Goal: Task Accomplishment & Management: Manage account settings

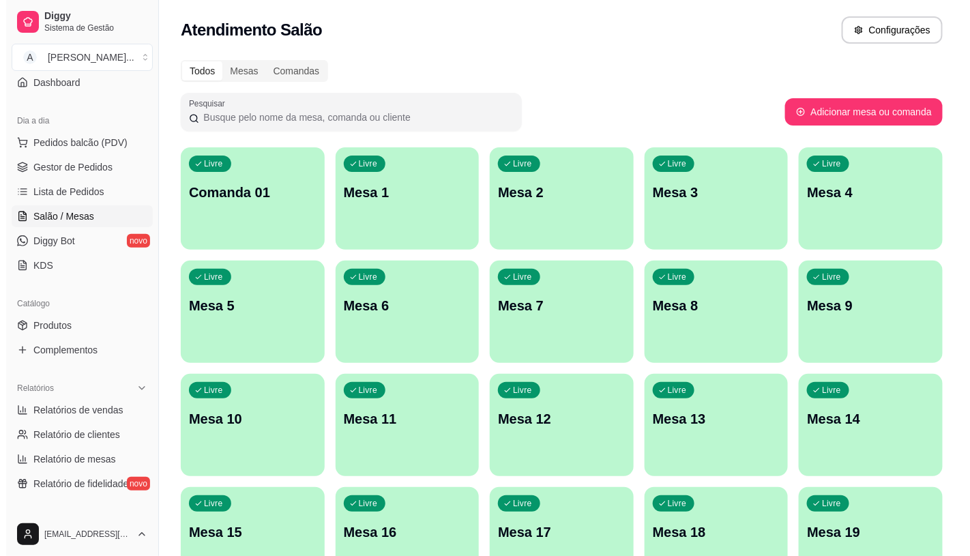
scroll to position [46, 0]
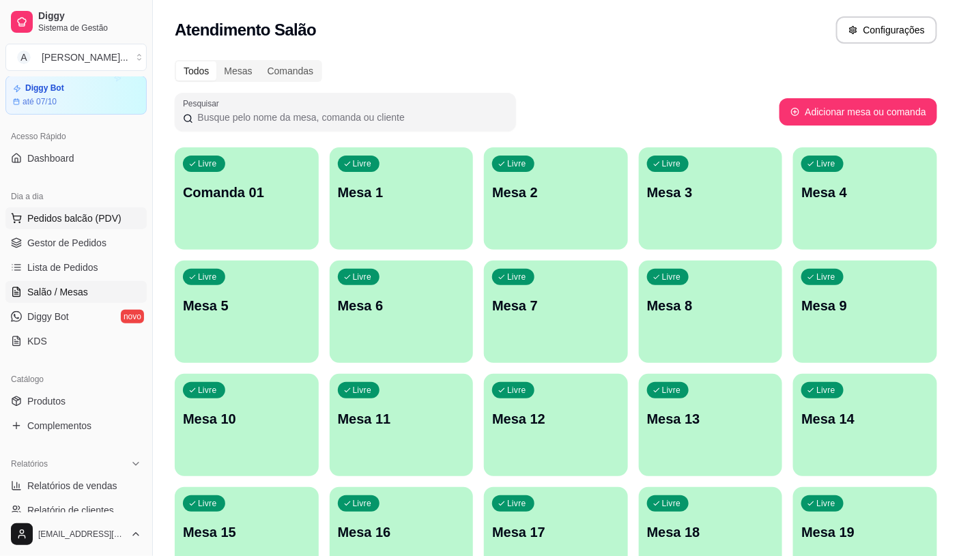
click at [48, 214] on span "Pedidos balcão (PDV)" at bounding box center [74, 218] width 94 height 14
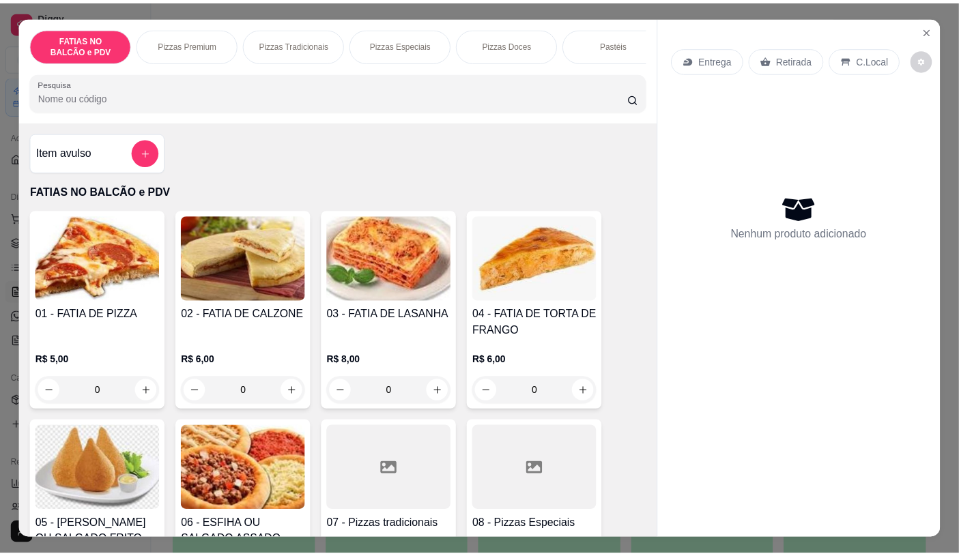
scroll to position [76, 0]
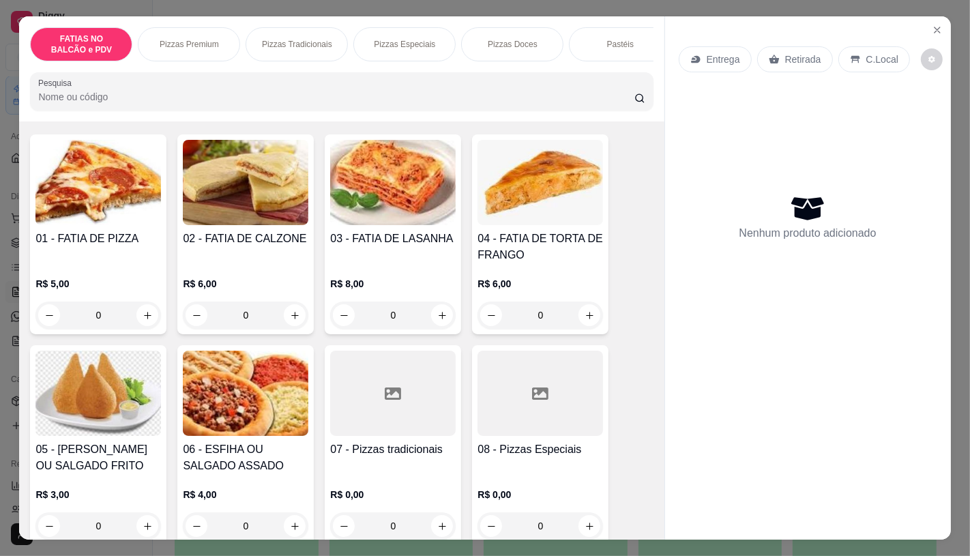
click at [76, 436] on img at bounding box center [98, 393] width 126 height 85
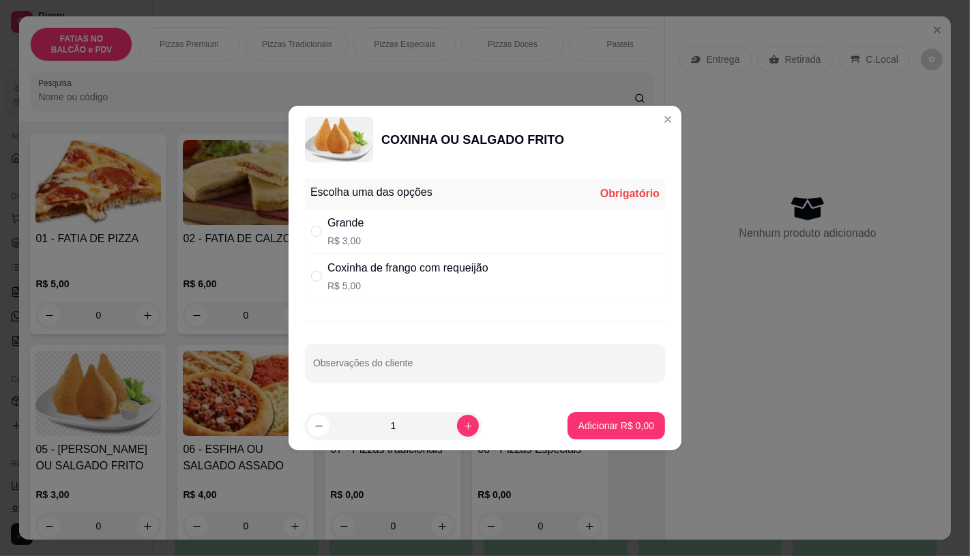
click at [383, 242] on div "Grande R$ 3,00" at bounding box center [485, 231] width 360 height 45
radio input "true"
click at [471, 432] on div "1" at bounding box center [393, 425] width 177 height 27
click at [457, 426] on button "increase-product-quantity" at bounding box center [468, 426] width 22 height 22
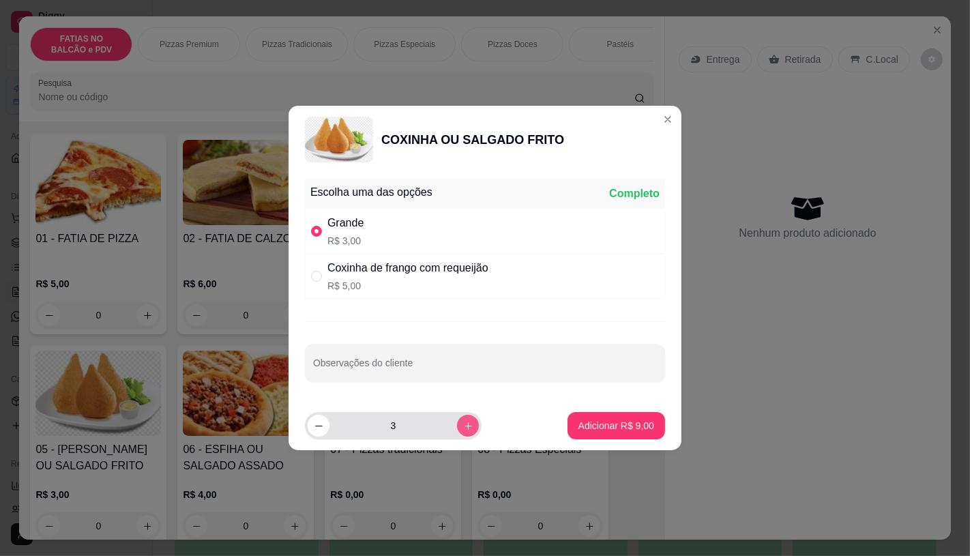
click at [457, 426] on button "increase-product-quantity" at bounding box center [468, 426] width 22 height 22
type input "4"
click at [595, 426] on p "Adicionar R$ 12,00" at bounding box center [613, 426] width 79 height 13
type input "4"
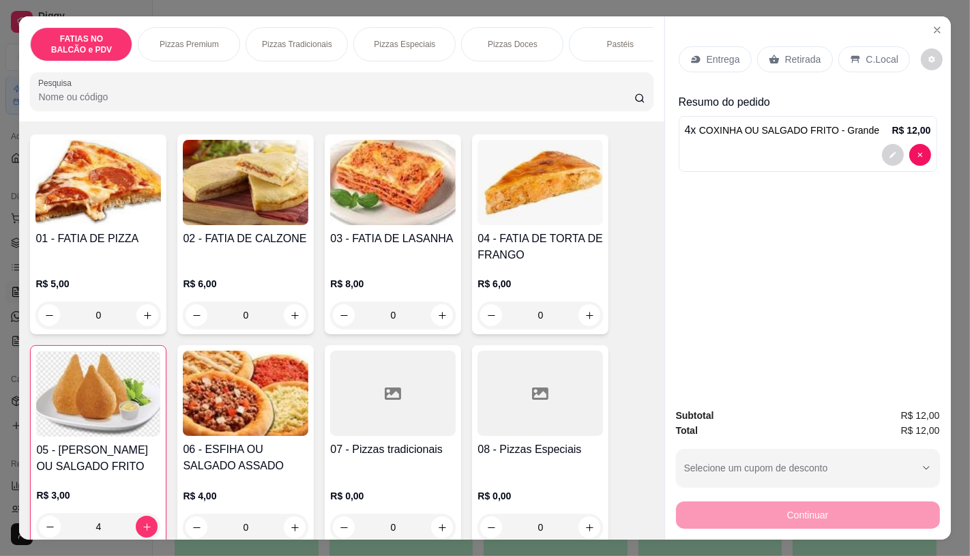
click at [810, 63] on div "Retirada" at bounding box center [795, 59] width 76 height 26
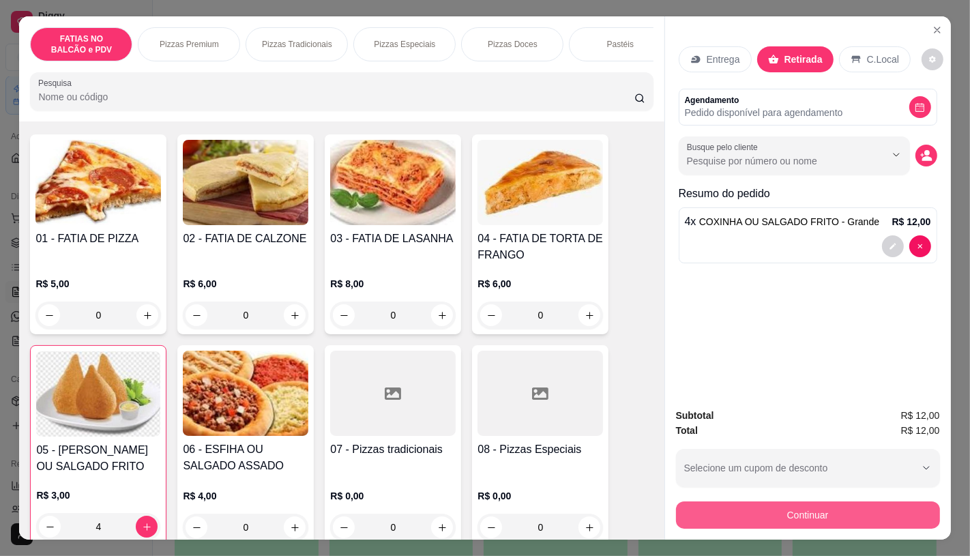
click at [808, 510] on button "Continuar" at bounding box center [808, 514] width 264 height 27
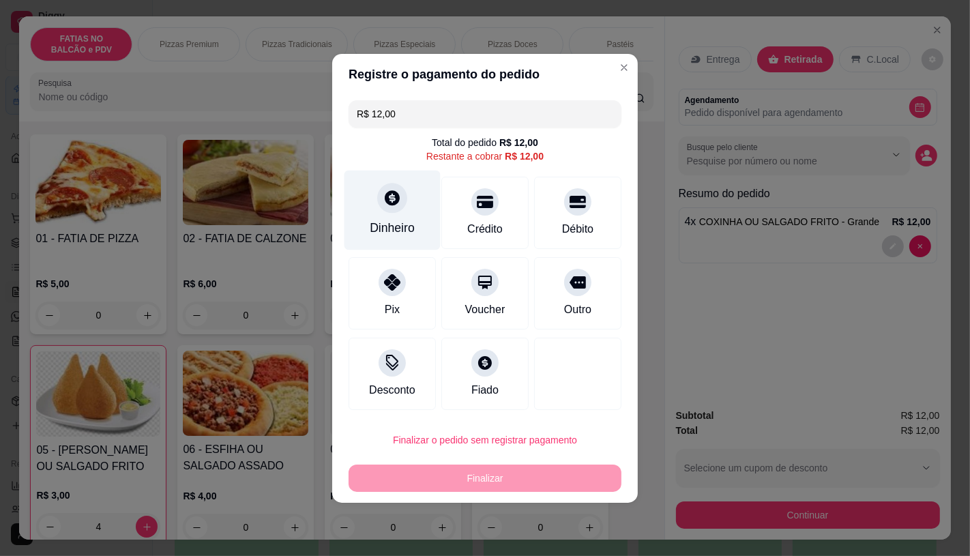
click at [394, 201] on icon at bounding box center [392, 197] width 15 height 15
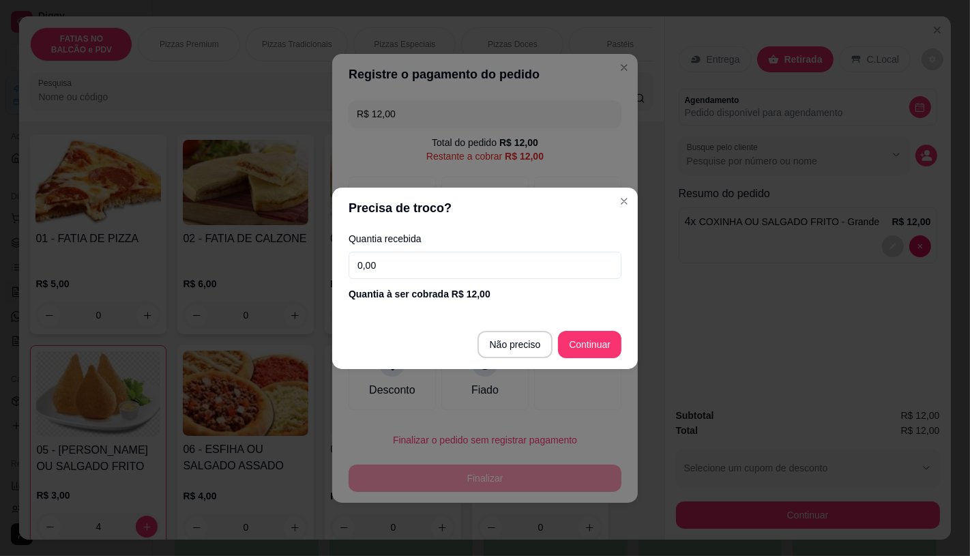
click at [408, 250] on div "Quantia recebida 0,00 Quantia à ser cobrada R$ 12,00" at bounding box center [485, 268] width 306 height 78
click at [408, 252] on input "0,00" at bounding box center [485, 265] width 273 height 27
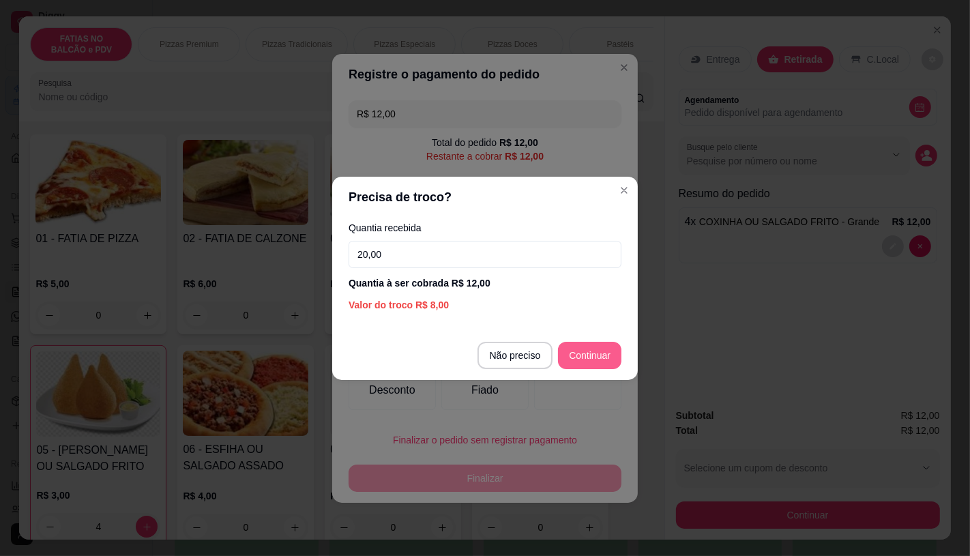
type input "20,00"
type input "R$ 0,00"
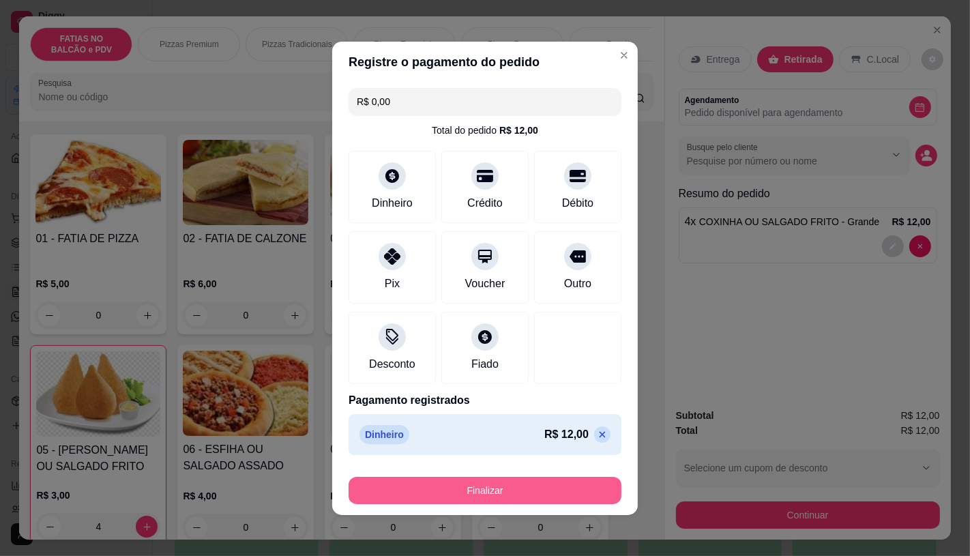
click at [503, 502] on button "Finalizar" at bounding box center [485, 490] width 273 height 27
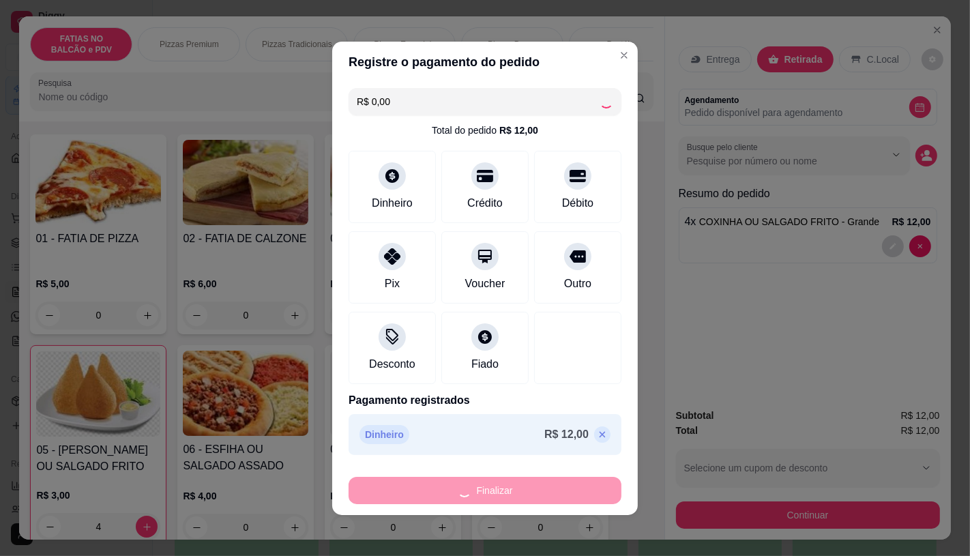
type input "0"
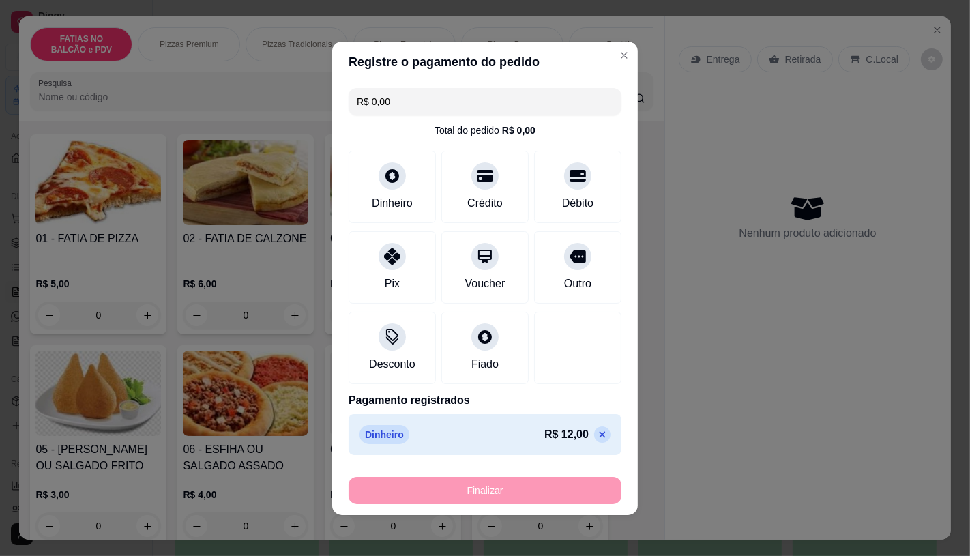
type input "-R$ 12,00"
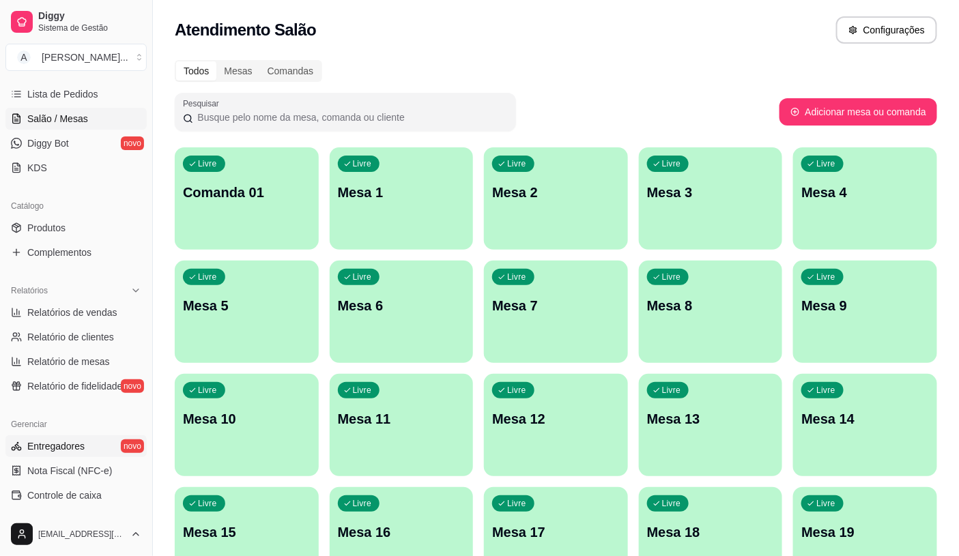
scroll to position [274, 0]
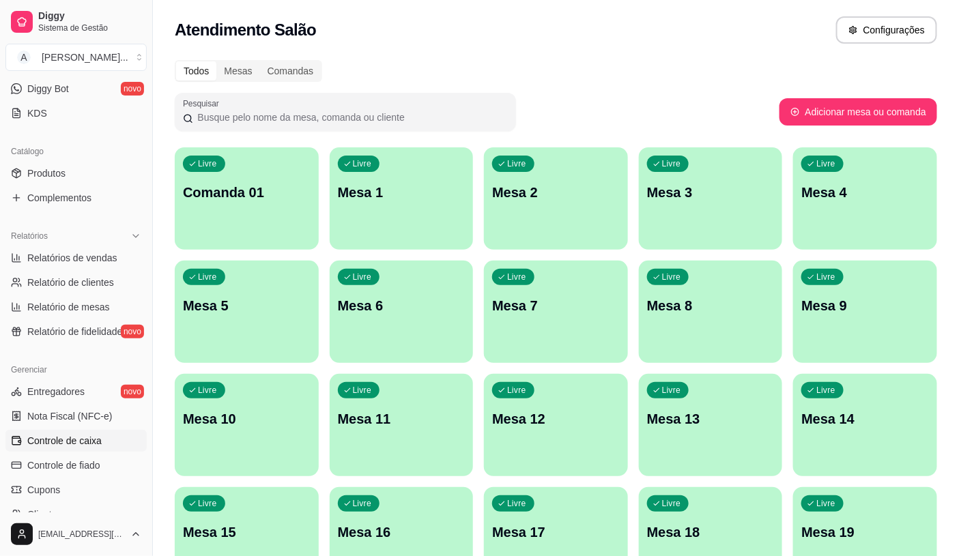
click at [63, 435] on span "Controle de caixa" at bounding box center [64, 441] width 74 height 14
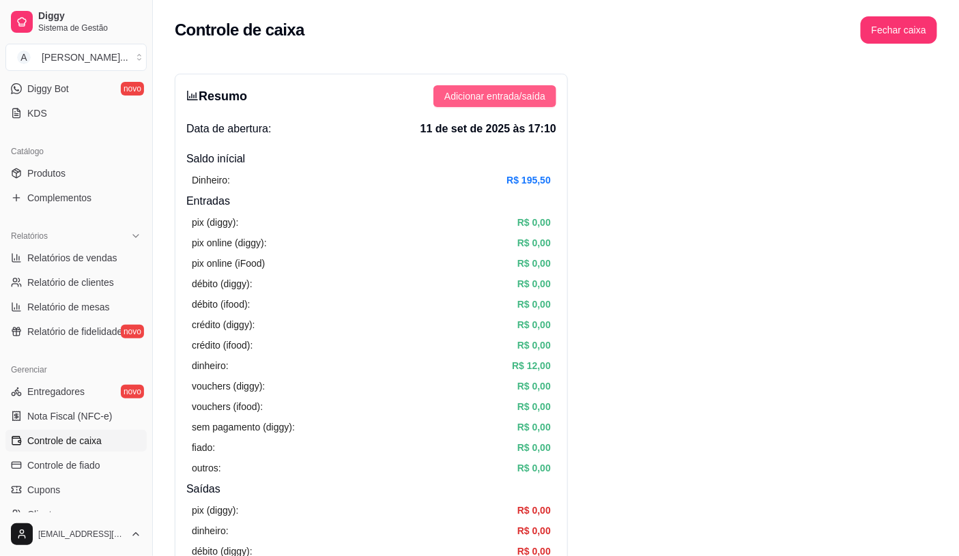
click at [534, 96] on span "Adicionar entrada/saída" at bounding box center [494, 96] width 101 height 15
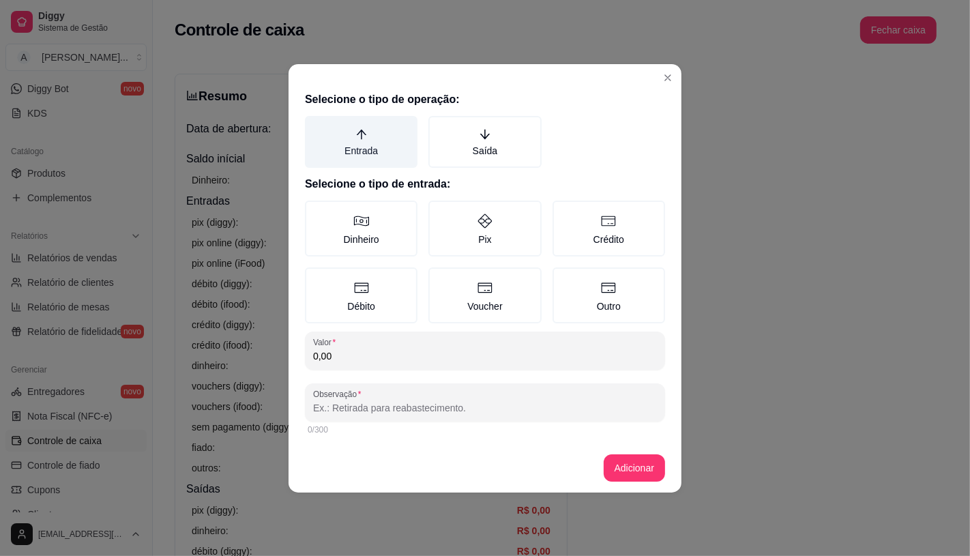
click at [336, 133] on label "Entrada" at bounding box center [361, 142] width 113 height 52
click at [315, 126] on button "Entrada" at bounding box center [309, 120] width 11 height 11
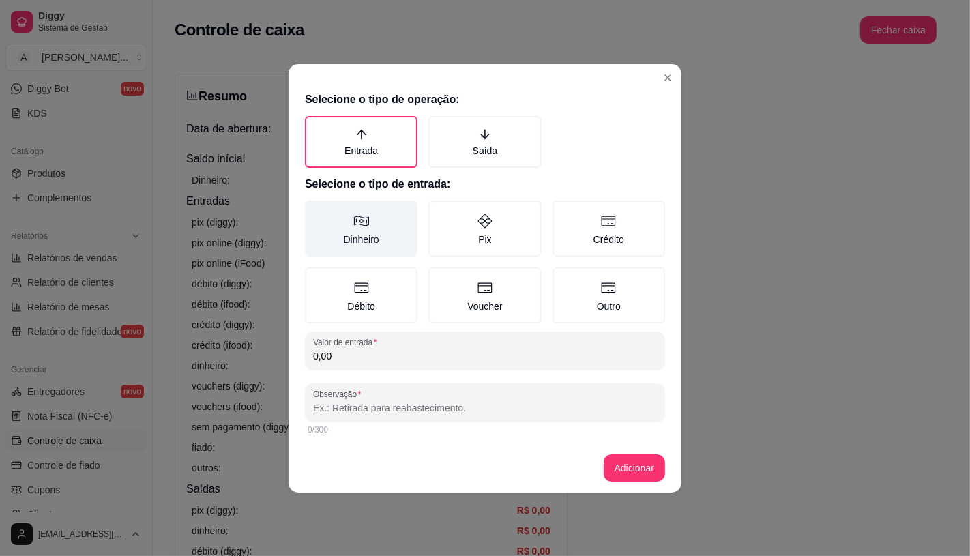
click at [368, 242] on label "Dinheiro" at bounding box center [361, 229] width 113 height 56
click at [315, 211] on button "Dinheiro" at bounding box center [309, 205] width 11 height 11
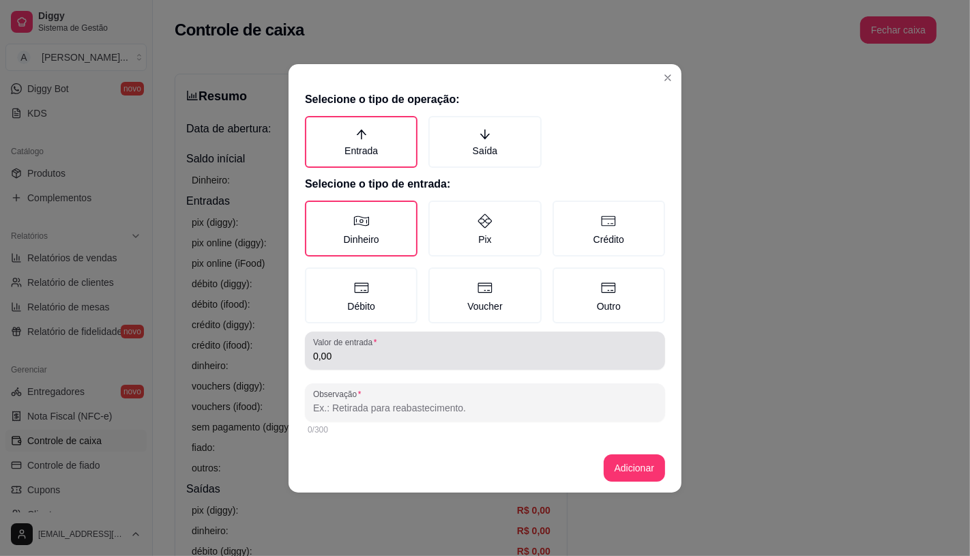
click at [396, 364] on div "Valor de entrada 0,00" at bounding box center [485, 351] width 360 height 38
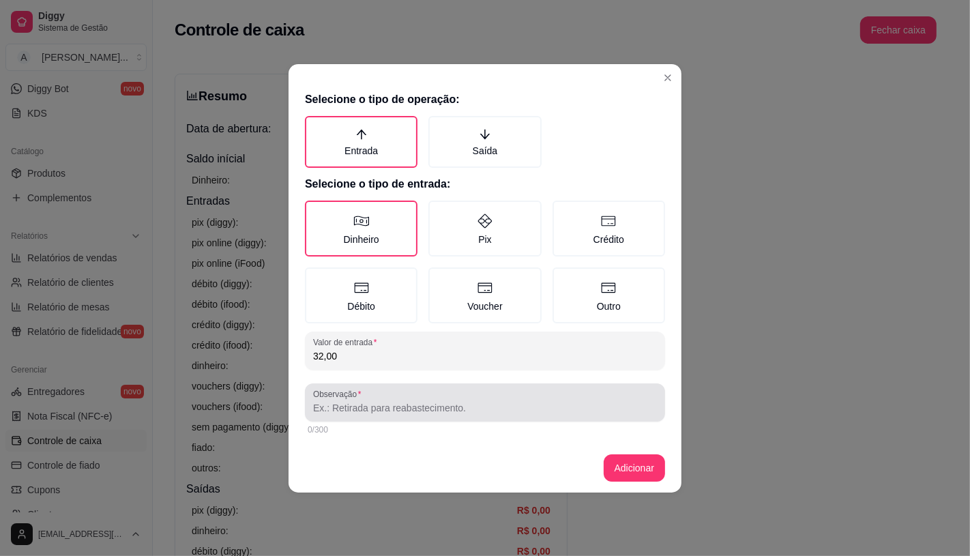
type input "32,00"
click at [370, 405] on input "Observação" at bounding box center [485, 408] width 344 height 14
drag, startPoint x: 319, startPoint y: 389, endPoint x: 355, endPoint y: 392, distance: 36.3
click at [355, 392] on label "Observação" at bounding box center [339, 394] width 53 height 12
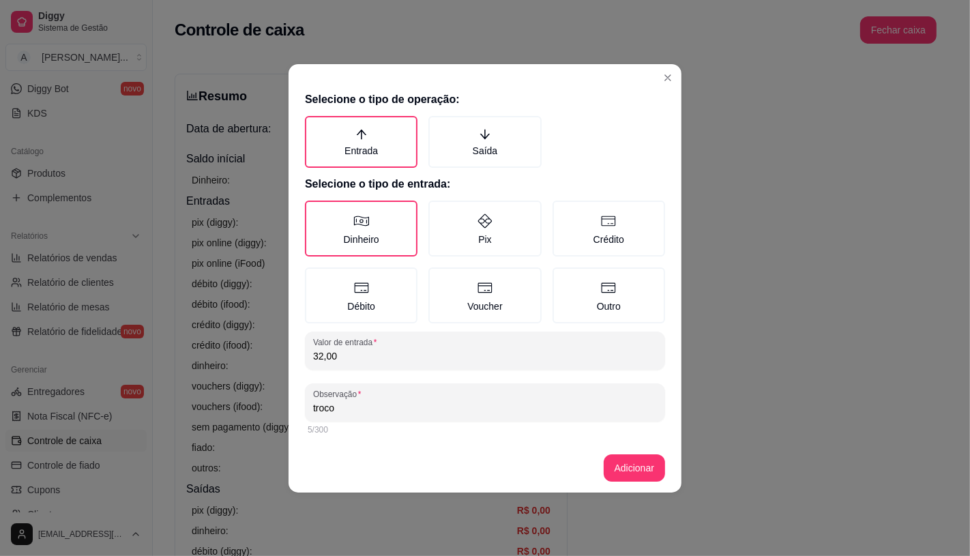
drag, startPoint x: 345, startPoint y: 418, endPoint x: 324, endPoint y: 426, distance: 22.9
click at [324, 426] on div "Observação troco 5/300" at bounding box center [485, 410] width 360 height 55
drag, startPoint x: 338, startPoint y: 398, endPoint x: 289, endPoint y: 398, distance: 49.1
click at [289, 398] on div "Selecione o tipo de operação: Entrada Saída Selecione o tipo de entrada: Dinhei…" at bounding box center [485, 264] width 393 height 357
drag, startPoint x: 337, startPoint y: 407, endPoint x: 297, endPoint y: 411, distance: 39.8
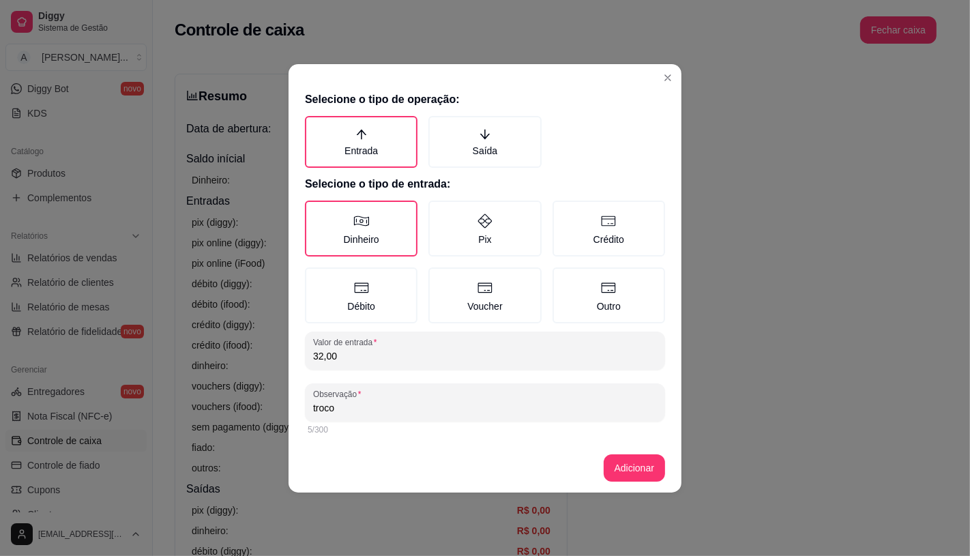
click at [297, 411] on div "Selecione o tipo de operação: Entrada Saída Selecione o tipo de entrada: Dinhei…" at bounding box center [485, 264] width 393 height 357
type input "nota de 2,00 e 5,00"
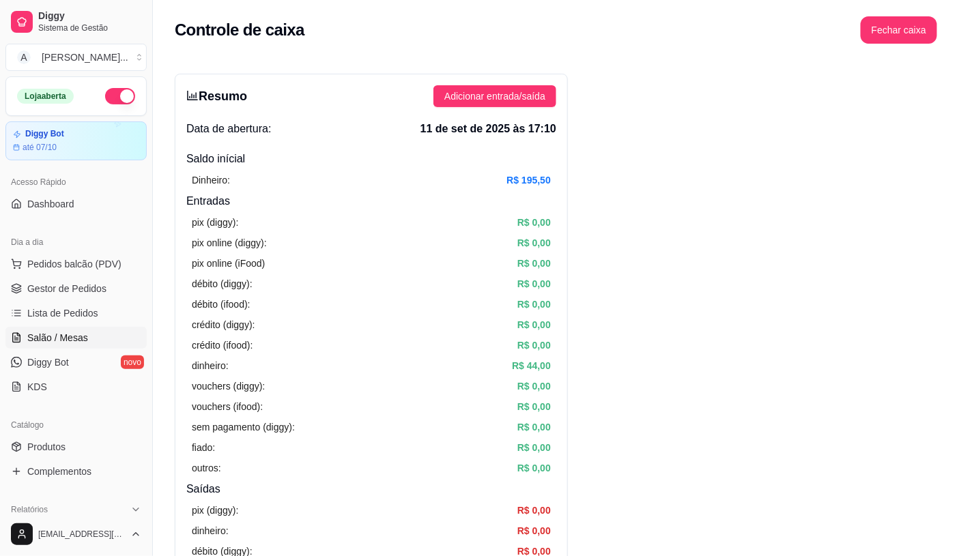
click at [96, 327] on link "Salão / Mesas" at bounding box center [75, 338] width 141 height 22
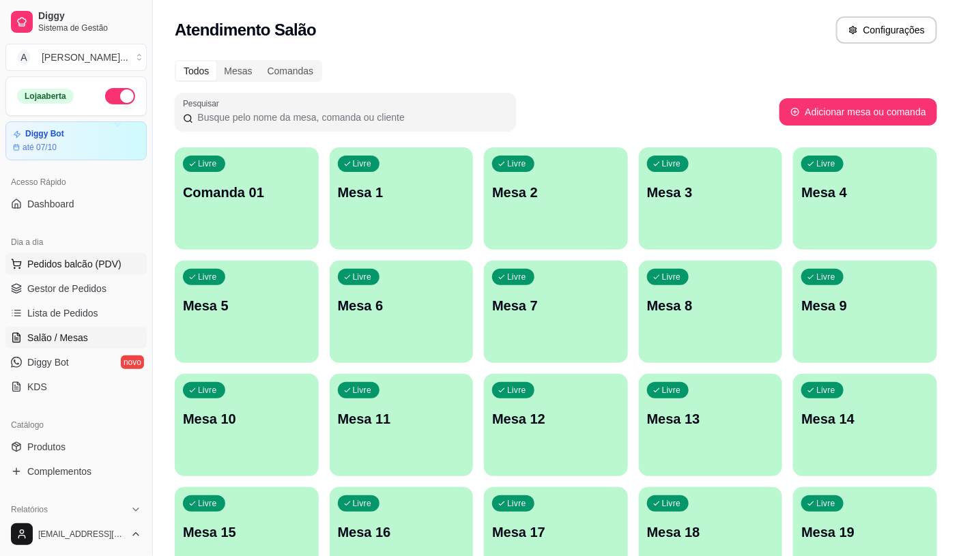
click at [93, 261] on span "Pedidos balcão (PDV)" at bounding box center [74, 264] width 94 height 14
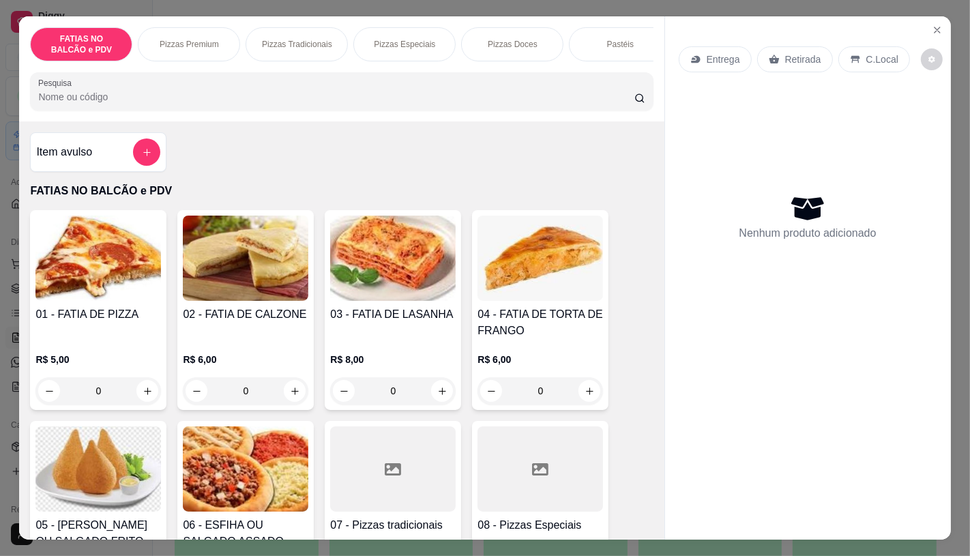
click at [113, 459] on img at bounding box center [98, 468] width 126 height 85
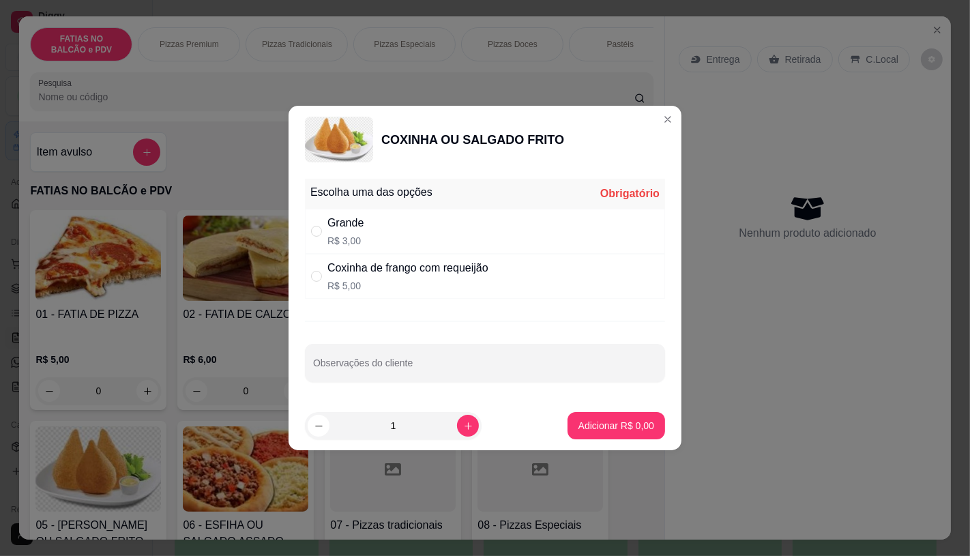
click at [382, 227] on div "Grande R$ 3,00" at bounding box center [485, 231] width 360 height 45
radio input "true"
click at [604, 427] on p "Adicionar R$ 3,00" at bounding box center [617, 426] width 76 height 14
type input "1"
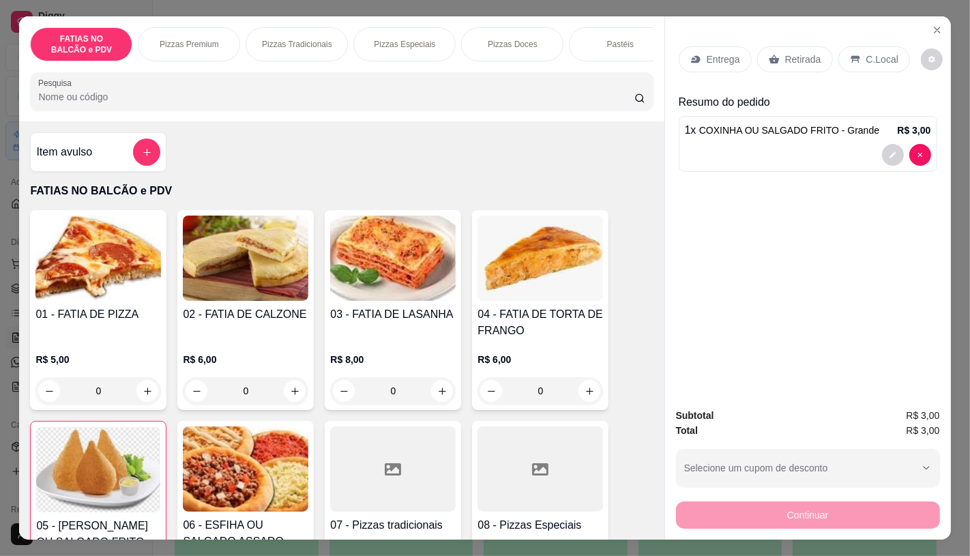
drag, startPoint x: 778, startPoint y: 53, endPoint x: 776, endPoint y: 257, distance: 203.3
click at [778, 55] on div "Retirada" at bounding box center [795, 59] width 76 height 26
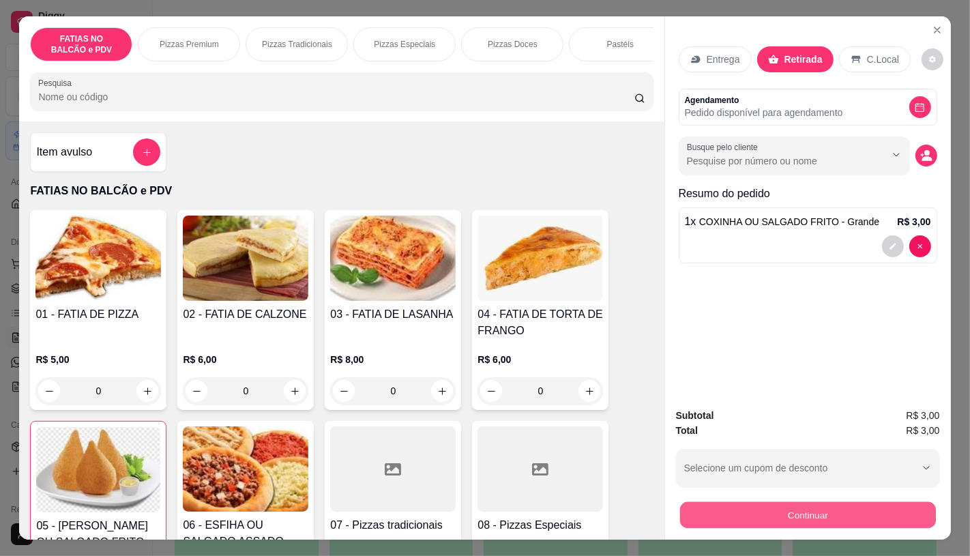
click at [813, 508] on button "Continuar" at bounding box center [808, 514] width 256 height 27
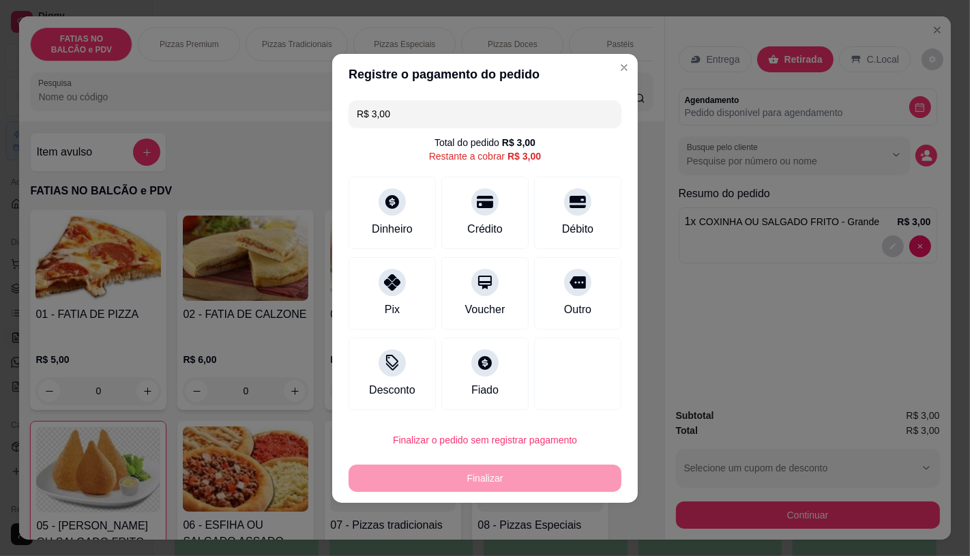
drag, startPoint x: 385, startPoint y: 113, endPoint x: 337, endPoint y: 121, distance: 49.1
click at [337, 121] on div "R$ 3,00 Total do pedido R$ 3,00 Restante a cobrar R$ 3,00 Dinheiro Crédito Débi…" at bounding box center [485, 255] width 306 height 321
click at [362, 237] on div "Dinheiro" at bounding box center [393, 210] width 96 height 80
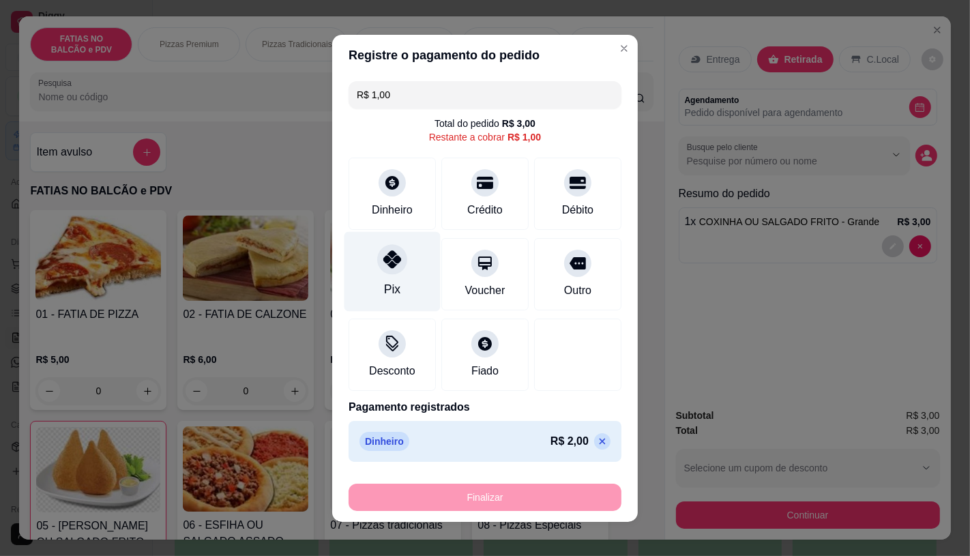
click at [383, 261] on icon at bounding box center [392, 259] width 18 height 18
type input "R$ 0,00"
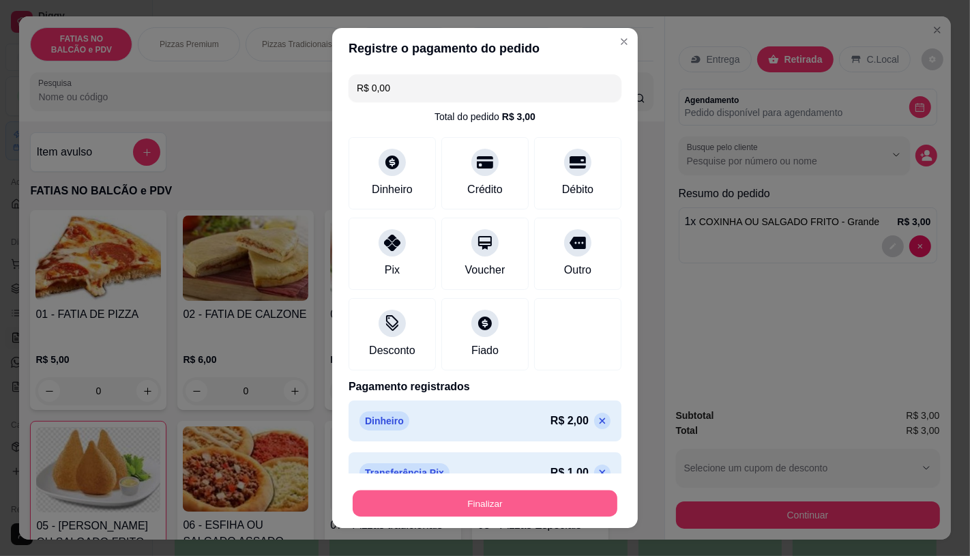
click at [473, 495] on button "Finalizar" at bounding box center [485, 504] width 265 height 27
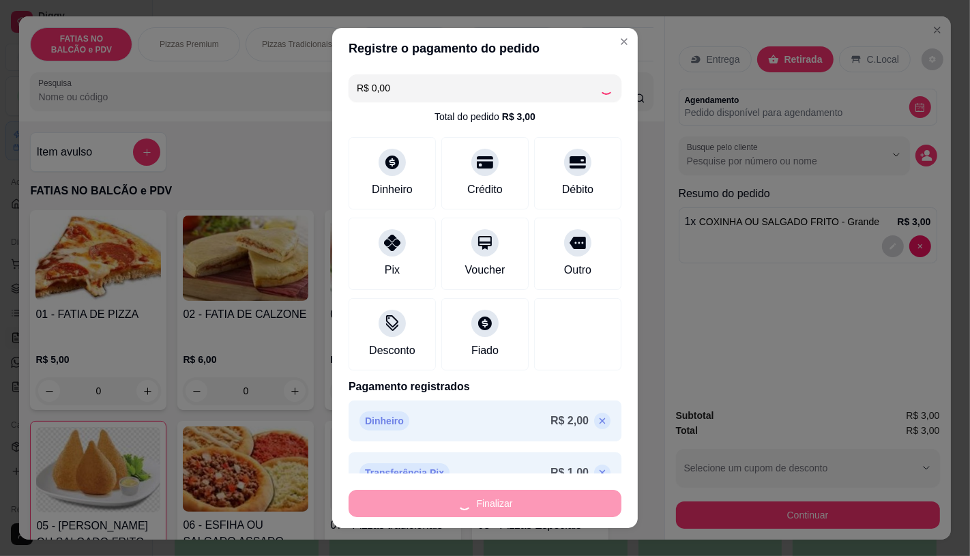
type input "0"
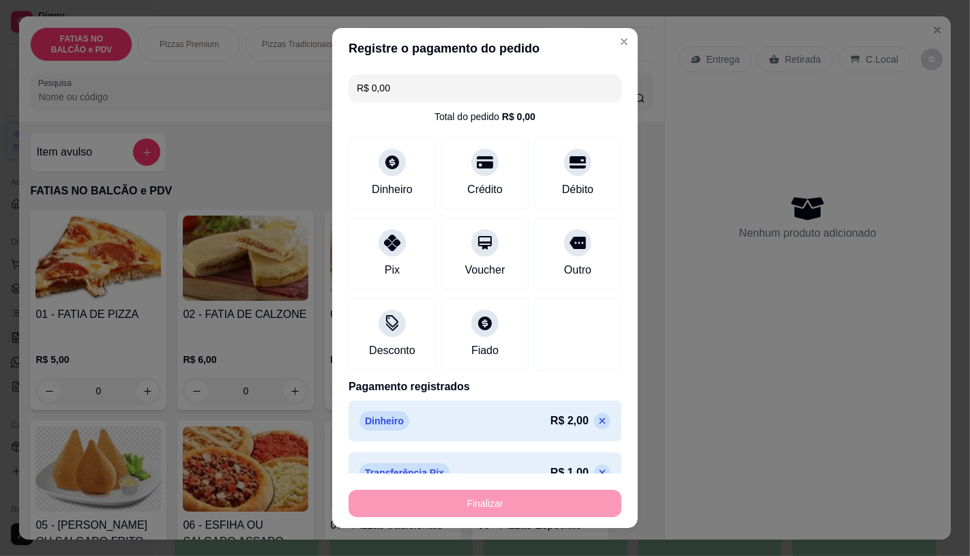
type input "-R$ 3,00"
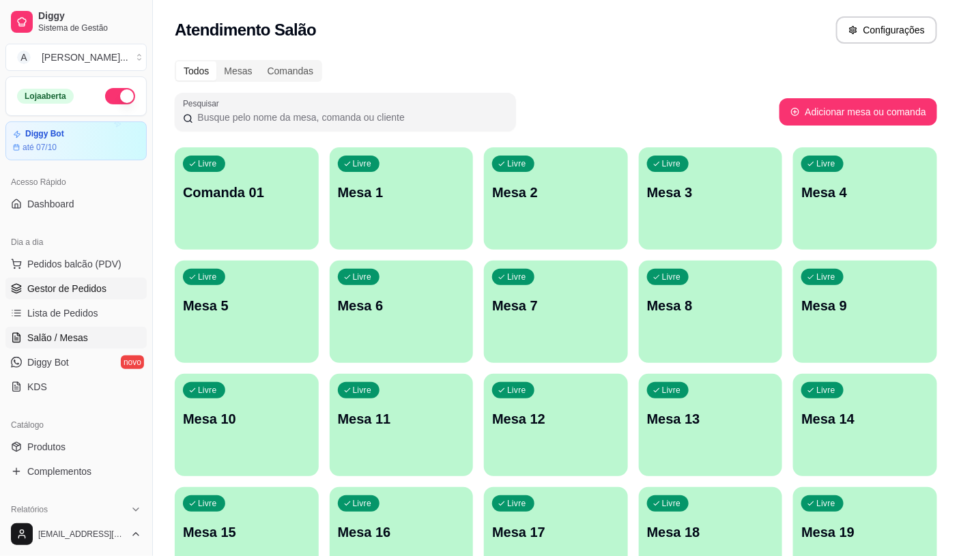
click at [41, 293] on span "Gestor de Pedidos" at bounding box center [66, 289] width 79 height 14
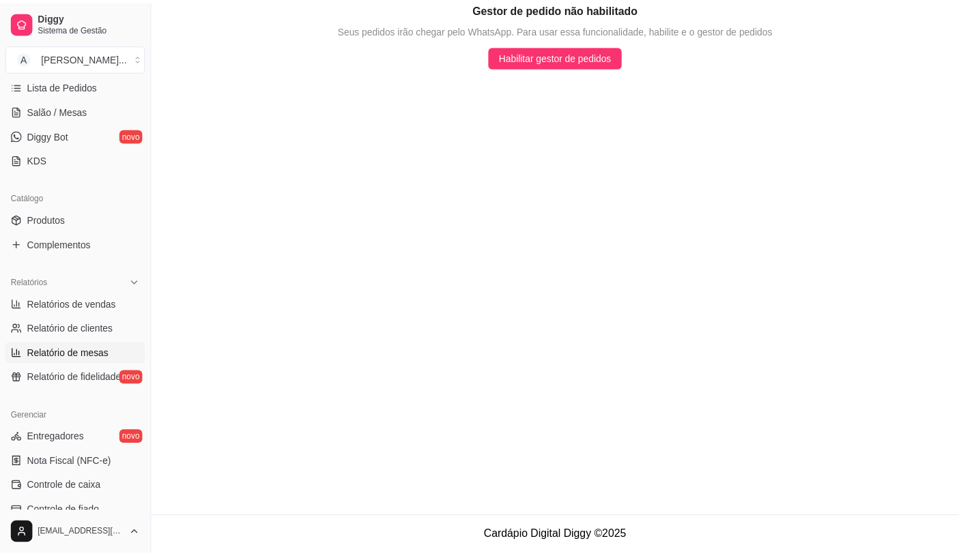
scroll to position [303, 0]
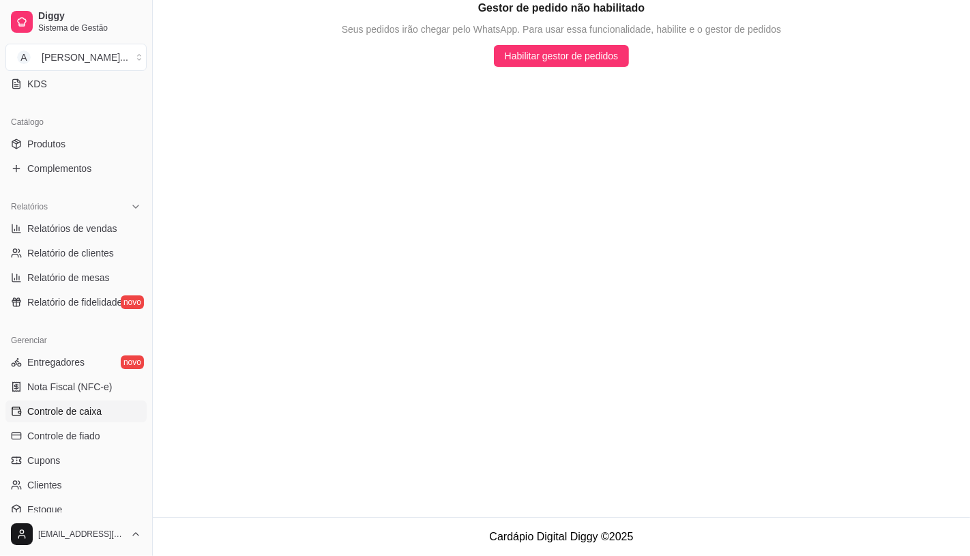
click at [76, 407] on span "Controle de caixa" at bounding box center [64, 412] width 74 height 14
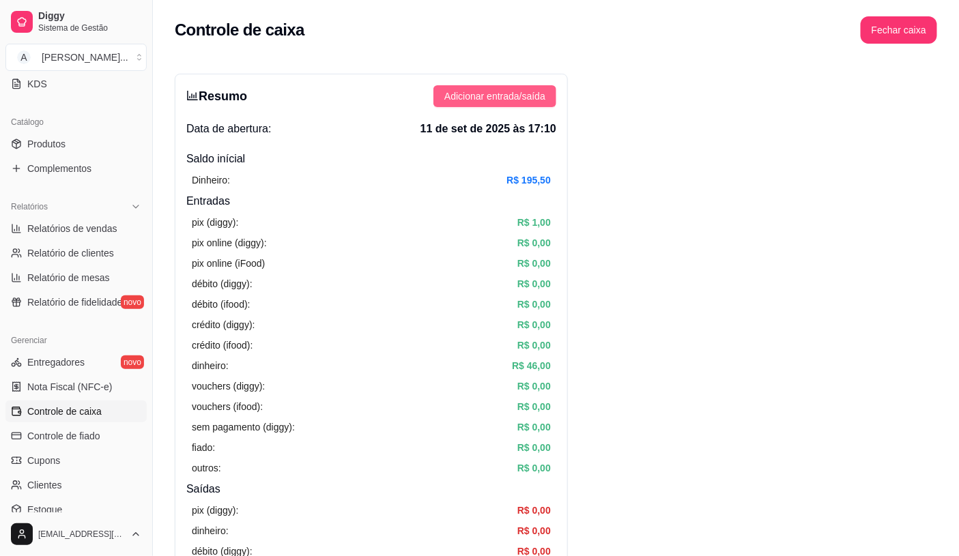
click at [472, 102] on span "Adicionar entrada/saída" at bounding box center [494, 96] width 101 height 15
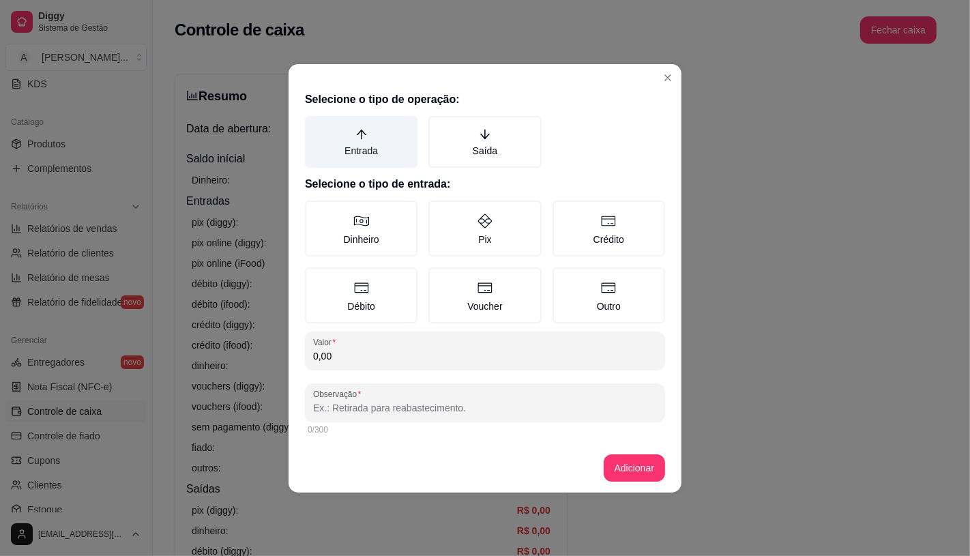
click at [373, 136] on label "Entrada" at bounding box center [361, 142] width 113 height 52
click at [315, 126] on button "Entrada" at bounding box center [309, 120] width 11 height 11
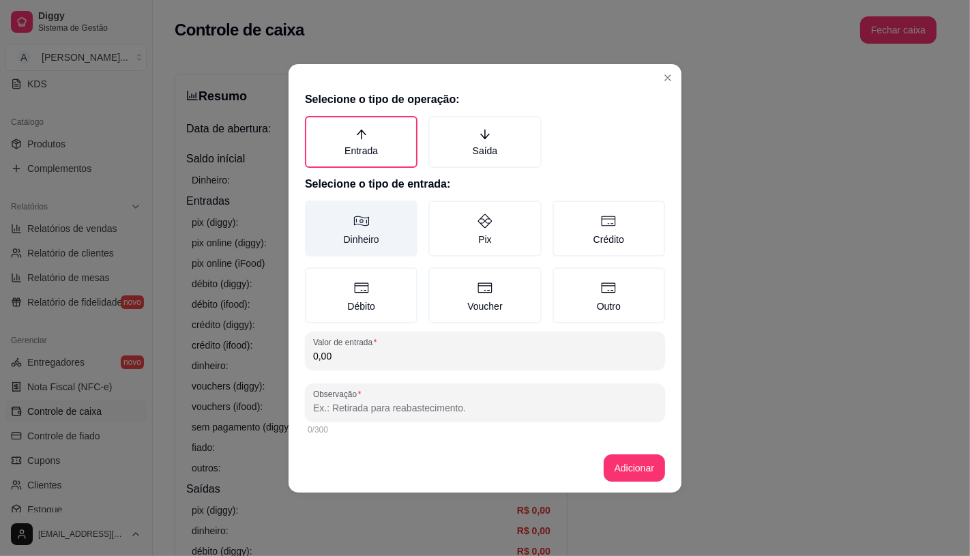
click at [358, 222] on icon at bounding box center [361, 221] width 16 height 16
click at [315, 211] on button "Dinheiro" at bounding box center [309, 205] width 11 height 11
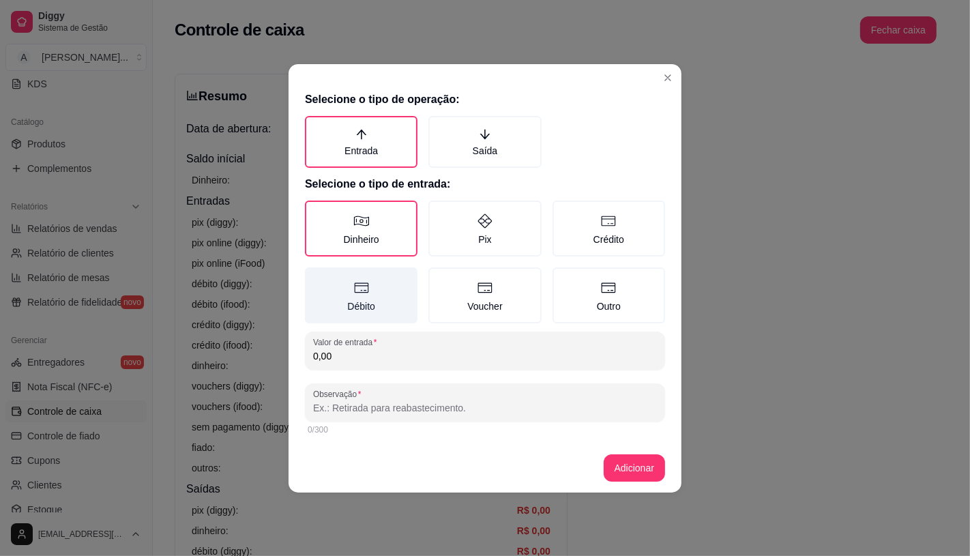
drag, startPoint x: 379, startPoint y: 348, endPoint x: 388, endPoint y: 312, distance: 37.1
click at [380, 345] on div "Valor de entrada 0,00" at bounding box center [485, 351] width 360 height 38
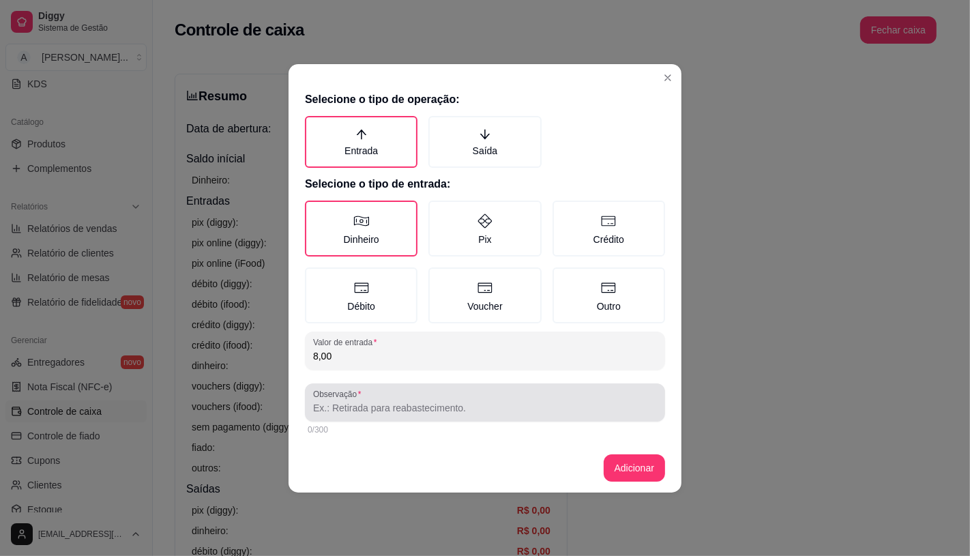
type input "8,00"
click at [338, 414] on div "Observação" at bounding box center [485, 402] width 360 height 38
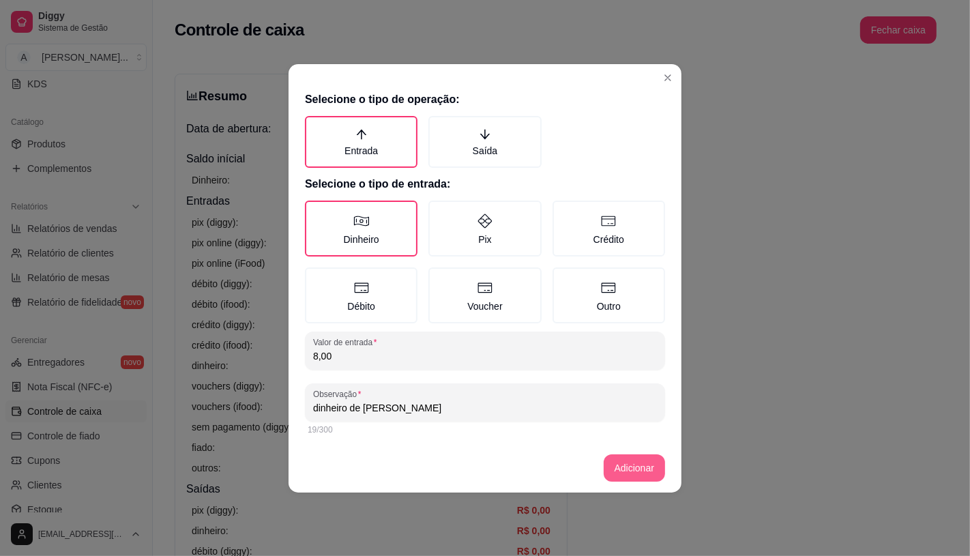
type input "dinheiro de thayssa"
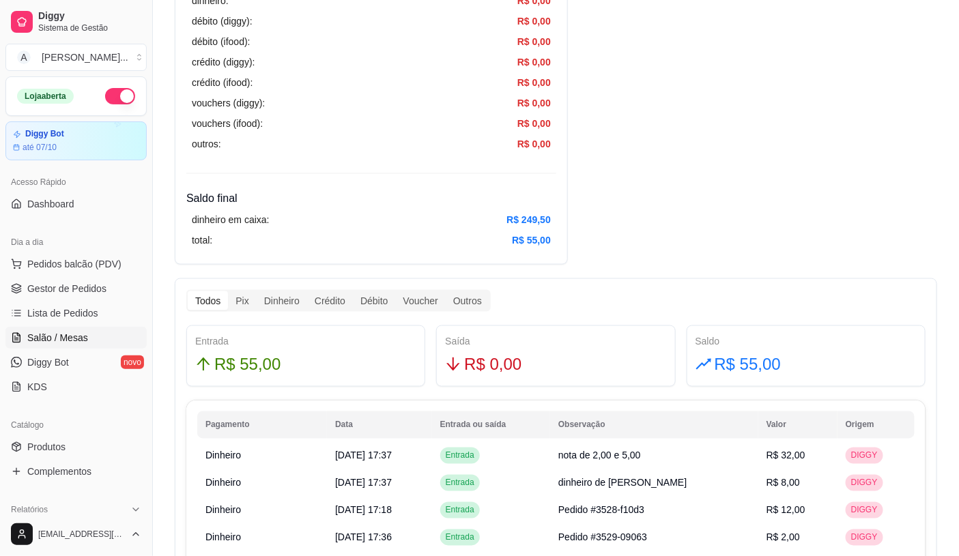
click at [105, 333] on link "Salão / Mesas" at bounding box center [75, 338] width 141 height 22
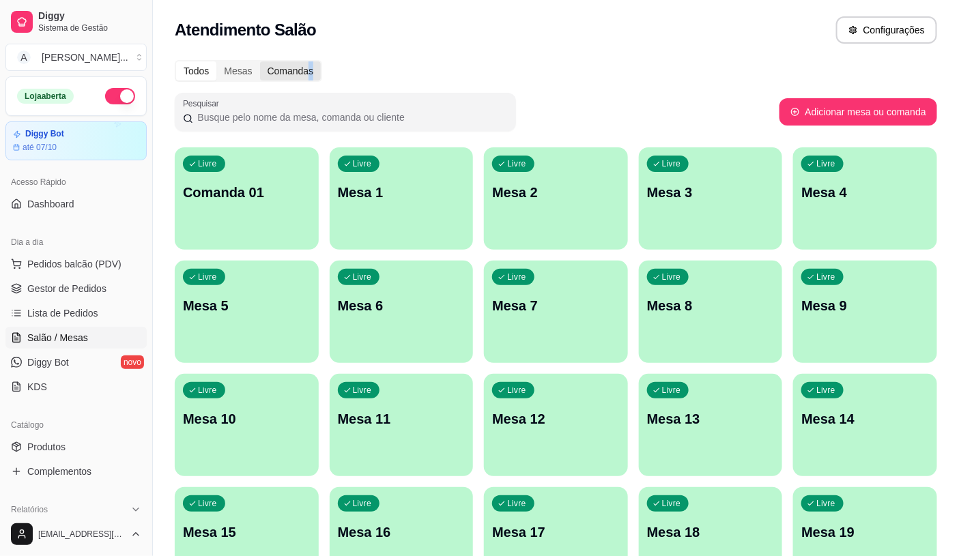
click at [316, 76] on div "Comandas" at bounding box center [290, 70] width 61 height 19
click at [57, 278] on link "Gestor de Pedidos" at bounding box center [75, 289] width 141 height 22
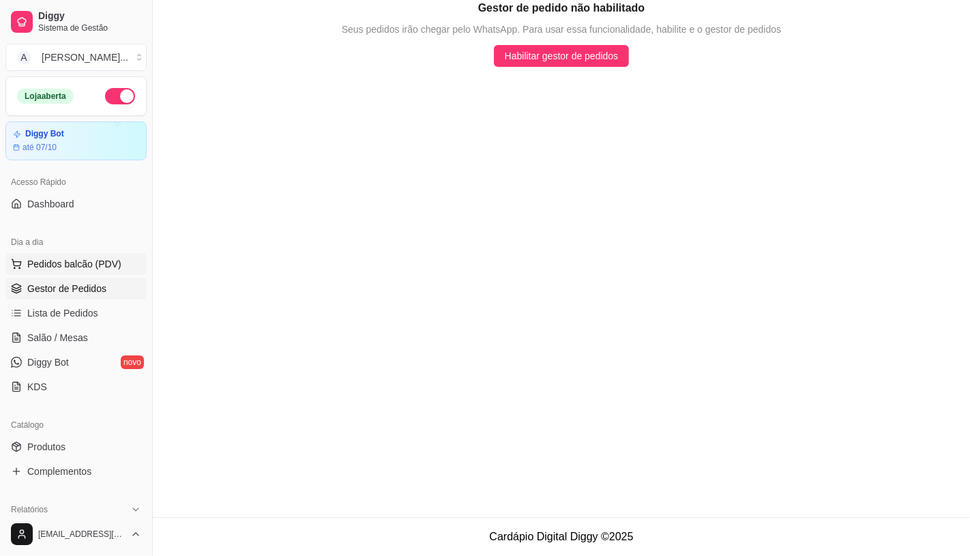
click at [59, 263] on span "Pedidos balcão (PDV)" at bounding box center [74, 264] width 94 height 14
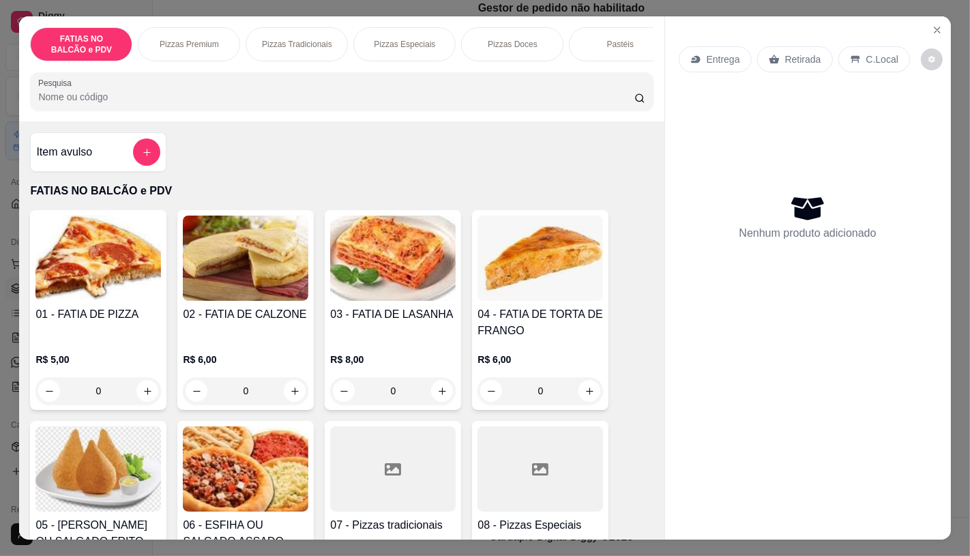
click at [105, 390] on input "0" at bounding box center [98, 390] width 76 height 27
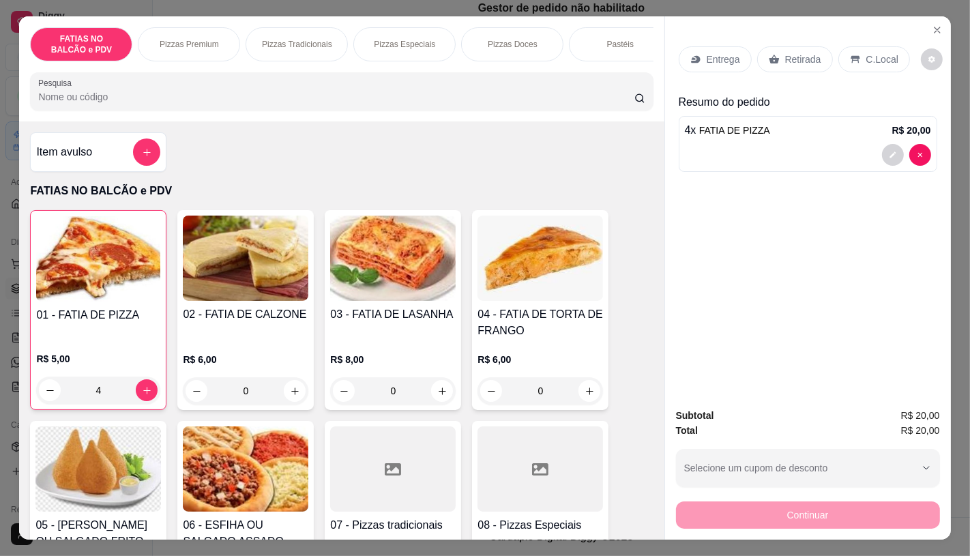
type input "4"
click at [758, 53] on div "Retirada" at bounding box center [795, 59] width 76 height 26
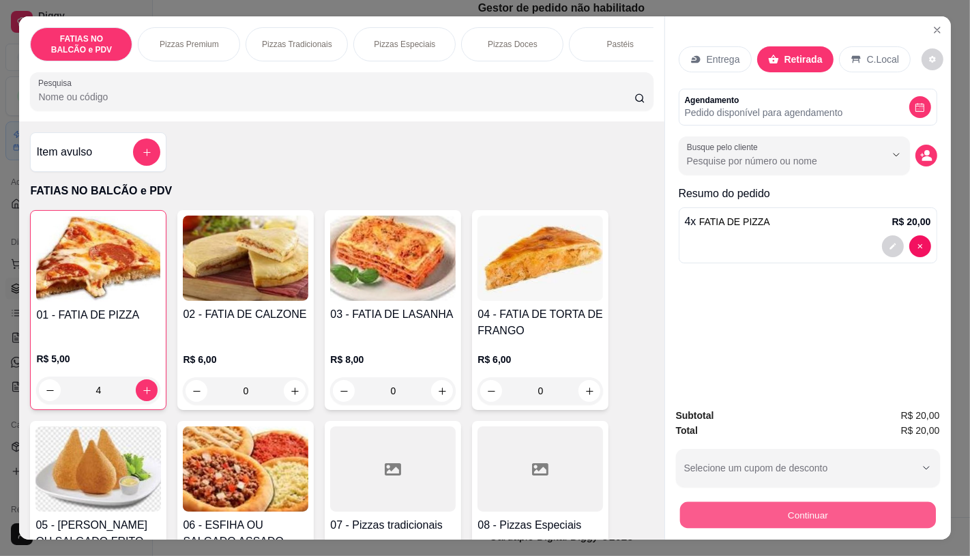
click at [775, 503] on button "Continuar" at bounding box center [808, 514] width 256 height 27
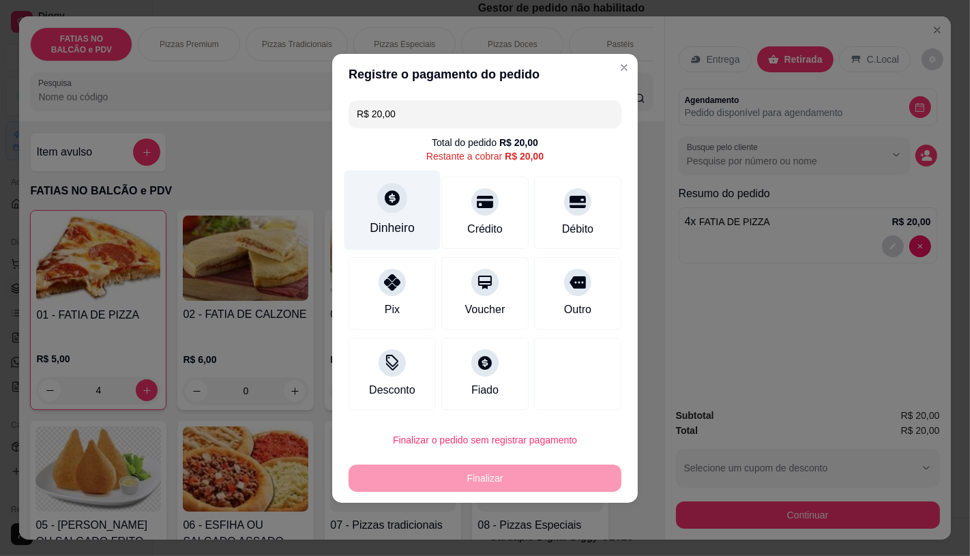
click at [418, 201] on div "Dinheiro" at bounding box center [393, 210] width 96 height 80
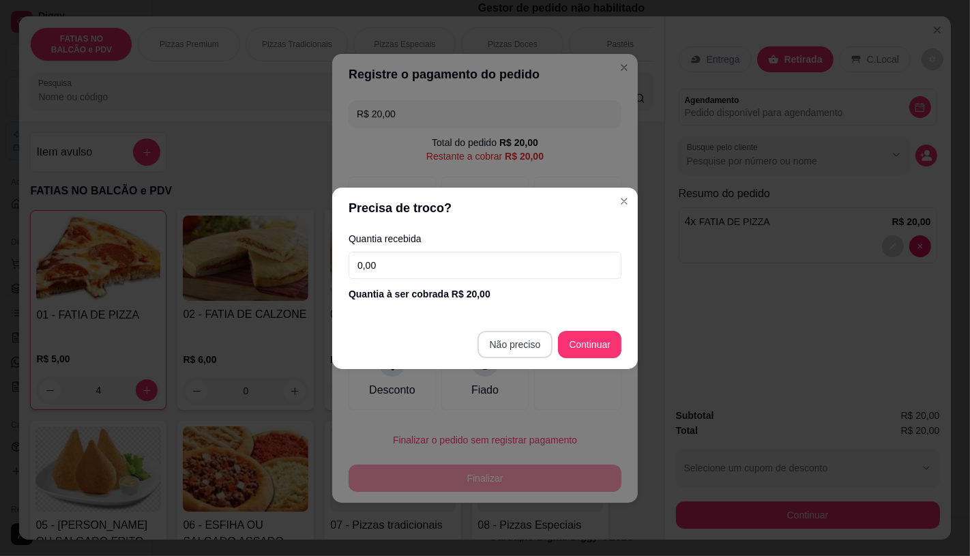
type input "R$ 0,00"
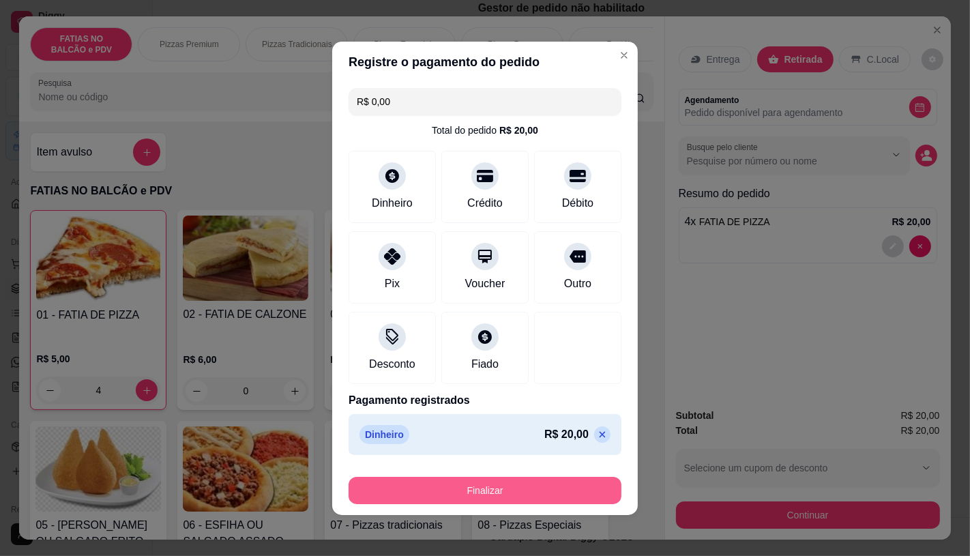
click at [460, 501] on button "Finalizar" at bounding box center [485, 490] width 273 height 27
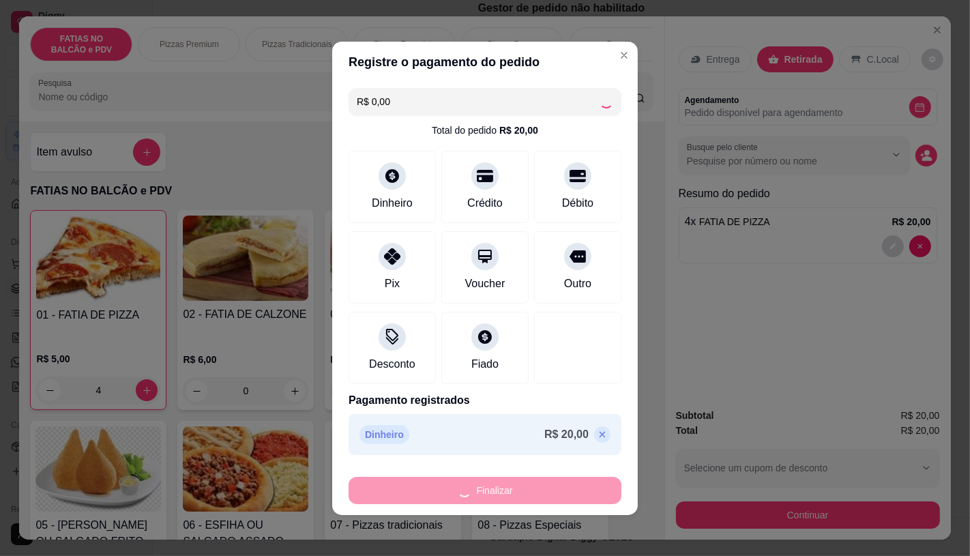
type input "0"
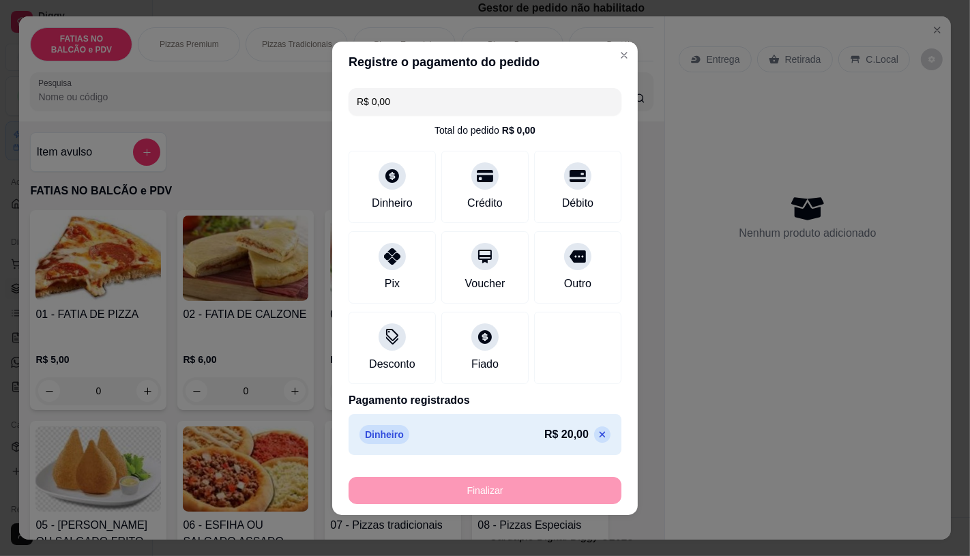
type input "-R$ 20,00"
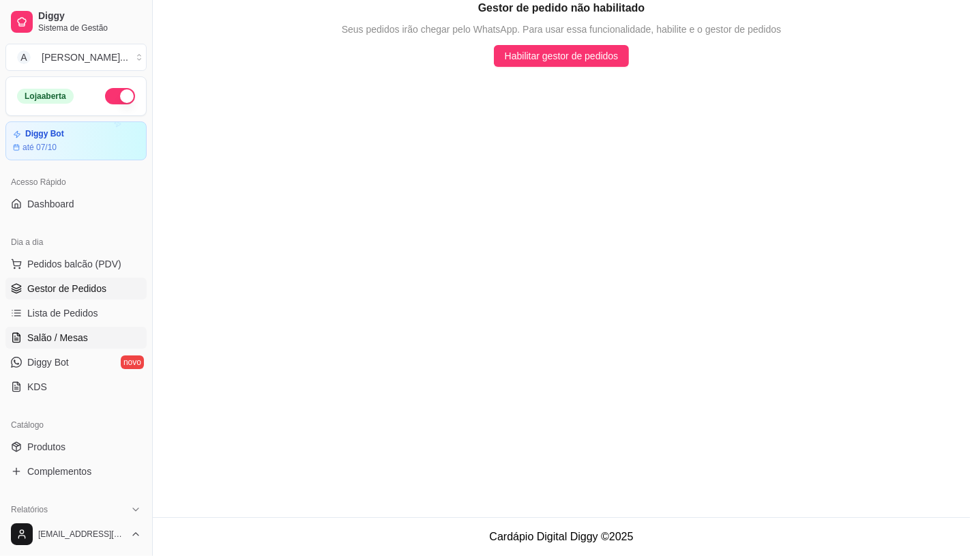
click at [58, 338] on span "Salão / Mesas" at bounding box center [57, 338] width 61 height 14
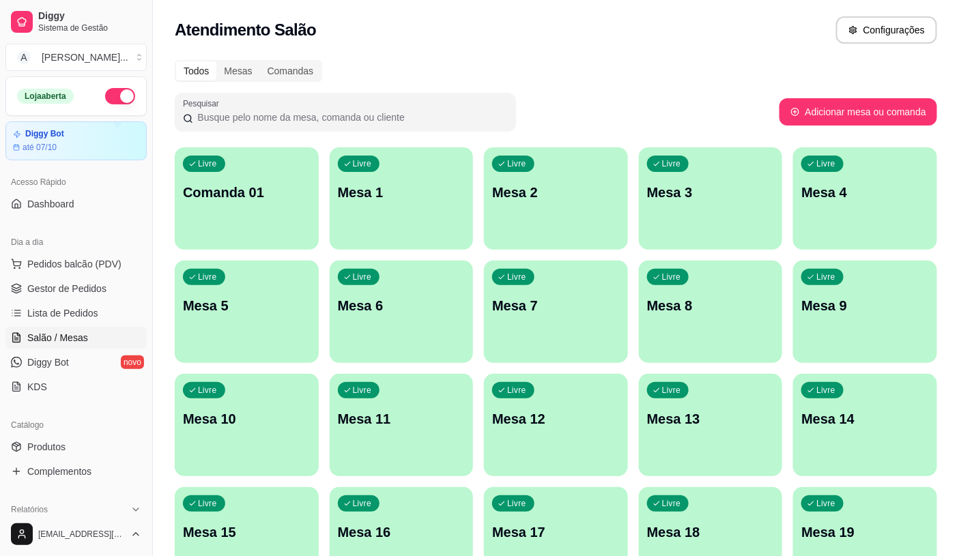
click at [82, 252] on div "Dia a dia" at bounding box center [75, 242] width 141 height 22
click at [84, 254] on button "Pedidos balcão (PDV)" at bounding box center [75, 264] width 141 height 22
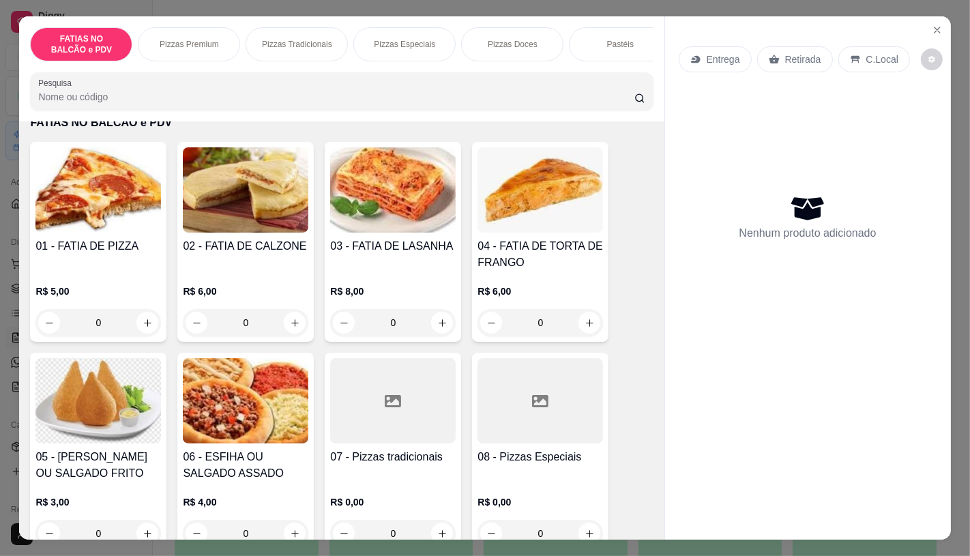
scroll to position [227, 0]
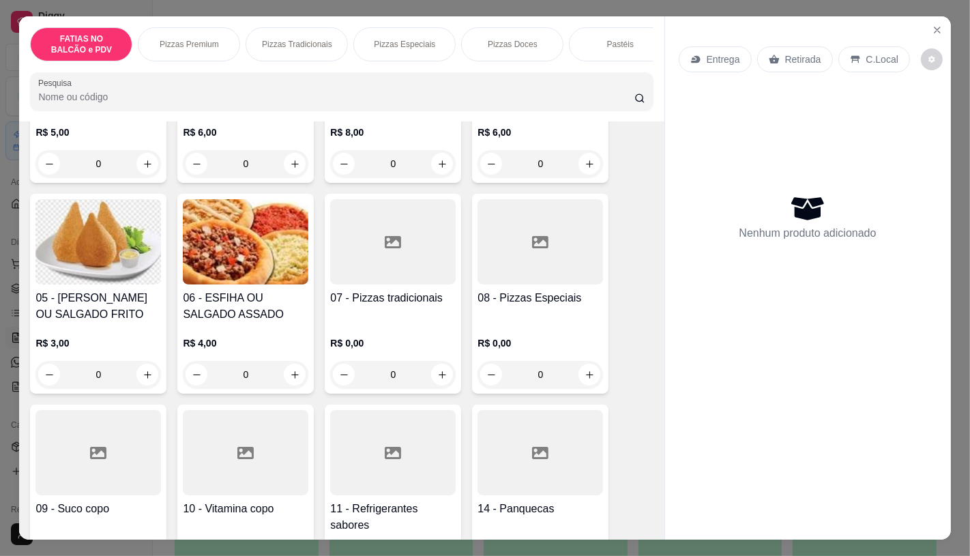
click at [113, 323] on h4 "05 - [PERSON_NAME] OU SALGADO FRITO" at bounding box center [98, 306] width 126 height 33
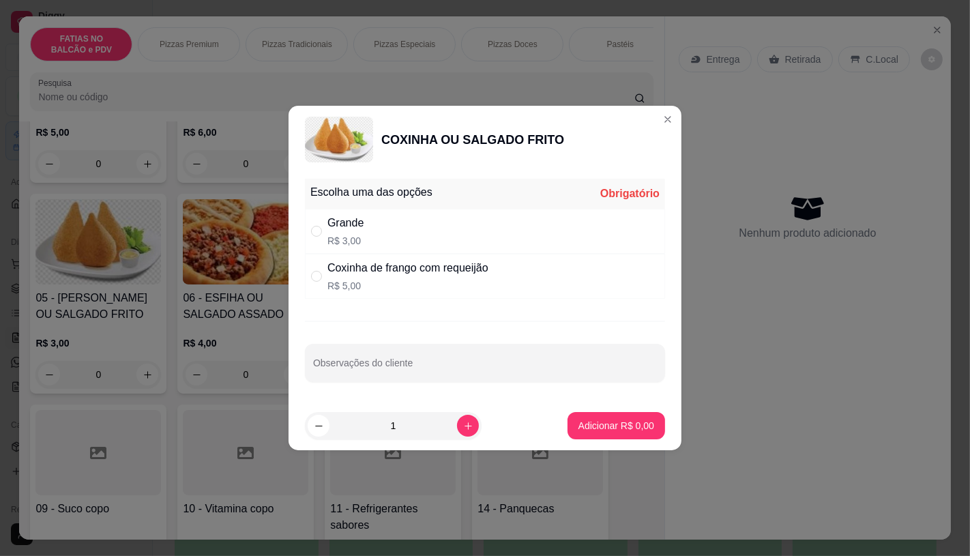
click at [376, 220] on div "Grande R$ 3,00" at bounding box center [485, 231] width 360 height 45
radio input "true"
click at [411, 439] on input "1" at bounding box center [394, 425] width 128 height 27
type input "16"
click at [607, 426] on p "Adicionar R$ 48,00" at bounding box center [613, 426] width 81 height 14
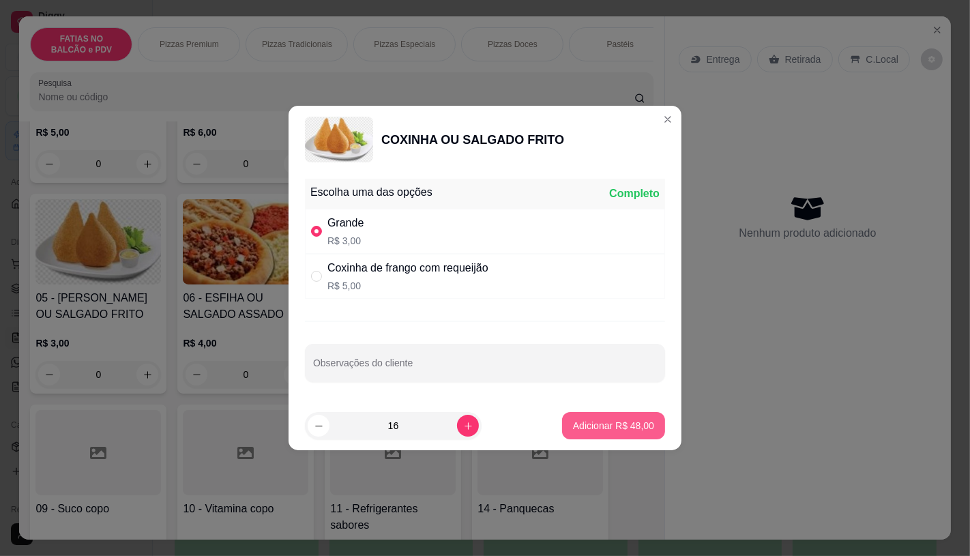
type input "16"
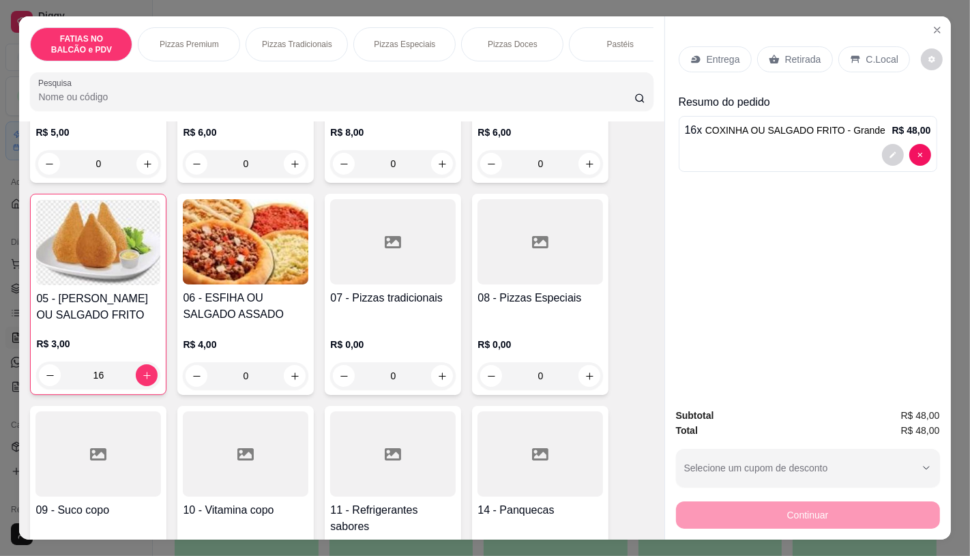
click at [782, 69] on div "Entrega Retirada C.Local" at bounding box center [808, 59] width 259 height 48
click at [785, 62] on div "Retirada" at bounding box center [795, 59] width 76 height 26
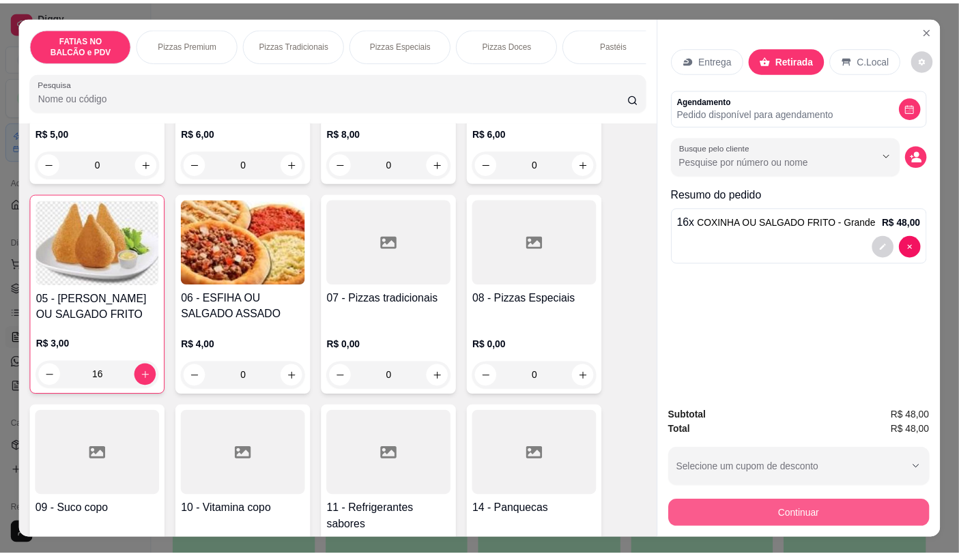
scroll to position [32, 0]
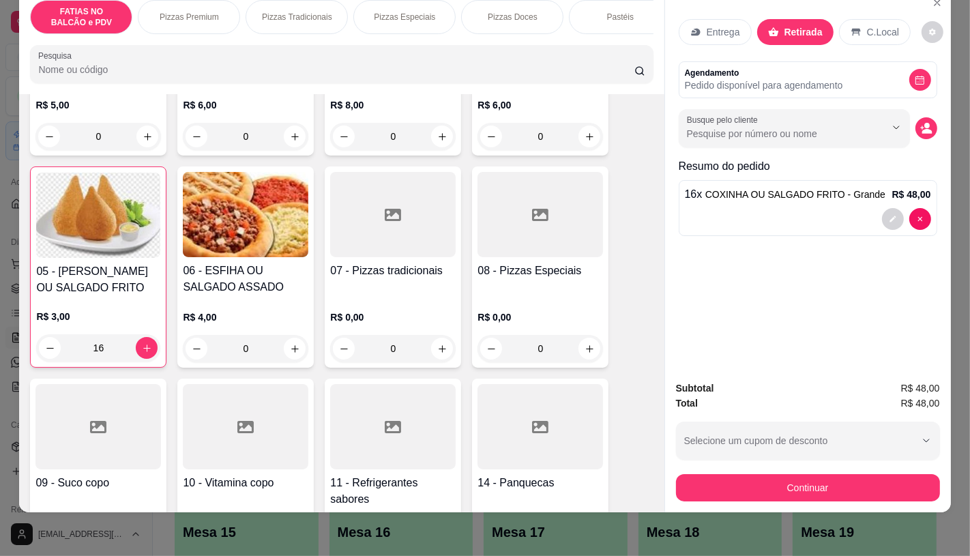
click at [774, 491] on div "Subtotal R$ 48,00 Total R$ 48,00 Selecione um cupom de desconto GANHEI5 Selecio…" at bounding box center [808, 441] width 286 height 143
click at [755, 480] on button "Continuar" at bounding box center [808, 487] width 264 height 27
click at [410, 179] on div "Dinheiro" at bounding box center [393, 210] width 96 height 80
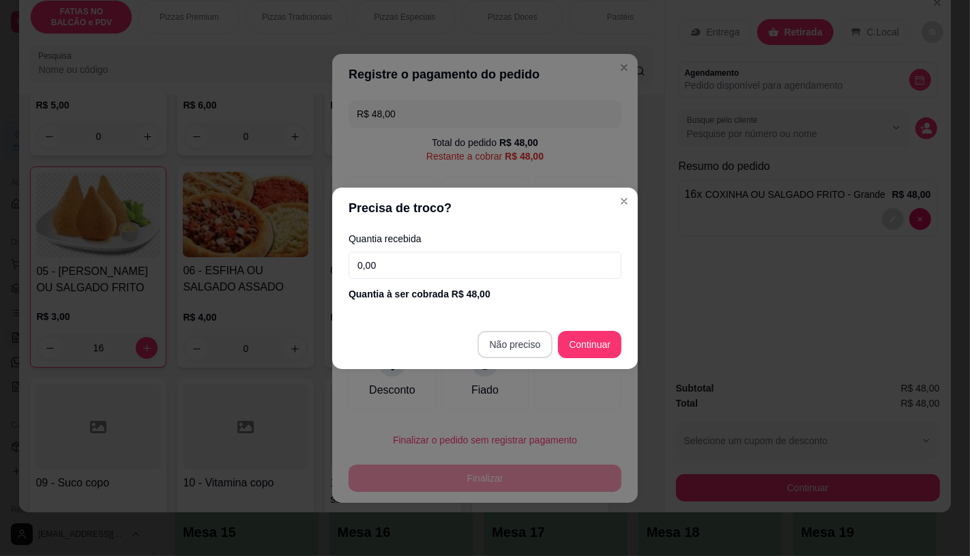
type input "R$ 0,00"
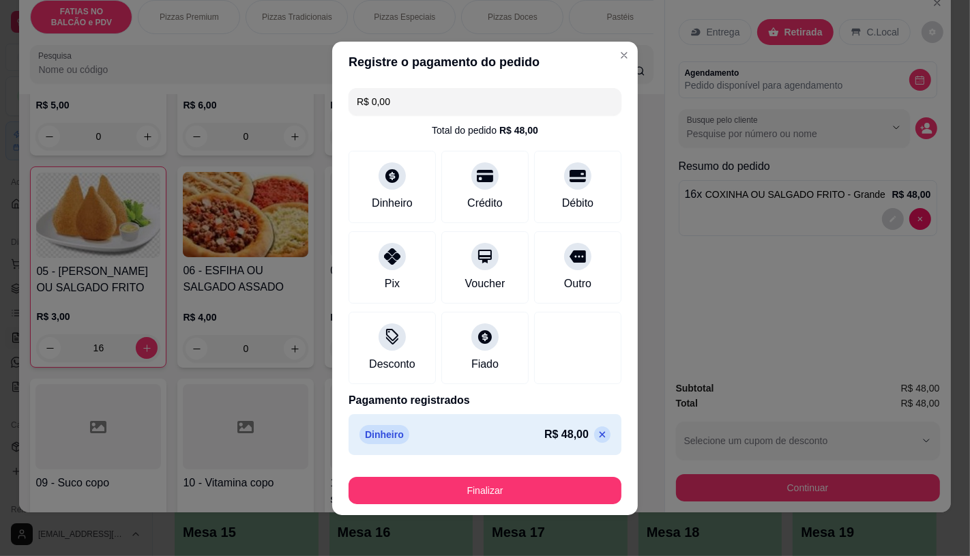
click at [557, 508] on footer "Finalizar" at bounding box center [485, 488] width 306 height 55
click at [559, 503] on button "Finalizar" at bounding box center [485, 490] width 273 height 27
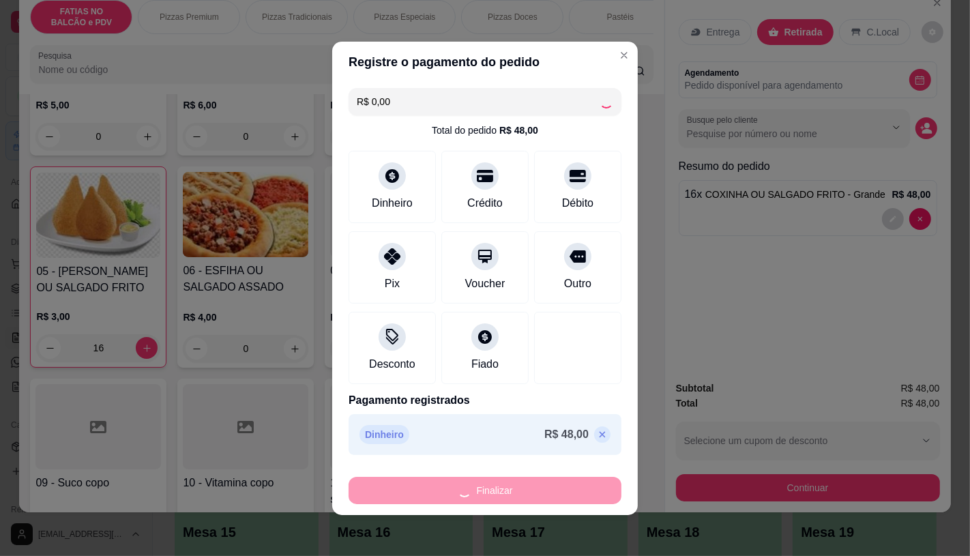
type input "0"
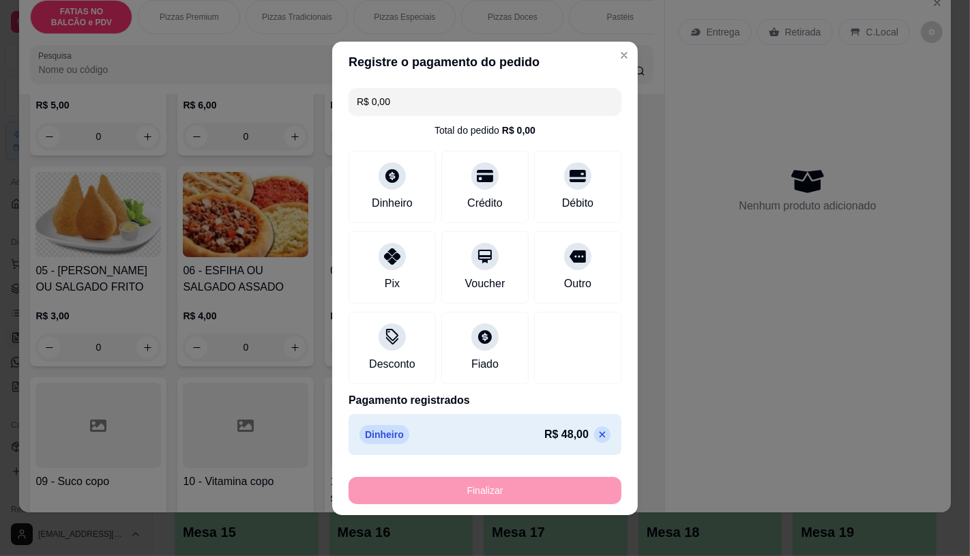
type input "-R$ 48,00"
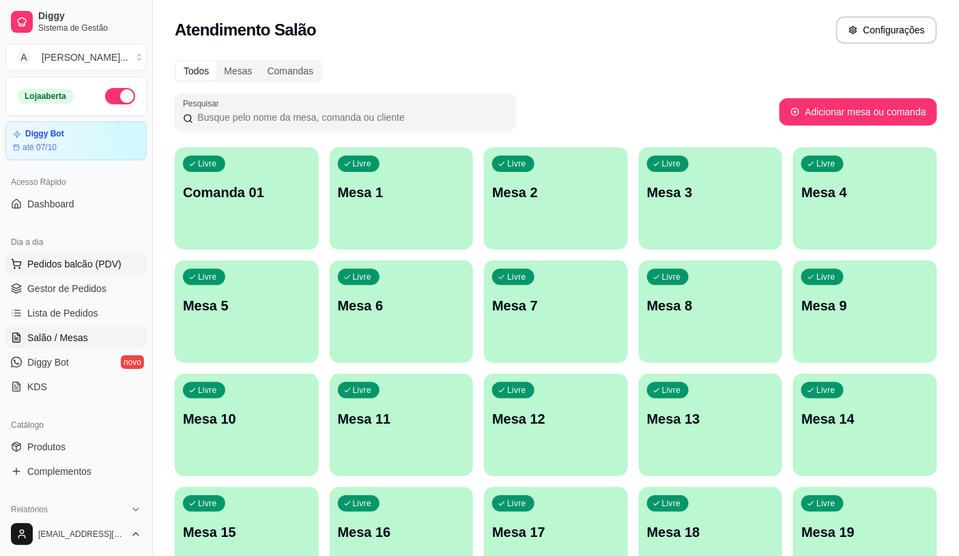
click at [93, 263] on span "Pedidos balcão (PDV)" at bounding box center [74, 264] width 94 height 14
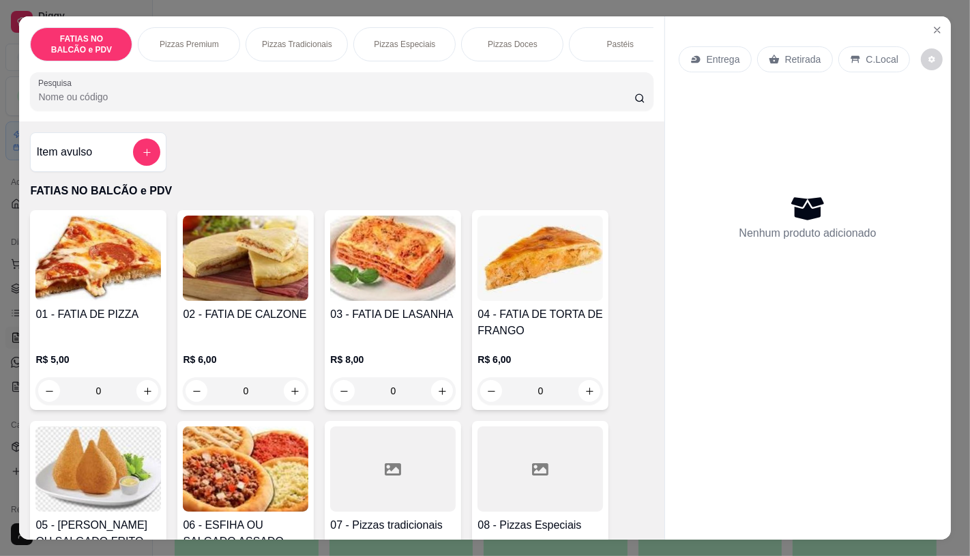
click at [155, 111] on div "Pesquisa" at bounding box center [341, 91] width 623 height 38
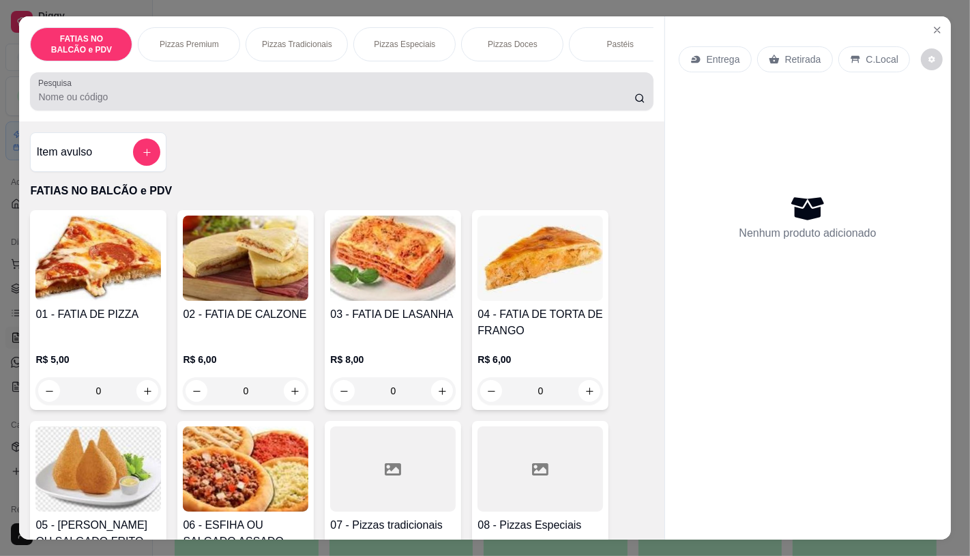
click at [155, 111] on div "Pesquisa" at bounding box center [341, 91] width 623 height 38
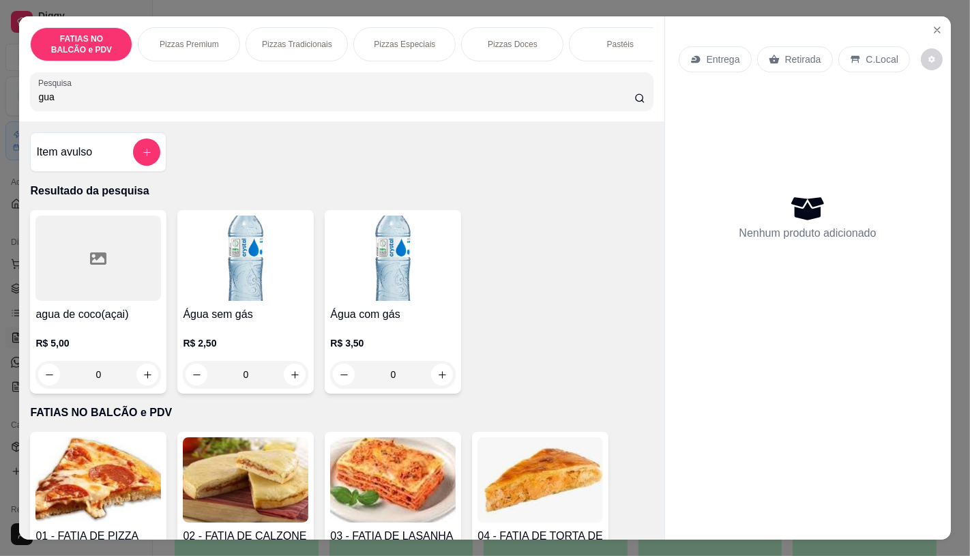
type input "gua"
click at [419, 296] on img at bounding box center [393, 258] width 126 height 85
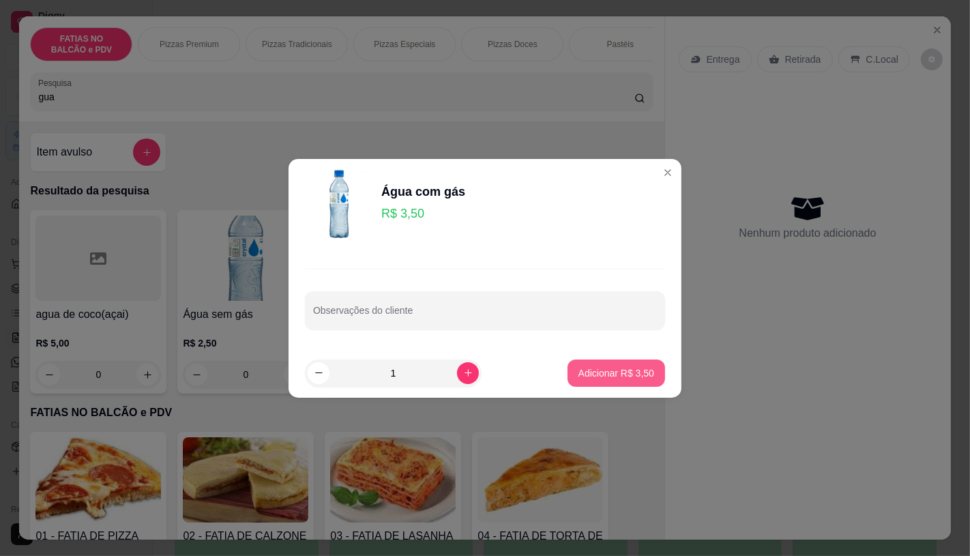
click at [598, 366] on p "Adicionar R$ 3,50" at bounding box center [617, 373] width 76 height 14
type input "1"
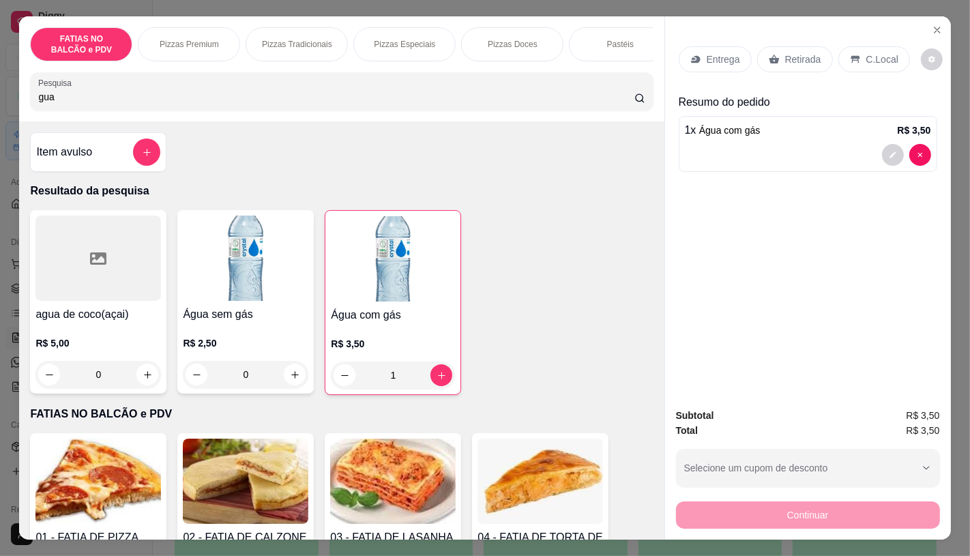
click at [774, 46] on div "Retirada" at bounding box center [795, 59] width 76 height 26
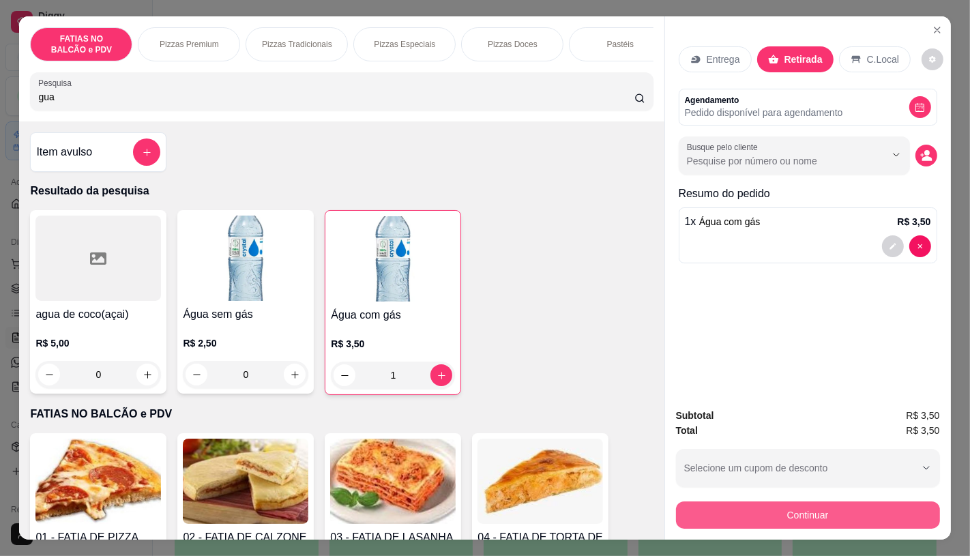
click at [778, 501] on button "Continuar" at bounding box center [808, 514] width 264 height 27
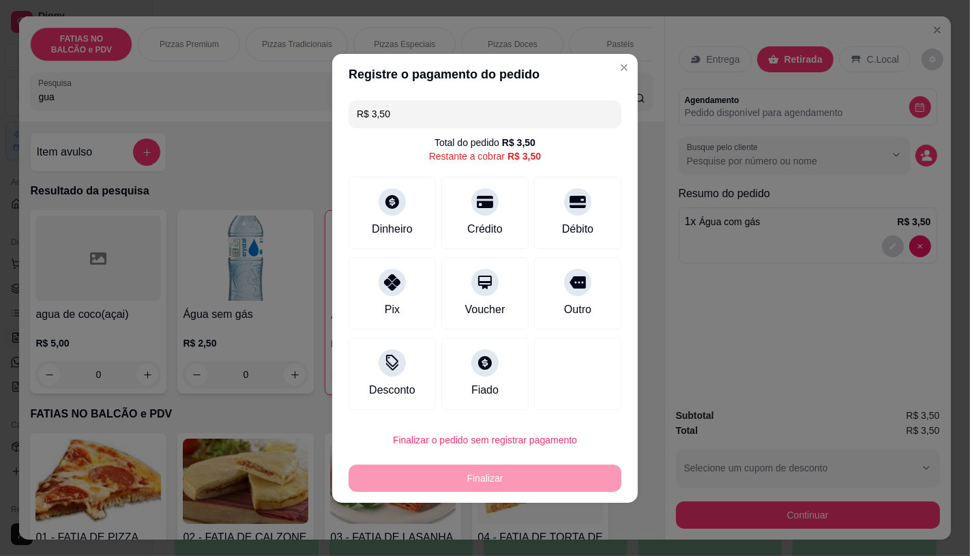
drag, startPoint x: 418, startPoint y: 105, endPoint x: 305, endPoint y: 106, distance: 112.6
click at [305, 106] on div "Registre o pagamento do pedido R$ 3,50 Total do pedido R$ 3,50 Restante a cobra…" at bounding box center [485, 278] width 970 height 556
click at [542, 194] on div "Débito" at bounding box center [578, 210] width 96 height 80
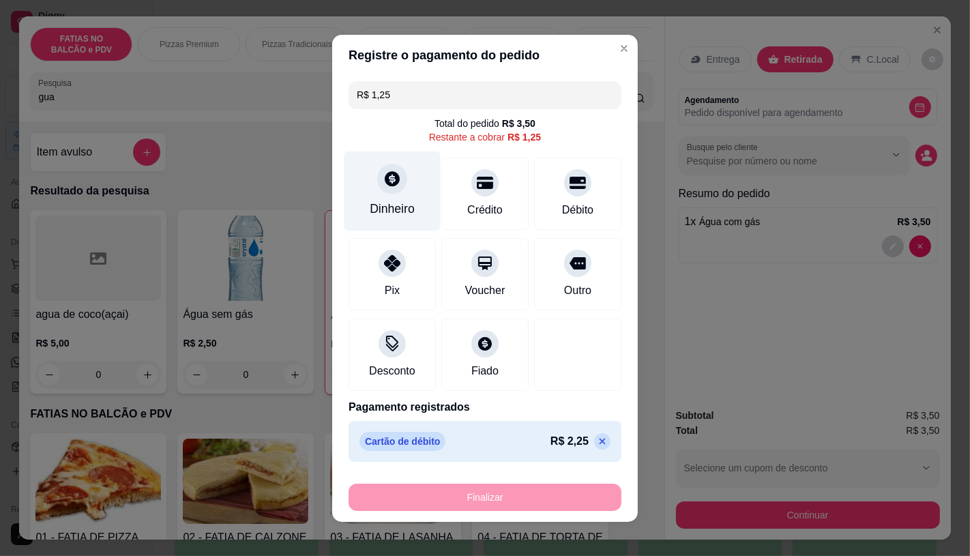
click at [387, 182] on icon at bounding box center [392, 179] width 18 height 18
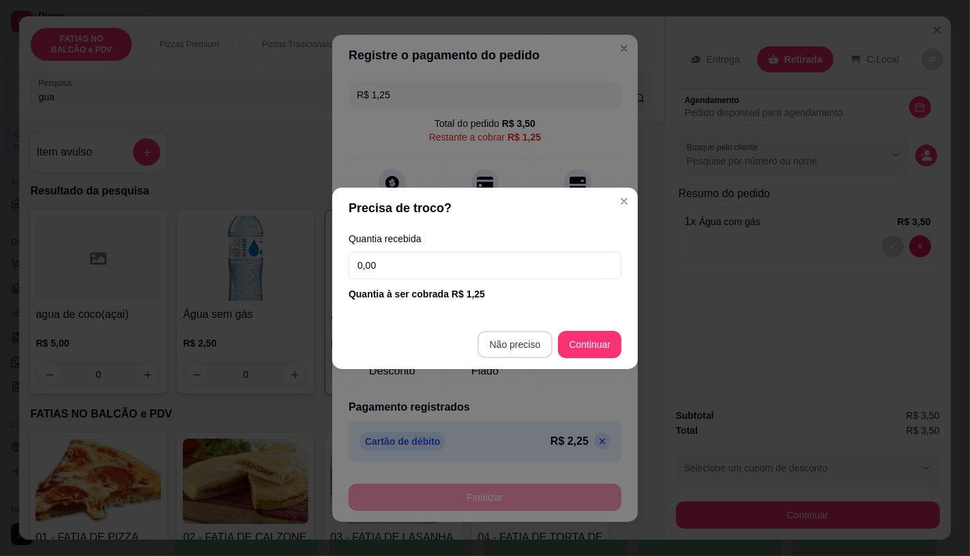
type input "R$ 0,00"
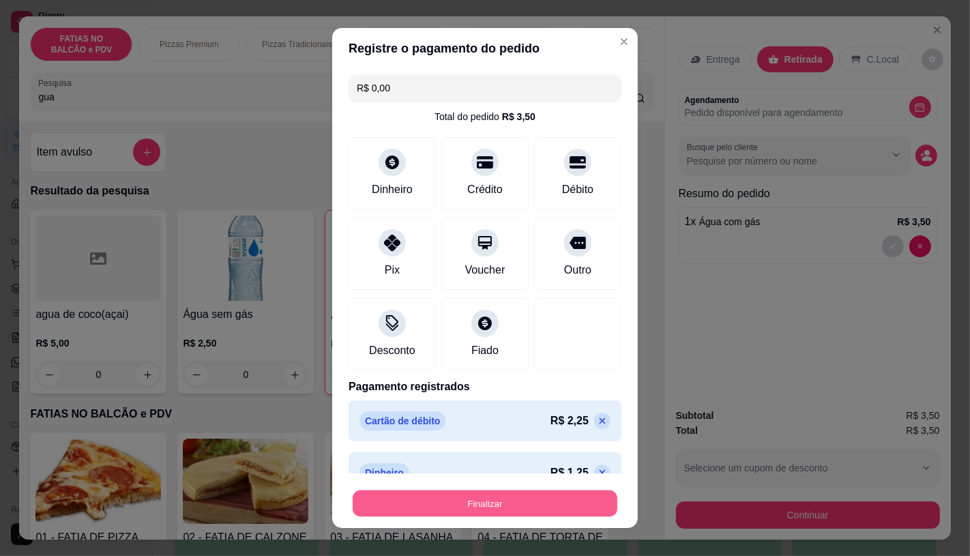
click at [388, 506] on button "Finalizar" at bounding box center [485, 504] width 265 height 27
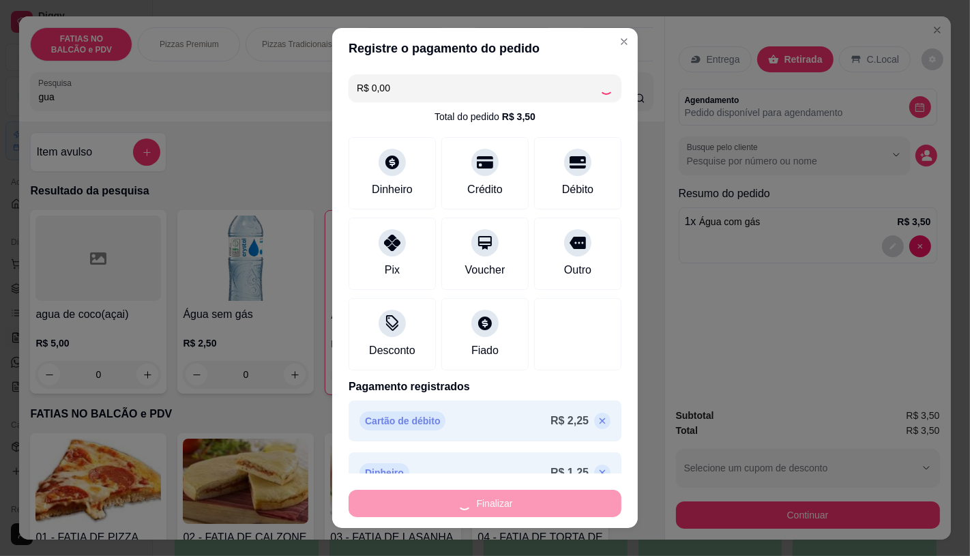
type input "0"
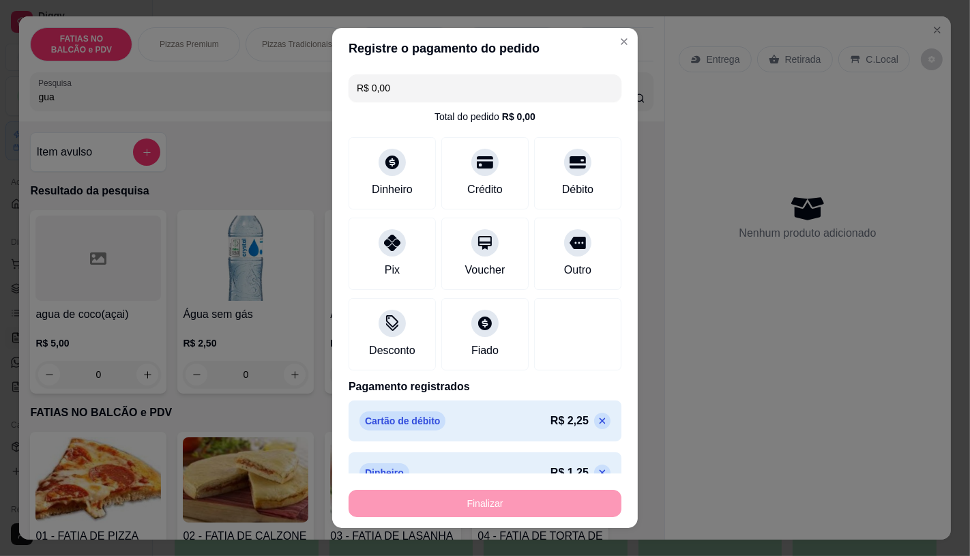
type input "-R$ 3,50"
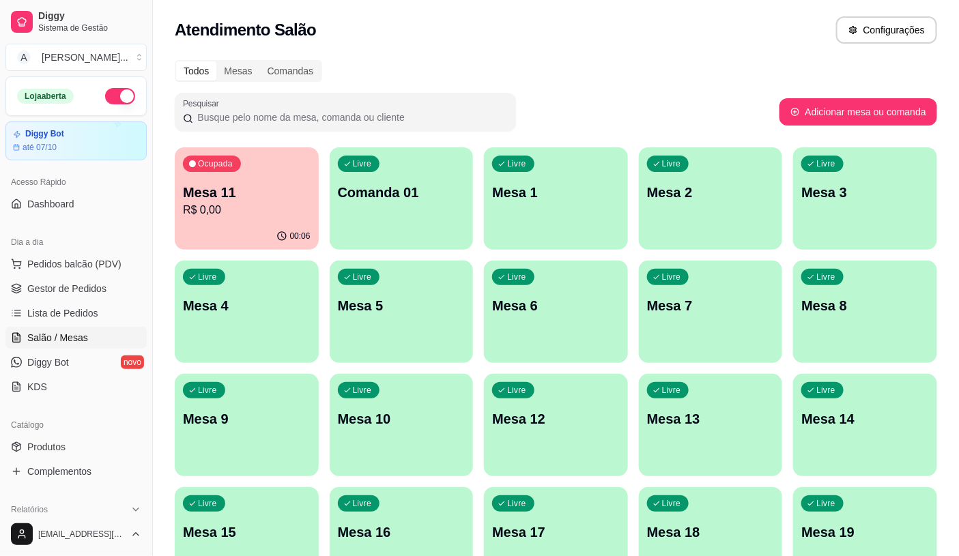
click at [248, 218] on div "Ocupada Mesa 11 R$ 0,00" at bounding box center [247, 185] width 144 height 76
click at [233, 191] on p "Mesa 11" at bounding box center [247, 192] width 128 height 19
click at [110, 264] on span "Pedidos balcão (PDV)" at bounding box center [74, 264] width 94 height 14
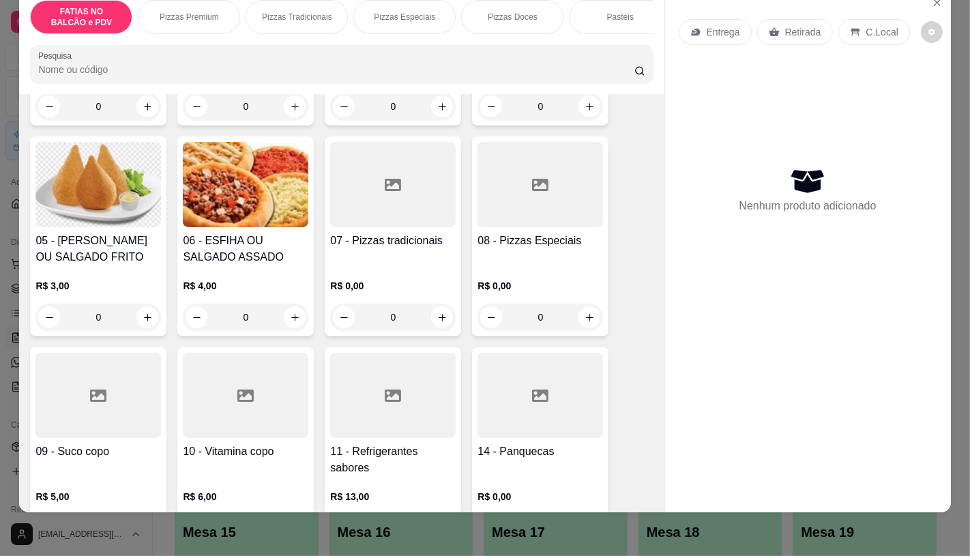
scroll to position [303, 0]
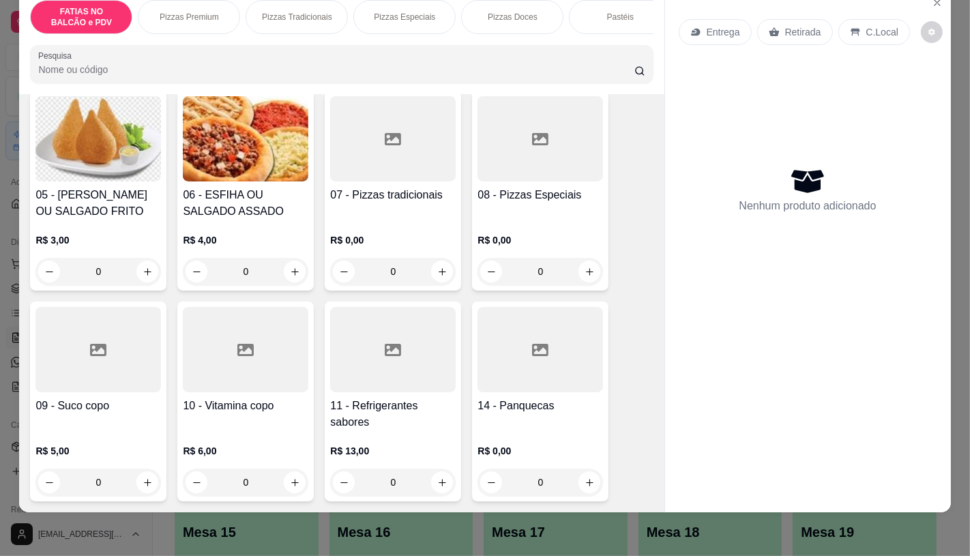
click at [121, 387] on div at bounding box center [98, 349] width 126 height 85
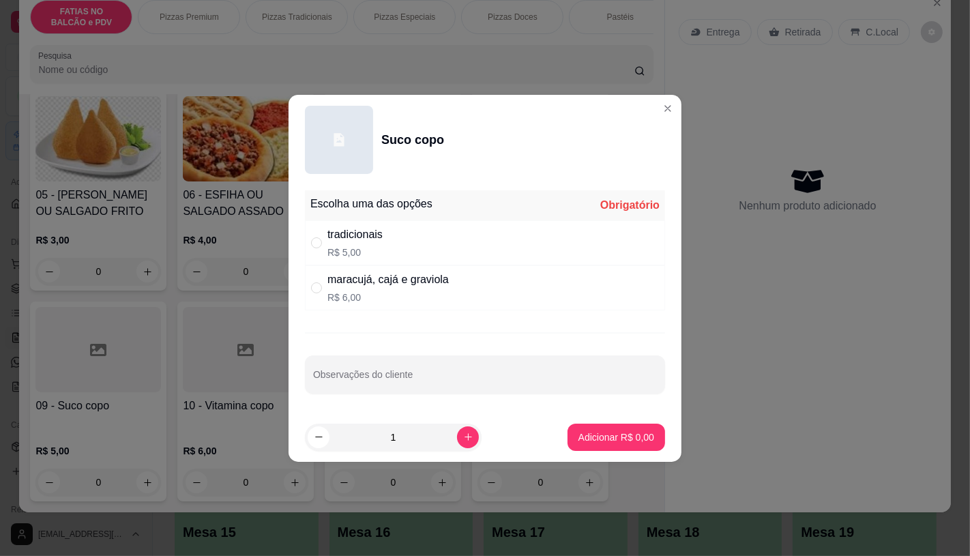
drag, startPoint x: 371, startPoint y: 308, endPoint x: 448, endPoint y: 349, distance: 87.3
click at [372, 308] on div "maracujá, cajá e graviola R$ 6,00" at bounding box center [485, 287] width 360 height 45
radio input "true"
click at [618, 438] on p "Adicionar R$ 6,00" at bounding box center [616, 436] width 74 height 13
type input "1"
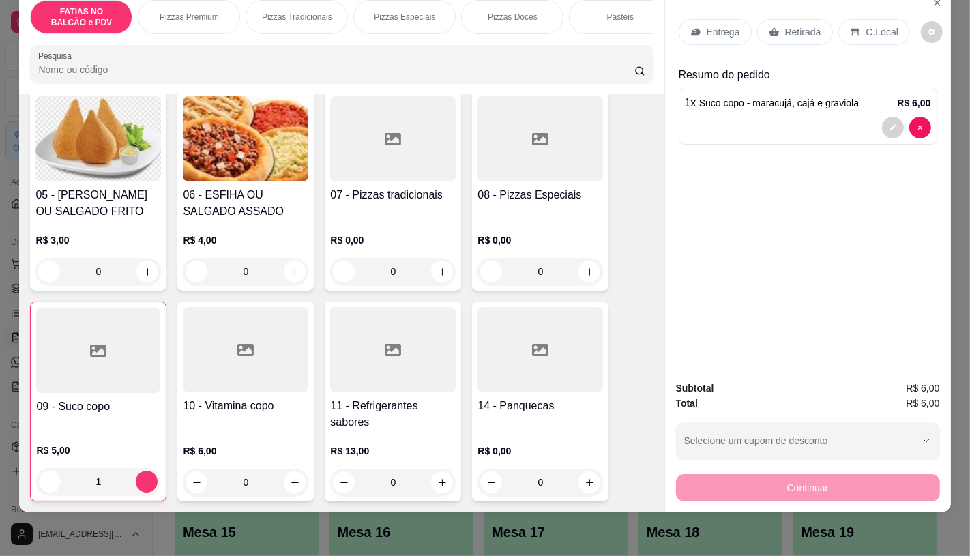
click at [308, 37] on div "FATIAS NO BALCÃO e PDV Pizzas Premium Pizzas Tradicionais Pizzas Especiais Pizz…" at bounding box center [341, 41] width 645 height 105
click at [572, 7] on div "Panqueca" at bounding box center [615, 17] width 102 height 34
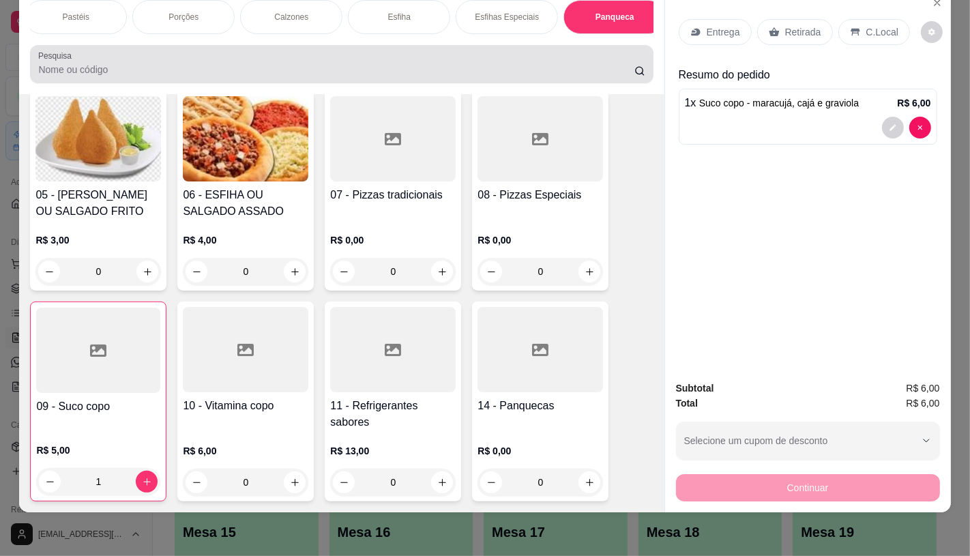
scroll to position [5081, 0]
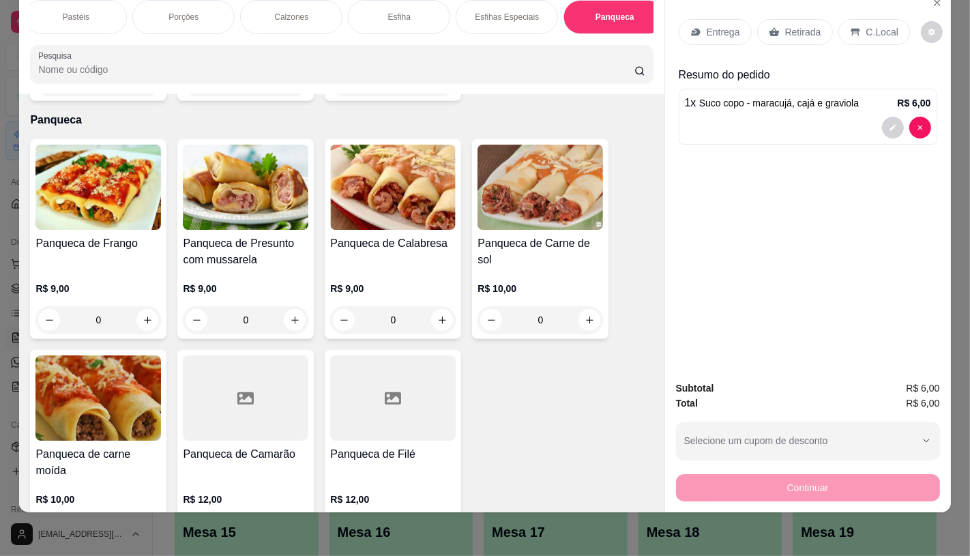
click at [144, 368] on img at bounding box center [98, 397] width 126 height 85
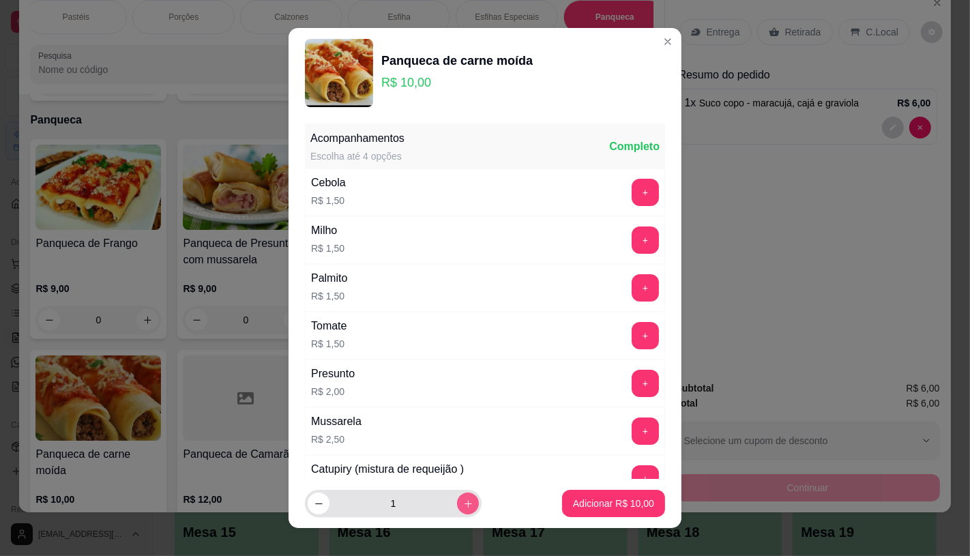
click at [463, 504] on icon "increase-product-quantity" at bounding box center [468, 504] width 10 height 10
type input "2"
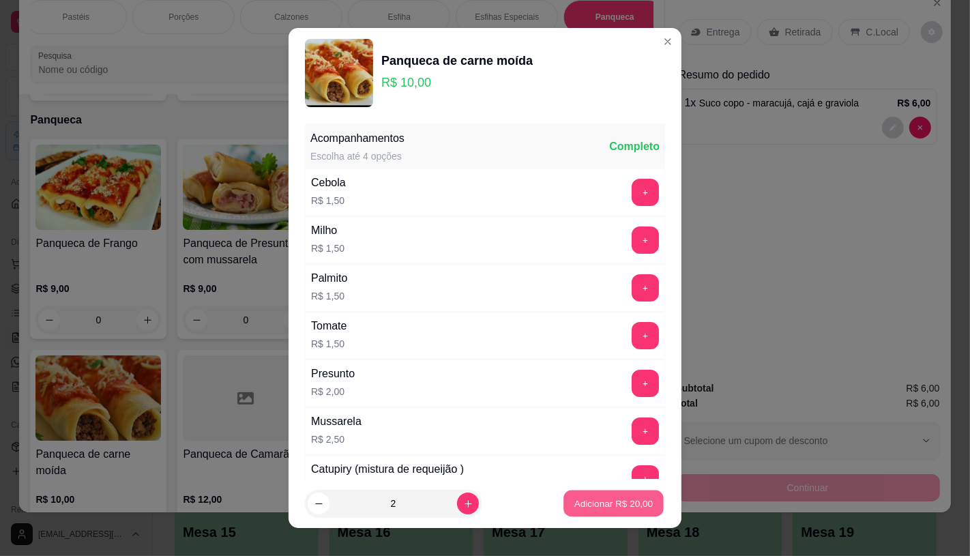
click at [585, 507] on p "Adicionar R$ 20,00" at bounding box center [613, 503] width 79 height 13
type input "2"
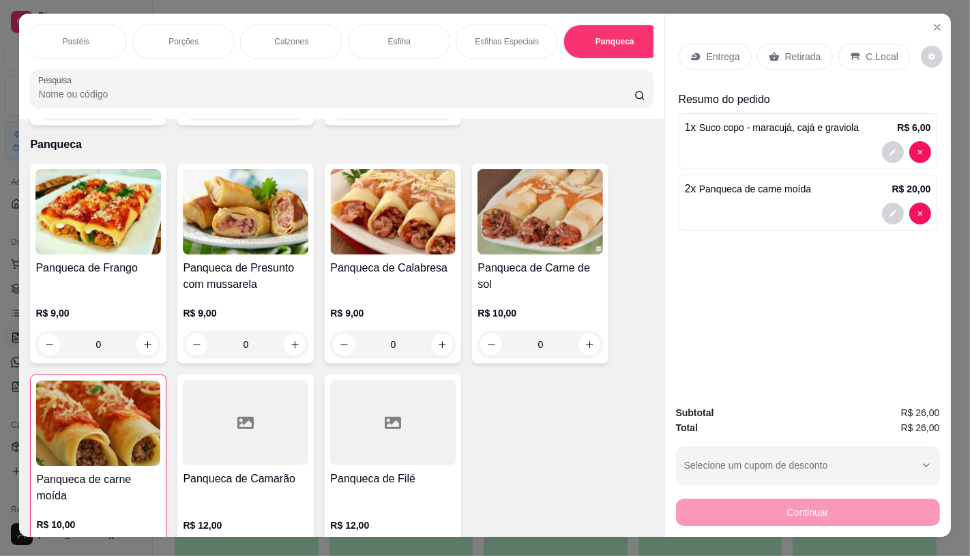
scroll to position [0, 0]
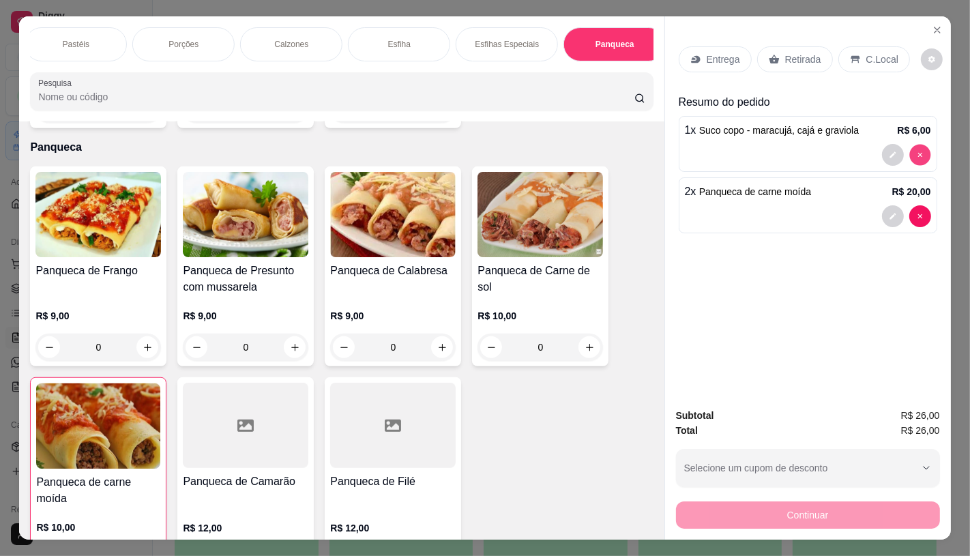
type input "0"
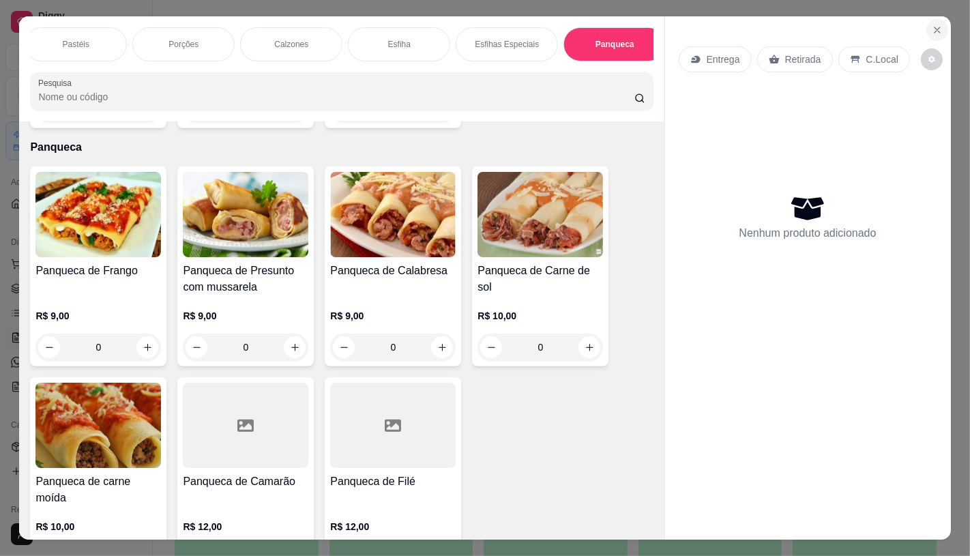
drag, startPoint x: 947, startPoint y: 18, endPoint x: 933, endPoint y: 22, distance: 14.9
click at [933, 21] on div "FATIAS NO BALCÃO e PDV Pizzas Premium Pizzas Tradicionais Pizzas Especiais Pizz…" at bounding box center [485, 278] width 970 height 556
click at [933, 25] on icon "Close" at bounding box center [937, 30] width 11 height 11
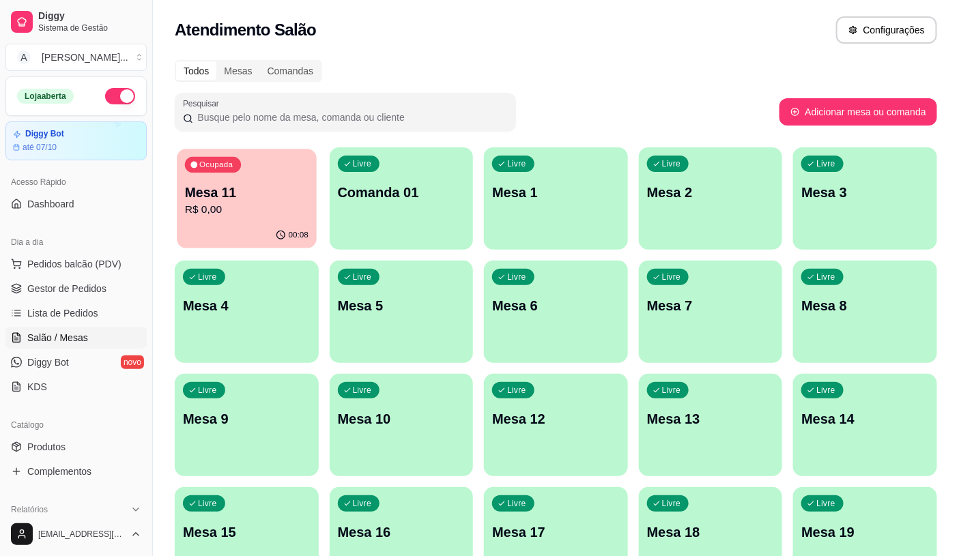
click at [205, 218] on div "Ocupada Mesa 11 R$ 0,00" at bounding box center [246, 186] width 139 height 74
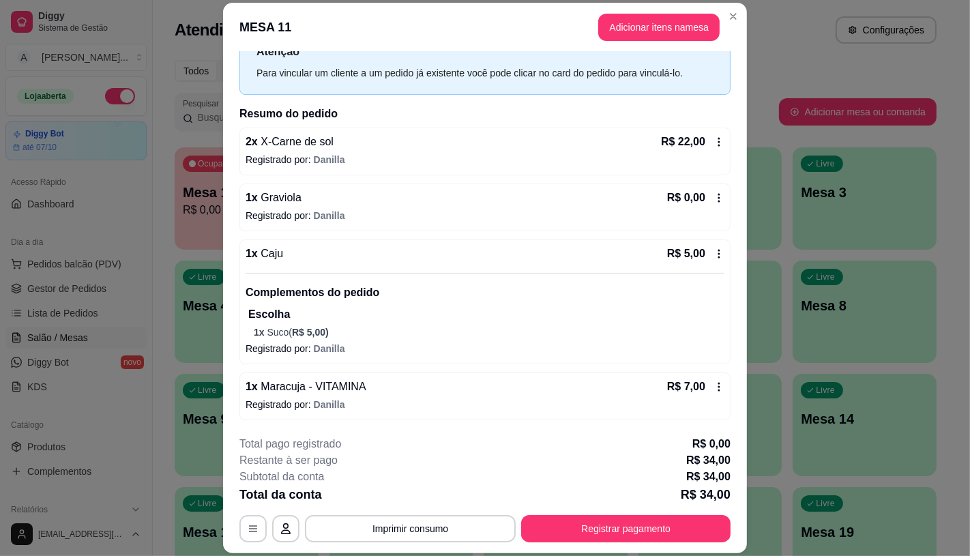
scroll to position [41, 0]
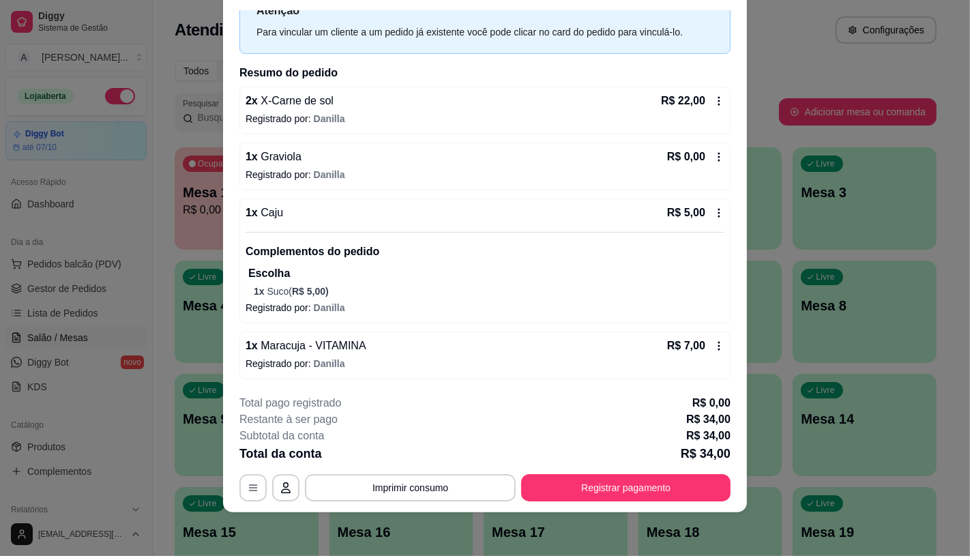
click at [714, 160] on icon at bounding box center [719, 156] width 11 height 11
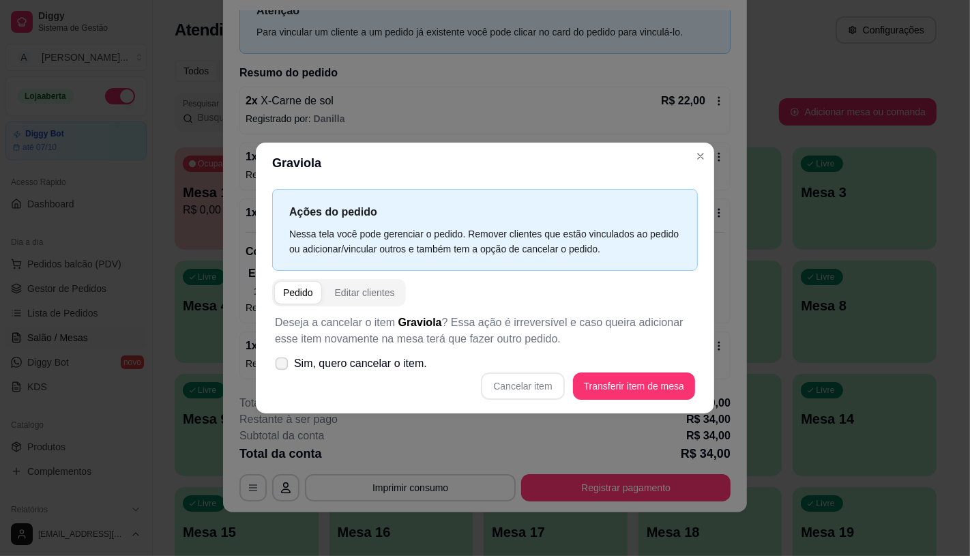
click at [368, 366] on span "Sim, quero cancelar o item." at bounding box center [360, 363] width 133 height 16
click at [283, 366] on input "Sim, quero cancelar o item." at bounding box center [278, 370] width 9 height 9
checkbox input "true"
click at [528, 383] on button "Cancelar item" at bounding box center [522, 386] width 83 height 27
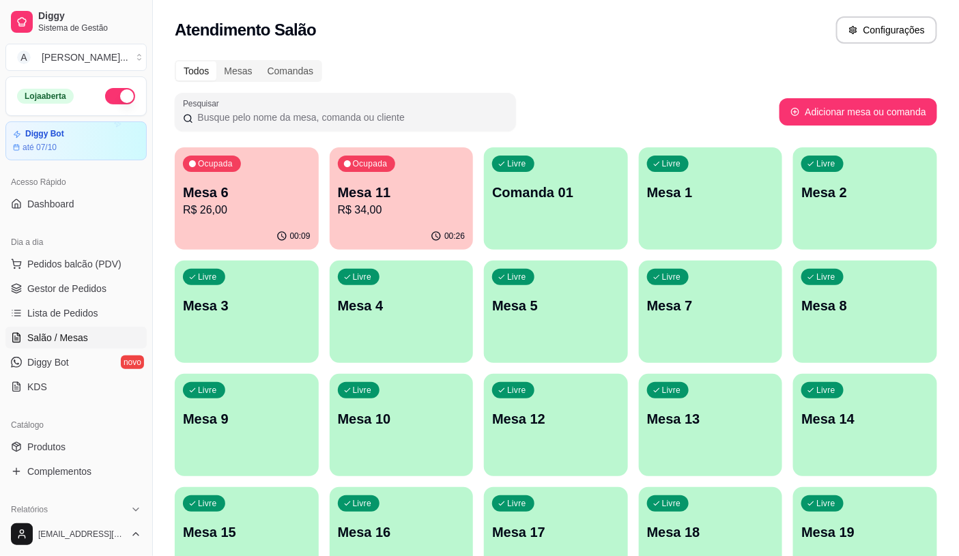
click at [262, 207] on p "R$ 26,00" at bounding box center [247, 210] width 128 height 16
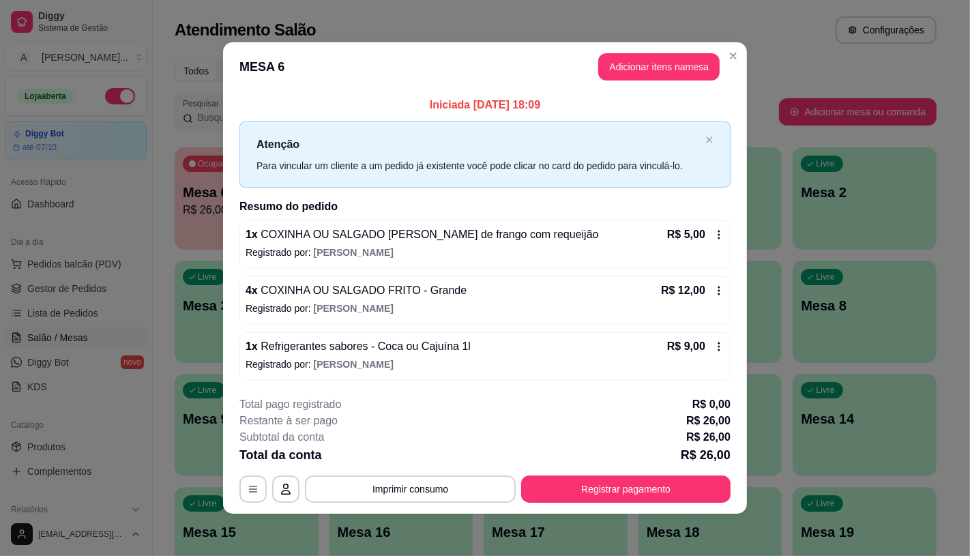
click at [368, 181] on div "Atenção Para vincular um cliente a um pedido já existente você pode clicar no c…" at bounding box center [484, 154] width 491 height 66
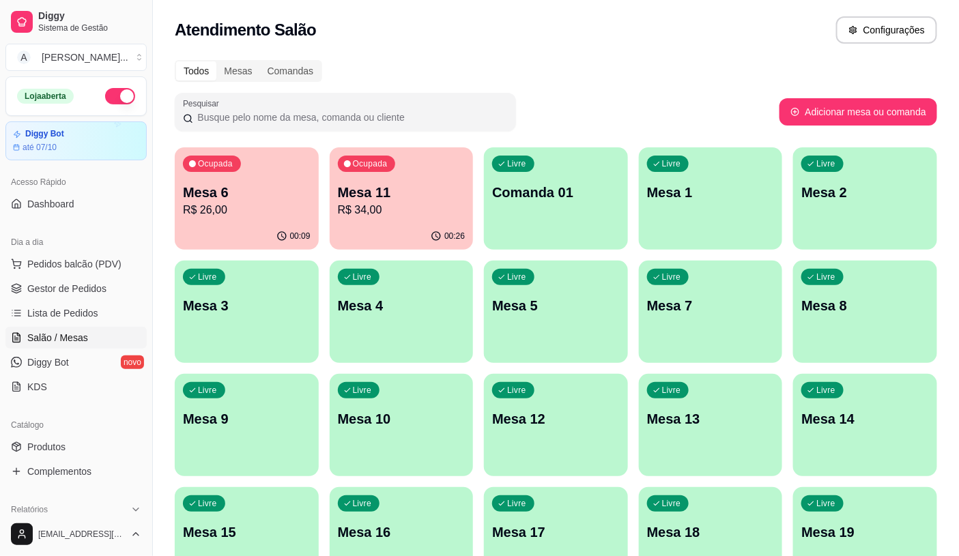
click at [383, 203] on p "R$ 34,00" at bounding box center [402, 210] width 128 height 16
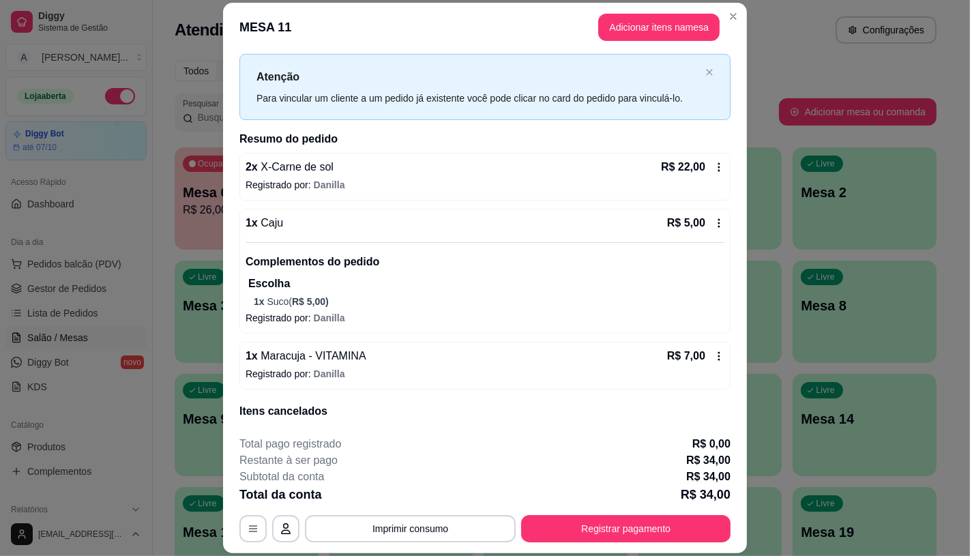
scroll to position [0, 0]
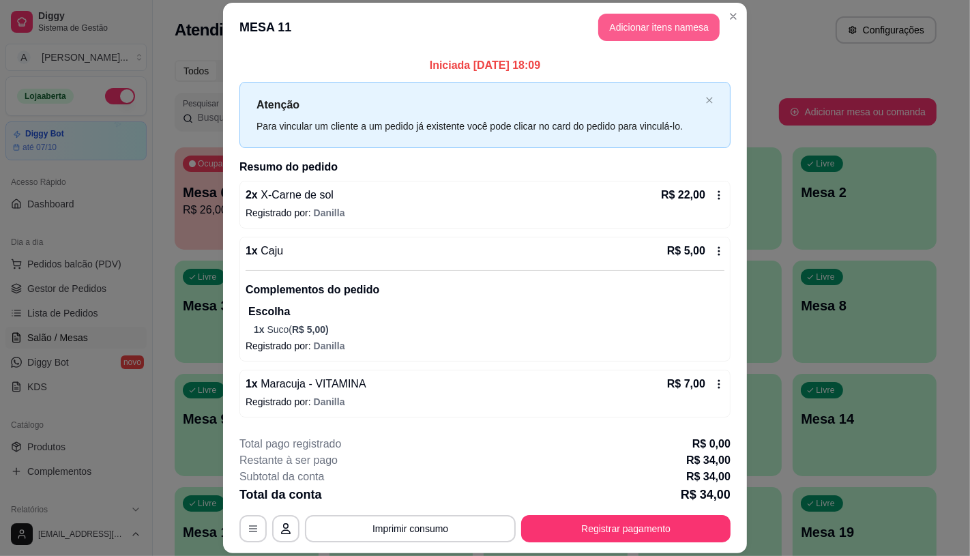
click at [649, 32] on button "Adicionar itens na mesa" at bounding box center [658, 27] width 121 height 27
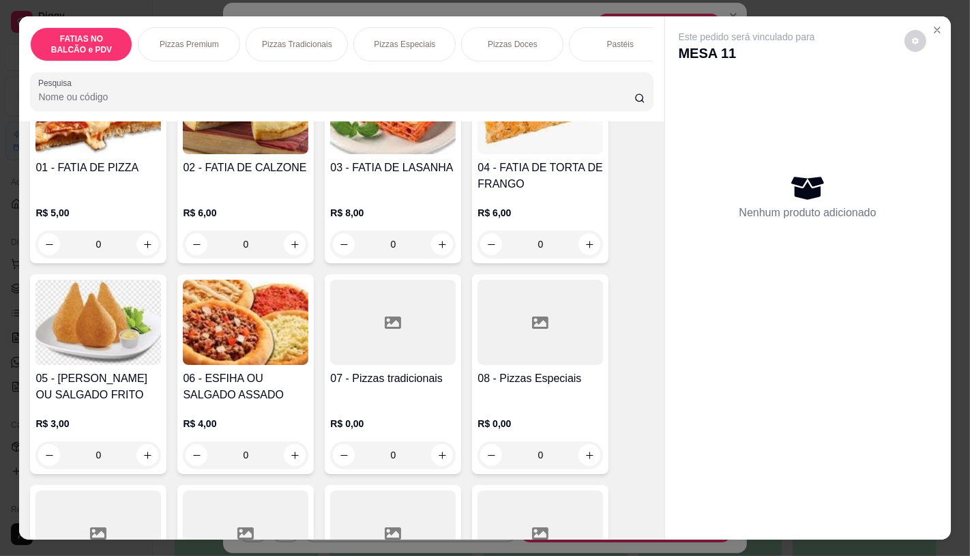
scroll to position [151, 0]
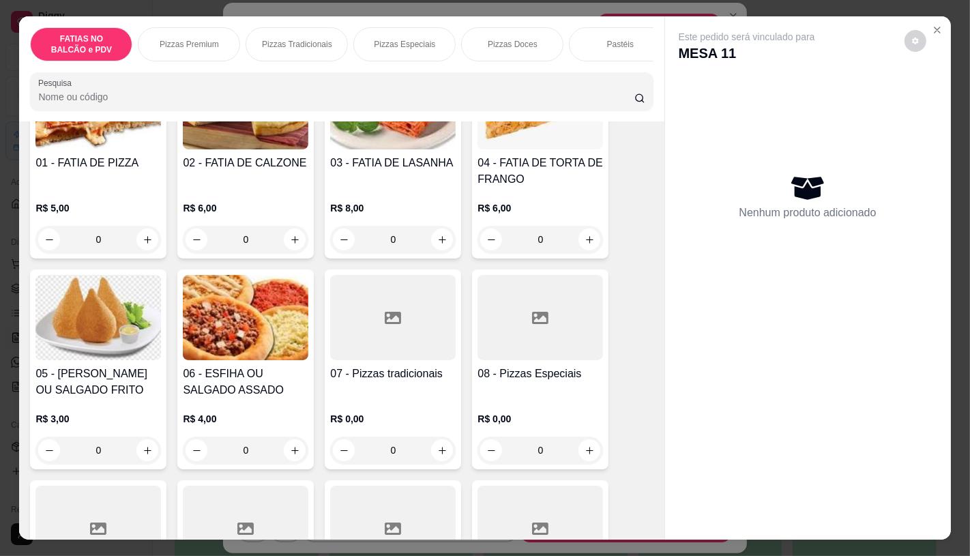
click at [0, 362] on div "FATIAS NO BALCÃO e PDV Pizzas Premium Pizzas Tradicionais Pizzas Especiais Pizz…" at bounding box center [485, 278] width 970 height 556
click at [102, 360] on img at bounding box center [98, 317] width 126 height 85
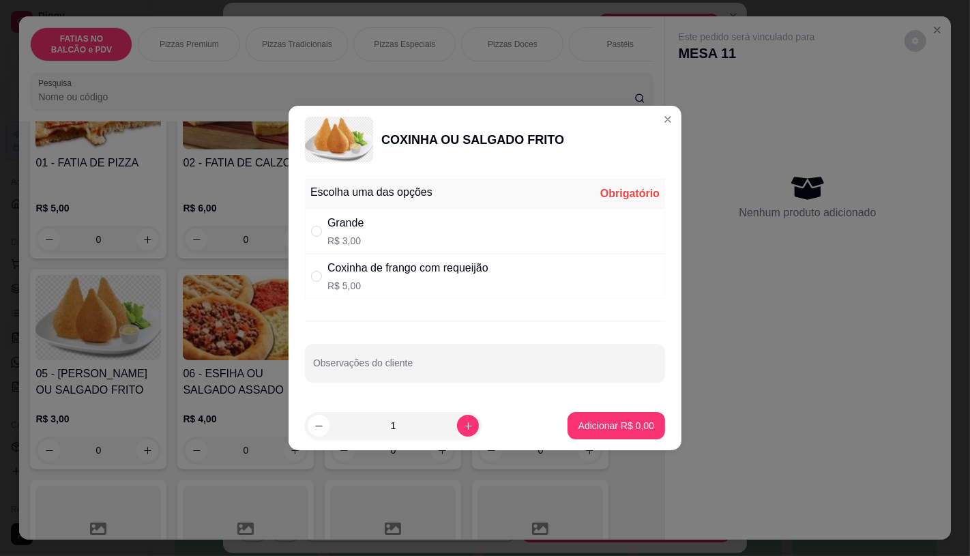
click at [469, 319] on div "Escolha uma das opções Obrigatório Grande R$ 3,00 Coxinha de frango com requeij…" at bounding box center [485, 287] width 393 height 228
click at [467, 303] on div "Escolha uma das opções Obrigatório Grande R$ 3,00 Coxinha de frango com requeij…" at bounding box center [485, 287] width 393 height 228
click at [471, 291] on p "R$ 5,00" at bounding box center [407, 286] width 161 height 14
radio input "true"
click at [625, 428] on p "Adicionar R$ 5,00" at bounding box center [617, 426] width 76 height 14
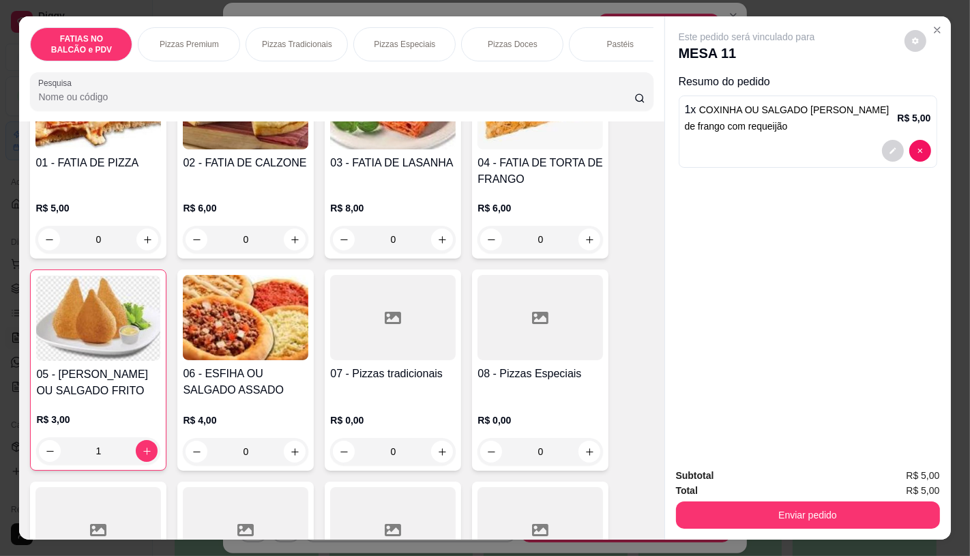
type input "1"
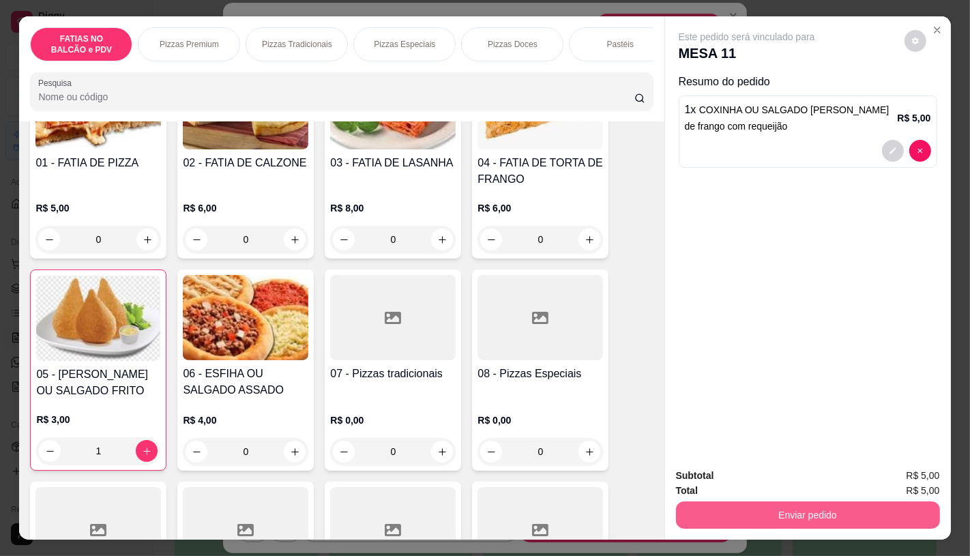
click at [778, 507] on button "Enviar pedido" at bounding box center [808, 514] width 264 height 27
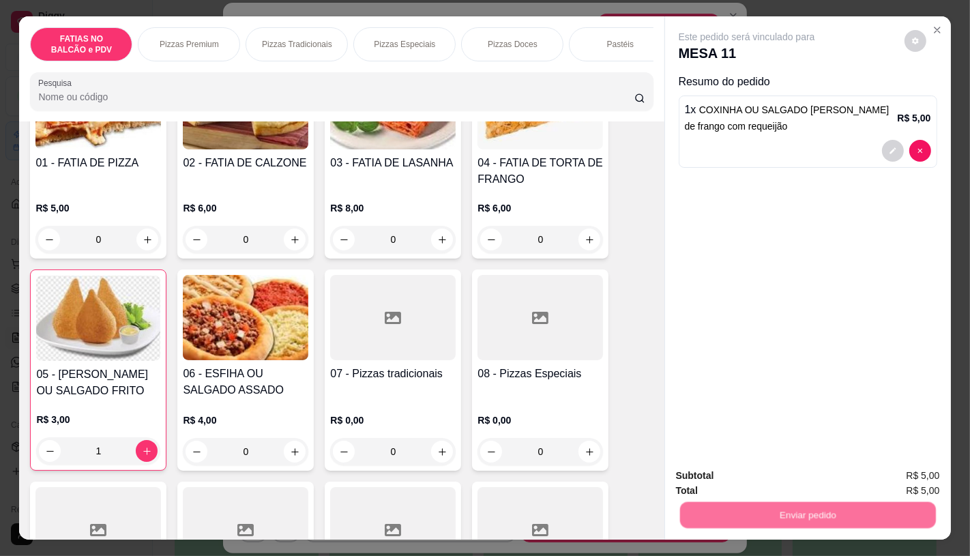
click at [728, 473] on button "Não registrar e enviar pedido" at bounding box center [762, 475] width 138 height 25
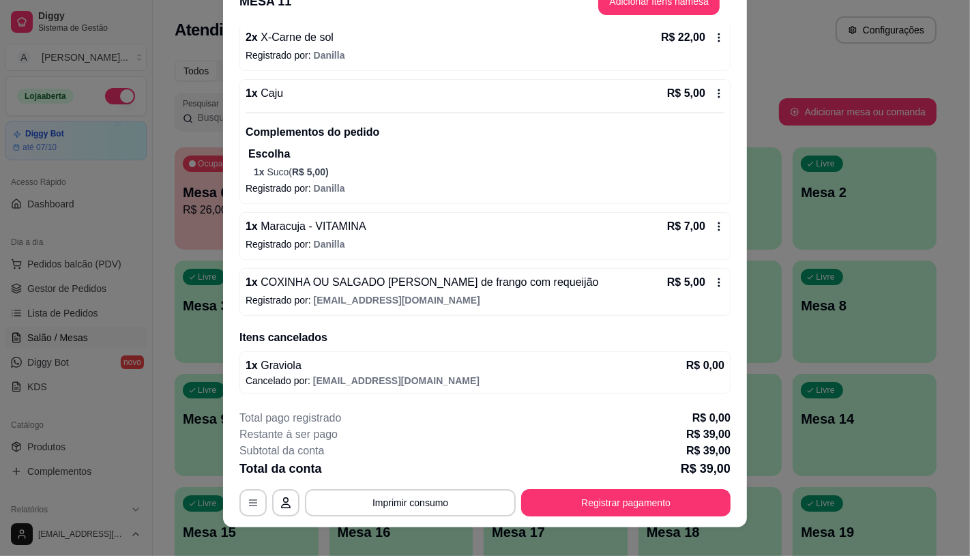
scroll to position [41, 0]
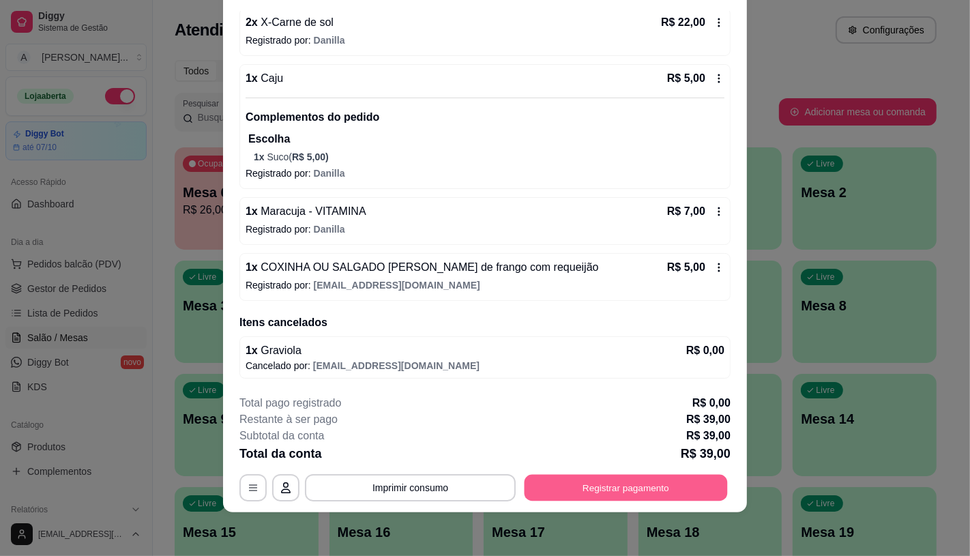
click at [587, 475] on button "Registrar pagamento" at bounding box center [626, 488] width 203 height 27
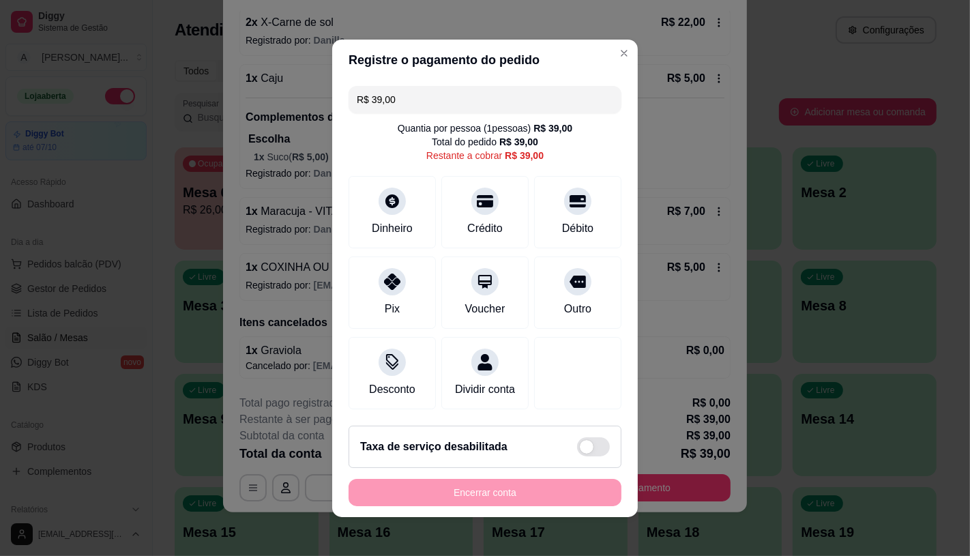
drag, startPoint x: 403, startPoint y: 85, endPoint x: 315, endPoint y: 96, distance: 88.1
click at [315, 96] on div "Registre o pagamento do pedido R$ 39,00 Quantia por pessoa ( 1 pessoas) R$ 39,0…" at bounding box center [485, 278] width 970 height 556
click at [389, 218] on div "Dinheiro" at bounding box center [392, 227] width 45 height 18
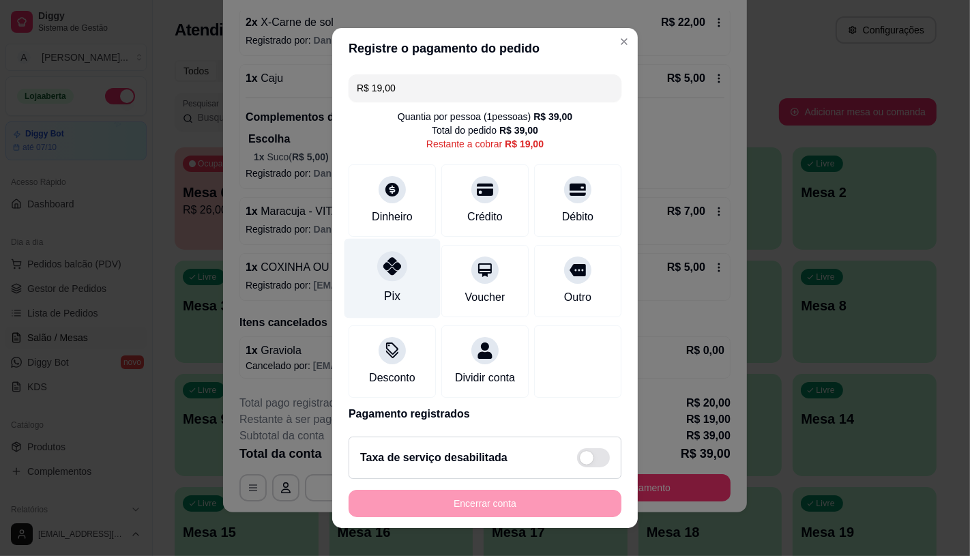
click at [385, 282] on div "Pix" at bounding box center [393, 278] width 96 height 80
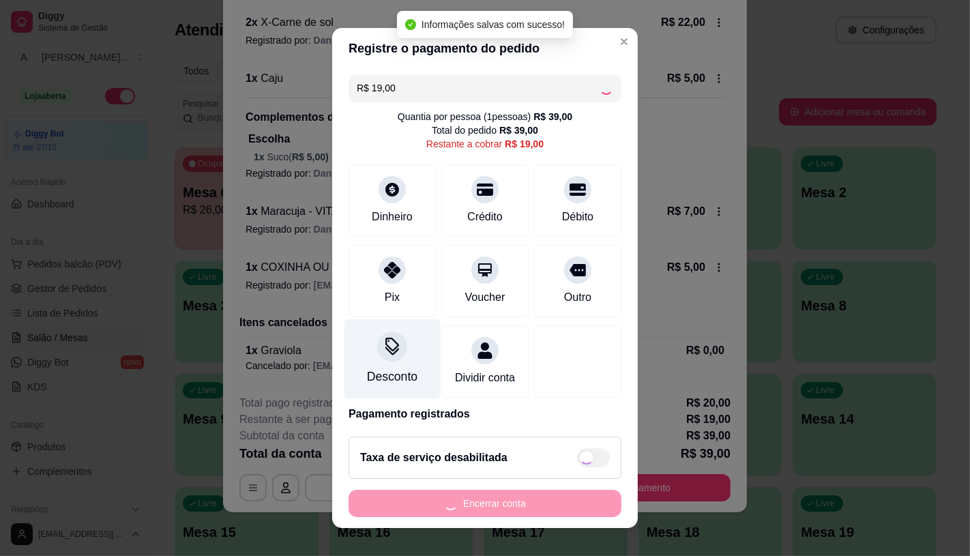
type input "R$ 0,00"
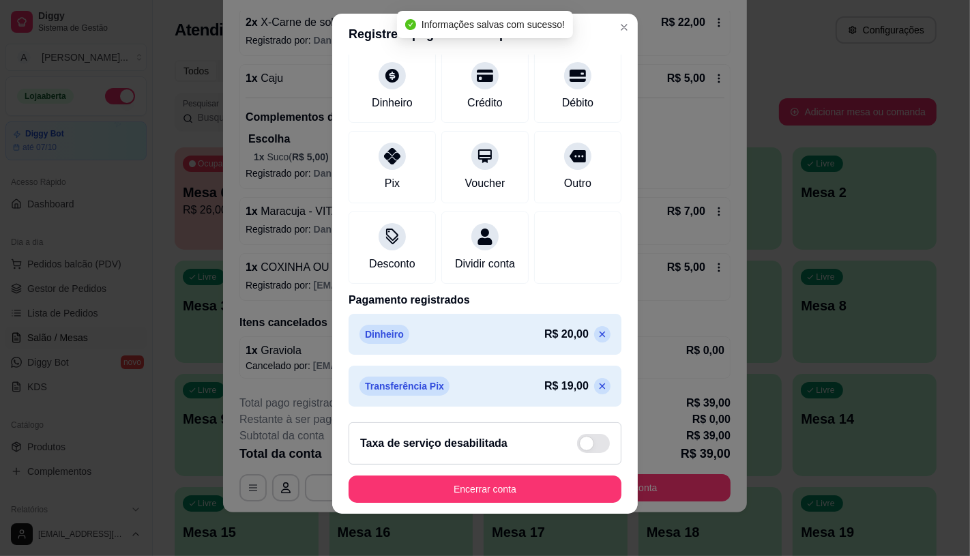
scroll to position [16, 0]
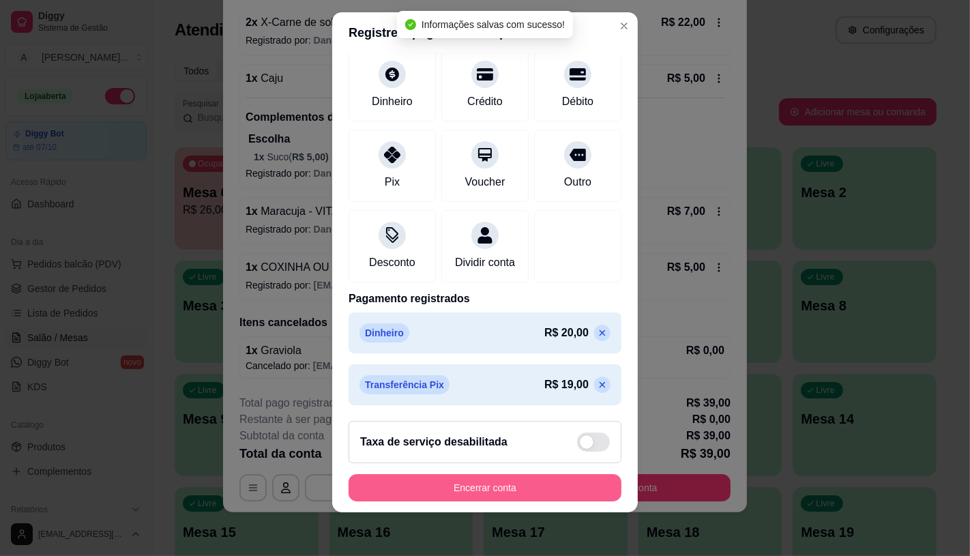
click at [499, 478] on button "Encerrar conta" at bounding box center [485, 487] width 273 height 27
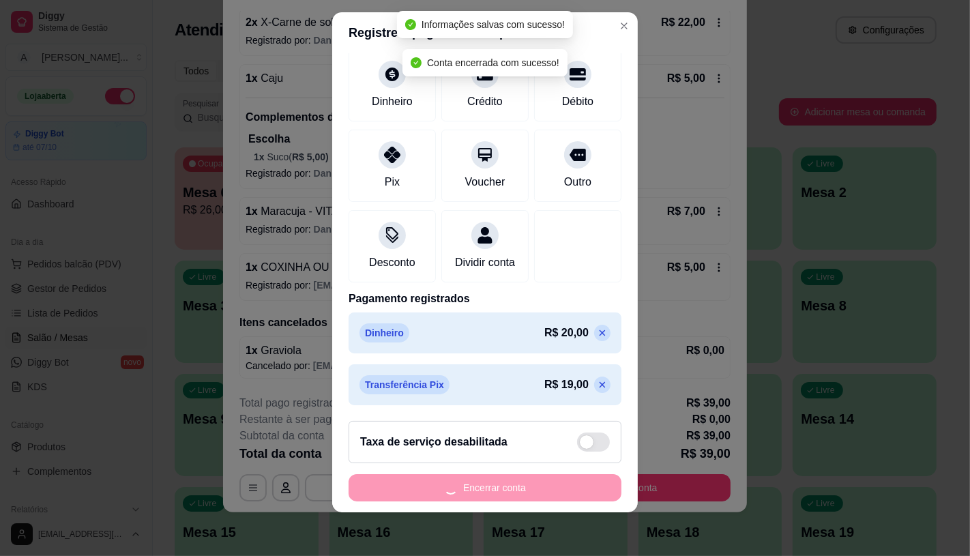
scroll to position [0, 0]
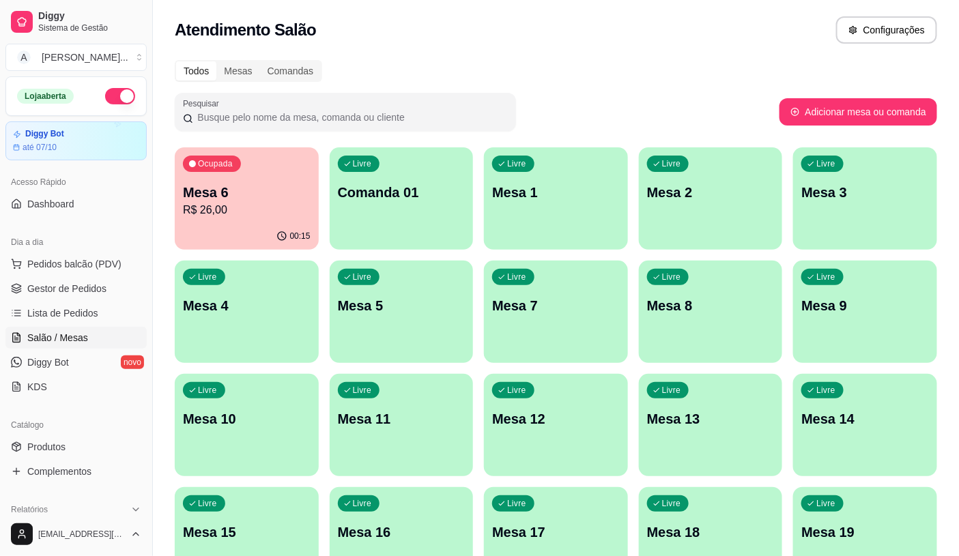
click at [227, 194] on p "Mesa 6" at bounding box center [247, 192] width 128 height 19
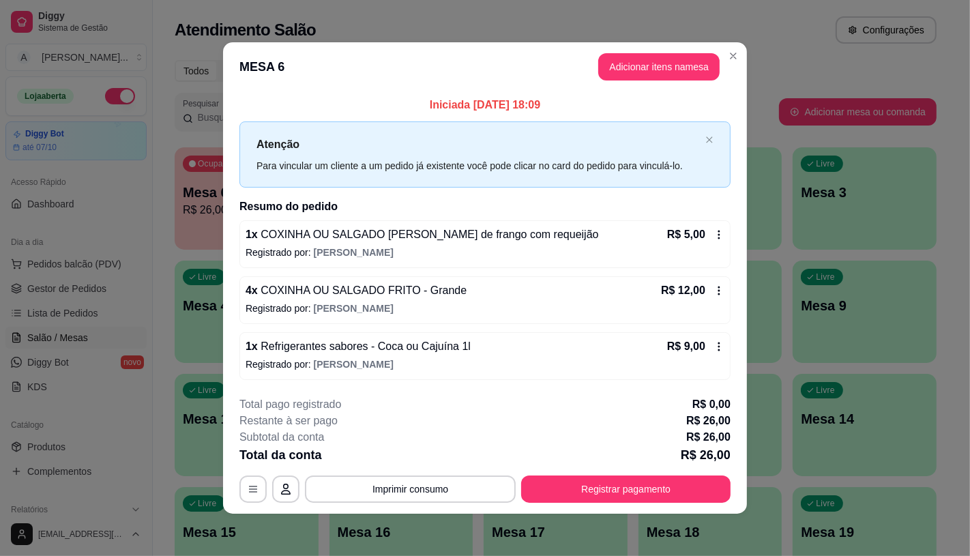
scroll to position [1, 0]
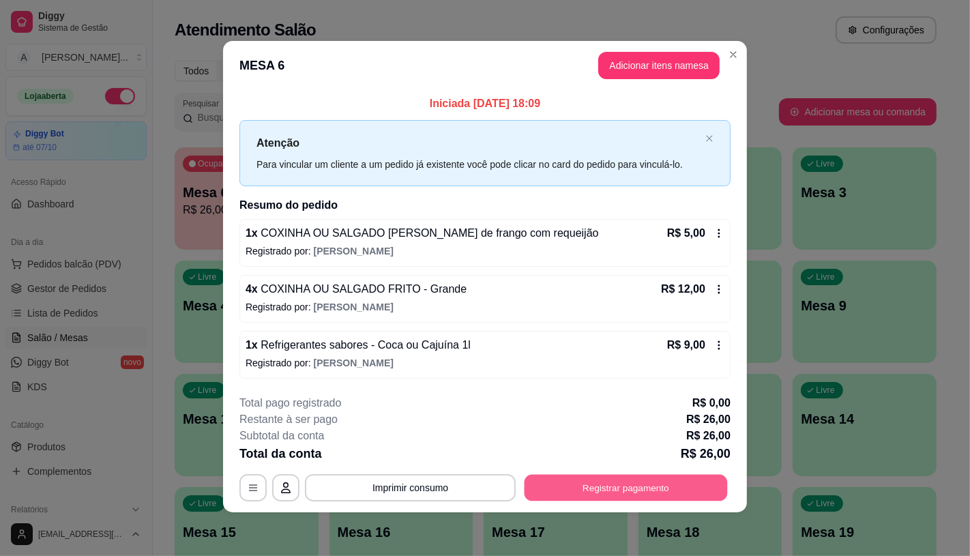
click at [607, 482] on button "Registrar pagamento" at bounding box center [626, 488] width 203 height 27
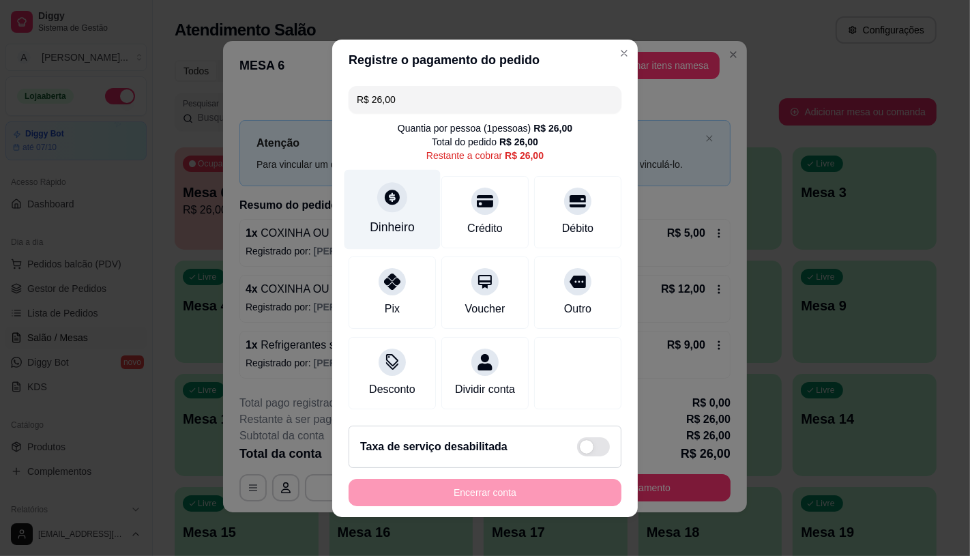
click at [375, 209] on div "Dinheiro" at bounding box center [393, 209] width 96 height 80
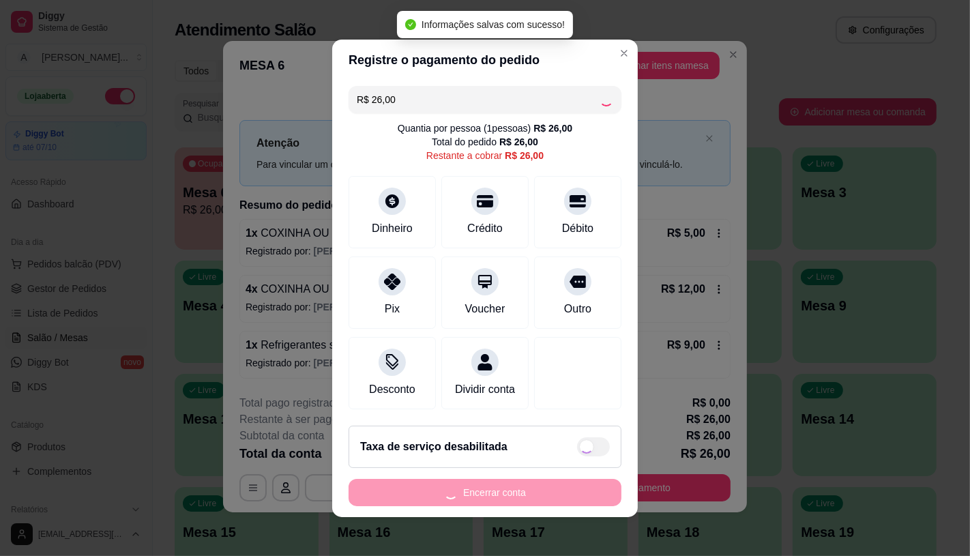
type input "R$ 0,00"
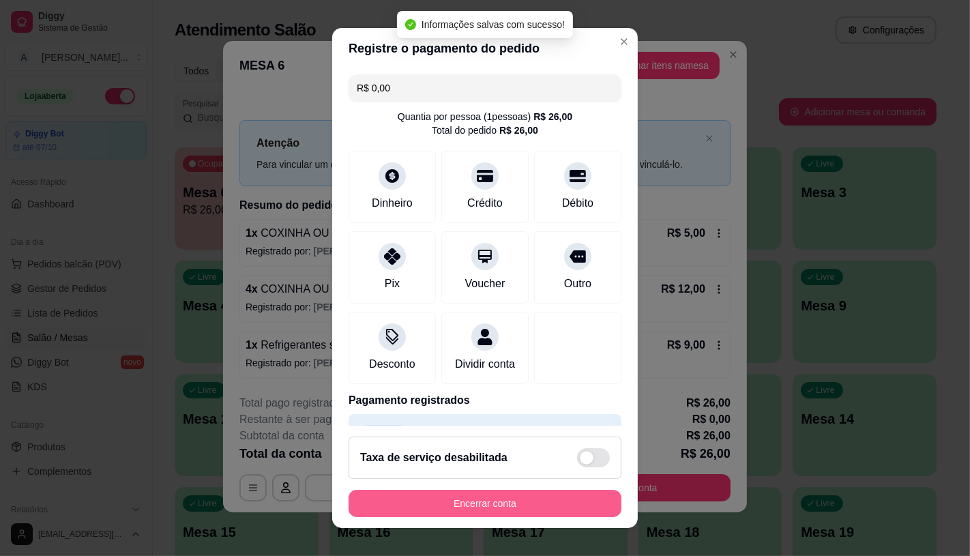
click at [481, 516] on button "Encerrar conta" at bounding box center [485, 503] width 273 height 27
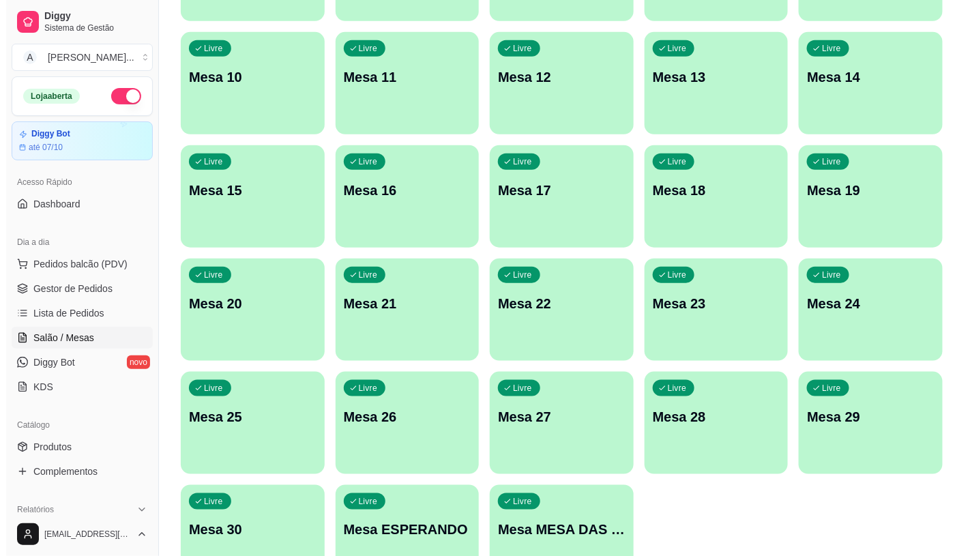
scroll to position [428, 0]
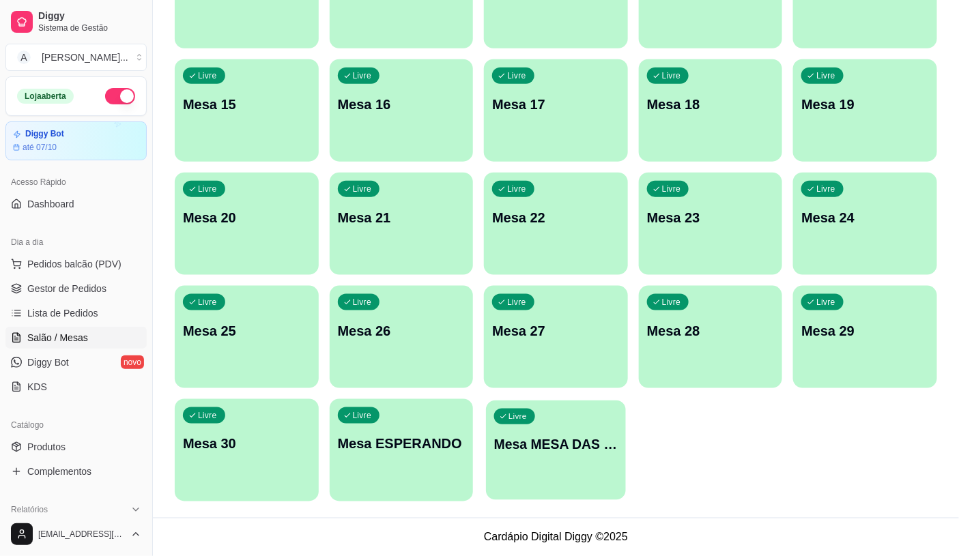
click at [549, 463] on div "Livre Mesa MESA DAS COMANDAS" at bounding box center [555, 441] width 139 height 83
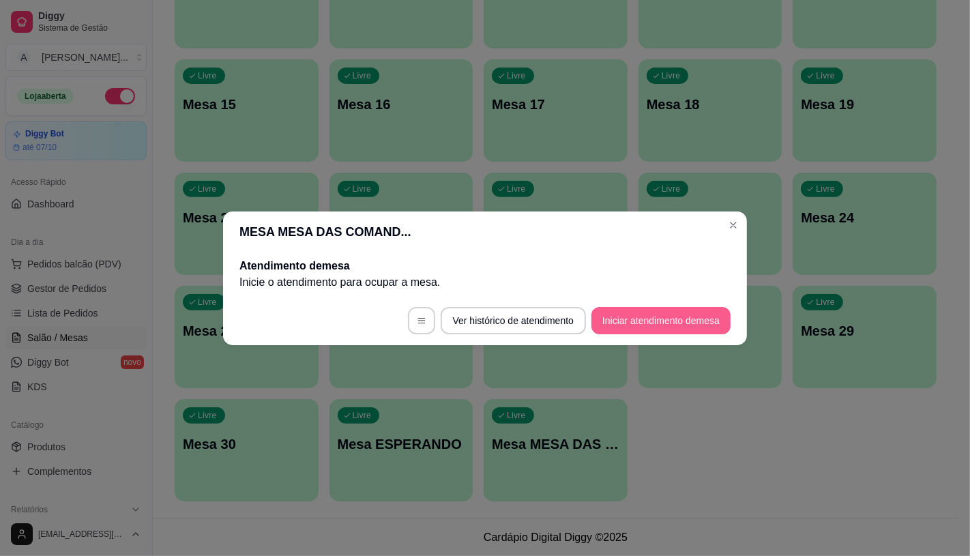
click at [663, 323] on button "Iniciar atendimento de mesa" at bounding box center [661, 320] width 139 height 27
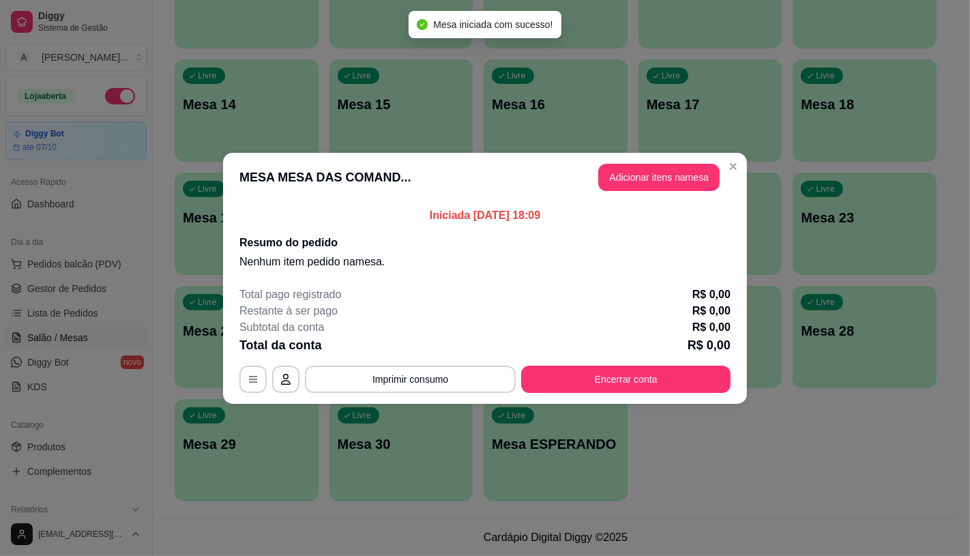
click at [659, 198] on header "MESA MESA DAS COMAND... Adicionar itens na mesa" at bounding box center [485, 177] width 524 height 49
click at [658, 176] on button "Adicionar itens na mesa" at bounding box center [658, 177] width 121 height 27
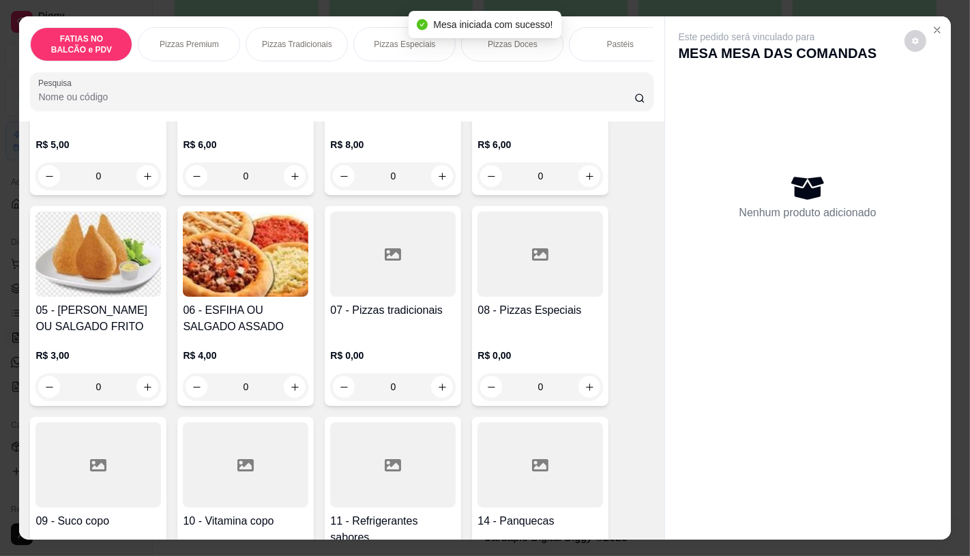
scroll to position [227, 0]
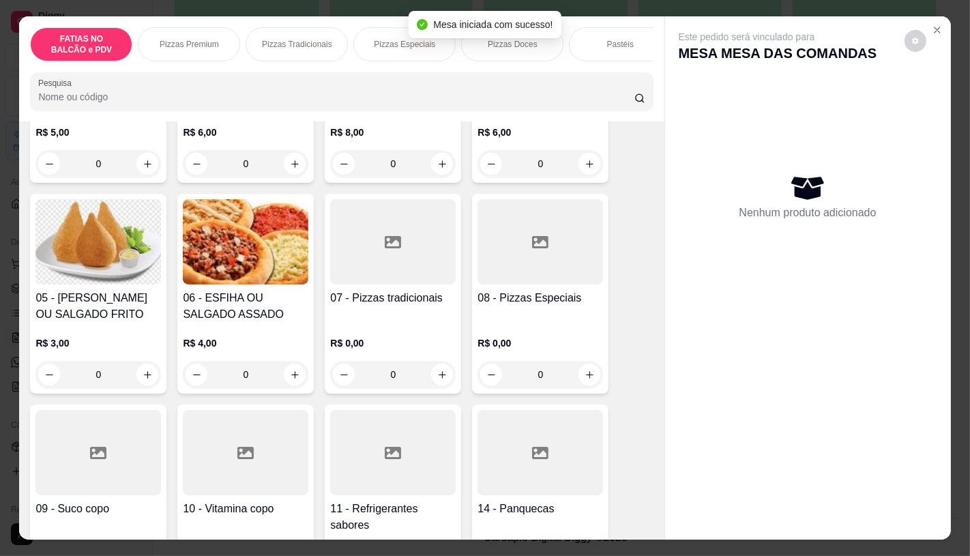
click at [554, 284] on div at bounding box center [541, 241] width 126 height 85
click at [364, 274] on div at bounding box center [393, 241] width 126 height 85
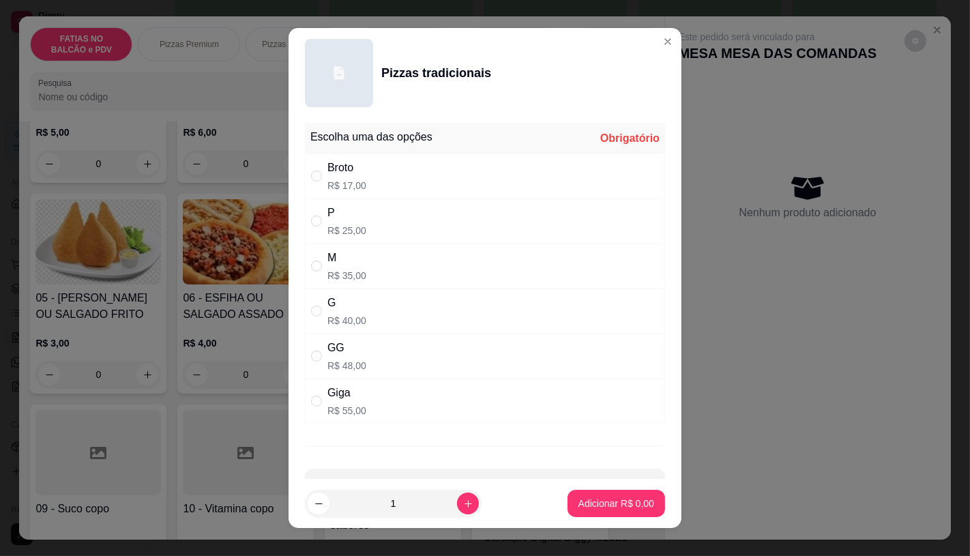
drag, startPoint x: 328, startPoint y: 276, endPoint x: 377, endPoint y: 325, distance: 69.5
click at [328, 276] on p "R$ 35,00" at bounding box center [346, 276] width 39 height 14
radio input "true"
click at [600, 508] on p "Adicionar R$ 35,00" at bounding box center [613, 503] width 79 height 13
type input "1"
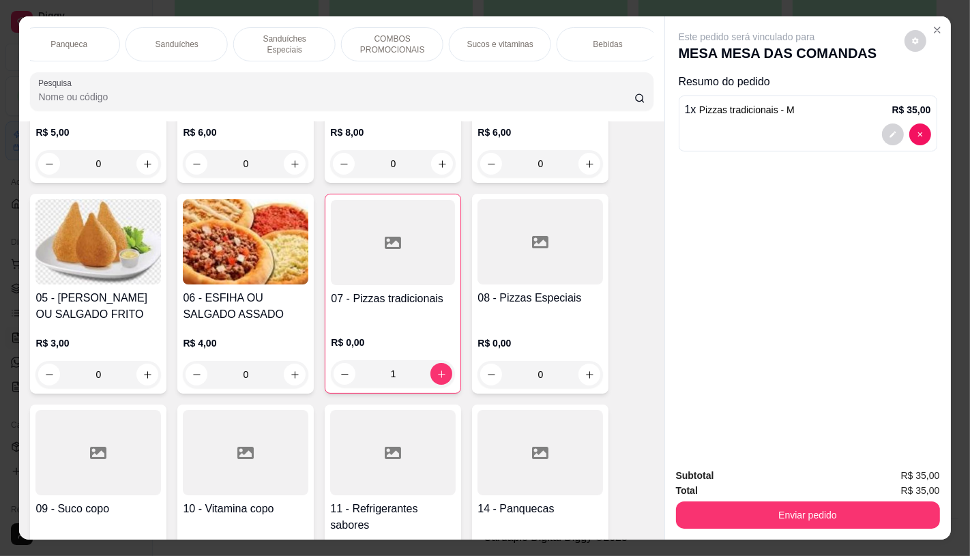
scroll to position [0, 1419]
click at [615, 45] on div "TAXAS DE ENTREGAS" at bounding box center [602, 44] width 102 height 34
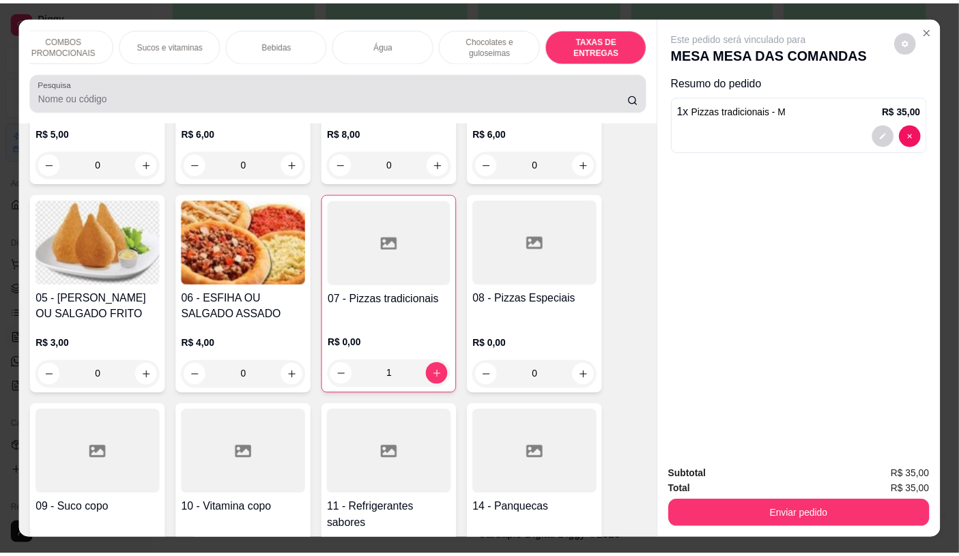
scroll to position [32, 0]
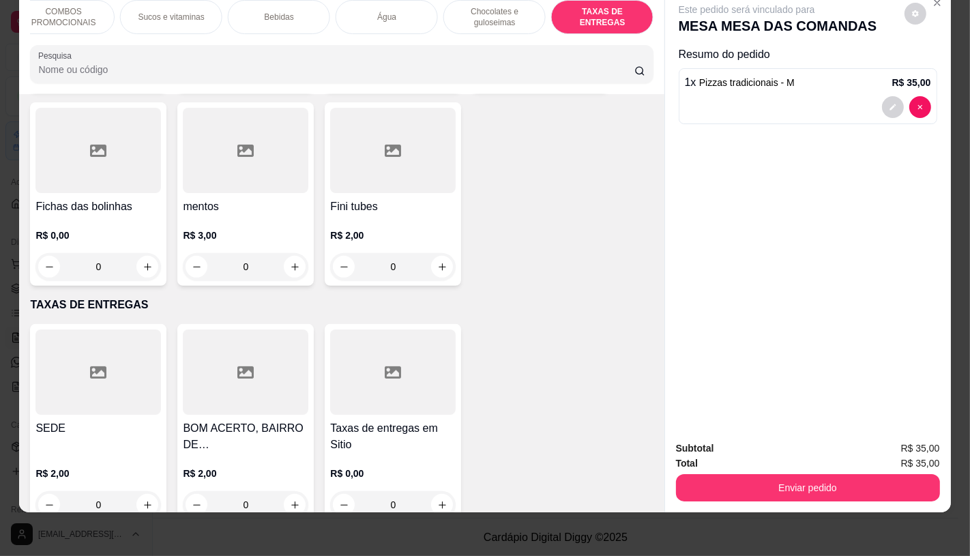
click at [57, 420] on div "SEDE" at bounding box center [98, 436] width 126 height 33
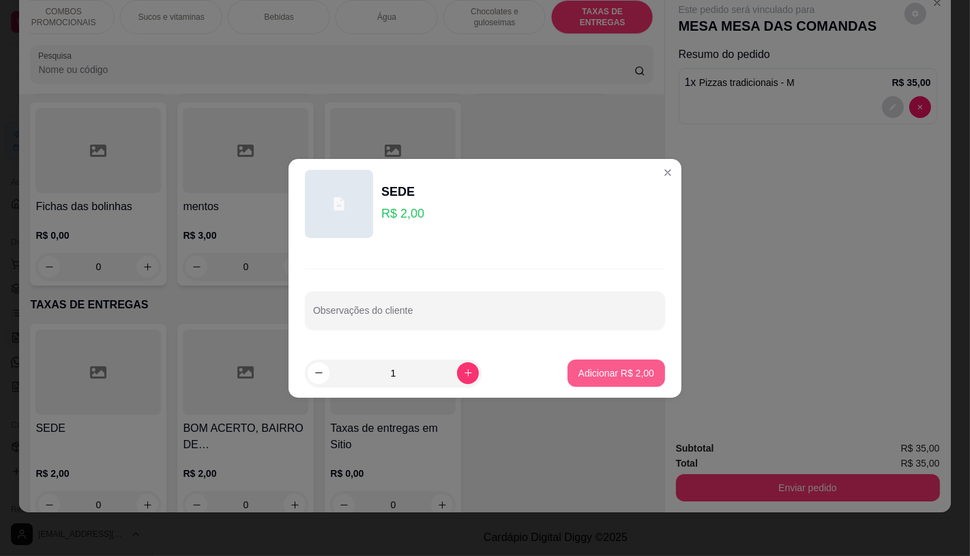
click at [598, 379] on button "Adicionar R$ 2,00" at bounding box center [617, 373] width 98 height 27
type input "1"
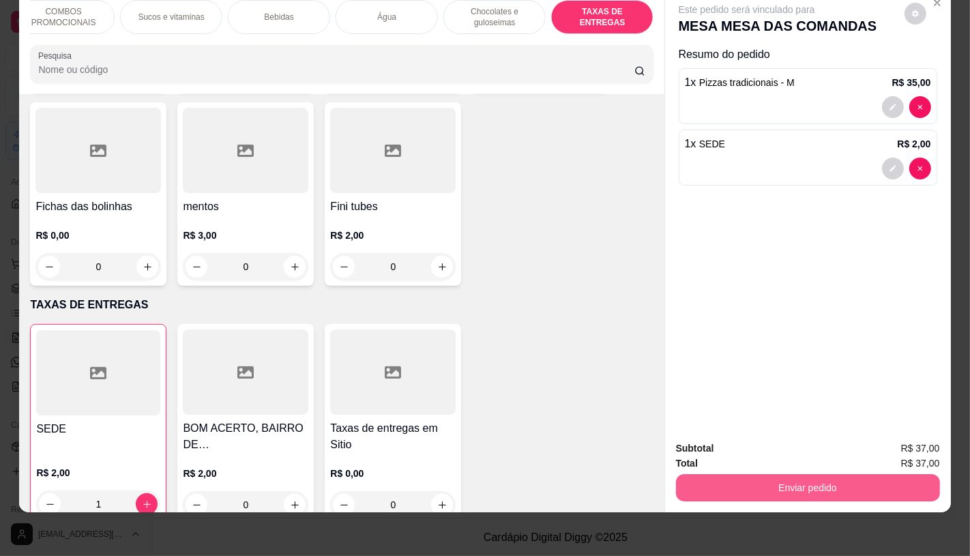
click at [761, 486] on button "Enviar pedido" at bounding box center [808, 487] width 264 height 27
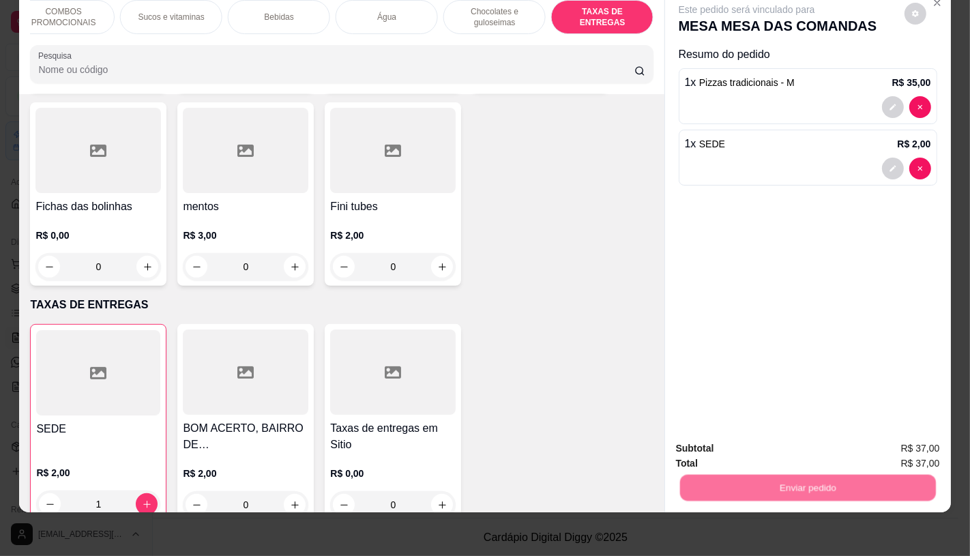
click at [749, 450] on button "Não registrar e enviar pedido" at bounding box center [762, 443] width 138 height 25
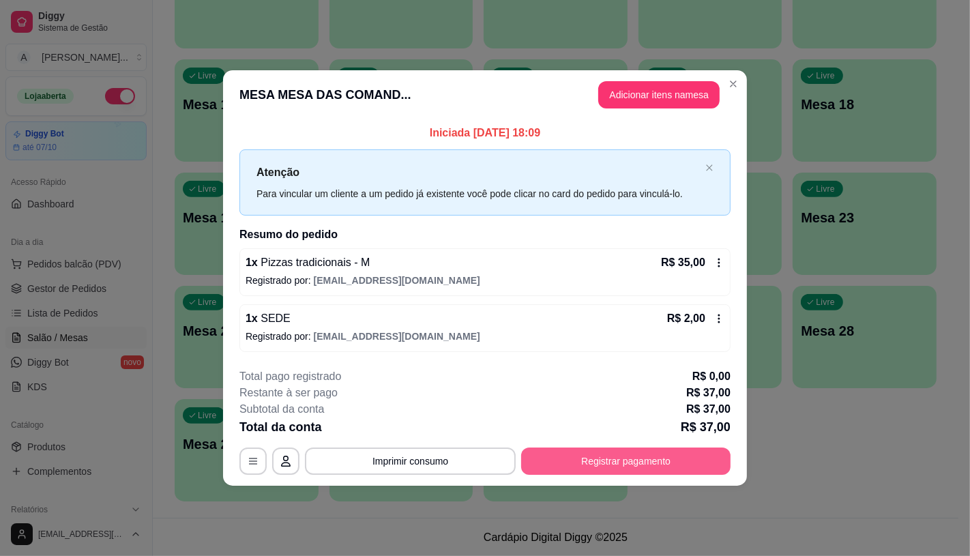
click at [696, 473] on button "Registrar pagamento" at bounding box center [625, 461] width 209 height 27
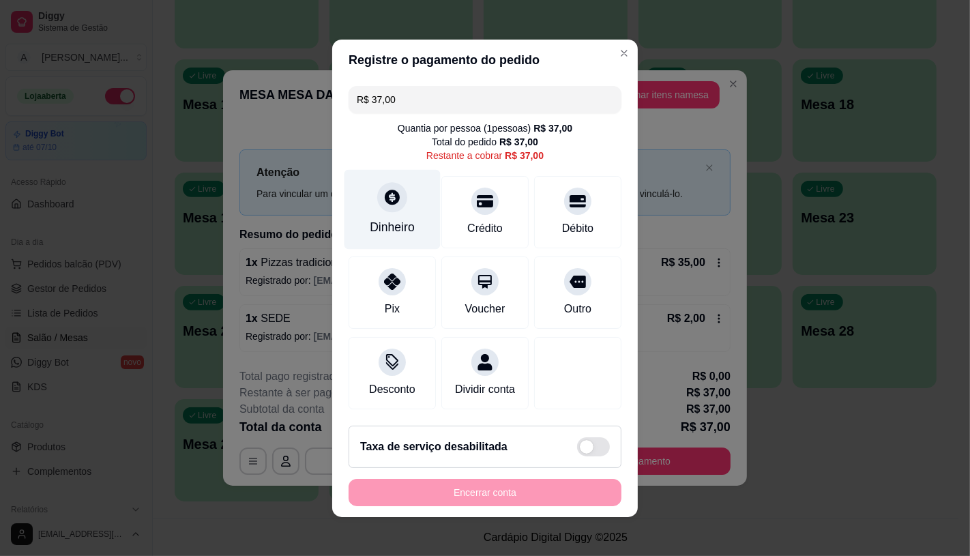
click at [359, 201] on div "Dinheiro" at bounding box center [393, 209] width 96 height 80
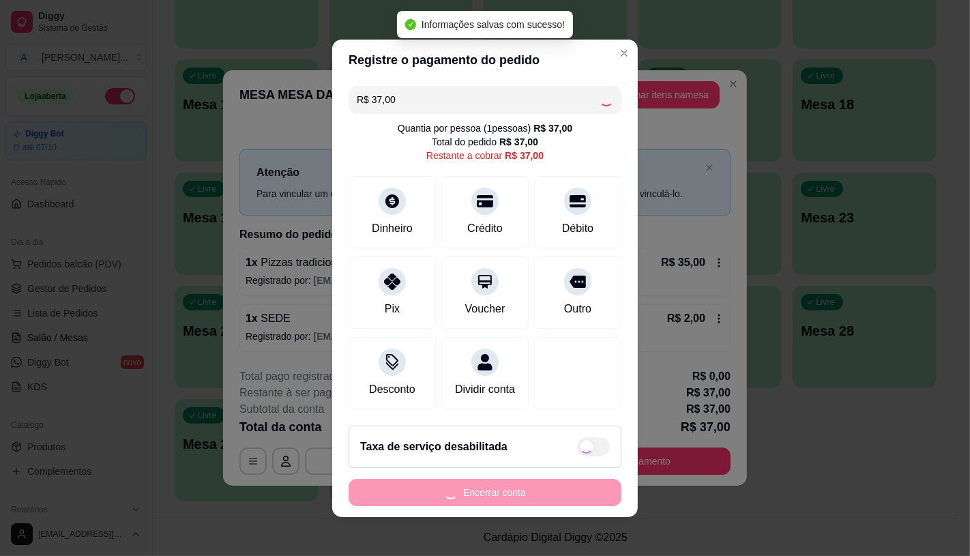
type input "R$ 0,00"
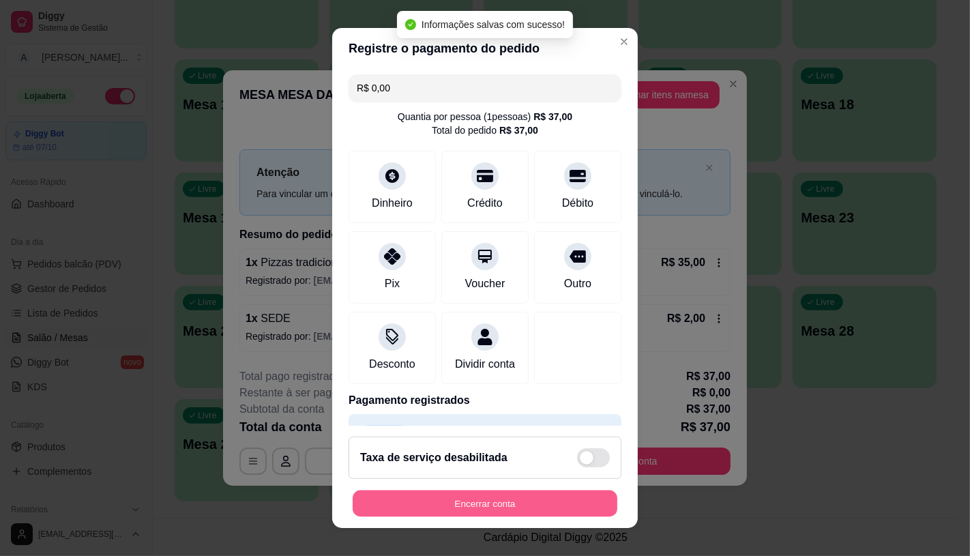
click at [486, 506] on button "Encerrar conta" at bounding box center [485, 504] width 265 height 27
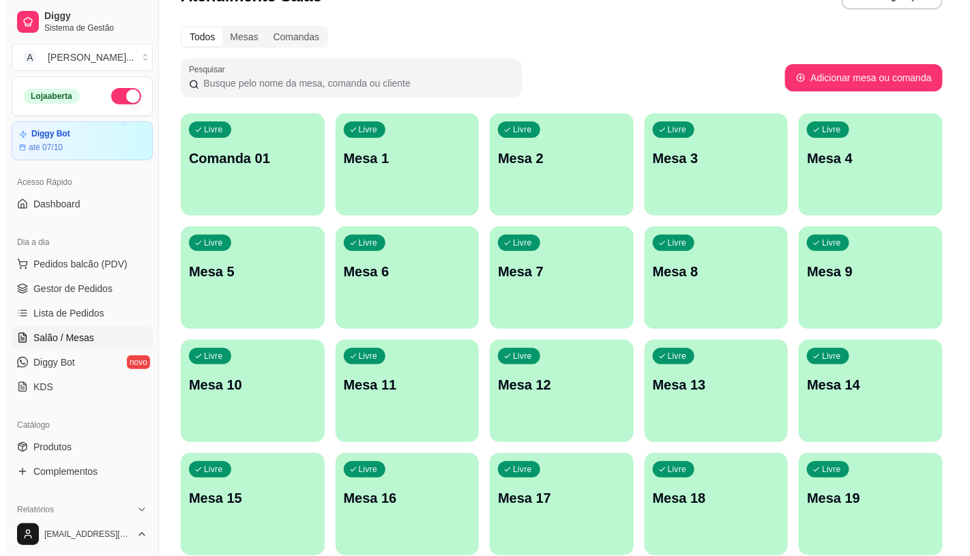
scroll to position [0, 0]
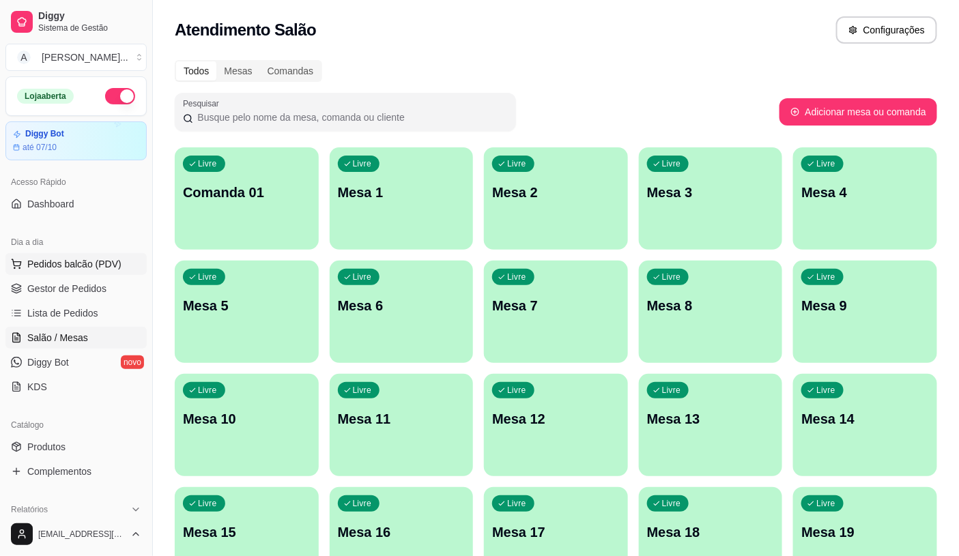
click at [104, 267] on span "Pedidos balcão (PDV)" at bounding box center [74, 264] width 94 height 14
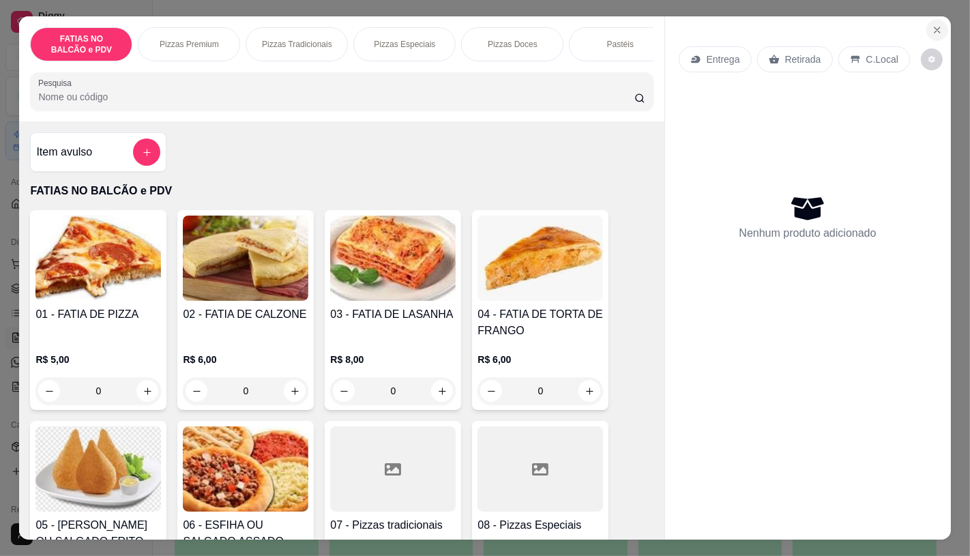
click at [932, 25] on icon "Close" at bounding box center [937, 30] width 11 height 11
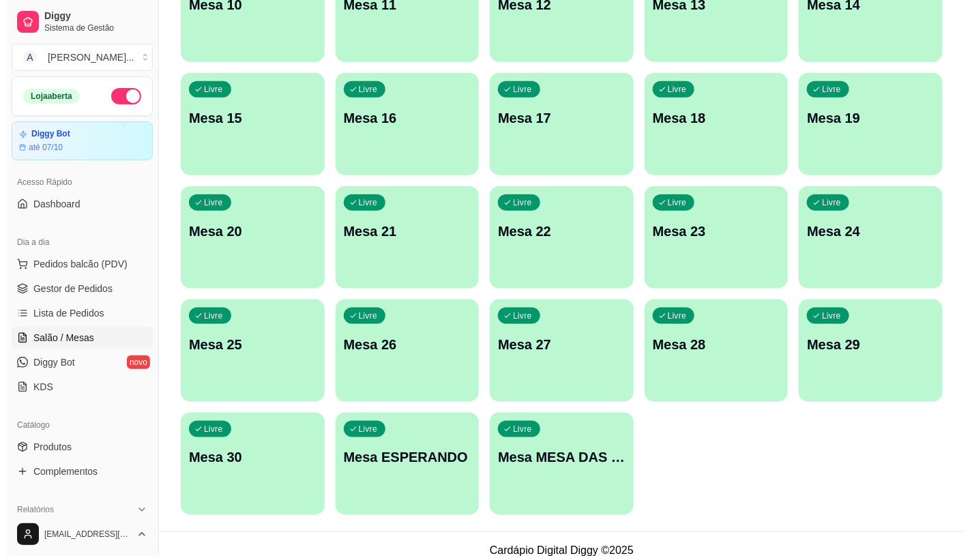
scroll to position [428, 0]
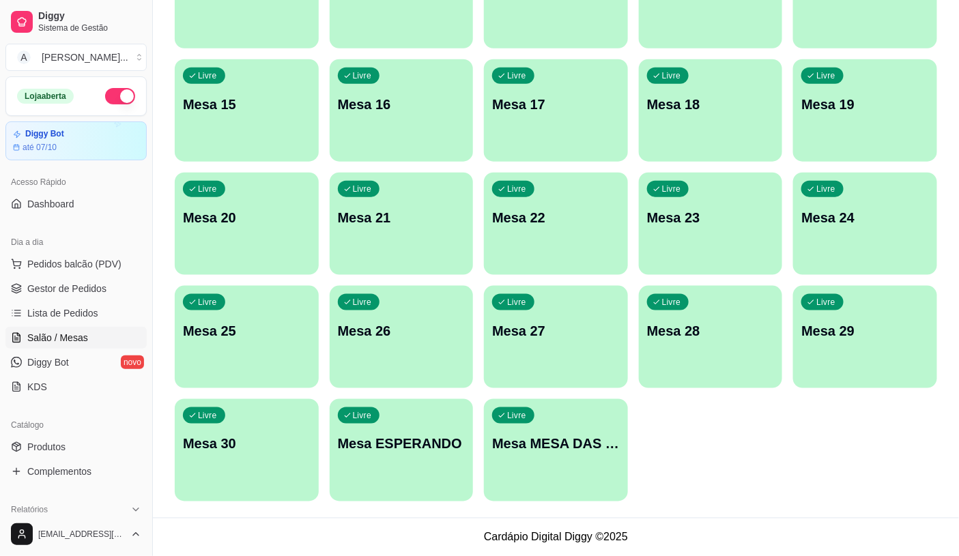
click at [556, 417] on div "Livre Mesa MESA DAS COMANDAS" at bounding box center [556, 442] width 144 height 86
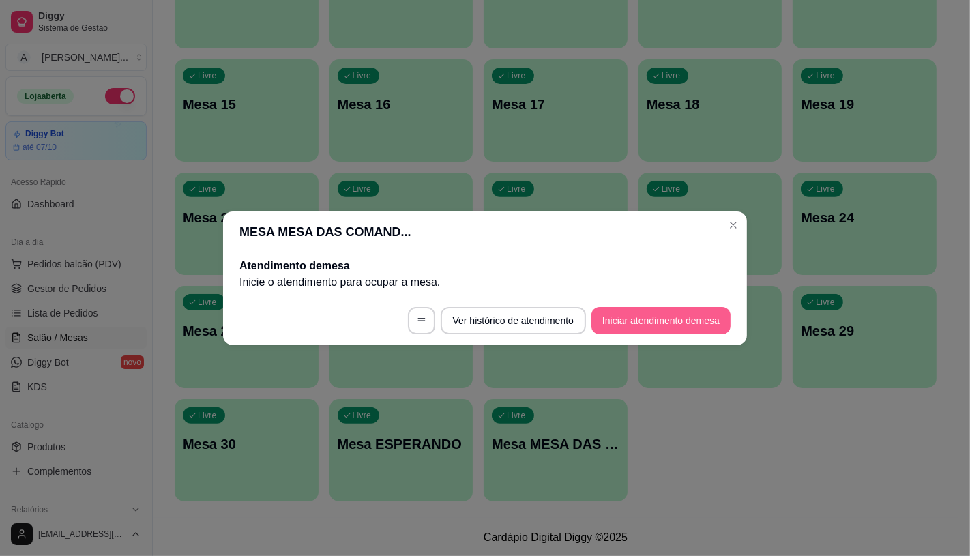
click at [640, 312] on button "Iniciar atendimento de mesa" at bounding box center [661, 320] width 139 height 27
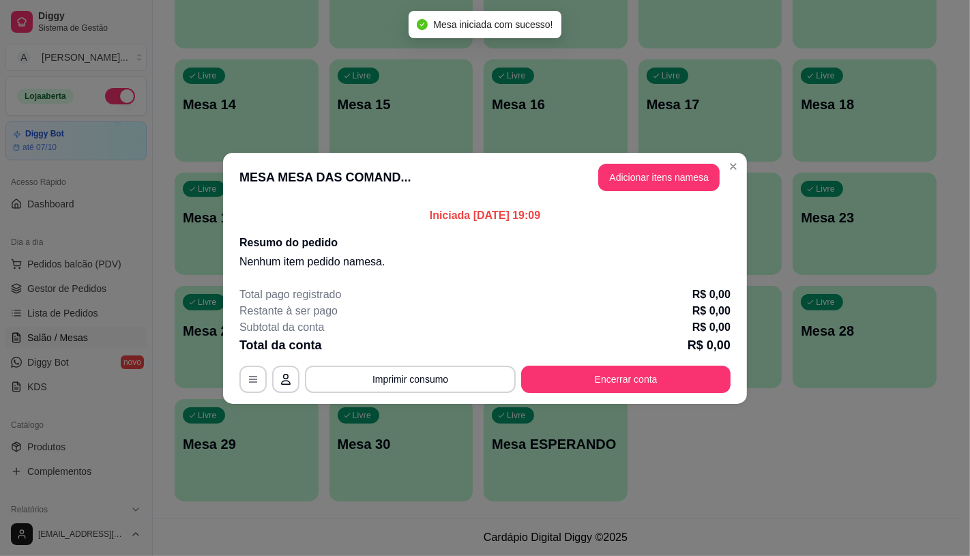
click at [660, 188] on button "Adicionar itens na mesa" at bounding box center [658, 177] width 121 height 27
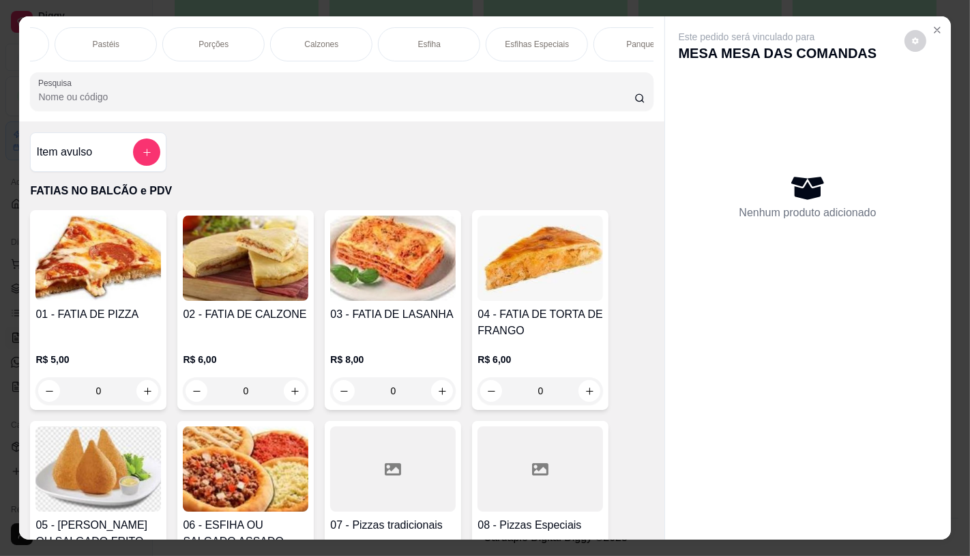
scroll to position [0, 544]
click at [578, 41] on div "Panqueca" at bounding box center [615, 44] width 102 height 34
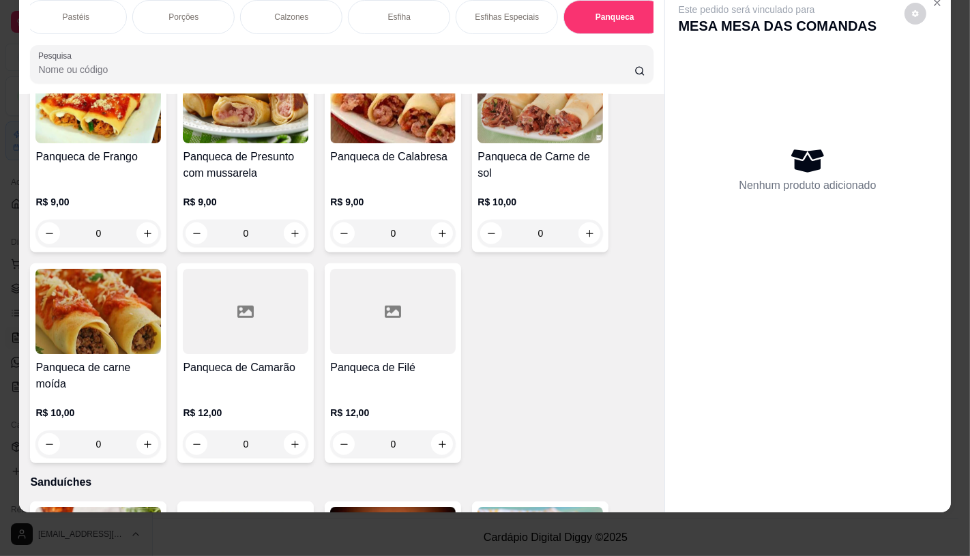
scroll to position [5158, 0]
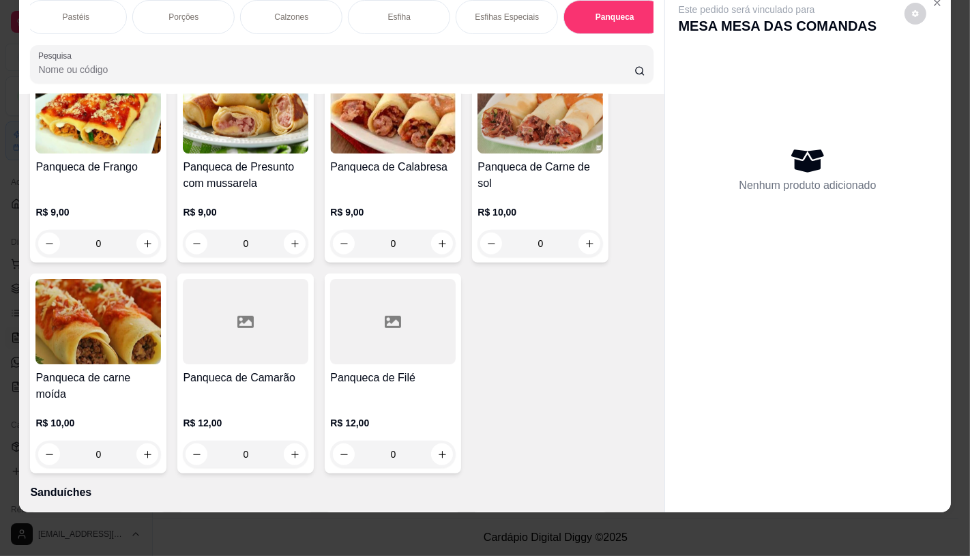
click at [141, 287] on img at bounding box center [98, 321] width 126 height 85
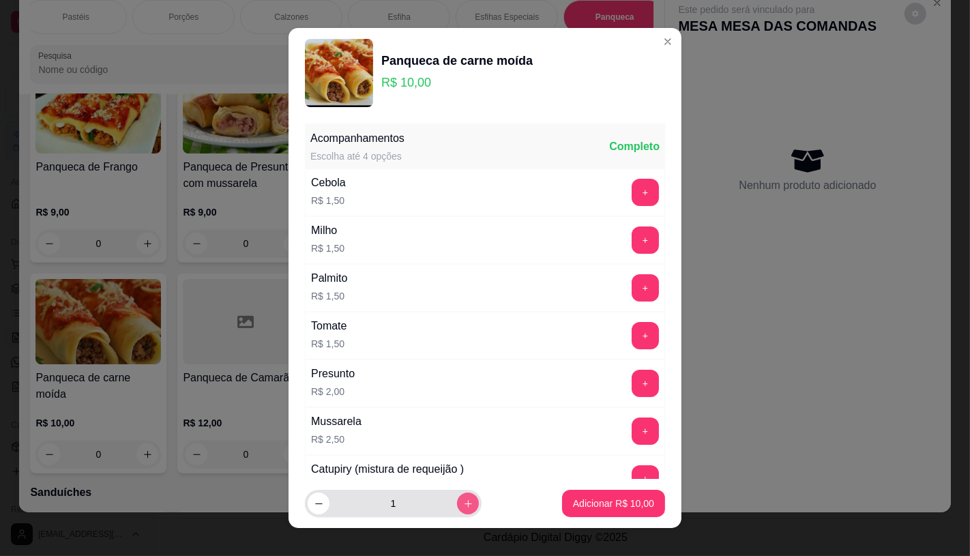
click at [463, 501] on icon "increase-product-quantity" at bounding box center [468, 504] width 10 height 10
type input "2"
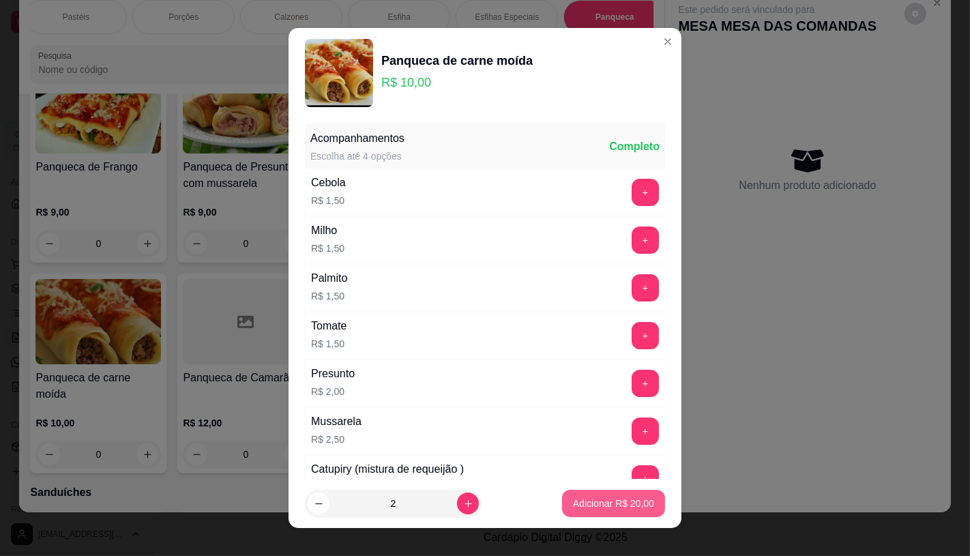
click at [574, 503] on p "Adicionar R$ 20,00" at bounding box center [613, 504] width 81 height 14
type input "2"
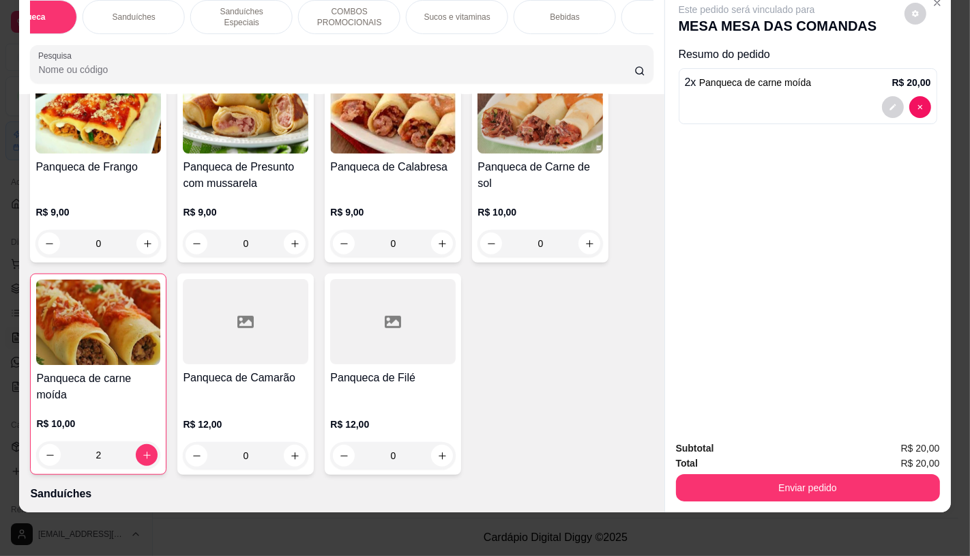
scroll to position [0, 1143]
click at [425, 12] on p "Sucos e vitaminas" at bounding box center [447, 17] width 66 height 11
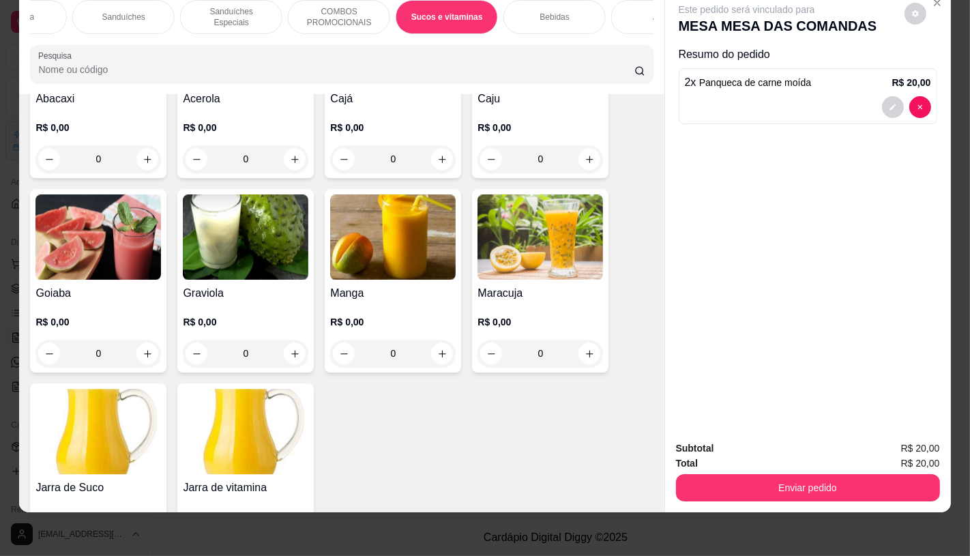
scroll to position [7376, 0]
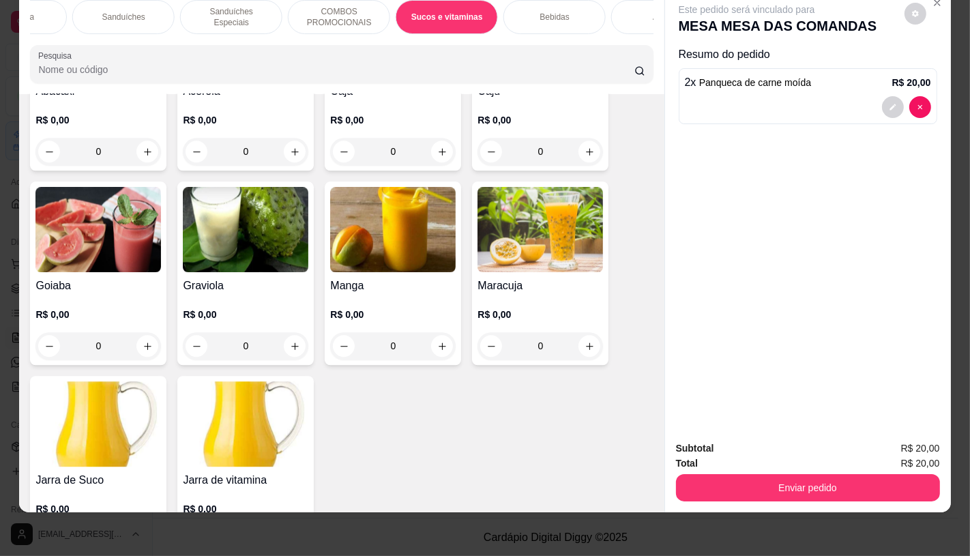
click at [570, 249] on img at bounding box center [541, 229] width 126 height 85
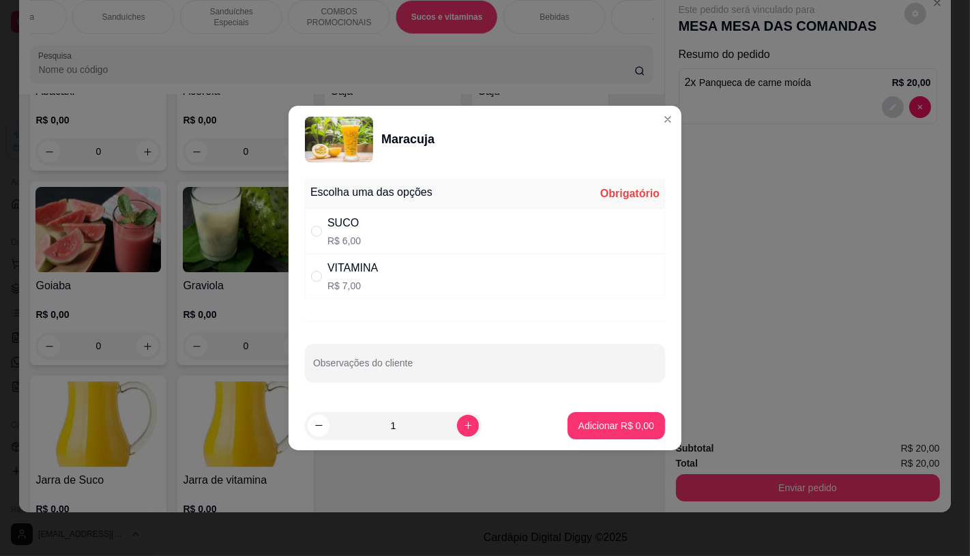
click at [360, 237] on div "SUCO R$ 6,00" at bounding box center [485, 231] width 360 height 45
radio input "true"
click at [596, 428] on p "Adicionar R$ 6,00" at bounding box center [617, 426] width 76 height 14
type input "1"
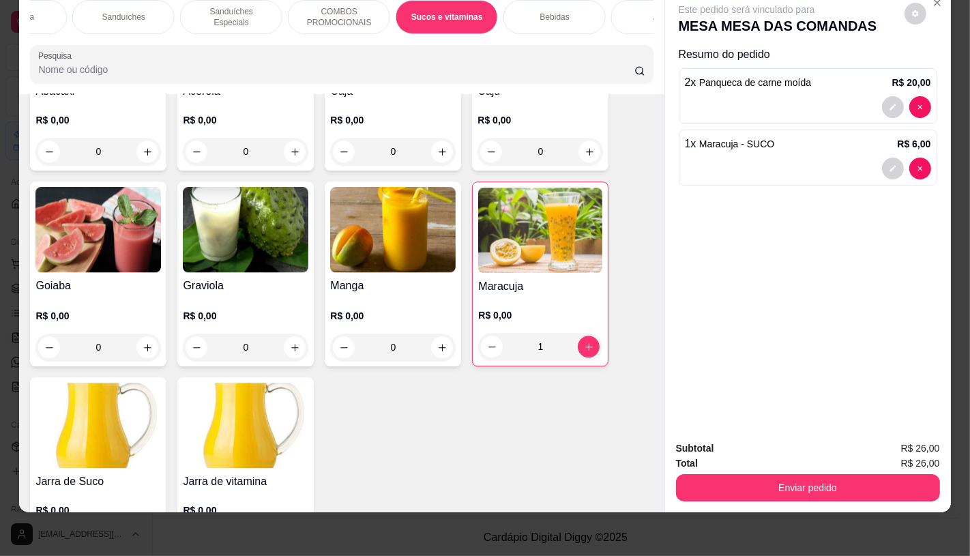
click at [624, 38] on div "FATIAS NO BALCÃO e PDV Pizzas Premium Pizzas Tradicionais Pizzas Especiais Pizz…" at bounding box center [341, 41] width 645 height 105
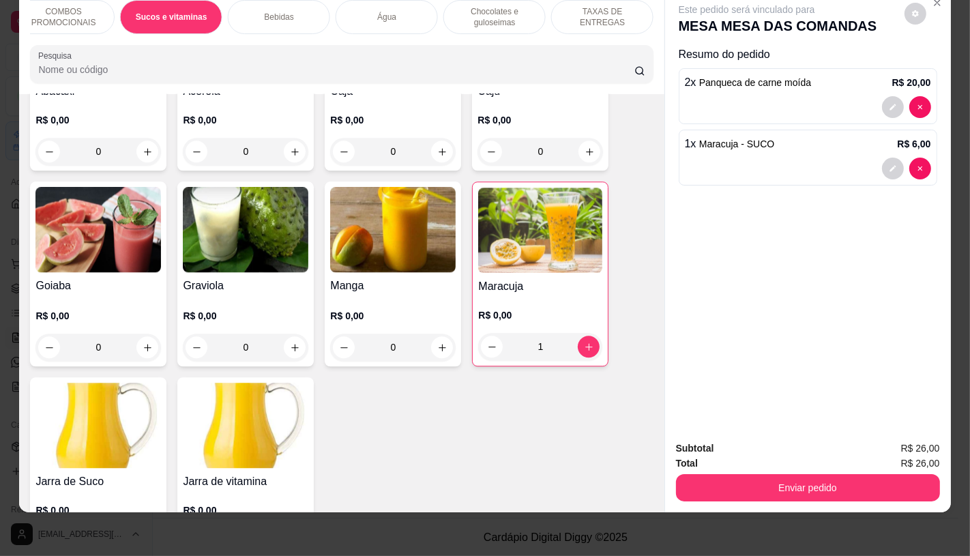
click at [628, 22] on div "TAXAS DE ENTREGAS" at bounding box center [602, 17] width 102 height 34
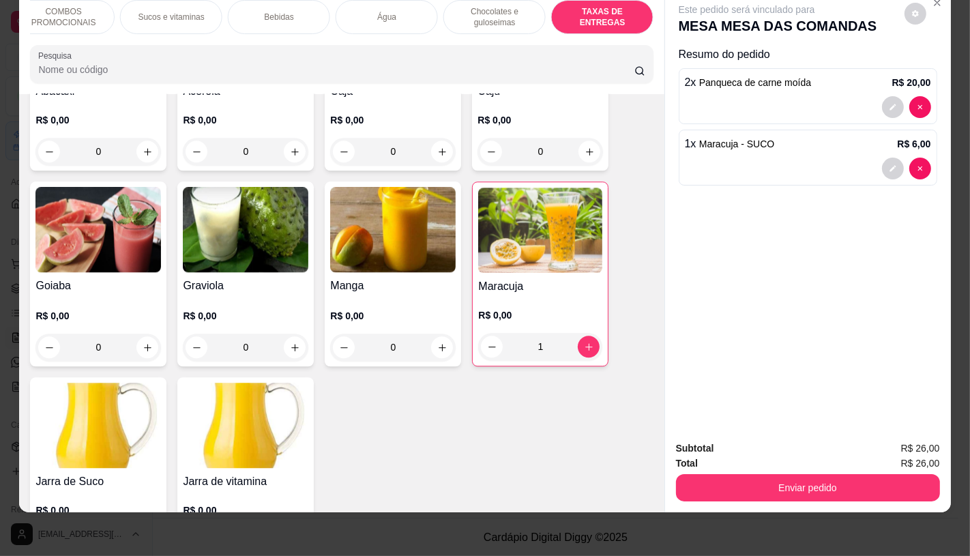
scroll to position [9144, 0]
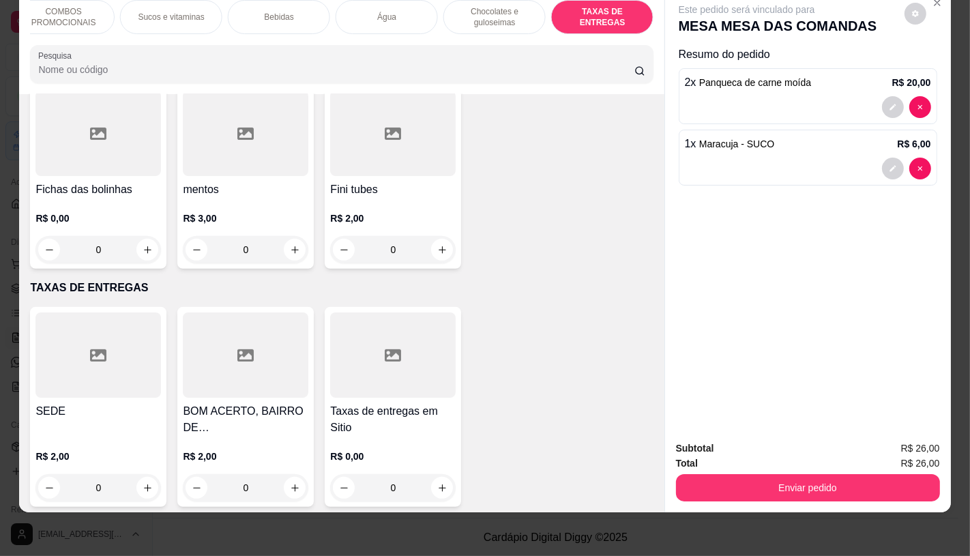
click at [51, 319] on div at bounding box center [98, 354] width 126 height 85
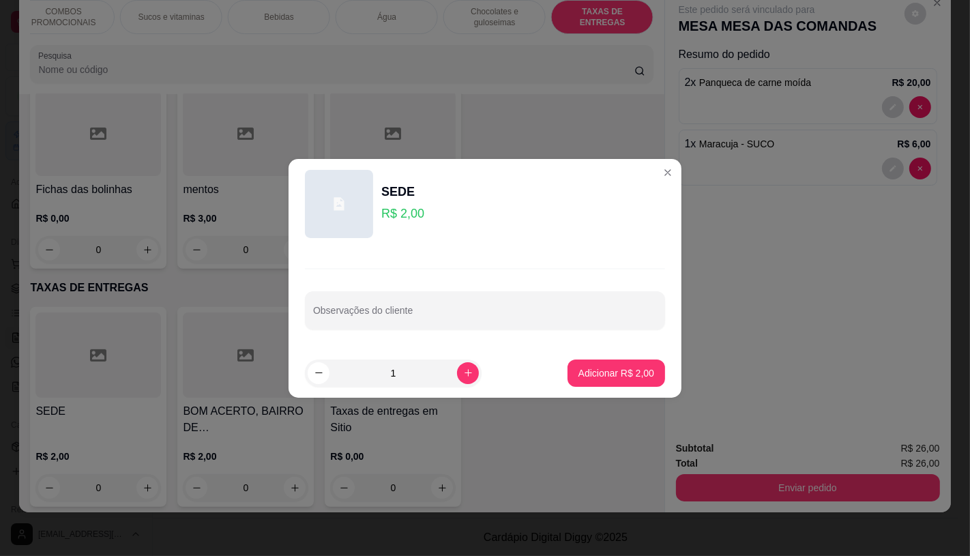
click at [609, 379] on button "Adicionar R$ 2,00" at bounding box center [617, 373] width 98 height 27
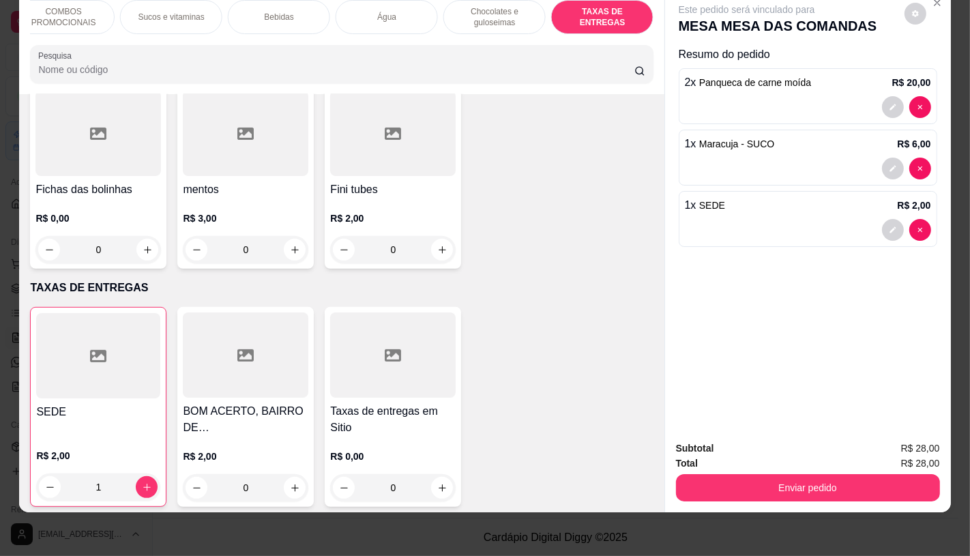
type input "1"
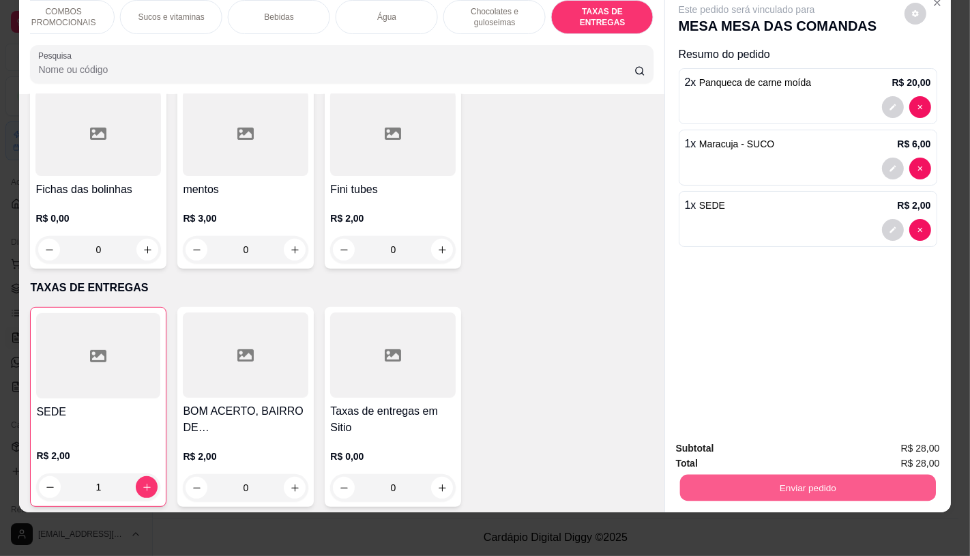
click at [786, 475] on button "Enviar pedido" at bounding box center [808, 487] width 256 height 27
click at [772, 452] on button "Não registrar e enviar pedido" at bounding box center [762, 444] width 142 height 26
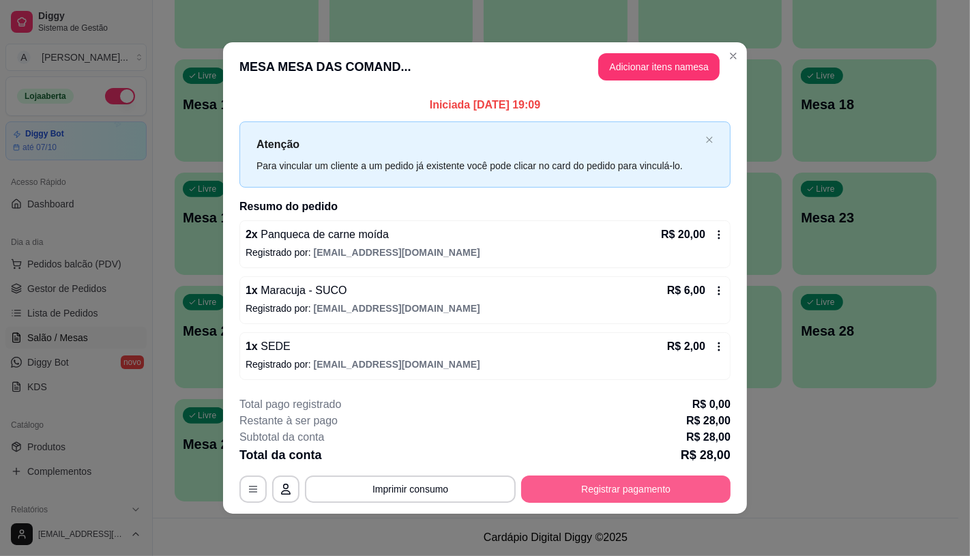
click at [521, 484] on button "Registrar pagamento" at bounding box center [625, 489] width 209 height 27
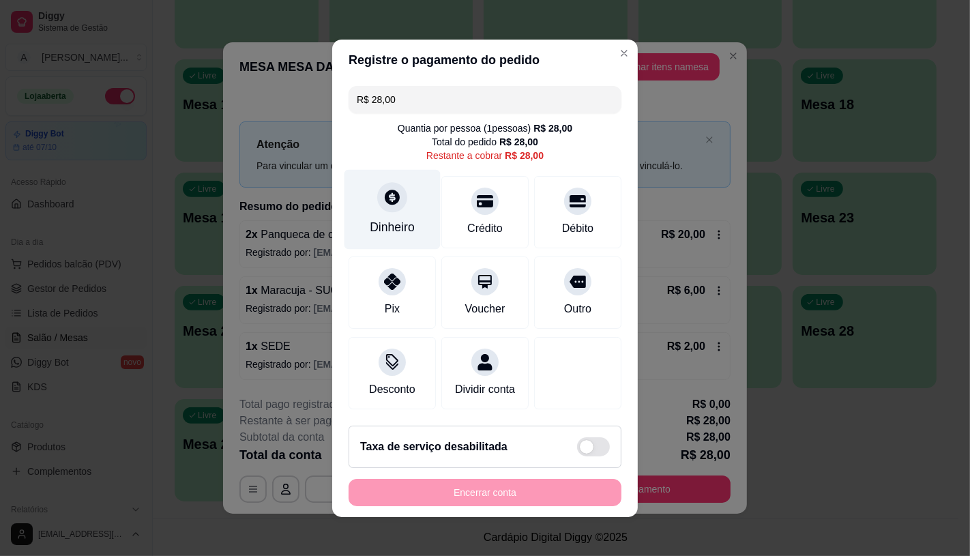
click at [390, 207] on div "Dinheiro" at bounding box center [393, 209] width 96 height 80
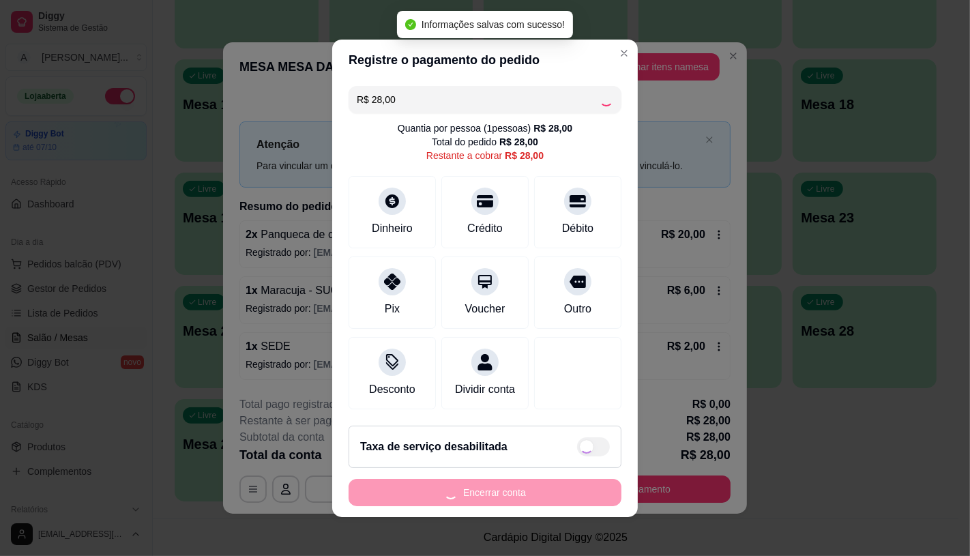
type input "R$ 0,00"
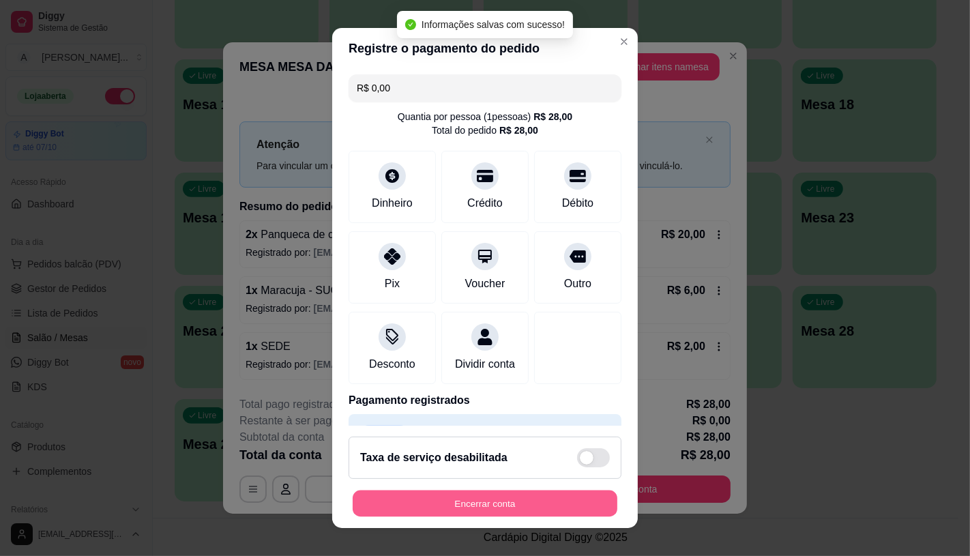
click at [540, 504] on button "Encerrar conta" at bounding box center [485, 504] width 265 height 27
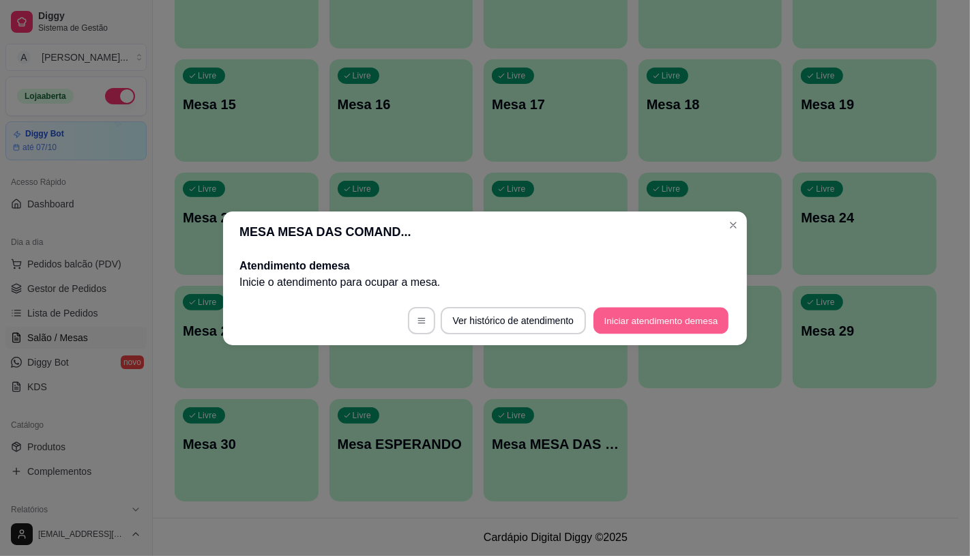
click at [634, 312] on button "Iniciar atendimento de mesa" at bounding box center [661, 320] width 135 height 27
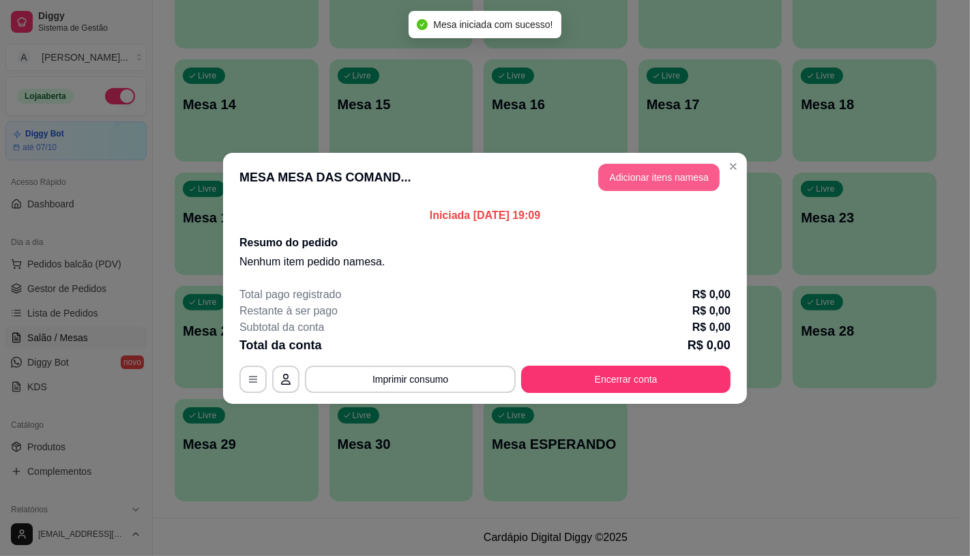
click at [619, 174] on button "Adicionar itens na mesa" at bounding box center [658, 177] width 121 height 27
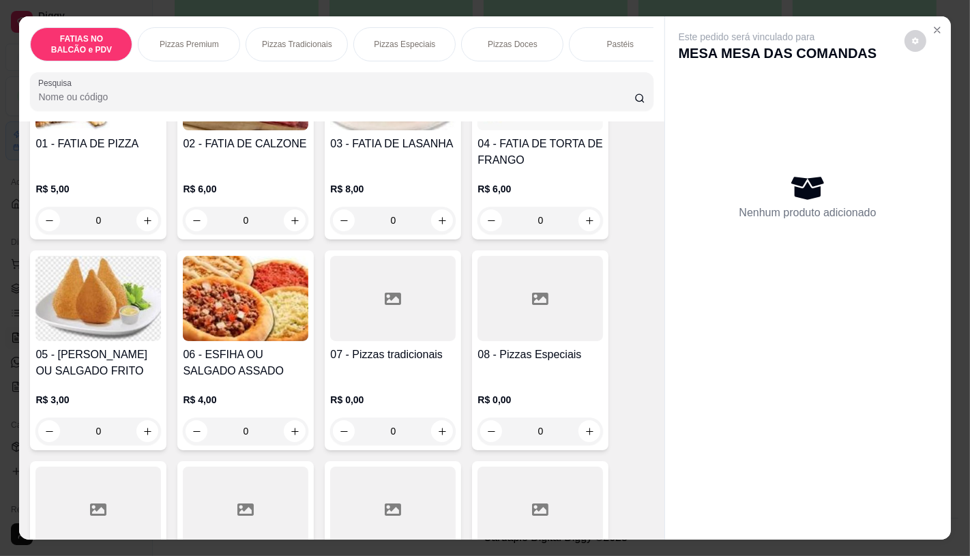
scroll to position [227, 0]
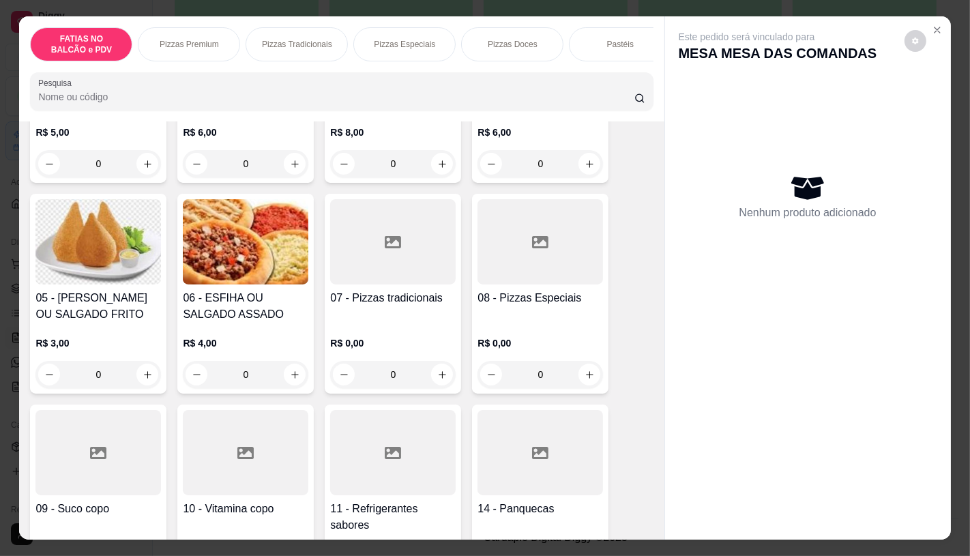
click at [472, 267] on div "08 - Pizzas Especiais R$ 0,00 0" at bounding box center [540, 294] width 136 height 200
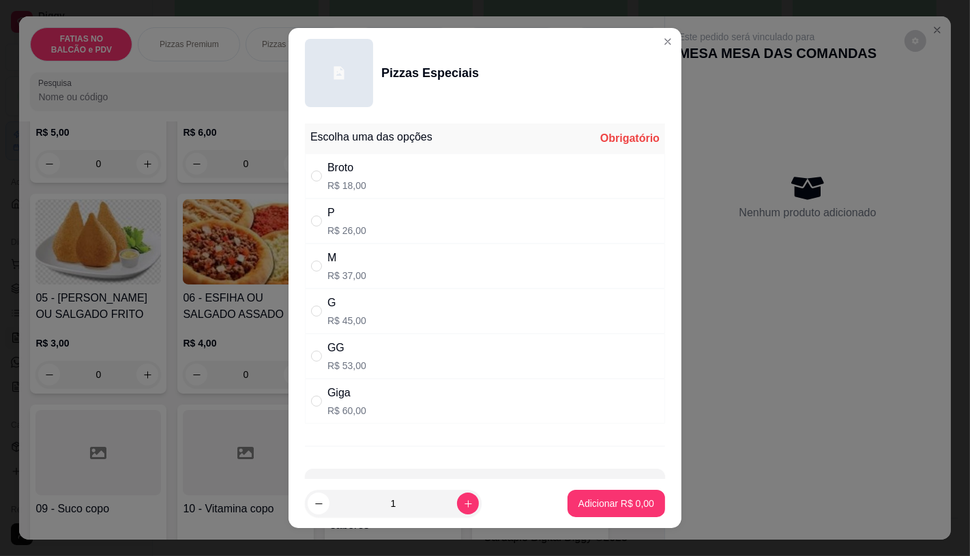
click at [383, 358] on div "GG R$ 53,00" at bounding box center [485, 356] width 360 height 45
radio input "true"
click at [619, 506] on p "Adicionar R$ 53,00" at bounding box center [613, 503] width 79 height 13
type input "1"
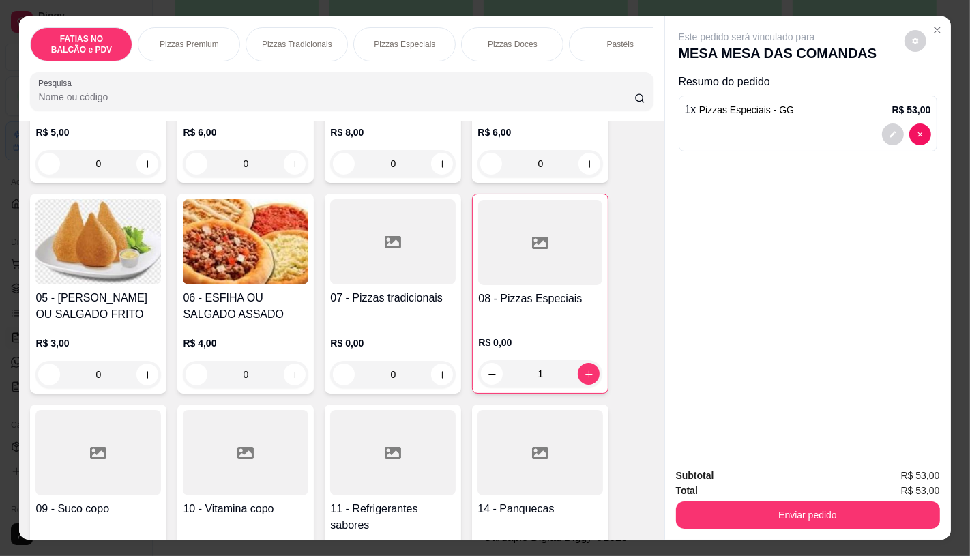
scroll to position [32, 0]
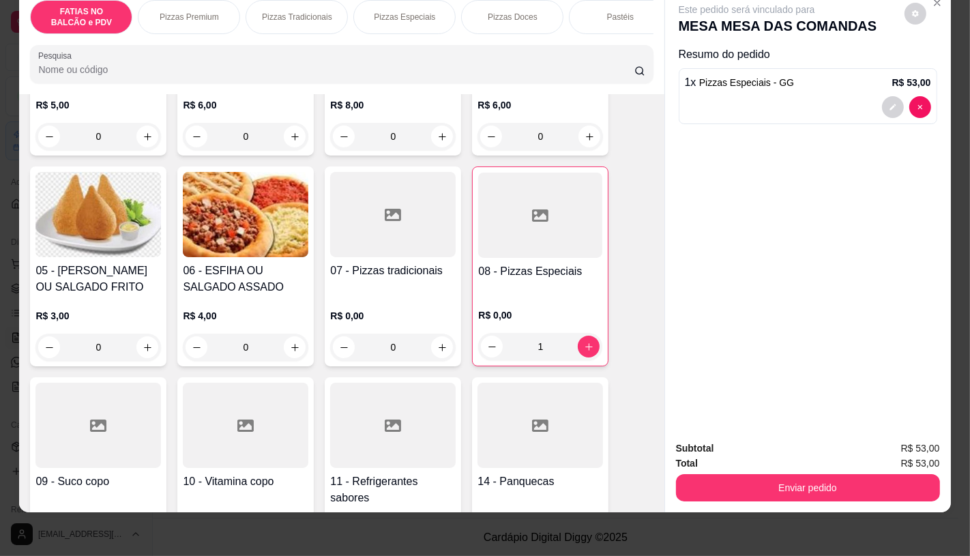
click at [373, 400] on div at bounding box center [393, 425] width 126 height 85
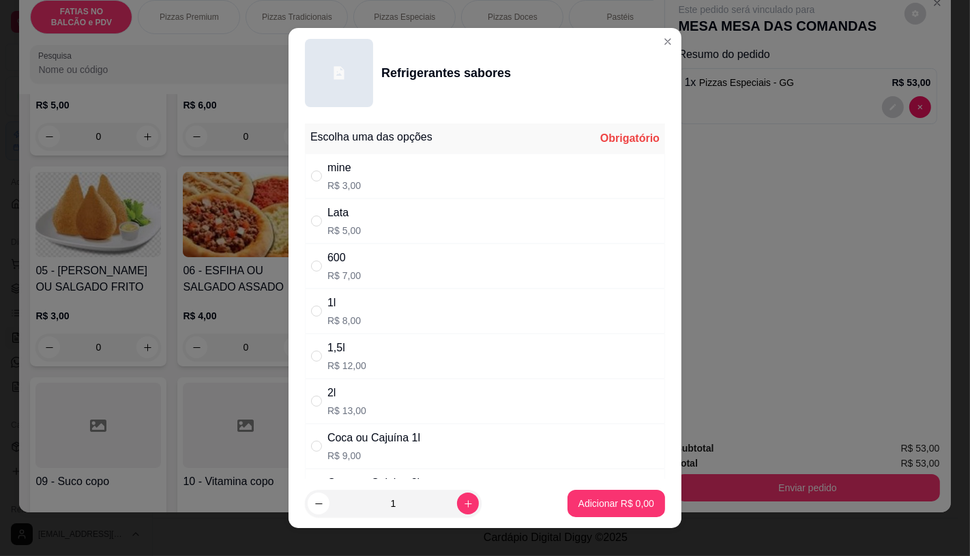
click at [342, 214] on div "Lata" at bounding box center [343, 213] width 33 height 16
radio input "true"
click at [594, 498] on p "Adicionar R$ 5,00" at bounding box center [617, 504] width 76 height 14
type input "1"
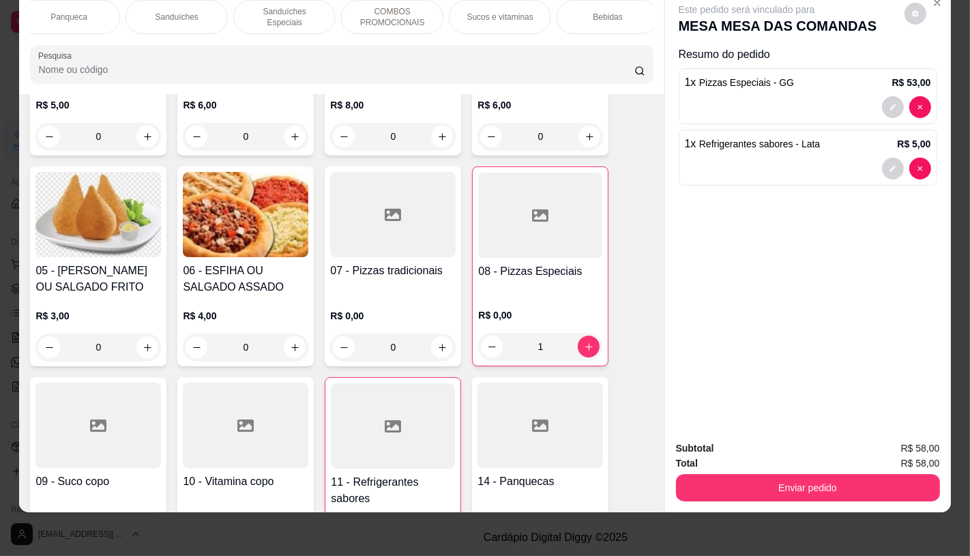
scroll to position [0, 1419]
click at [617, 17] on div "TAXAS DE ENTREGAS" at bounding box center [602, 17] width 102 height 34
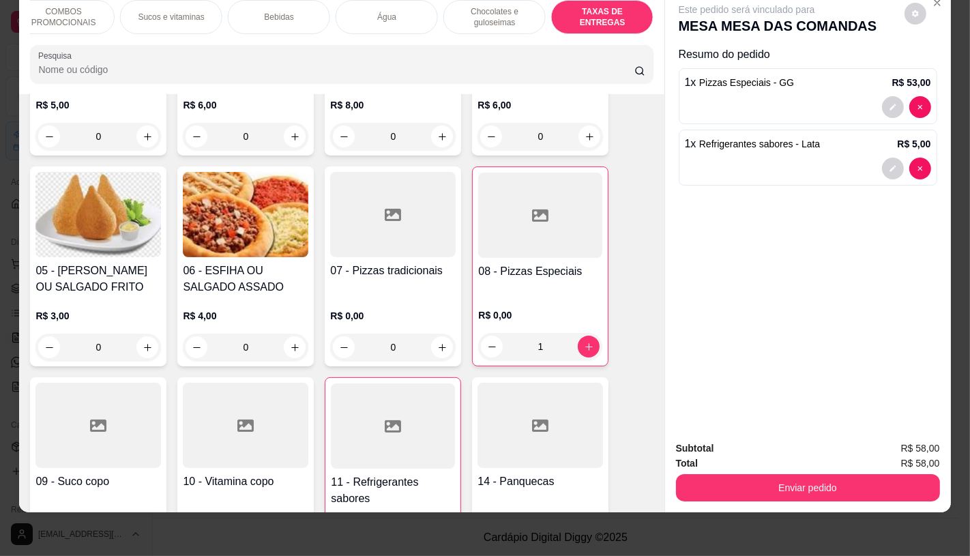
scroll to position [9125, 0]
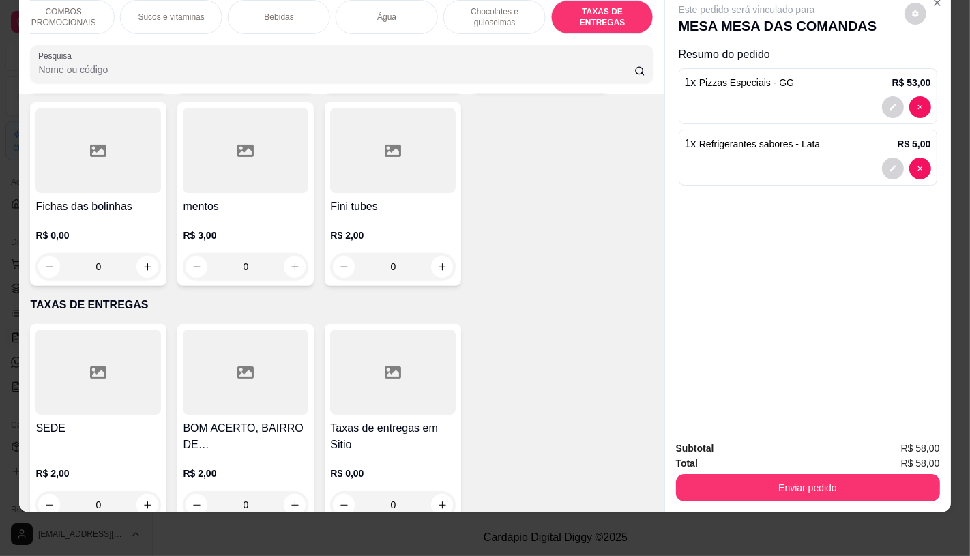
click at [93, 366] on div at bounding box center [98, 372] width 126 height 85
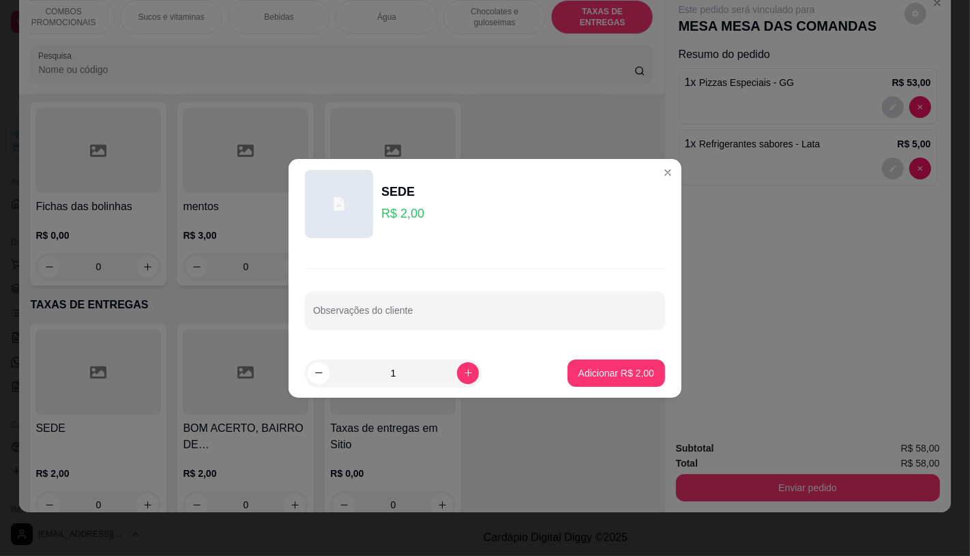
click at [583, 388] on footer "1 Adicionar R$ 2,00" at bounding box center [485, 373] width 393 height 49
click at [602, 372] on p "Adicionar R$ 2,00" at bounding box center [616, 372] width 74 height 13
type input "1"
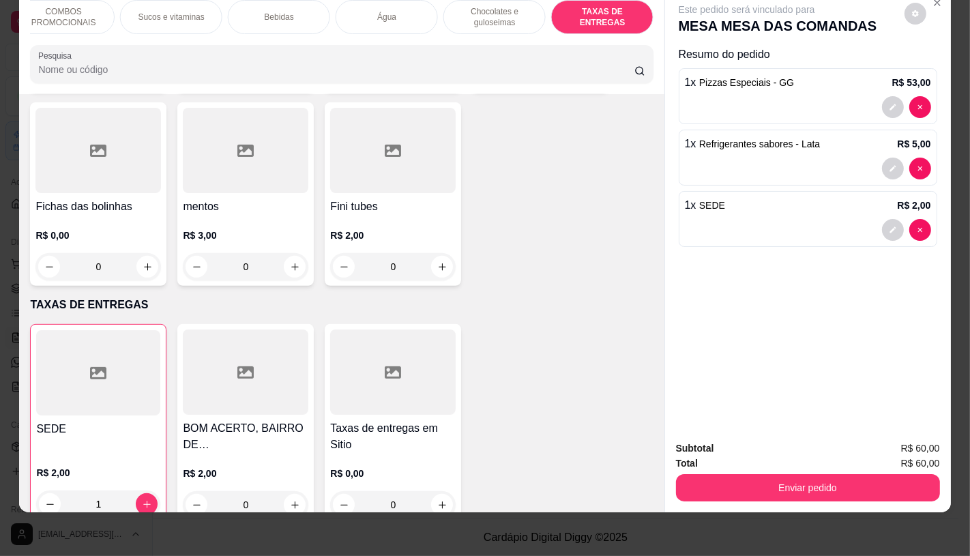
click at [821, 471] on div "Enviar pedido" at bounding box center [808, 486] width 264 height 31
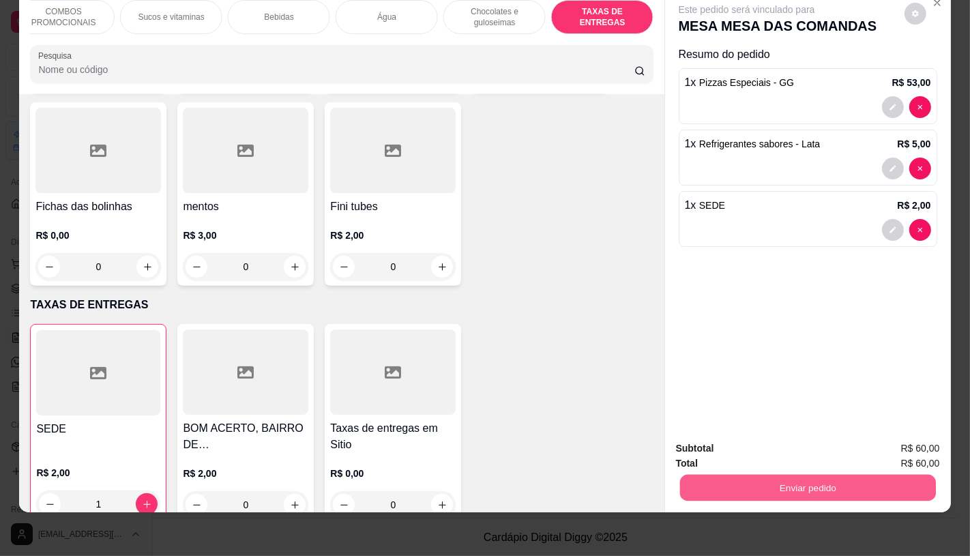
click at [805, 474] on button "Enviar pedido" at bounding box center [808, 487] width 256 height 27
click at [711, 434] on button "Não registrar e enviar pedido" at bounding box center [762, 443] width 138 height 25
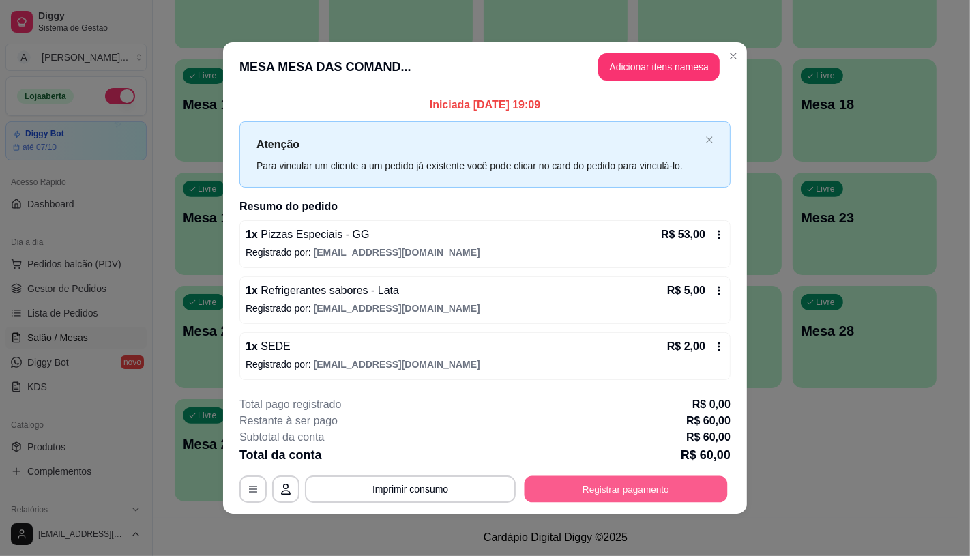
click at [589, 495] on button "Registrar pagamento" at bounding box center [626, 489] width 203 height 27
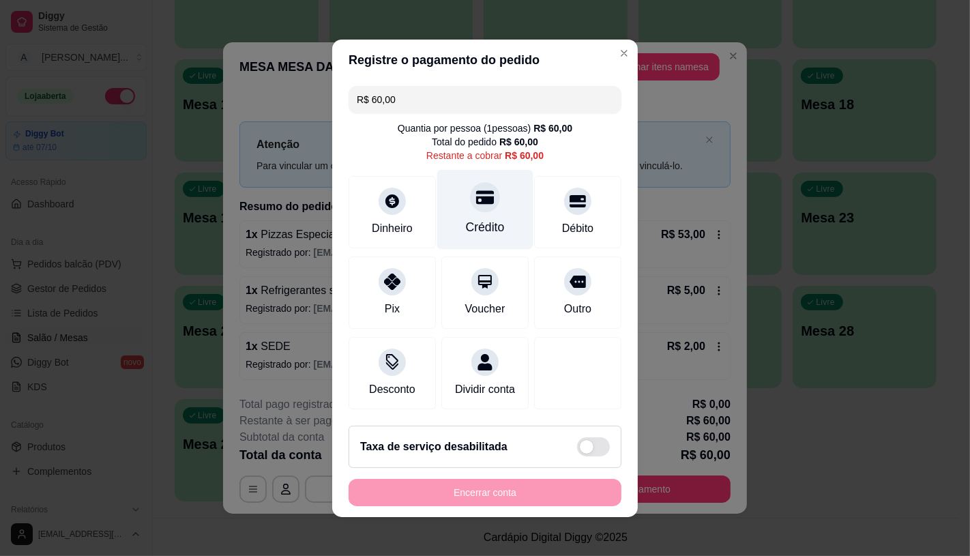
click at [486, 196] on div at bounding box center [485, 197] width 30 height 30
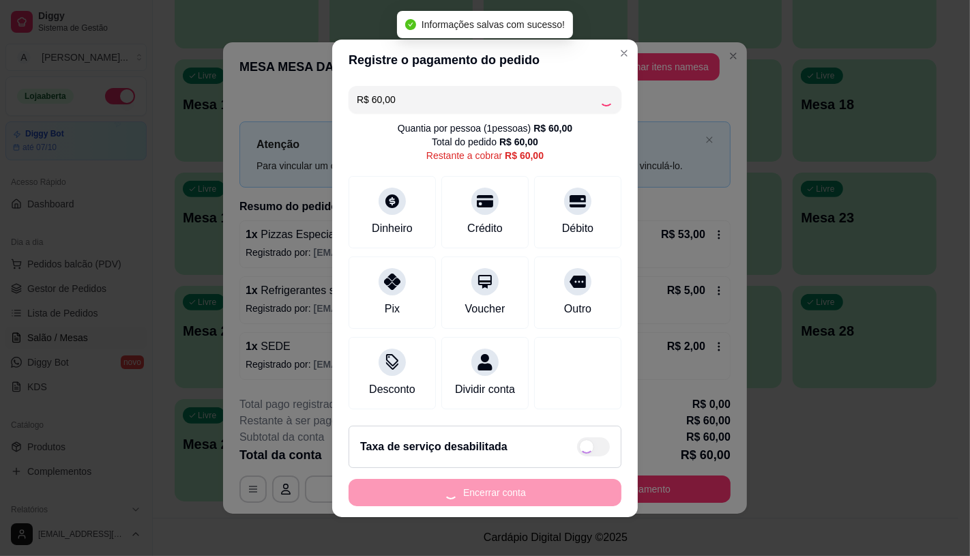
type input "R$ 0,00"
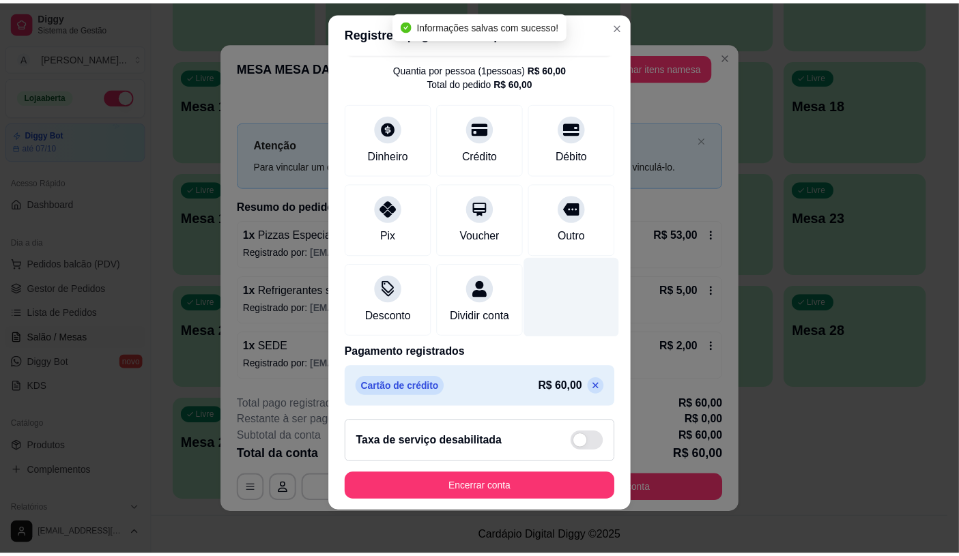
scroll to position [50, 0]
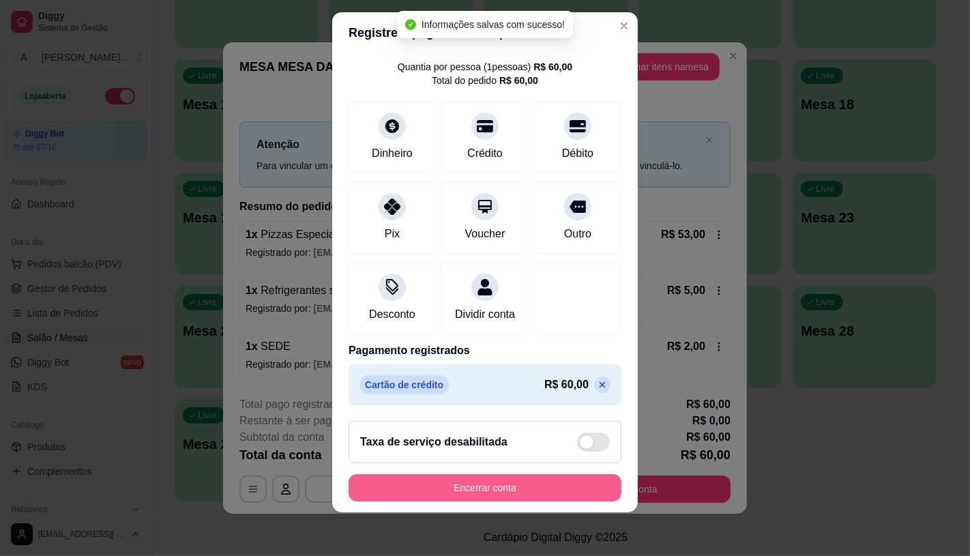
click at [506, 488] on button "Encerrar conta" at bounding box center [485, 487] width 273 height 27
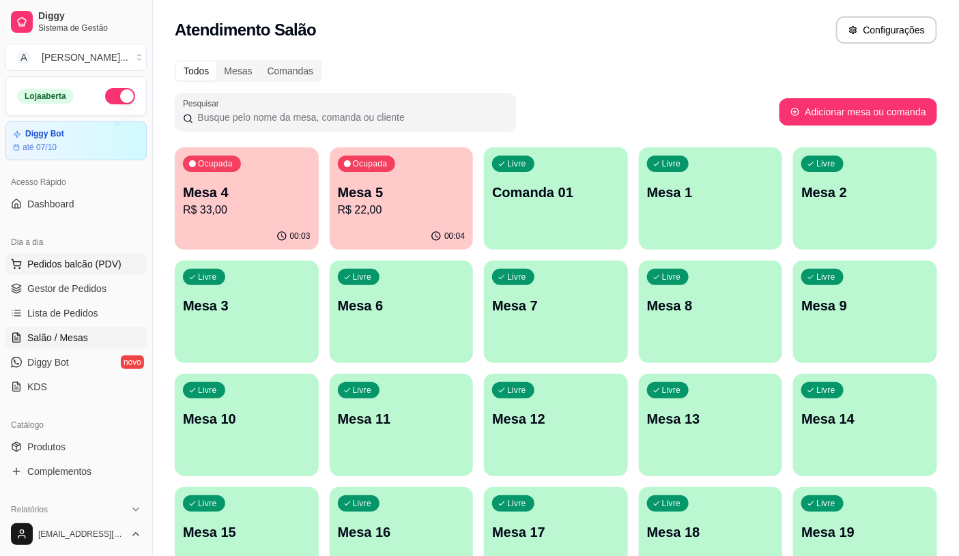
click at [51, 268] on span "Pedidos balcão (PDV)" at bounding box center [74, 264] width 94 height 14
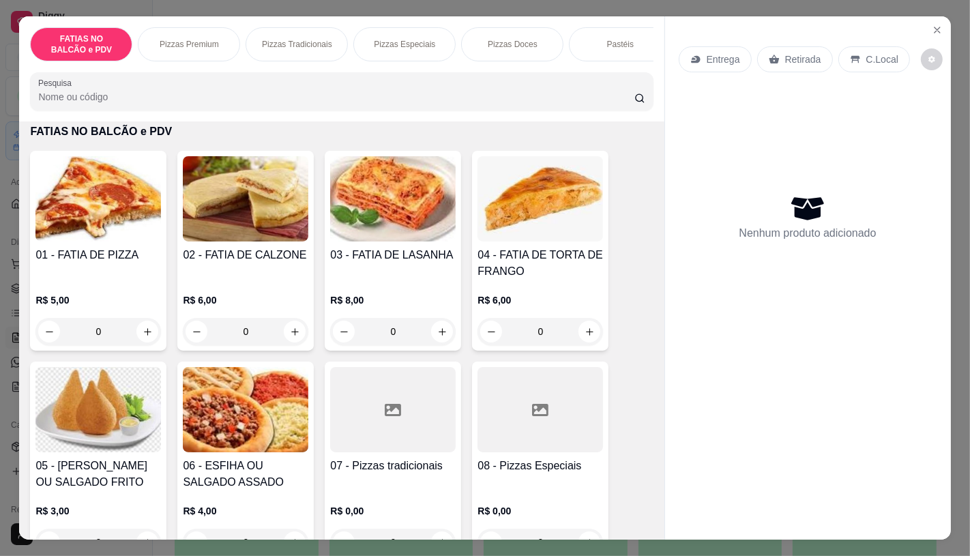
scroll to position [76, 0]
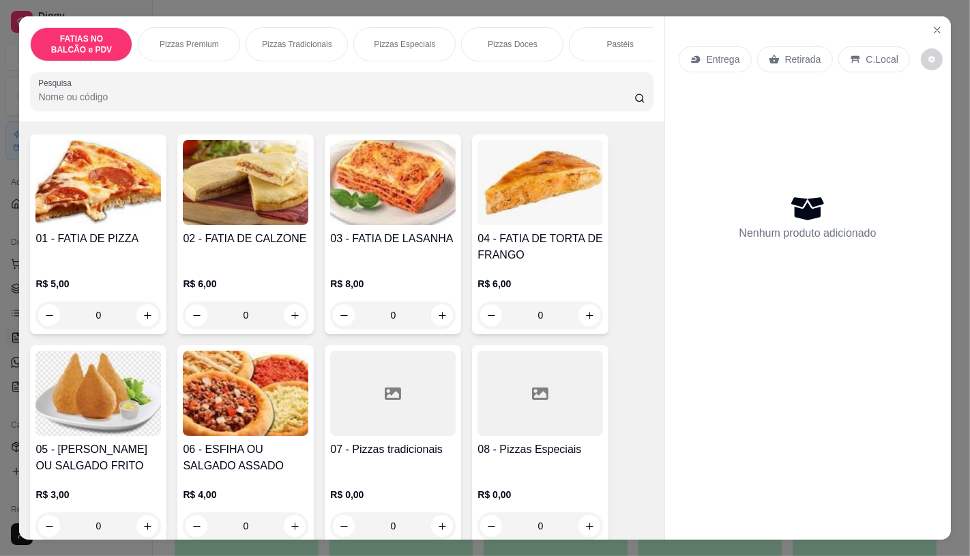
click at [141, 448] on h4 "05 - [PERSON_NAME] OU SALGADO FRITO" at bounding box center [98, 457] width 126 height 33
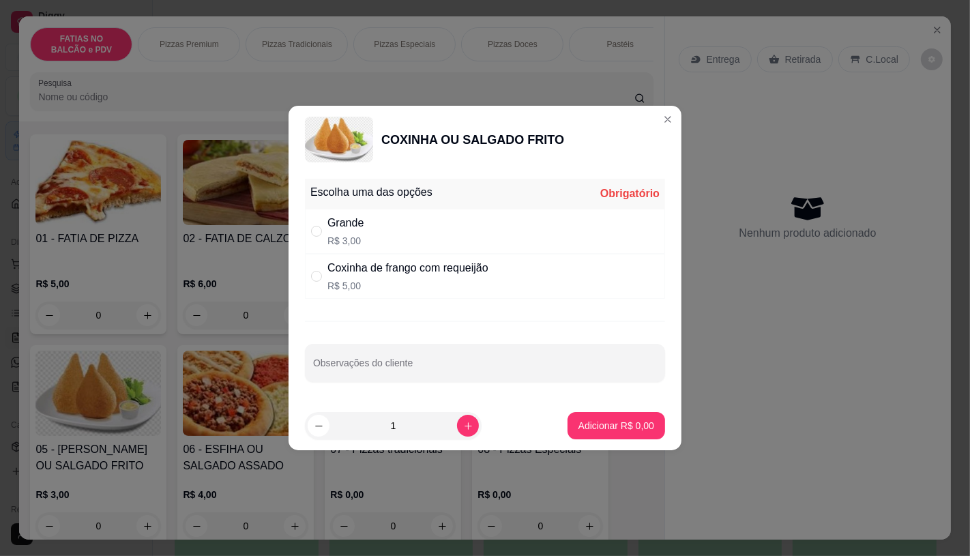
click at [379, 240] on div "Grande R$ 3,00" at bounding box center [485, 231] width 360 height 45
radio input "true"
click at [417, 437] on input "1" at bounding box center [394, 425] width 128 height 27
type input "6"
click at [630, 428] on p "Adicionar R$ 18,00" at bounding box center [613, 426] width 81 height 14
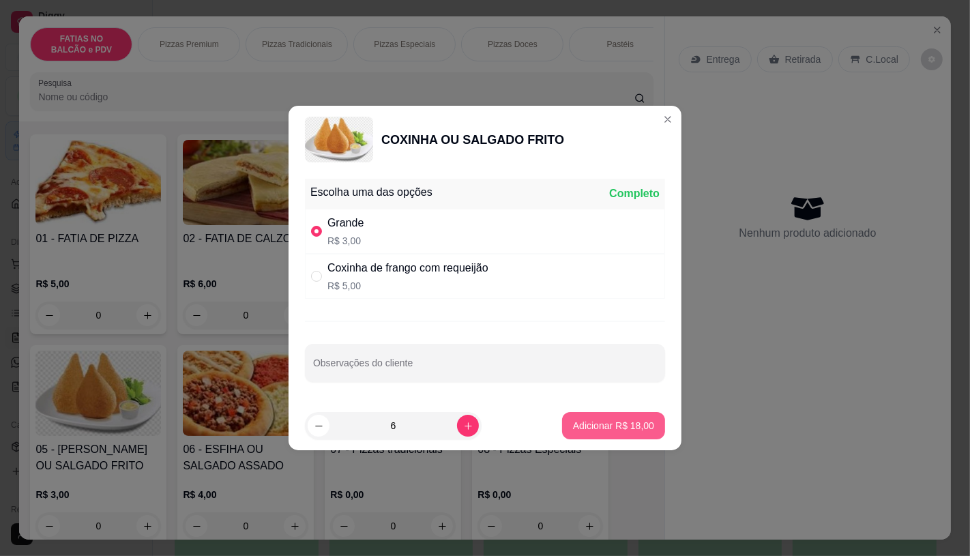
type input "6"
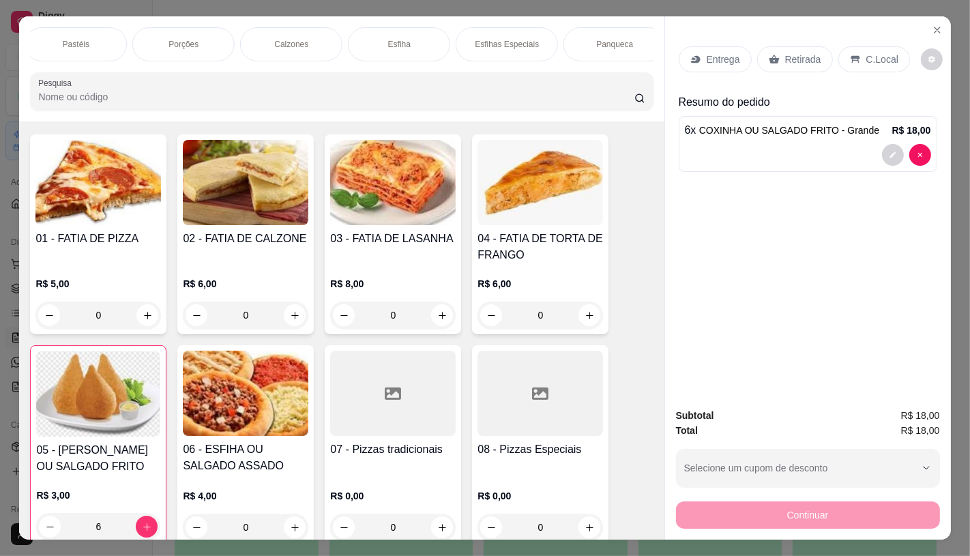
scroll to position [0, 1090]
click at [171, 43] on p "Sanduíches" at bounding box center [177, 44] width 43 height 11
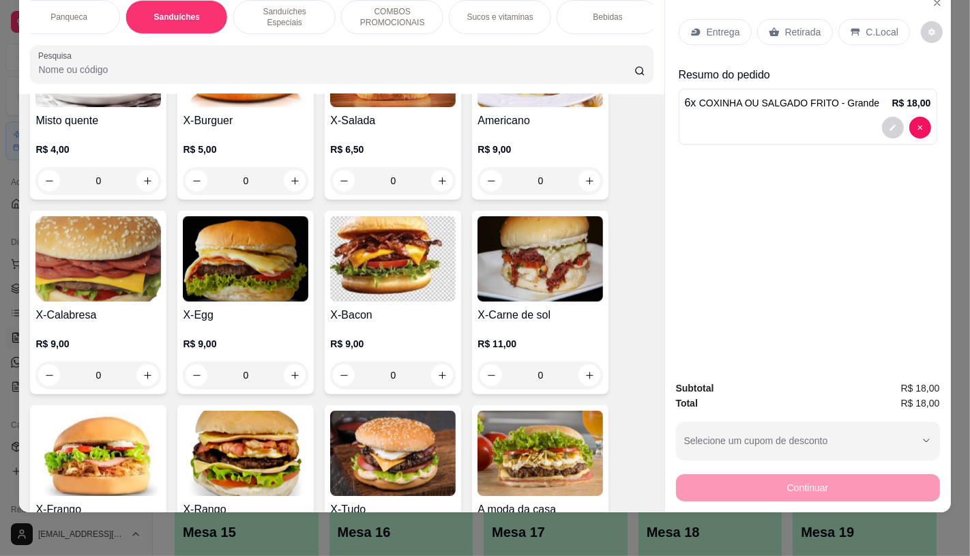
scroll to position [5743, 0]
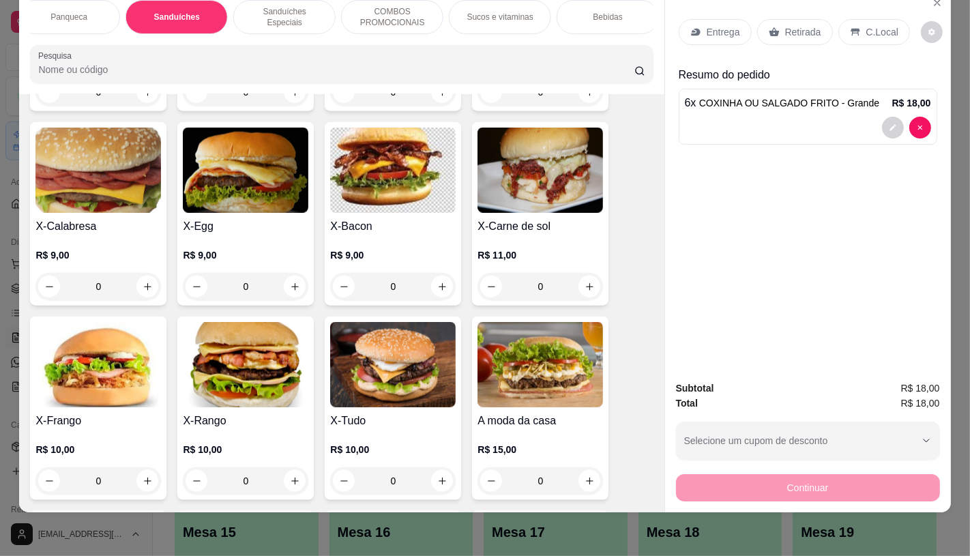
click at [389, 322] on img at bounding box center [393, 364] width 126 height 85
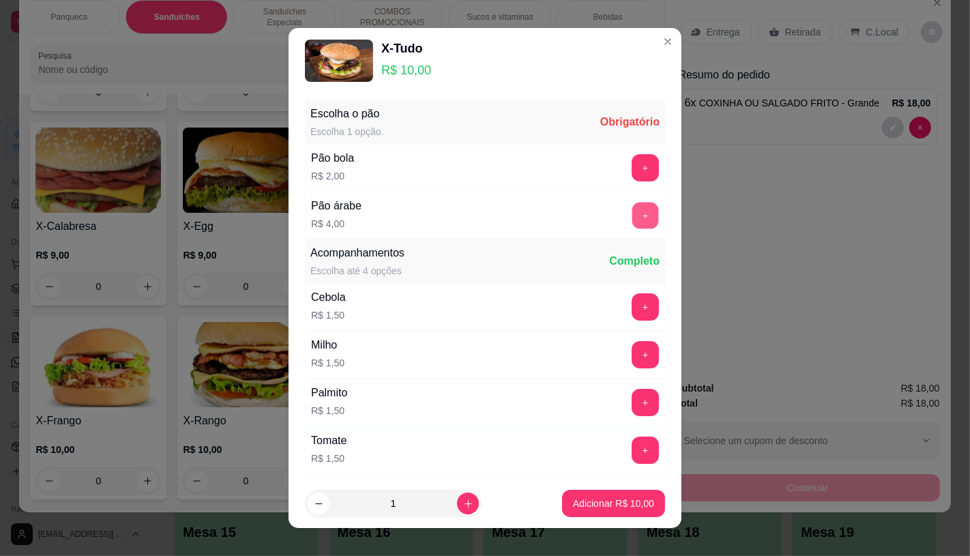
click at [632, 209] on button "+" at bounding box center [645, 215] width 27 height 27
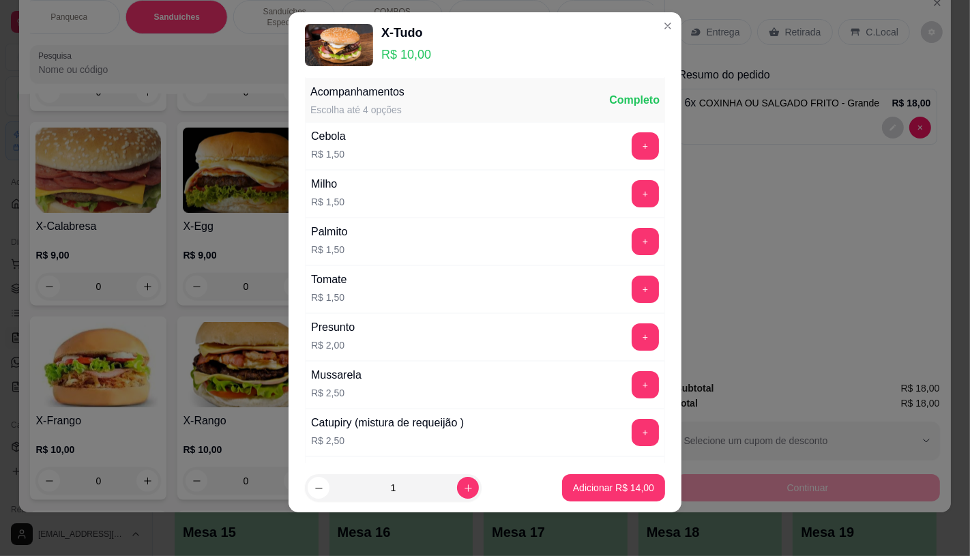
scroll to position [146, 0]
click at [463, 492] on icon "increase-product-quantity" at bounding box center [468, 488] width 10 height 10
type input "3"
click at [574, 486] on p "Adicionar R$ 42,00" at bounding box center [613, 488] width 79 height 13
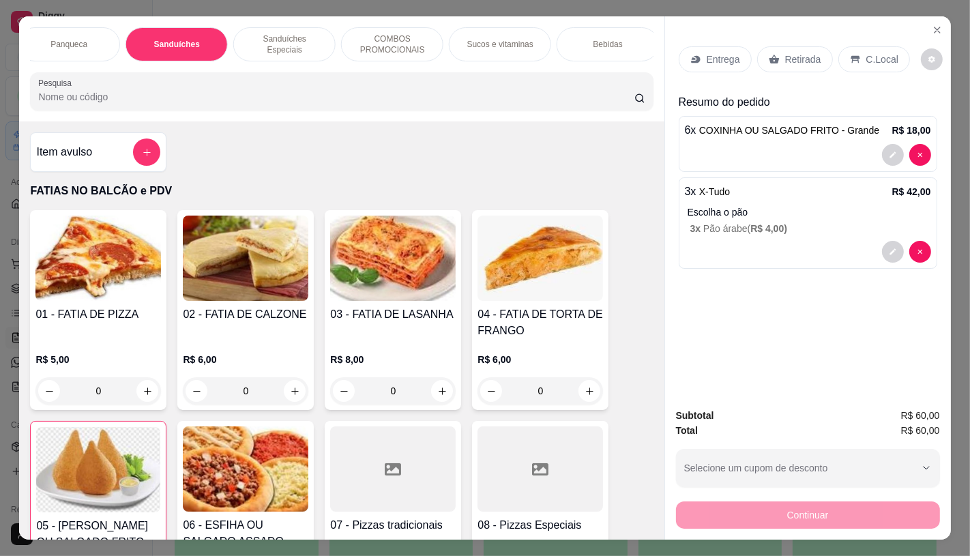
scroll to position [0, 1419]
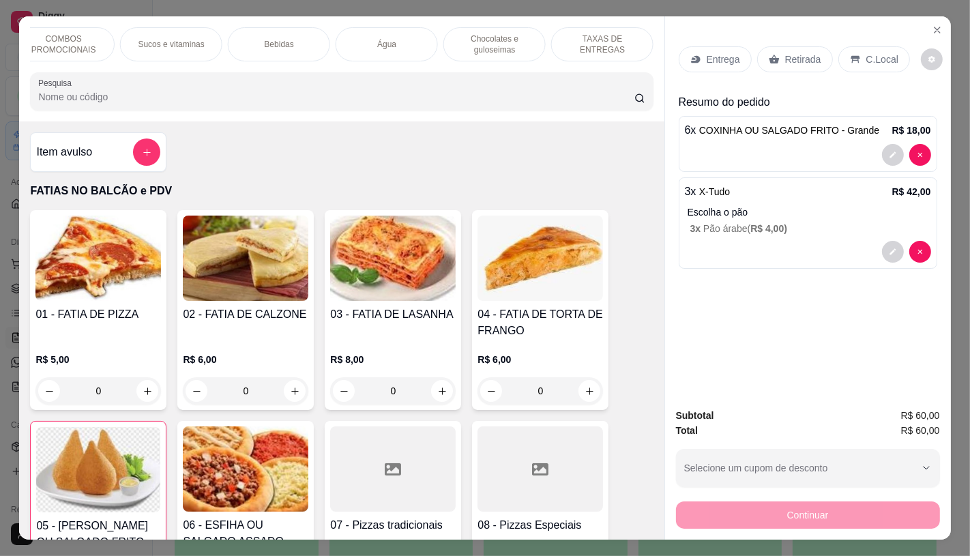
click at [619, 53] on div "TAXAS DE ENTREGAS" at bounding box center [602, 44] width 102 height 34
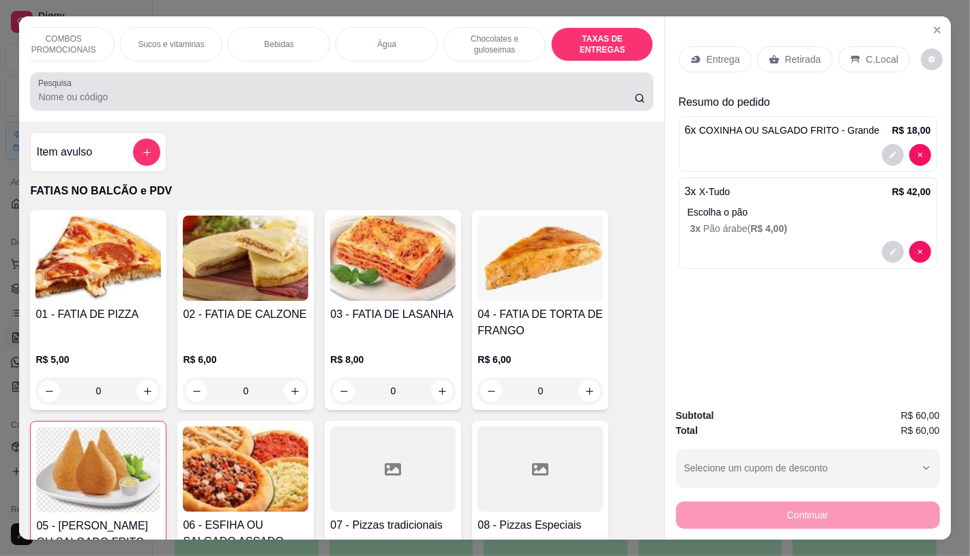
scroll to position [32, 0]
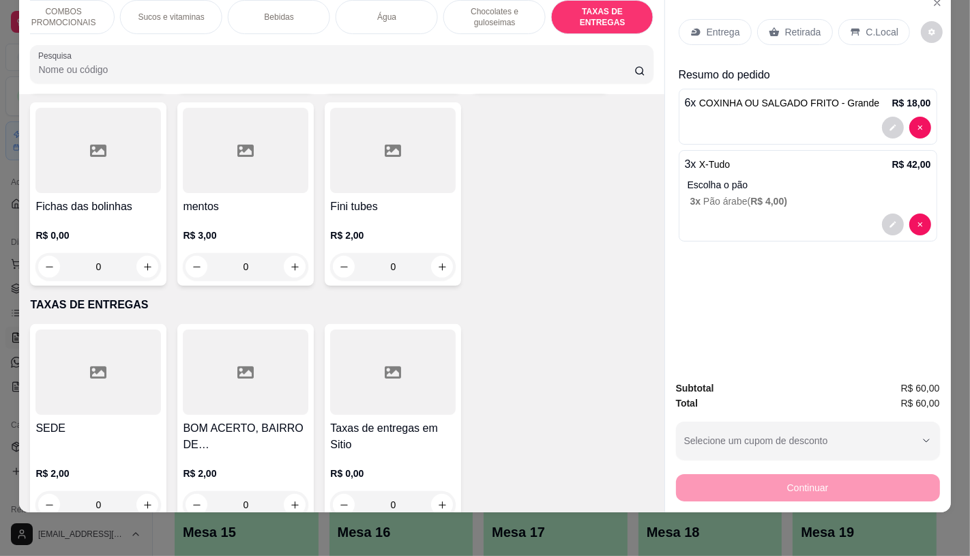
click at [404, 358] on div at bounding box center [393, 372] width 126 height 85
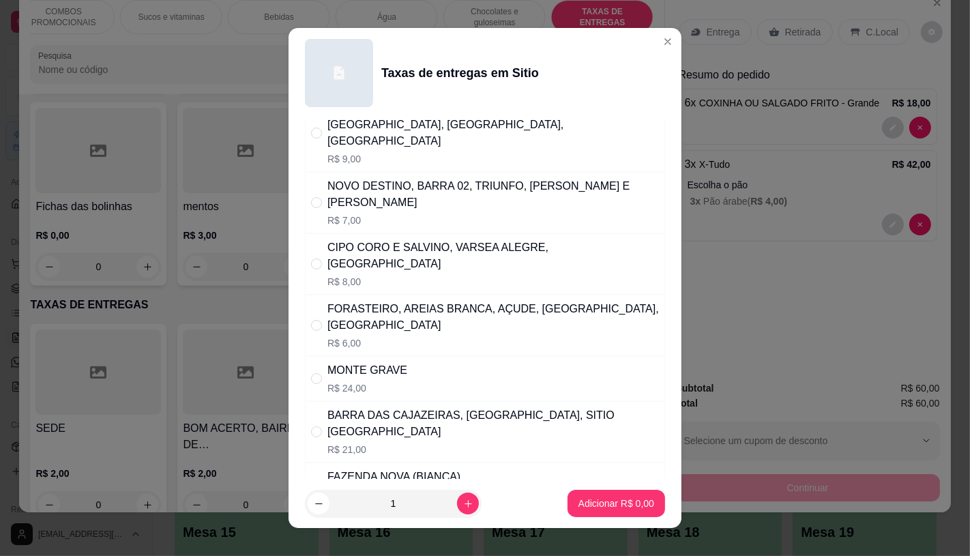
scroll to position [0, 0]
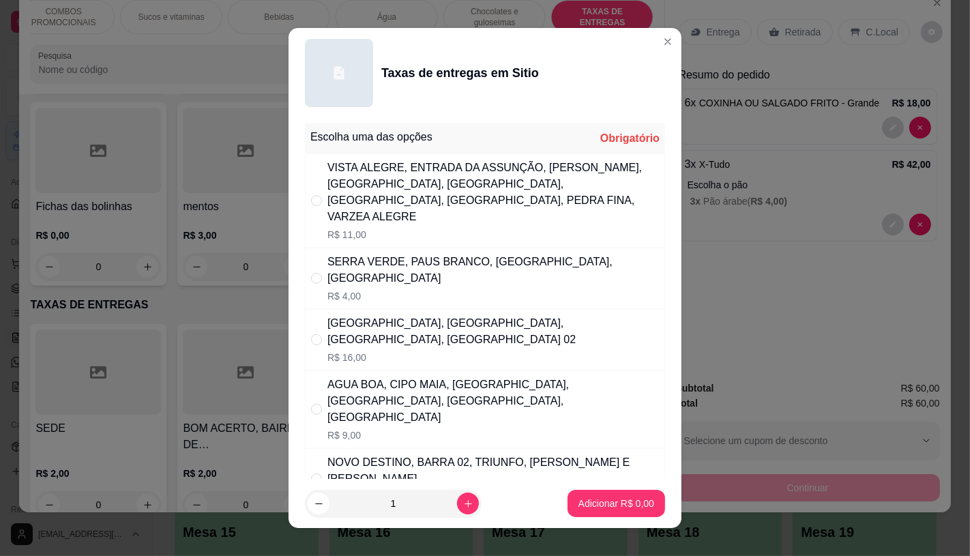
click at [444, 190] on div "VISTA ALEGRE, ENTRADA DA ASSUNÇÃO, [PERSON_NAME], [GEOGRAPHIC_DATA], [GEOGRAPHI…" at bounding box center [493, 192] width 332 height 65
radio input "true"
click at [609, 509] on p "Adicionar R$ 11,00" at bounding box center [613, 504] width 81 height 14
type input "1"
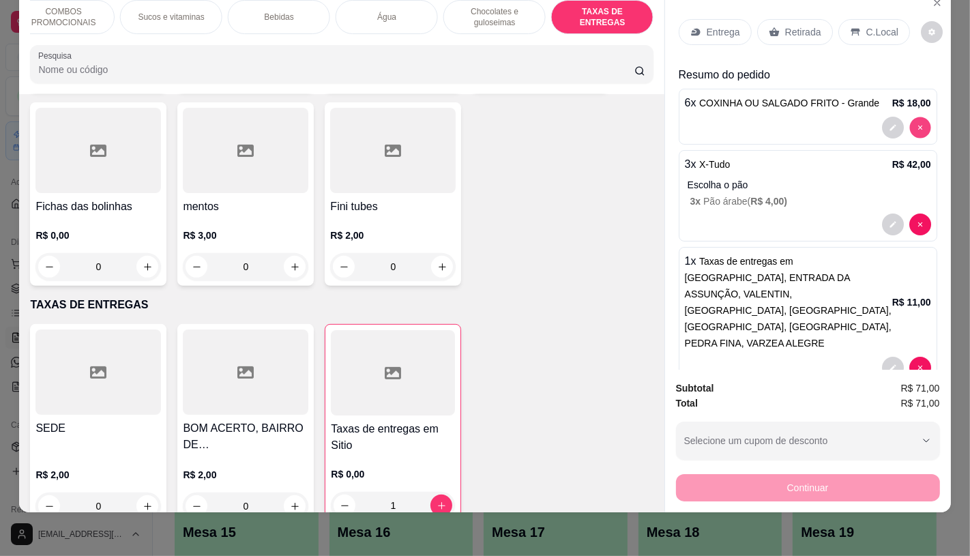
type input "0"
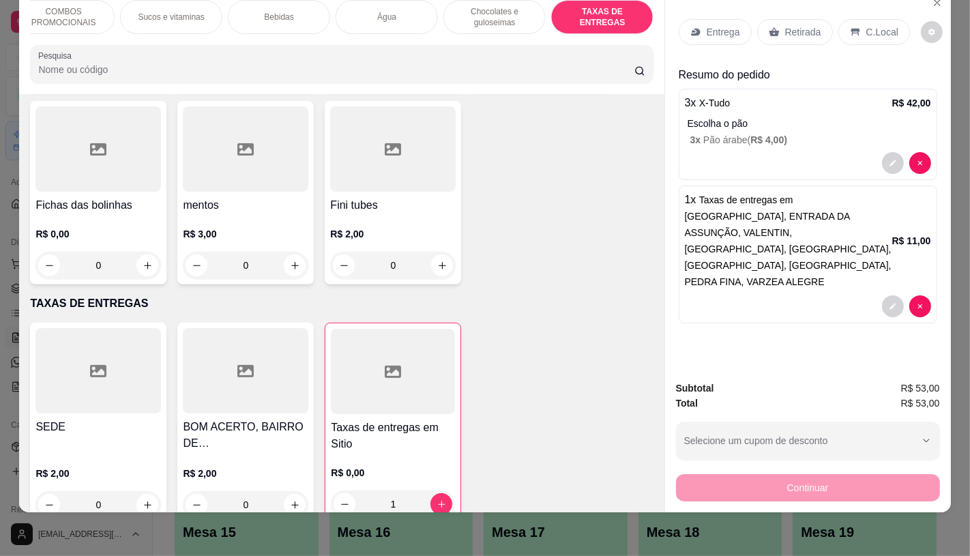
click at [907, 117] on p "Escolha o pão" at bounding box center [810, 124] width 244 height 14
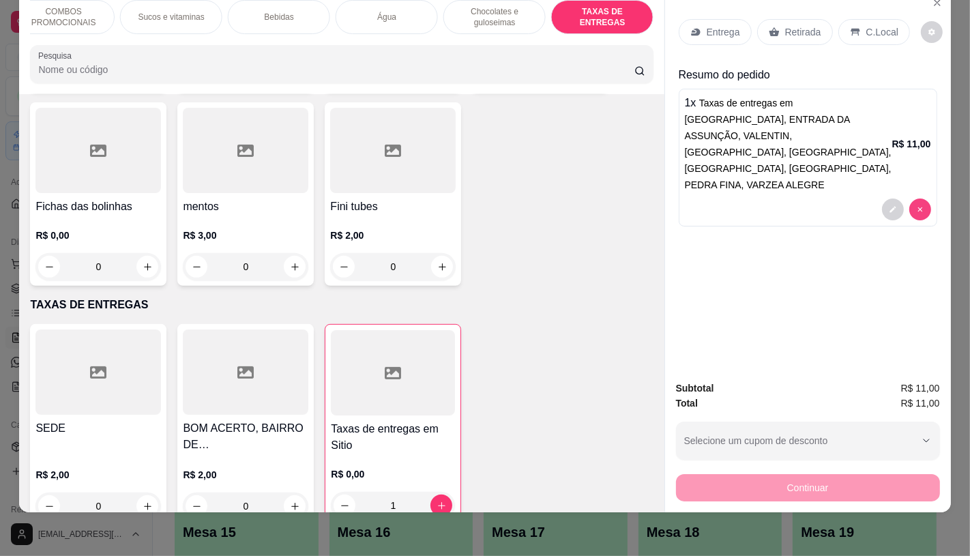
type input "0"
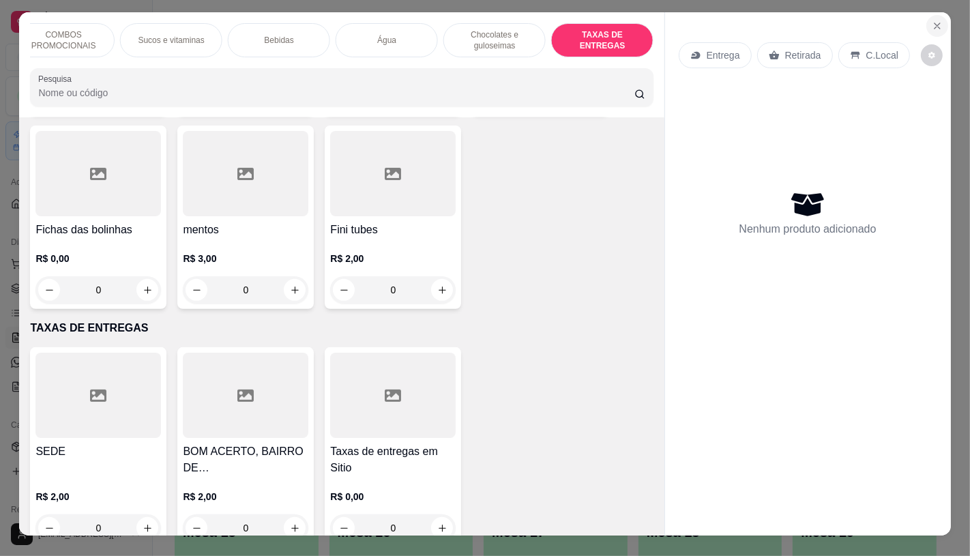
scroll to position [0, 0]
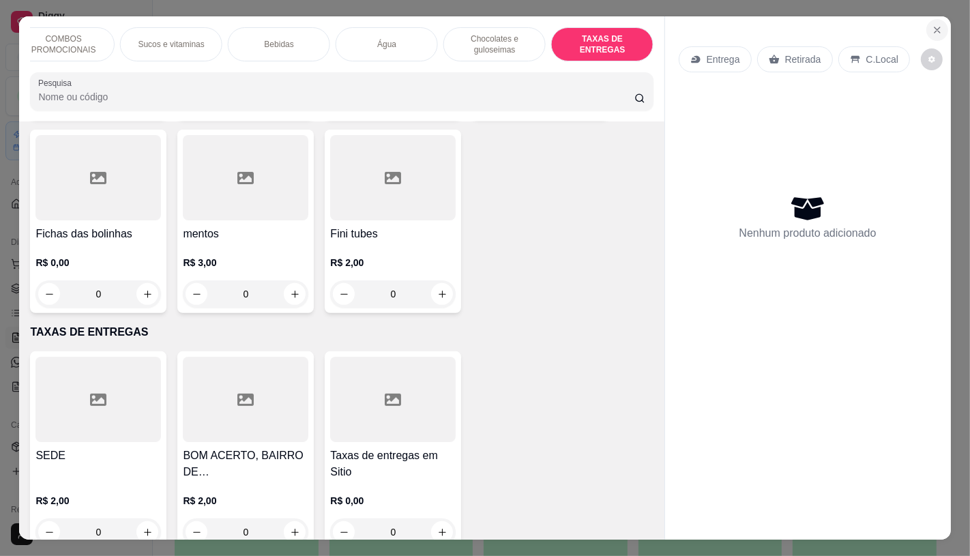
click at [932, 27] on icon "Close" at bounding box center [937, 30] width 11 height 11
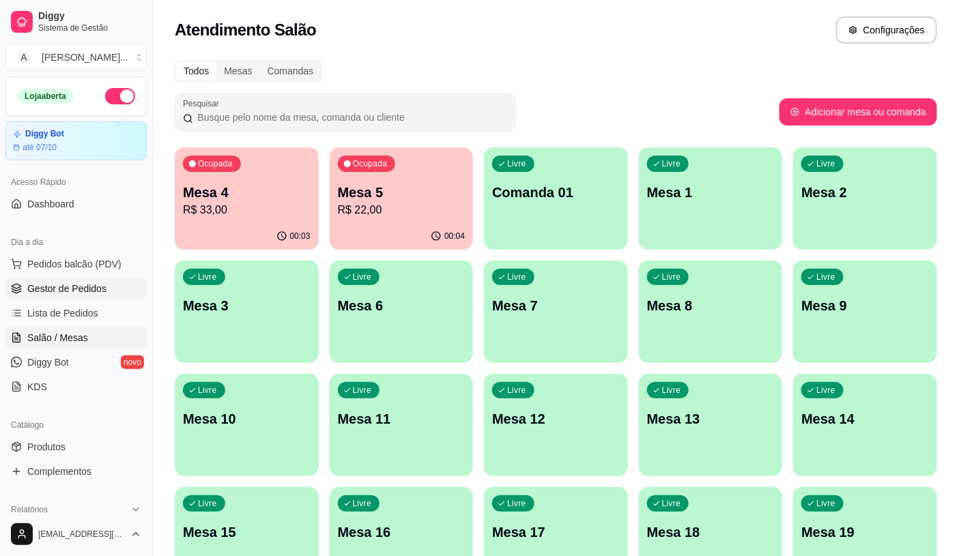
click at [133, 283] on link "Gestor de Pedidos" at bounding box center [75, 289] width 141 height 22
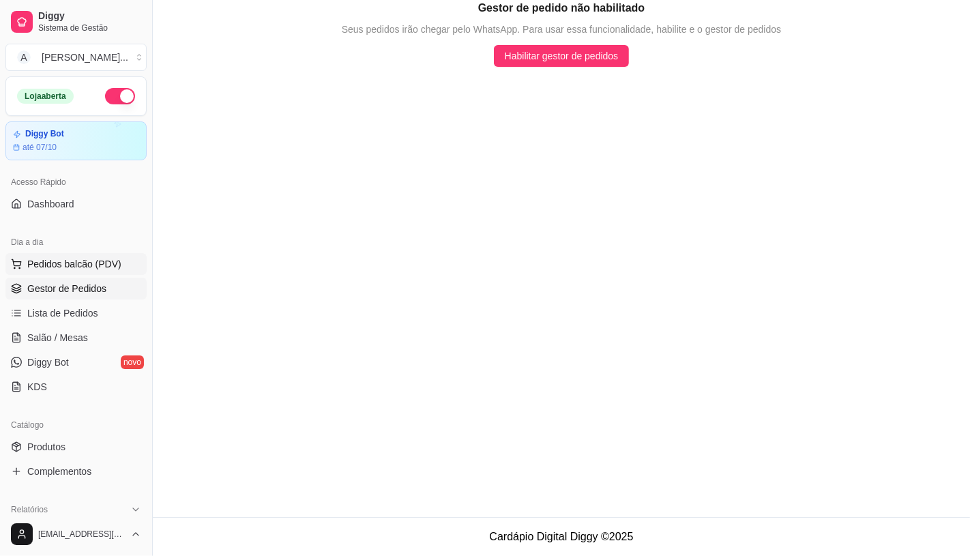
click at [123, 269] on button "Pedidos balcão (PDV)" at bounding box center [75, 264] width 141 height 22
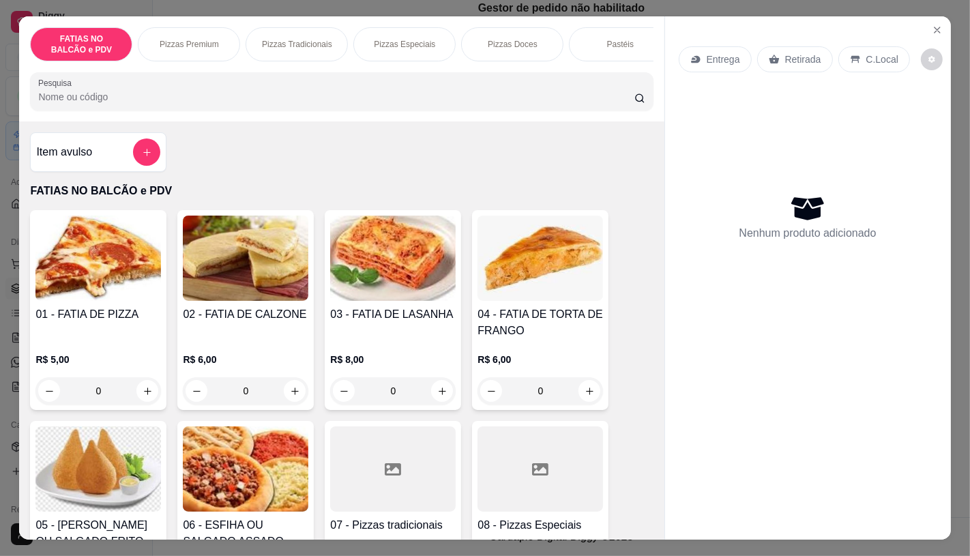
click at [117, 396] on input "0" at bounding box center [98, 390] width 76 height 27
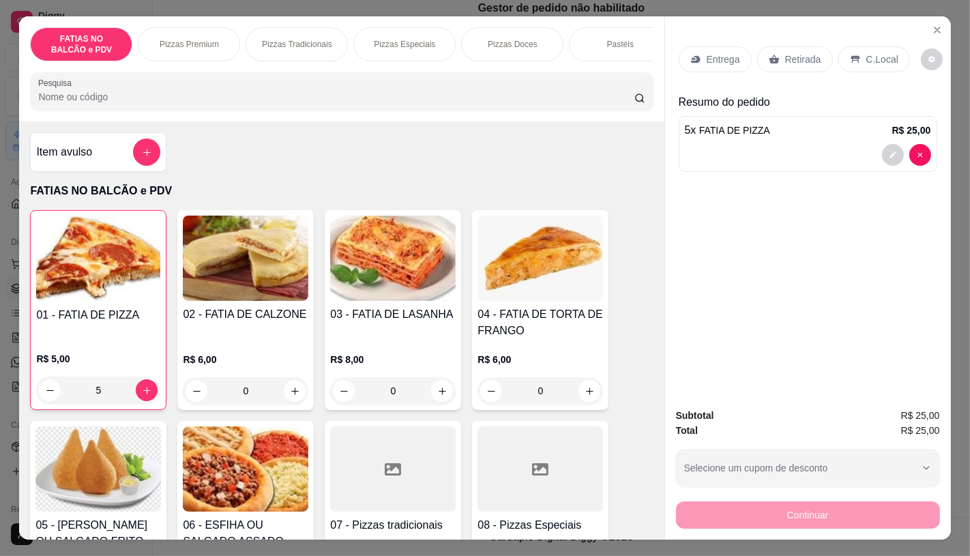
type input "5"
click div "Retirada"
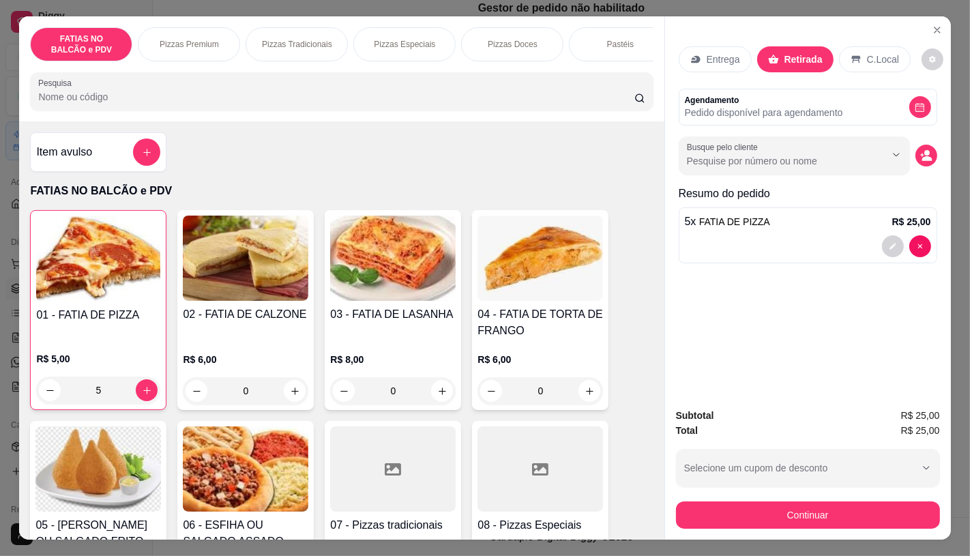
click button "Continuar"
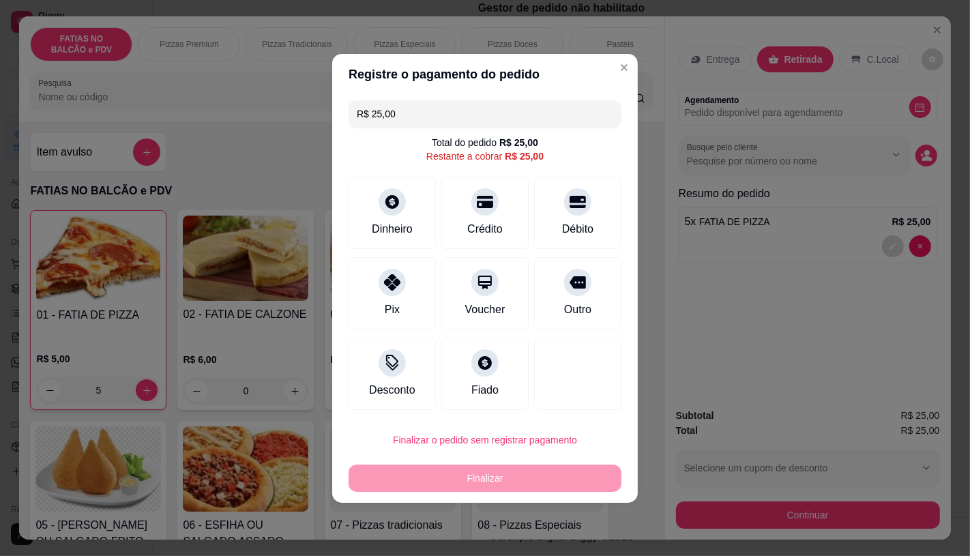
click div "Finalizar"
click div "Pix"
type input "R$ 0,00"
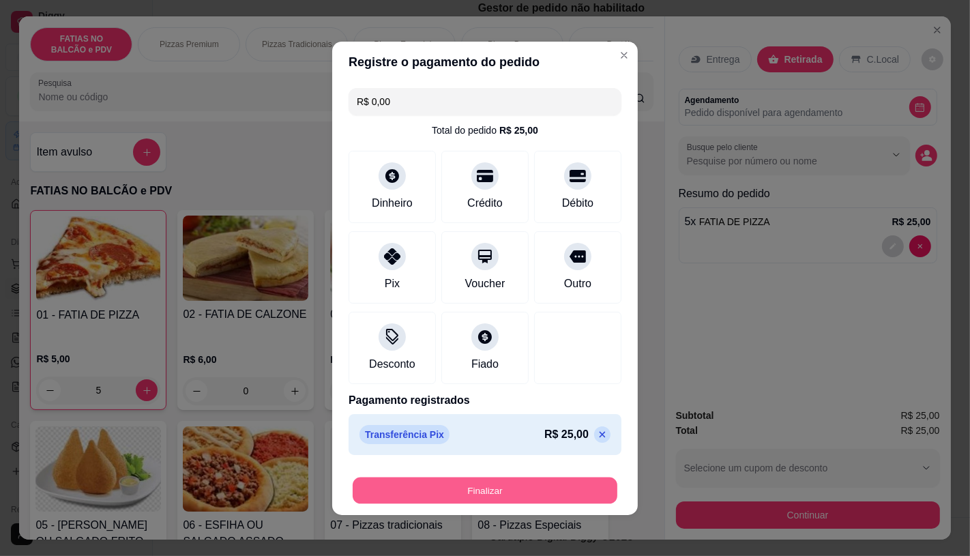
click button "Finalizar"
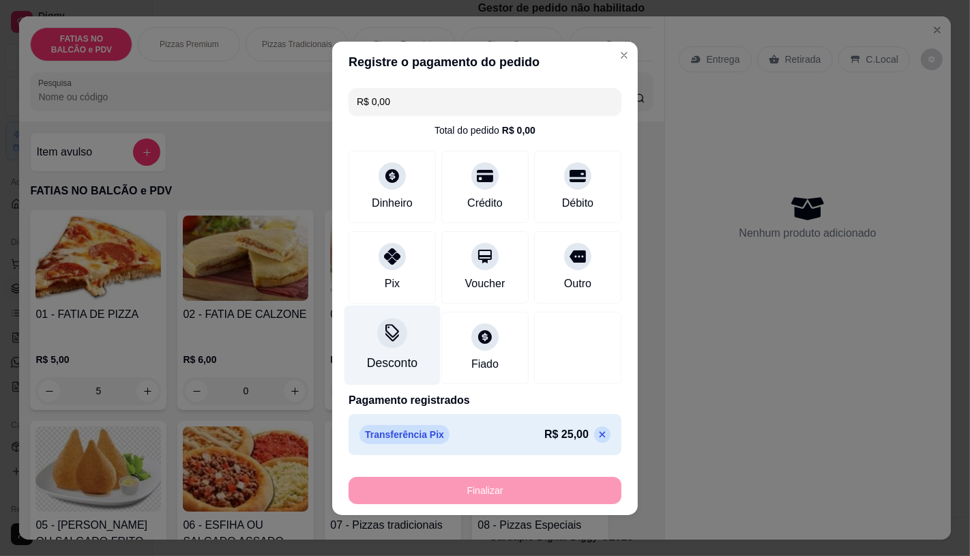
type input "0"
type input "-R$ 25,00"
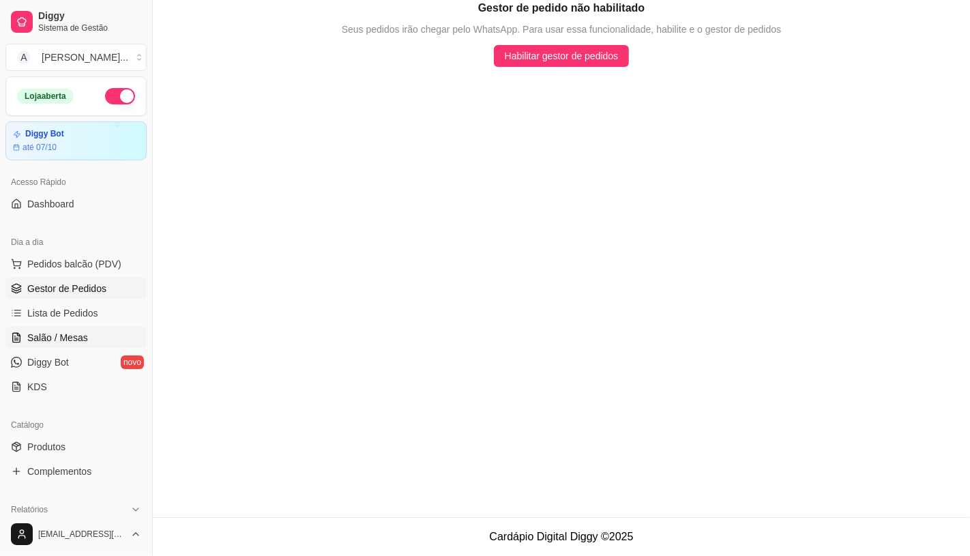
click link "Salão / Mesas"
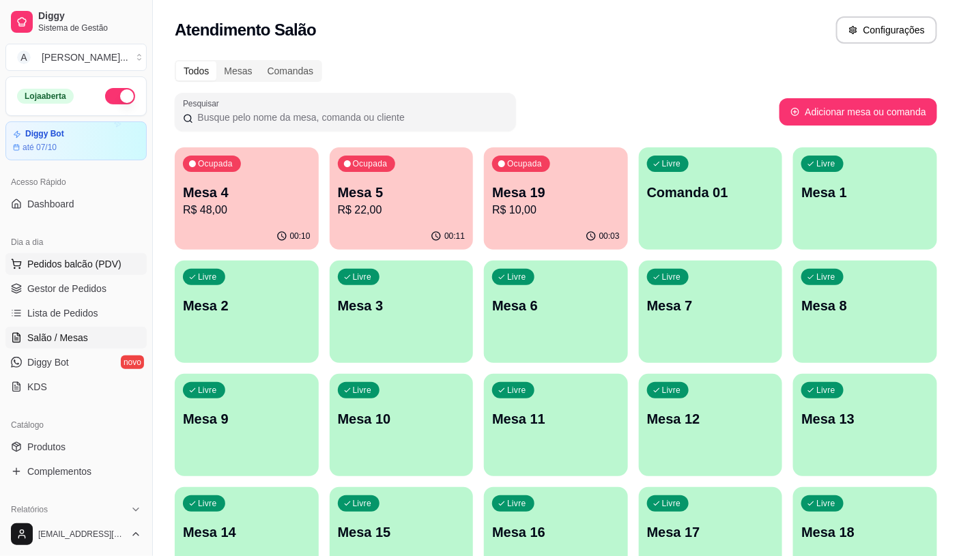
click span "Pedidos balcão (PDV)"
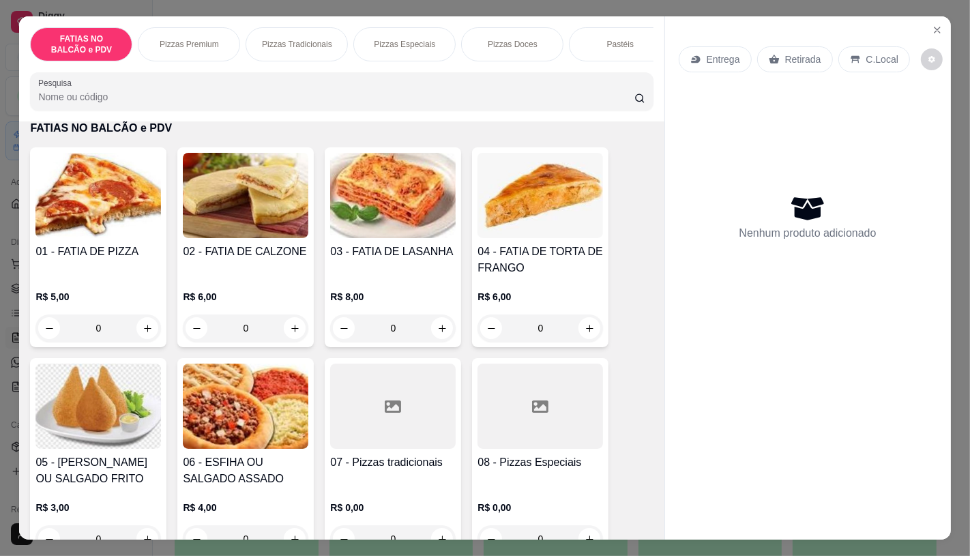
scroll to position [76, 0]
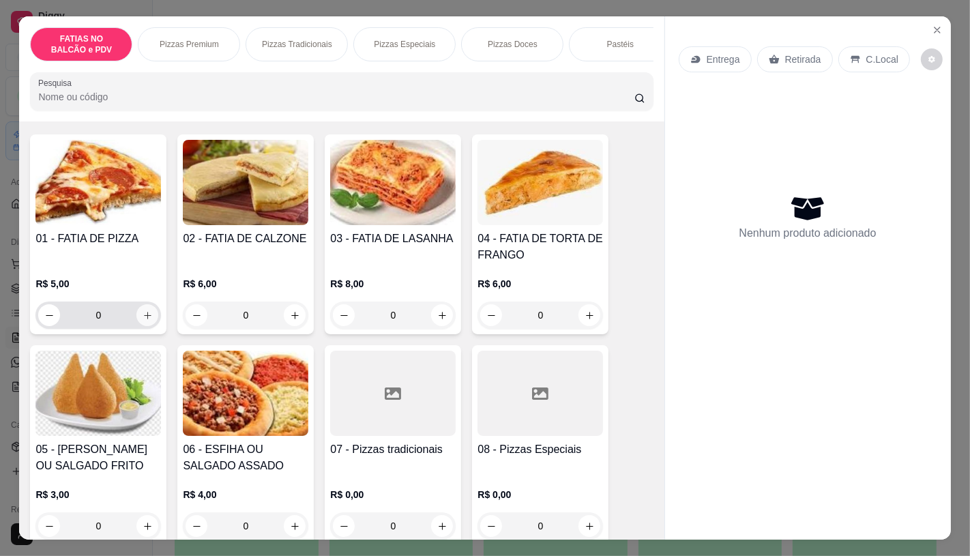
click icon "increase-product-quantity"
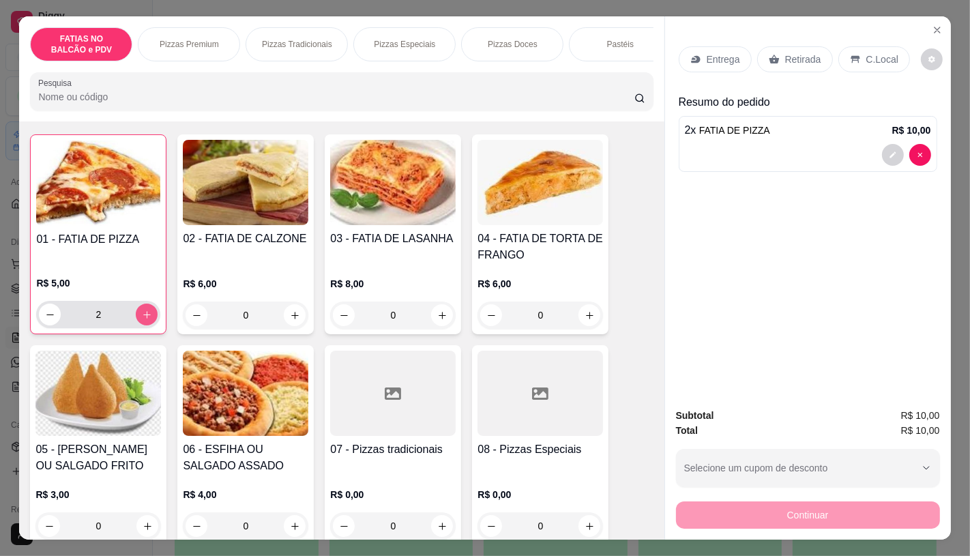
click icon "increase-product-quantity"
type input "3"
click img
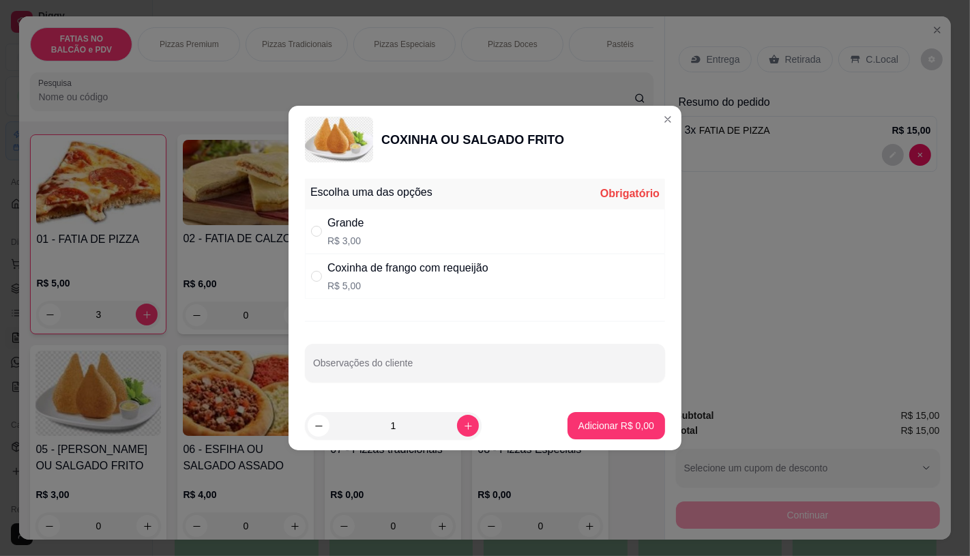
click p "R$ 3,00"
radio input "true"
click icon "increase-product-quantity"
type input "3"
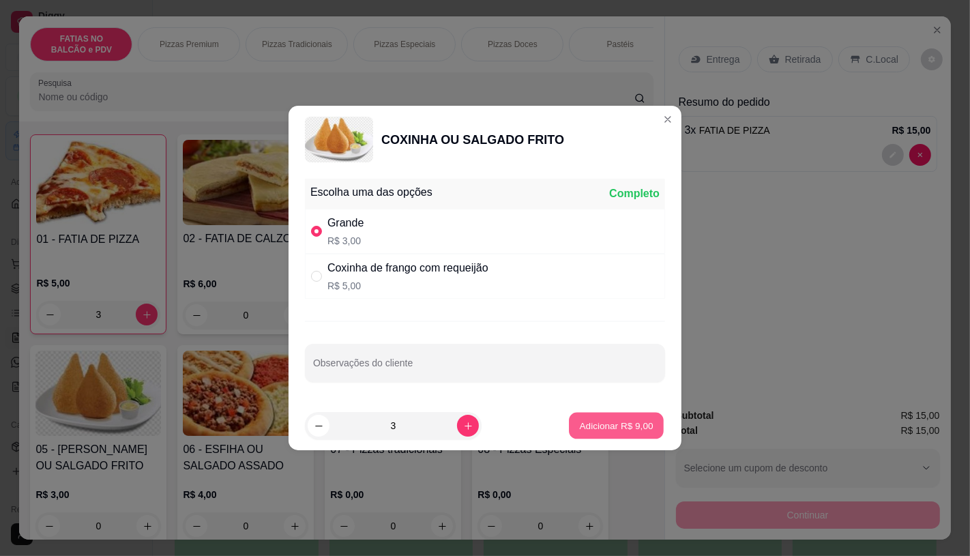
click p "Adicionar R$ 9,00"
type input "3"
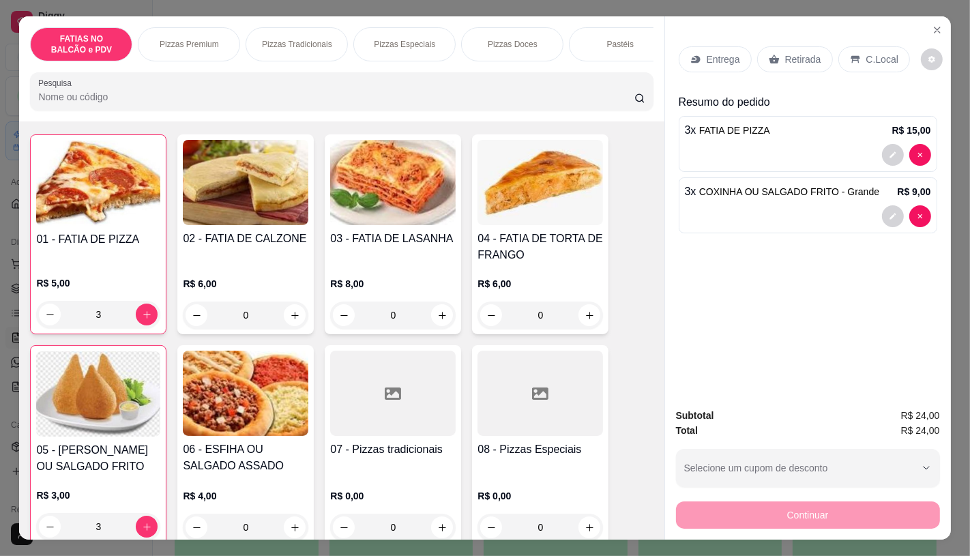
click div "FATIAS NO BALCÃO e PDV Pizzas Premium Pizzas Tradicionais Pizzas Especiais Pizz…"
click div "Pesquisa"
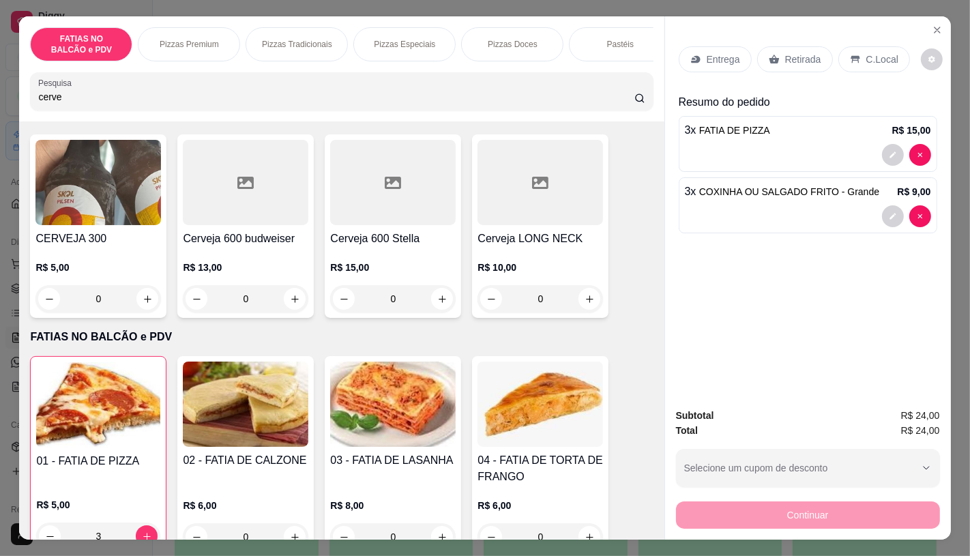
scroll to position [297, 0]
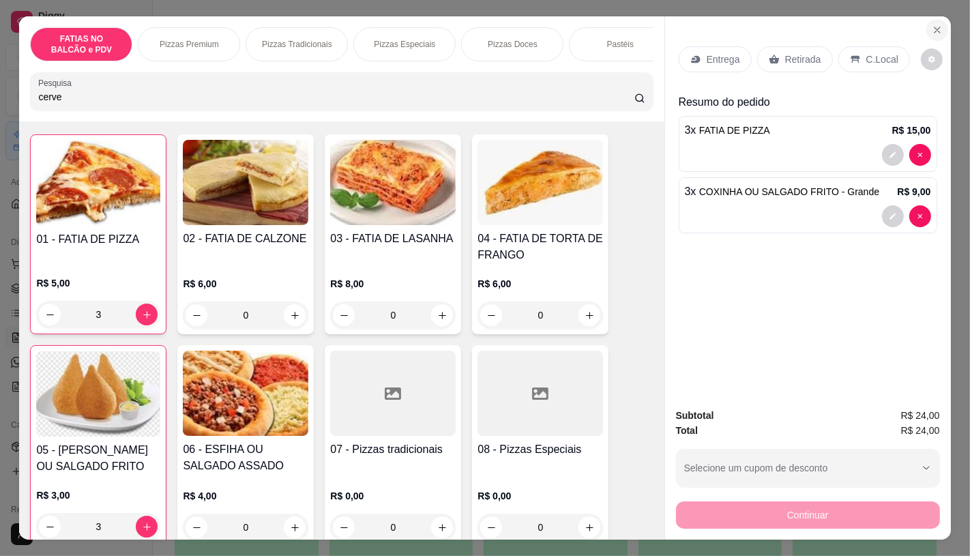
type input "cerve"
click button "Close"
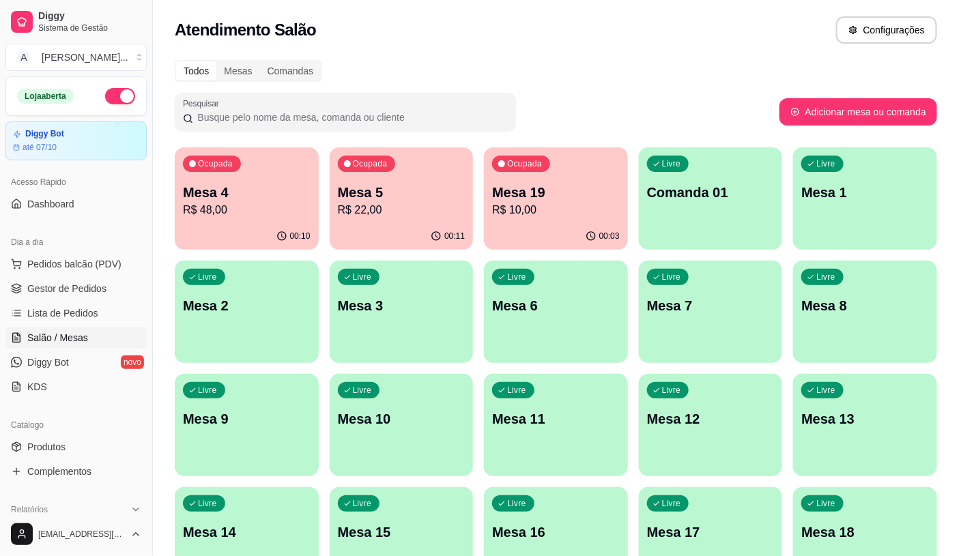
click p "Mesa 4"
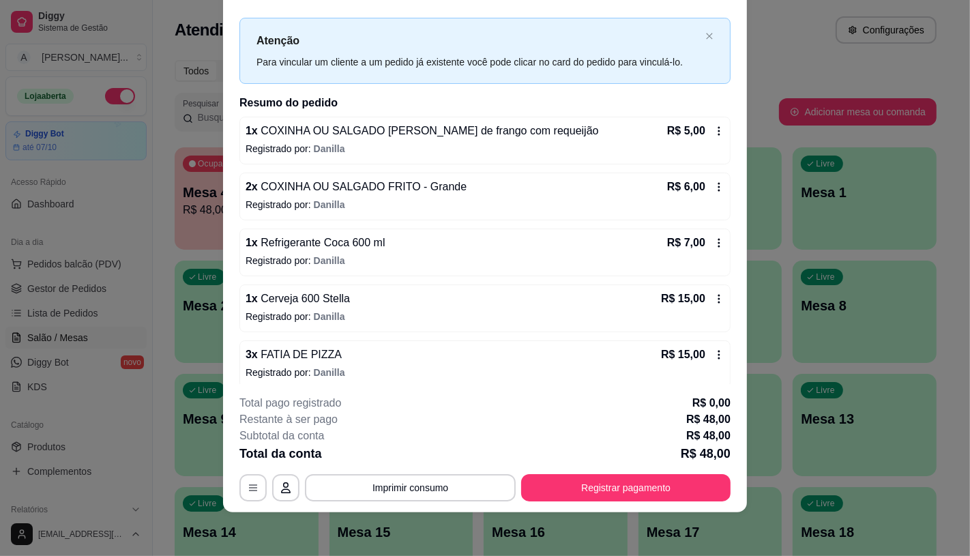
scroll to position [33, 0]
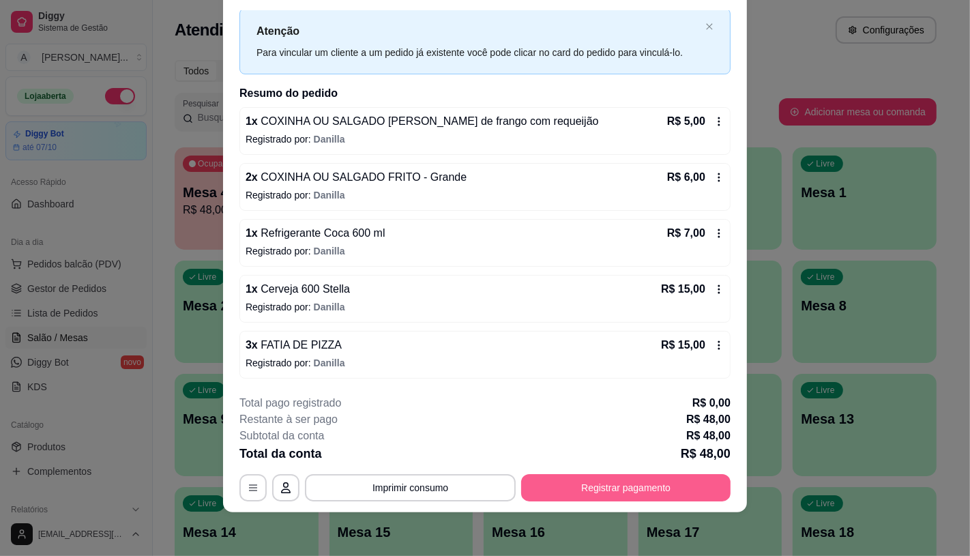
click button "Registrar pagamento"
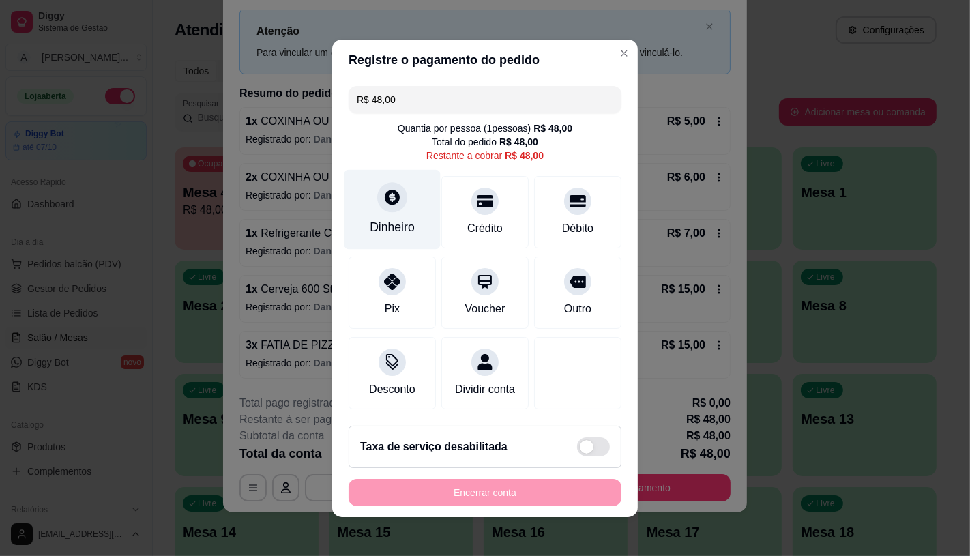
click icon
type input "R$ 0,00"
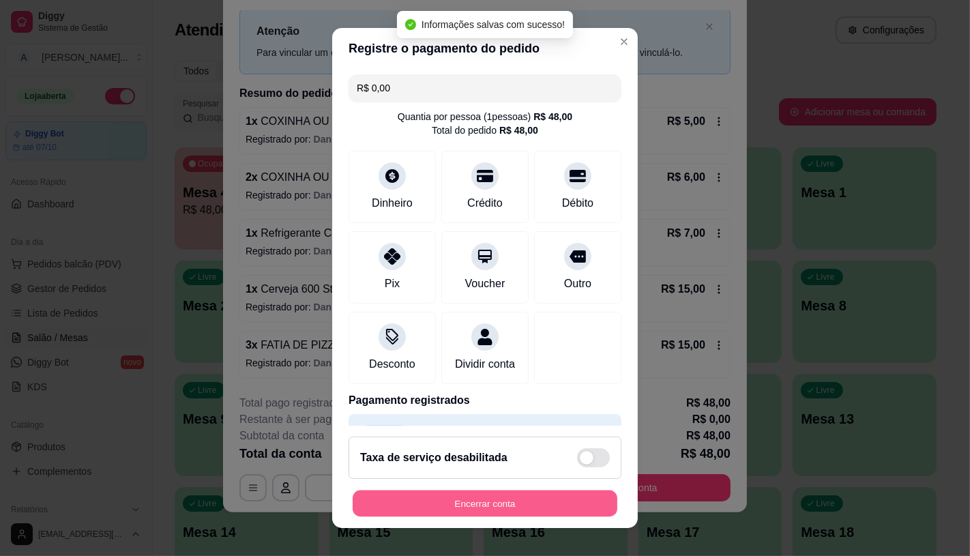
click button "Encerrar conta"
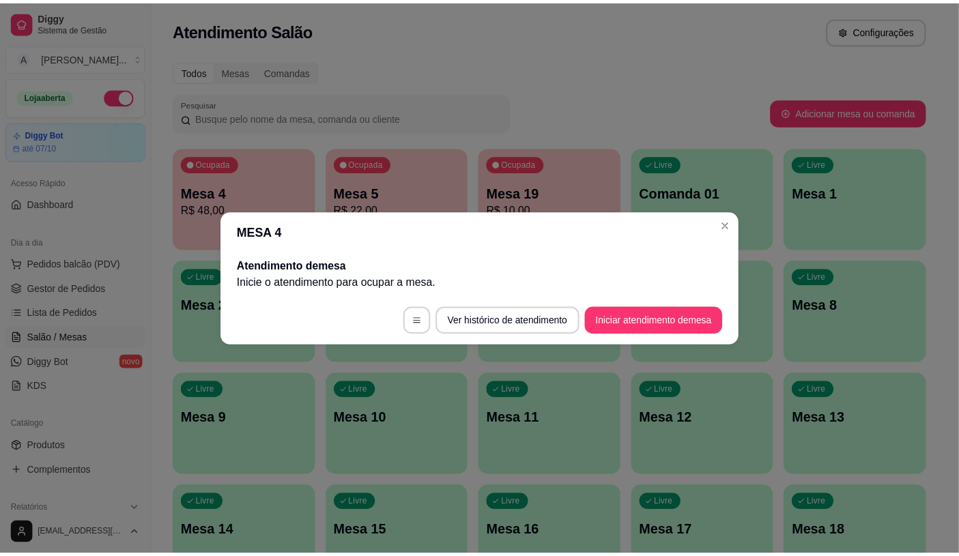
scroll to position [0, 0]
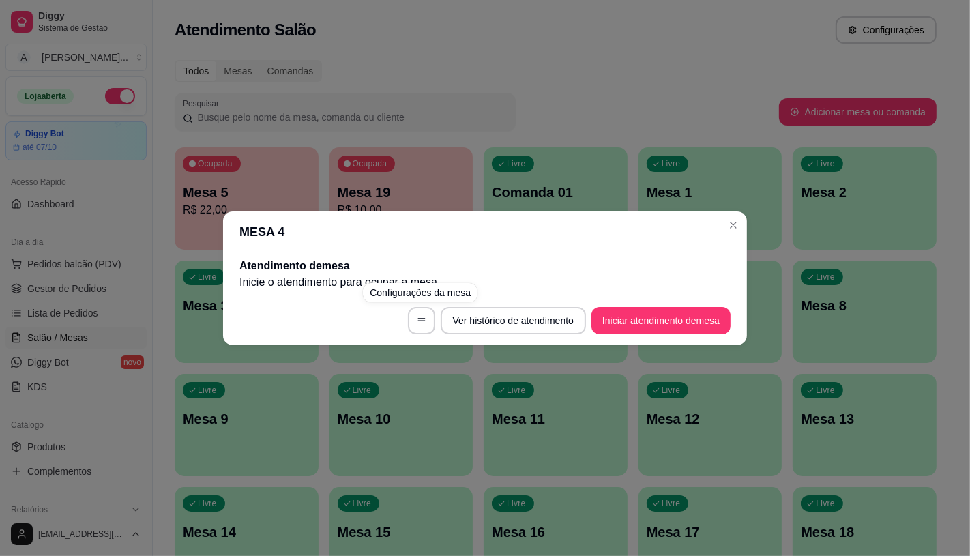
click div "MESA 4 Atendimento de mesa Inicie o atendimento para ocupar a mesa . Ver histór…"
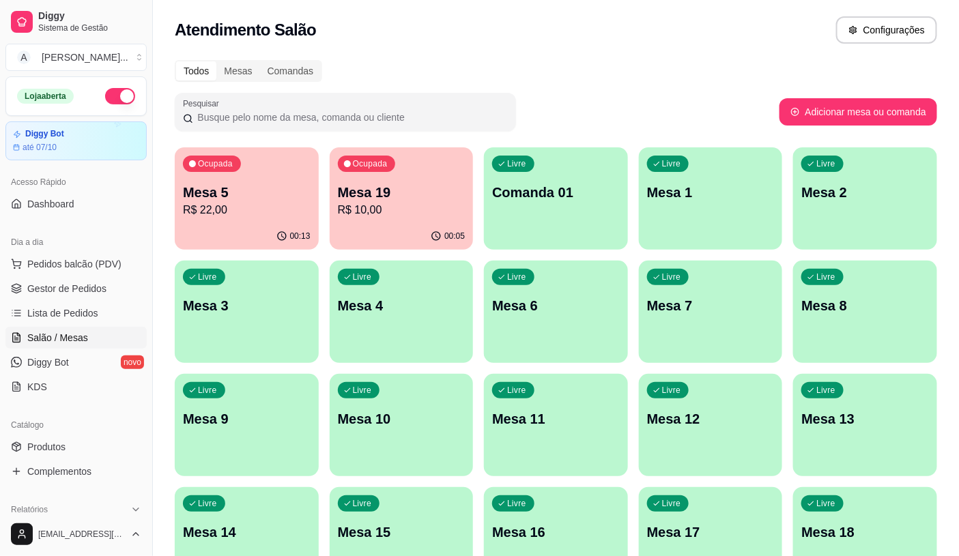
click p "Mesa 5"
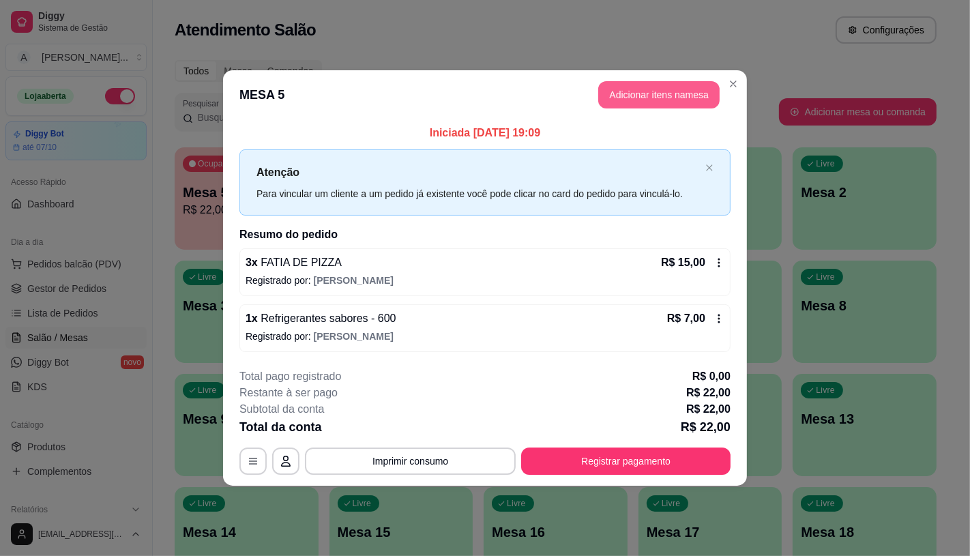
click button "Adicionar itens na mesa"
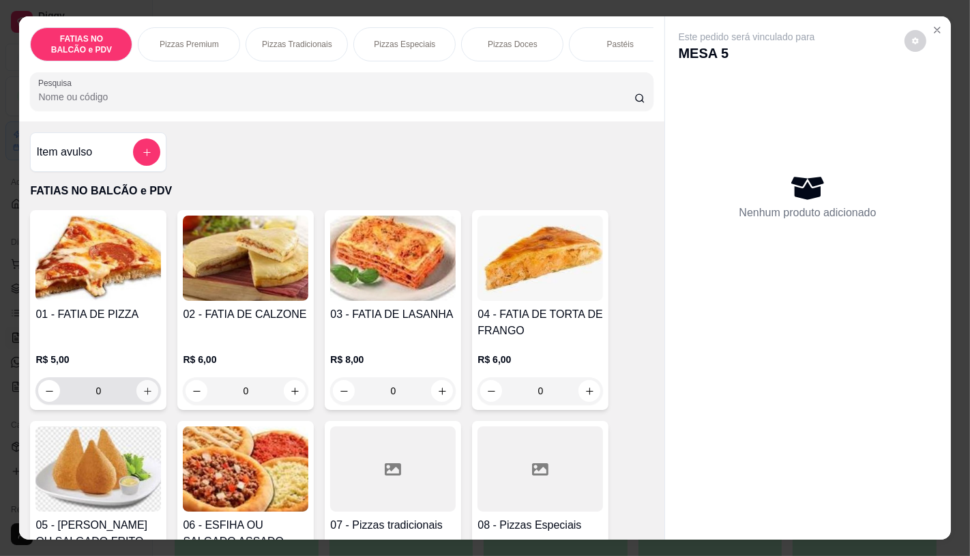
click button "increase-product-quantity"
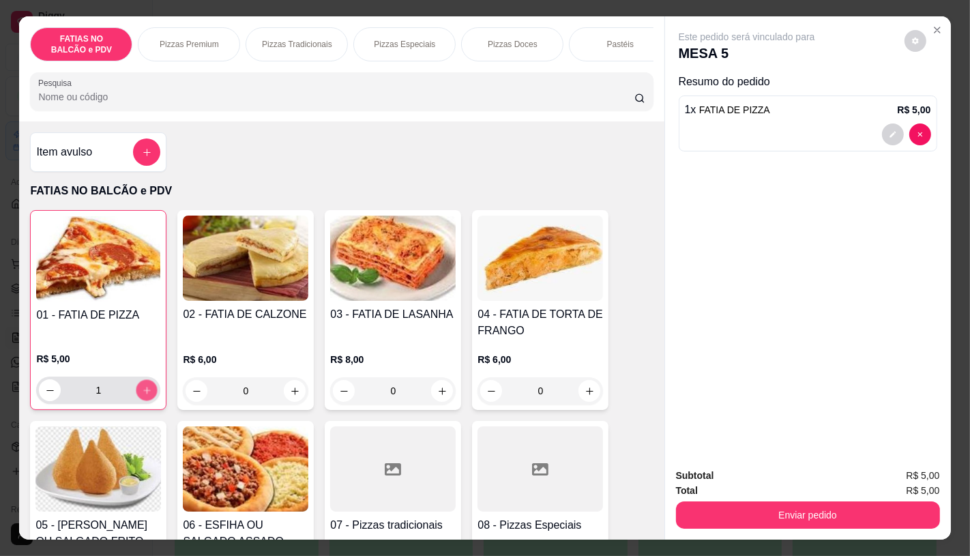
click button "increase-product-quantity"
type input "2"
click button "Enviar pedido"
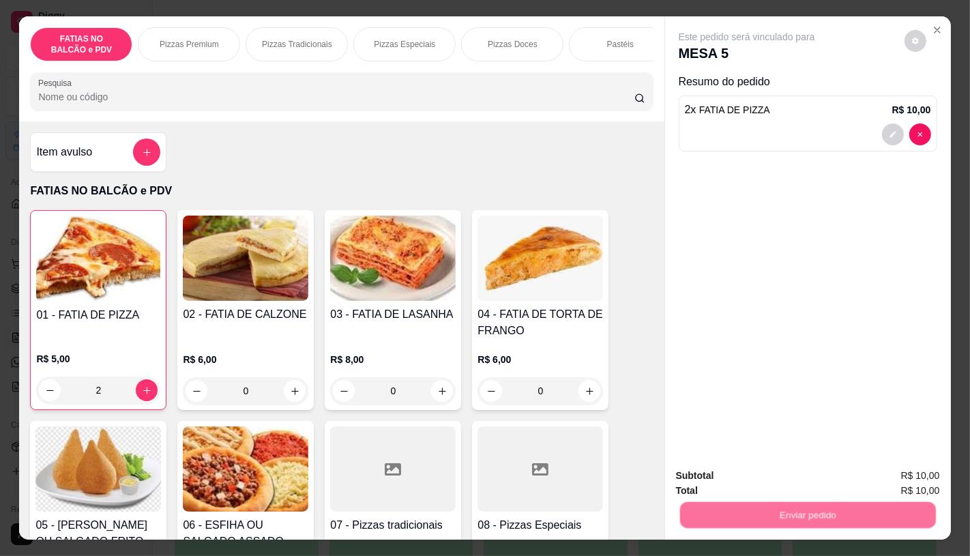
click button "Não registrar e enviar pedido"
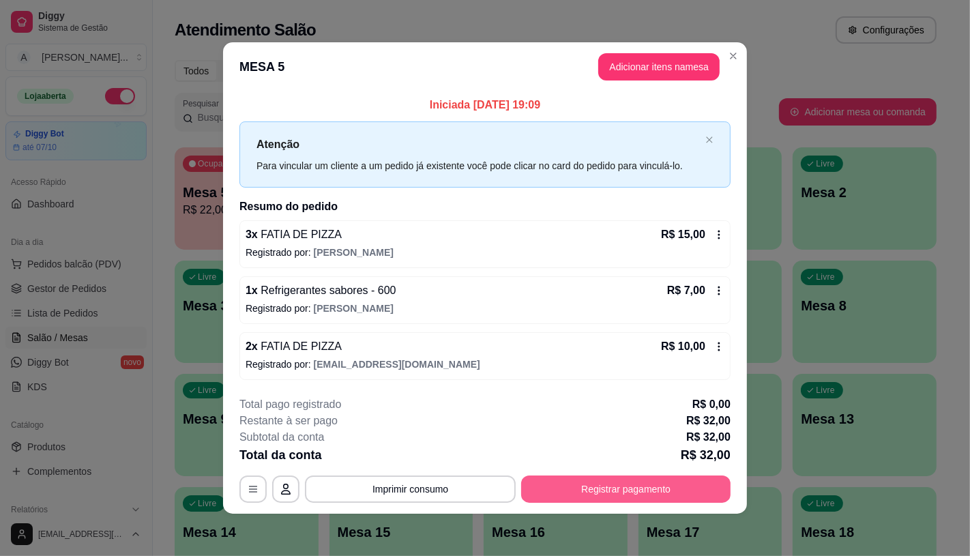
click button "Registrar pagamento"
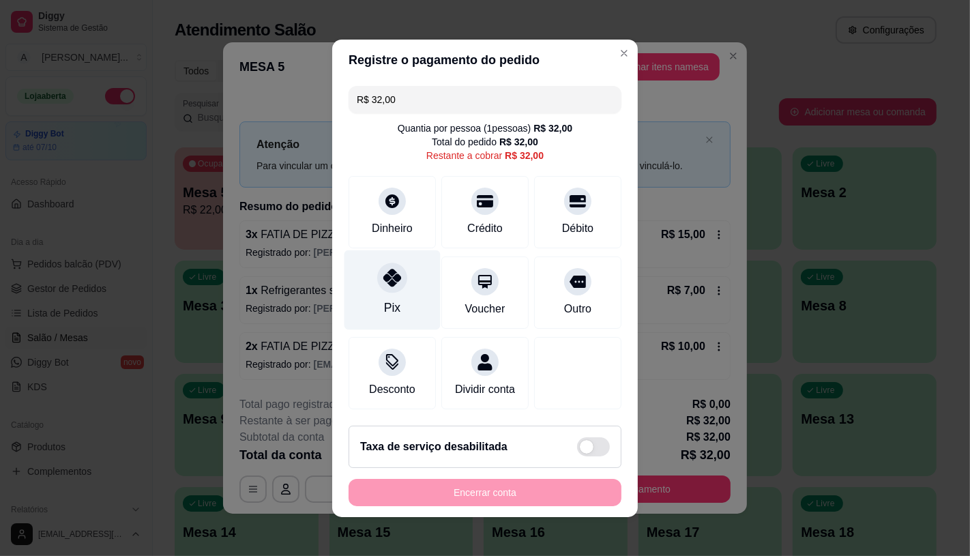
click div
type input "R$ 0,00"
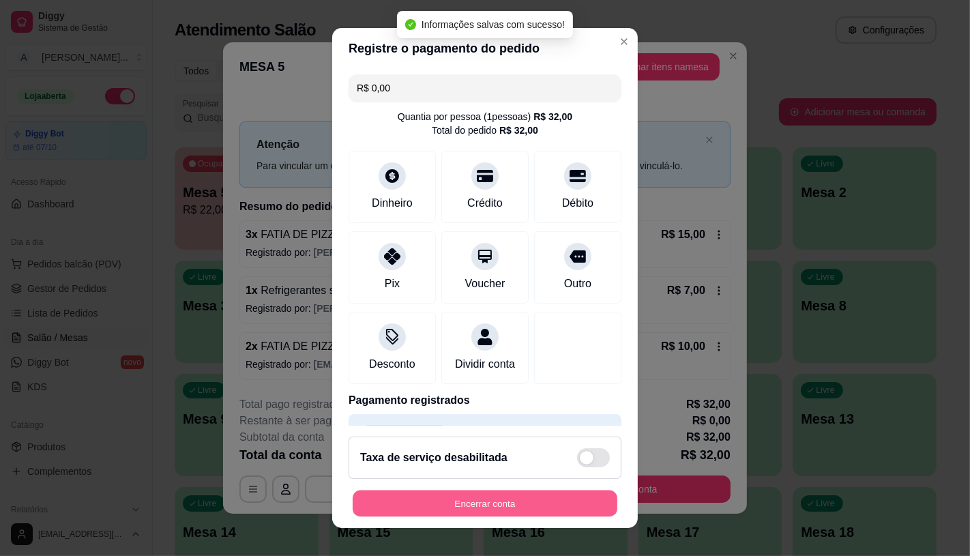
click button "Encerrar conta"
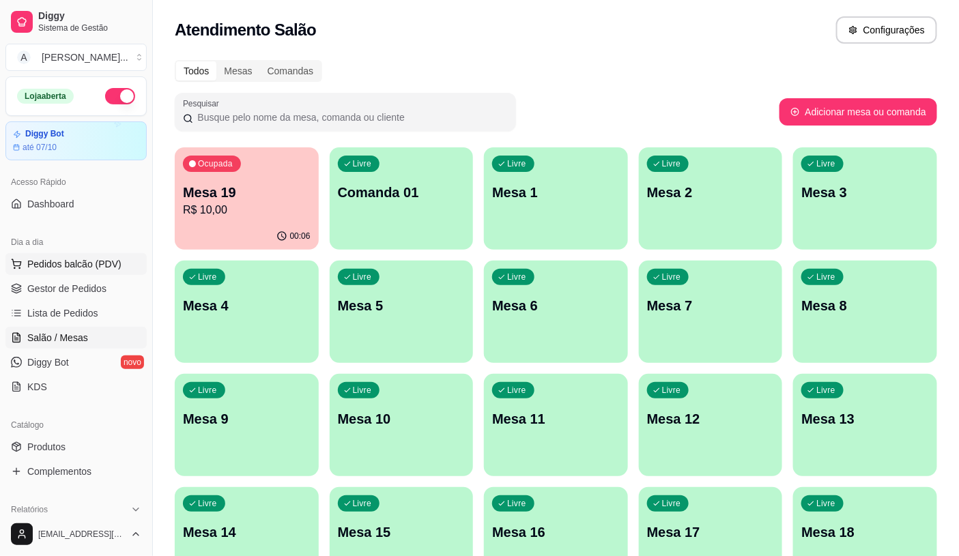
click at [29, 265] on span "Pedidos balcão (PDV)" at bounding box center [74, 264] width 94 height 14
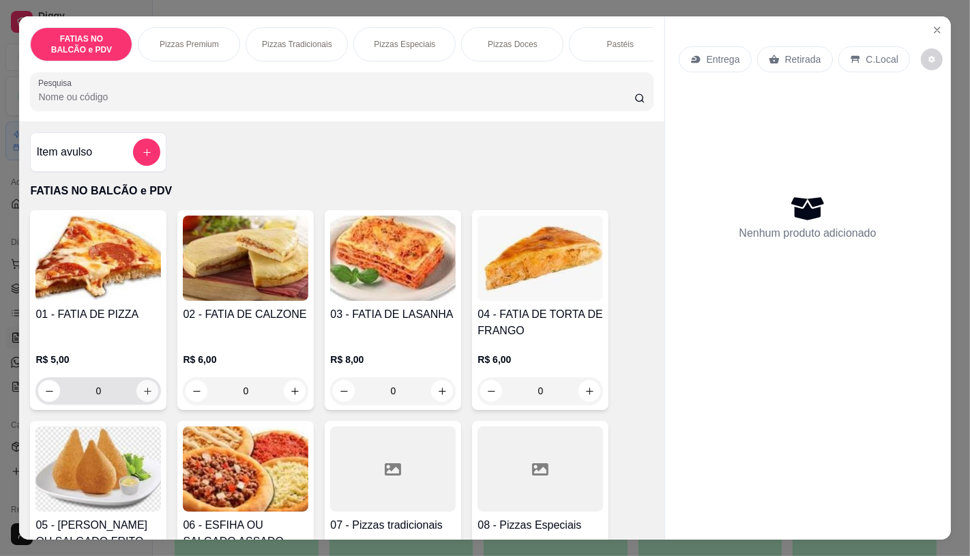
click at [138, 391] on button "increase-product-quantity" at bounding box center [147, 391] width 22 height 22
type input "1"
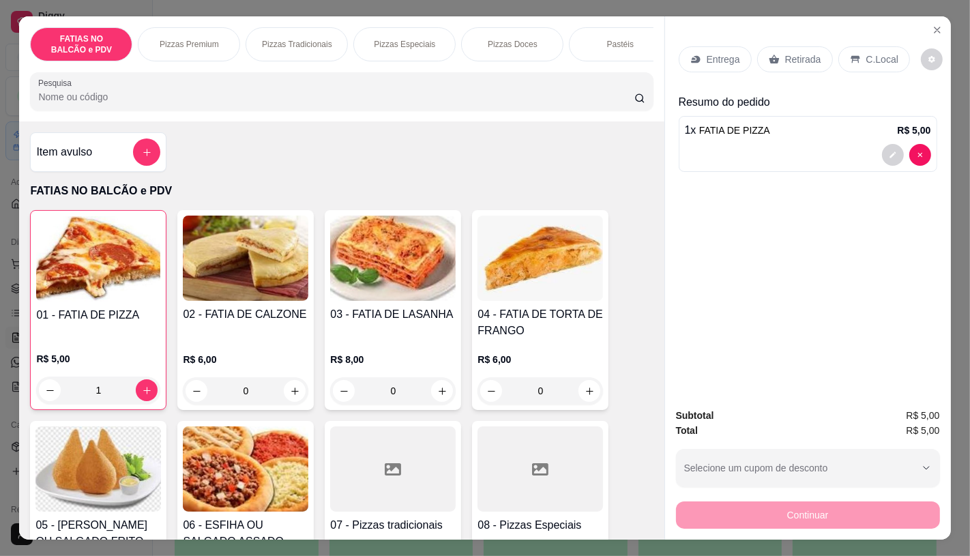
click at [808, 64] on div "Retirada" at bounding box center [795, 59] width 76 height 26
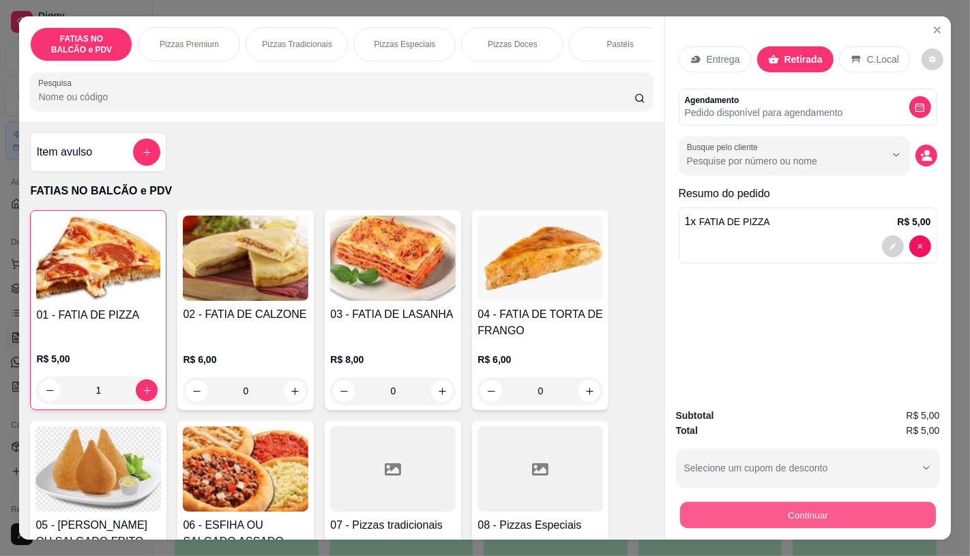
click at [769, 508] on button "Continuar" at bounding box center [808, 514] width 256 height 27
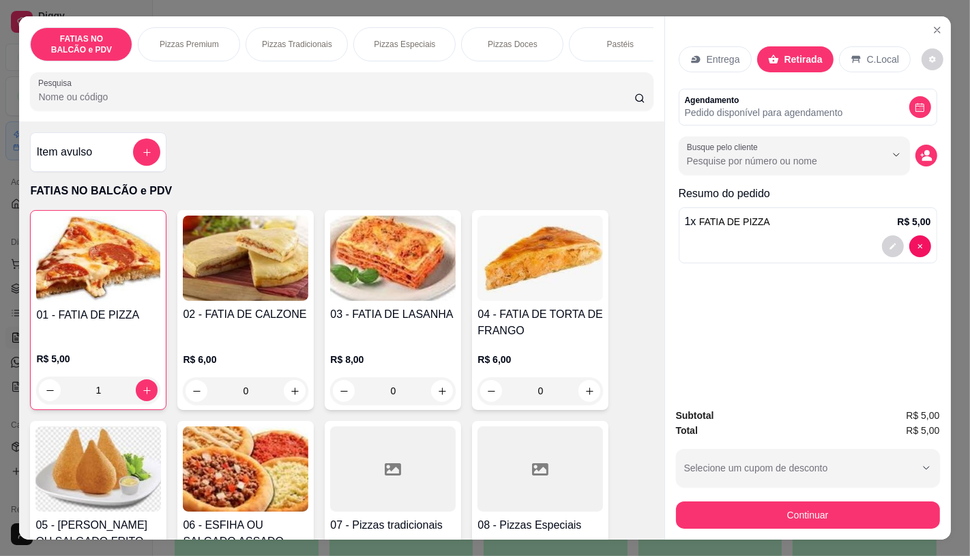
click at [418, 202] on div "Dinheiro" at bounding box center [393, 210] width 96 height 80
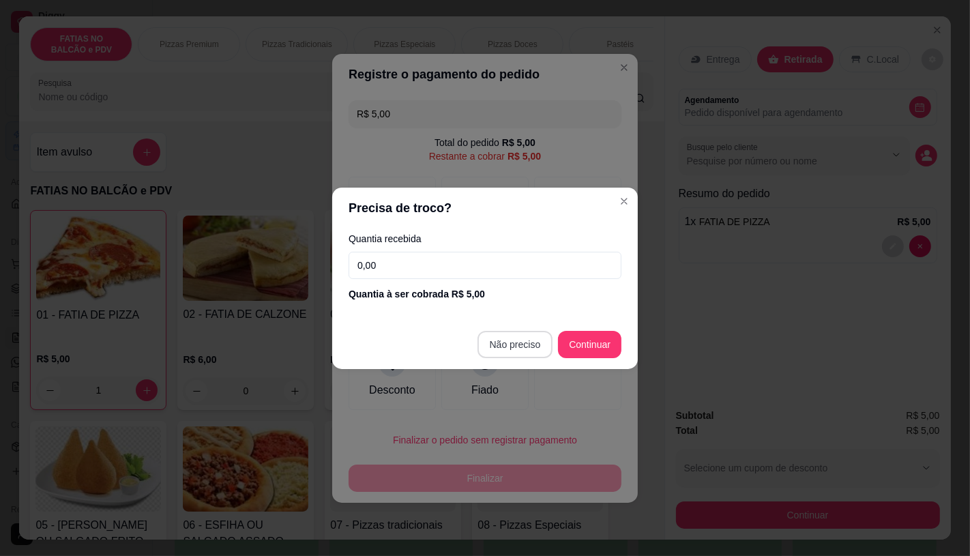
type input "R$ 0,00"
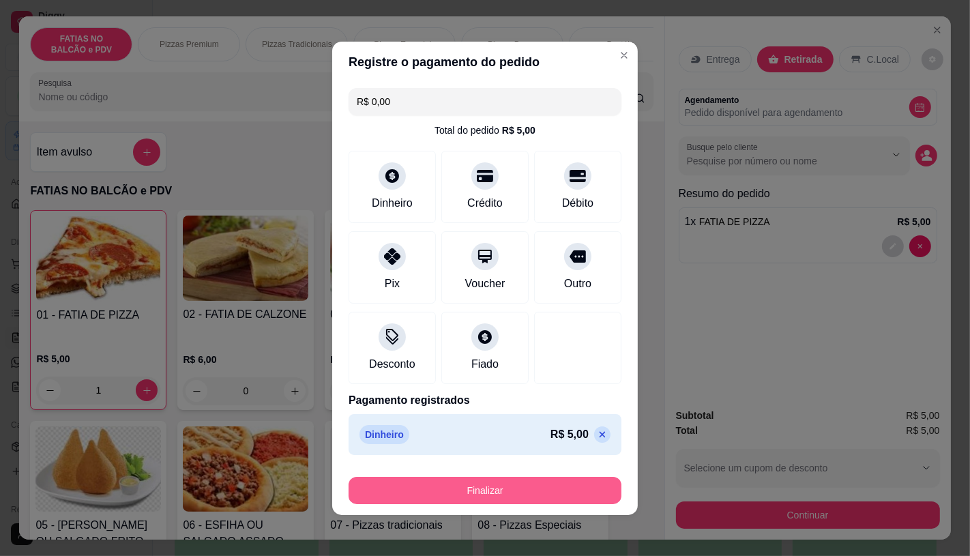
click at [510, 493] on button "Finalizar" at bounding box center [485, 490] width 273 height 27
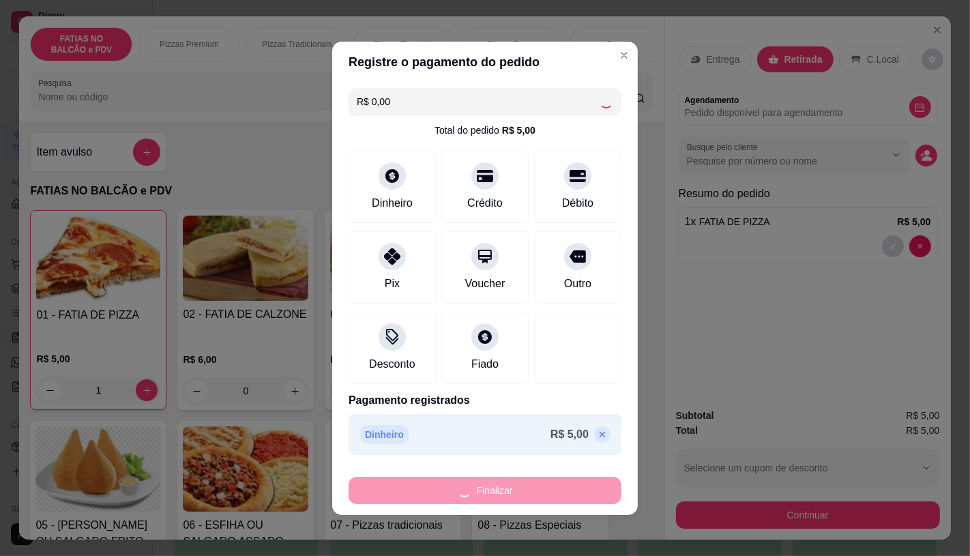
type input "0"
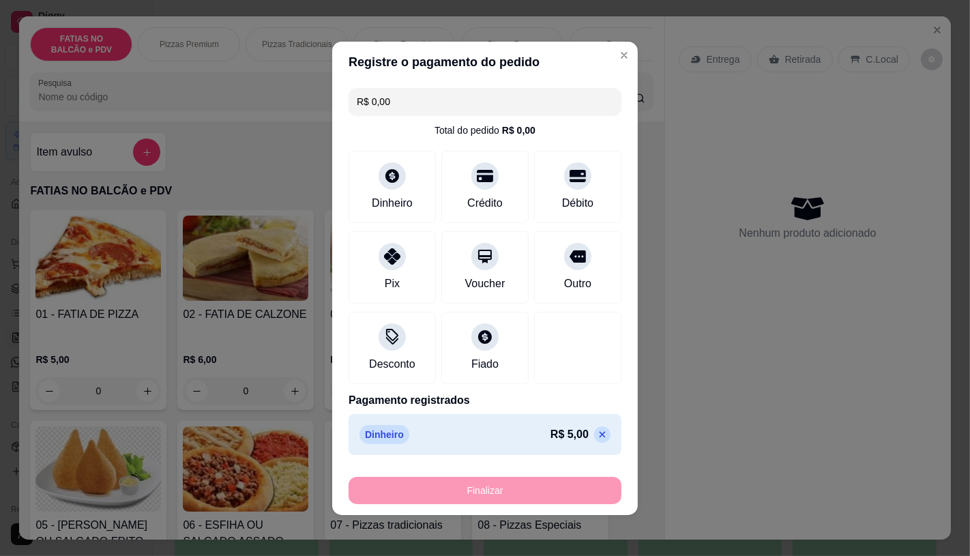
type input "-R$ 5,00"
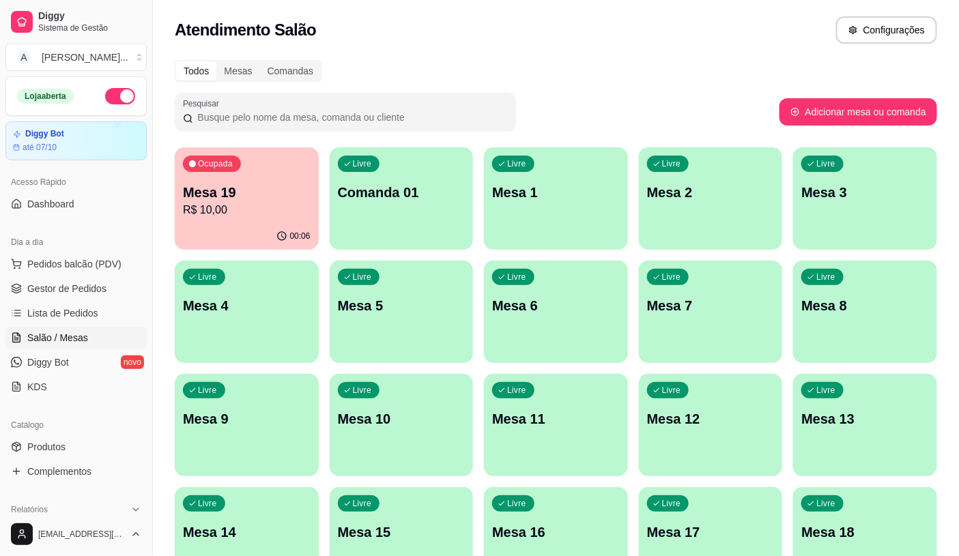
click at [255, 176] on div "Ocupada Mesa 19 R$ 10,00" at bounding box center [247, 185] width 144 height 76
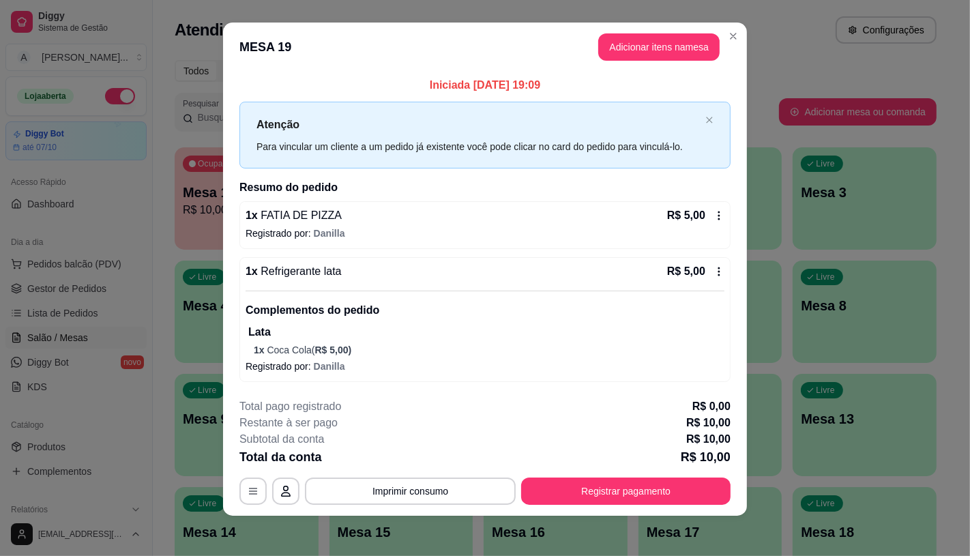
scroll to position [12, 0]
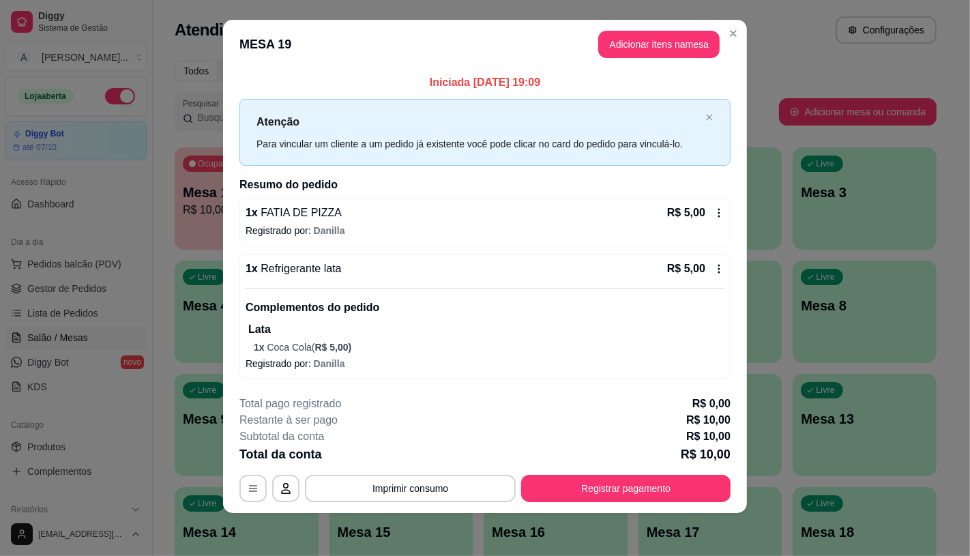
click at [598, 465] on div "**********" at bounding box center [484, 449] width 491 height 106
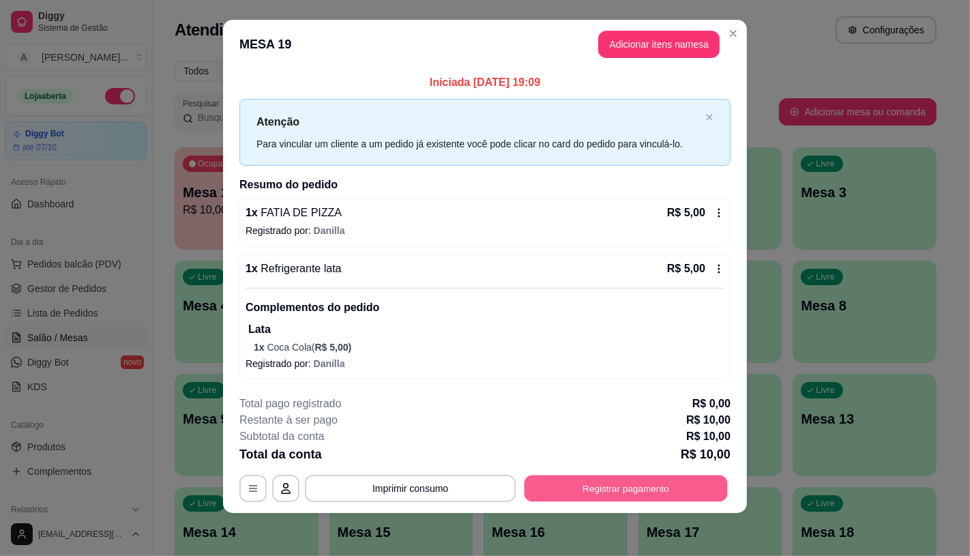
click at [598, 480] on button "Registrar pagamento" at bounding box center [626, 488] width 203 height 27
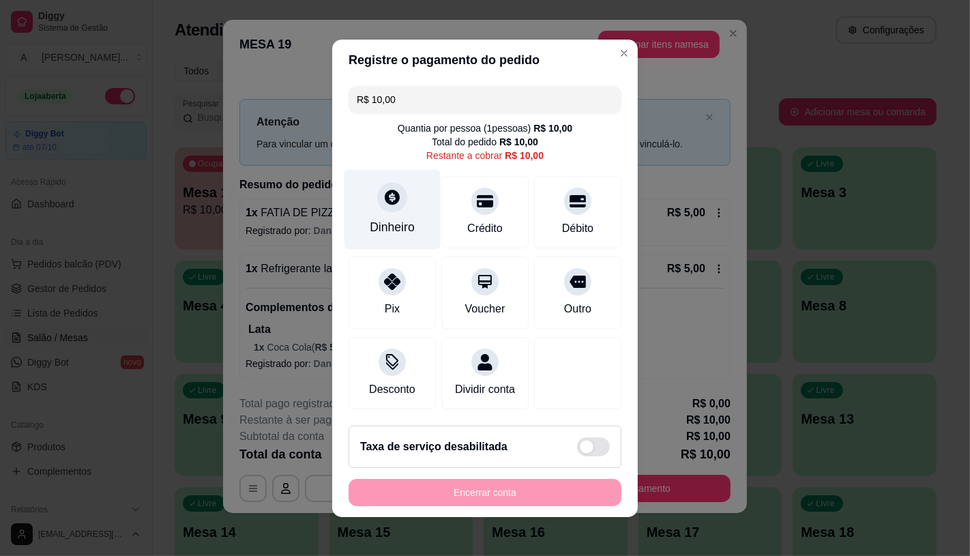
drag, startPoint x: 352, startPoint y: 186, endPoint x: 353, endPoint y: 194, distance: 7.5
click at [353, 194] on div "Dinheiro" at bounding box center [393, 209] width 96 height 80
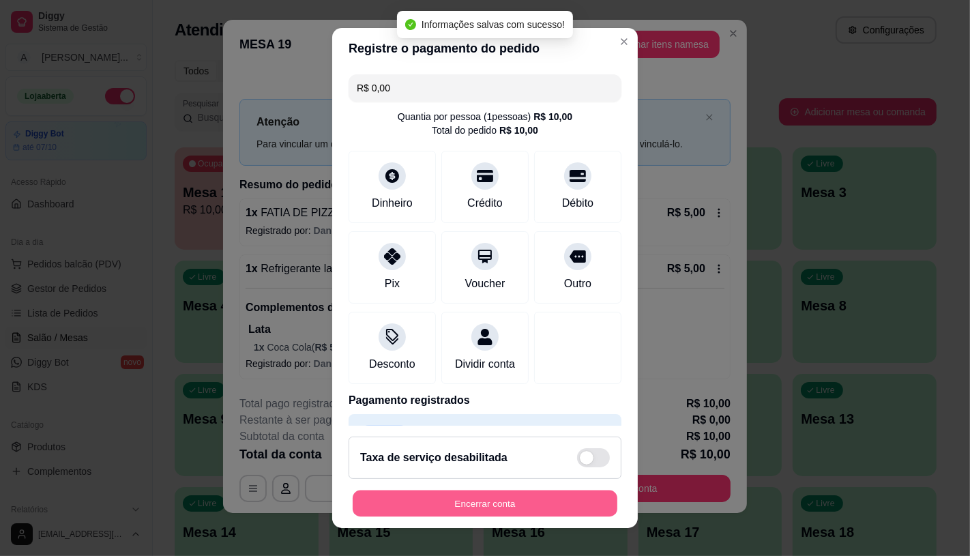
type input "R$ 0,00"
click at [494, 512] on button "Encerrar conta" at bounding box center [485, 504] width 265 height 27
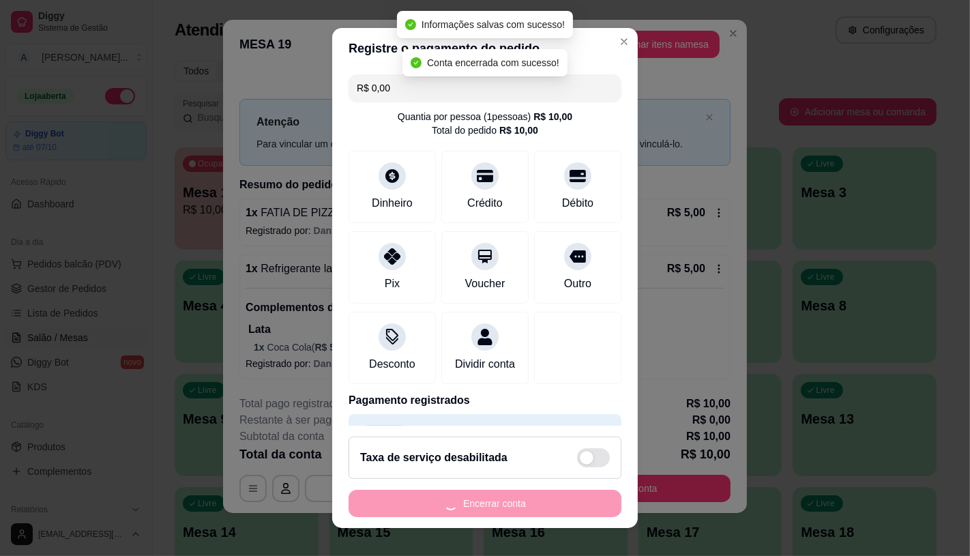
scroll to position [0, 0]
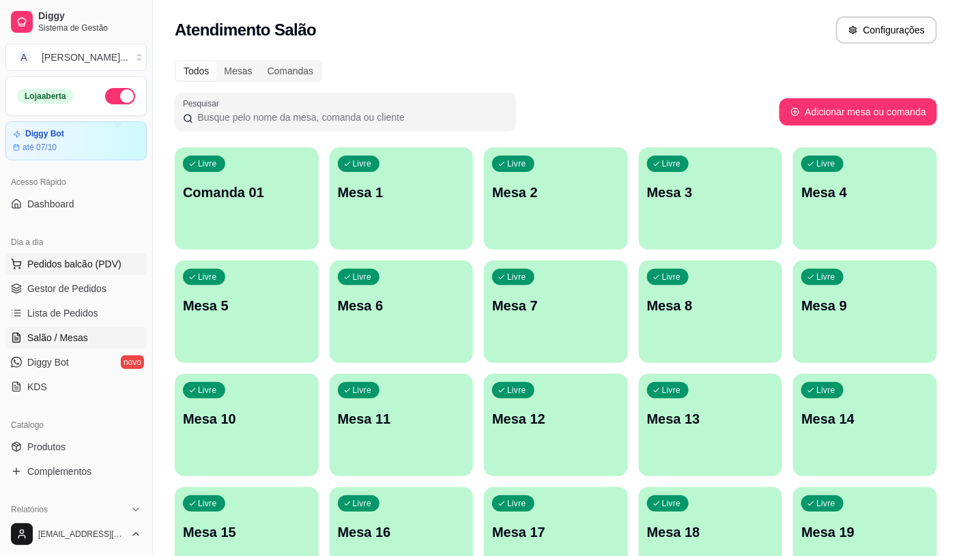
click at [90, 269] on span "Pedidos balcão (PDV)" at bounding box center [74, 264] width 94 height 14
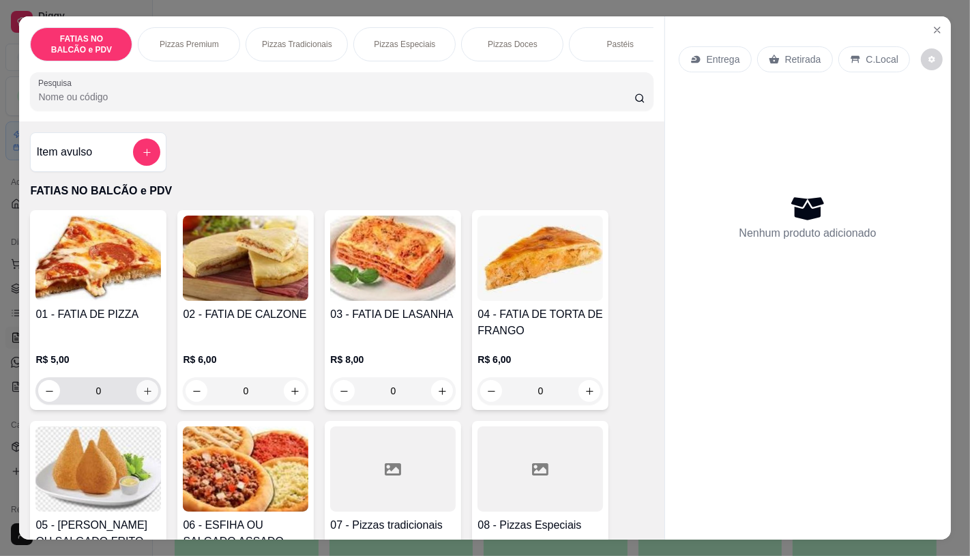
click at [145, 390] on button "increase-product-quantity" at bounding box center [147, 391] width 22 height 22
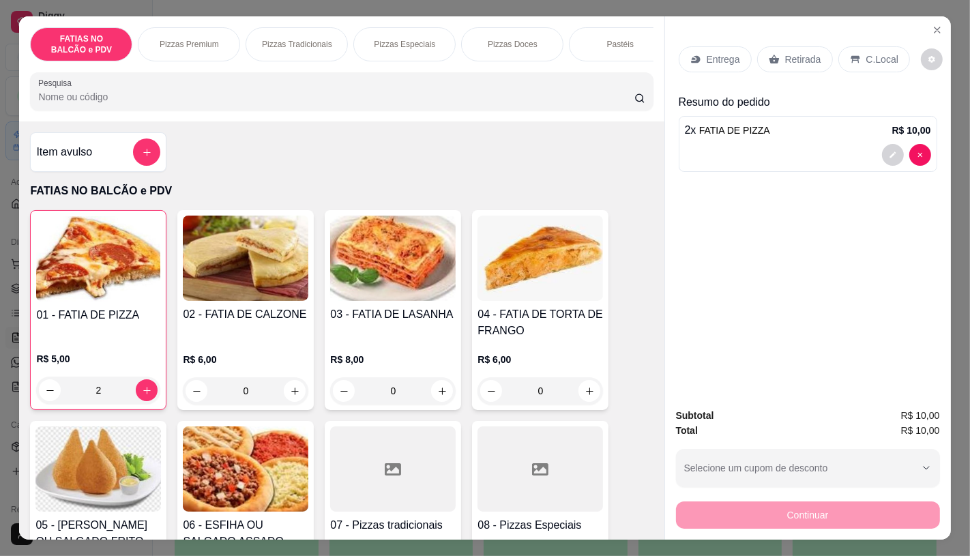
type input "2"
click at [811, 57] on p "Retirada" at bounding box center [803, 60] width 36 height 14
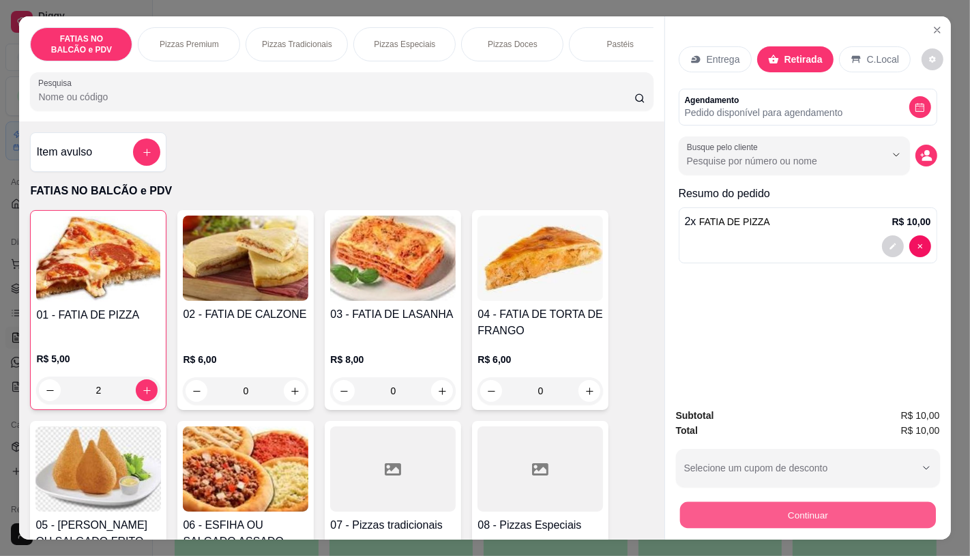
click at [783, 514] on button "Continuar" at bounding box center [808, 514] width 256 height 27
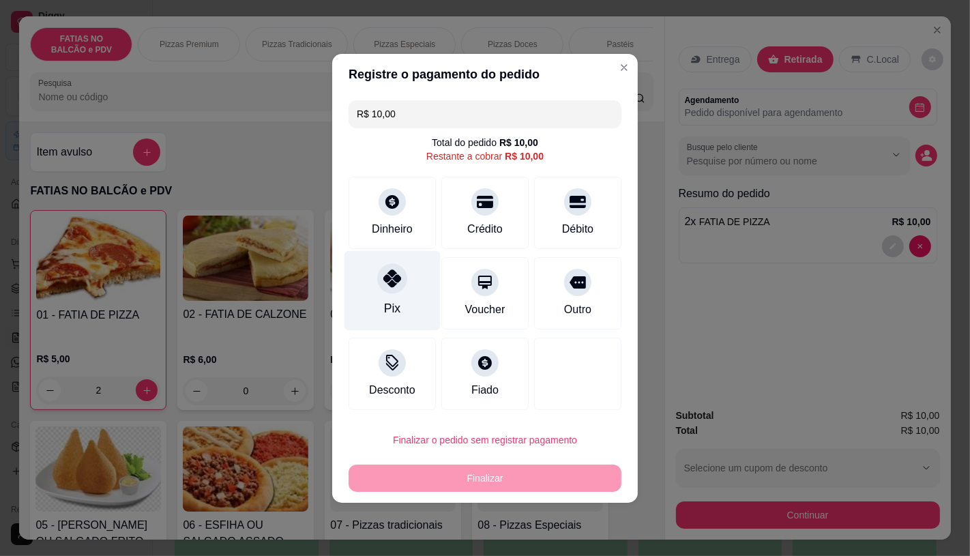
click at [370, 274] on div "Pix" at bounding box center [393, 290] width 96 height 80
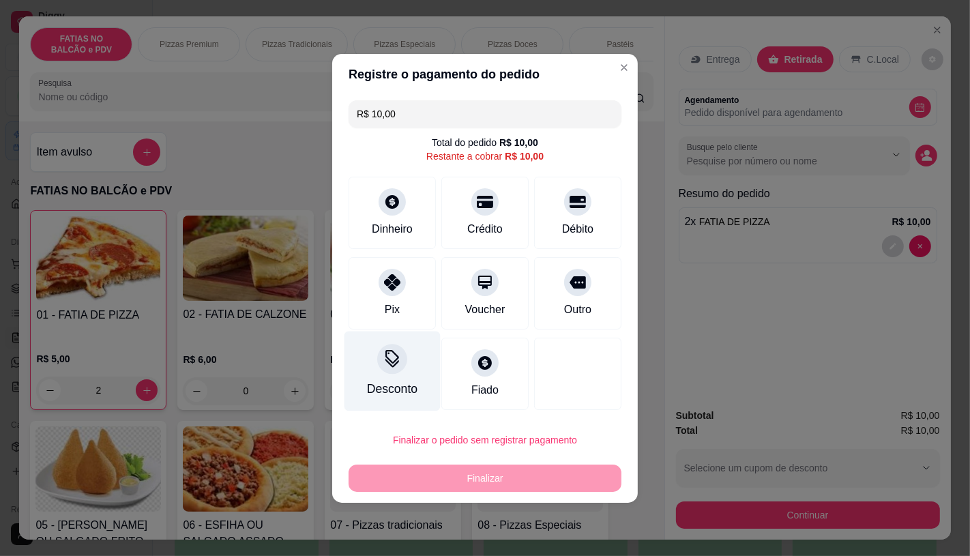
type input "R$ 0,00"
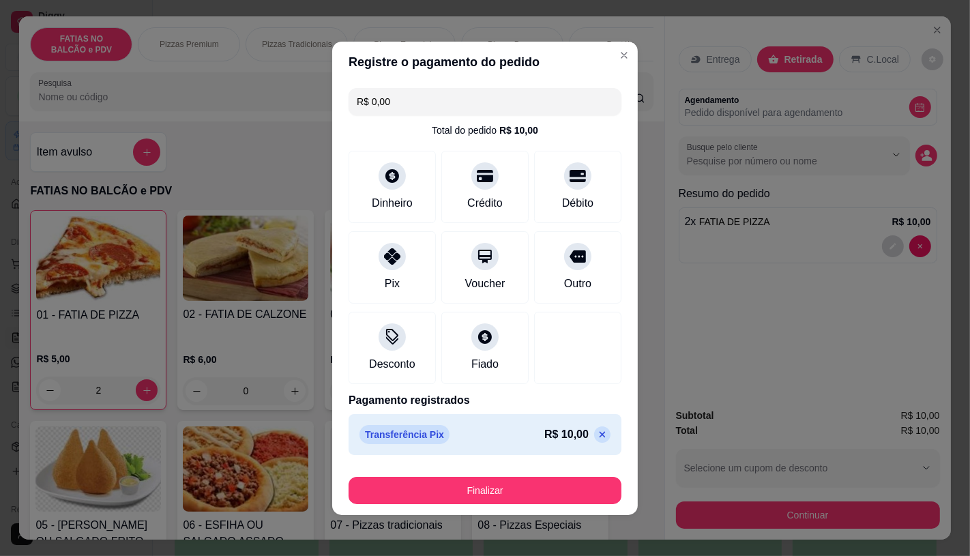
click at [442, 490] on button "Finalizar" at bounding box center [485, 490] width 273 height 27
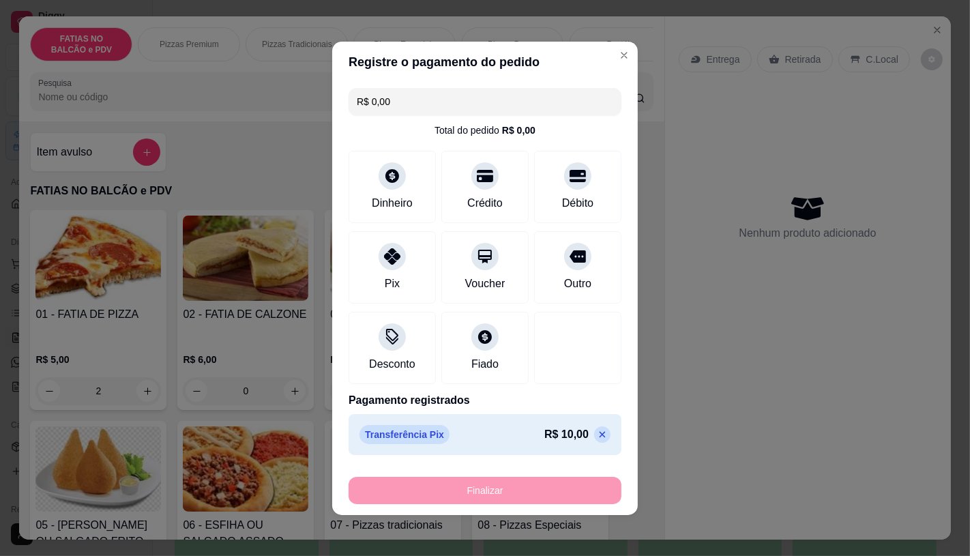
type input "0"
type input "-R$ 10,00"
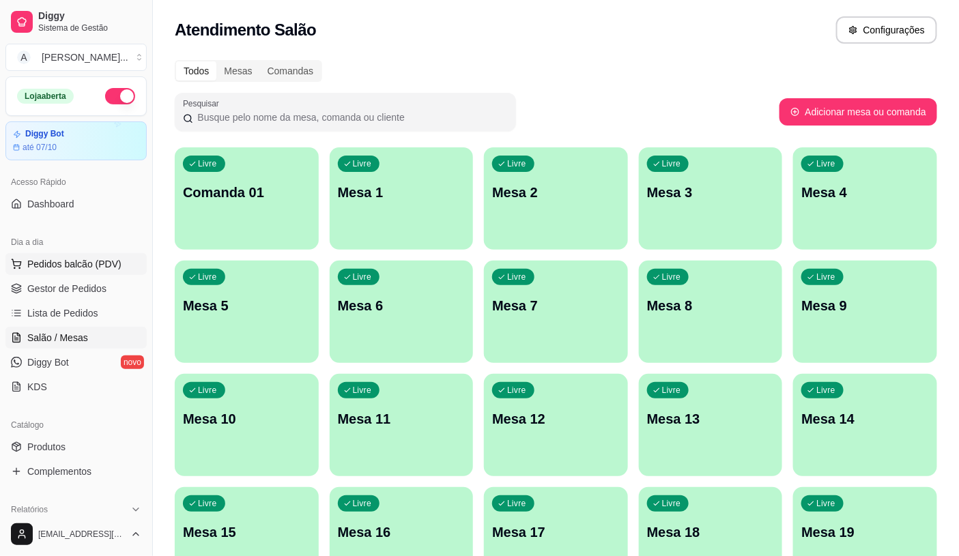
click at [89, 262] on span "Pedidos balcão (PDV)" at bounding box center [74, 264] width 94 height 14
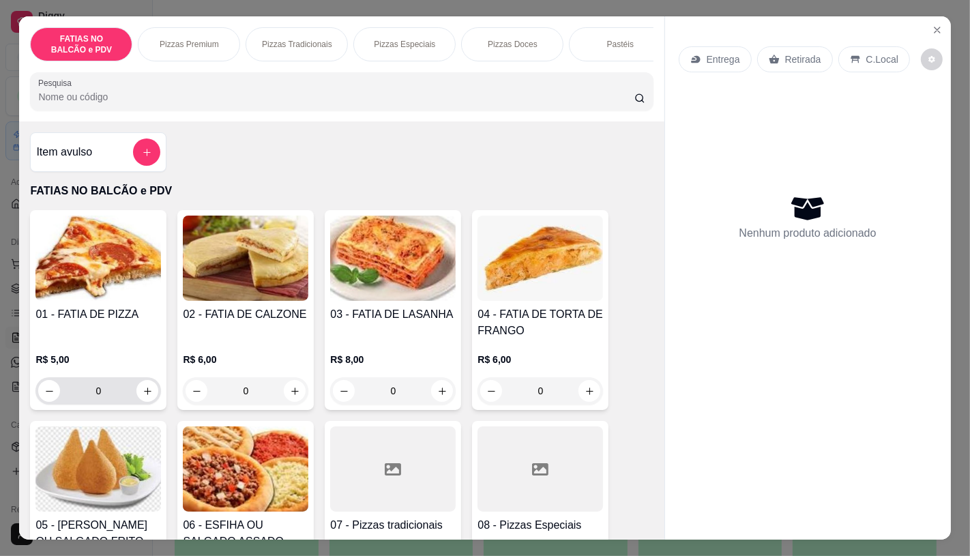
click at [118, 390] on input "0" at bounding box center [98, 390] width 76 height 27
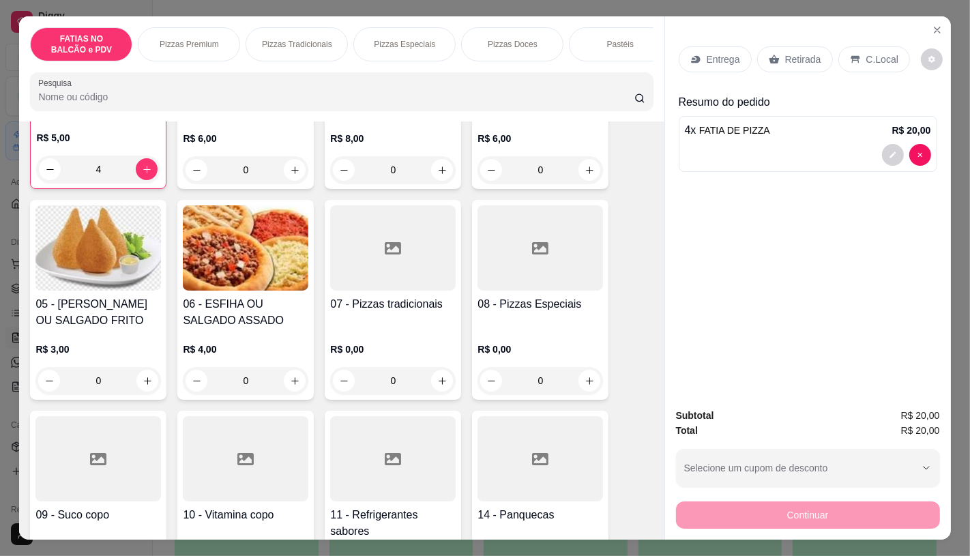
scroll to position [227, 0]
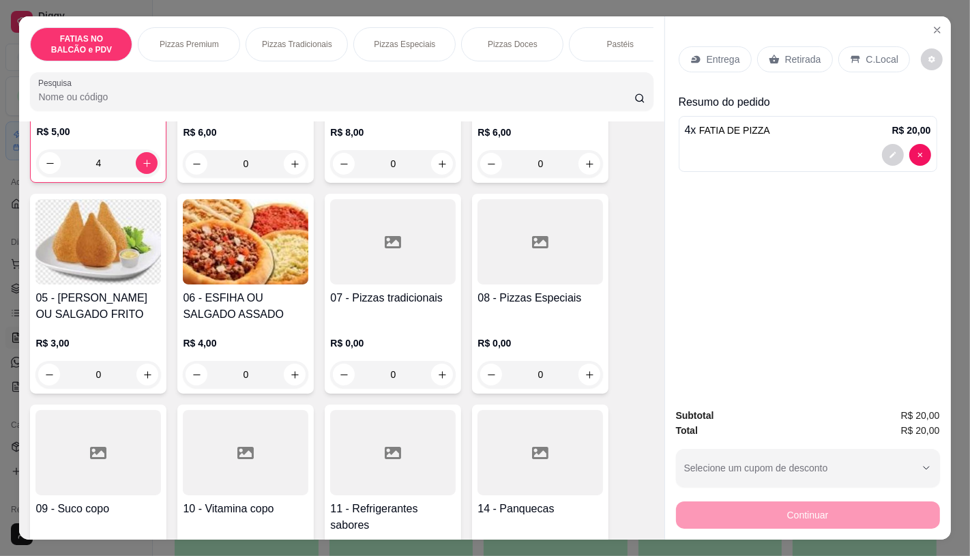
type input "4"
click at [379, 440] on div at bounding box center [393, 452] width 126 height 85
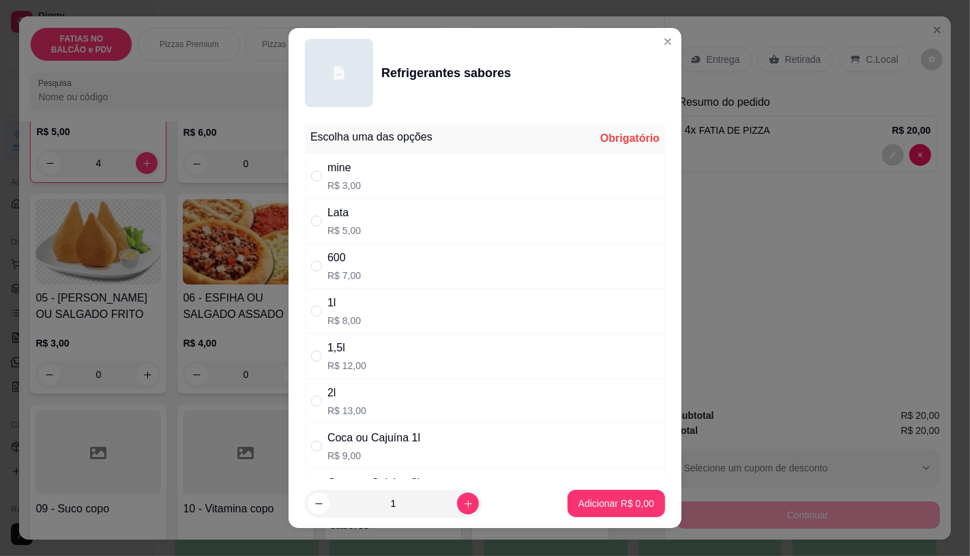
click at [393, 261] on div "600 R$ 7,00" at bounding box center [485, 266] width 360 height 45
radio input "true"
click at [598, 508] on p "Adicionar R$ 7,00" at bounding box center [617, 504] width 76 height 14
type input "1"
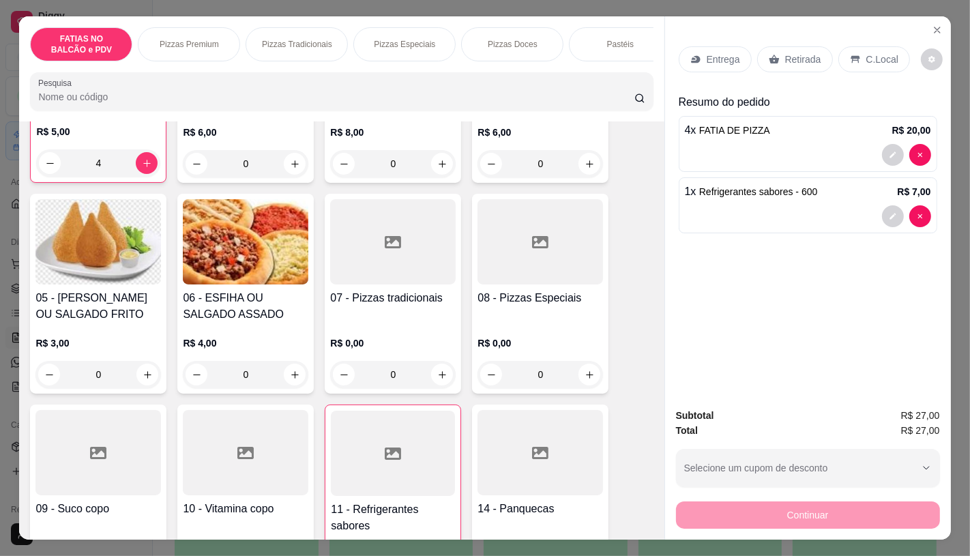
click at [801, 66] on div "Retirada" at bounding box center [795, 59] width 76 height 26
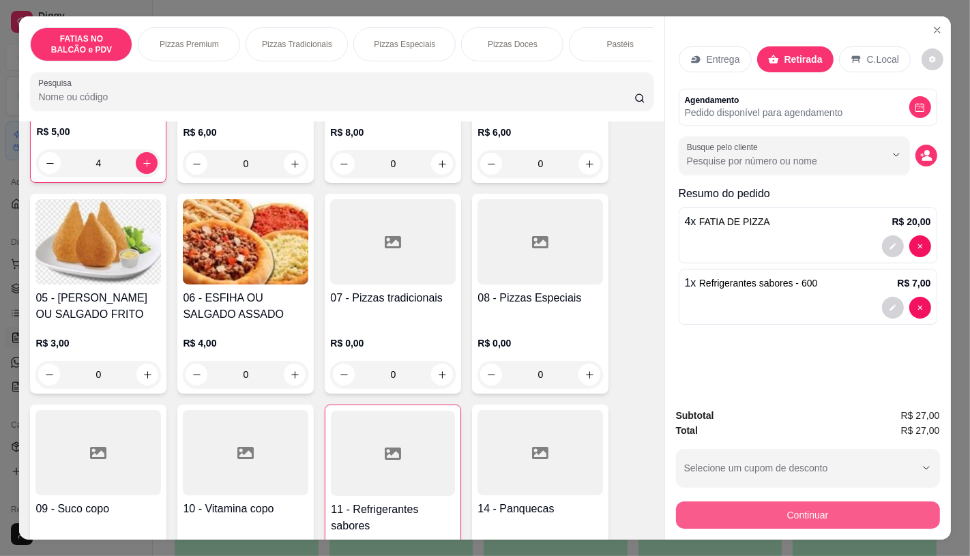
click at [768, 512] on button "Continuar" at bounding box center [808, 514] width 264 height 27
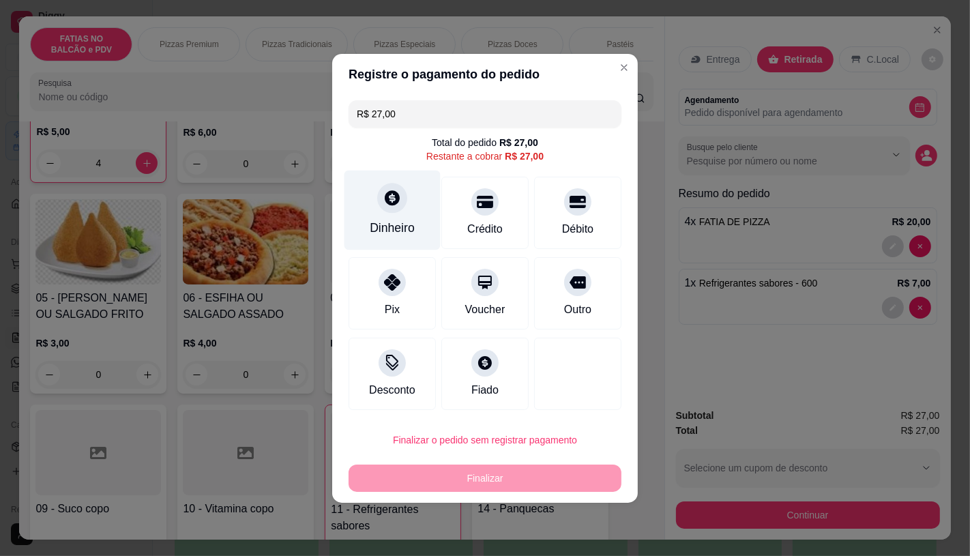
click at [413, 207] on div "Dinheiro" at bounding box center [393, 210] width 96 height 80
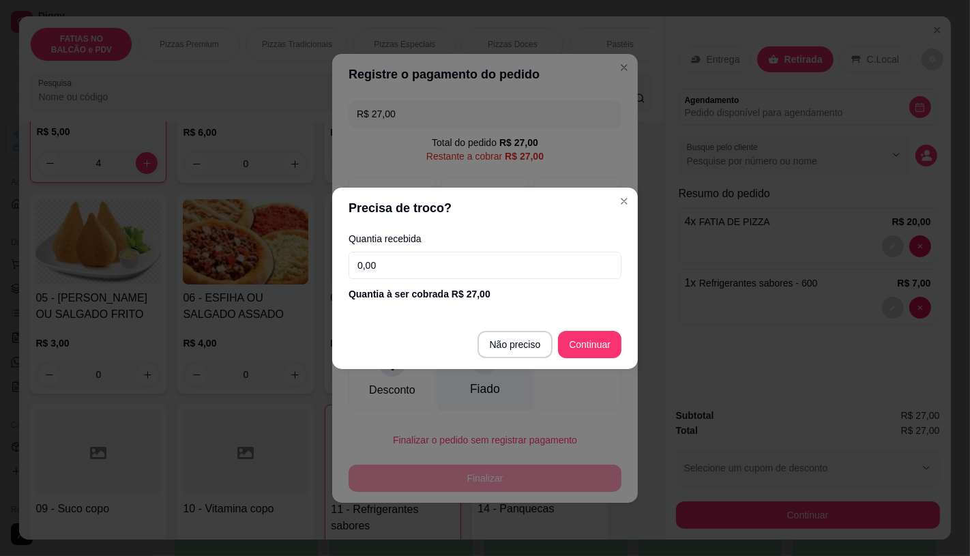
type input "R$ 0,00"
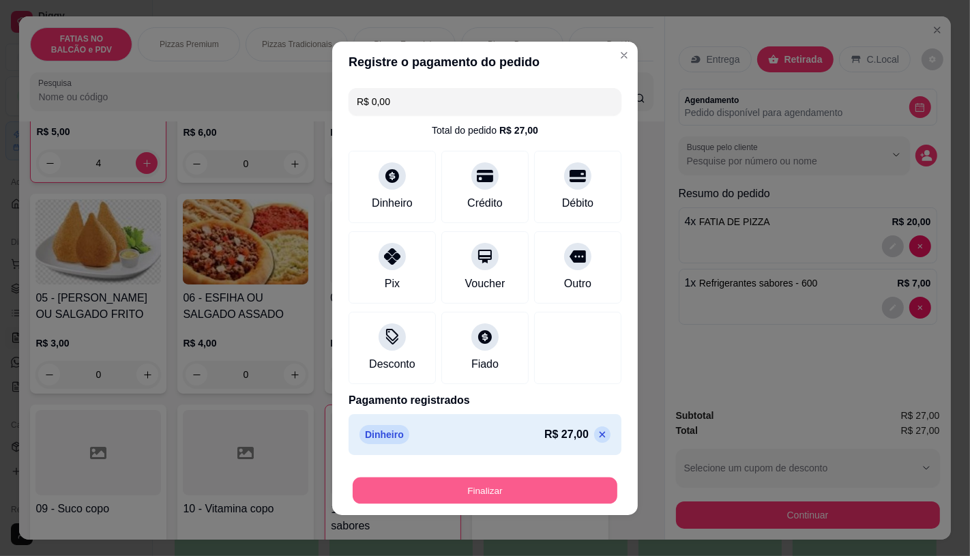
click at [503, 499] on button "Finalizar" at bounding box center [485, 490] width 265 height 27
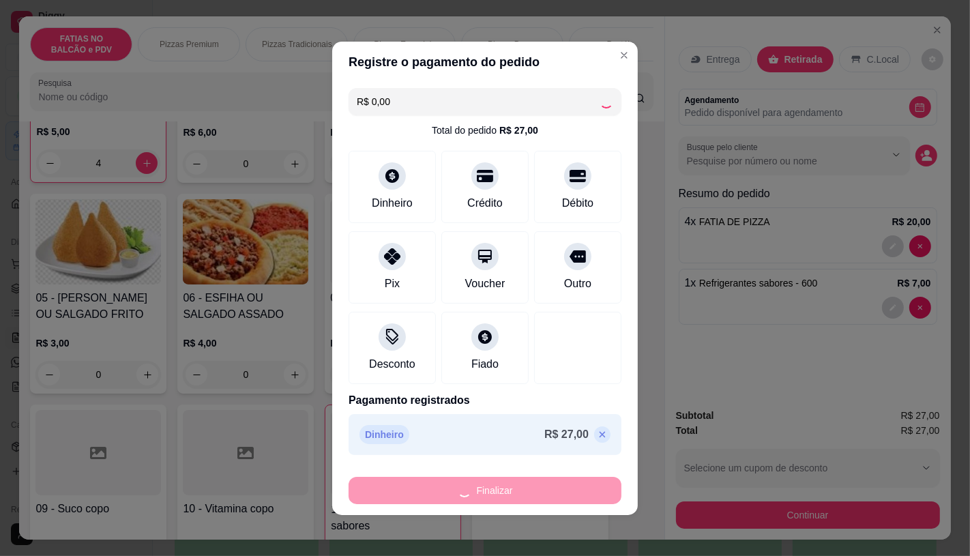
type input "0"
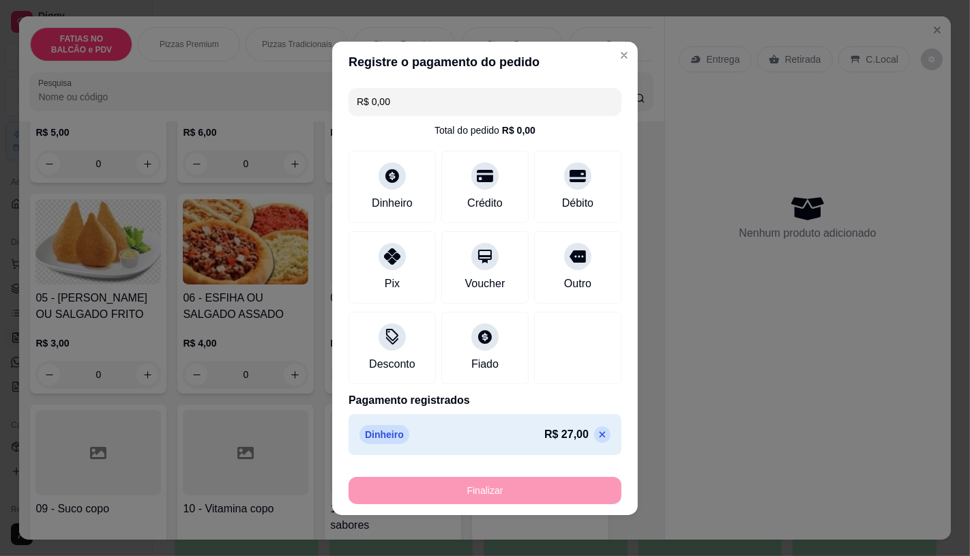
type input "-R$ 27,00"
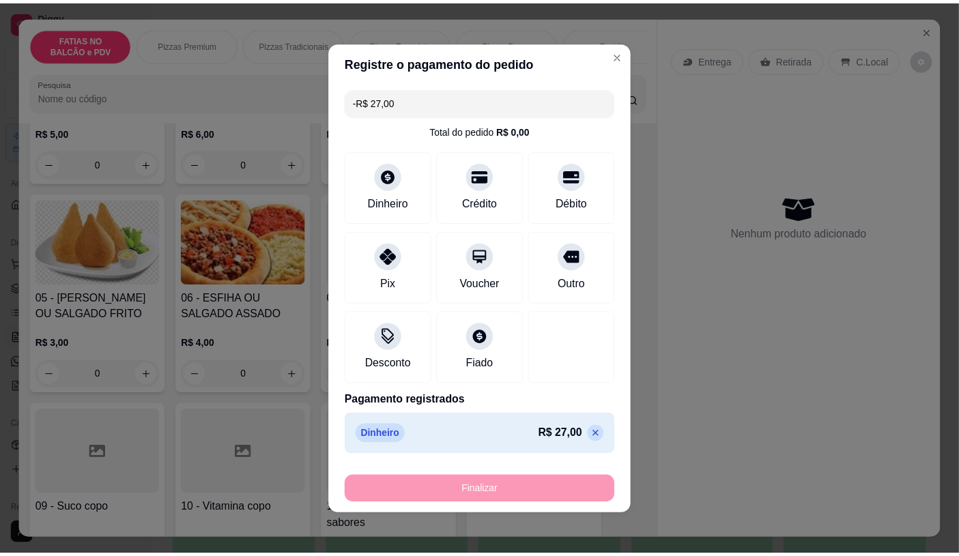
scroll to position [228, 0]
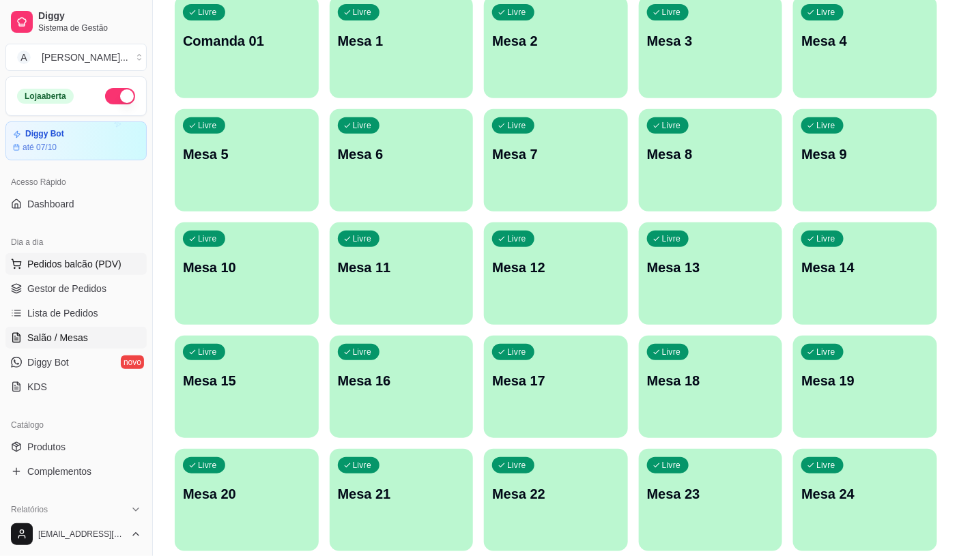
click at [89, 261] on span "Pedidos balcão (PDV)" at bounding box center [74, 264] width 94 height 14
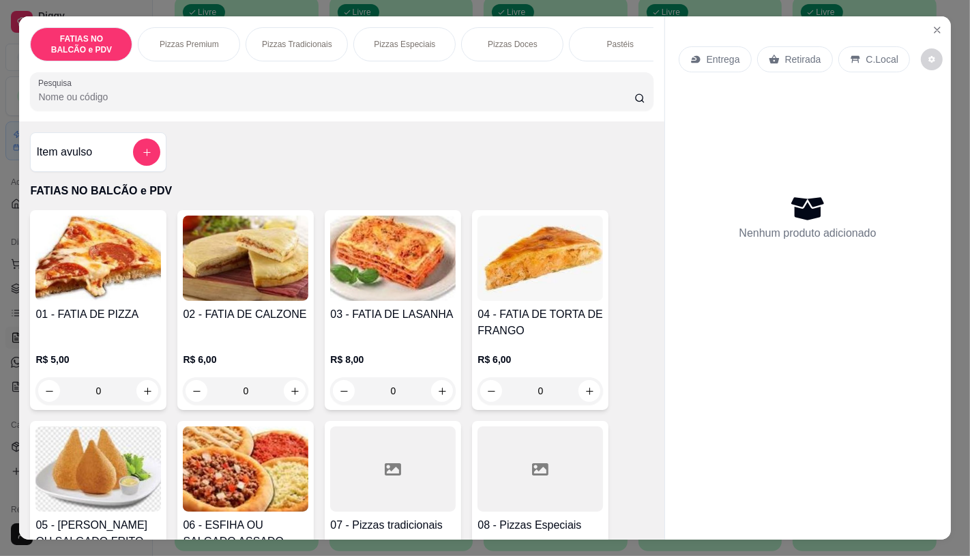
click at [442, 55] on div "FATIAS NO BALCÃO e PDV Pizzas Premium Pizzas Tradicionais Pizzas Especiais Pizz…" at bounding box center [341, 44] width 623 height 34
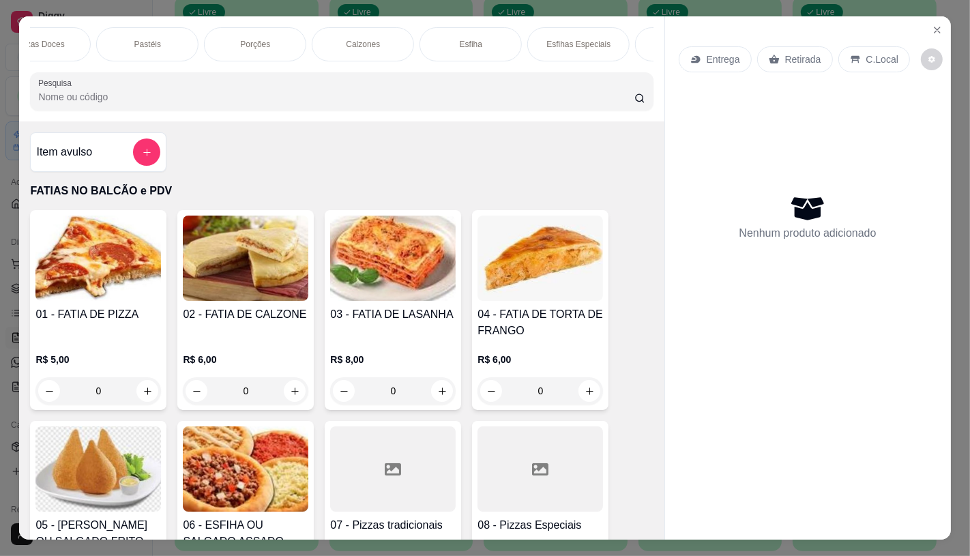
scroll to position [0, 449]
click at [194, 38] on div "Pastéis" at bounding box center [171, 44] width 102 height 34
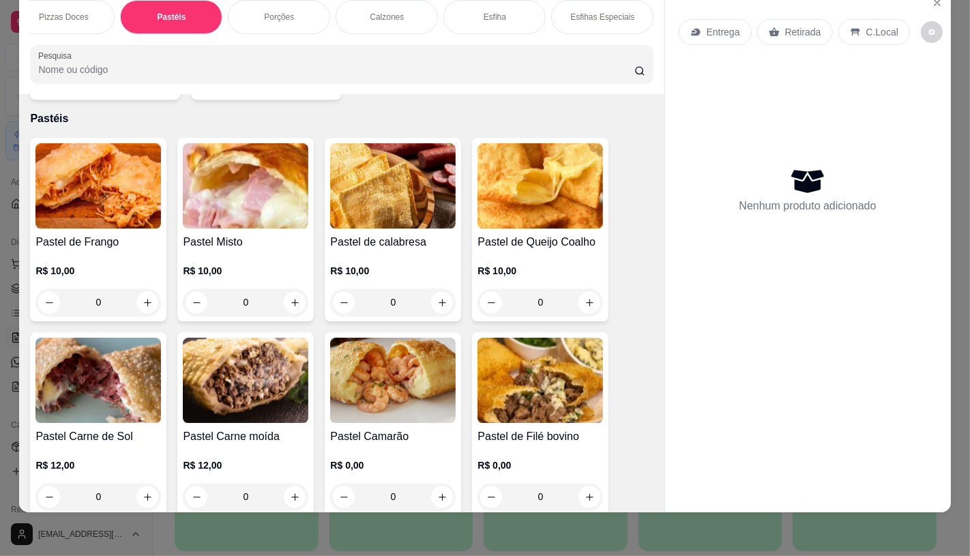
click at [61, 172] on img at bounding box center [98, 185] width 126 height 85
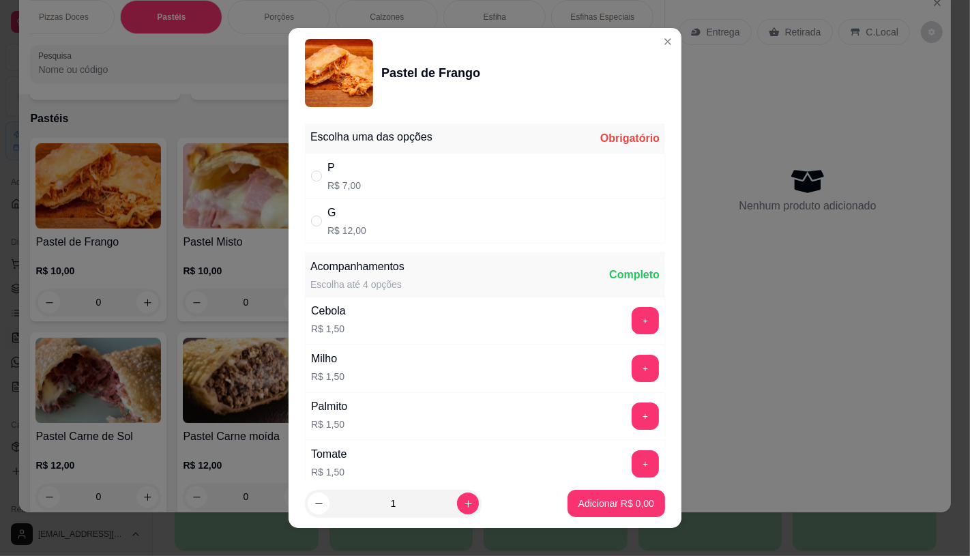
drag, startPoint x: 349, startPoint y: 216, endPoint x: 368, endPoint y: 250, distance: 39.1
click at [349, 219] on div "G" at bounding box center [346, 213] width 39 height 16
radio input "true"
click at [463, 503] on icon "increase-product-quantity" at bounding box center [468, 504] width 10 height 10
type input "2"
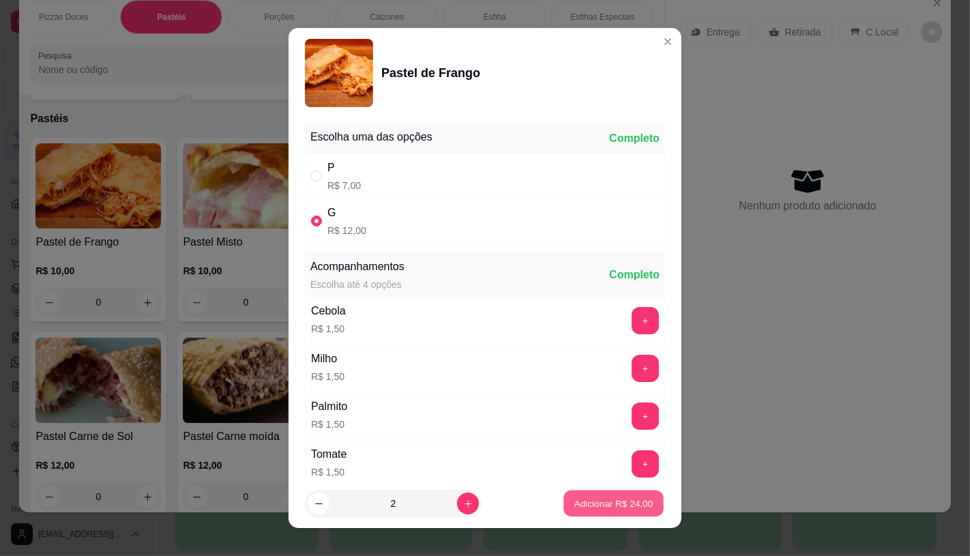
click at [582, 499] on p "Adicionar R$ 24,00" at bounding box center [613, 503] width 79 height 13
type input "2"
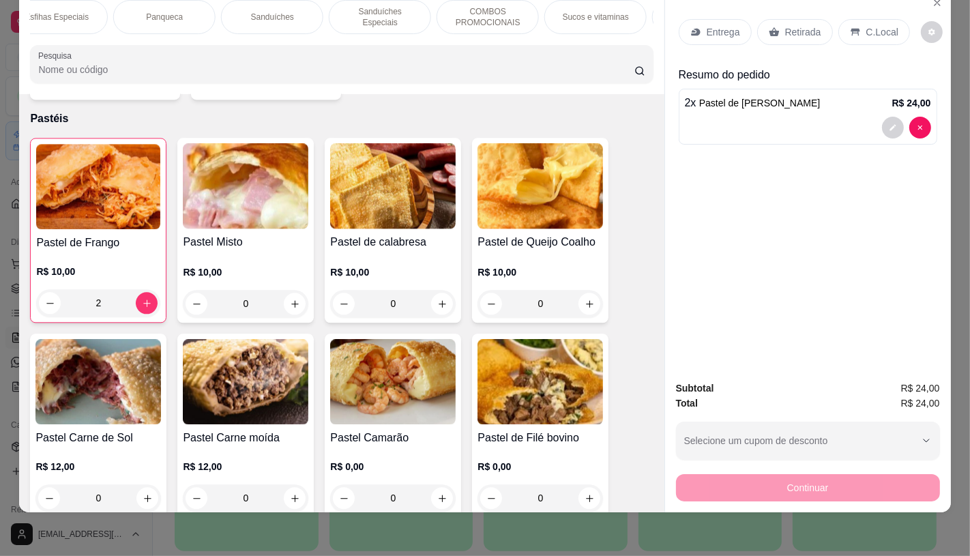
scroll to position [0, 1419]
click at [615, 6] on p "TAXAS DE ENTREGAS" at bounding box center [602, 17] width 79 height 22
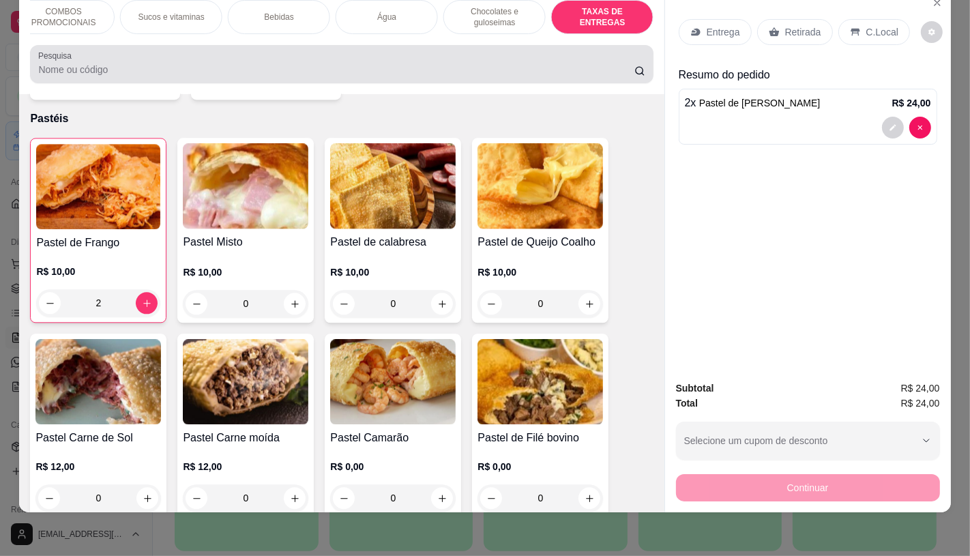
scroll to position [9125, 0]
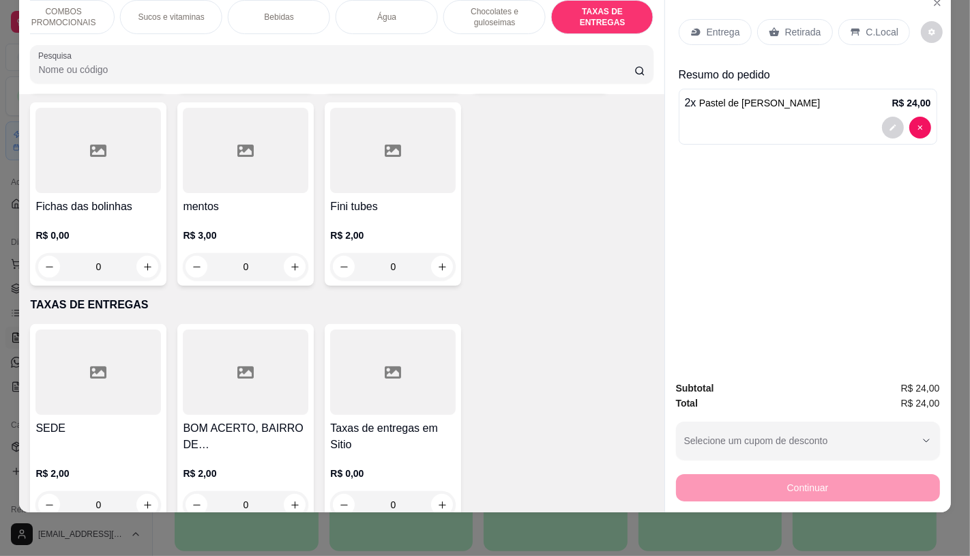
click at [86, 330] on div at bounding box center [98, 372] width 126 height 85
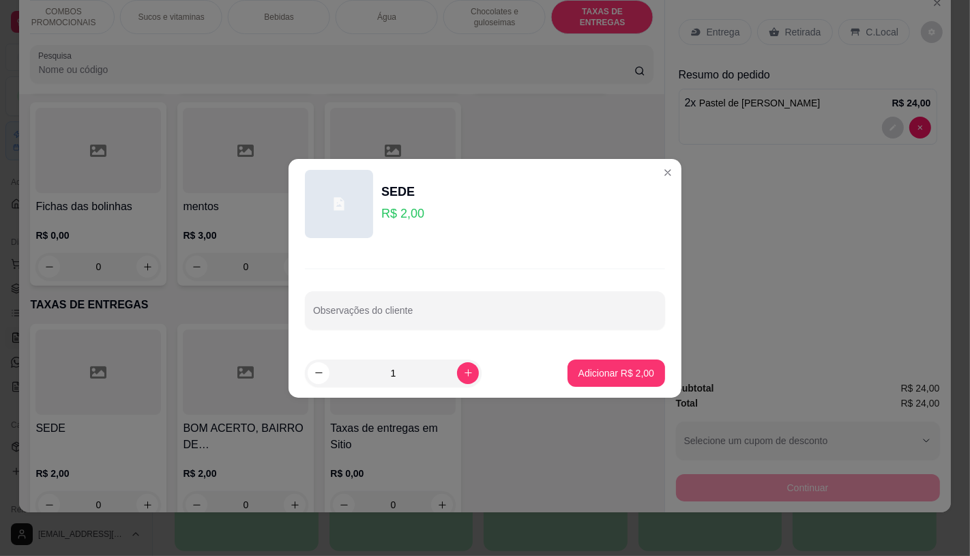
click at [585, 379] on p "Adicionar R$ 2,00" at bounding box center [617, 373] width 76 height 14
type input "1"
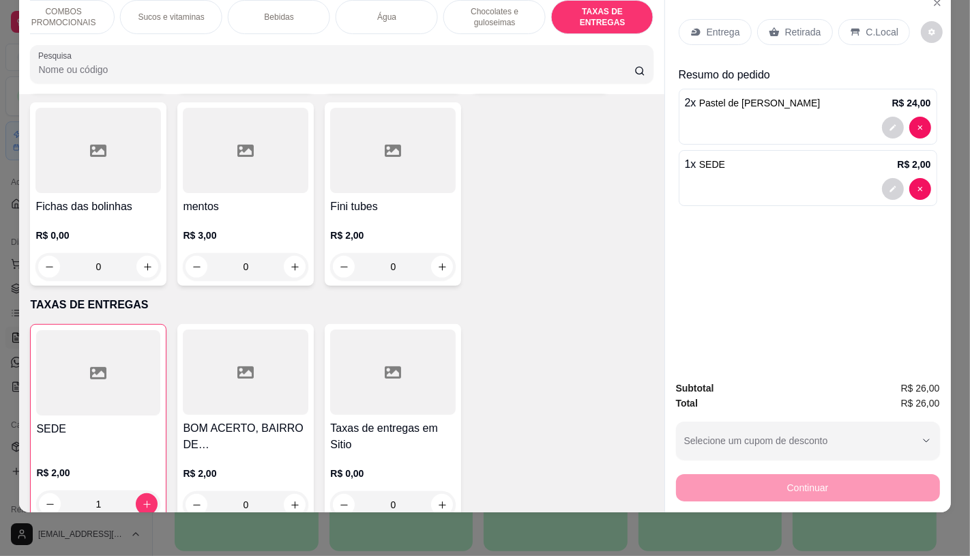
click at [821, 478] on div "Continuar" at bounding box center [808, 486] width 264 height 31
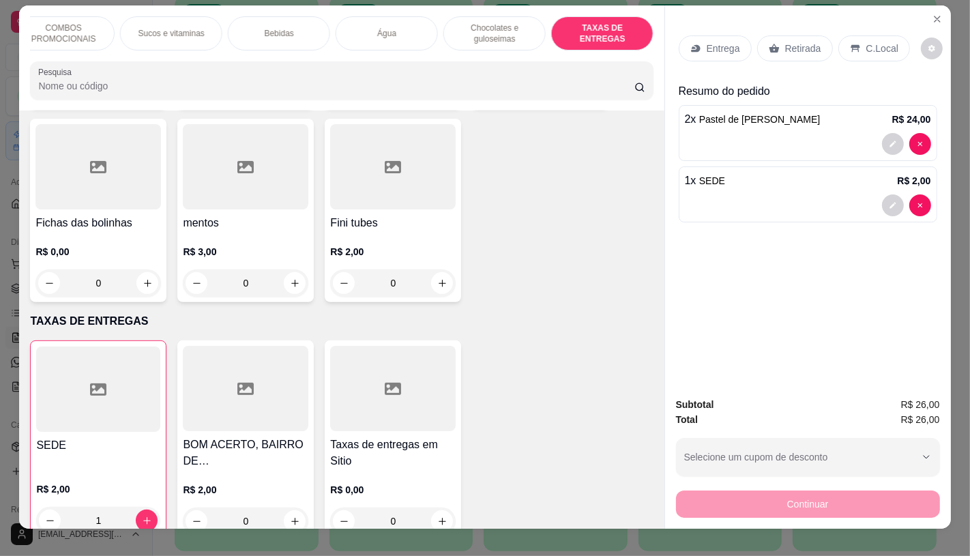
scroll to position [0, 0]
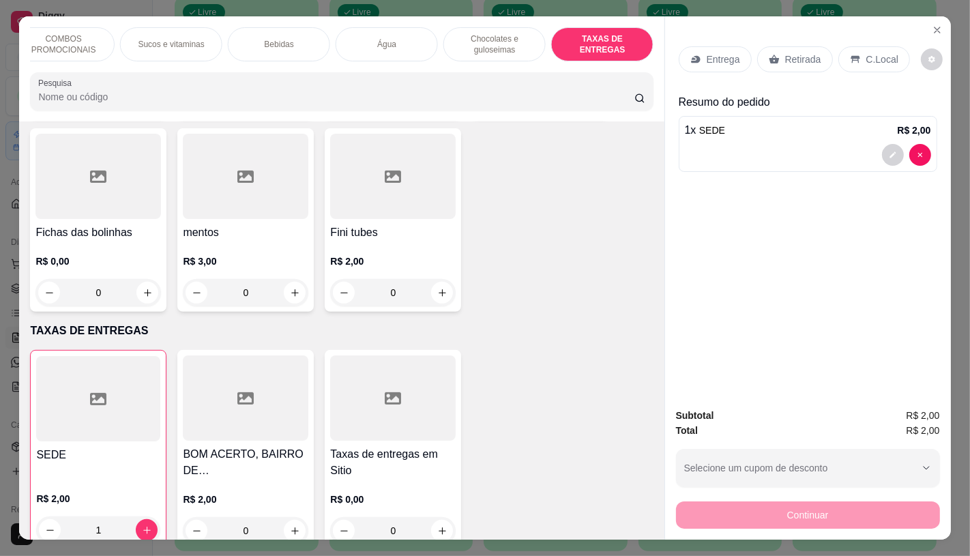
type input "0"
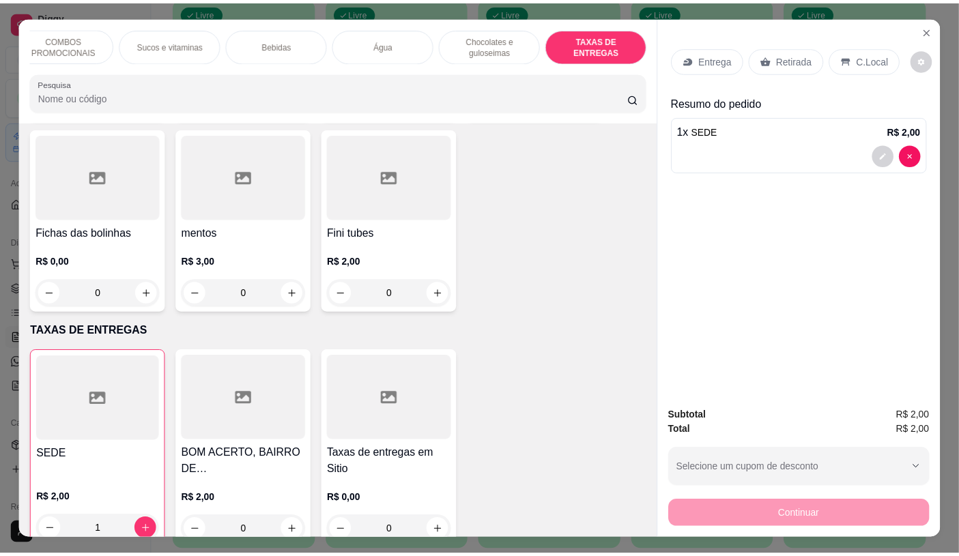
scroll to position [9124, 0]
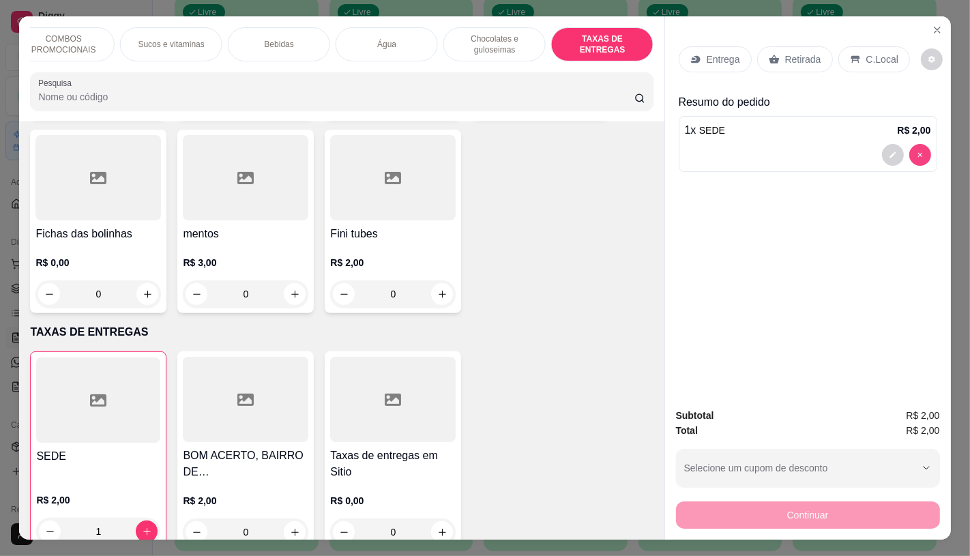
type input "0"
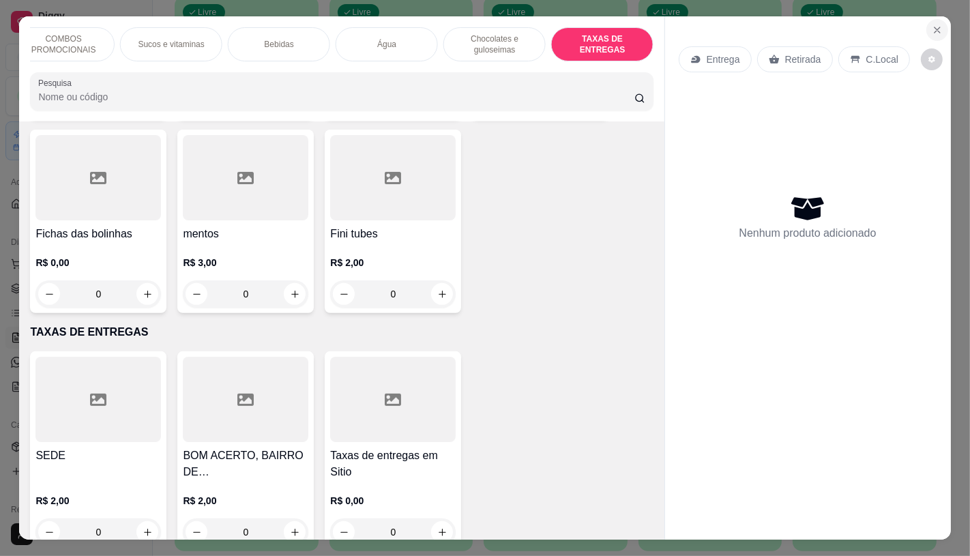
click at [932, 27] on icon "Close" at bounding box center [937, 30] width 11 height 11
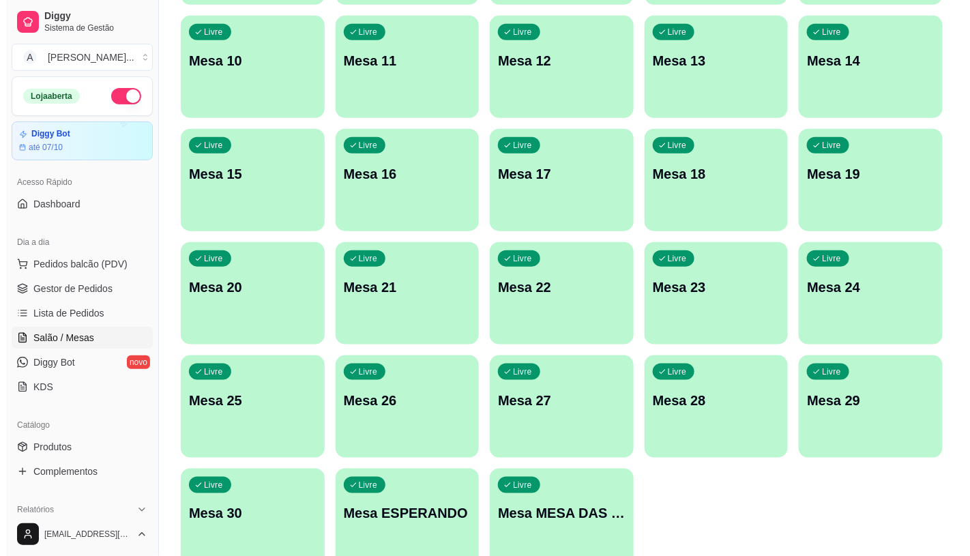
scroll to position [428, 0]
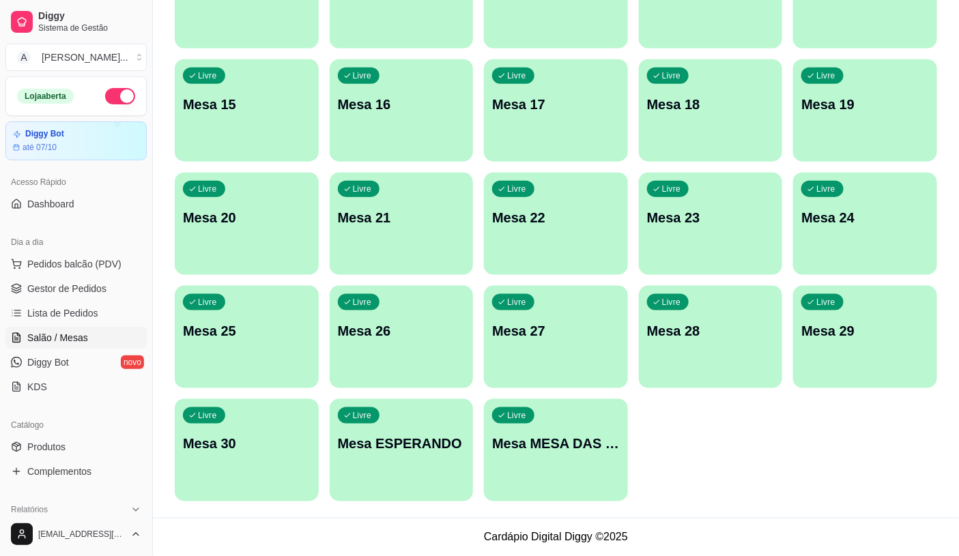
click at [568, 422] on div "Livre Mesa MESA DAS COMANDAS" at bounding box center [556, 442] width 144 height 86
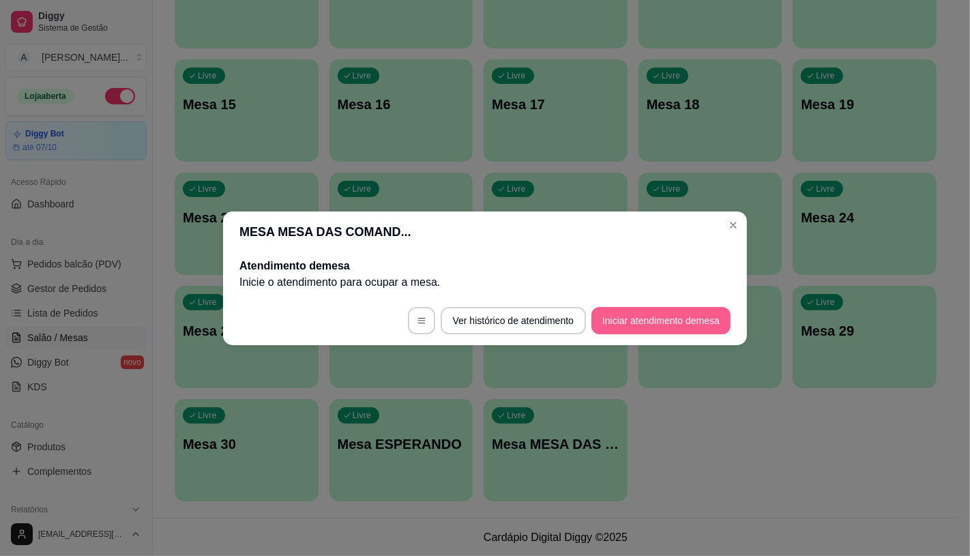
click at [654, 323] on button "Iniciar atendimento de mesa" at bounding box center [661, 320] width 139 height 27
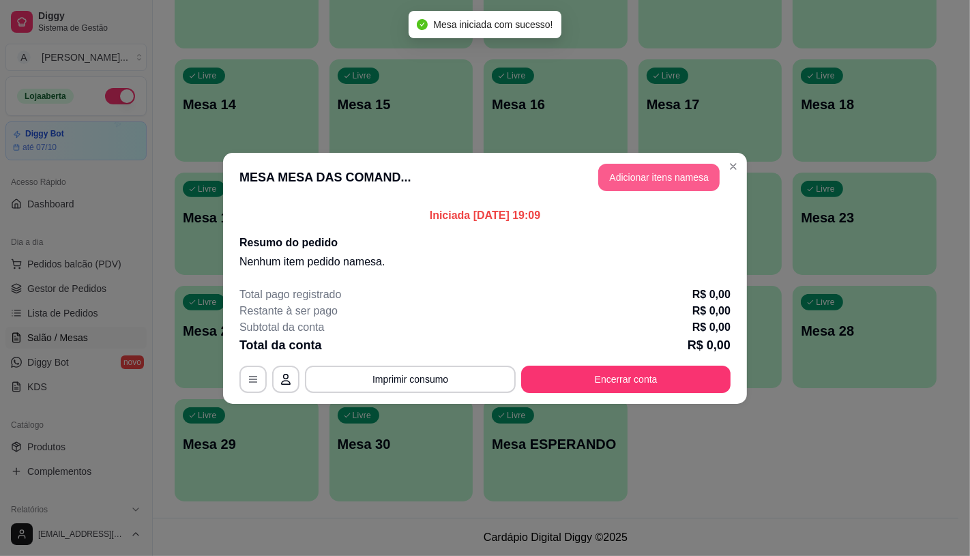
click at [641, 171] on button "Adicionar itens na mesa" at bounding box center [658, 177] width 121 height 27
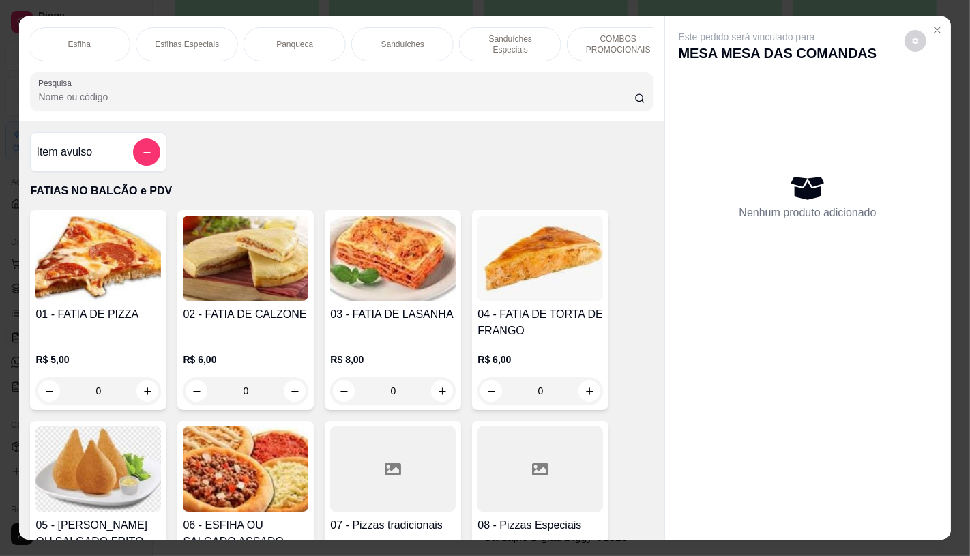
scroll to position [0, 787]
drag, startPoint x: 332, startPoint y: 68, endPoint x: 241, endPoint y: 63, distance: 90.9
click at [241, 63] on div "FATIAS NO BALCÃO e PDV Pizzas Premium Pizzas Tradicionais Pizzas Especiais Pizz…" at bounding box center [341, 68] width 645 height 105
click at [385, 46] on div "Pastéis" at bounding box center [378, 44] width 102 height 34
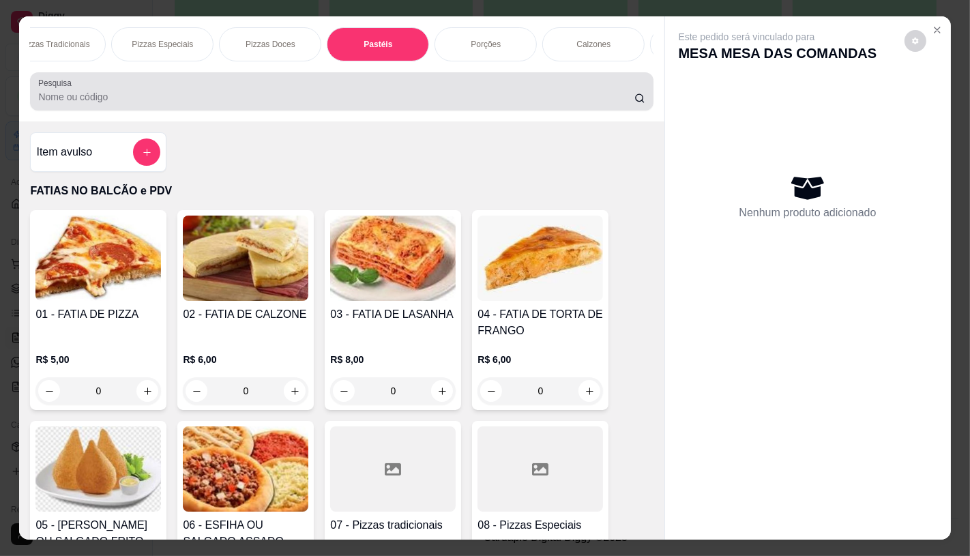
scroll to position [32, 0]
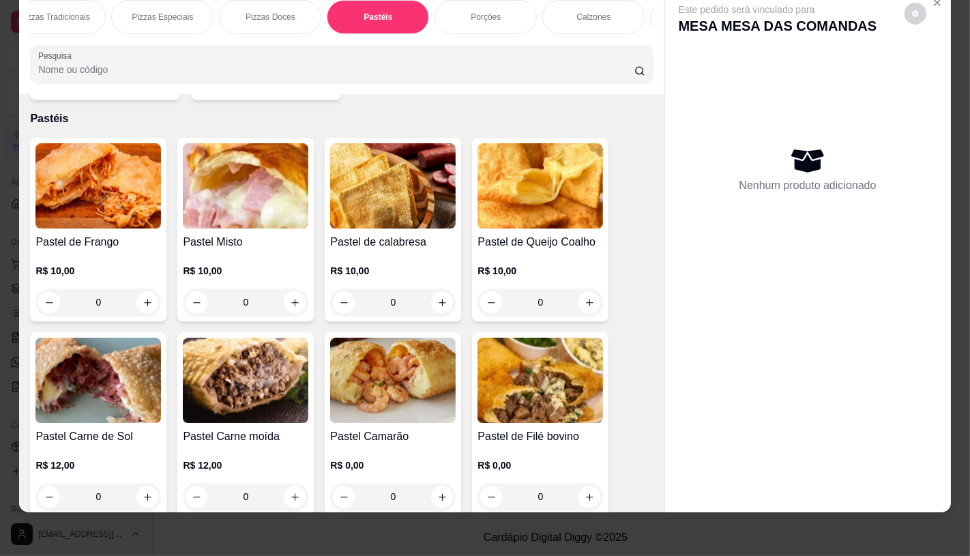
click at [121, 187] on img at bounding box center [98, 185] width 126 height 85
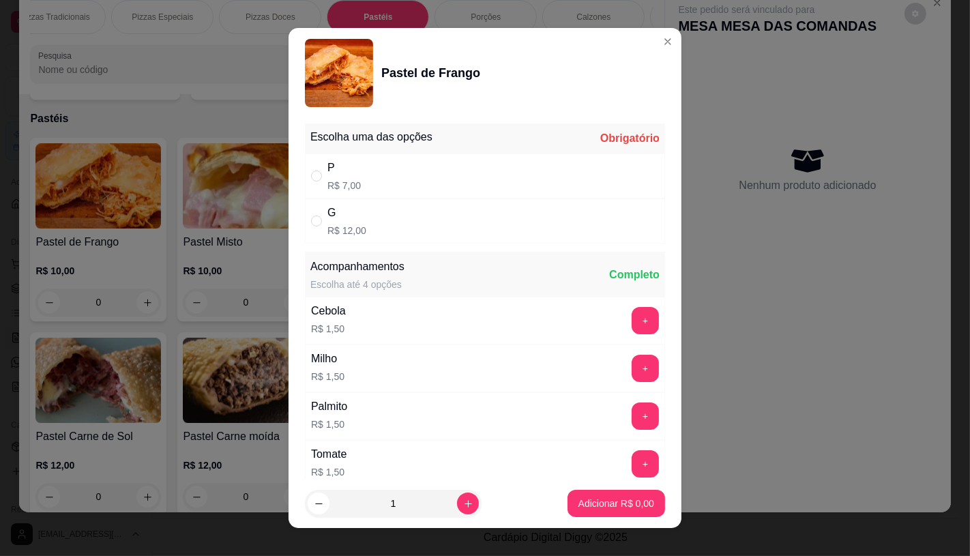
click at [345, 236] on p "R$ 12,00" at bounding box center [346, 231] width 39 height 14
radio input "true"
click at [448, 514] on div "1" at bounding box center [393, 503] width 171 height 27
click at [463, 501] on icon "increase-product-quantity" at bounding box center [468, 504] width 10 height 10
type input "2"
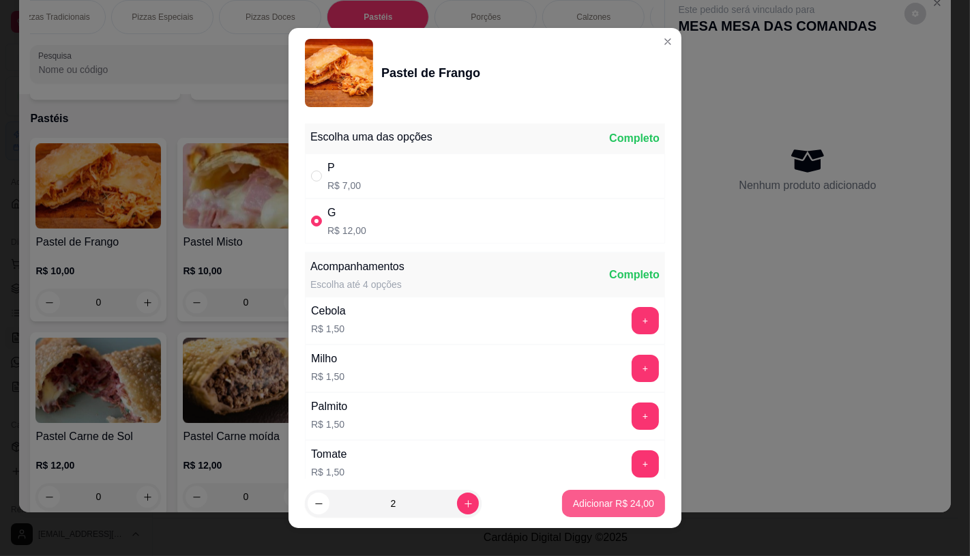
click at [579, 499] on p "Adicionar R$ 24,00" at bounding box center [613, 504] width 81 height 14
type input "2"
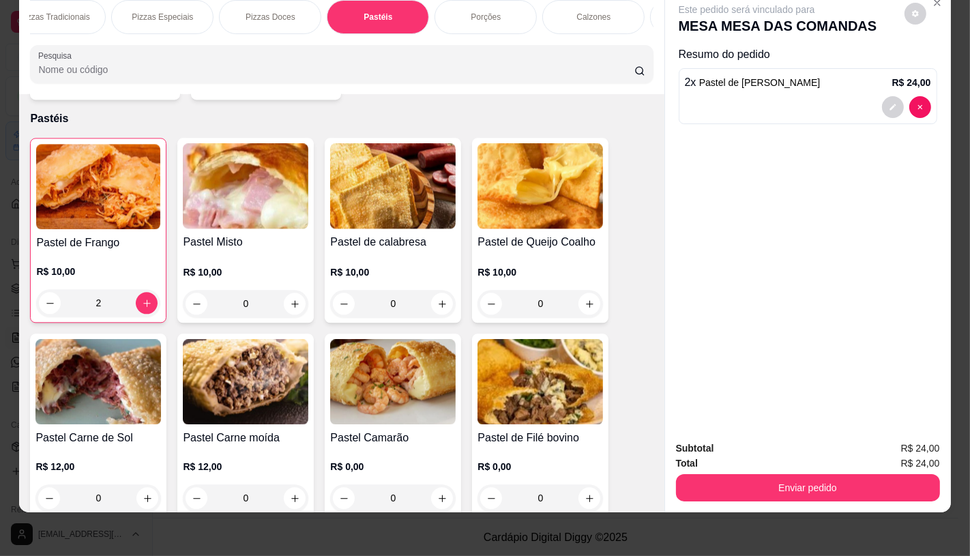
drag, startPoint x: 600, startPoint y: 19, endPoint x: 611, endPoint y: 30, distance: 15.0
click at [607, 27] on div "FATIAS NO BALCÃO e PDV Pizzas Premium Pizzas Tradicionais Pizzas Especiais Pizz…" at bounding box center [341, 17] width 623 height 34
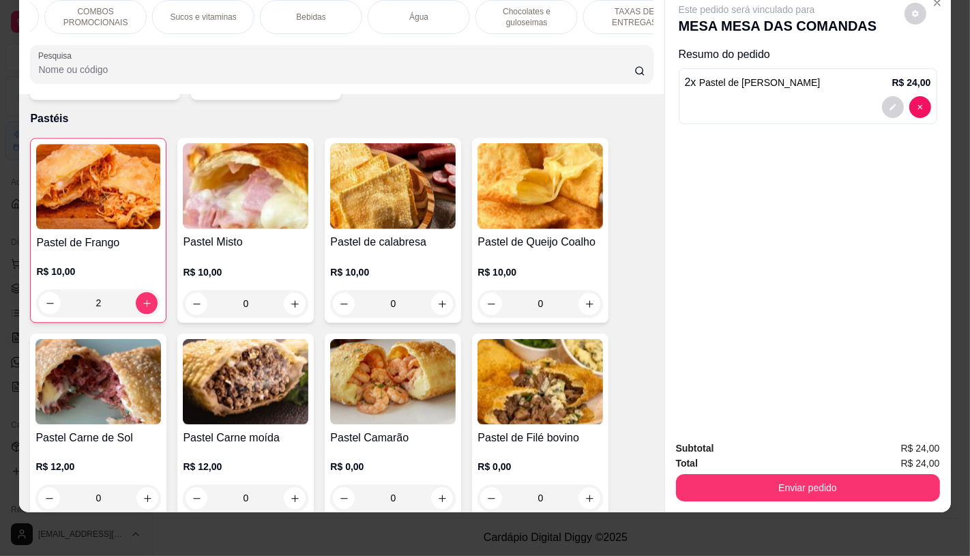
scroll to position [0, 1419]
click at [626, 12] on div "TAXAS DE ENTREGAS" at bounding box center [602, 17] width 102 height 34
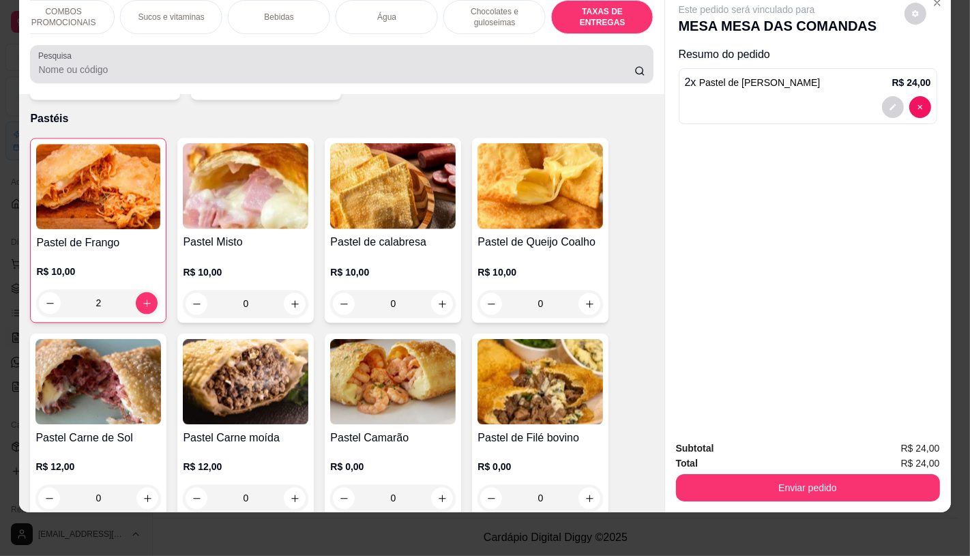
scroll to position [9125, 0]
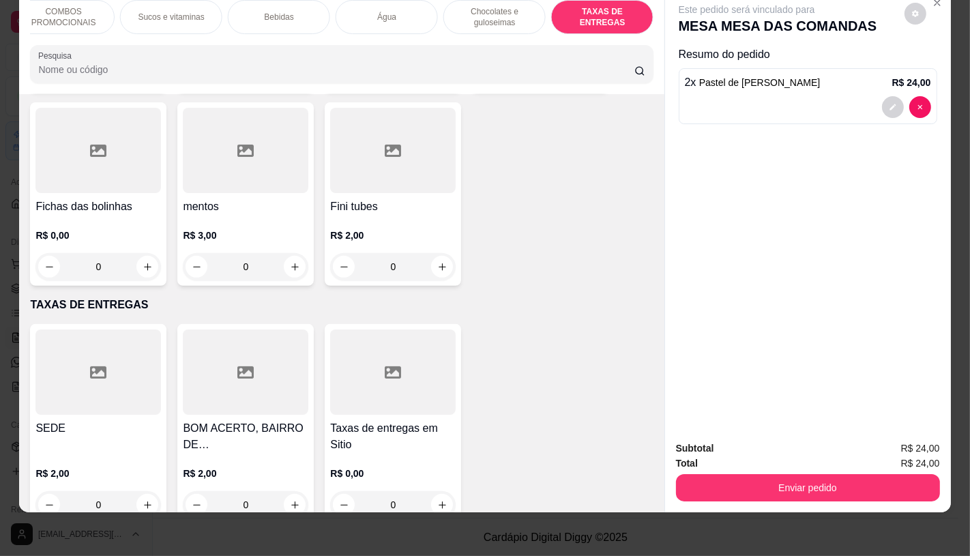
click at [101, 359] on div at bounding box center [98, 372] width 126 height 85
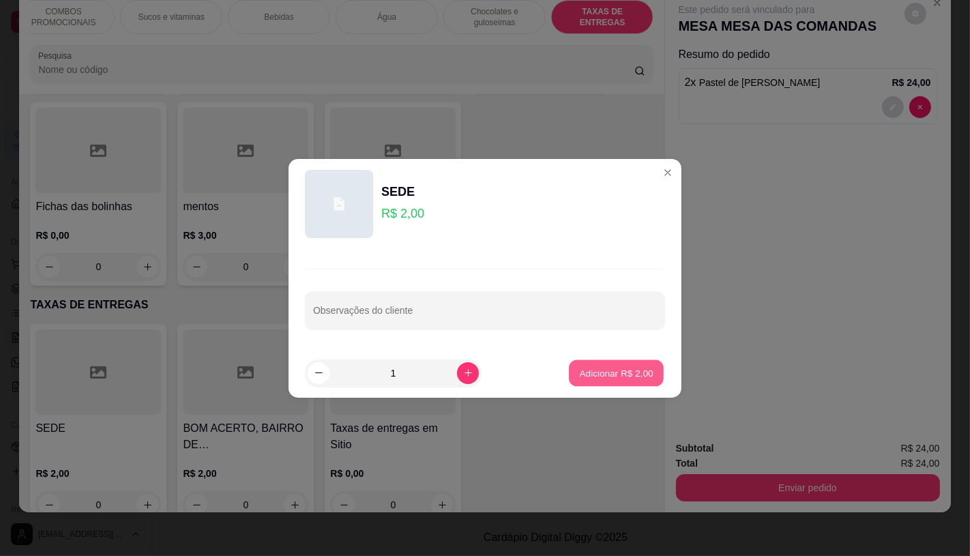
click at [646, 374] on button "Adicionar R$ 2,00" at bounding box center [616, 373] width 95 height 27
type input "1"
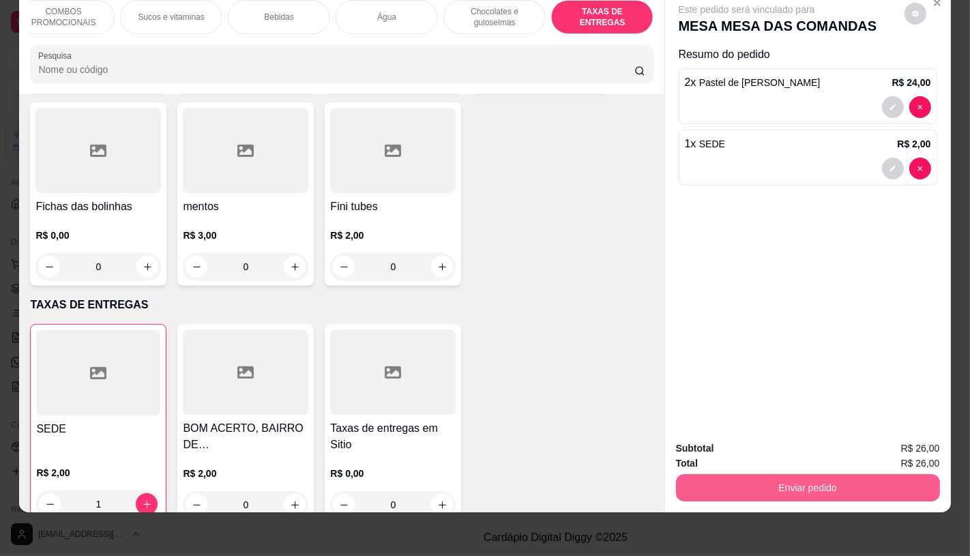
click at [719, 486] on button "Enviar pedido" at bounding box center [808, 487] width 264 height 27
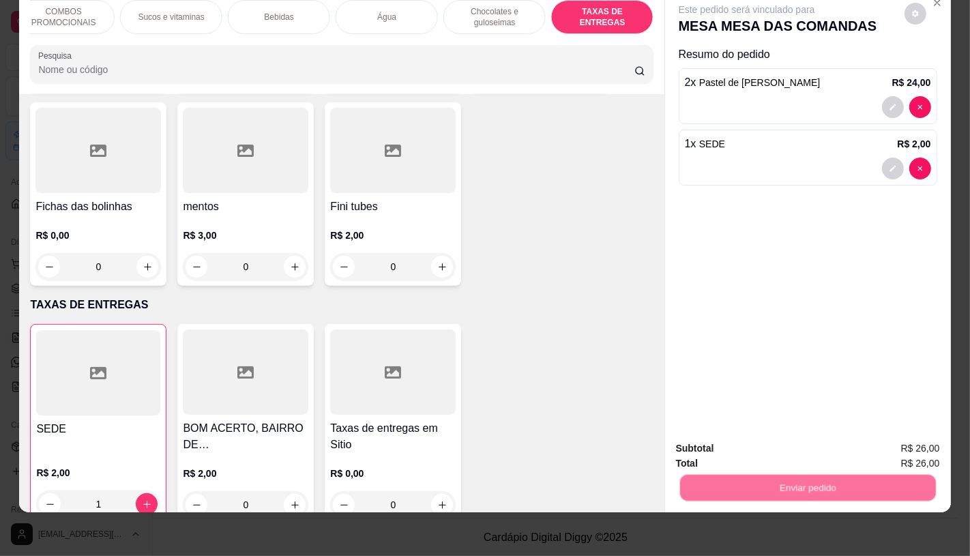
click at [731, 452] on button "Não registrar e enviar pedido" at bounding box center [762, 444] width 142 height 26
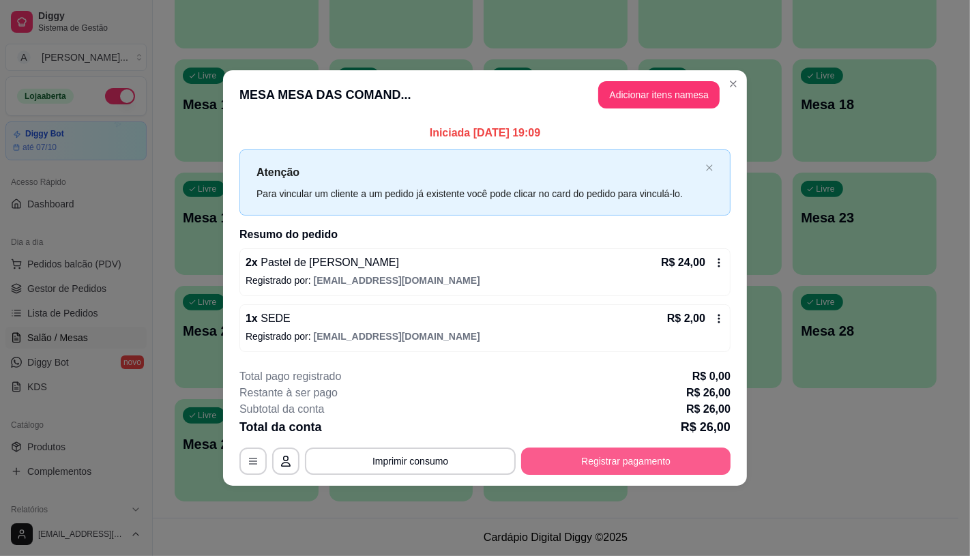
click at [629, 461] on button "Registrar pagamento" at bounding box center [625, 461] width 209 height 27
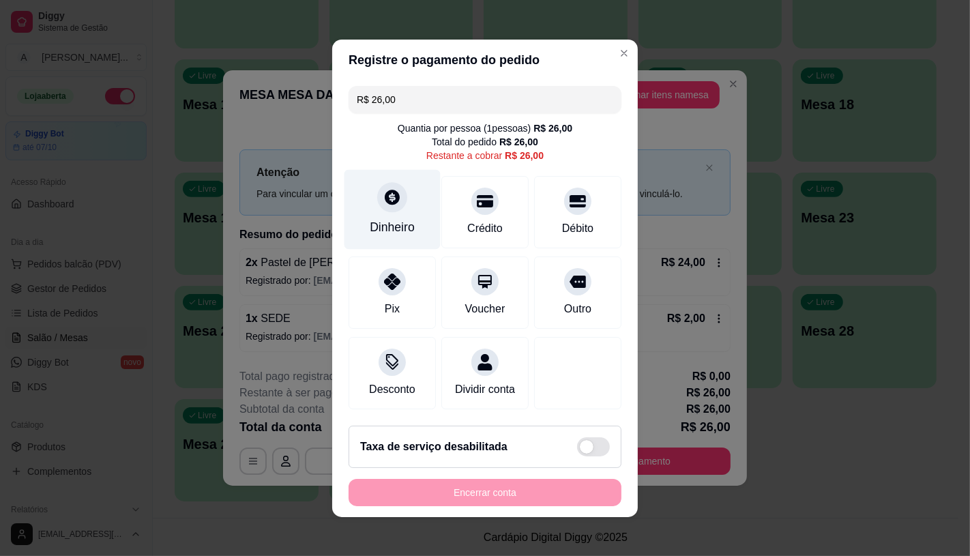
click at [366, 174] on div "Dinheiro" at bounding box center [393, 209] width 96 height 80
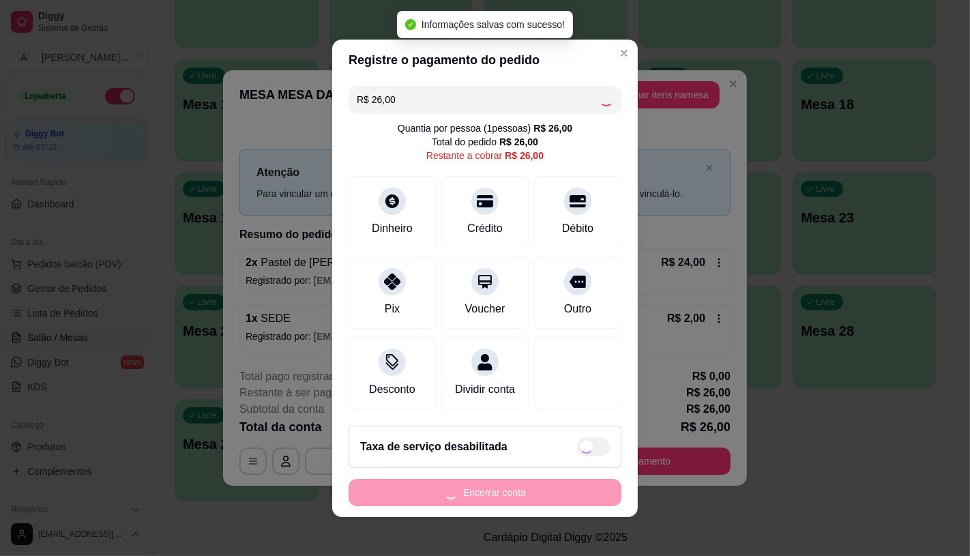
type input "R$ 0,00"
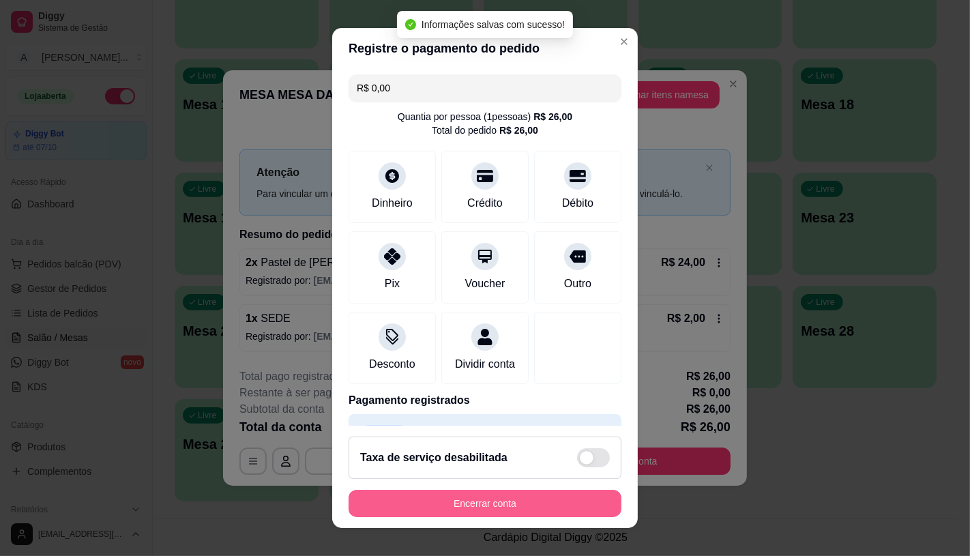
click at [515, 505] on button "Encerrar conta" at bounding box center [485, 503] width 273 height 27
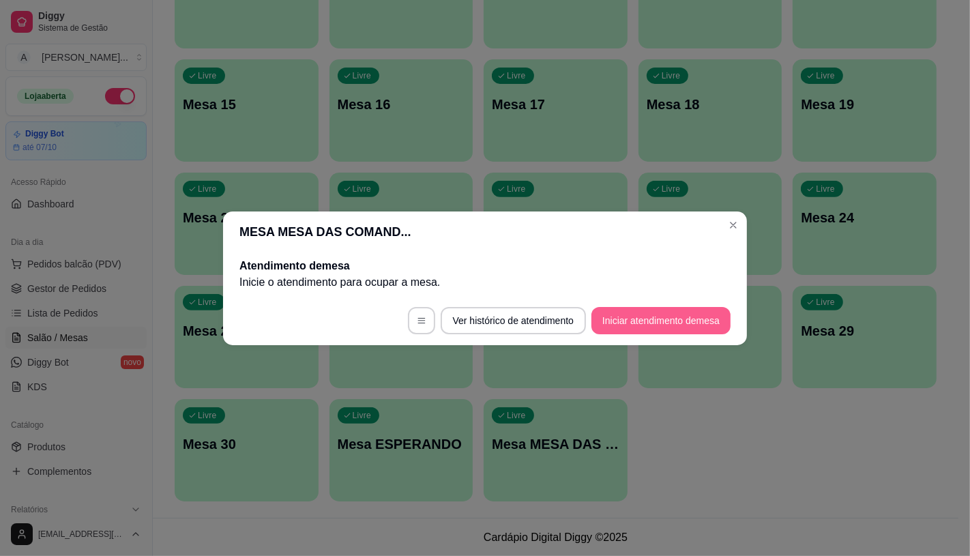
click at [660, 325] on button "Iniciar atendimento de mesa" at bounding box center [661, 320] width 139 height 27
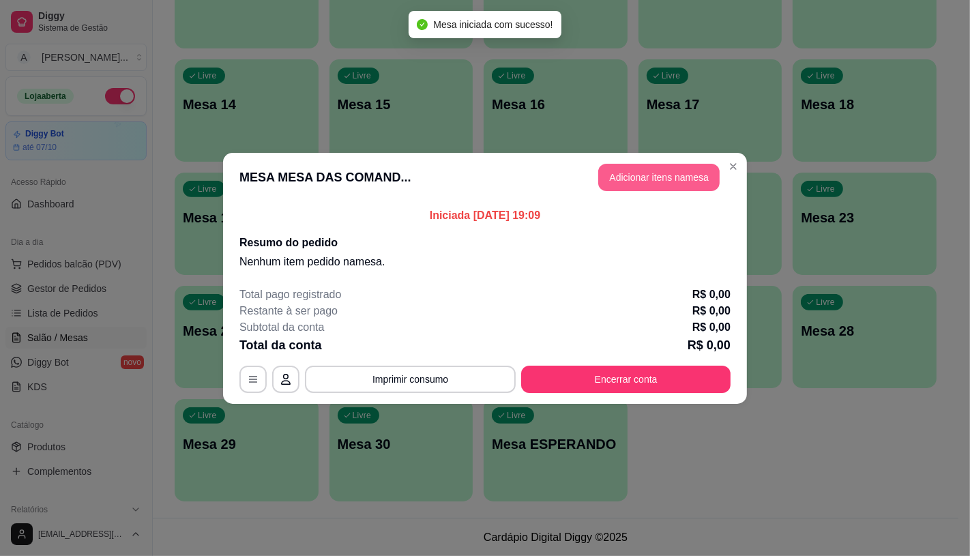
click at [666, 178] on button "Adicionar itens na mesa" at bounding box center [658, 177] width 121 height 27
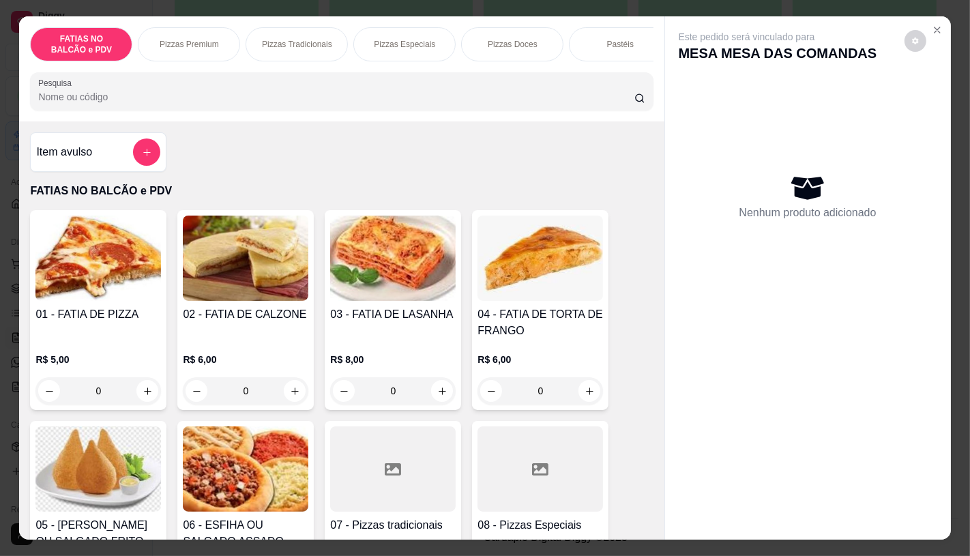
click at [334, 55] on div "FATIAS NO BALCÃO e PDV Pizzas Premium Pizzas Tradicionais Pizzas Especiais Pizz…" at bounding box center [341, 44] width 623 height 34
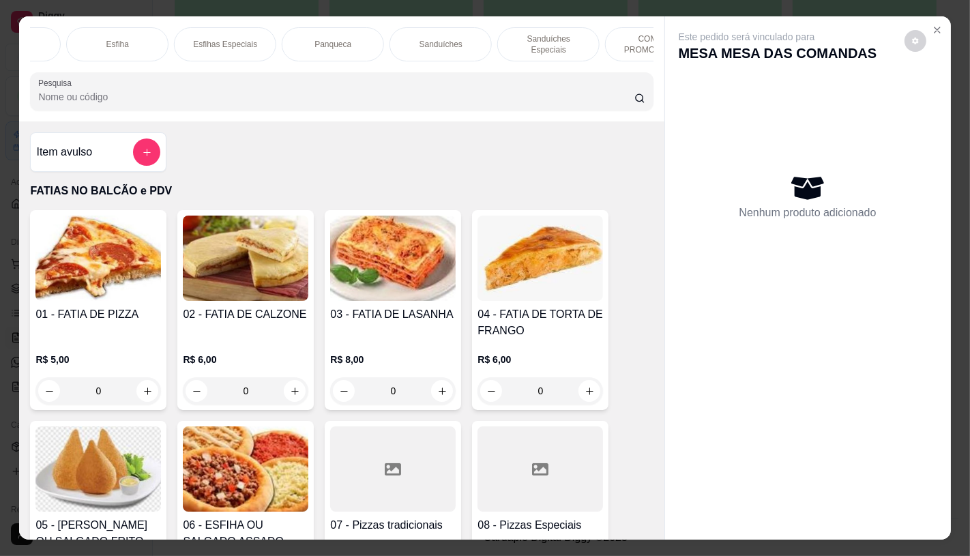
scroll to position [0, 857]
click at [426, 50] on div "Sanduíches" at bounding box center [410, 44] width 102 height 34
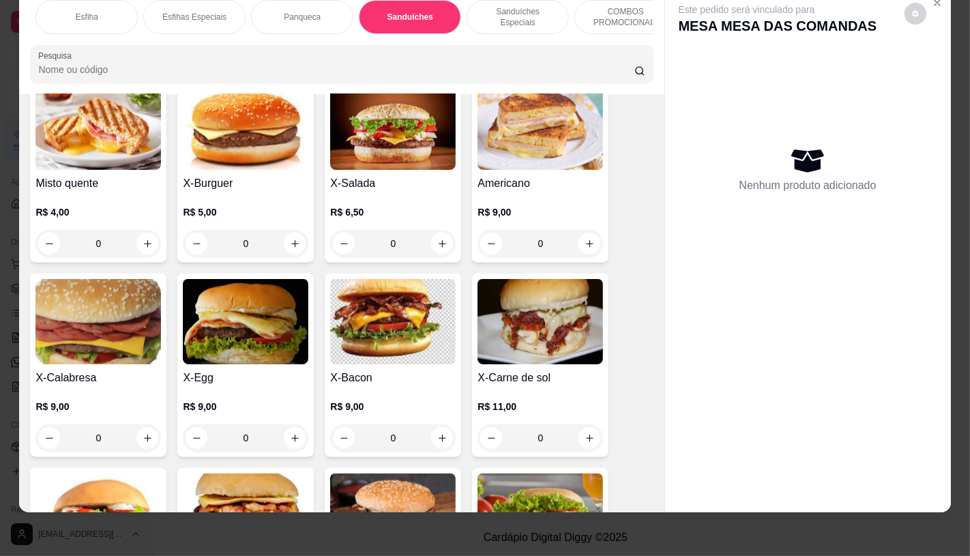
scroll to position [5666, 0]
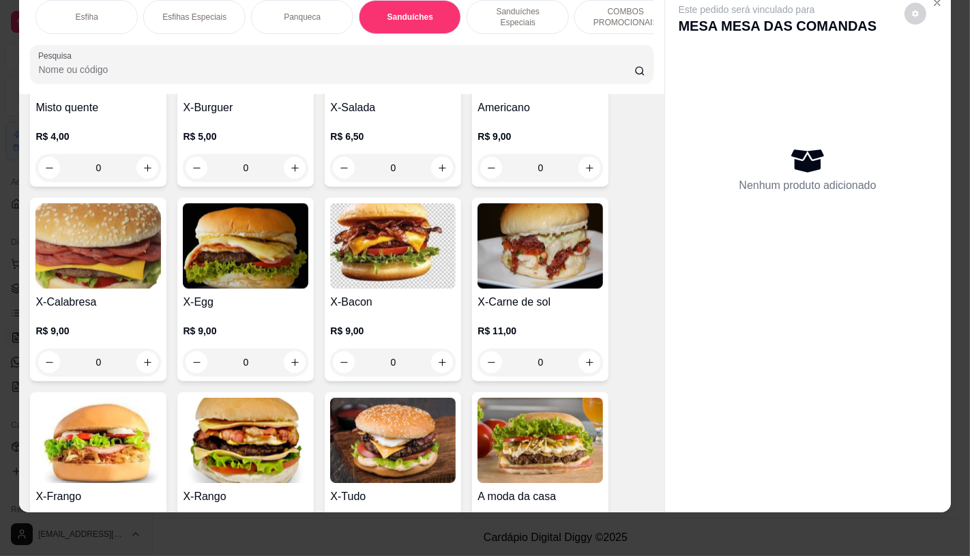
click at [393, 294] on h4 "X-Bacon" at bounding box center [393, 302] width 126 height 16
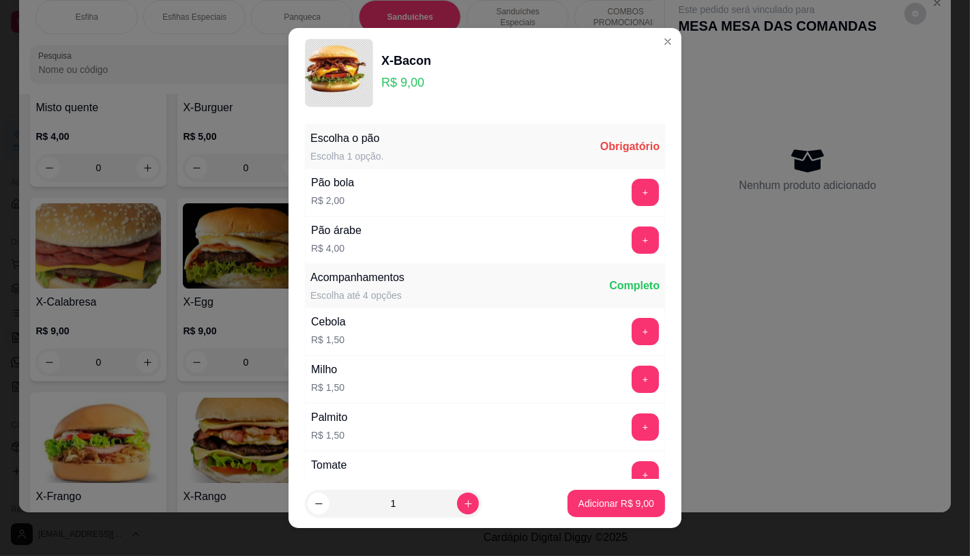
click at [632, 193] on div "+" at bounding box center [645, 192] width 38 height 27
click at [632, 193] on button "+" at bounding box center [645, 192] width 27 height 27
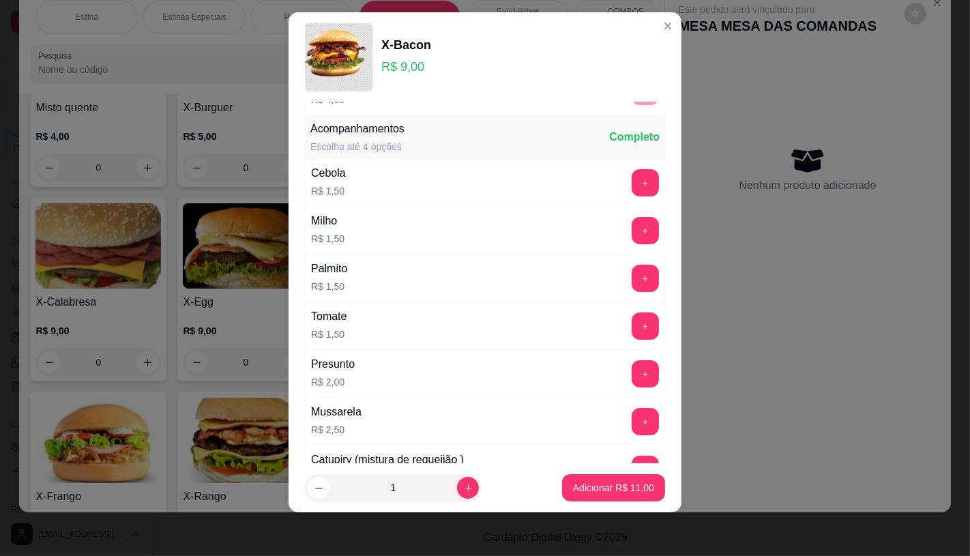
scroll to position [146, 0]
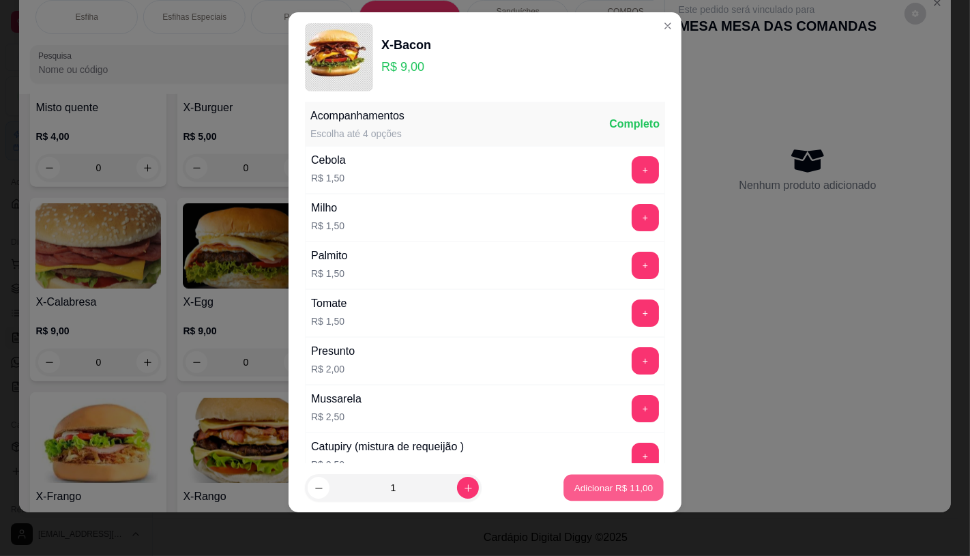
click at [611, 493] on p "Adicionar R$ 11,00" at bounding box center [613, 488] width 79 height 13
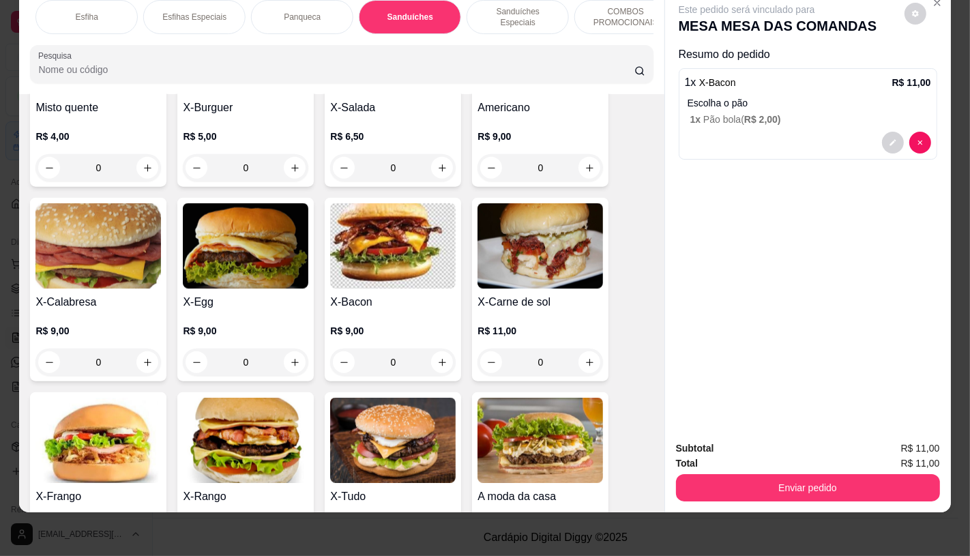
scroll to position [5515, 0]
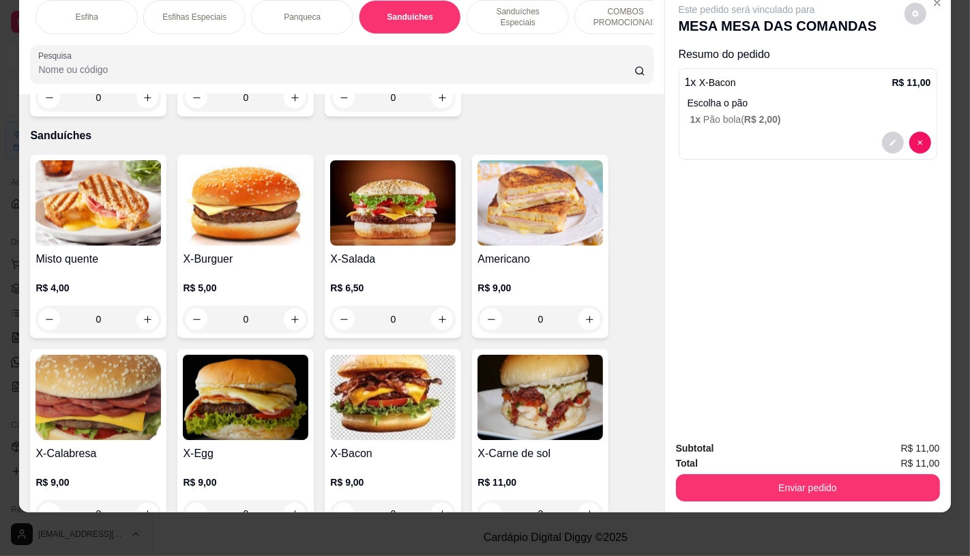
click at [237, 209] on img at bounding box center [246, 202] width 126 height 85
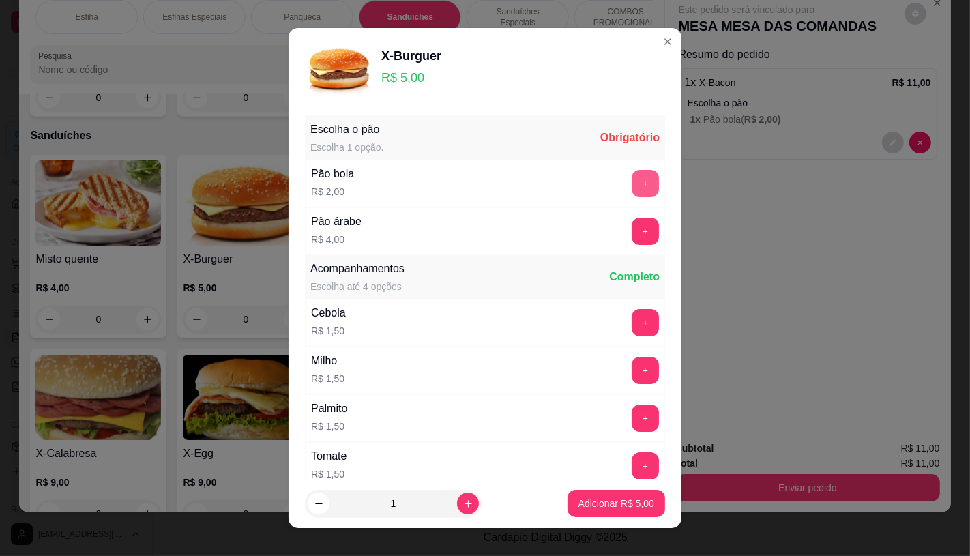
click at [632, 182] on button "+" at bounding box center [645, 183] width 27 height 27
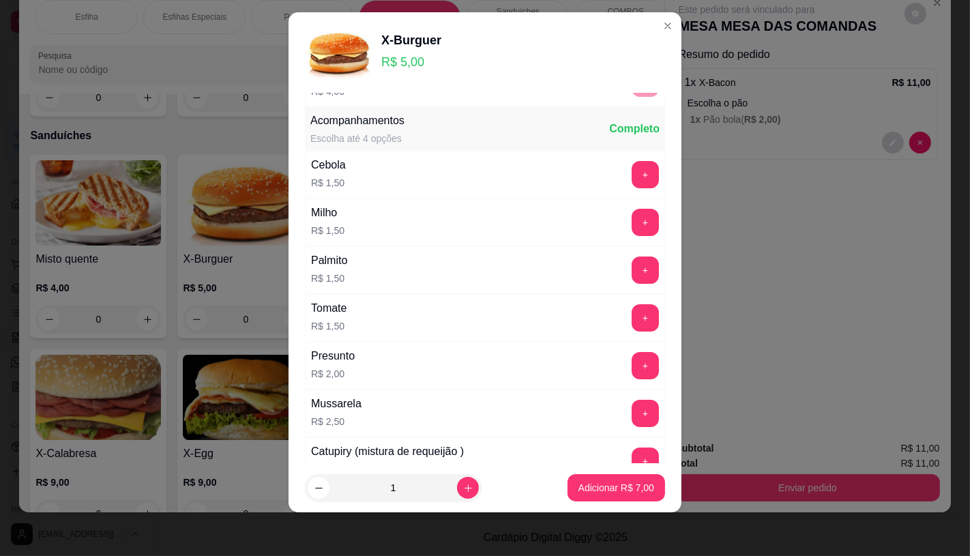
scroll to position [146, 0]
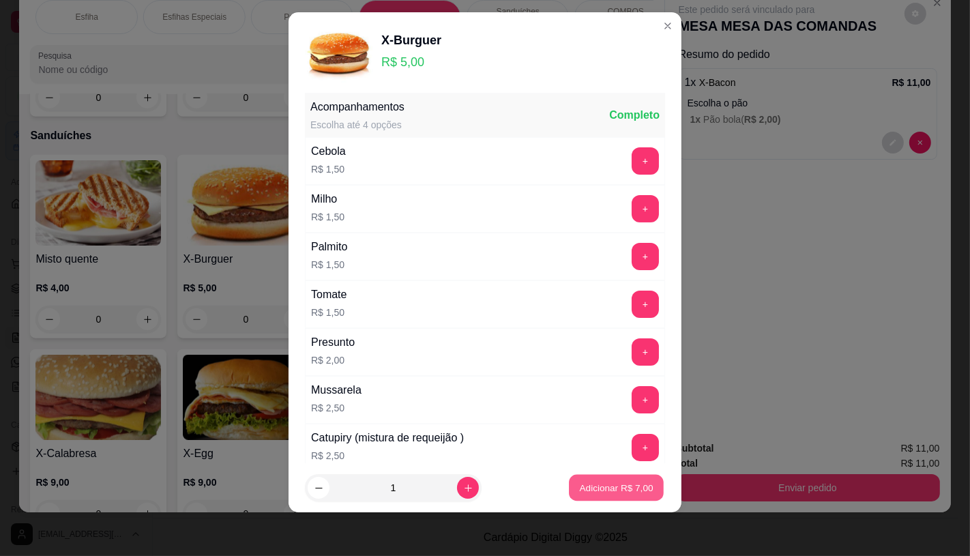
click at [602, 479] on button "Adicionar R$ 7,00" at bounding box center [616, 488] width 95 height 27
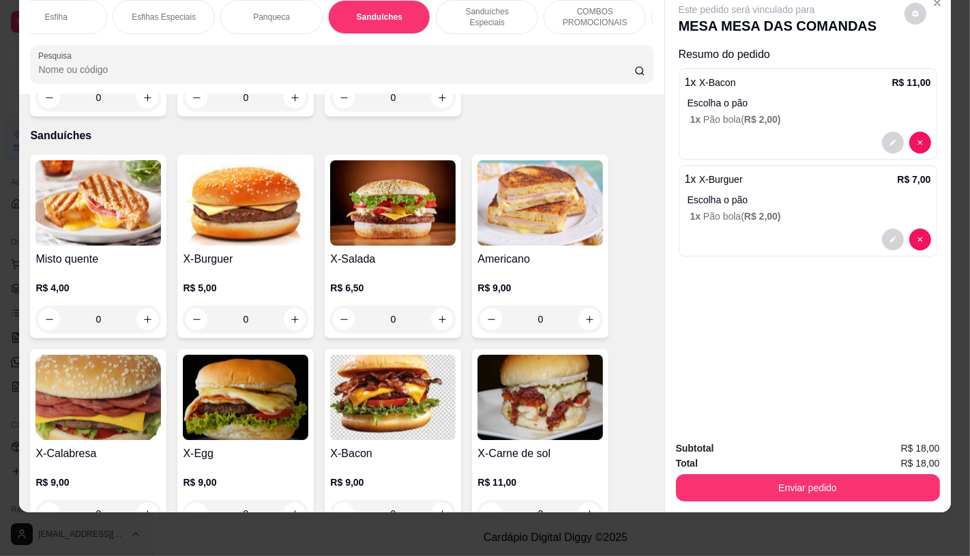
scroll to position [0, 1419]
click at [628, 16] on div "TAXAS DE ENTREGAS" at bounding box center [602, 17] width 102 height 34
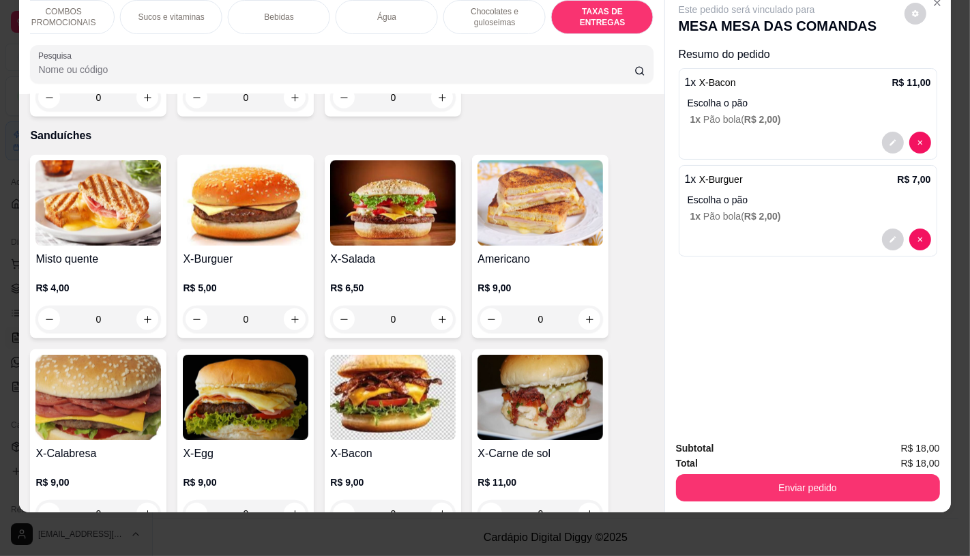
scroll to position [9124, 0]
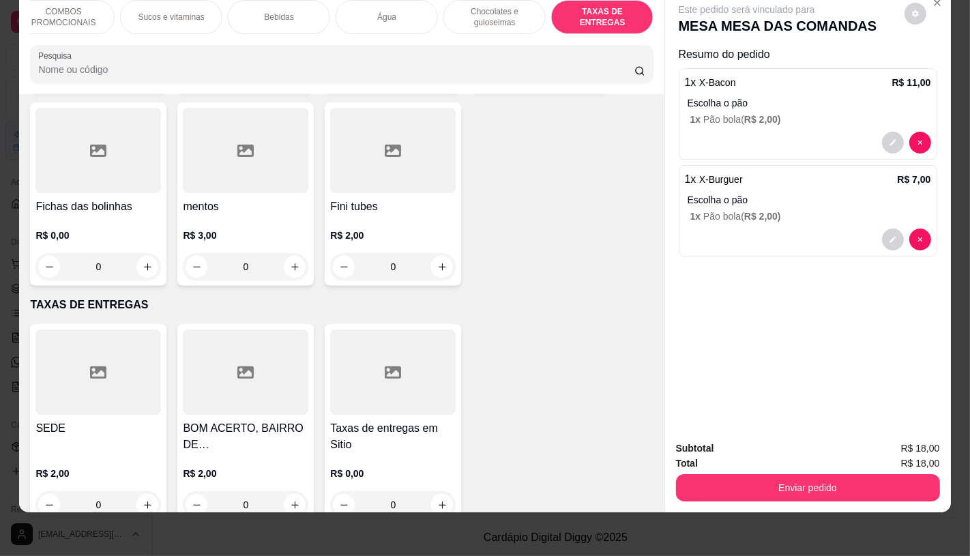
click at [244, 255] on div "Item avulso FATIAS NO BALCÃO e PDV 01 - FATIA DE PIZZA R$ 5,00 0 02 - FATIA DE …" at bounding box center [341, 303] width 645 height 418
click at [347, 350] on div at bounding box center [393, 372] width 126 height 85
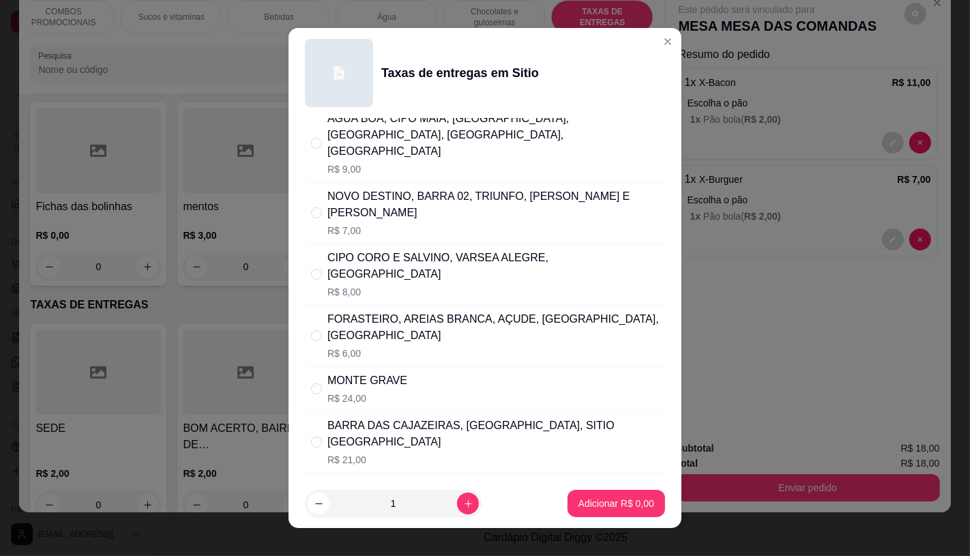
scroll to position [303, 0]
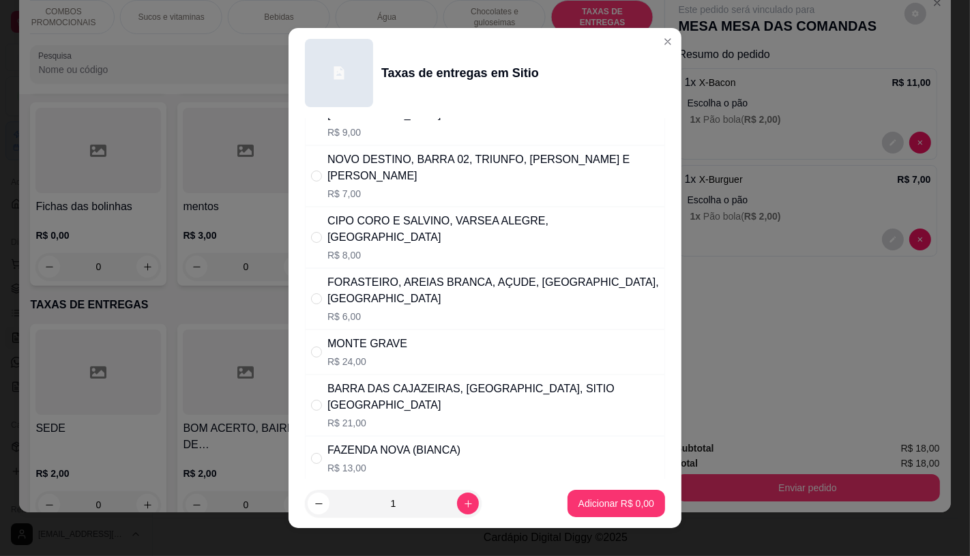
click at [384, 381] on div "BARRA DAS CAJAZEIRAS, BARRA DO RIO, SITIO SAO JOAO" at bounding box center [493, 397] width 332 height 33
radio input "true"
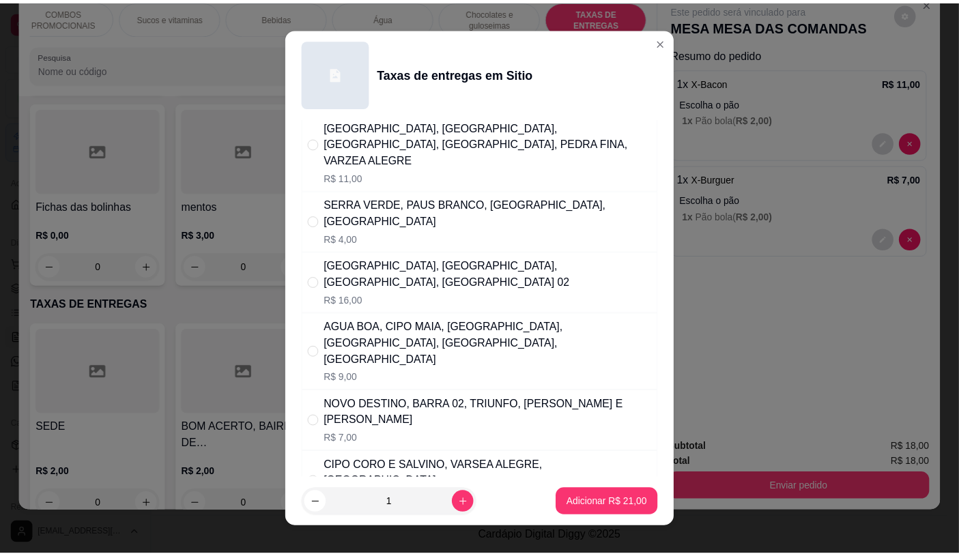
scroll to position [76, 0]
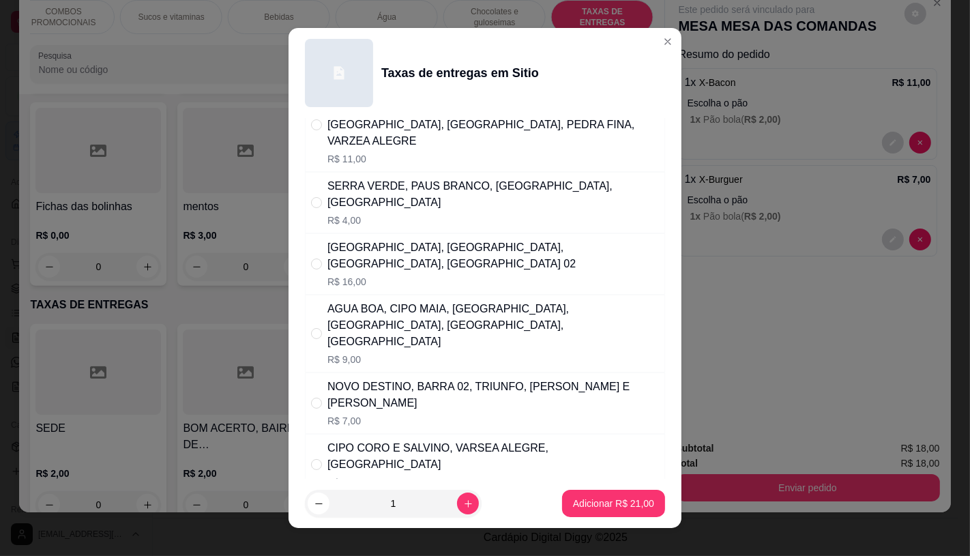
click at [383, 379] on div "NOVO DESTINO, BARRA 02, TRIUNFO, CIPO ELON E FIRINO" at bounding box center [493, 395] width 332 height 33
radio input "true"
radio input "false"
click at [609, 502] on p "Adicionar R$ 7,00" at bounding box center [616, 503] width 74 height 13
type input "1"
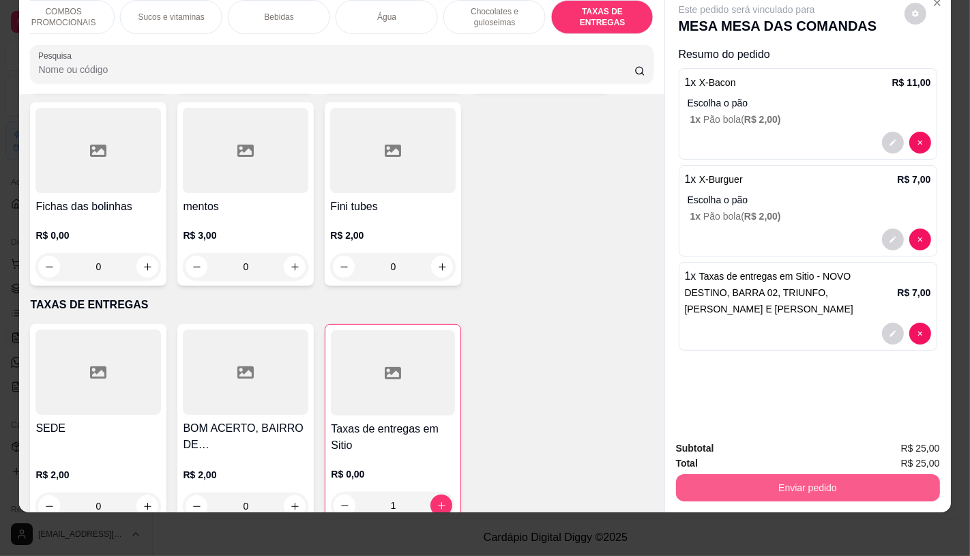
click at [864, 486] on button "Enviar pedido" at bounding box center [808, 487] width 264 height 27
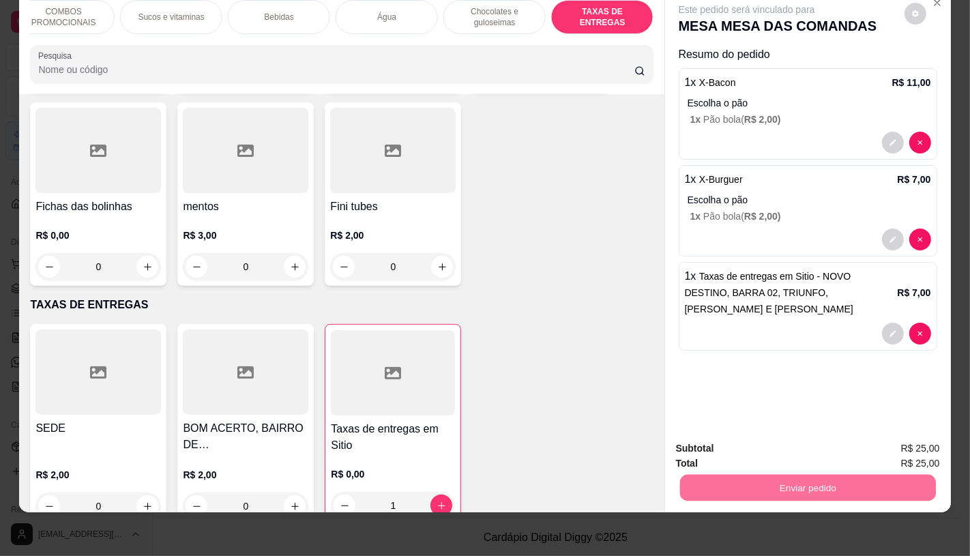
click at [723, 437] on button "Não registrar e enviar pedido" at bounding box center [762, 444] width 142 height 26
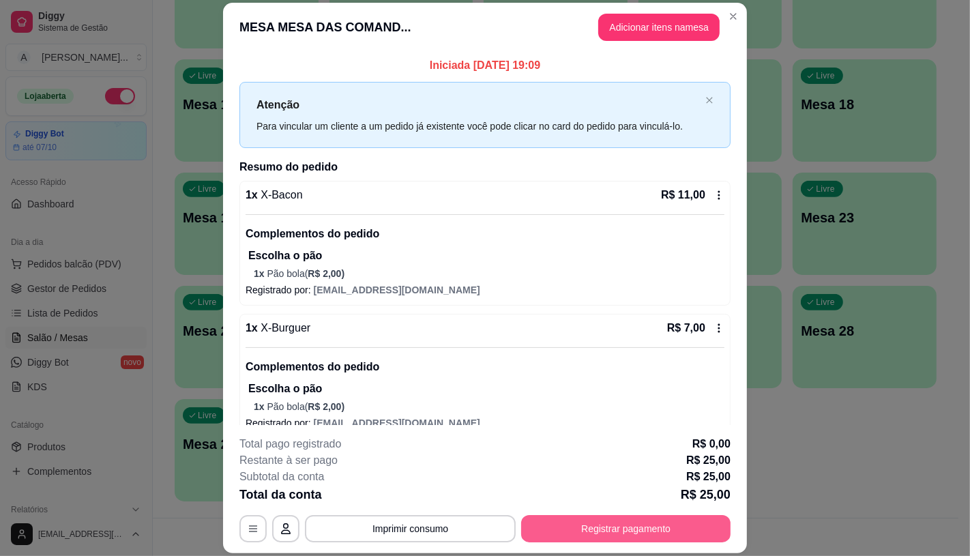
click at [686, 529] on button "Registrar pagamento" at bounding box center [625, 528] width 209 height 27
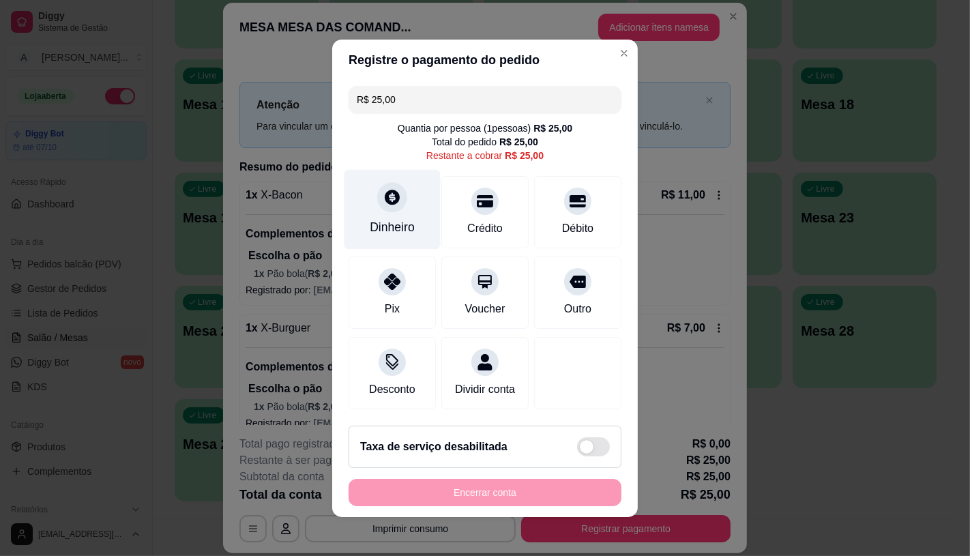
click at [392, 188] on icon at bounding box center [392, 197] width 18 height 18
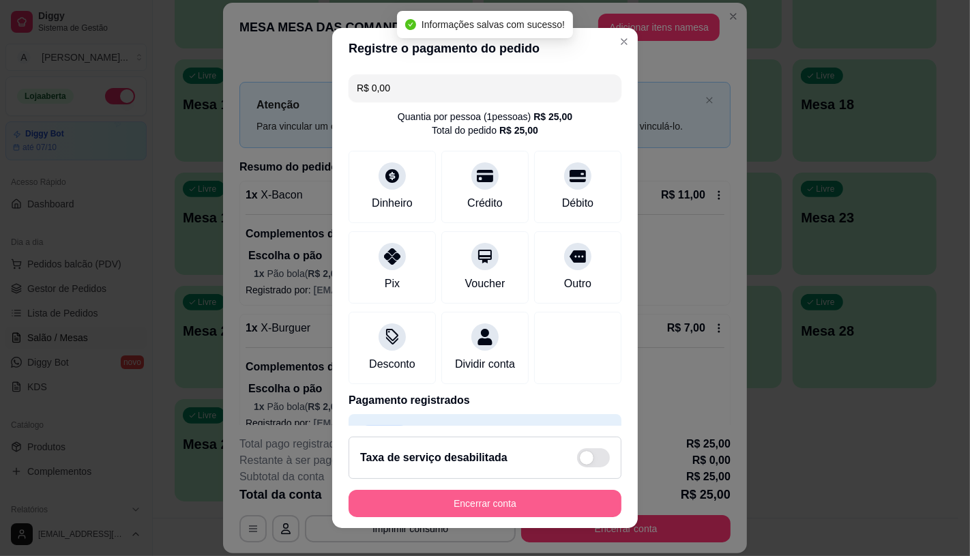
type input "R$ 0,00"
click at [480, 498] on button "Encerrar conta" at bounding box center [485, 503] width 273 height 27
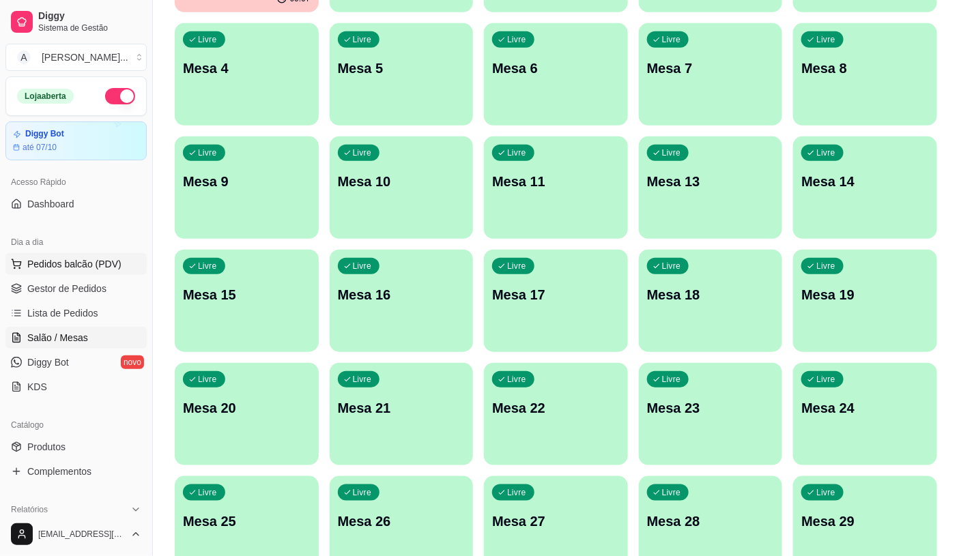
scroll to position [201, 0]
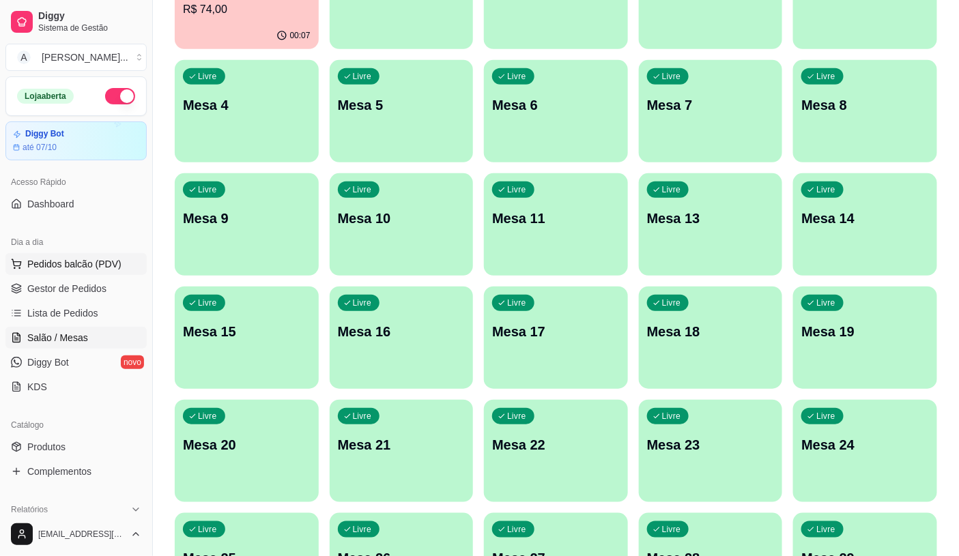
click at [87, 253] on button "Pedidos balcão (PDV)" at bounding box center [75, 264] width 141 height 22
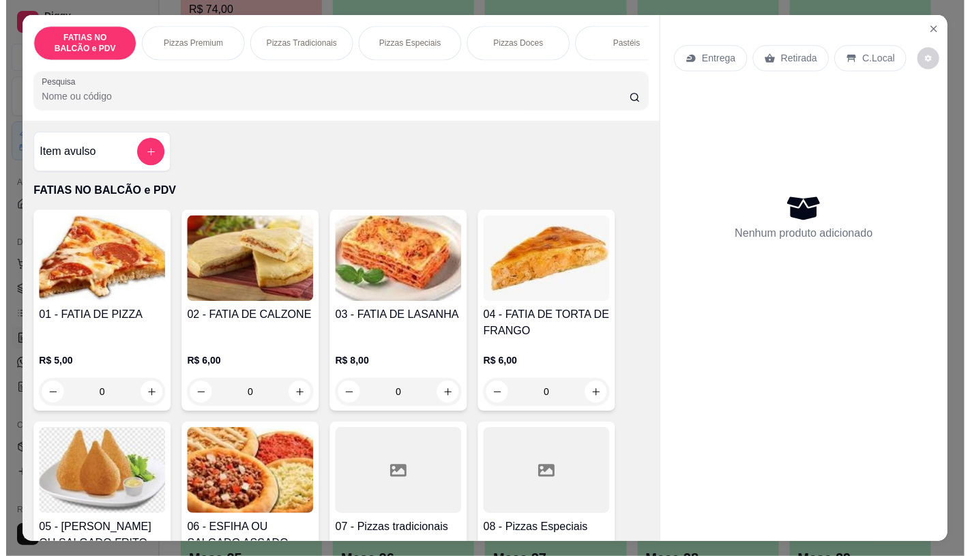
scroll to position [428, 0]
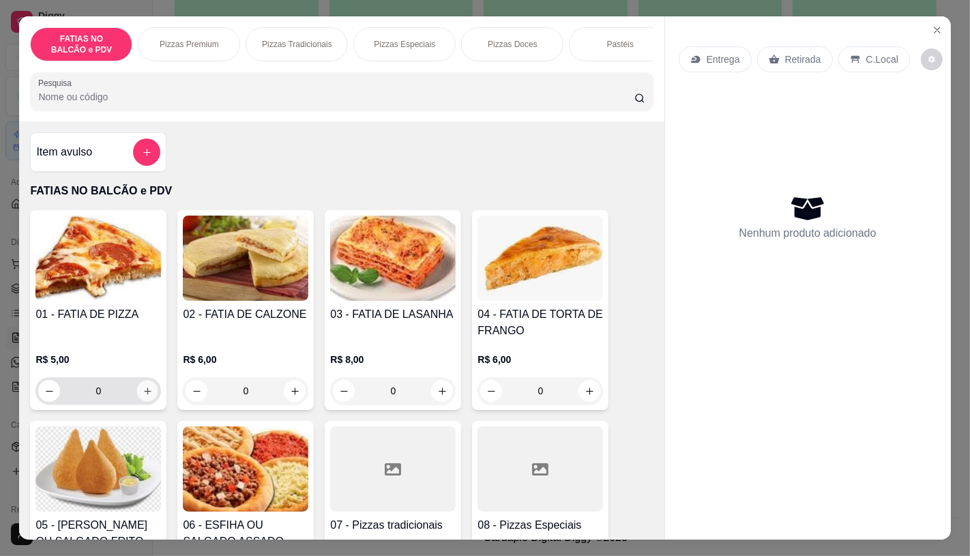
click at [137, 401] on button "increase-product-quantity" at bounding box center [147, 391] width 21 height 21
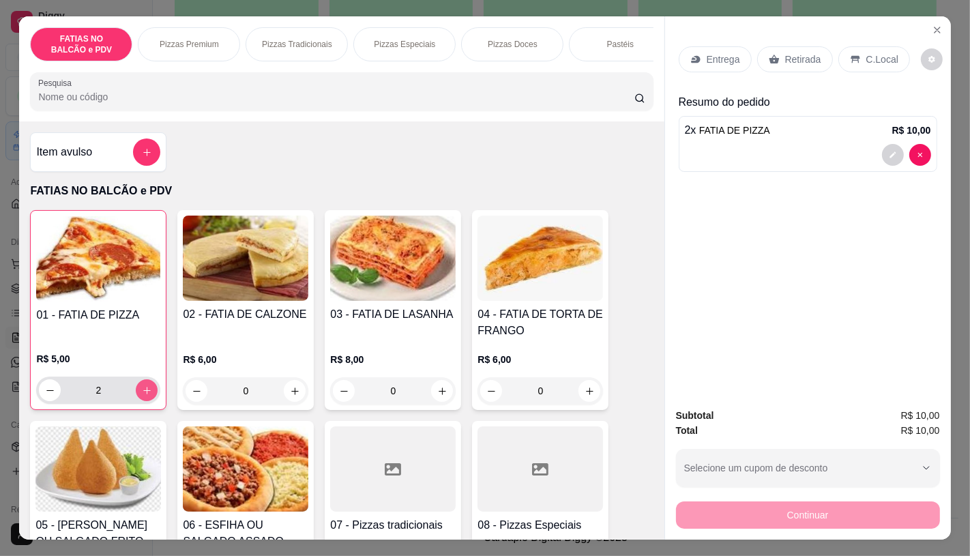
click at [136, 401] on button "increase-product-quantity" at bounding box center [147, 390] width 22 height 22
type input "3"
click at [114, 448] on img at bounding box center [98, 468] width 126 height 85
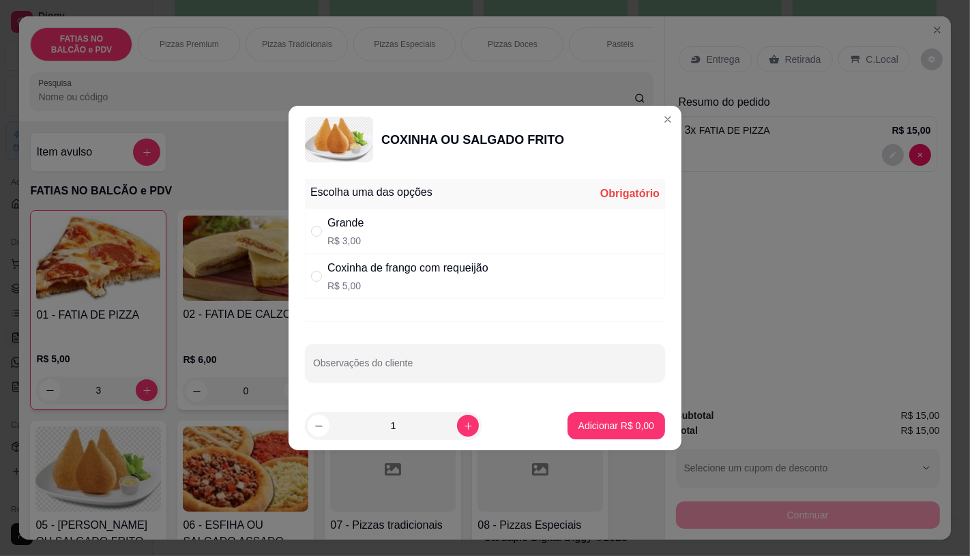
click at [365, 227] on div "Grande R$ 3,00" at bounding box center [485, 231] width 360 height 45
radio input "true"
click at [610, 432] on p "Adicionar R$ 3,00" at bounding box center [617, 426] width 76 height 14
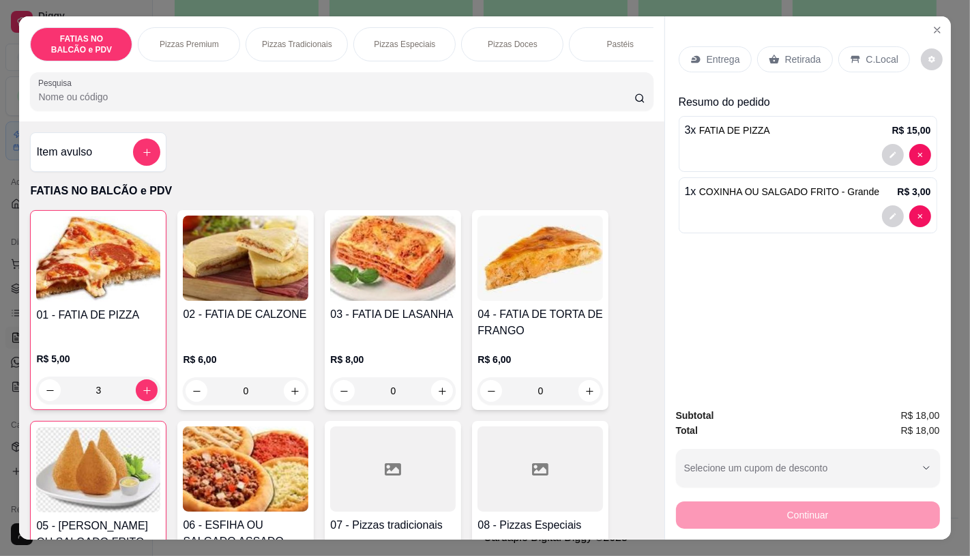
type input "1"
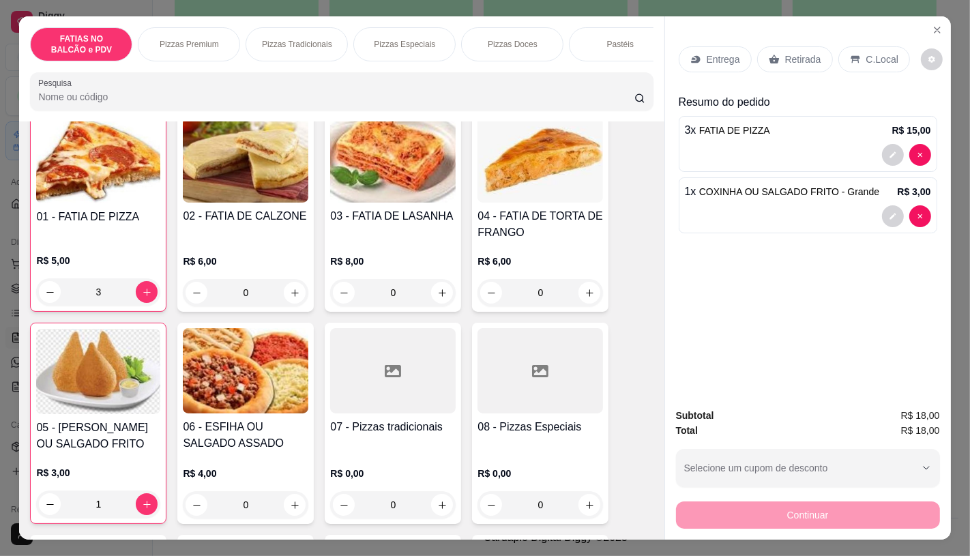
scroll to position [151, 0]
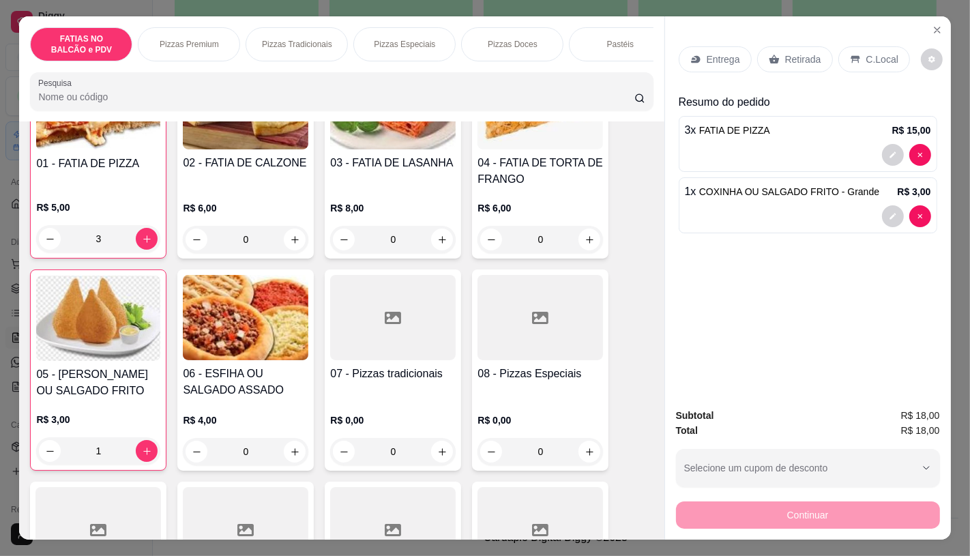
click at [372, 501] on div at bounding box center [393, 529] width 126 height 85
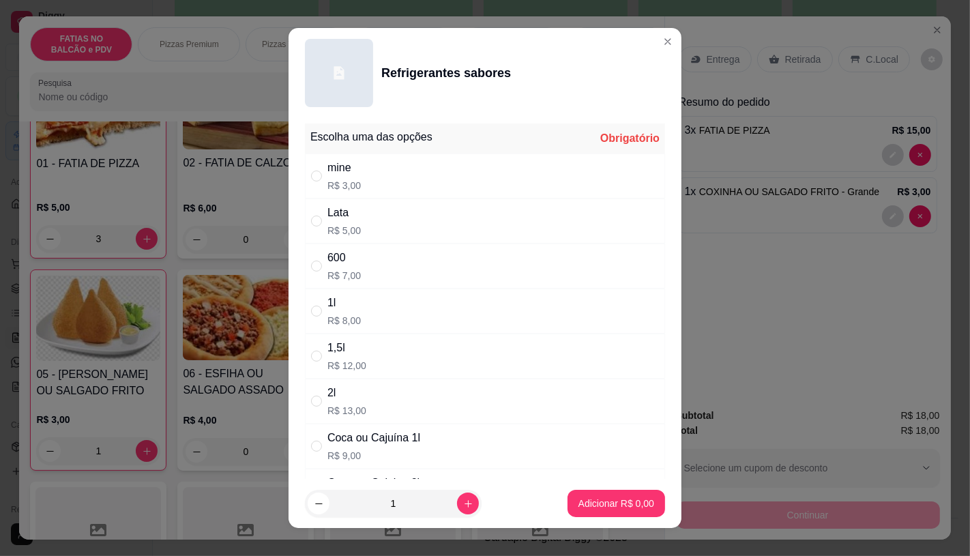
click at [375, 276] on div "600 R$ 7,00" at bounding box center [485, 266] width 360 height 45
radio input "true"
click at [590, 507] on p "Adicionar R$ 7,00" at bounding box center [617, 504] width 76 height 14
type input "1"
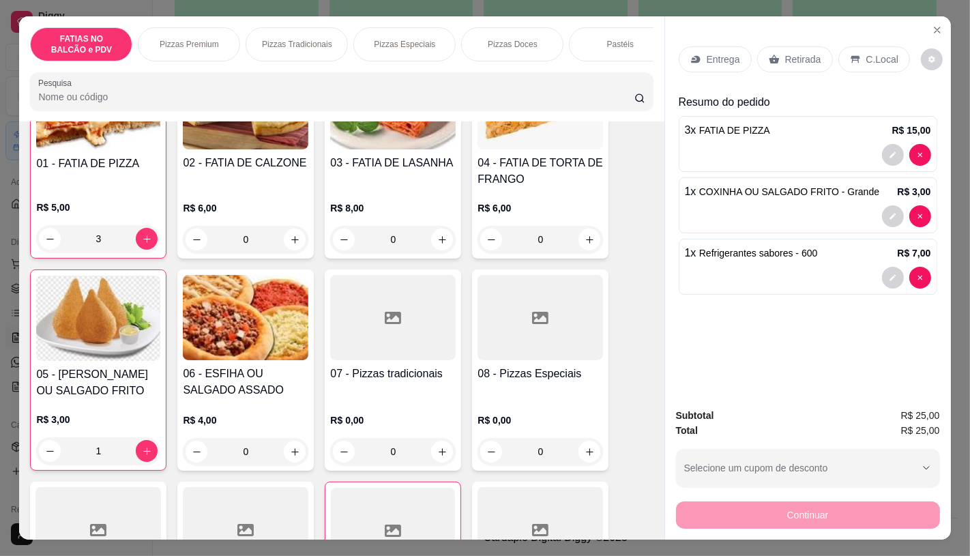
click at [783, 46] on div "Retirada" at bounding box center [795, 59] width 76 height 26
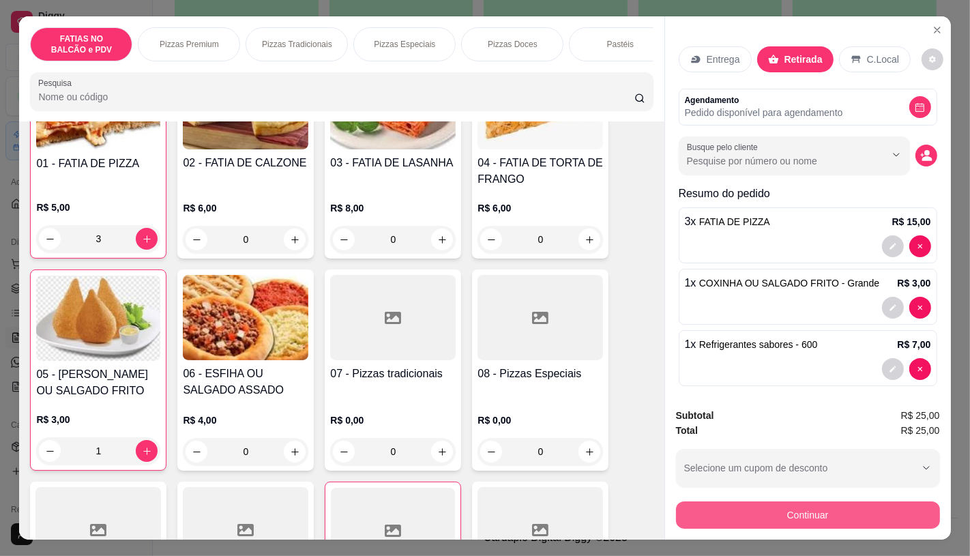
click at [779, 519] on button "Continuar" at bounding box center [808, 514] width 264 height 27
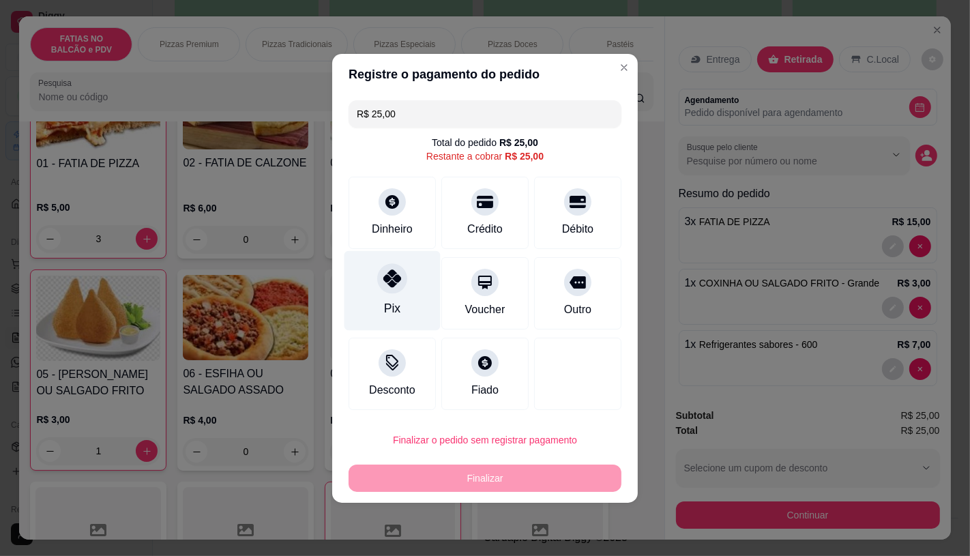
click at [411, 303] on div "Pix" at bounding box center [393, 290] width 96 height 80
type input "R$ 0,00"
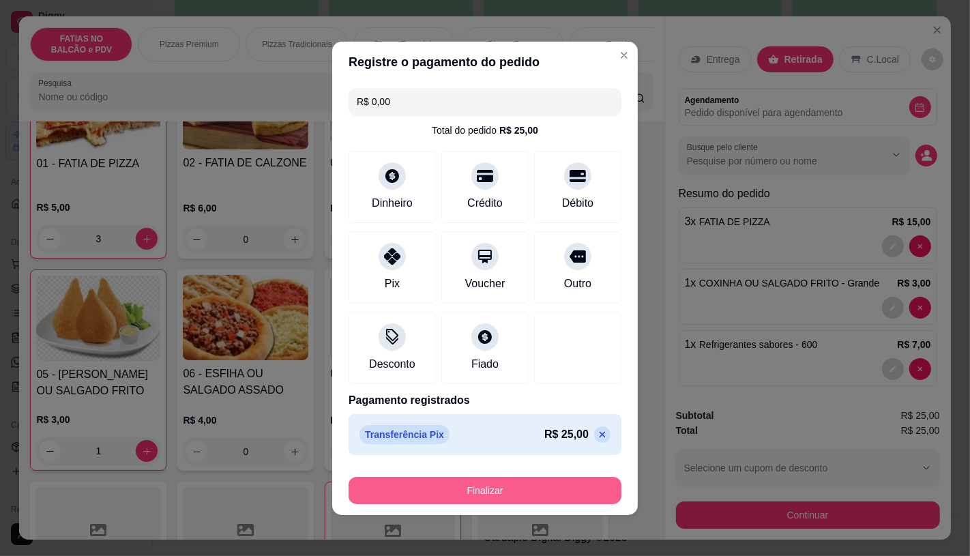
click at [469, 501] on button "Finalizar" at bounding box center [485, 490] width 273 height 27
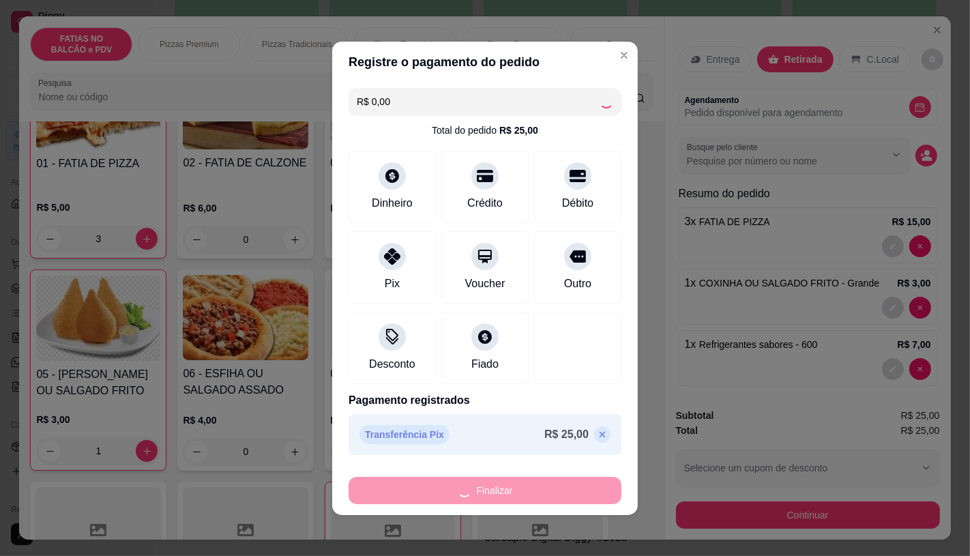
type input "0"
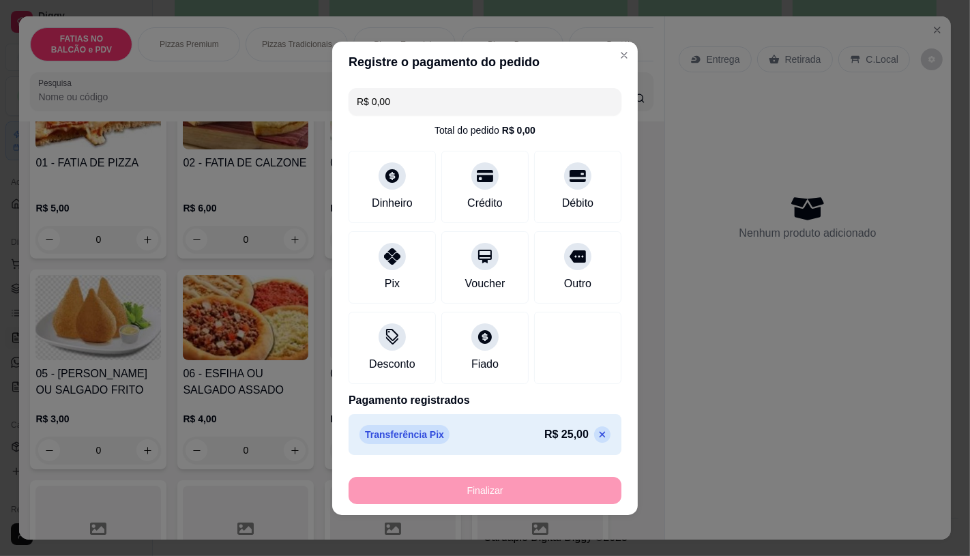
type input "-R$ 25,00"
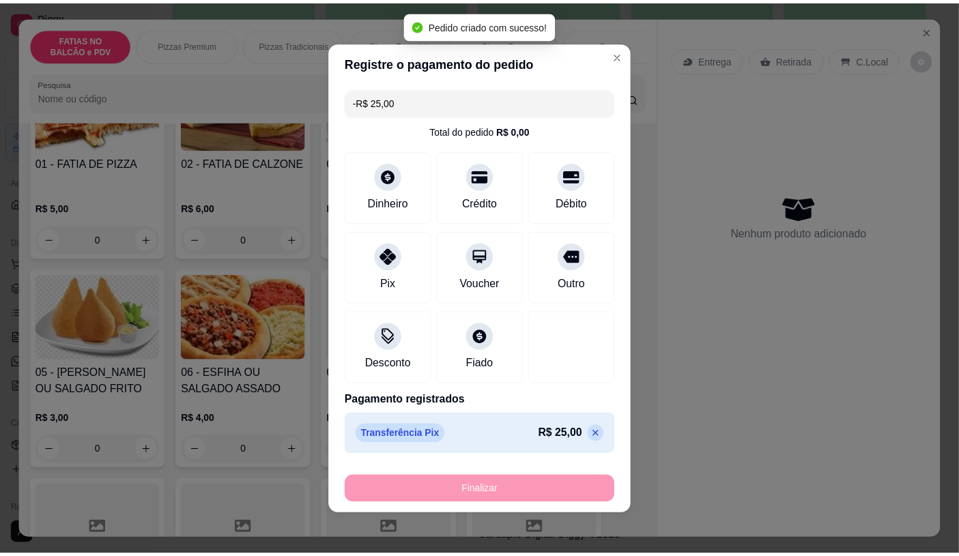
scroll to position [151, 0]
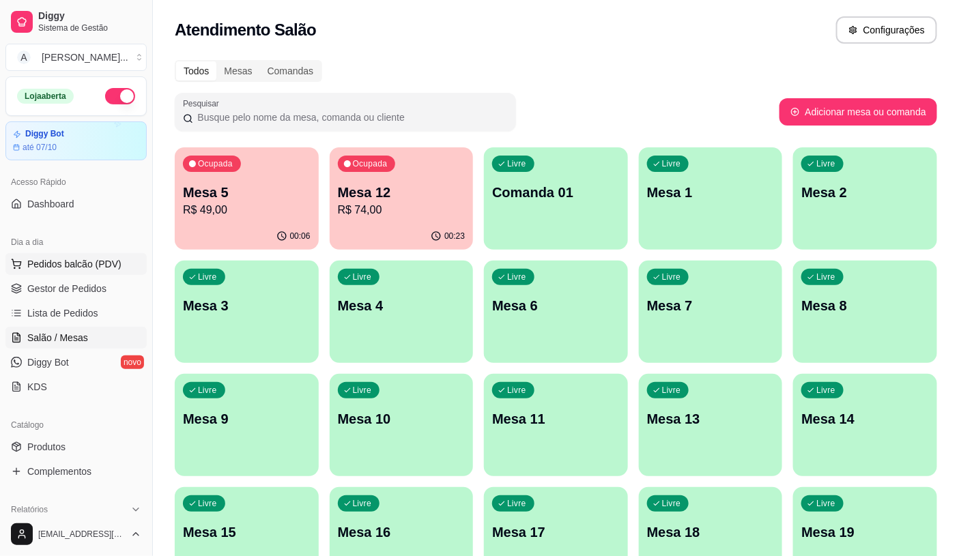
click at [93, 259] on span "Pedidos balcão (PDV)" at bounding box center [74, 264] width 94 height 14
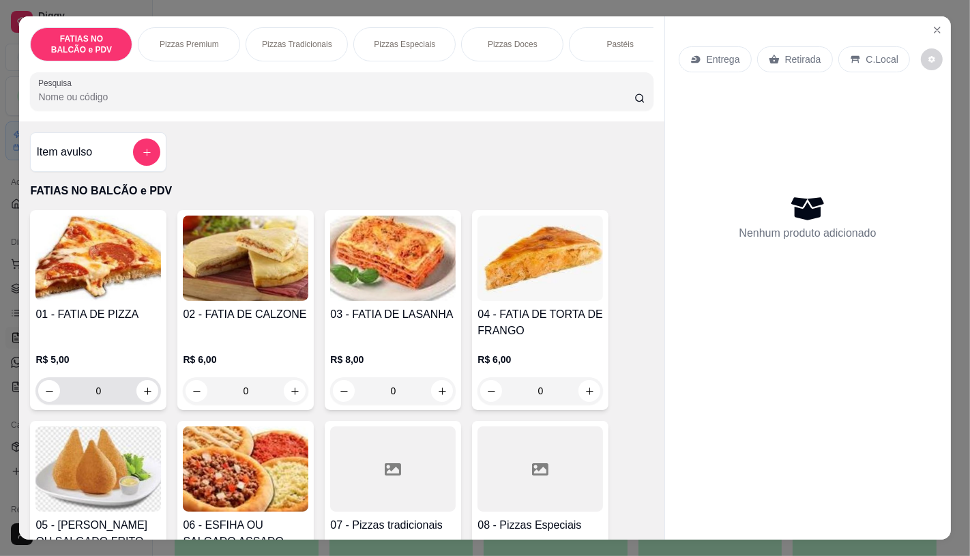
click at [153, 394] on div "0" at bounding box center [98, 390] width 126 height 27
click at [151, 394] on button "increase-product-quantity" at bounding box center [147, 391] width 22 height 22
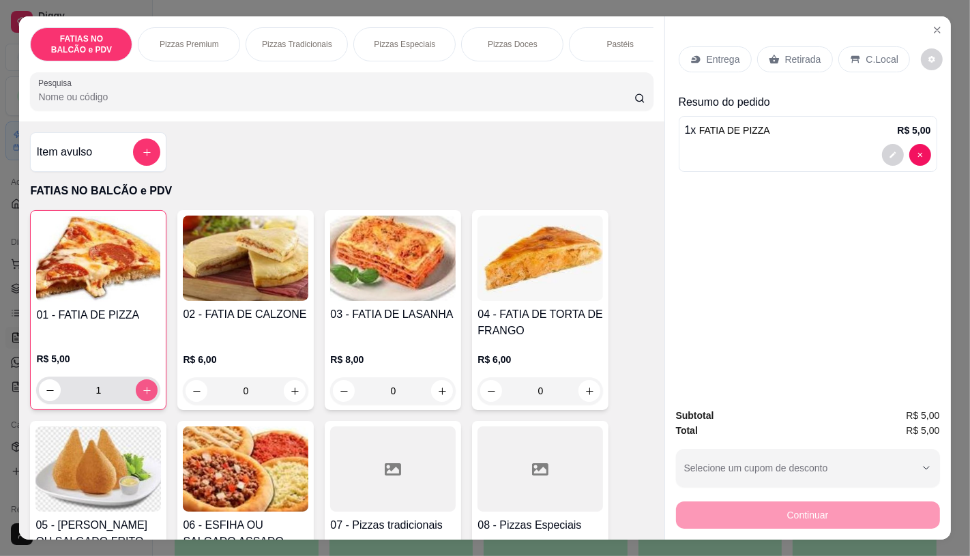
click at [151, 394] on button "increase-product-quantity" at bounding box center [147, 390] width 22 height 22
type input "3"
click at [769, 55] on icon at bounding box center [774, 59] width 10 height 9
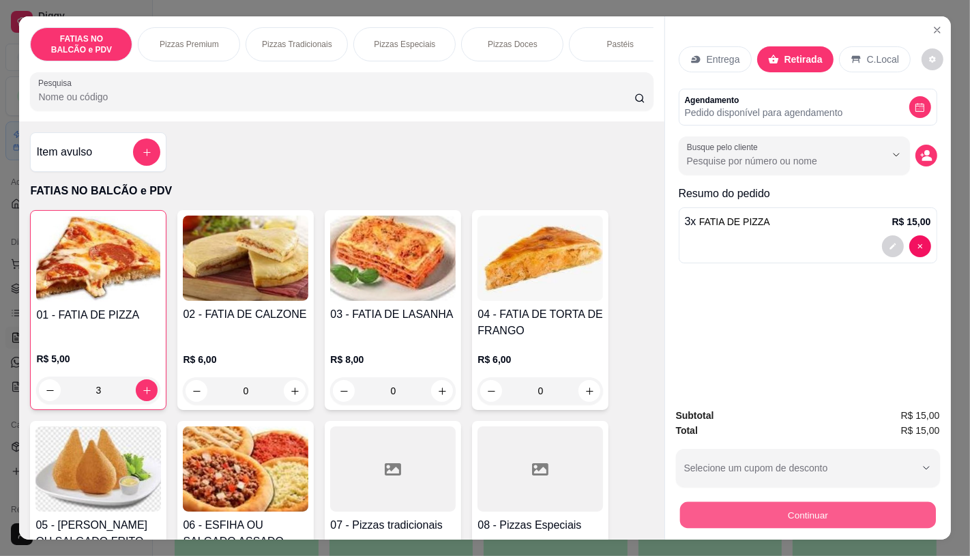
click at [739, 501] on button "Continuar" at bounding box center [808, 514] width 256 height 27
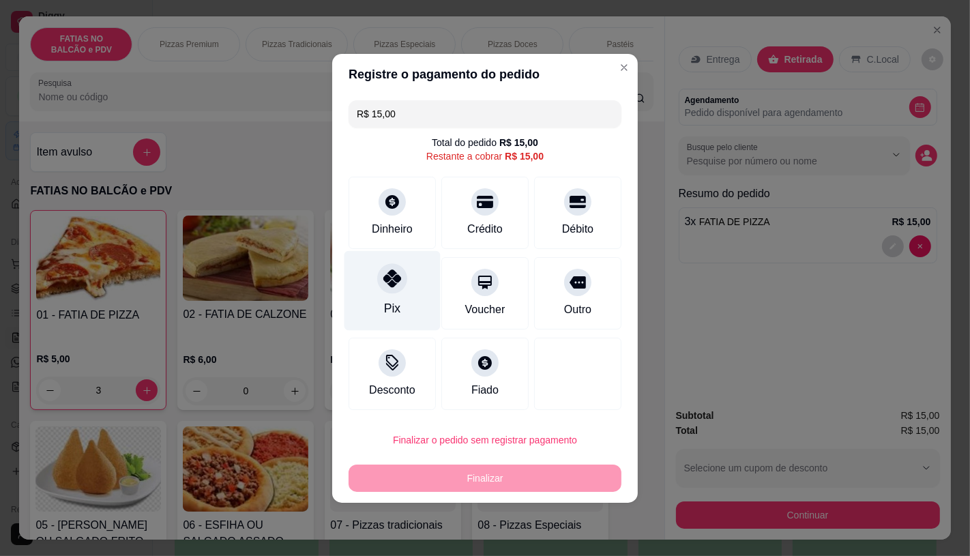
click at [424, 274] on div "Pix" at bounding box center [393, 290] width 96 height 80
type input "R$ 0,00"
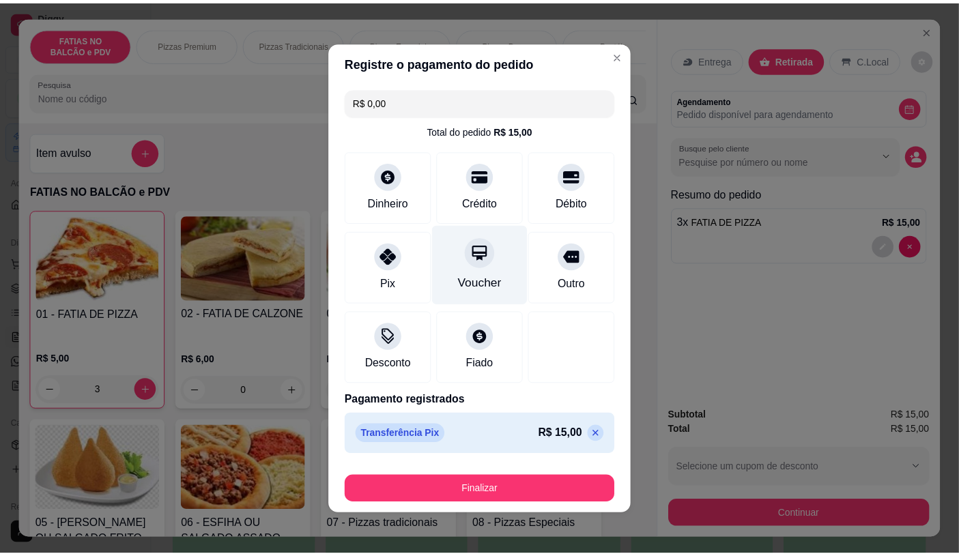
scroll to position [2, 0]
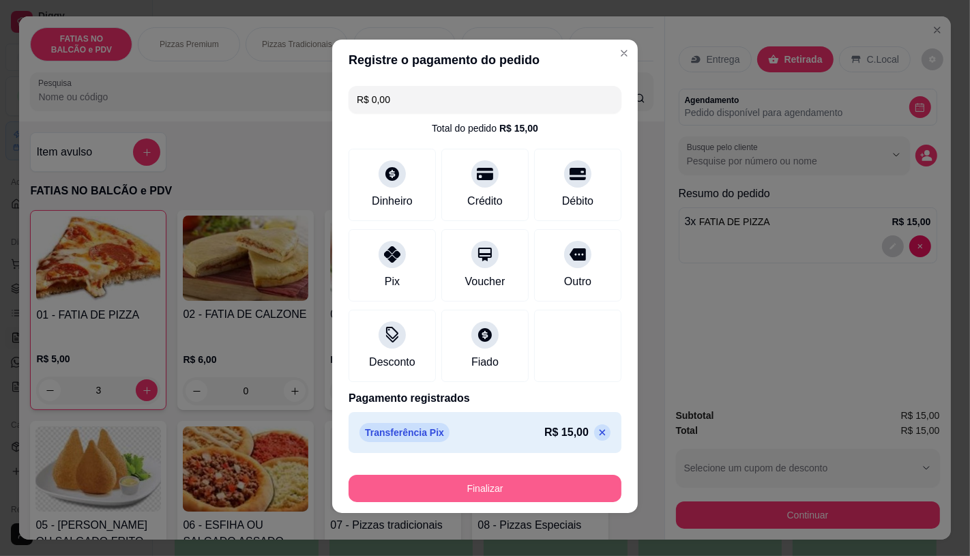
click at [486, 484] on button "Finalizar" at bounding box center [485, 488] width 273 height 27
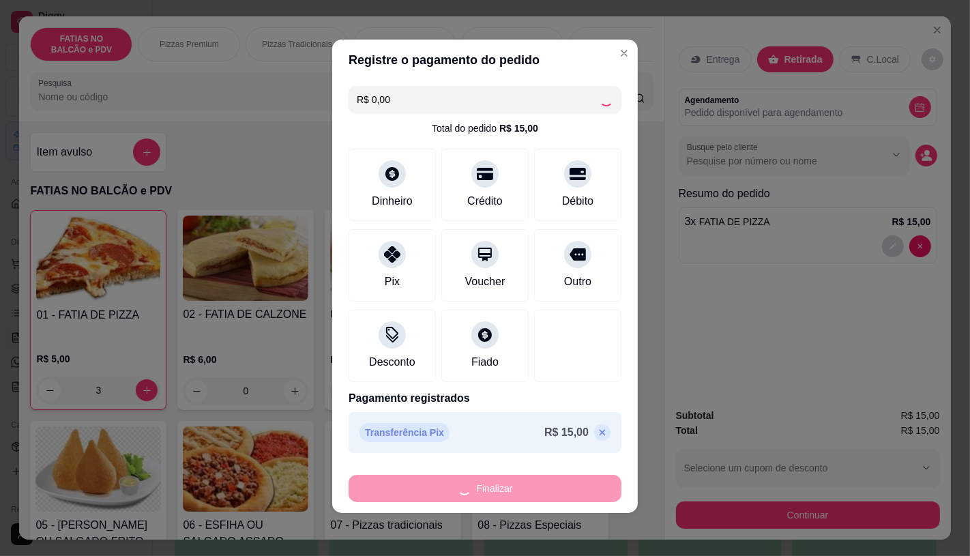
type input "0"
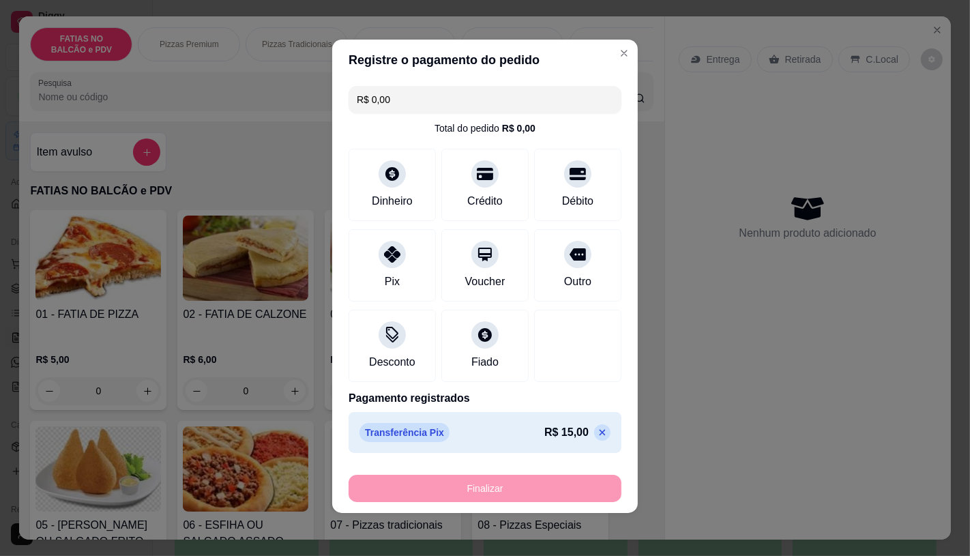
type input "-R$ 15,00"
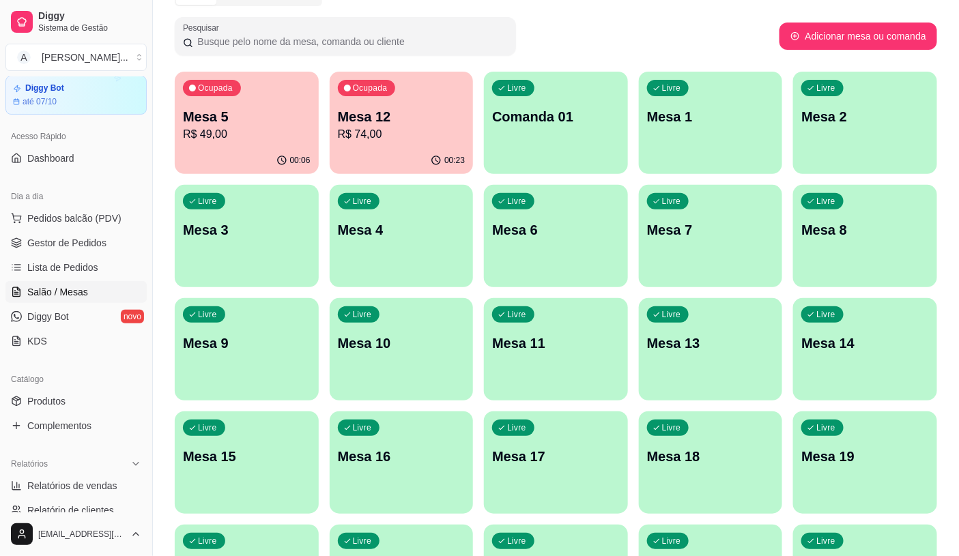
scroll to position [76, 0]
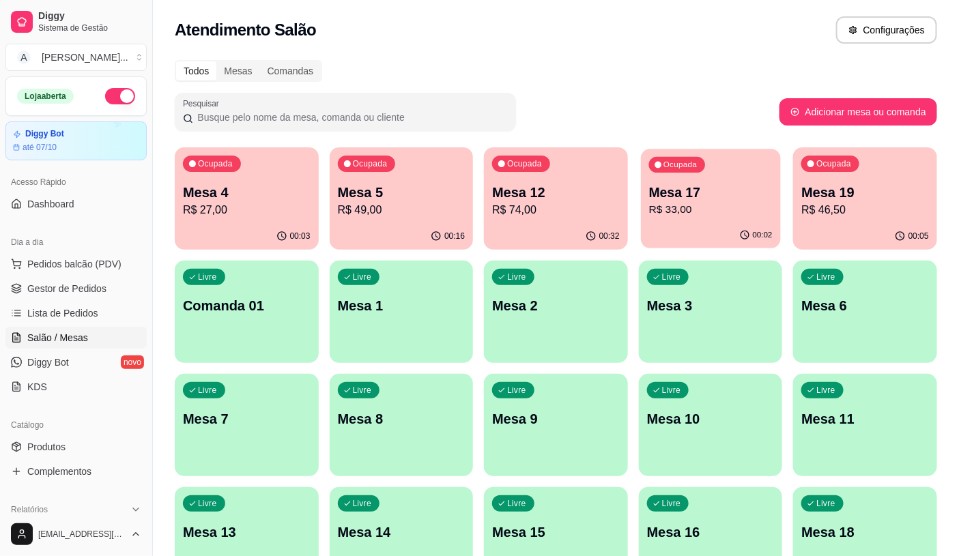
click at [699, 171] on div "Ocupada Mesa 17 R$ 33,00" at bounding box center [710, 186] width 139 height 74
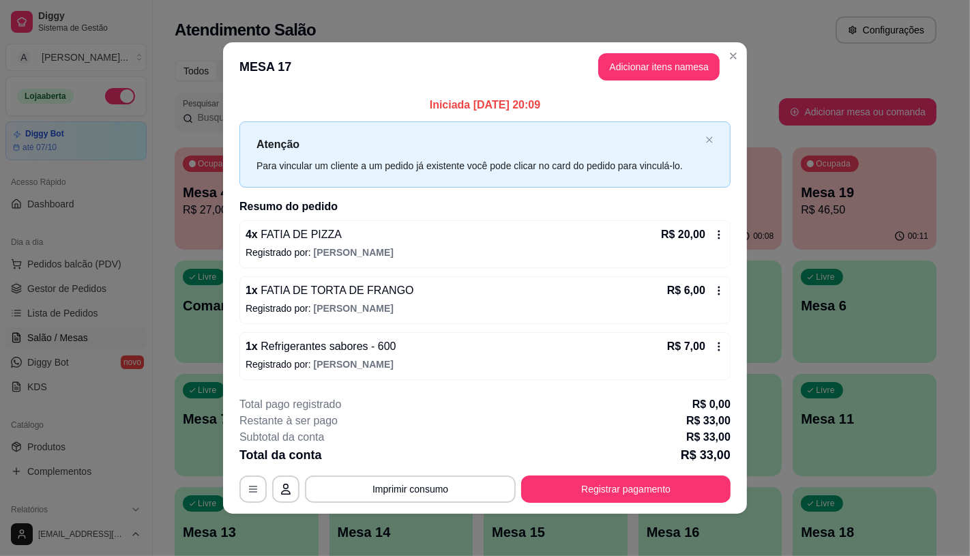
scroll to position [1, 0]
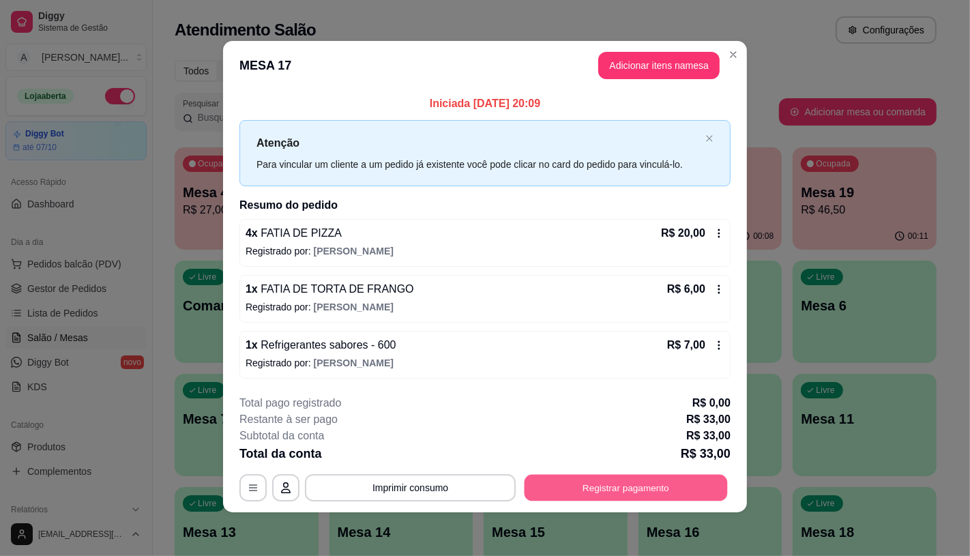
click at [643, 479] on button "Registrar pagamento" at bounding box center [626, 488] width 203 height 27
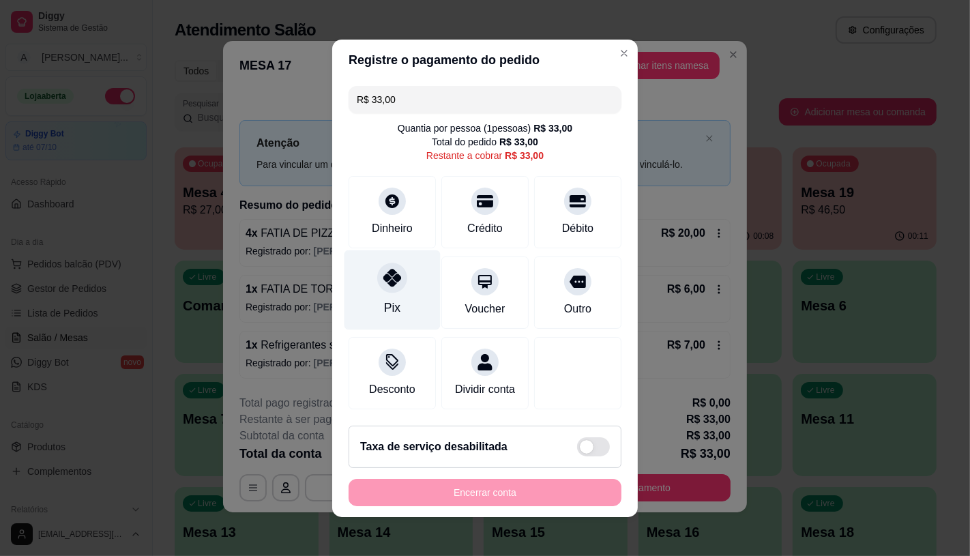
click at [411, 267] on div "Pix" at bounding box center [393, 290] width 96 height 80
type input "R$ 0,00"
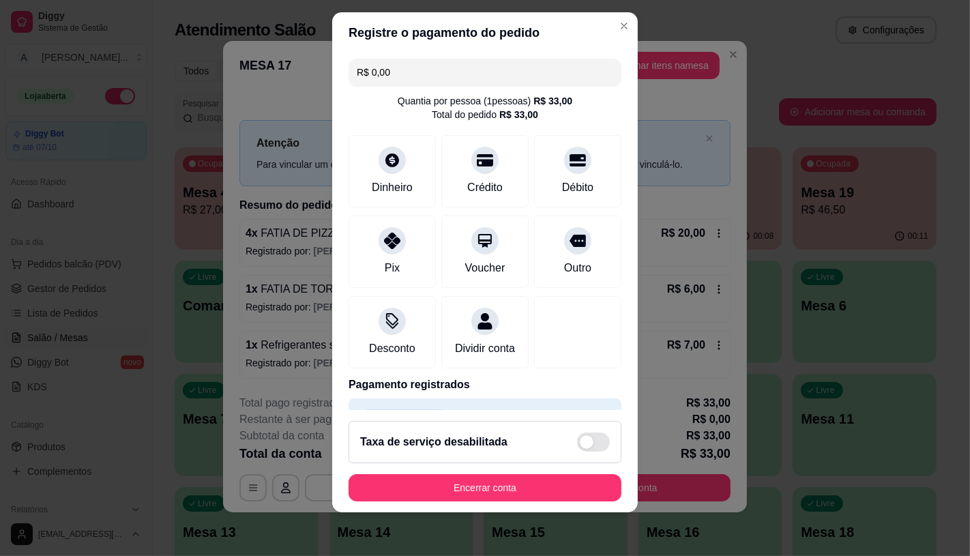
scroll to position [0, 0]
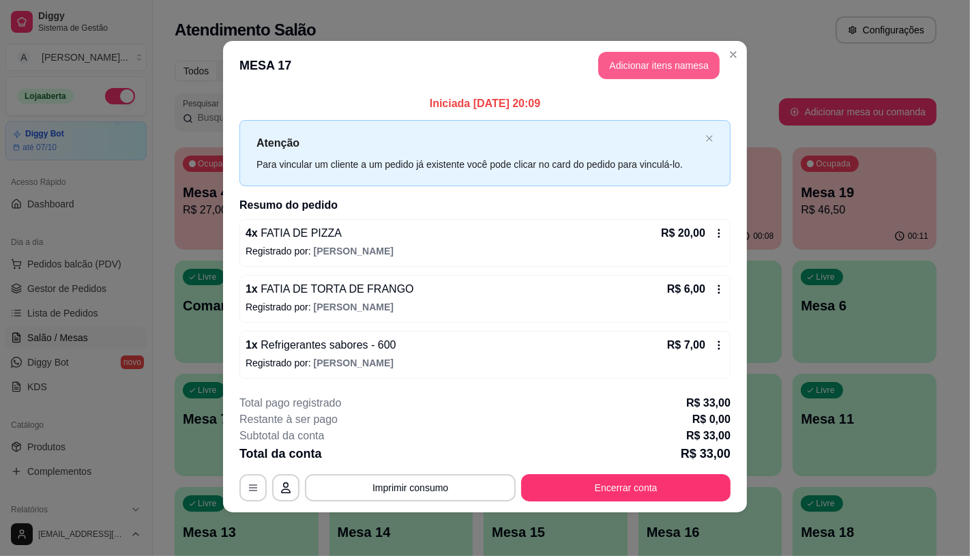
click at [632, 70] on button "Adicionar itens na mesa" at bounding box center [658, 65] width 121 height 27
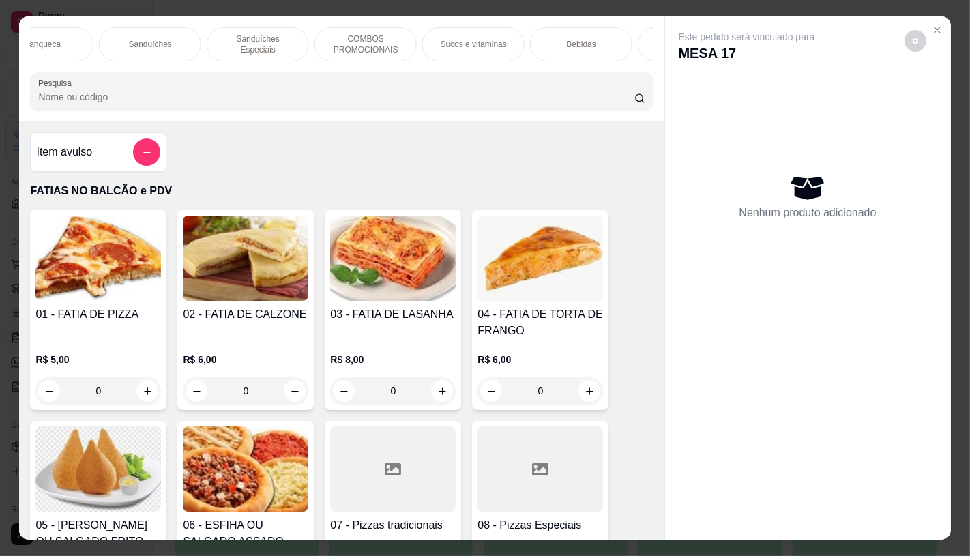
scroll to position [0, 1419]
click at [506, 39] on p "Chocolates e guloseimas" at bounding box center [494, 44] width 79 height 22
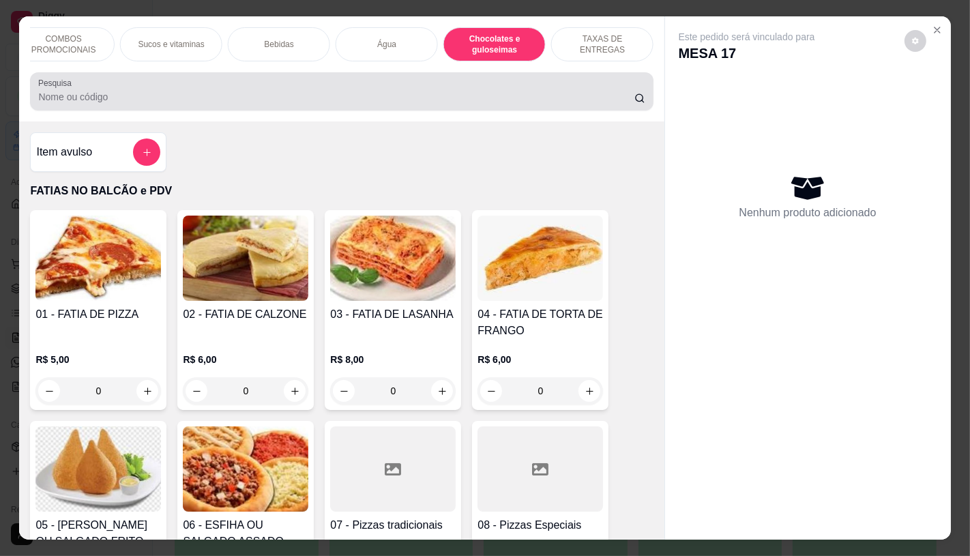
scroll to position [32, 0]
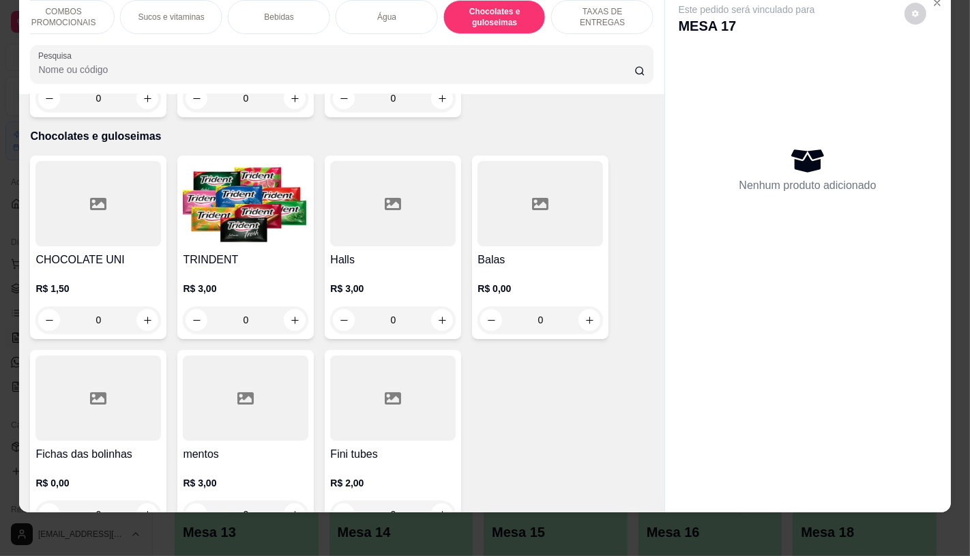
click at [269, 184] on img at bounding box center [246, 203] width 126 height 85
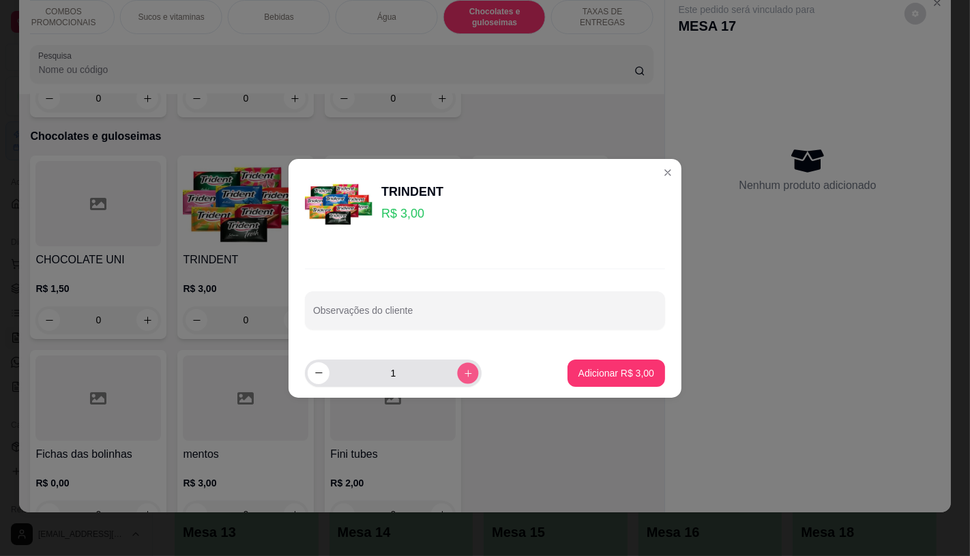
click at [457, 369] on button "increase-product-quantity" at bounding box center [467, 372] width 21 height 21
type input "2"
click at [584, 367] on p "Adicionar R$ 6,00" at bounding box center [617, 373] width 76 height 14
type input "2"
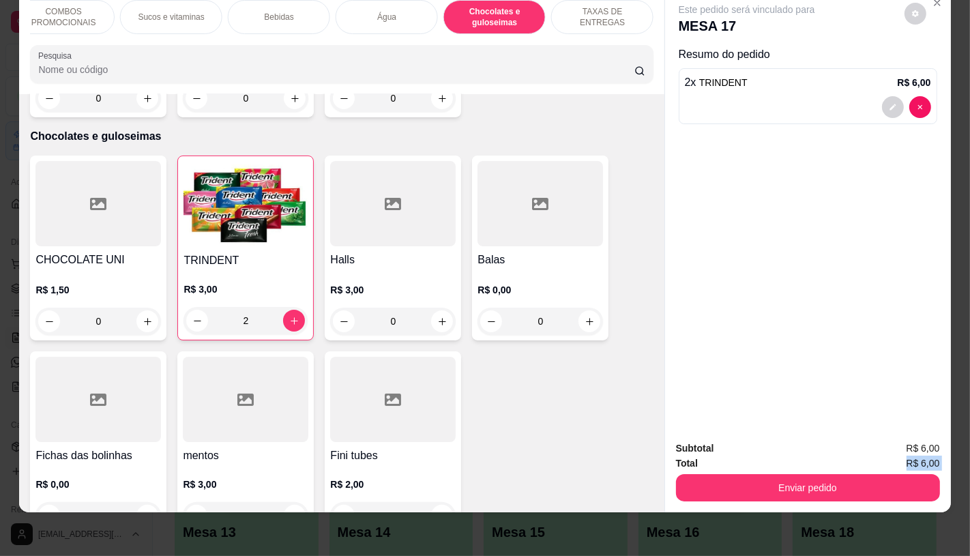
drag, startPoint x: 740, startPoint y: 461, endPoint x: 745, endPoint y: 467, distance: 7.8
click at [744, 467] on div "Subtotal R$ 6,00 Total R$ 6,00 Enviar pedido" at bounding box center [808, 471] width 264 height 61
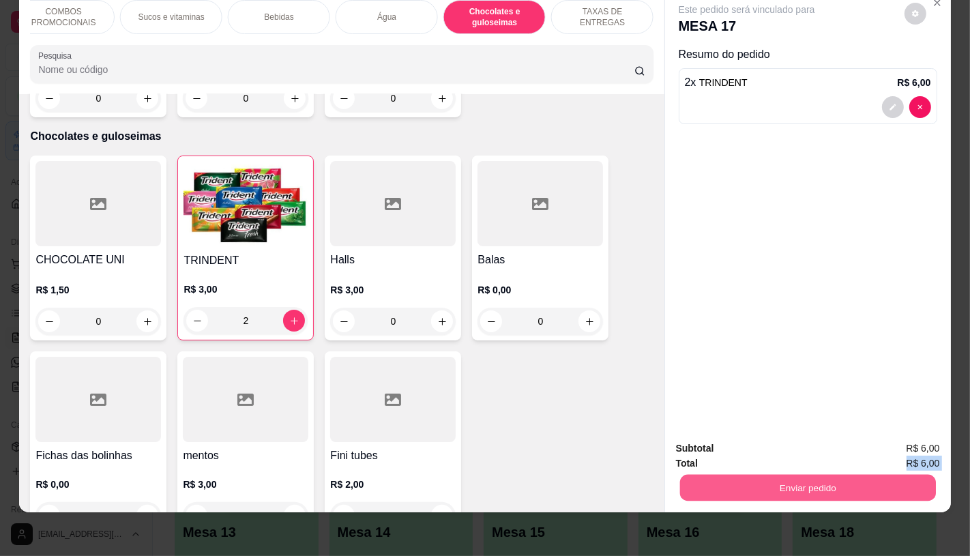
click at [747, 476] on button "Enviar pedido" at bounding box center [808, 487] width 256 height 27
click at [735, 453] on button "Não registrar e enviar pedido" at bounding box center [762, 442] width 138 height 25
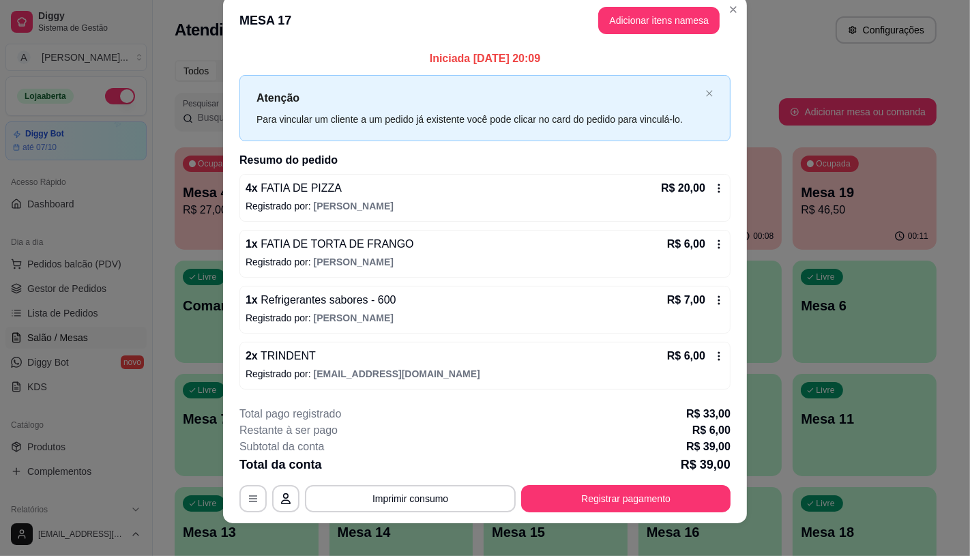
scroll to position [29, 0]
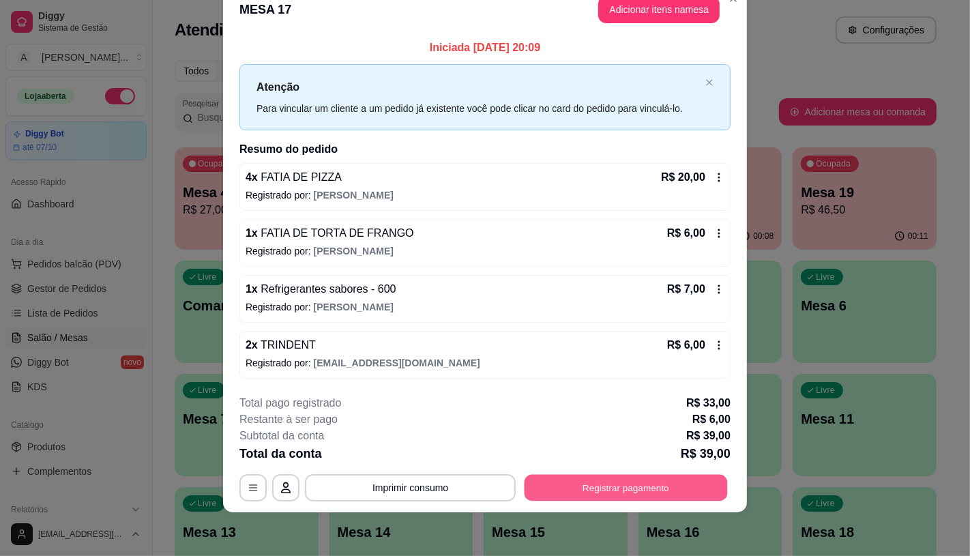
click at [650, 486] on button "Registrar pagamento" at bounding box center [626, 488] width 203 height 27
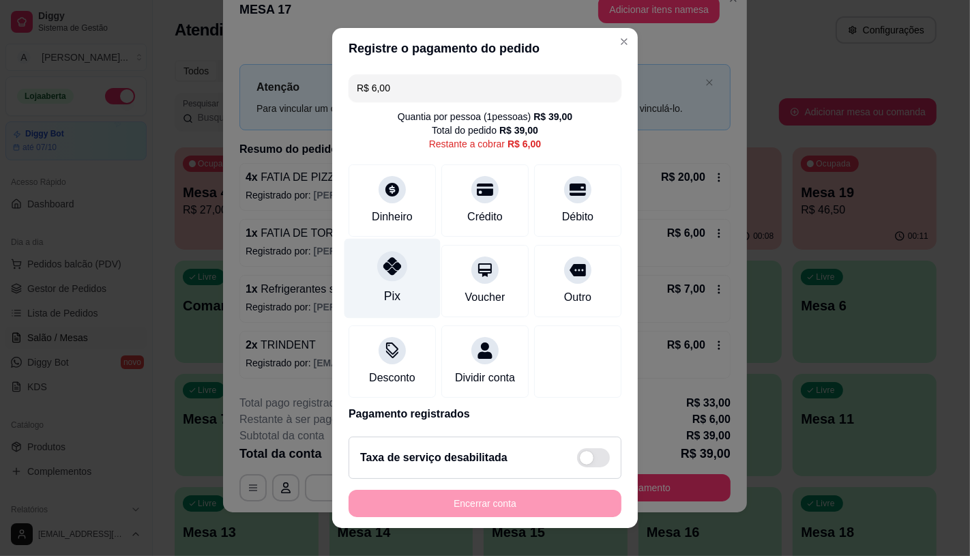
click at [387, 257] on icon at bounding box center [392, 266] width 18 height 18
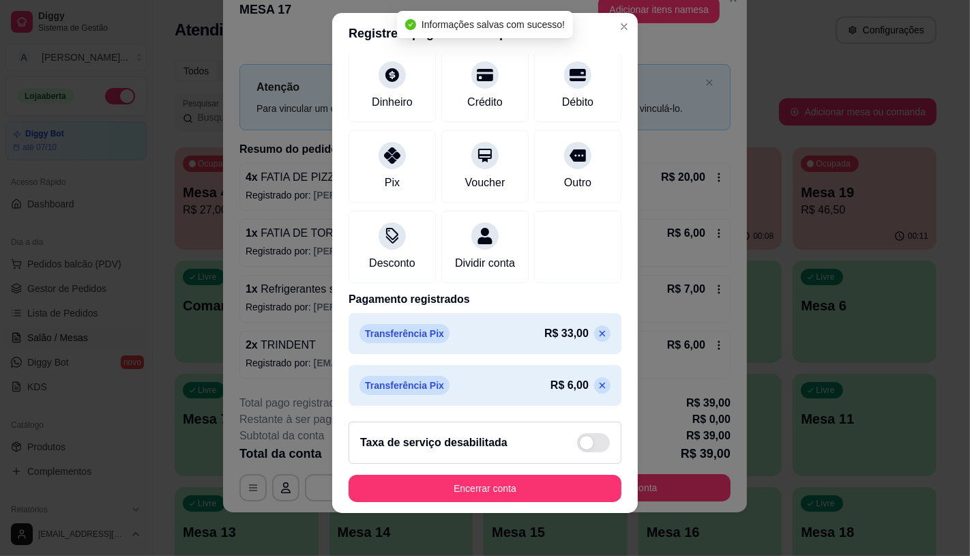
scroll to position [16, 0]
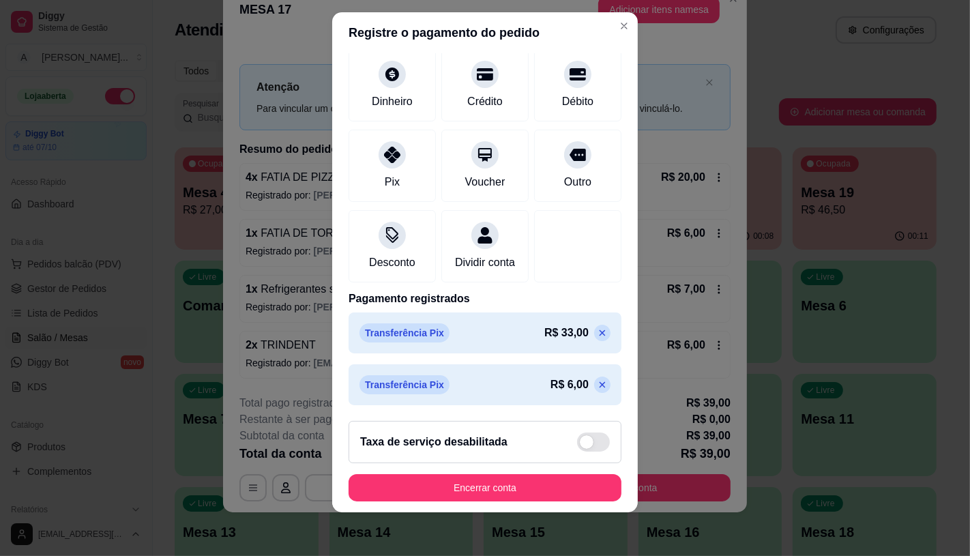
click at [594, 384] on p at bounding box center [602, 385] width 16 height 16
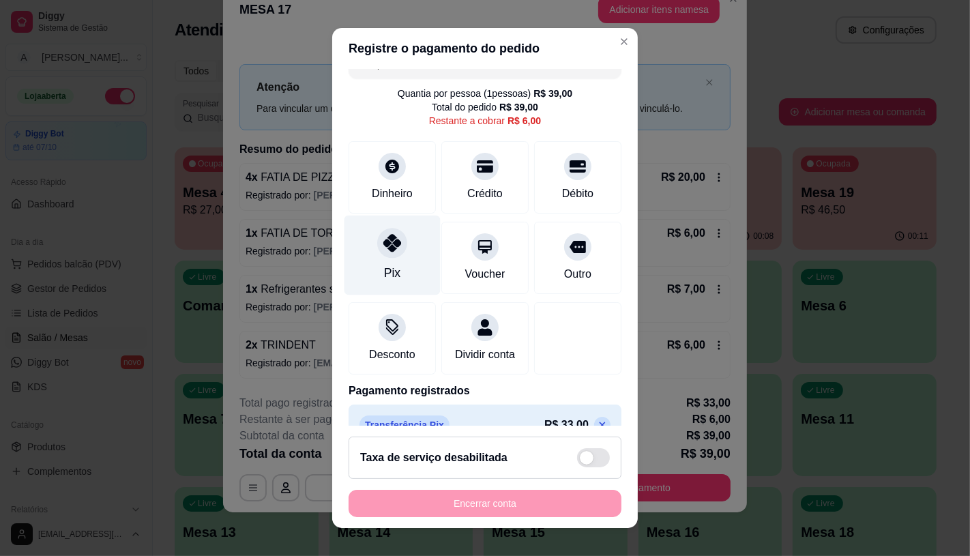
scroll to position [0, 0]
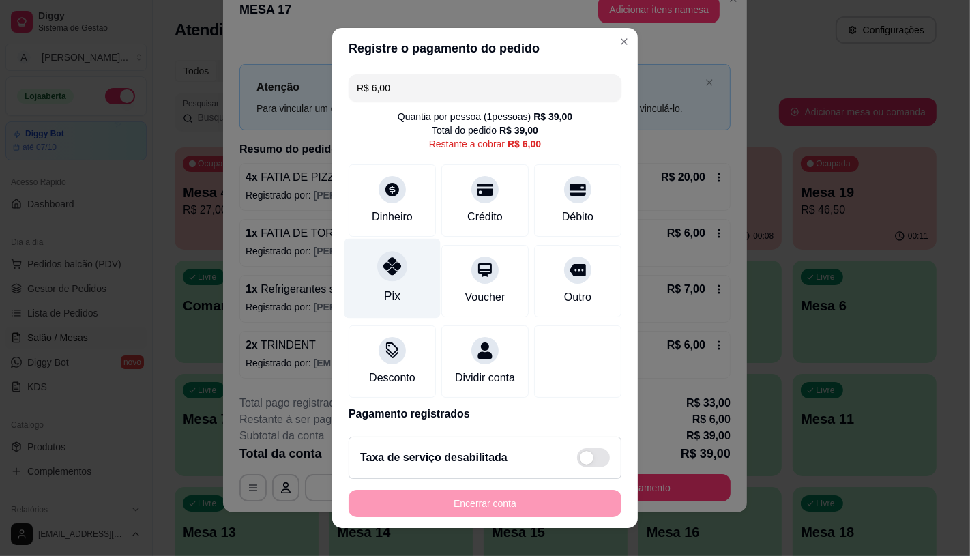
click at [398, 287] on div "Pix" at bounding box center [393, 278] width 96 height 80
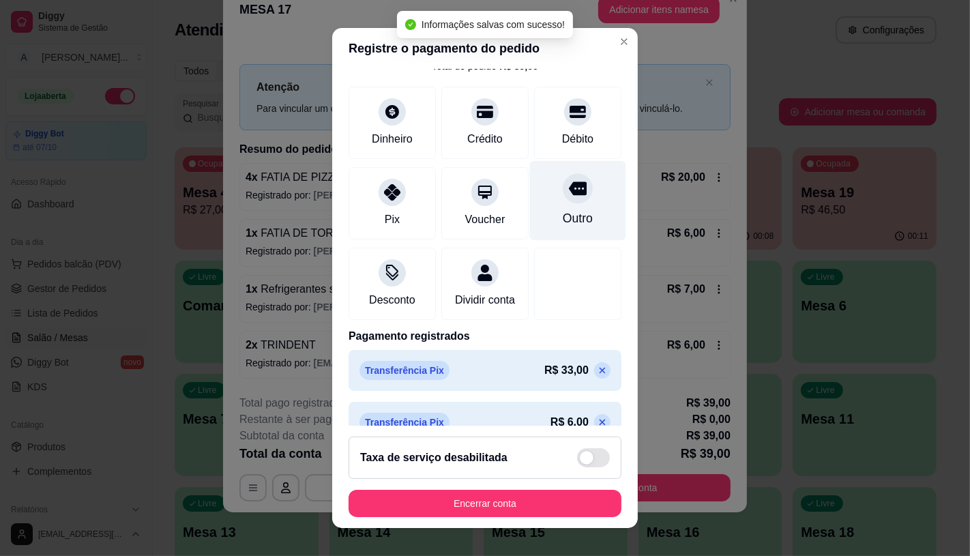
type input "R$ 0,00"
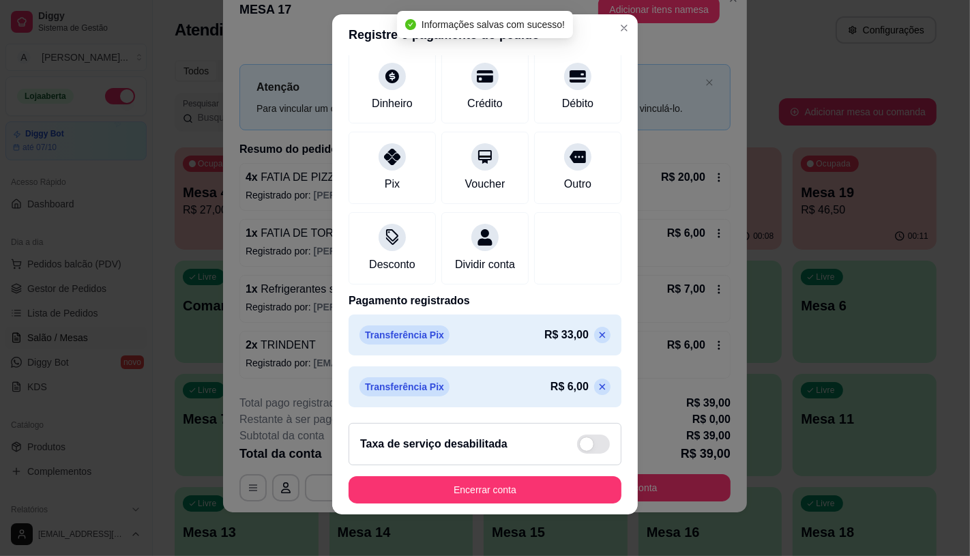
scroll to position [16, 0]
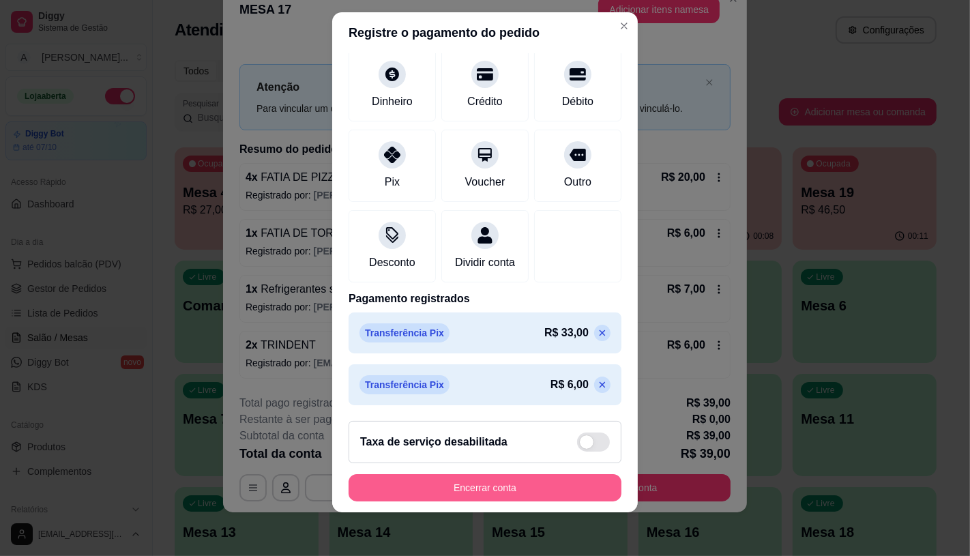
click at [462, 496] on button "Encerrar conta" at bounding box center [485, 487] width 273 height 27
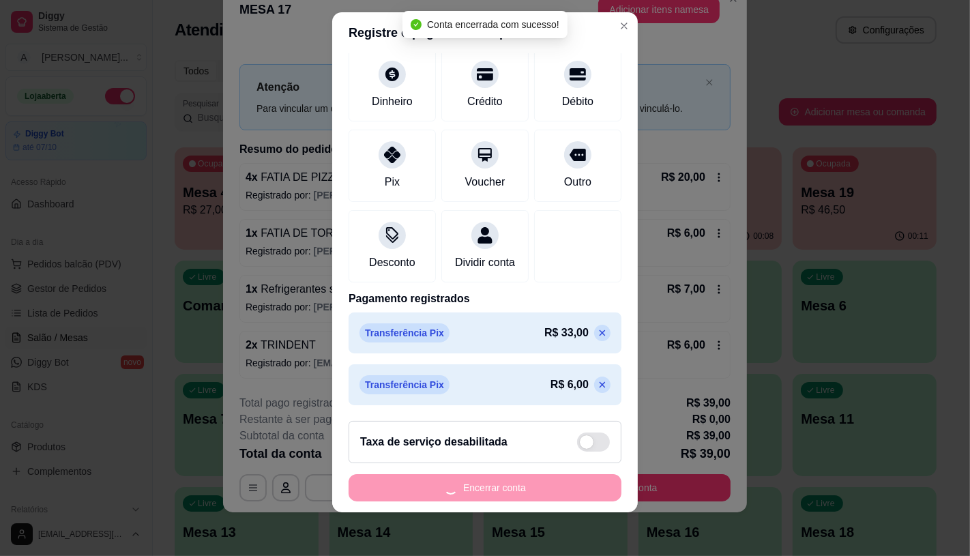
scroll to position [0, 0]
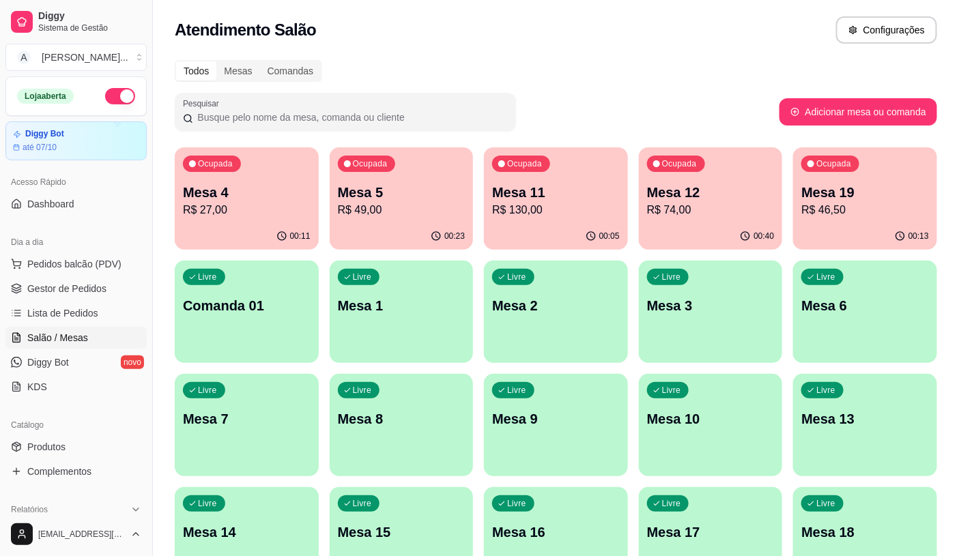
click at [428, 192] on p "Mesa 5" at bounding box center [402, 192] width 128 height 19
click at [258, 218] on div "Ocupada Mesa 4 R$ 27,00" at bounding box center [246, 186] width 139 height 74
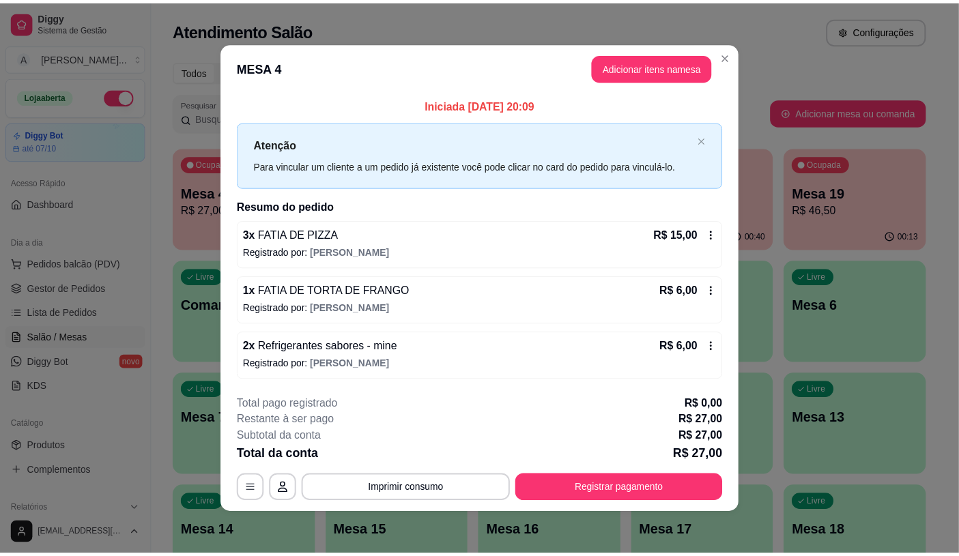
scroll to position [1, 0]
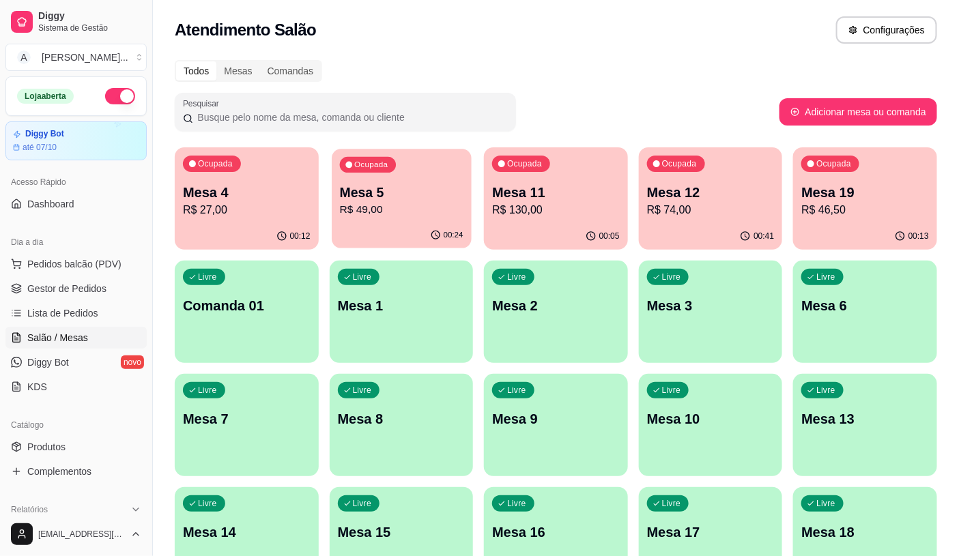
click at [345, 187] on p "Mesa 5" at bounding box center [400, 193] width 123 height 18
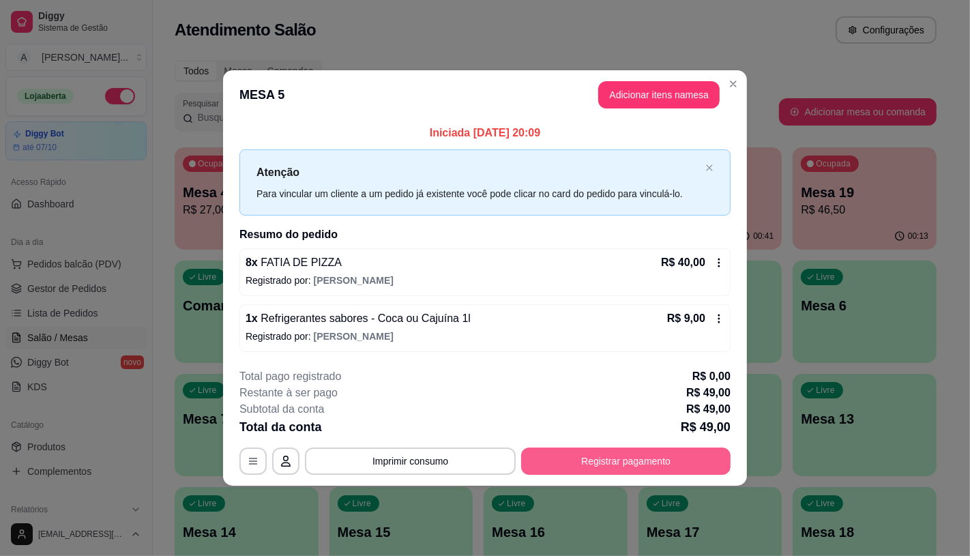
click at [645, 451] on button "Registrar pagamento" at bounding box center [625, 461] width 209 height 27
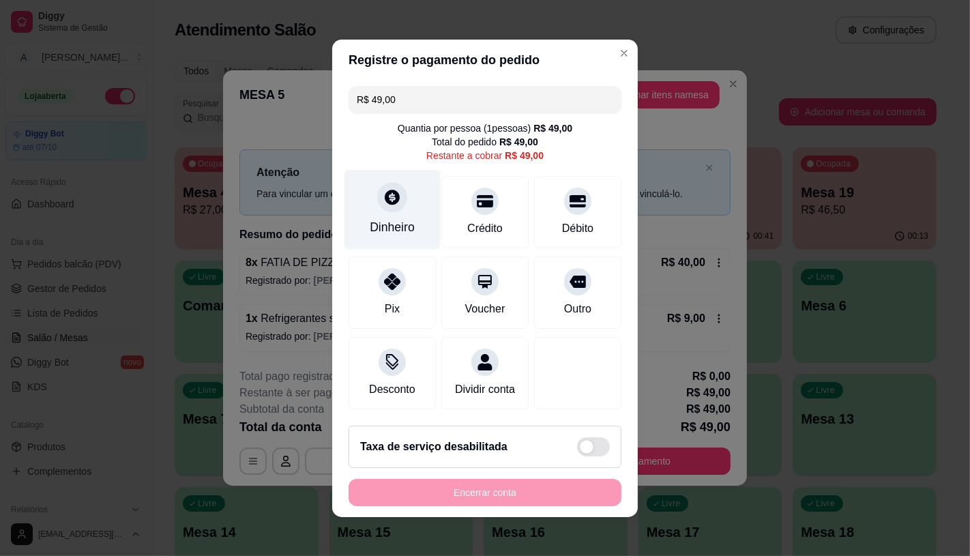
click at [345, 200] on div "Dinheiro" at bounding box center [393, 209] width 96 height 80
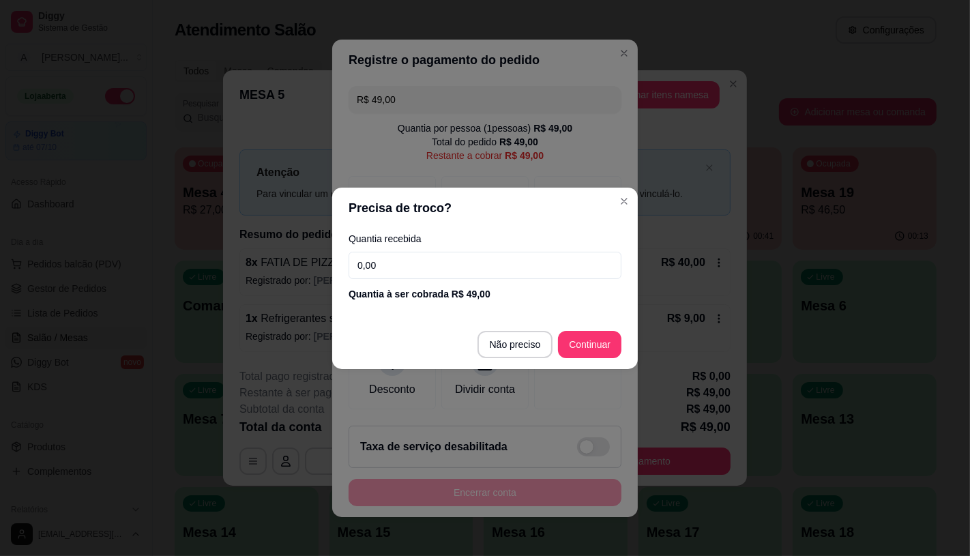
click at [433, 272] on input "0,00" at bounding box center [485, 265] width 273 height 27
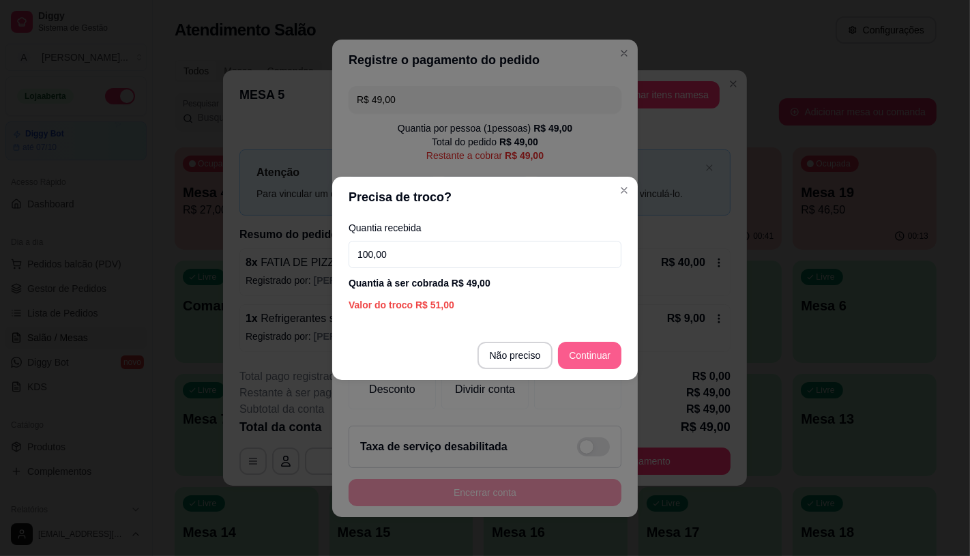
type input "100,00"
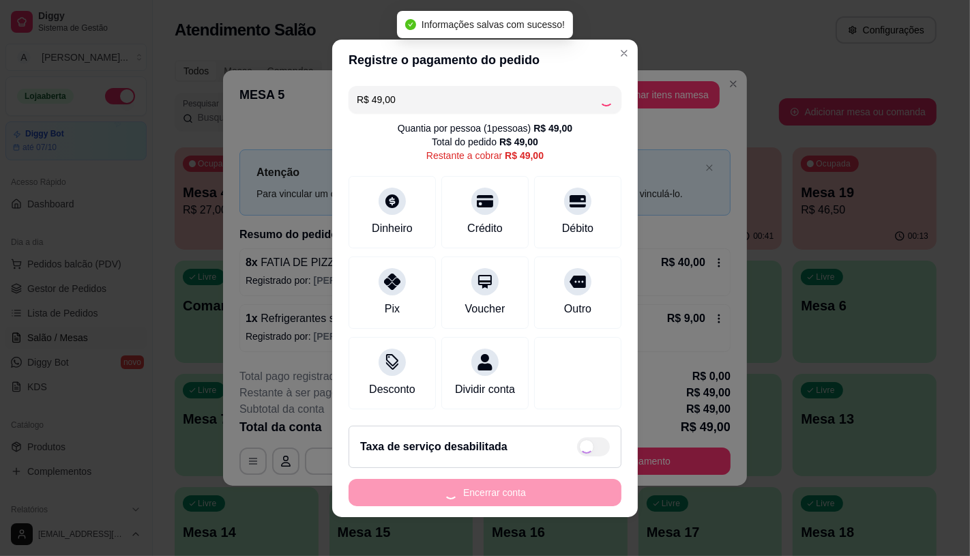
type input "R$ 0,00"
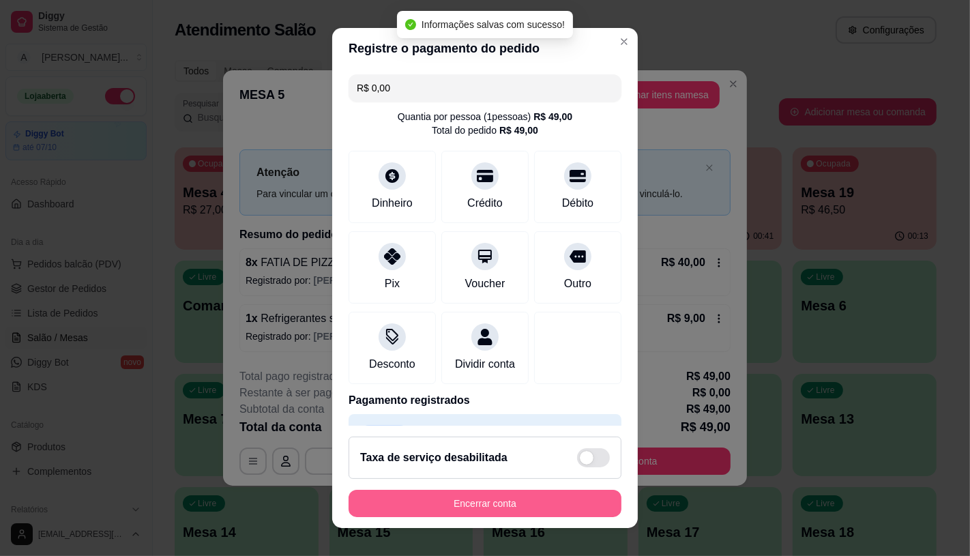
click at [536, 503] on button "Encerrar conta" at bounding box center [485, 503] width 273 height 27
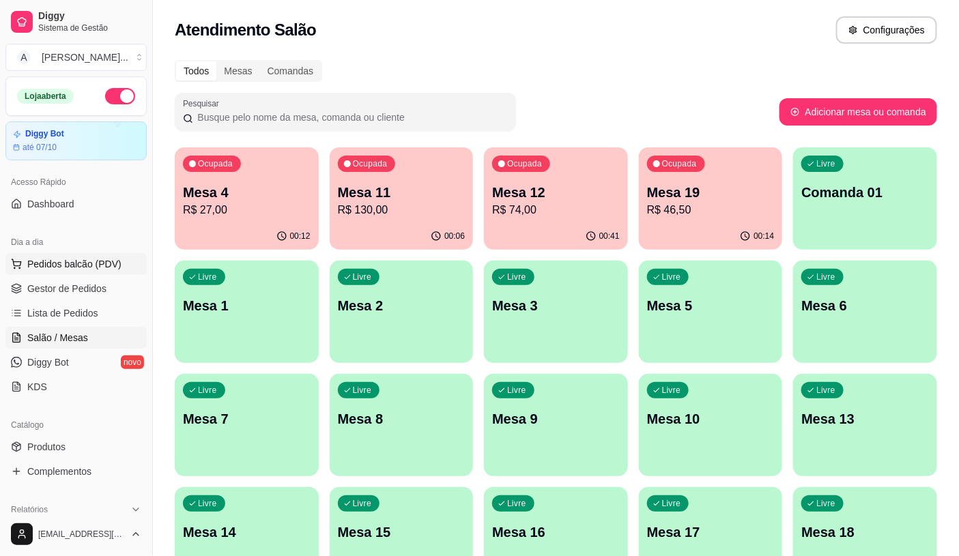
click at [100, 266] on span "Pedidos balcão (PDV)" at bounding box center [74, 264] width 94 height 14
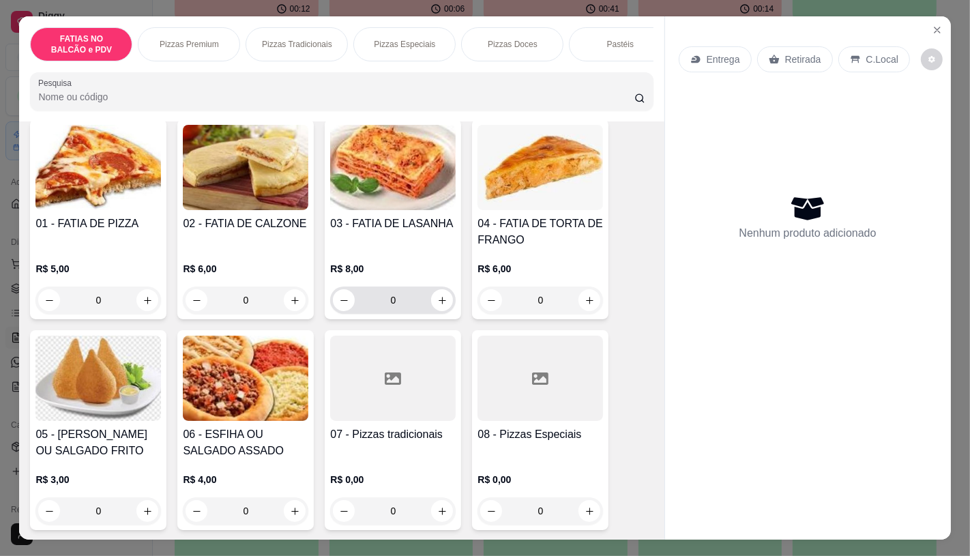
scroll to position [151, 0]
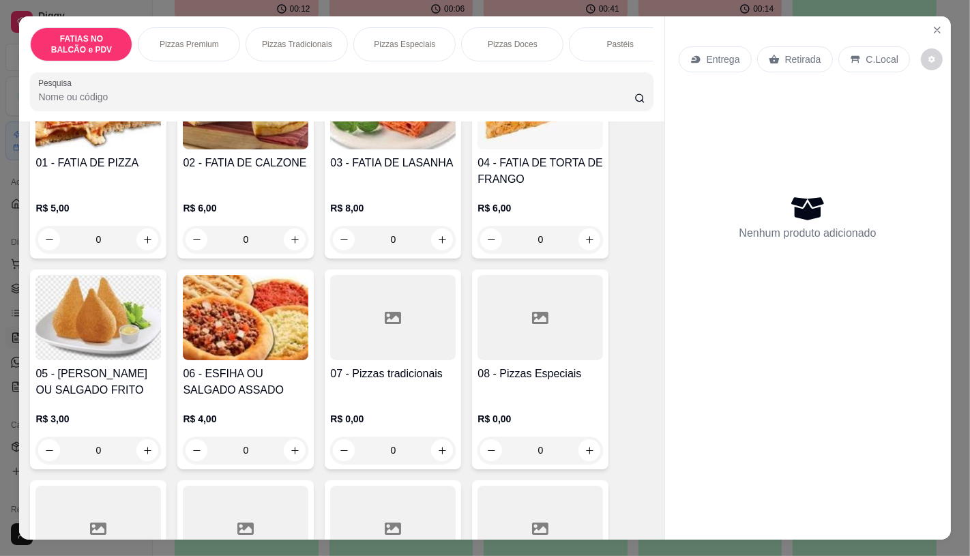
click at [379, 388] on div "07 - Pizzas tradicionais" at bounding box center [393, 382] width 126 height 33
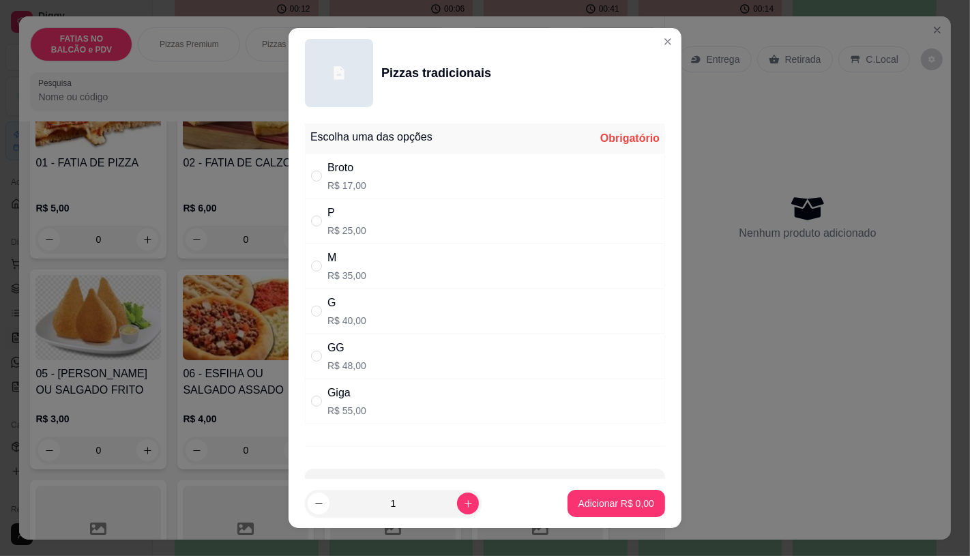
click at [359, 405] on div "Giga R$ 55,00" at bounding box center [485, 401] width 360 height 45
radio input "true"
click at [594, 505] on p "Adicionar R$ 55,00" at bounding box center [613, 504] width 81 height 14
type input "1"
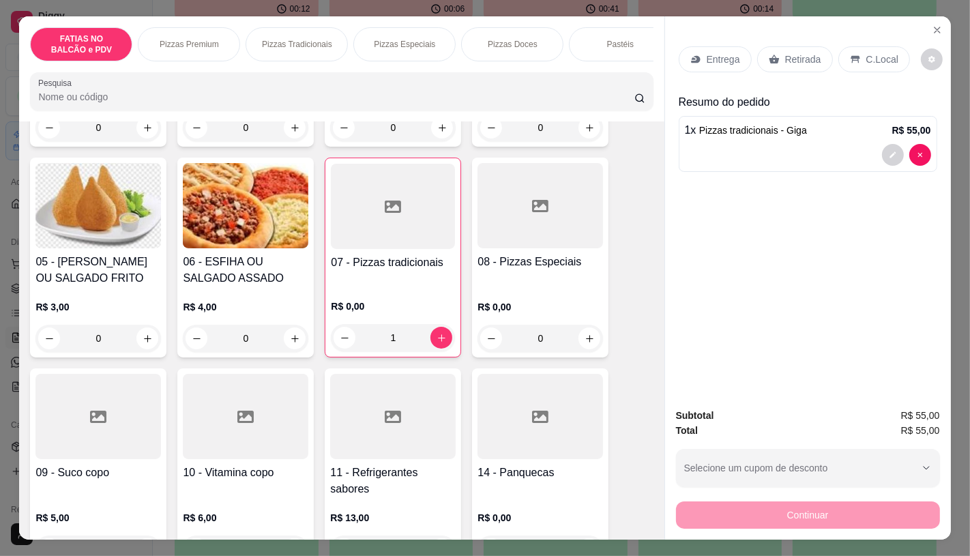
scroll to position [303, 0]
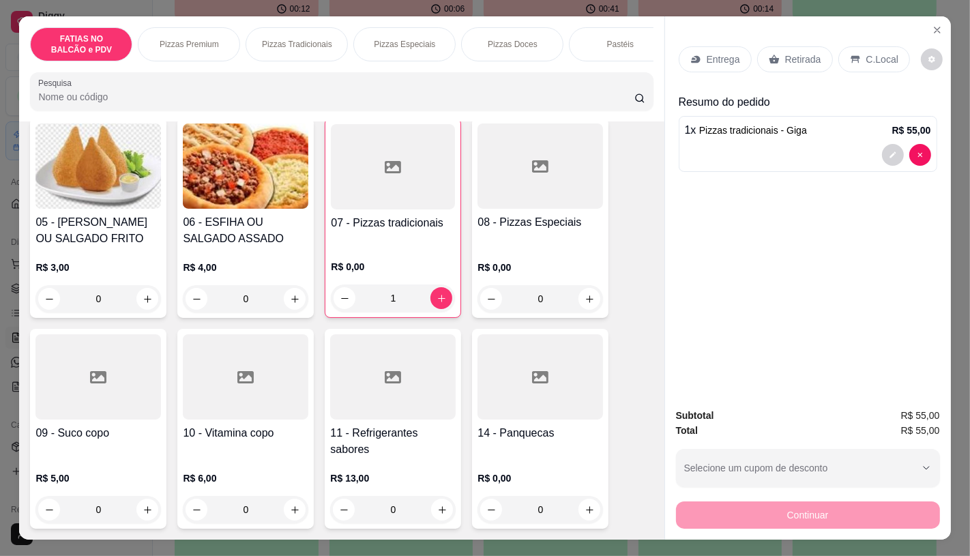
click at [419, 401] on div at bounding box center [393, 376] width 126 height 85
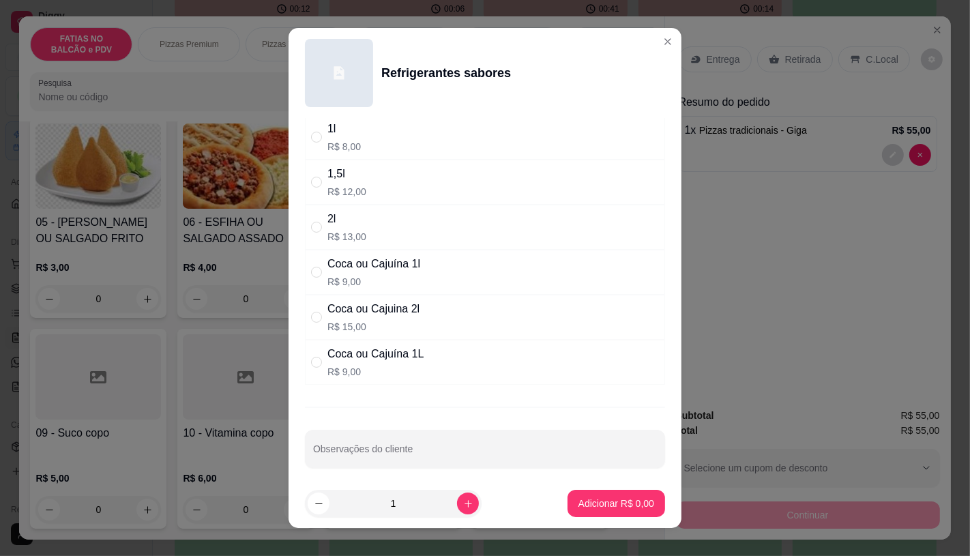
scroll to position [182, 0]
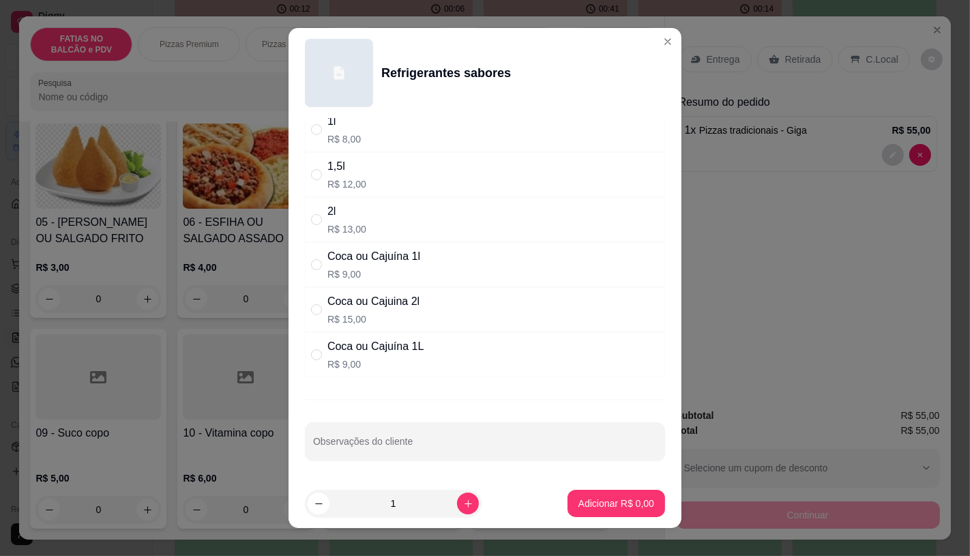
click at [383, 317] on p "R$ 15,00" at bounding box center [373, 319] width 92 height 14
radio input "true"
click at [594, 507] on p "Adicionar R$ 15,00" at bounding box center [613, 504] width 81 height 14
type input "1"
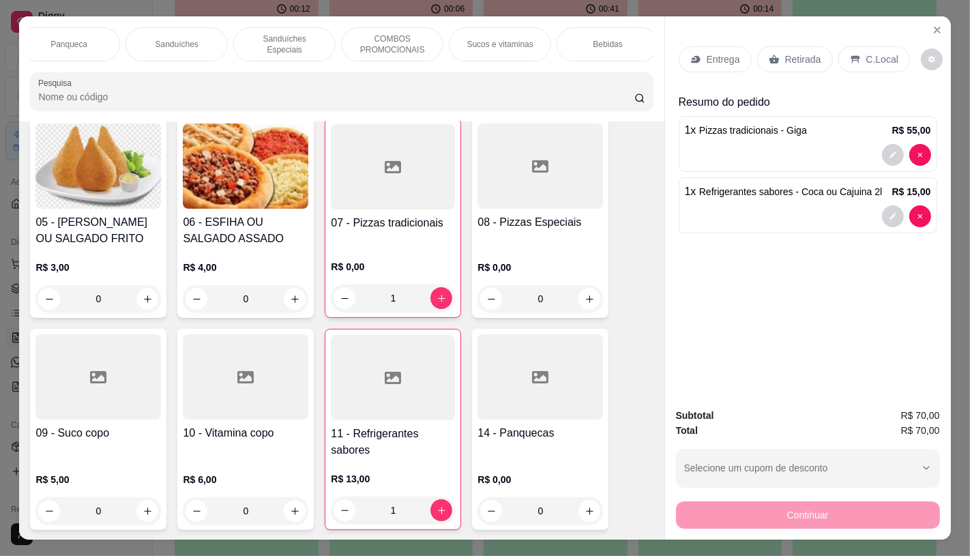
scroll to position [0, 1419]
click at [616, 37] on p "TAXAS DE ENTREGAS" at bounding box center [602, 44] width 79 height 22
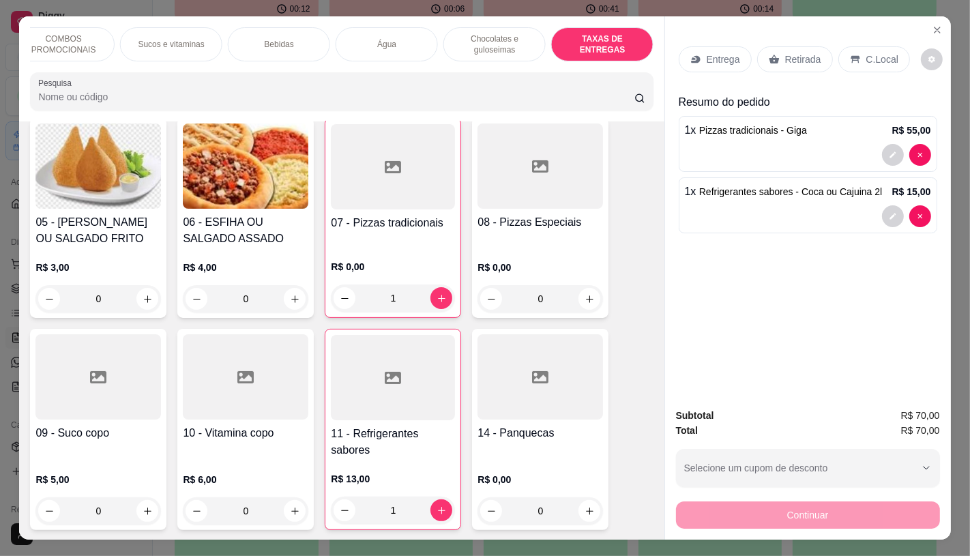
scroll to position [32, 0]
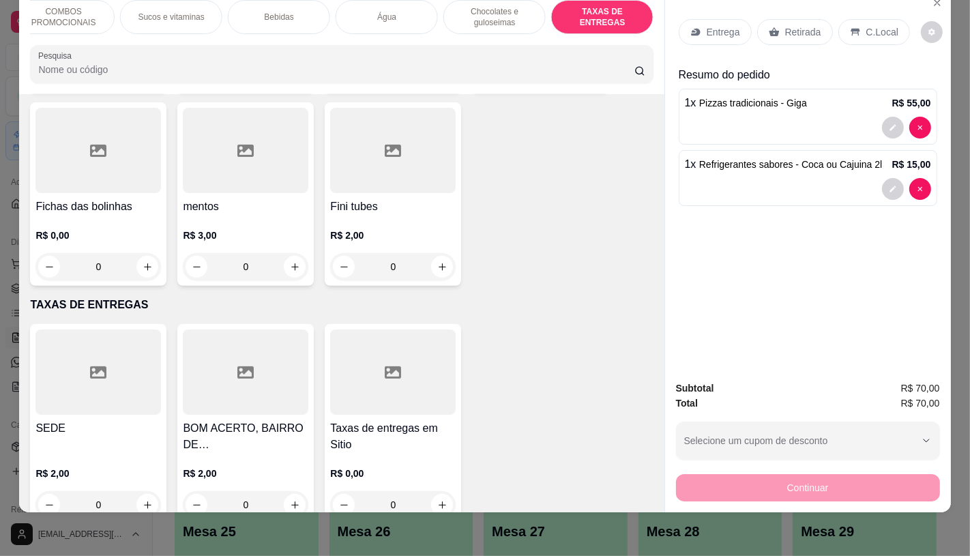
click at [244, 375] on div at bounding box center [246, 372] width 126 height 85
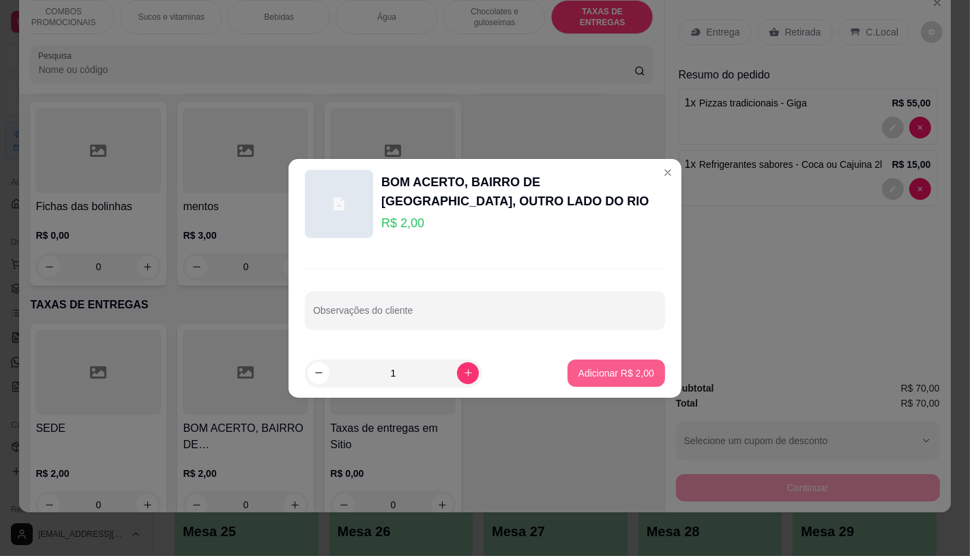
click at [601, 366] on p "Adicionar R$ 2,00" at bounding box center [617, 373] width 76 height 14
type input "1"
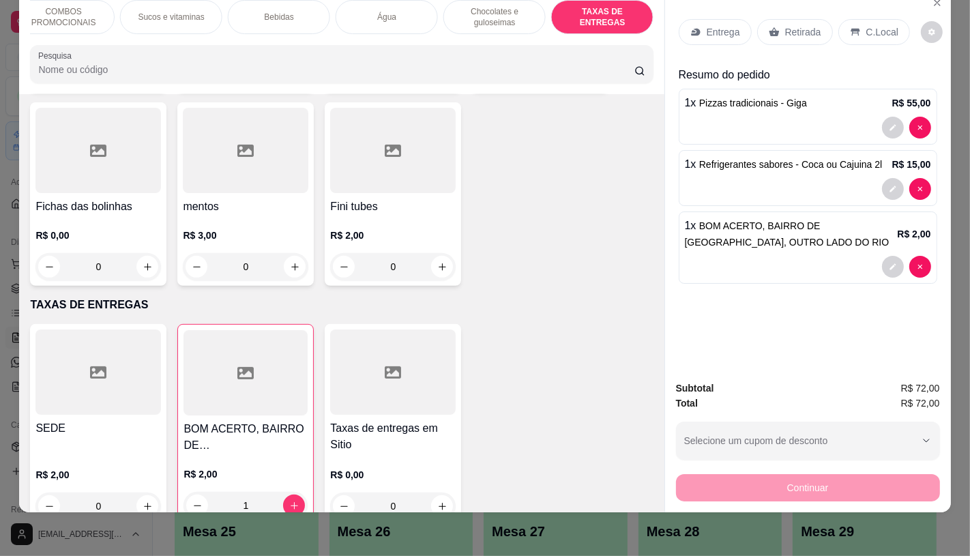
click at [706, 473] on div "Continuar" at bounding box center [808, 486] width 264 height 31
click at [789, 16] on div "Entrega Retirada C.Local" at bounding box center [808, 32] width 259 height 48
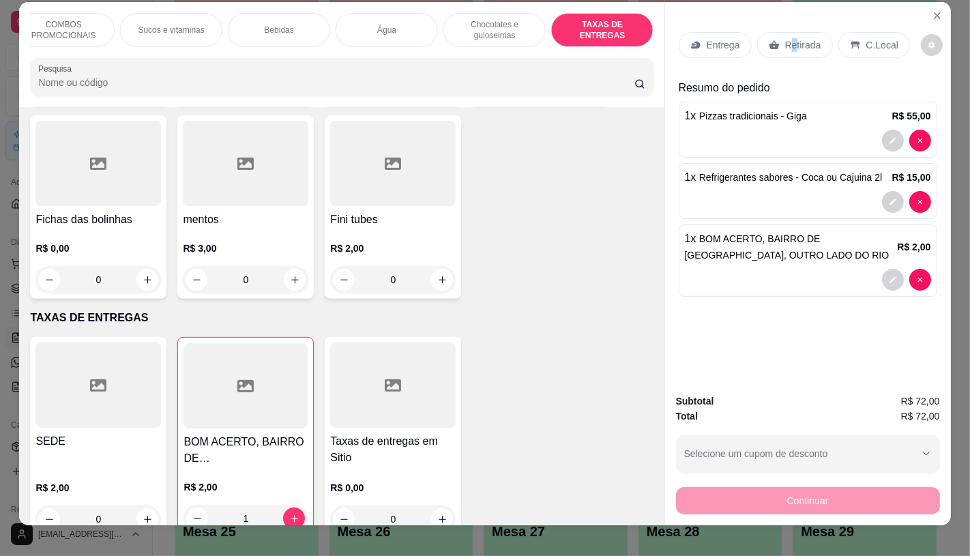
click at [789, 38] on p "Retirada" at bounding box center [803, 45] width 36 height 14
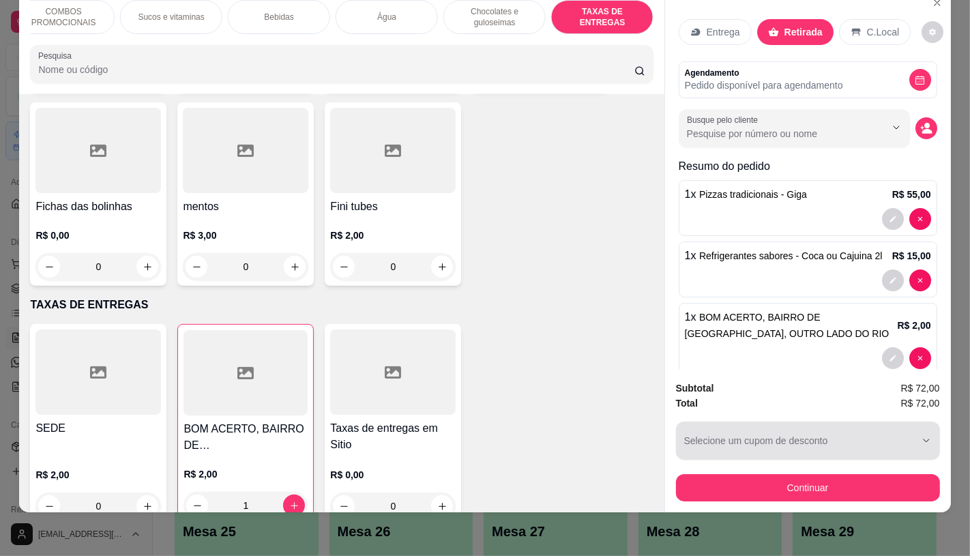
scroll to position [32, 0]
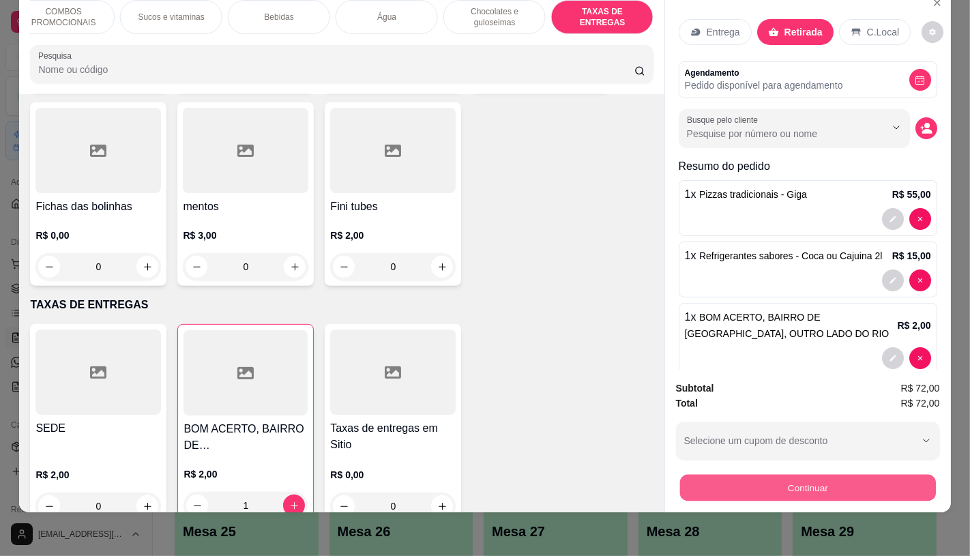
click at [776, 483] on button "Continuar" at bounding box center [808, 487] width 256 height 27
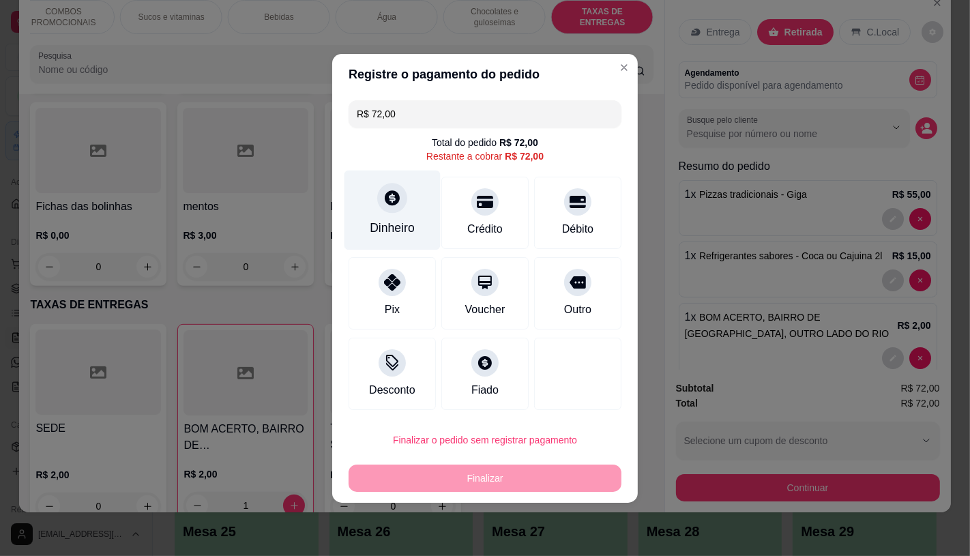
click at [406, 218] on div "Dinheiro" at bounding box center [393, 210] width 96 height 80
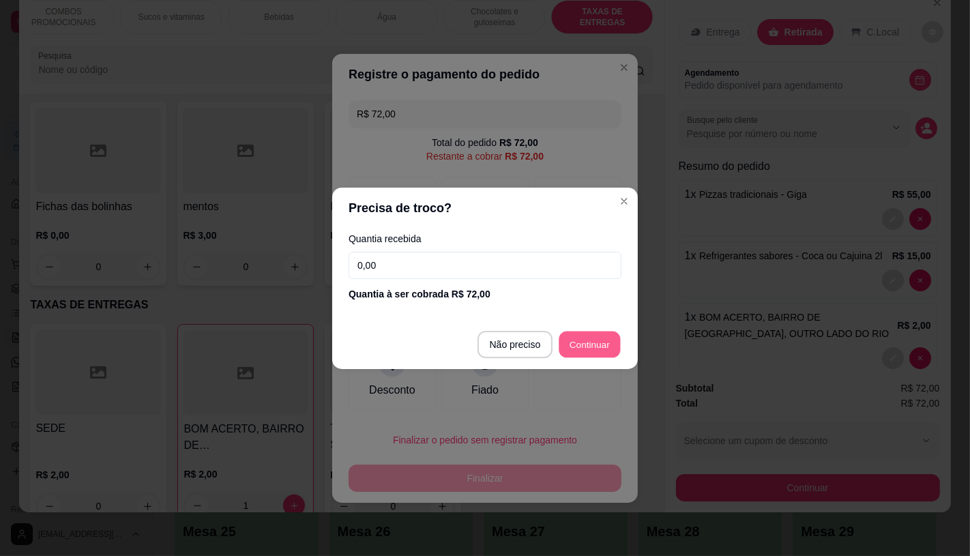
type input "R$ 0,00"
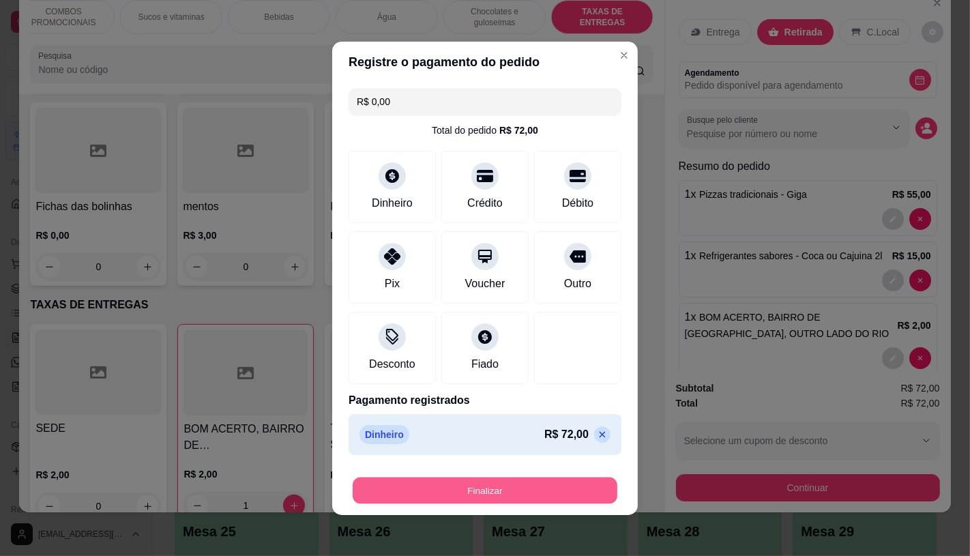
click at [501, 485] on button "Finalizar" at bounding box center [485, 490] width 265 height 27
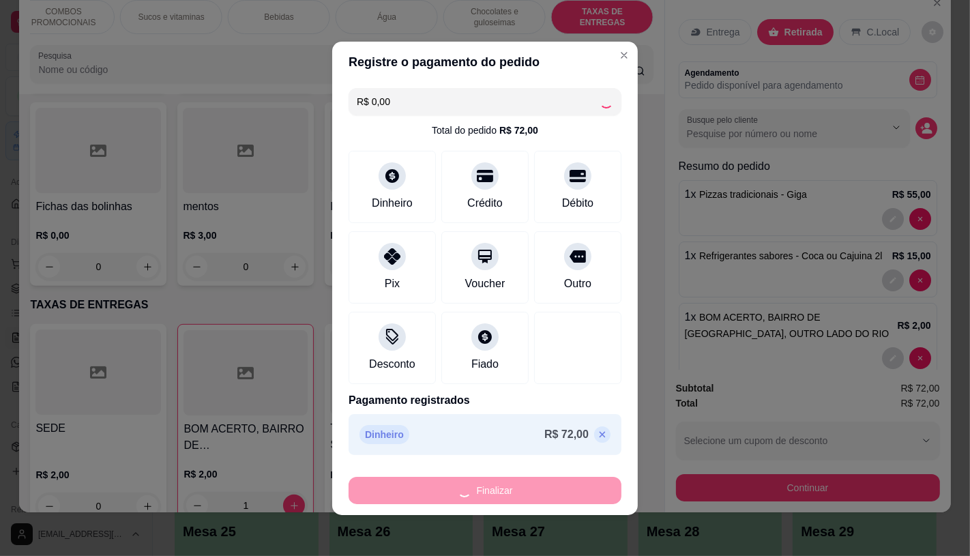
type input "0"
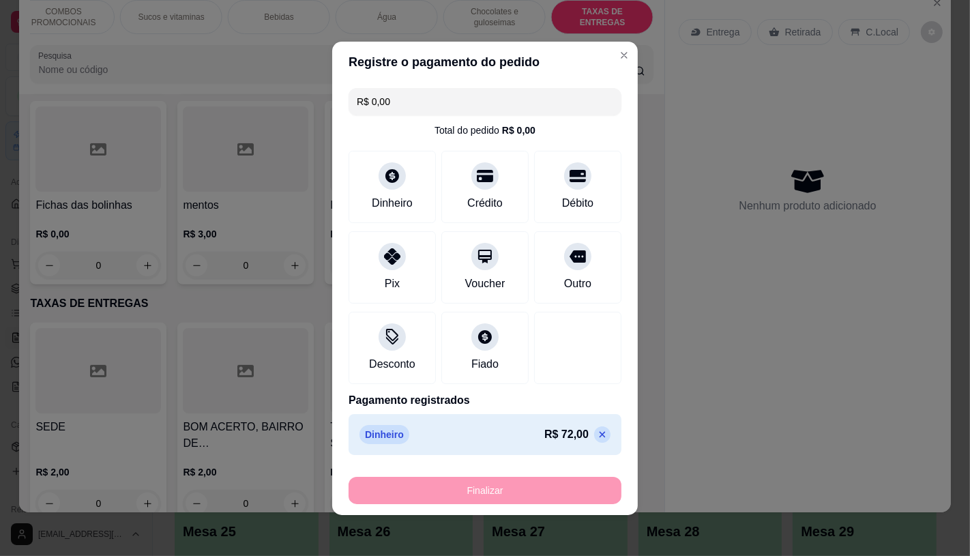
type input "-R$ 72,00"
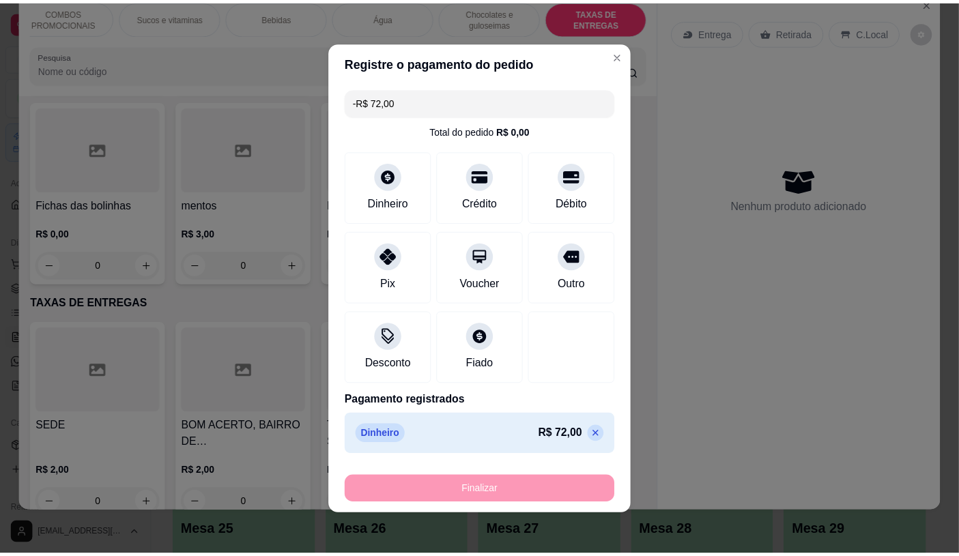
scroll to position [9124, 0]
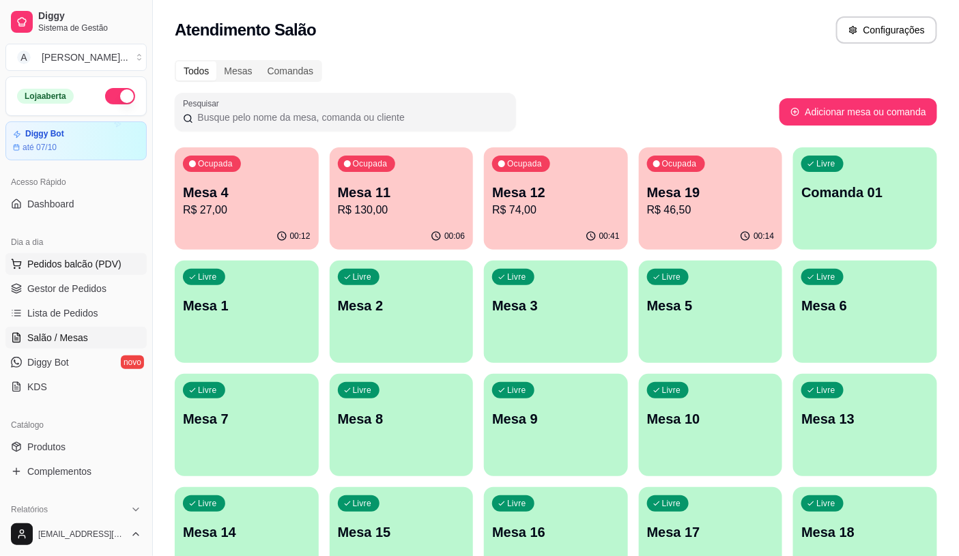
click at [25, 263] on button "Pedidos balcão (PDV)" at bounding box center [75, 264] width 141 height 22
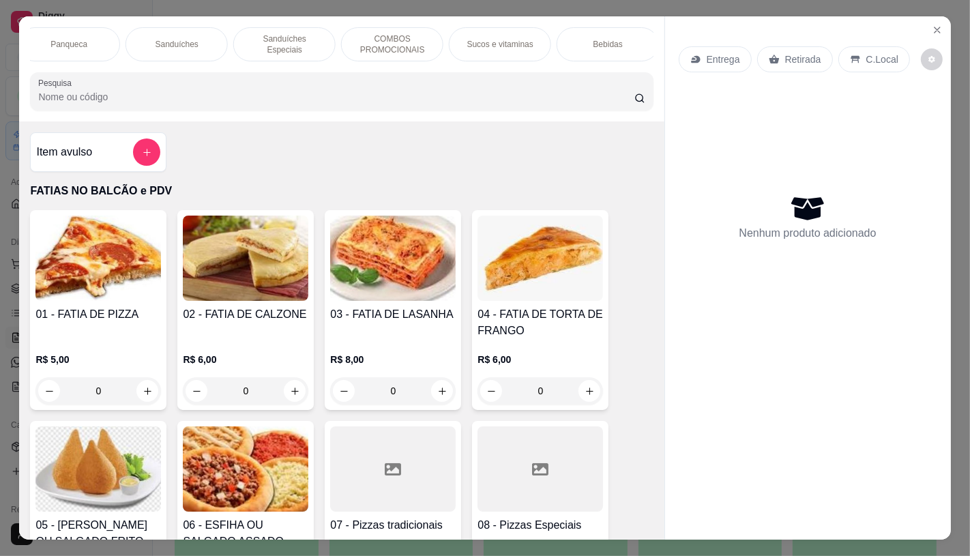
scroll to position [0, 1419]
click at [499, 40] on p "Chocolates e guloseimas" at bounding box center [494, 44] width 79 height 22
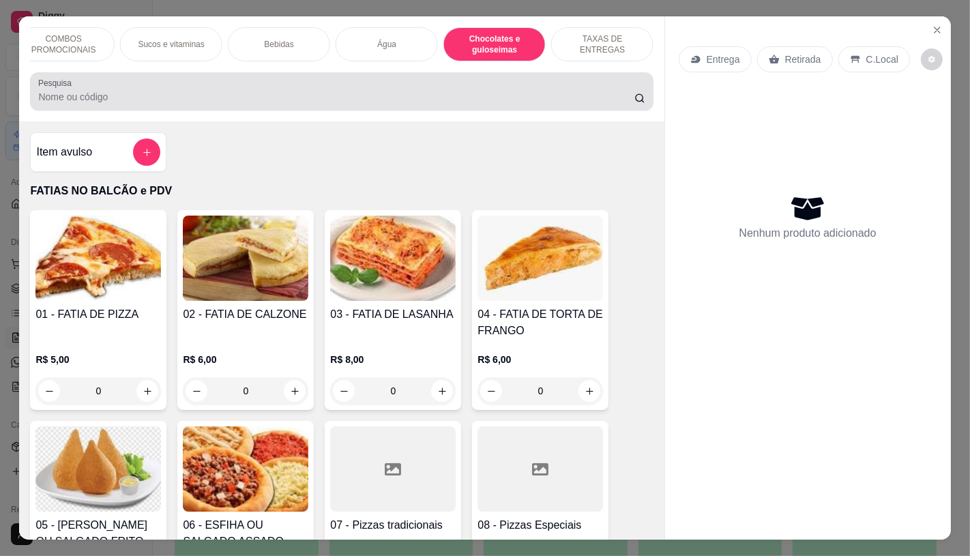
scroll to position [32, 0]
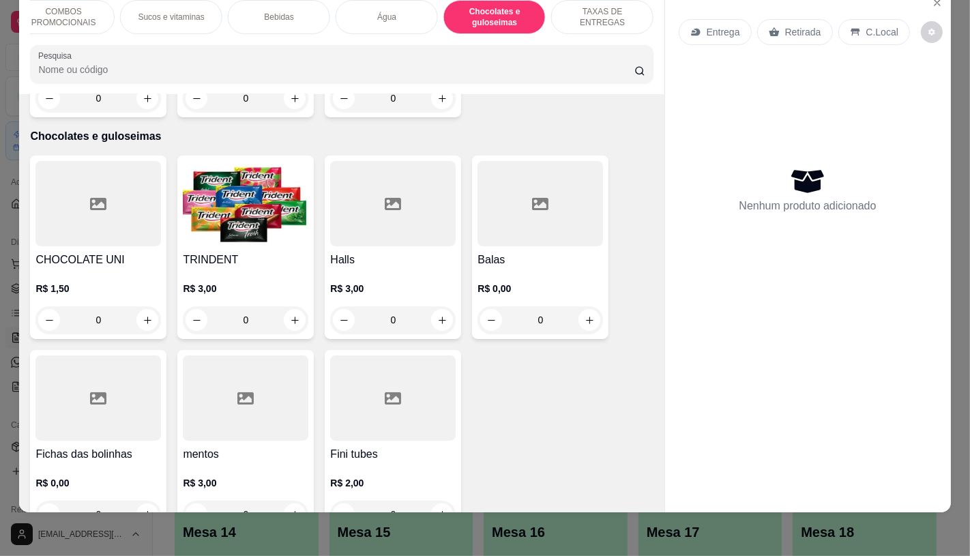
click at [368, 252] on h4 "Halls" at bounding box center [393, 260] width 126 height 16
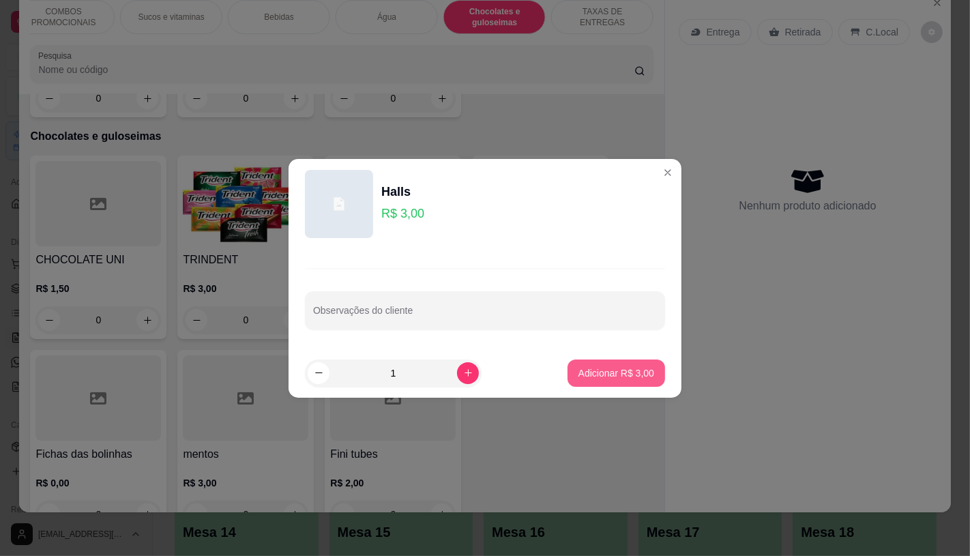
click at [608, 379] on p "Adicionar R$ 3,00" at bounding box center [617, 373] width 76 height 14
type input "1"
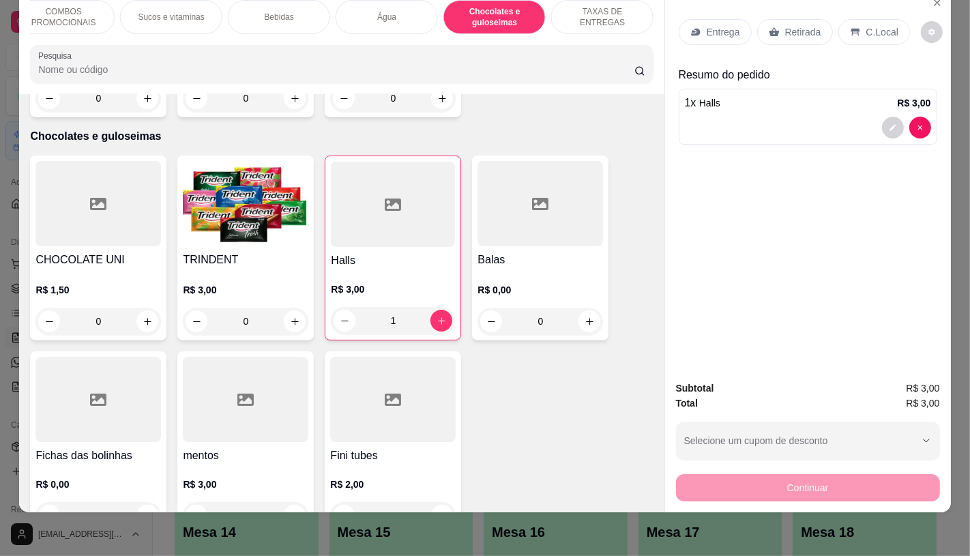
click at [791, 25] on p "Retirada" at bounding box center [803, 32] width 36 height 14
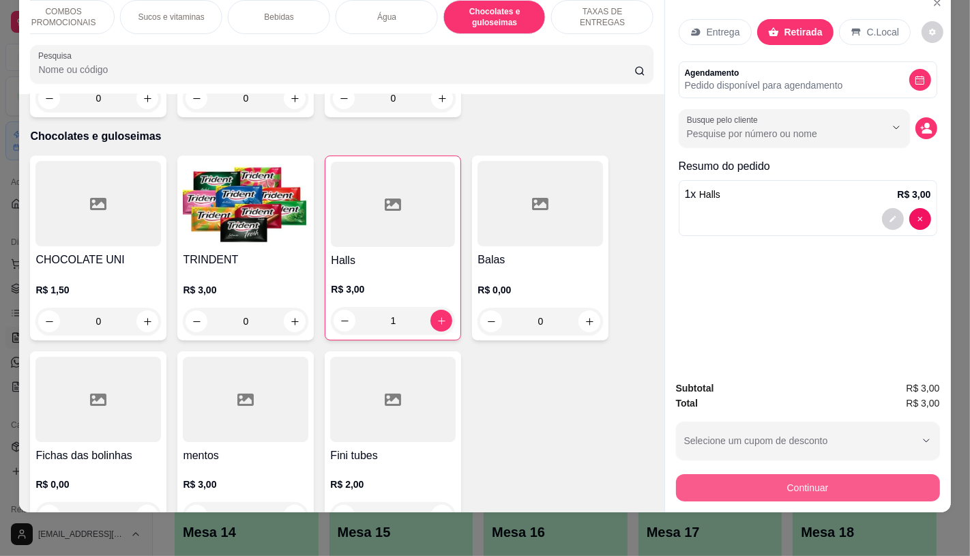
click at [781, 474] on button "Continuar" at bounding box center [808, 487] width 264 height 27
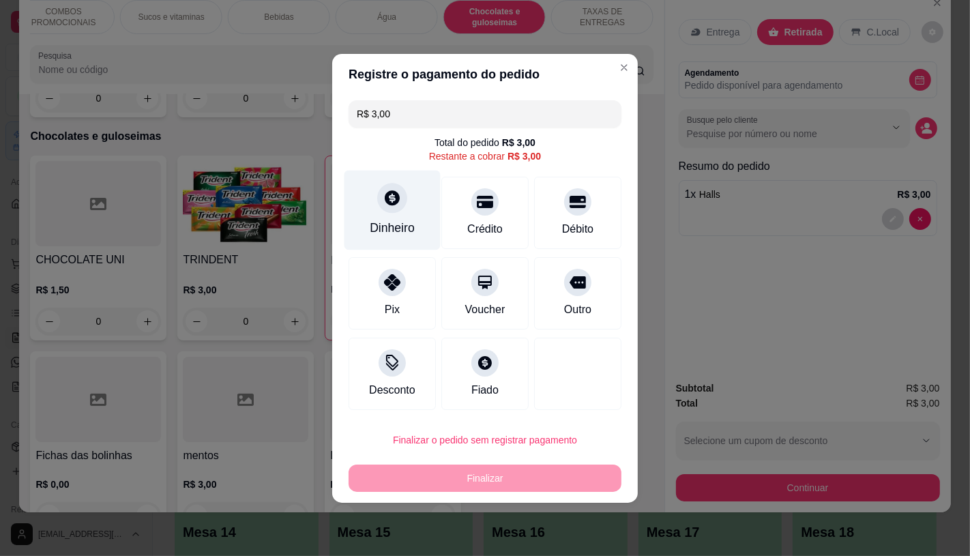
click at [387, 207] on icon at bounding box center [392, 198] width 18 height 18
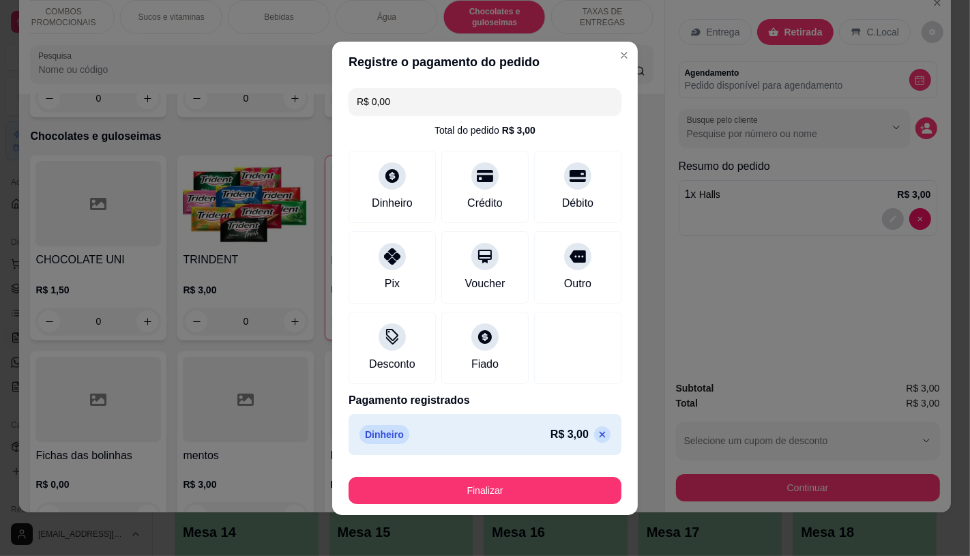
type input "R$ 0,00"
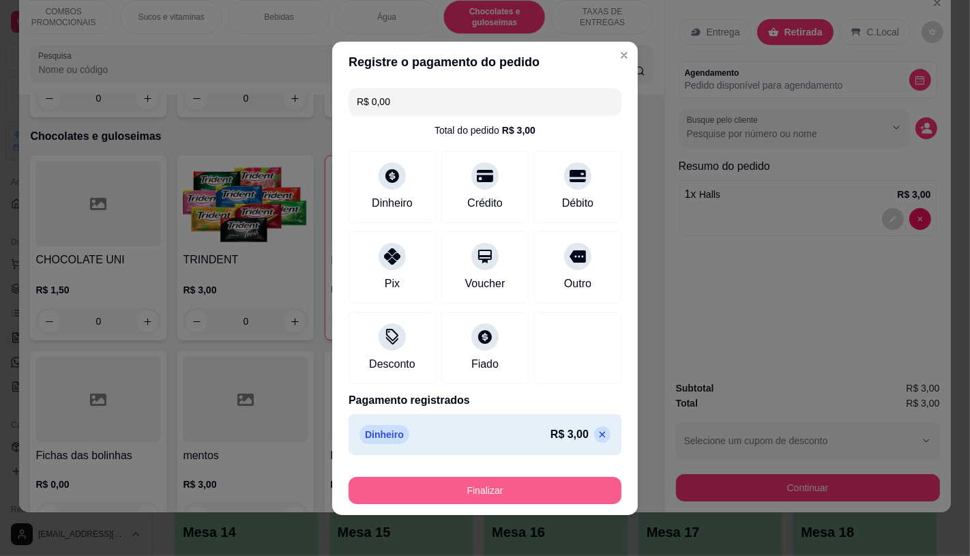
click at [553, 495] on button "Finalizar" at bounding box center [485, 490] width 273 height 27
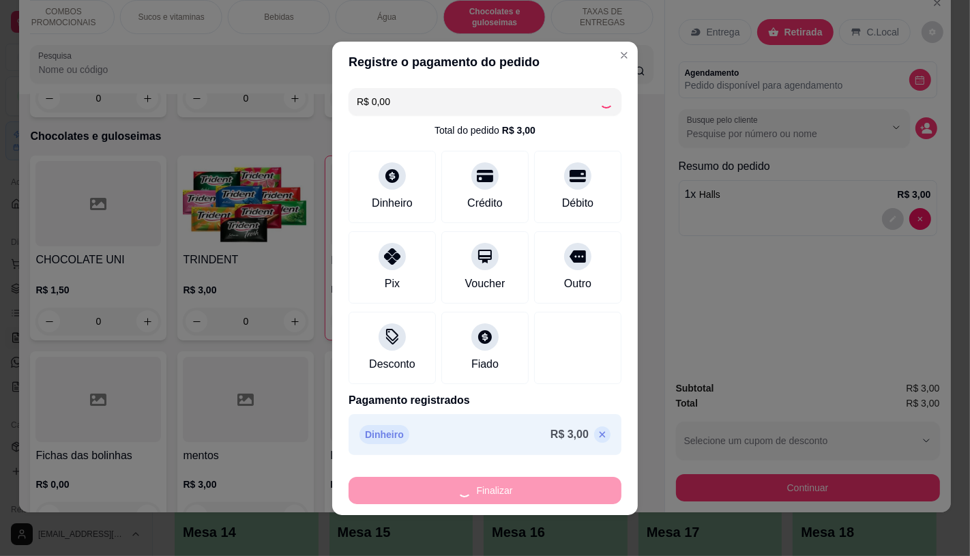
type input "0"
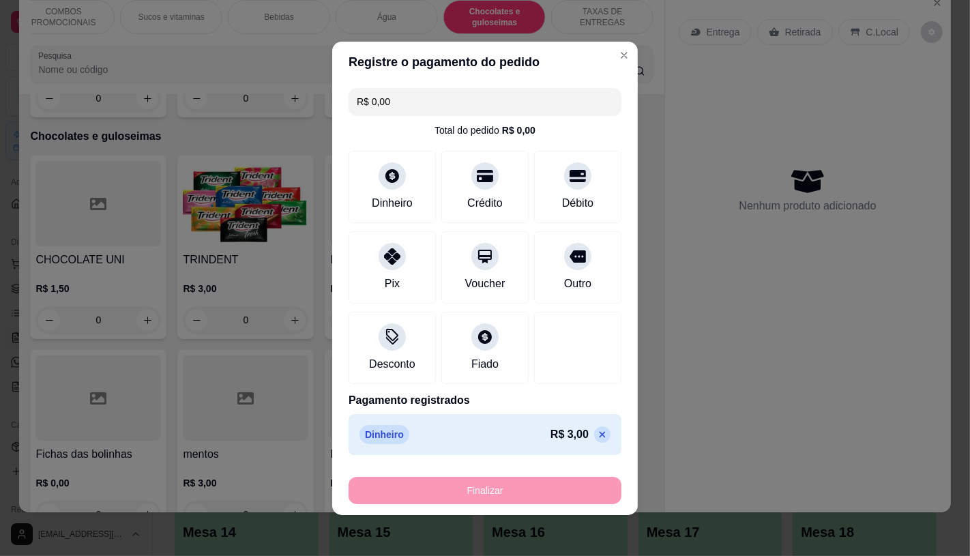
type input "-R$ 3,00"
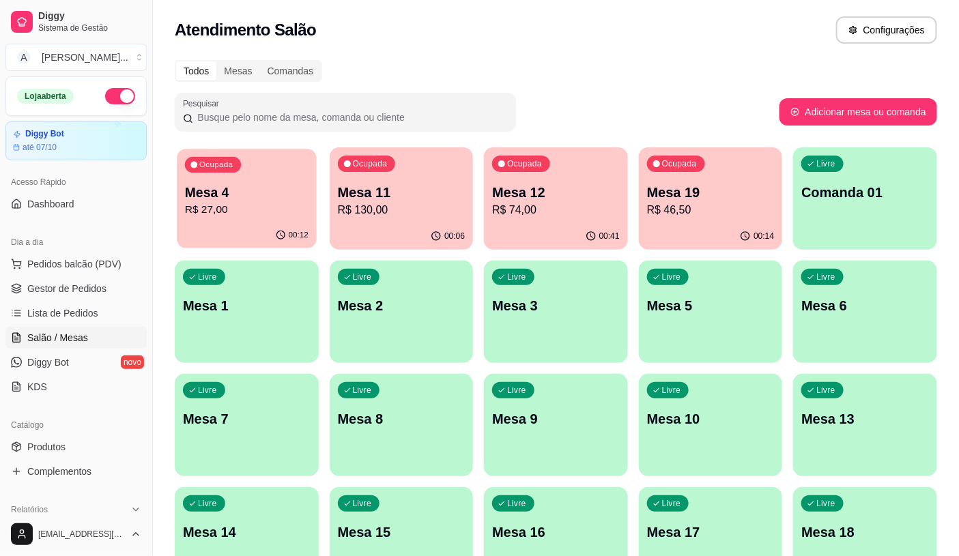
click at [217, 207] on p "R$ 27,00" at bounding box center [246, 210] width 123 height 16
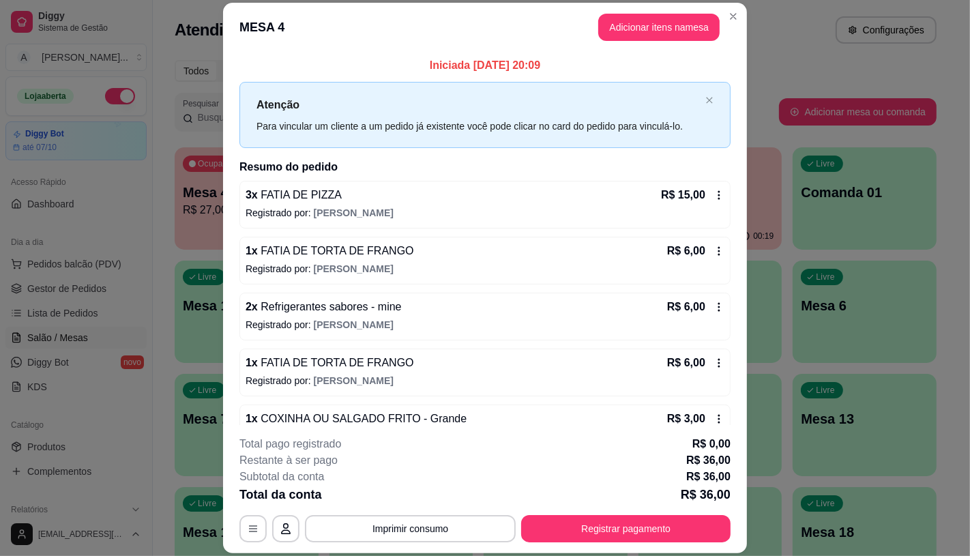
click at [669, 31] on button "Adicionar itens na mesa" at bounding box center [658, 27] width 121 height 27
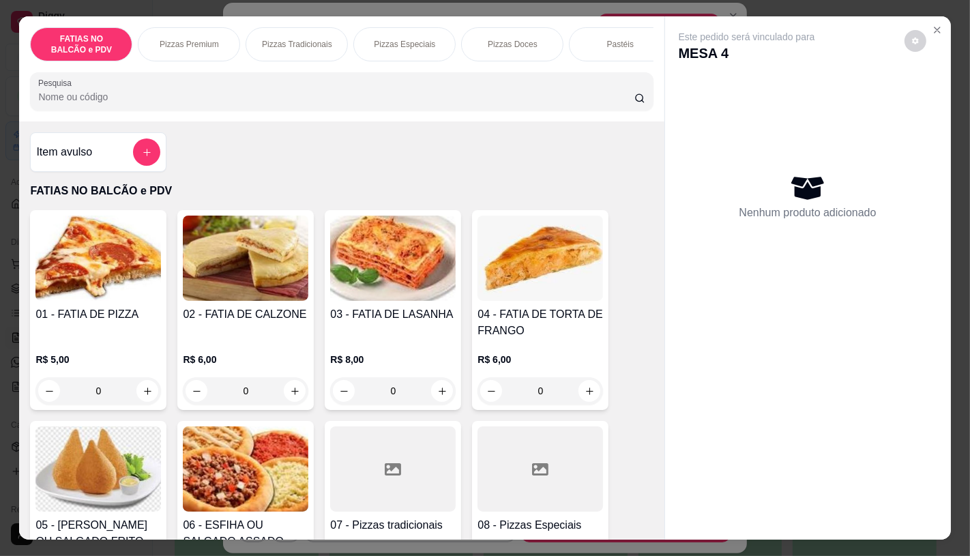
scroll to position [76, 0]
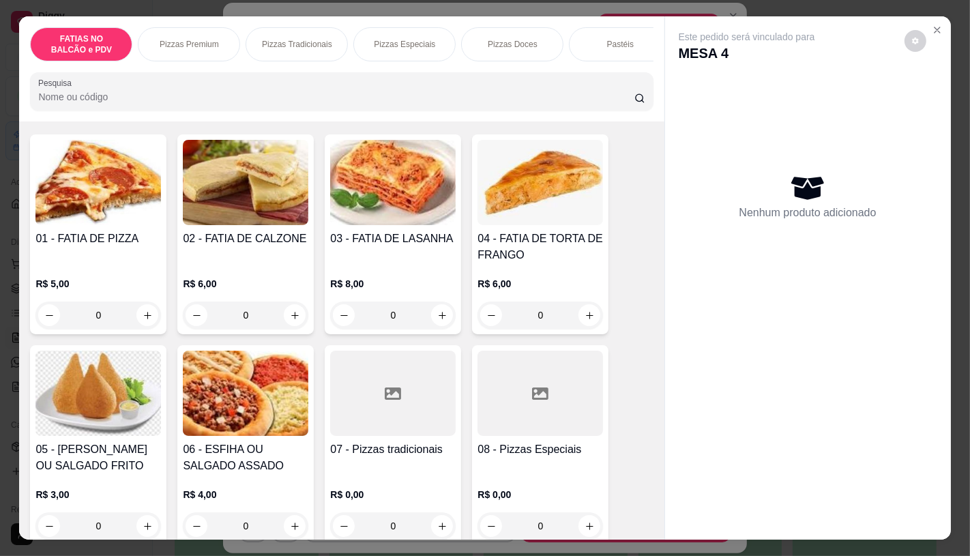
click at [133, 417] on img at bounding box center [98, 393] width 126 height 85
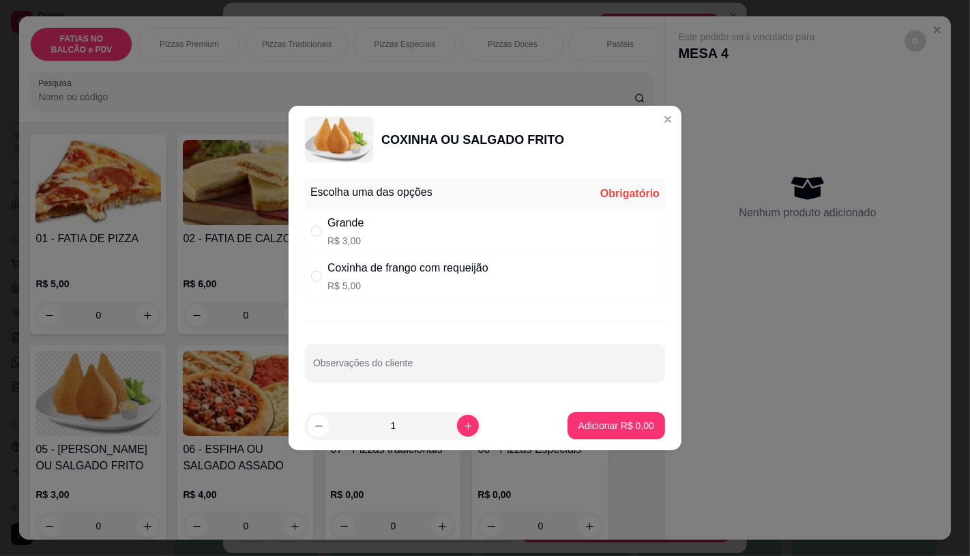
click at [359, 228] on div "Grande" at bounding box center [345, 223] width 36 height 16
radio input "true"
click at [596, 424] on p "Adicionar R$ 3,00" at bounding box center [616, 426] width 74 height 13
type input "1"
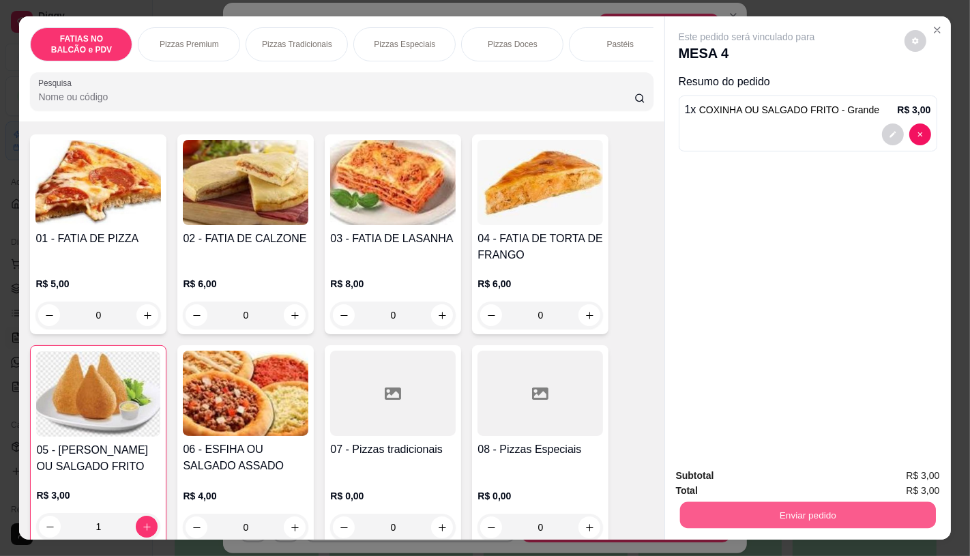
click at [749, 510] on button "Enviar pedido" at bounding box center [808, 514] width 256 height 27
click at [738, 486] on button "Não registrar e enviar pedido" at bounding box center [762, 476] width 142 height 26
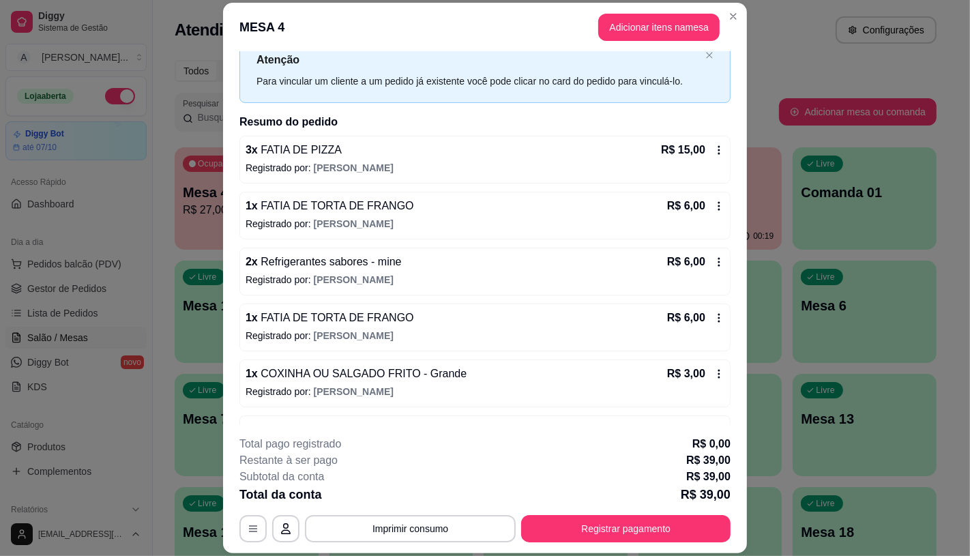
scroll to position [89, 0]
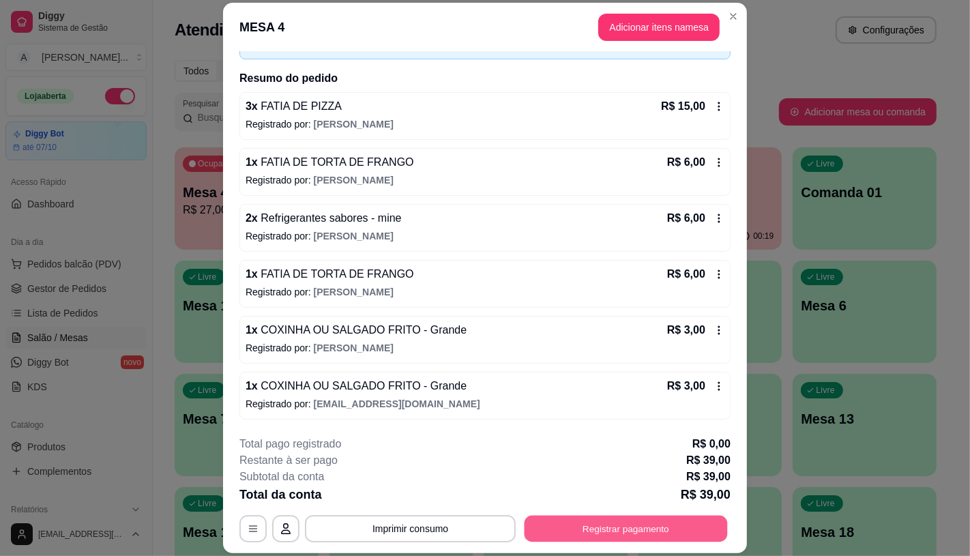
click at [540, 522] on button "Registrar pagamento" at bounding box center [626, 529] width 203 height 27
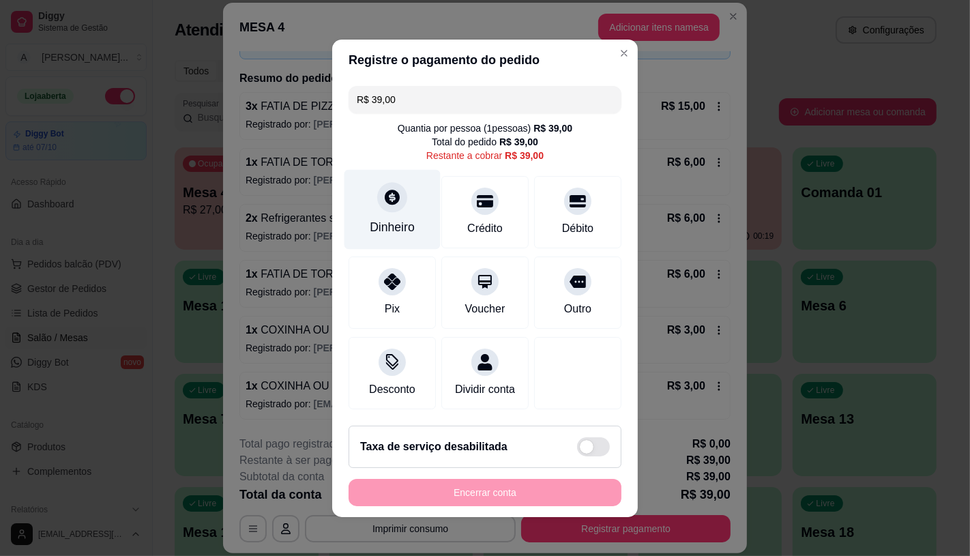
click at [370, 227] on div "Dinheiro" at bounding box center [392, 227] width 45 height 18
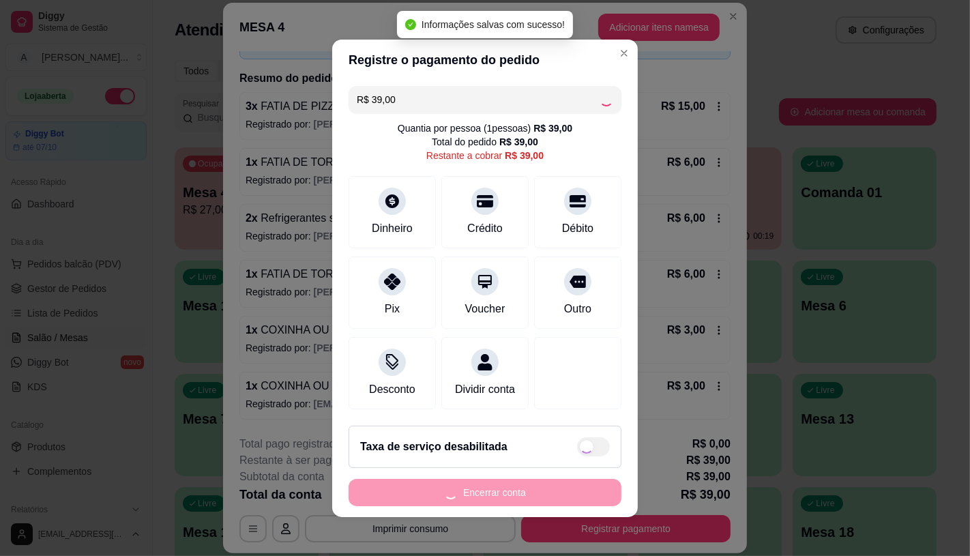
type input "R$ 0,00"
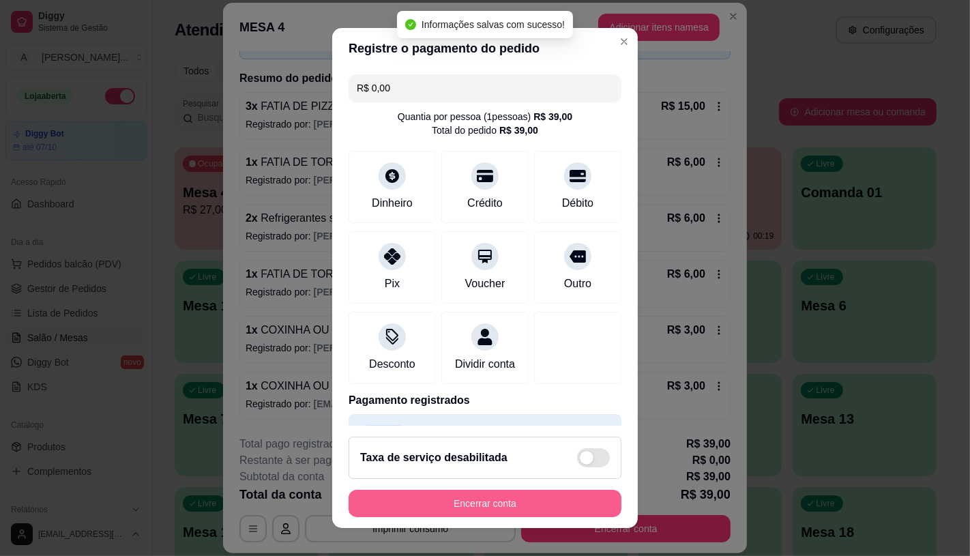
click at [463, 505] on button "Encerrar conta" at bounding box center [485, 503] width 273 height 27
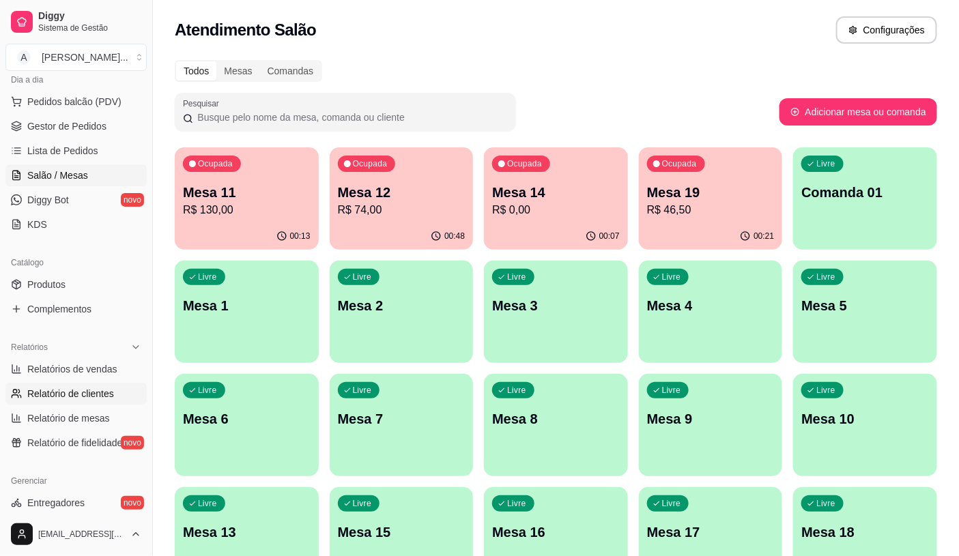
scroll to position [76, 0]
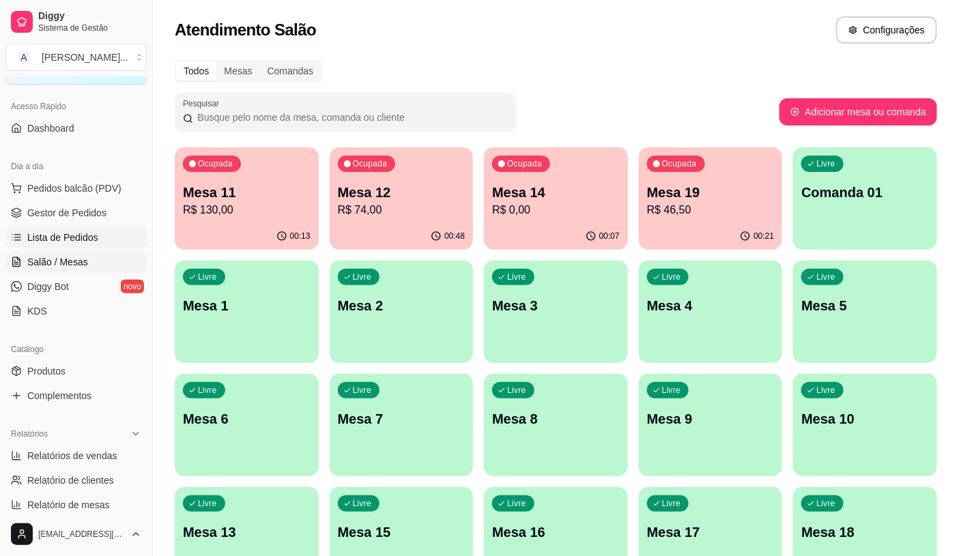
click at [68, 243] on span "Lista de Pedidos" at bounding box center [62, 238] width 71 height 14
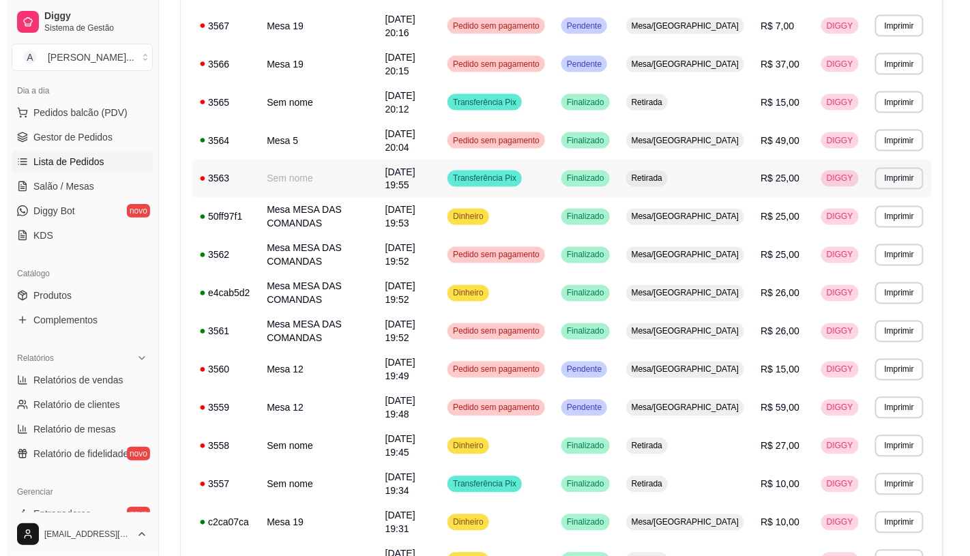
scroll to position [721, 0]
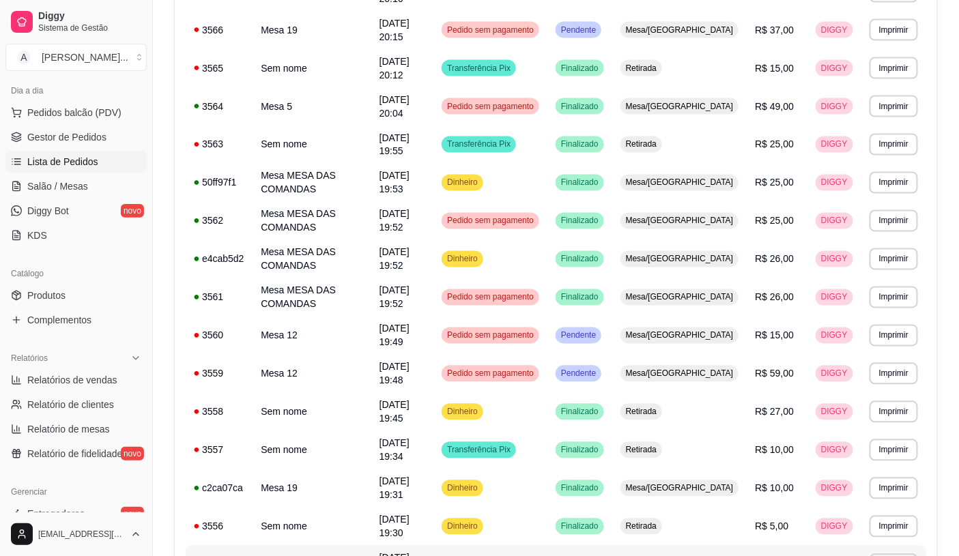
click at [316, 546] on td "Cauan Brigido" at bounding box center [311, 565] width 118 height 38
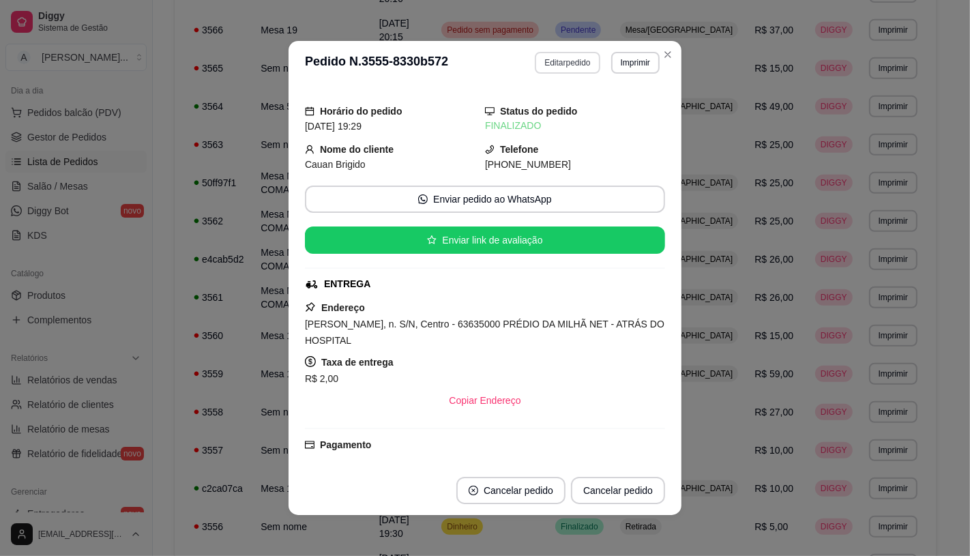
click at [572, 71] on button "Editar pedido" at bounding box center [567, 63] width 65 height 22
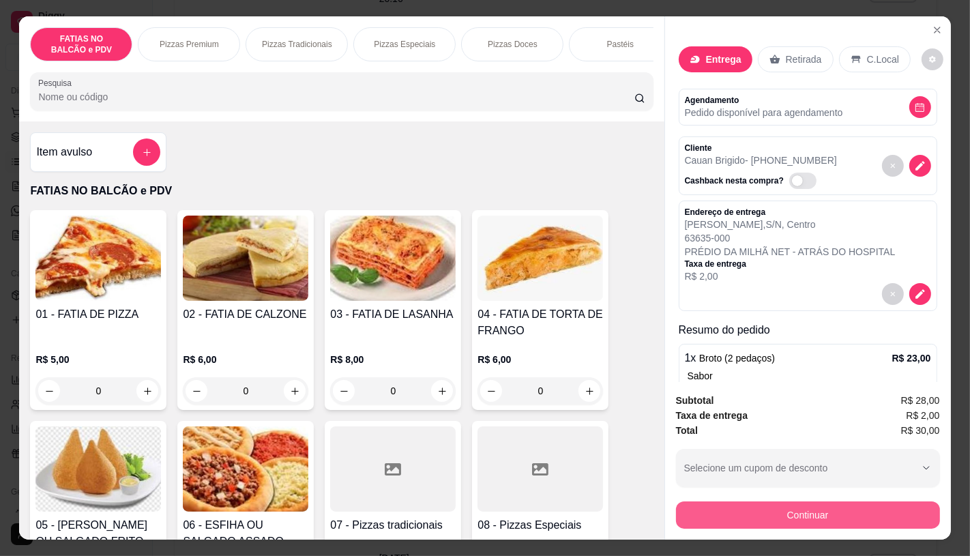
click at [874, 501] on button "Continuar" at bounding box center [808, 514] width 264 height 27
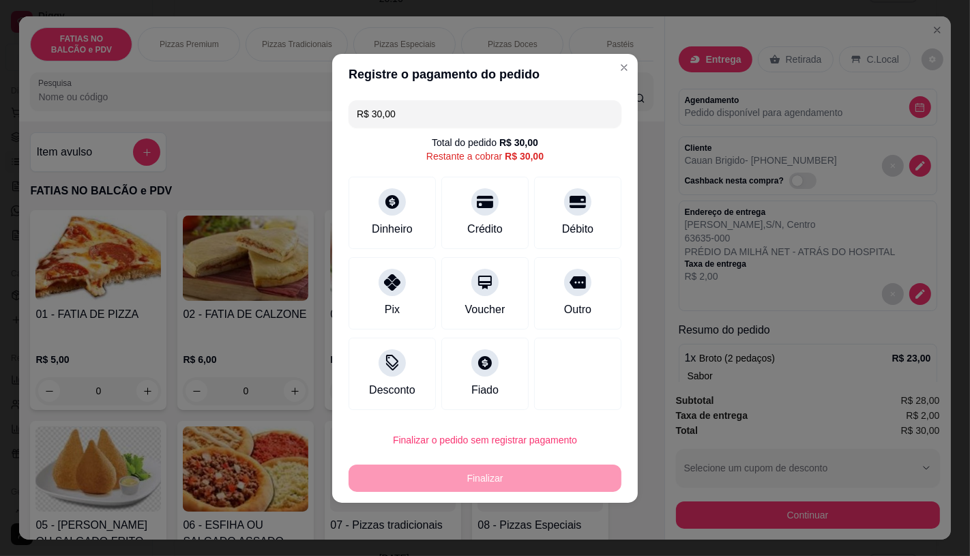
drag, startPoint x: 472, startPoint y: 113, endPoint x: 310, endPoint y: 119, distance: 162.5
click at [318, 117] on div "Registre o pagamento do pedido R$ 30,00 Total do pedido R$ 30,00 Restante a cob…" at bounding box center [485, 278] width 970 height 556
click at [379, 219] on div "Dinheiro" at bounding box center [392, 228] width 45 height 18
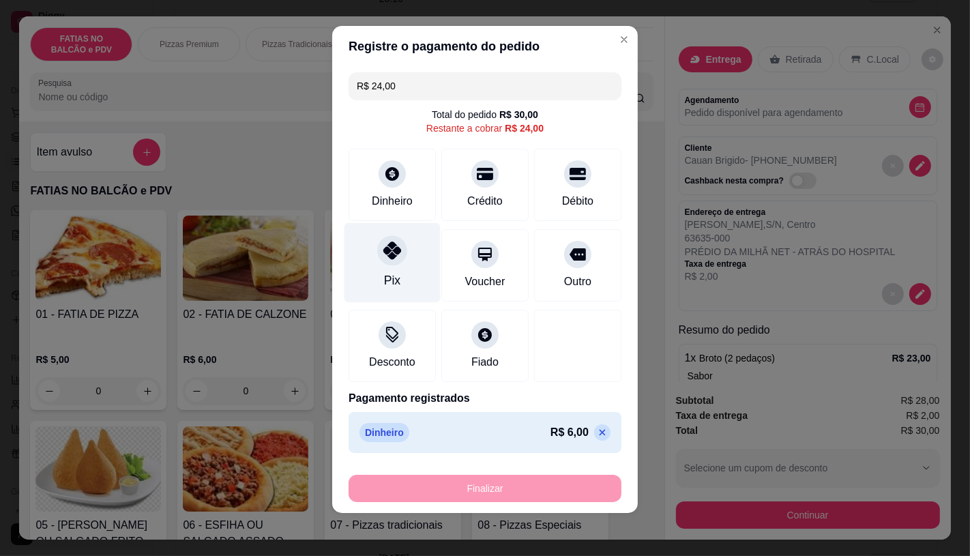
click at [398, 276] on div "Pix" at bounding box center [393, 262] width 96 height 80
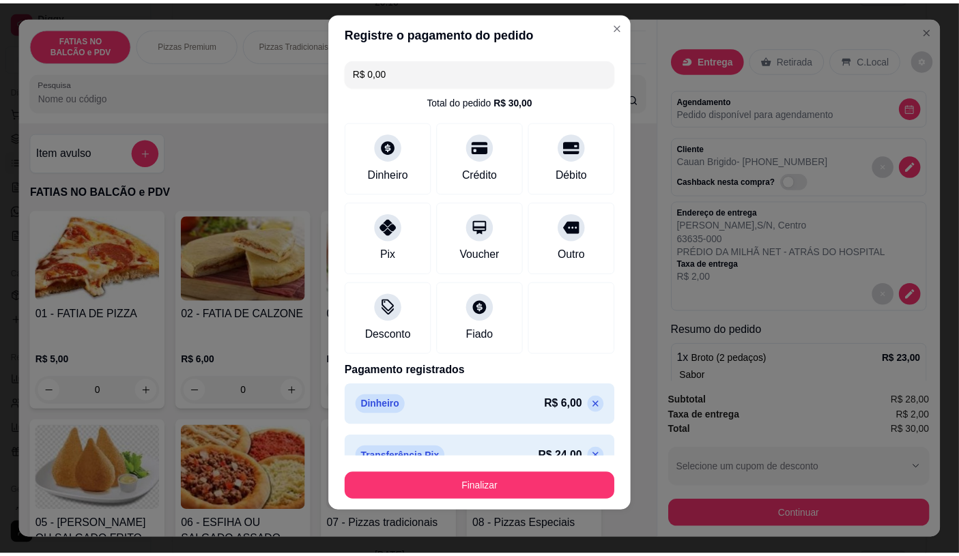
scroll to position [24, 0]
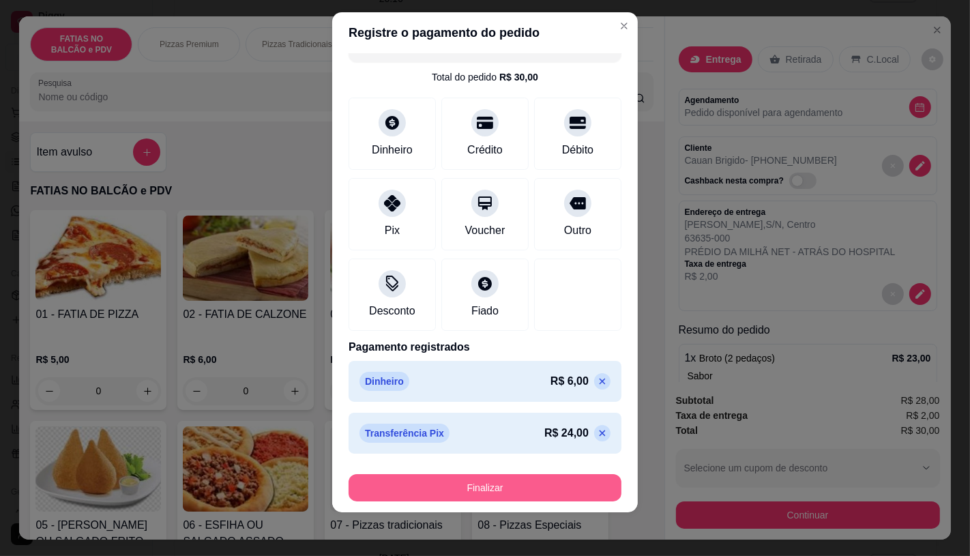
click at [542, 492] on button "Finalizar" at bounding box center [485, 487] width 273 height 27
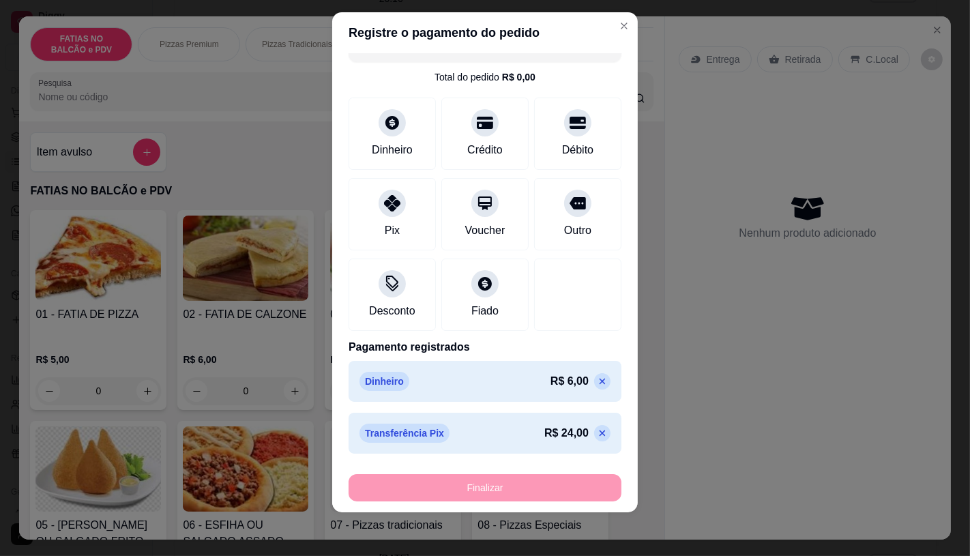
type input "-R$ 30,00"
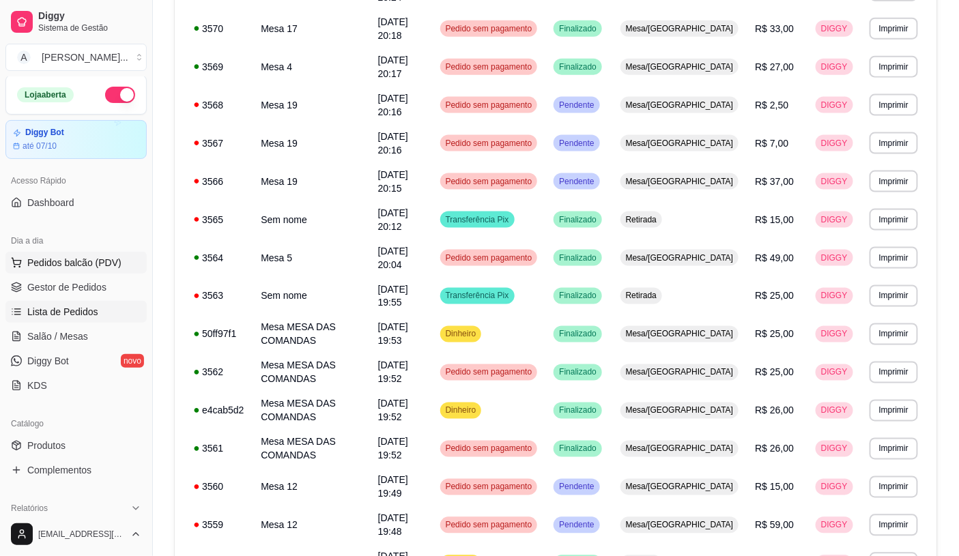
scroll to position [0, 0]
click at [65, 339] on span "Salão / Mesas" at bounding box center [57, 338] width 61 height 14
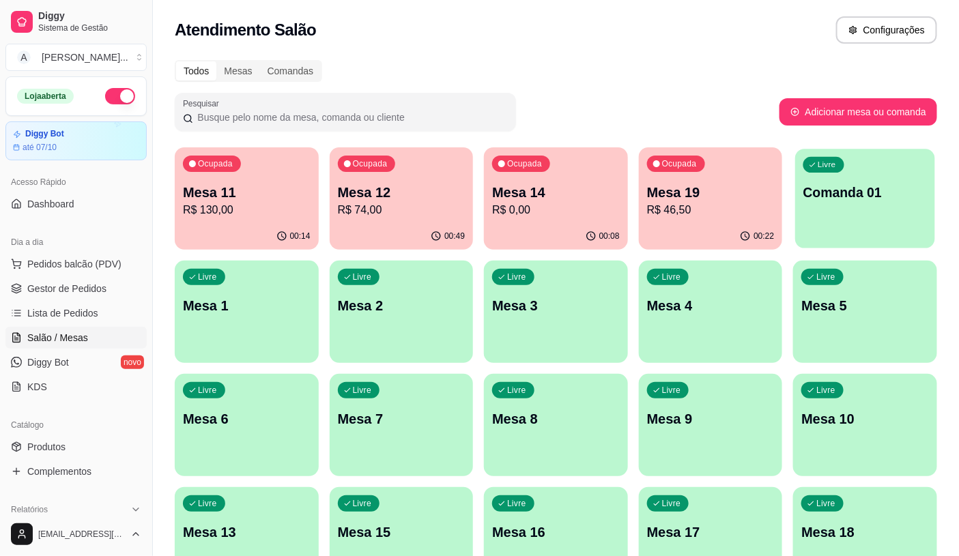
click at [797, 220] on div "Livre Comanda 01" at bounding box center [865, 190] width 139 height 83
click at [561, 232] on div "00:08" at bounding box center [556, 236] width 144 height 27
click at [66, 257] on span "Pedidos balcão (PDV)" at bounding box center [74, 264] width 94 height 14
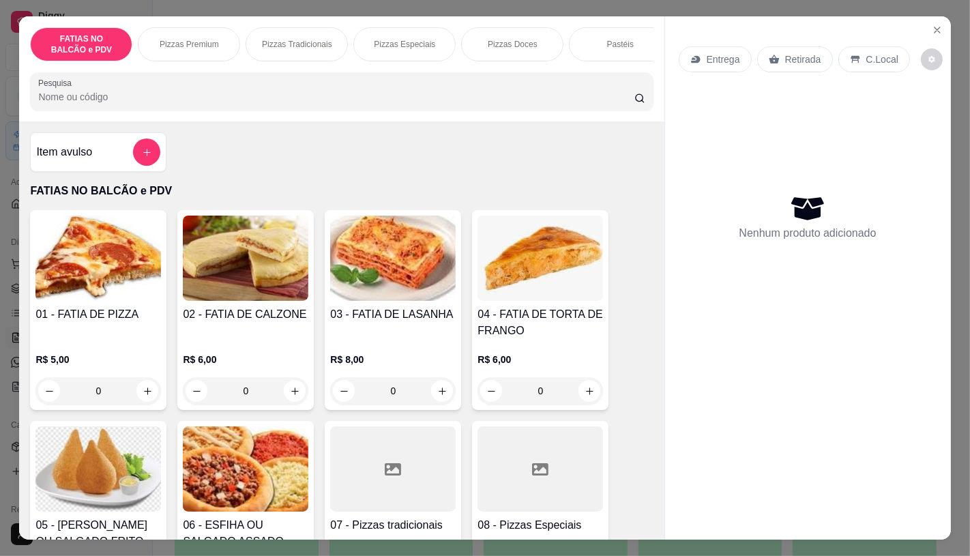
scroll to position [76, 0]
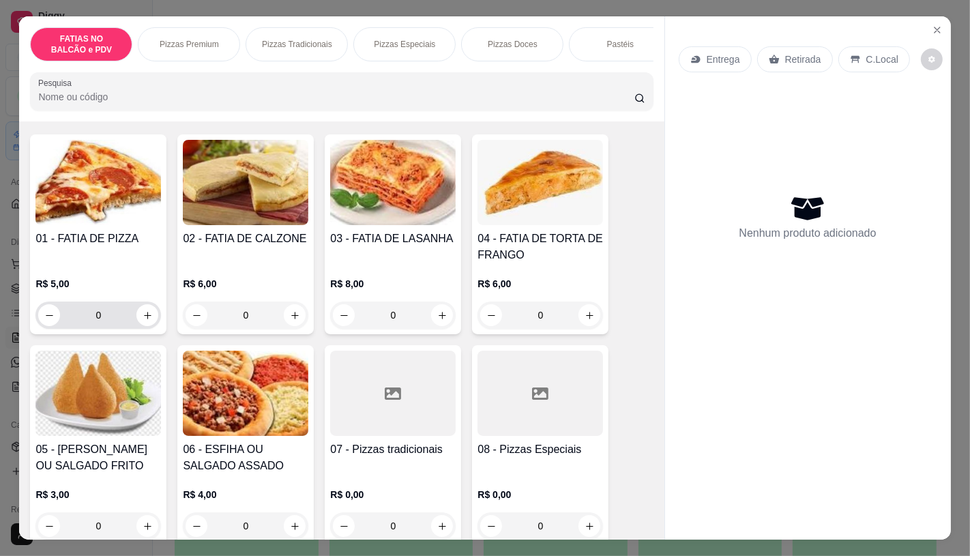
click at [110, 324] on input "0" at bounding box center [98, 315] width 76 height 27
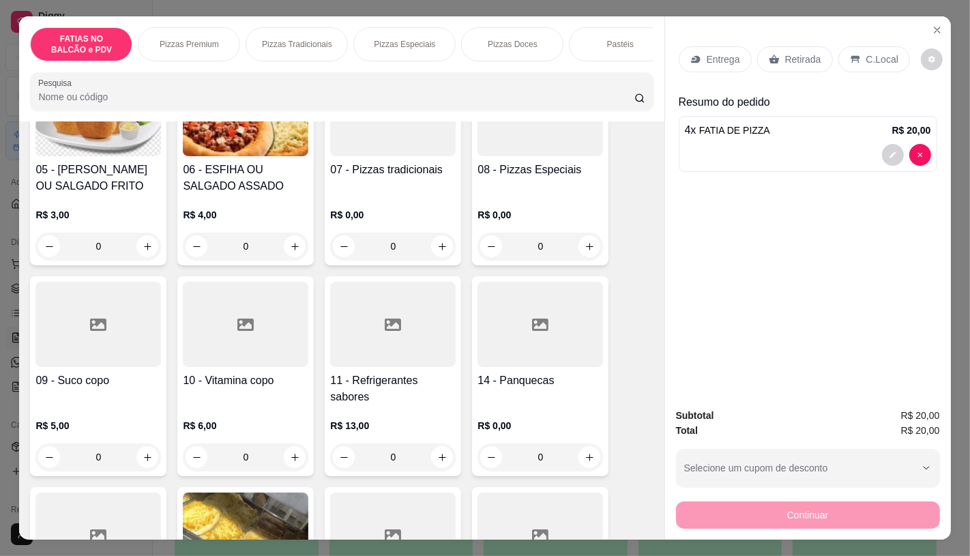
scroll to position [379, 0]
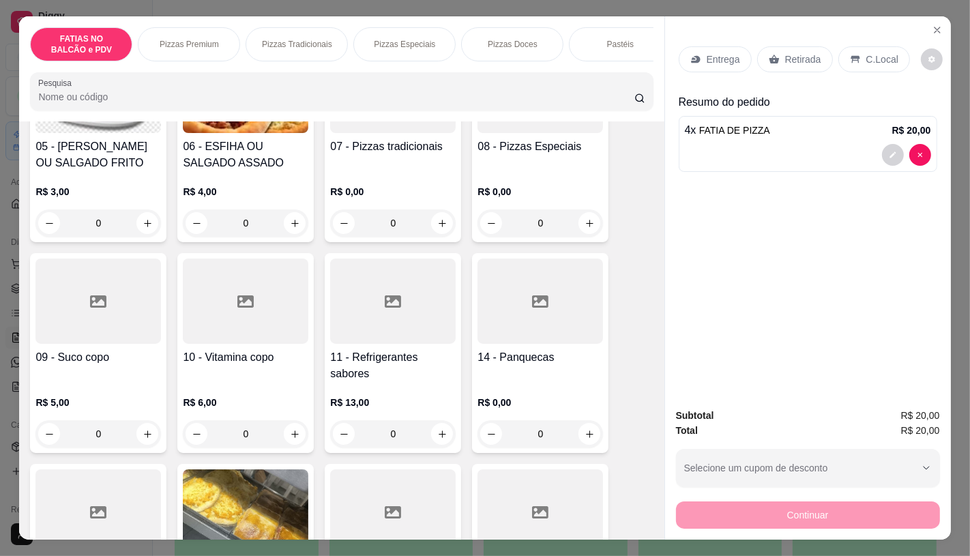
type input "4"
click at [458, 339] on div "01 - FATIA DE PIZZA R$ 5,00 4 02 - FATIA DE CALZONE R$ 6,00 0 03 - FATIA DE LAS…" at bounding box center [341, 344] width 623 height 1027
click at [418, 337] on div at bounding box center [393, 301] width 126 height 85
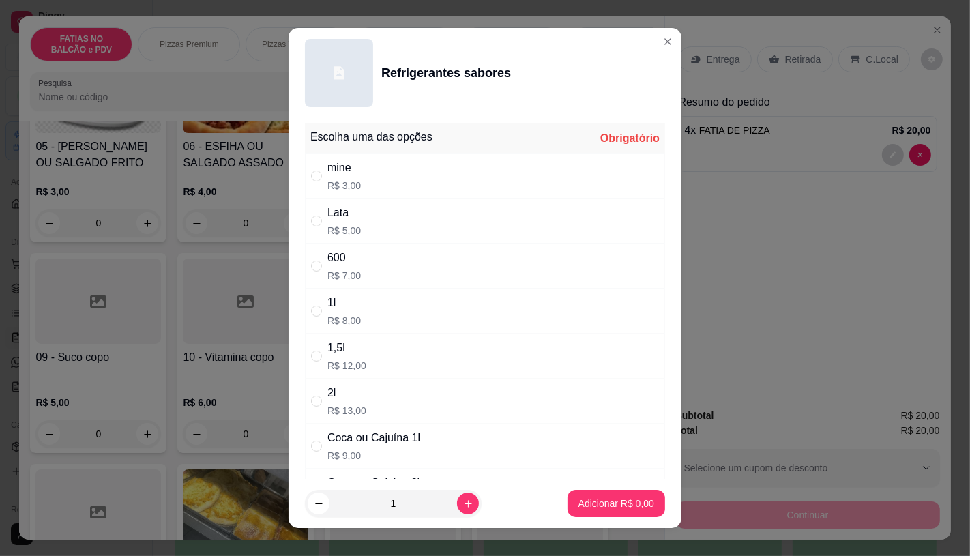
click at [360, 435] on div "Coca ou Cajuína 1l" at bounding box center [373, 438] width 93 height 16
radio input "true"
click at [629, 506] on p "Adicionar R$ 9,00" at bounding box center [616, 503] width 74 height 13
type input "1"
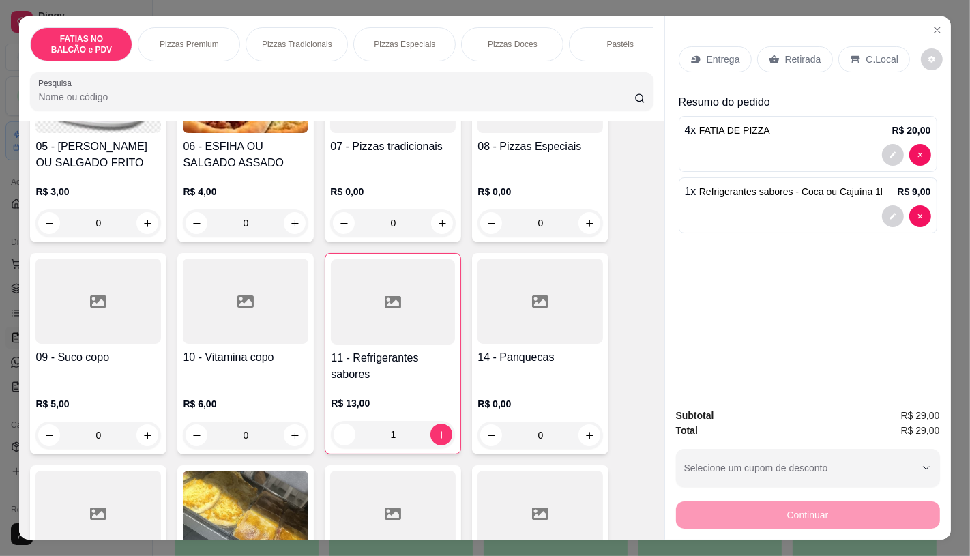
click at [762, 58] on div "Retirada" at bounding box center [795, 59] width 76 height 26
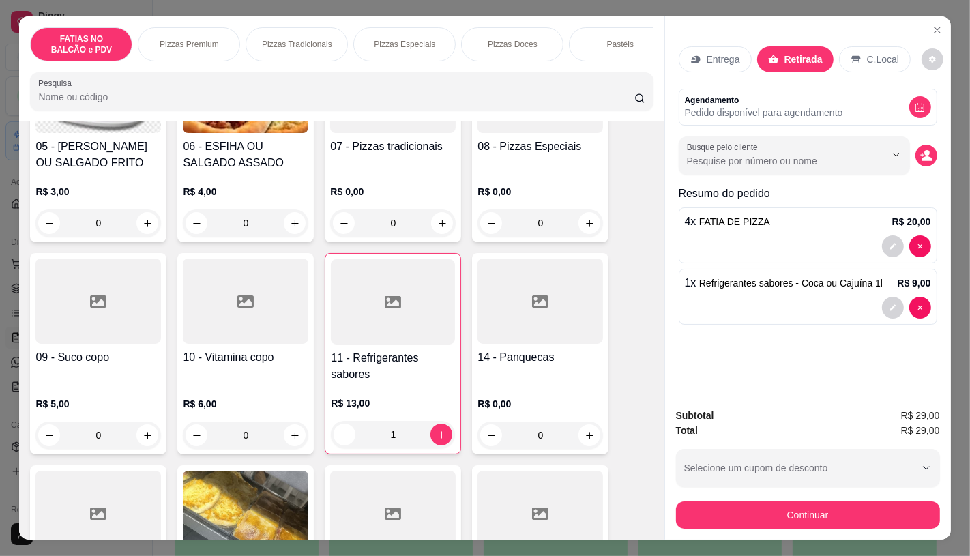
click at [738, 501] on button "Continuar" at bounding box center [808, 514] width 264 height 27
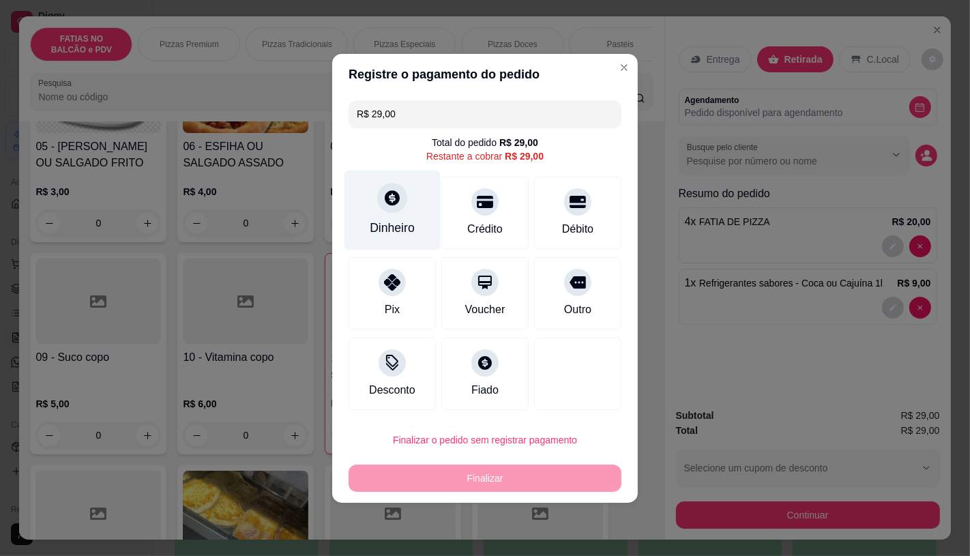
click at [394, 220] on div "Dinheiro" at bounding box center [393, 210] width 96 height 80
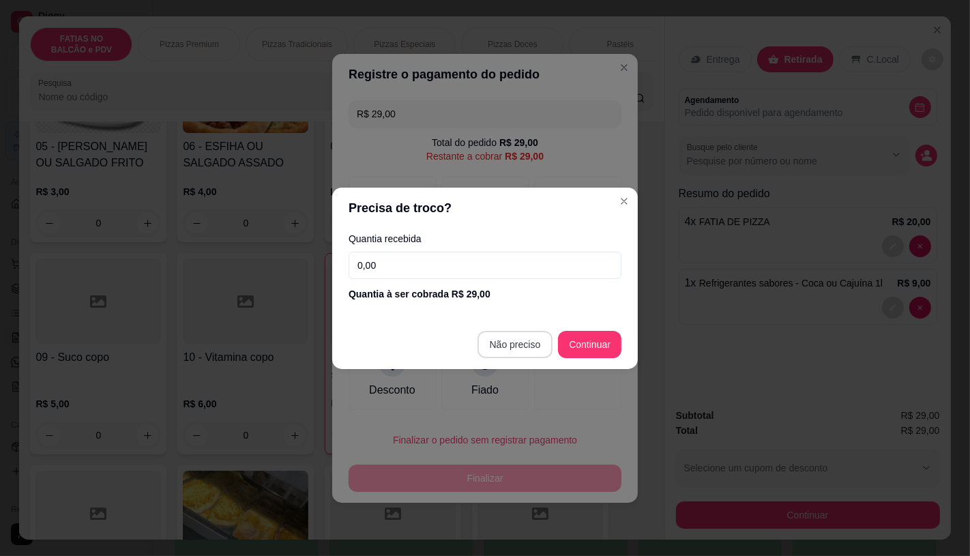
type input "R$ 0,00"
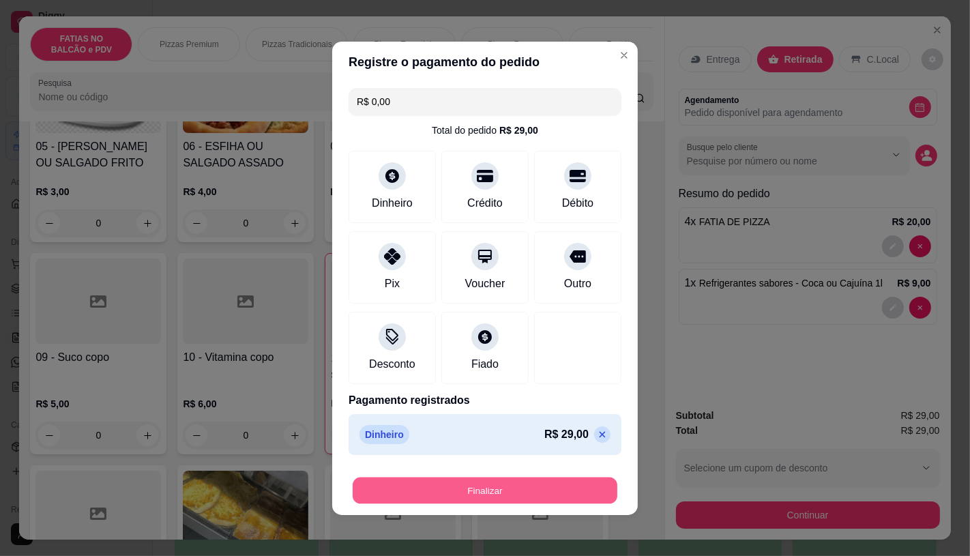
click at [499, 489] on button "Finalizar" at bounding box center [485, 490] width 265 height 27
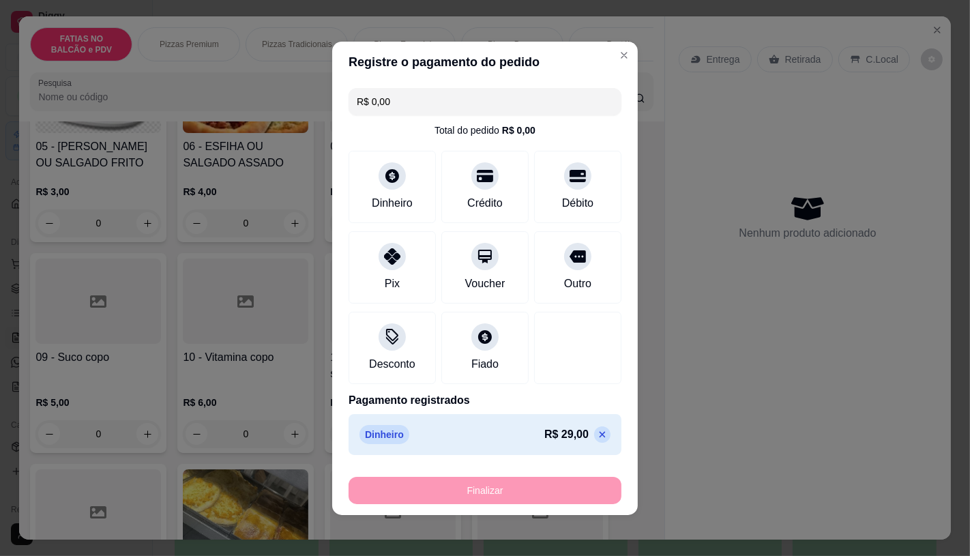
type input "0"
type input "-R$ 29,00"
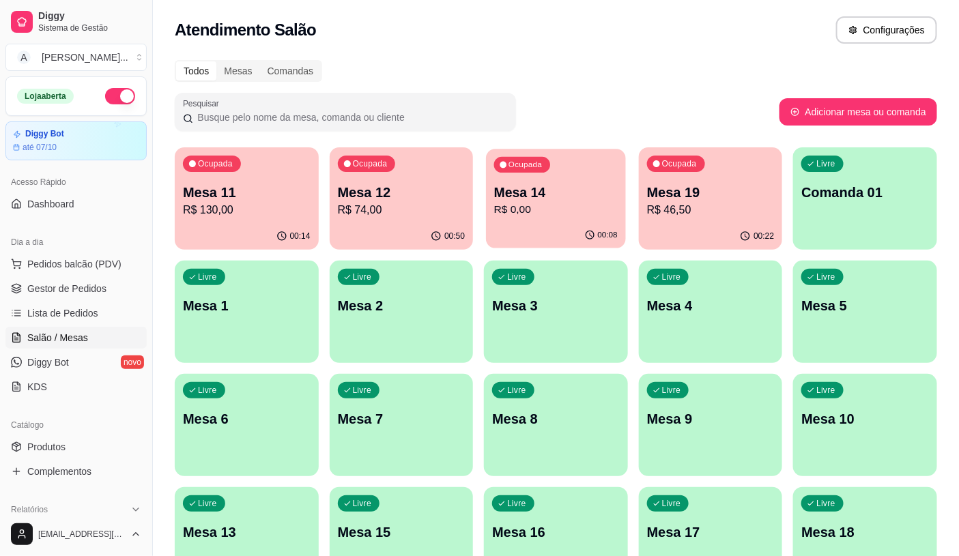
click at [562, 225] on div "00:08" at bounding box center [555, 235] width 139 height 26
click at [364, 192] on p "Mesa 12" at bounding box center [402, 192] width 128 height 19
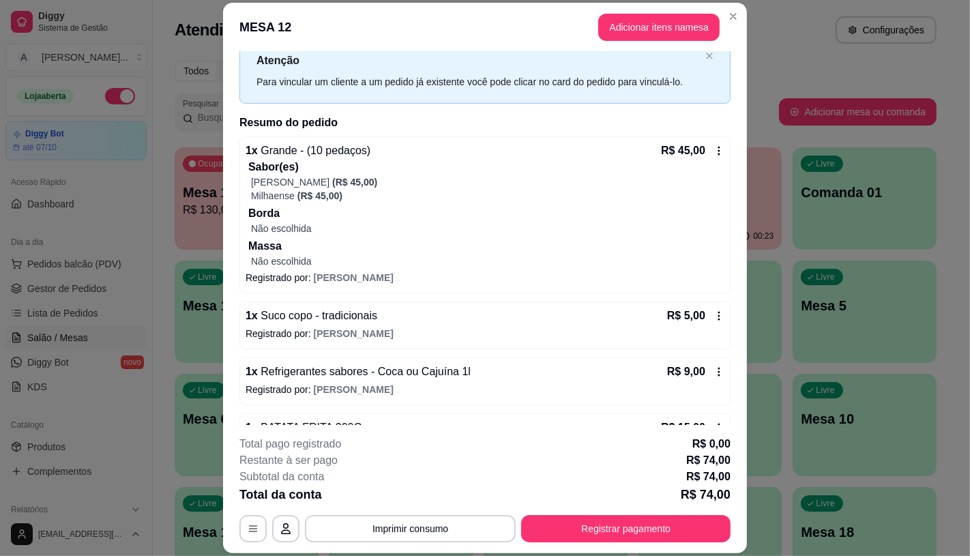
scroll to position [76, 0]
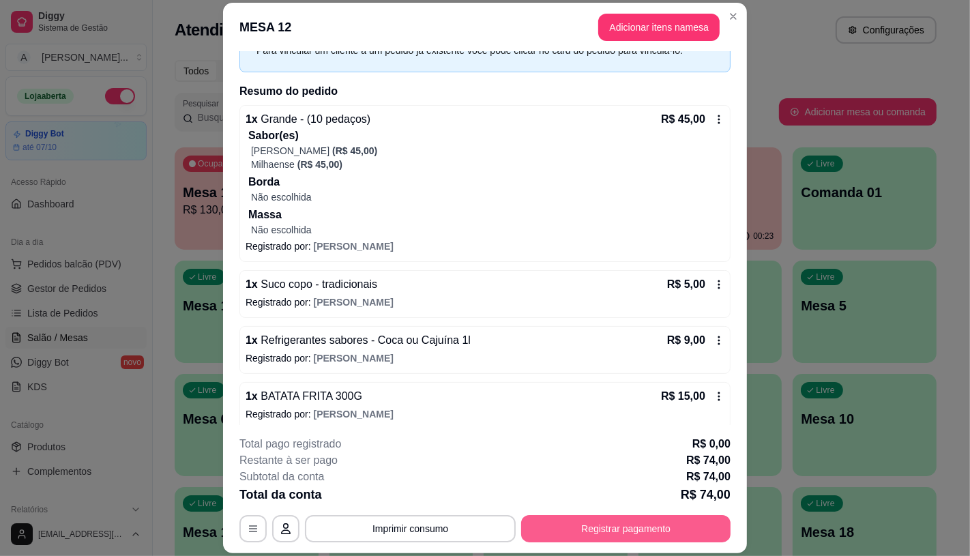
click at [619, 538] on button "Registrar pagamento" at bounding box center [625, 528] width 209 height 27
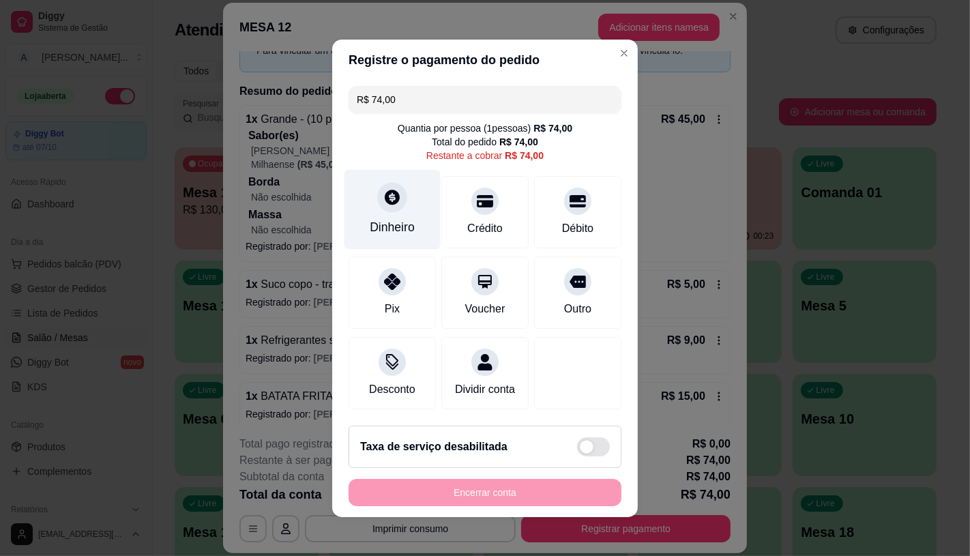
click at [398, 225] on div "Dinheiro" at bounding box center [392, 227] width 45 height 18
click at [491, 502] on div "Encerrar conta" at bounding box center [485, 492] width 273 height 27
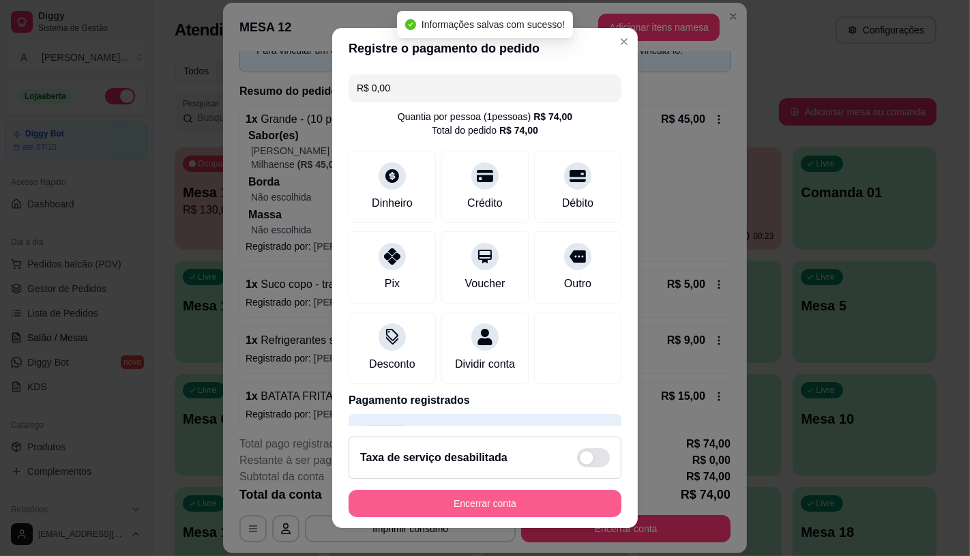
type input "R$ 0,00"
click at [491, 502] on button "Encerrar conta" at bounding box center [485, 503] width 273 height 27
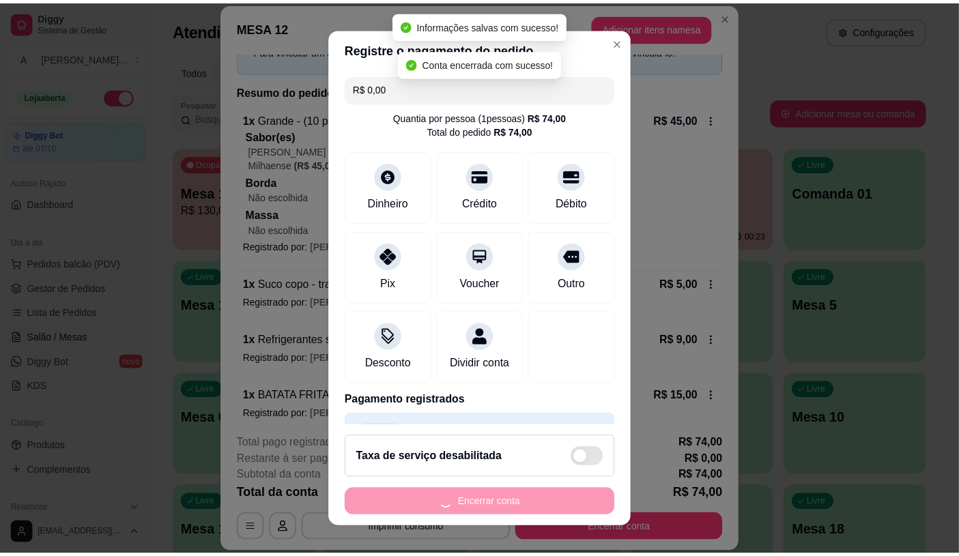
scroll to position [0, 0]
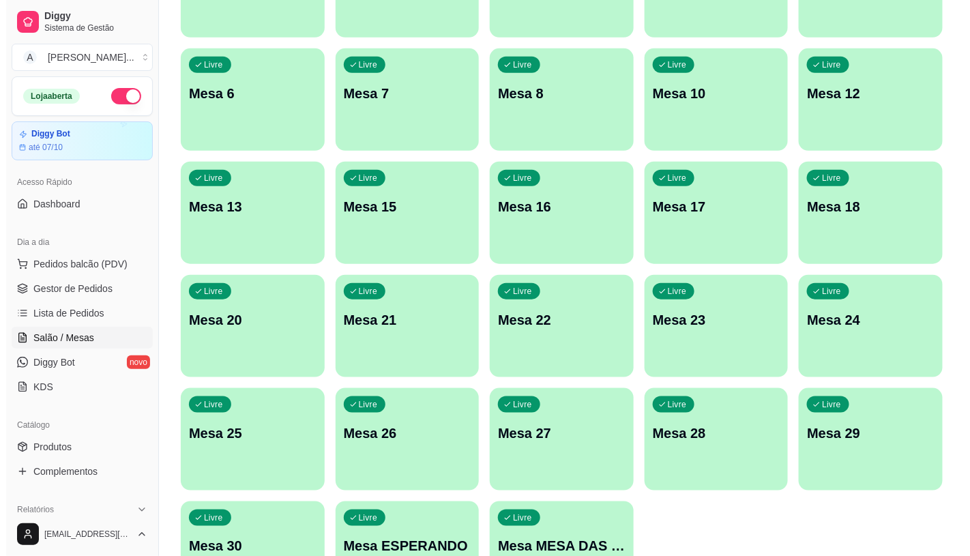
scroll to position [428, 0]
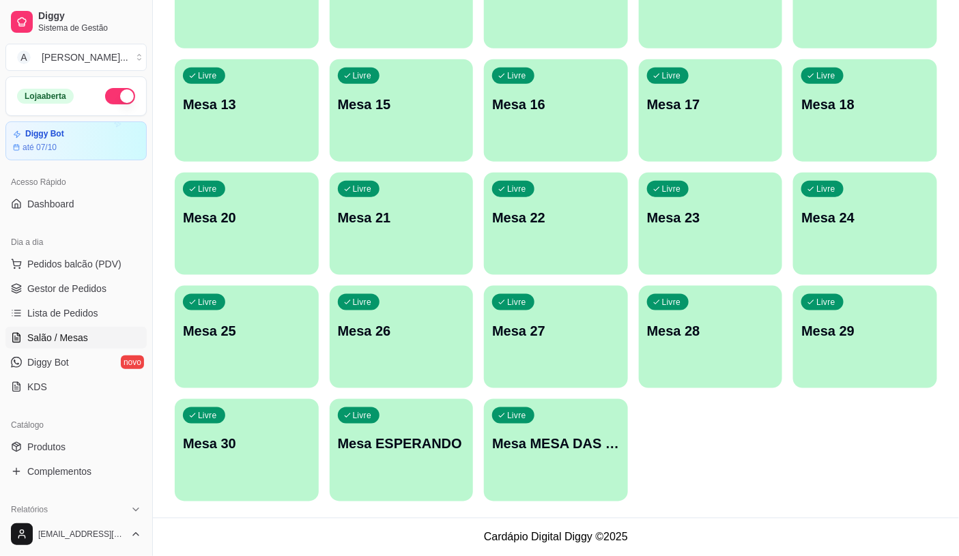
click at [561, 410] on div "Livre Mesa MESA DAS COMANDAS" at bounding box center [556, 442] width 144 height 86
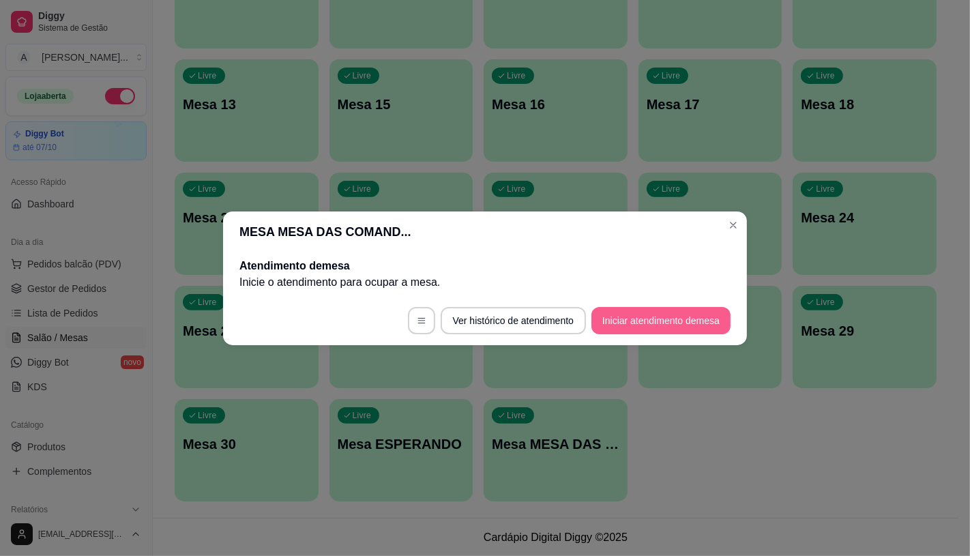
click at [656, 324] on button "Iniciar atendimento de mesa" at bounding box center [661, 320] width 139 height 27
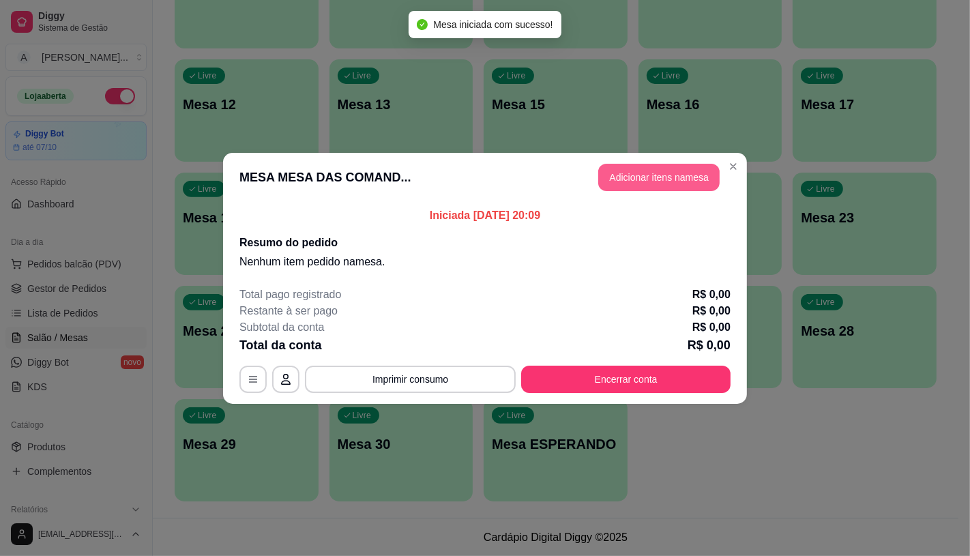
click at [659, 182] on button "Adicionar itens na mesa" at bounding box center [658, 177] width 121 height 27
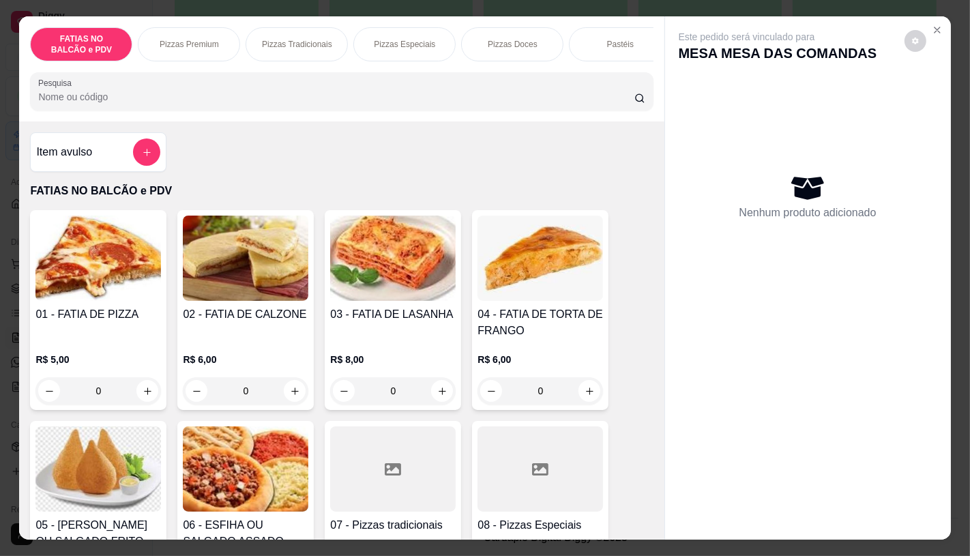
click at [473, 61] on div "FATIAS NO BALCÃO e PDV Pizzas Premium Pizzas Tradicionais Pizzas Especiais Pizz…" at bounding box center [341, 44] width 623 height 34
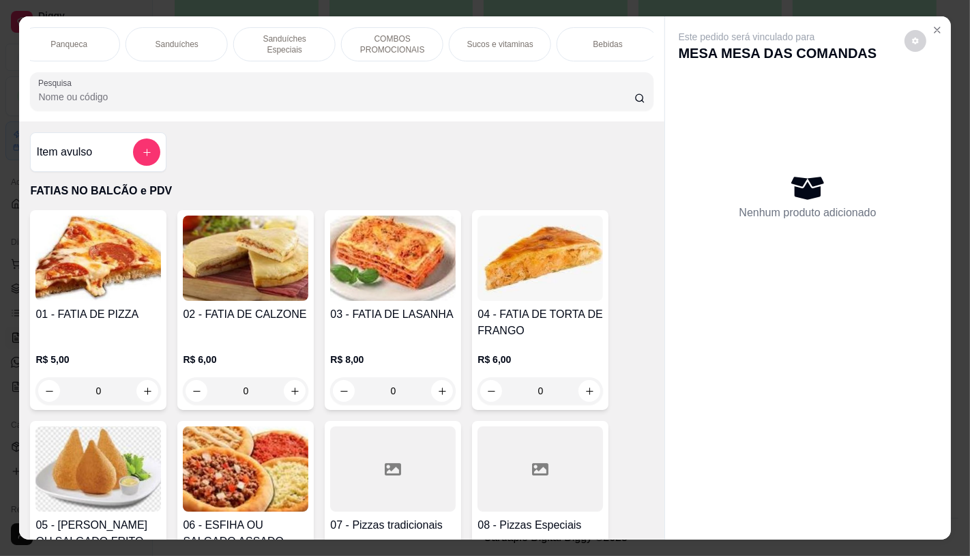
click at [181, 39] on p "Sanduíches" at bounding box center [177, 44] width 43 height 11
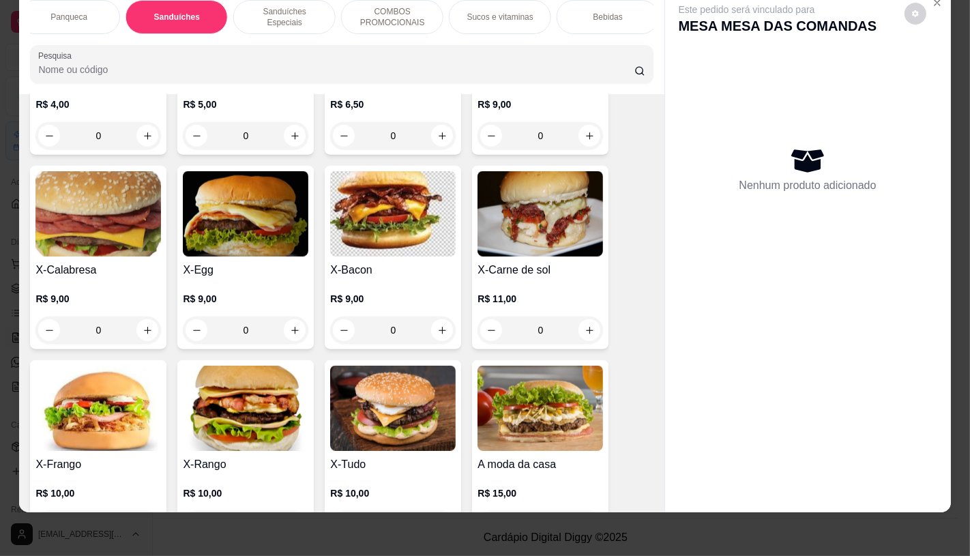
scroll to position [5742, 0]
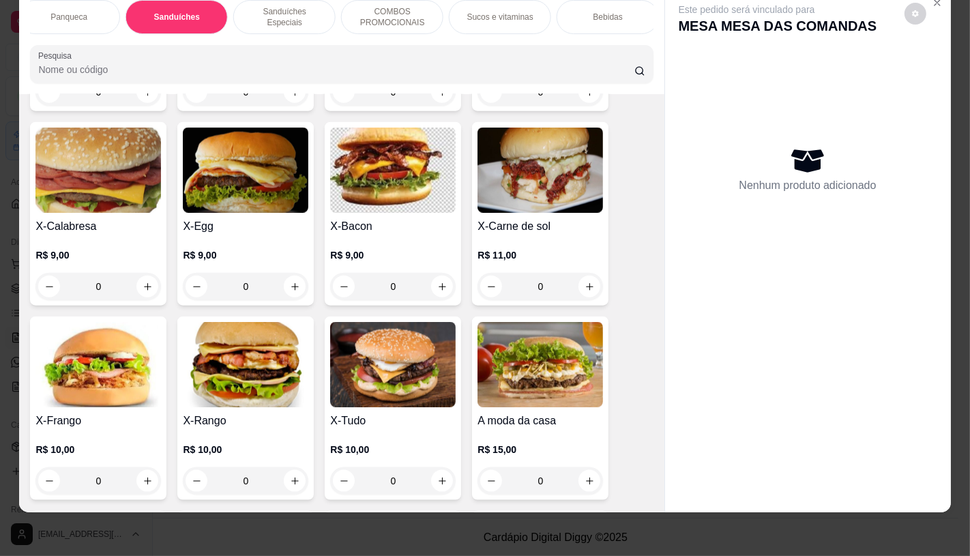
click at [332, 328] on img at bounding box center [393, 364] width 126 height 85
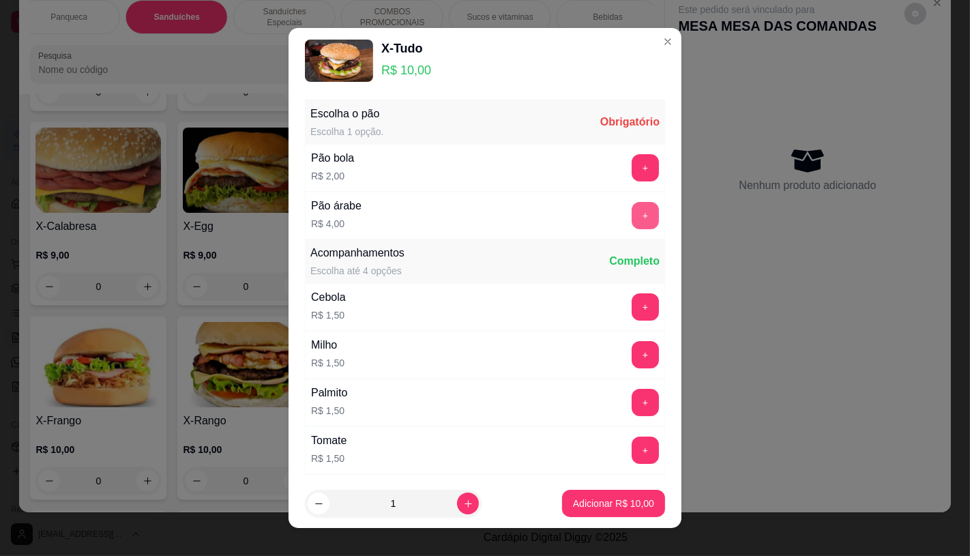
click at [632, 215] on button "+" at bounding box center [645, 215] width 27 height 27
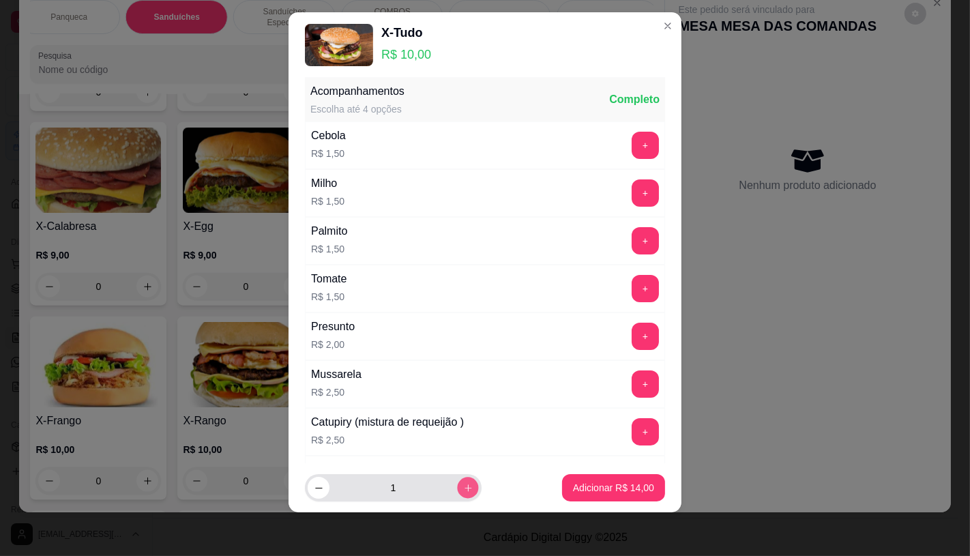
click at [457, 494] on button "increase-product-quantity" at bounding box center [467, 488] width 21 height 21
click at [463, 489] on icon "increase-product-quantity" at bounding box center [468, 488] width 10 height 10
type input "3"
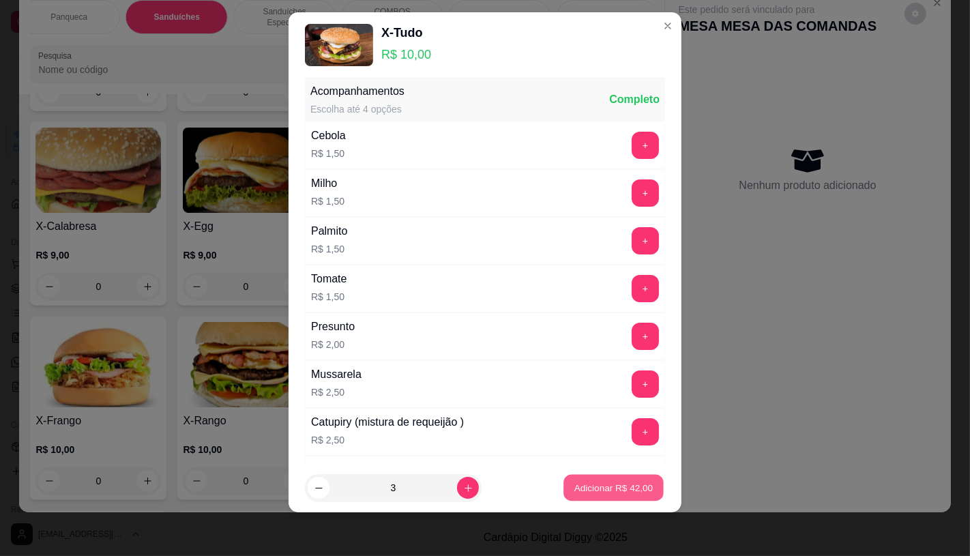
click at [589, 498] on button "Adicionar R$ 42,00" at bounding box center [614, 488] width 100 height 27
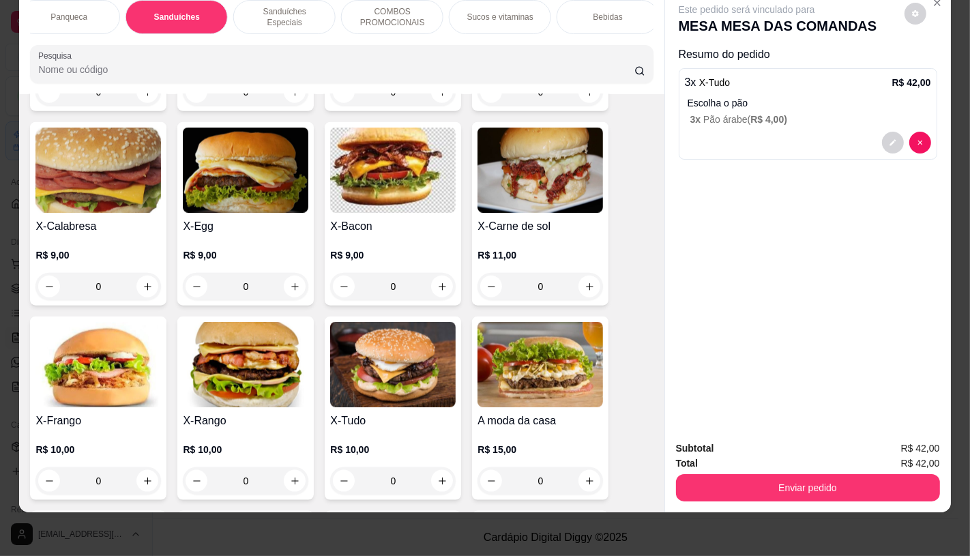
scroll to position [0, 1419]
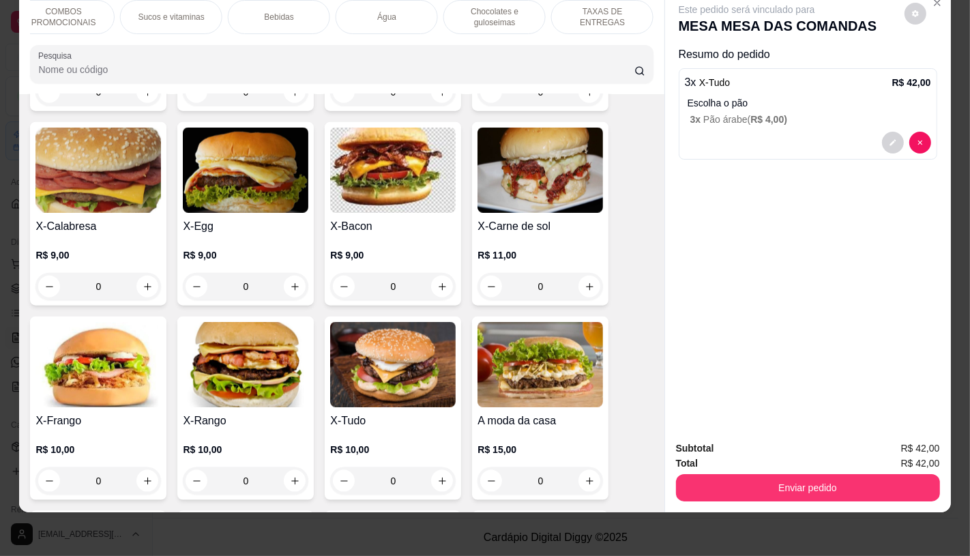
click at [581, 12] on div "TAXAS DE ENTREGAS" at bounding box center [602, 17] width 102 height 34
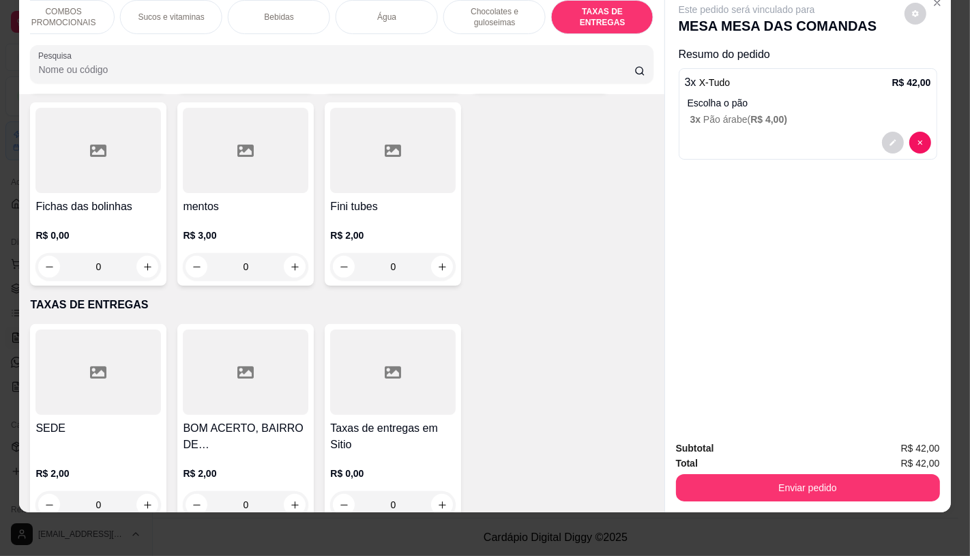
click at [423, 344] on div at bounding box center [393, 372] width 126 height 85
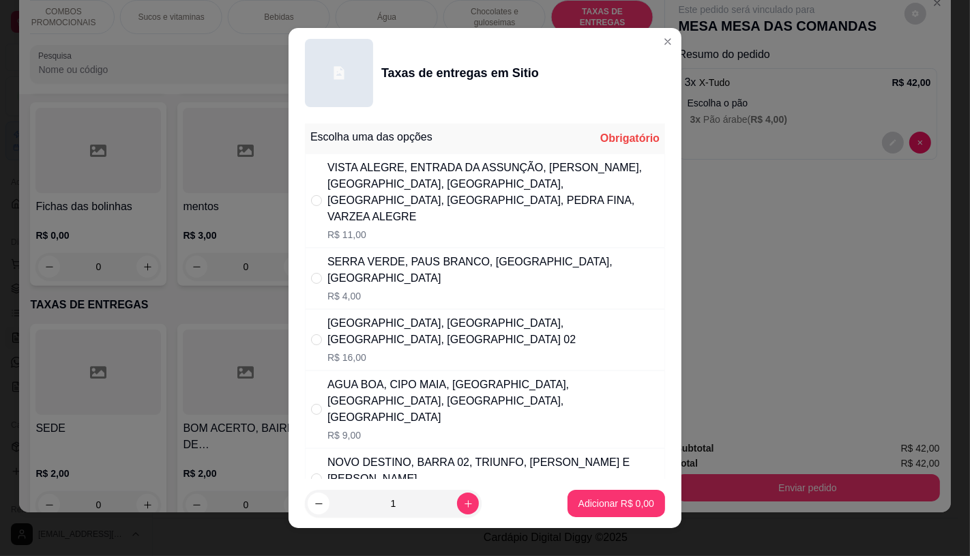
click at [390, 228] on p "R$ 11,00" at bounding box center [493, 235] width 332 height 14
radio input "true"
click at [622, 514] on button "Adicionar R$ 11,00" at bounding box center [613, 503] width 103 height 27
type input "1"
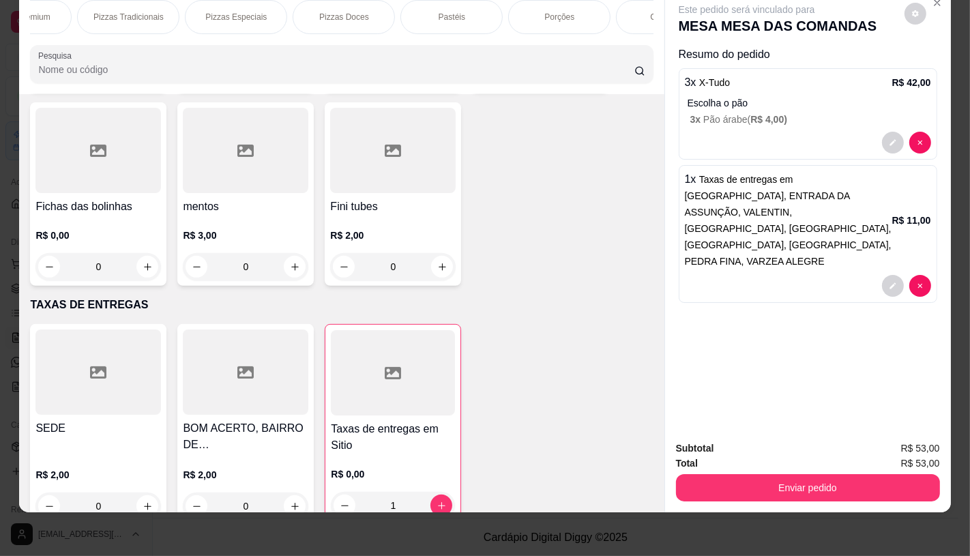
scroll to position [0, 0]
click at [66, 12] on p "FATIAS NO BALCÃO e PDV" at bounding box center [81, 17] width 79 height 22
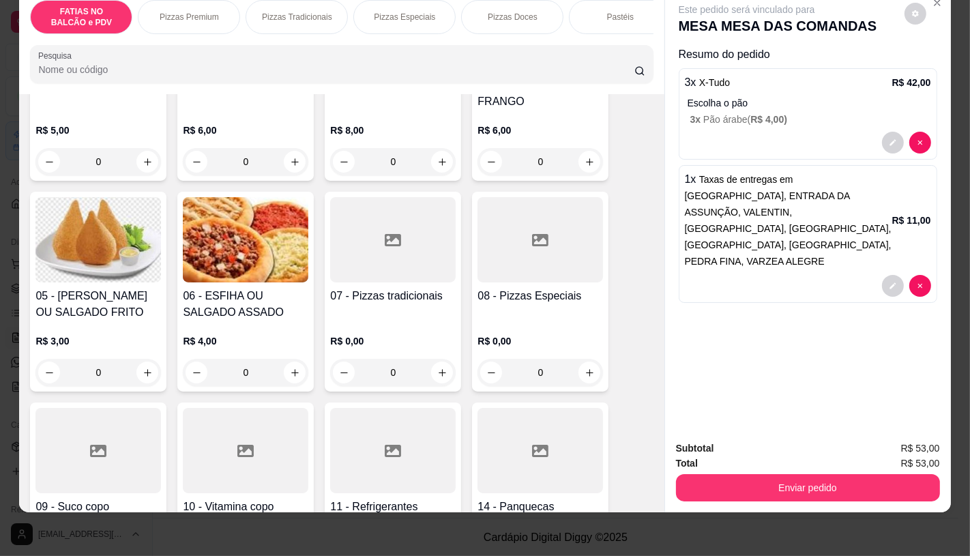
scroll to position [213, 0]
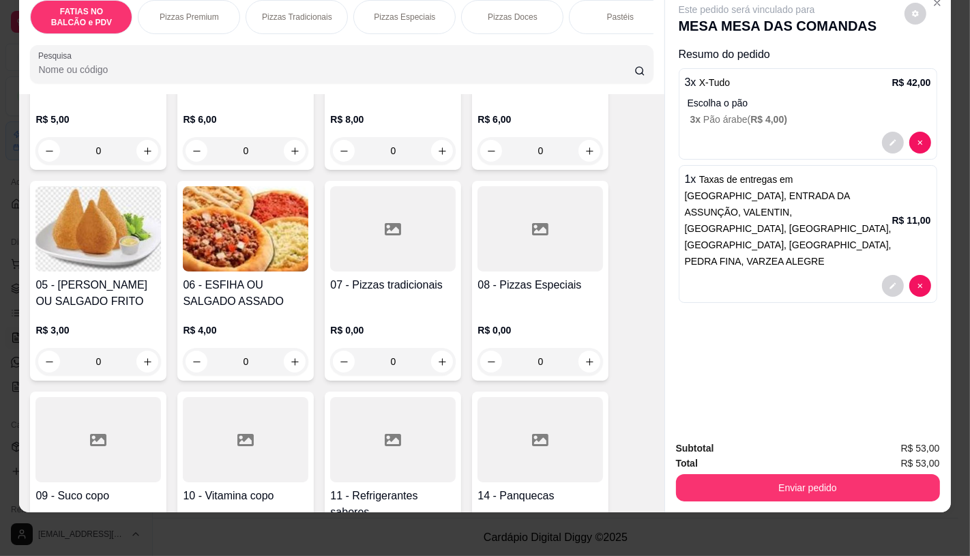
click at [83, 300] on h4 "05 - [PERSON_NAME] OU SALGADO FRITO" at bounding box center [98, 293] width 126 height 33
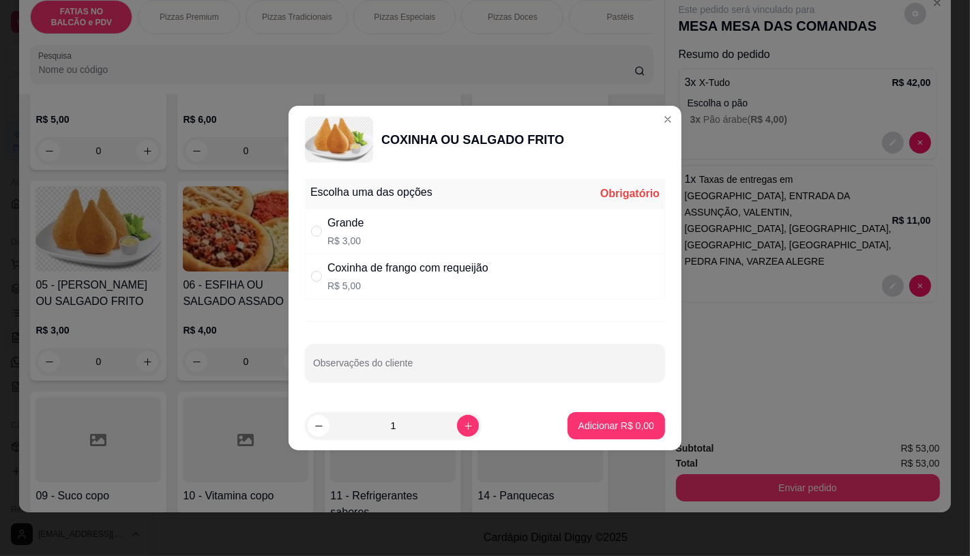
click at [390, 250] on div "Grande R$ 3,00" at bounding box center [485, 231] width 360 height 45
radio input "true"
drag, startPoint x: 397, startPoint y: 435, endPoint x: 385, endPoint y: 437, distance: 11.8
click at [396, 435] on input "1" at bounding box center [394, 425] width 128 height 27
type input "6"
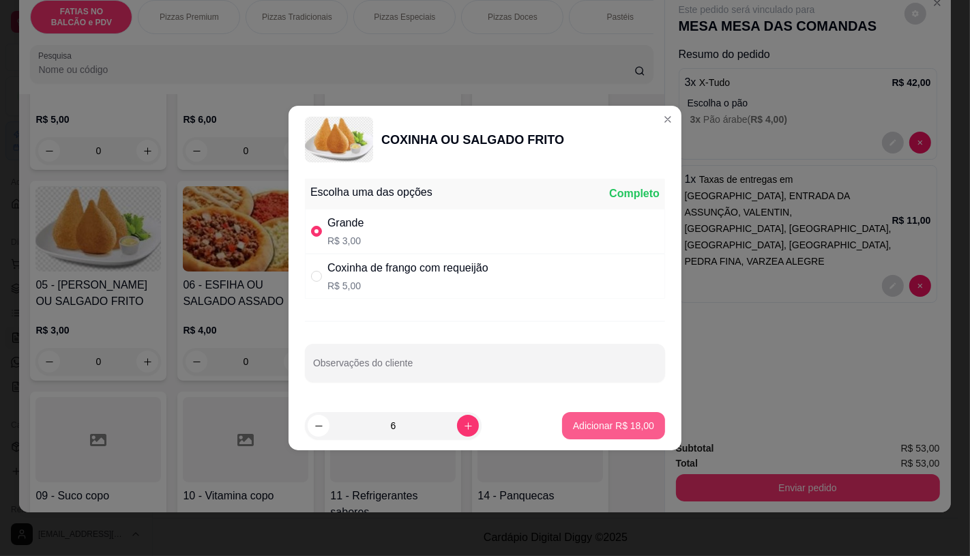
click at [617, 420] on p "Adicionar R$ 18,00" at bounding box center [613, 426] width 81 height 14
type input "6"
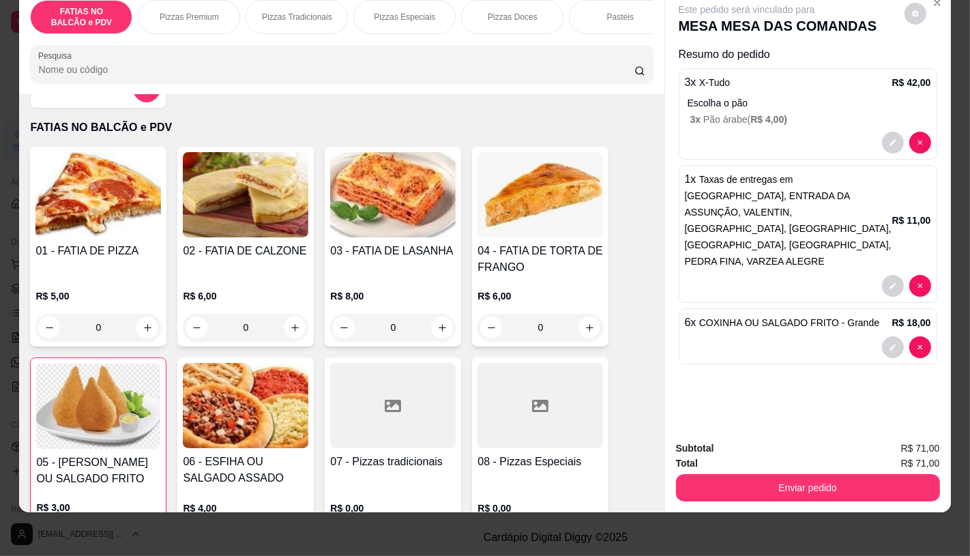
scroll to position [0, 0]
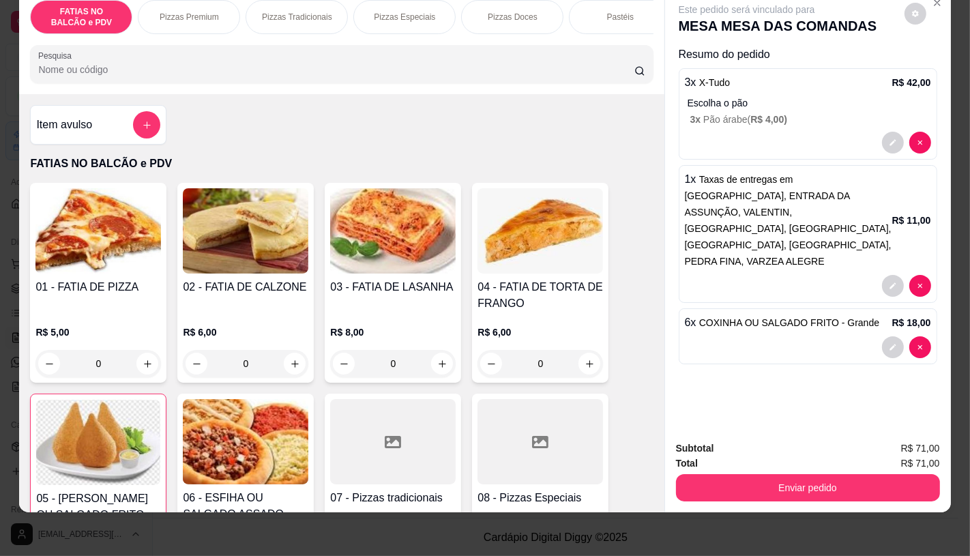
click at [86, 278] on div "01 - FATIA DE PIZZA R$ 5,00 0" at bounding box center [98, 283] width 136 height 200
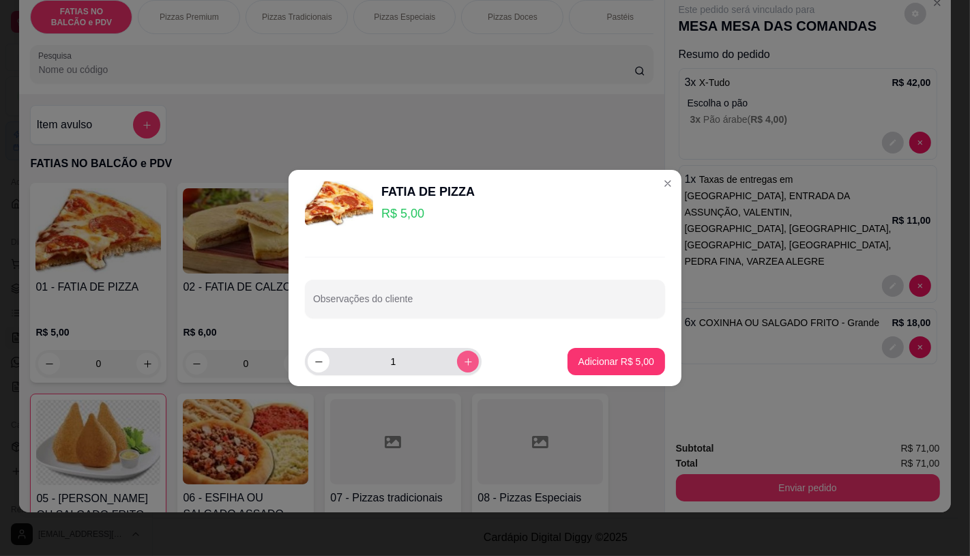
click at [463, 359] on icon "increase-product-quantity" at bounding box center [468, 362] width 10 height 10
type input "2"
click at [609, 367] on p "Adicionar R$ 10,00" at bounding box center [613, 362] width 81 height 14
type input "2"
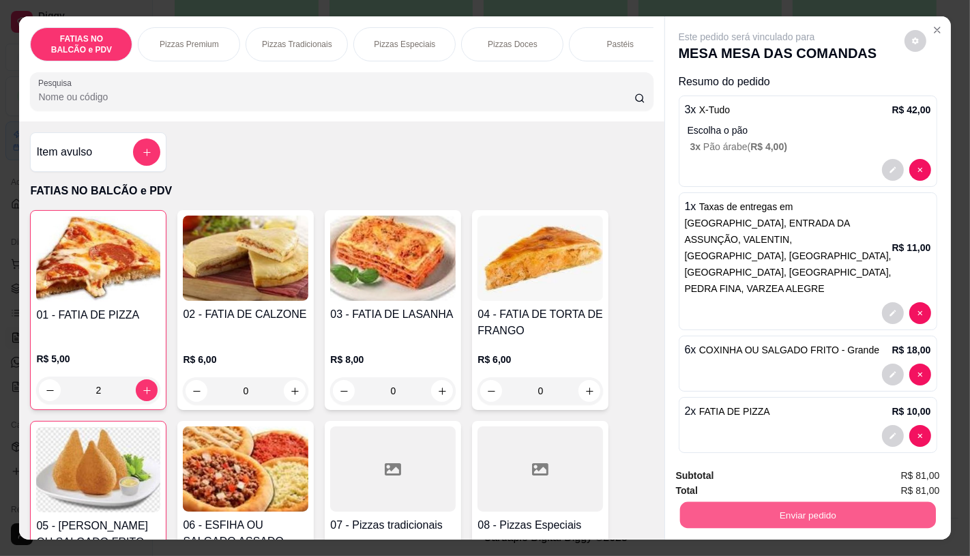
click at [785, 508] on button "Enviar pedido" at bounding box center [808, 514] width 256 height 27
click at [737, 465] on button "Não registrar e enviar pedido" at bounding box center [762, 476] width 138 height 25
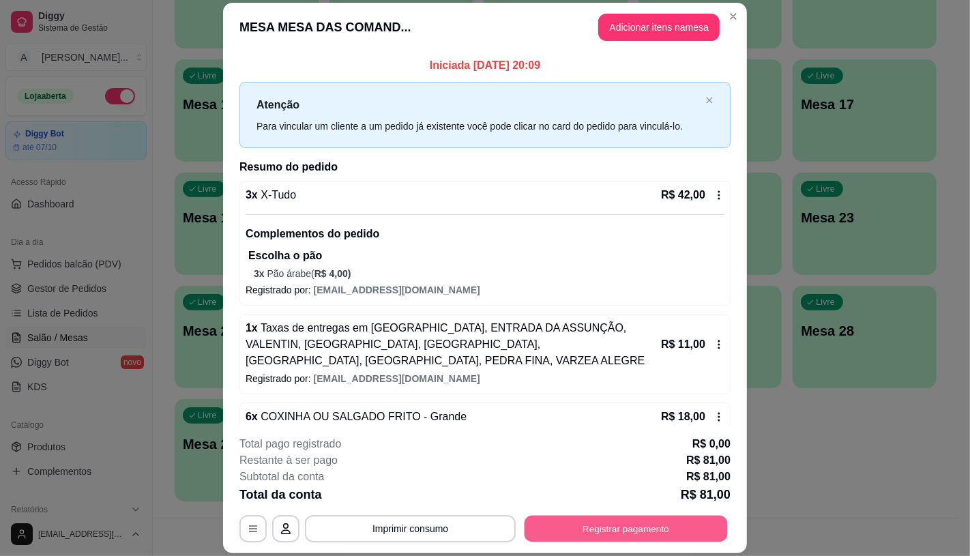
click at [594, 536] on button "Registrar pagamento" at bounding box center [626, 529] width 203 height 27
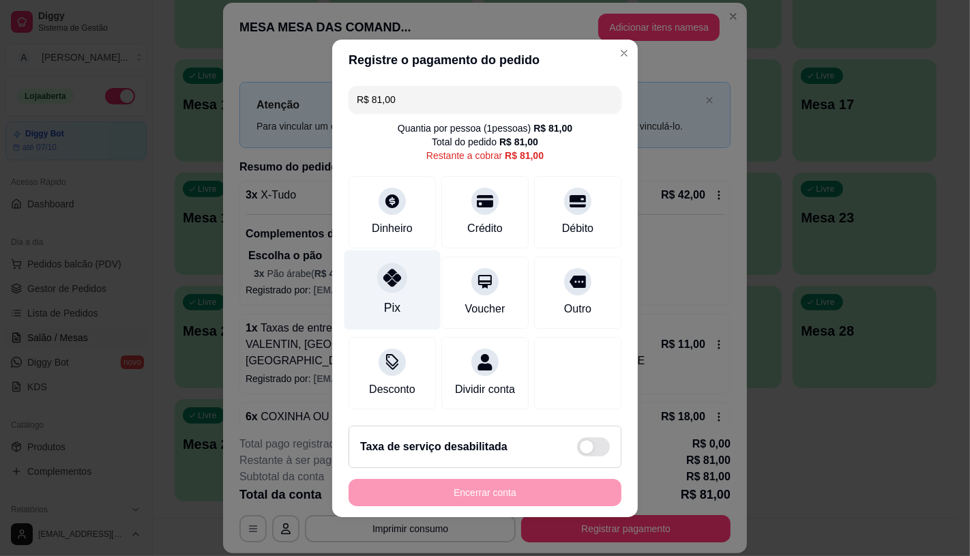
click at [377, 312] on div "Pix" at bounding box center [393, 290] width 96 height 80
type input "R$ 0,00"
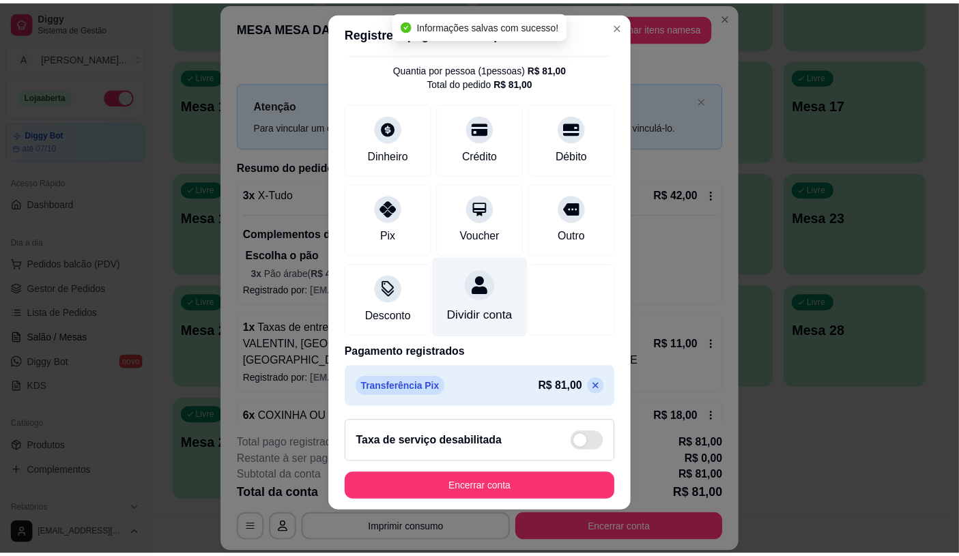
scroll to position [50, 0]
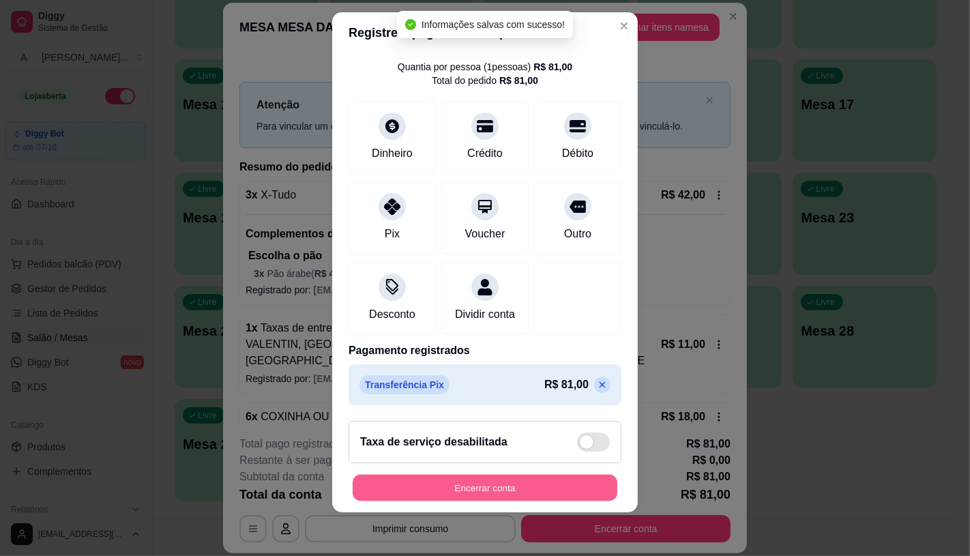
click at [468, 493] on button "Encerrar conta" at bounding box center [485, 488] width 265 height 27
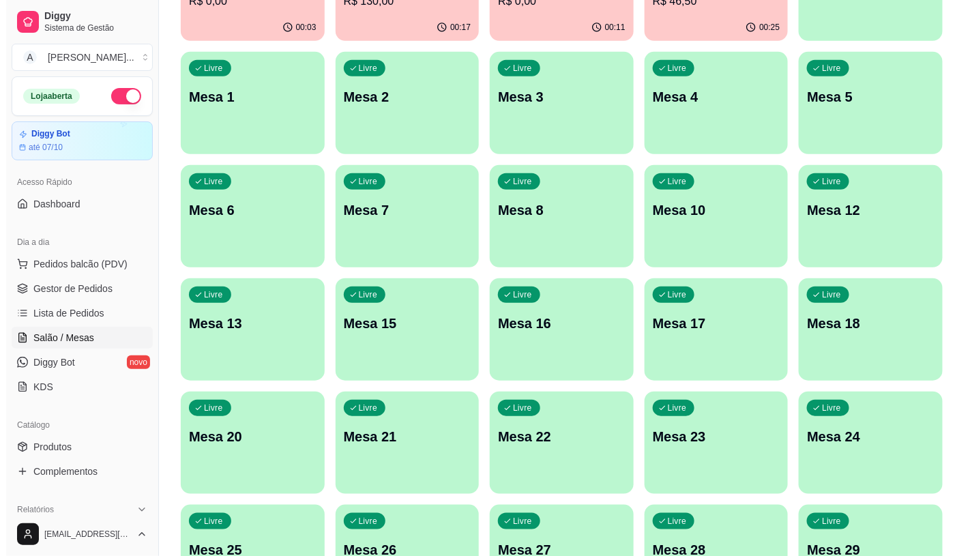
scroll to position [0, 0]
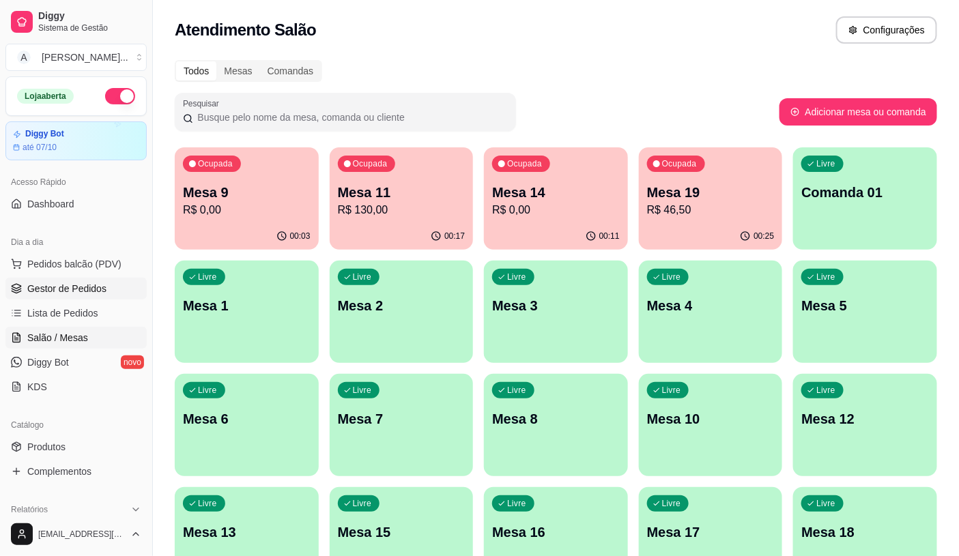
click at [80, 287] on span "Gestor de Pedidos" at bounding box center [66, 289] width 79 height 14
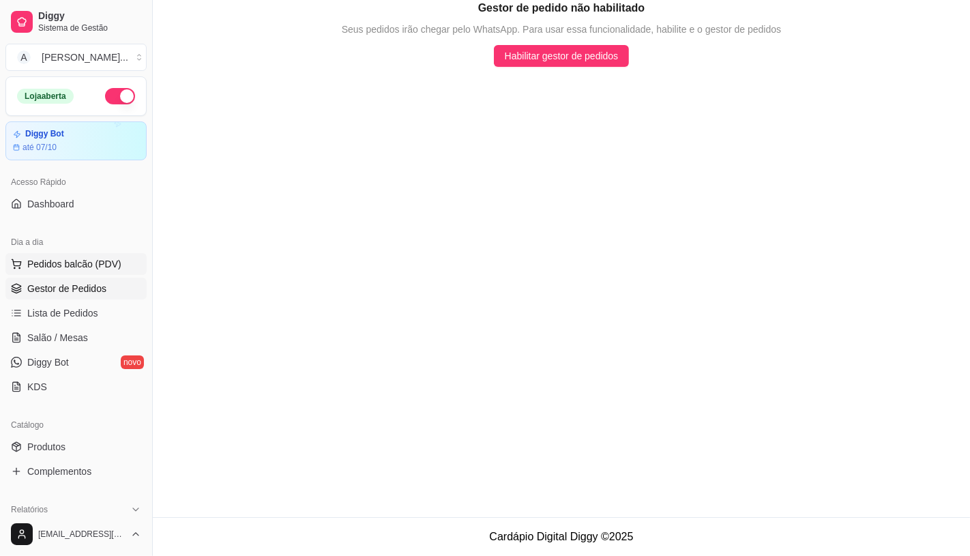
click at [91, 268] on span "Pedidos balcão (PDV)" at bounding box center [74, 264] width 94 height 14
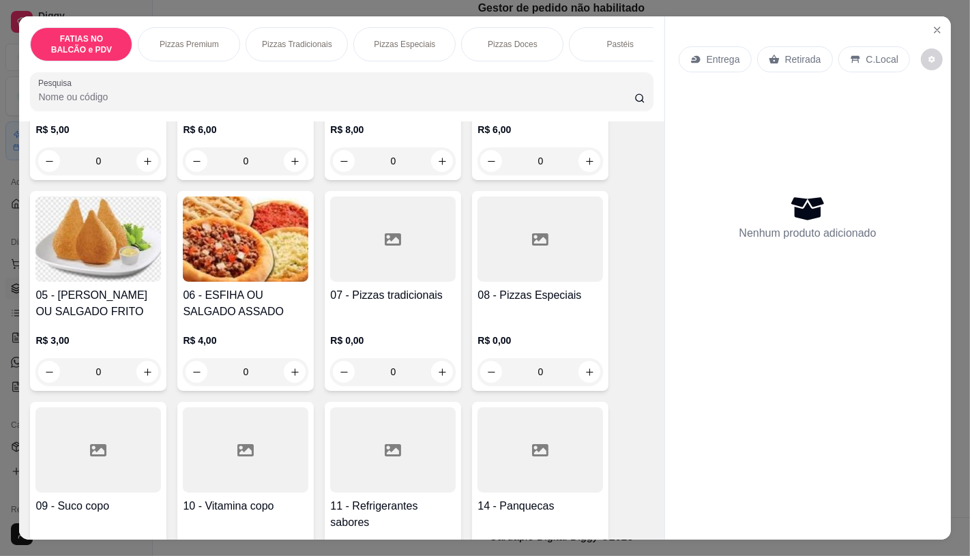
scroll to position [303, 0]
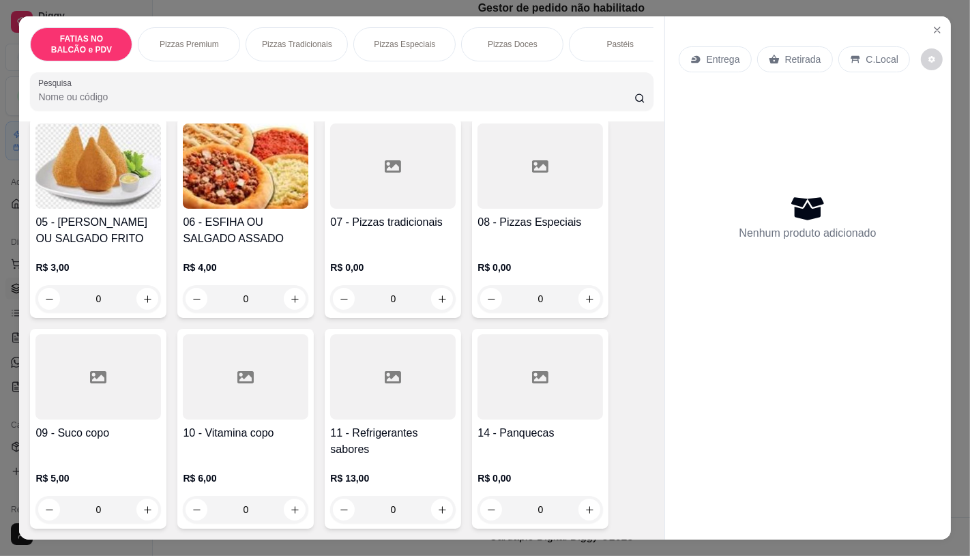
click at [78, 472] on div "R$ 5,00 0" at bounding box center [98, 490] width 126 height 65
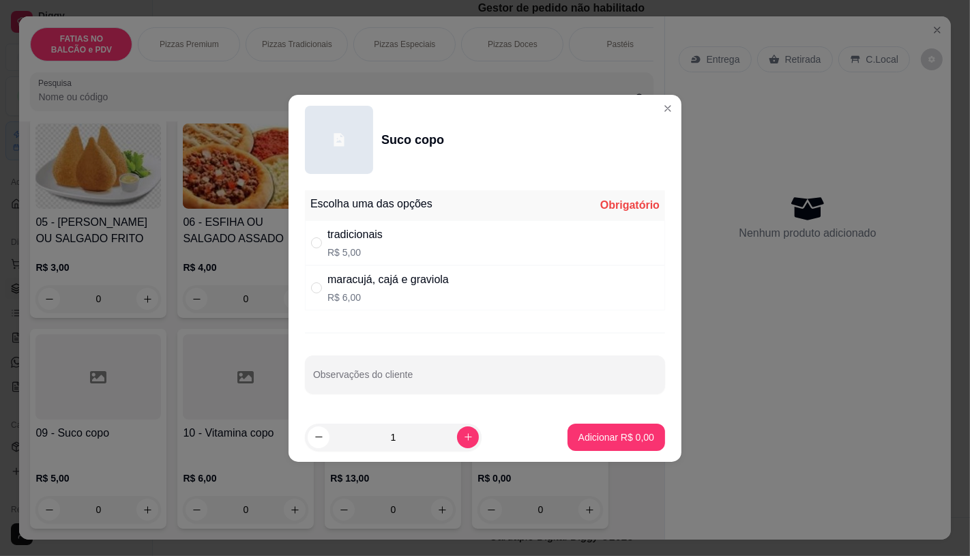
click at [438, 281] on div "maracujá, cajá e graviola" at bounding box center [387, 280] width 121 height 16
radio input "true"
click at [642, 446] on button "Adicionar R$ 6,00" at bounding box center [616, 437] width 95 height 27
type input "1"
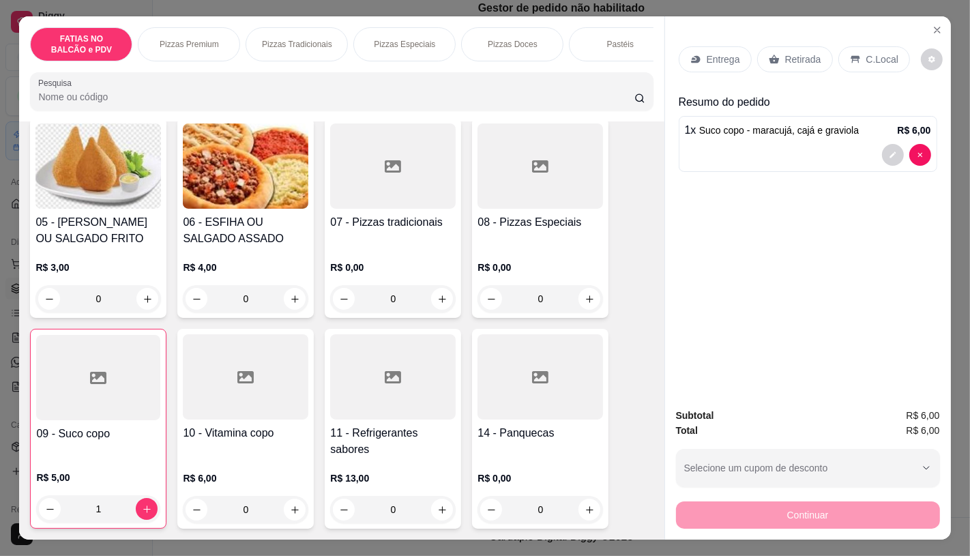
click at [510, 68] on div "FATIAS NO BALCÃO e PDV Pizzas Premium Pizzas Tradicionais Pizzas Especiais Pizz…" at bounding box center [341, 68] width 645 height 105
click at [570, 42] on div "Panqueca" at bounding box center [615, 44] width 102 height 34
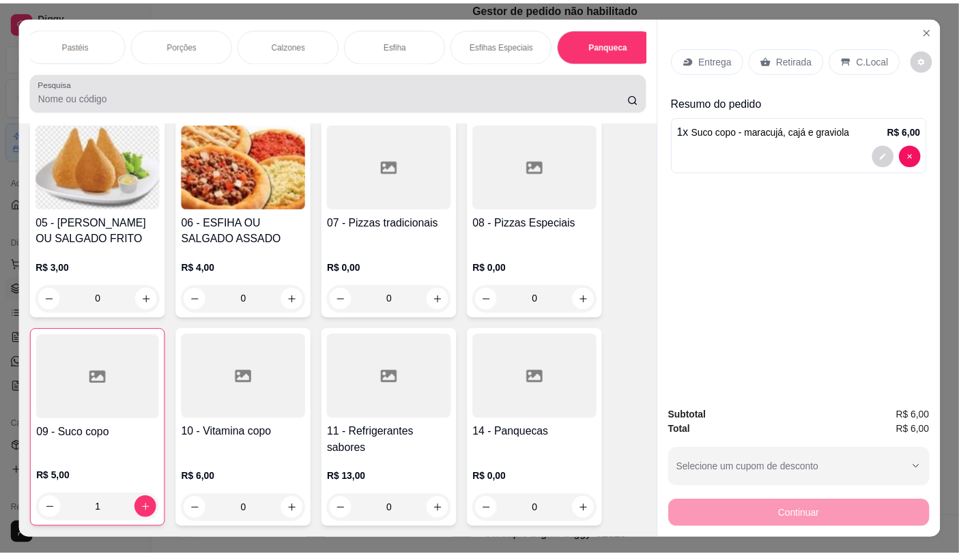
scroll to position [32, 0]
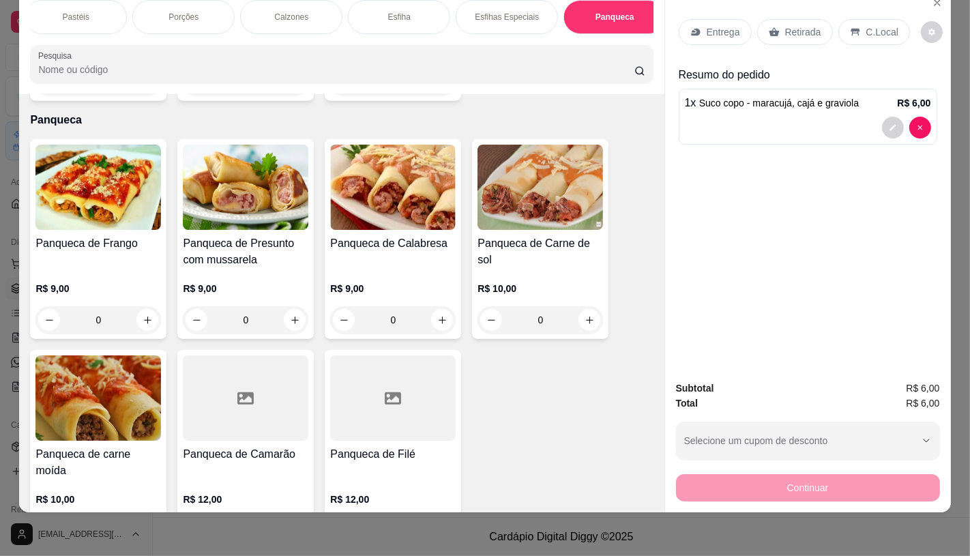
click at [110, 203] on img at bounding box center [98, 187] width 126 height 85
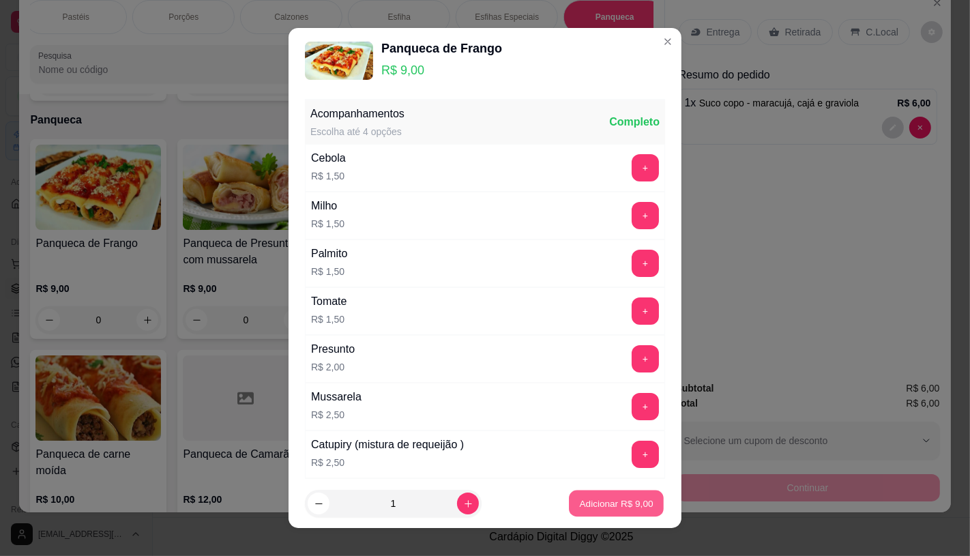
click at [583, 503] on p "Adicionar R$ 9,00" at bounding box center [616, 503] width 74 height 13
type input "1"
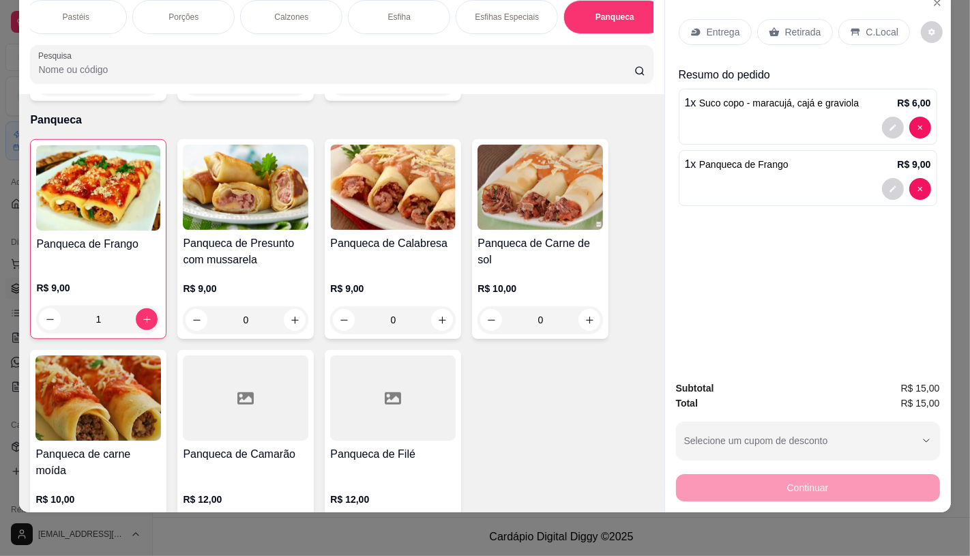
click at [793, 25] on p "Retirada" at bounding box center [803, 32] width 36 height 14
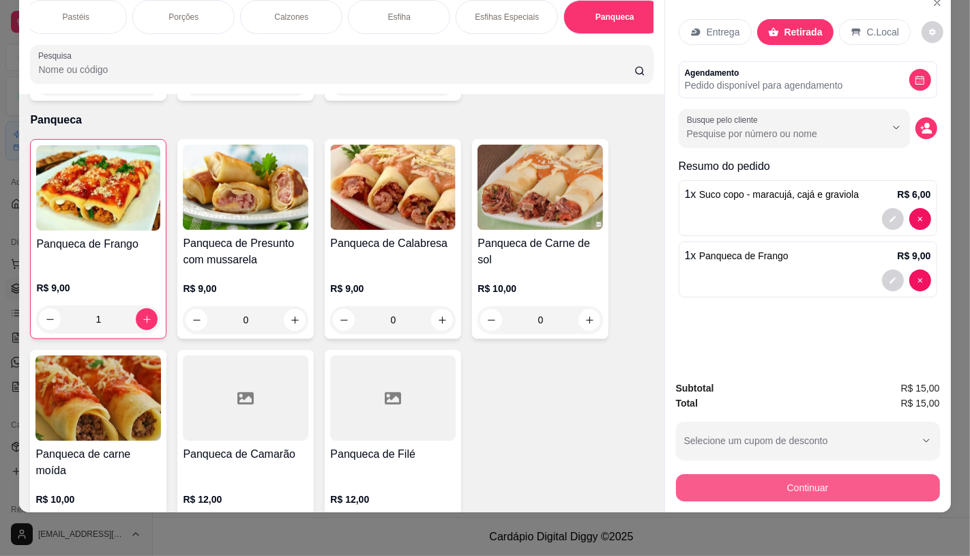
click at [703, 480] on button "Continuar" at bounding box center [808, 487] width 264 height 27
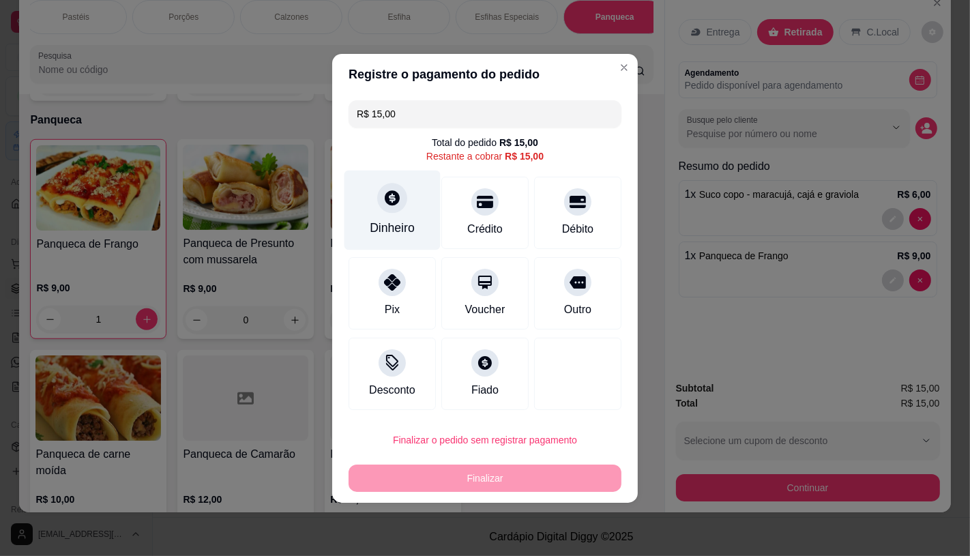
click at [386, 207] on div at bounding box center [392, 198] width 30 height 30
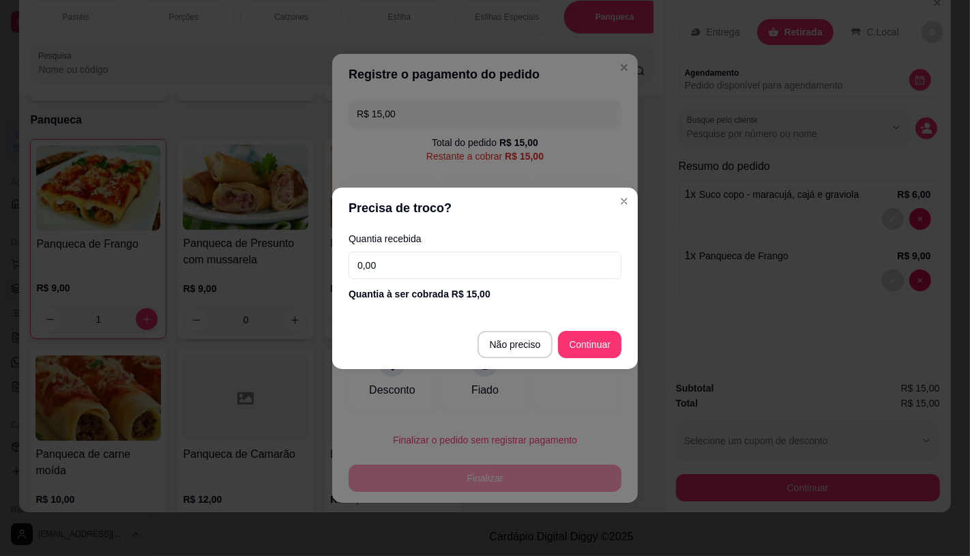
type input "R$ 0,00"
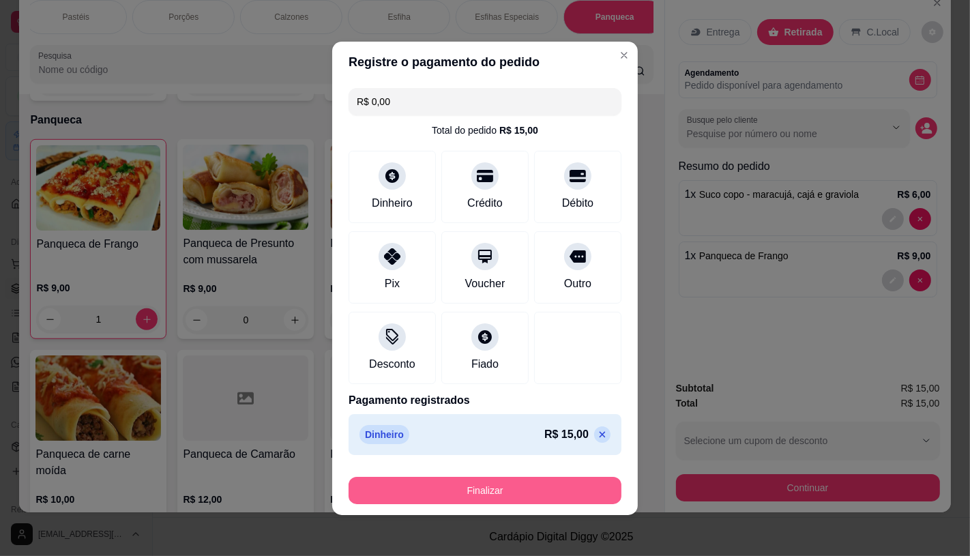
click at [544, 493] on button "Finalizar" at bounding box center [485, 490] width 273 height 27
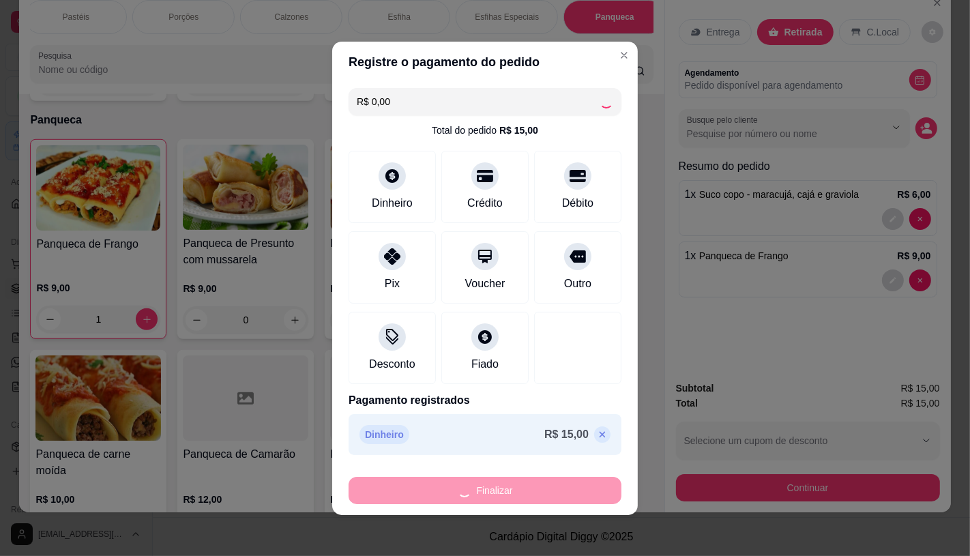
type input "0"
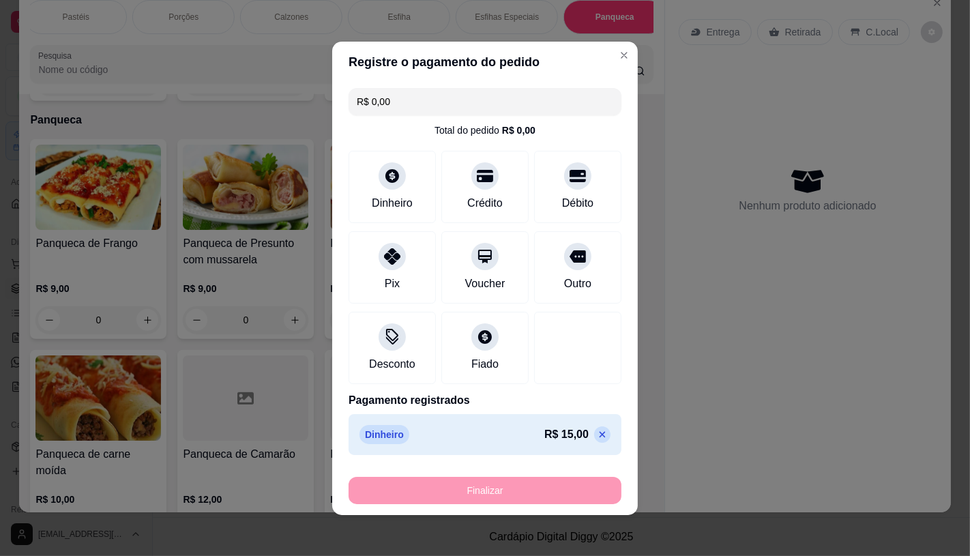
type input "-R$ 15,00"
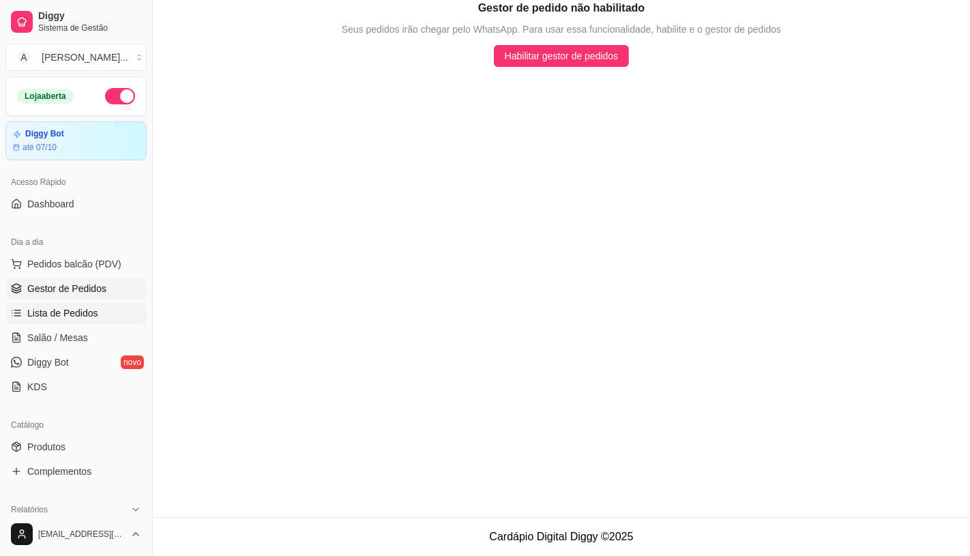
click at [85, 317] on span "Lista de Pedidos" at bounding box center [62, 313] width 71 height 14
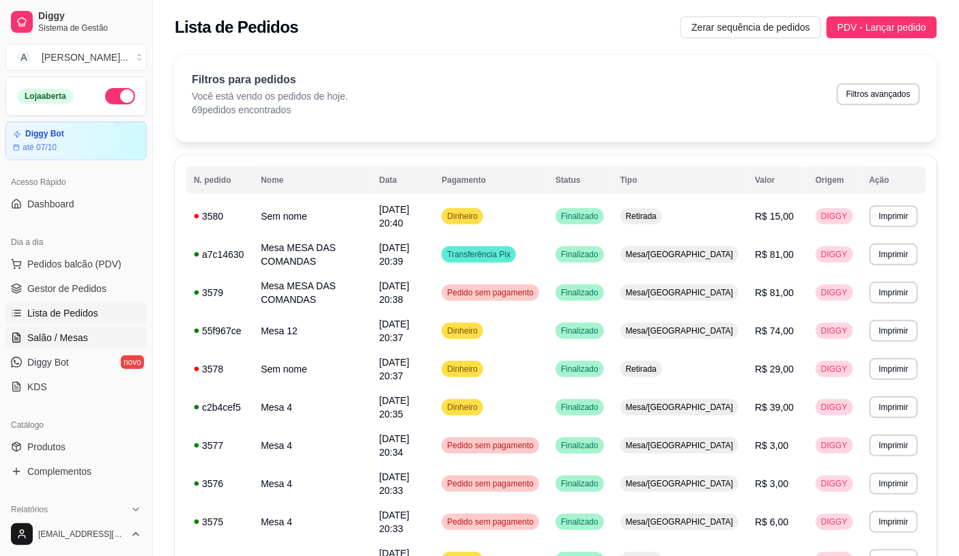
click at [90, 329] on link "Salão / Mesas" at bounding box center [75, 338] width 141 height 22
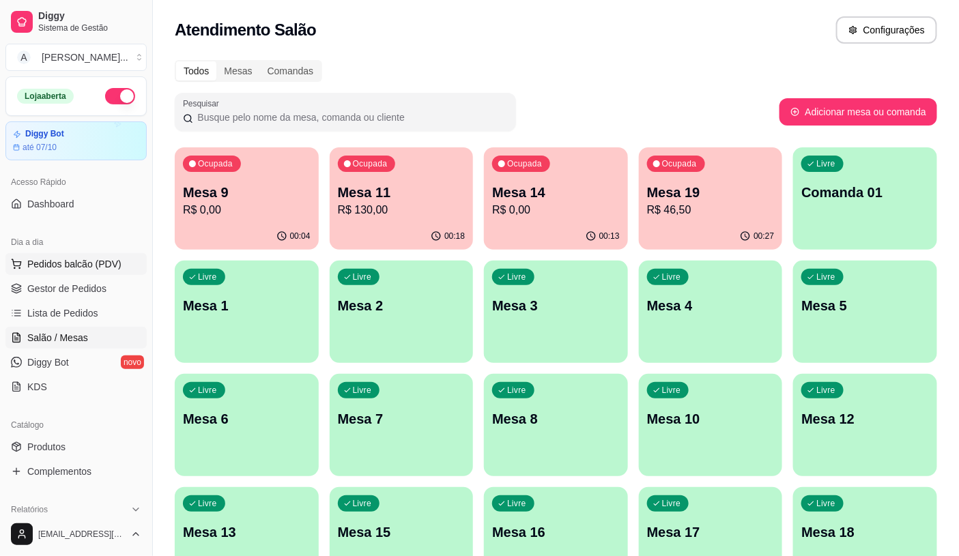
click at [70, 255] on button "Pedidos balcão (PDV)" at bounding box center [75, 264] width 141 height 22
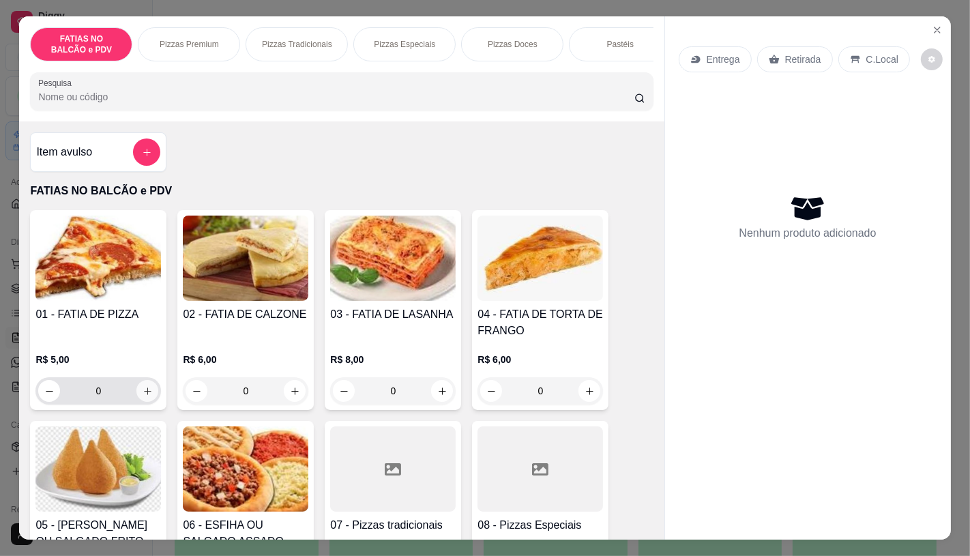
click at [141, 402] on button "increase-product-quantity" at bounding box center [147, 391] width 22 height 22
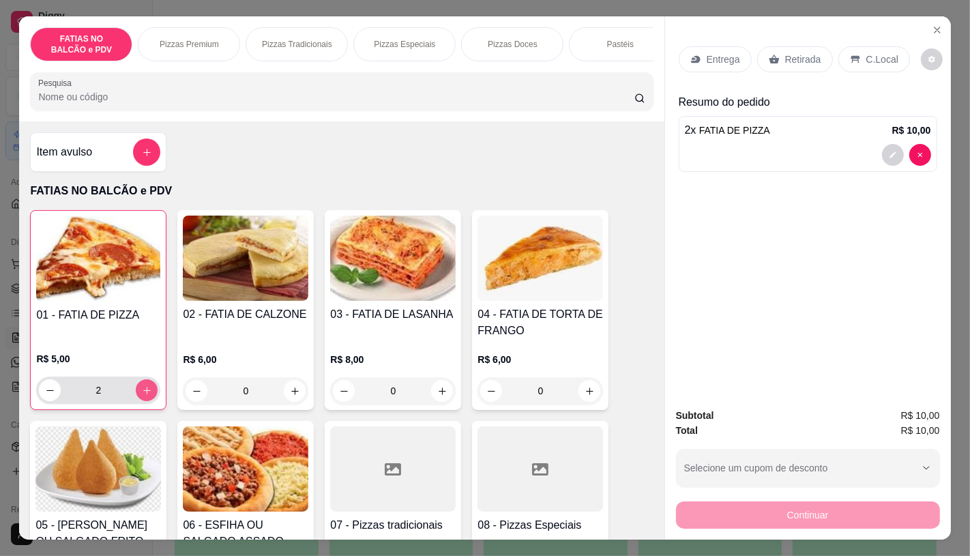
click at [141, 401] on button "increase-product-quantity" at bounding box center [147, 390] width 22 height 22
type input "3"
click at [772, 55] on icon at bounding box center [774, 59] width 11 height 11
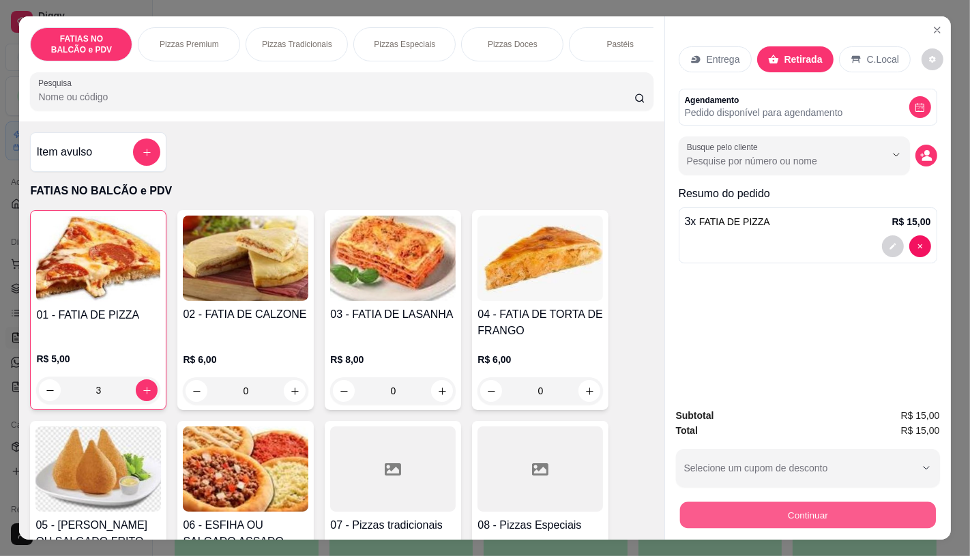
click at [800, 516] on button "Continuar" at bounding box center [808, 514] width 256 height 27
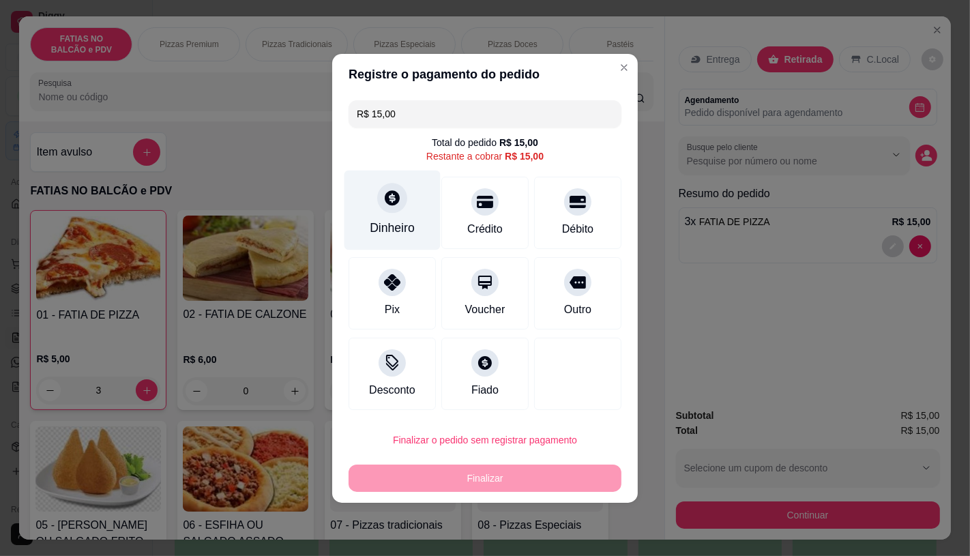
click at [422, 224] on div "Dinheiro" at bounding box center [393, 210] width 96 height 80
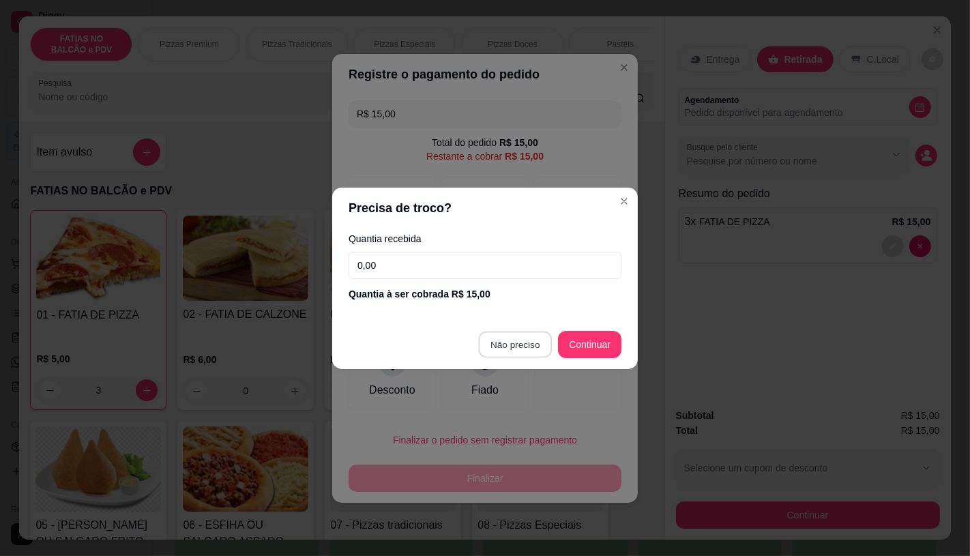
type input "R$ 0,00"
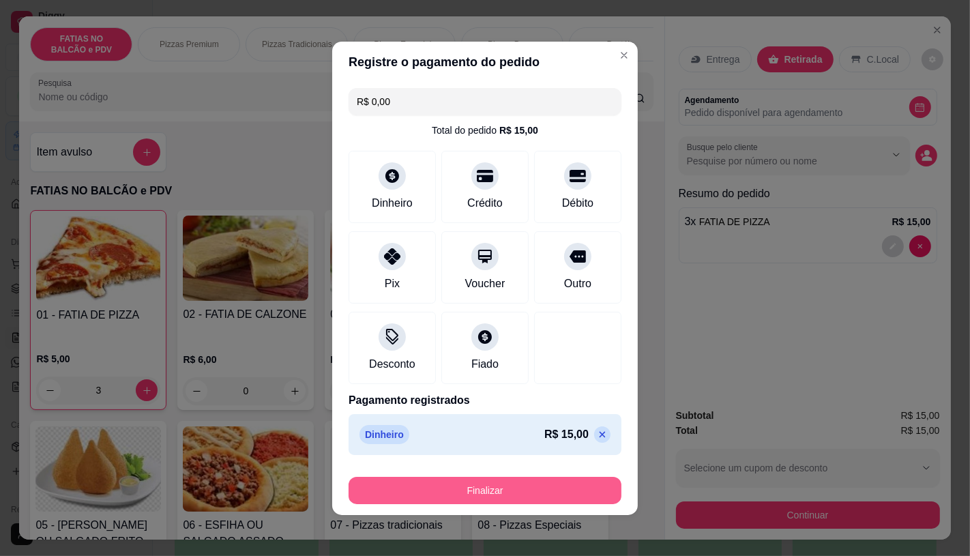
click at [532, 481] on button "Finalizar" at bounding box center [485, 490] width 273 height 27
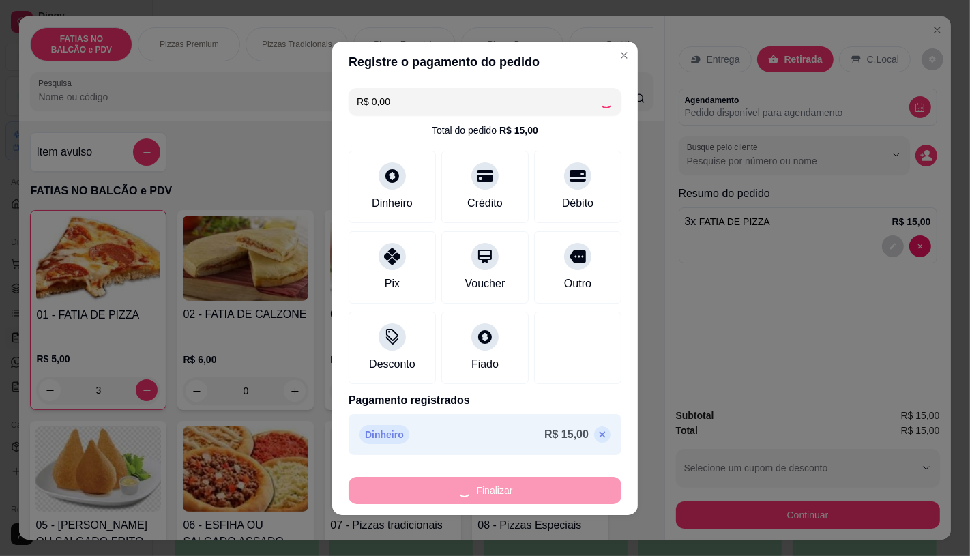
type input "0"
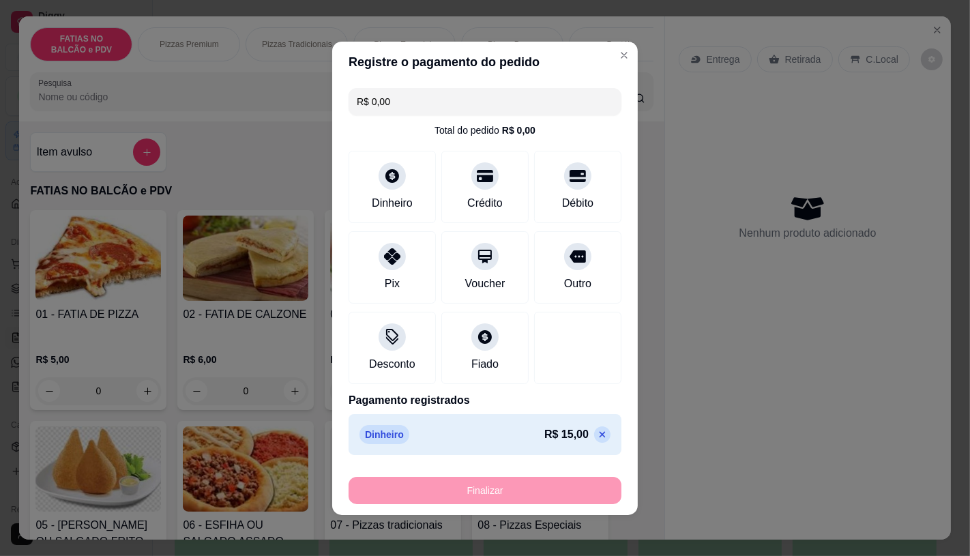
type input "-R$ 15,00"
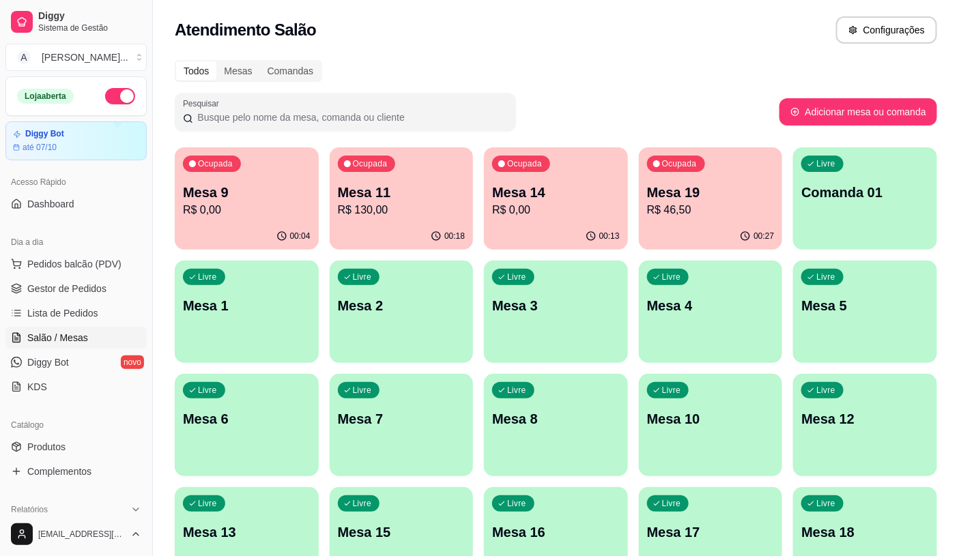
click at [741, 202] on p "R$ 46,50" at bounding box center [711, 210] width 128 height 16
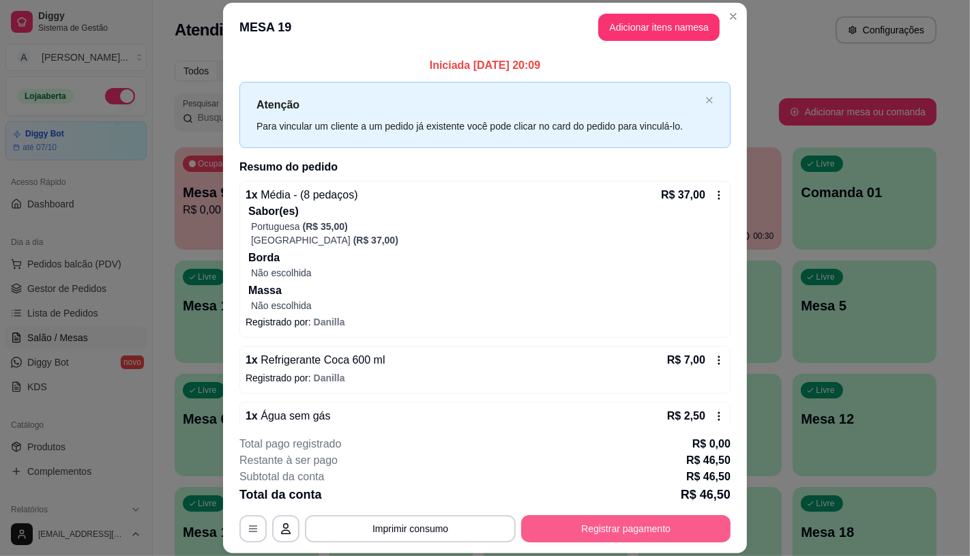
click at [594, 522] on button "Registrar pagamento" at bounding box center [625, 528] width 209 height 27
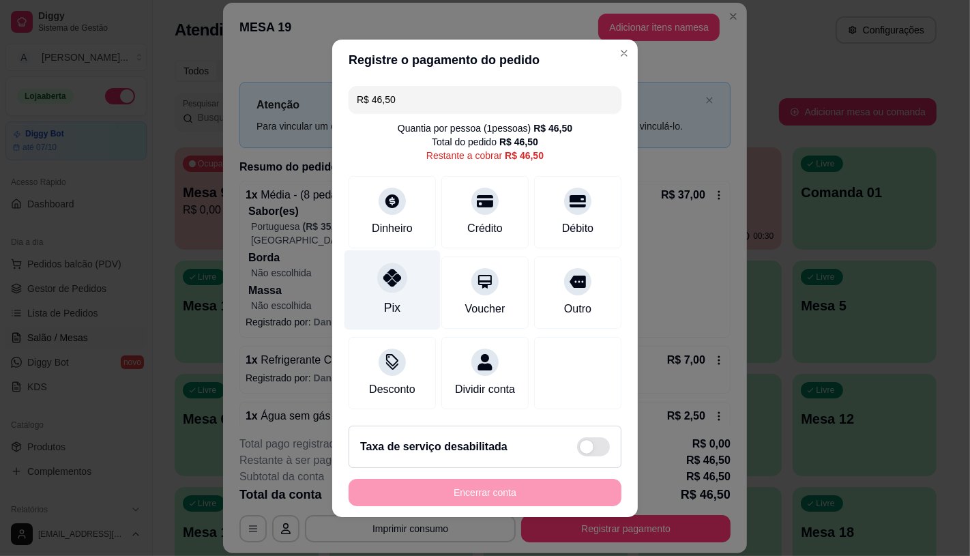
click at [390, 280] on div at bounding box center [392, 278] width 30 height 30
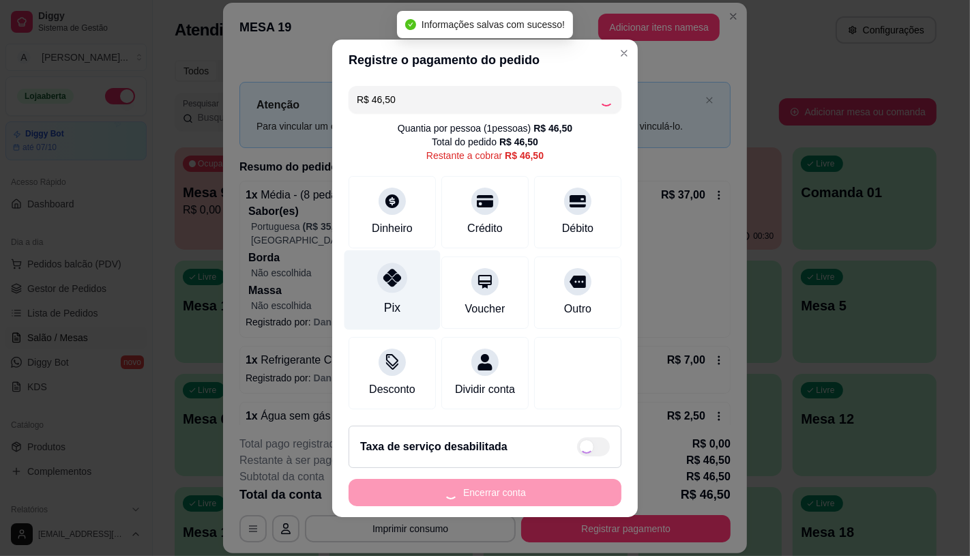
type input "R$ 0,00"
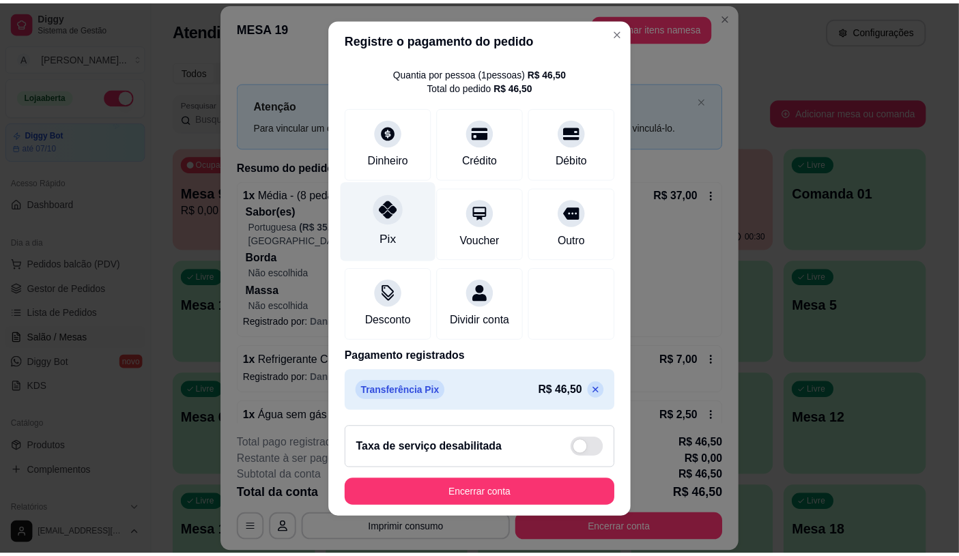
scroll to position [16, 0]
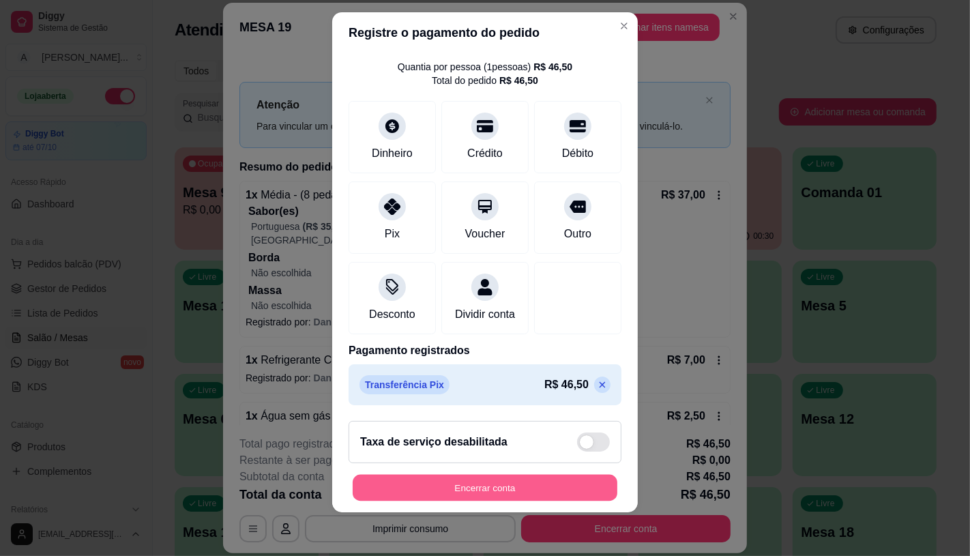
click at [481, 494] on button "Encerrar conta" at bounding box center [485, 488] width 265 height 27
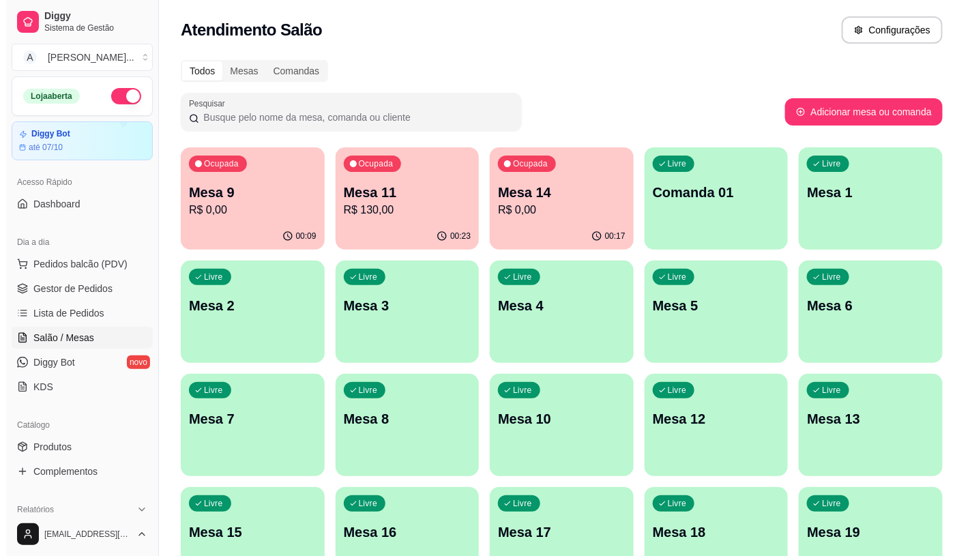
scroll to position [76, 0]
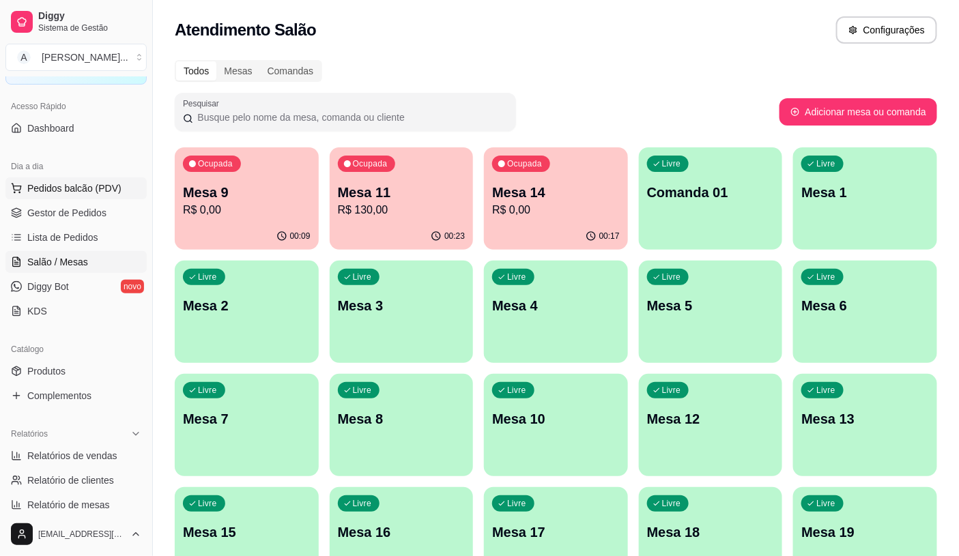
click at [98, 193] on span "Pedidos balcão (PDV)" at bounding box center [74, 188] width 94 height 14
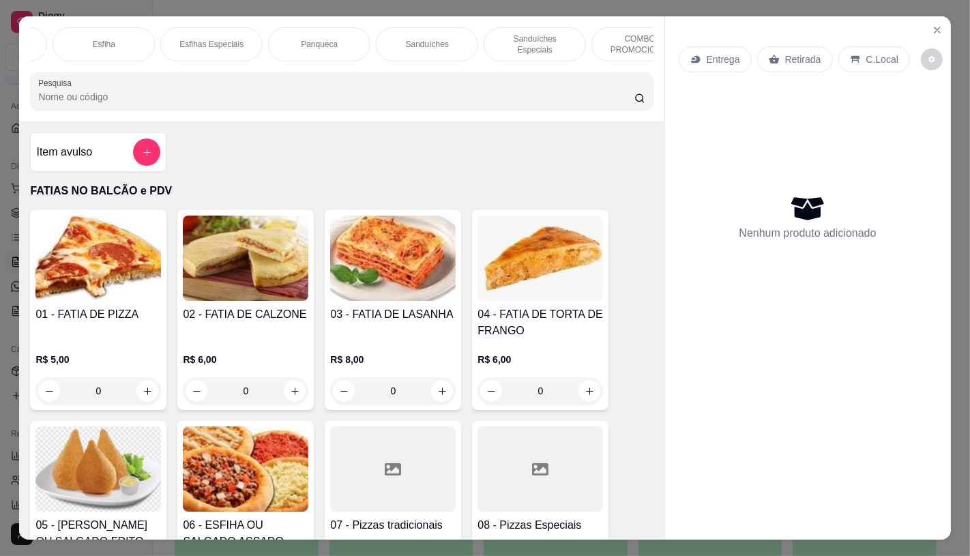
scroll to position [0, 849]
click at [407, 50] on div "Sanduíches" at bounding box center [417, 44] width 102 height 34
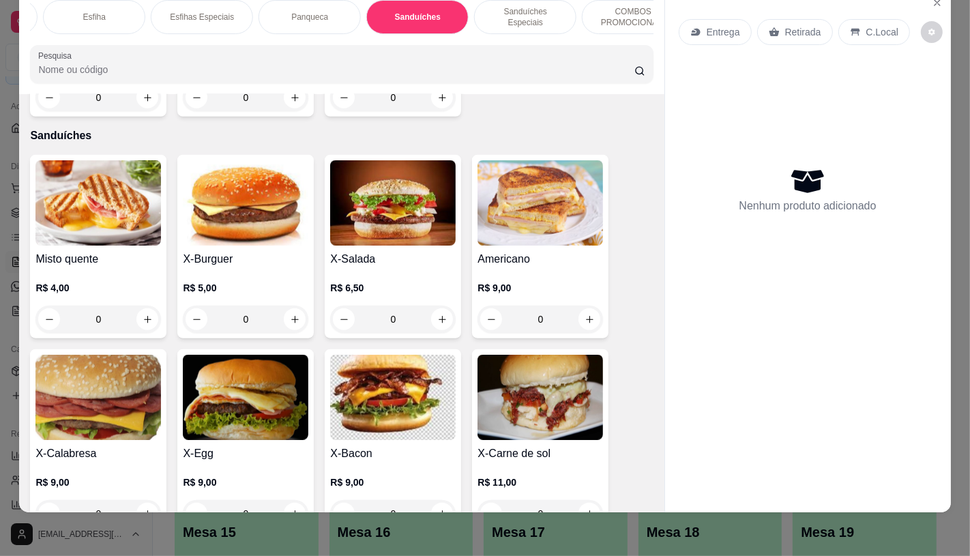
scroll to position [5439, 0]
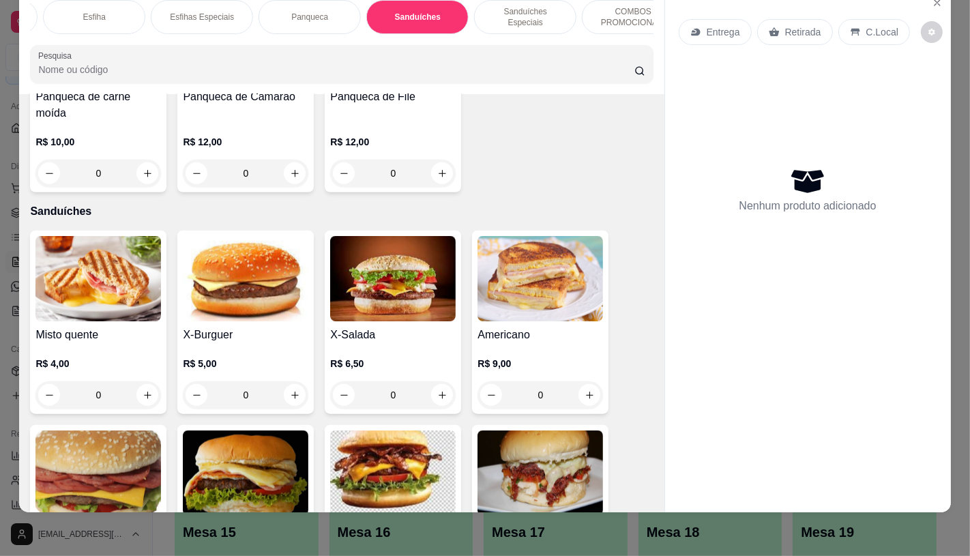
click at [444, 244] on img at bounding box center [393, 278] width 126 height 85
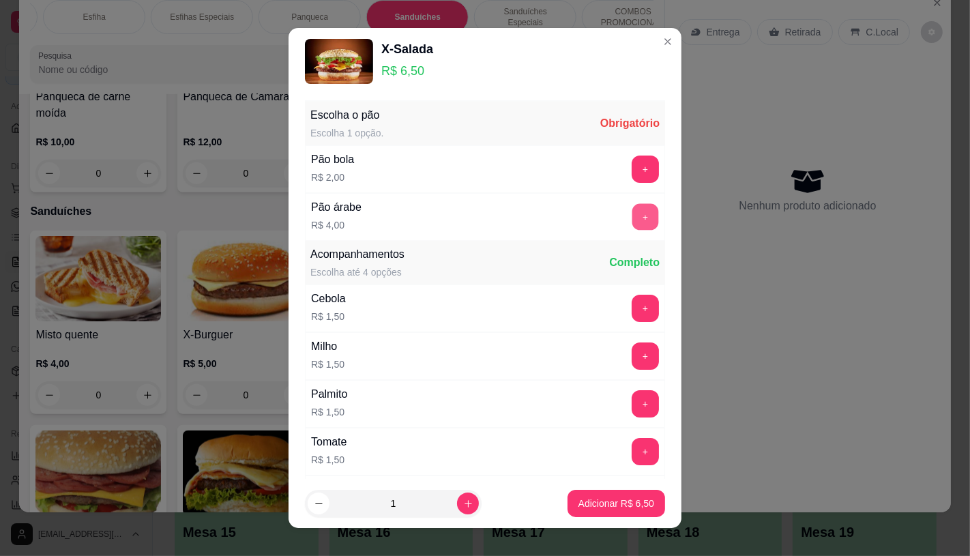
click at [632, 216] on button "+" at bounding box center [645, 217] width 27 height 27
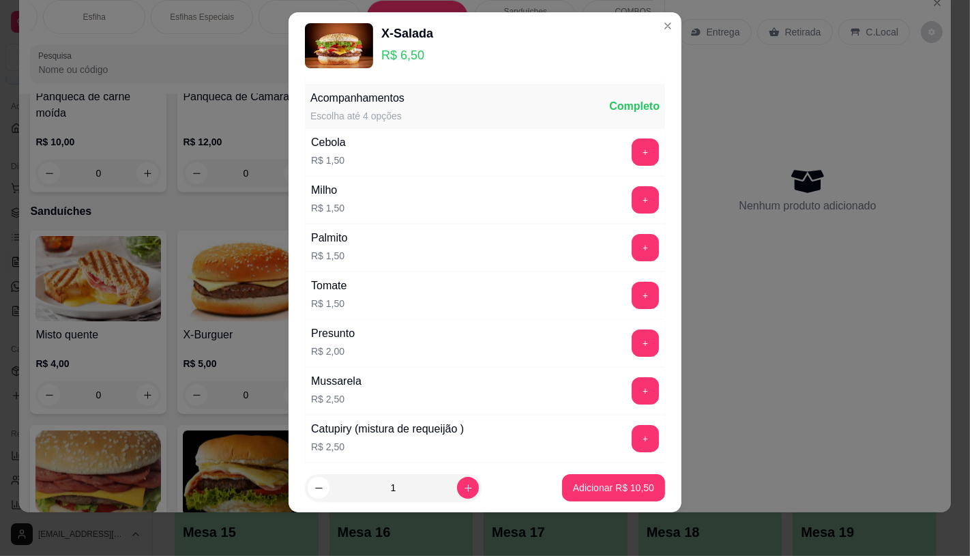
scroll to position [146, 0]
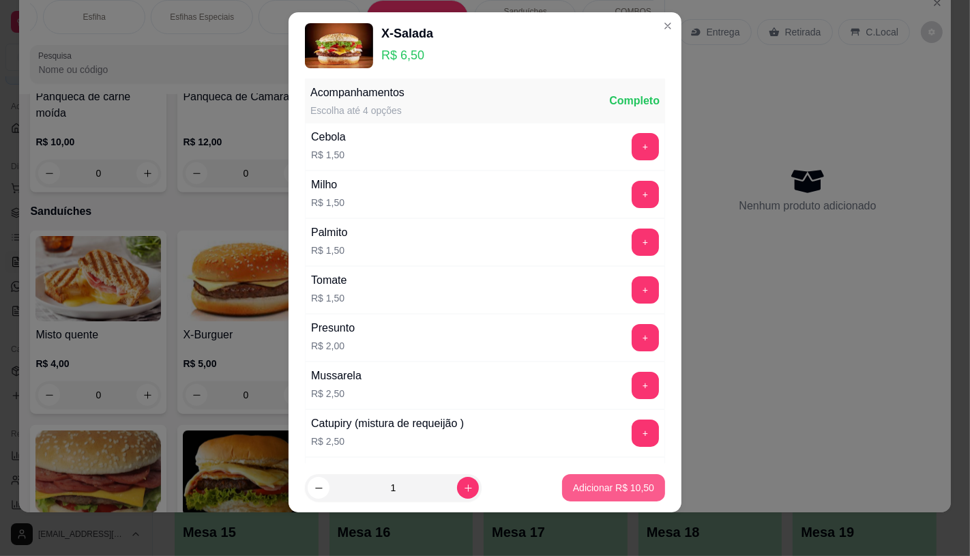
click at [617, 491] on p "Adicionar R$ 10,50" at bounding box center [613, 488] width 81 height 14
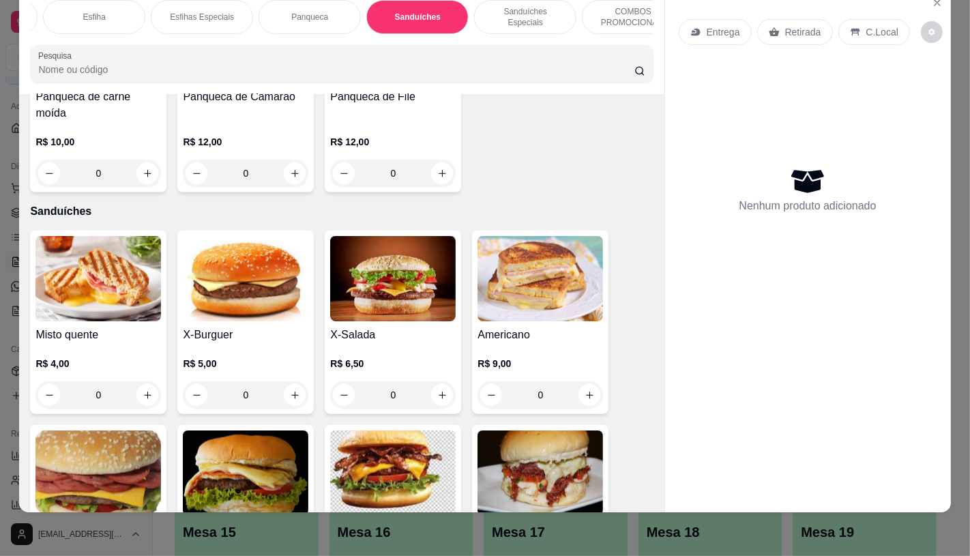
scroll to position [0, 0]
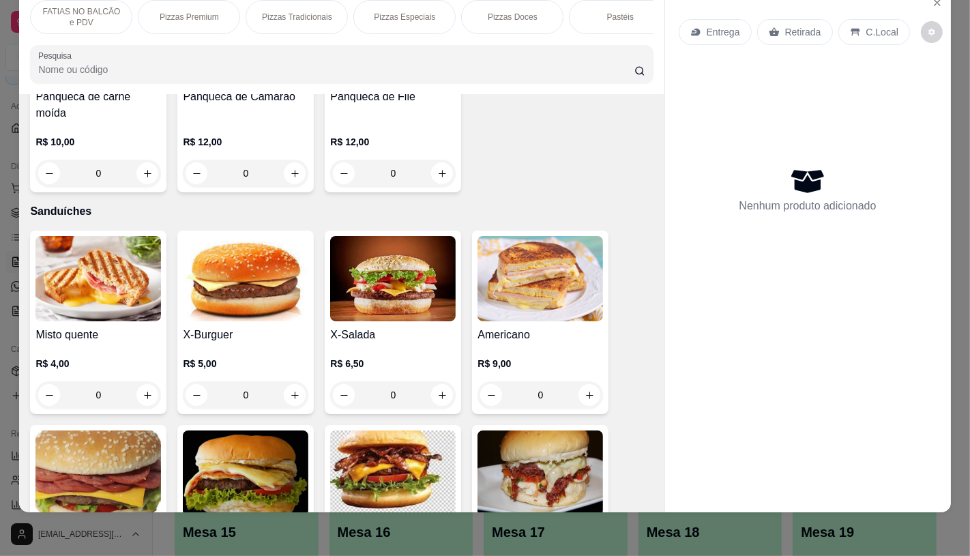
click at [56, 8] on p "FATIAS NO BALCÃO e PDV" at bounding box center [81, 17] width 79 height 22
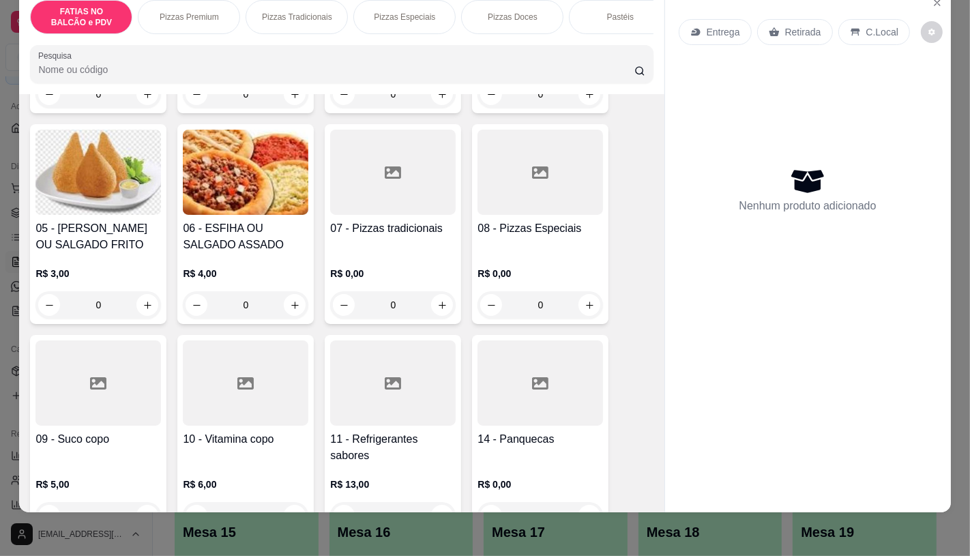
scroll to position [289, 0]
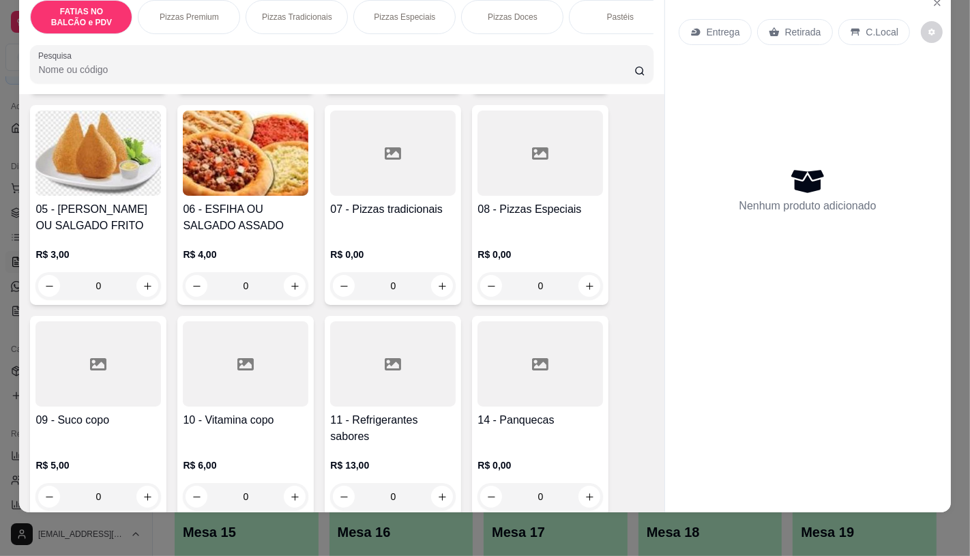
click at [394, 169] on div at bounding box center [393, 153] width 126 height 85
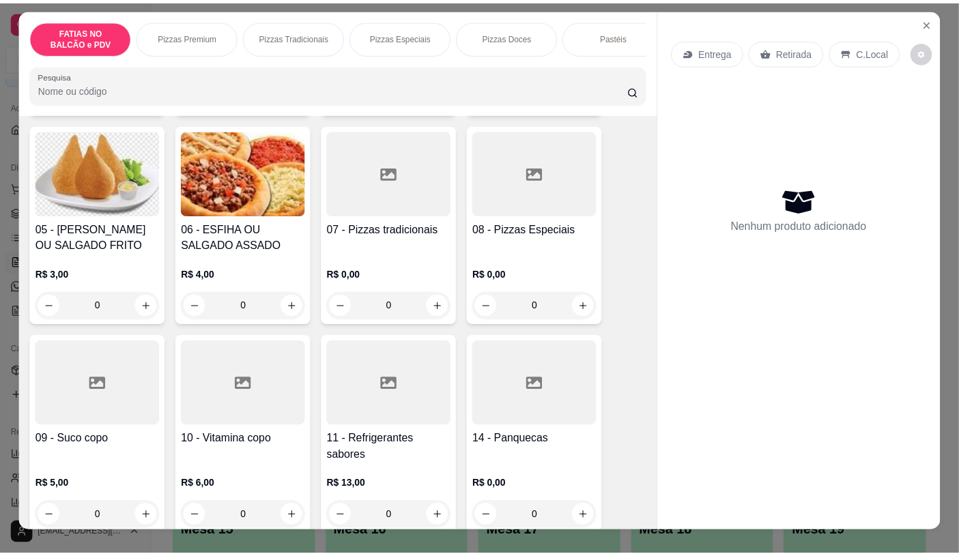
scroll to position [0, 0]
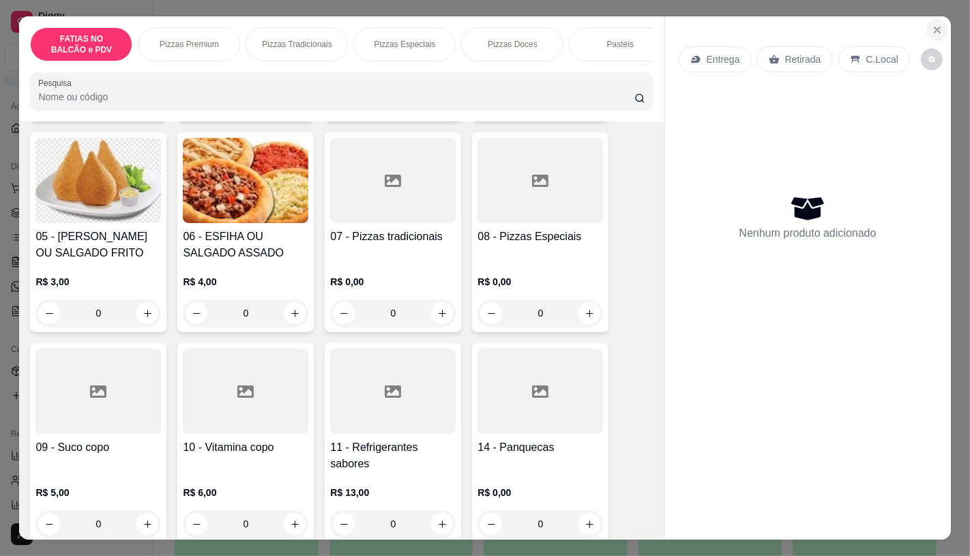
click at [928, 30] on button "Close" at bounding box center [937, 30] width 22 height 22
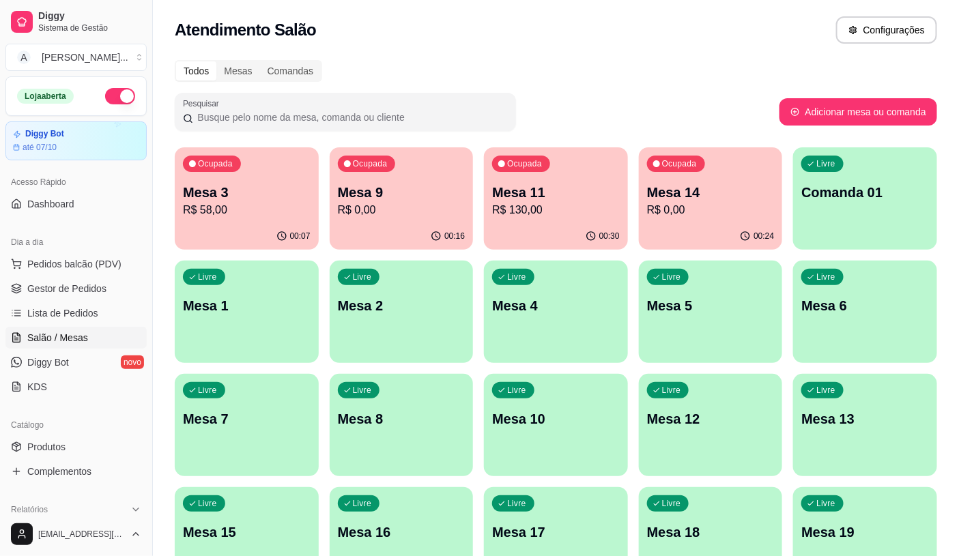
click at [237, 220] on div "Ocupada Mesa 3 R$ 58,00" at bounding box center [247, 185] width 144 height 76
click at [62, 268] on span "Pedidos balcão (PDV)" at bounding box center [74, 264] width 94 height 14
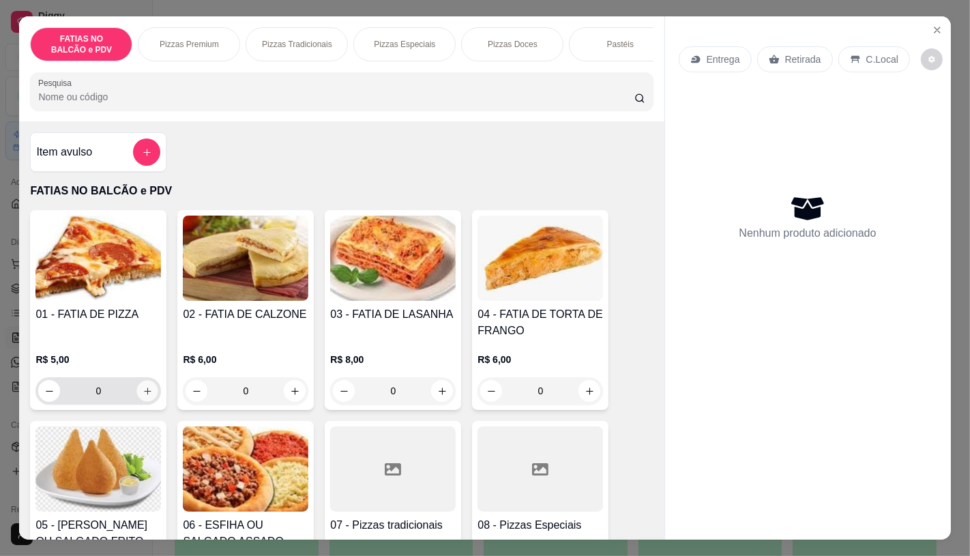
click at [137, 400] on button "increase-product-quantity" at bounding box center [147, 391] width 21 height 21
click at [143, 396] on icon "increase-product-quantity" at bounding box center [148, 391] width 10 height 10
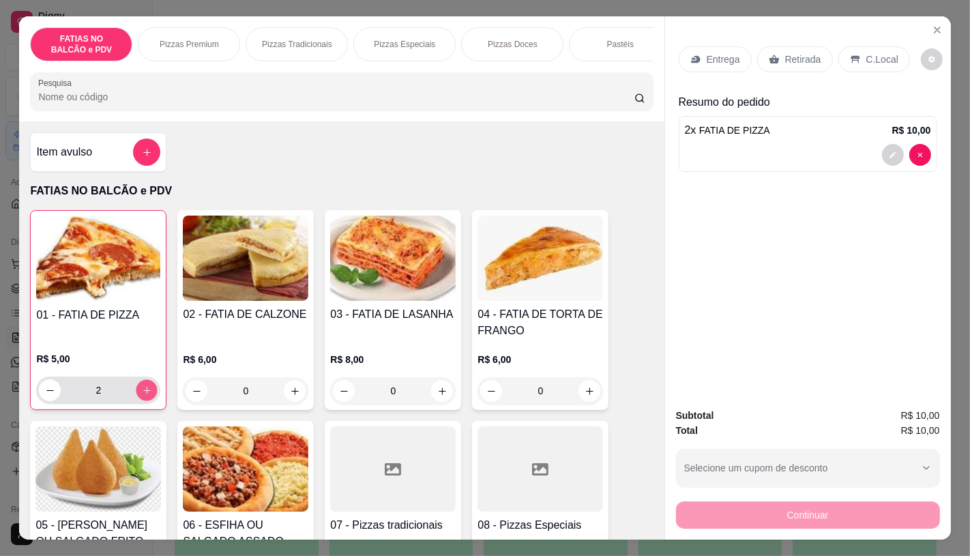
click at [142, 396] on icon "increase-product-quantity" at bounding box center [147, 390] width 10 height 10
type input "3"
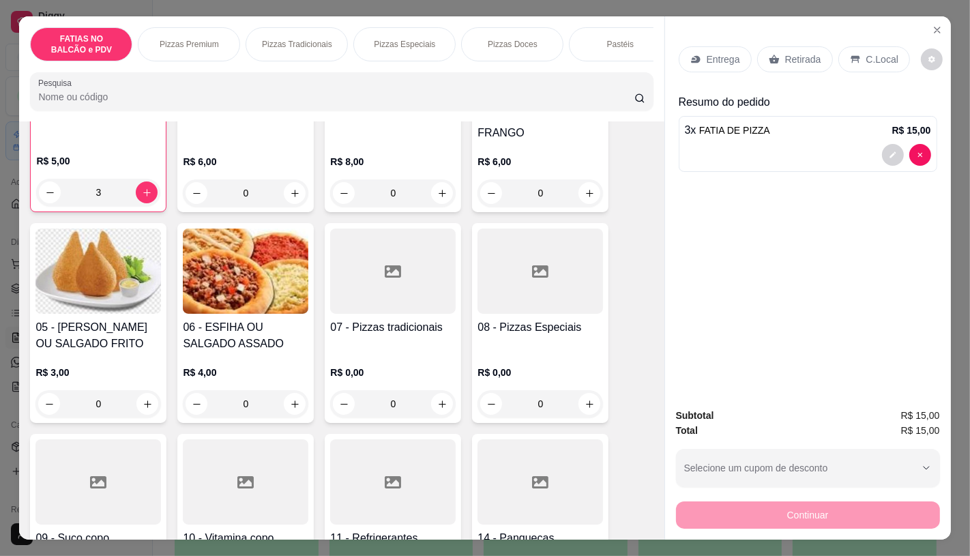
scroll to position [227, 0]
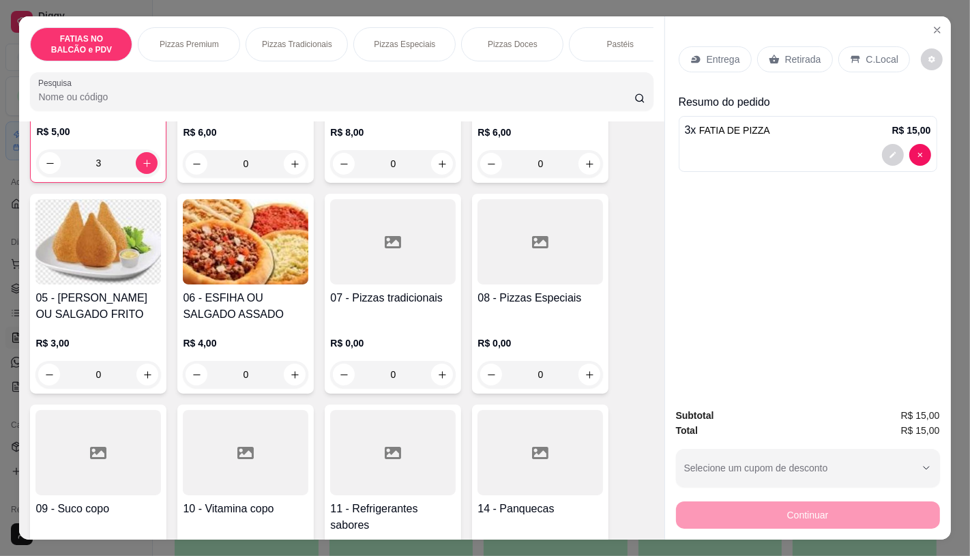
click at [387, 489] on div at bounding box center [393, 452] width 126 height 85
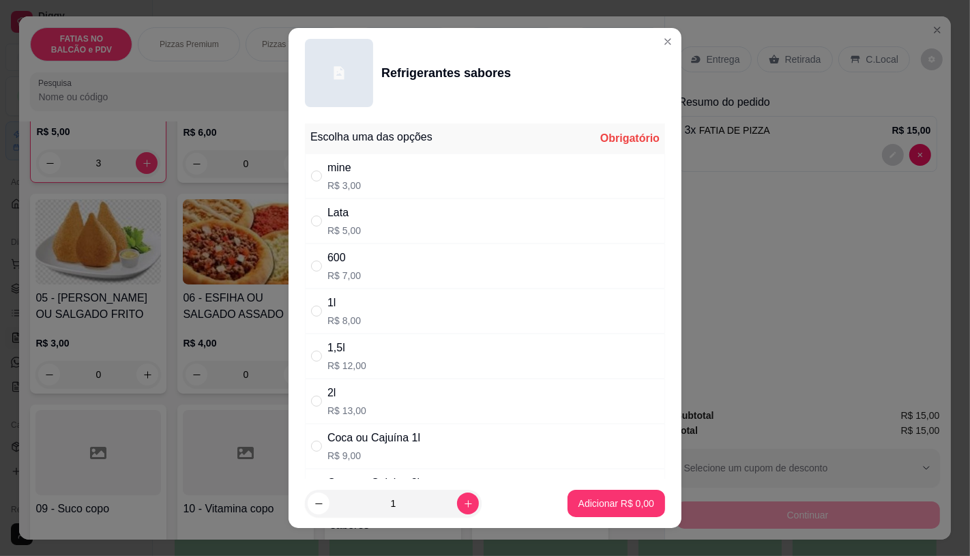
click at [355, 206] on div "Lata R$ 5,00" at bounding box center [485, 221] width 360 height 45
radio input "true"
click at [582, 495] on button "Adicionar R$ 5,00" at bounding box center [617, 503] width 98 height 27
type input "1"
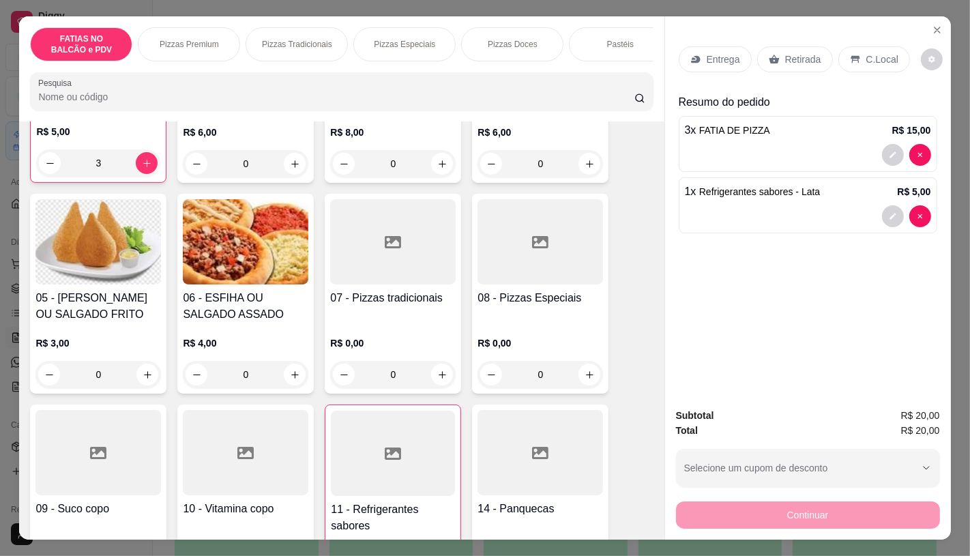
click at [797, 46] on div "Retirada" at bounding box center [795, 59] width 76 height 26
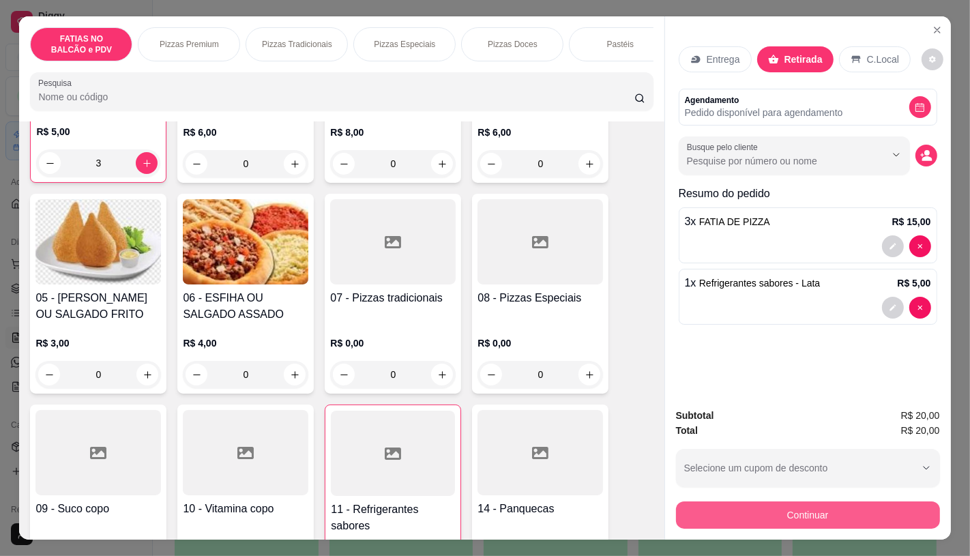
click at [776, 514] on button "Continuar" at bounding box center [808, 514] width 264 height 27
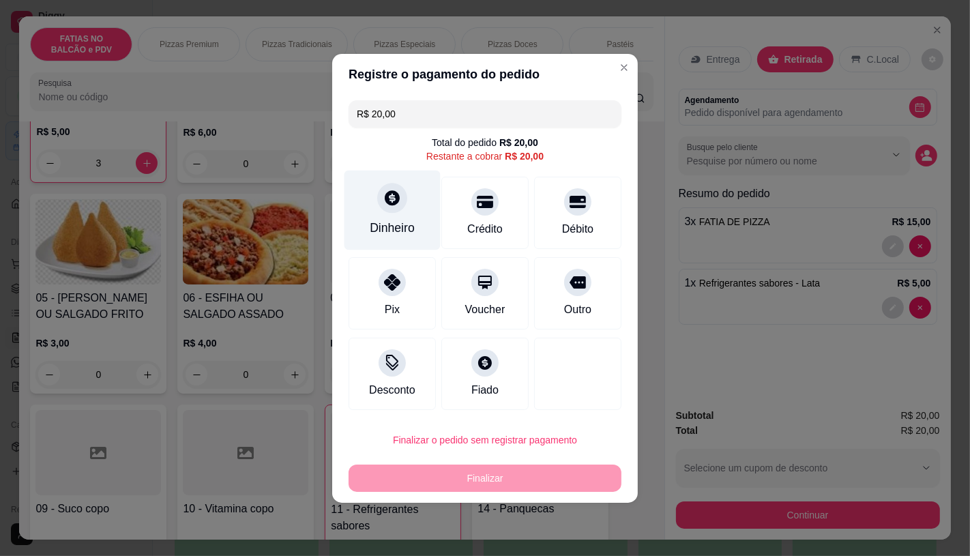
click at [400, 236] on div "Dinheiro" at bounding box center [392, 228] width 45 height 18
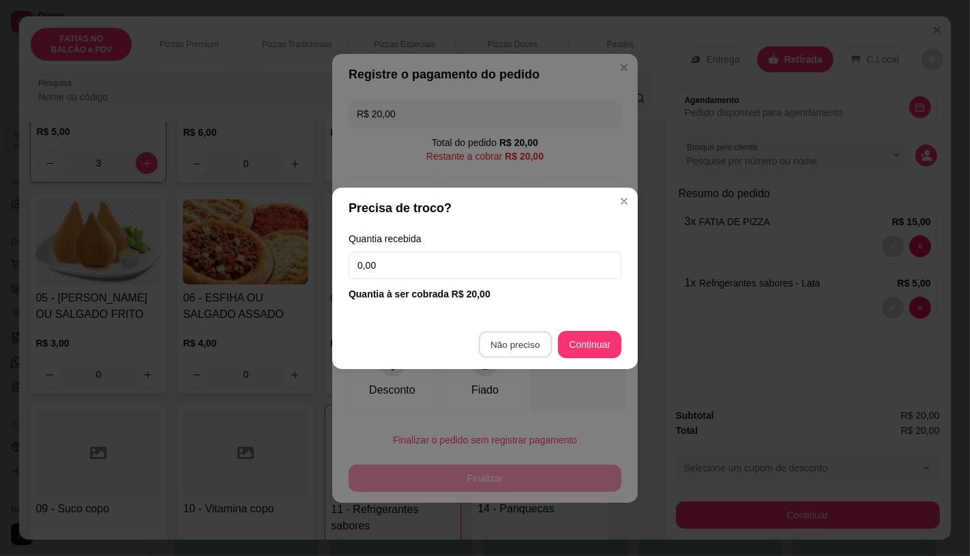
type input "R$ 0,00"
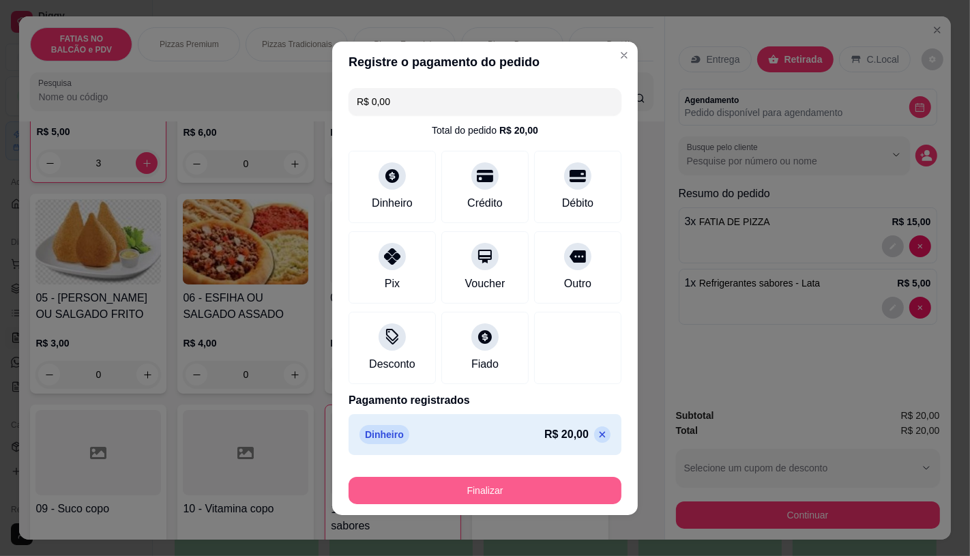
click at [491, 509] on footer "Finalizar" at bounding box center [485, 488] width 306 height 55
click at [495, 491] on button "Finalizar" at bounding box center [485, 490] width 265 height 27
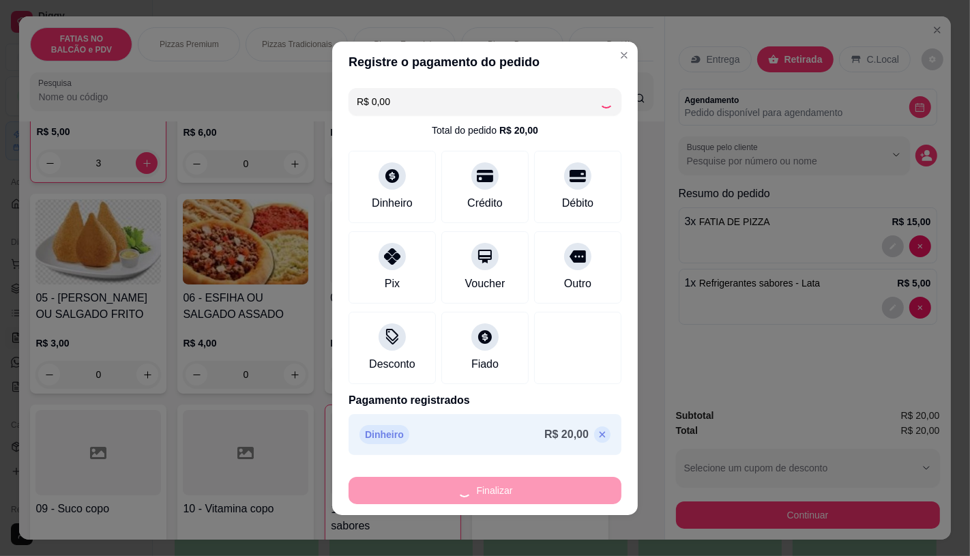
type input "0"
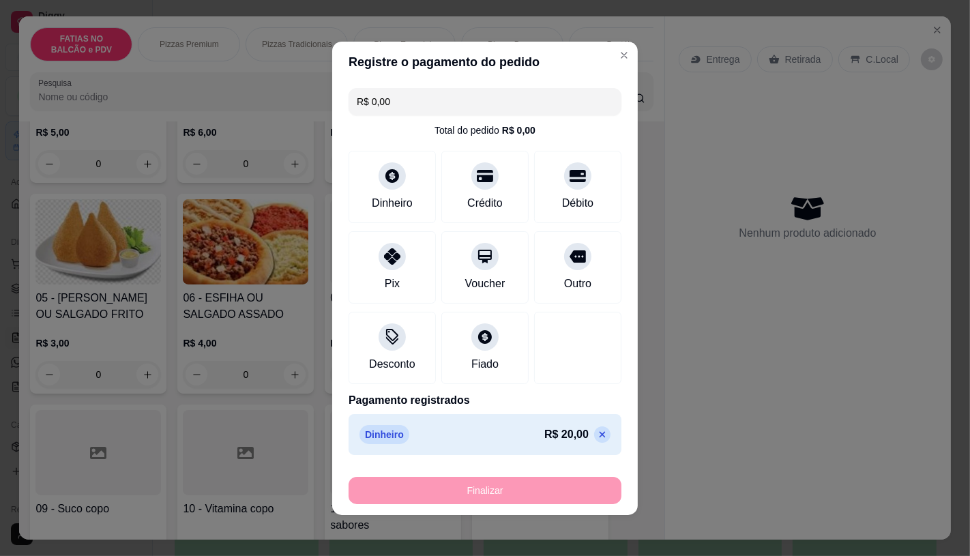
type input "-R$ 20,00"
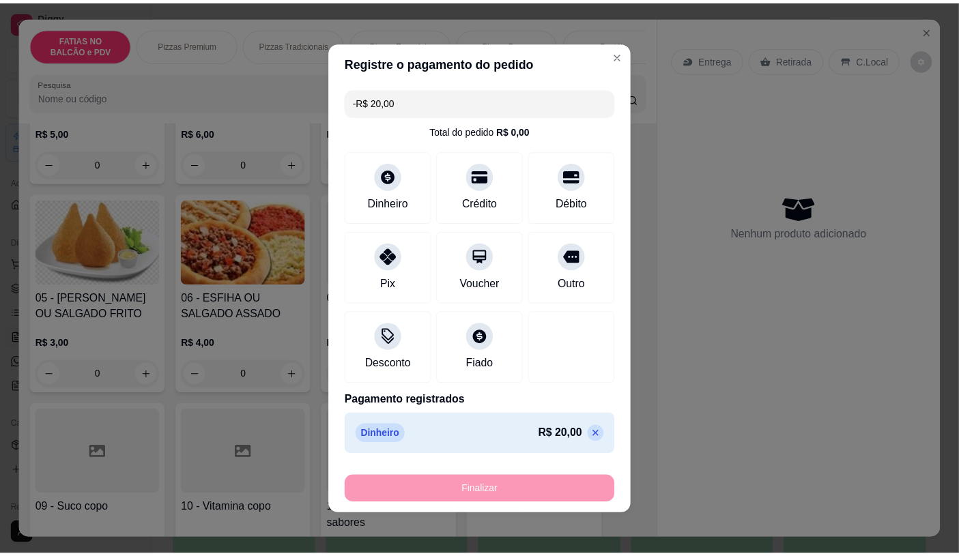
scroll to position [228, 0]
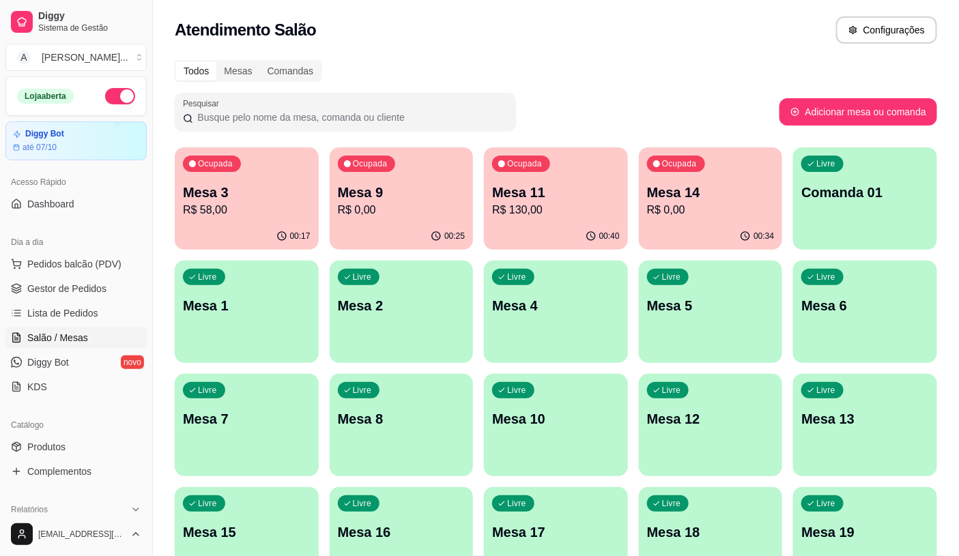
drag, startPoint x: 0, startPoint y: 0, endPoint x: 675, endPoint y: 72, distance: 679.2
click at [675, 72] on div "Todos Mesas Comandas" at bounding box center [556, 71] width 762 height 22
click at [217, 220] on div "Ocupada Mesa 3 R$ 58,00" at bounding box center [247, 185] width 144 height 76
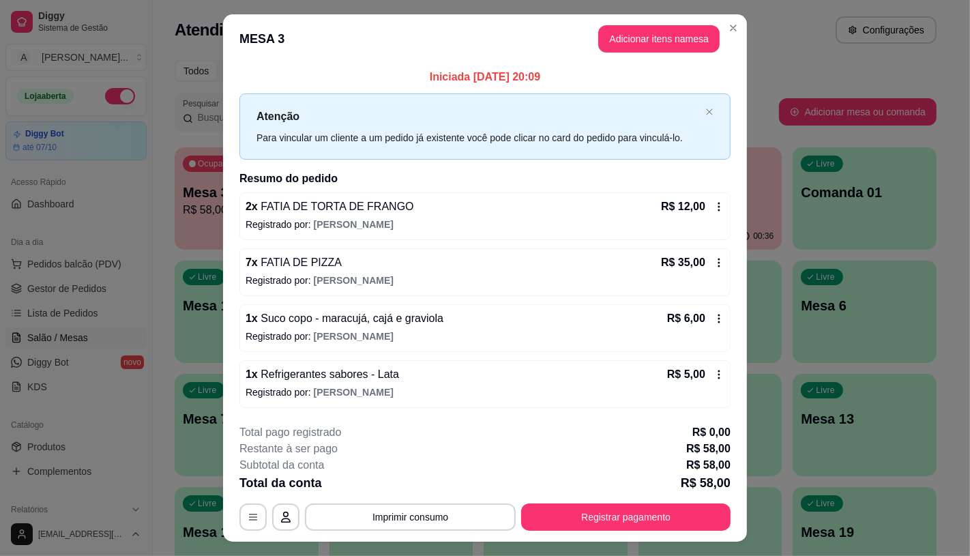
scroll to position [29, 0]
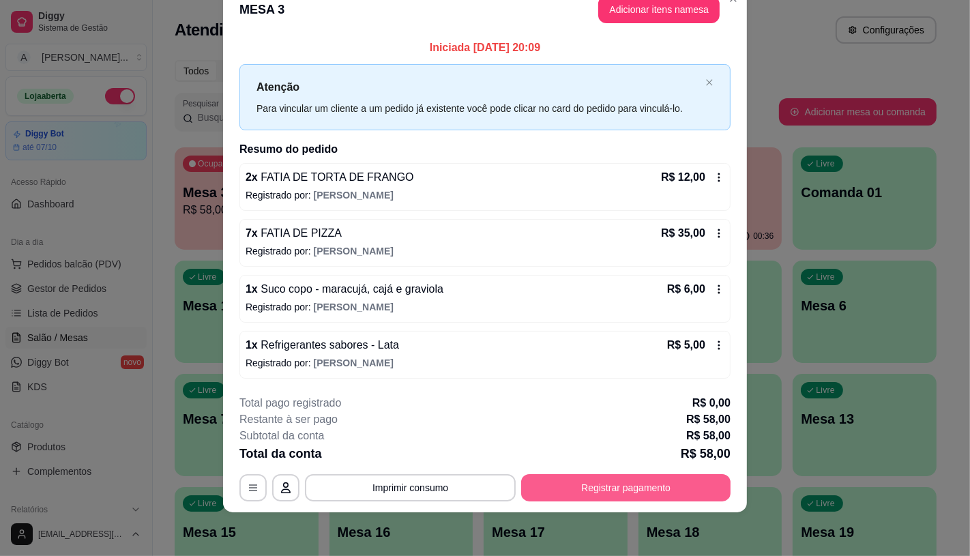
click at [630, 500] on button "Registrar pagamento" at bounding box center [625, 487] width 209 height 27
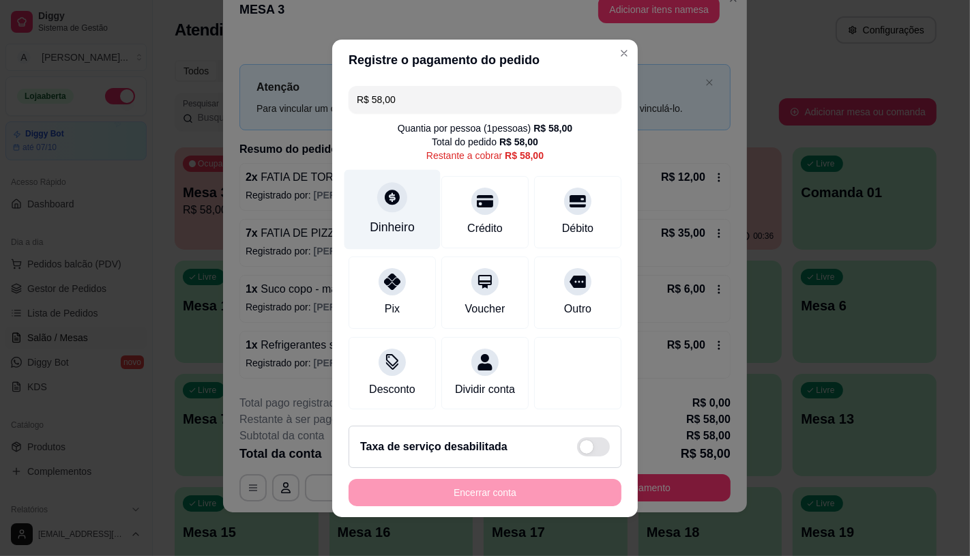
click at [397, 177] on div "Dinheiro" at bounding box center [393, 209] width 96 height 80
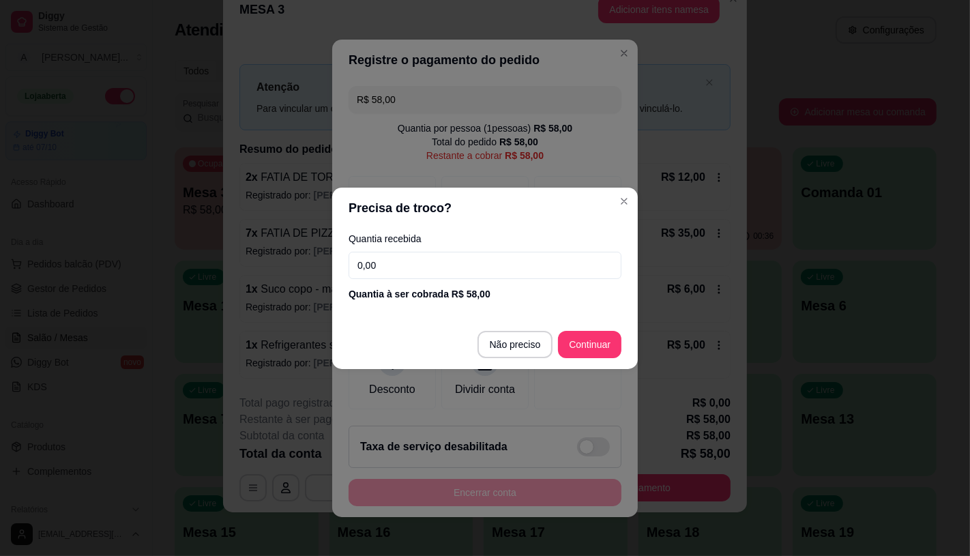
click at [385, 274] on input "0,00" at bounding box center [485, 265] width 273 height 27
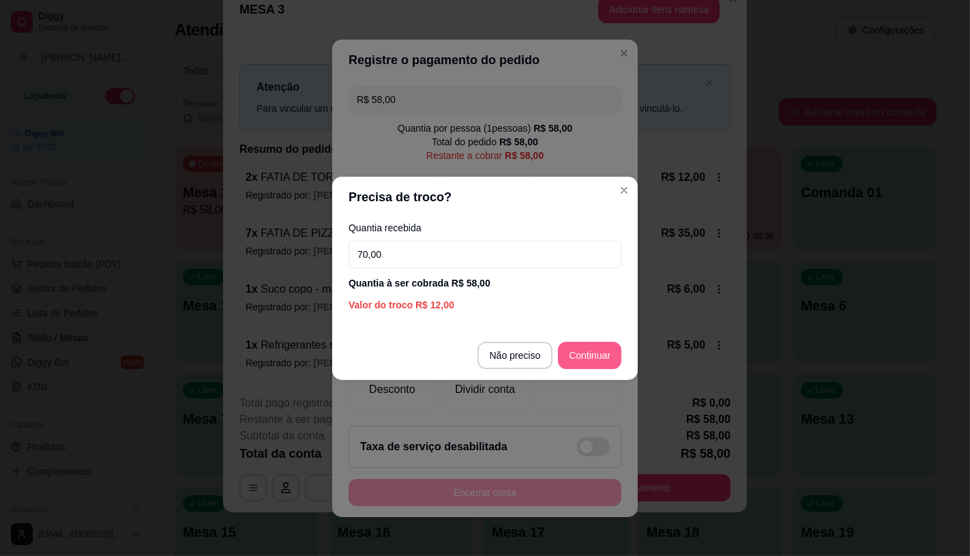
type input "70,00"
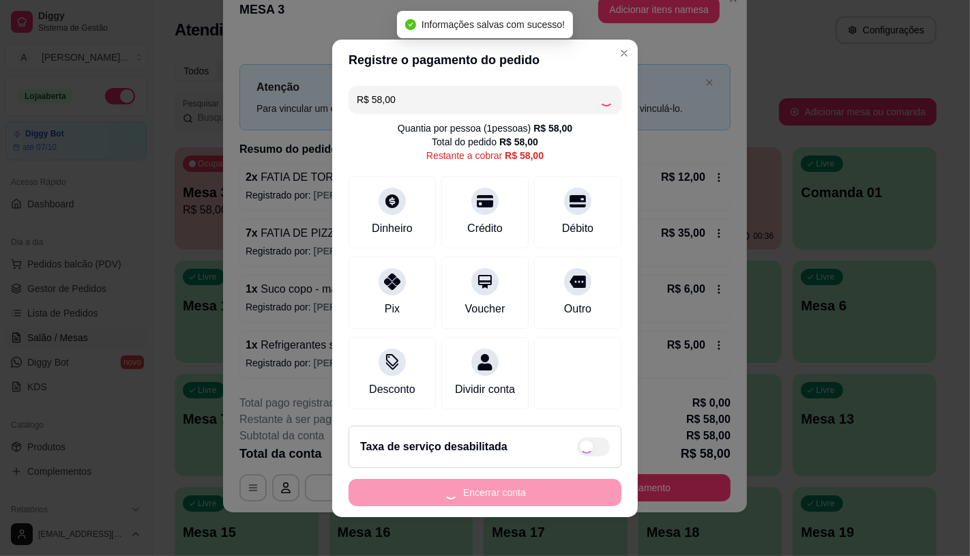
type input "R$ 0,00"
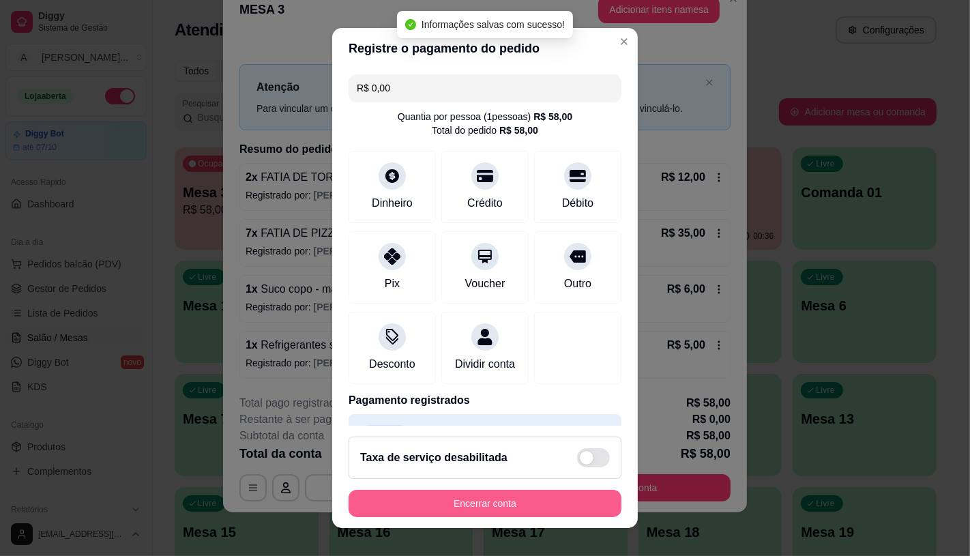
click at [515, 495] on button "Encerrar conta" at bounding box center [485, 503] width 273 height 27
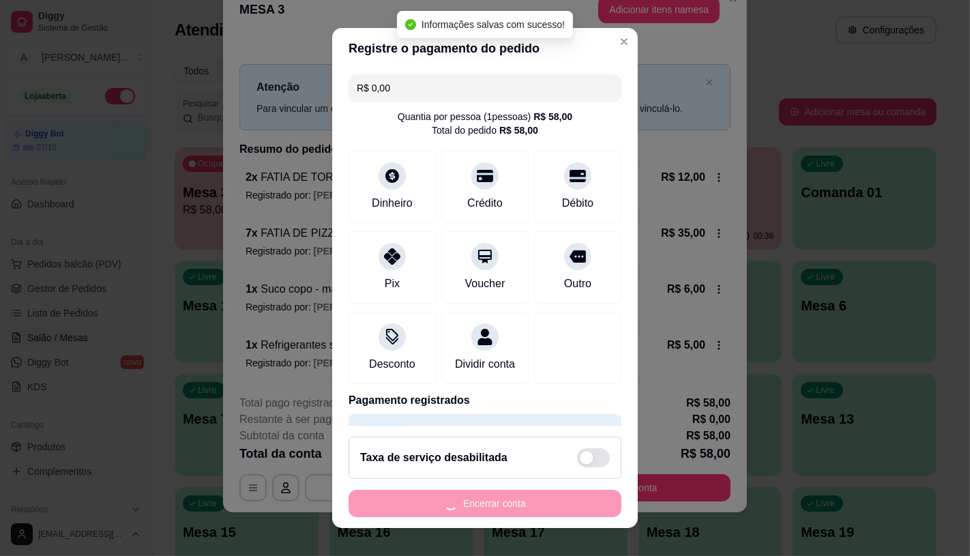
scroll to position [0, 0]
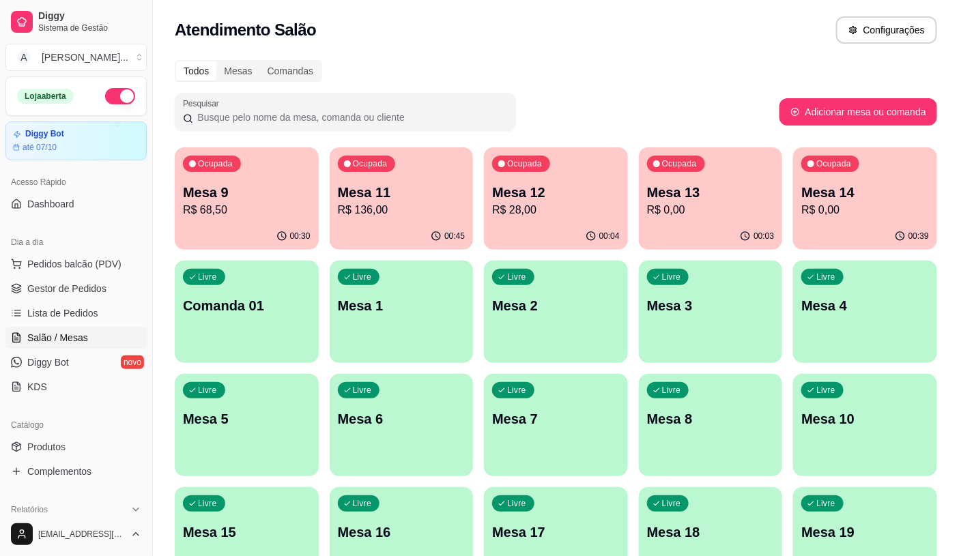
click at [577, 237] on div "00:04" at bounding box center [556, 236] width 144 height 27
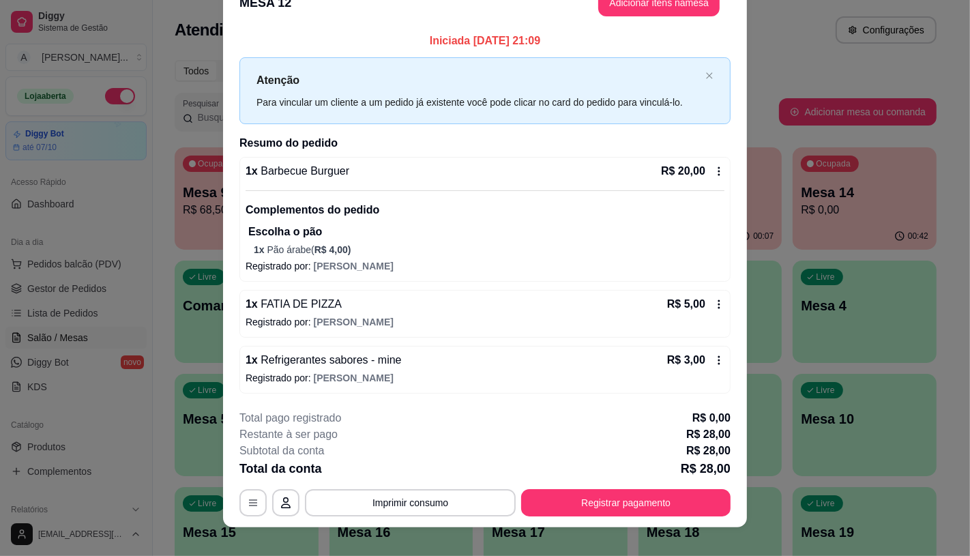
scroll to position [40, 0]
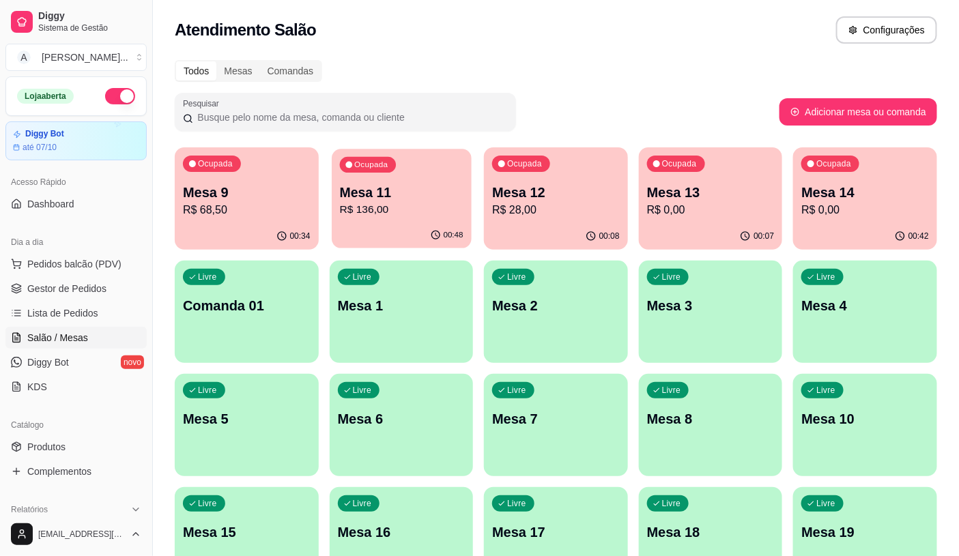
click at [400, 224] on div "00:48" at bounding box center [401, 235] width 139 height 26
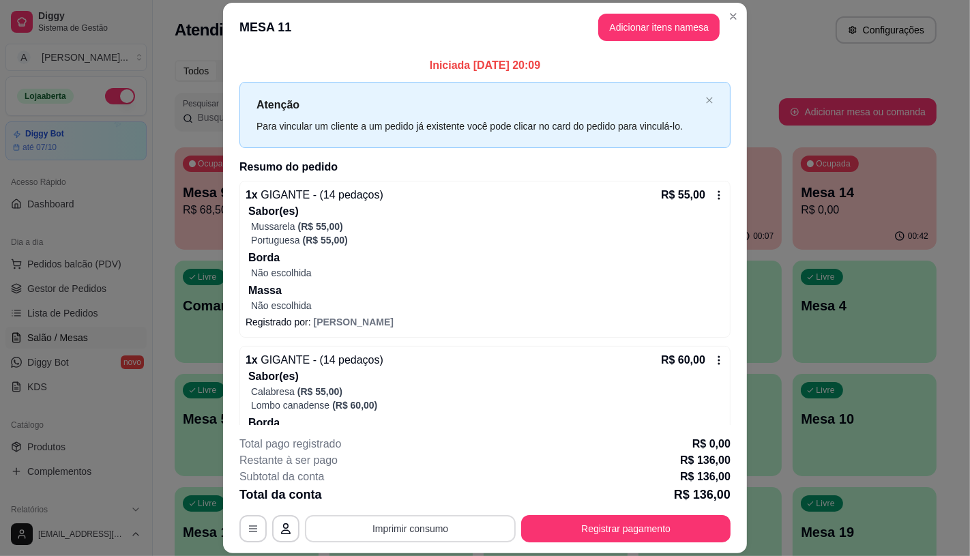
click at [352, 521] on button "Imprimir consumo" at bounding box center [410, 528] width 211 height 27
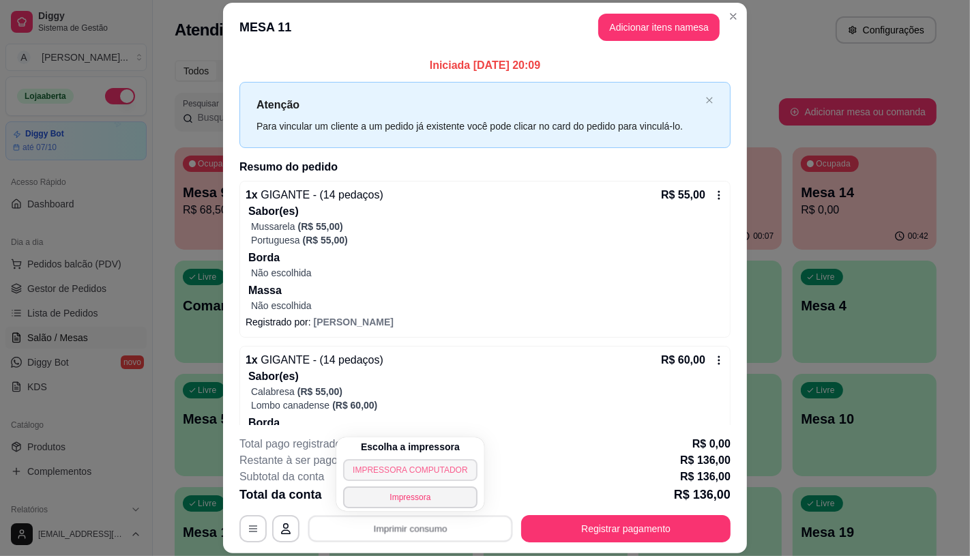
click at [349, 474] on button "IMPRESSORA COMPUTADOR" at bounding box center [410, 470] width 134 height 22
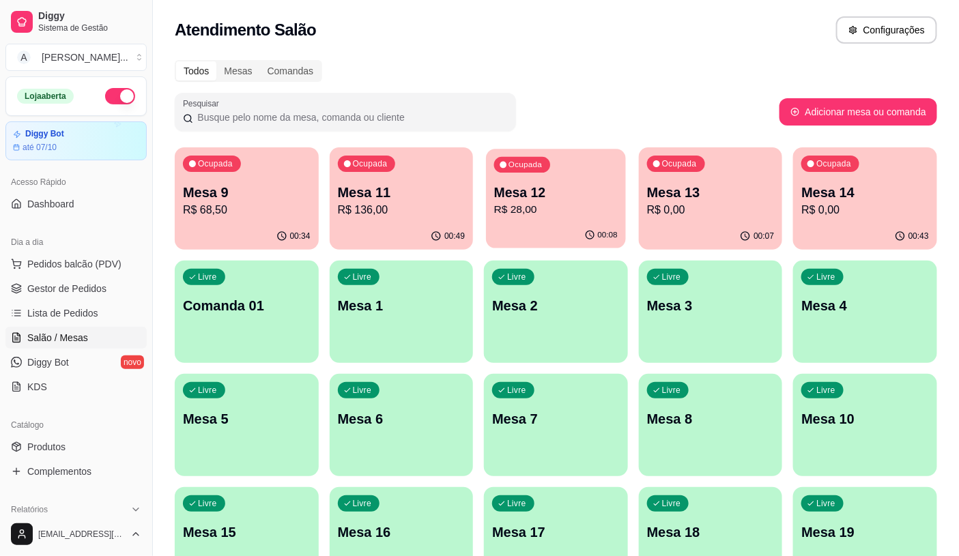
click at [557, 207] on p "R$ 28,00" at bounding box center [555, 210] width 123 height 16
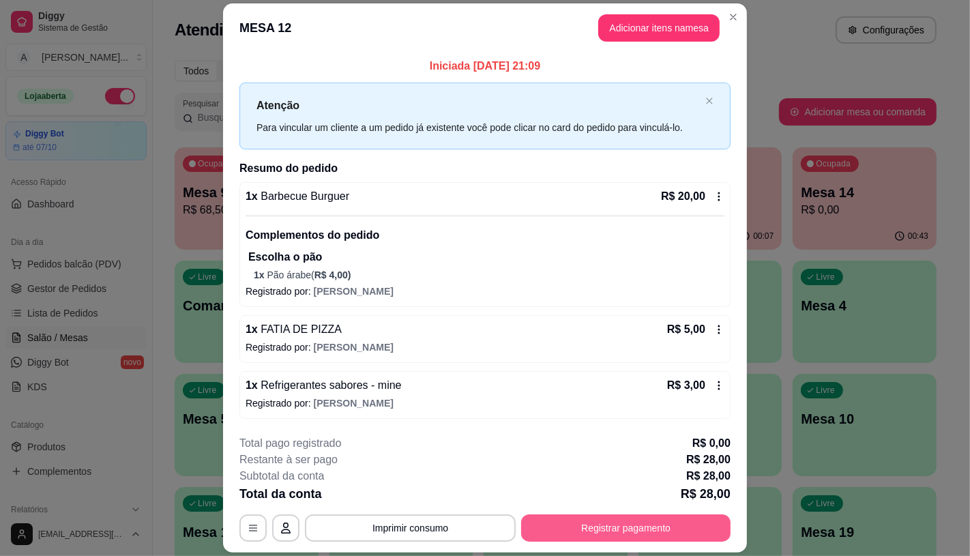
click at [591, 519] on button "Registrar pagamento" at bounding box center [625, 527] width 209 height 27
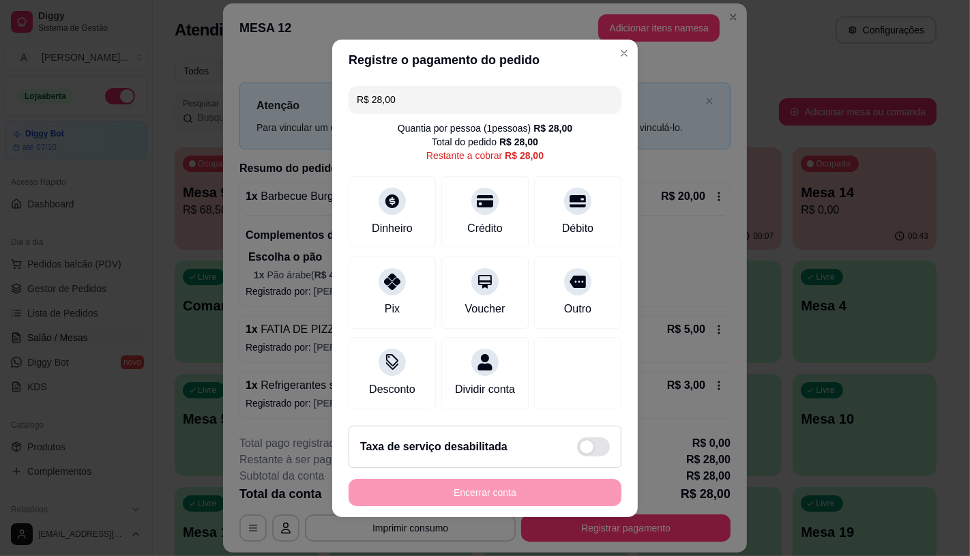
drag, startPoint x: 404, startPoint y: 97, endPoint x: 356, endPoint y: 97, distance: 47.8
click at [357, 97] on input "R$ 28,00" at bounding box center [485, 99] width 257 height 27
drag, startPoint x: 385, startPoint y: 89, endPoint x: 299, endPoint y: 89, distance: 86.0
click at [299, 89] on div "Registre o pagamento do pedido R$ 28,00 Quantia por pessoa ( 1 pessoas) R$ 28,0…" at bounding box center [485, 278] width 970 height 556
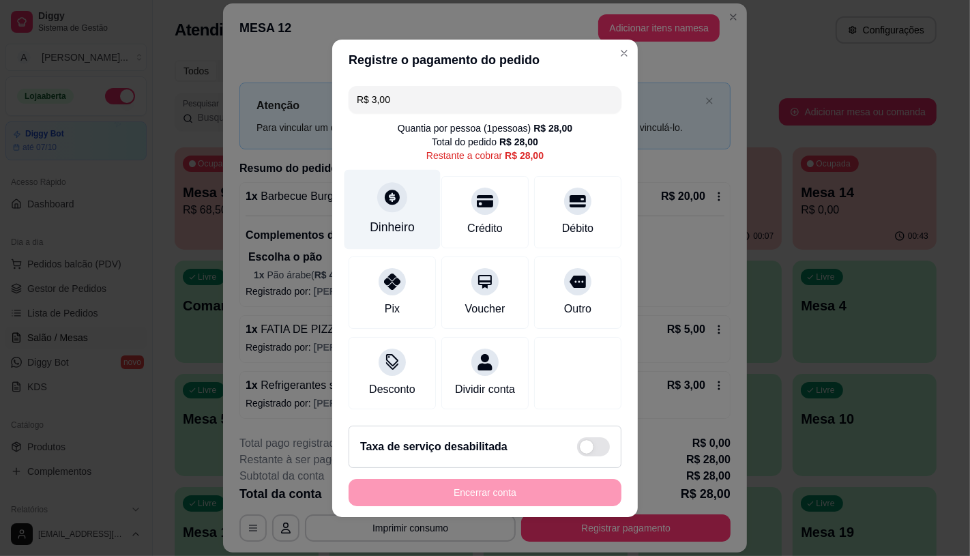
click at [366, 181] on div "Dinheiro" at bounding box center [393, 209] width 96 height 80
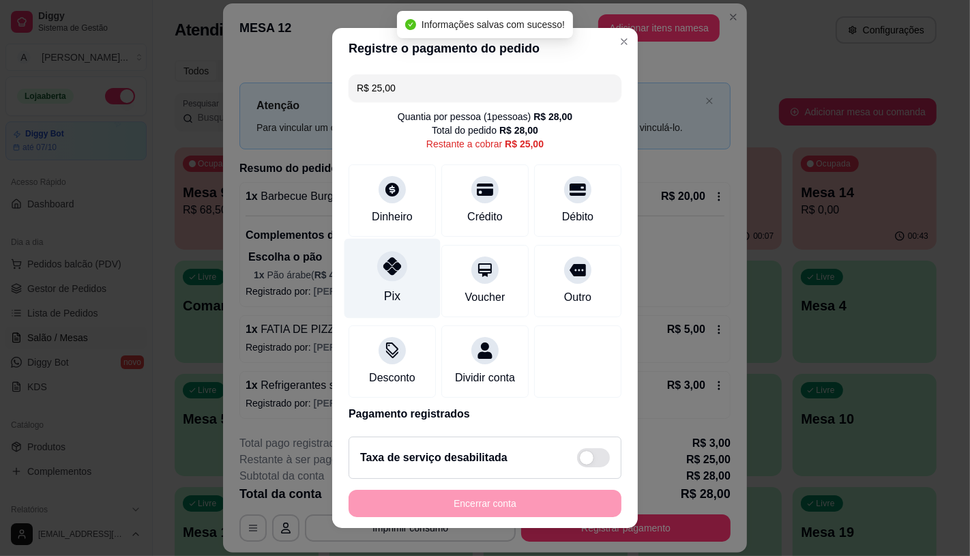
click at [398, 282] on div "Pix" at bounding box center [393, 278] width 96 height 80
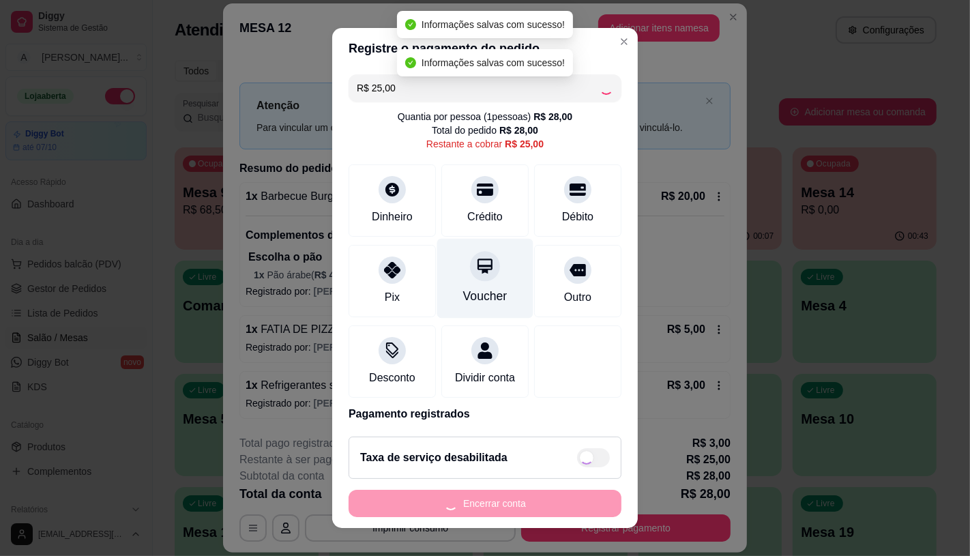
type input "R$ 0,00"
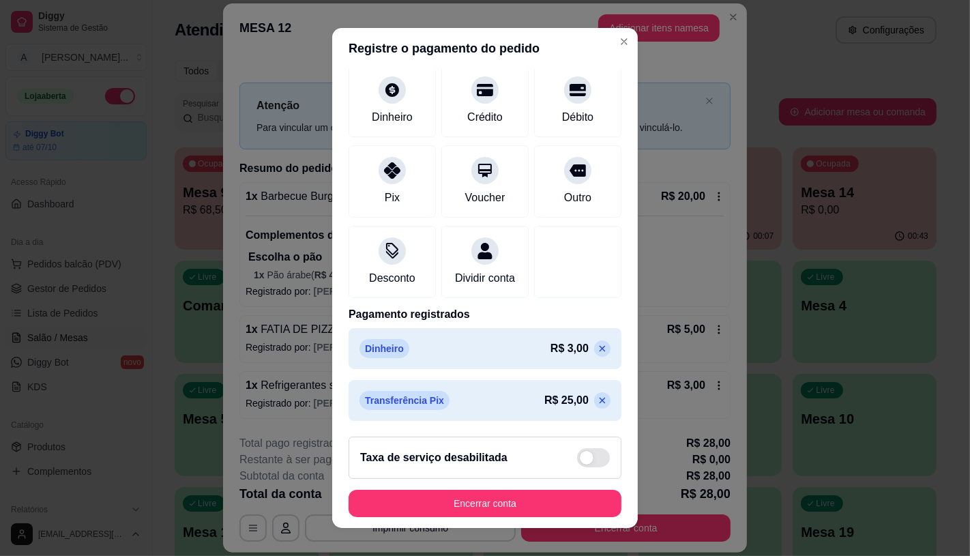
scroll to position [103, 0]
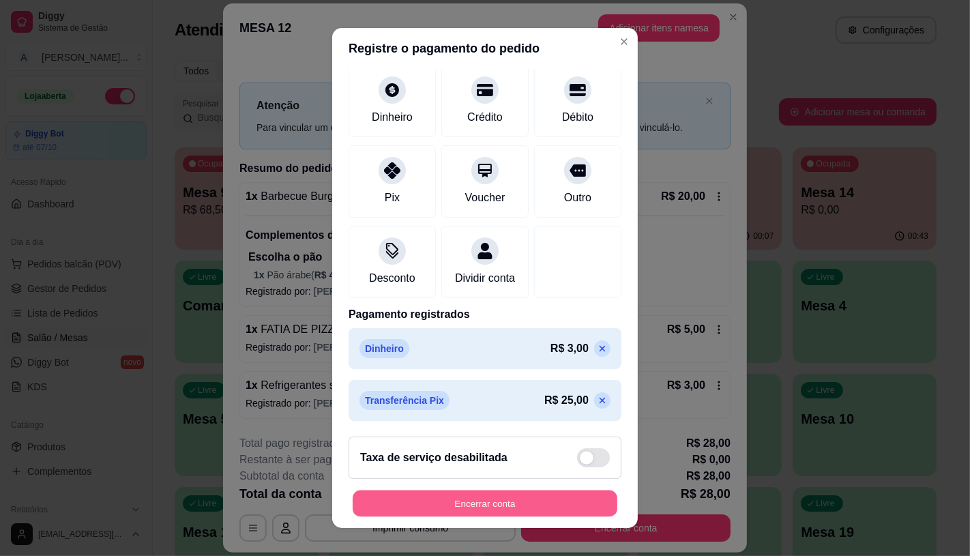
click at [460, 514] on button "Encerrar conta" at bounding box center [485, 504] width 265 height 27
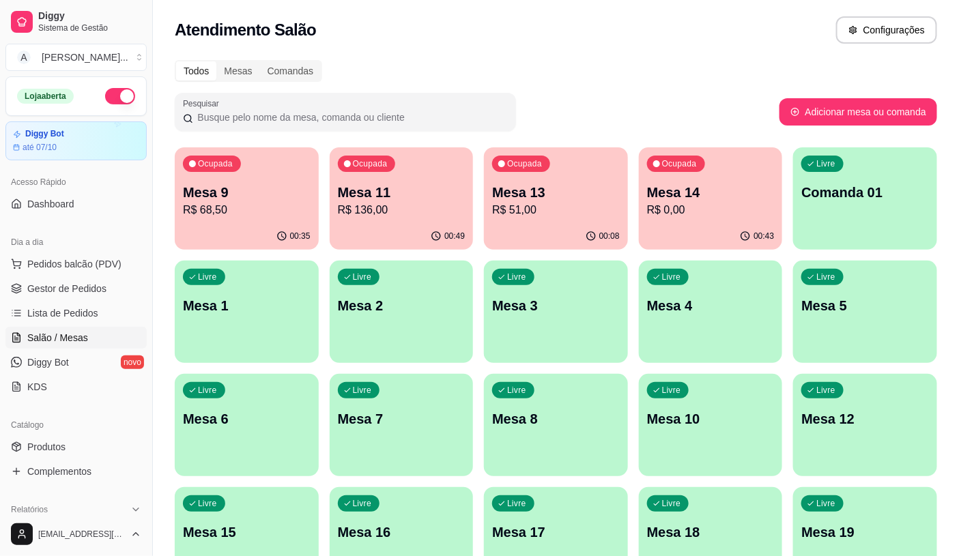
click at [392, 224] on div "00:49" at bounding box center [402, 236] width 144 height 27
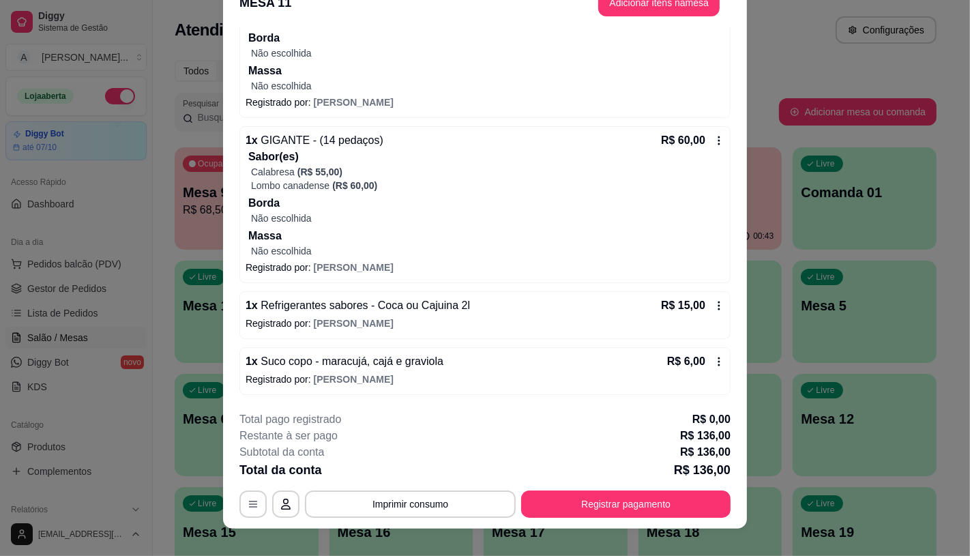
scroll to position [41, 0]
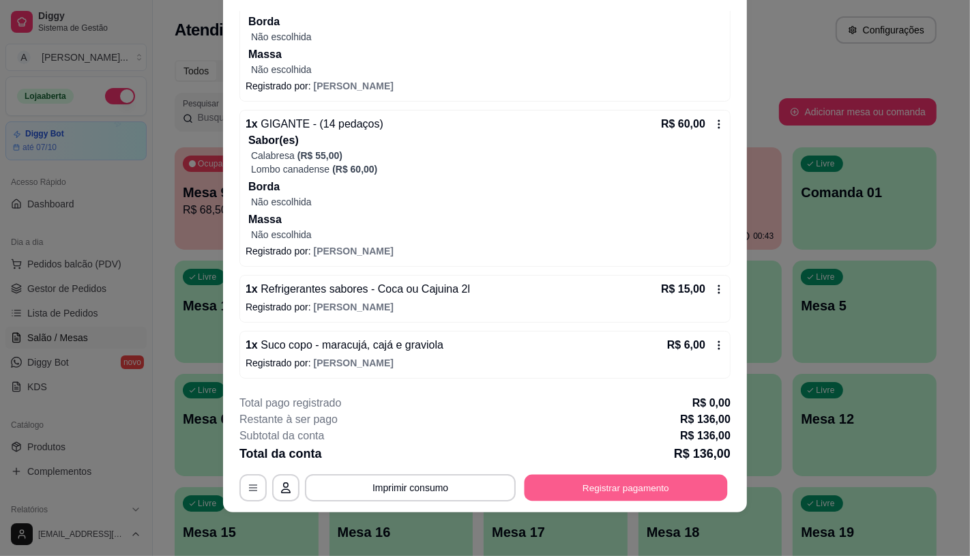
click at [658, 495] on button "Registrar pagamento" at bounding box center [626, 488] width 203 height 27
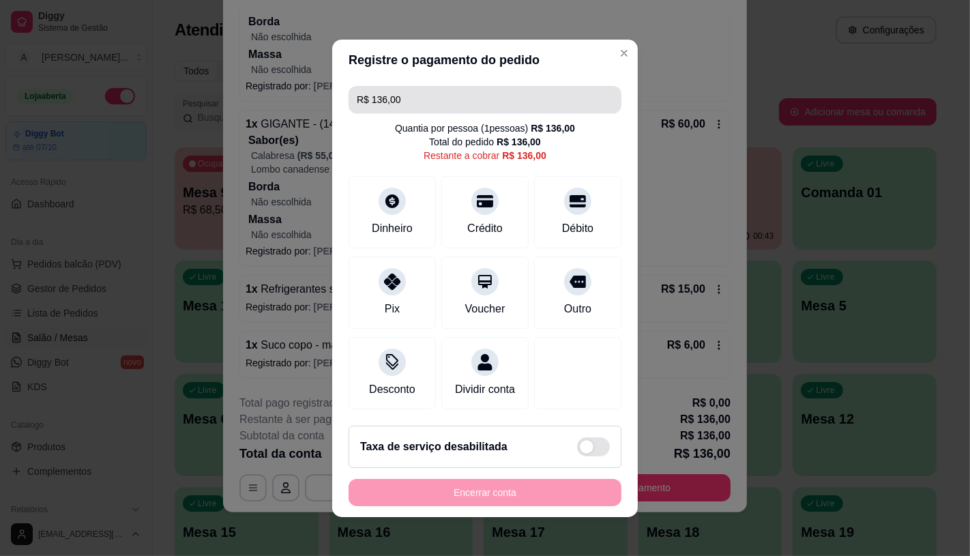
drag, startPoint x: 365, startPoint y: 94, endPoint x: 311, endPoint y: 94, distance: 53.9
click at [314, 94] on div "Registre o pagamento do pedido R$ 136,00 Quantia por pessoa ( 1 pessoas) R$ 136…" at bounding box center [485, 278] width 970 height 556
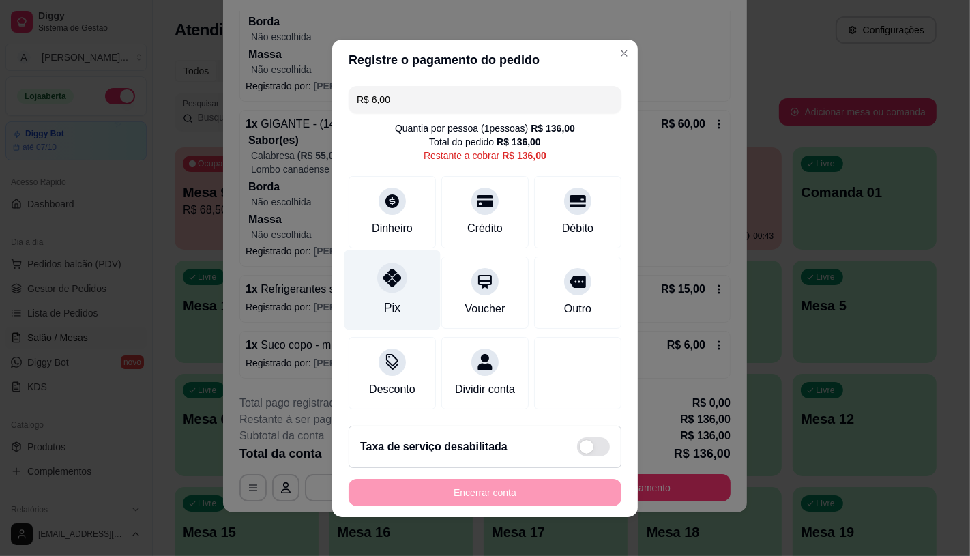
click at [366, 304] on div "Pix" at bounding box center [393, 290] width 96 height 80
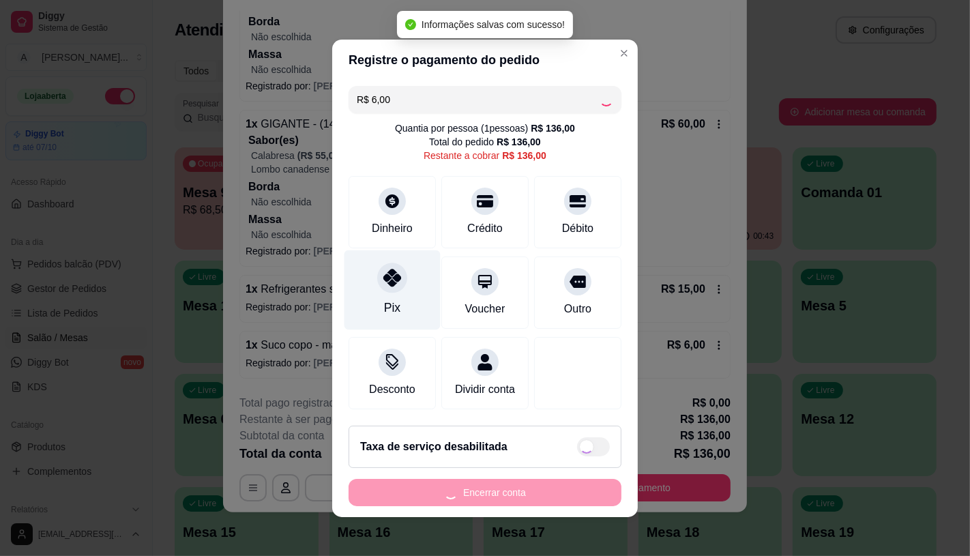
type input "R$ 130,00"
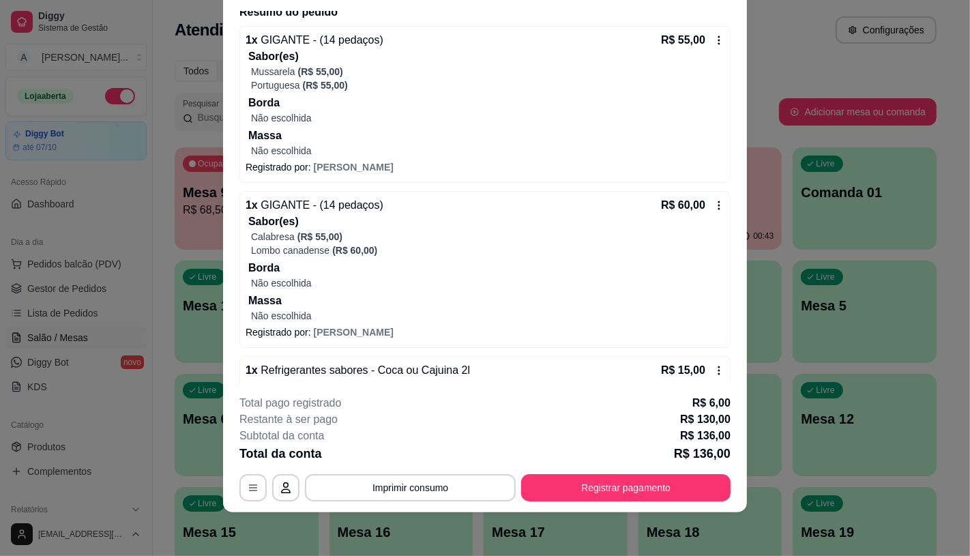
scroll to position [195, 0]
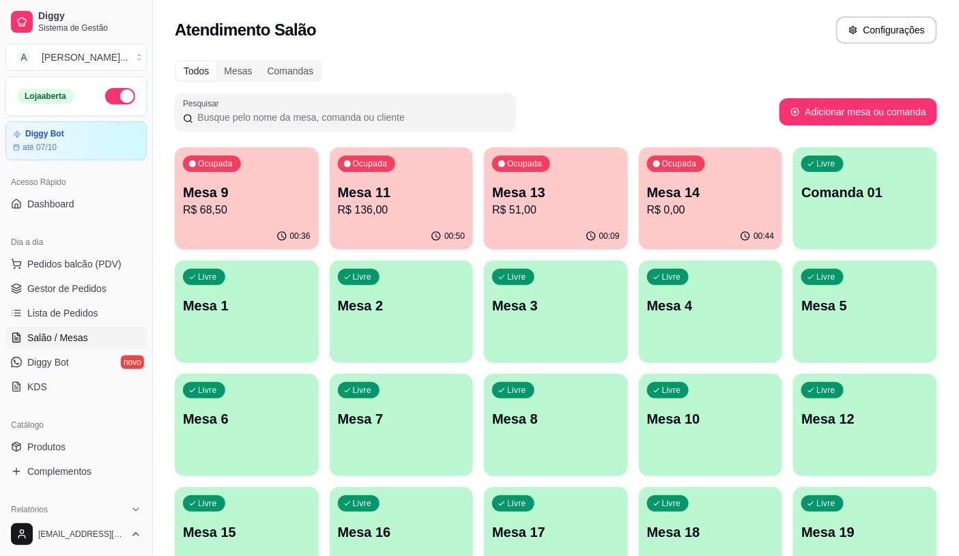
click at [360, 214] on p "R$ 136,00" at bounding box center [402, 210] width 128 height 16
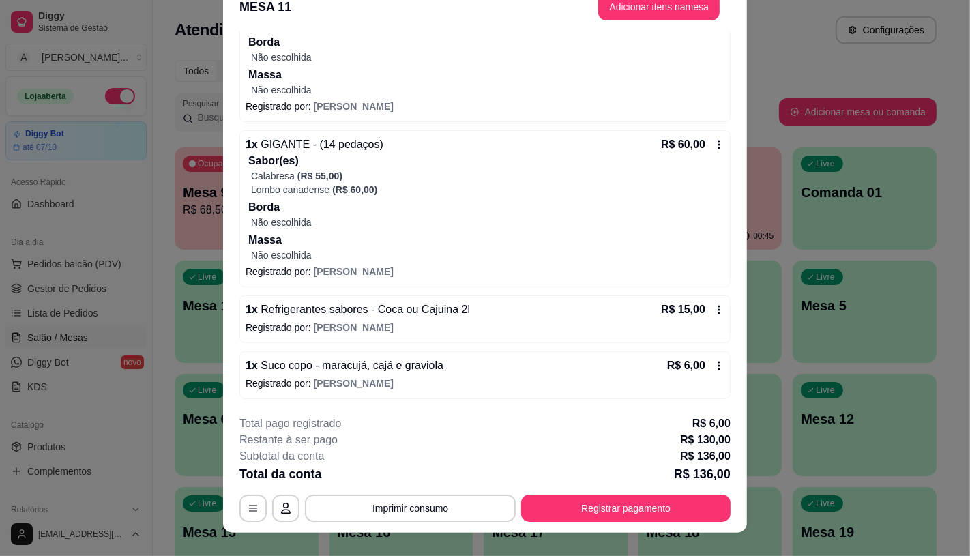
scroll to position [41, 0]
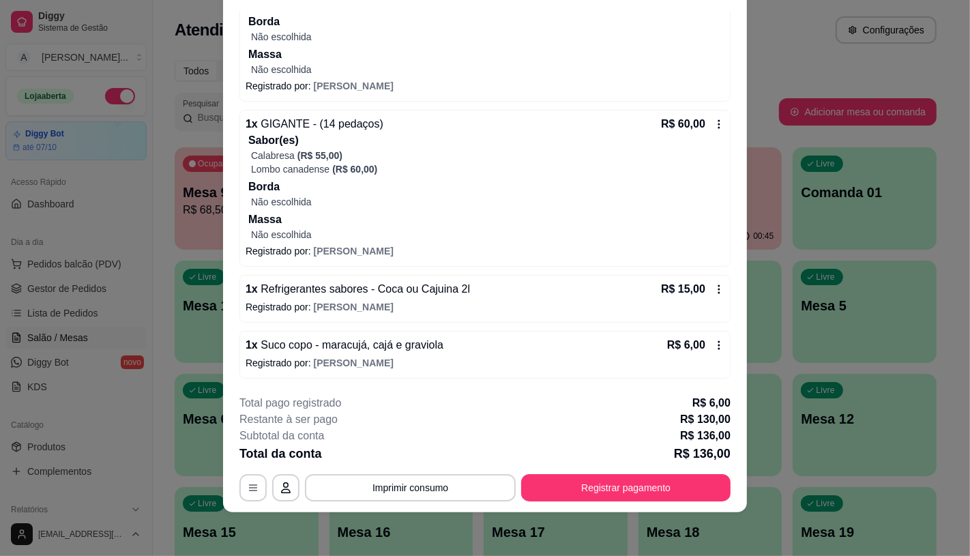
click at [605, 488] on button "Registrar pagamento" at bounding box center [625, 487] width 209 height 27
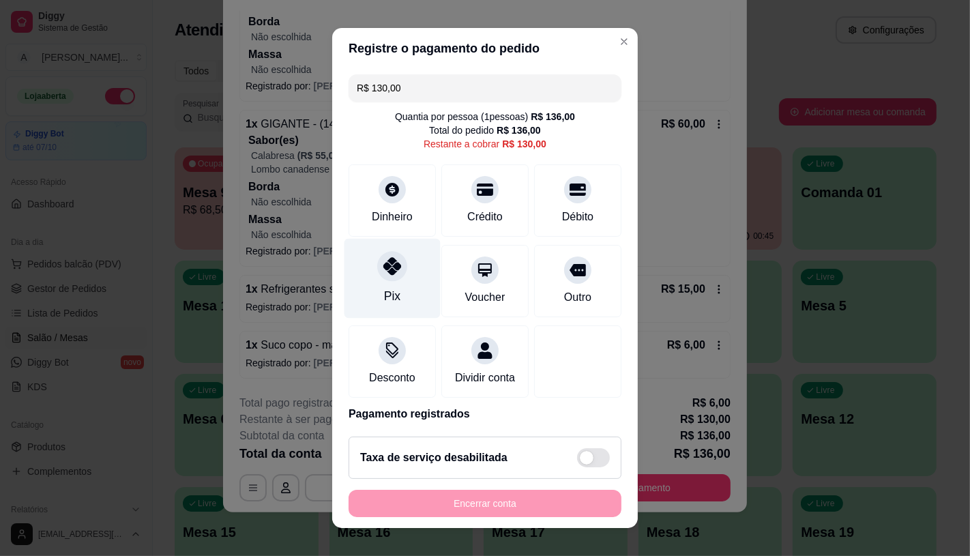
click at [375, 287] on div "Pix" at bounding box center [393, 278] width 96 height 80
type input "R$ 0,00"
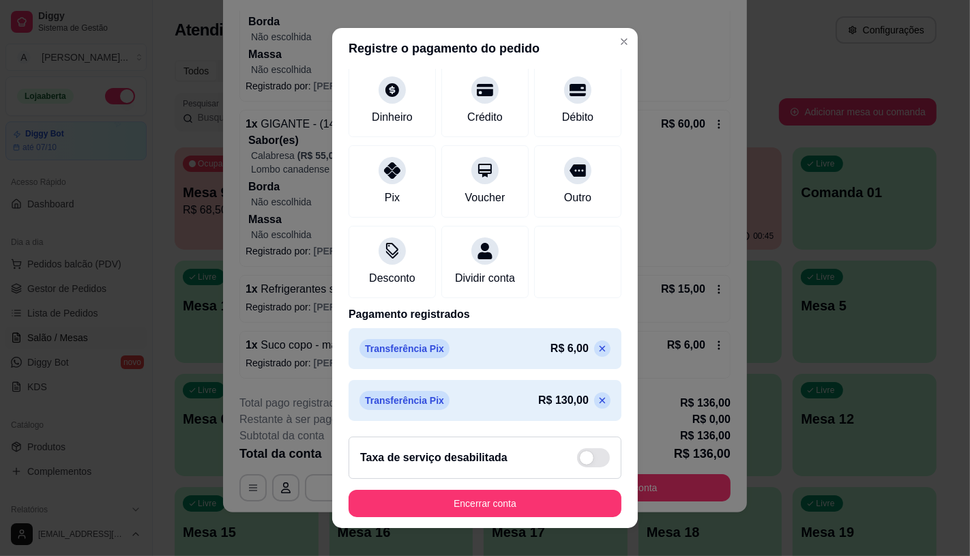
scroll to position [103, 0]
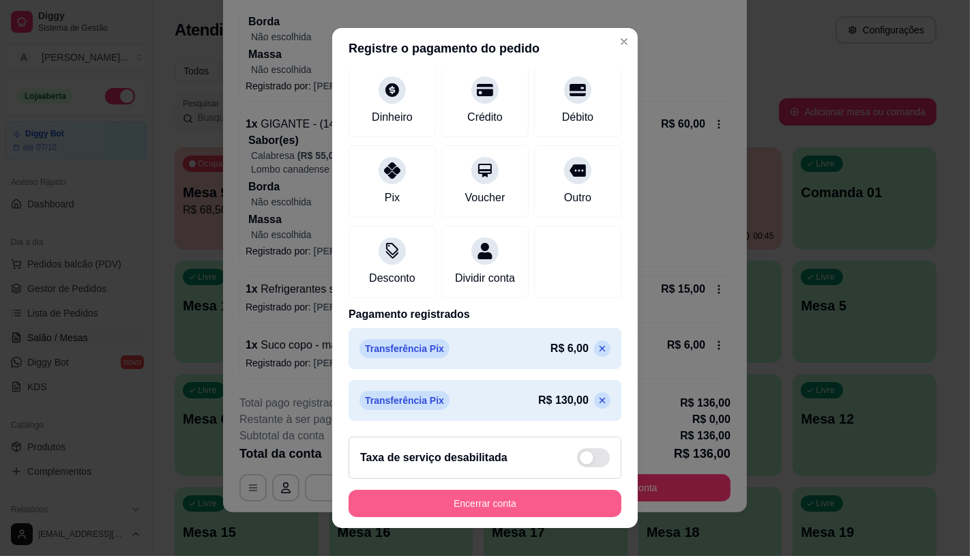
click at [465, 510] on button "Encerrar conta" at bounding box center [485, 503] width 273 height 27
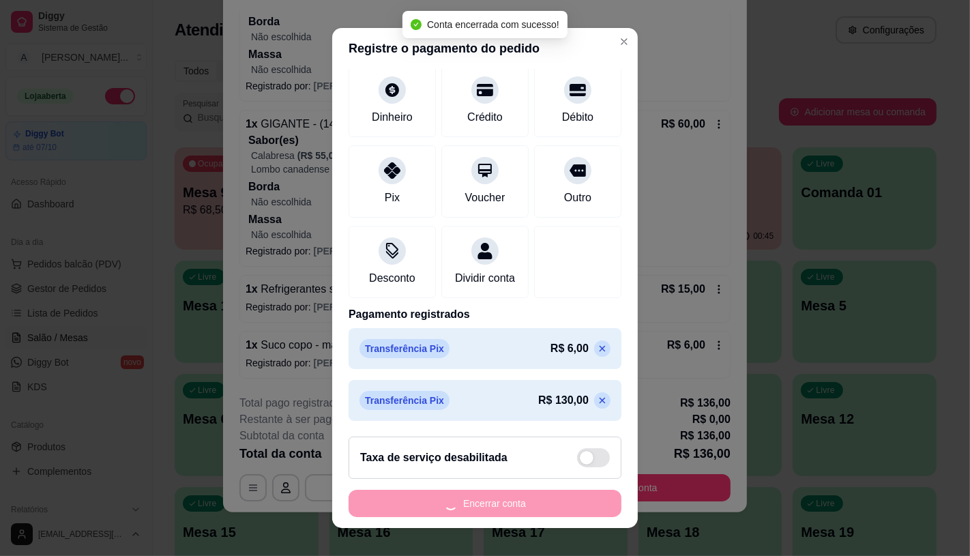
scroll to position [0, 0]
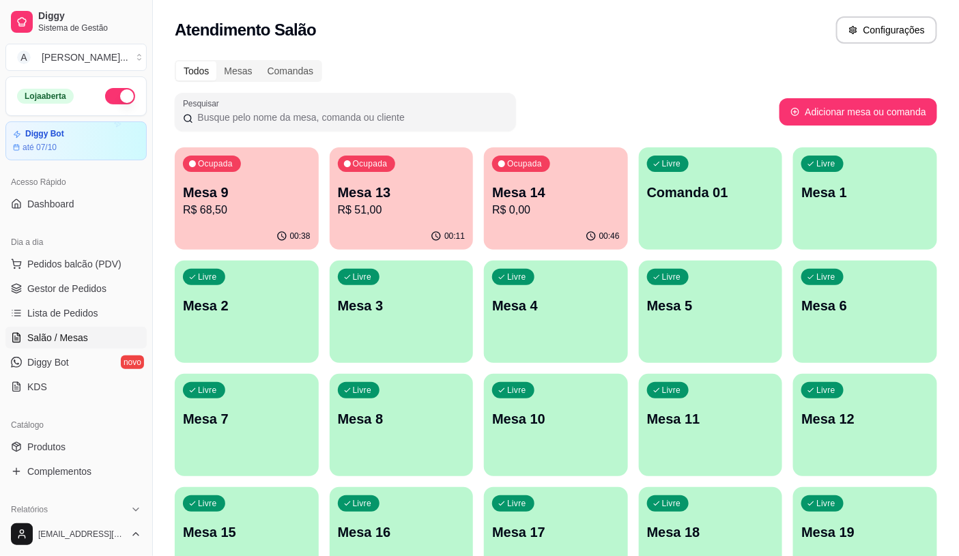
click at [257, 195] on p "Mesa 9" at bounding box center [247, 192] width 128 height 19
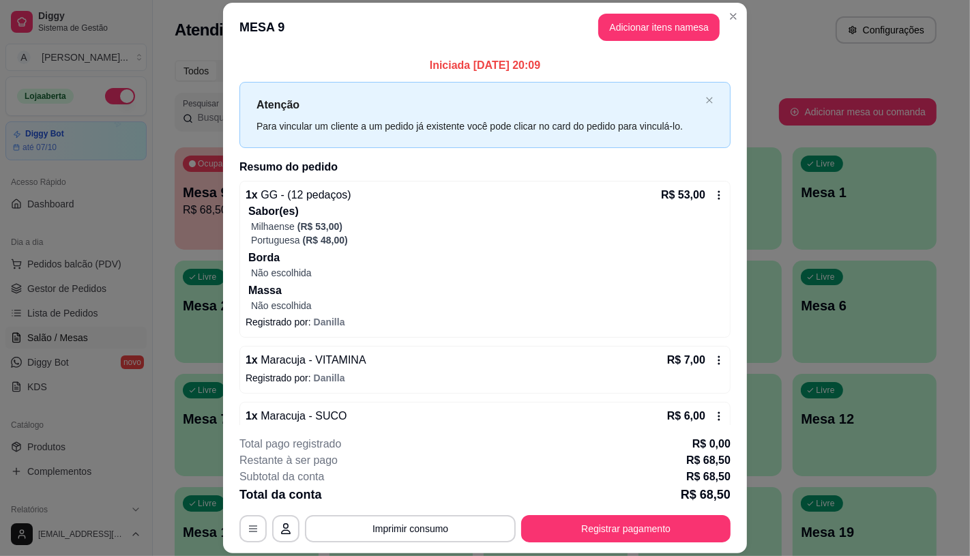
click at [667, 42] on header "MESA 9 Adicionar itens na mesa" at bounding box center [485, 27] width 524 height 49
click at [667, 35] on button "Adicionar itens na mesa" at bounding box center [658, 27] width 121 height 27
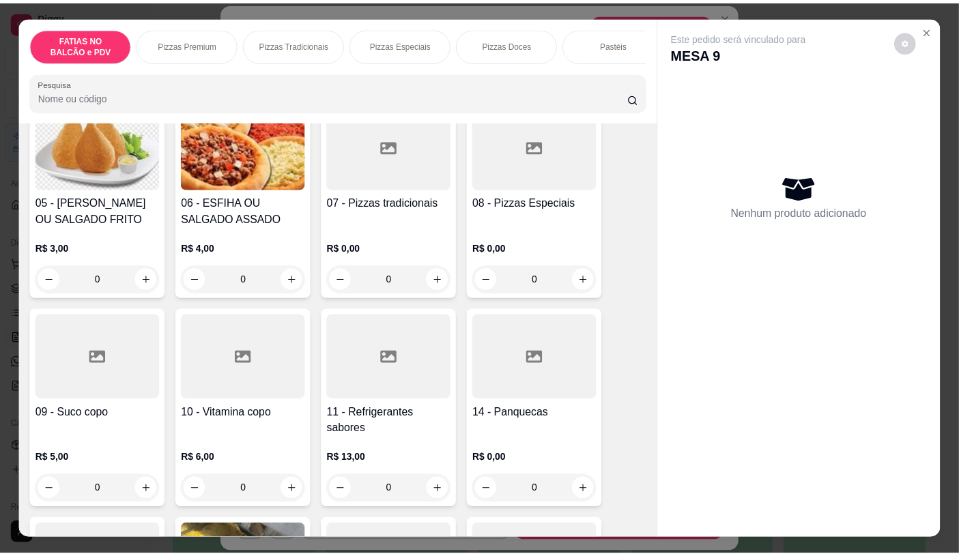
scroll to position [379, 0]
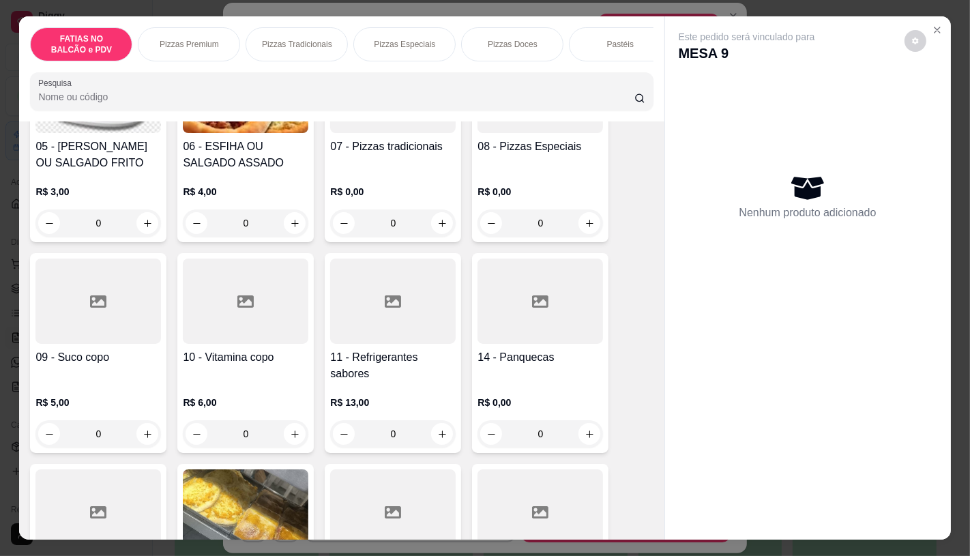
click at [407, 389] on div "R$ 13,00 0" at bounding box center [393, 414] width 126 height 65
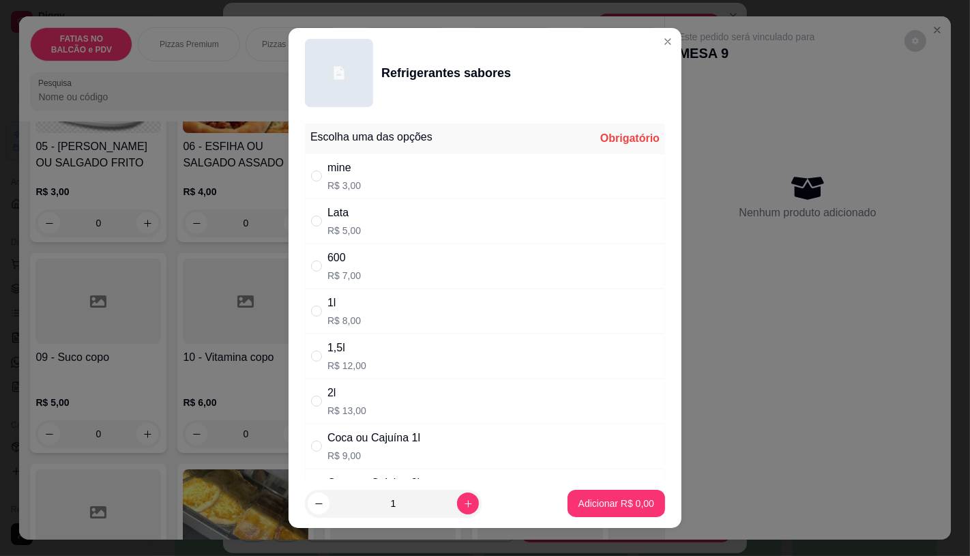
click at [366, 150] on div "Escolha uma das opções Obrigatório" at bounding box center [485, 138] width 360 height 30
click at [377, 175] on div "mine R$ 3,00" at bounding box center [485, 176] width 360 height 45
radio input "true"
click at [581, 505] on p "Adicionar R$ 3,00" at bounding box center [616, 503] width 74 height 13
type input "1"
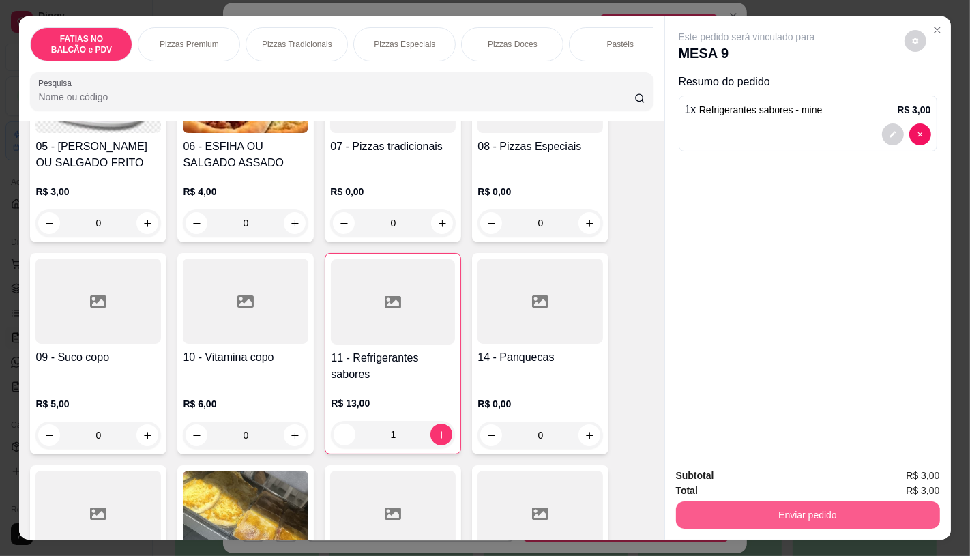
click at [775, 498] on div "Enviar pedido" at bounding box center [808, 513] width 264 height 31
click at [727, 506] on button "Enviar pedido" at bounding box center [808, 514] width 264 height 27
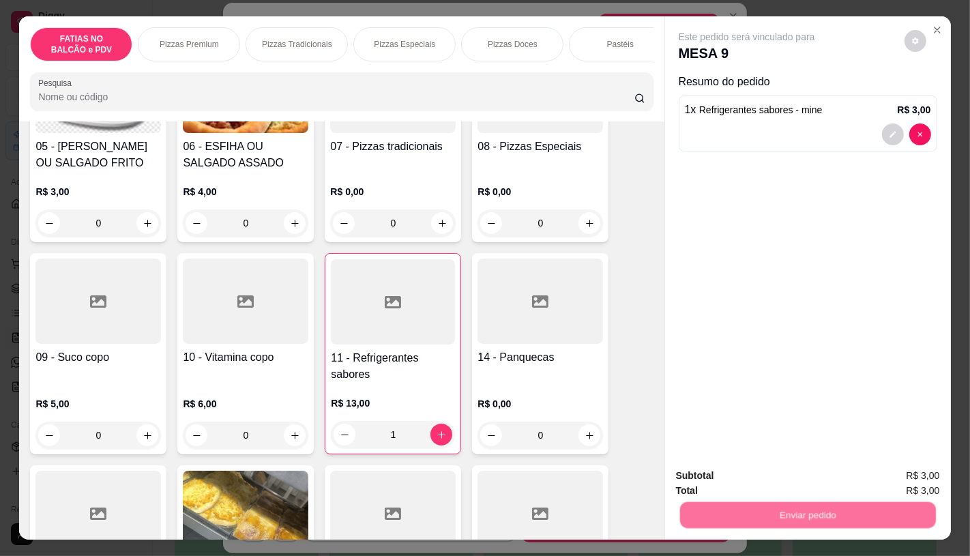
click at [714, 480] on button "Não registrar e enviar pedido" at bounding box center [762, 475] width 138 height 25
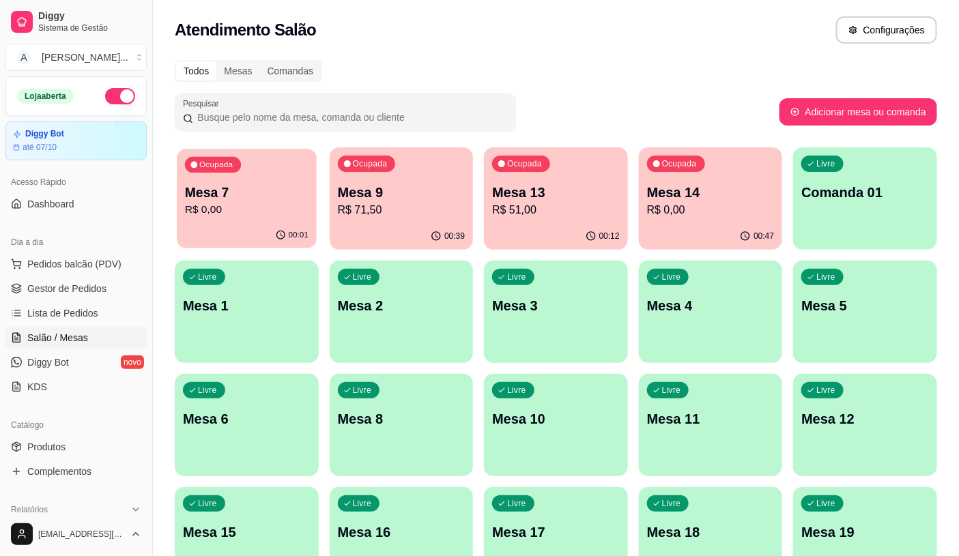
click at [227, 185] on p "Mesa 7" at bounding box center [246, 193] width 123 height 18
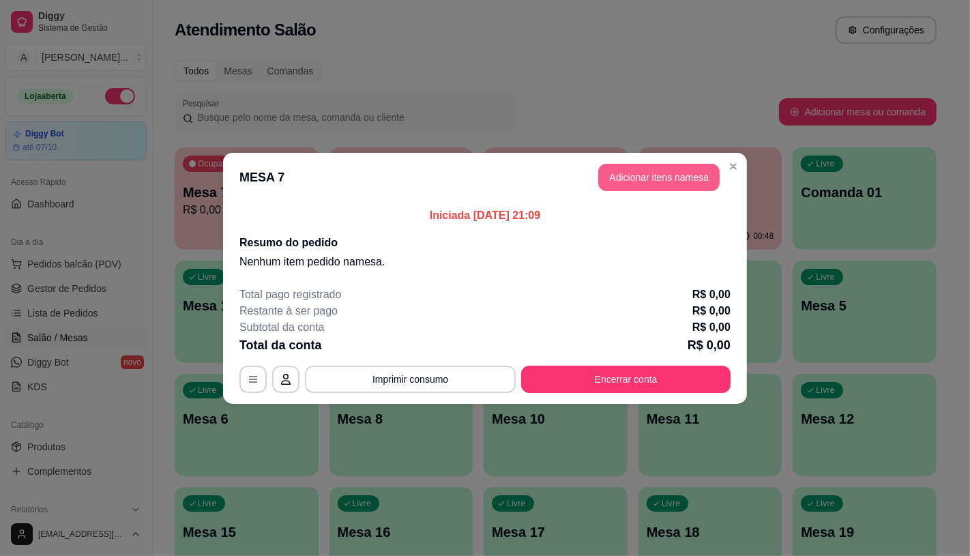
click at [639, 175] on button "Adicionar itens na mesa" at bounding box center [658, 177] width 121 height 27
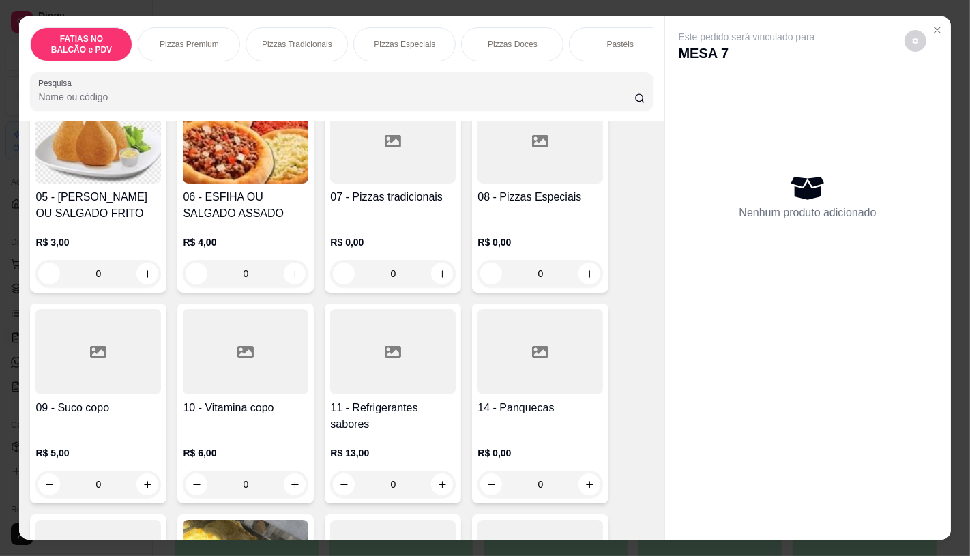
scroll to position [379, 0]
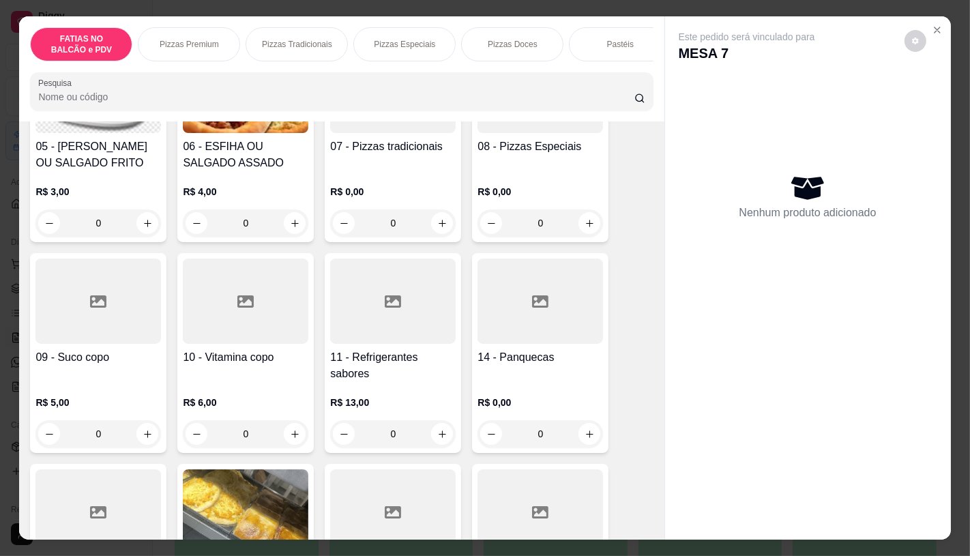
click at [499, 171] on div "08 - Pizzas Especiais" at bounding box center [541, 154] width 126 height 33
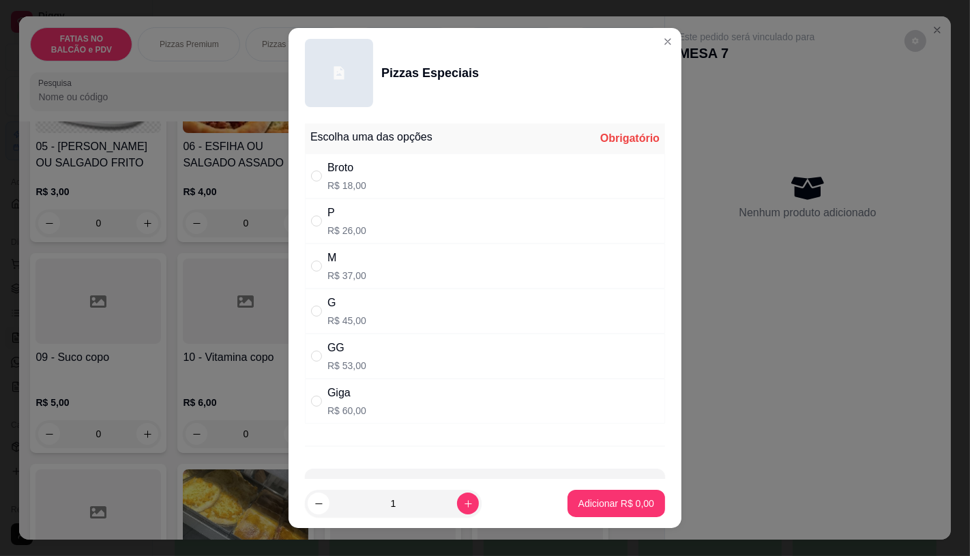
click at [362, 416] on div "Giga R$ 60,00" at bounding box center [485, 401] width 360 height 45
radio input "true"
drag, startPoint x: 648, startPoint y: 478, endPoint x: 612, endPoint y: 506, distance: 45.7
click at [636, 488] on section "Pizzas Especiais Escolha uma das opções Completo Broto R$ 18,00 P R$ 26,00 M R$…" at bounding box center [485, 278] width 393 height 501
click at [612, 506] on p "Adicionar R$ 60,00" at bounding box center [613, 503] width 79 height 13
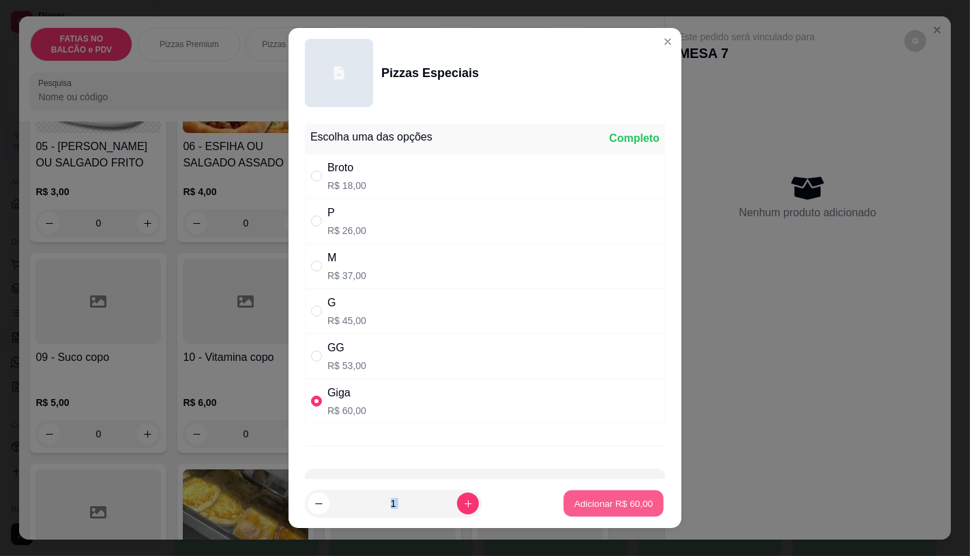
type input "1"
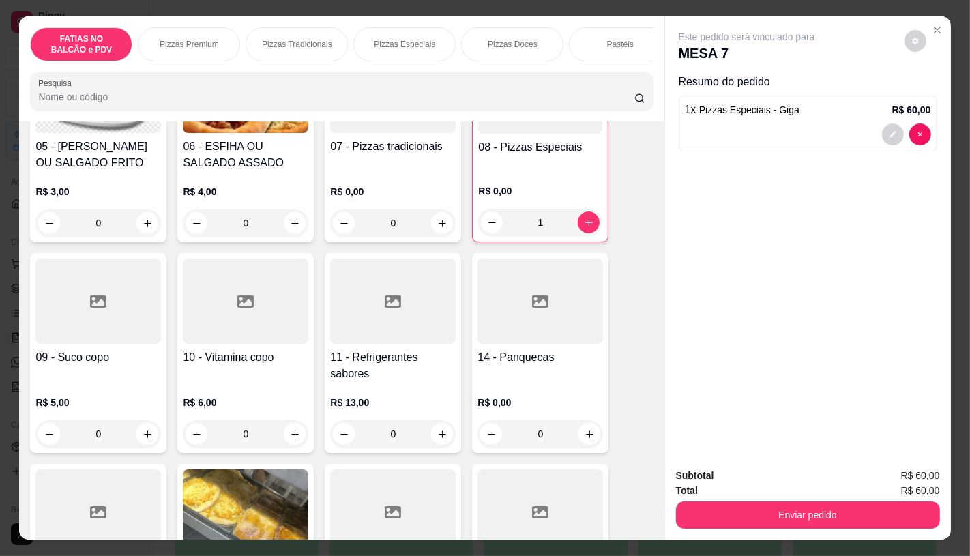
click at [362, 367] on h4 "11 - Refrigerantes sabores" at bounding box center [393, 365] width 126 height 33
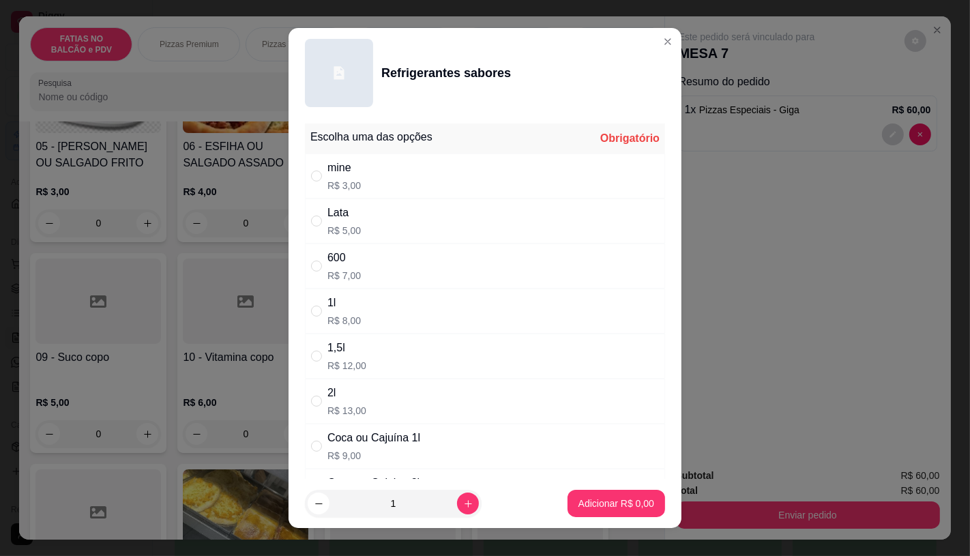
click at [345, 186] on p "R$ 3,00" at bounding box center [343, 186] width 33 height 14
click at [347, 214] on div "Lata" at bounding box center [343, 213] width 33 height 16
radio input "false"
radio input "true"
click at [579, 503] on p "Adicionar R$ 5,00" at bounding box center [617, 504] width 76 height 14
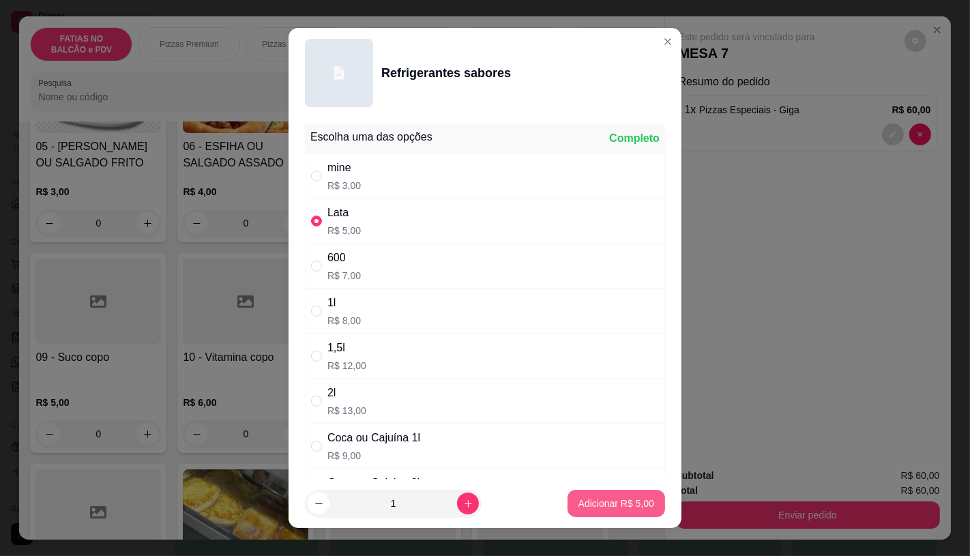
type input "1"
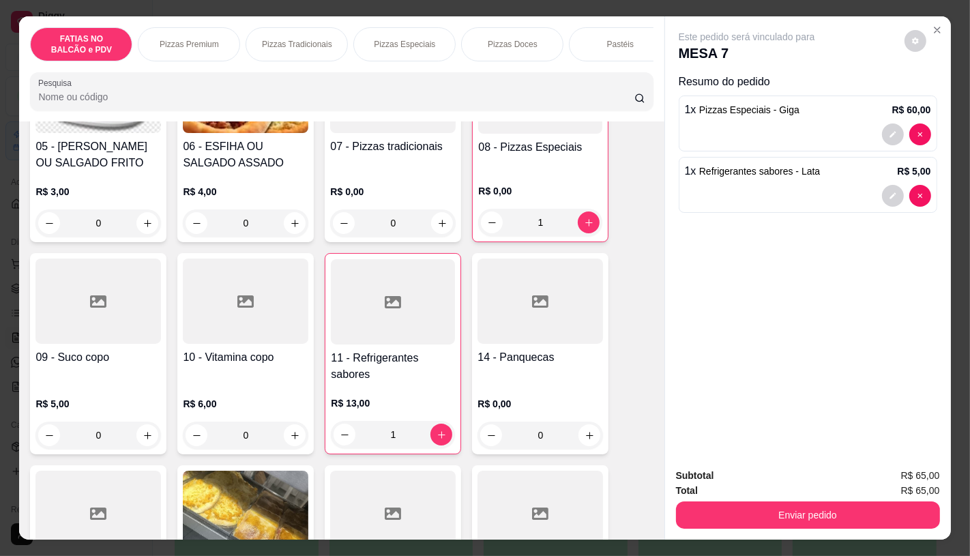
click at [316, 282] on div "01 - FATIA DE PIZZA R$ 5,00 0 02 - FATIA DE CALZONE R$ 6,00 0 03 - FATIA DE LAS…" at bounding box center [341, 345] width 623 height 1028
click at [369, 317] on div at bounding box center [393, 301] width 124 height 85
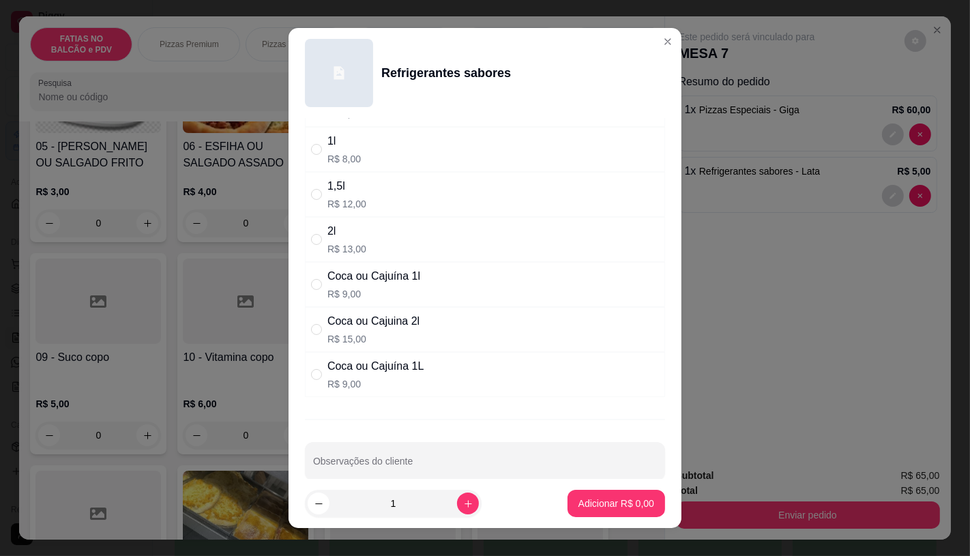
scroll to position [182, 0]
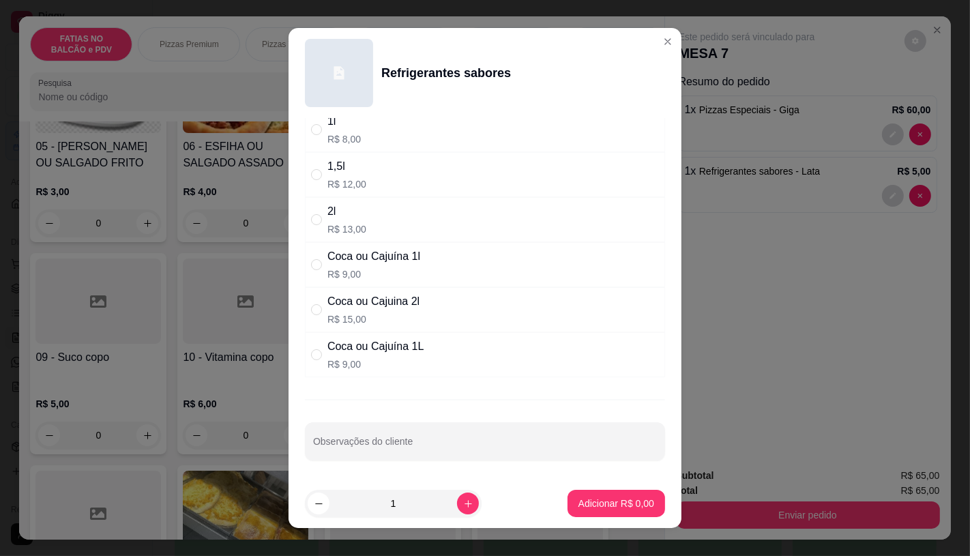
click at [352, 315] on p "R$ 15,00" at bounding box center [373, 319] width 92 height 14
radio input "true"
click at [576, 510] on p "Adicionar R$ 15,00" at bounding box center [613, 504] width 81 height 14
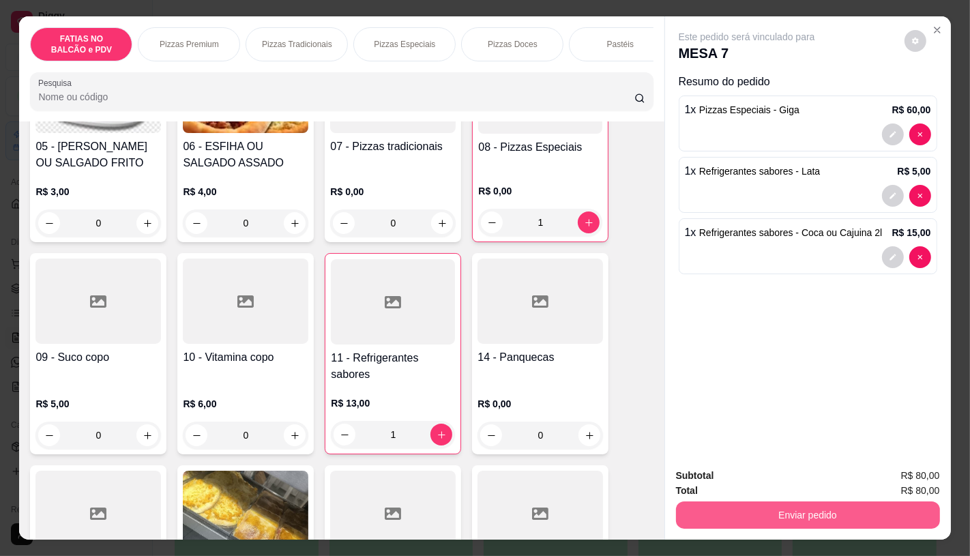
click at [701, 505] on button "Enviar pedido" at bounding box center [808, 514] width 264 height 27
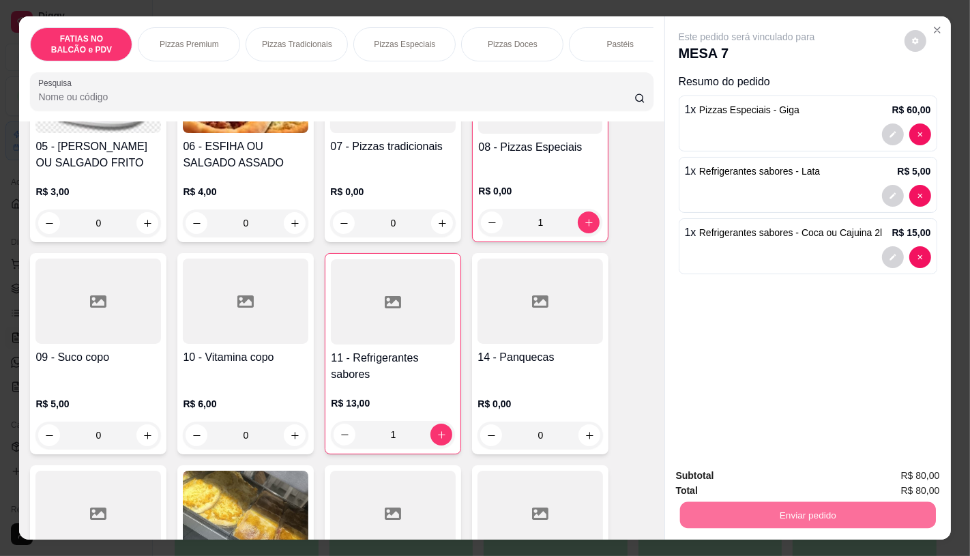
click at [800, 480] on button "Não registrar e enviar pedido" at bounding box center [762, 476] width 142 height 26
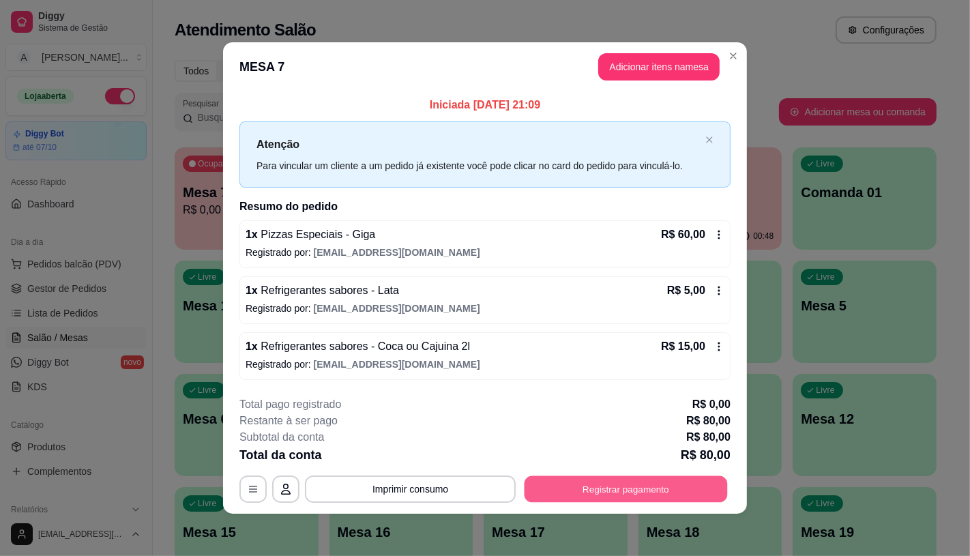
click at [626, 495] on button "Registrar pagamento" at bounding box center [626, 489] width 203 height 27
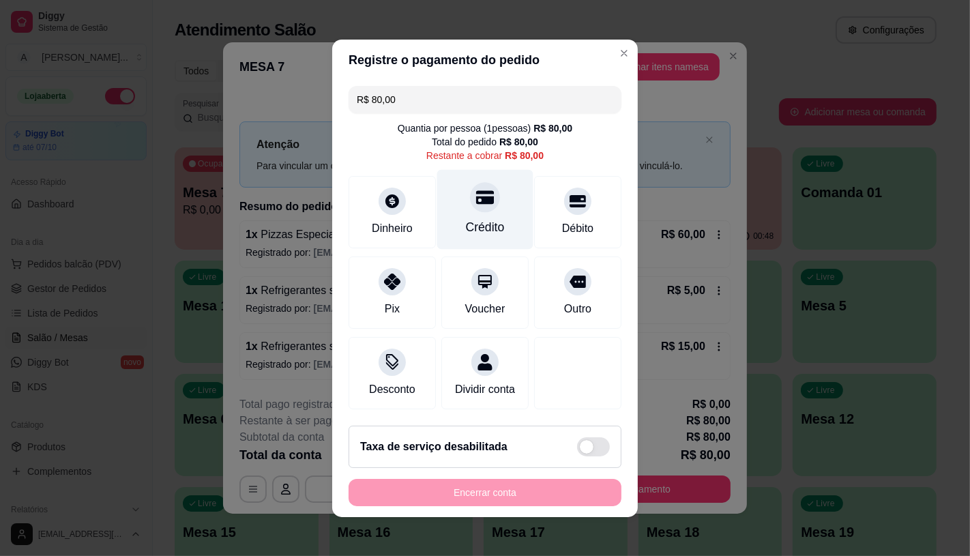
click at [507, 218] on div "Crédito" at bounding box center [485, 209] width 96 height 80
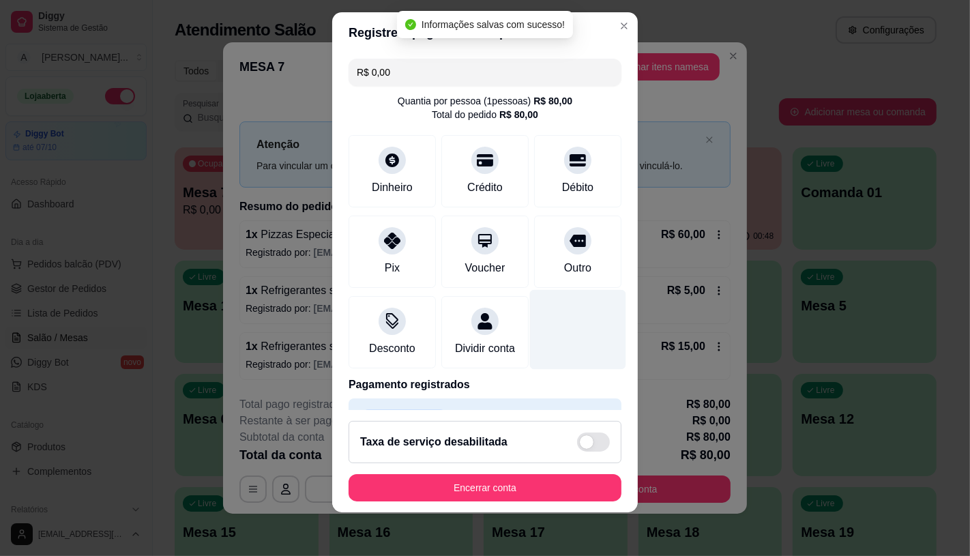
scroll to position [50, 0]
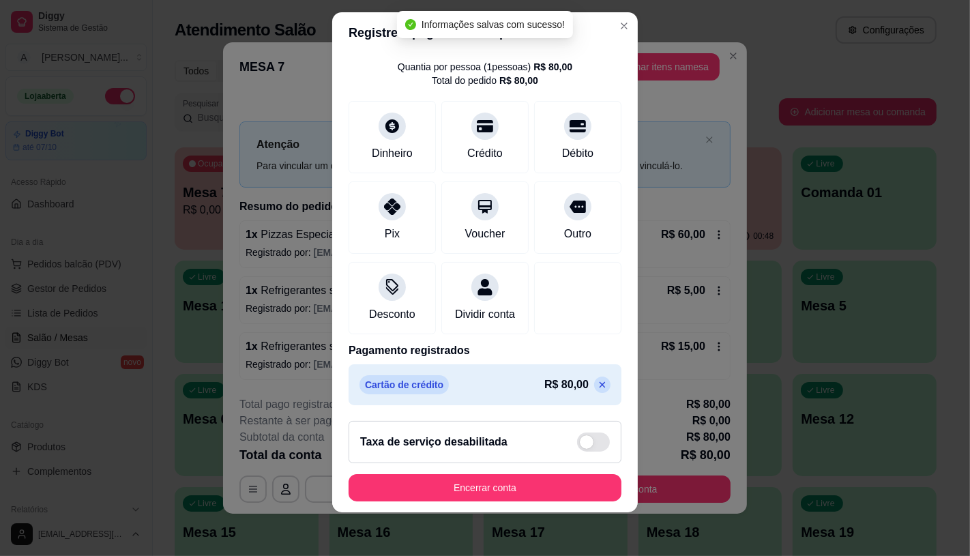
click at [597, 384] on icon at bounding box center [602, 384] width 11 height 11
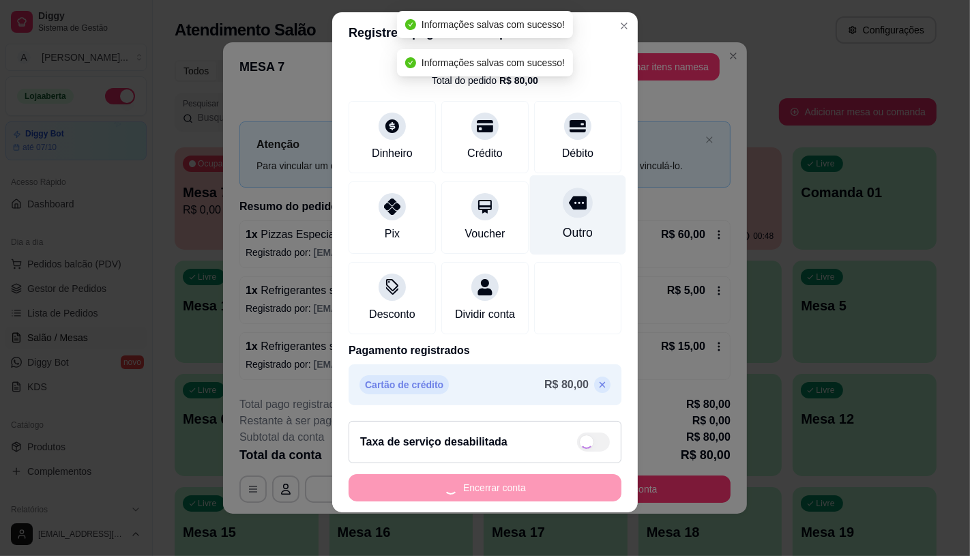
scroll to position [0, 0]
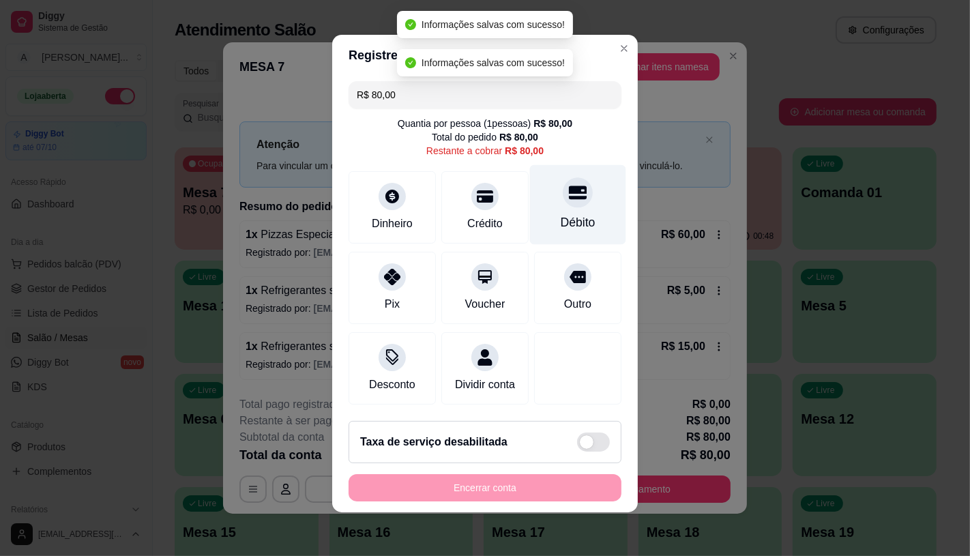
click at [577, 214] on div "Débito" at bounding box center [578, 223] width 35 height 18
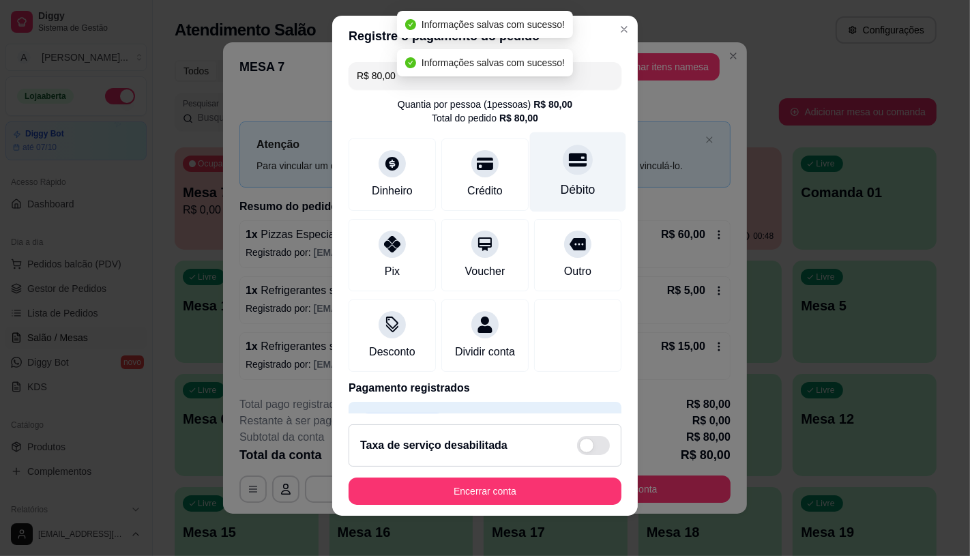
type input "R$ 0,00"
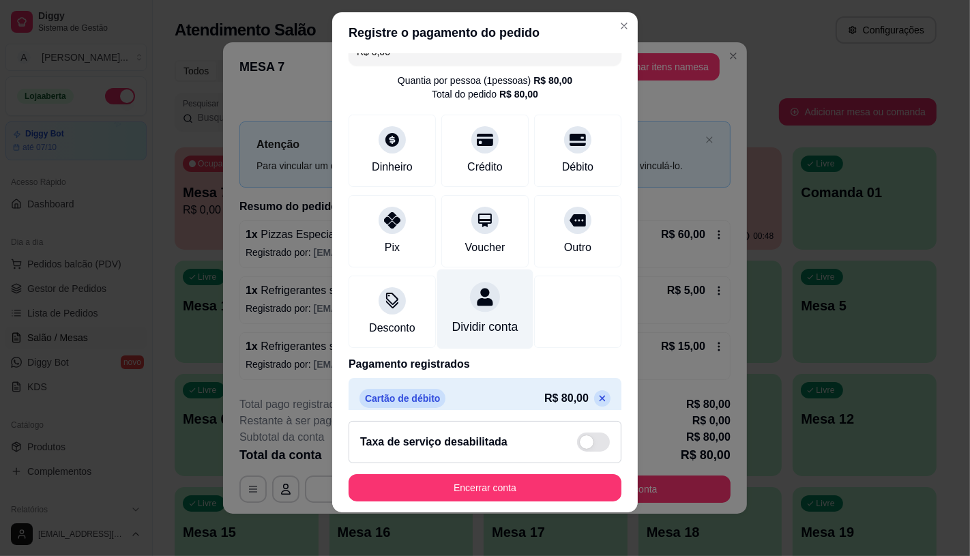
scroll to position [50, 0]
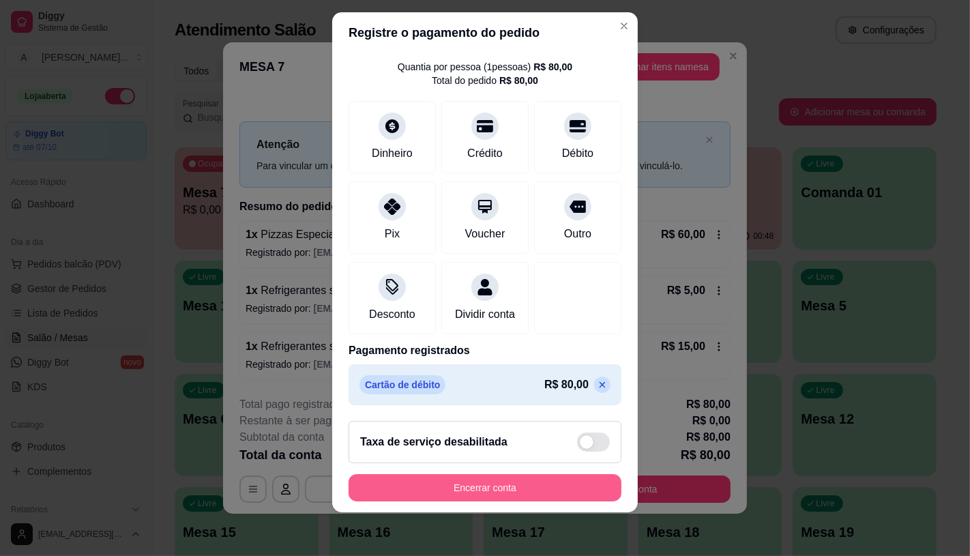
click at [469, 493] on button "Encerrar conta" at bounding box center [485, 487] width 273 height 27
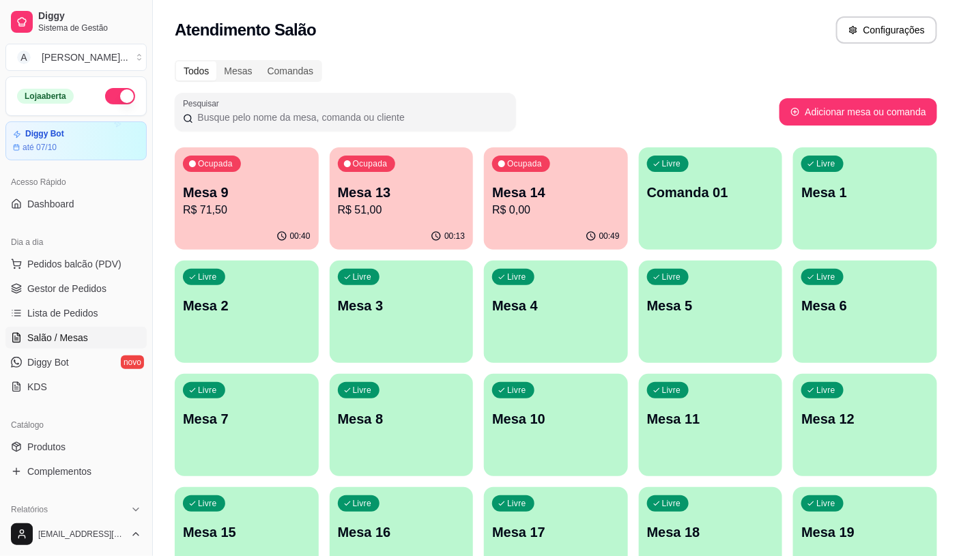
click at [205, 209] on p "R$ 71,50" at bounding box center [247, 210] width 128 height 16
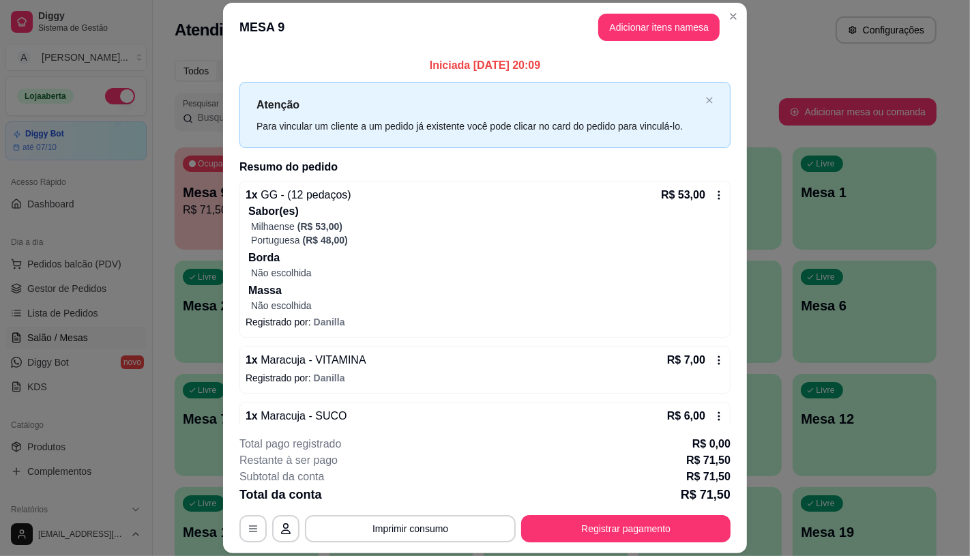
click at [714, 193] on icon at bounding box center [719, 195] width 11 height 11
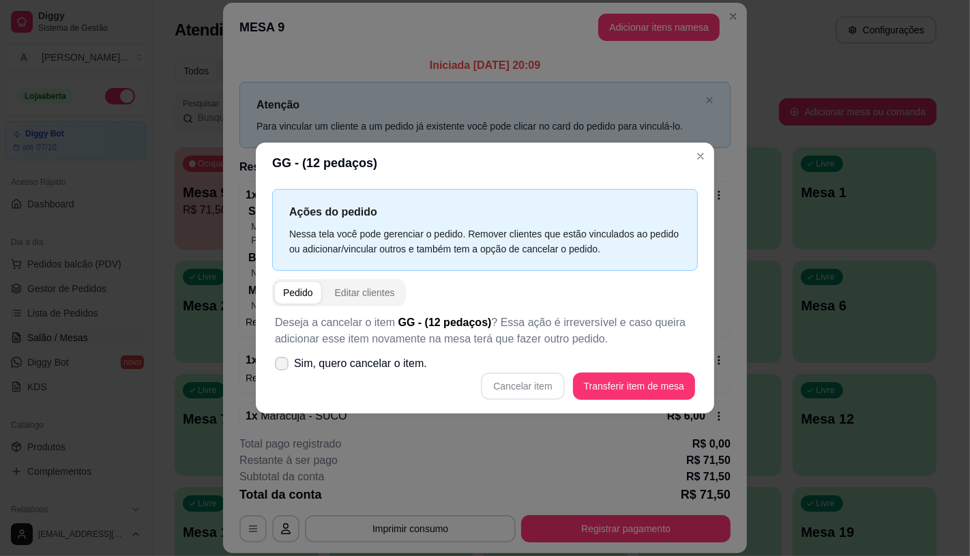
click at [278, 360] on icon at bounding box center [281, 364] width 11 height 8
click at [278, 366] on input "Sim, quero cancelar o item." at bounding box center [278, 370] width 9 height 9
checkbox input "true"
click at [527, 376] on button "Cancelar item" at bounding box center [522, 386] width 83 height 27
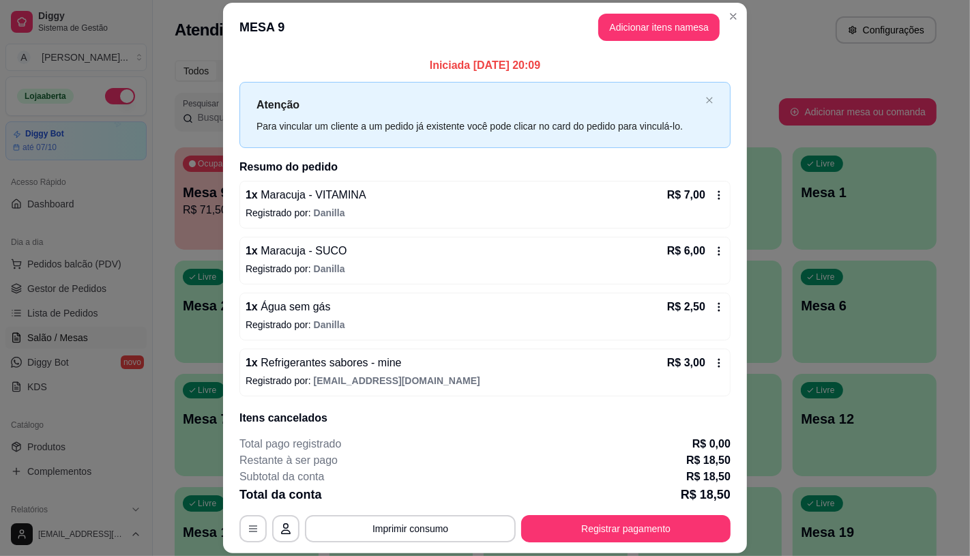
click at [695, 194] on div "R$ 7,00" at bounding box center [695, 195] width 57 height 16
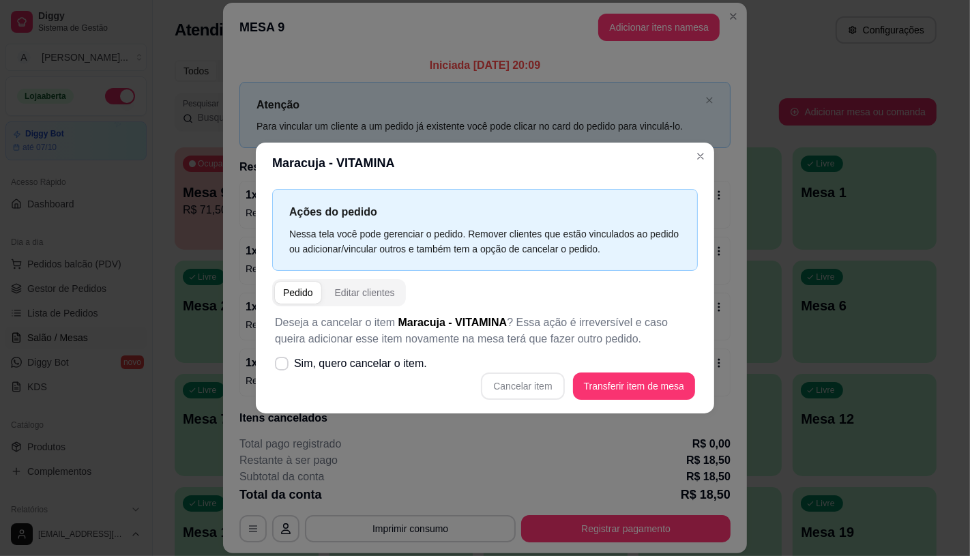
click at [403, 364] on span "Sim, quero cancelar o item." at bounding box center [360, 363] width 133 height 16
click at [283, 366] on input "Sim, quero cancelar o item." at bounding box center [278, 370] width 9 height 9
checkbox input "true"
click at [530, 390] on button "Cancelar item" at bounding box center [522, 386] width 81 height 27
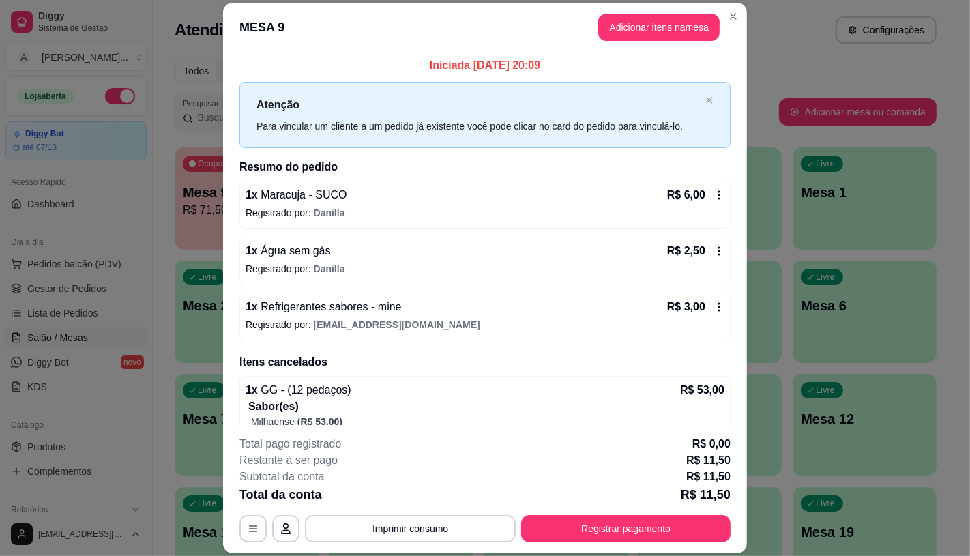
click at [714, 199] on icon at bounding box center [719, 195] width 11 height 11
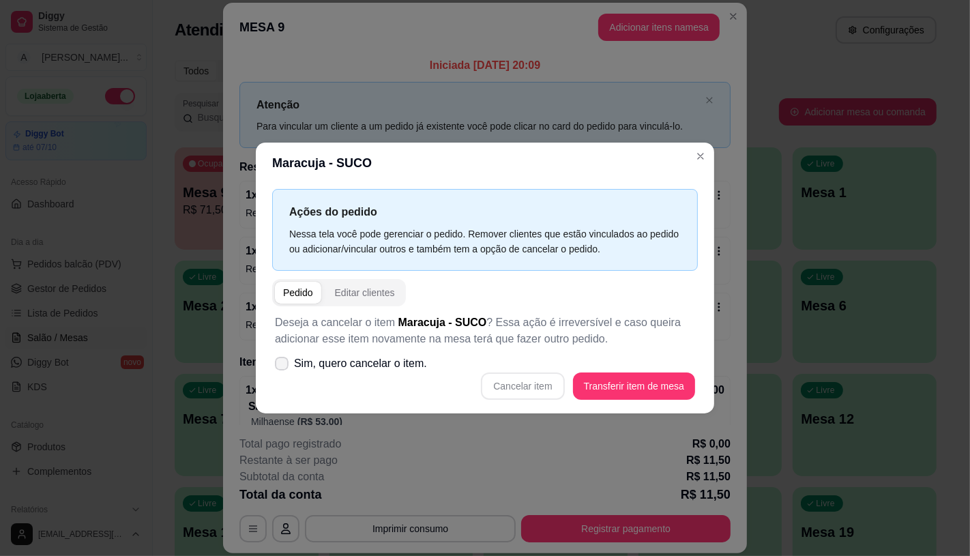
click at [368, 375] on label "Sim, quero cancelar o item." at bounding box center [350, 363] width 163 height 27
click at [283, 375] on input "Sim, quero cancelar o item." at bounding box center [278, 370] width 9 height 9
checkbox input "true"
click at [519, 383] on button "Cancelar item" at bounding box center [522, 386] width 83 height 27
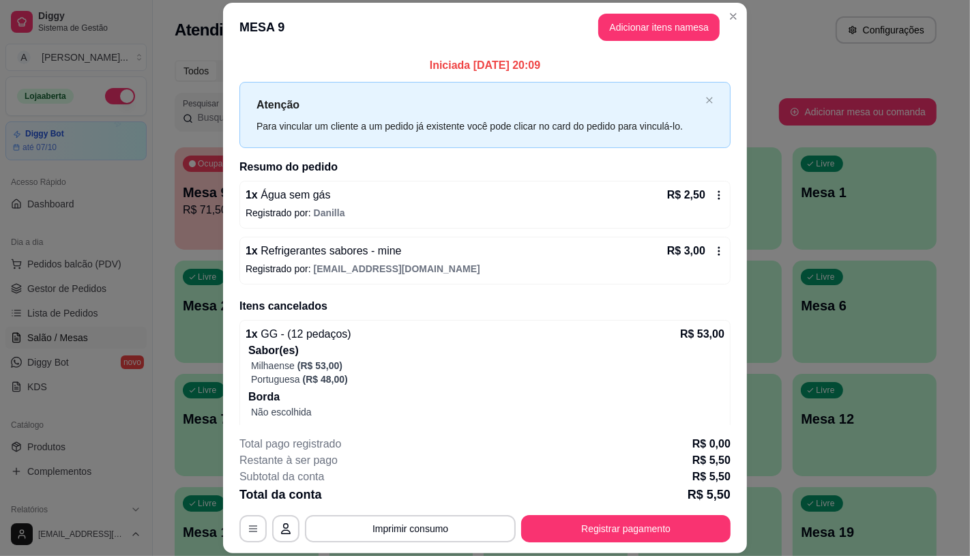
click at [705, 203] on div "R$ 2,50" at bounding box center [695, 195] width 57 height 16
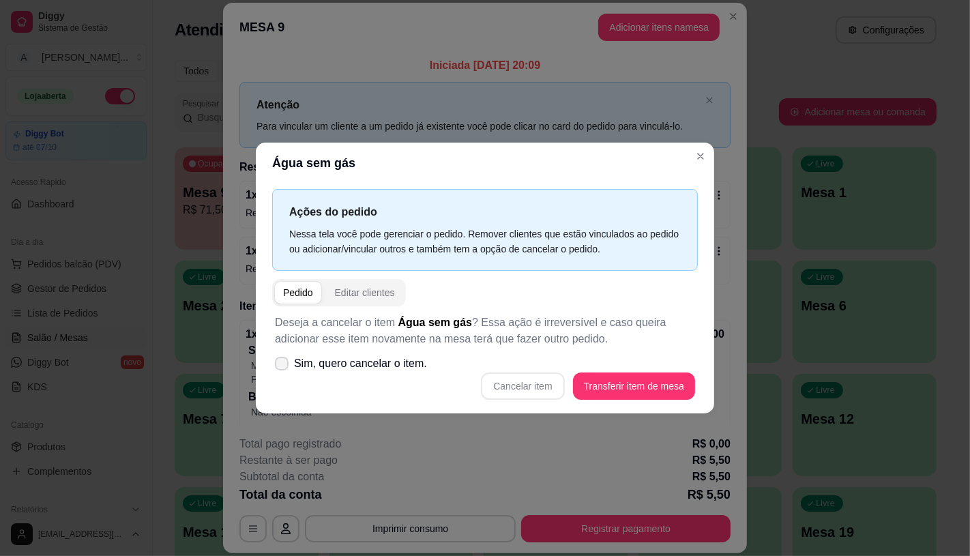
click at [345, 362] on span "Sim, quero cancelar o item." at bounding box center [360, 363] width 133 height 16
click at [283, 366] on input "Sim, quero cancelar o item." at bounding box center [278, 370] width 9 height 9
checkbox input "true"
click at [519, 386] on button "Cancelar item" at bounding box center [522, 386] width 81 height 27
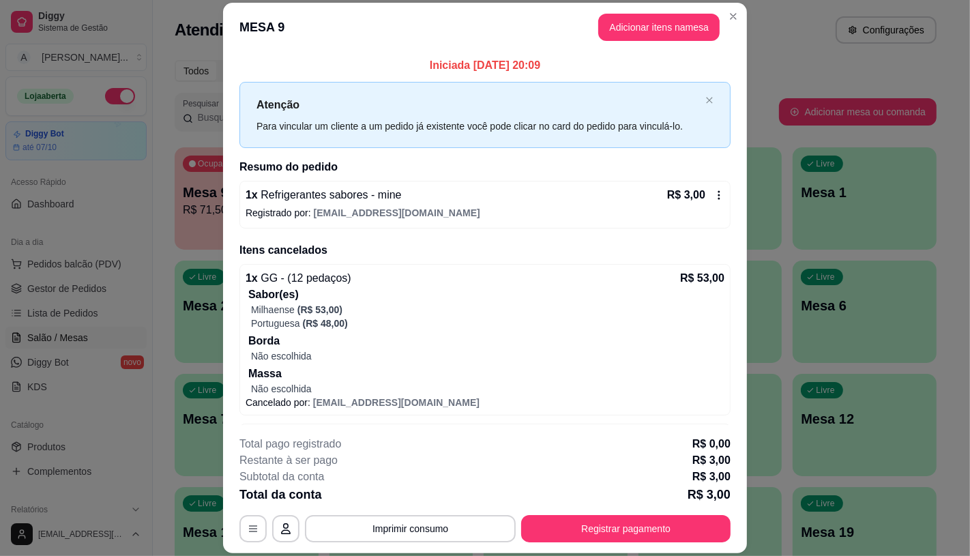
click at [714, 190] on icon at bounding box center [719, 195] width 11 height 11
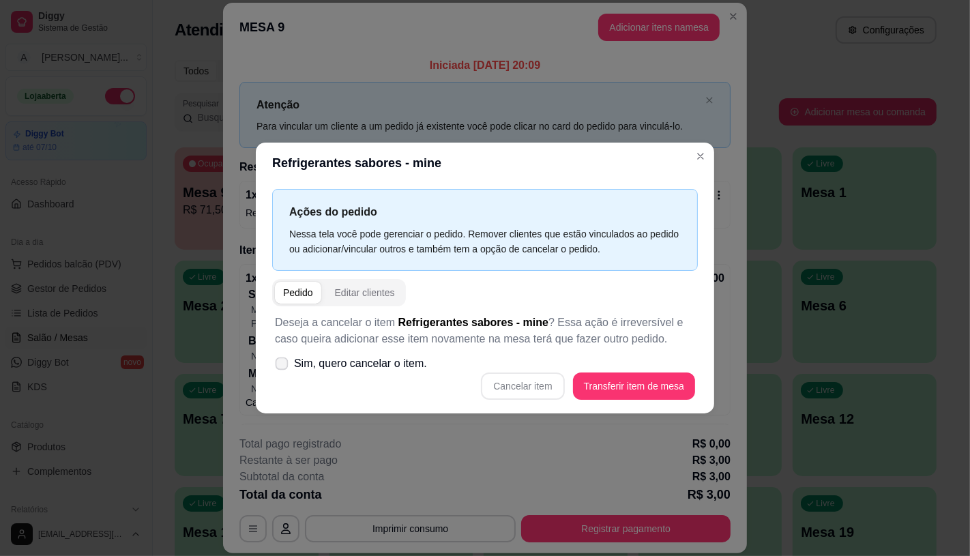
click at [355, 352] on label "Sim, quero cancelar o item." at bounding box center [350, 363] width 163 height 27
click at [283, 366] on input "Sim, quero cancelar o item." at bounding box center [278, 370] width 9 height 9
checkbox input "true"
click at [548, 392] on button "Cancelar item" at bounding box center [522, 386] width 83 height 27
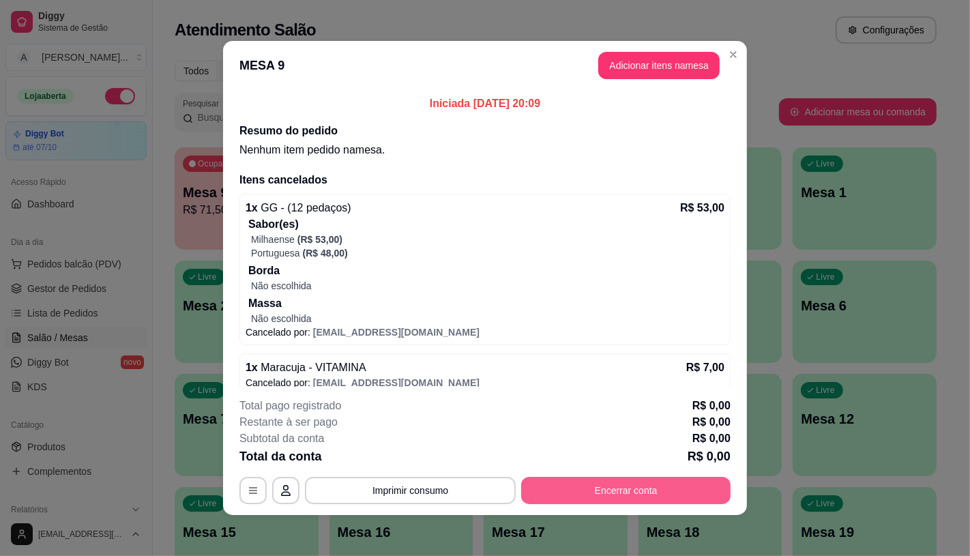
click at [590, 500] on button "Encerrar conta" at bounding box center [625, 490] width 209 height 27
click at [589, 484] on button "Encerrar conta" at bounding box center [485, 485] width 273 height 27
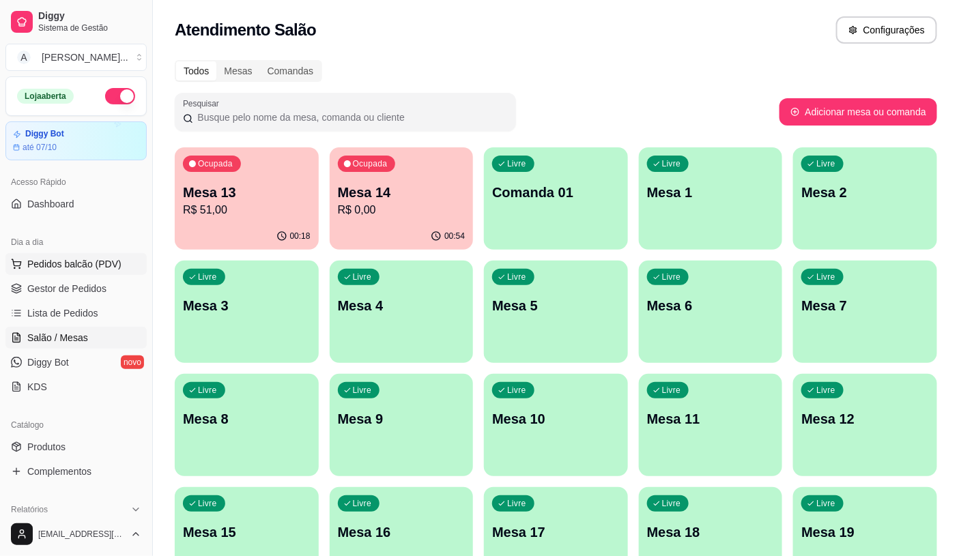
click at [115, 274] on button "Pedidos balcão (PDV)" at bounding box center [75, 264] width 141 height 22
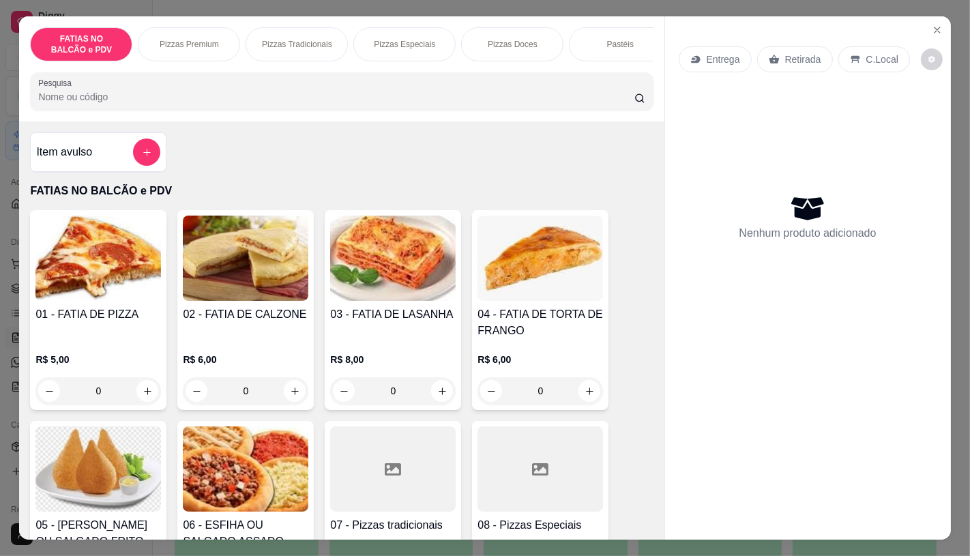
click at [158, 103] on input "Pesquisa" at bounding box center [336, 97] width 596 height 14
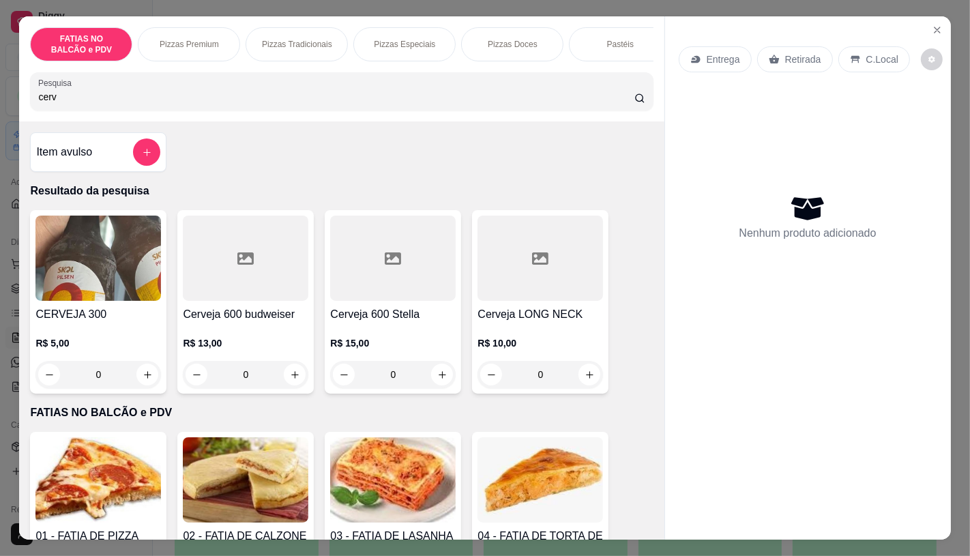
type input "cerv"
click at [121, 273] on img at bounding box center [98, 258] width 126 height 85
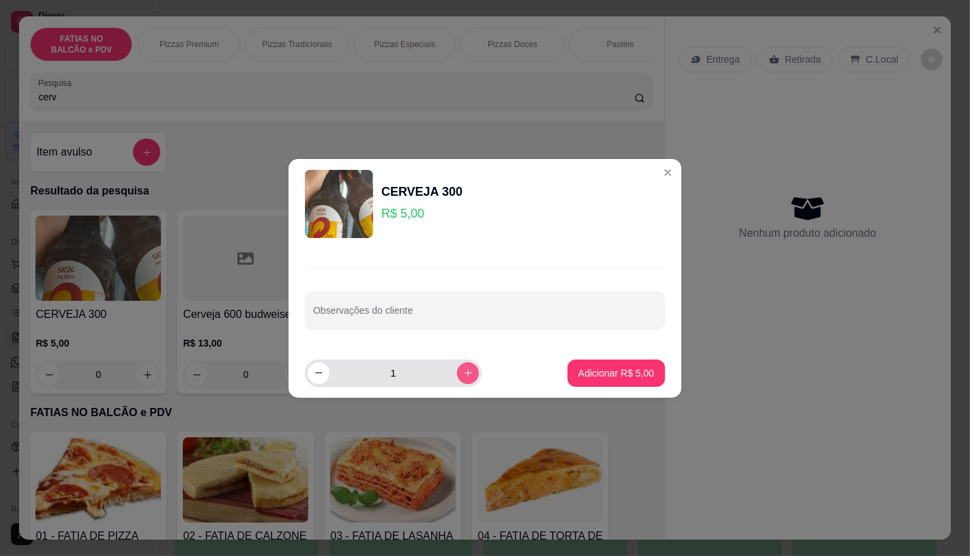
click at [465, 370] on icon "increase-product-quantity" at bounding box center [469, 373] width 8 height 8
click at [465, 370] on icon "increase-product-quantity" at bounding box center [468, 372] width 7 height 7
click at [465, 370] on icon "increase-product-quantity" at bounding box center [469, 373] width 8 height 8
type input "5"
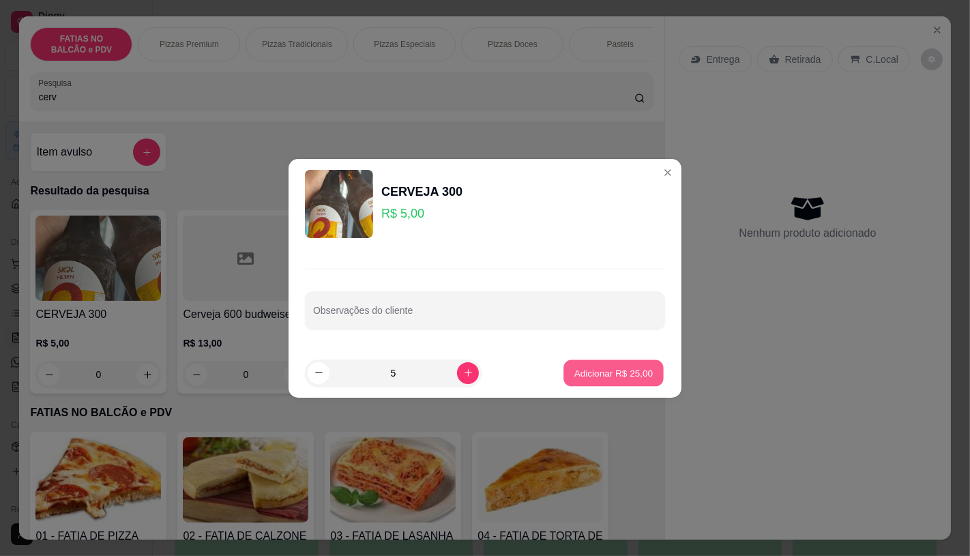
click at [639, 373] on p "Adicionar R$ 25,00" at bounding box center [613, 372] width 79 height 13
type input "5"
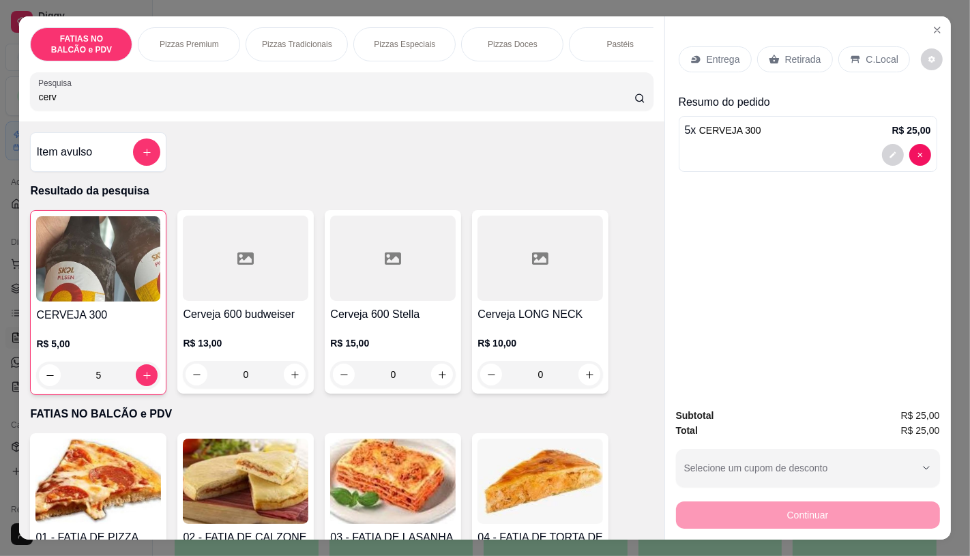
drag, startPoint x: 94, startPoint y: 103, endPoint x: 0, endPoint y: 141, distance: 101.6
click at [0, 141] on div "FATIAS NO BALCÃO e PDV Pizzas Premium Pizzas Tradicionais Pizzas Especiais Pizz…" at bounding box center [485, 278] width 970 height 556
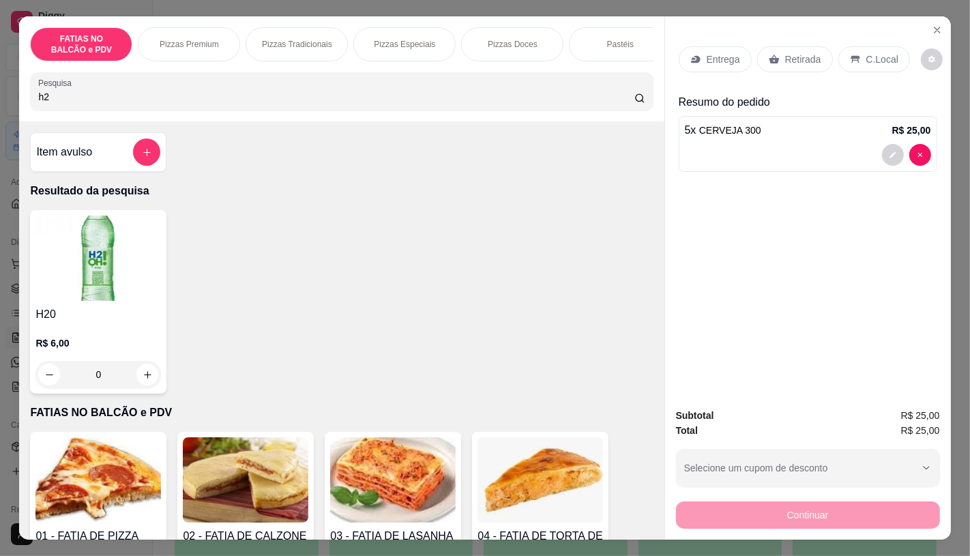
type input "h2"
click at [132, 285] on img at bounding box center [98, 258] width 126 height 85
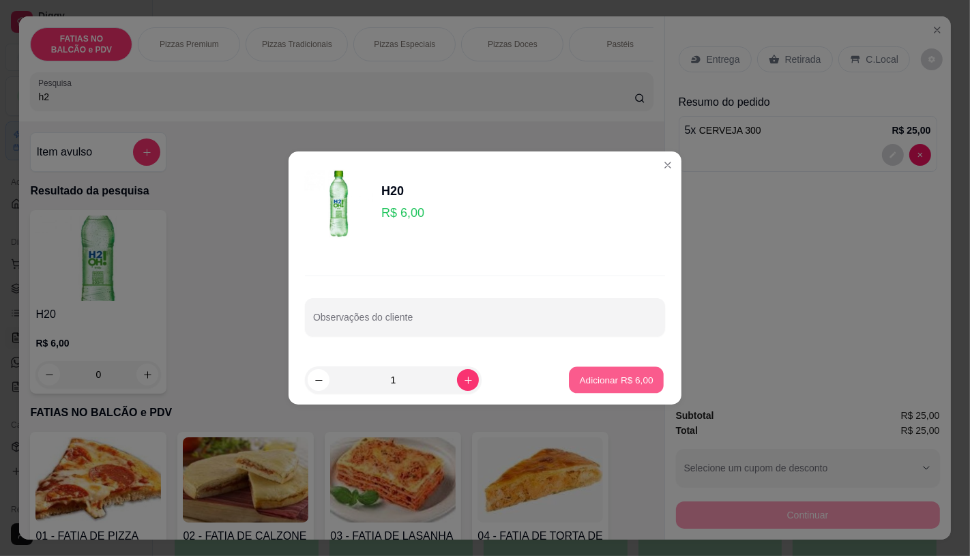
click at [581, 371] on button "Adicionar R$ 6,00" at bounding box center [616, 380] width 95 height 27
type input "1"
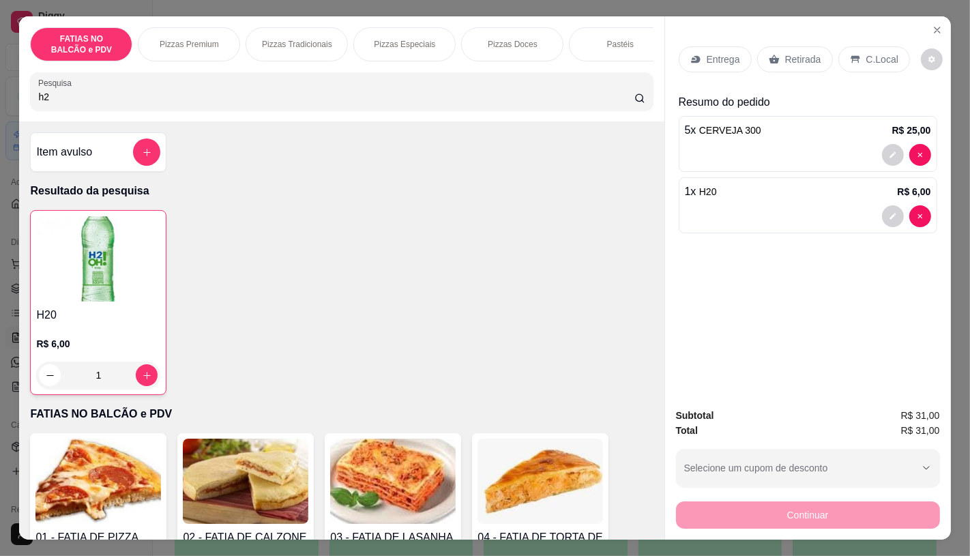
click at [769, 59] on icon at bounding box center [774, 59] width 11 height 11
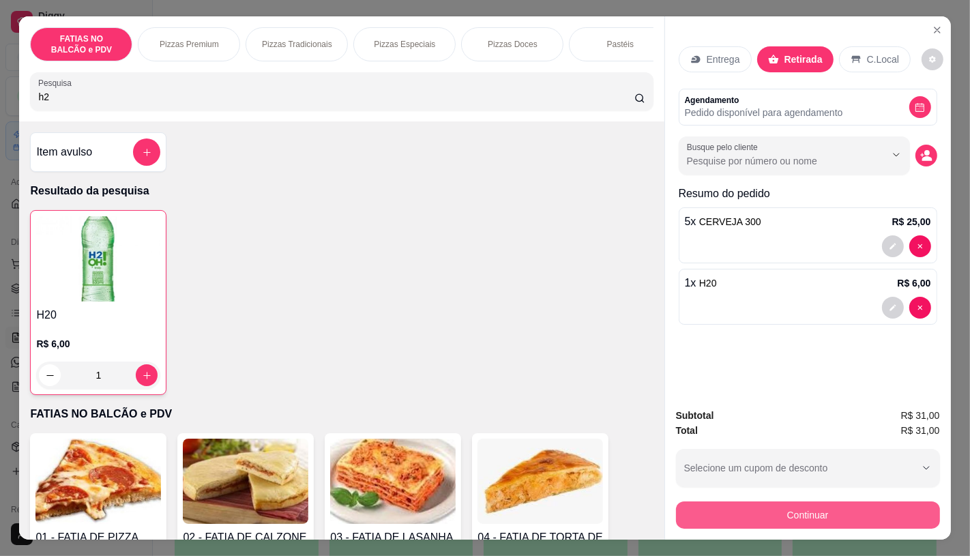
click at [793, 513] on button "Continuar" at bounding box center [808, 514] width 264 height 27
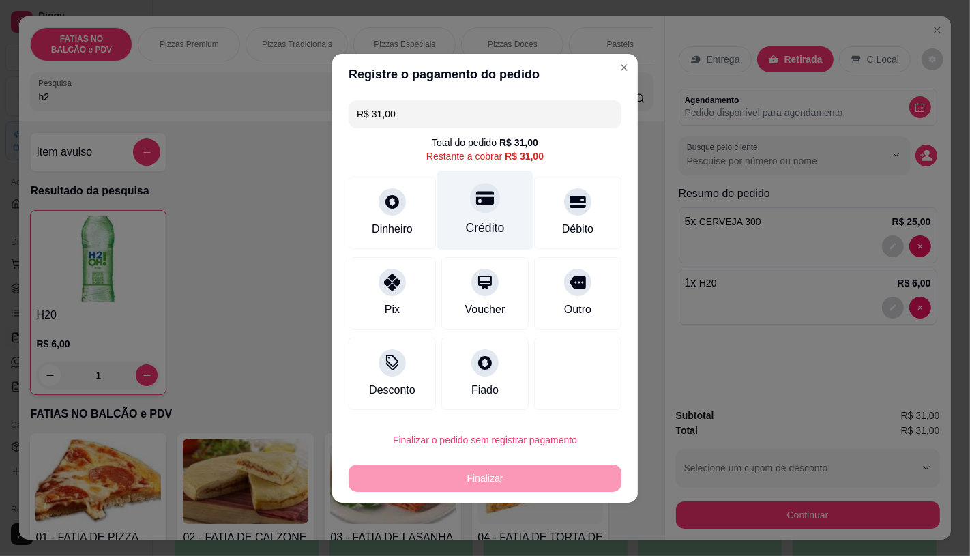
click at [503, 209] on div "Crédito" at bounding box center [485, 210] width 96 height 80
type input "R$ 0,00"
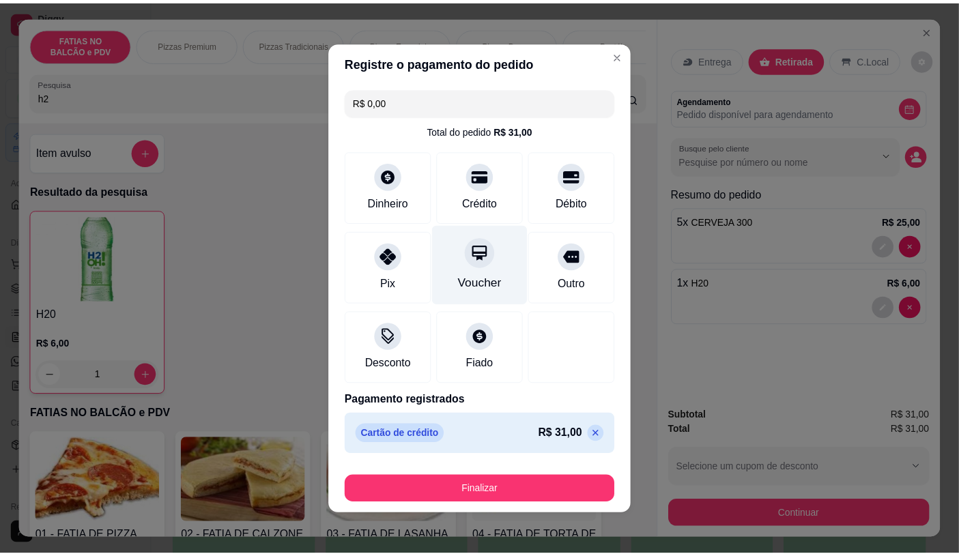
scroll to position [2, 0]
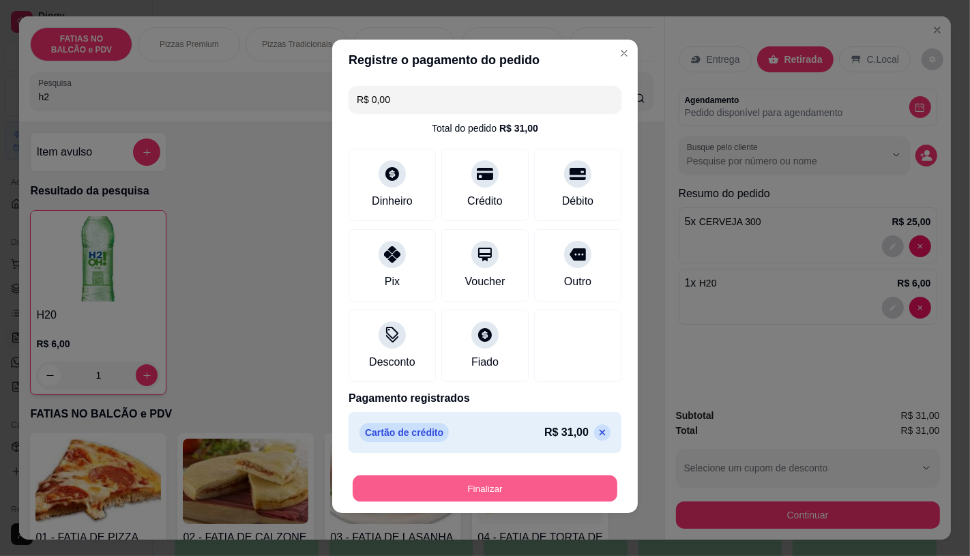
click at [474, 478] on button "Finalizar" at bounding box center [485, 488] width 265 height 27
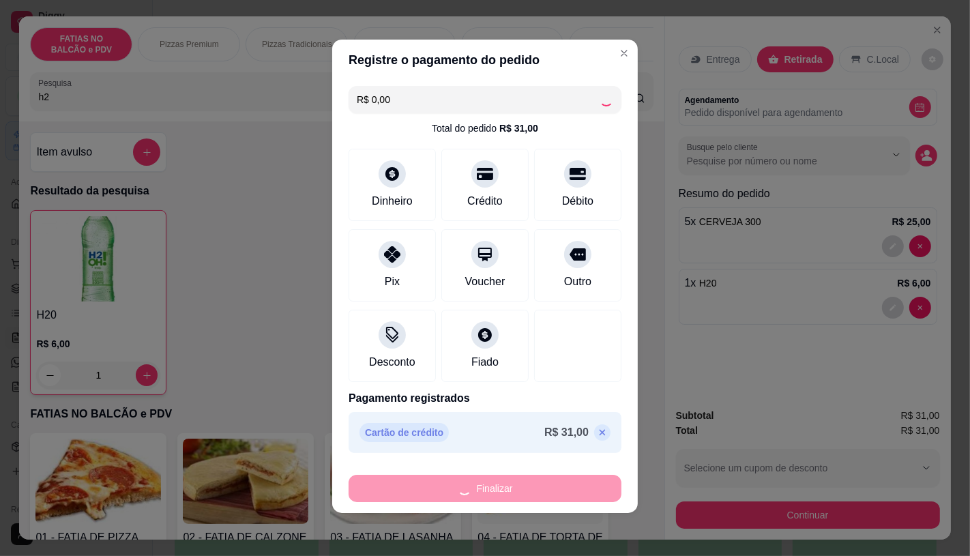
type input "0"
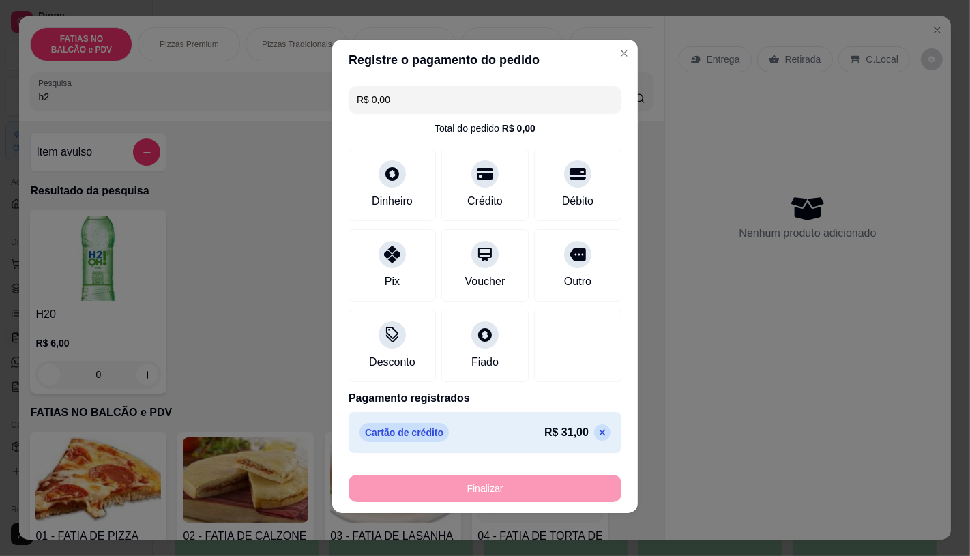
type input "-R$ 31,00"
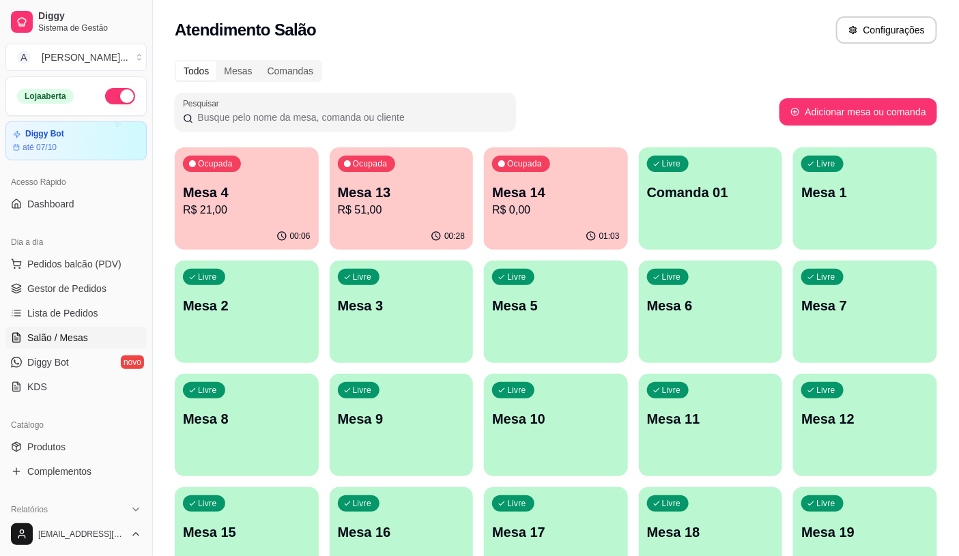
click at [289, 209] on p "R$ 21,00" at bounding box center [247, 210] width 128 height 16
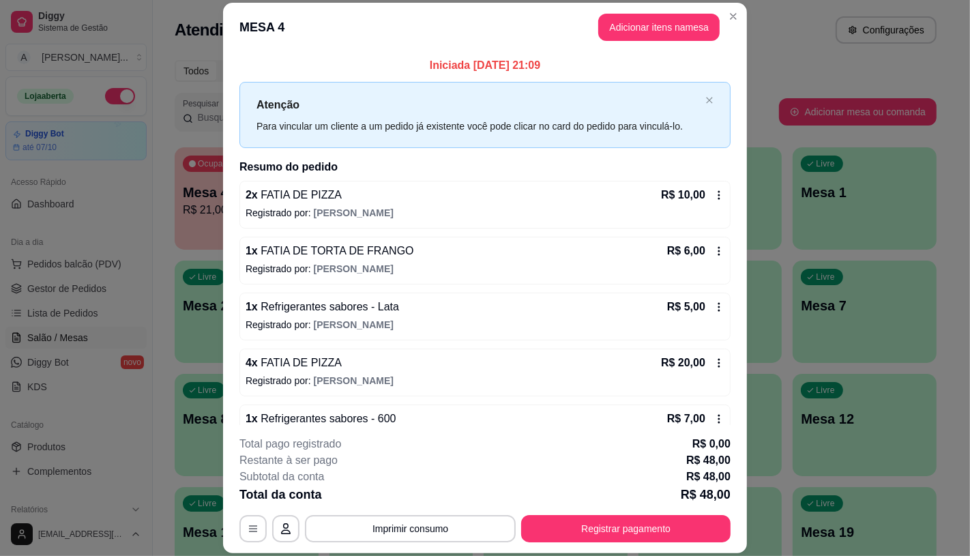
click at [571, 544] on footer "**********" at bounding box center [485, 489] width 524 height 128
click at [537, 536] on button "Registrar pagamento" at bounding box center [625, 528] width 209 height 27
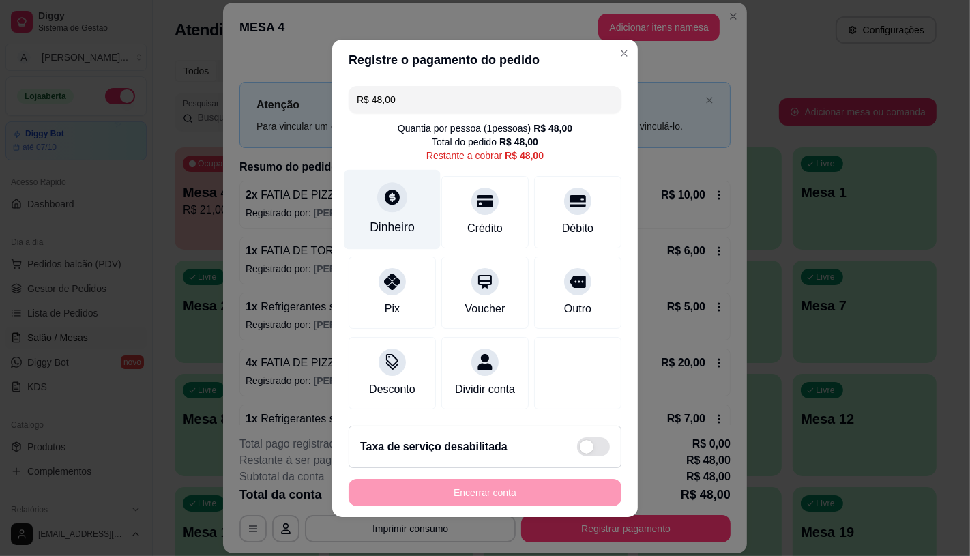
click at [372, 209] on div "Dinheiro" at bounding box center [393, 209] width 96 height 80
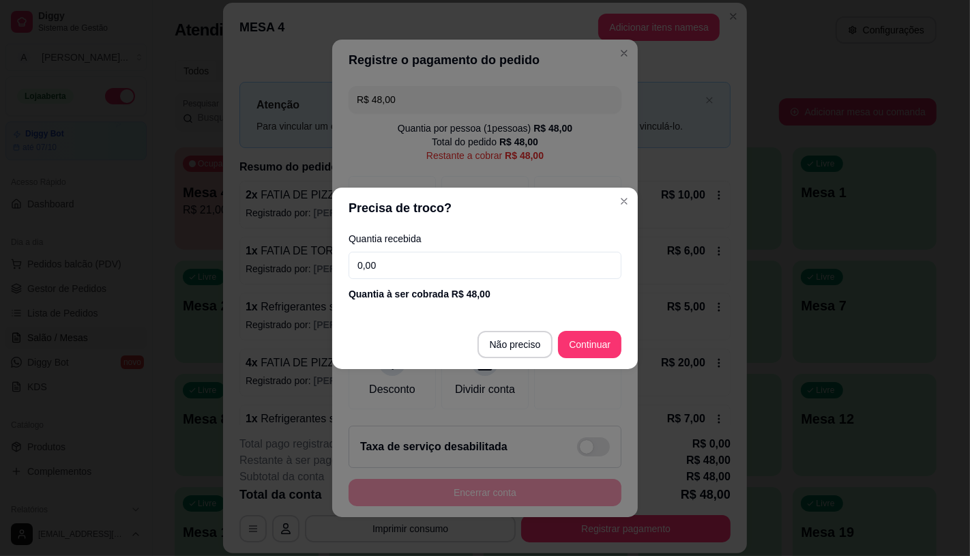
click at [394, 263] on input "0,00" at bounding box center [485, 265] width 273 height 27
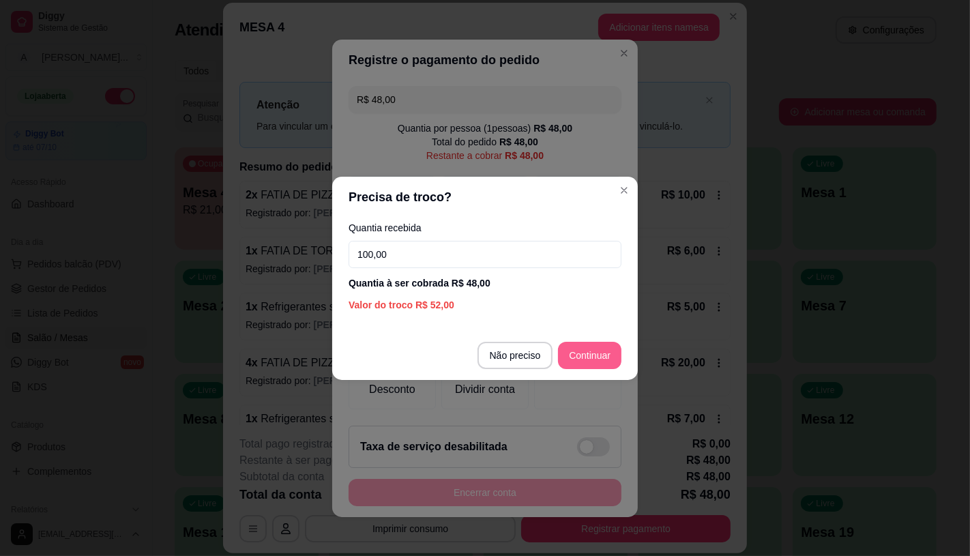
type input "100,00"
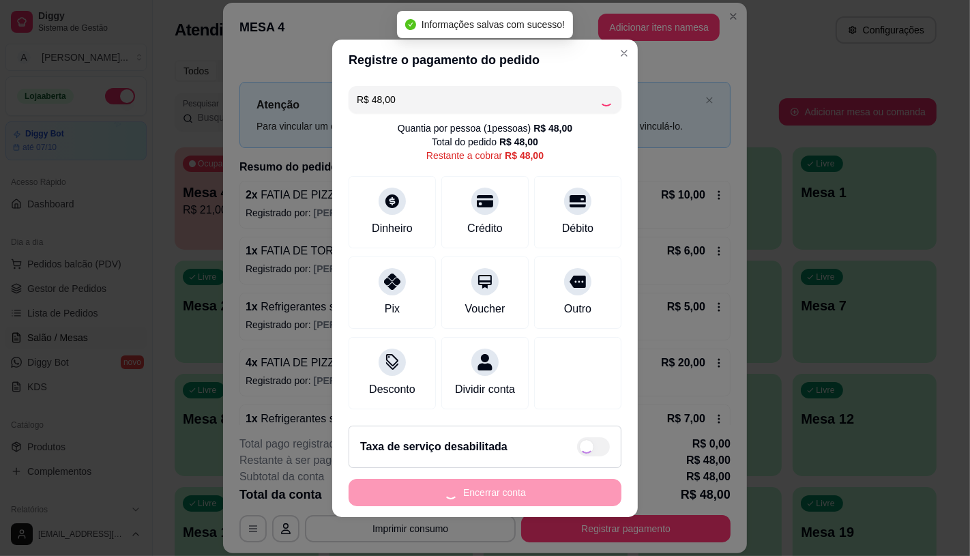
type input "R$ 0,00"
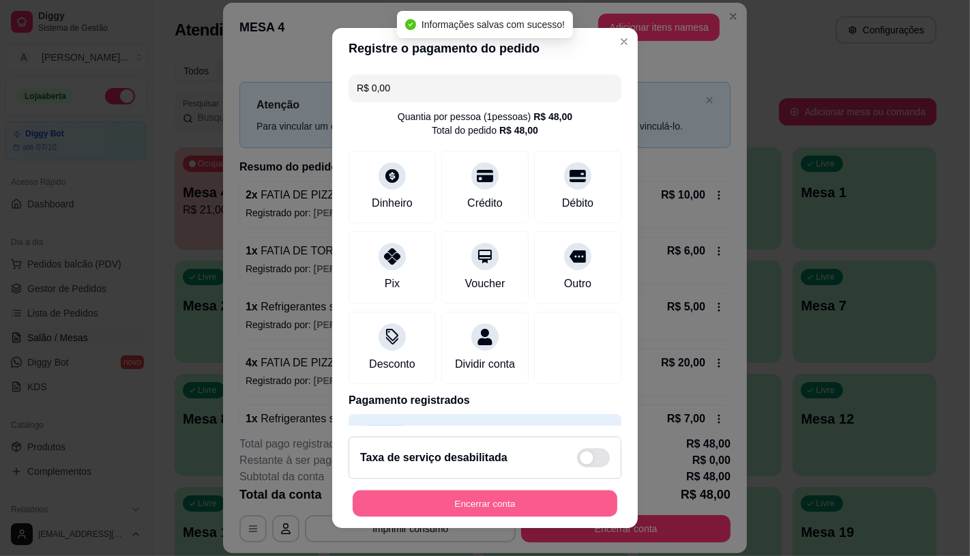
click at [452, 499] on button "Encerrar conta" at bounding box center [485, 504] width 265 height 27
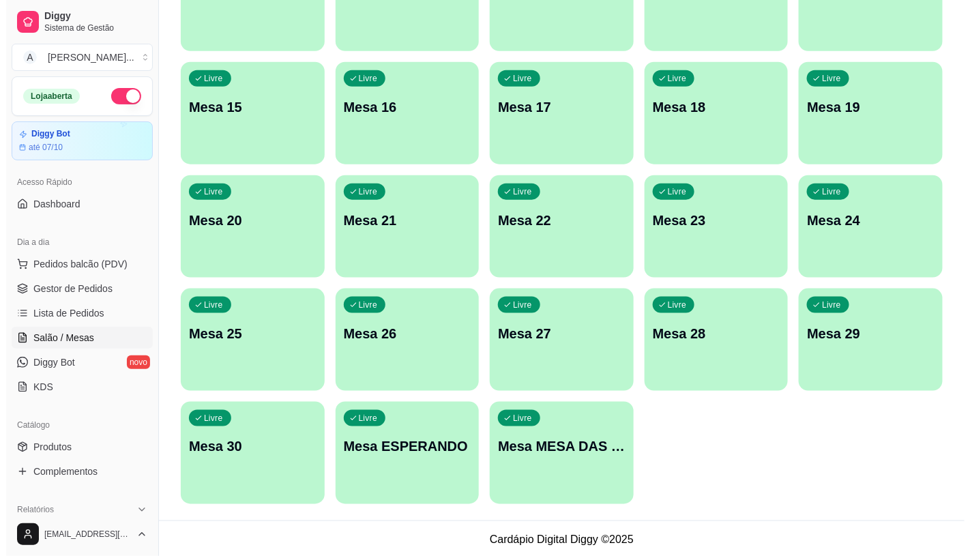
scroll to position [428, 0]
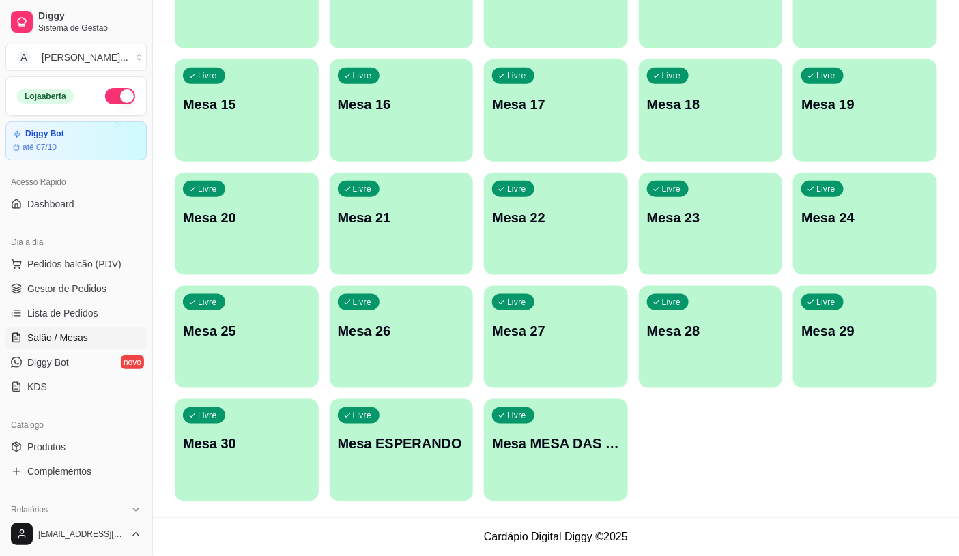
click at [583, 486] on div "button" at bounding box center [556, 493] width 144 height 16
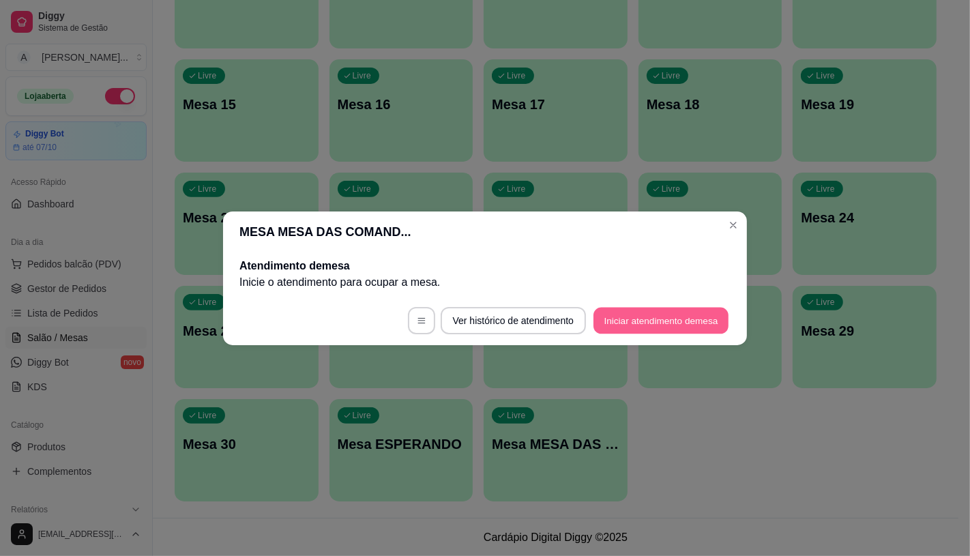
click at [683, 311] on button "Iniciar atendimento de mesa" at bounding box center [661, 320] width 135 height 27
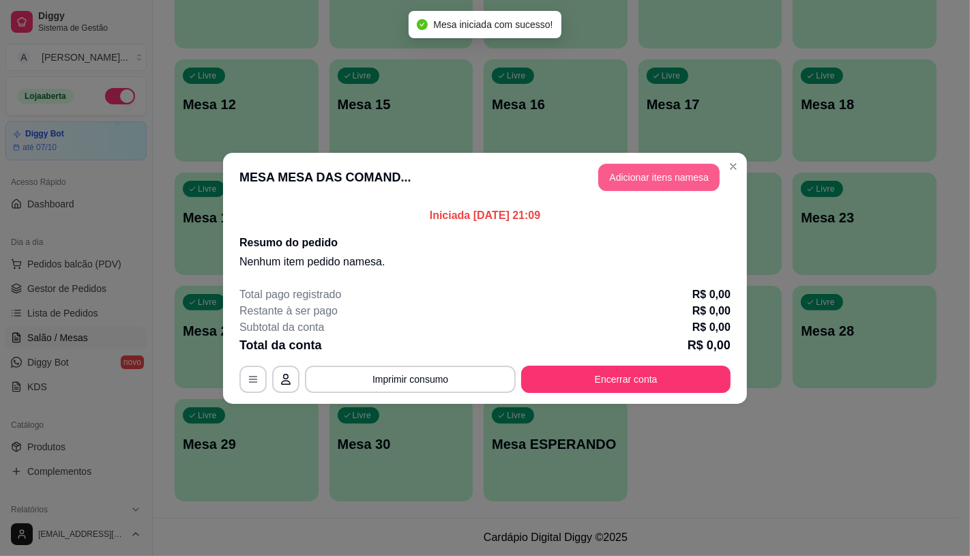
click at [697, 165] on button "Adicionar itens na mesa" at bounding box center [658, 177] width 121 height 27
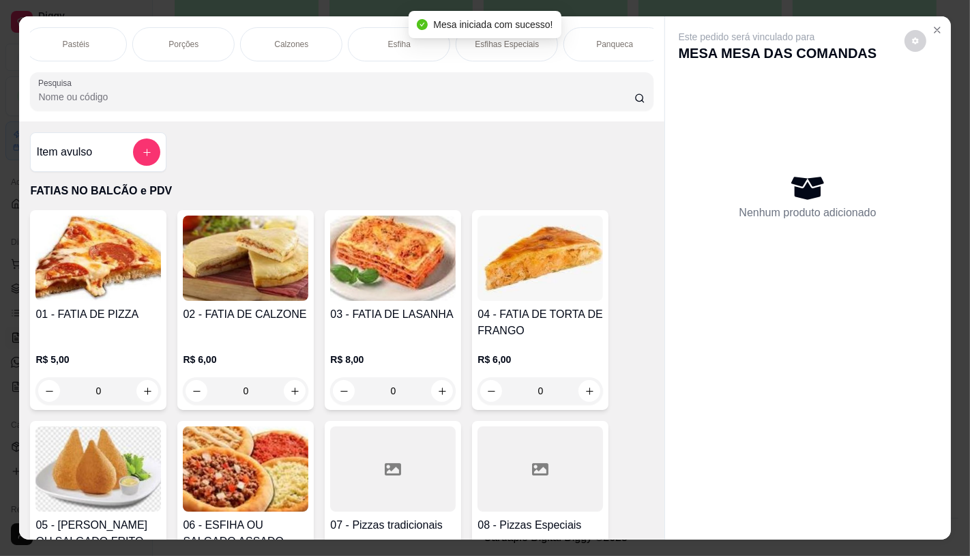
scroll to position [0, 1090]
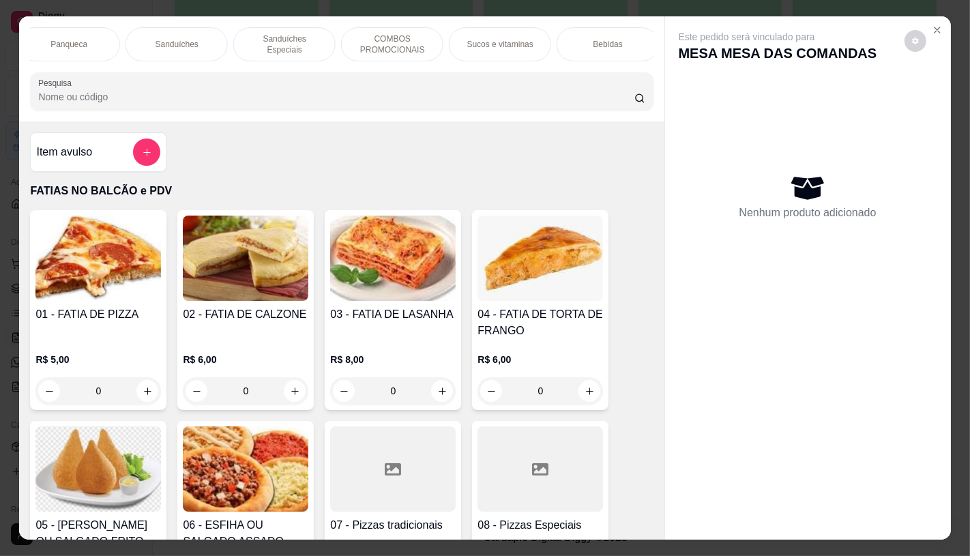
click at [119, 46] on div "FATIAS NO BALCÃO e PDV Pizzas Premium Pizzas Tradicionais Pizzas Especiais Pizz…" at bounding box center [341, 44] width 623 height 34
click at [173, 40] on p "Sanduíches" at bounding box center [177, 44] width 43 height 11
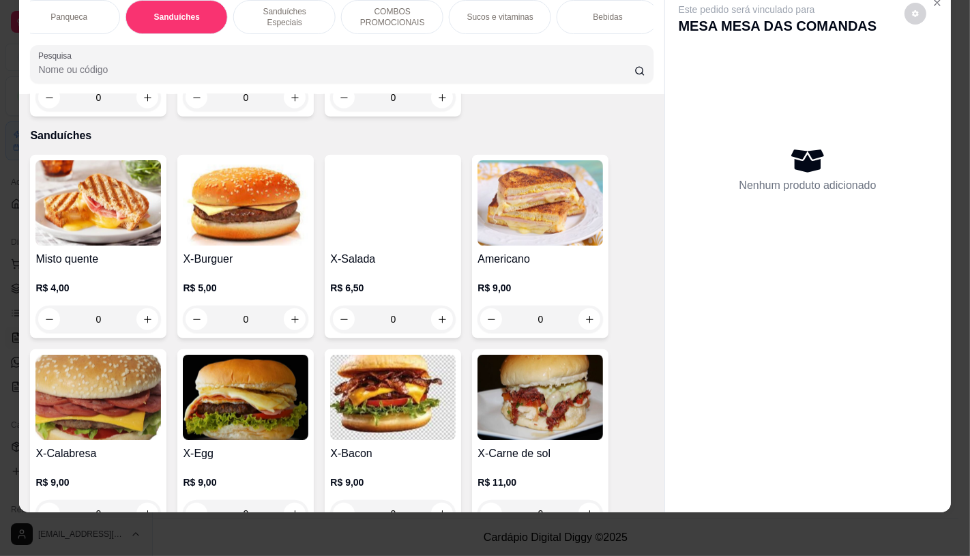
scroll to position [5590, 0]
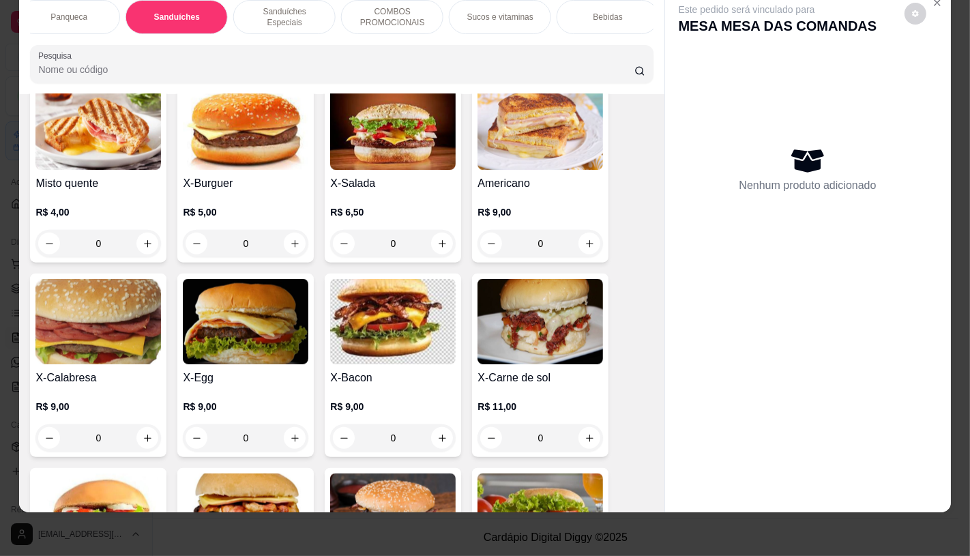
click at [331, 112] on img at bounding box center [393, 127] width 126 height 85
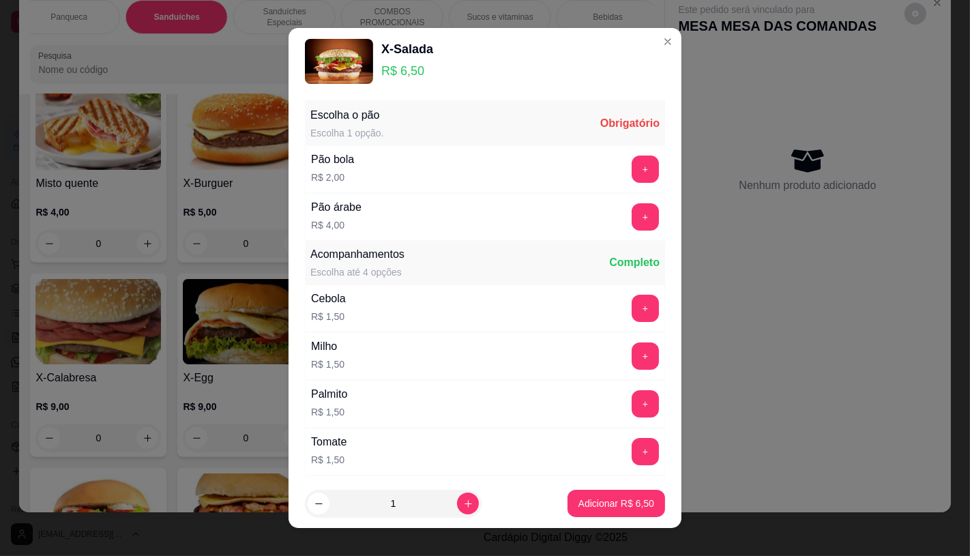
click at [623, 201] on div "Pão árabe R$ 4,00 +" at bounding box center [485, 217] width 360 height 48
click at [632, 227] on button "+" at bounding box center [645, 217] width 27 height 27
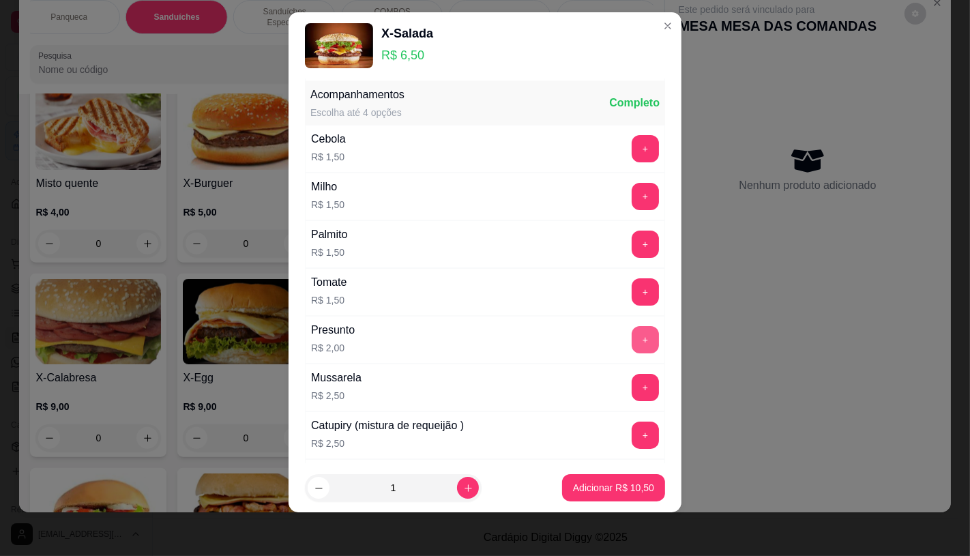
scroll to position [146, 0]
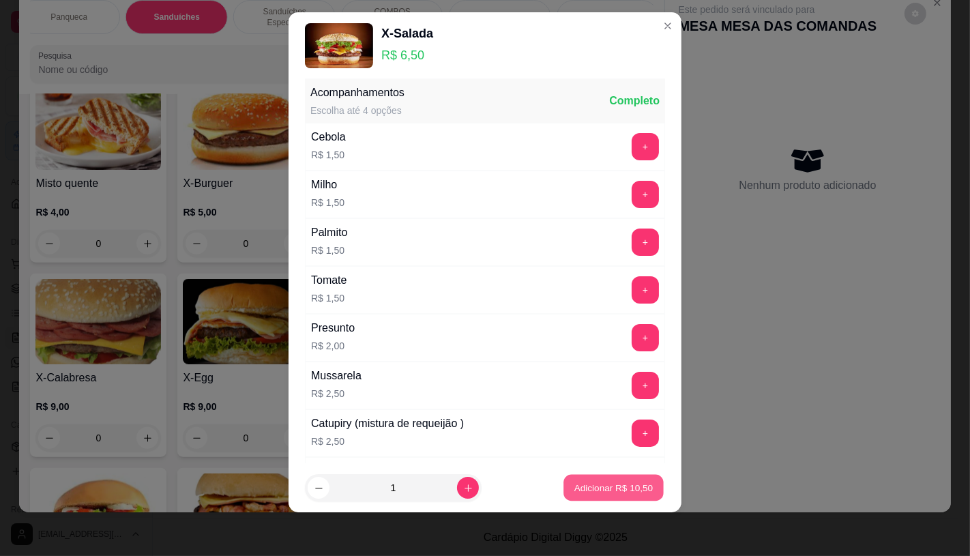
click at [612, 489] on p "Adicionar R$ 10,50" at bounding box center [613, 488] width 79 height 13
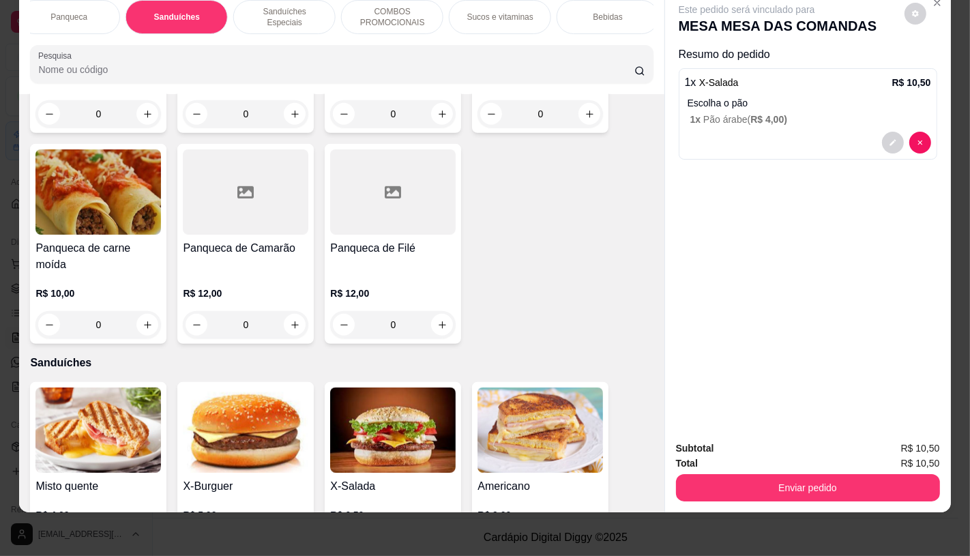
scroll to position [0, 1419]
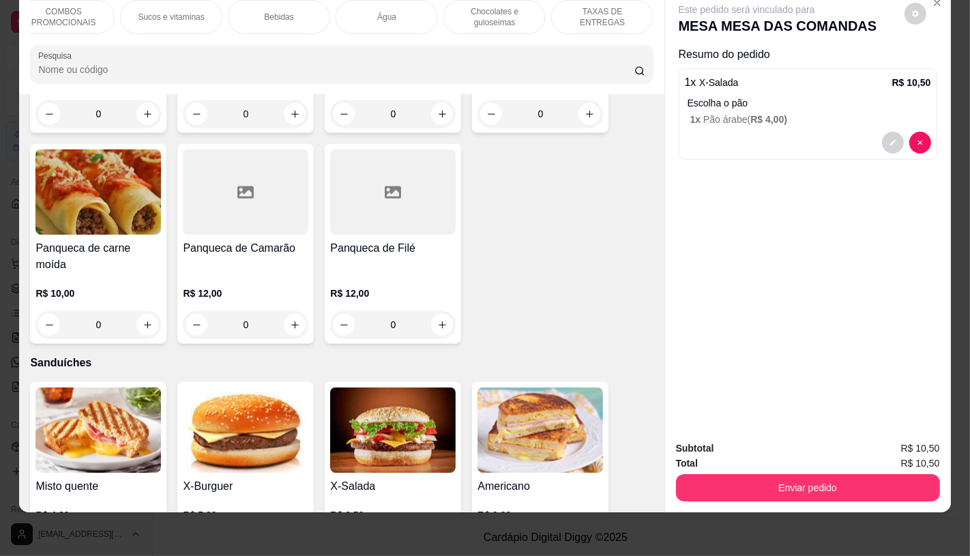
click at [619, 11] on p "TAXAS DE ENTREGAS" at bounding box center [602, 17] width 79 height 22
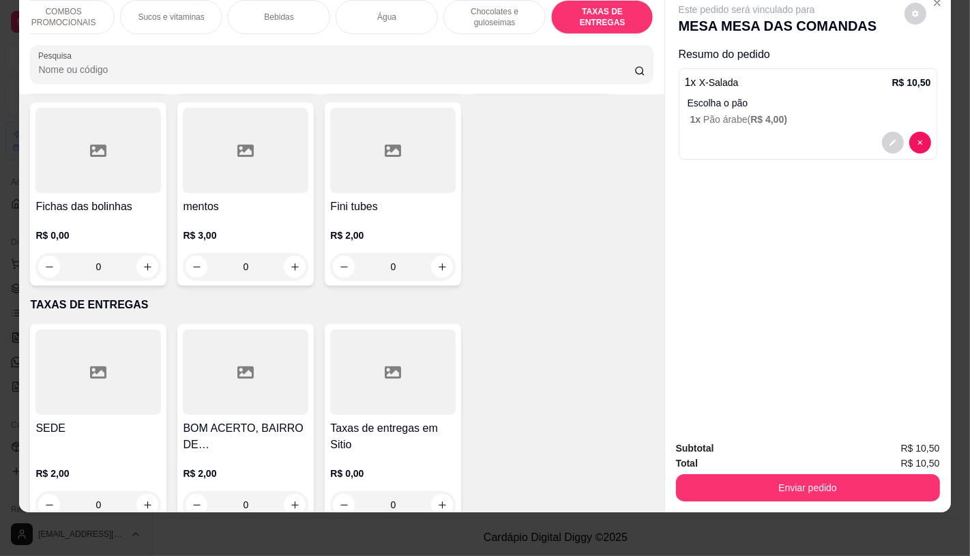
click at [277, 420] on h4 "BOM ACERTO, BAIRRO DE [GEOGRAPHIC_DATA], OUTRO LADO DO RIO" at bounding box center [246, 436] width 126 height 33
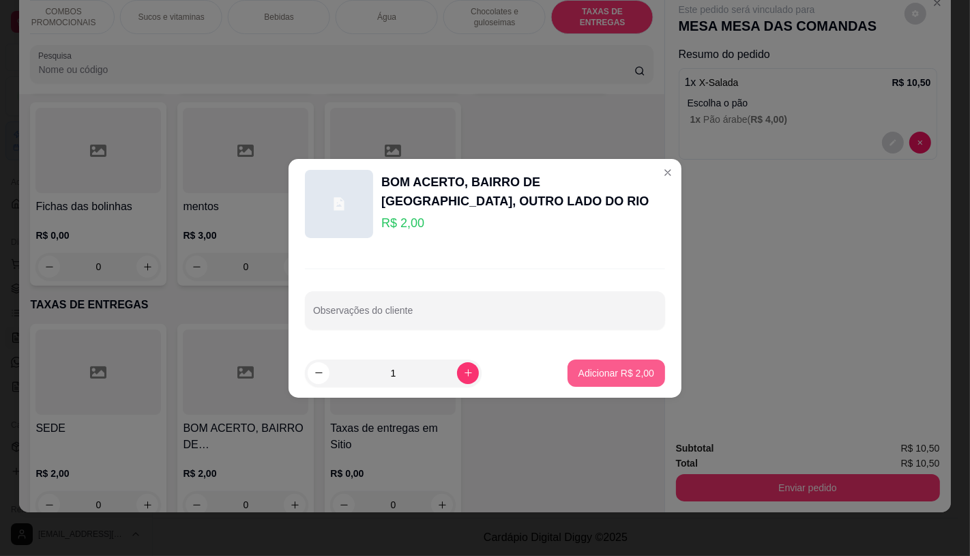
click at [602, 380] on button "Adicionar R$ 2,00" at bounding box center [617, 373] width 98 height 27
type input "1"
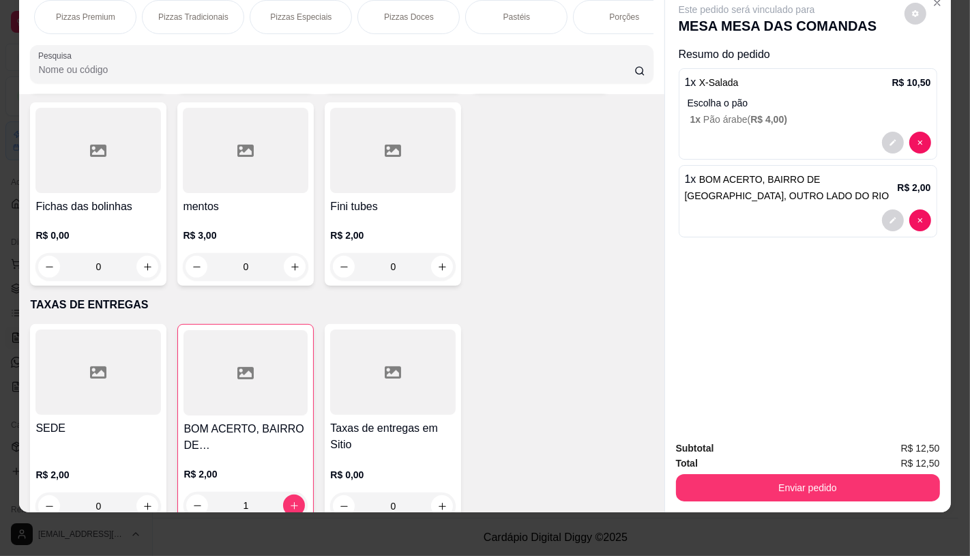
scroll to position [0, 5]
click at [70, 6] on p "FATIAS NO BALCÃO e PDV" at bounding box center [76, 17] width 79 height 22
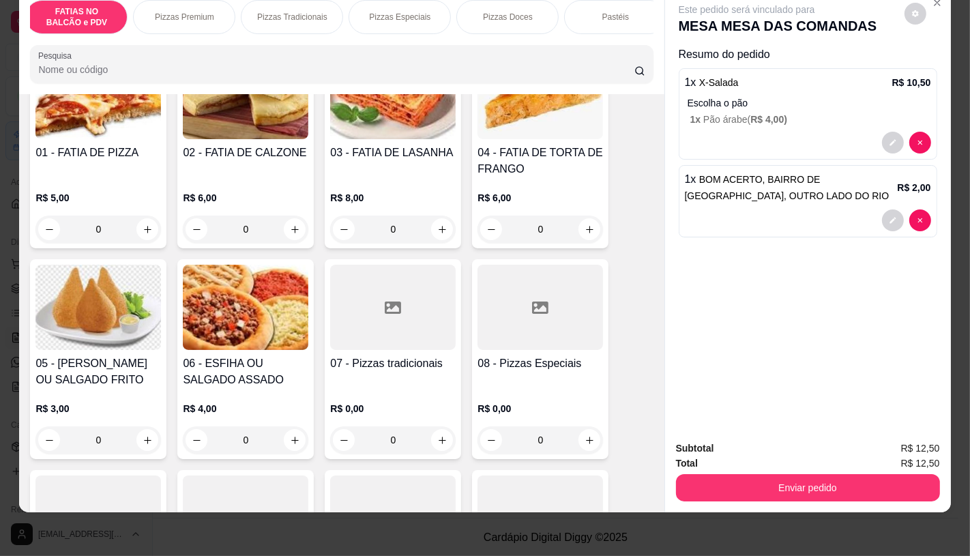
scroll to position [137, 0]
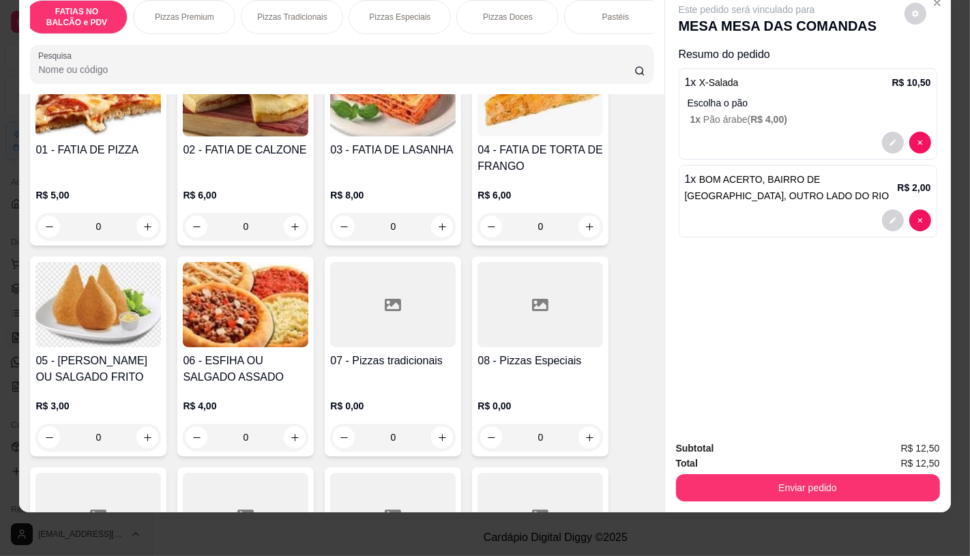
click at [144, 154] on h4 "01 - FATIA DE PIZZA" at bounding box center [98, 150] width 126 height 16
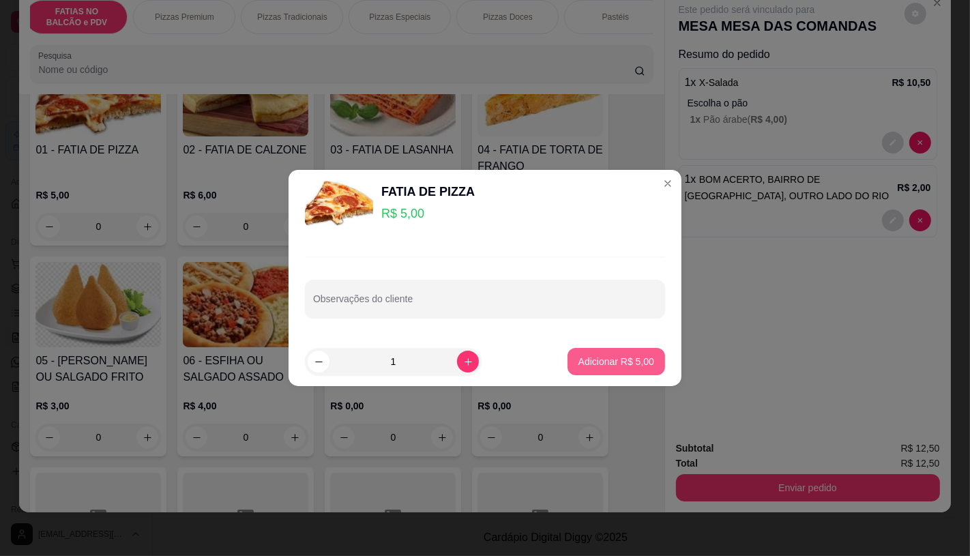
click at [604, 364] on p "Adicionar R$ 5,00" at bounding box center [617, 362] width 76 height 14
type input "1"
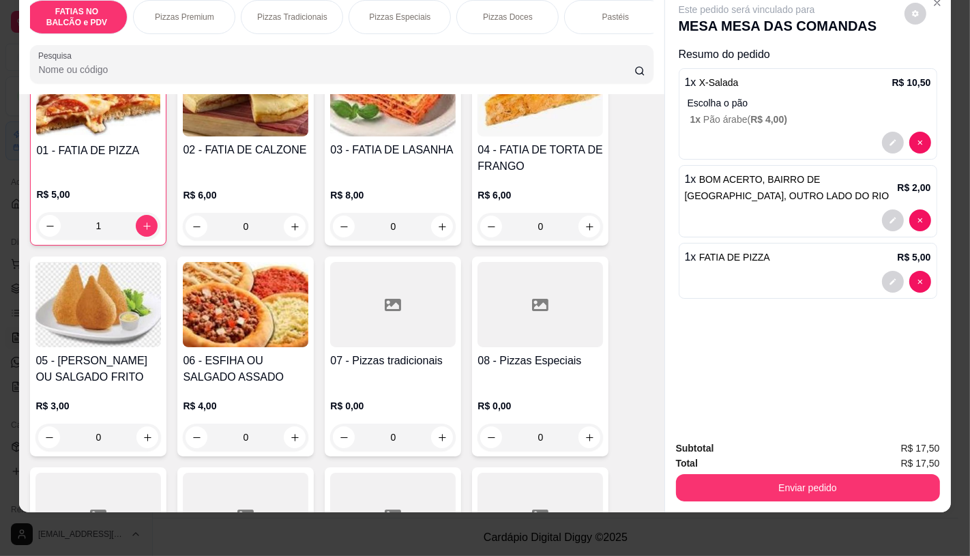
scroll to position [138, 0]
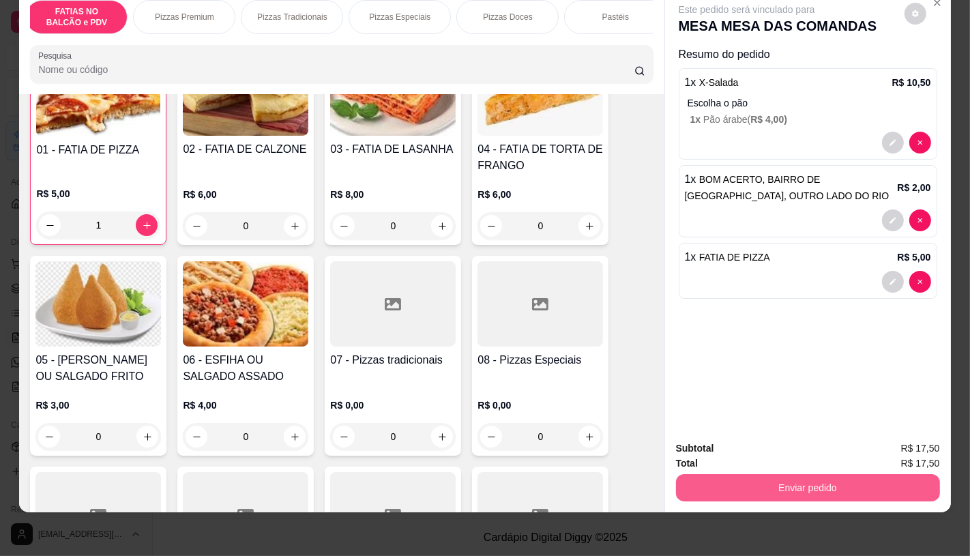
click at [808, 474] on button "Enviar pedido" at bounding box center [808, 487] width 264 height 27
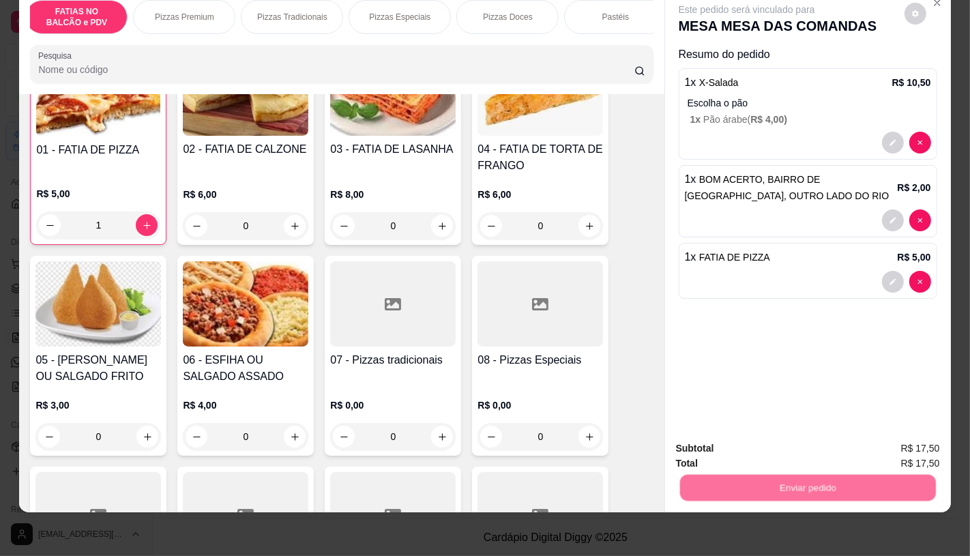
click at [770, 431] on button "Não registrar e enviar pedido" at bounding box center [762, 444] width 142 height 26
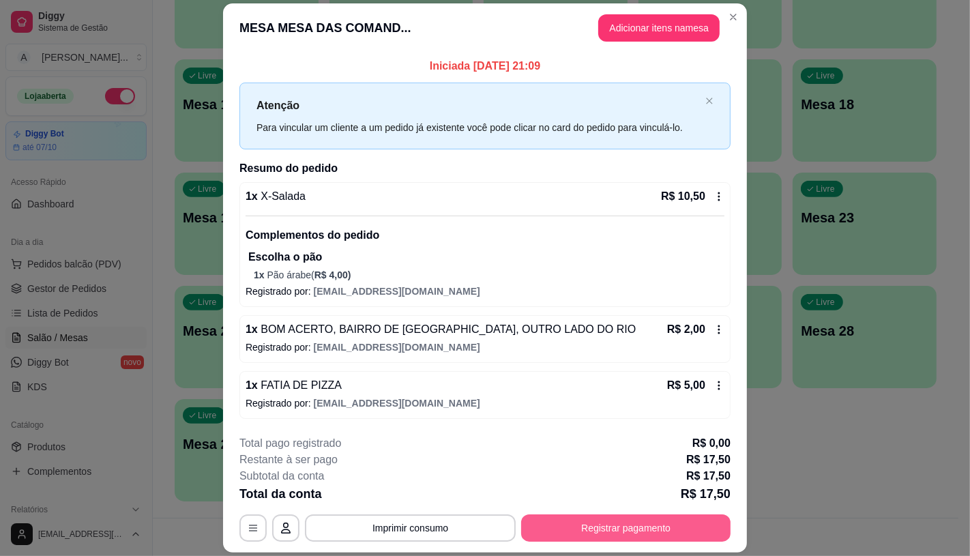
click at [710, 521] on button "Registrar pagamento" at bounding box center [625, 527] width 209 height 27
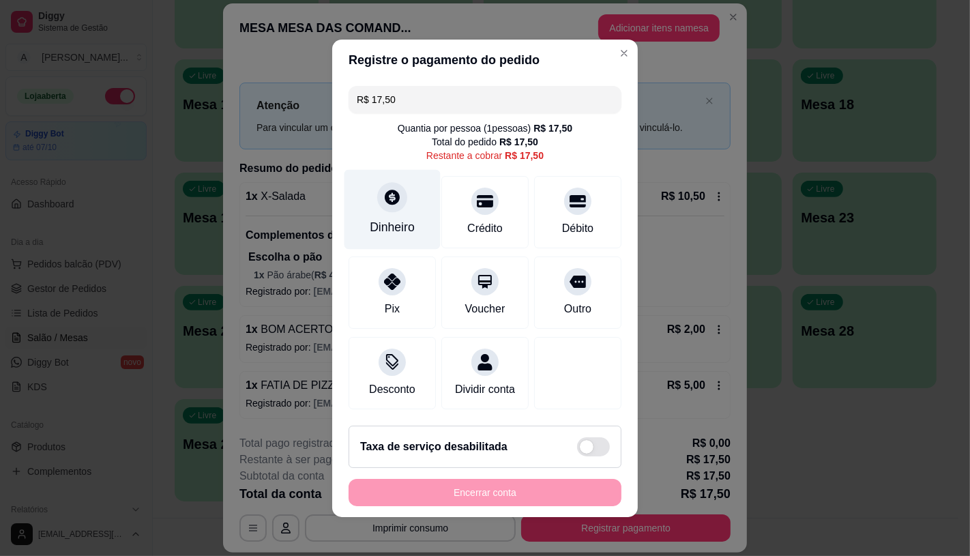
click at [391, 198] on icon at bounding box center [392, 197] width 18 height 18
type input "R$ 0,00"
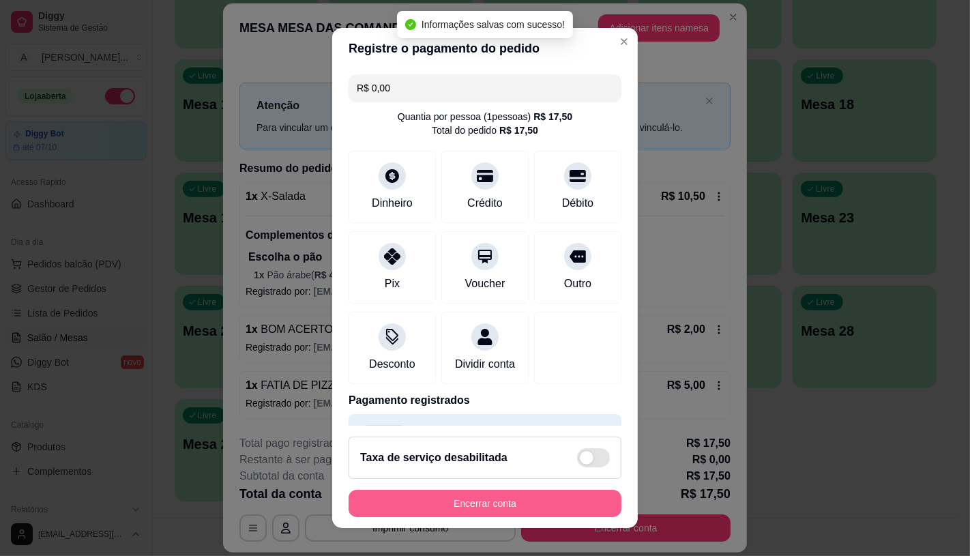
click at [562, 506] on div "Encerrar conta" at bounding box center [485, 503] width 273 height 27
click at [562, 506] on button "Encerrar conta" at bounding box center [485, 504] width 265 height 27
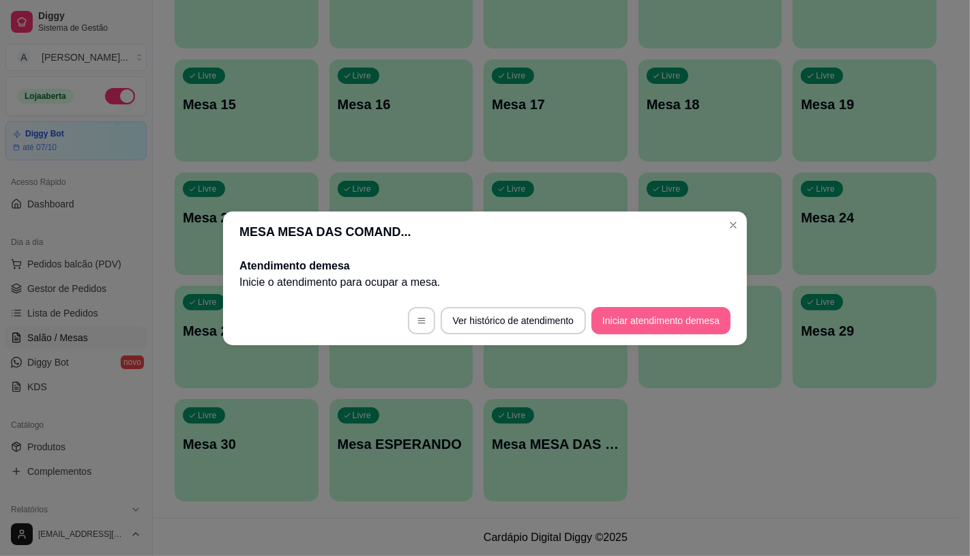
click at [696, 309] on button "Iniciar atendimento de mesa" at bounding box center [661, 320] width 139 height 27
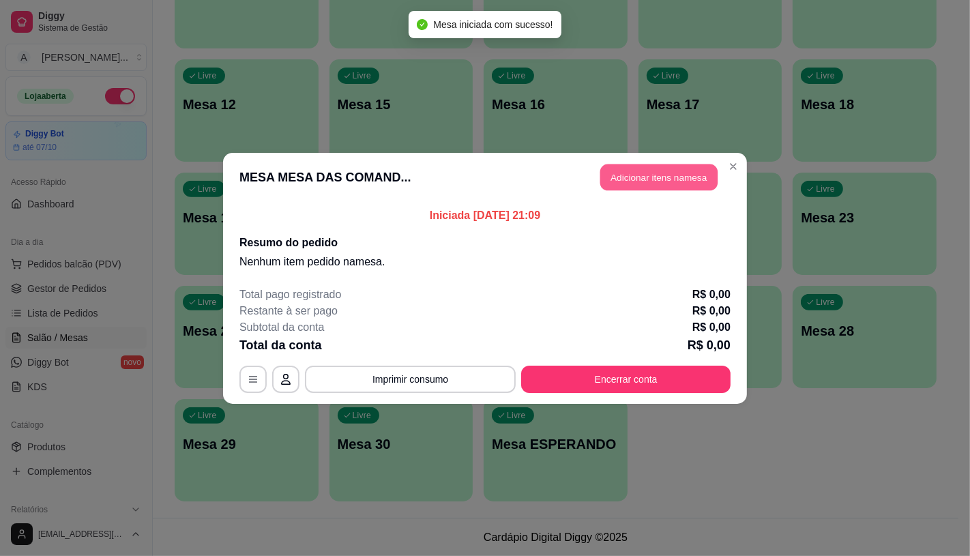
click at [645, 175] on button "Adicionar itens na mesa" at bounding box center [658, 177] width 117 height 27
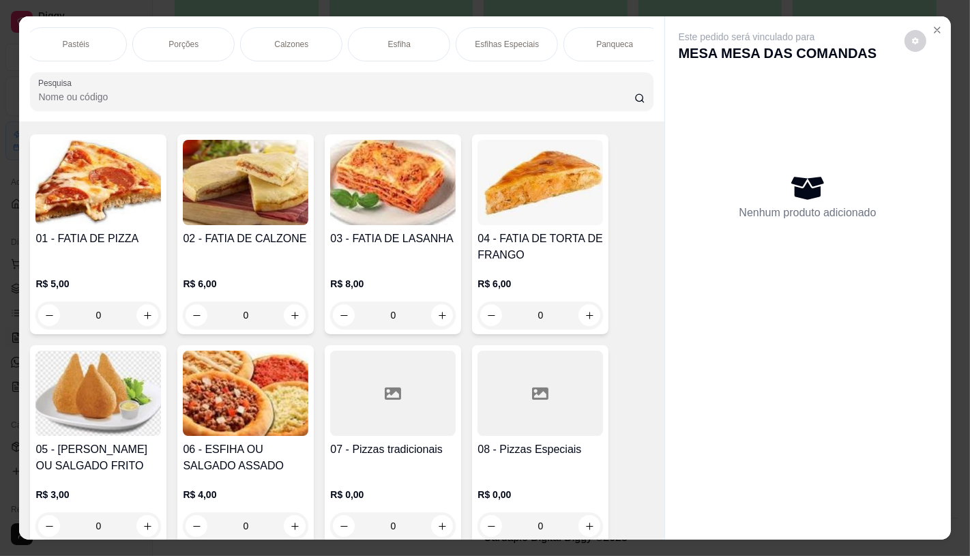
scroll to position [0, 1090]
click at [179, 42] on p "Sanduíches" at bounding box center [177, 44] width 43 height 11
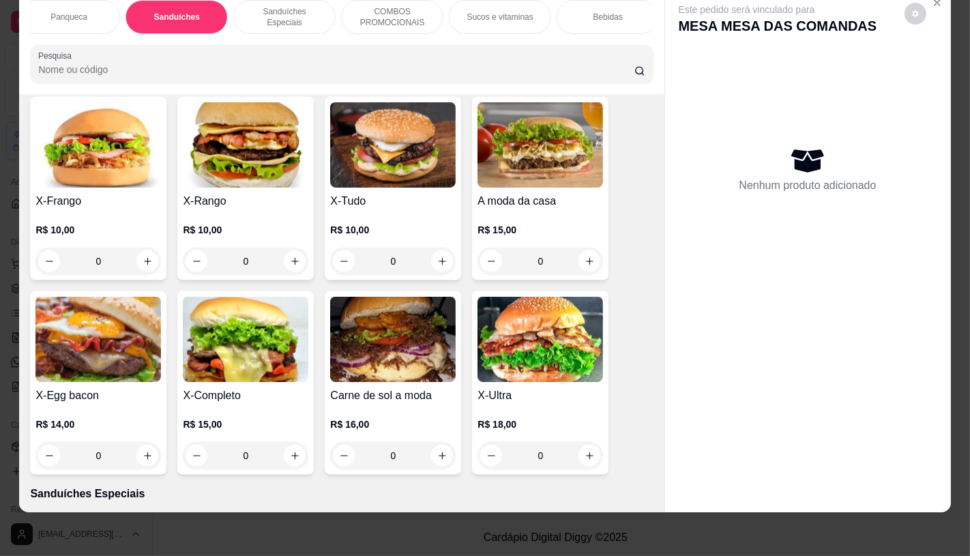
scroll to position [6045, 0]
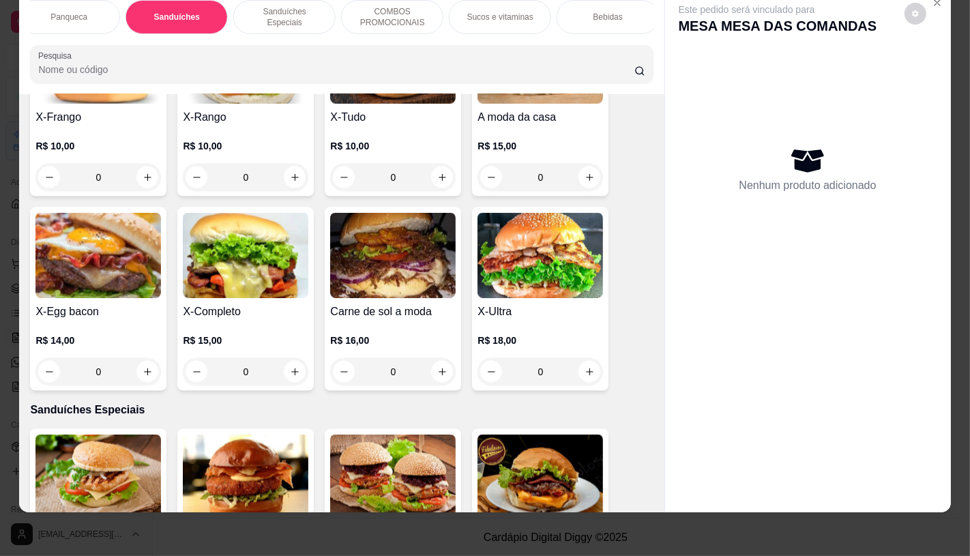
click at [512, 224] on img at bounding box center [541, 255] width 126 height 85
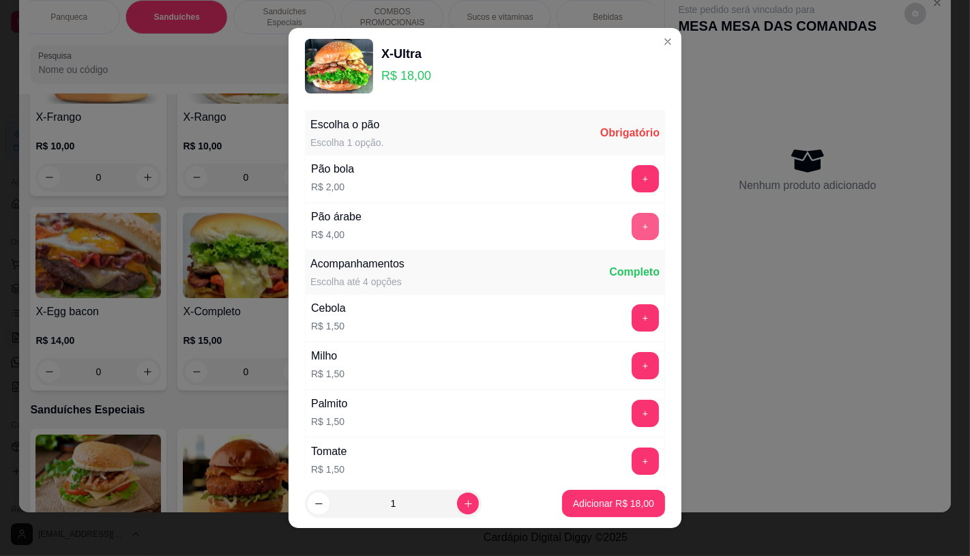
click at [632, 226] on button "+" at bounding box center [645, 226] width 27 height 27
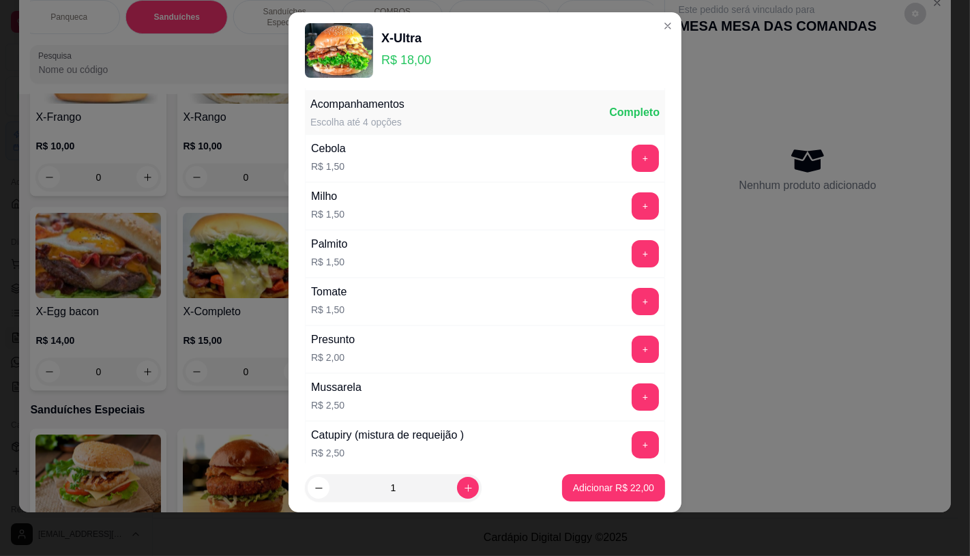
scroll to position [146, 0]
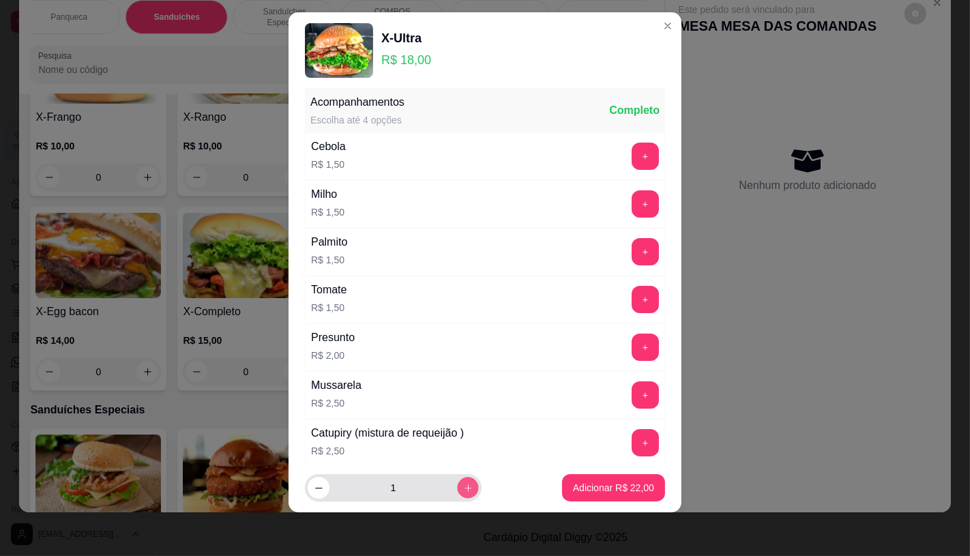
click at [463, 488] on icon "increase-product-quantity" at bounding box center [468, 488] width 10 height 10
type input "2"
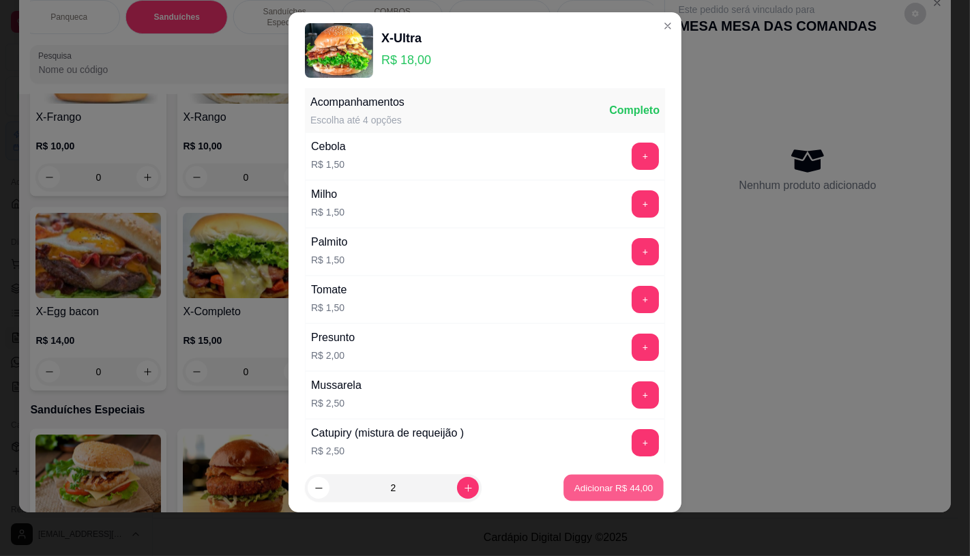
click at [585, 482] on p "Adicionar R$ 44,00" at bounding box center [613, 488] width 79 height 13
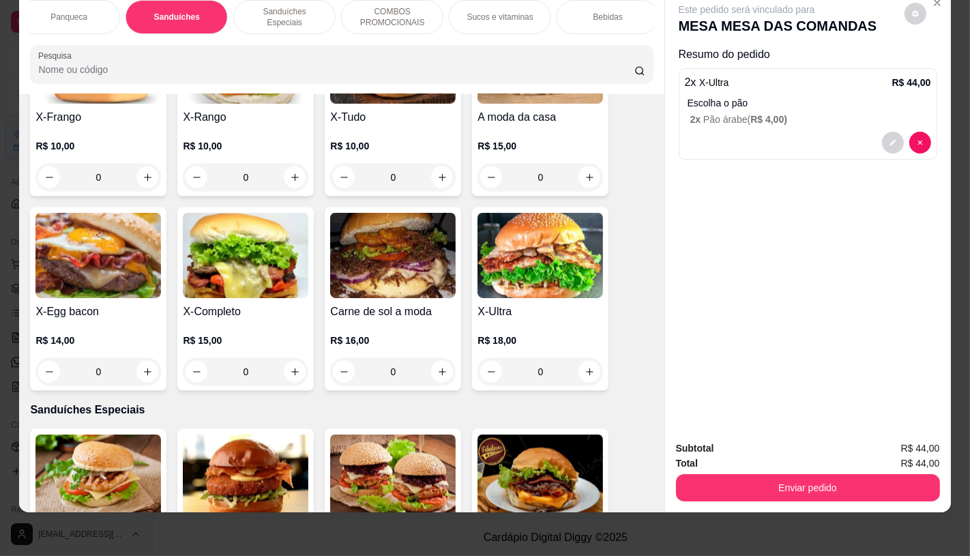
scroll to position [0, 1419]
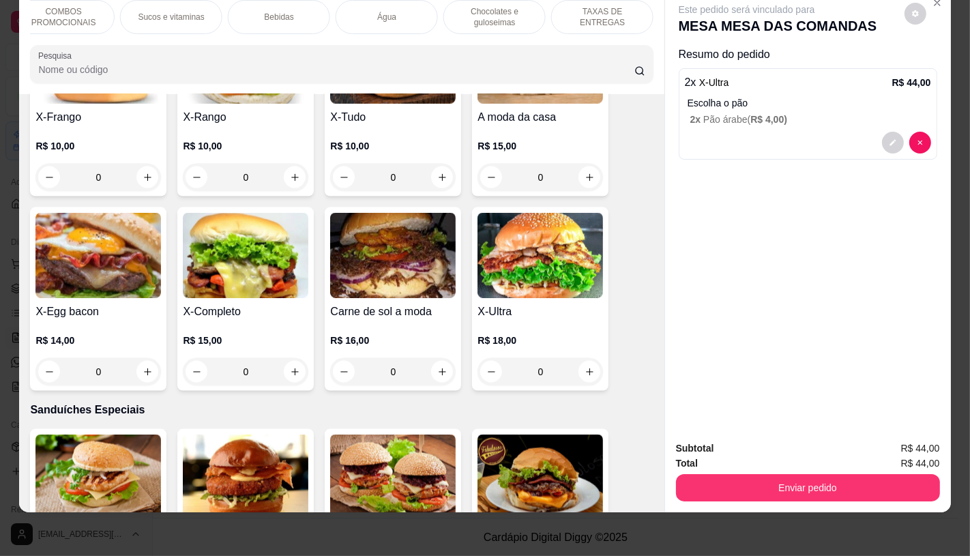
click at [626, 22] on div "TAXAS DE ENTREGAS" at bounding box center [602, 17] width 102 height 34
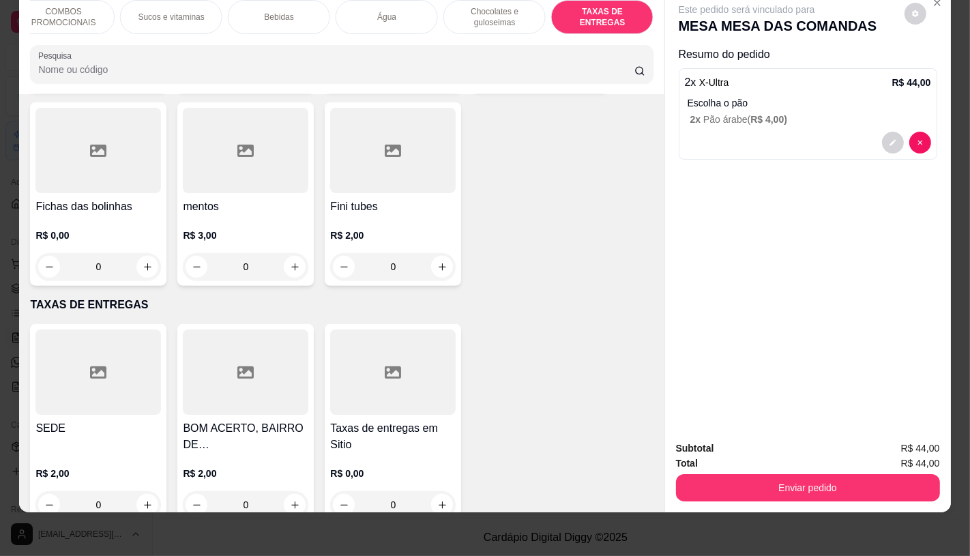
click at [123, 420] on h4 "SEDE" at bounding box center [98, 428] width 126 height 16
click at [237, 366] on icon at bounding box center [245, 372] width 16 height 12
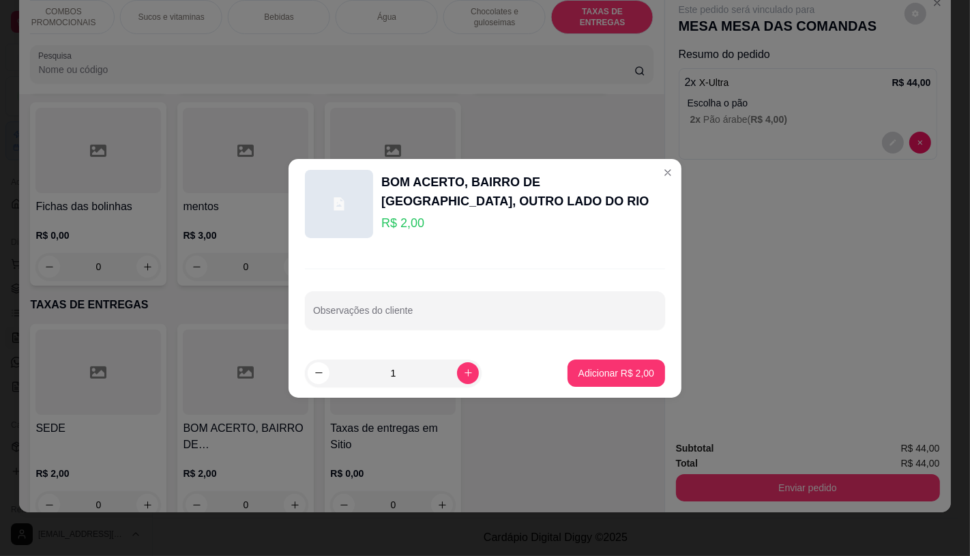
click at [568, 370] on button "Adicionar R$ 2,00" at bounding box center [617, 373] width 98 height 27
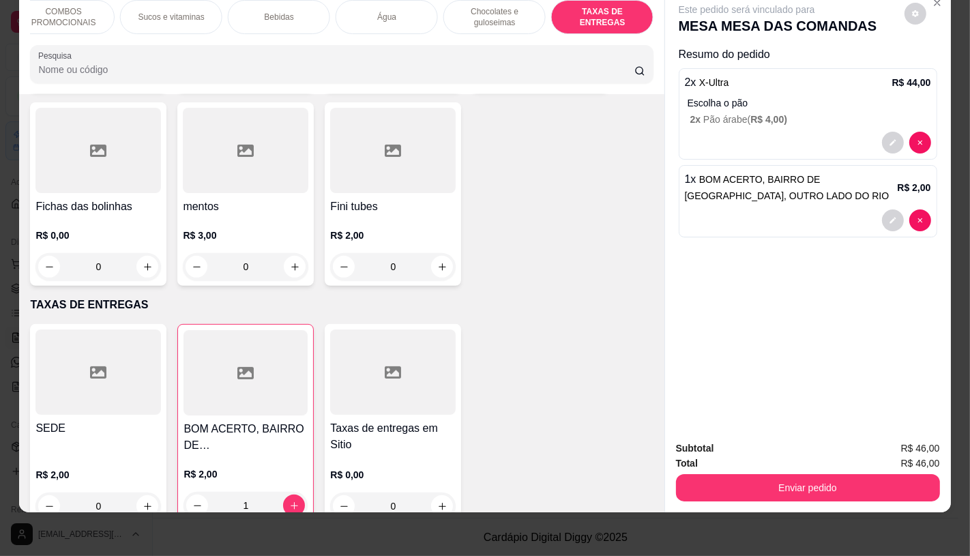
type input "1"
click at [746, 474] on button "Enviar pedido" at bounding box center [808, 487] width 264 height 27
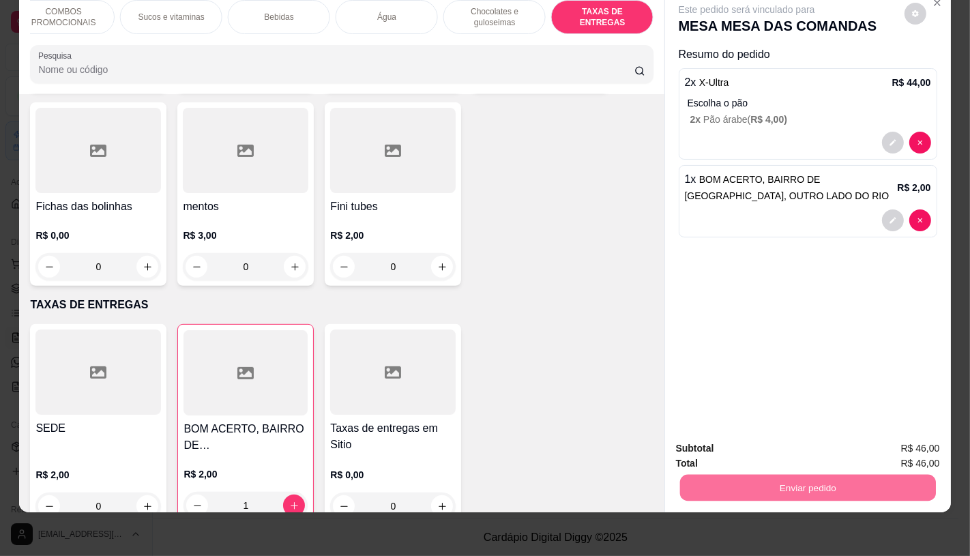
click at [760, 432] on button "Não registrar e enviar pedido" at bounding box center [762, 443] width 138 height 25
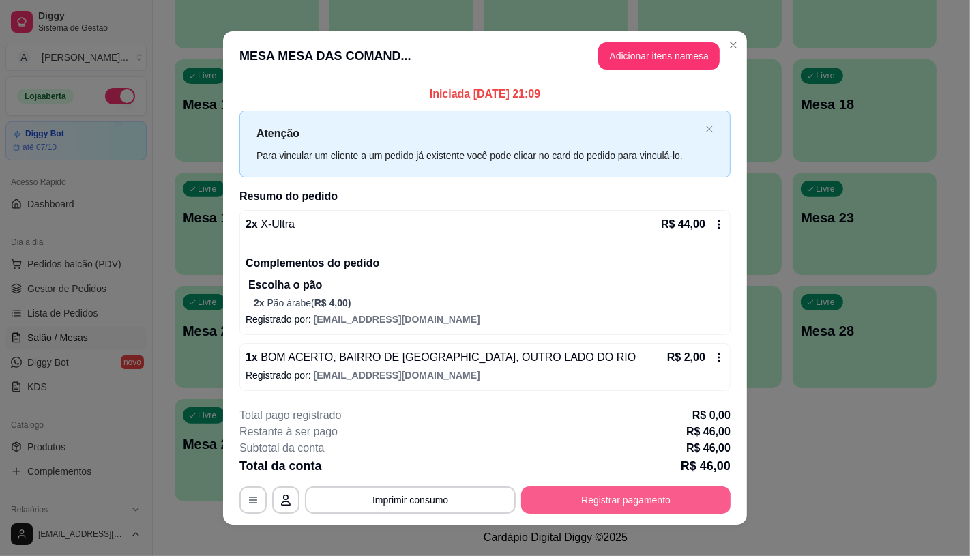
click at [646, 497] on button "Registrar pagamento" at bounding box center [625, 499] width 209 height 27
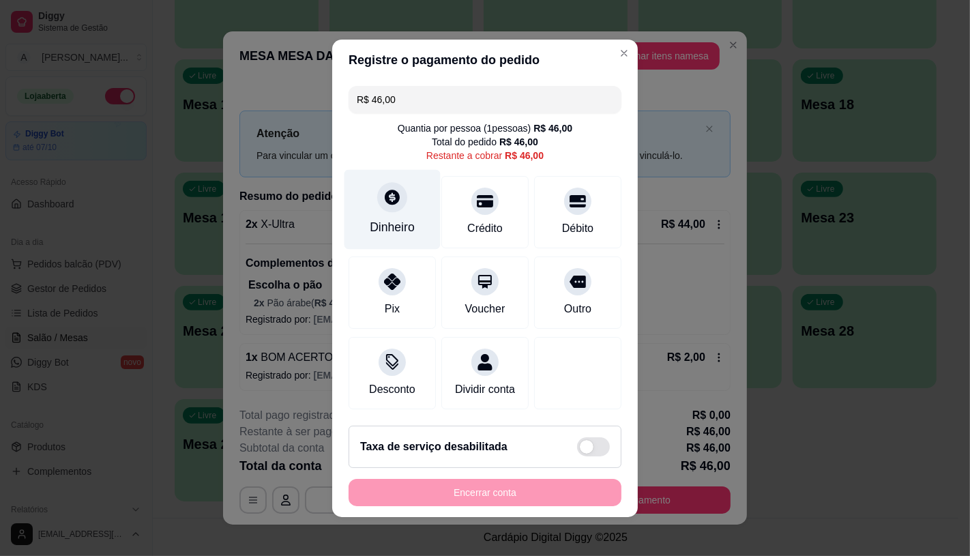
click at [422, 174] on div "Dinheiro" at bounding box center [393, 209] width 96 height 80
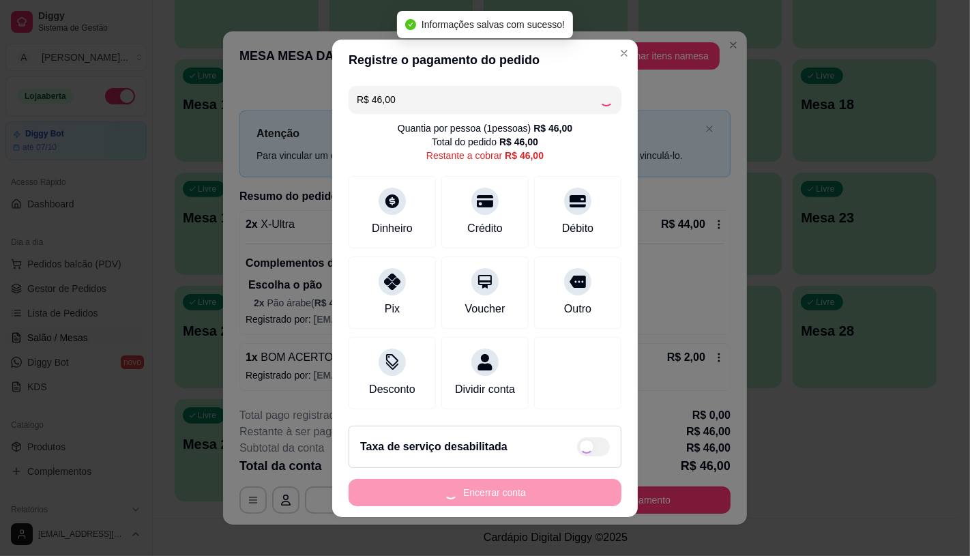
type input "R$ 0,00"
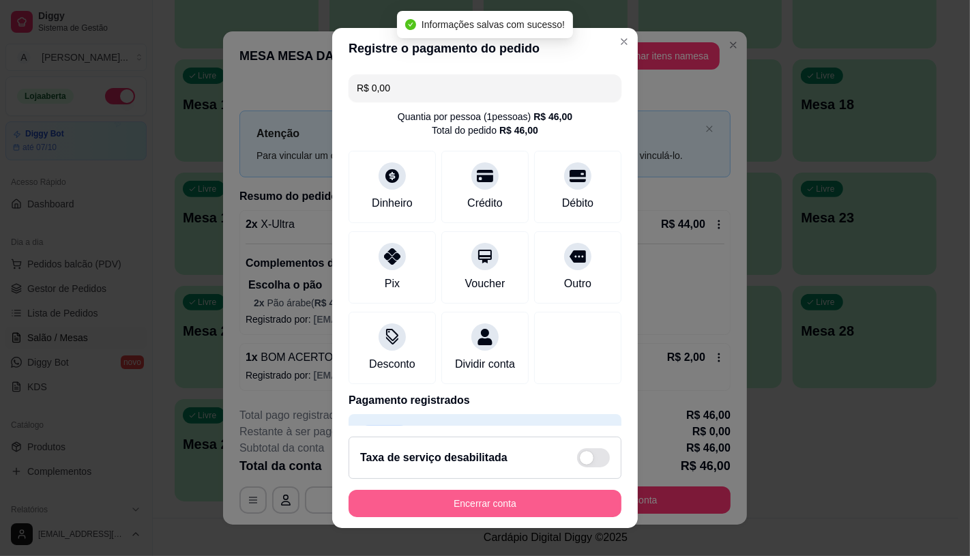
click at [508, 509] on button "Encerrar conta" at bounding box center [485, 503] width 273 height 27
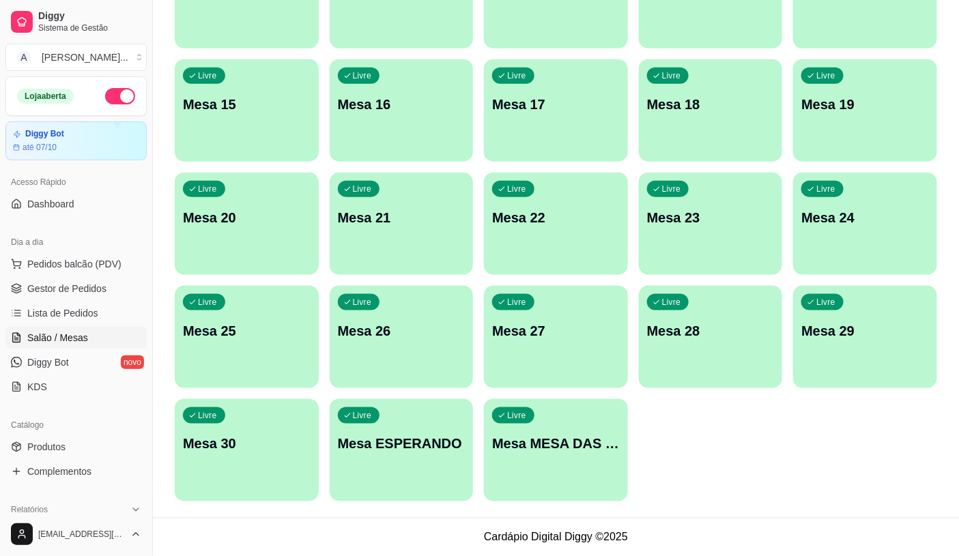
click at [577, 426] on div "Livre Mesa MESA DAS COMANDAS" at bounding box center [556, 442] width 144 height 86
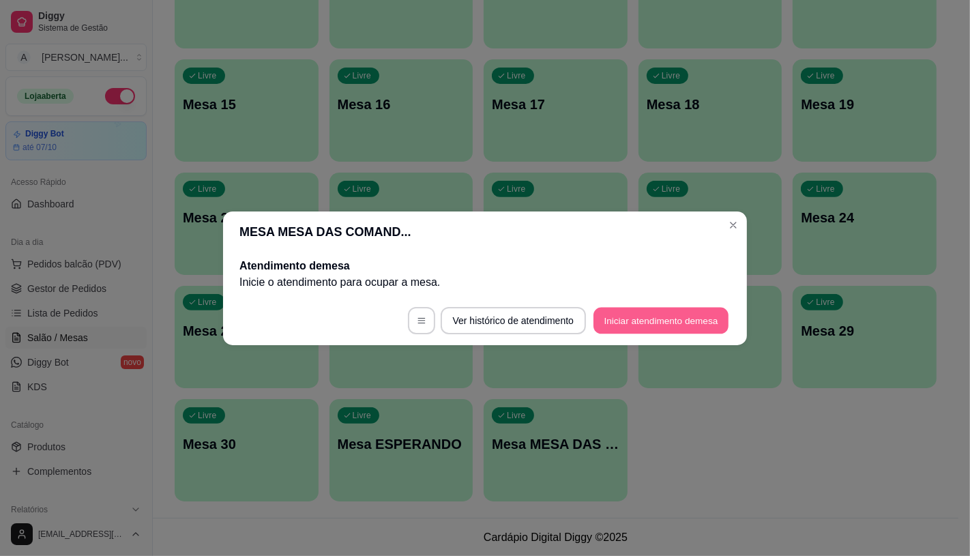
click at [624, 317] on button "Iniciar atendimento de mesa" at bounding box center [661, 320] width 135 height 27
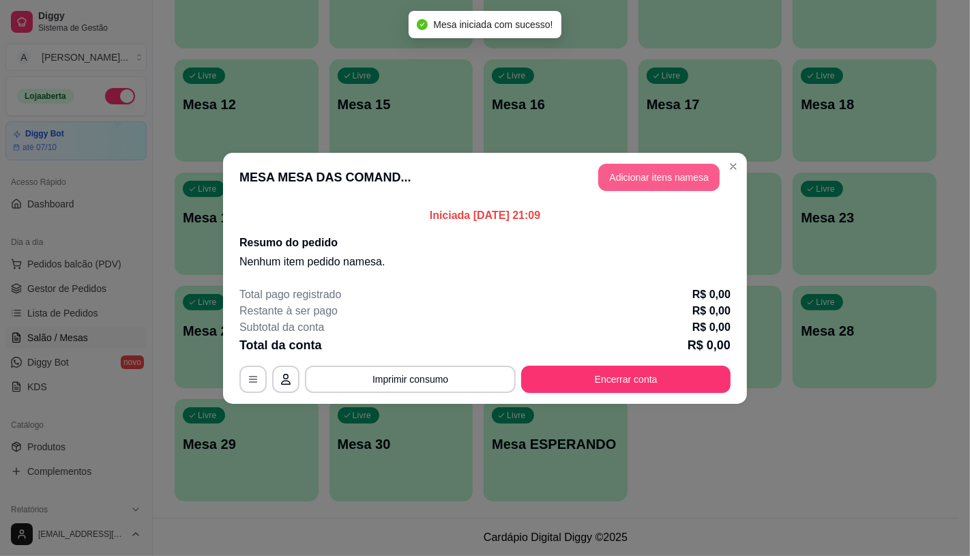
click at [666, 172] on button "Adicionar itens na mesa" at bounding box center [658, 177] width 121 height 27
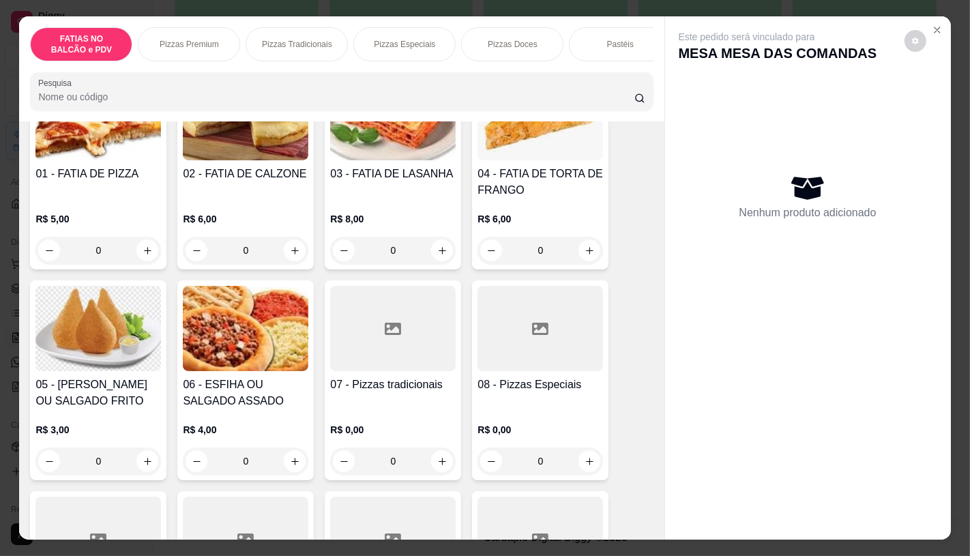
scroll to position [151, 0]
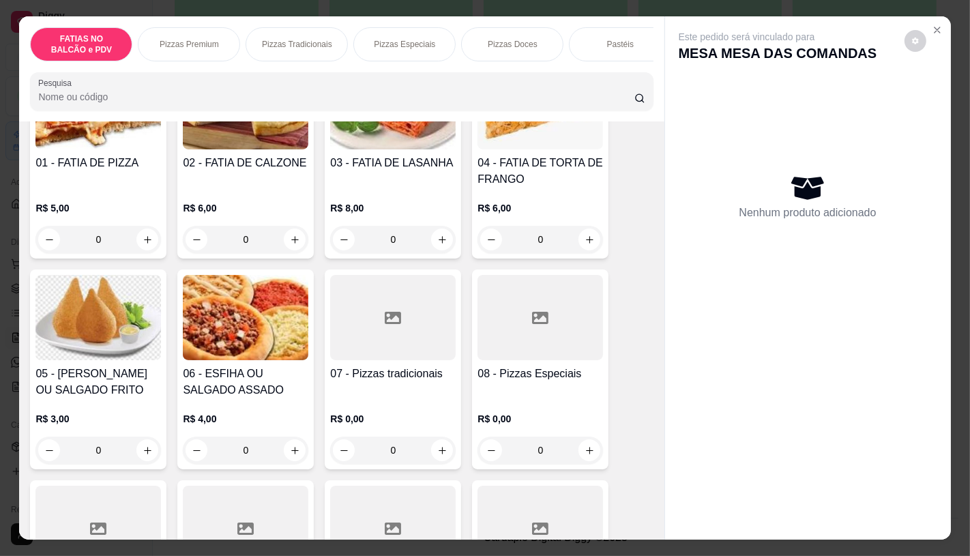
click at [384, 360] on div at bounding box center [393, 317] width 126 height 85
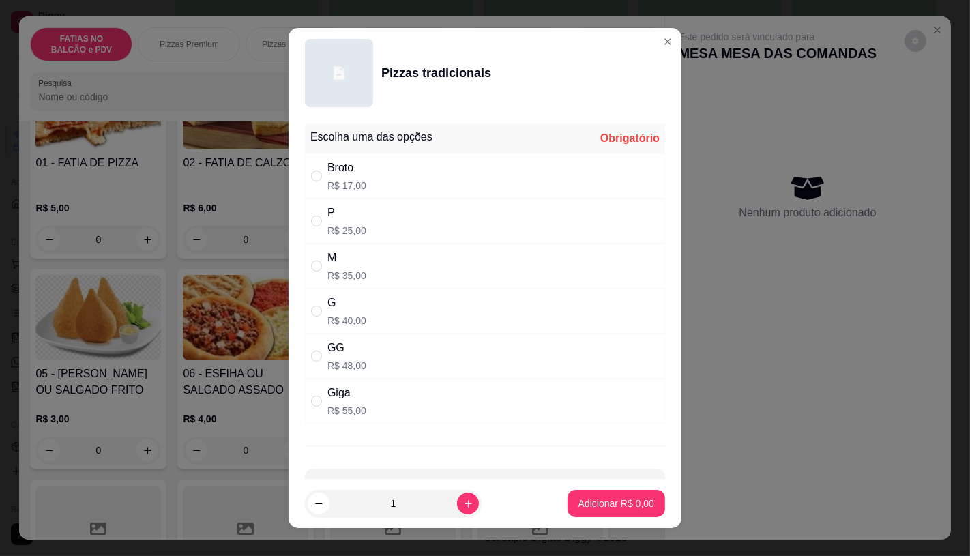
click at [342, 304] on div "G" at bounding box center [346, 303] width 39 height 16
radio input "true"
click at [591, 509] on p "Adicionar R$ 40,00" at bounding box center [613, 503] width 79 height 13
type input "1"
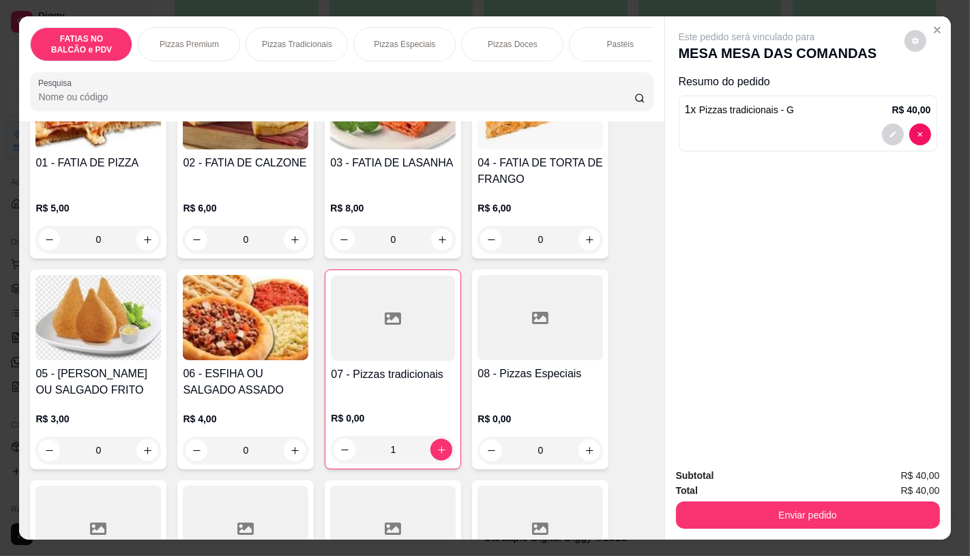
click at [348, 55] on div "FATIAS NO BALCÃO e PDV Pizzas Premium Pizzas Tradicionais Pizzas Especiais Pizz…" at bounding box center [341, 44] width 623 height 34
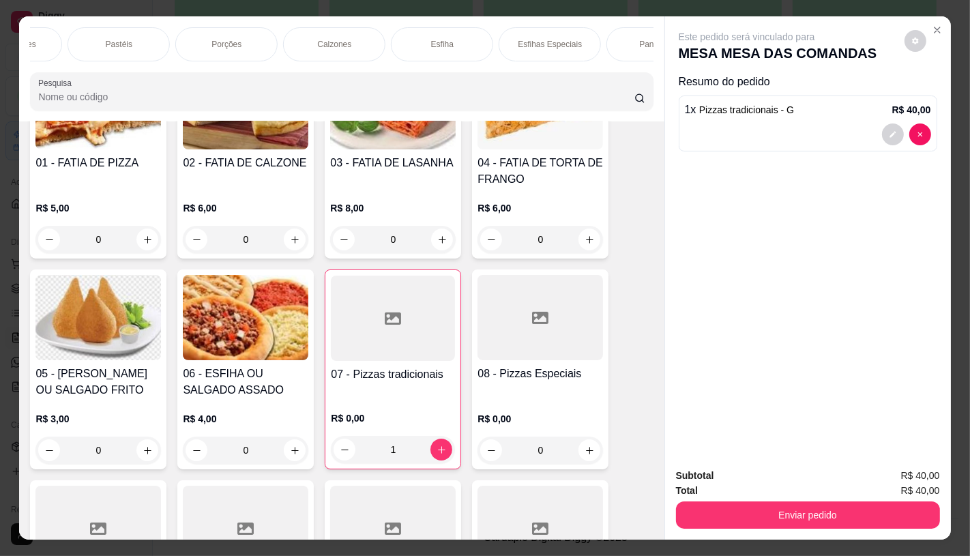
scroll to position [0, 457]
click at [180, 40] on div "Pastéis" at bounding box center [163, 44] width 102 height 34
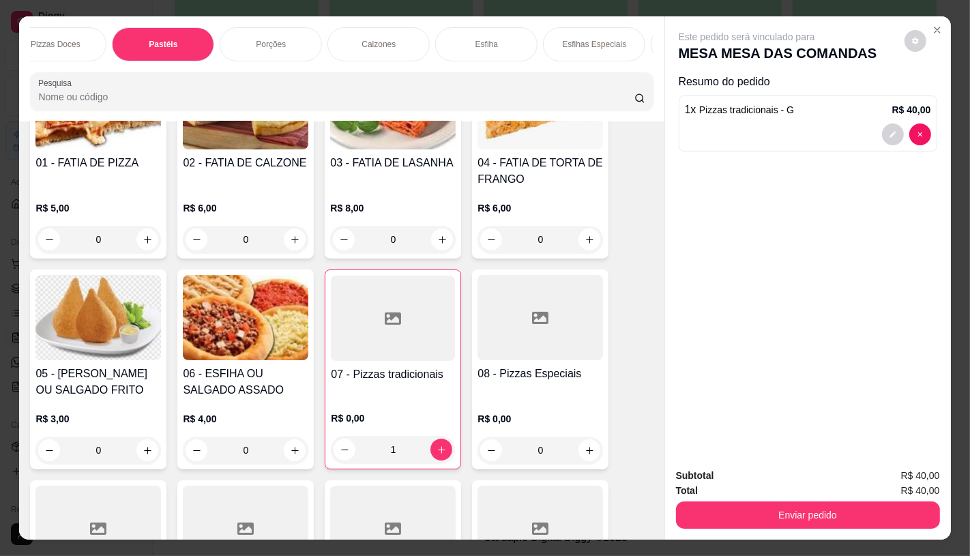
scroll to position [32, 0]
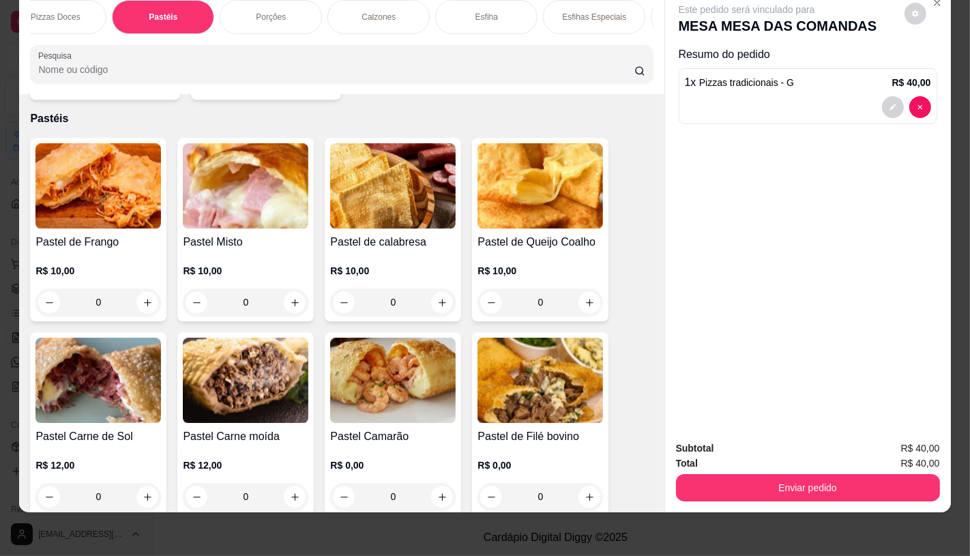
click at [75, 194] on img at bounding box center [98, 185] width 126 height 85
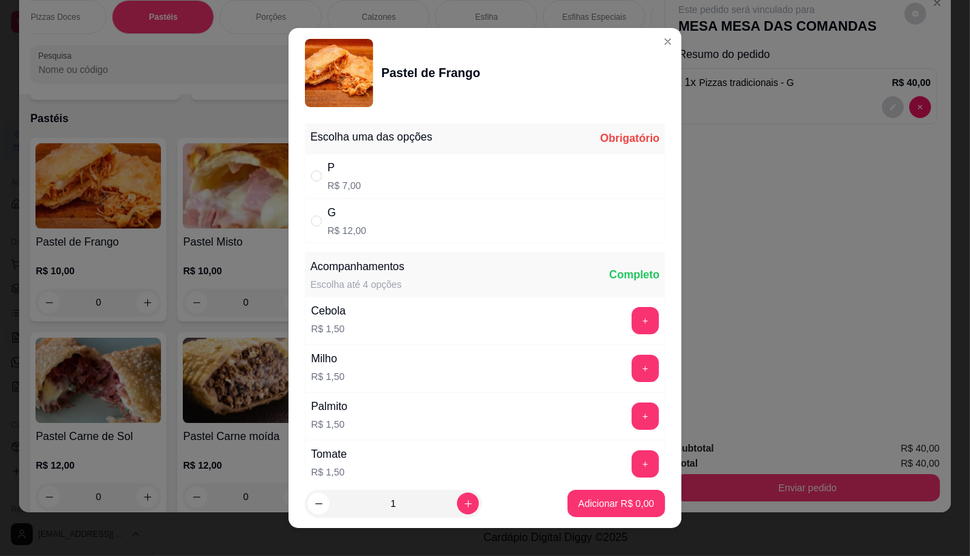
click at [371, 199] on div "G R$ 12,00" at bounding box center [485, 221] width 360 height 45
radio input "true"
click at [368, 186] on div "P R$ 7,00" at bounding box center [485, 176] width 360 height 45
radio input "true"
radio input "false"
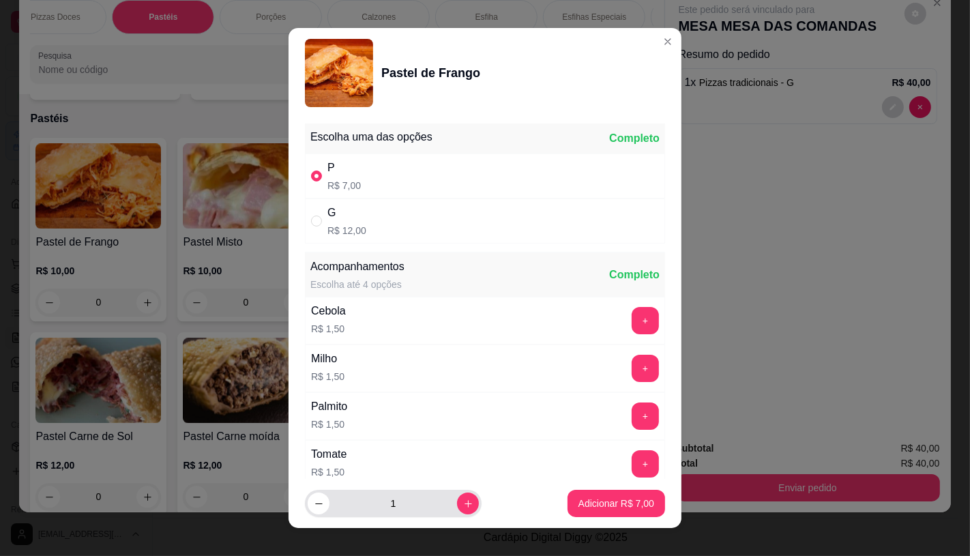
click at [453, 515] on div "1" at bounding box center [393, 503] width 171 height 27
click at [457, 504] on button "increase-product-quantity" at bounding box center [468, 504] width 22 height 22
type input "2"
click at [579, 509] on p "Adicionar R$ 14,00" at bounding box center [613, 503] width 79 height 13
type input "2"
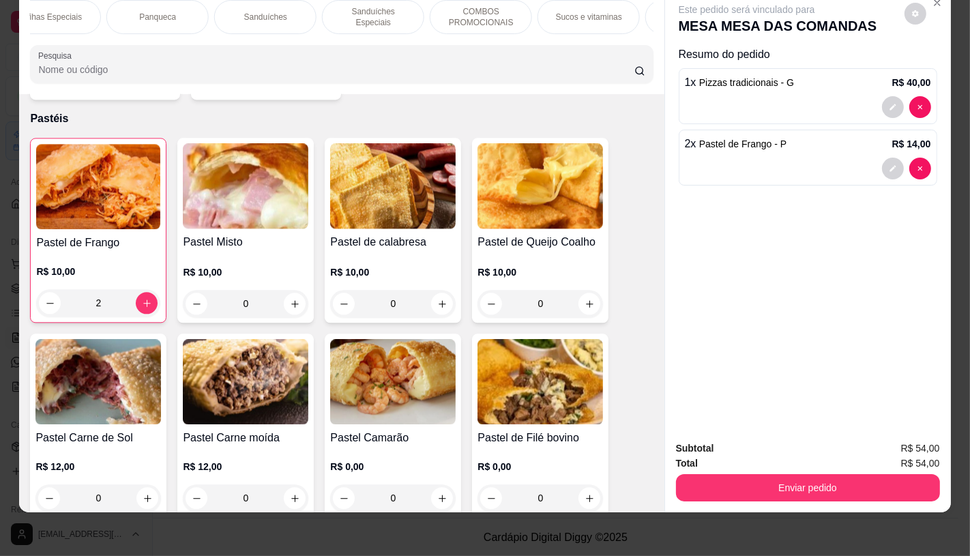
scroll to position [0, 1419]
click at [626, 11] on p "TAXAS DE ENTREGAS" at bounding box center [602, 17] width 79 height 22
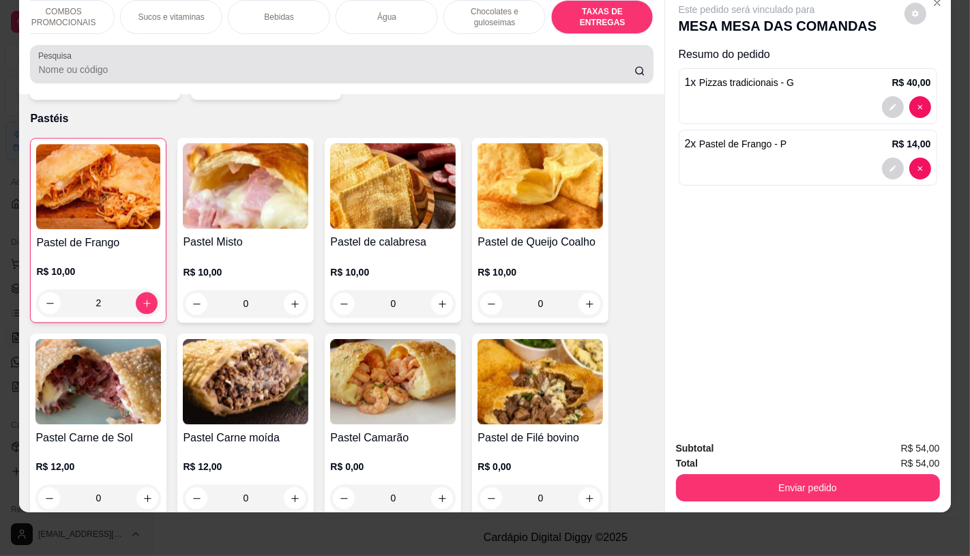
scroll to position [9125, 0]
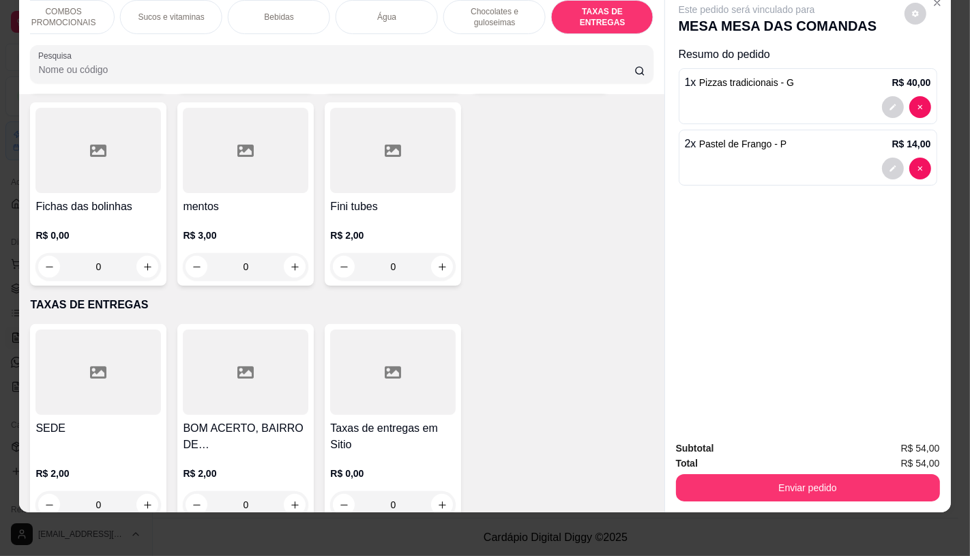
click at [162, 325] on div "SEDE R$ 2,00 0 BOM ACERTO, BAIRRO DE FATIMA, OUTRO LADO DO RIO R$ 2,00 0 Taxas …" at bounding box center [341, 424] width 623 height 200
click at [158, 328] on div "SEDE R$ 2,00 0" at bounding box center [98, 424] width 136 height 200
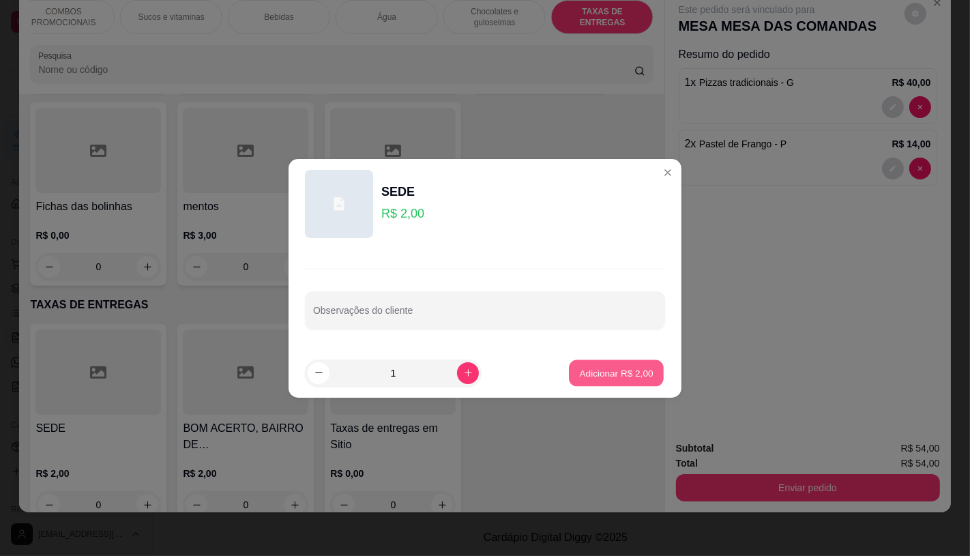
click at [611, 379] on p "Adicionar R$ 2,00" at bounding box center [616, 372] width 74 height 13
type input "1"
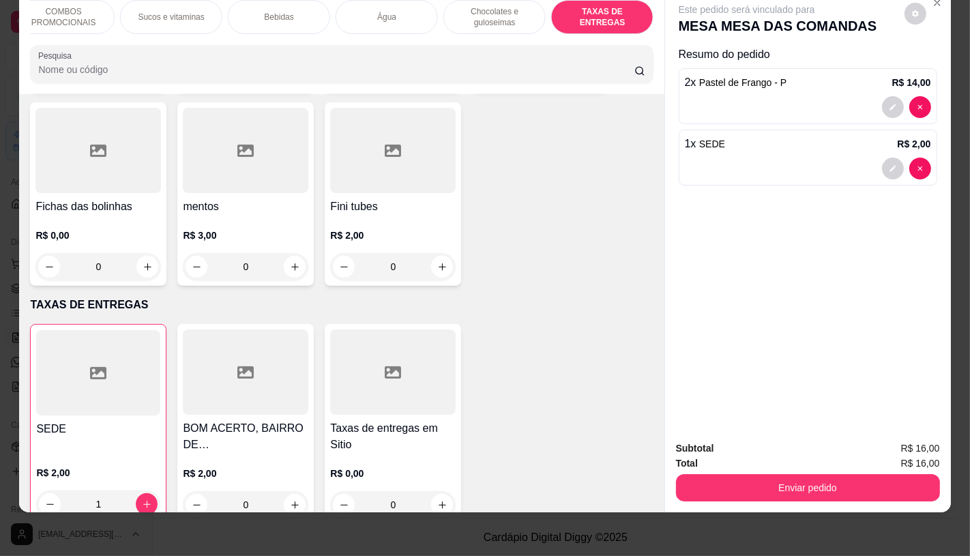
type input "0"
click at [111, 8] on p "FATIAS NO BALCÃO e PDV" at bounding box center [81, 17] width 79 height 22
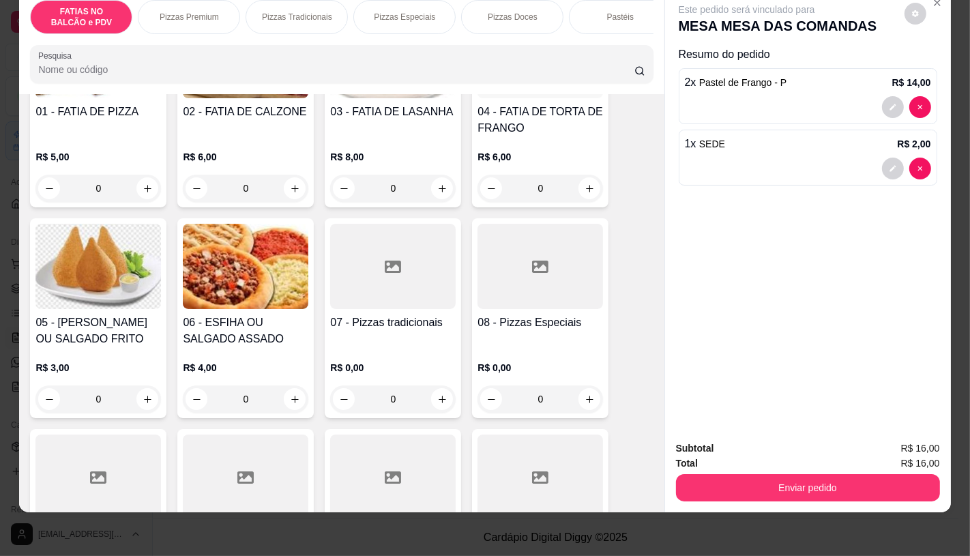
scroll to position [213, 0]
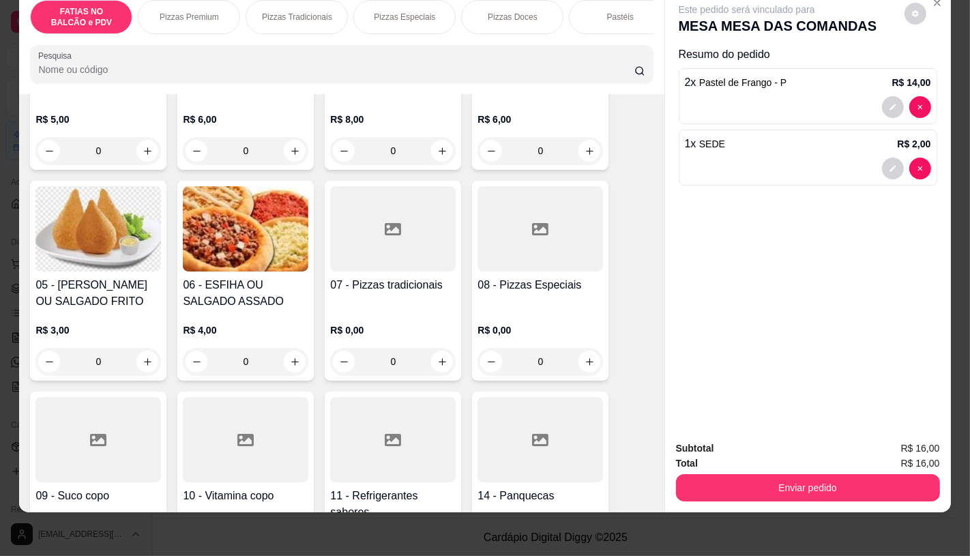
click at [526, 290] on h4 "08 - Pizzas Especiais" at bounding box center [541, 285] width 126 height 16
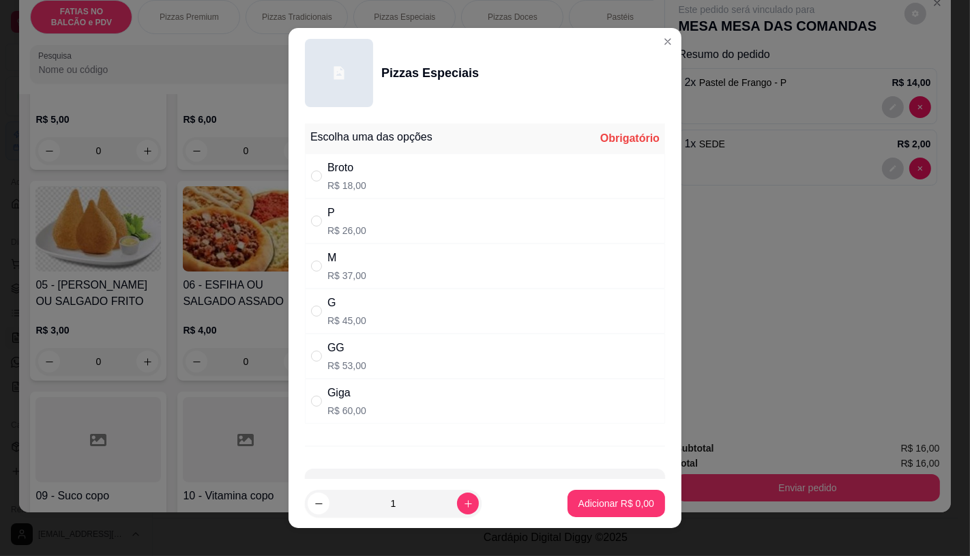
click at [362, 310] on div "G R$ 45,00" at bounding box center [485, 311] width 360 height 45
radio input "true"
click at [615, 508] on p "Adicionar R$ 45,00" at bounding box center [613, 503] width 79 height 13
type input "1"
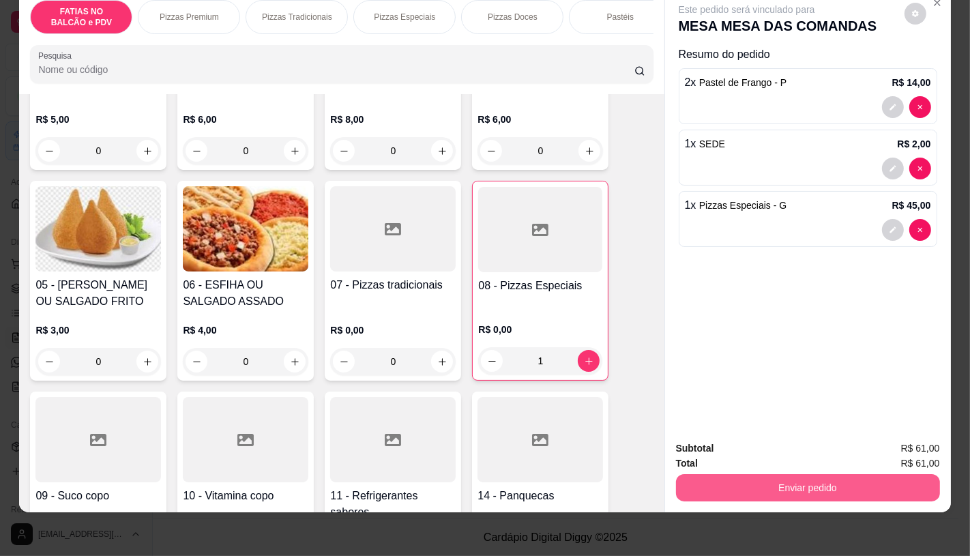
click at [746, 482] on button "Enviar pedido" at bounding box center [808, 487] width 264 height 27
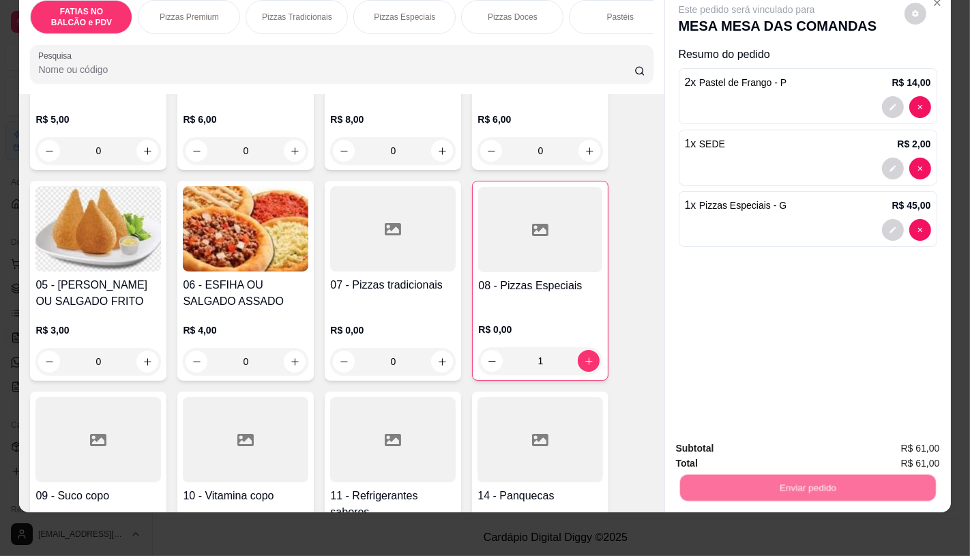
click at [742, 459] on div "Deseja registrar o cliente que fez esse pedido? Essa é uma forma de identificar…" at bounding box center [802, 427] width 244 height 63
click at [740, 448] on button "Não registrar e enviar pedido" at bounding box center [762, 443] width 138 height 25
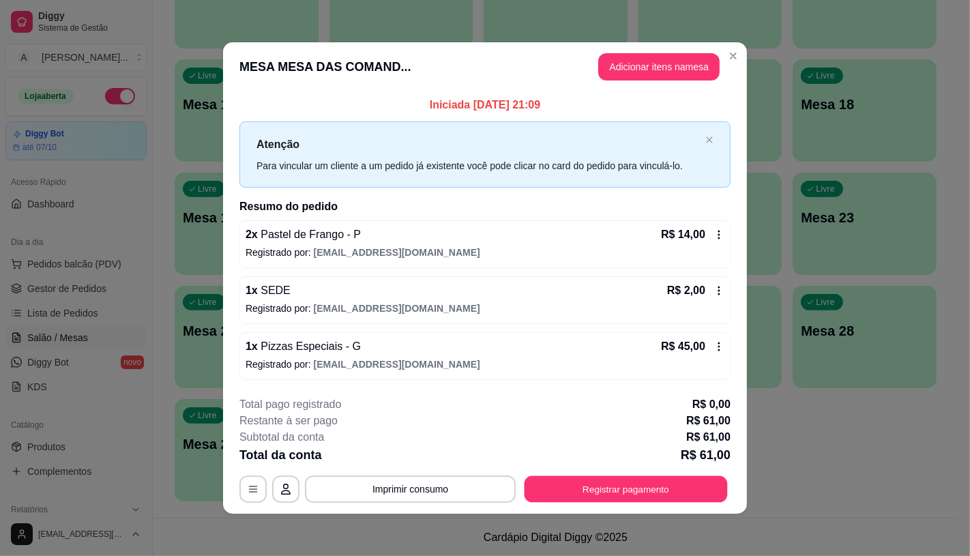
click at [718, 482] on button "Registrar pagamento" at bounding box center [626, 489] width 203 height 27
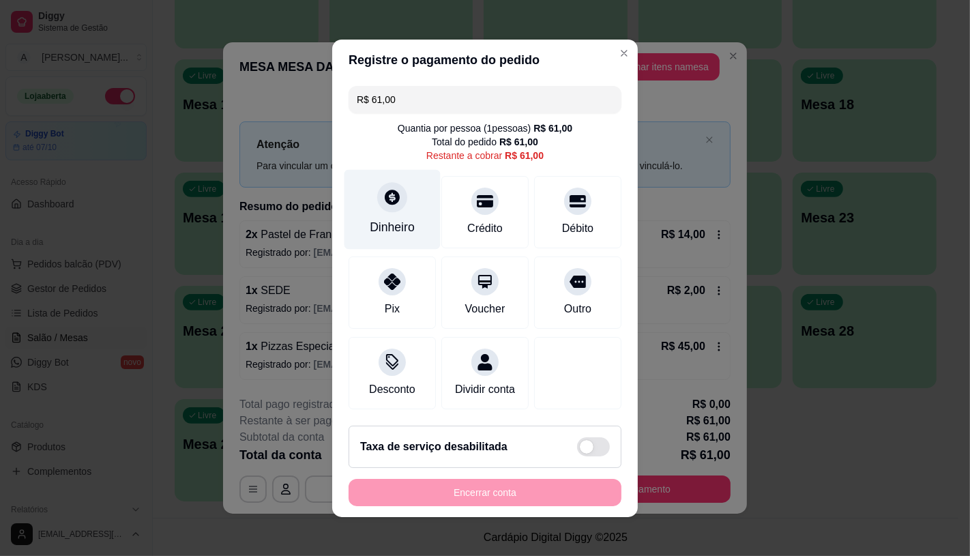
click at [377, 200] on div at bounding box center [392, 197] width 30 height 30
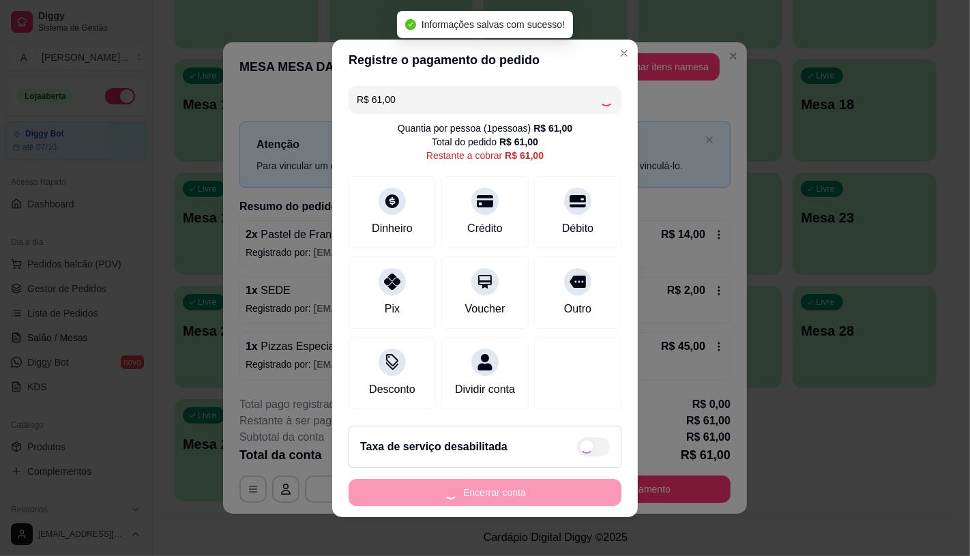
type input "R$ 0,00"
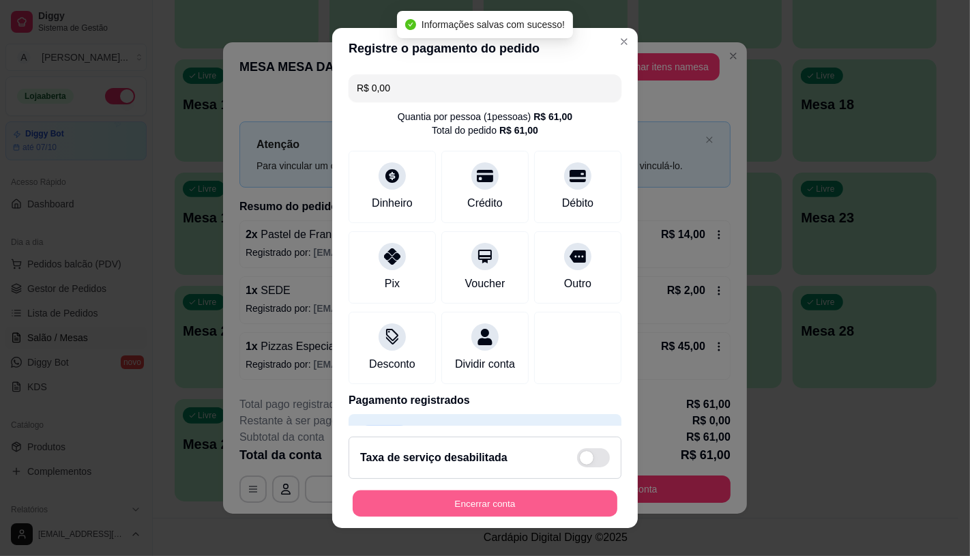
click at [526, 499] on button "Encerrar conta" at bounding box center [485, 504] width 265 height 27
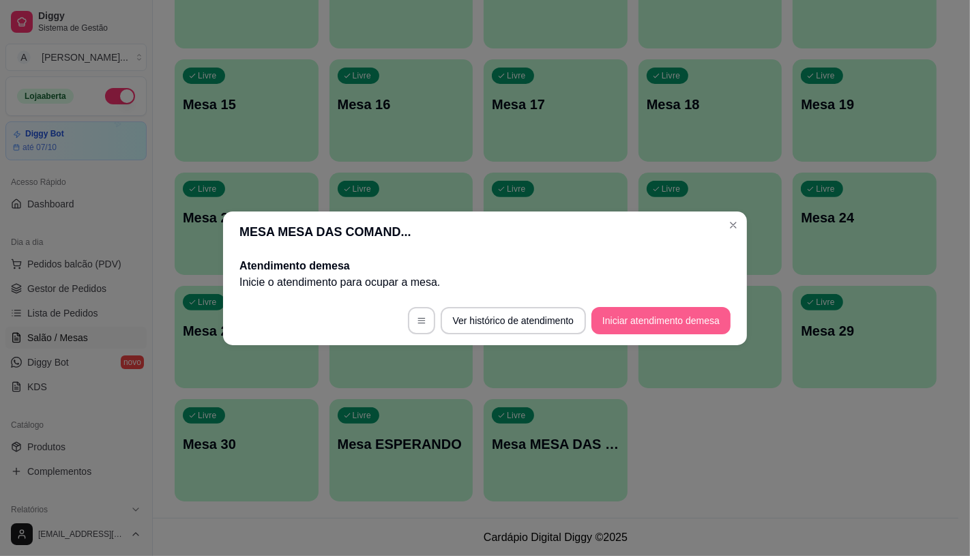
click at [622, 314] on button "Iniciar atendimento de mesa" at bounding box center [661, 320] width 139 height 27
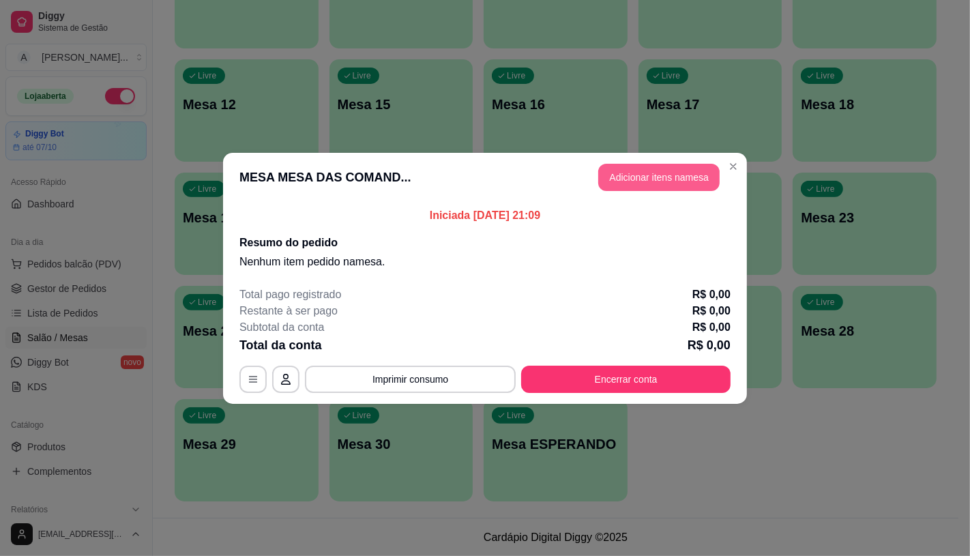
click at [655, 171] on button "Adicionar itens na mesa" at bounding box center [658, 177] width 121 height 27
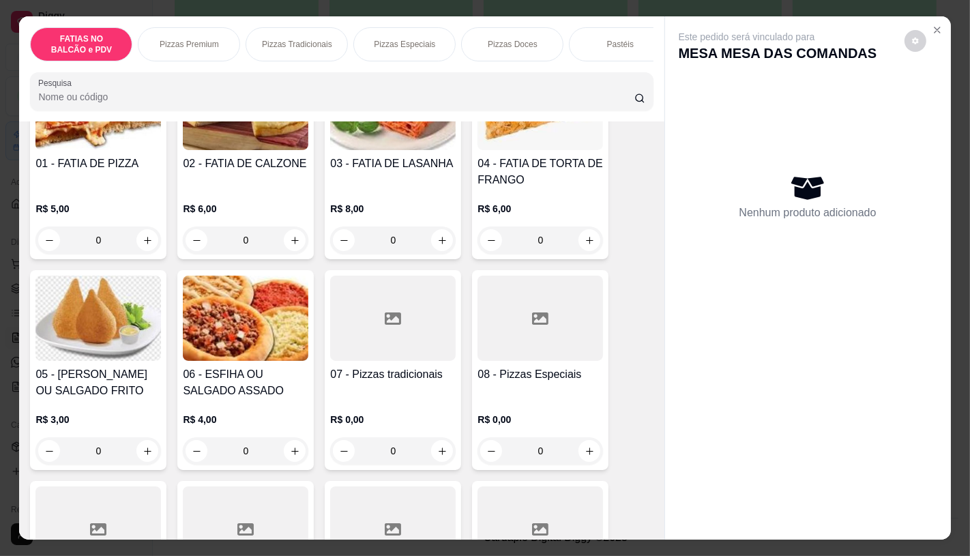
scroll to position [151, 0]
click at [392, 360] on div at bounding box center [393, 317] width 126 height 85
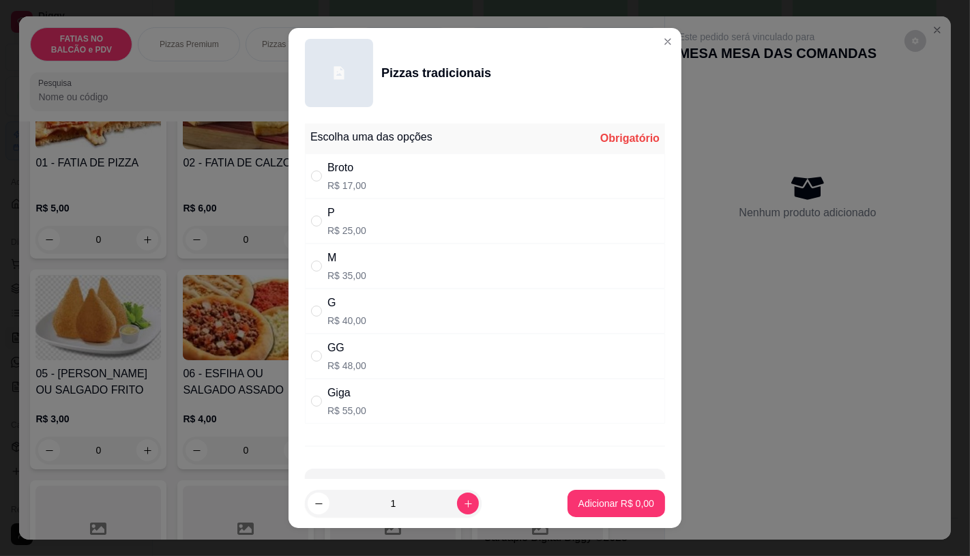
click at [364, 351] on div "GG R$ 48,00" at bounding box center [485, 356] width 360 height 45
radio input "true"
click at [594, 507] on p "Adicionar R$ 48,00" at bounding box center [613, 503] width 79 height 13
type input "1"
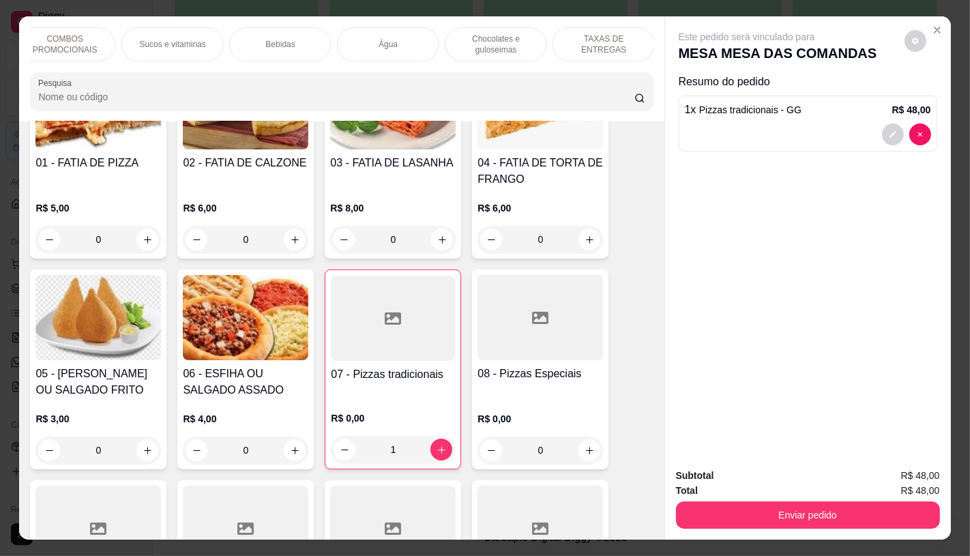
scroll to position [0, 1419]
click at [623, 41] on p "TAXAS DE ENTREGAS" at bounding box center [602, 44] width 79 height 22
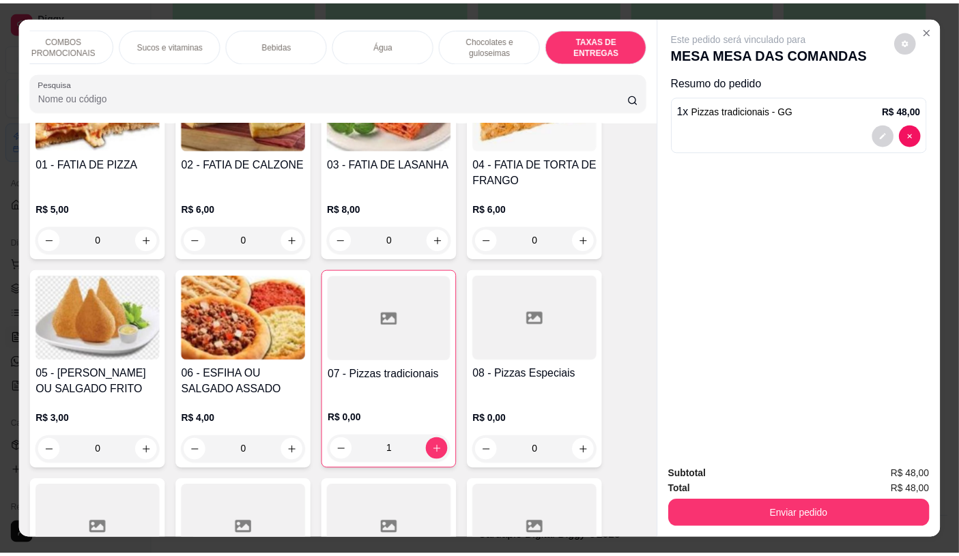
scroll to position [32, 0]
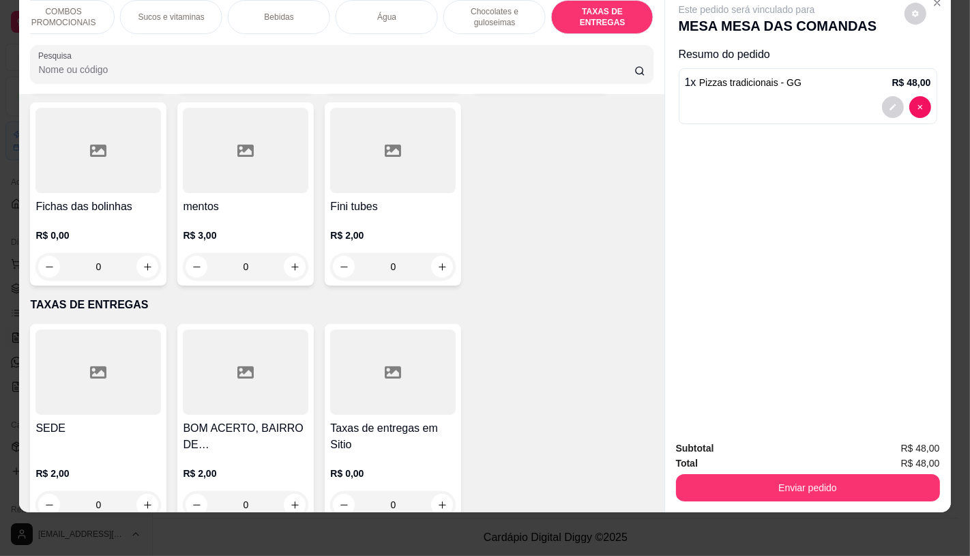
click at [196, 359] on div at bounding box center [246, 372] width 126 height 85
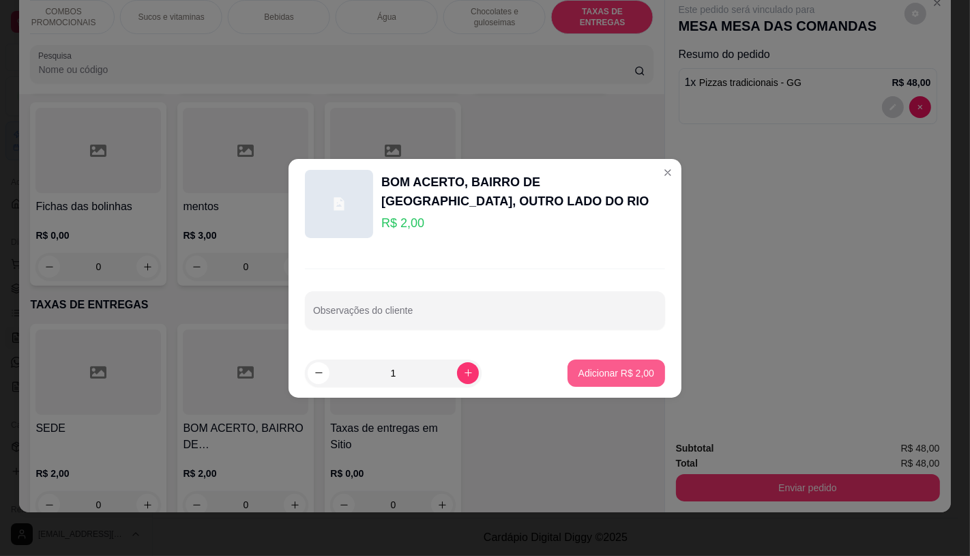
click at [608, 372] on p "Adicionar R$ 2,00" at bounding box center [617, 373] width 76 height 14
type input "1"
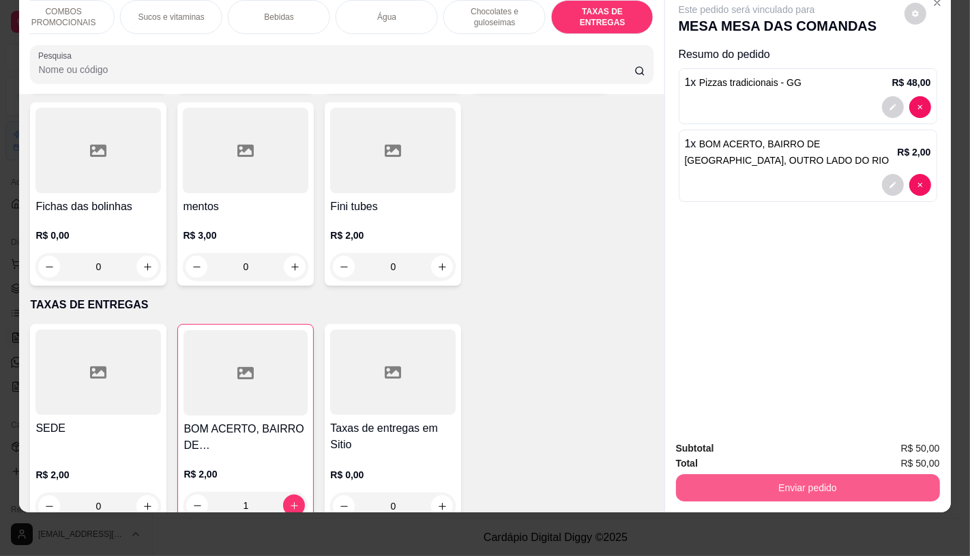
click at [771, 484] on button "Enviar pedido" at bounding box center [808, 487] width 264 height 27
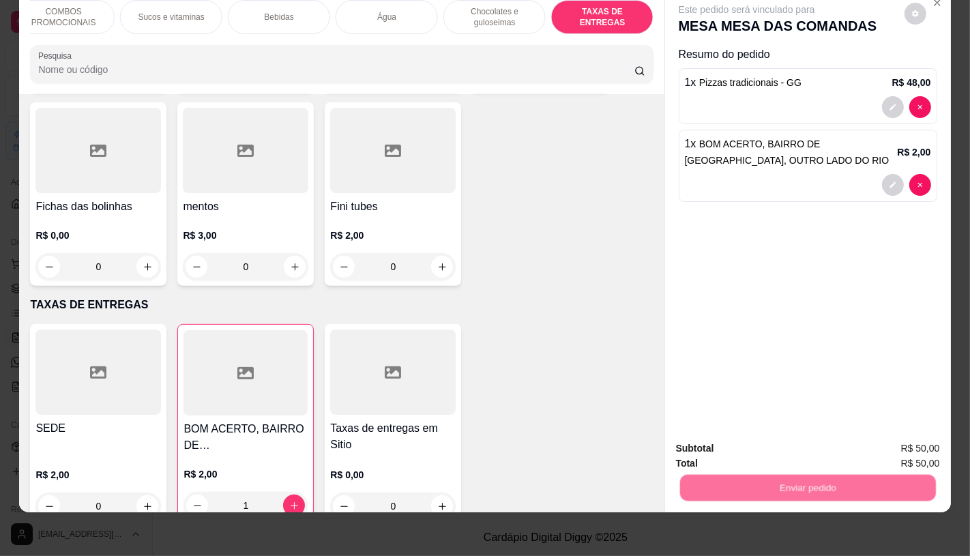
click at [773, 451] on button "Não registrar e enviar pedido" at bounding box center [762, 444] width 142 height 26
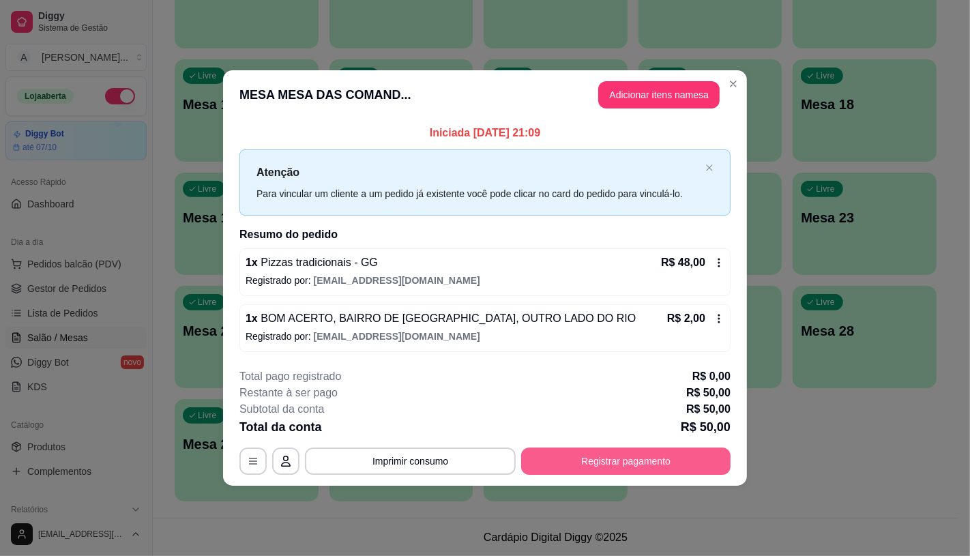
click at [585, 458] on button "Registrar pagamento" at bounding box center [625, 461] width 209 height 27
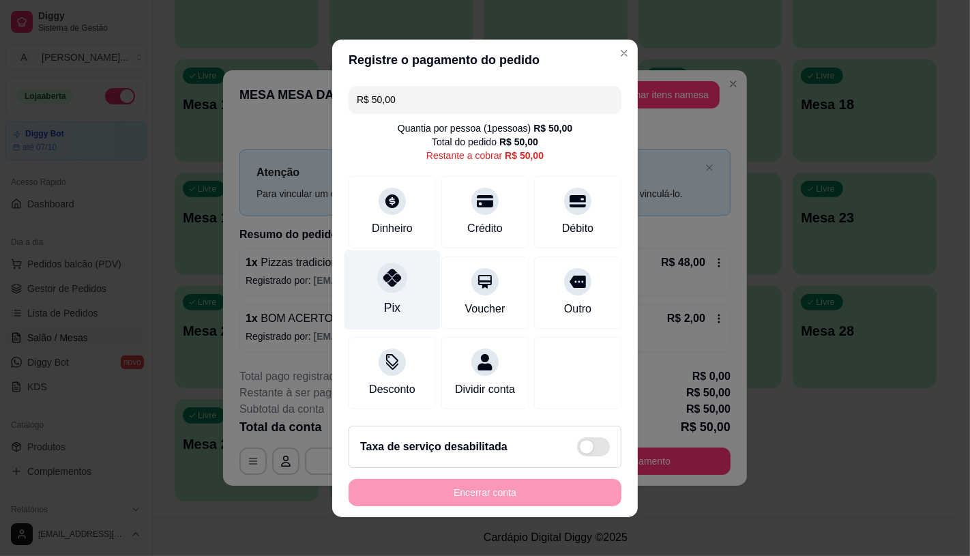
click at [394, 309] on div "Pix" at bounding box center [393, 290] width 96 height 80
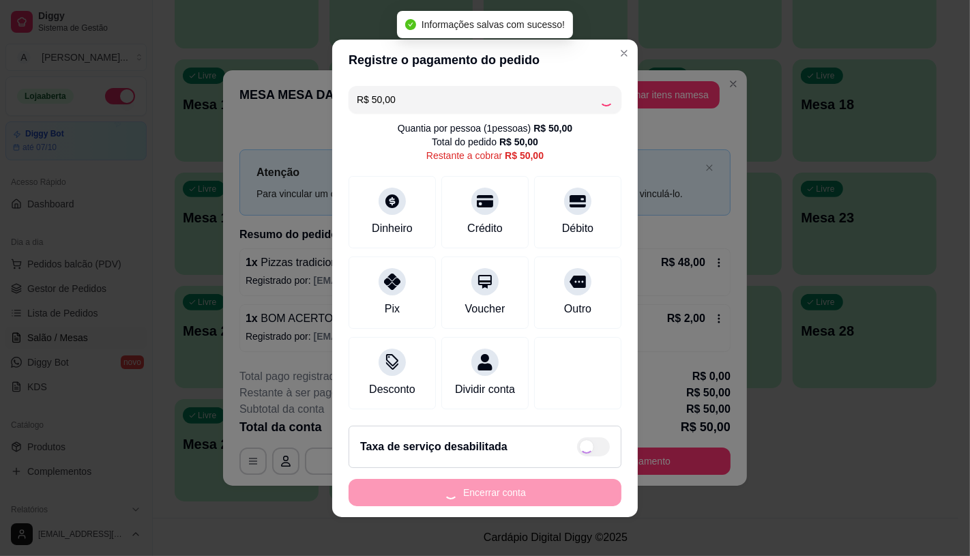
type input "R$ 0,00"
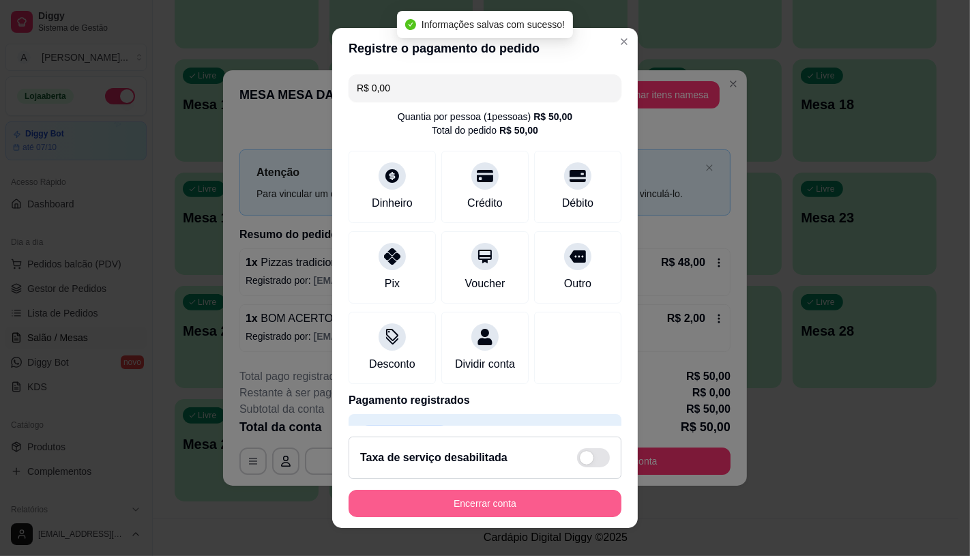
click at [471, 502] on button "Encerrar conta" at bounding box center [485, 503] width 273 height 27
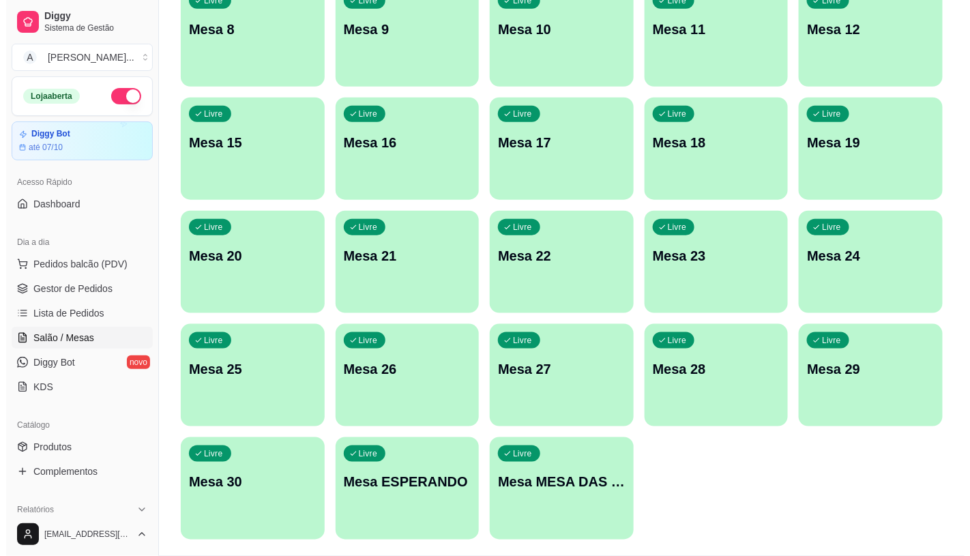
scroll to position [276, 0]
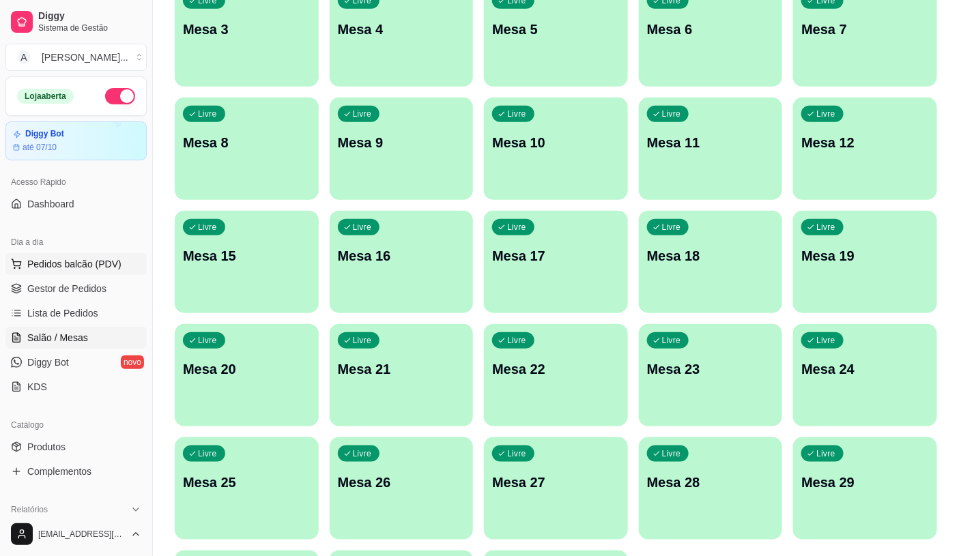
click at [35, 267] on span "Pedidos balcão (PDV)" at bounding box center [74, 264] width 94 height 14
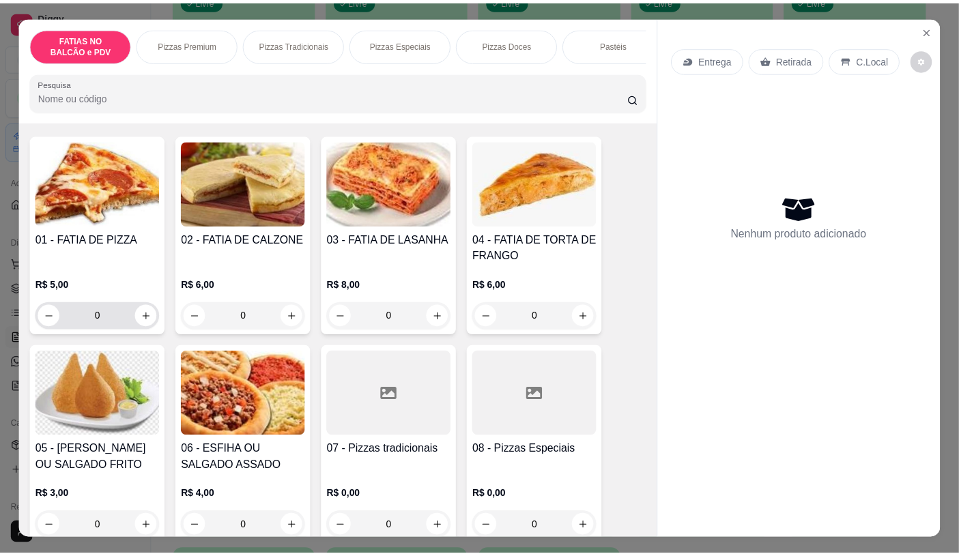
scroll to position [76, 0]
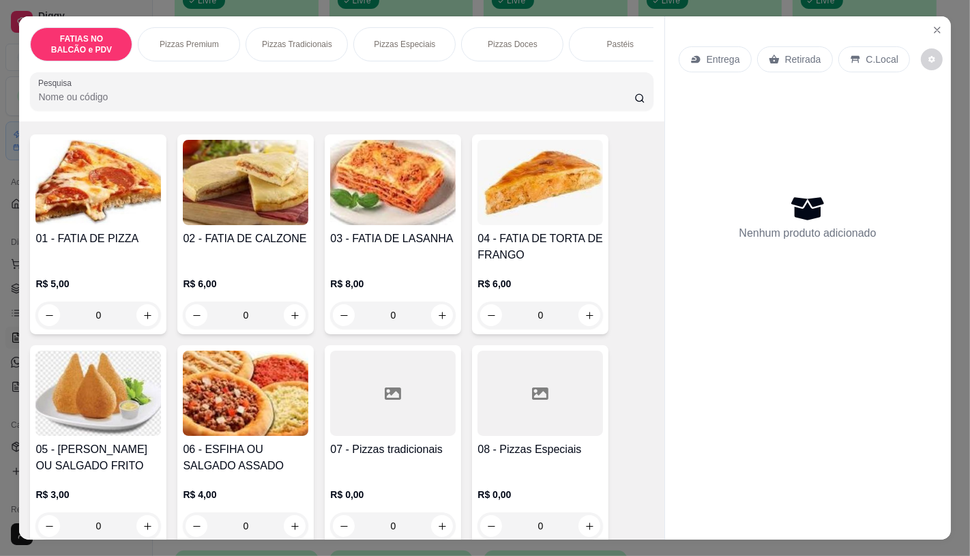
click at [117, 323] on input "0" at bounding box center [98, 315] width 76 height 27
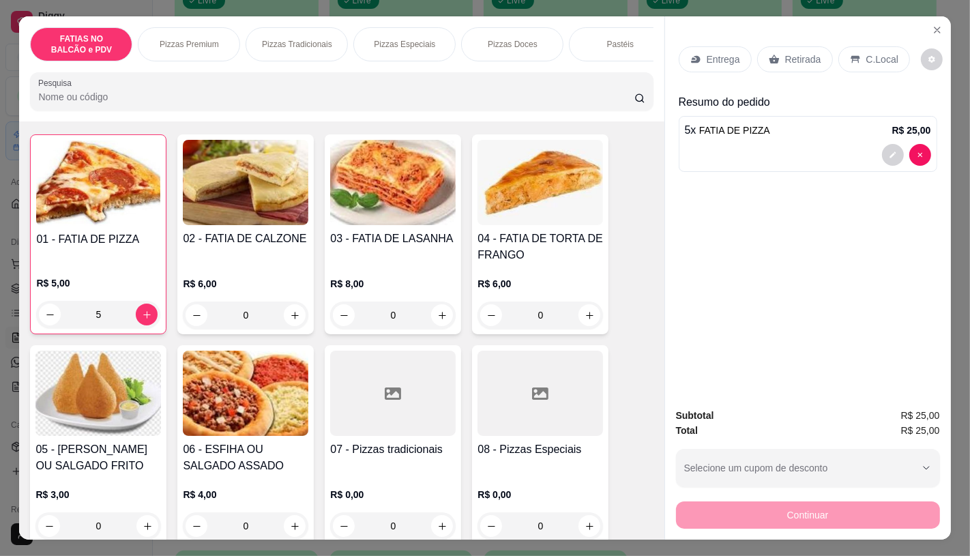
type input "5"
click at [791, 63] on div "Retirada" at bounding box center [795, 59] width 76 height 26
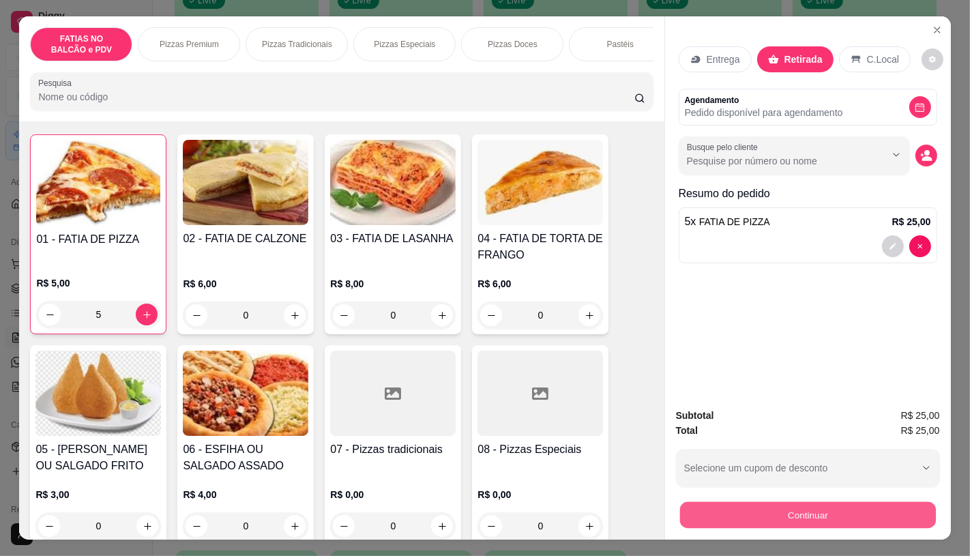
click at [739, 510] on button "Continuar" at bounding box center [808, 514] width 256 height 27
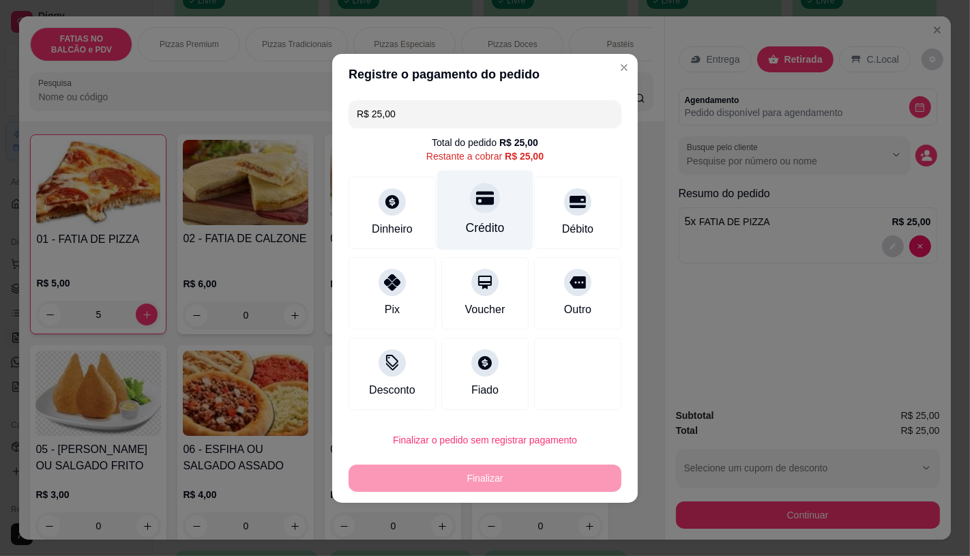
click at [466, 227] on div "Crédito" at bounding box center [485, 228] width 39 height 18
type input "R$ 0,00"
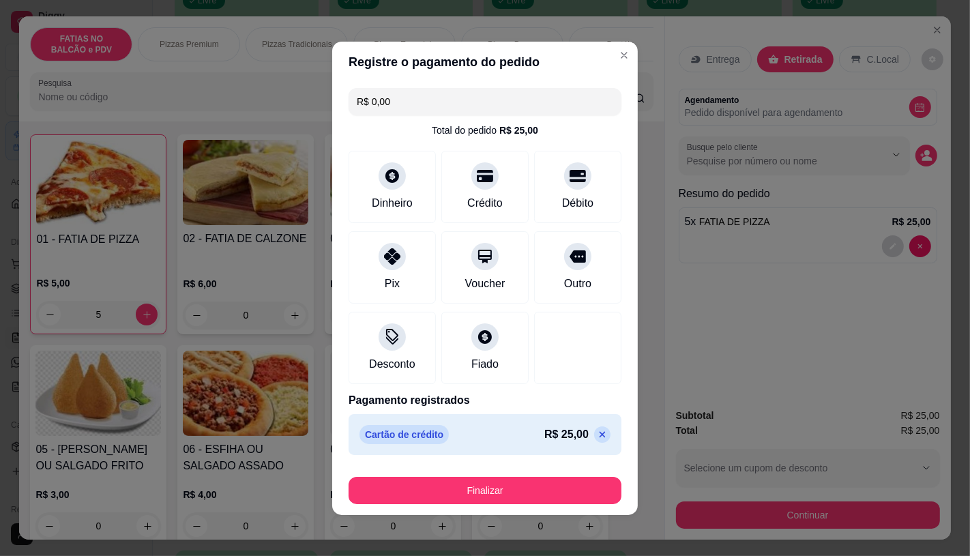
click at [475, 475] on div "Finalizar" at bounding box center [485, 487] width 273 height 33
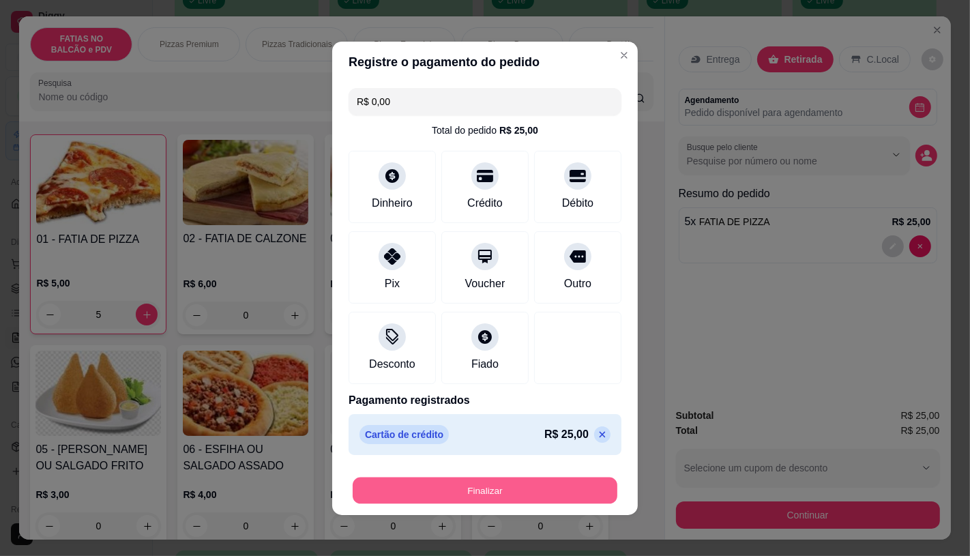
click at [475, 485] on button "Finalizar" at bounding box center [485, 490] width 265 height 27
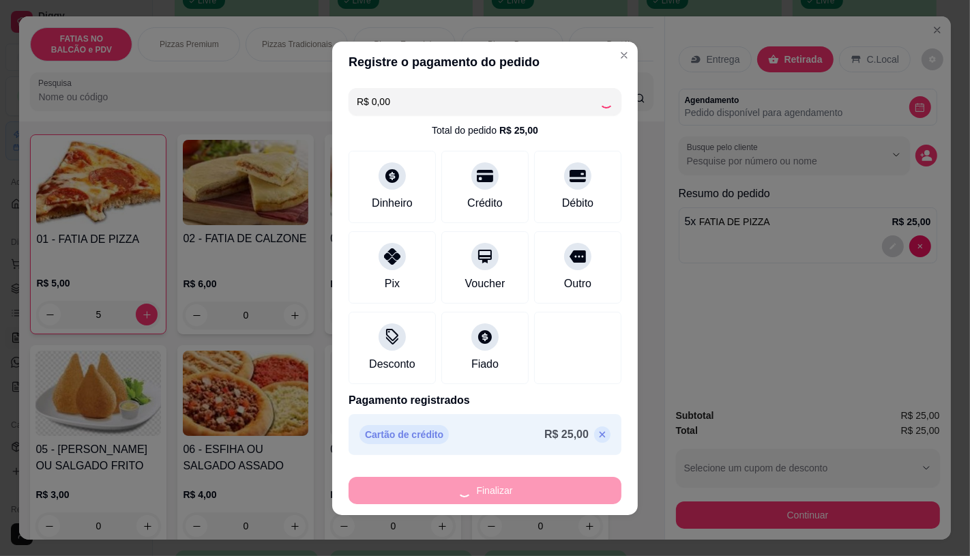
type input "0"
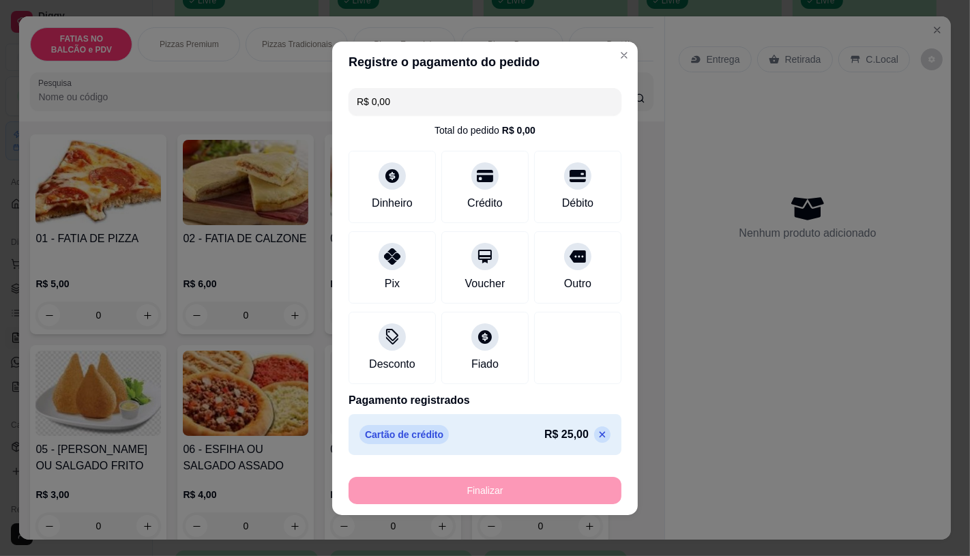
type input "-R$ 25,00"
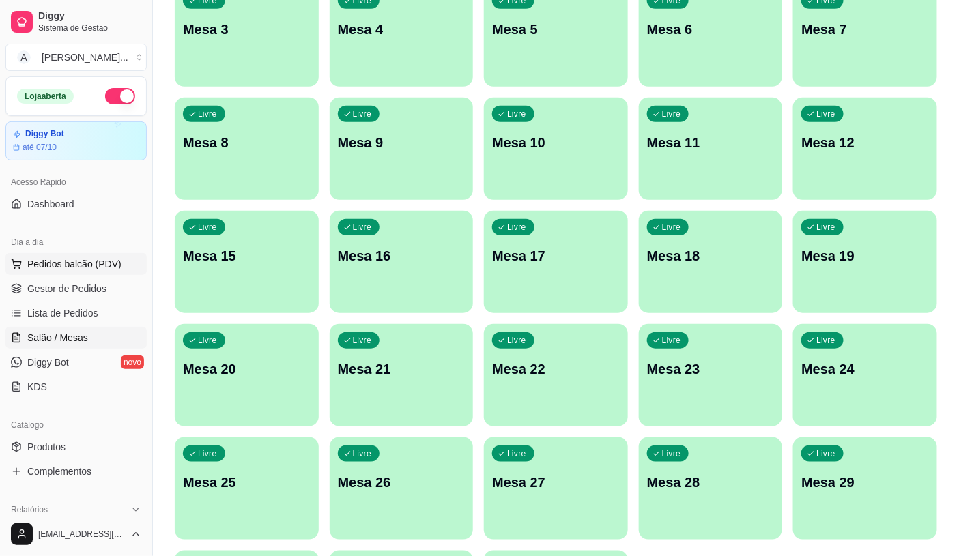
click at [80, 274] on button "Pedidos balcão (PDV)" at bounding box center [75, 264] width 141 height 22
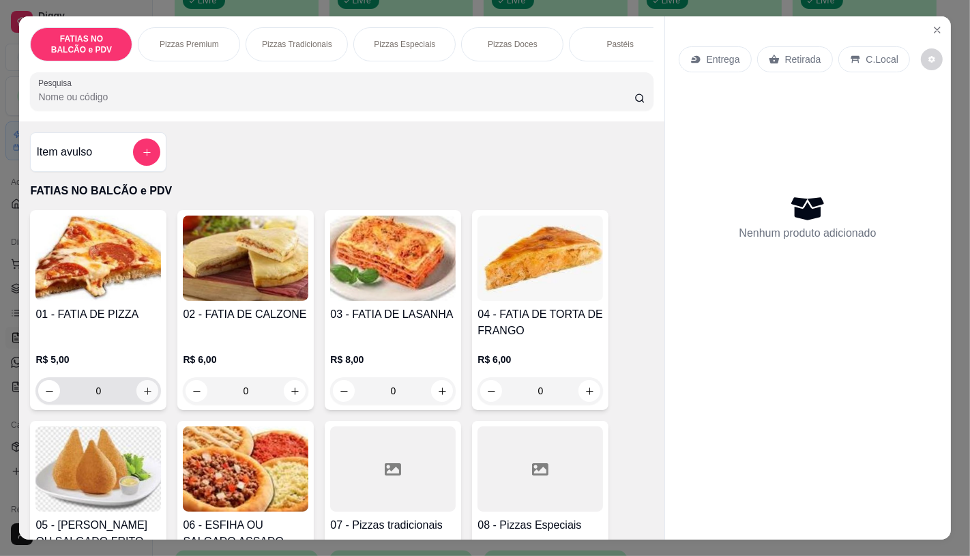
click at [136, 394] on button "increase-product-quantity" at bounding box center [147, 391] width 22 height 22
type input "2"
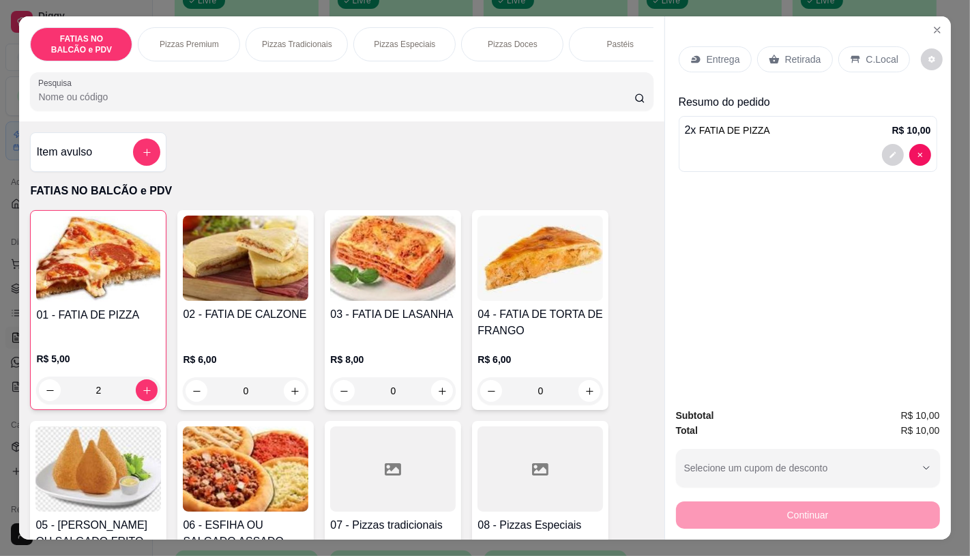
click at [797, 59] on p "Retirada" at bounding box center [803, 60] width 36 height 14
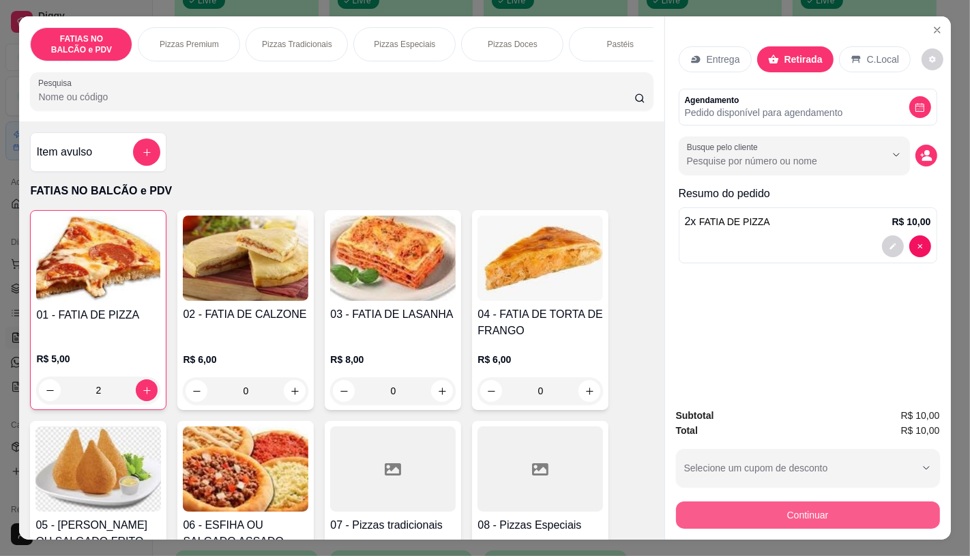
click at [803, 515] on button "Continuar" at bounding box center [808, 514] width 264 height 27
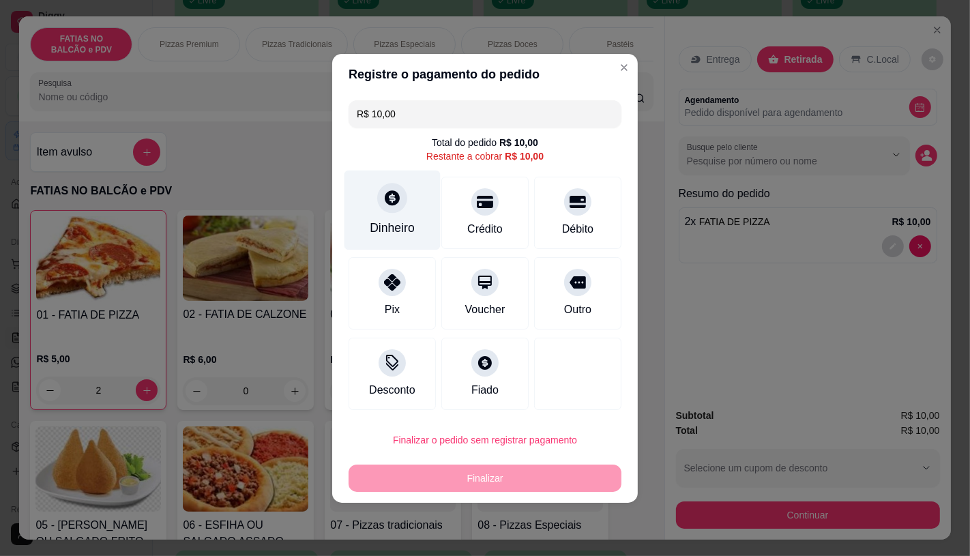
click at [403, 196] on div at bounding box center [392, 198] width 30 height 30
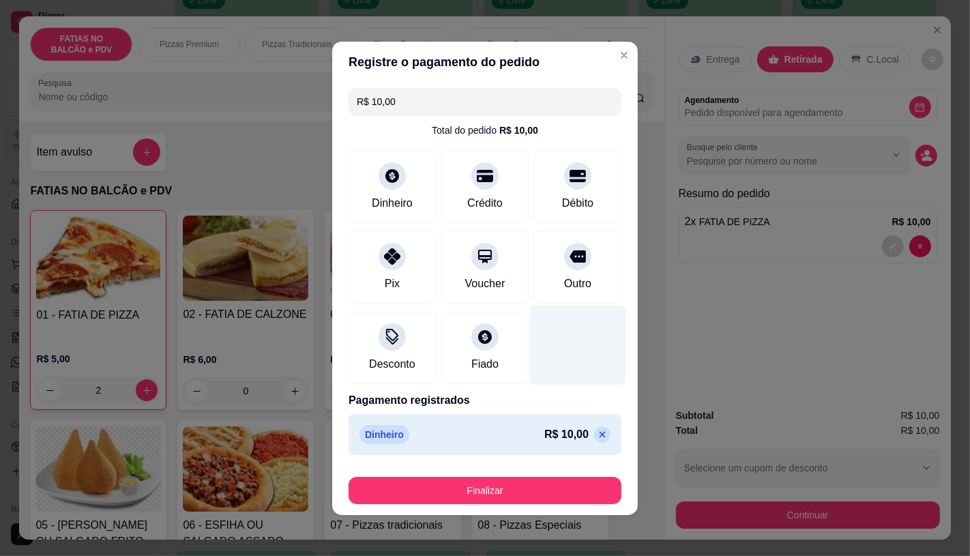
type input "R$ 0,00"
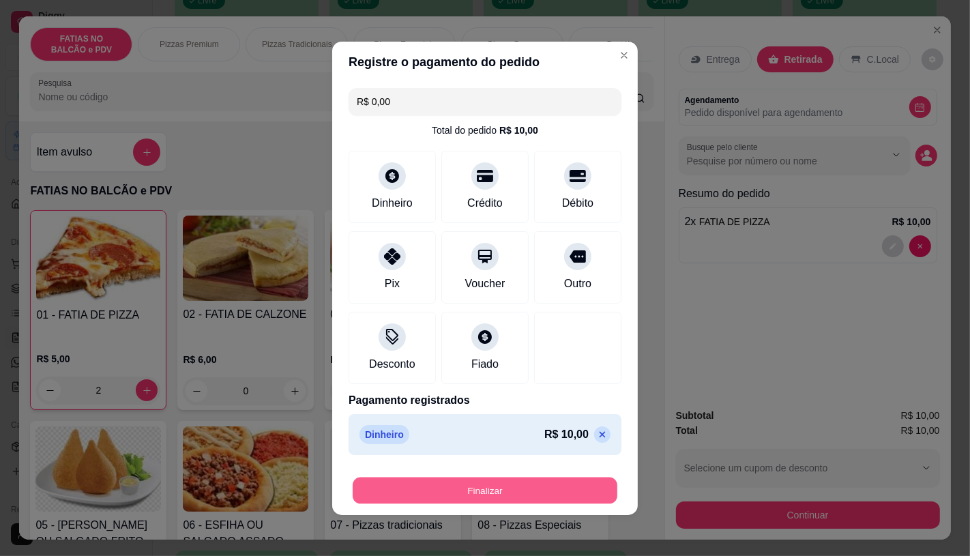
click at [480, 491] on button "Finalizar" at bounding box center [485, 490] width 265 height 27
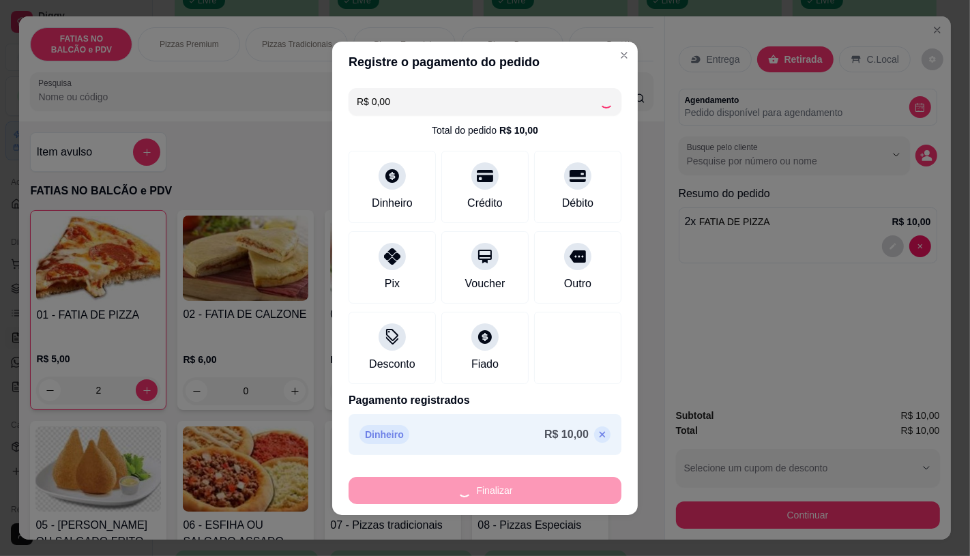
type input "0"
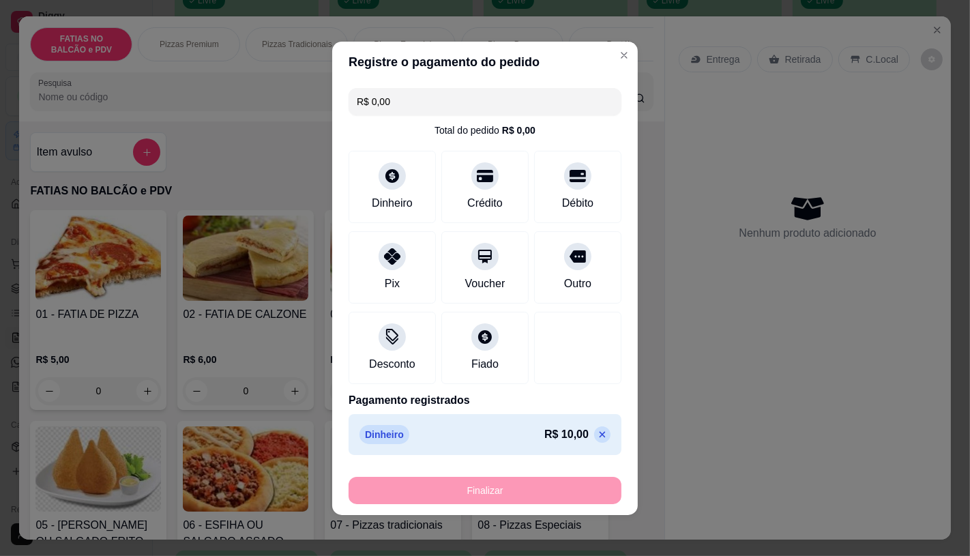
type input "-R$ 10,00"
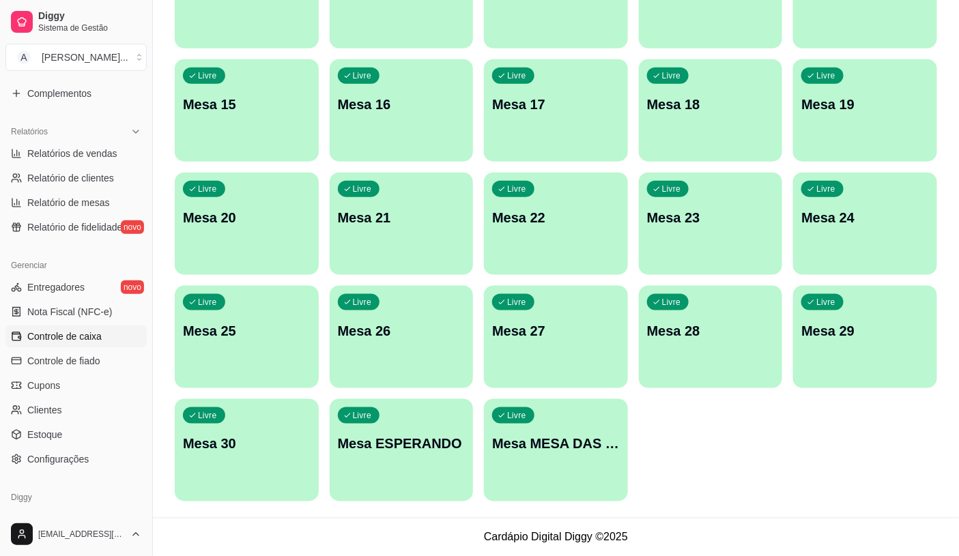
scroll to position [379, 0]
click at [78, 330] on span "Controle de caixa" at bounding box center [64, 336] width 74 height 14
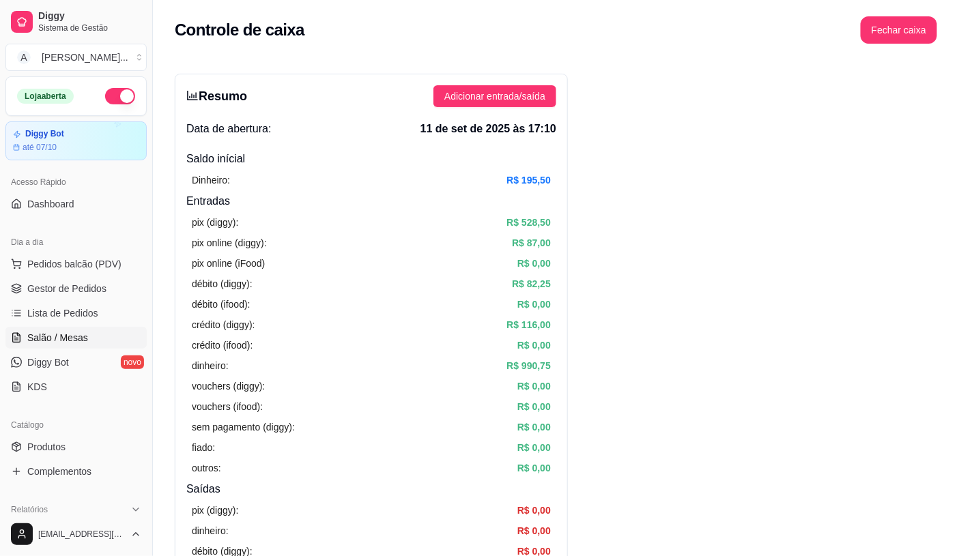
click at [114, 349] on link "Salão / Mesas" at bounding box center [75, 338] width 141 height 22
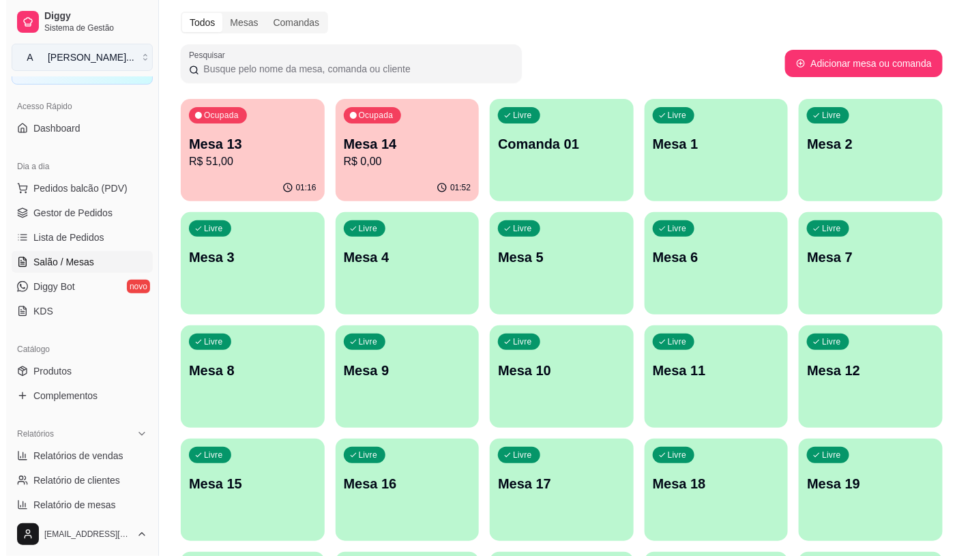
scroll to position [76, 0]
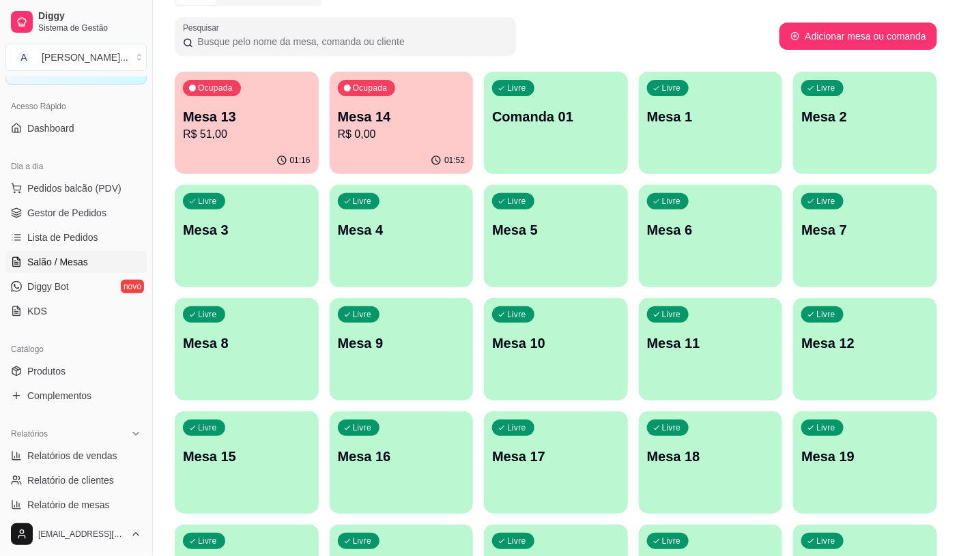
drag, startPoint x: 67, startPoint y: 188, endPoint x: 68, endPoint y: 168, distance: 20.5
click at [68, 186] on span "Pedidos balcão (PDV)" at bounding box center [74, 188] width 94 height 14
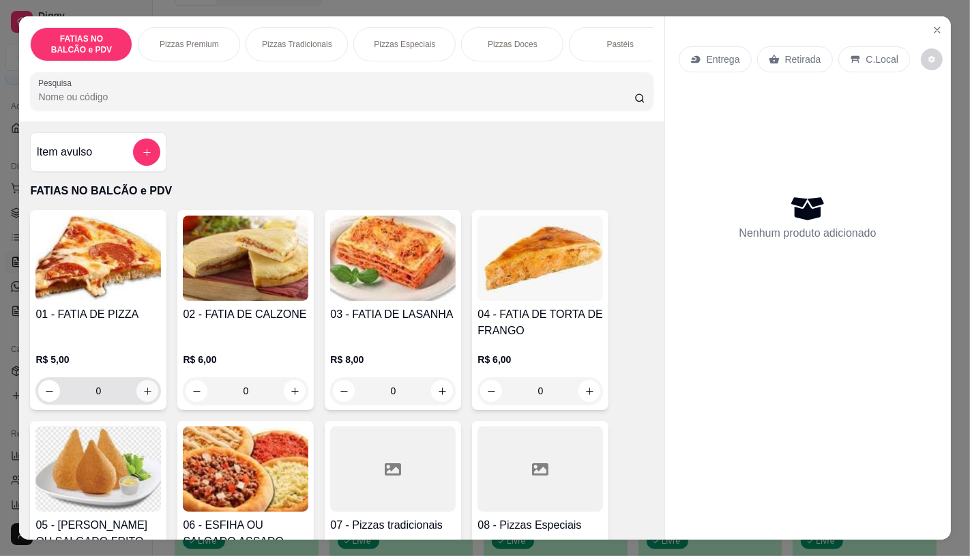
click at [143, 396] on icon "increase-product-quantity" at bounding box center [148, 391] width 10 height 10
type input "1"
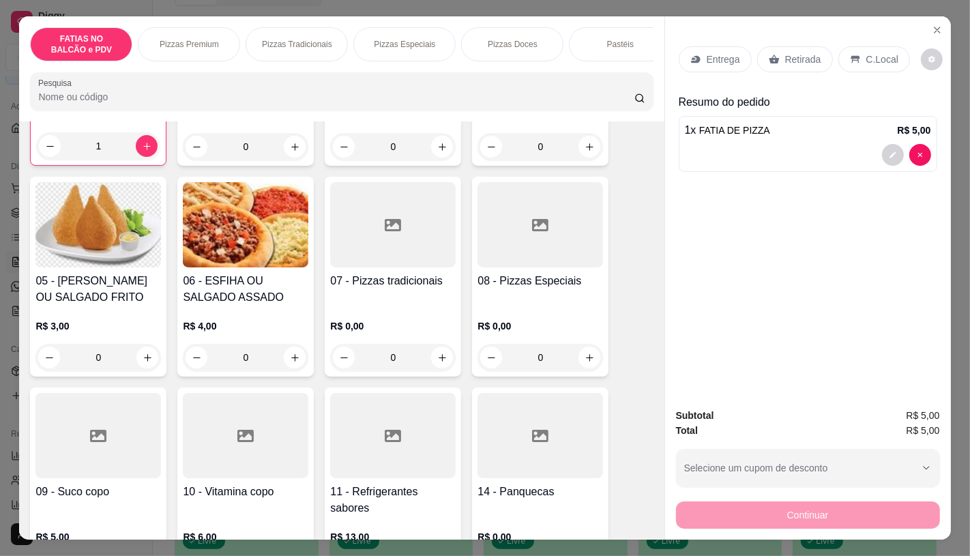
scroll to position [303, 0]
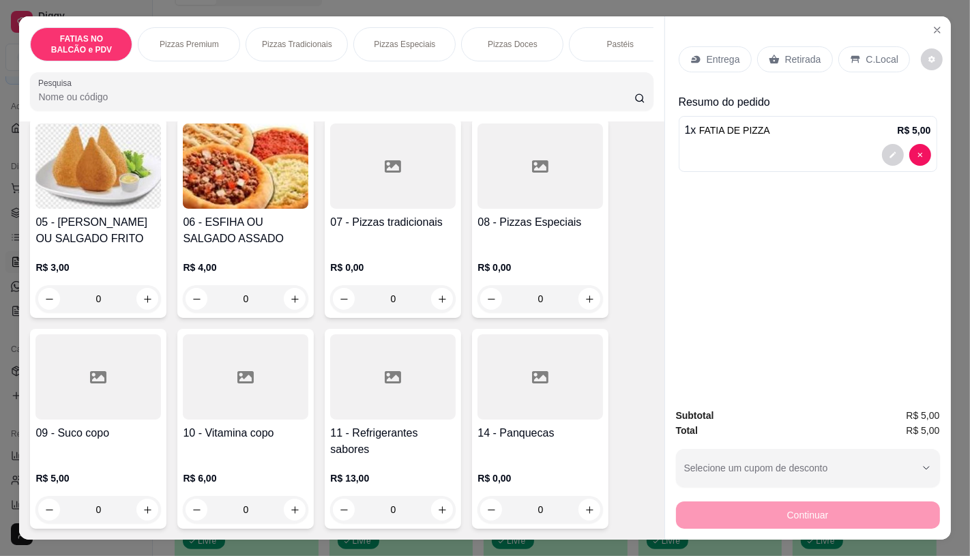
click at [140, 400] on div at bounding box center [98, 376] width 126 height 85
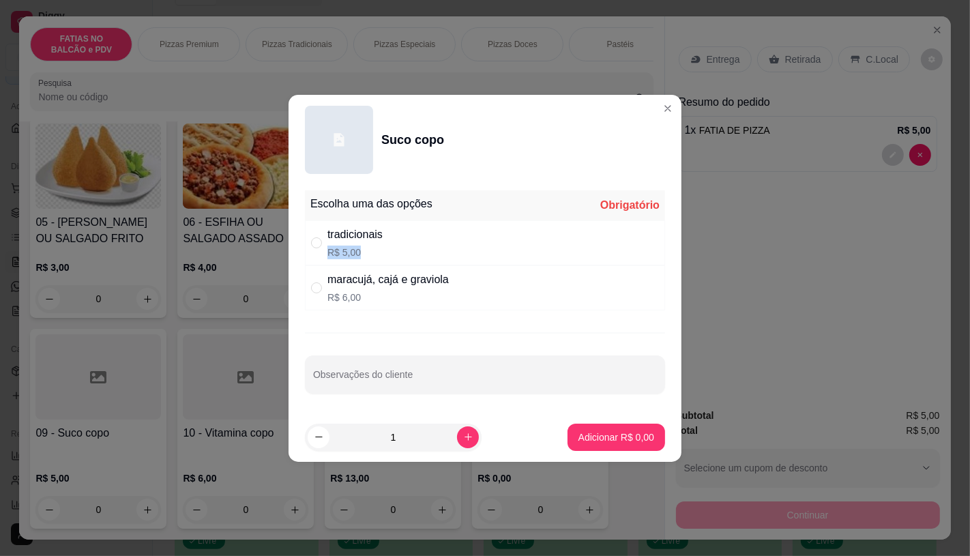
click at [415, 247] on div "tradicionais R$ 5,00" at bounding box center [485, 242] width 360 height 45
radio input "true"
click at [598, 434] on p "Adicionar R$ 5,00" at bounding box center [616, 436] width 74 height 13
type input "1"
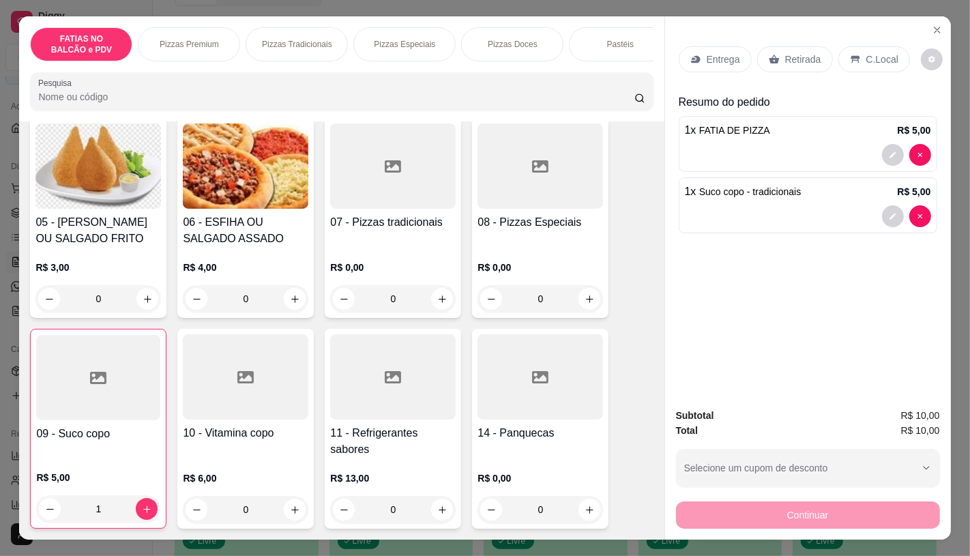
click at [781, 65] on div "Retirada" at bounding box center [795, 59] width 76 height 26
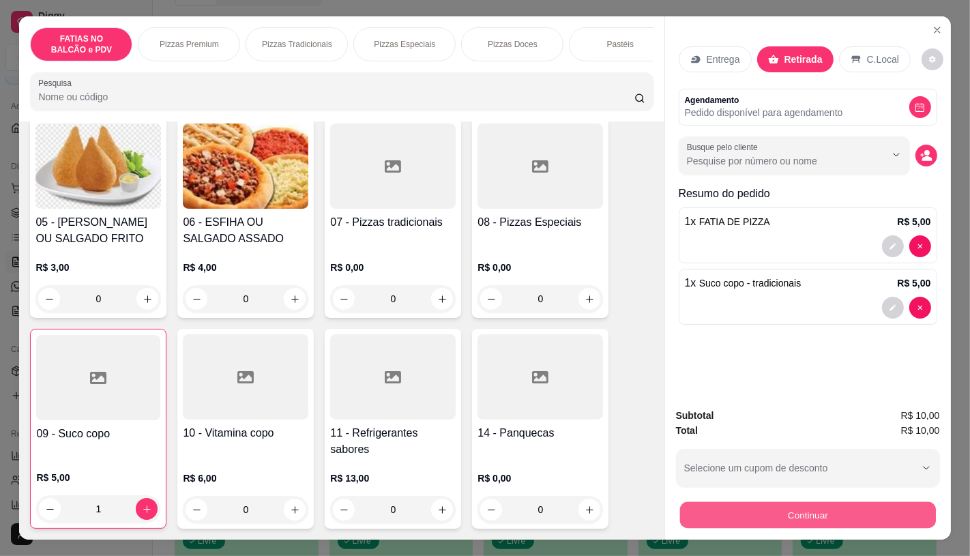
click at [766, 510] on button "Continuar" at bounding box center [808, 514] width 256 height 27
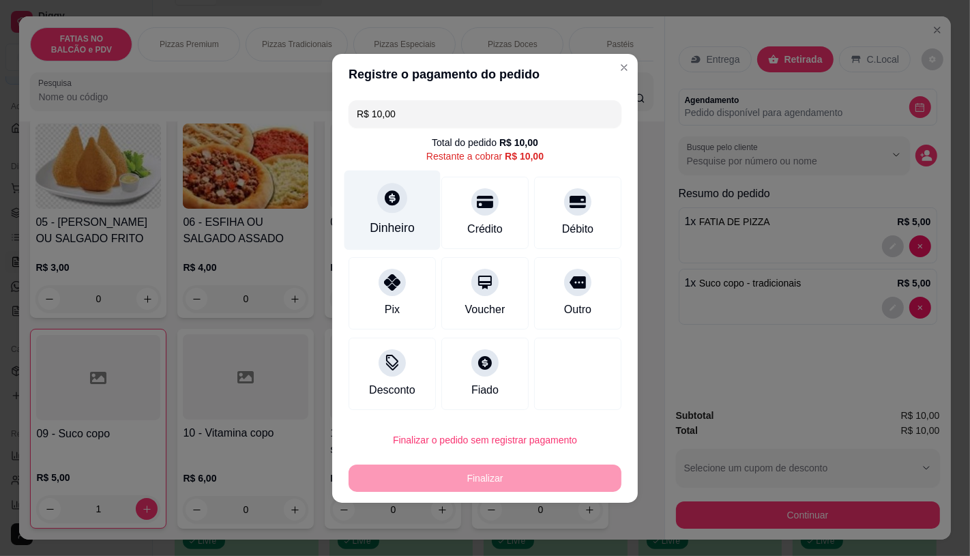
click at [430, 220] on div "Dinheiro" at bounding box center [393, 210] width 96 height 80
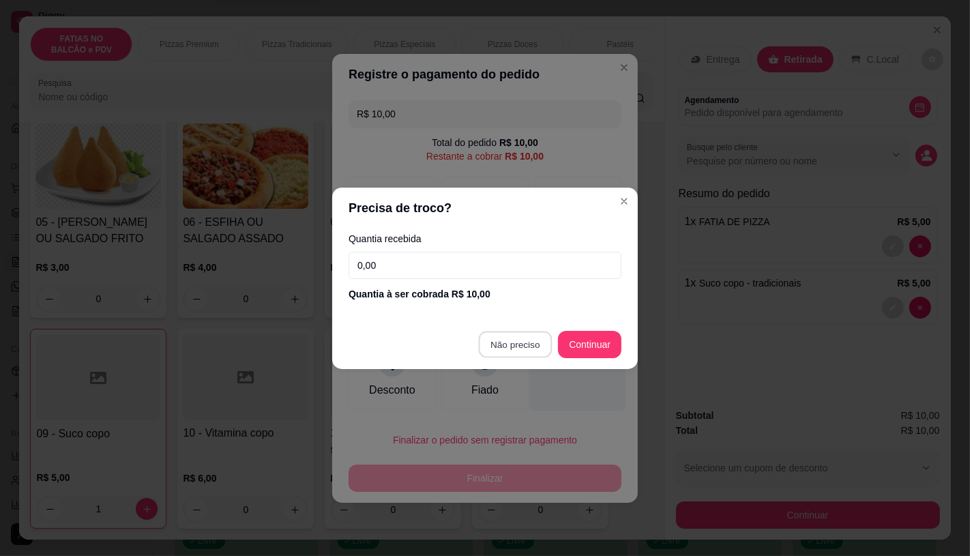
type input "R$ 0,00"
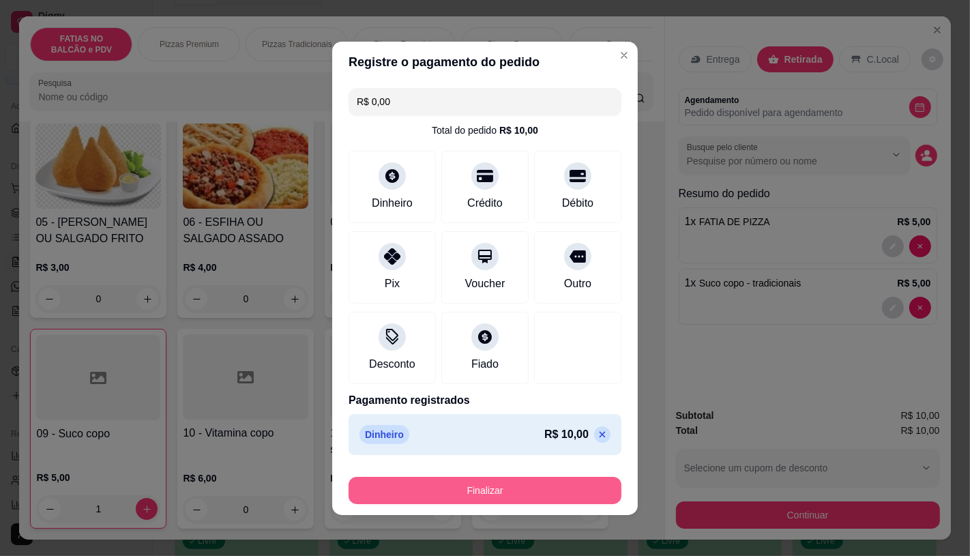
click at [516, 487] on button "Finalizar" at bounding box center [485, 490] width 273 height 27
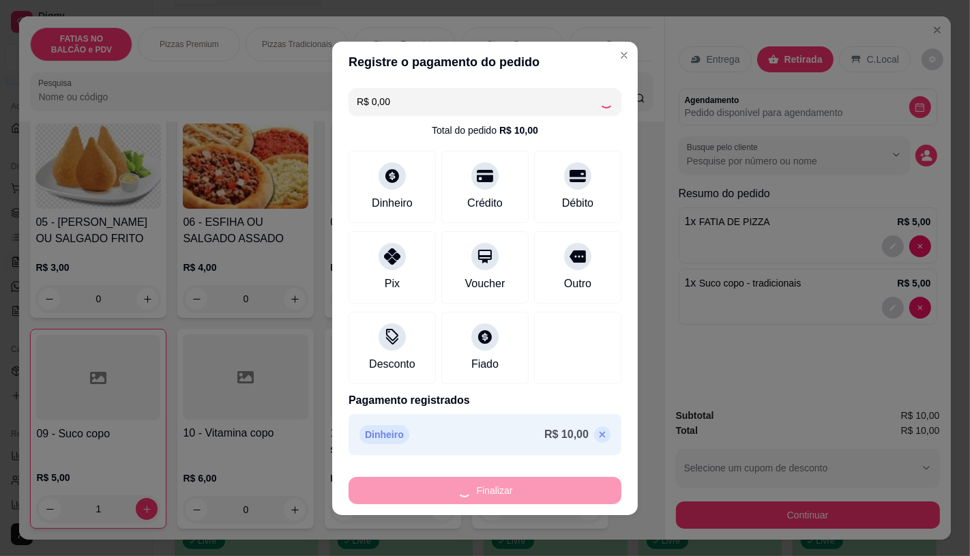
type input "0"
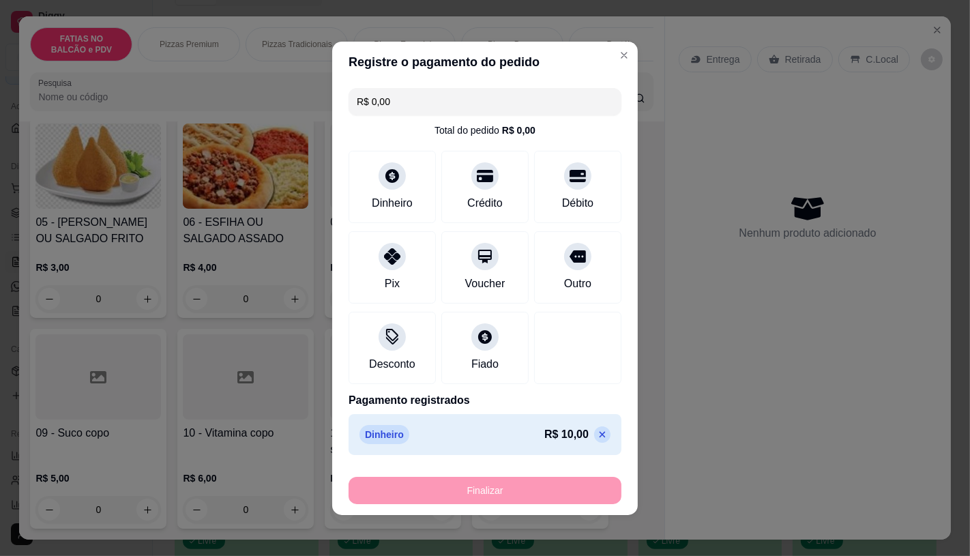
type input "-R$ 10,00"
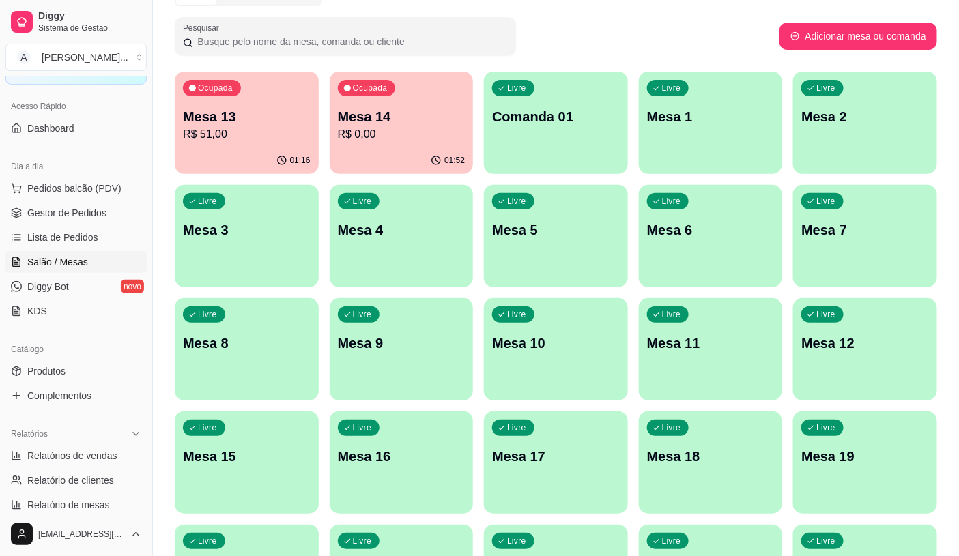
click at [258, 151] on div "01:16" at bounding box center [247, 160] width 144 height 27
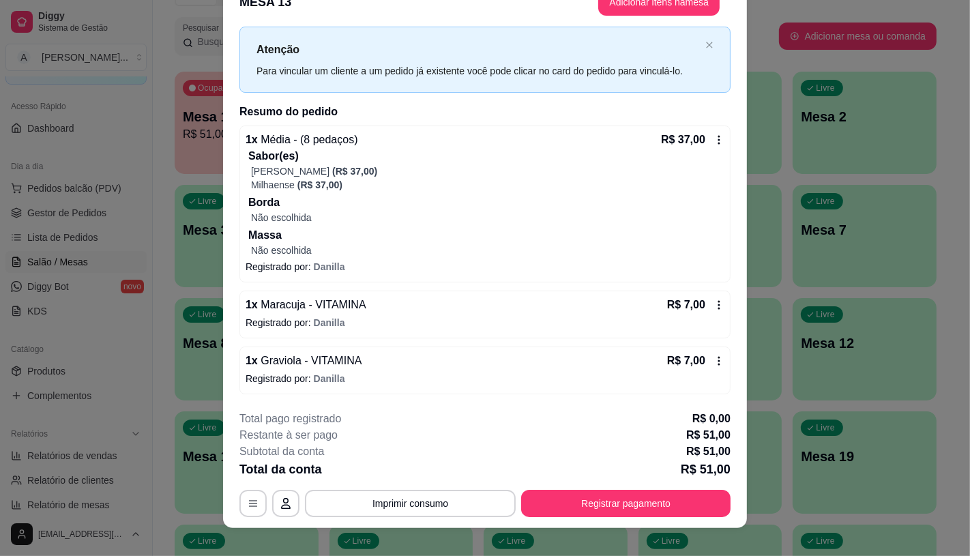
scroll to position [41, 0]
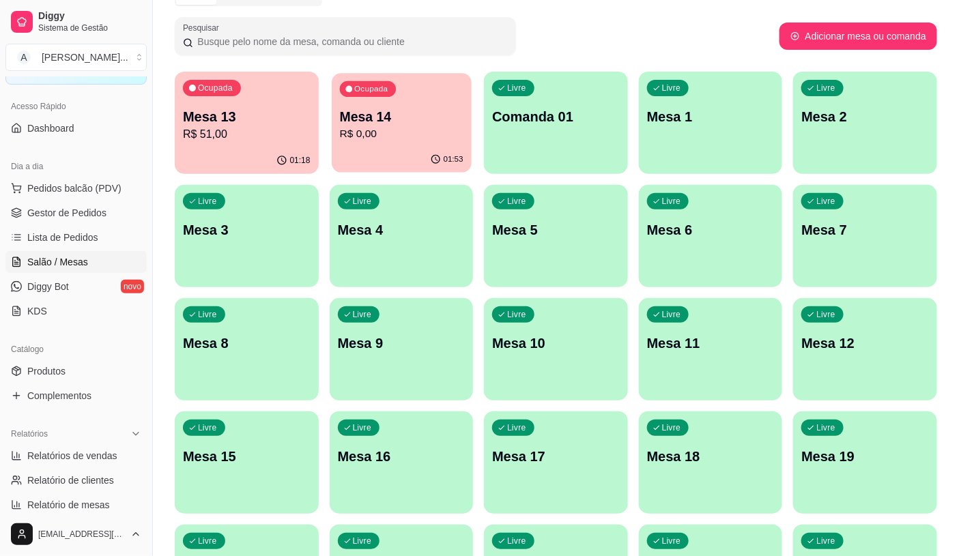
click at [373, 136] on p "R$ 0,00" at bounding box center [400, 134] width 123 height 16
click at [263, 123] on p "Mesa 13" at bounding box center [246, 117] width 123 height 18
click at [113, 181] on span "Pedidos balcão (PDV)" at bounding box center [74, 188] width 94 height 14
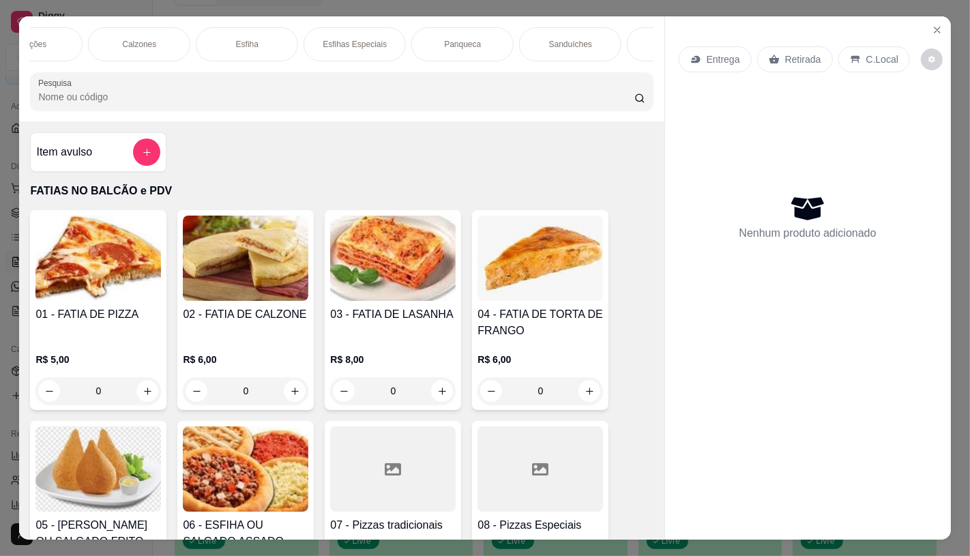
scroll to position [0, 714]
click at [420, 44] on div "Panqueca" at bounding box center [445, 44] width 102 height 34
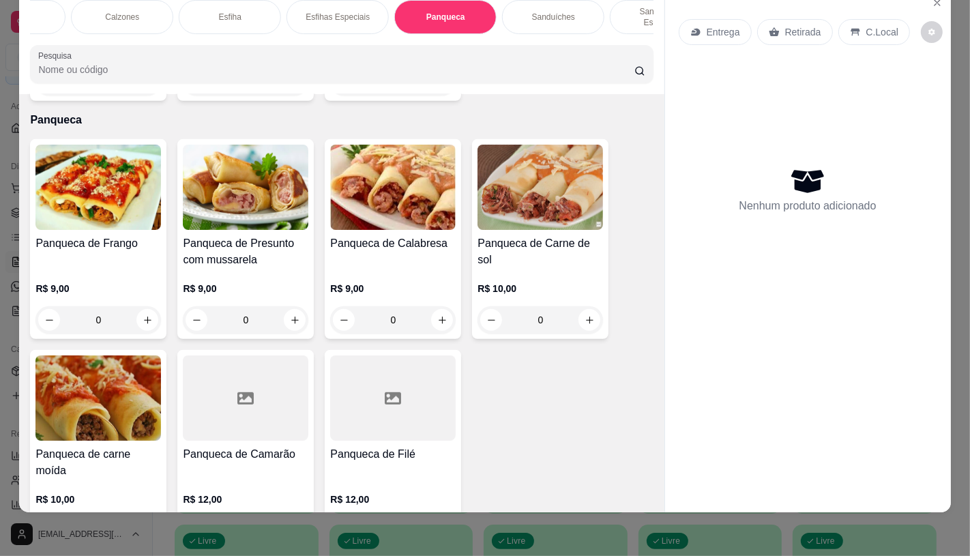
click at [120, 282] on p "R$ 9,00" at bounding box center [98, 289] width 126 height 14
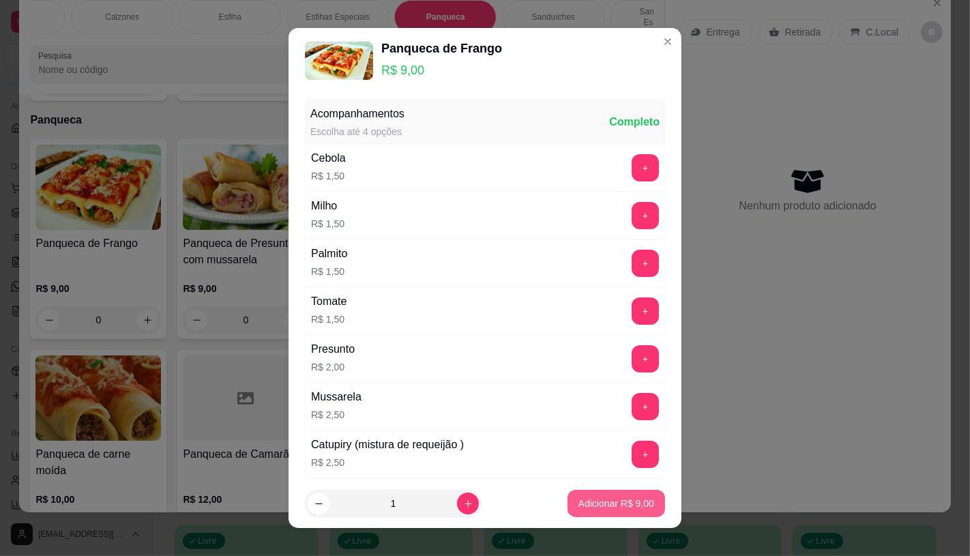
click at [606, 501] on p "Adicionar R$ 9,00" at bounding box center [617, 504] width 76 height 14
type input "1"
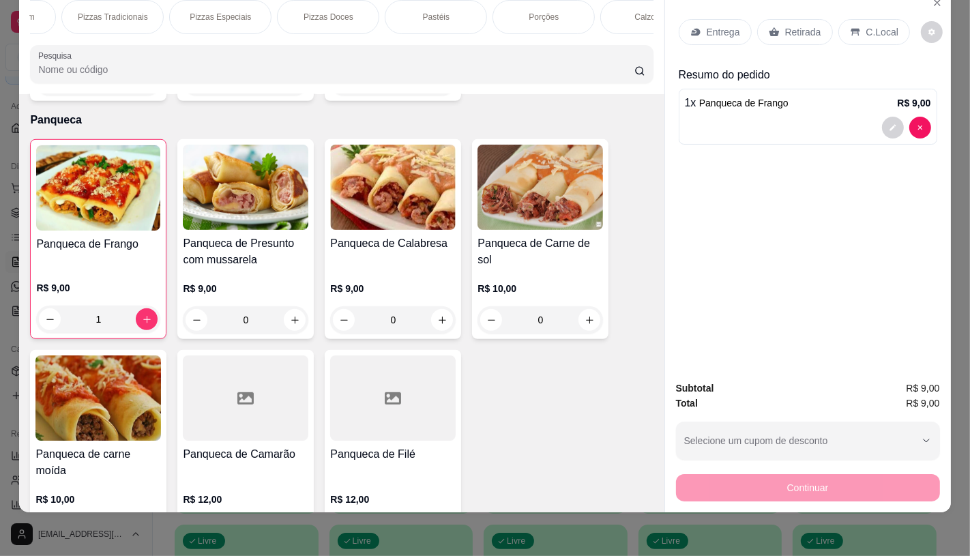
scroll to position [0, 0]
click at [81, 14] on p "FATIAS NO BALCÃO e PDV" at bounding box center [81, 17] width 79 height 22
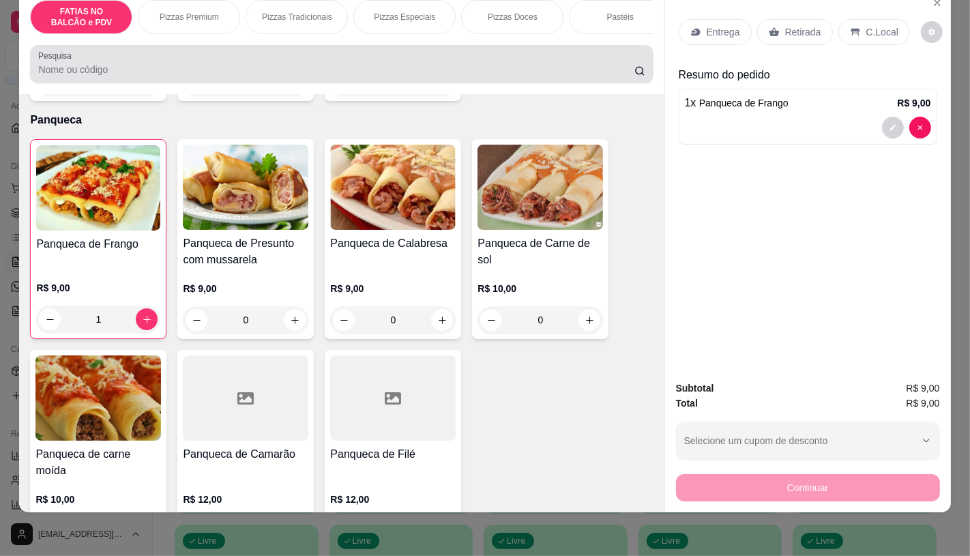
scroll to position [61, 0]
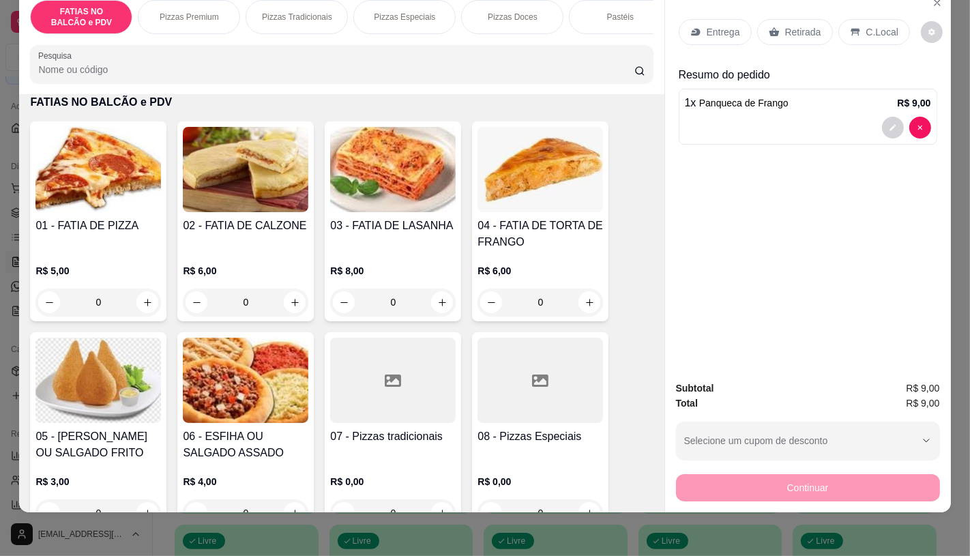
click at [113, 85] on div "FATIAS NO BALCÃO e PDV Pizzas Premium Pizzas Tradicionais Pizzas Especiais Pizz…" at bounding box center [341, 41] width 645 height 105
click at [112, 64] on input "Pesquisa" at bounding box center [336, 70] width 596 height 14
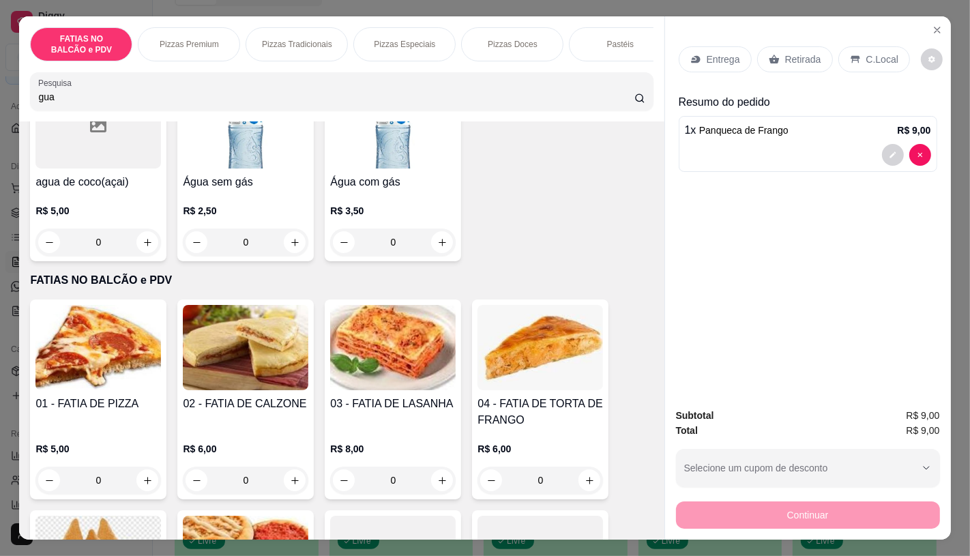
scroll to position [0, 0]
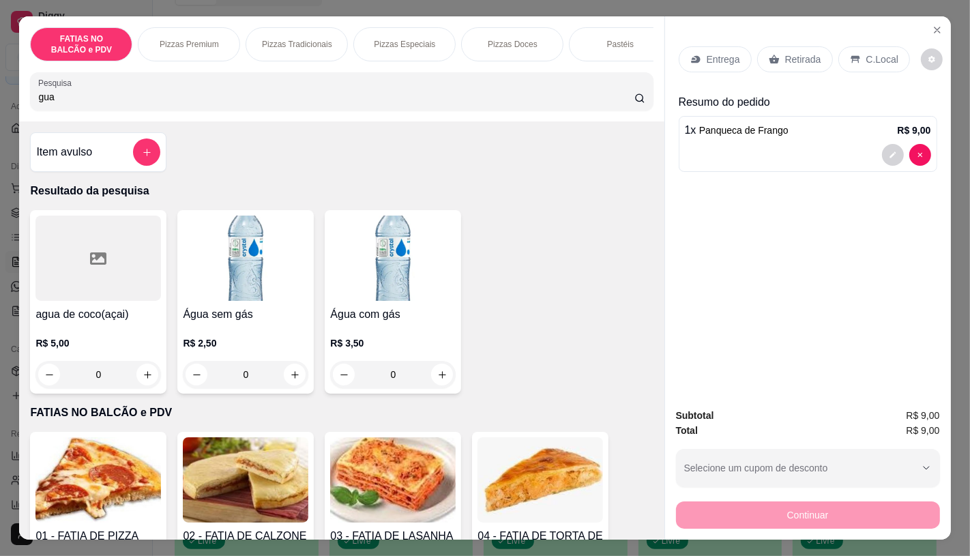
type input "gua"
click at [228, 274] on img at bounding box center [246, 258] width 126 height 85
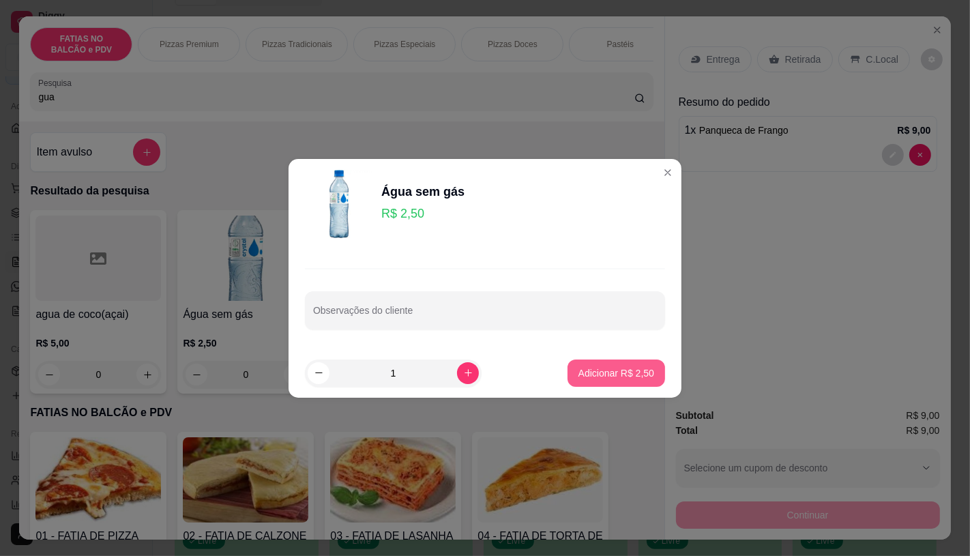
click at [604, 381] on button "Adicionar R$ 2,50" at bounding box center [617, 373] width 98 height 27
type input "1"
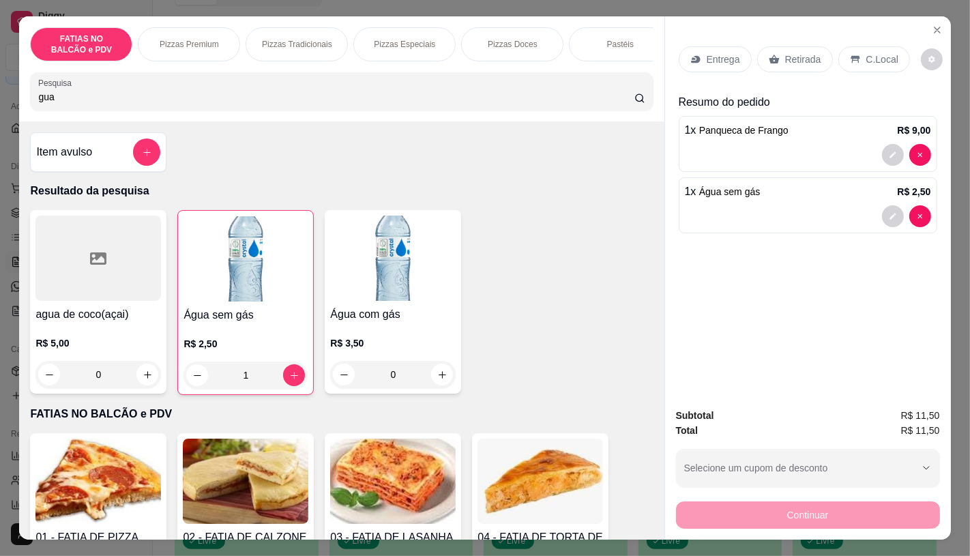
click at [771, 54] on icon at bounding box center [774, 59] width 11 height 11
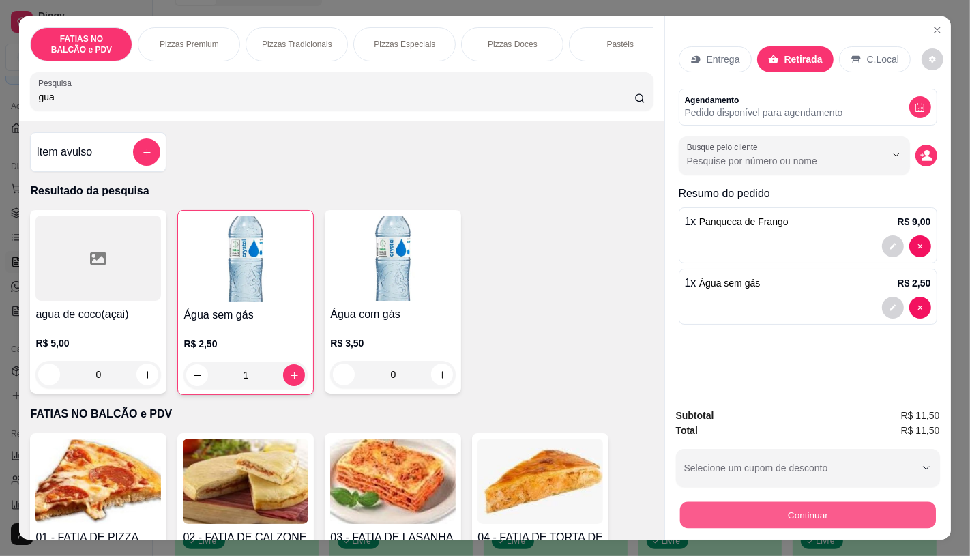
click at [821, 503] on button "Continuar" at bounding box center [808, 514] width 256 height 27
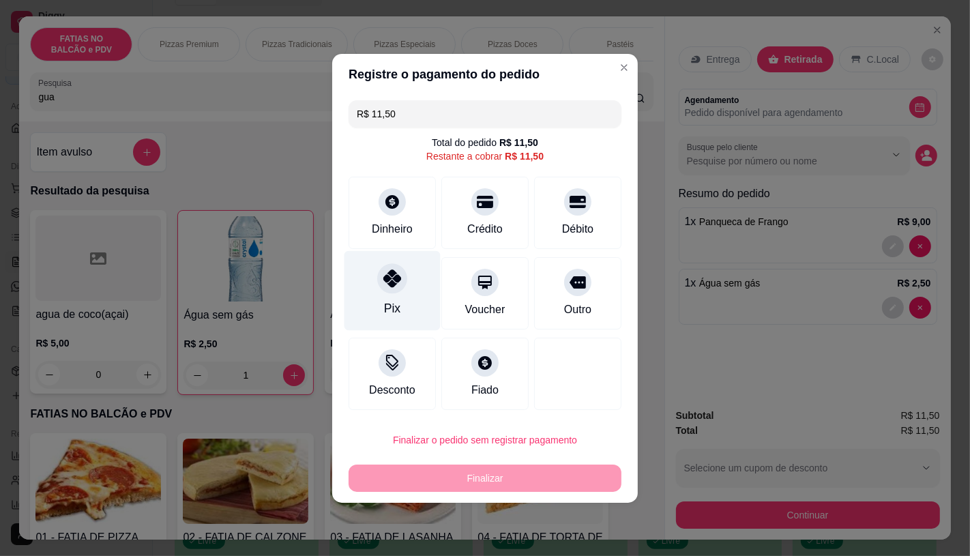
click at [388, 267] on div at bounding box center [392, 278] width 30 height 30
type input "R$ 0,00"
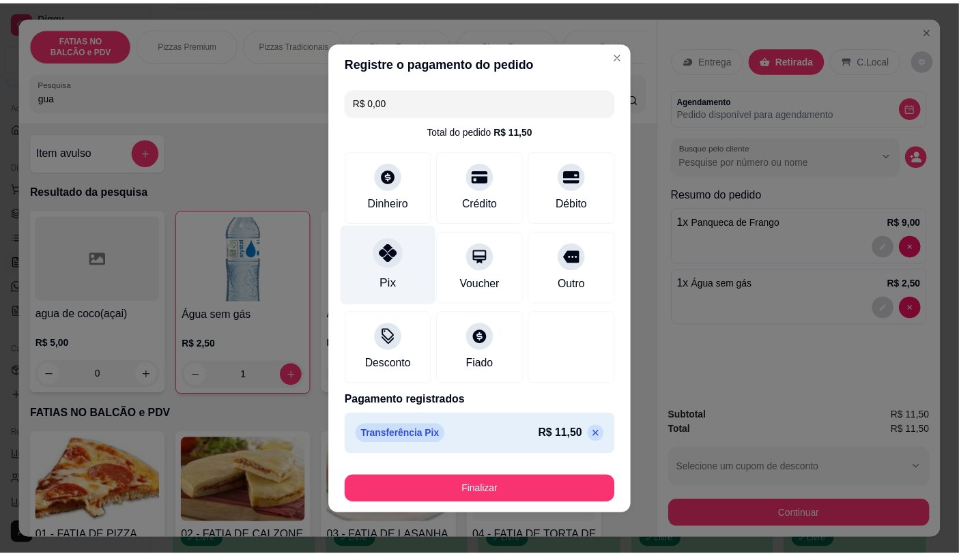
scroll to position [2, 0]
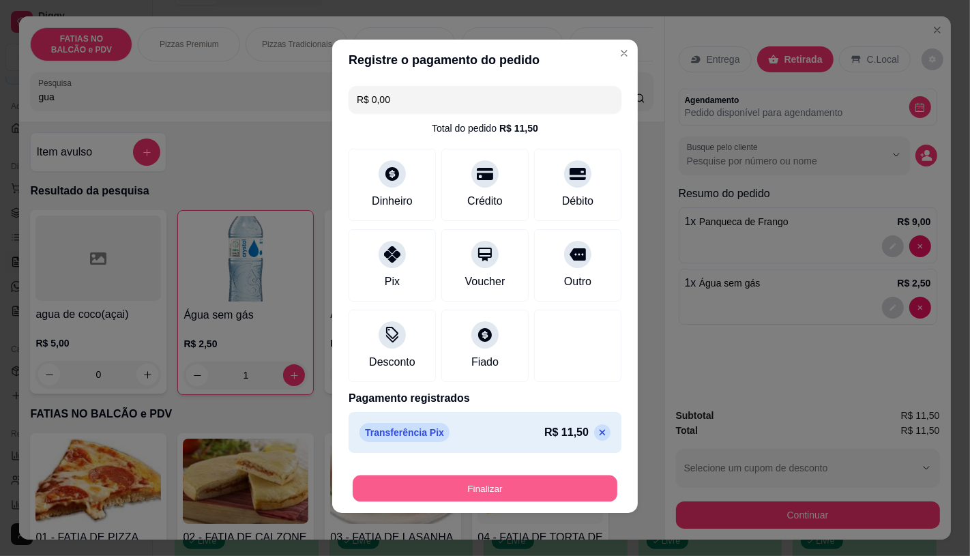
click at [486, 490] on button "Finalizar" at bounding box center [485, 488] width 265 height 27
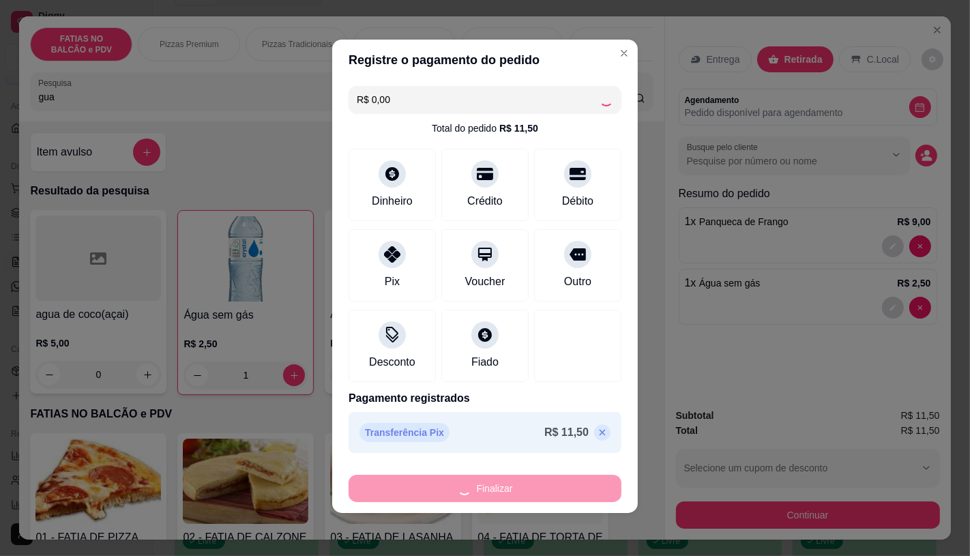
type input "0"
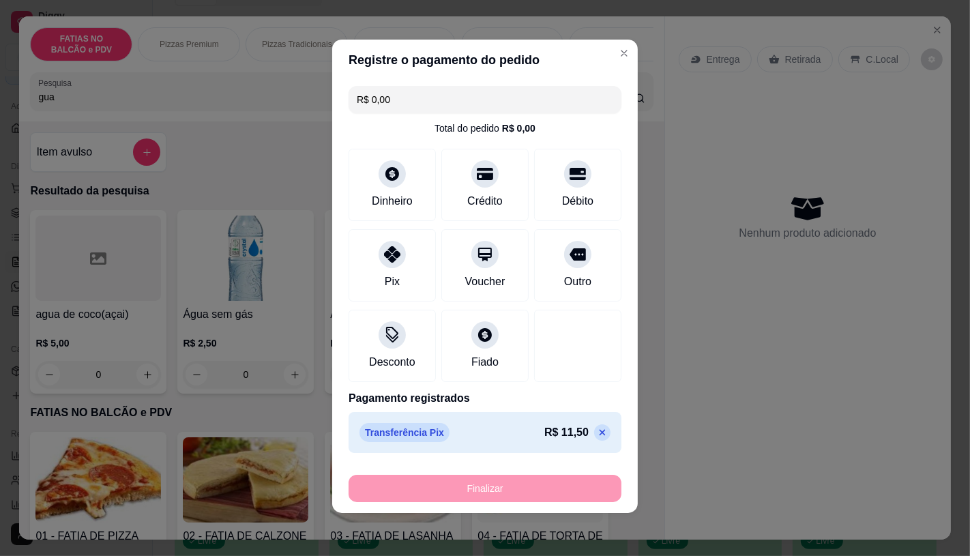
type input "-R$ 11,50"
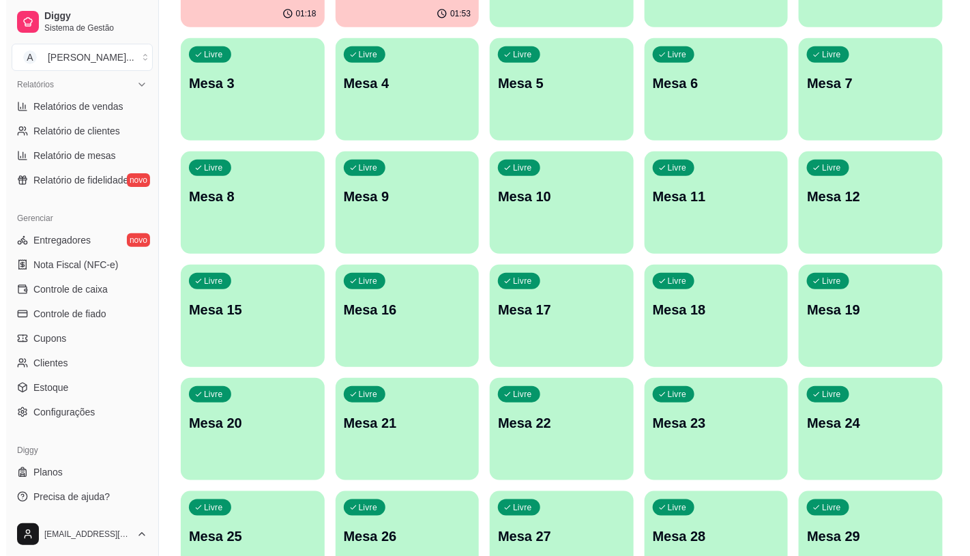
scroll to position [428, 0]
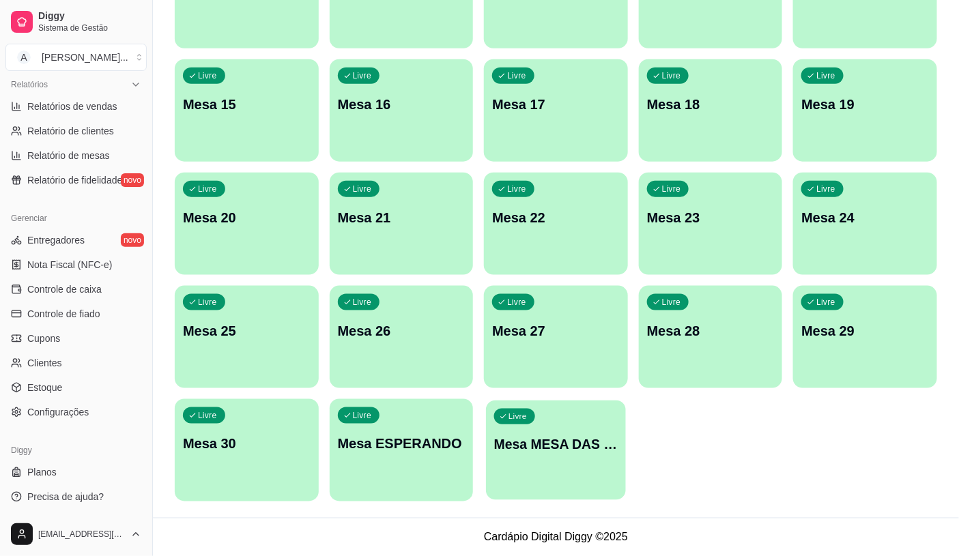
click at [498, 447] on p "Mesa MESA DAS COMANDAS" at bounding box center [555, 444] width 123 height 18
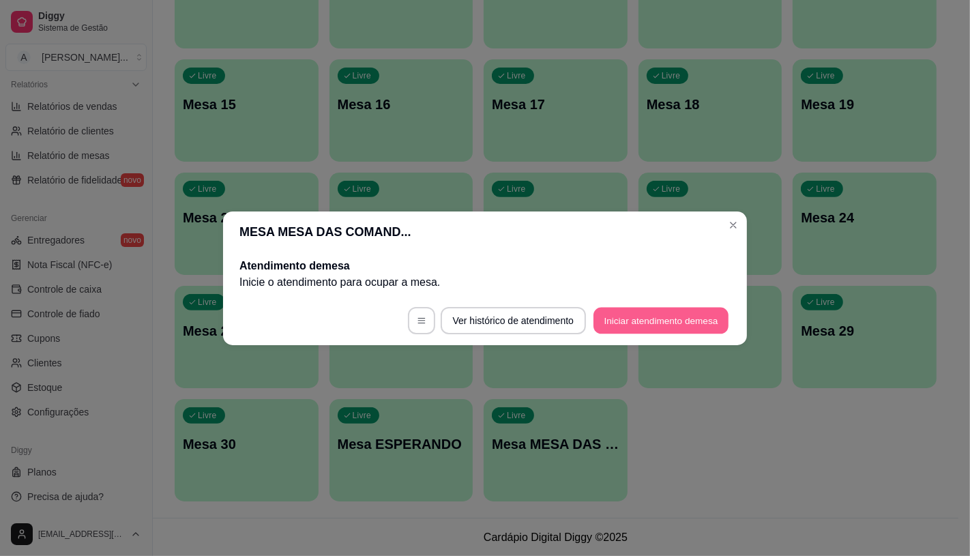
click at [659, 310] on button "Iniciar atendimento de mesa" at bounding box center [661, 320] width 135 height 27
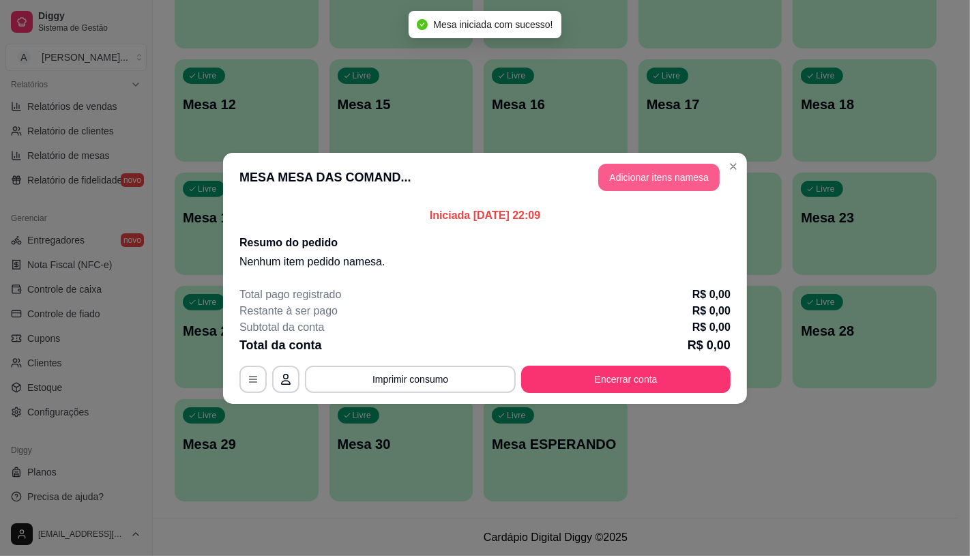
click at [656, 179] on button "Adicionar itens na mesa" at bounding box center [658, 177] width 121 height 27
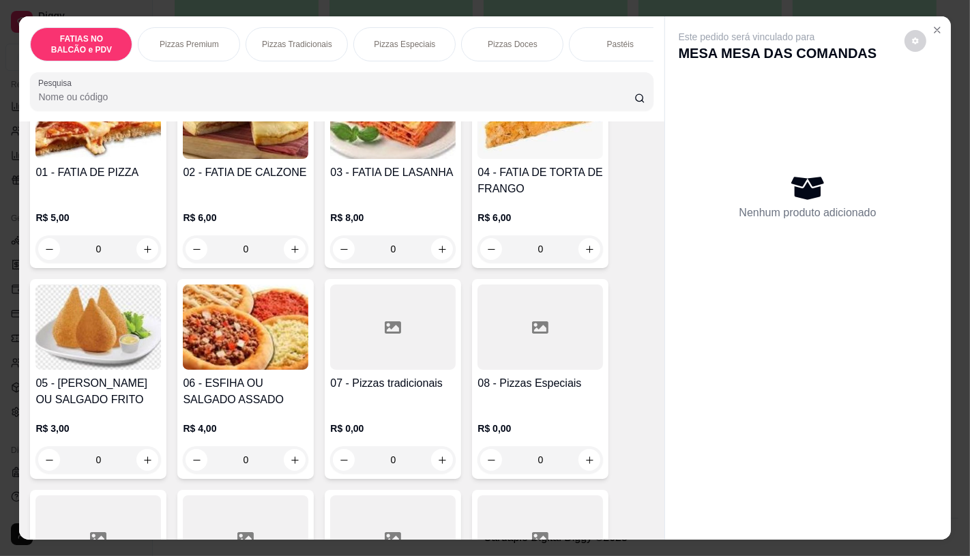
scroll to position [151, 0]
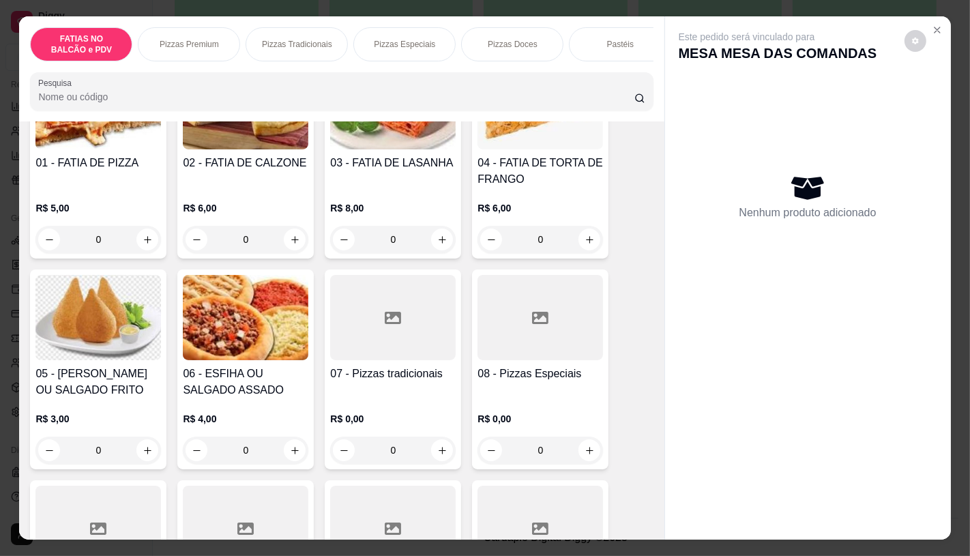
click at [534, 334] on div at bounding box center [541, 317] width 126 height 85
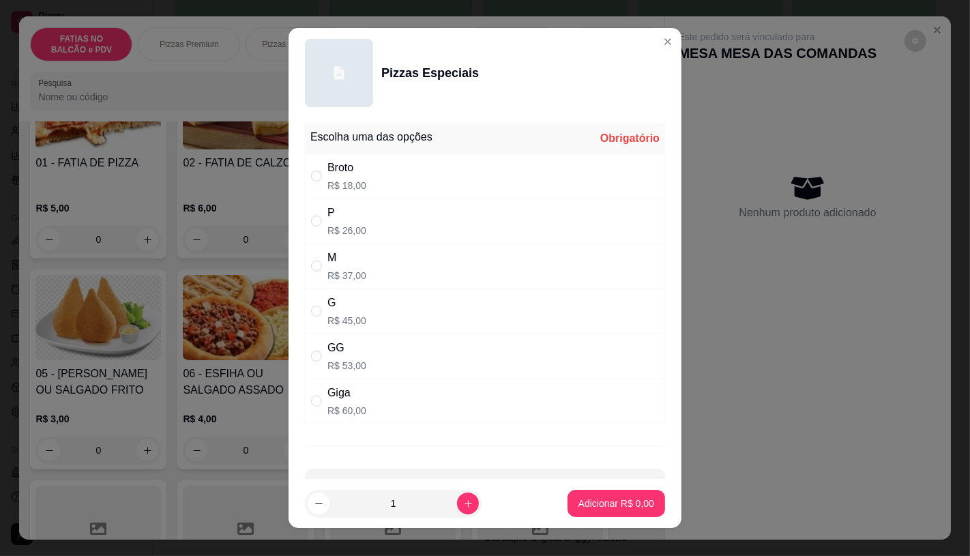
click at [376, 315] on div "G R$ 45,00" at bounding box center [485, 311] width 360 height 45
radio input "true"
click at [621, 514] on button "Adicionar R$ 45,00" at bounding box center [613, 503] width 103 height 27
type input "1"
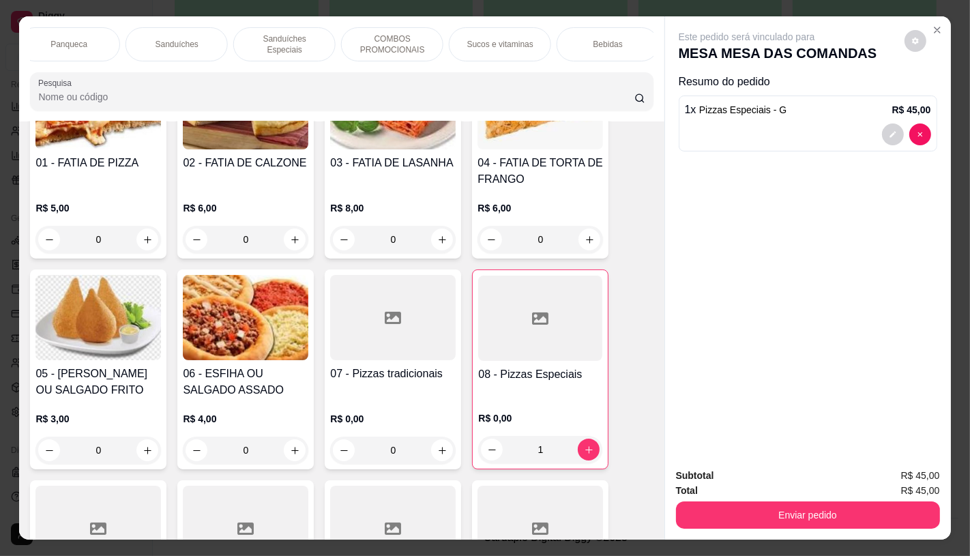
scroll to position [0, 1419]
click at [628, 48] on div "TAXAS DE ENTREGAS" at bounding box center [602, 44] width 102 height 34
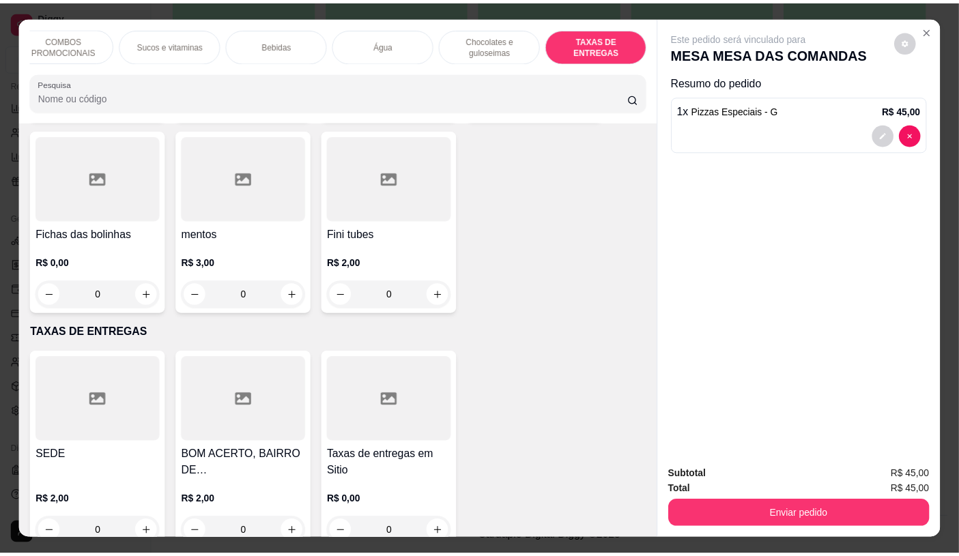
scroll to position [32, 0]
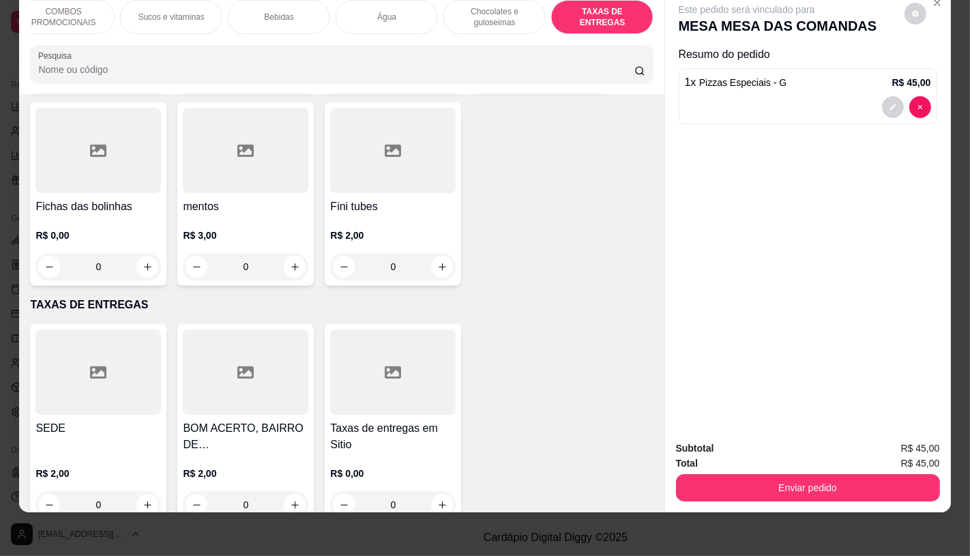
click at [80, 378] on div at bounding box center [98, 372] width 126 height 85
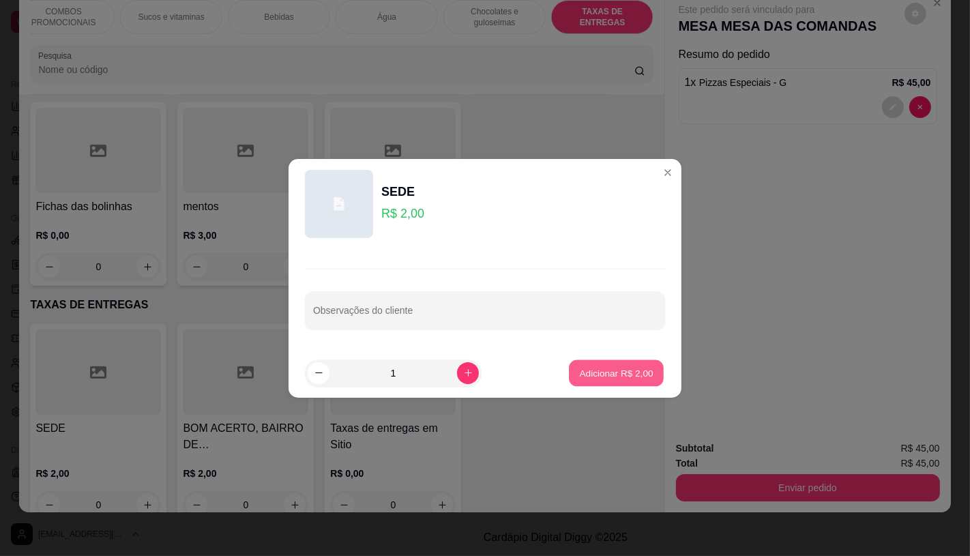
click at [621, 379] on button "Adicionar R$ 2,00" at bounding box center [616, 373] width 95 height 27
type input "1"
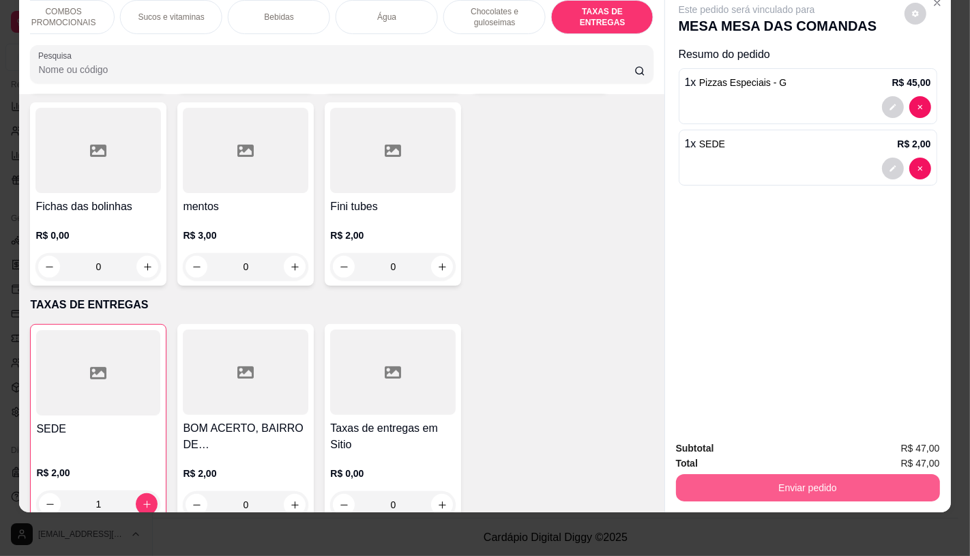
click at [817, 483] on button "Enviar pedido" at bounding box center [808, 487] width 264 height 27
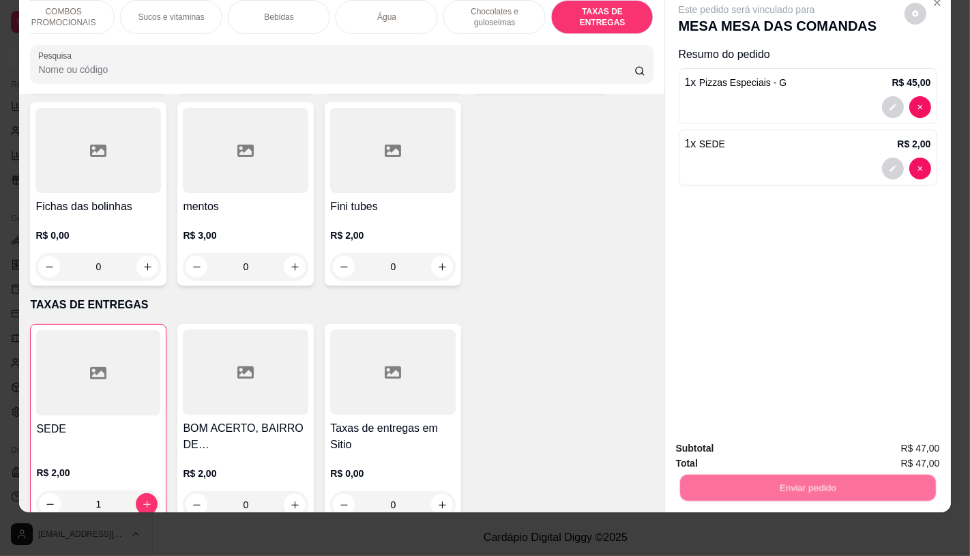
click at [698, 448] on button "Não registrar e enviar pedido" at bounding box center [762, 443] width 138 height 25
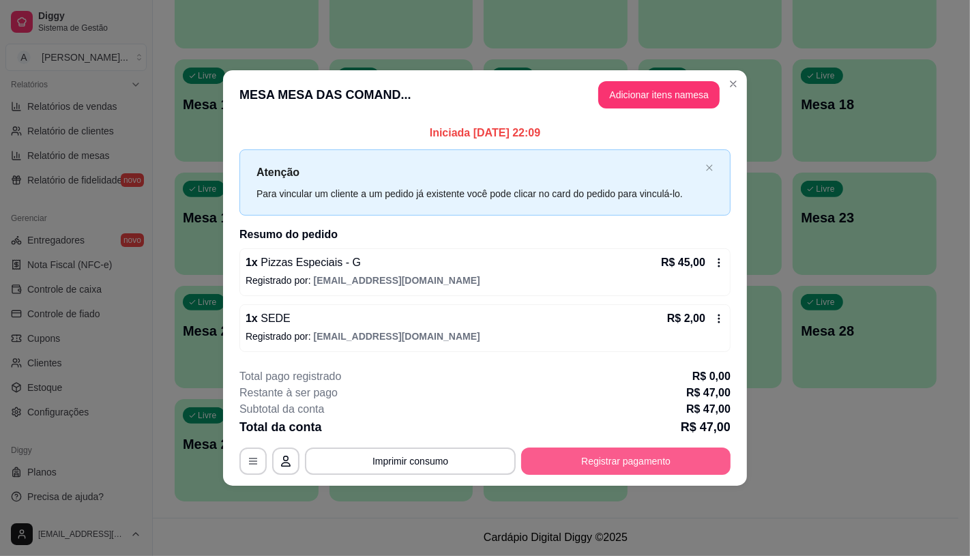
click at [689, 469] on button "Registrar pagamento" at bounding box center [625, 461] width 209 height 27
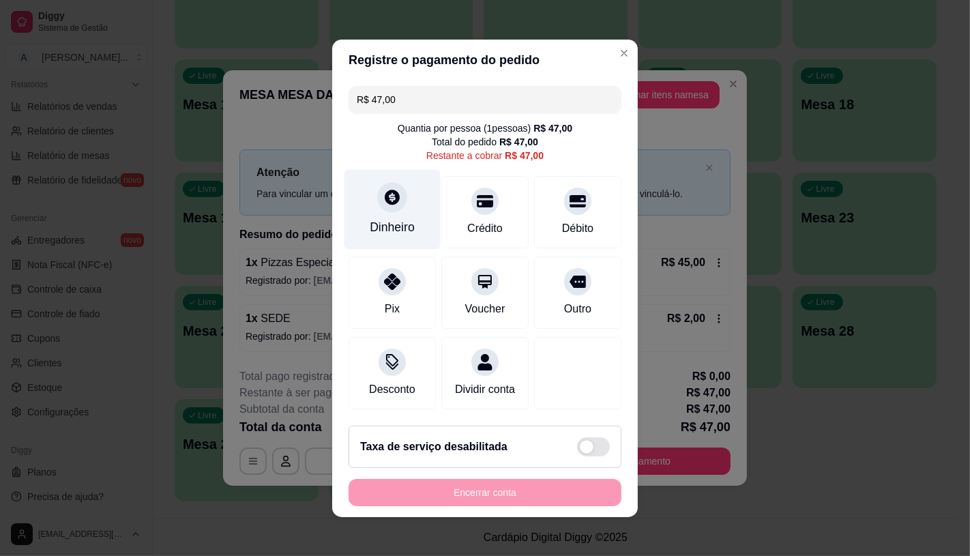
click at [398, 220] on div "Dinheiro" at bounding box center [392, 227] width 45 height 18
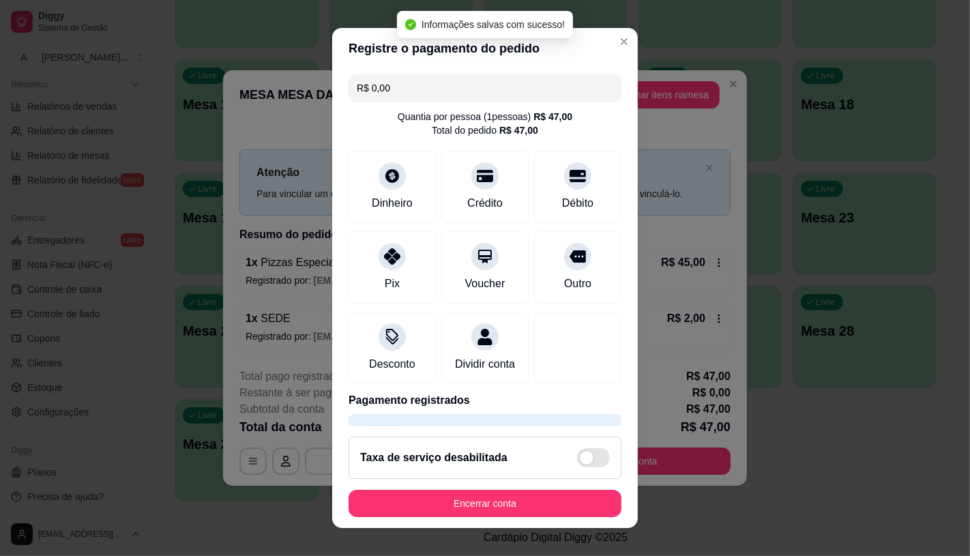
type input "R$ 0,00"
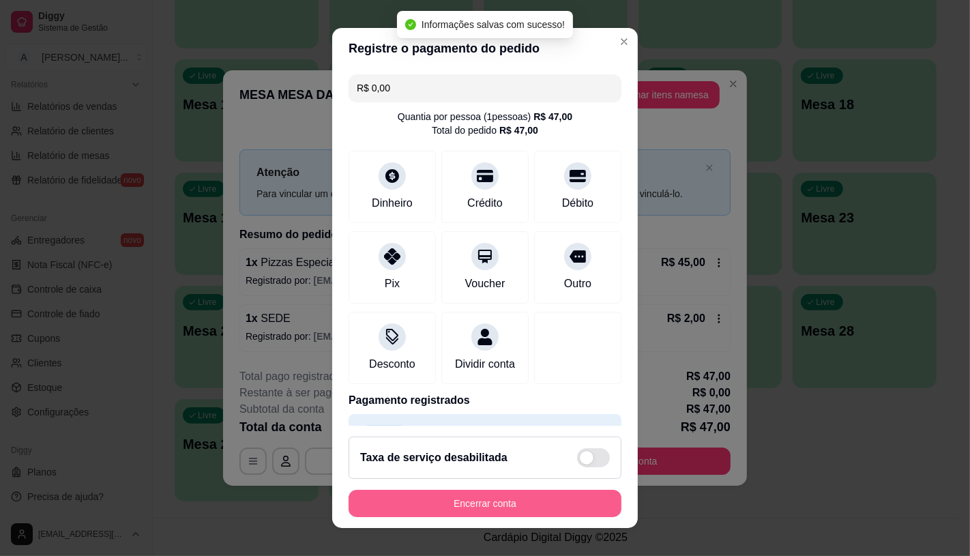
click at [534, 503] on button "Encerrar conta" at bounding box center [485, 503] width 273 height 27
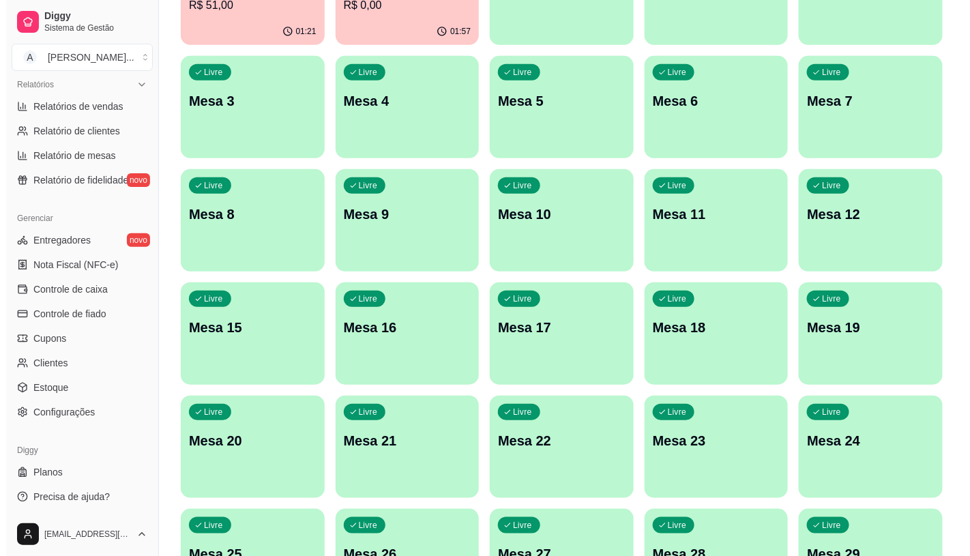
scroll to position [0, 0]
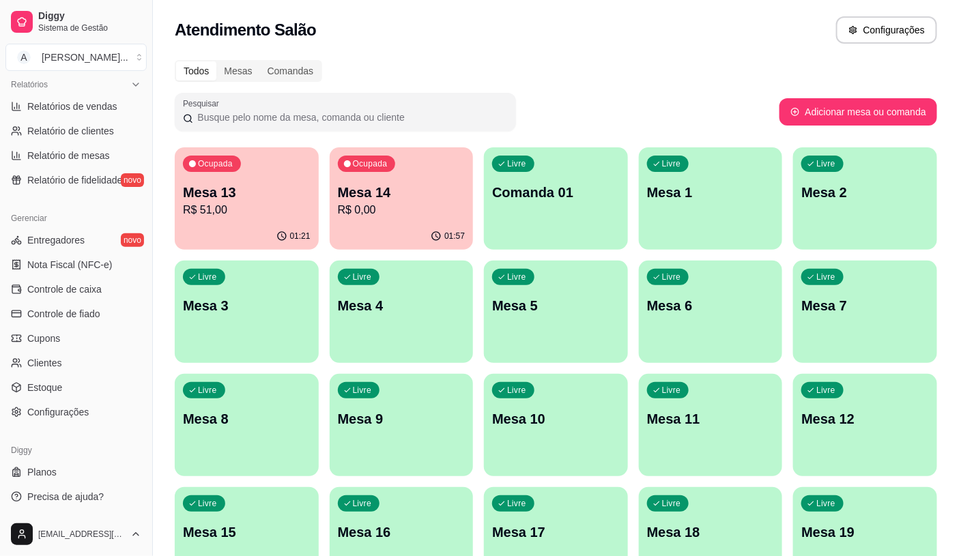
click at [241, 175] on div "Ocupada Mesa 13 R$ 51,00" at bounding box center [247, 185] width 144 height 76
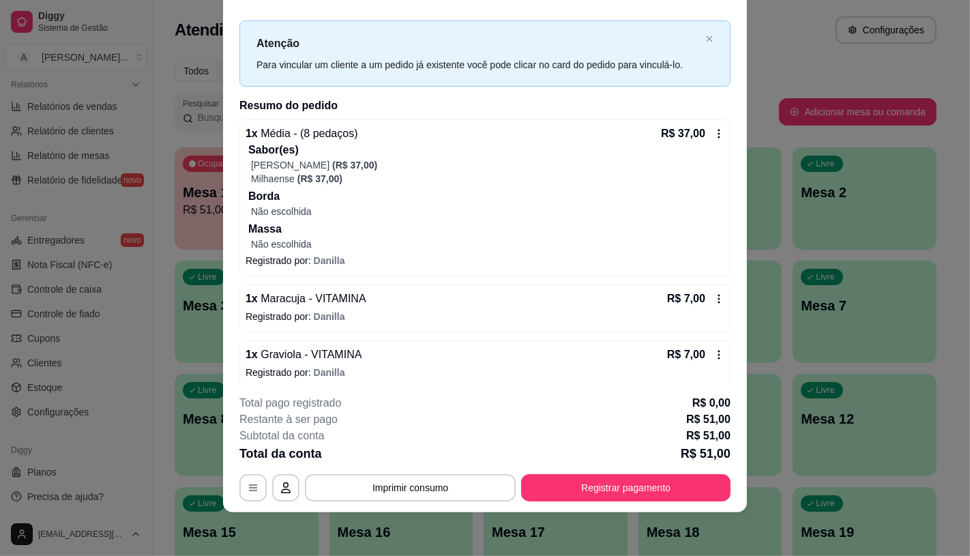
scroll to position [30, 0]
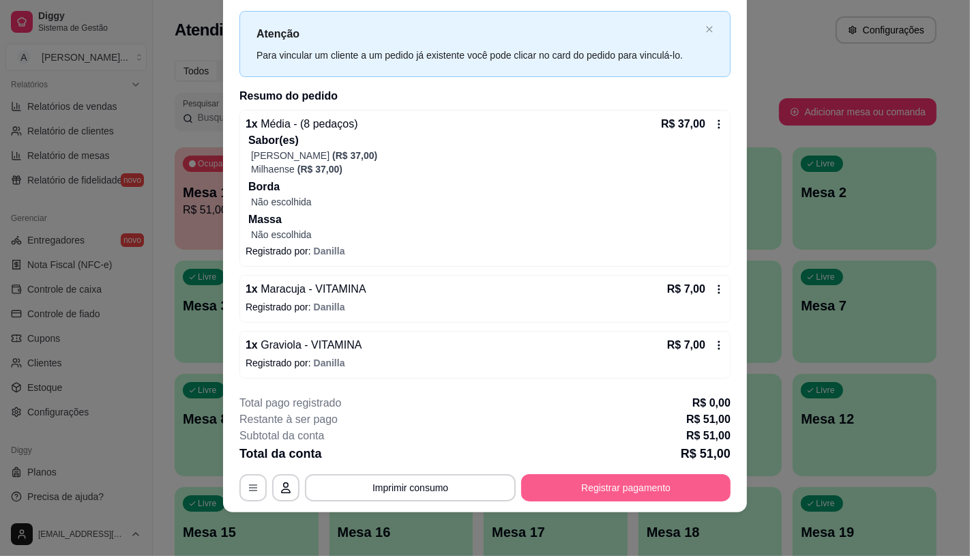
click at [619, 495] on button "Registrar pagamento" at bounding box center [625, 487] width 209 height 27
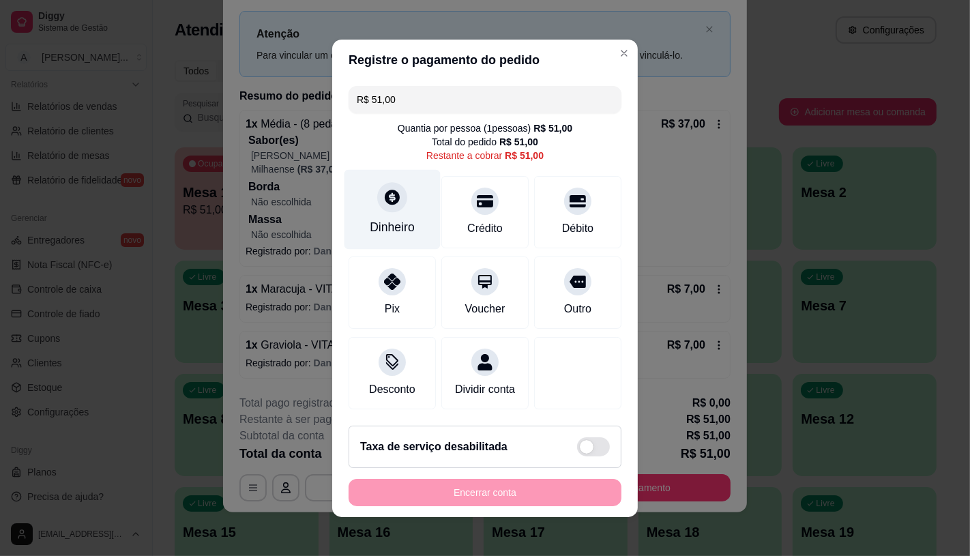
click at [405, 207] on div "Dinheiro" at bounding box center [393, 209] width 96 height 80
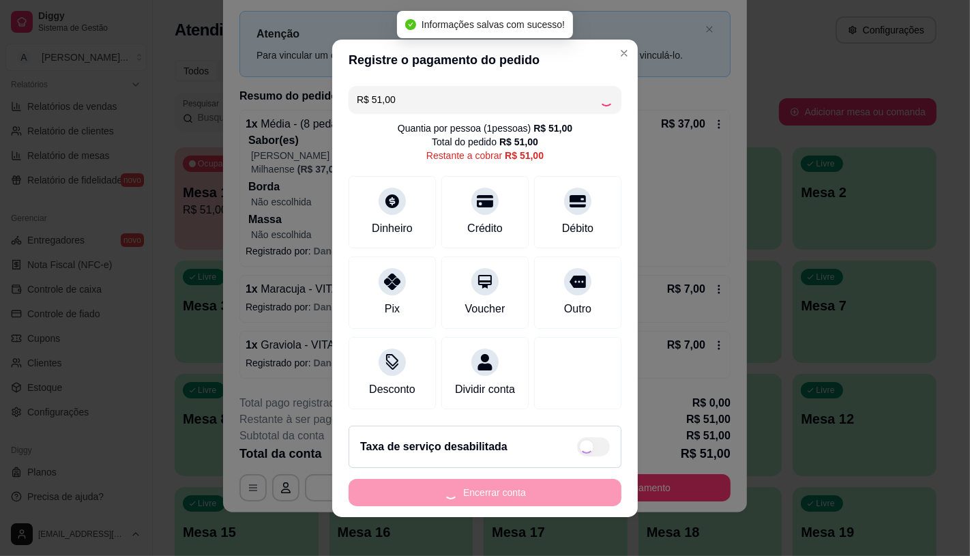
type input "R$ 0,00"
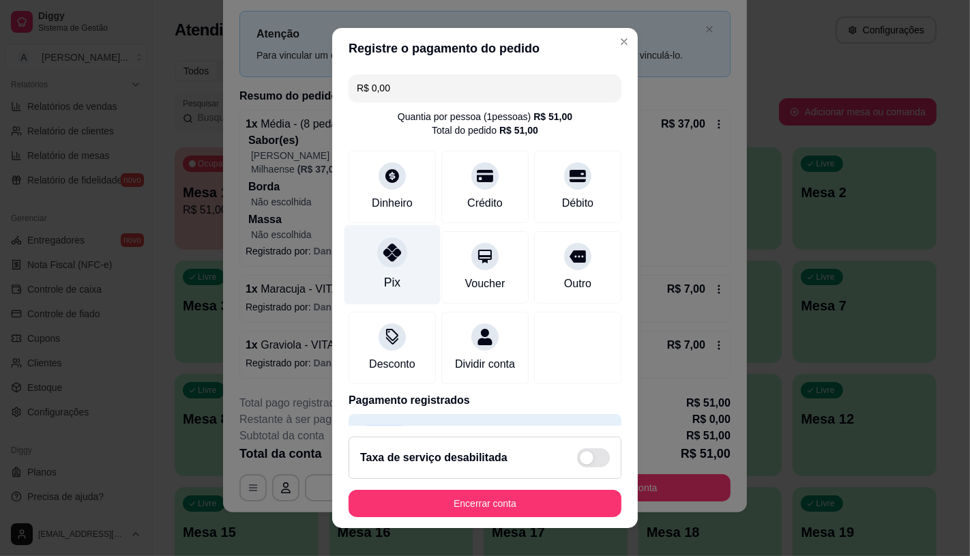
scroll to position [50, 0]
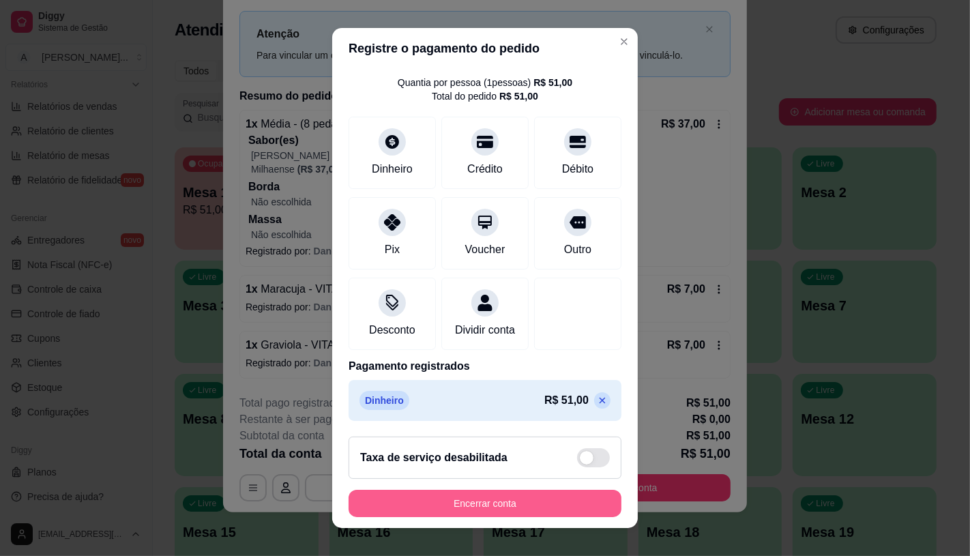
click at [495, 502] on button "Encerrar conta" at bounding box center [485, 503] width 273 height 27
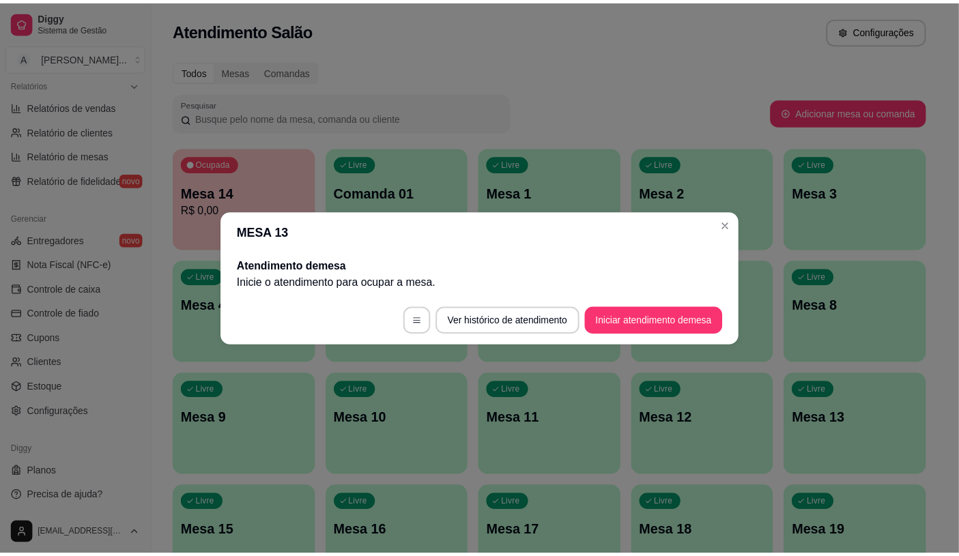
scroll to position [0, 0]
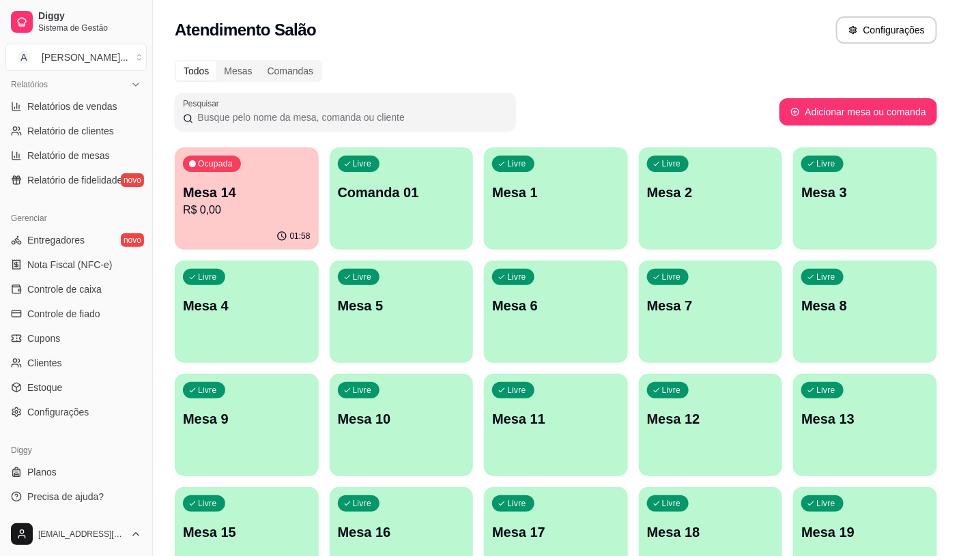
click at [227, 199] on p "Mesa 14" at bounding box center [247, 192] width 128 height 19
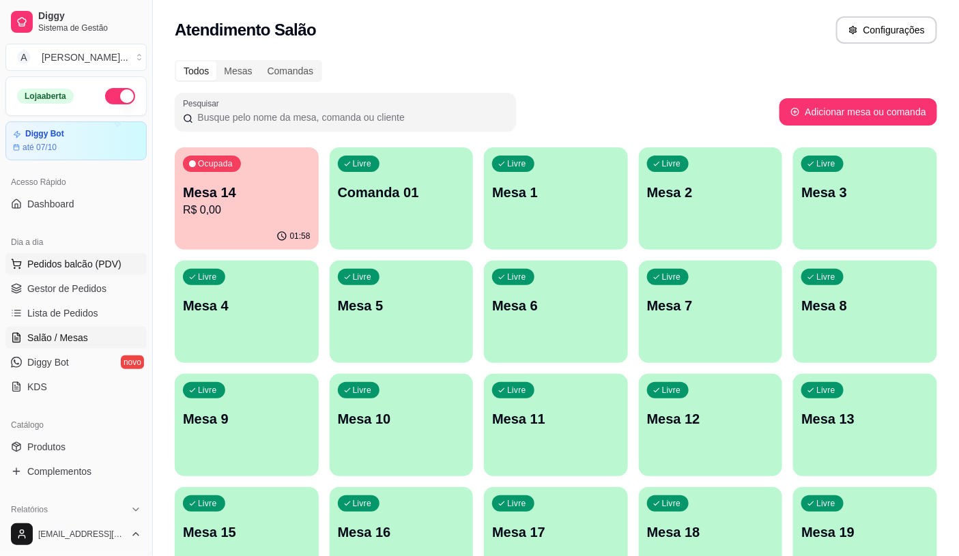
click at [98, 260] on span "Pedidos balcão (PDV)" at bounding box center [74, 264] width 94 height 14
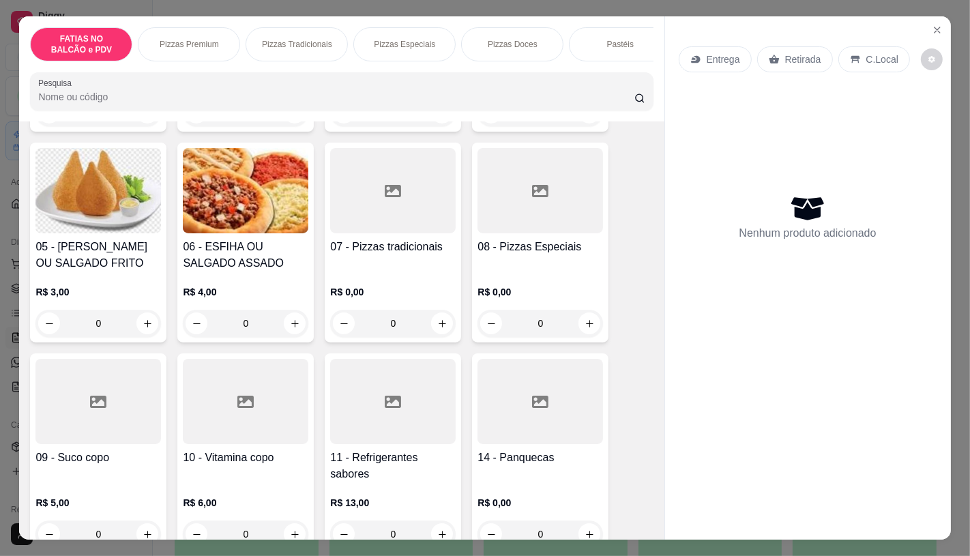
scroll to position [303, 0]
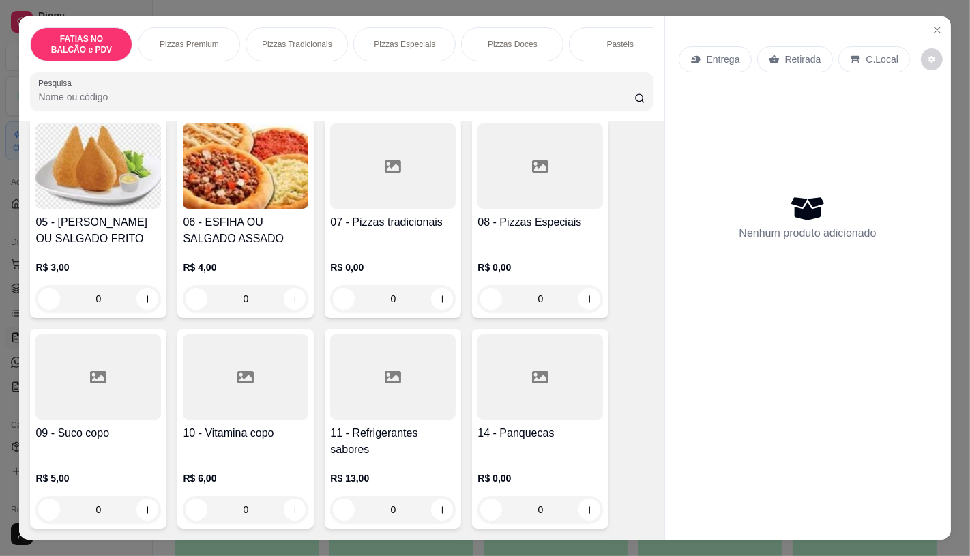
click at [366, 404] on div at bounding box center [393, 376] width 126 height 85
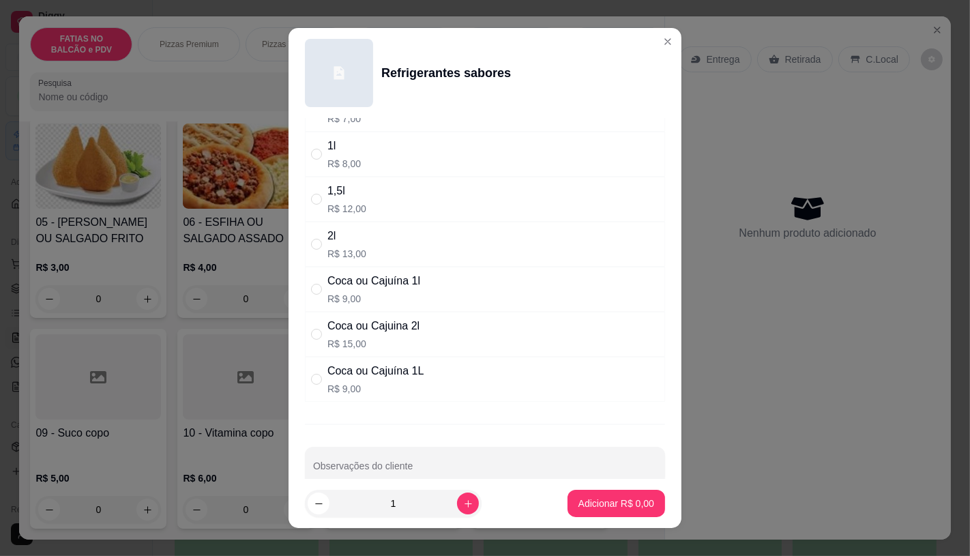
scroll to position [182, 0]
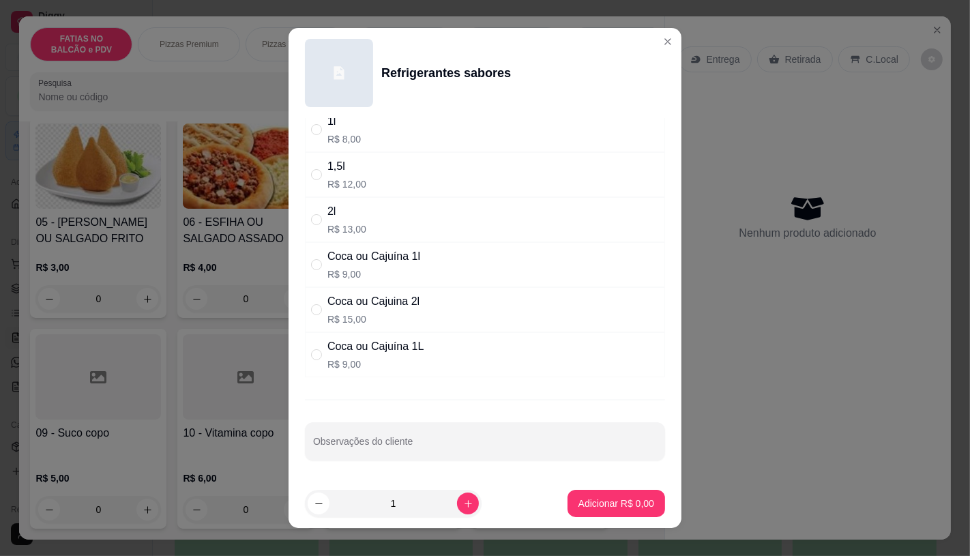
click at [353, 305] on div "Coca ou Cajuina 2l" at bounding box center [373, 301] width 92 height 16
radio input "true"
click at [624, 500] on p "Adicionar R$ 15,00" at bounding box center [613, 504] width 81 height 14
type input "1"
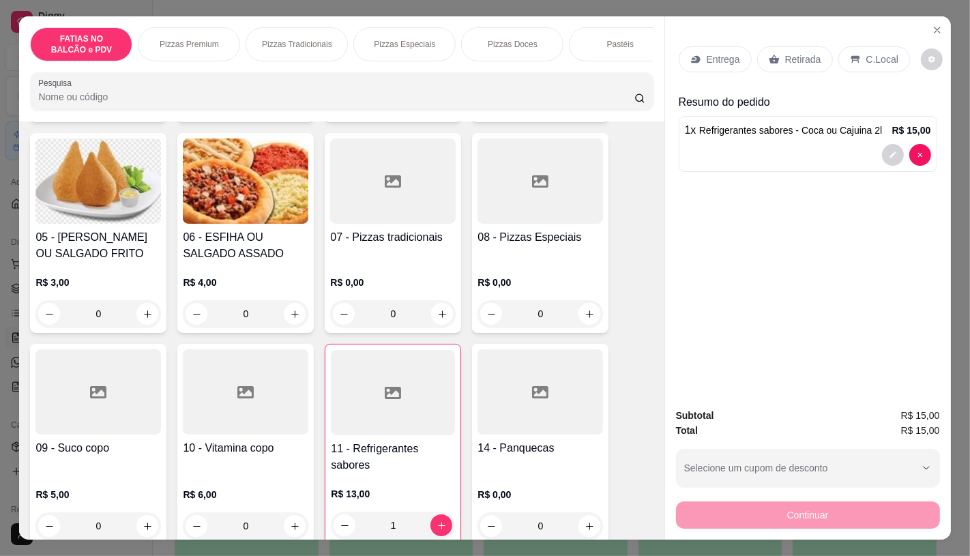
scroll to position [303, 0]
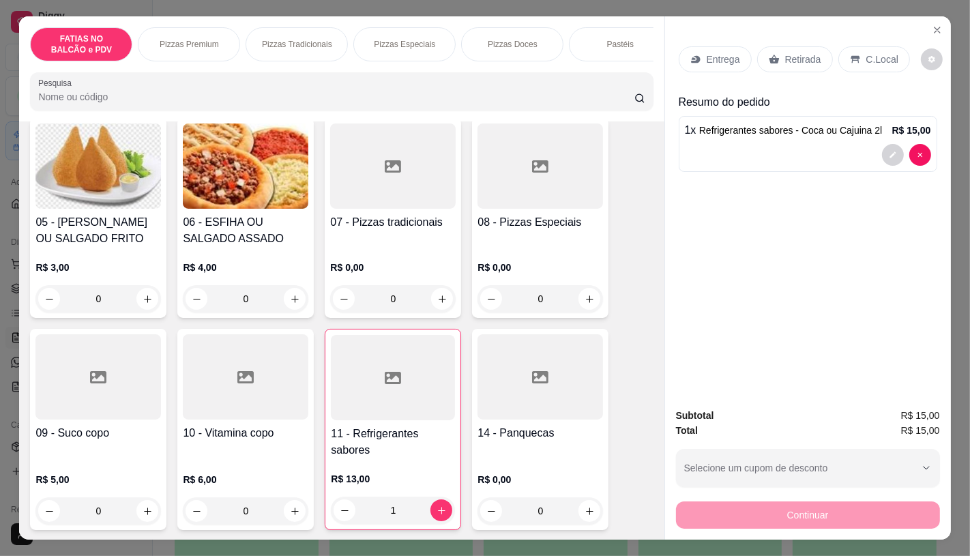
click at [540, 219] on div "08 - Pizzas Especiais R$ 0,00 0" at bounding box center [540, 218] width 136 height 200
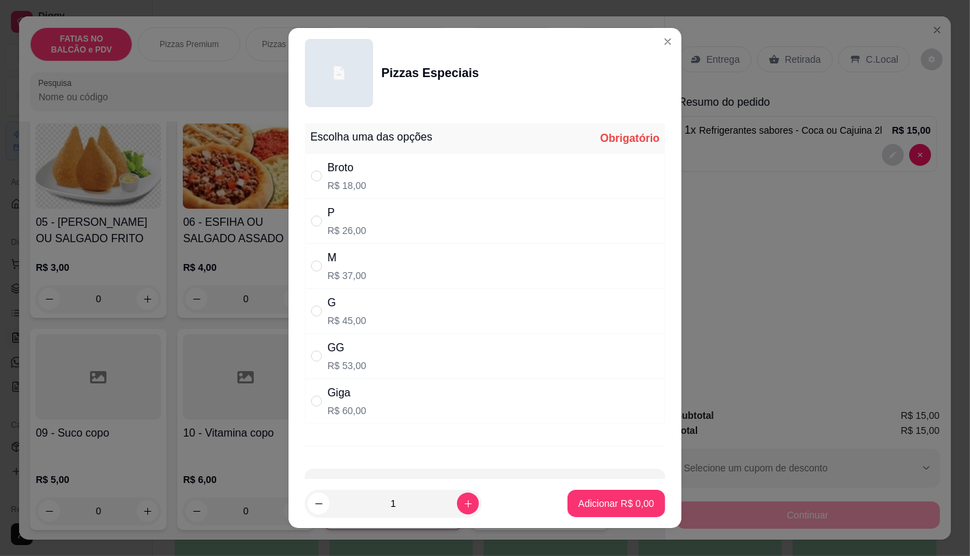
click at [333, 353] on div "GG" at bounding box center [346, 348] width 39 height 16
radio input "true"
click at [587, 501] on p "Adicionar R$ 53,00" at bounding box center [613, 504] width 81 height 14
type input "1"
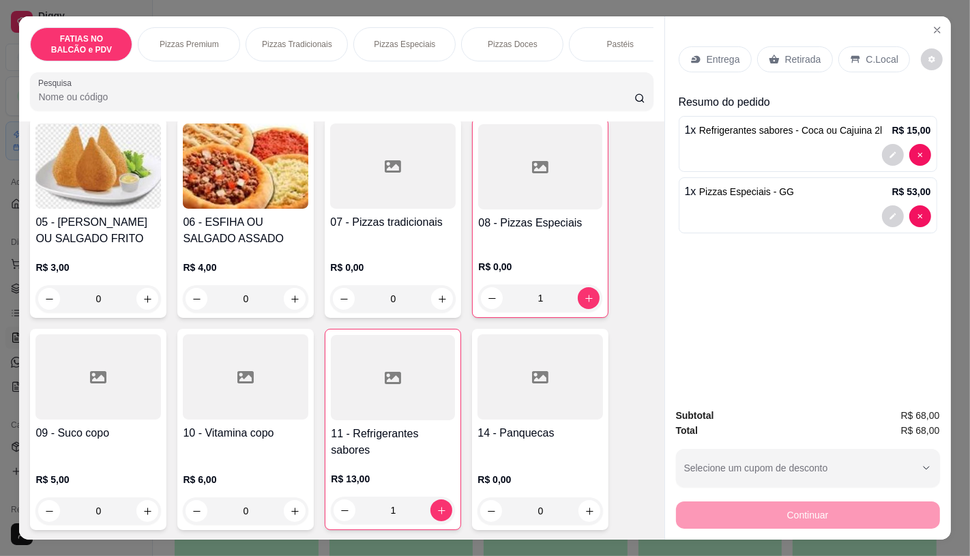
click at [776, 53] on div "Retirada" at bounding box center [795, 59] width 76 height 26
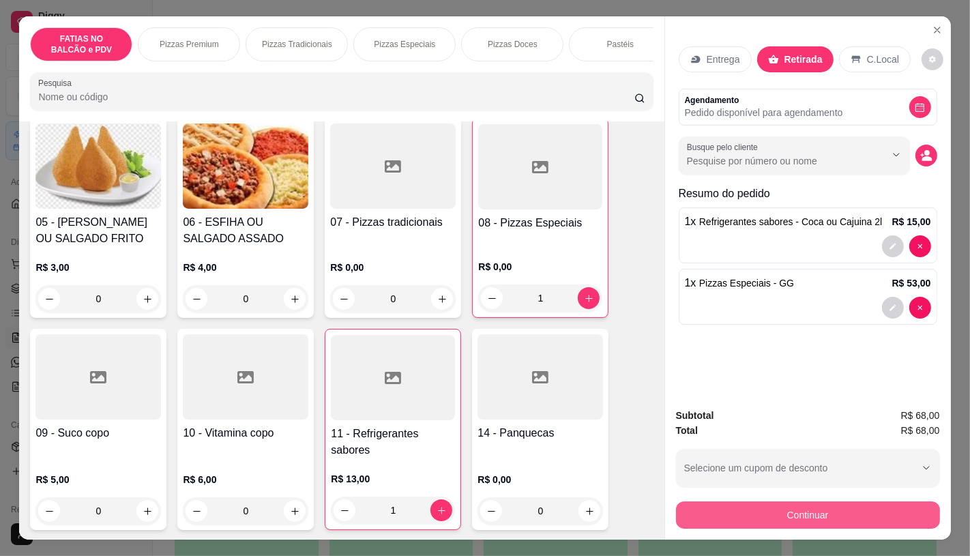
click at [768, 502] on button "Continuar" at bounding box center [808, 514] width 264 height 27
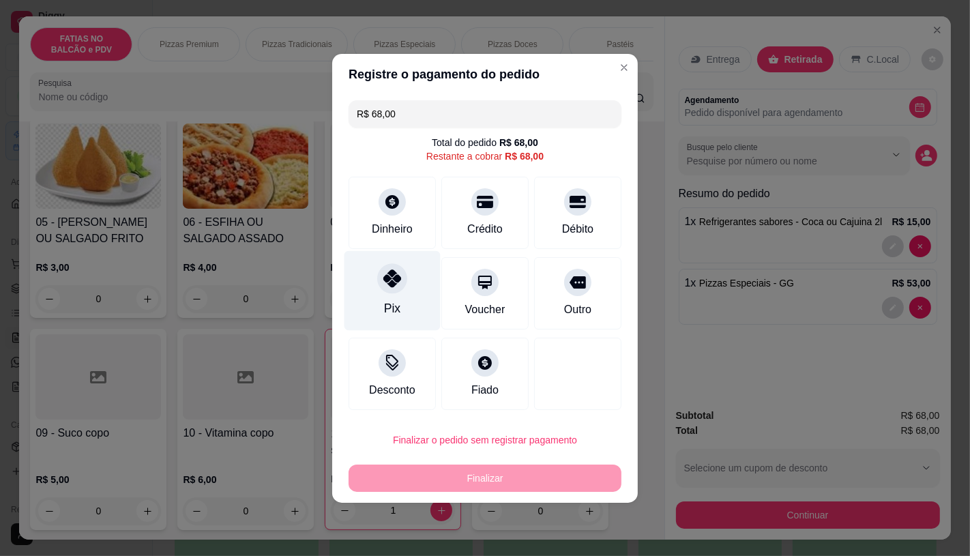
click at [397, 283] on icon at bounding box center [392, 278] width 18 height 18
type input "R$ 0,00"
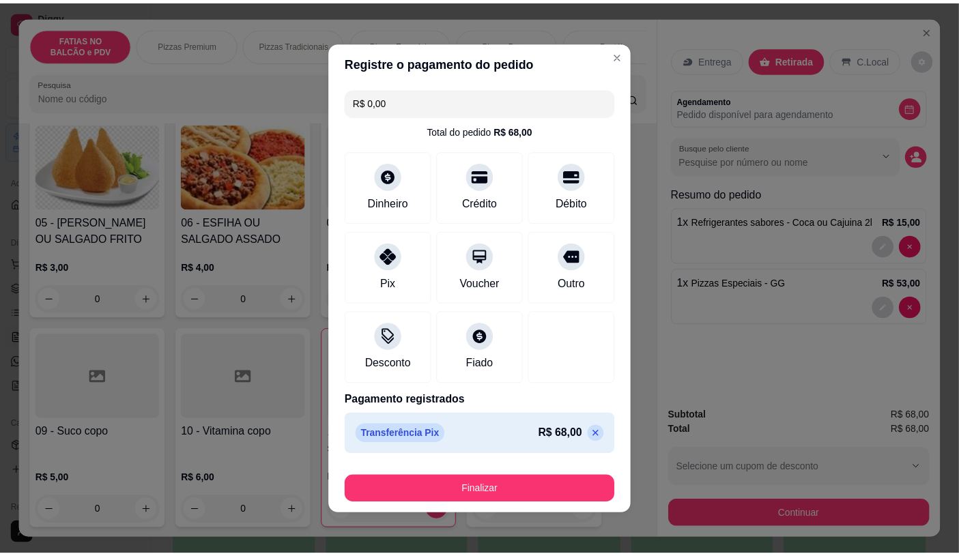
scroll to position [2, 0]
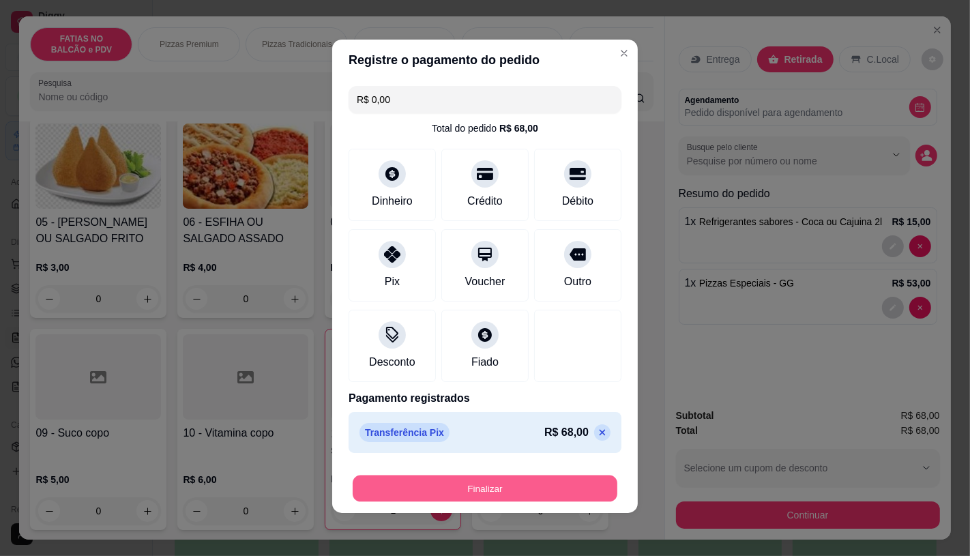
click at [494, 497] on button "Finalizar" at bounding box center [485, 488] width 265 height 27
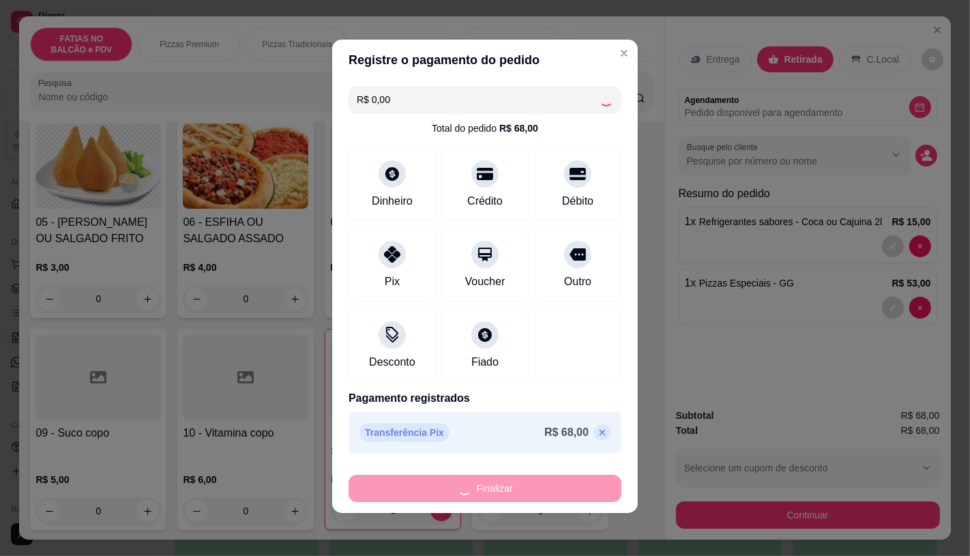
type input "0"
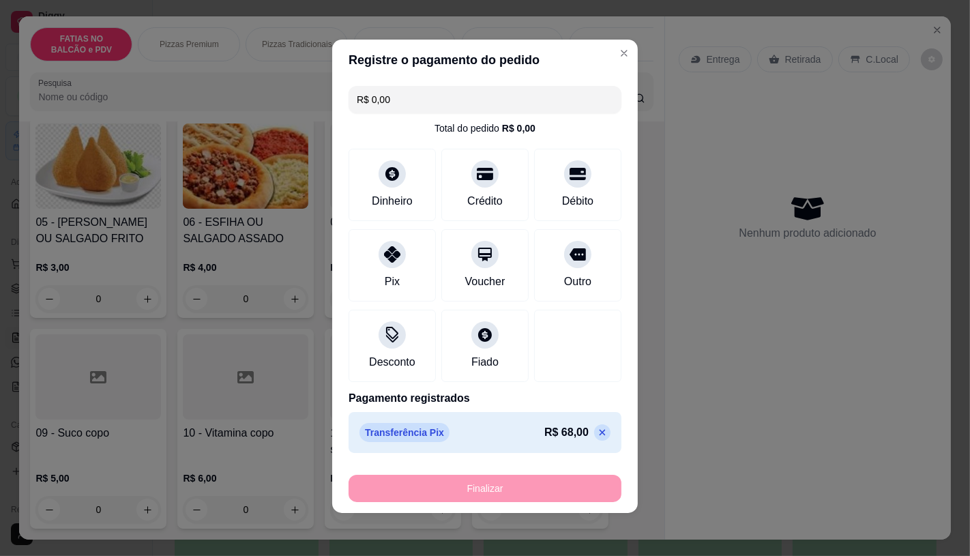
type input "-R$ 68,00"
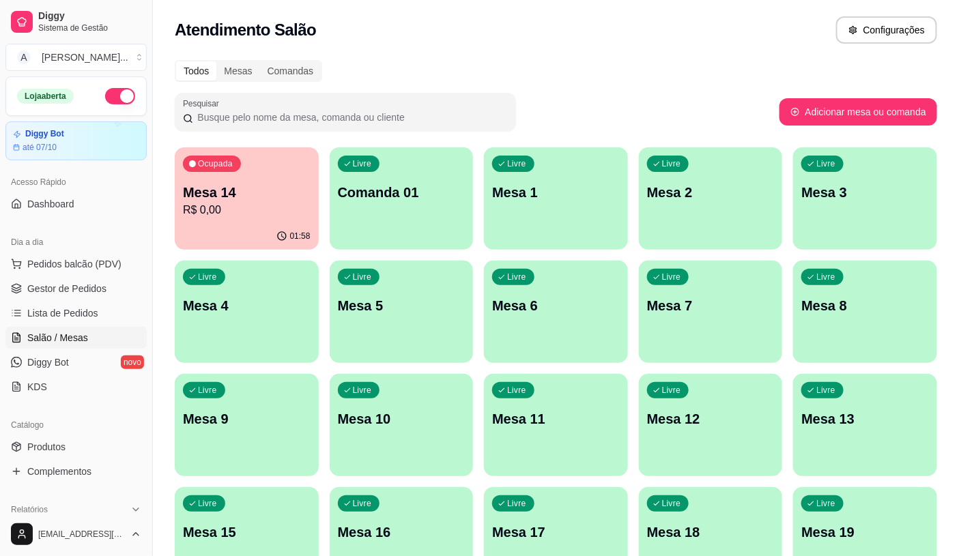
click at [282, 242] on div "01:58" at bounding box center [247, 236] width 144 height 27
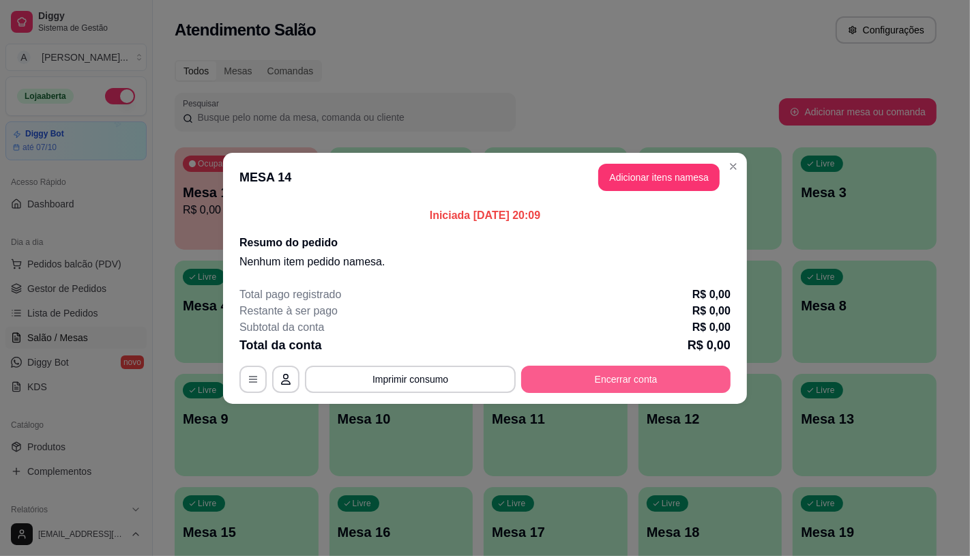
click at [596, 385] on button "Encerrar conta" at bounding box center [625, 379] width 209 height 27
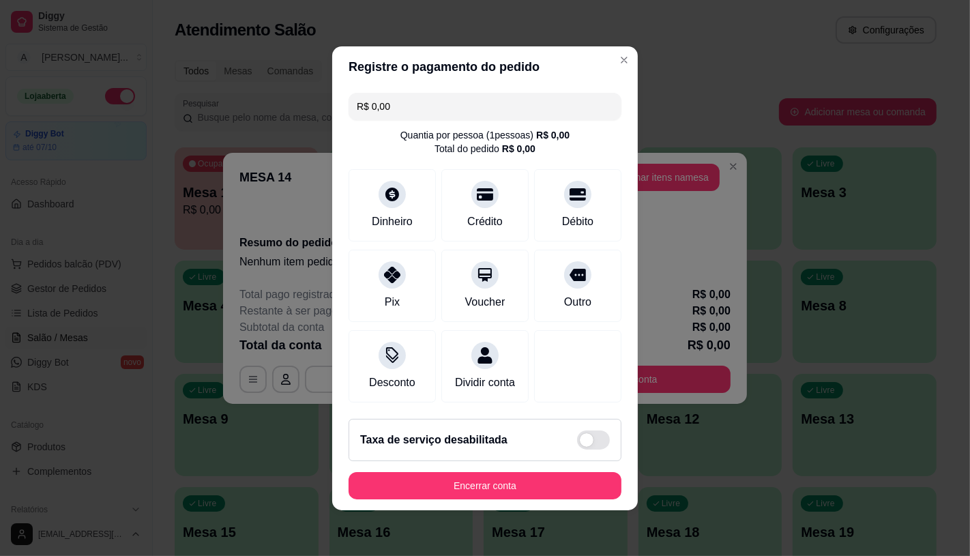
click at [551, 472] on footer "Taxa de serviço desabilitada Encerrar conta" at bounding box center [485, 459] width 306 height 102
click at [541, 480] on button "Encerrar conta" at bounding box center [485, 485] width 273 height 27
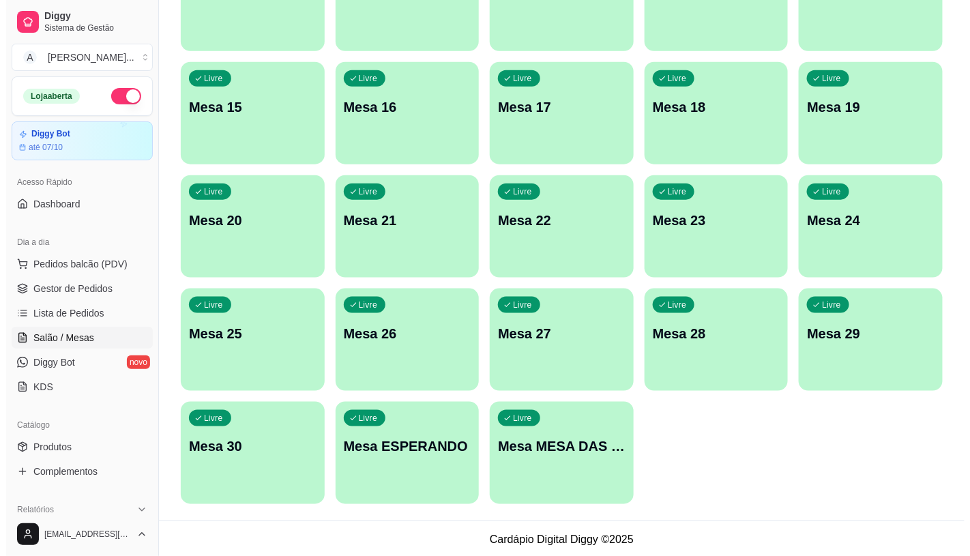
scroll to position [428, 0]
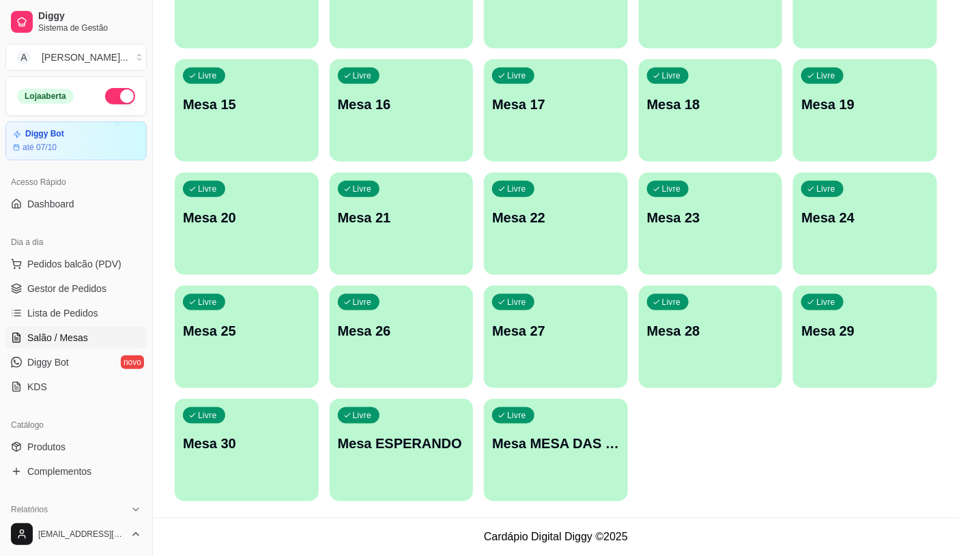
click at [544, 452] on p "Mesa MESA DAS COMANDAS" at bounding box center [556, 444] width 128 height 19
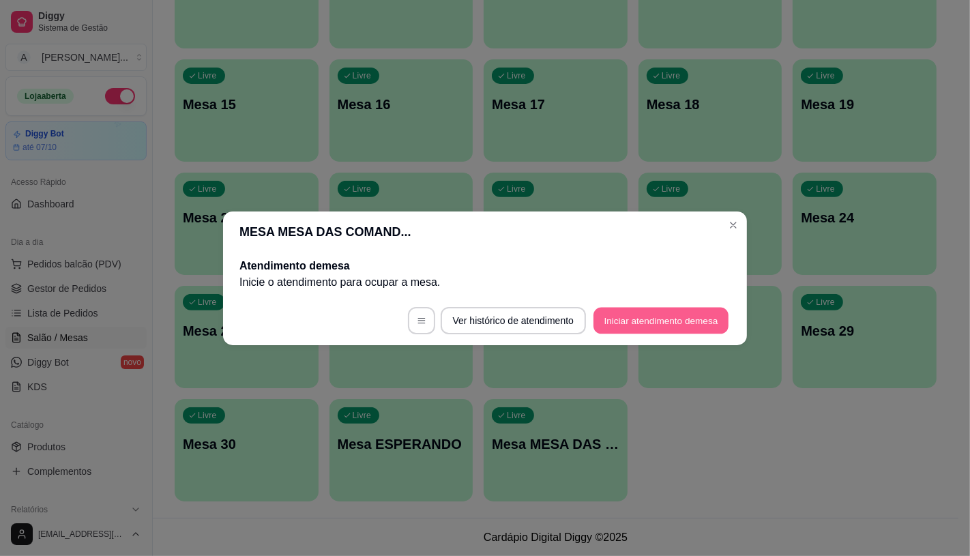
click at [646, 312] on button "Iniciar atendimento de mesa" at bounding box center [661, 320] width 135 height 27
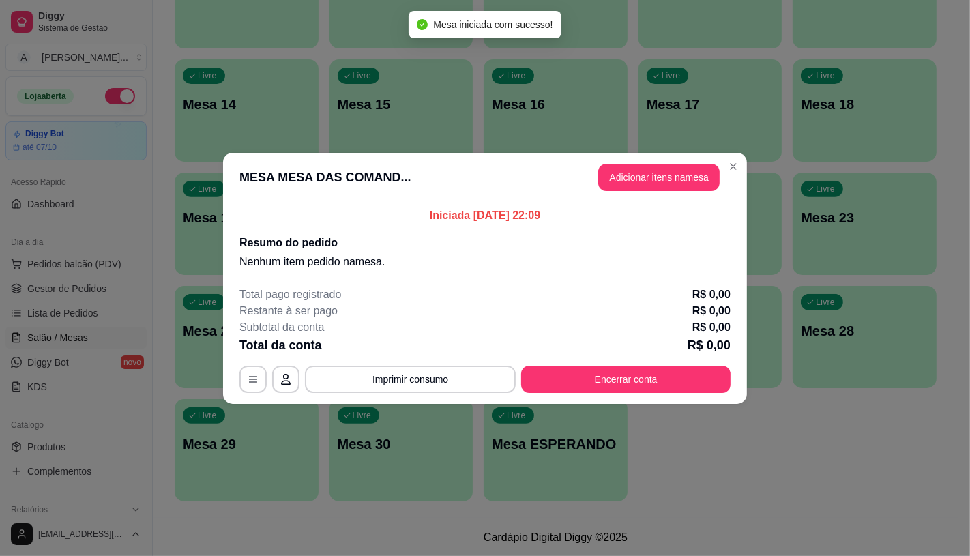
click at [658, 192] on header "MESA MESA DAS COMAND... Adicionar itens na mesa" at bounding box center [485, 177] width 524 height 49
click at [658, 181] on button "Adicionar itens na mesa" at bounding box center [658, 177] width 117 height 27
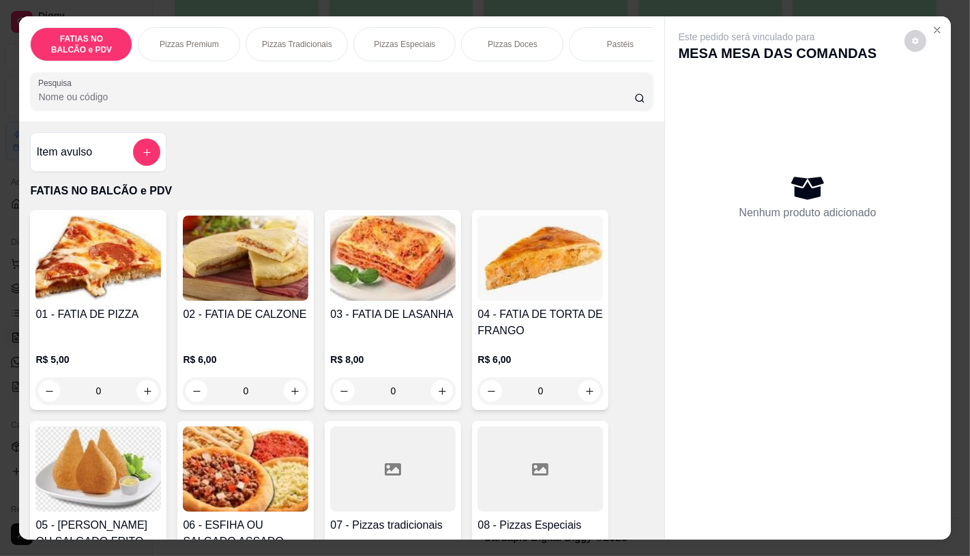
scroll to position [0, 544]
click at [596, 39] on p "Panqueca" at bounding box center [614, 44] width 37 height 11
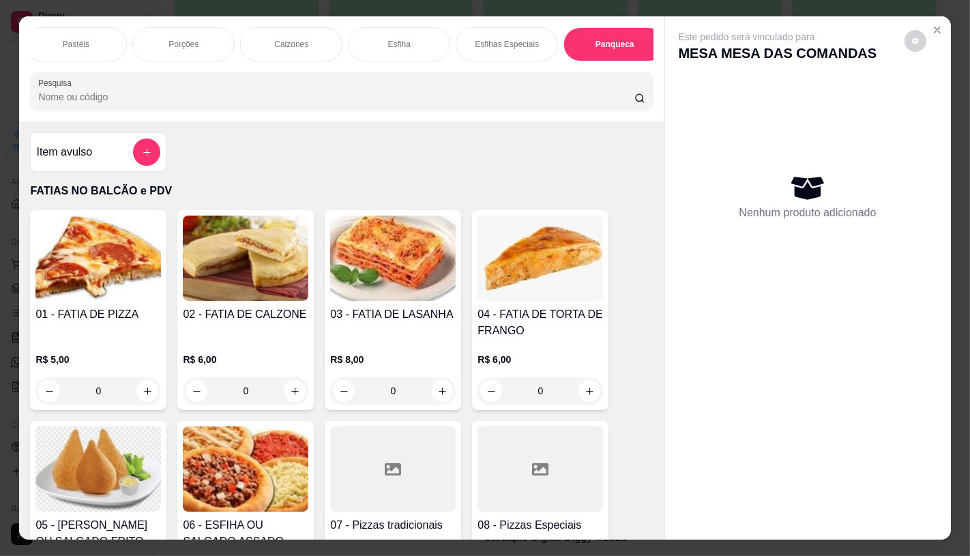
scroll to position [32, 0]
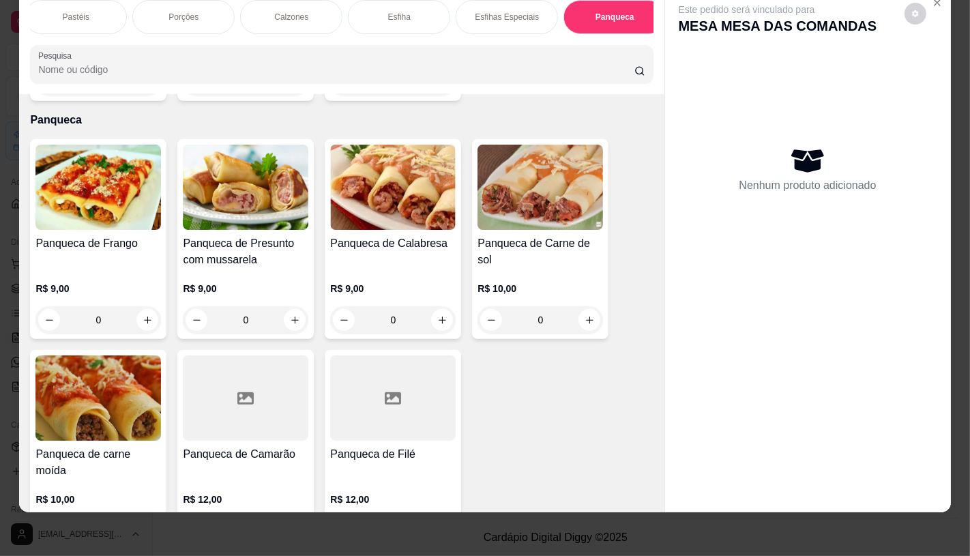
click at [275, 235] on h4 "Panqueca de Presunto com mussarela" at bounding box center [246, 251] width 126 height 33
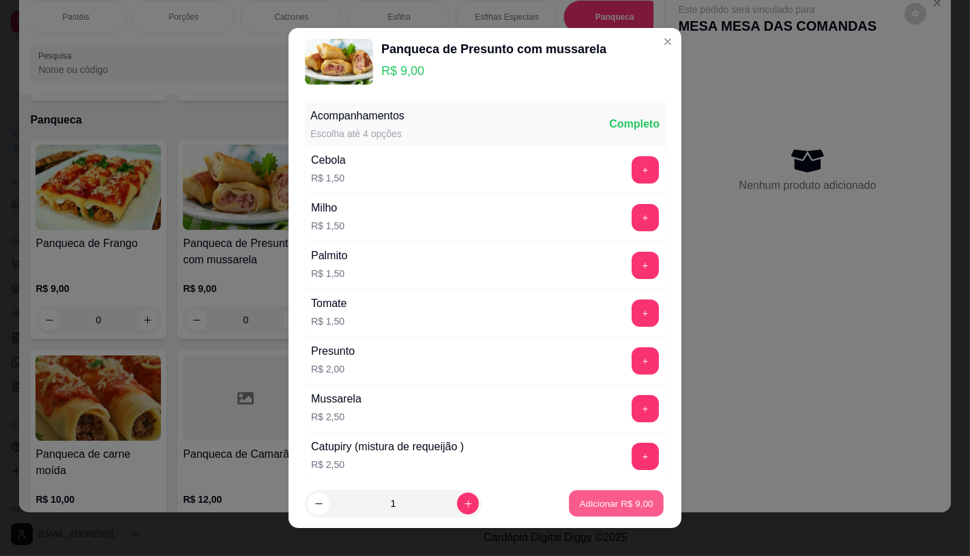
click at [618, 508] on p "Adicionar R$ 9,00" at bounding box center [616, 503] width 74 height 13
type input "1"
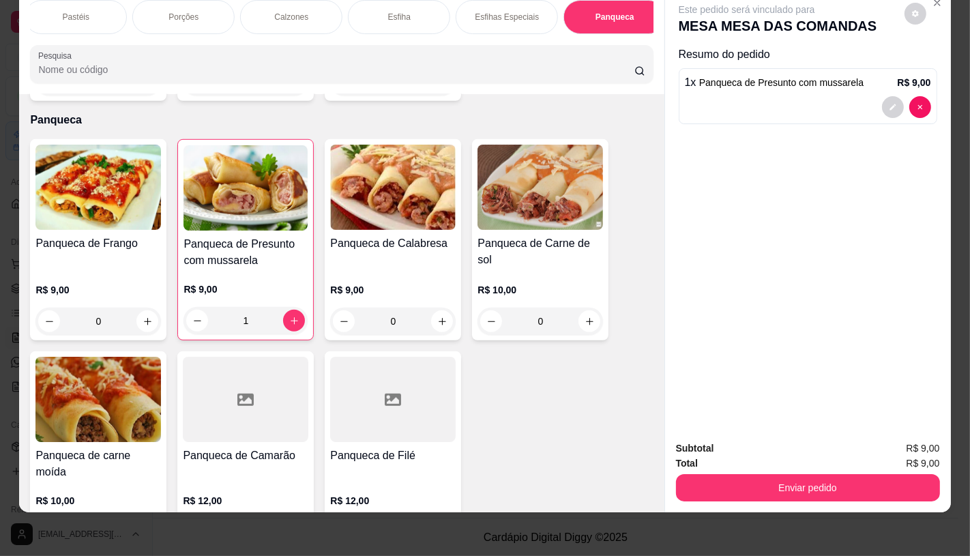
click at [501, 183] on img at bounding box center [541, 187] width 126 height 85
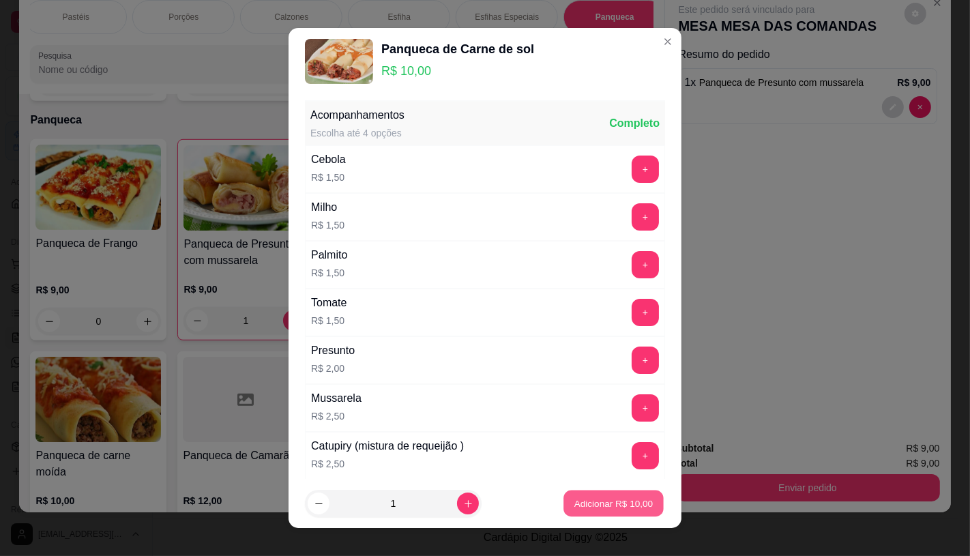
click at [591, 503] on p "Adicionar R$ 10,00" at bounding box center [613, 503] width 79 height 13
type input "1"
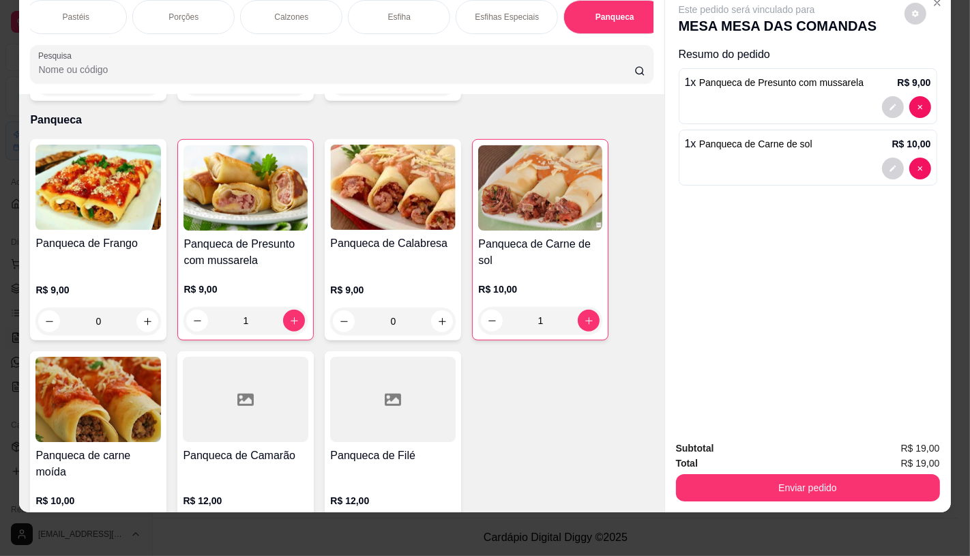
click at [240, 1] on div "Calzones" at bounding box center [291, 17] width 102 height 34
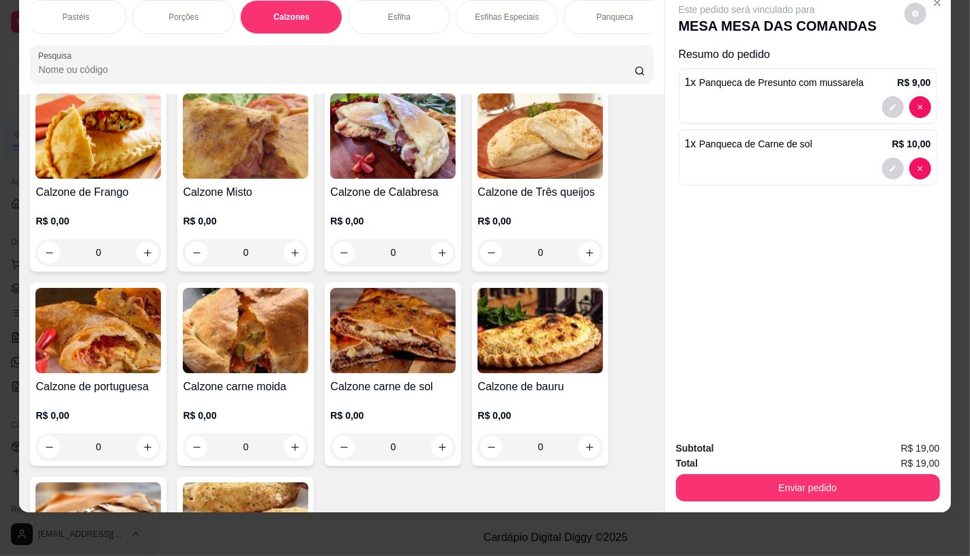
scroll to position [3650, 0]
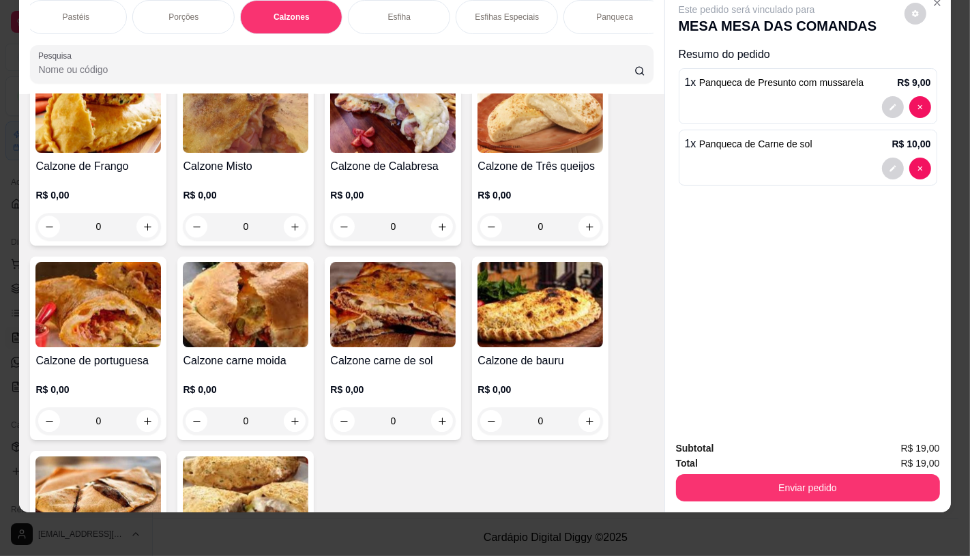
click at [141, 319] on img at bounding box center [98, 304] width 126 height 85
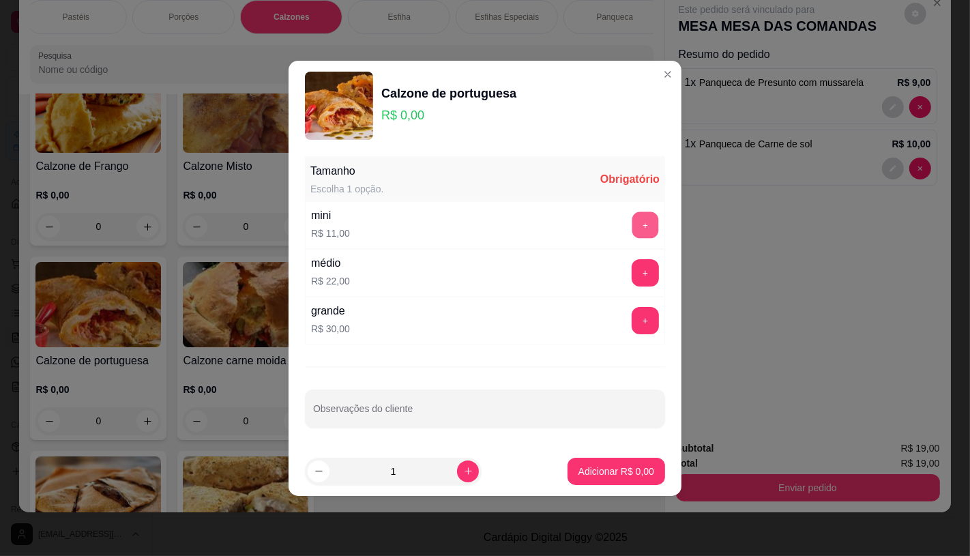
click at [639, 216] on button "+" at bounding box center [645, 224] width 27 height 27
click at [626, 479] on button "Adicionar R$ 11,00" at bounding box center [614, 471] width 100 height 27
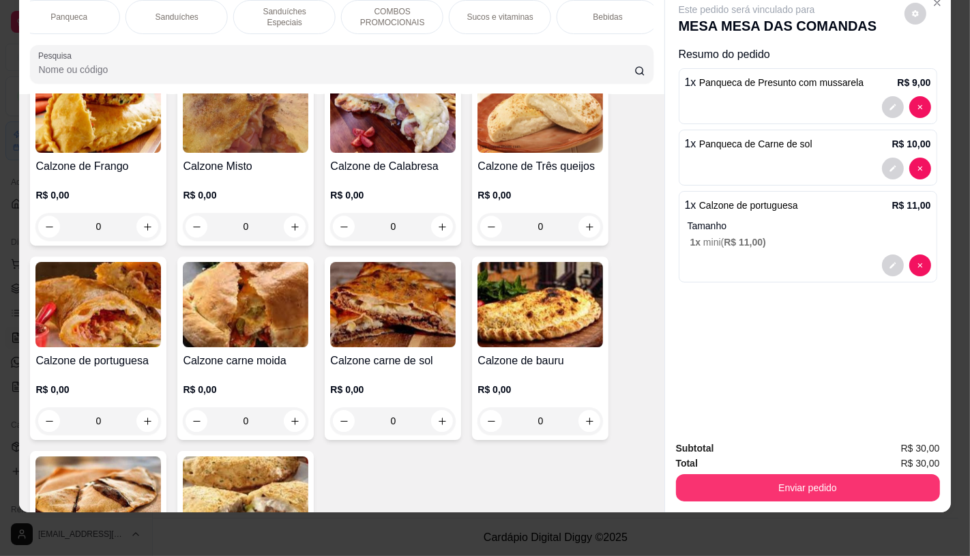
scroll to position [0, 1419]
click at [622, 12] on div "TAXAS DE ENTREGAS" at bounding box center [602, 17] width 102 height 34
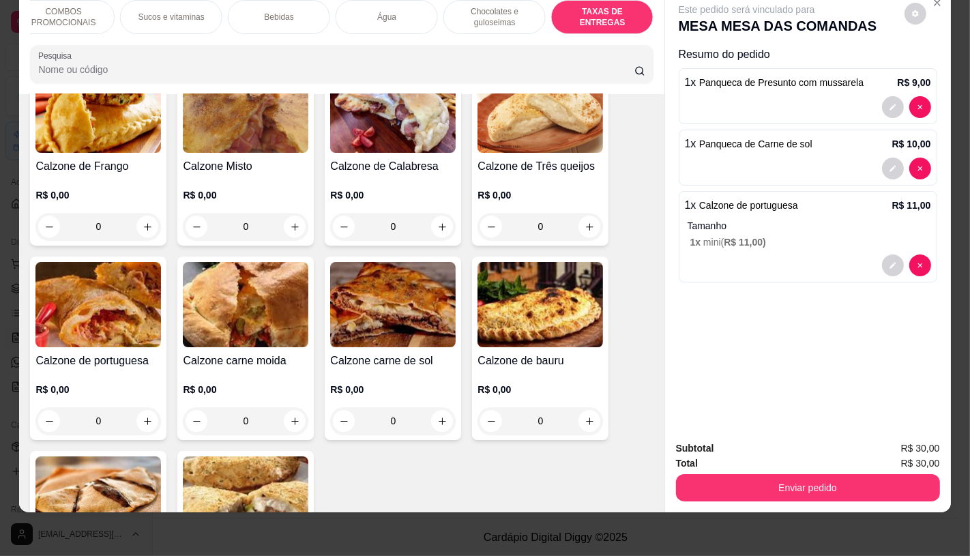
scroll to position [9125, 0]
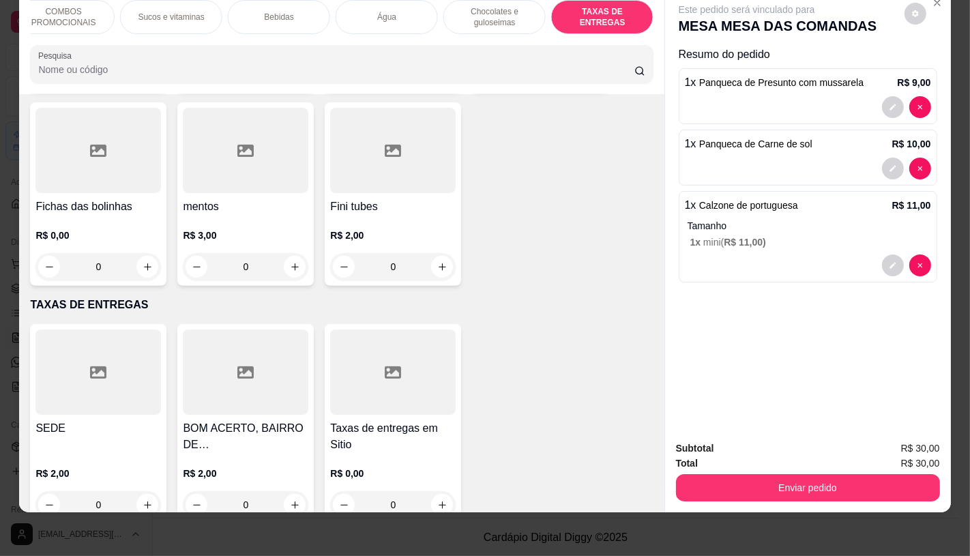
click at [119, 332] on div at bounding box center [98, 372] width 126 height 85
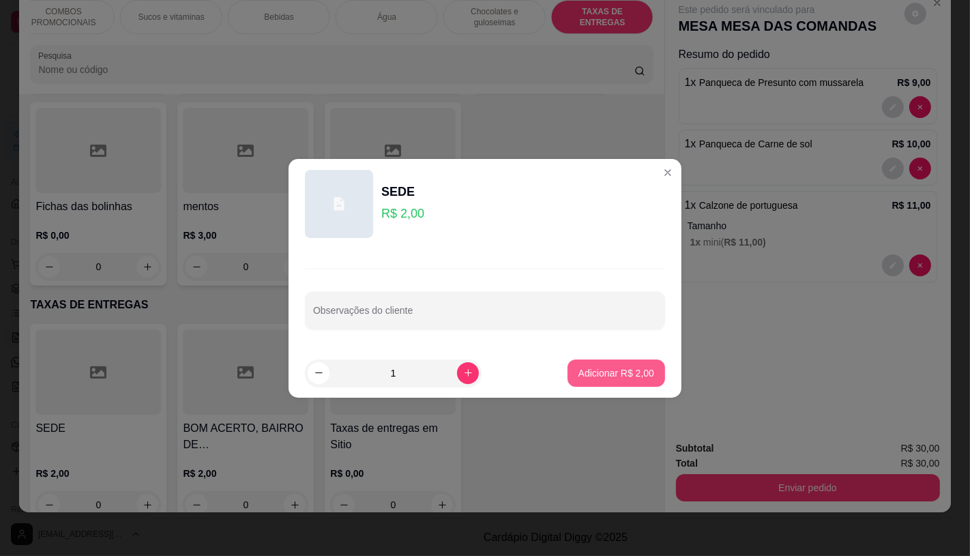
click at [613, 378] on p "Adicionar R$ 2,00" at bounding box center [617, 373] width 76 height 14
type input "1"
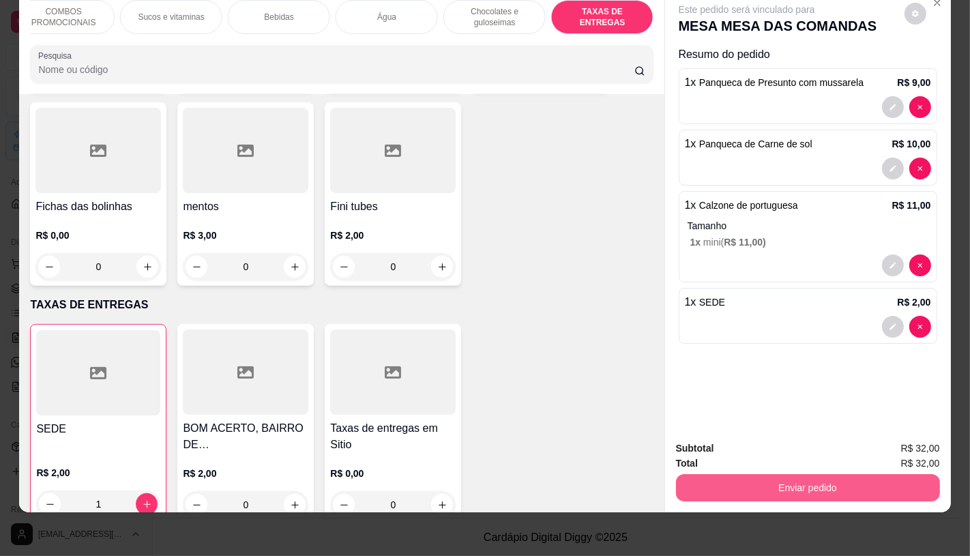
click at [725, 478] on button "Enviar pedido" at bounding box center [808, 487] width 264 height 27
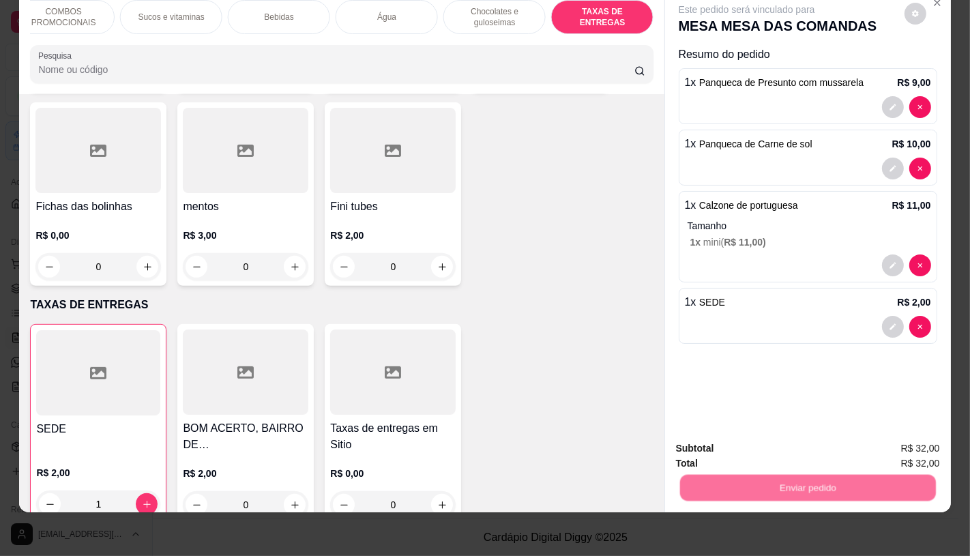
click at [720, 447] on button "Não registrar e enviar pedido" at bounding box center [762, 444] width 142 height 26
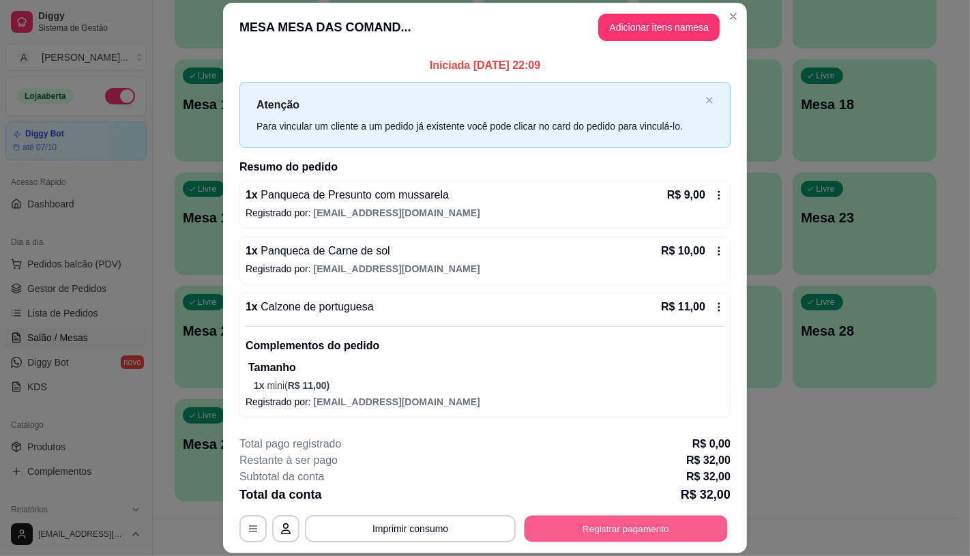
click at [649, 523] on button "Registrar pagamento" at bounding box center [626, 529] width 203 height 27
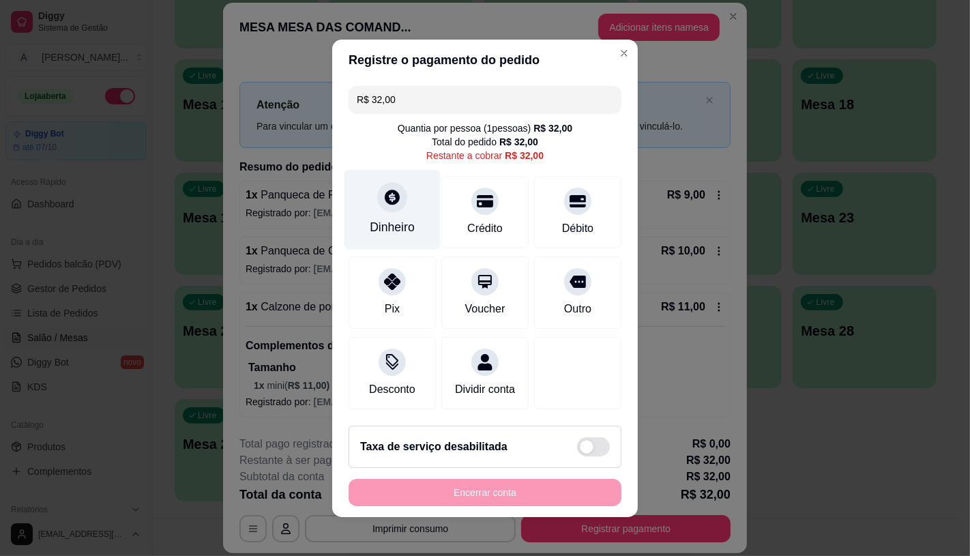
click at [396, 221] on div "Dinheiro" at bounding box center [392, 227] width 45 height 18
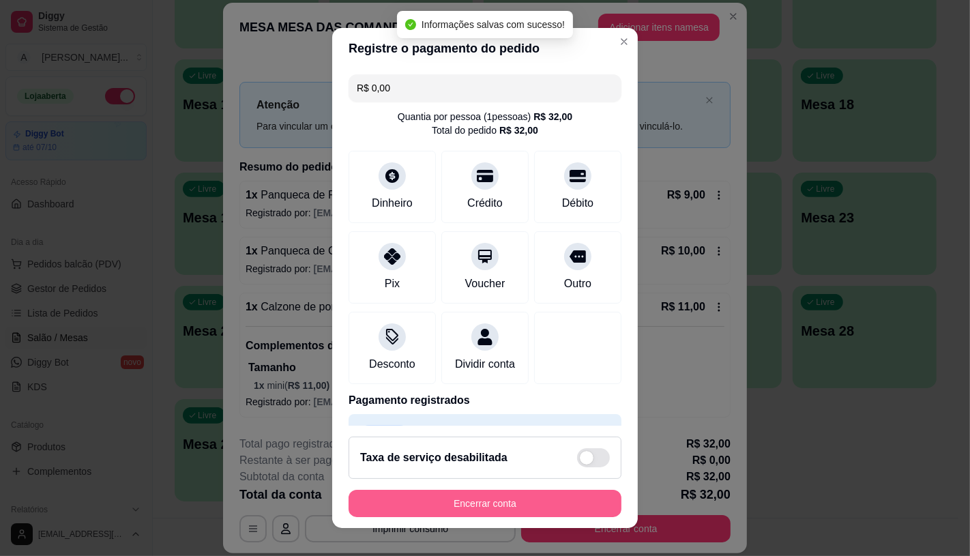
type input "R$ 0,00"
click at [514, 506] on button "Encerrar conta" at bounding box center [485, 504] width 265 height 27
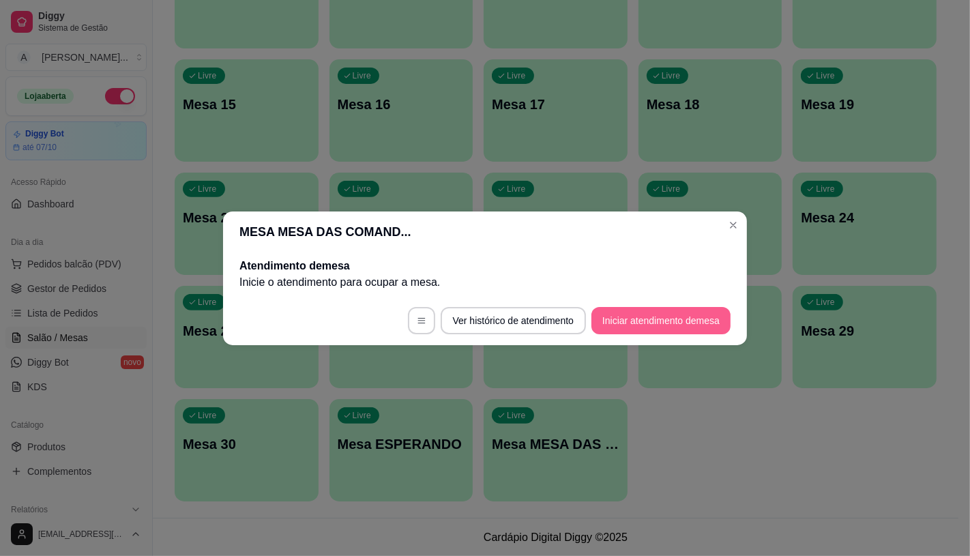
click at [634, 324] on button "Iniciar atendimento de mesa" at bounding box center [661, 320] width 139 height 27
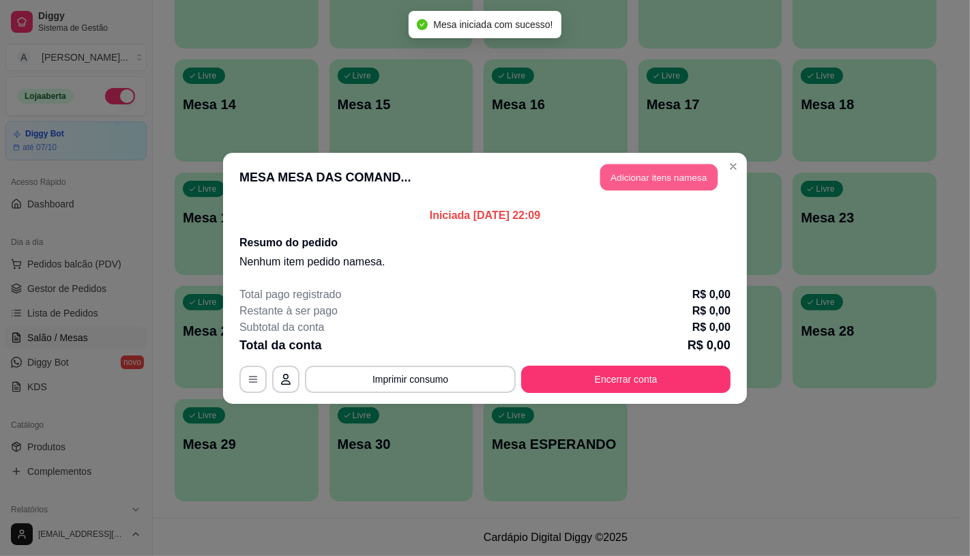
click at [635, 179] on button "Adicionar itens na mesa" at bounding box center [658, 177] width 117 height 27
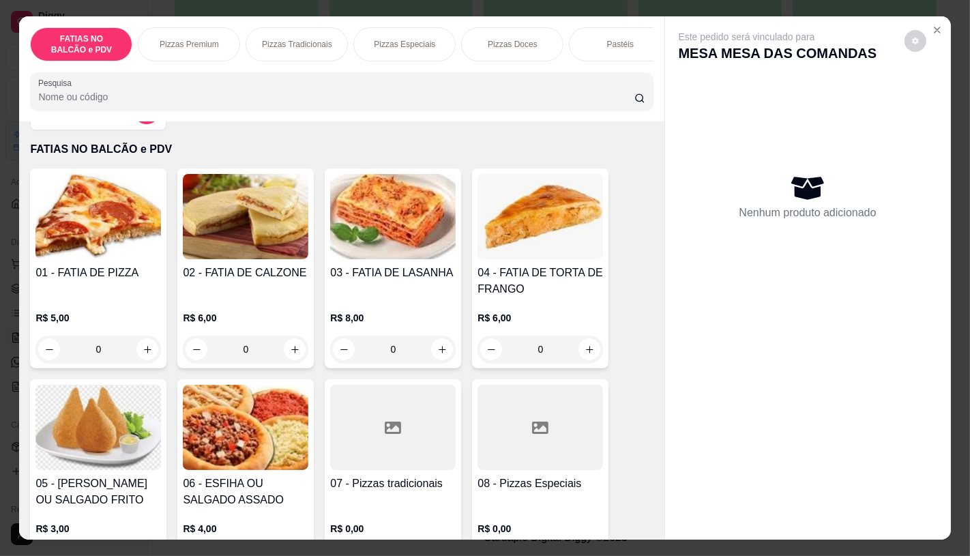
scroll to position [76, 0]
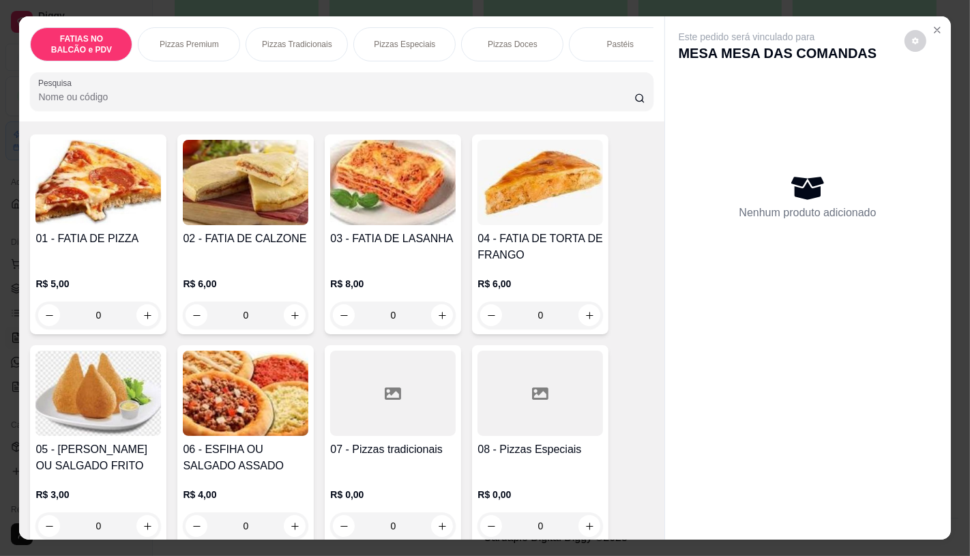
click at [106, 431] on img at bounding box center [98, 393] width 126 height 85
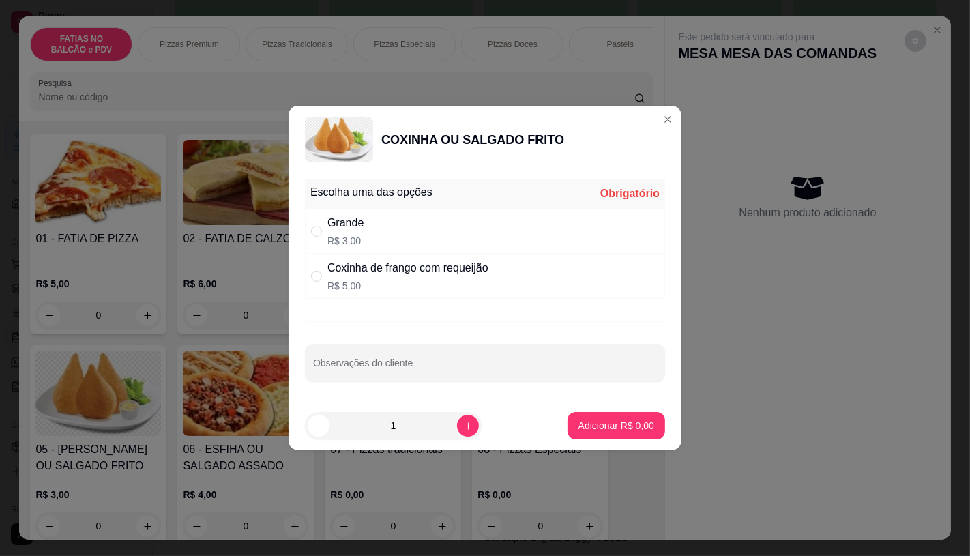
click at [423, 426] on input "1" at bounding box center [394, 425] width 128 height 27
type input "10"
click at [388, 237] on div "Grande R$ 3,00" at bounding box center [485, 231] width 360 height 45
radio input "true"
click at [617, 424] on p "Adicionar R$ 30,00" at bounding box center [613, 426] width 79 height 13
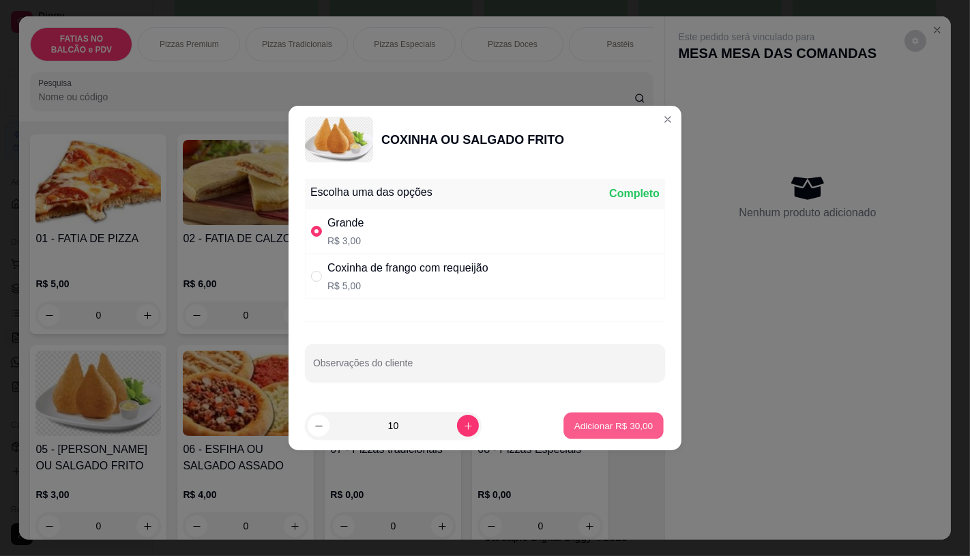
type input "10"
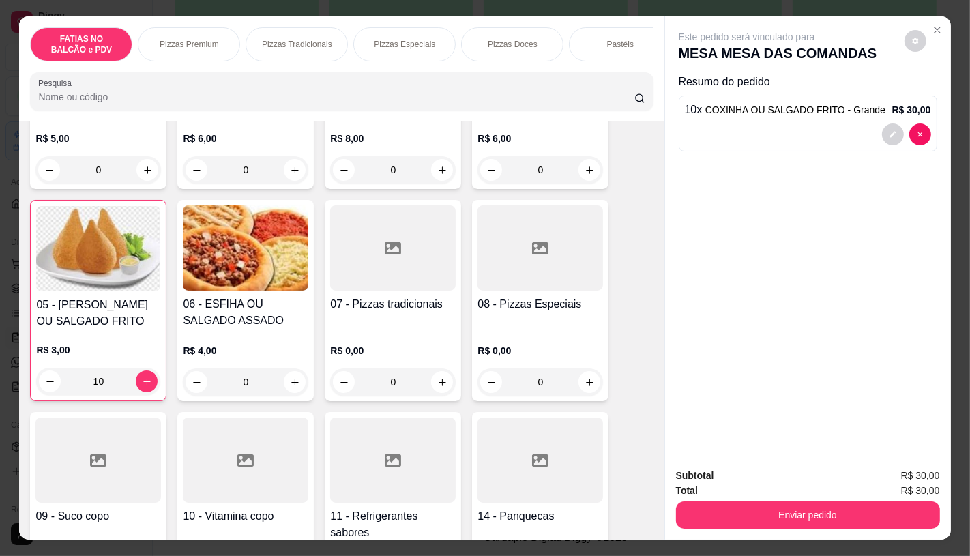
scroll to position [303, 0]
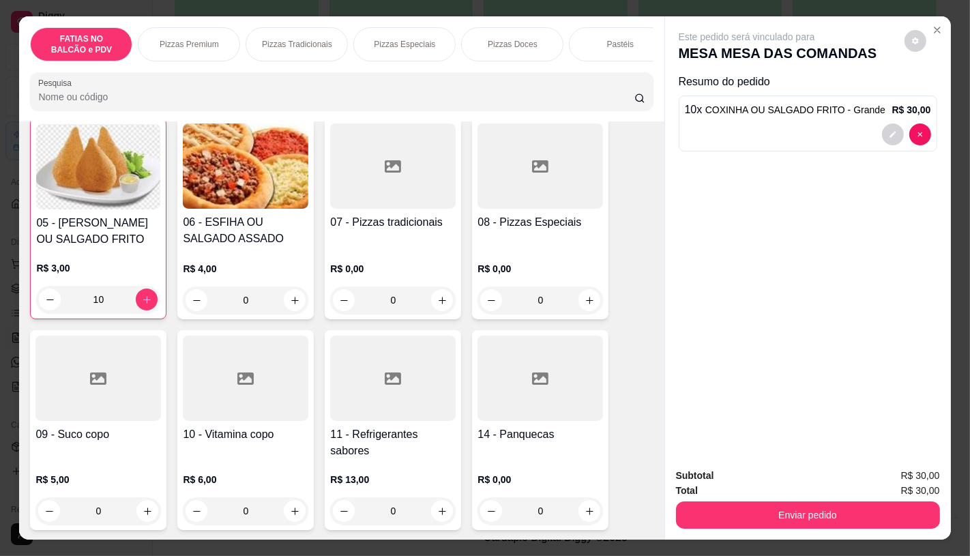
click at [358, 437] on h4 "11 - Refrigerantes sabores" at bounding box center [393, 442] width 126 height 33
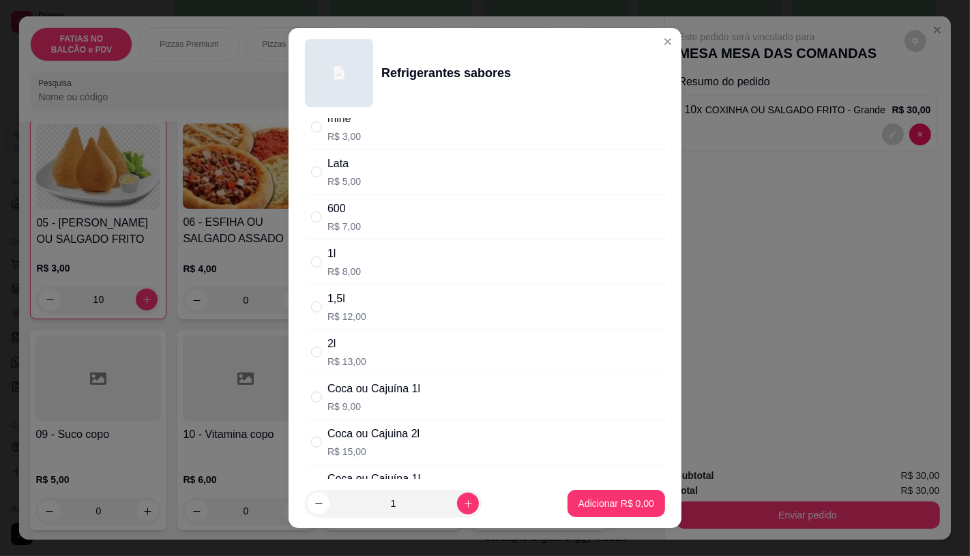
scroll to position [76, 0]
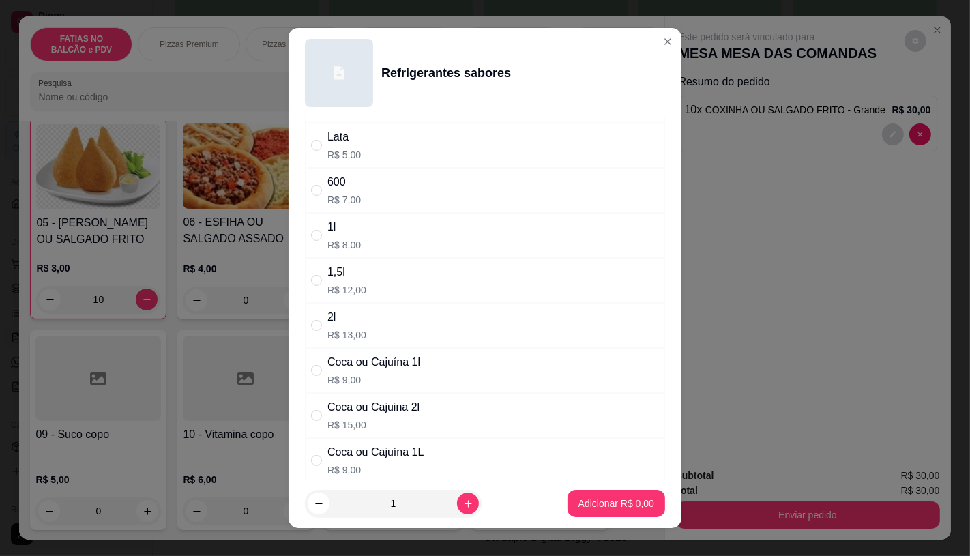
click at [351, 421] on p "R$ 15,00" at bounding box center [373, 425] width 92 height 14
radio input "true"
click at [463, 501] on icon "increase-product-quantity" at bounding box center [468, 504] width 10 height 10
type input "2"
click at [581, 509] on p "Adicionar R$ 30,00" at bounding box center [613, 504] width 81 height 14
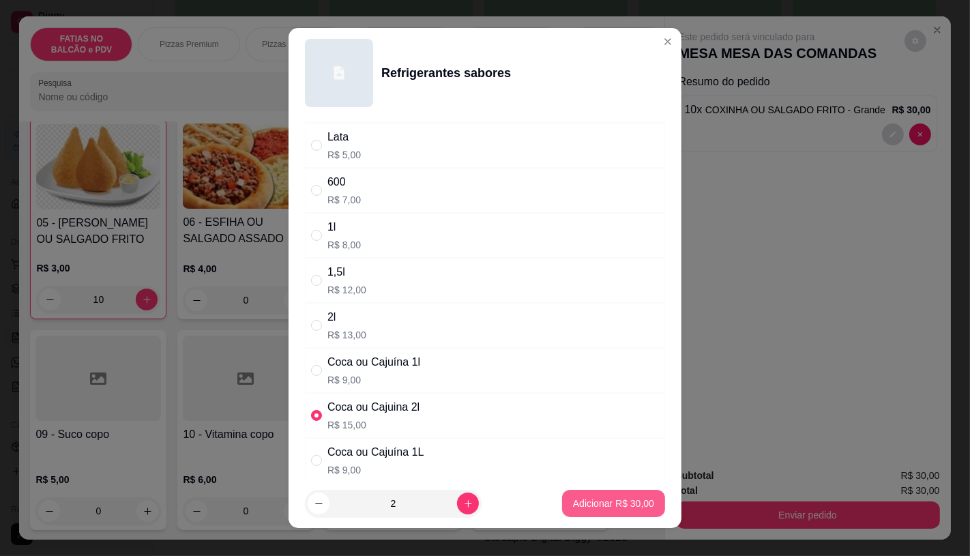
type input "2"
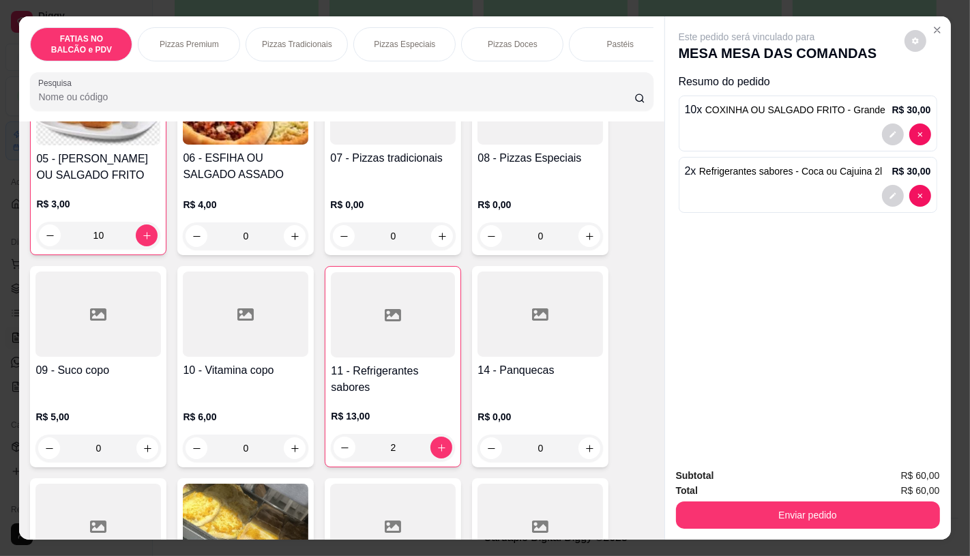
scroll to position [379, 0]
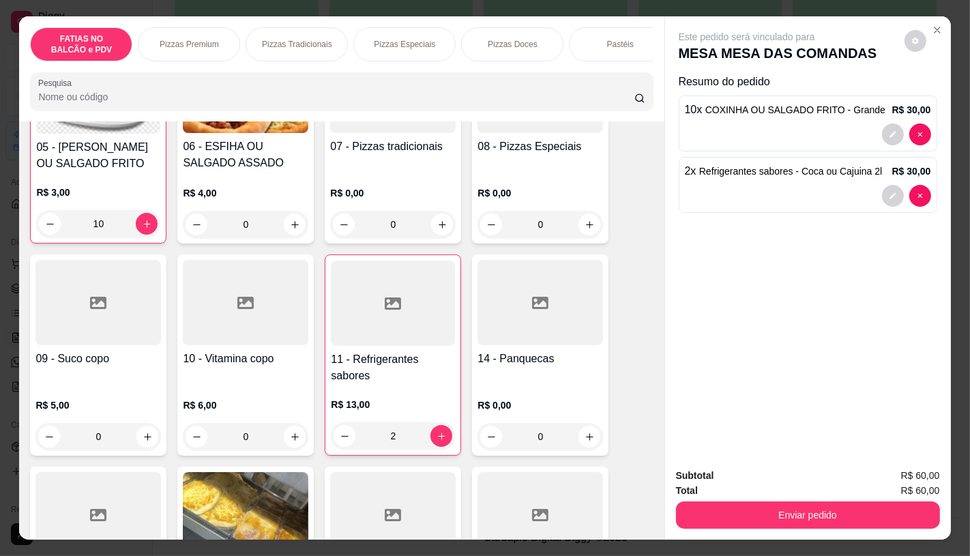
click at [113, 367] on h4 "09 - Suco copo" at bounding box center [98, 359] width 126 height 16
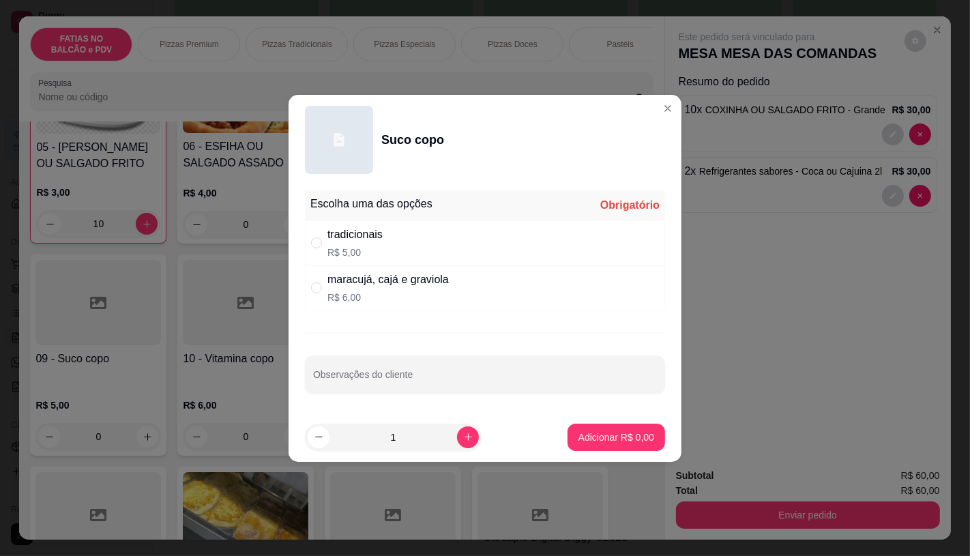
click at [373, 291] on p "R$ 6,00" at bounding box center [387, 298] width 121 height 14
radio input "true"
click at [645, 438] on button "Adicionar R$ 6,00" at bounding box center [617, 437] width 98 height 27
type input "1"
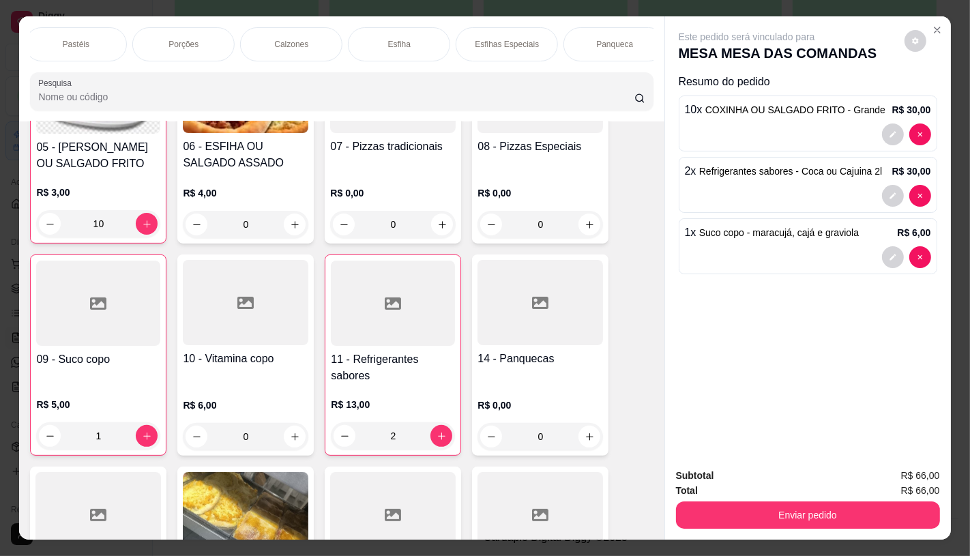
scroll to position [0, 1419]
click at [626, 48] on div "TAXAS DE ENTREGAS" at bounding box center [602, 44] width 102 height 34
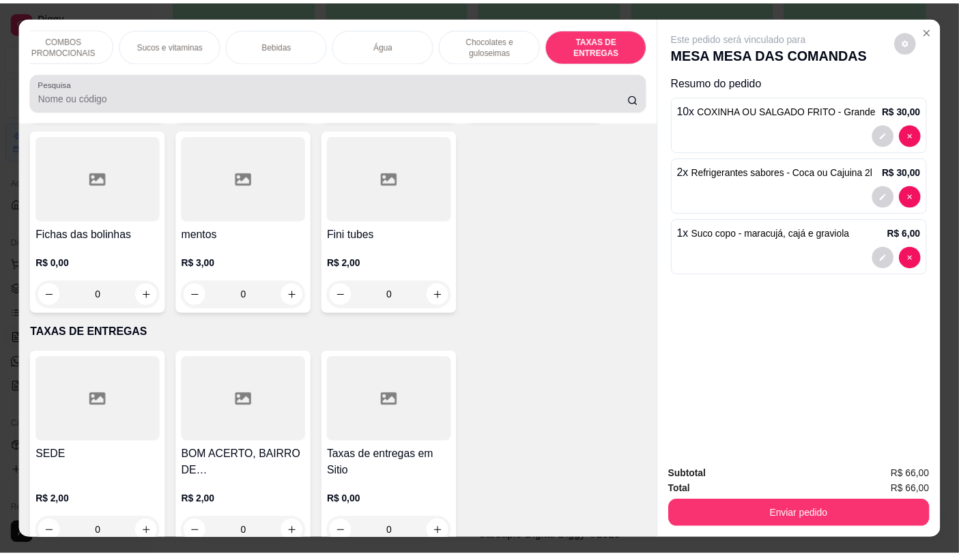
scroll to position [32, 0]
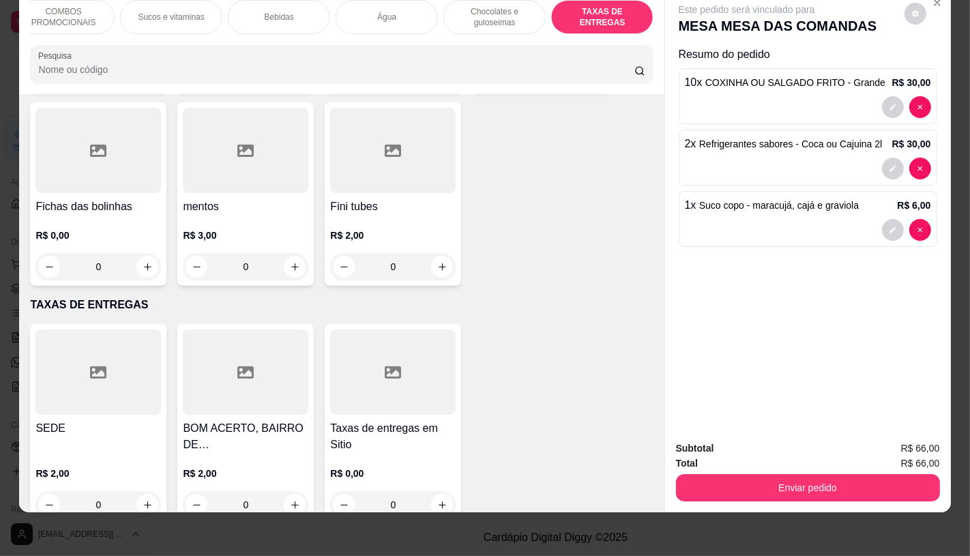
click at [442, 364] on div at bounding box center [393, 372] width 126 height 85
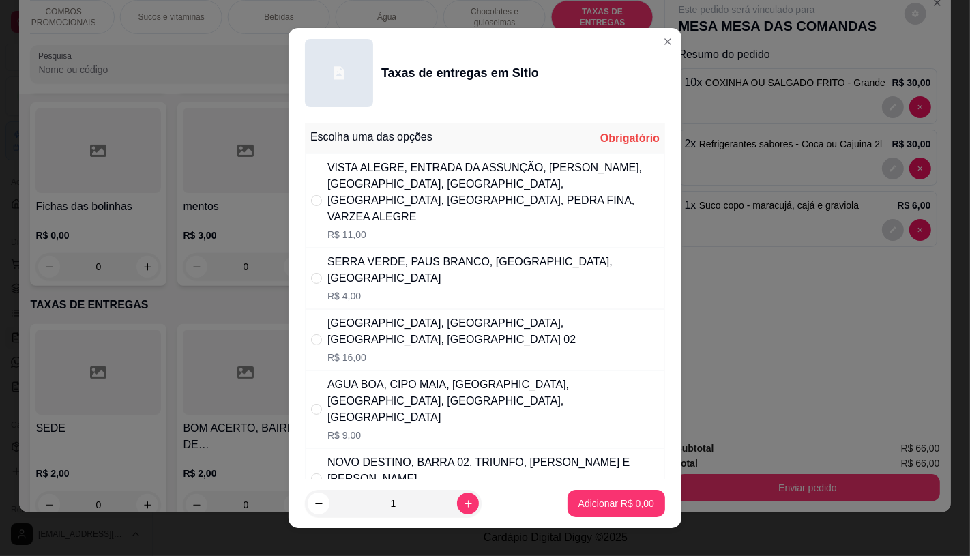
click at [431, 289] on p "R$ 4,00" at bounding box center [493, 296] width 332 height 14
radio input "true"
click at [577, 493] on button "Adicionar R$ 4,00" at bounding box center [616, 504] width 95 height 27
type input "1"
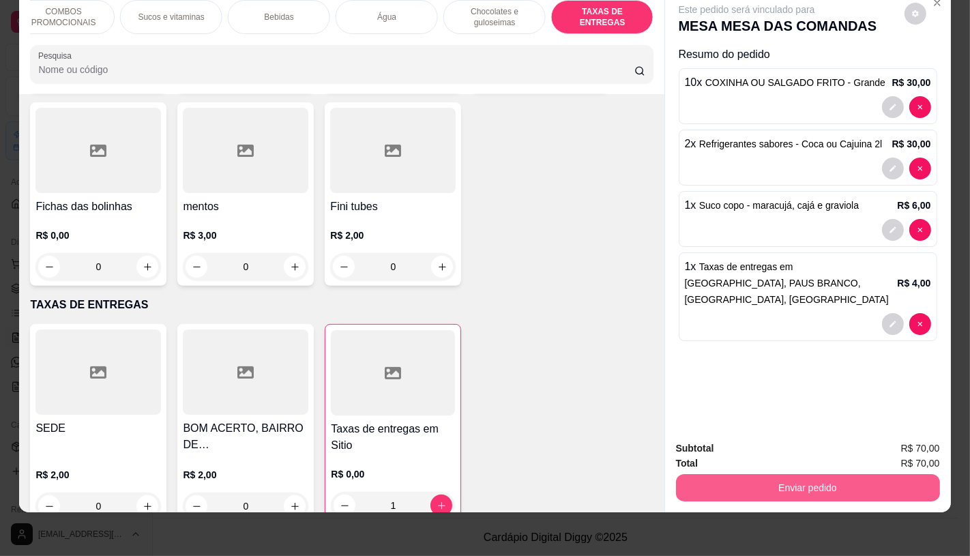
click at [754, 474] on button "Enviar pedido" at bounding box center [808, 487] width 264 height 27
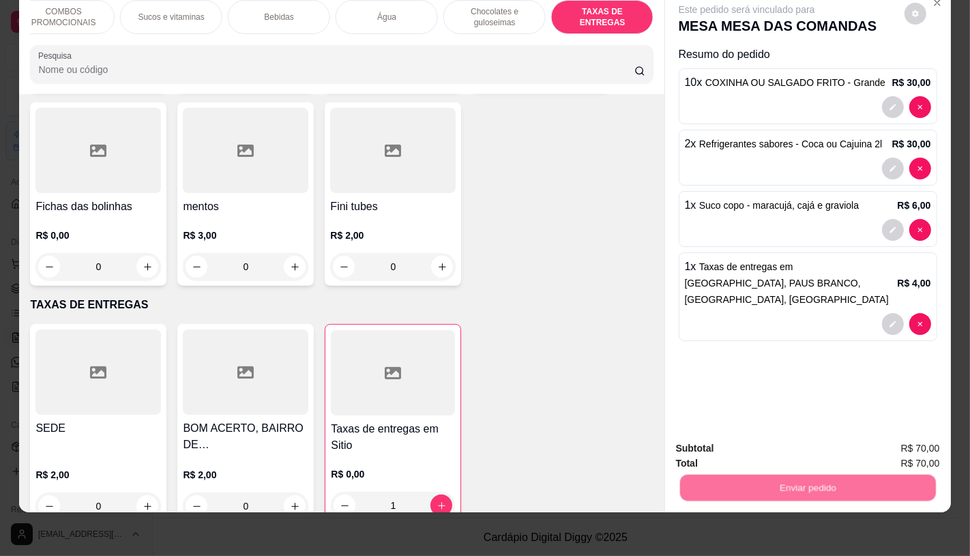
click at [744, 446] on button "Não registrar e enviar pedido" at bounding box center [762, 443] width 138 height 25
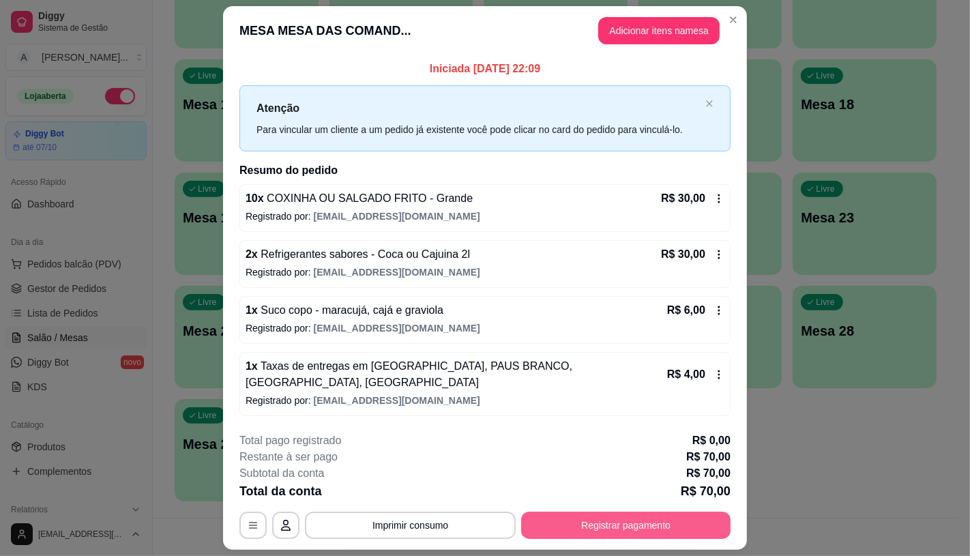
click at [672, 517] on button "Registrar pagamento" at bounding box center [625, 525] width 209 height 27
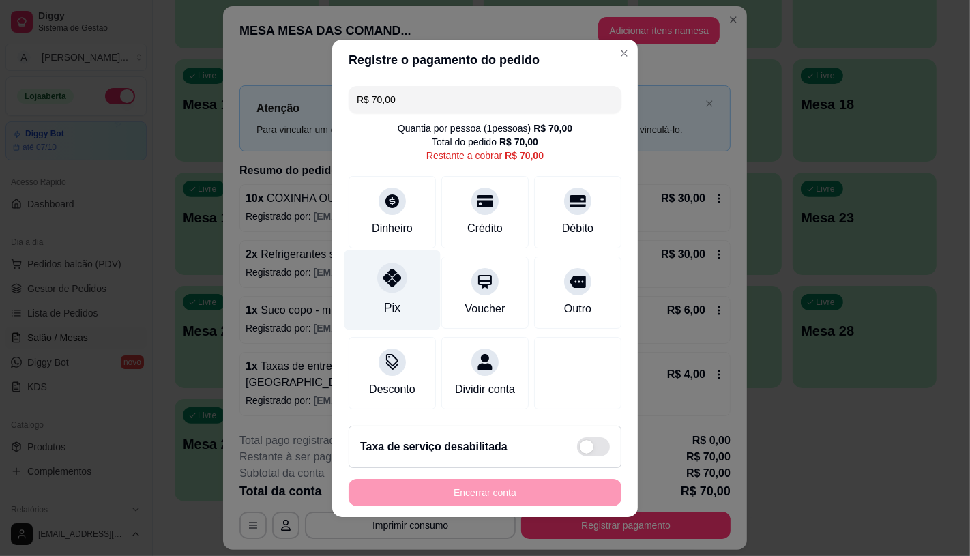
click at [390, 278] on icon at bounding box center [392, 278] width 18 height 18
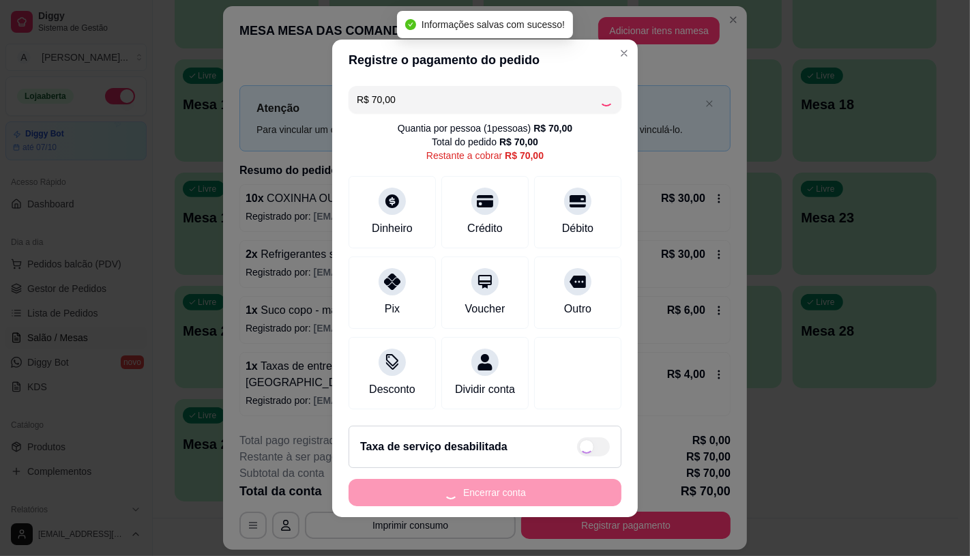
type input "R$ 0,00"
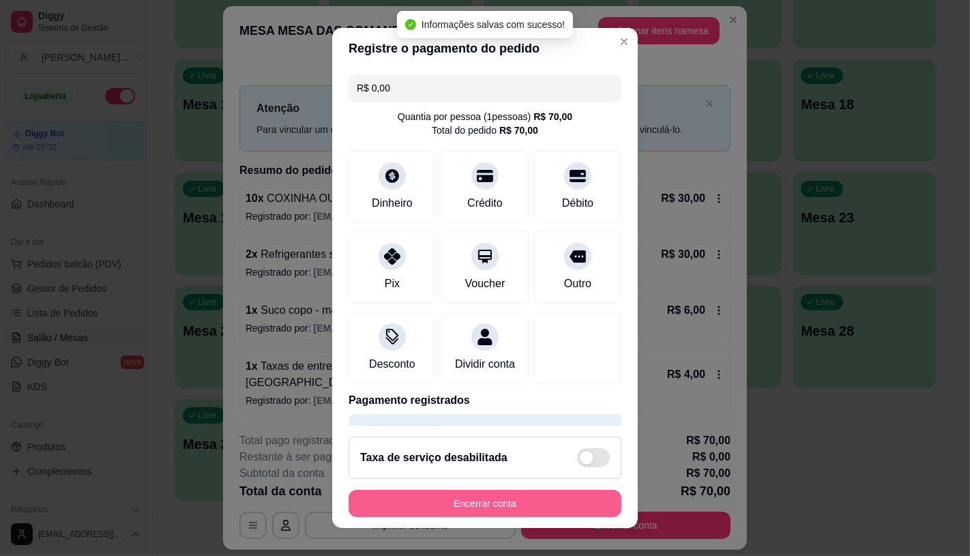
click at [469, 501] on button "Encerrar conta" at bounding box center [485, 503] width 273 height 27
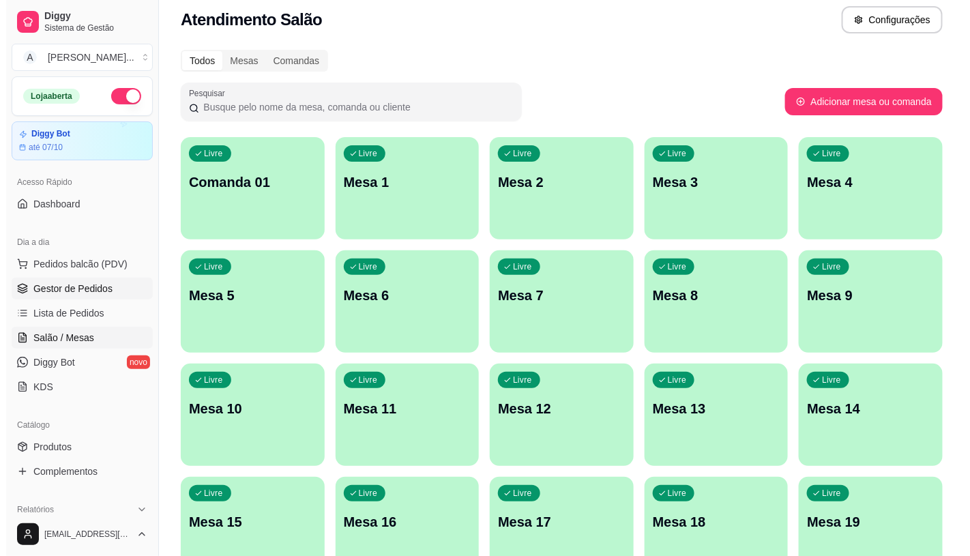
scroll to position [0, 0]
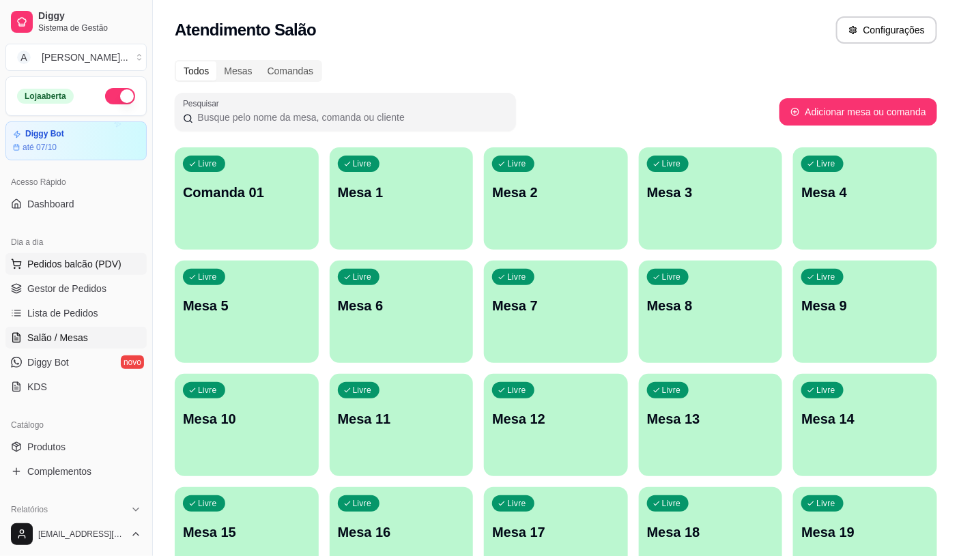
click at [67, 263] on span "Pedidos balcão (PDV)" at bounding box center [74, 264] width 94 height 14
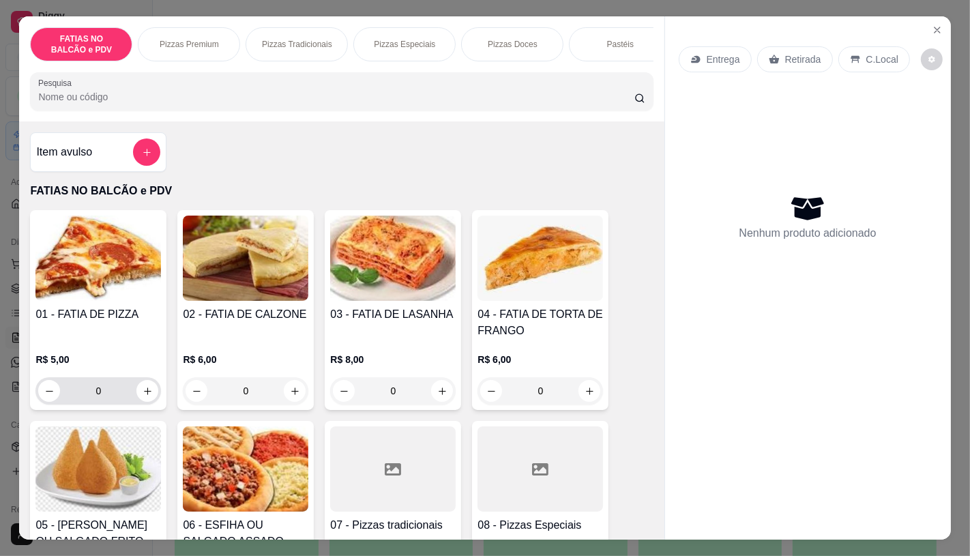
scroll to position [76, 0]
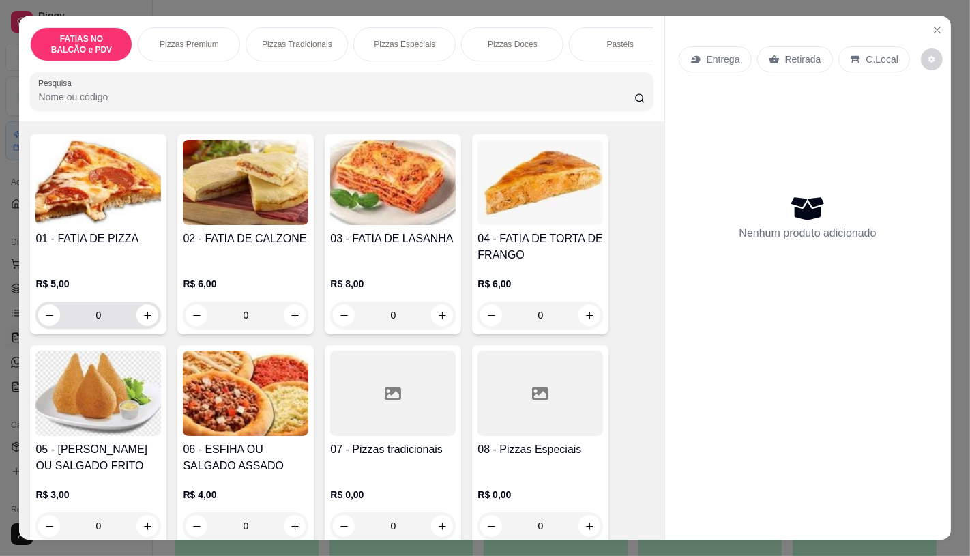
click at [111, 329] on input "0" at bounding box center [98, 315] width 76 height 27
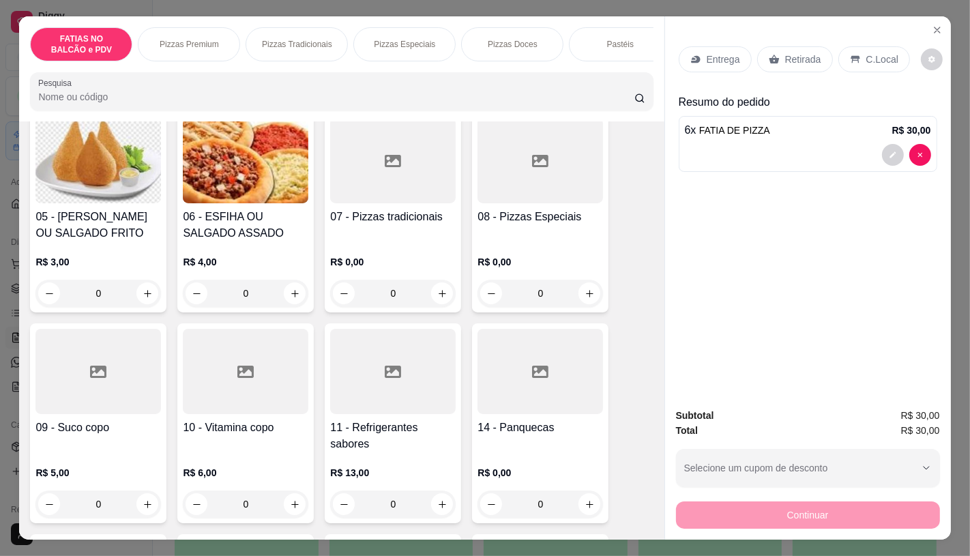
scroll to position [379, 0]
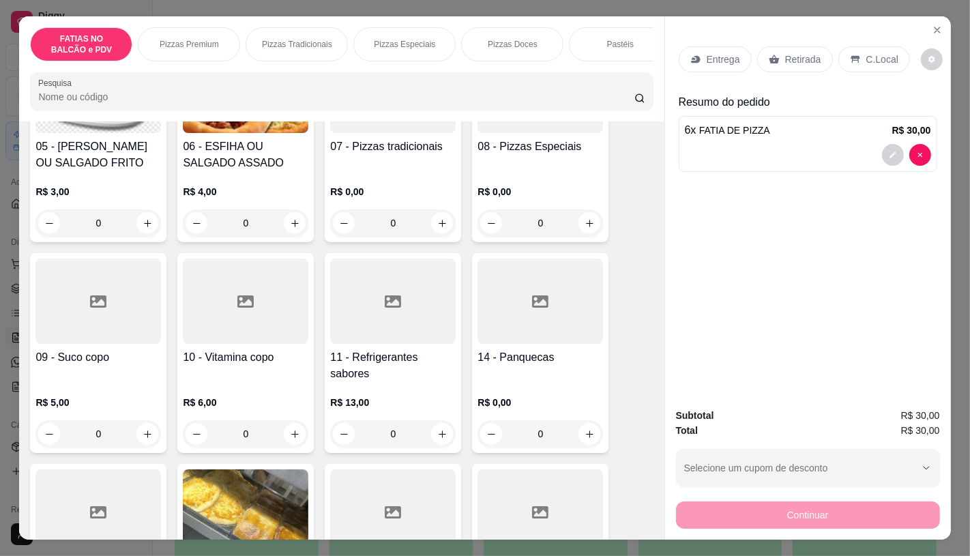
type input "6"
click at [414, 400] on p "R$ 13,00" at bounding box center [393, 403] width 126 height 14
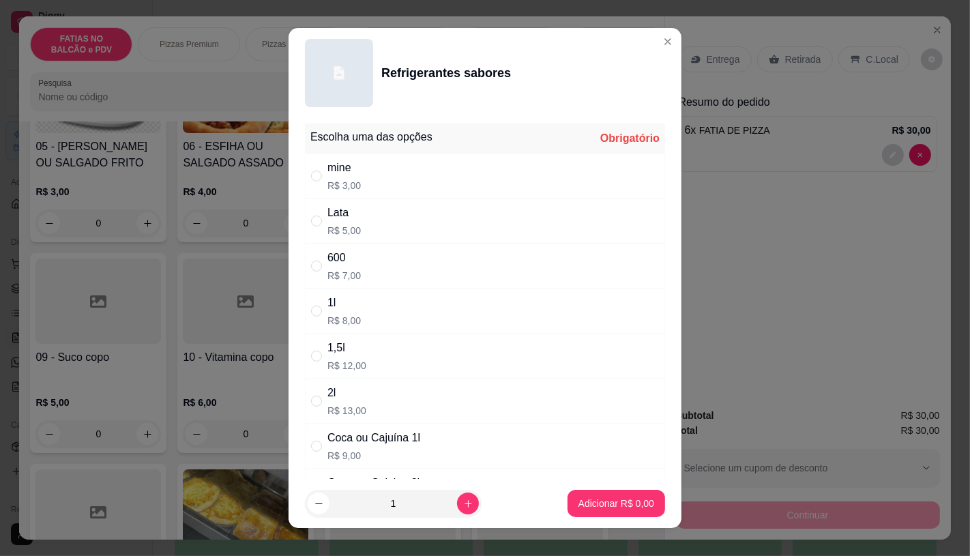
click at [367, 452] on p "R$ 9,00" at bounding box center [373, 456] width 93 height 14
radio input "true"
click at [606, 498] on p "Adicionar R$ 9,00" at bounding box center [617, 504] width 76 height 14
type input "1"
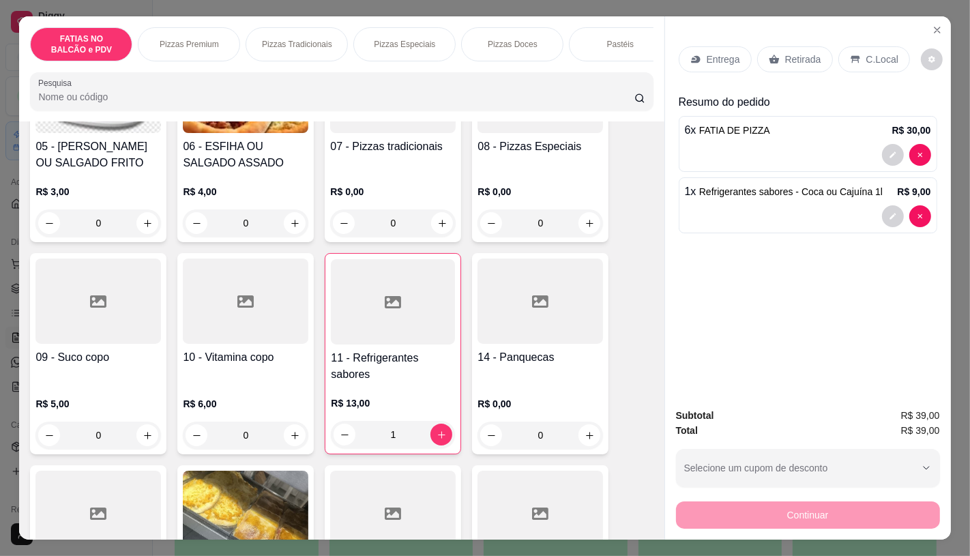
click at [794, 46] on div "Retirada" at bounding box center [795, 59] width 76 height 26
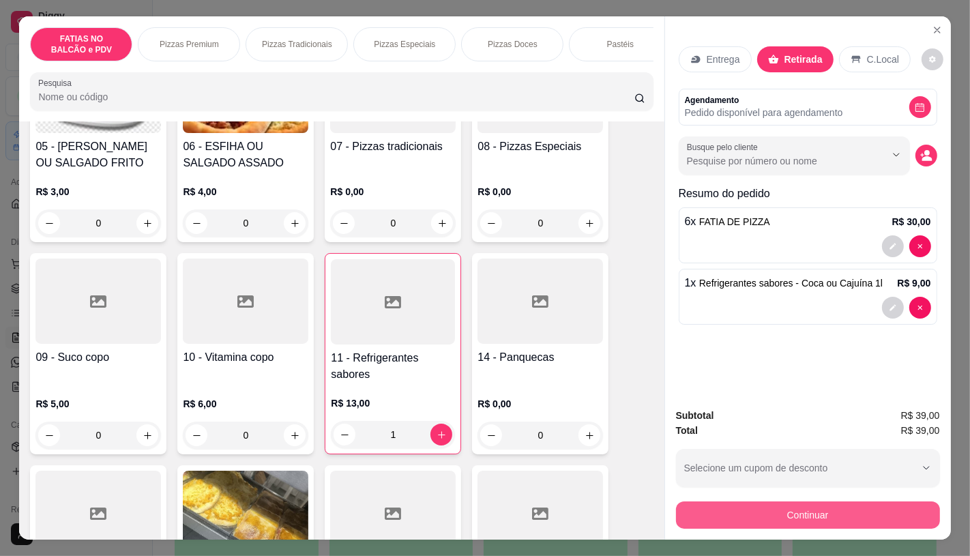
click at [761, 516] on button "Continuar" at bounding box center [808, 514] width 264 height 27
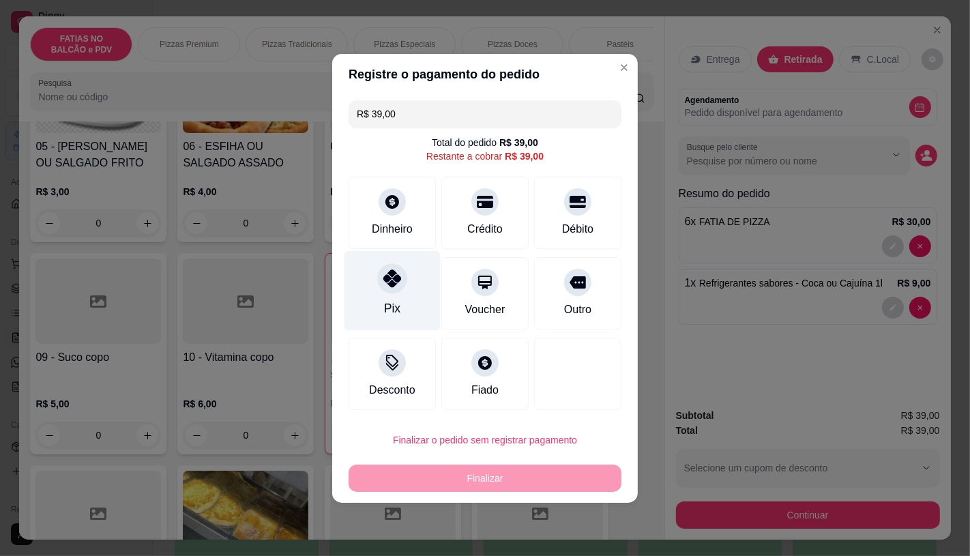
click at [396, 322] on div "Pix" at bounding box center [393, 290] width 96 height 80
type input "R$ 0,00"
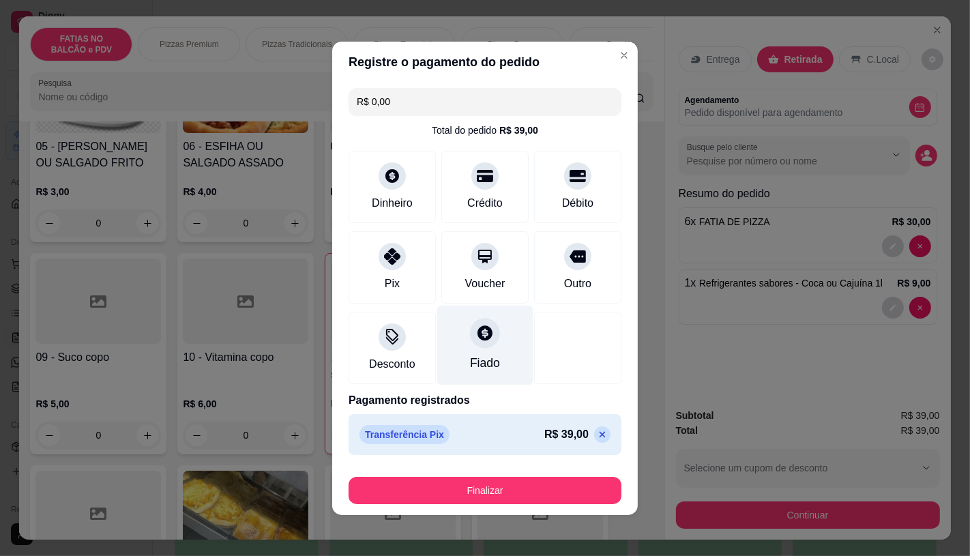
scroll to position [2, 0]
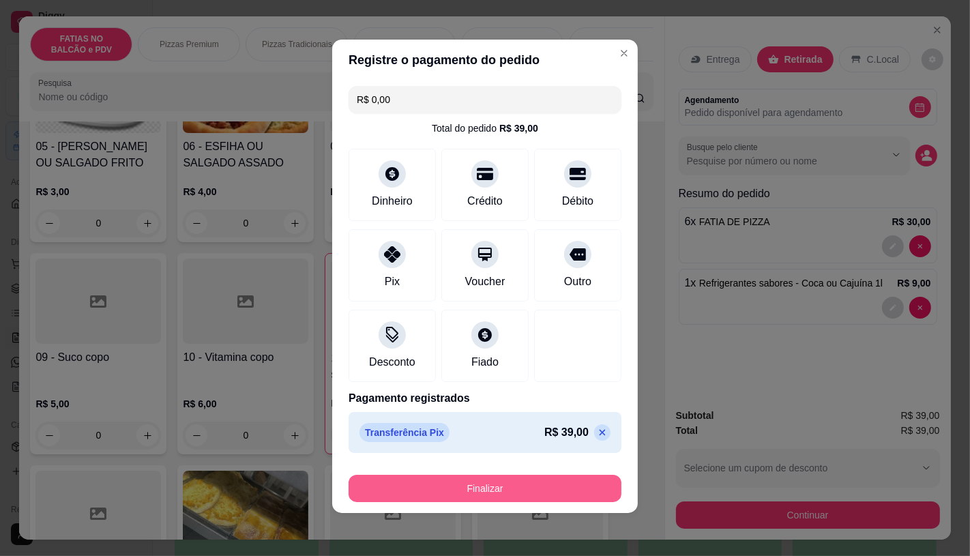
click at [454, 494] on button "Finalizar" at bounding box center [485, 488] width 273 height 27
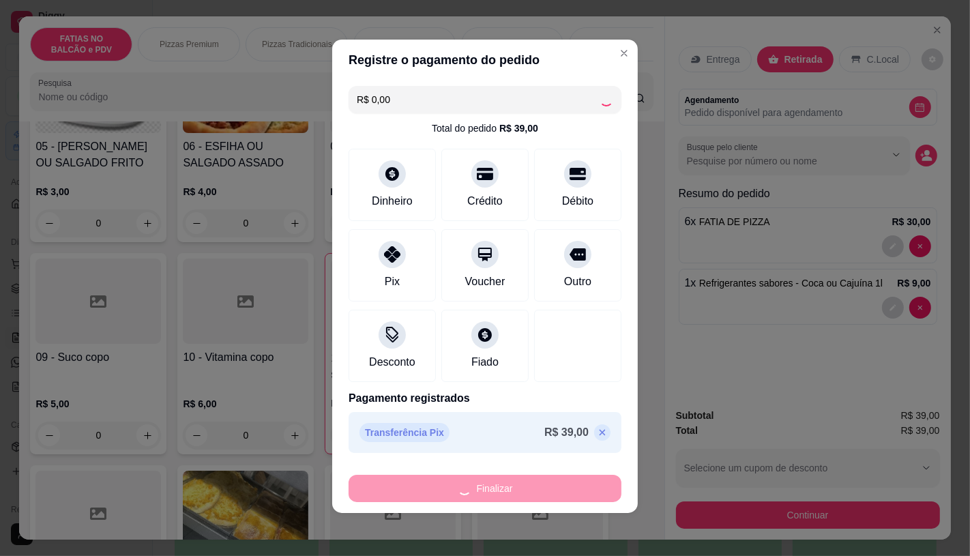
type input "0"
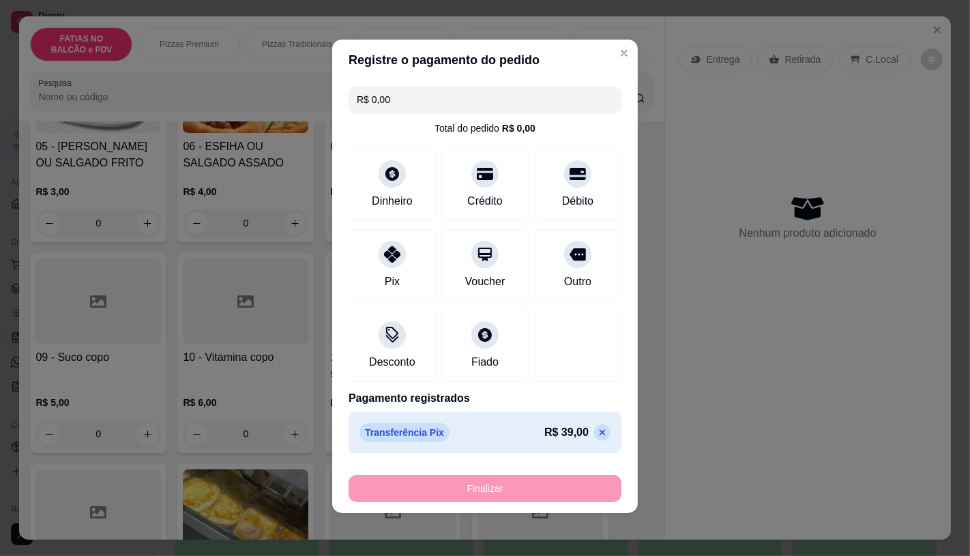
type input "-R$ 39,00"
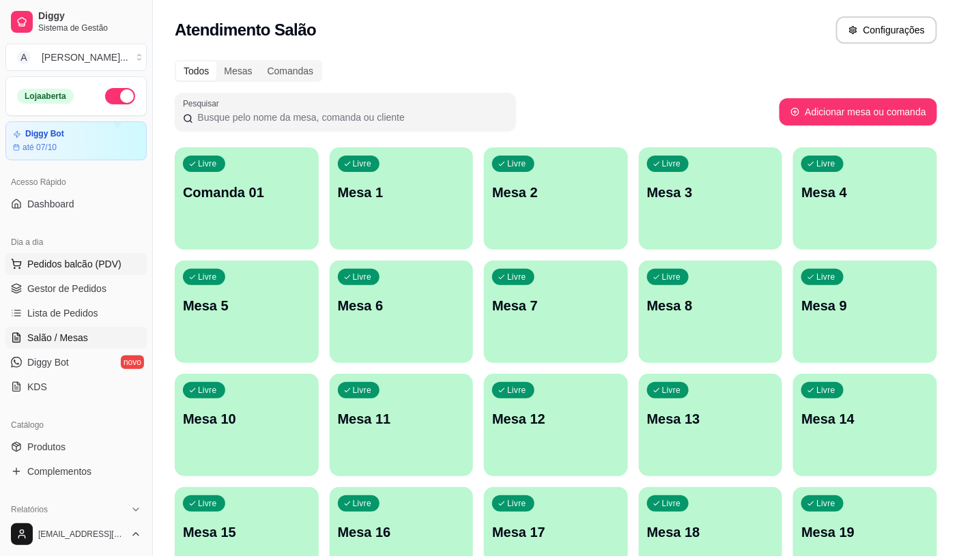
click at [41, 260] on span "Pedidos balcão (PDV)" at bounding box center [74, 264] width 94 height 14
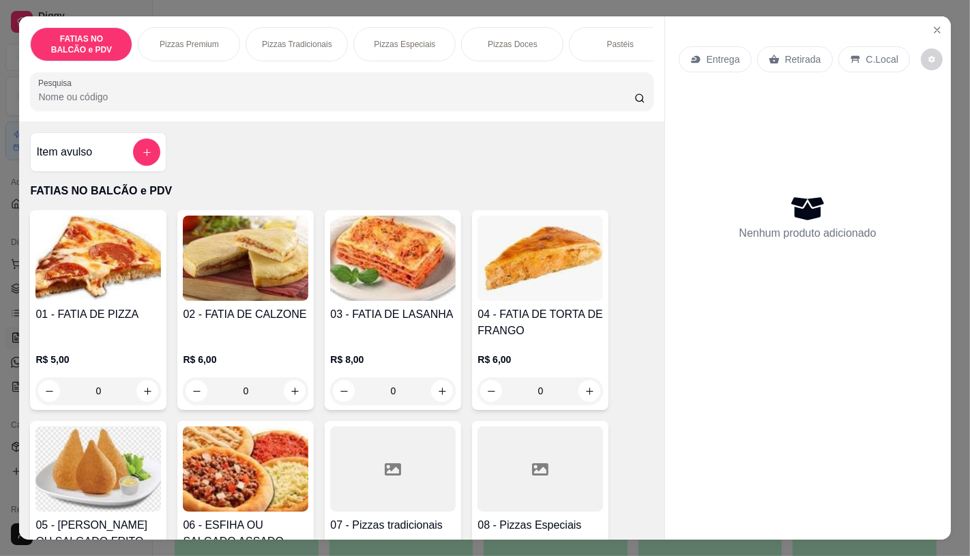
scroll to position [0, 544]
drag, startPoint x: 297, startPoint y: 55, endPoint x: 364, endPoint y: 55, distance: 66.2
click at [364, 55] on div "FATIAS NO BALCÃO e PDV Pizzas Premium Pizzas Tradicionais Pizzas Especiais Pizz…" at bounding box center [341, 44] width 623 height 34
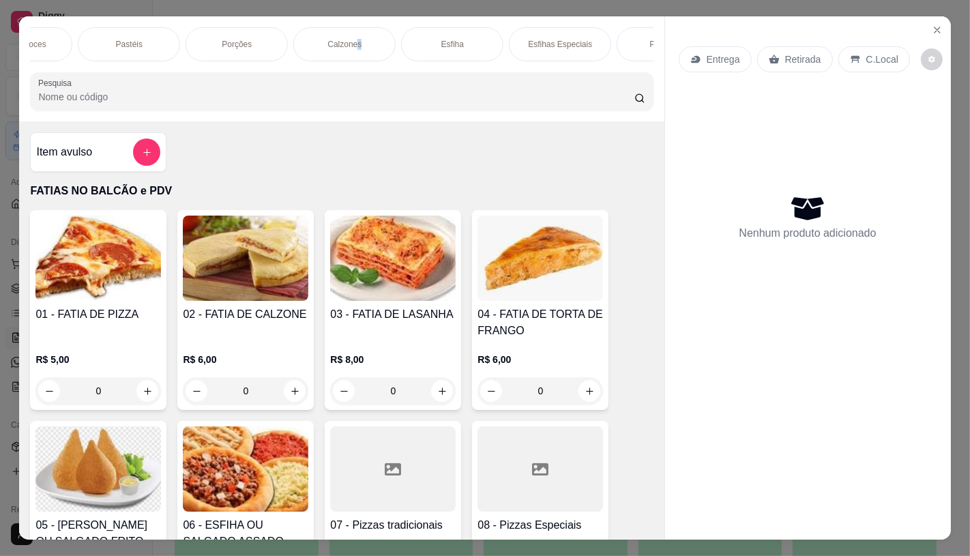
scroll to position [0, 457]
click at [172, 38] on div "Pastéis" at bounding box center [163, 44] width 102 height 34
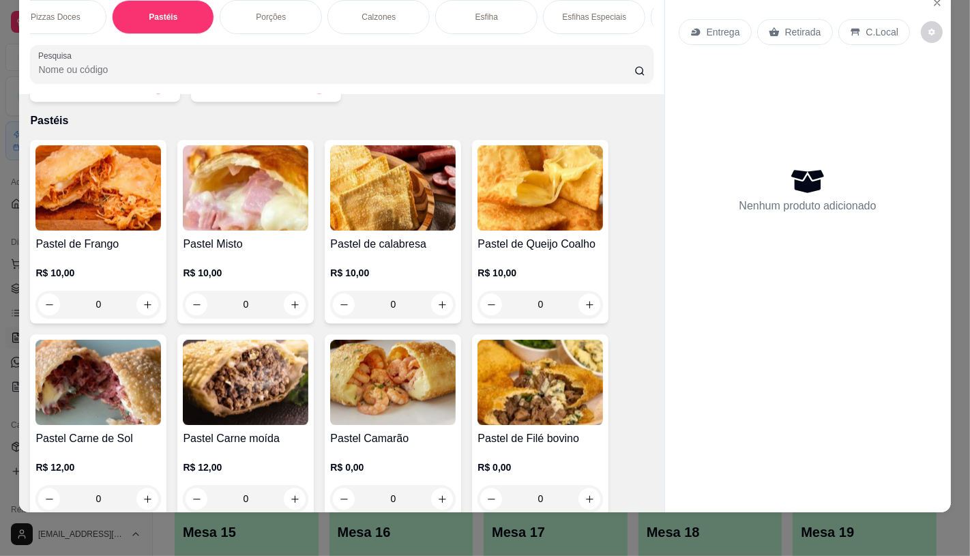
scroll to position [2709, 0]
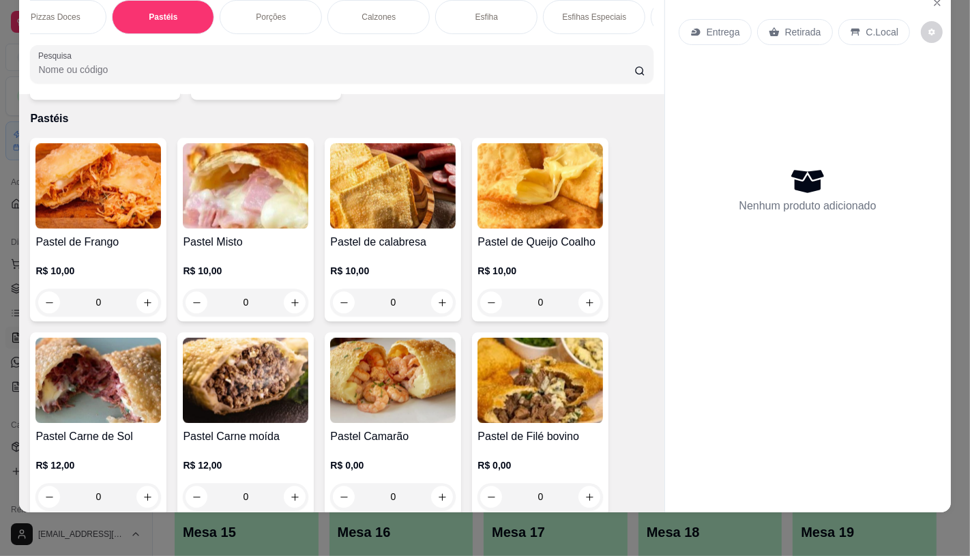
click at [87, 234] on h4 "Pastel de Frango" at bounding box center [98, 242] width 126 height 16
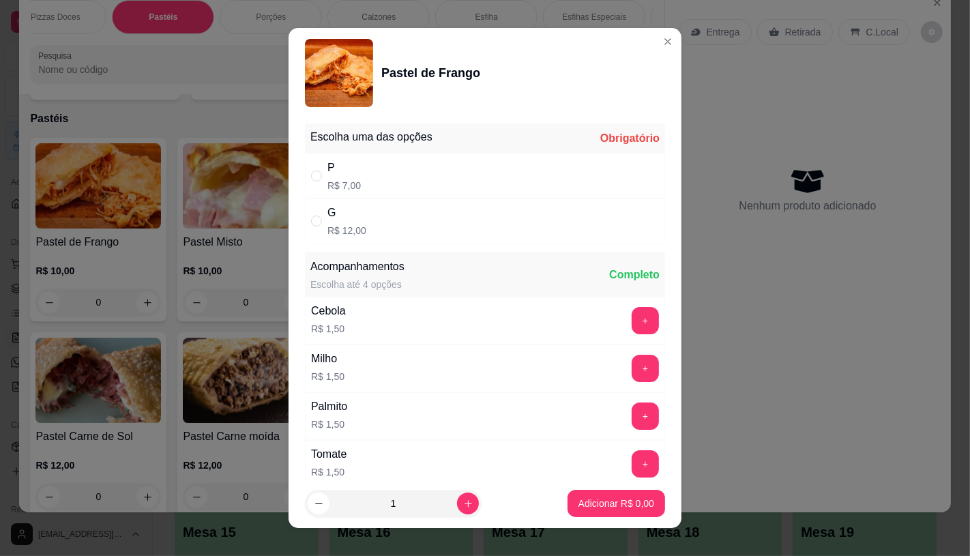
click at [394, 227] on div "G R$ 12,00" at bounding box center [485, 221] width 360 height 45
radio input "true"
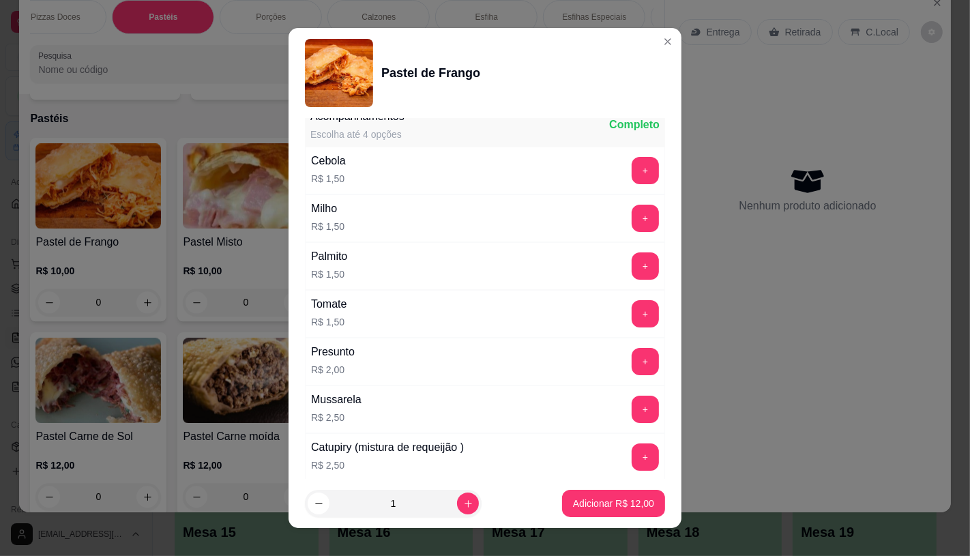
scroll to position [151, 0]
click at [632, 411] on button "+" at bounding box center [645, 407] width 27 height 27
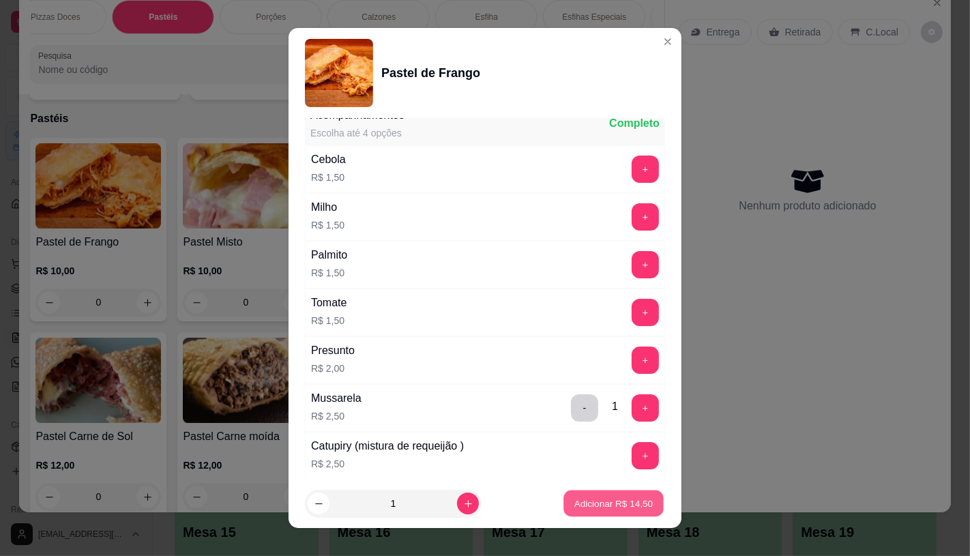
click at [576, 512] on button "Adicionar R$ 14,50" at bounding box center [614, 504] width 100 height 27
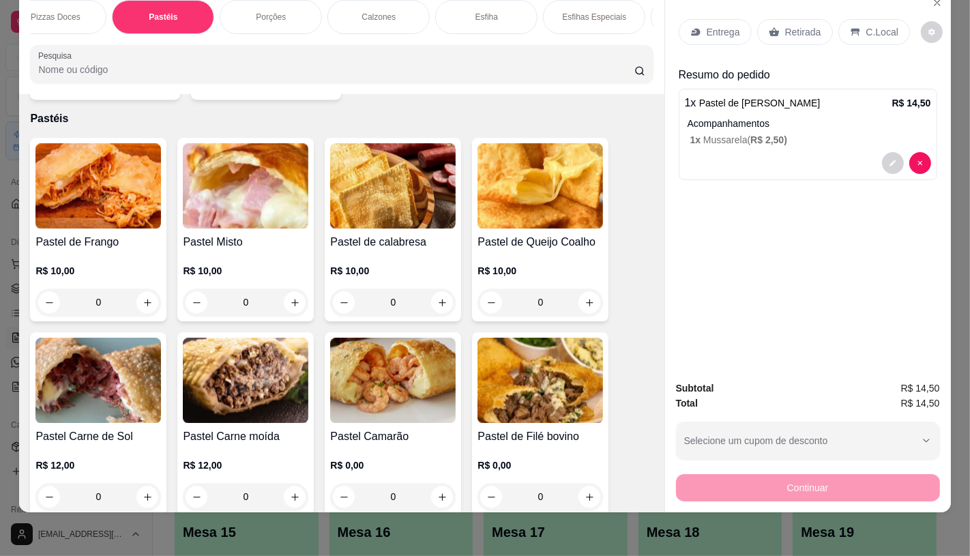
scroll to position [0, 1002]
click at [232, 12] on div "Sanduíches" at bounding box center [265, 17] width 102 height 34
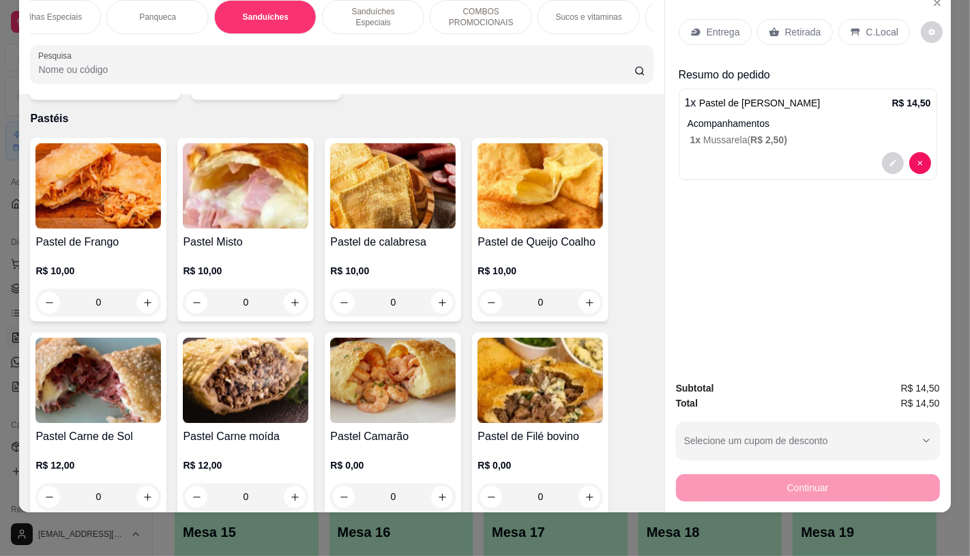
scroll to position [5515, 0]
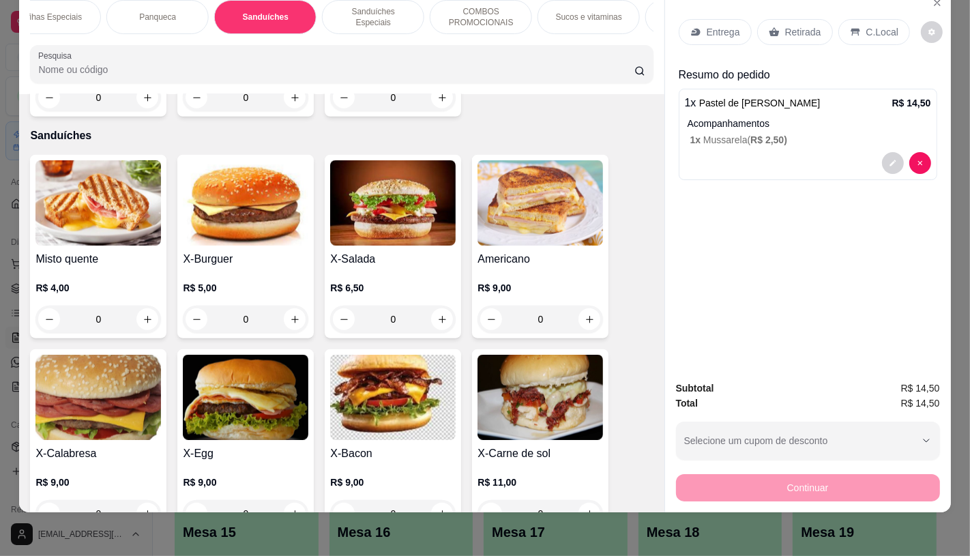
click at [53, 251] on h4 "Misto quente" at bounding box center [98, 259] width 126 height 16
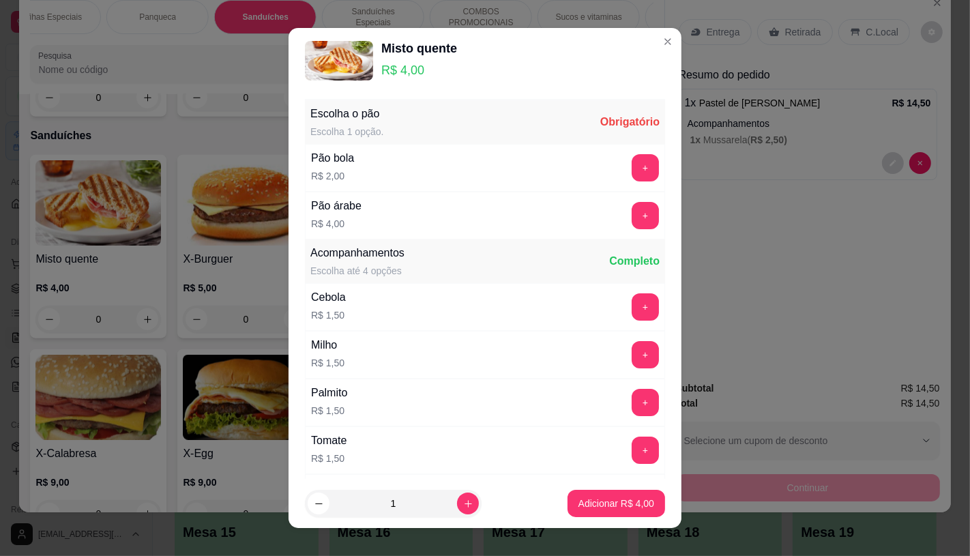
click at [648, 225] on div "Escolha o pão Escolha 1 opção. Obrigatório Pão bola R$ 2,00 + Pão árabe R$ 4,00…" at bounding box center [485, 286] width 393 height 386
click at [632, 218] on button "+" at bounding box center [645, 215] width 27 height 27
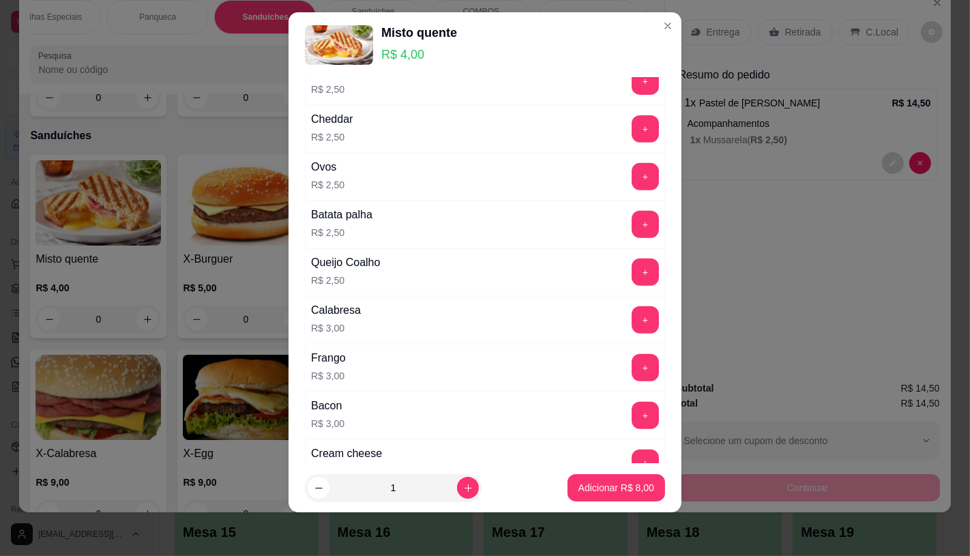
scroll to position [525, 0]
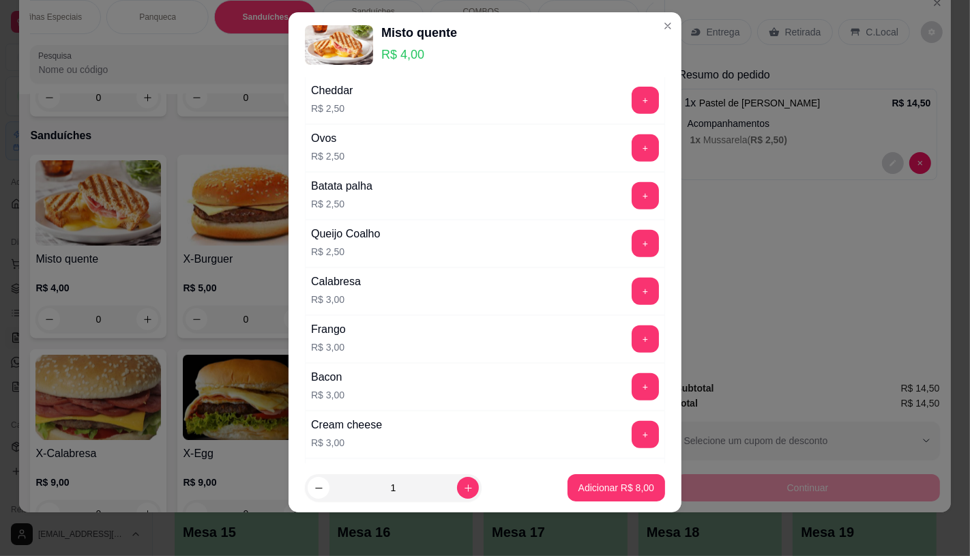
click at [626, 351] on div "+" at bounding box center [645, 338] width 38 height 27
click at [632, 338] on button "+" at bounding box center [645, 338] width 27 height 27
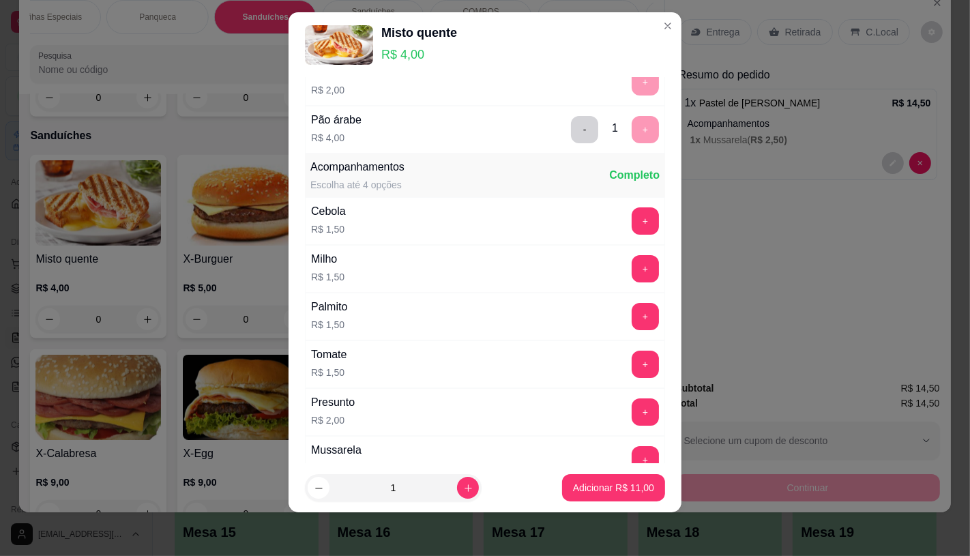
scroll to position [146, 0]
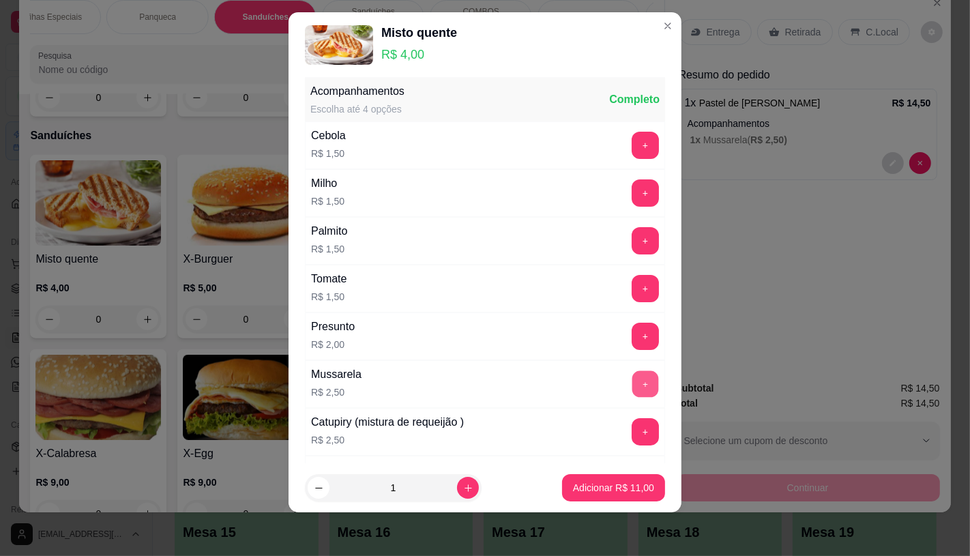
click at [632, 377] on button "+" at bounding box center [645, 383] width 27 height 27
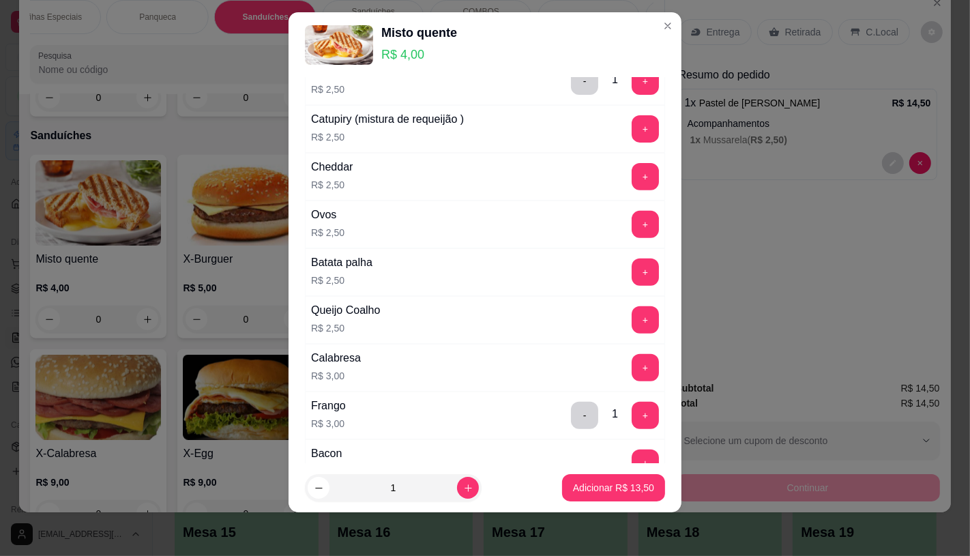
scroll to position [525, 0]
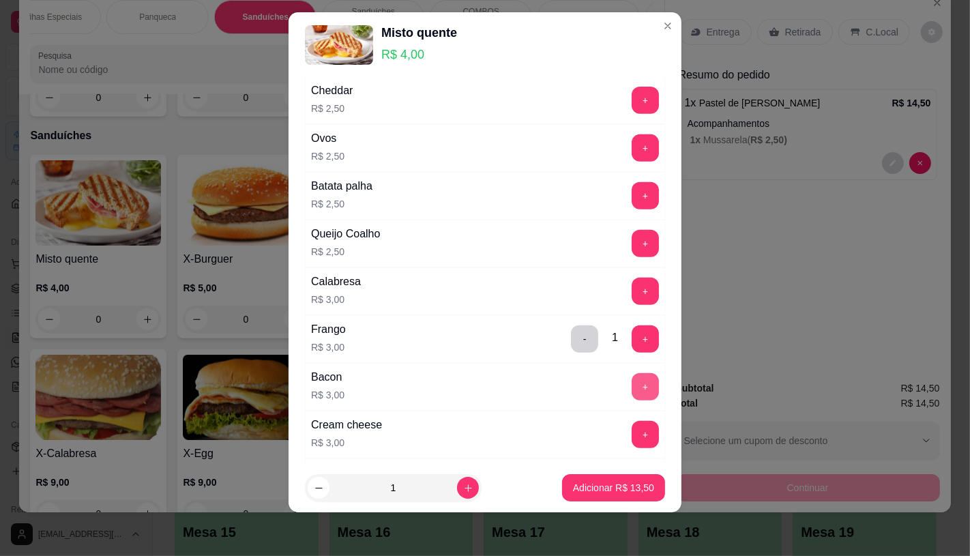
click at [632, 385] on button "+" at bounding box center [645, 386] width 27 height 27
click at [628, 495] on button "Adicionar R$ 16,50" at bounding box center [614, 488] width 100 height 27
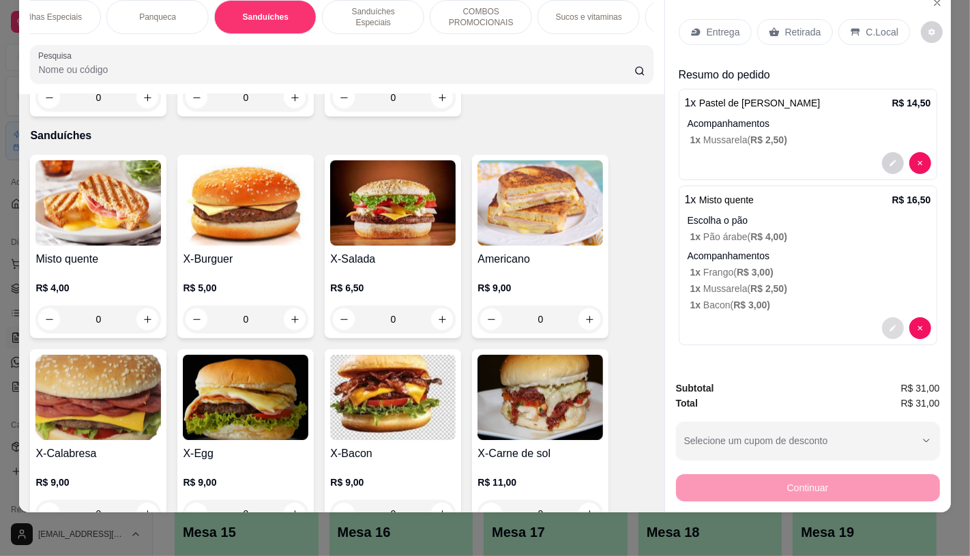
click at [889, 324] on icon "decrease-product-quantity" at bounding box center [893, 328] width 8 height 8
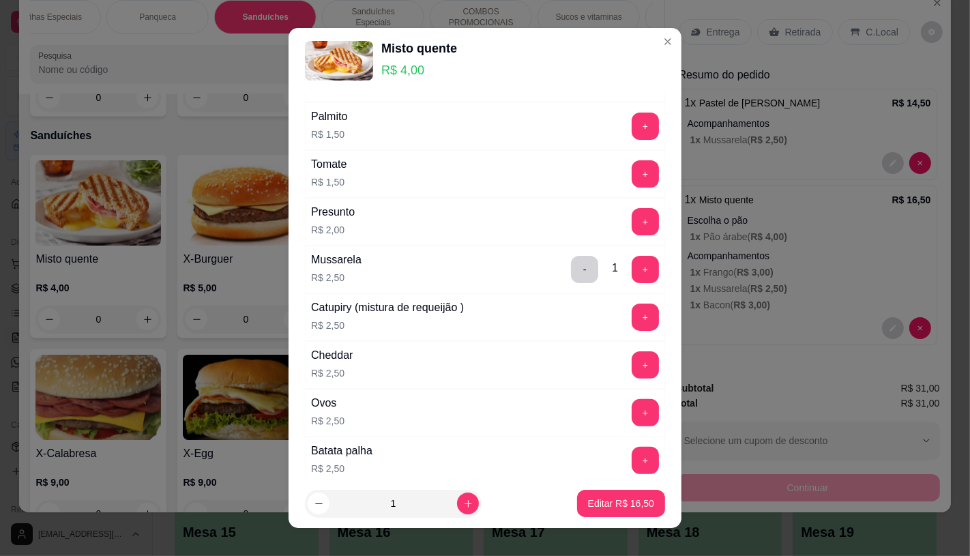
scroll to position [303, 0]
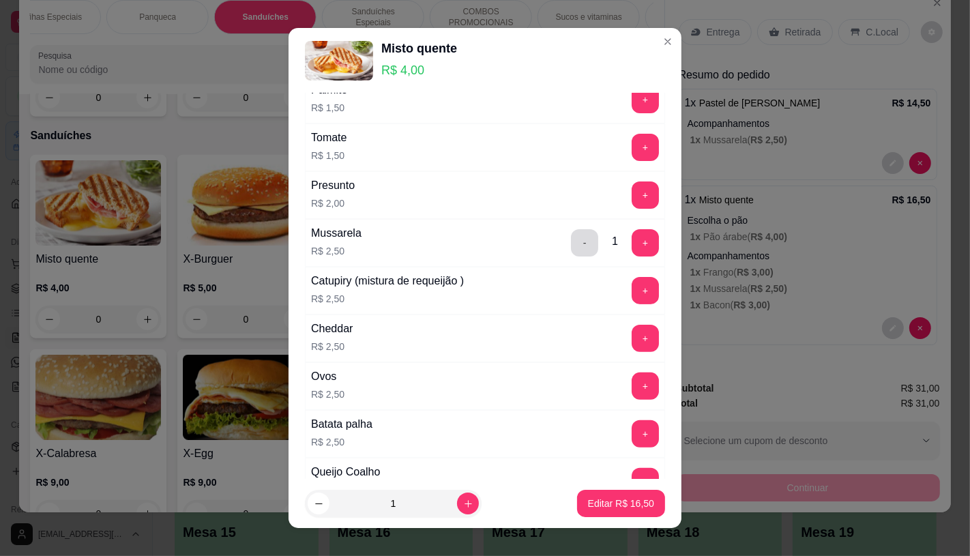
click at [571, 246] on button "-" at bounding box center [584, 242] width 27 height 27
click at [591, 502] on p "Editar R$ 14,00" at bounding box center [621, 504] width 66 height 14
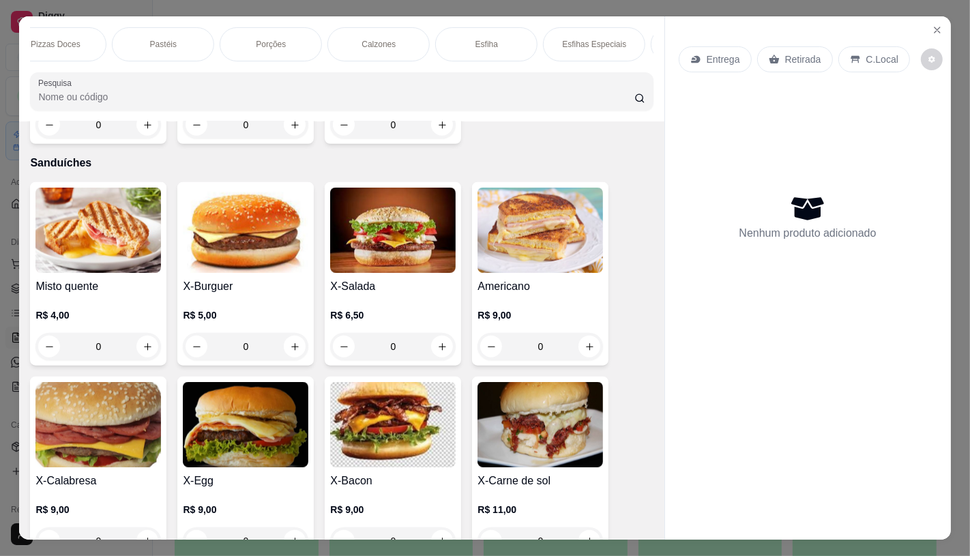
scroll to position [0, 0]
click at [65, 45] on p "FATIAS NO BALCÃO e PDV" at bounding box center [81, 44] width 79 height 22
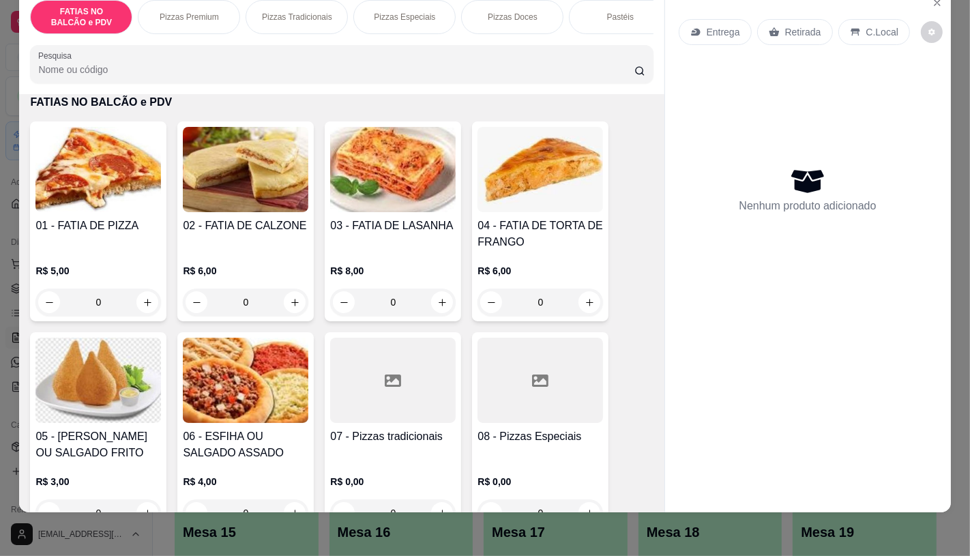
click at [111, 310] on input "0" at bounding box center [98, 302] width 76 height 27
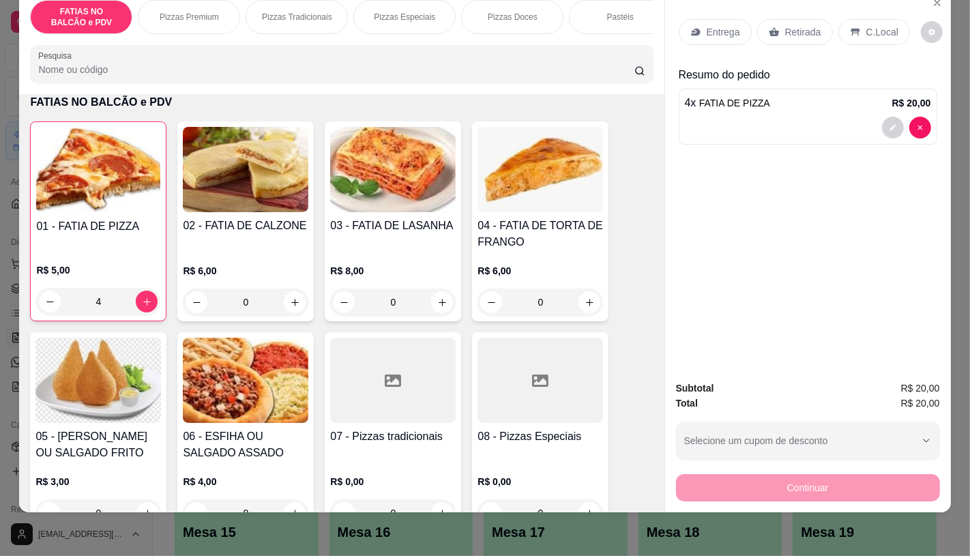
type input "4"
click at [792, 27] on p "Retirada" at bounding box center [803, 32] width 36 height 14
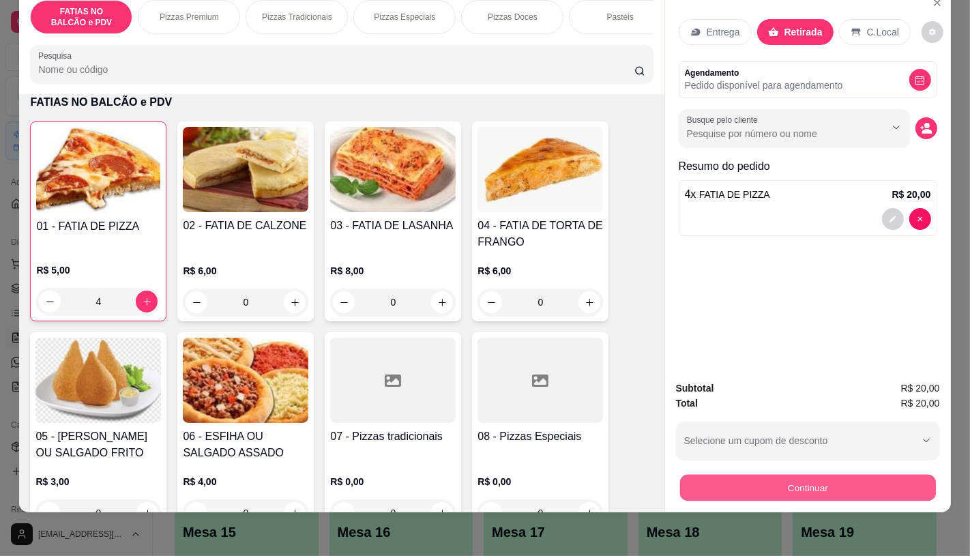
click at [791, 474] on button "Continuar" at bounding box center [808, 487] width 256 height 27
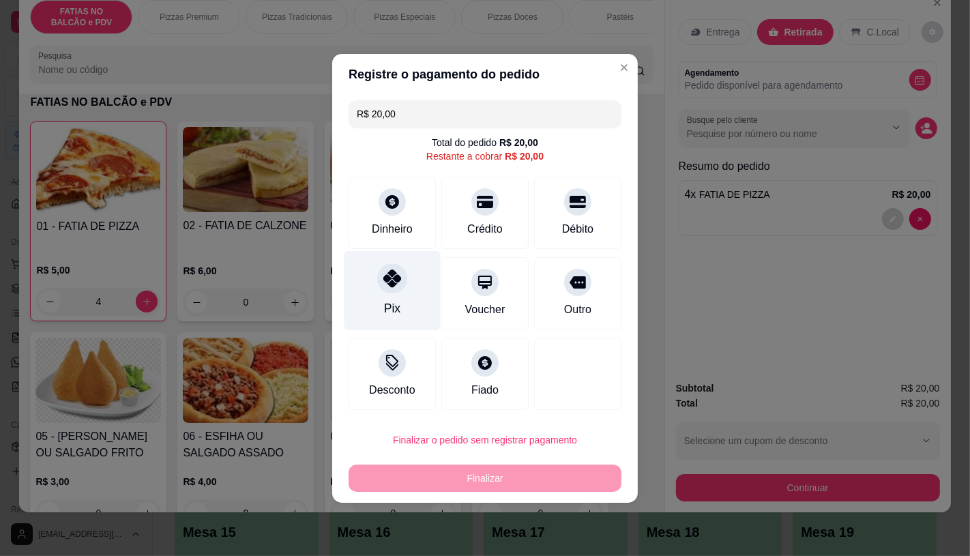
click at [379, 304] on div "Pix" at bounding box center [393, 290] width 96 height 80
type input "R$ 0,00"
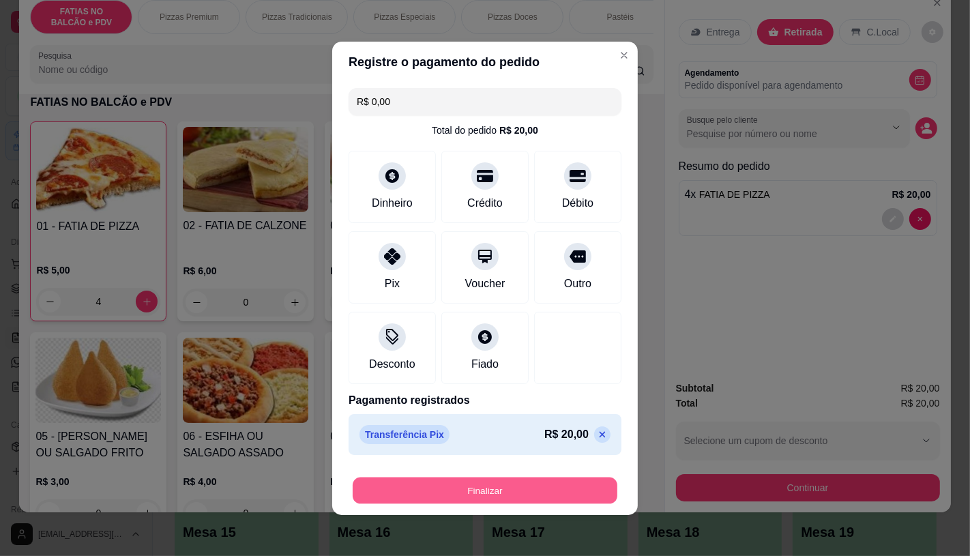
click at [493, 488] on button "Finalizar" at bounding box center [485, 490] width 265 height 27
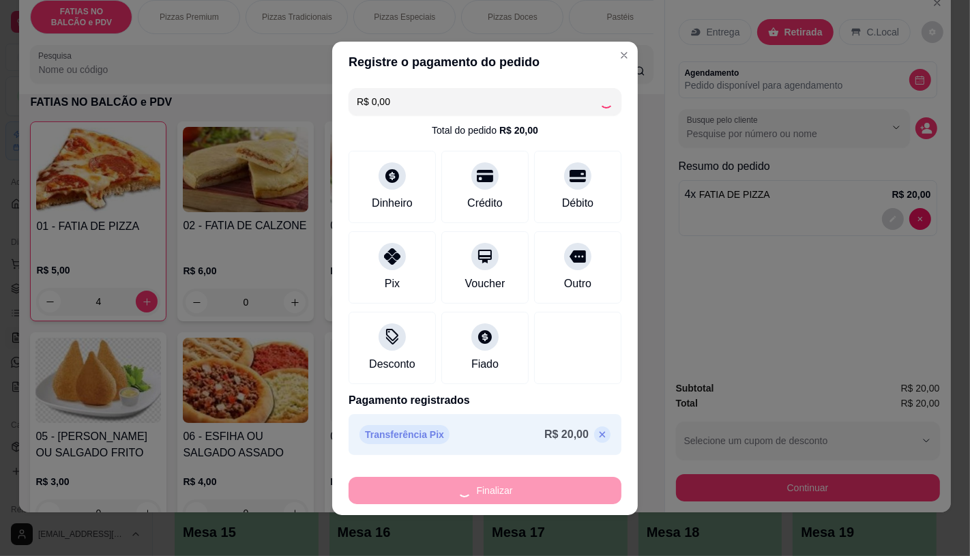
type input "0"
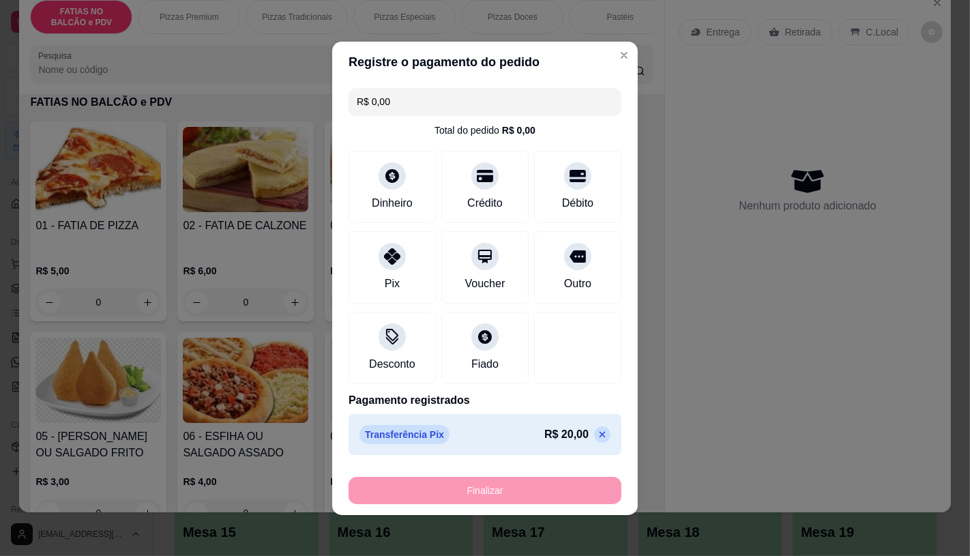
type input "-R$ 20,00"
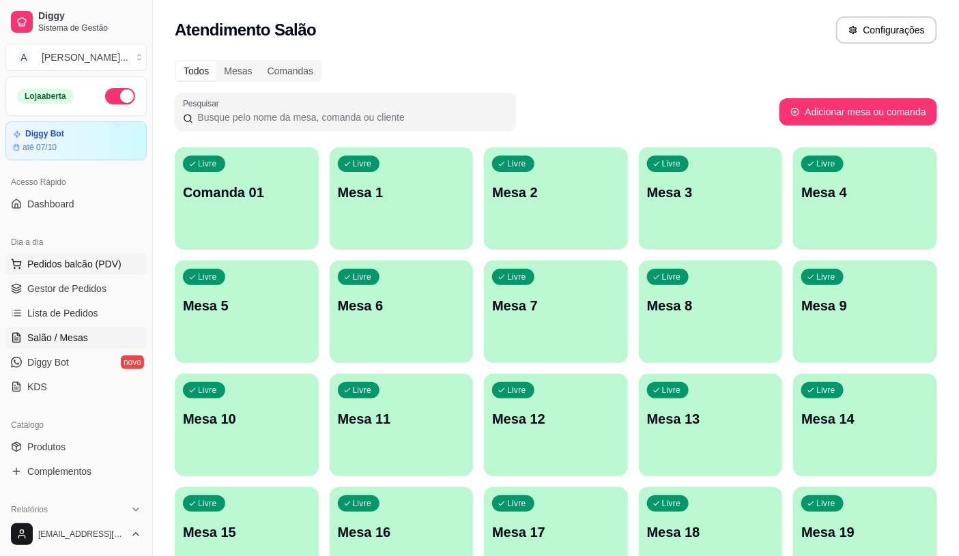
click at [67, 266] on span "Pedidos balcão (PDV)" at bounding box center [74, 264] width 94 height 14
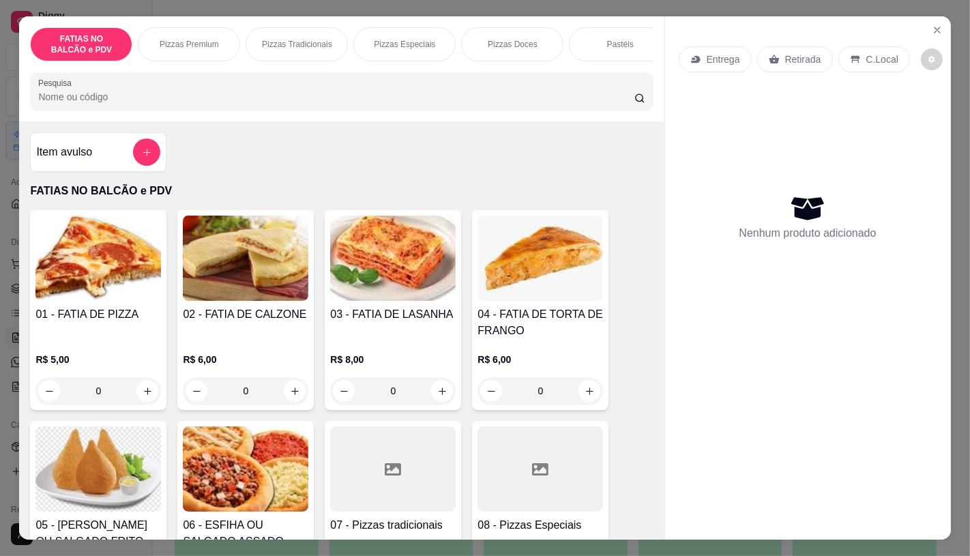
scroll to position [0, 544]
drag, startPoint x: 349, startPoint y: 49, endPoint x: 451, endPoint y: 68, distance: 103.4
click at [355, 49] on div "Esfiha" at bounding box center [399, 44] width 102 height 34
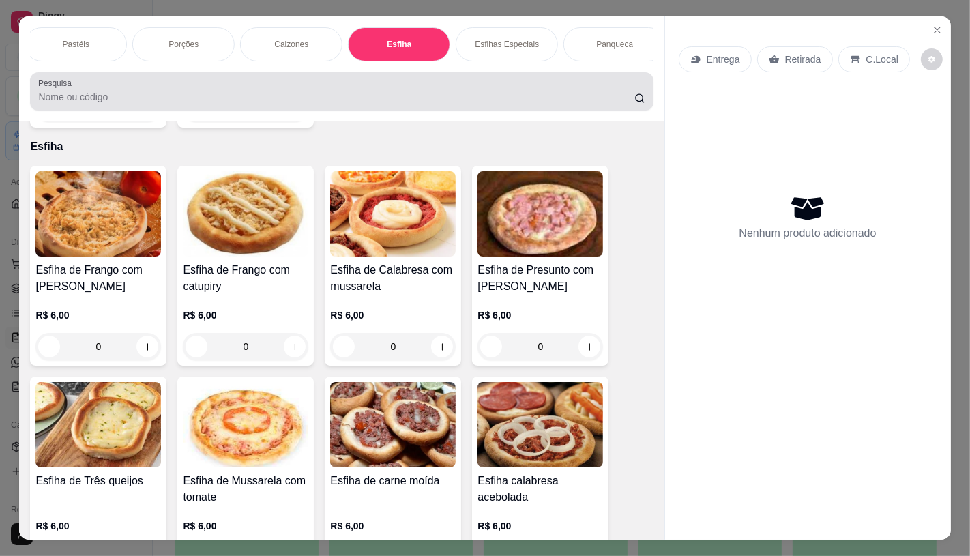
scroll to position [32, 0]
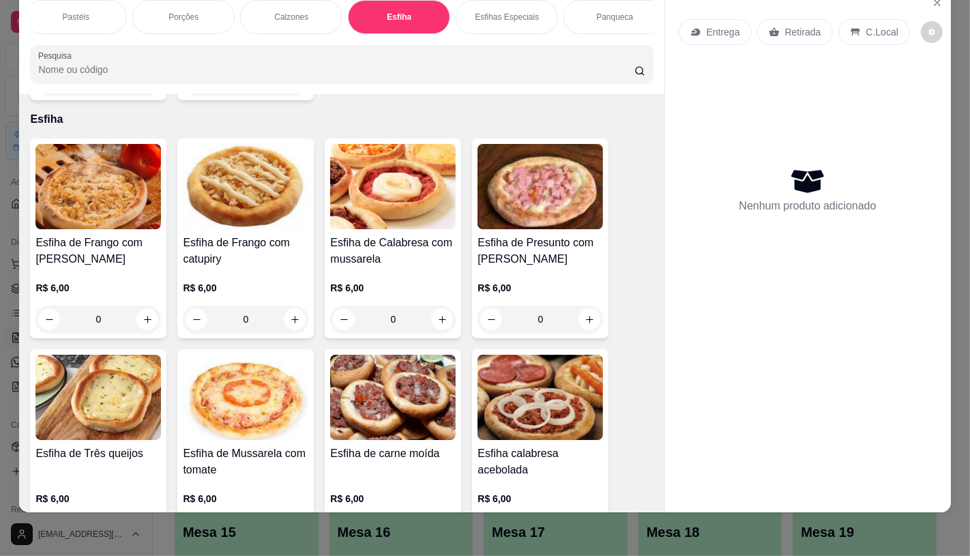
click at [454, 66] on input "Pesquisa" at bounding box center [336, 70] width 596 height 14
click at [153, 14] on div "Sanduíches" at bounding box center [177, 17] width 102 height 34
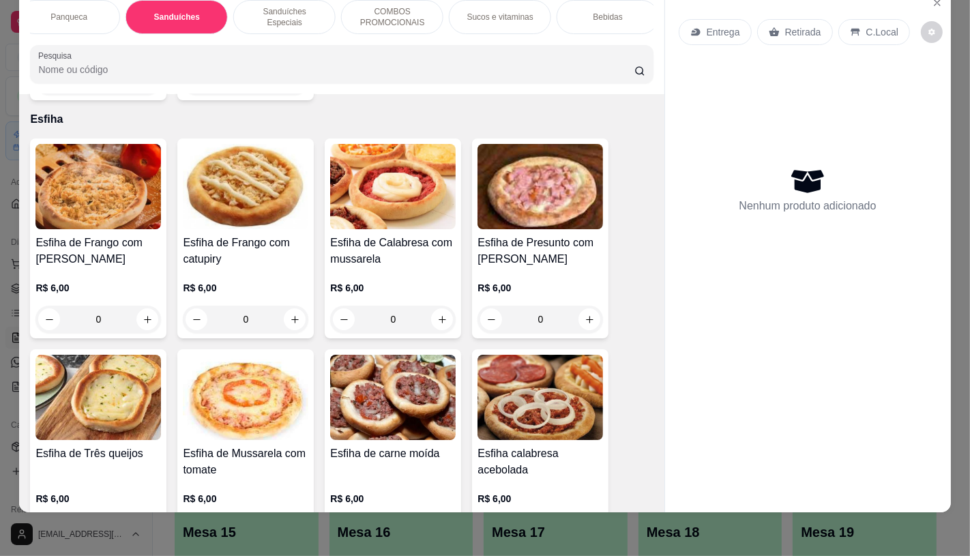
scroll to position [5515, 0]
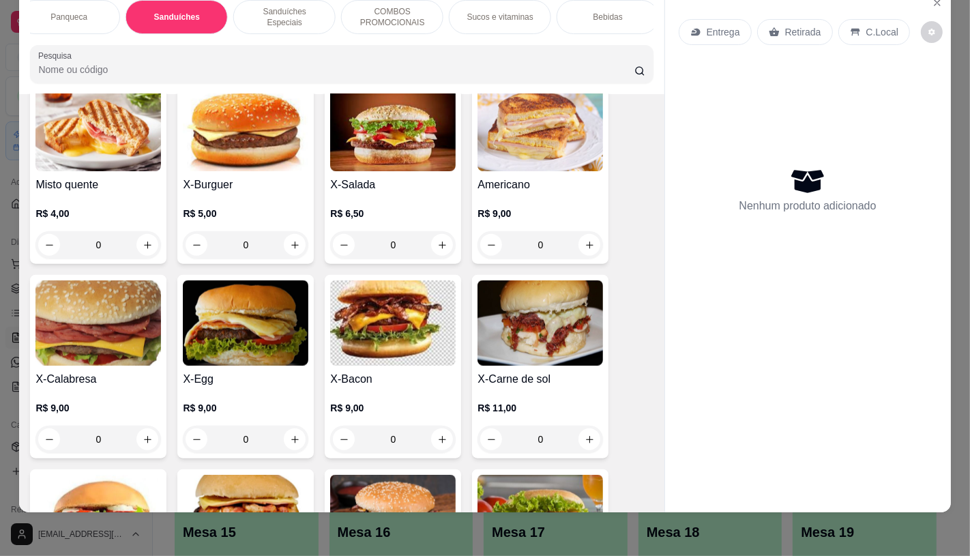
click at [102, 207] on div "R$ 4,00 0" at bounding box center [98, 233] width 126 height 52
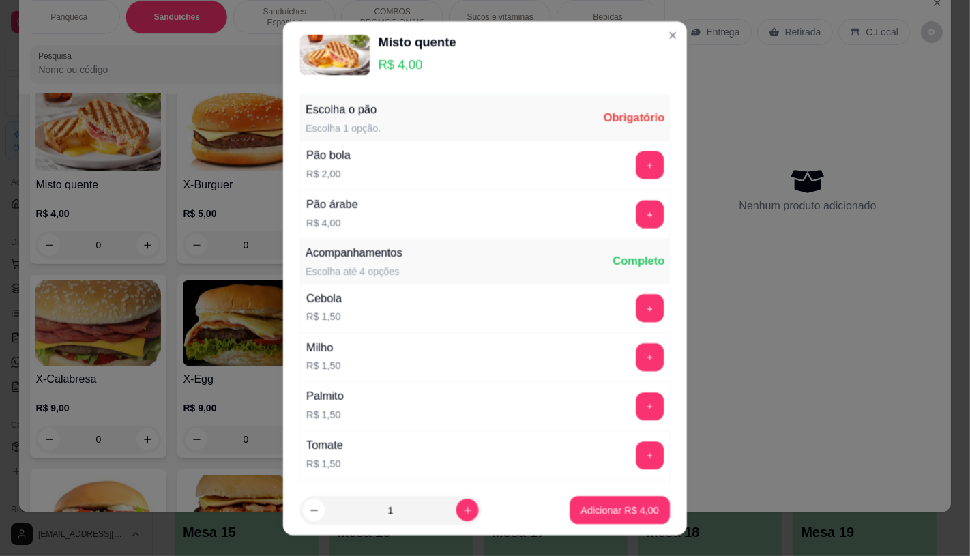
scroll to position [5590, 0]
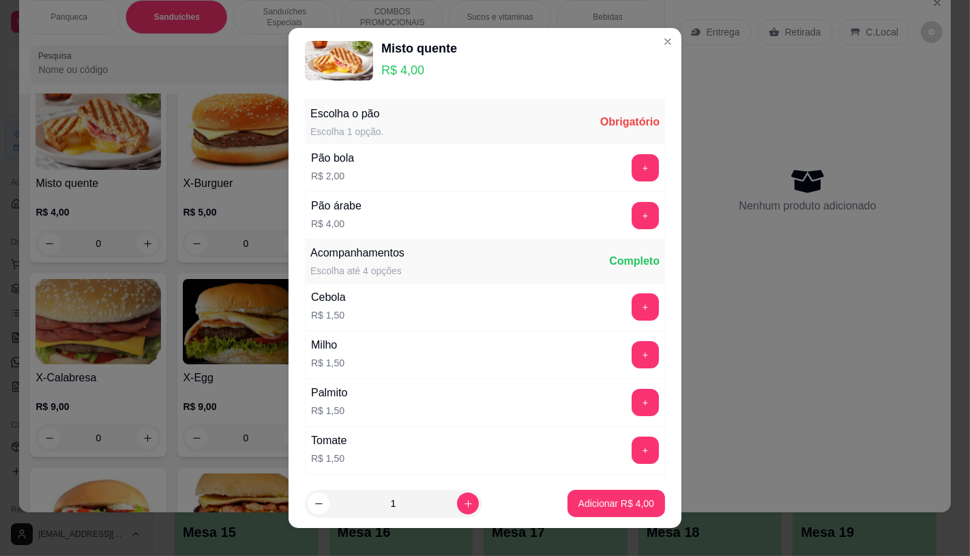
click at [630, 214] on div "+" at bounding box center [645, 215] width 38 height 27
click at [632, 219] on button "+" at bounding box center [645, 215] width 27 height 27
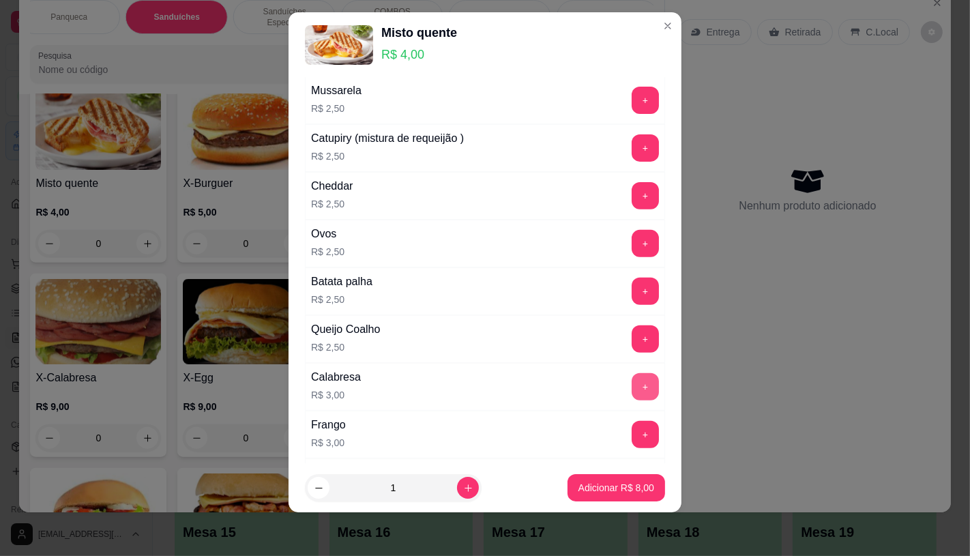
scroll to position [506, 0]
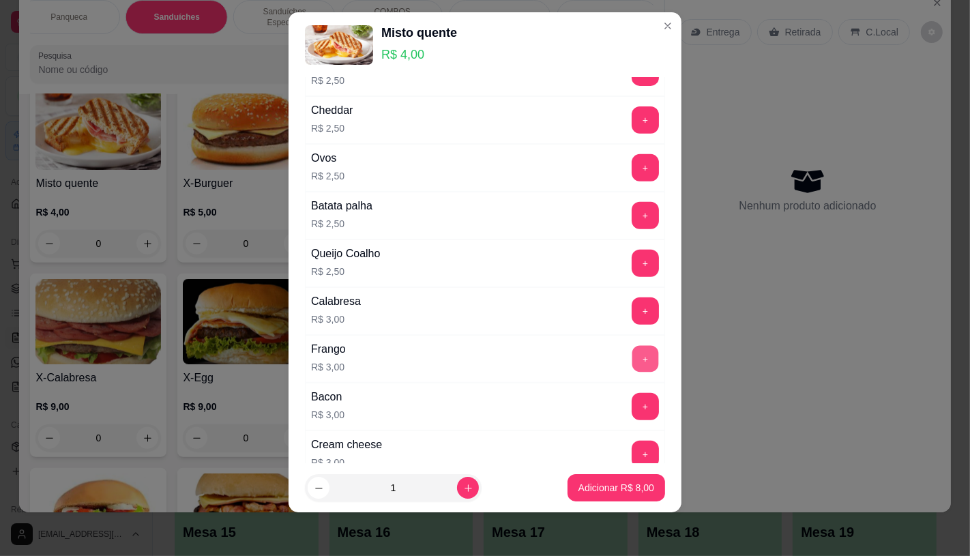
click at [632, 358] on button "+" at bounding box center [645, 358] width 27 height 27
click at [632, 418] on button "+" at bounding box center [645, 406] width 27 height 27
click at [614, 494] on p "Adicionar R$ 14,00" at bounding box center [613, 488] width 79 height 13
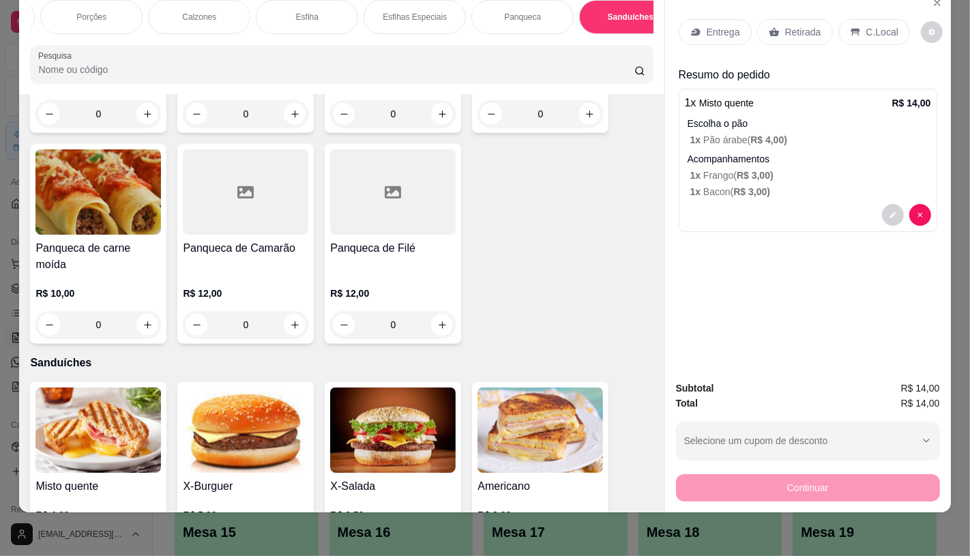
scroll to position [0, 504]
click at [125, 9] on div "Pastéis" at bounding box center [116, 17] width 102 height 34
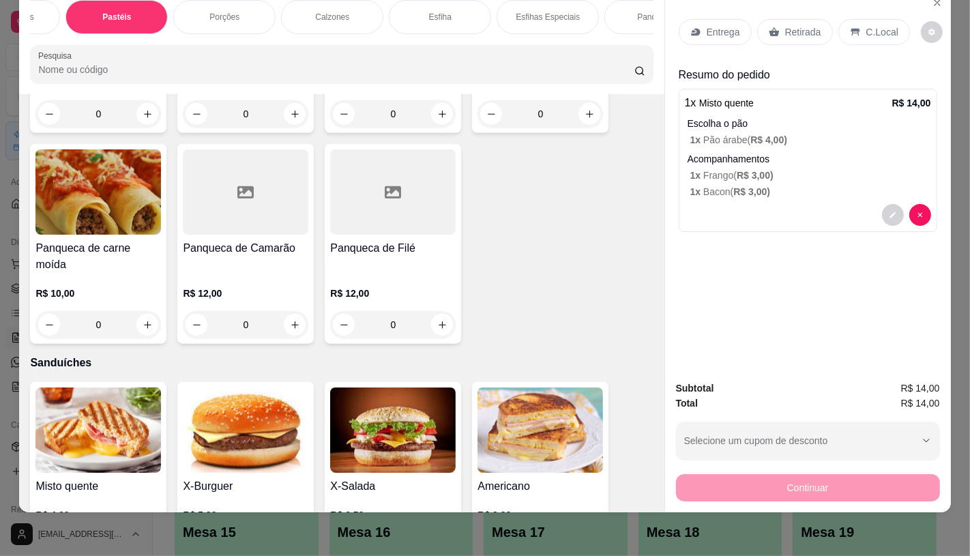
scroll to position [2709, 0]
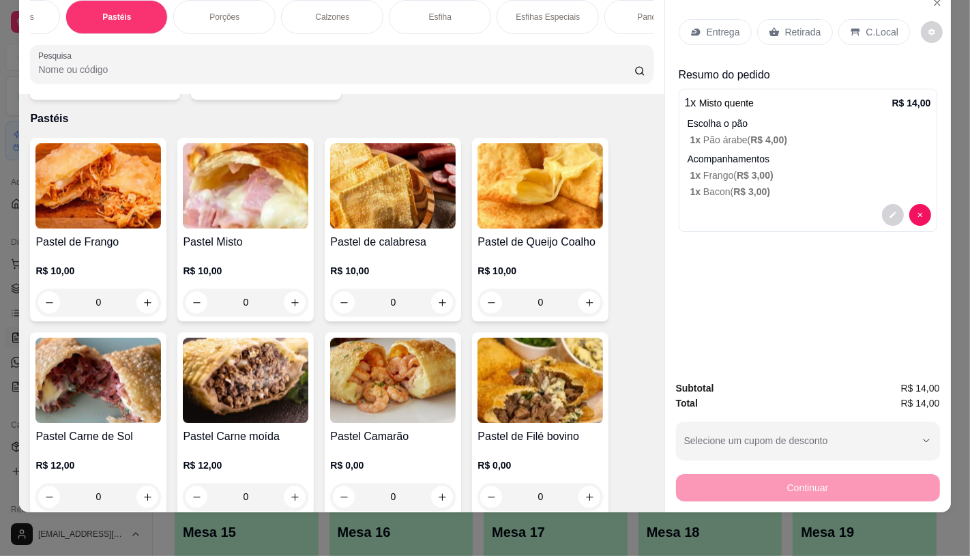
click at [72, 179] on img at bounding box center [98, 185] width 126 height 85
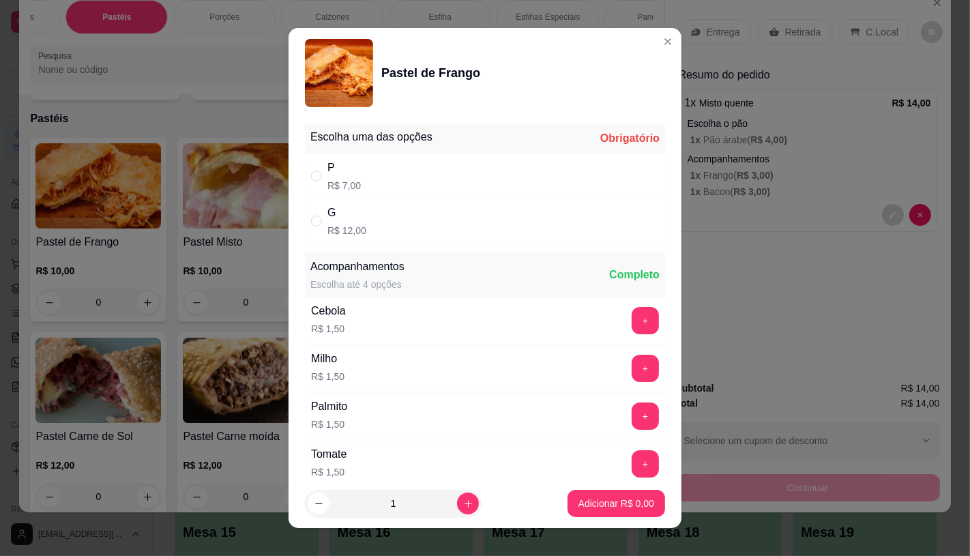
click at [353, 225] on p "R$ 12,00" at bounding box center [346, 231] width 39 height 14
radio input "true"
click at [573, 506] on p "Adicionar R$ 12,00" at bounding box center [613, 504] width 81 height 14
type input "1"
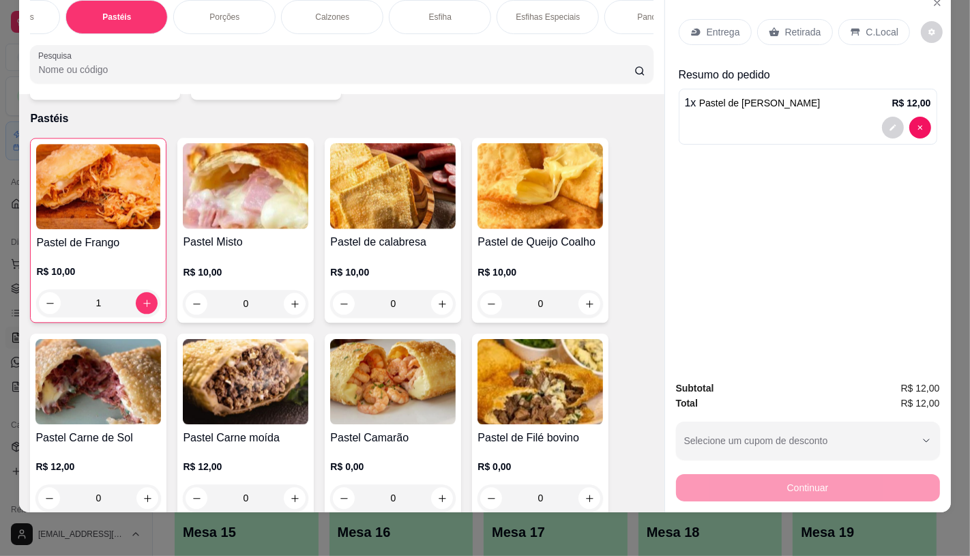
click at [806, 25] on p "Retirada" at bounding box center [803, 32] width 36 height 14
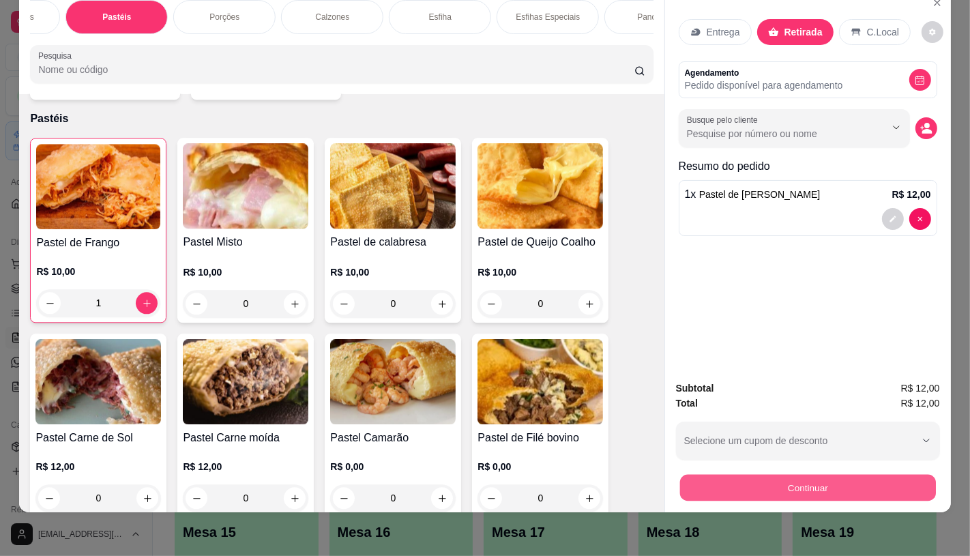
click at [787, 474] on button "Continuar" at bounding box center [808, 487] width 256 height 27
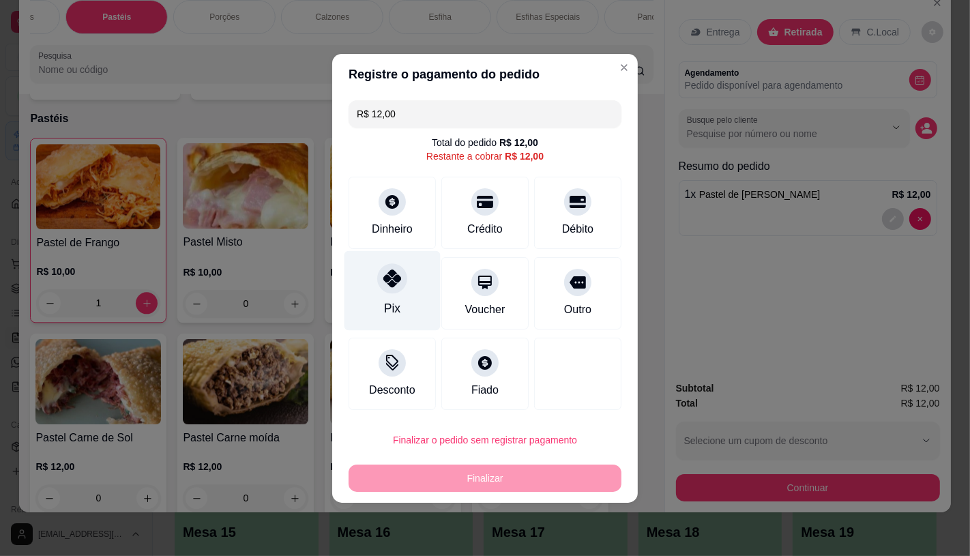
click at [400, 283] on div at bounding box center [392, 278] width 30 height 30
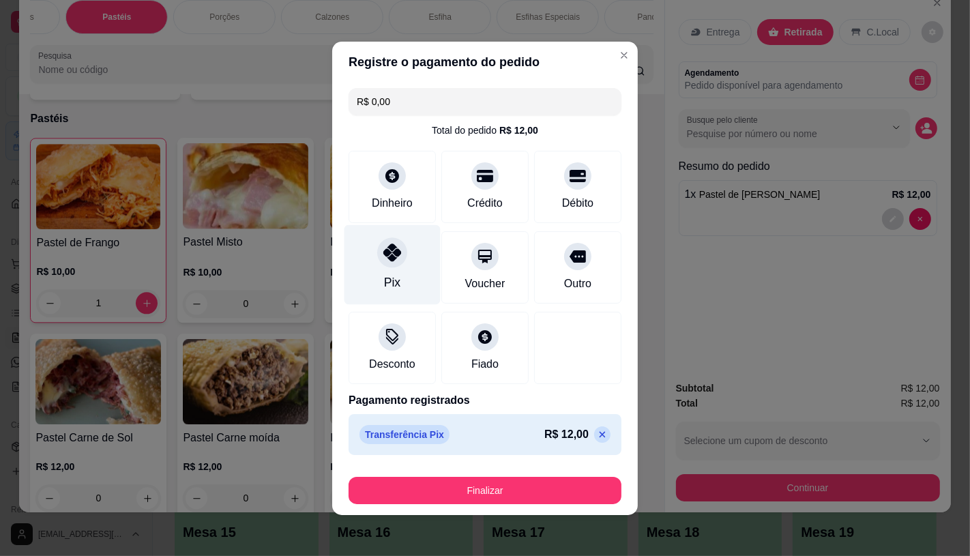
type input "R$ 0,00"
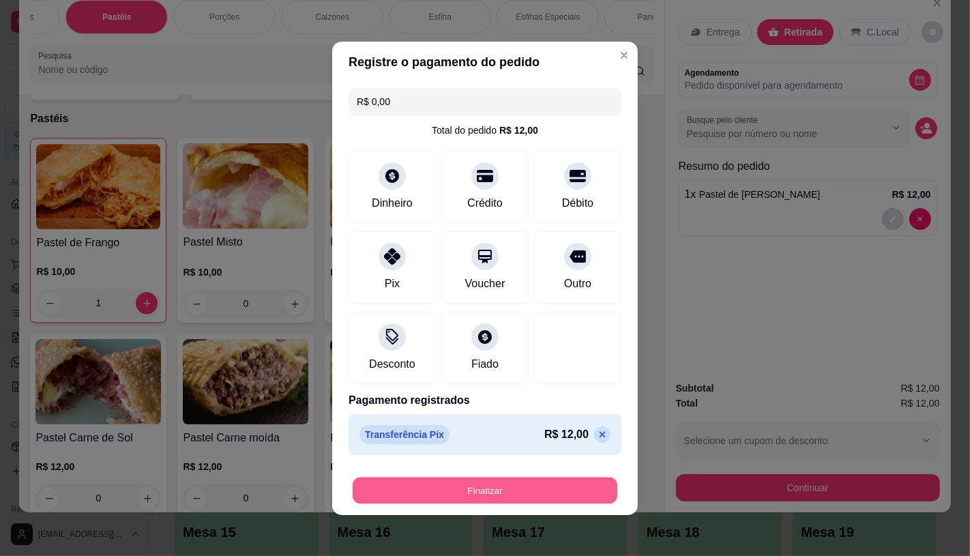
click at [435, 499] on button "Finalizar" at bounding box center [485, 490] width 265 height 27
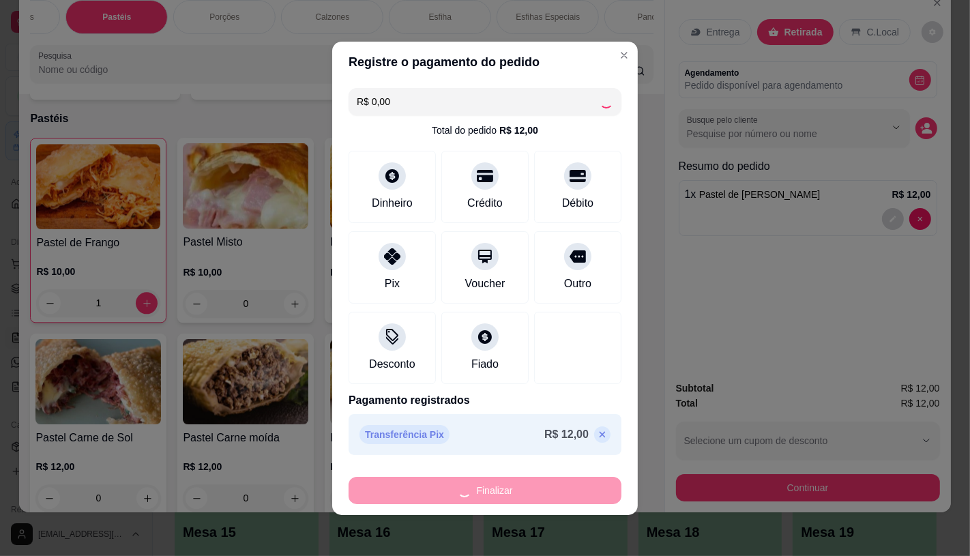
type input "0"
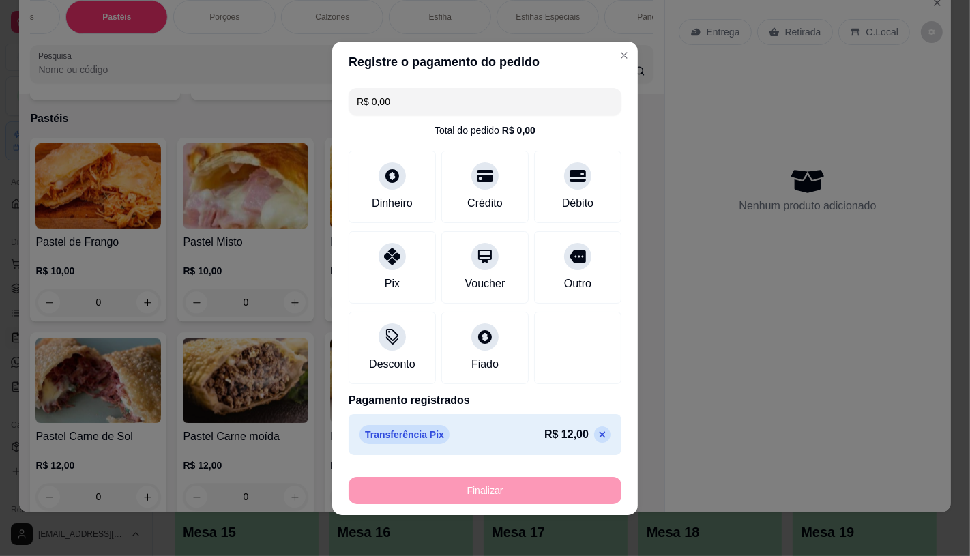
type input "-R$ 12,00"
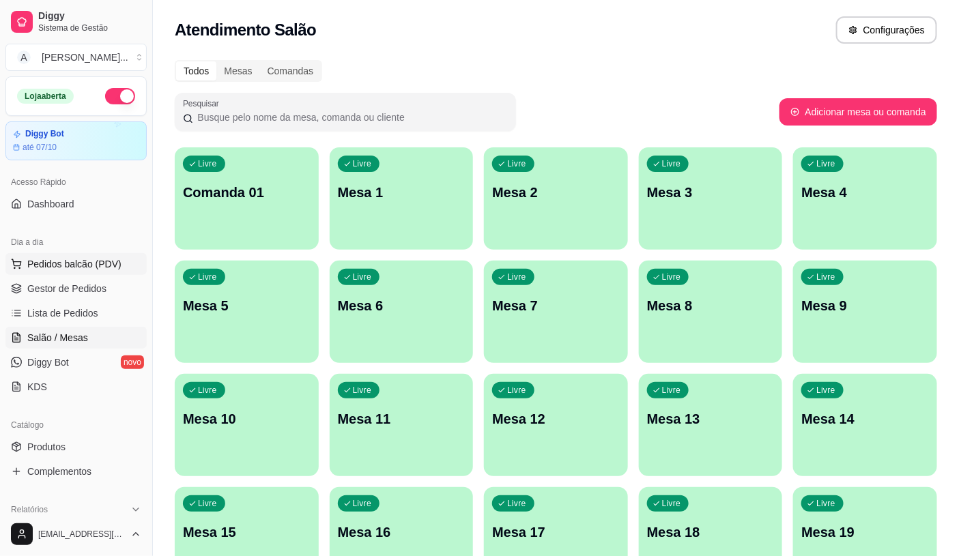
click at [118, 257] on button "Pedidos balcão (PDV)" at bounding box center [75, 264] width 141 height 22
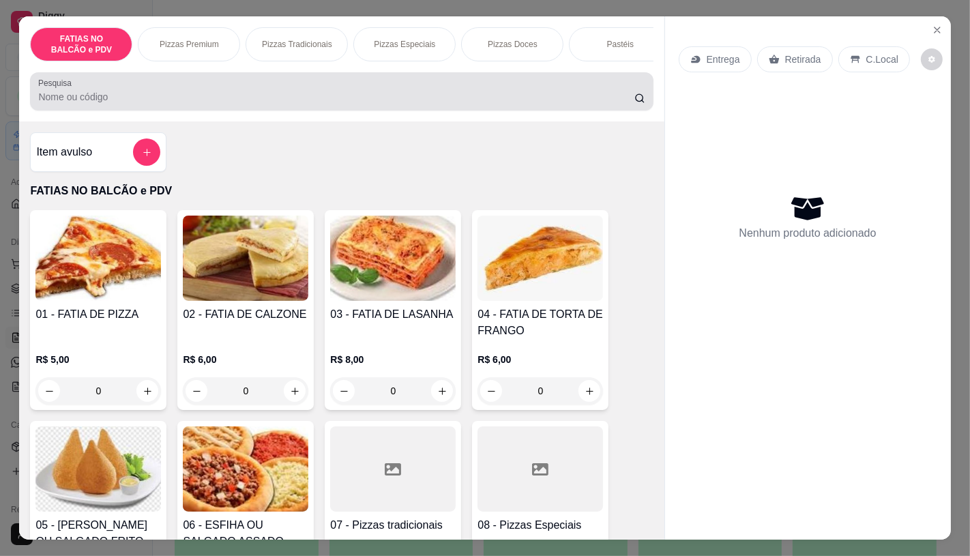
click at [455, 68] on div "FATIAS NO BALCÃO e PDV Pizzas Premium Pizzas Tradicionais Pizzas Especiais Pizz…" at bounding box center [341, 68] width 645 height 105
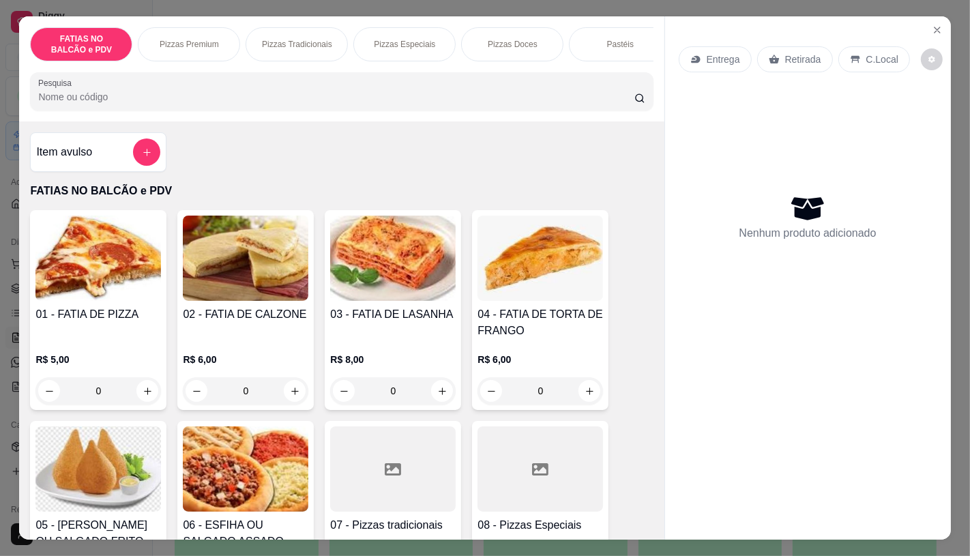
click at [455, 61] on div "FATIAS NO BALCÃO e PDV Pizzas Premium Pizzas Tradicionais Pizzas Especiais Pizz…" at bounding box center [341, 44] width 623 height 34
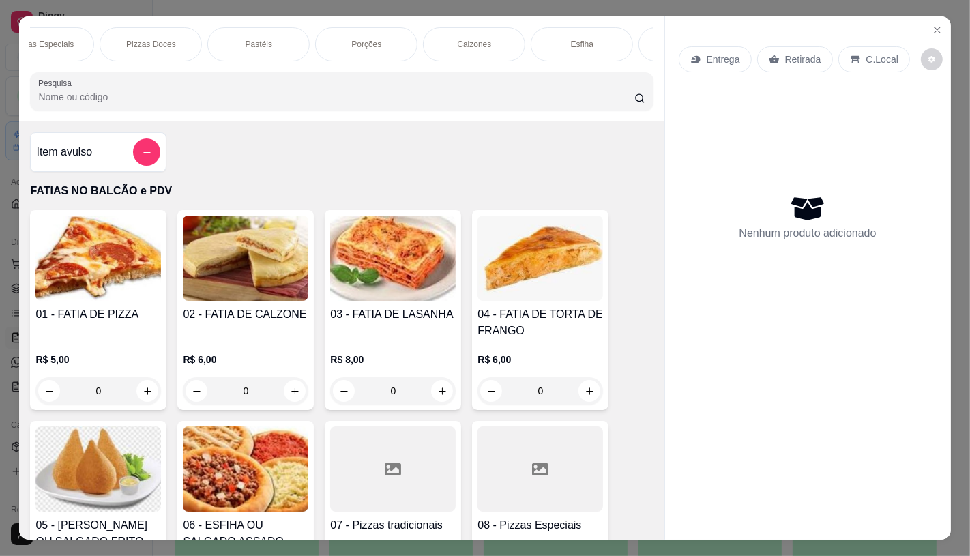
scroll to position [0, 358]
click at [226, 45] on div "Pastéis" at bounding box center [262, 44] width 102 height 34
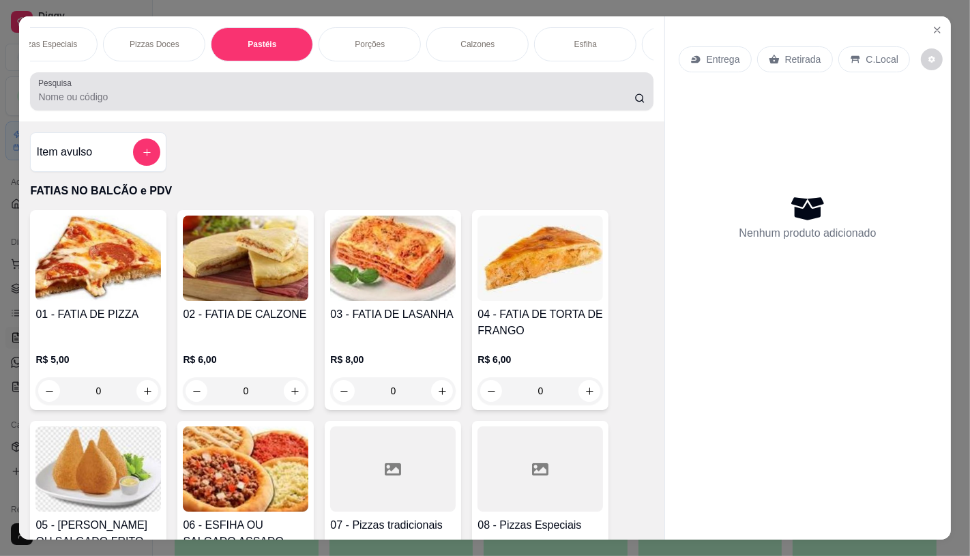
scroll to position [32, 0]
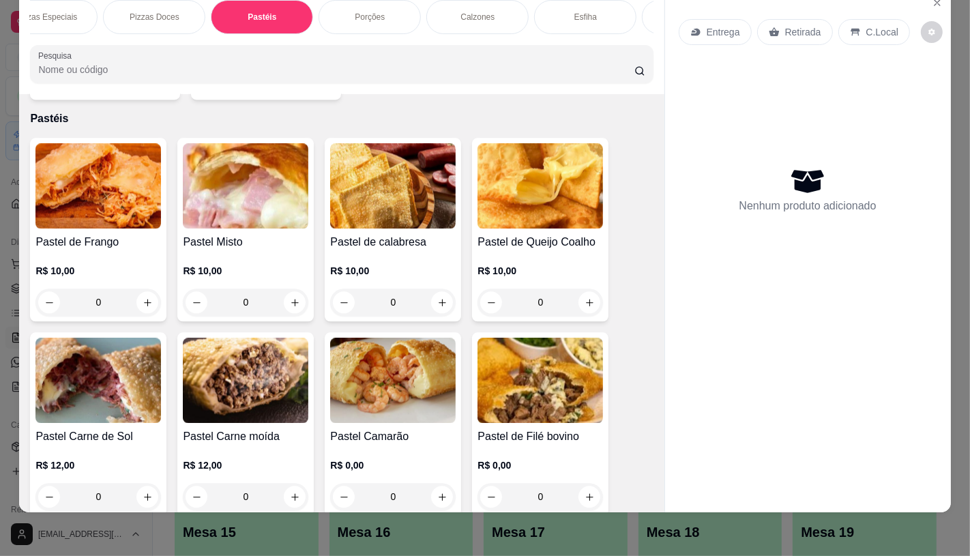
click at [123, 367] on img at bounding box center [98, 380] width 126 height 85
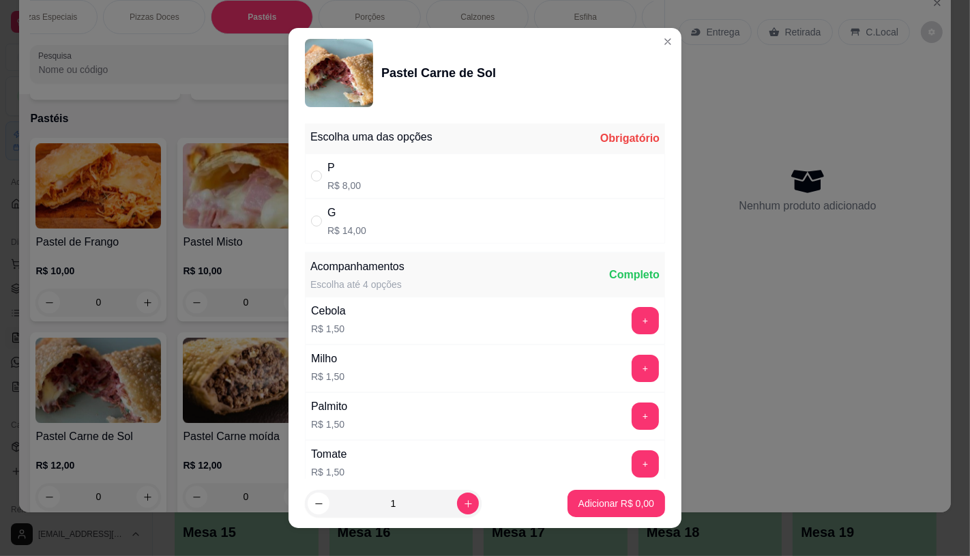
click at [408, 180] on div "P R$ 8,00" at bounding box center [485, 176] width 360 height 45
radio input "true"
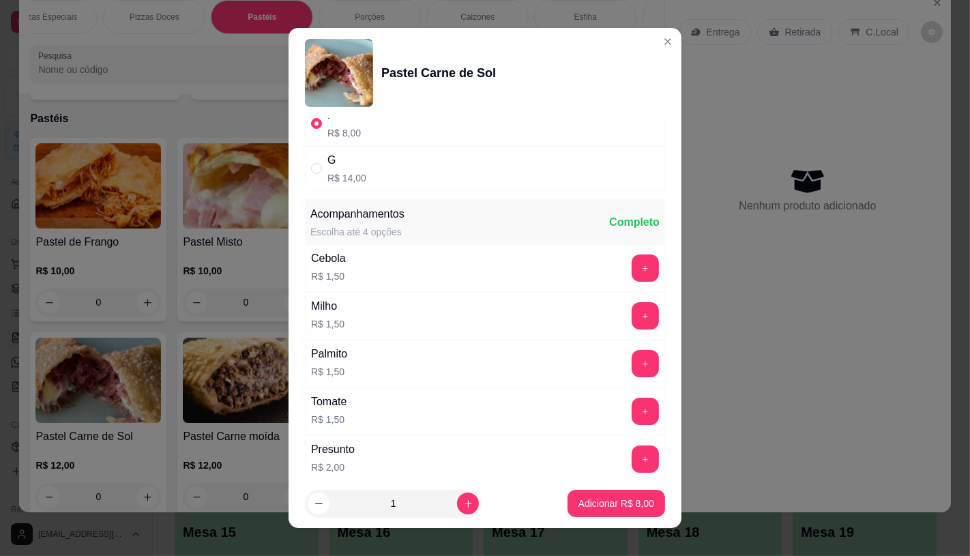
scroll to position [151, 0]
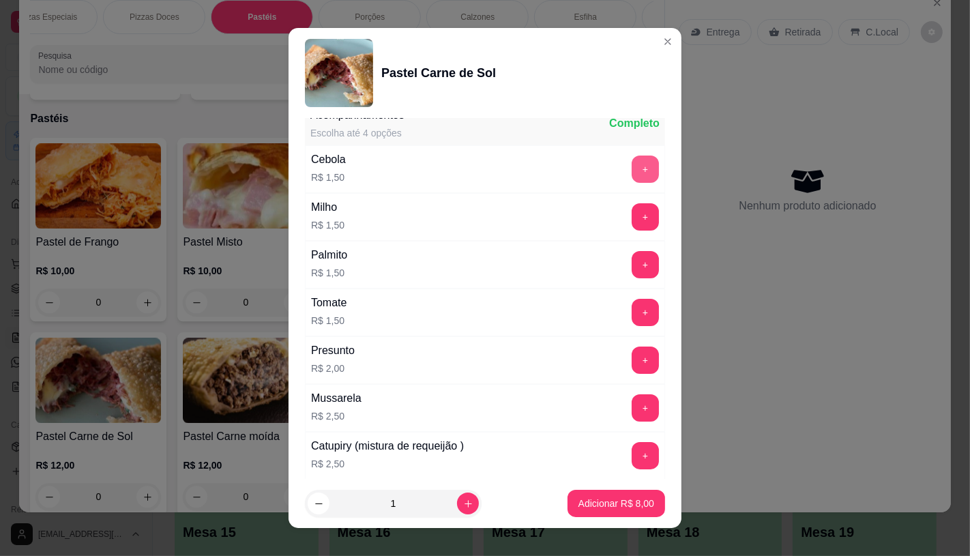
click at [632, 172] on button "+" at bounding box center [645, 169] width 27 height 27
click at [603, 512] on button "Adicionar R$ 9,50" at bounding box center [617, 503] width 98 height 27
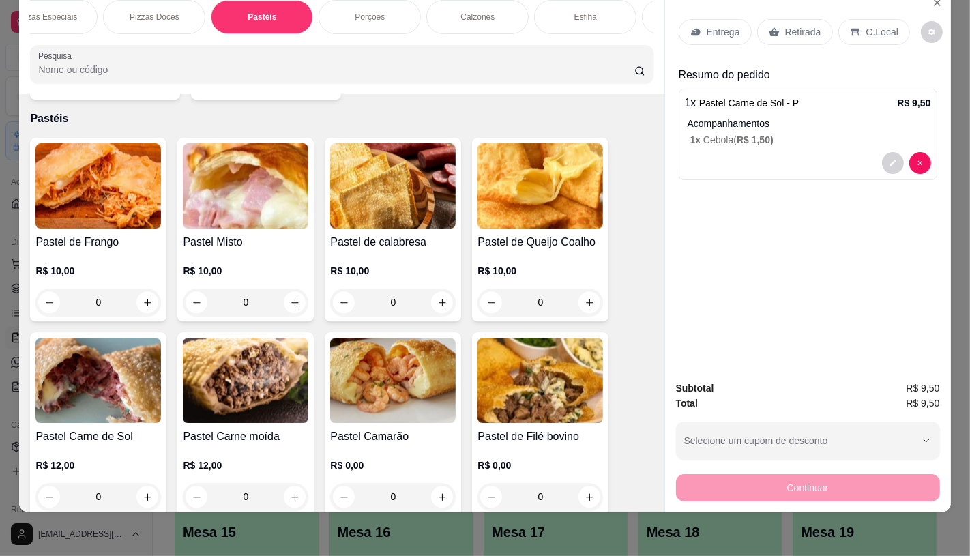
scroll to position [0, 0]
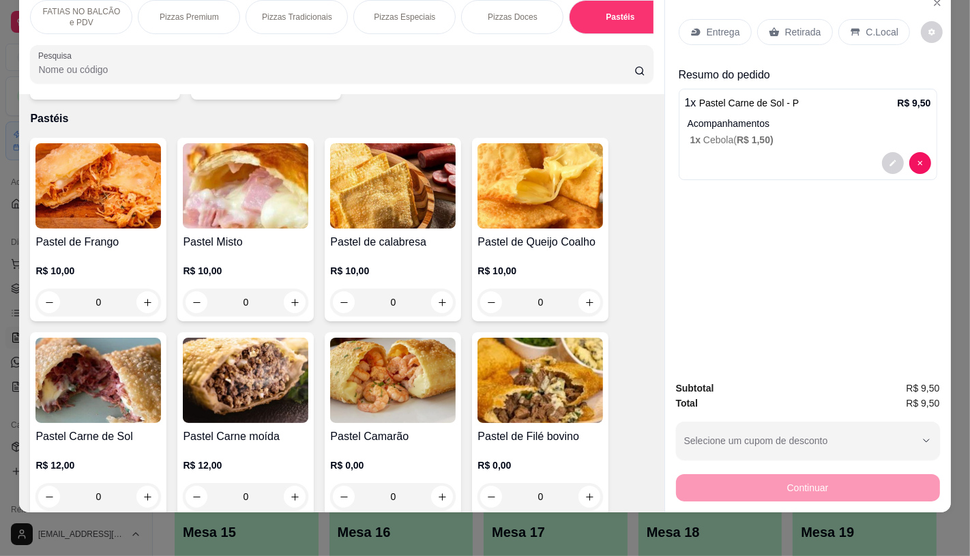
click at [65, 12] on p "FATIAS NO BALCÃO e PDV" at bounding box center [81, 17] width 79 height 22
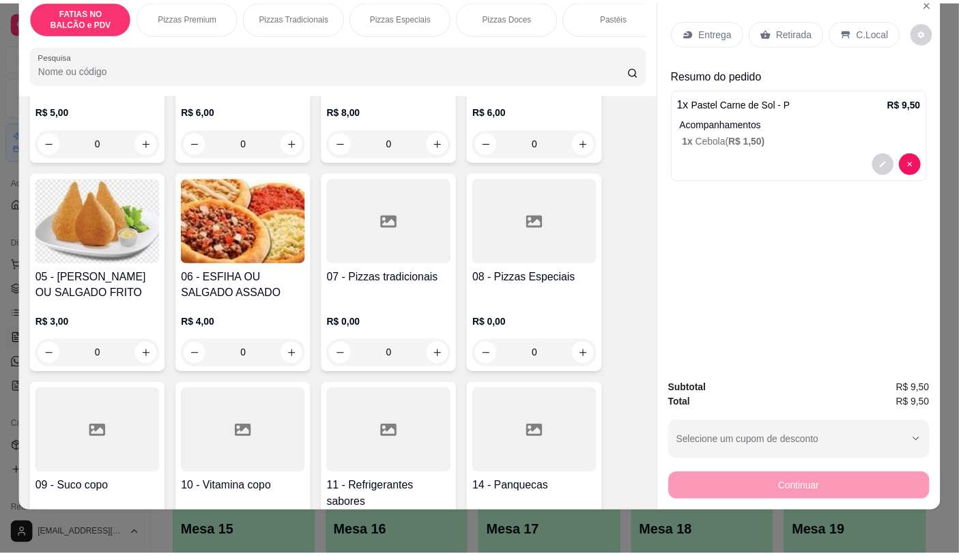
scroll to position [289, 0]
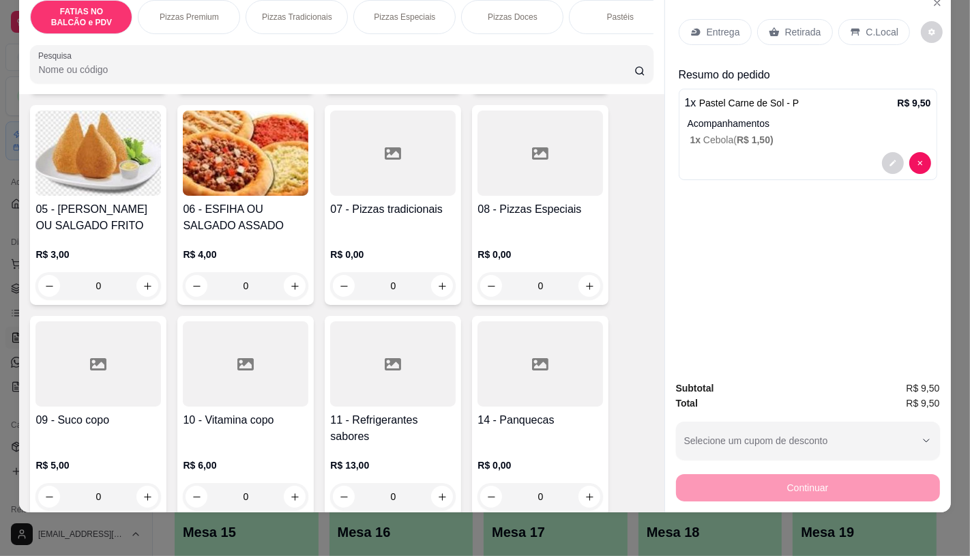
click at [351, 353] on div at bounding box center [393, 363] width 126 height 85
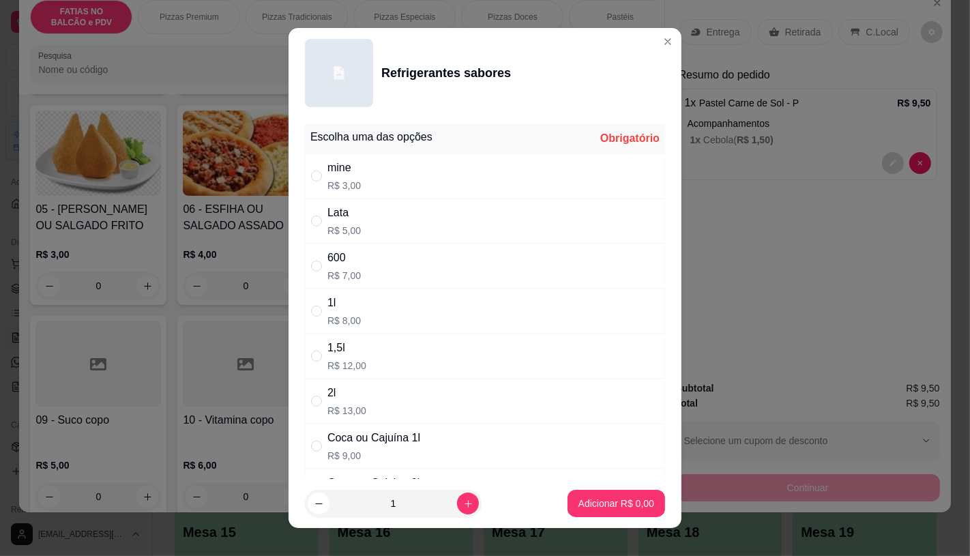
click at [377, 196] on div "mine R$ 3,00" at bounding box center [485, 176] width 360 height 45
click at [378, 219] on div "Lata R$ 5,00" at bounding box center [485, 221] width 360 height 45
radio input "false"
radio input "true"
click at [579, 506] on p "Adicionar R$ 5,00" at bounding box center [617, 504] width 76 height 14
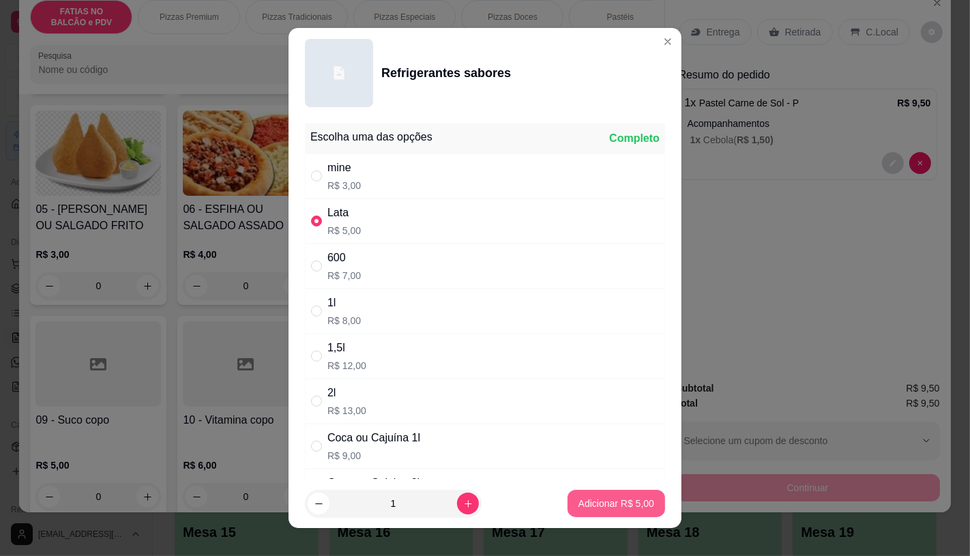
type input "1"
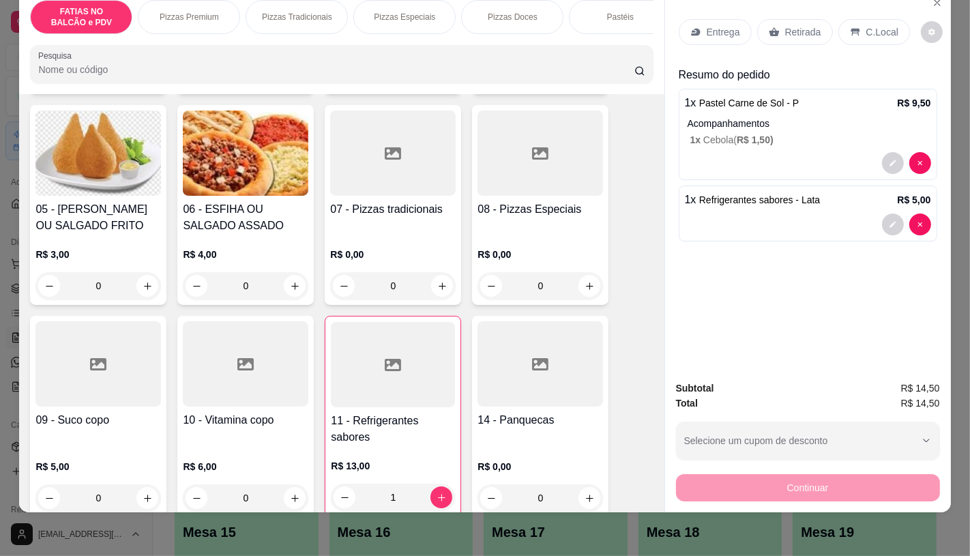
click at [793, 25] on p "Retirada" at bounding box center [803, 32] width 36 height 14
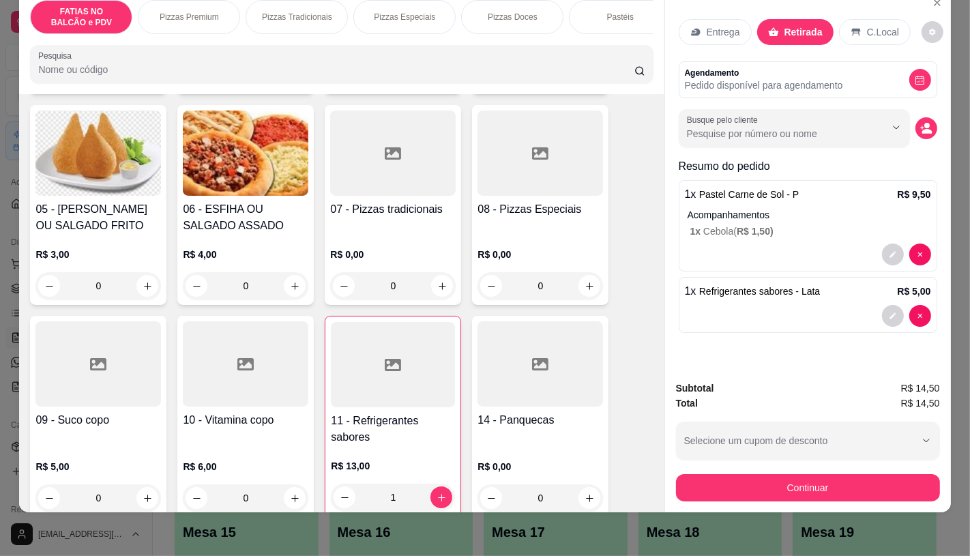
click at [793, 474] on button "Continuar" at bounding box center [808, 487] width 264 height 27
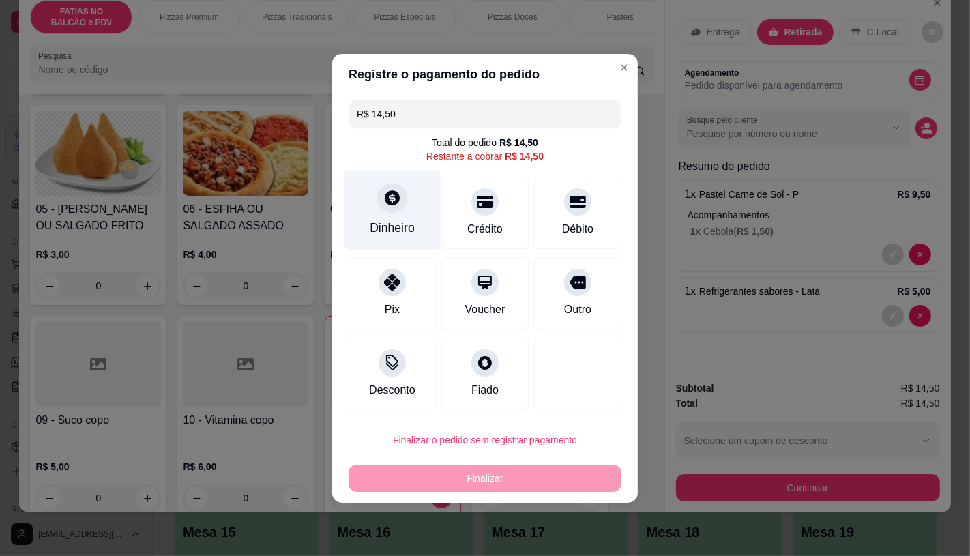
click at [405, 221] on div "Dinheiro" at bounding box center [392, 228] width 45 height 18
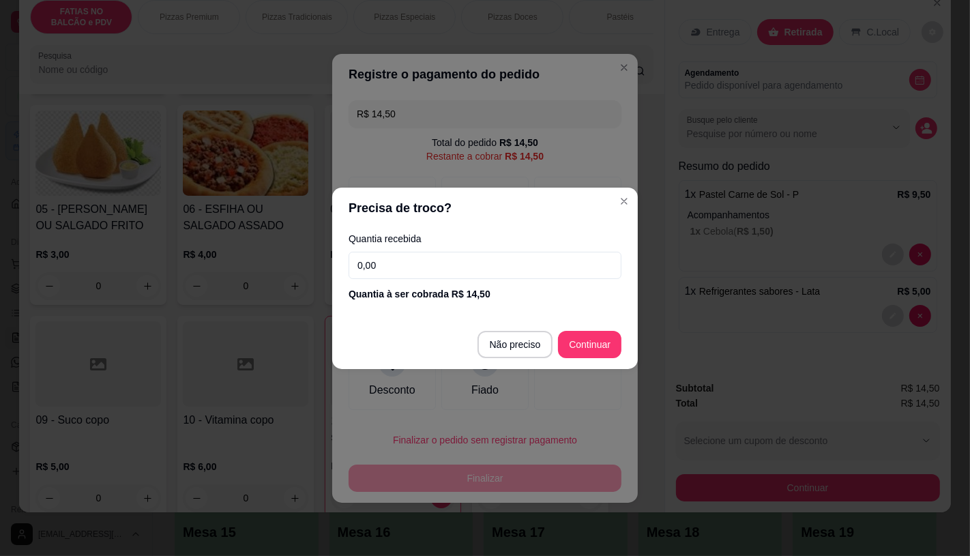
click at [535, 359] on footer "Não preciso Continuar" at bounding box center [485, 344] width 306 height 49
type input "R$ 0,00"
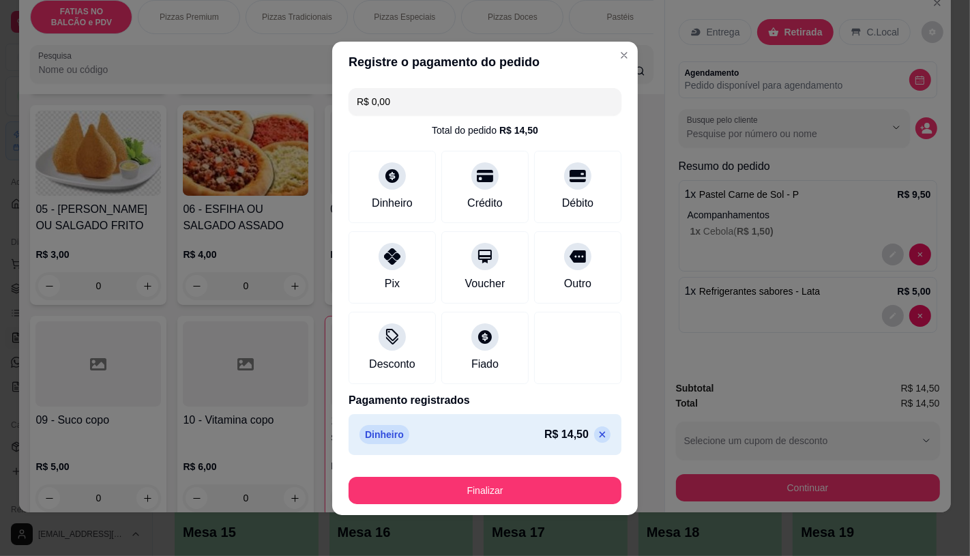
click at [487, 500] on button "Finalizar" at bounding box center [485, 490] width 273 height 27
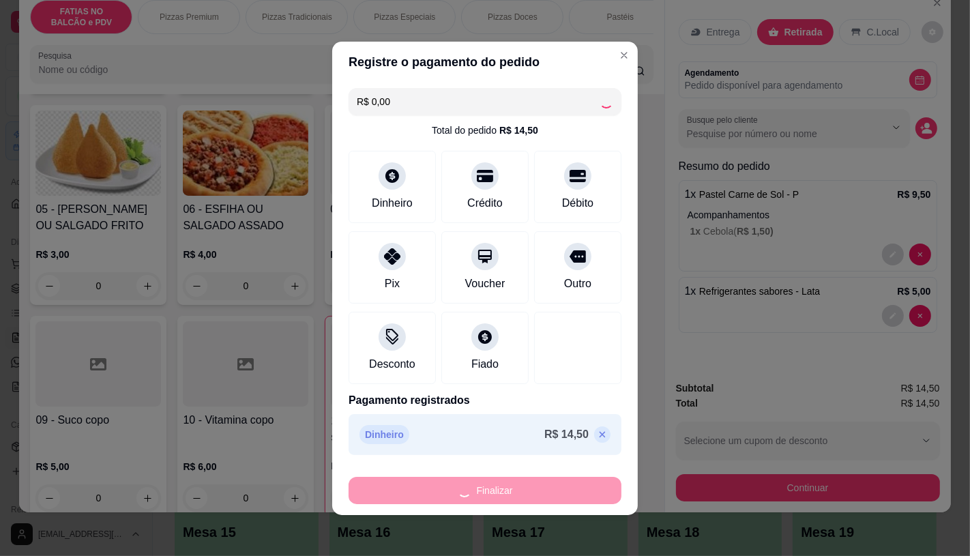
type input "0"
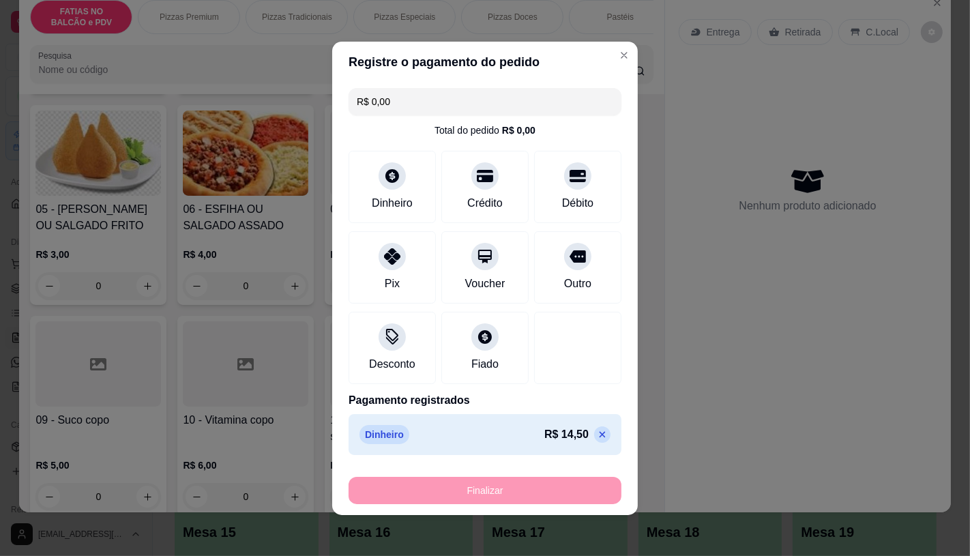
type input "-R$ 14,50"
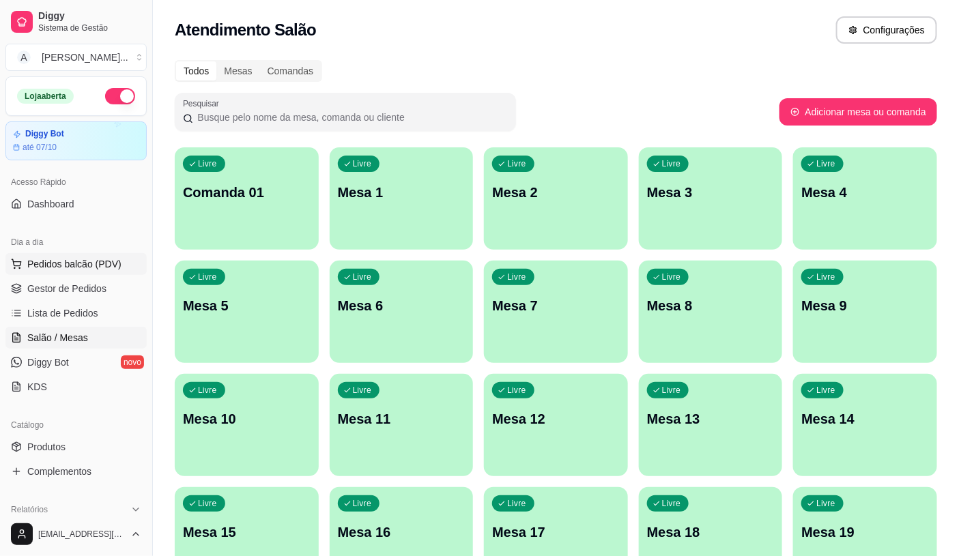
click at [56, 257] on span "Pedidos balcão (PDV)" at bounding box center [74, 264] width 94 height 14
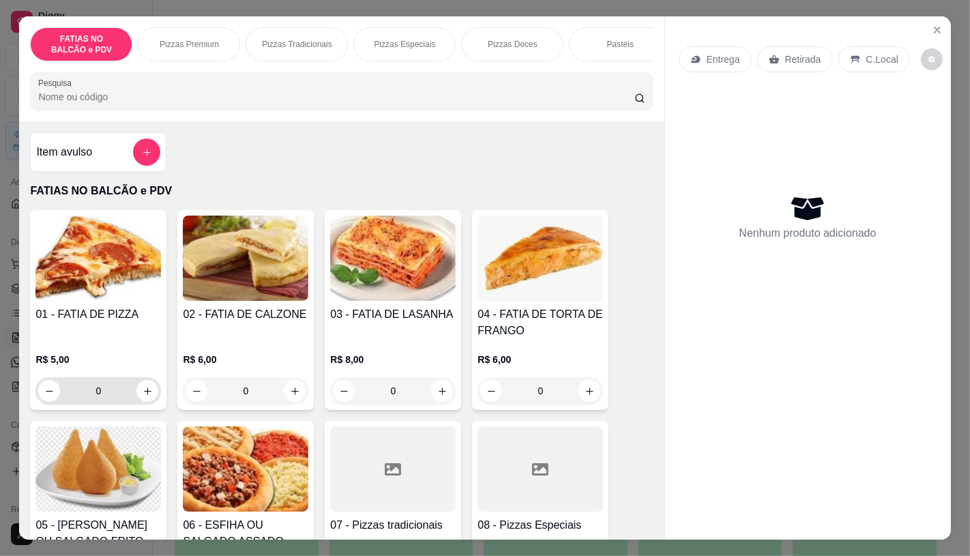
click at [97, 392] on input "0" at bounding box center [98, 390] width 76 height 27
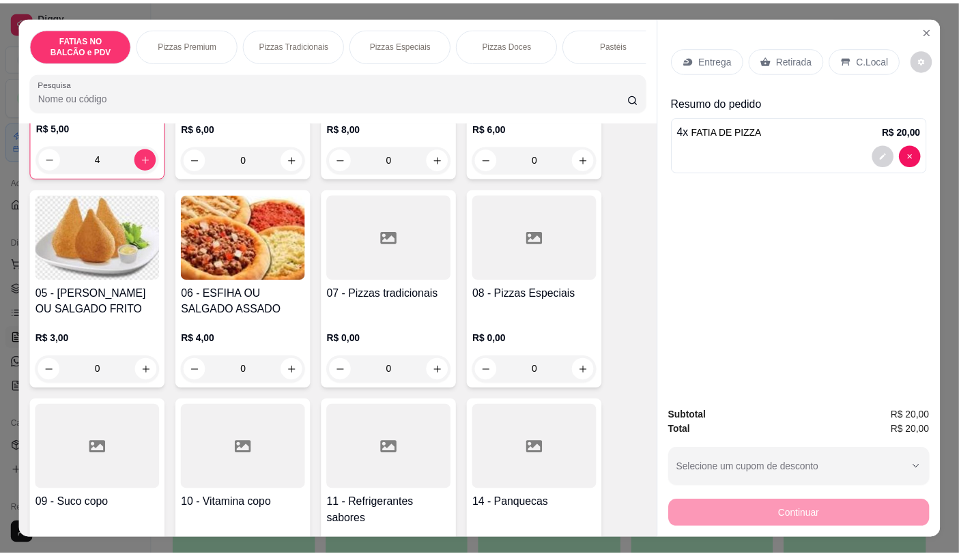
scroll to position [303, 0]
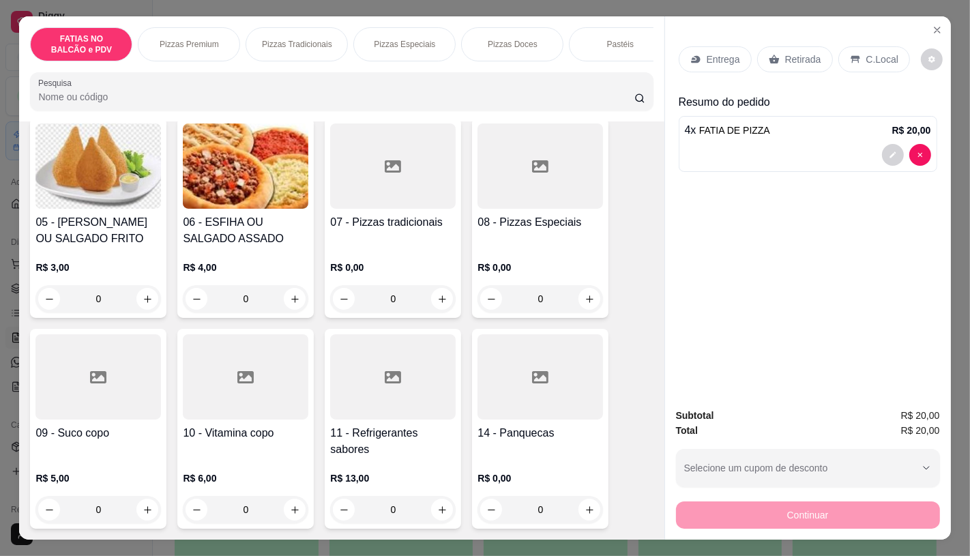
type input "4"
click at [353, 413] on div at bounding box center [393, 376] width 126 height 85
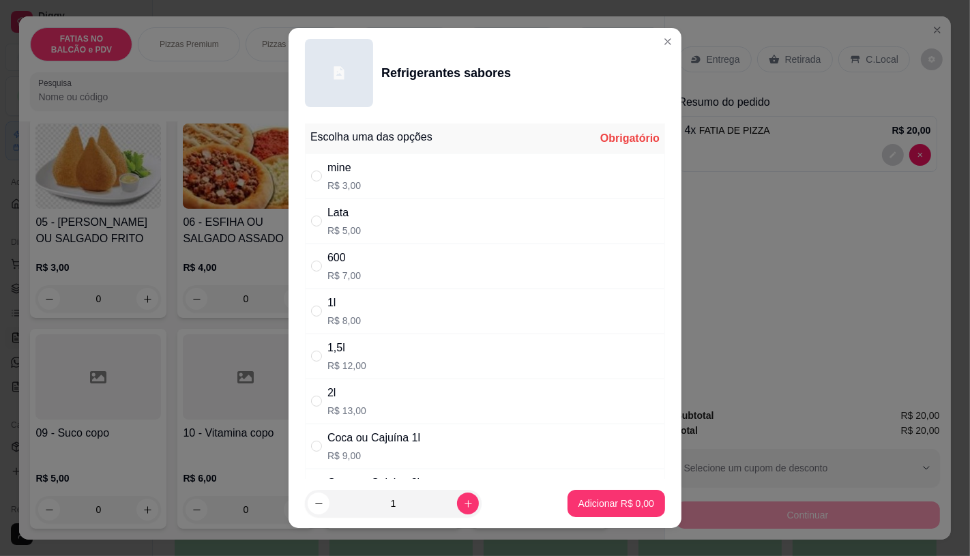
click at [342, 261] on div "600" at bounding box center [343, 258] width 33 height 16
radio input "true"
click at [598, 510] on p "Adicionar R$ 7,00" at bounding box center [617, 504] width 76 height 14
type input "1"
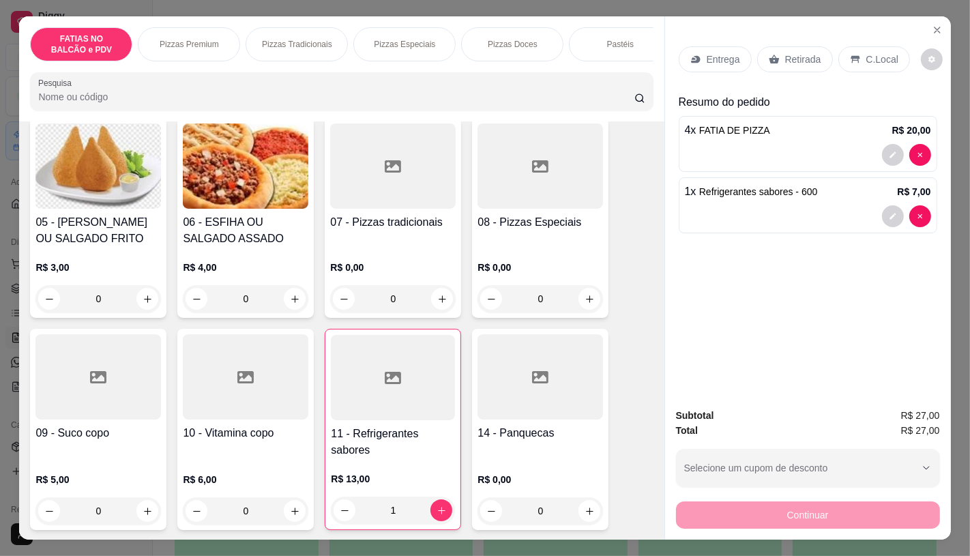
click at [772, 60] on div "Retirada" at bounding box center [795, 59] width 76 height 26
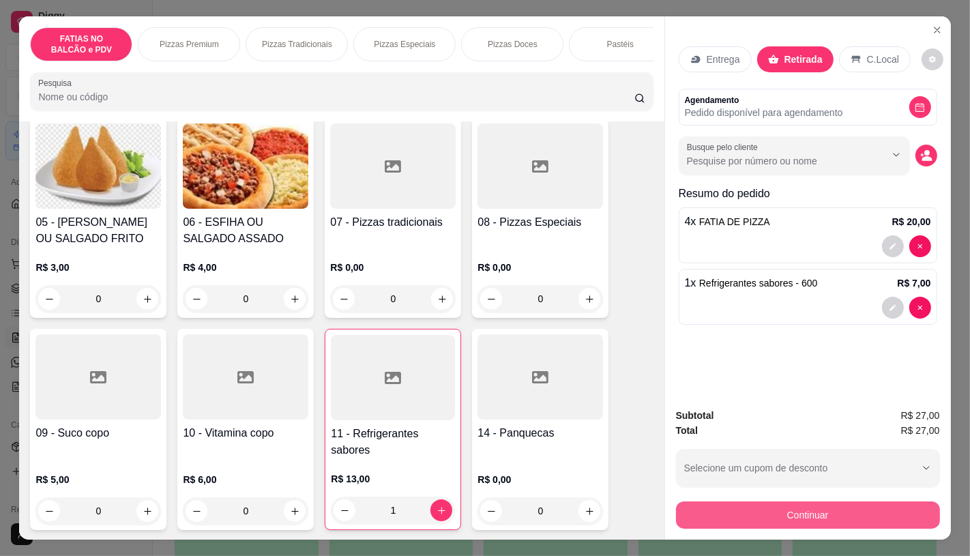
click at [738, 501] on button "Continuar" at bounding box center [808, 514] width 264 height 27
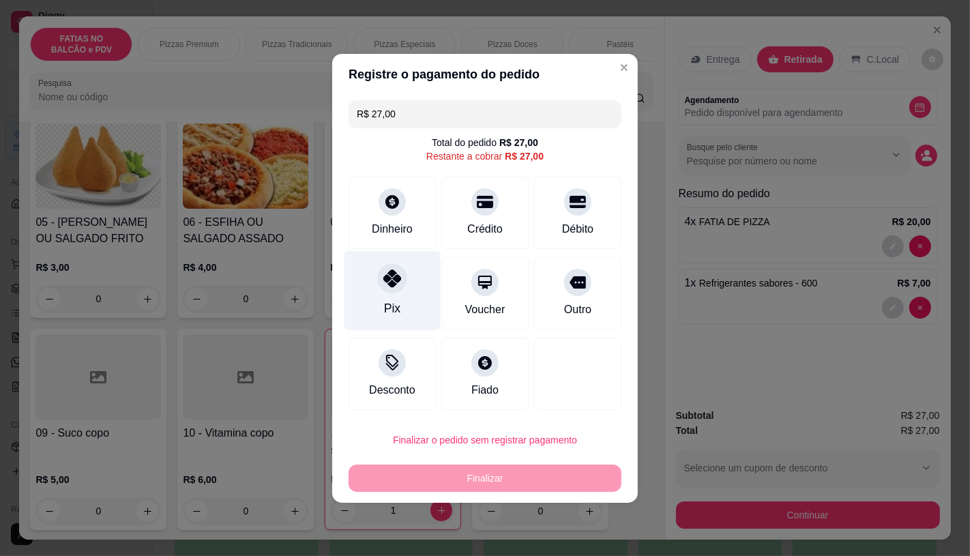
click at [408, 307] on div "Pix" at bounding box center [393, 290] width 96 height 80
type input "R$ 0,00"
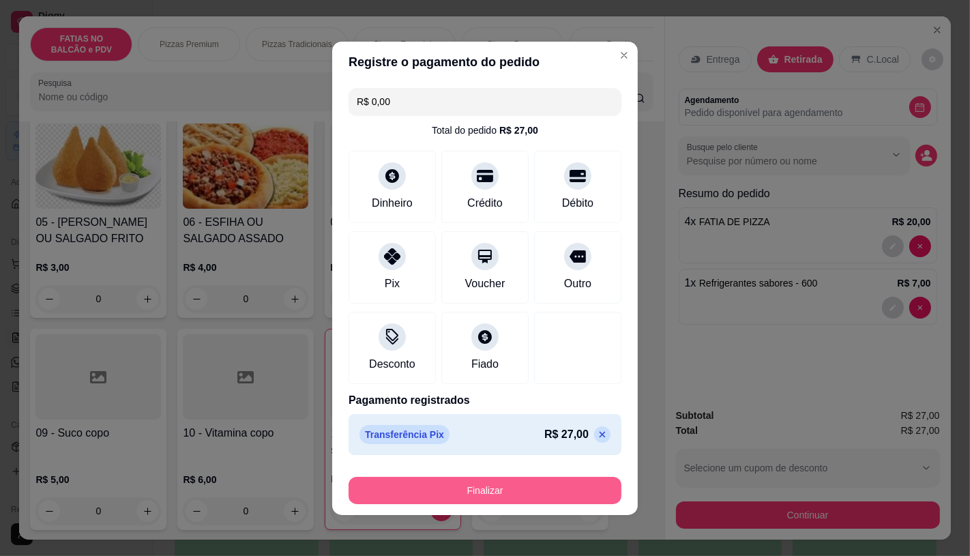
click at [467, 490] on button "Finalizar" at bounding box center [485, 490] width 273 height 27
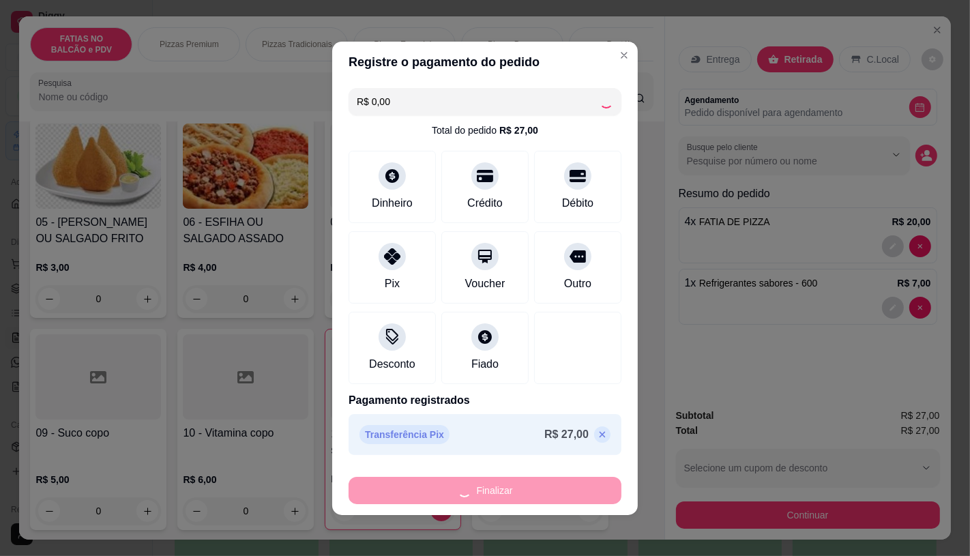
type input "0"
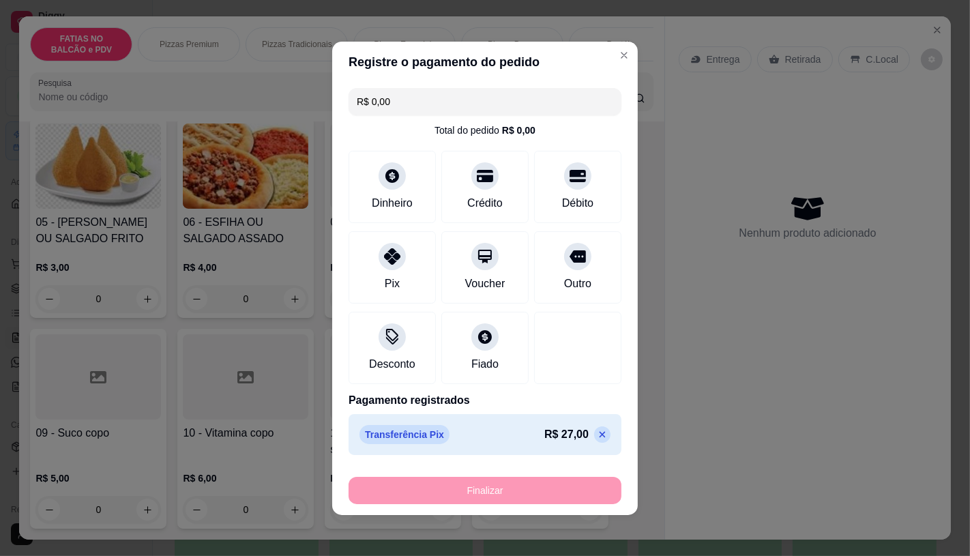
type input "-R$ 27,00"
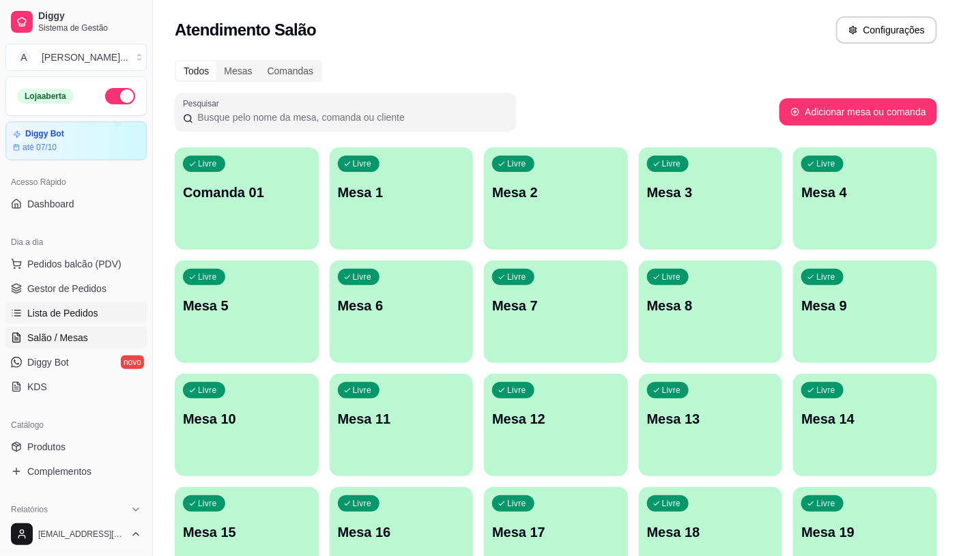
click at [85, 321] on link "Lista de Pedidos" at bounding box center [75, 313] width 141 height 22
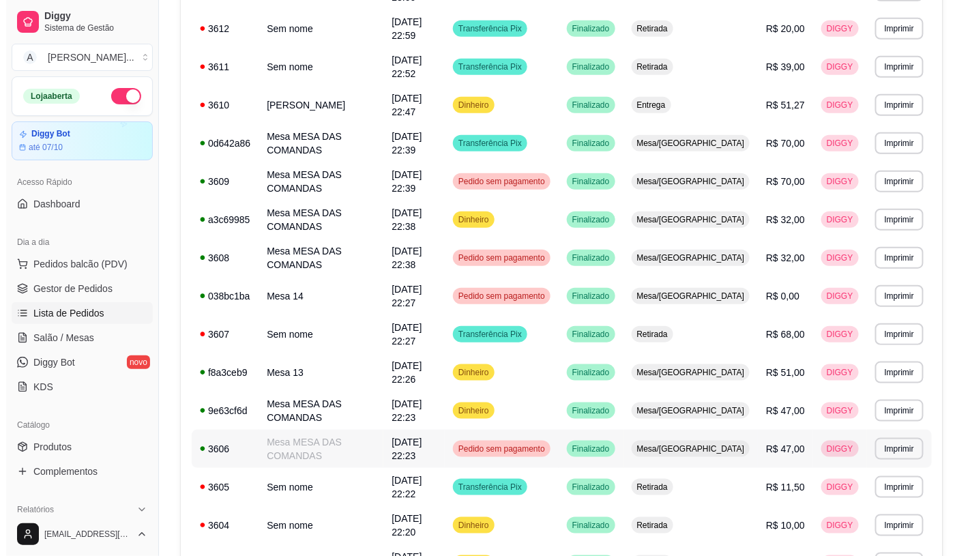
scroll to position [151, 0]
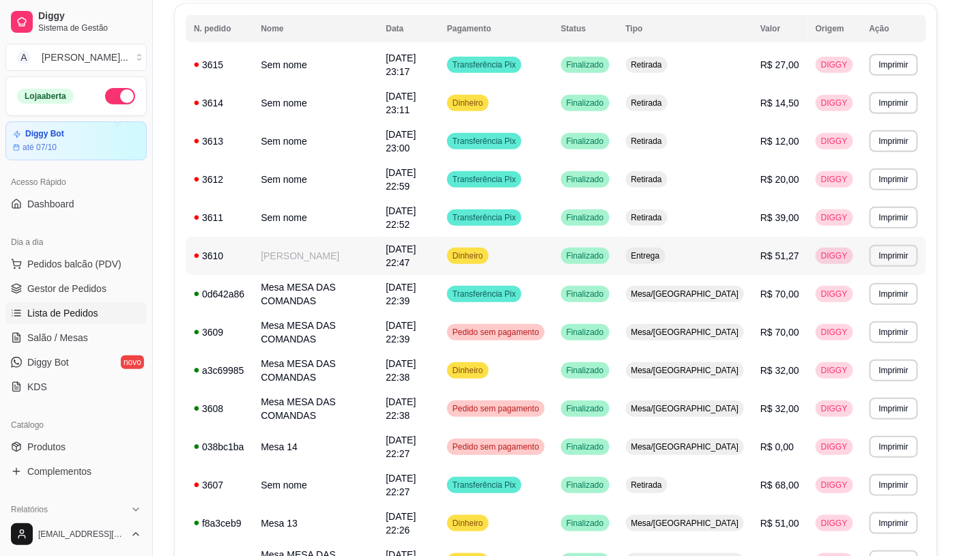
click at [263, 237] on td "Anderson" at bounding box center [314, 256] width 125 height 38
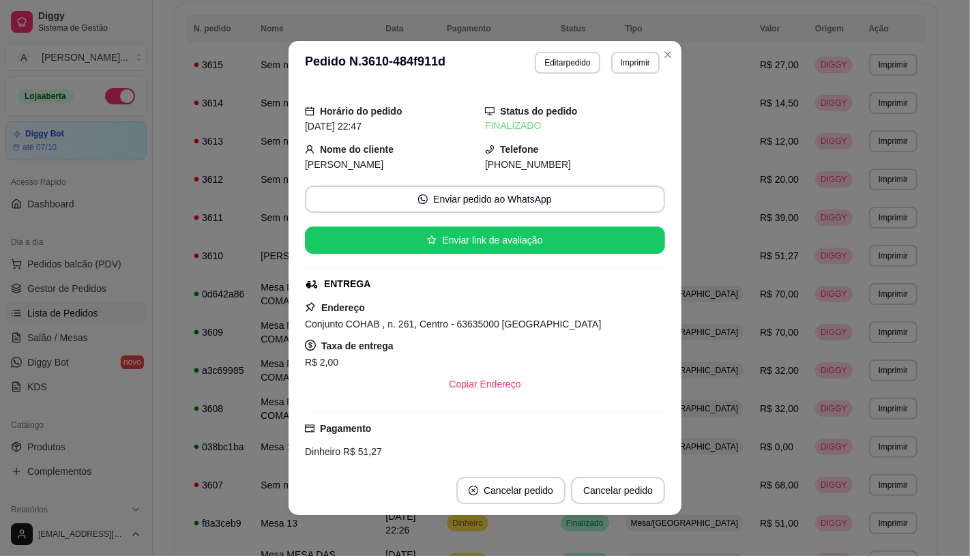
drag, startPoint x: 553, startPoint y: 74, endPoint x: 553, endPoint y: 67, distance: 6.9
click at [553, 73] on header "**********" at bounding box center [485, 63] width 393 height 44
click at [553, 67] on button "Editar pedido" at bounding box center [567, 62] width 63 height 21
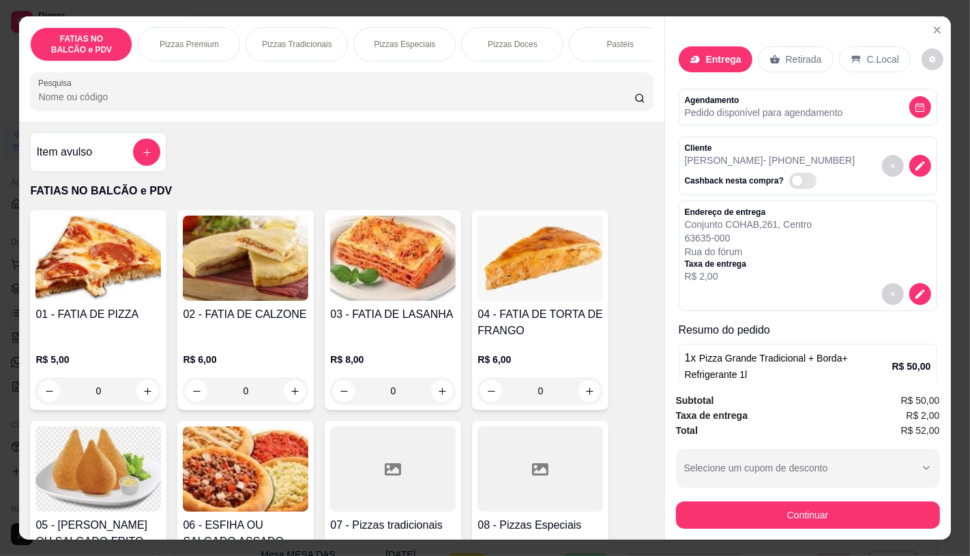
click at [725, 498] on div "Continuar" at bounding box center [808, 513] width 264 height 31
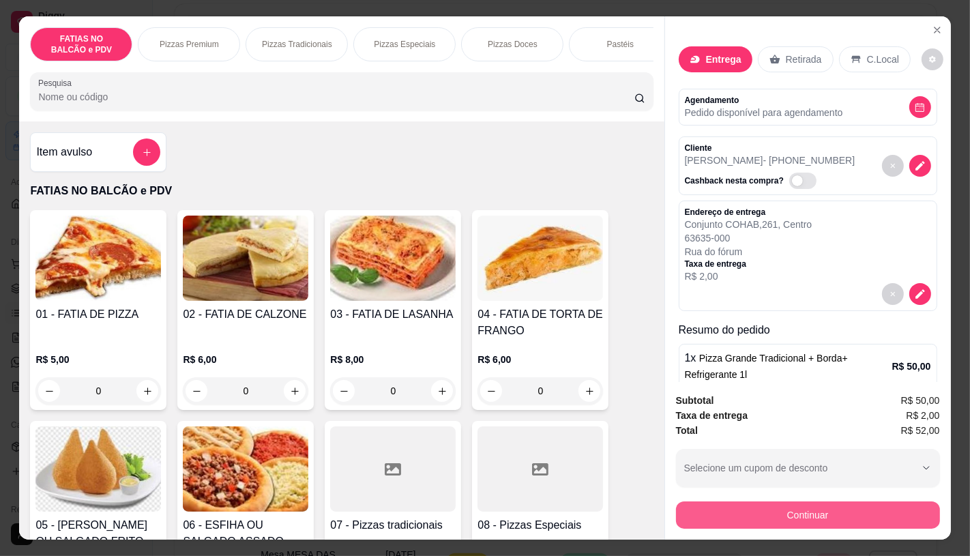
click at [723, 506] on button "Continuar" at bounding box center [808, 514] width 264 height 27
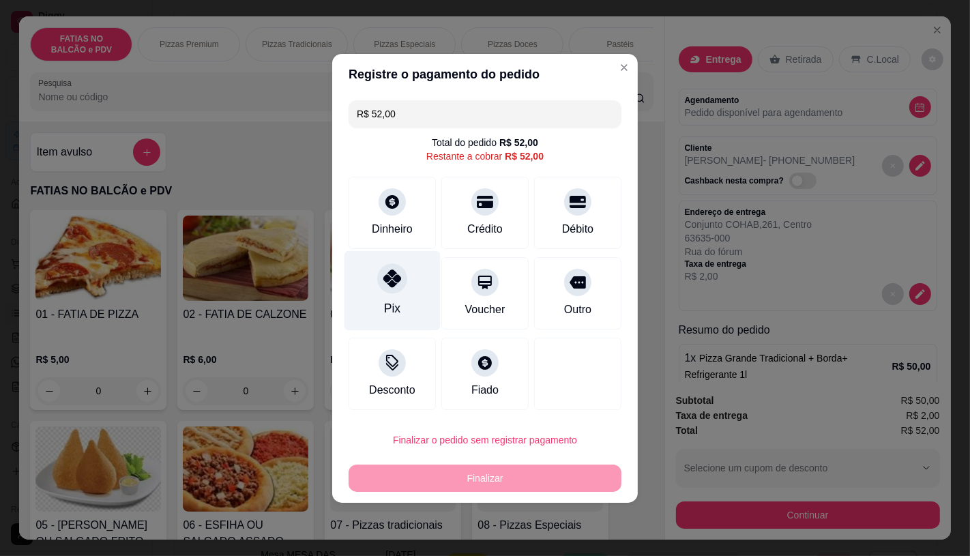
click at [396, 280] on icon at bounding box center [392, 278] width 18 height 18
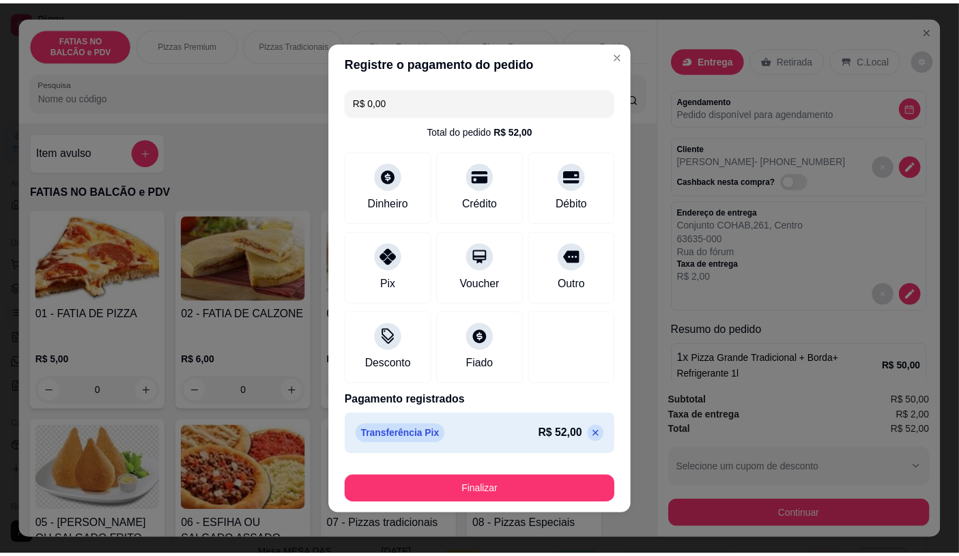
scroll to position [2, 0]
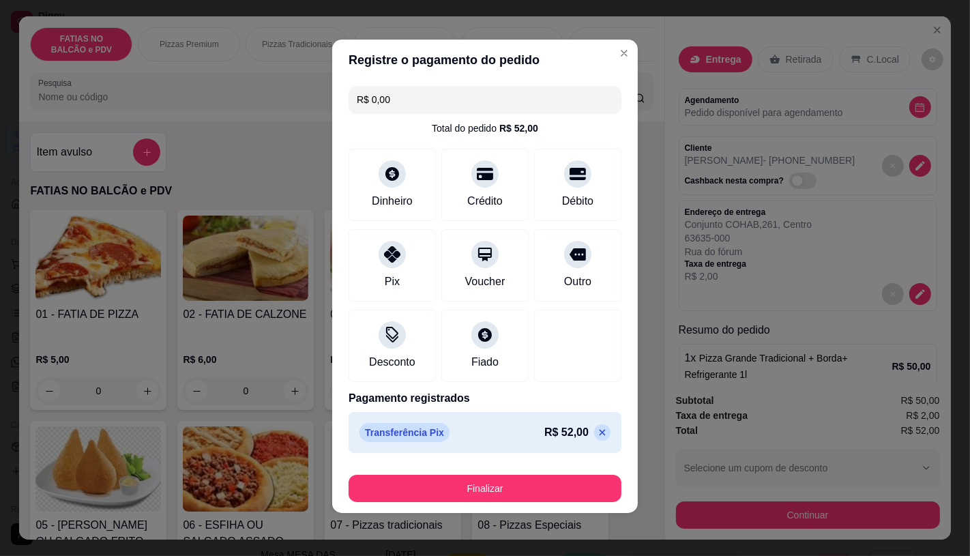
click at [487, 508] on footer "Finalizar" at bounding box center [485, 485] width 306 height 55
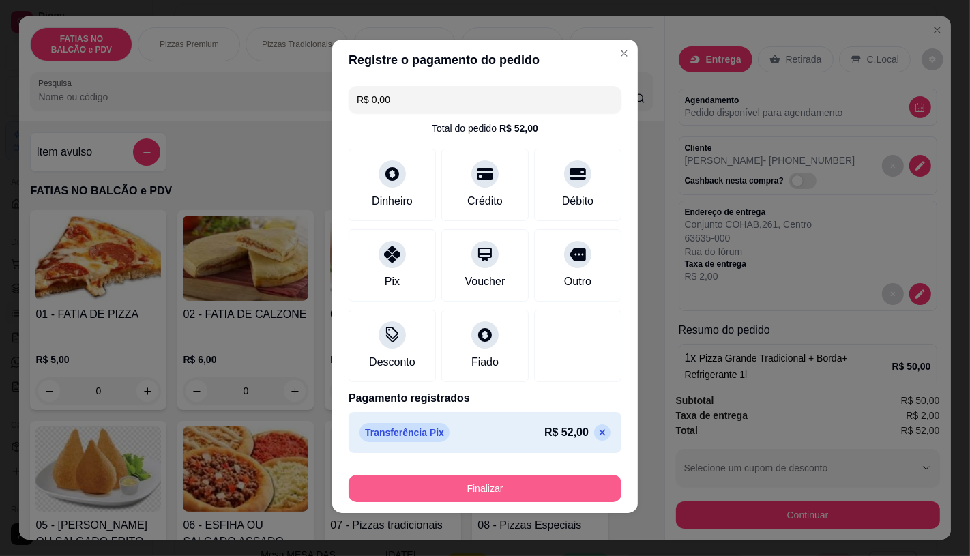
click at [495, 491] on button "Finalizar" at bounding box center [485, 488] width 273 height 27
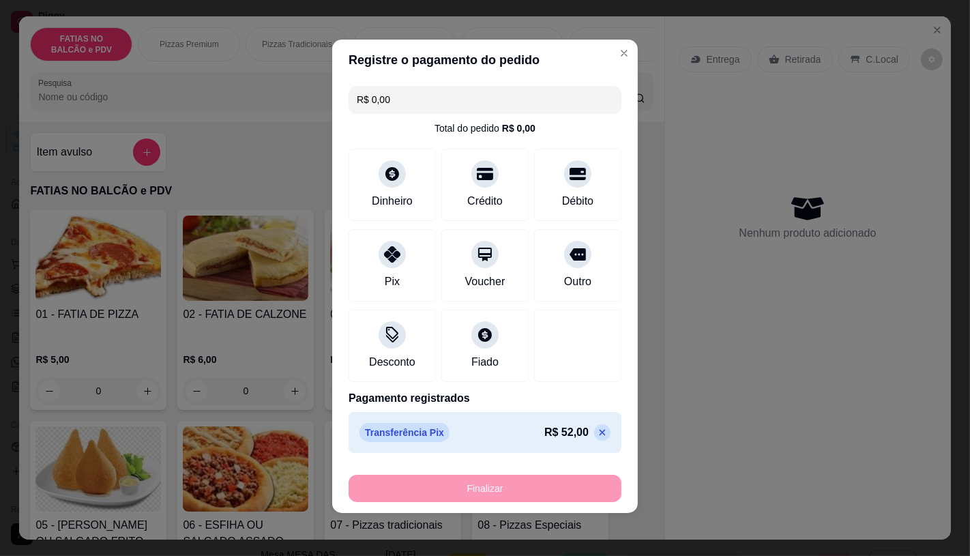
type input "-R$ 52,00"
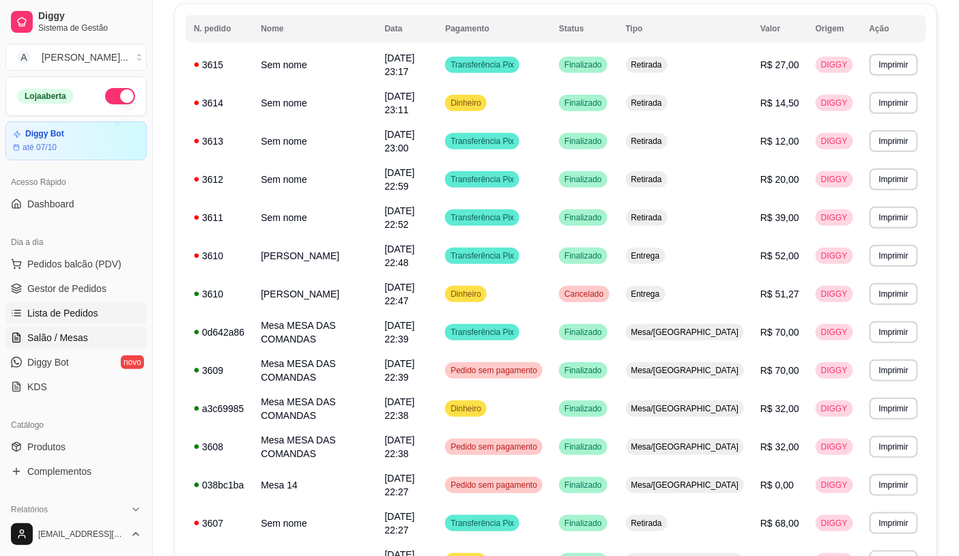
click at [70, 348] on link "Salão / Mesas" at bounding box center [75, 338] width 141 height 22
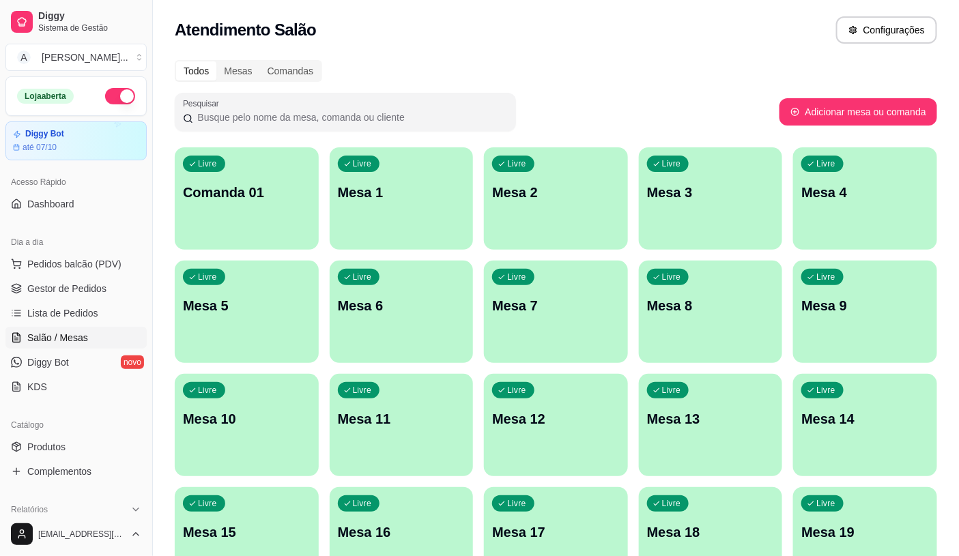
click at [246, 196] on p "Comanda 01" at bounding box center [247, 192] width 128 height 19
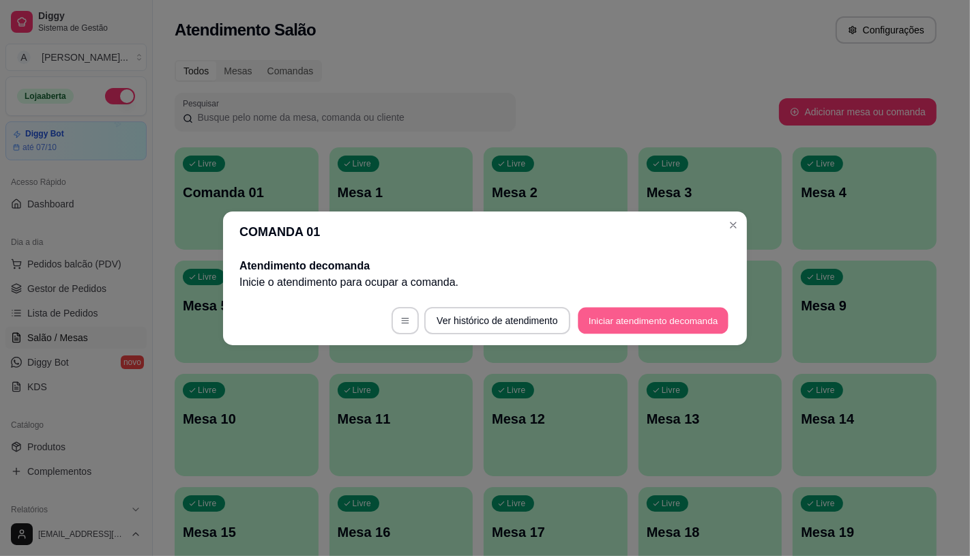
click at [646, 317] on button "Iniciar atendimento de comanda" at bounding box center [653, 320] width 151 height 27
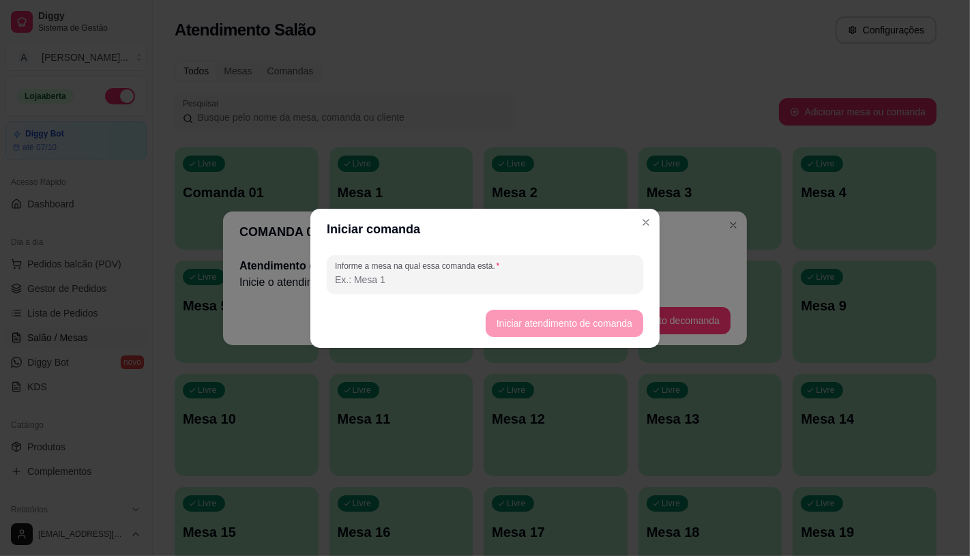
click at [560, 278] on input "Informe a mesa na qual essa comanda está." at bounding box center [485, 280] width 300 height 14
type input "."
click at [596, 317] on button "Iniciar atendimento de comanda" at bounding box center [564, 323] width 153 height 27
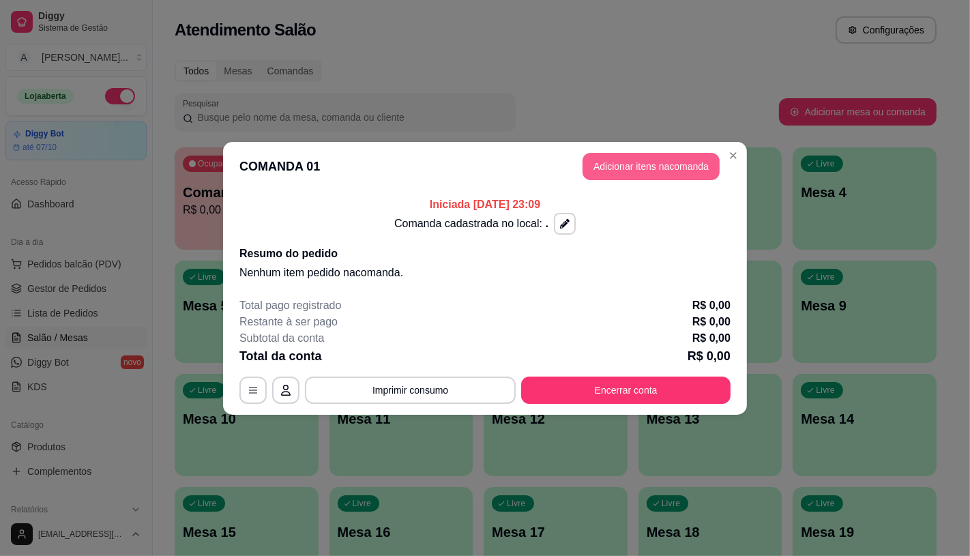
click at [652, 168] on button "Adicionar itens na comanda" at bounding box center [651, 166] width 137 height 27
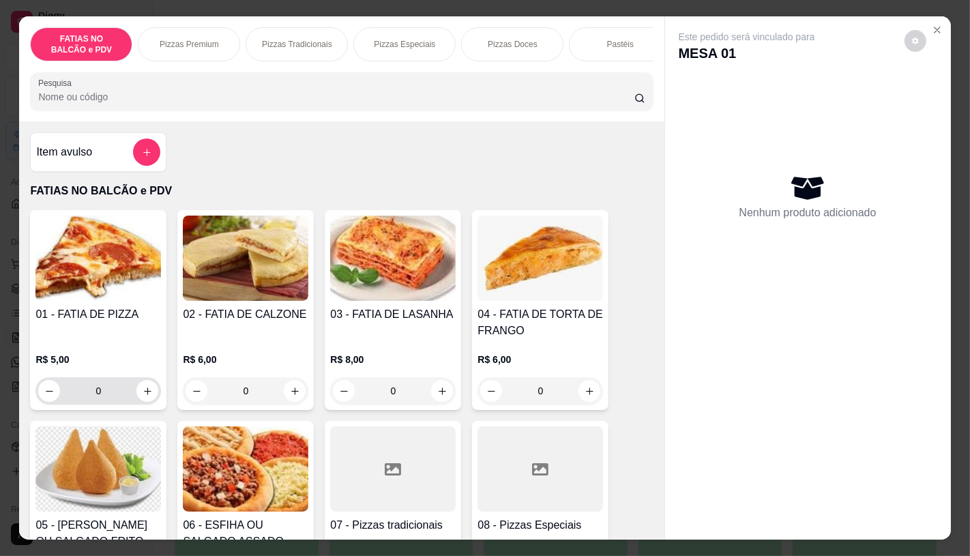
click at [115, 393] on input "0" at bounding box center [98, 390] width 76 height 27
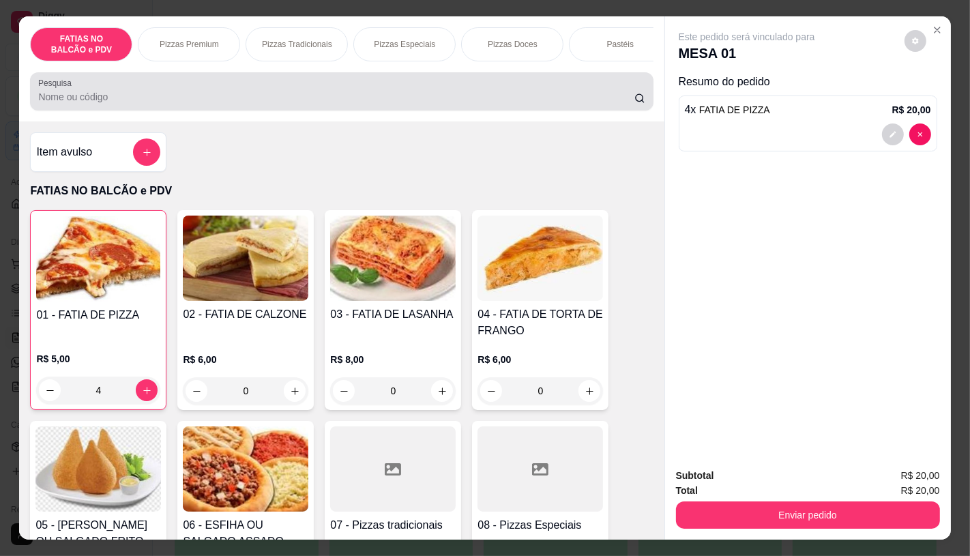
type input "4"
click at [150, 98] on input "Pesquisa" at bounding box center [336, 97] width 596 height 14
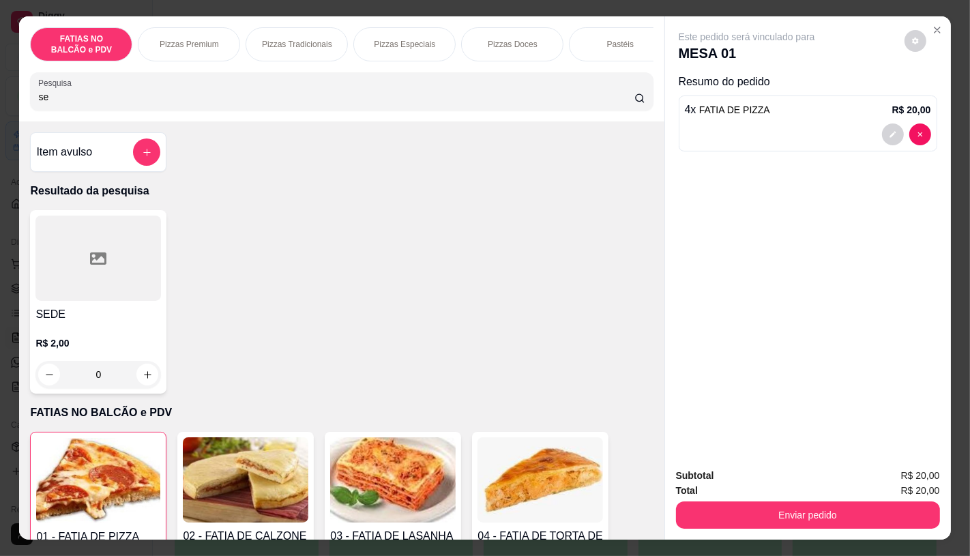
type input "s"
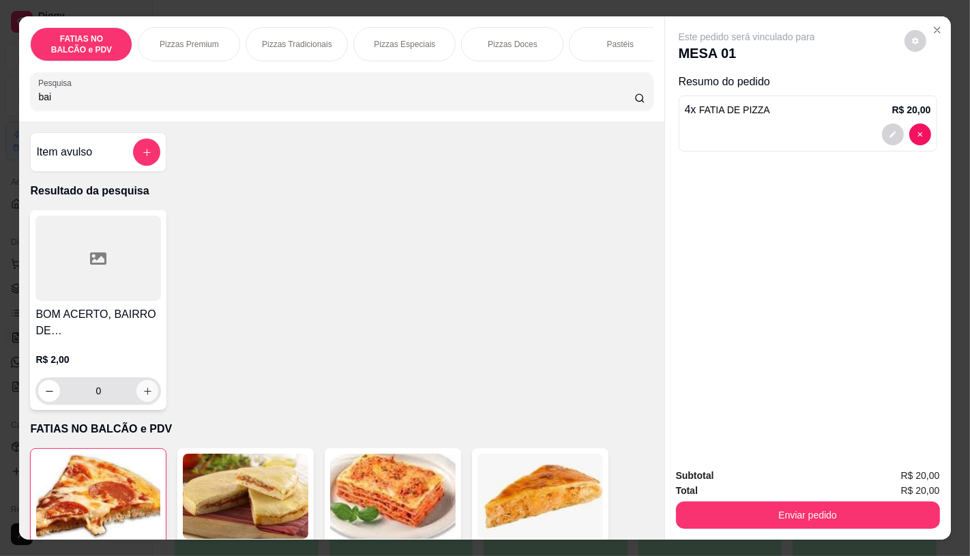
type input "bai"
click at [143, 396] on icon "increase-product-quantity" at bounding box center [148, 391] width 10 height 10
type input "1"
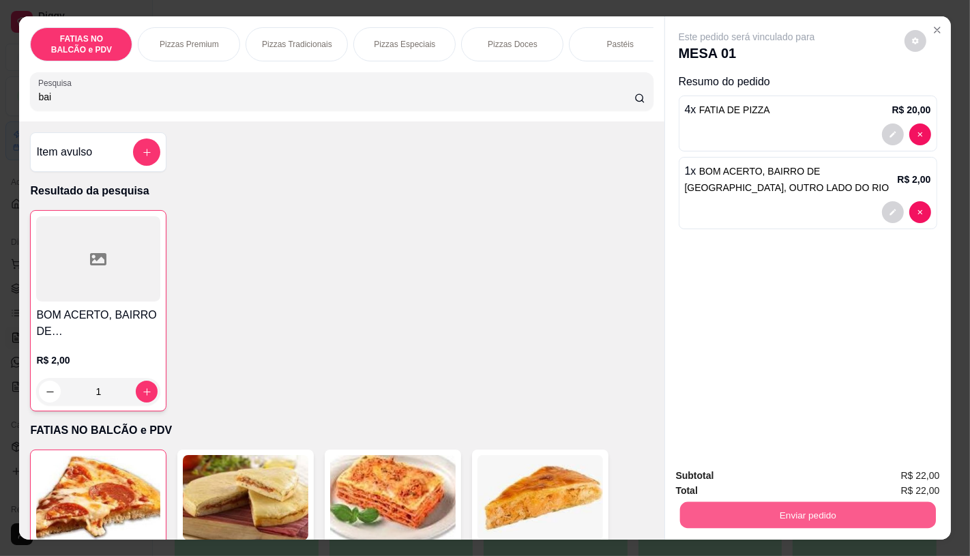
click at [846, 507] on button "Enviar pedido" at bounding box center [808, 514] width 256 height 27
click at [783, 473] on button "Não registrar e enviar pedido" at bounding box center [762, 475] width 138 height 25
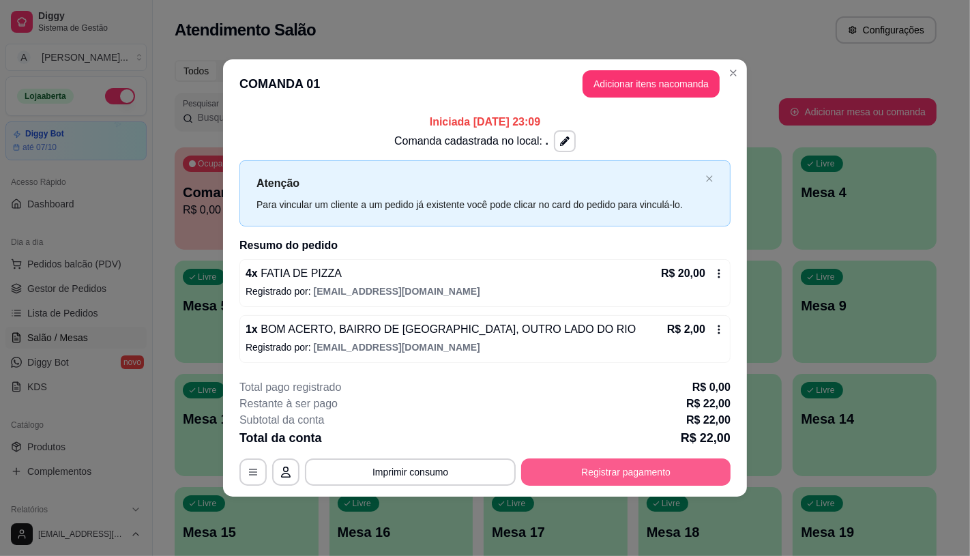
click at [623, 471] on button "Registrar pagamento" at bounding box center [625, 471] width 209 height 27
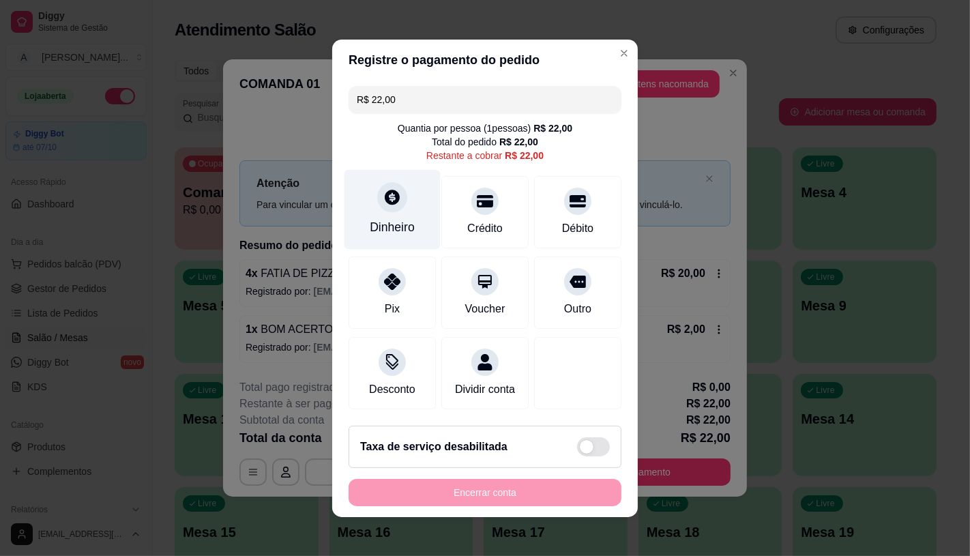
click at [385, 209] on div "Dinheiro" at bounding box center [393, 209] width 96 height 80
type input "R$ 0,00"
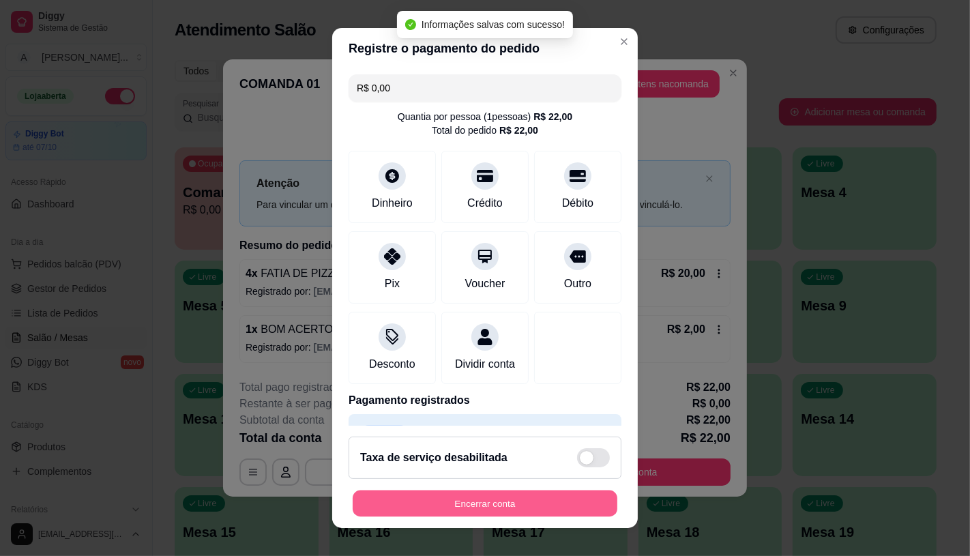
click at [531, 506] on button "Encerrar conta" at bounding box center [485, 504] width 265 height 27
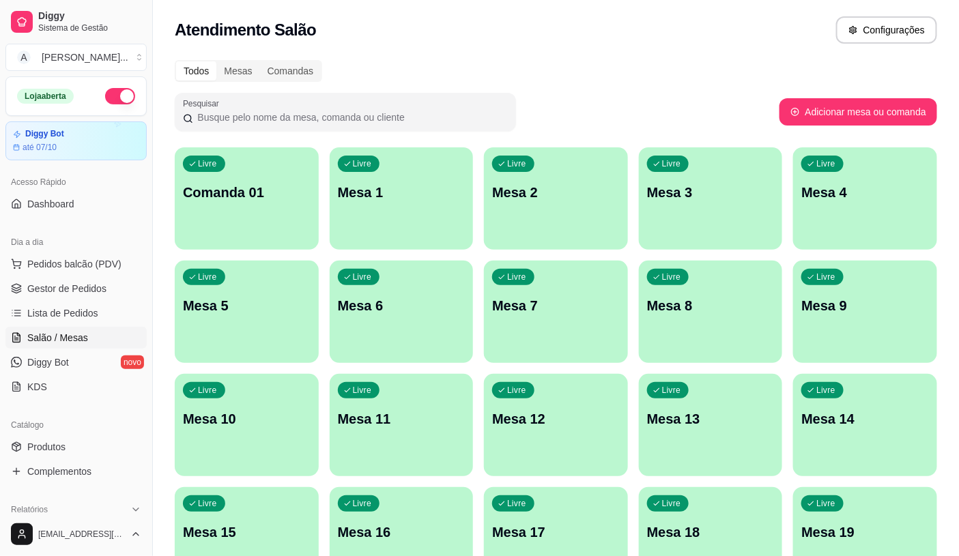
click at [645, 38] on div "Atendimento Salão Configurações" at bounding box center [556, 29] width 762 height 27
click at [80, 307] on span "Lista de Pedidos" at bounding box center [62, 313] width 71 height 14
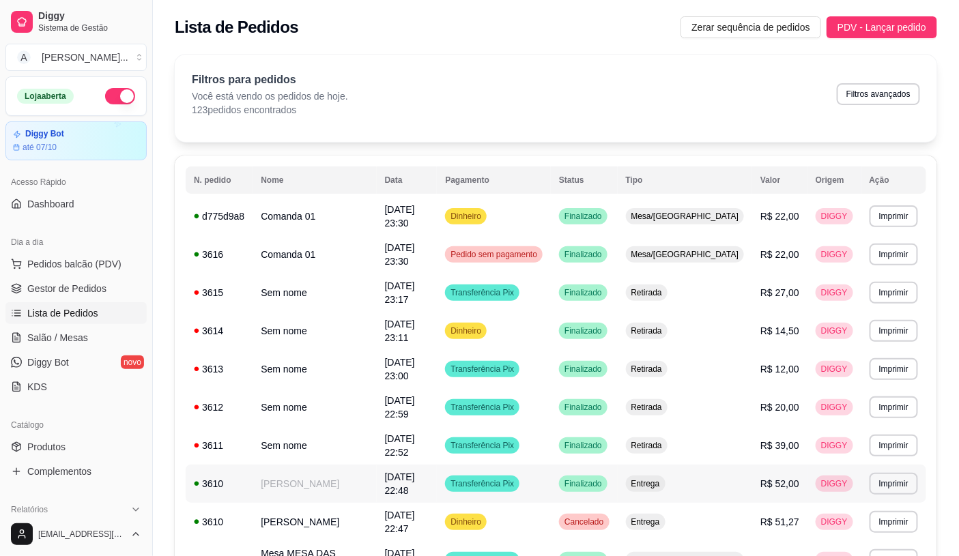
click at [415, 471] on span "11/09/25 às 22:48" at bounding box center [400, 483] width 30 height 25
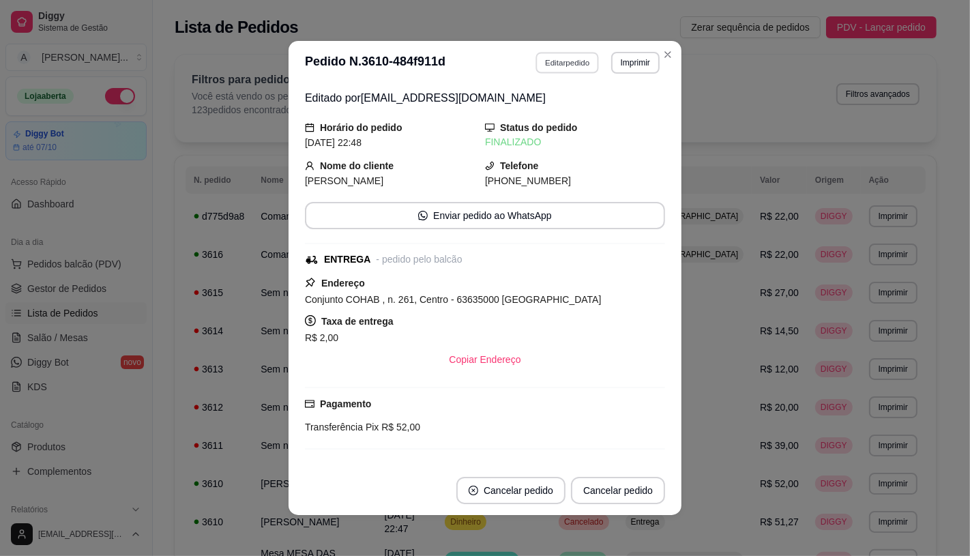
click at [570, 60] on button "Editar pedido" at bounding box center [567, 62] width 63 height 21
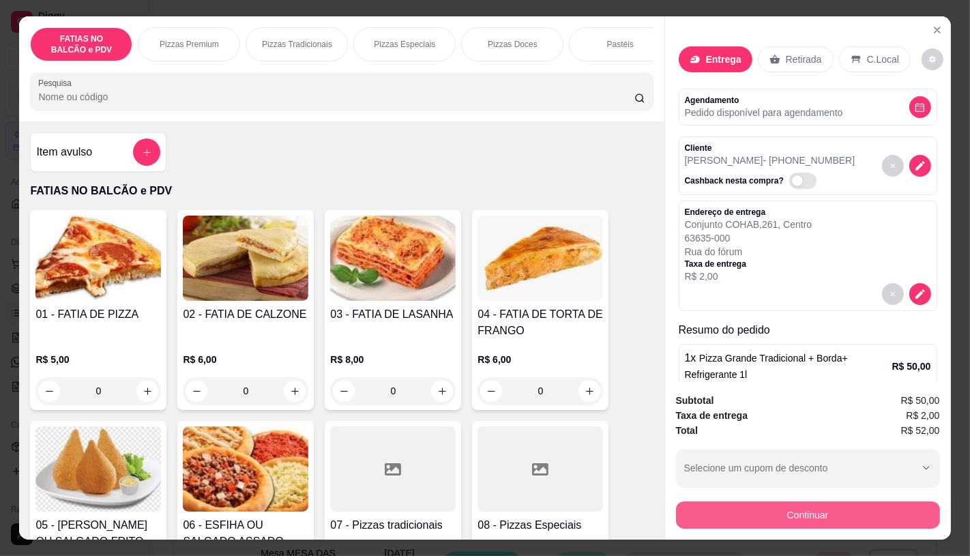
click at [813, 505] on button "Continuar" at bounding box center [808, 514] width 264 height 27
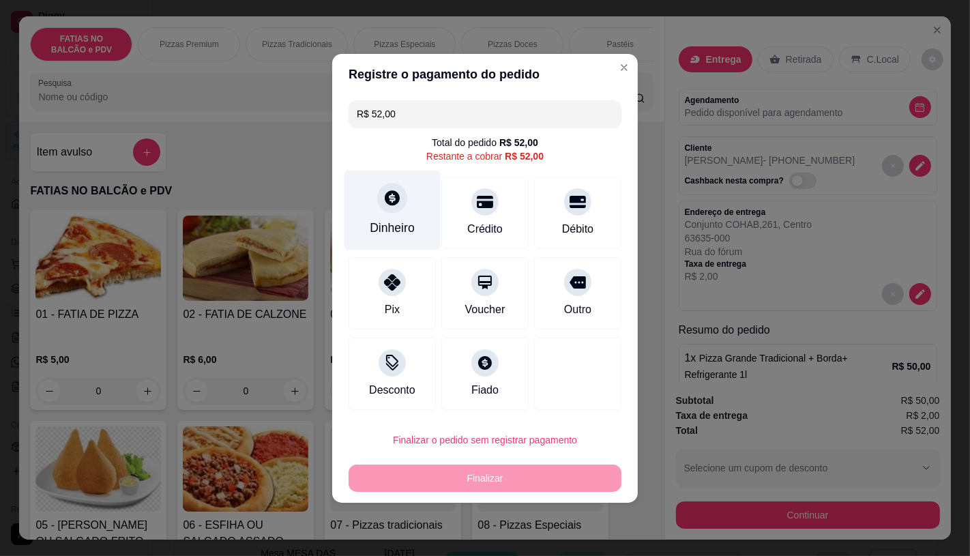
click at [405, 234] on div "Dinheiro" at bounding box center [392, 228] width 45 height 18
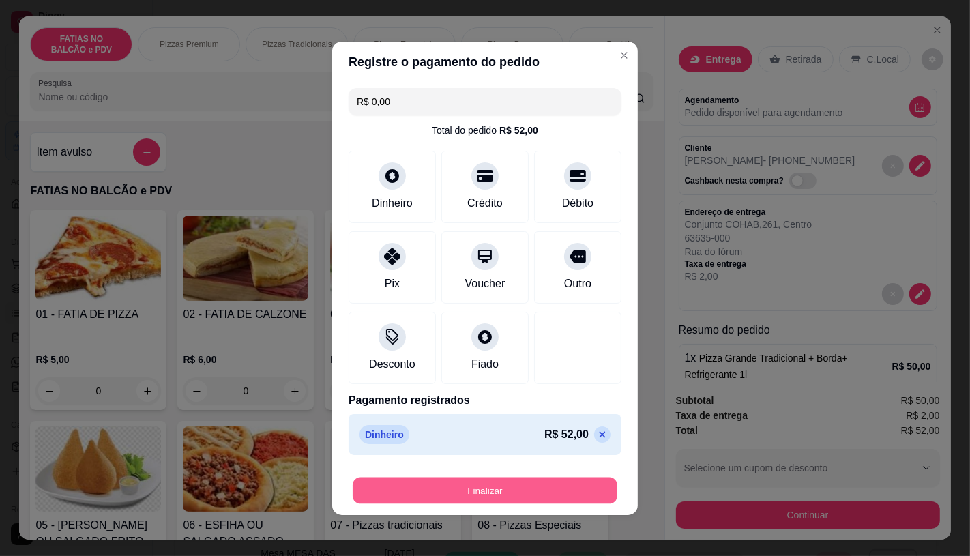
click at [512, 493] on button "Finalizar" at bounding box center [485, 490] width 265 height 27
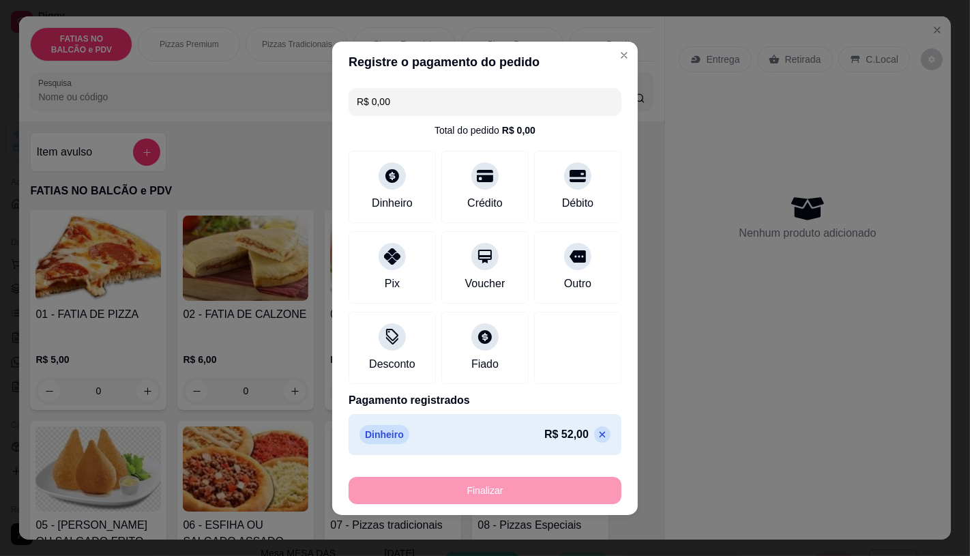
type input "-R$ 52,00"
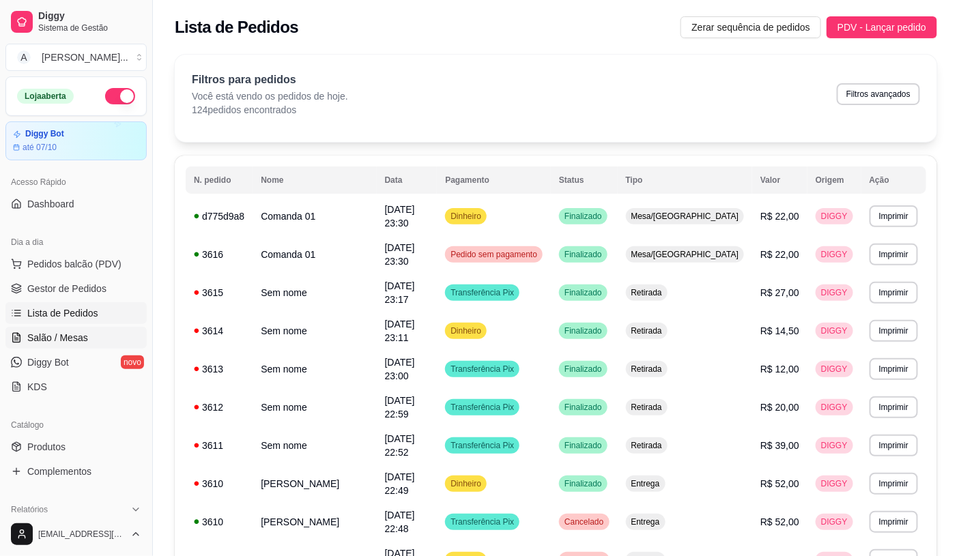
click at [69, 341] on span "Salão / Mesas" at bounding box center [57, 338] width 61 height 14
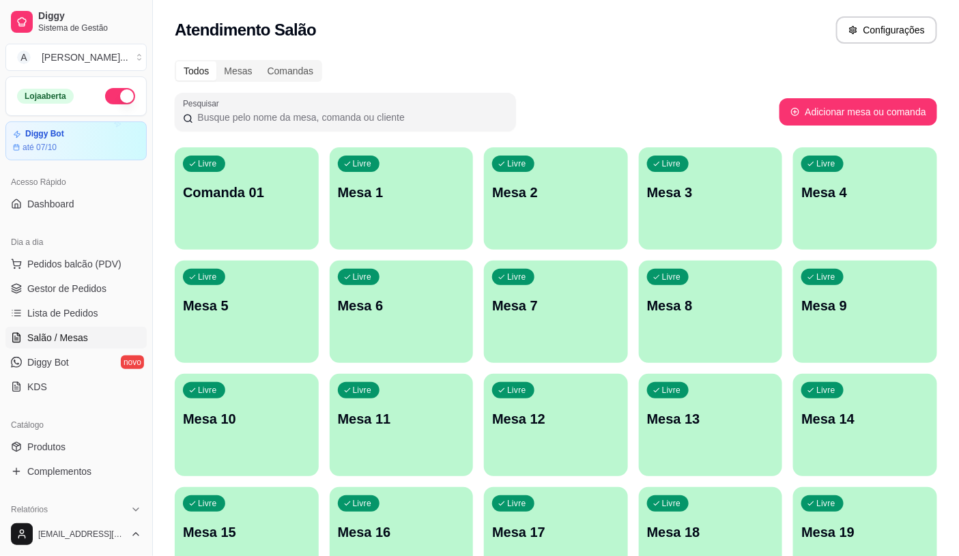
click at [667, 69] on div "Todos Mesas Comandas" at bounding box center [556, 71] width 762 height 22
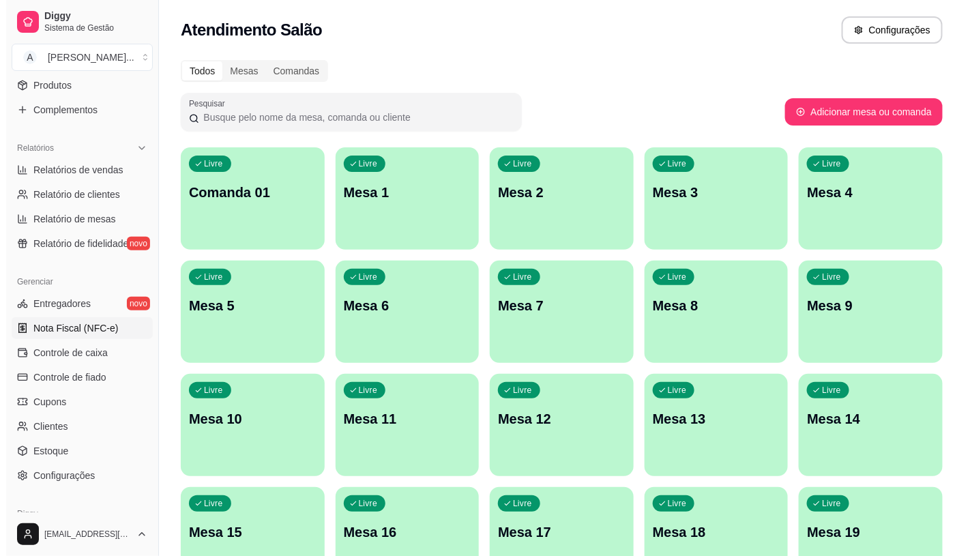
scroll to position [379, 0]
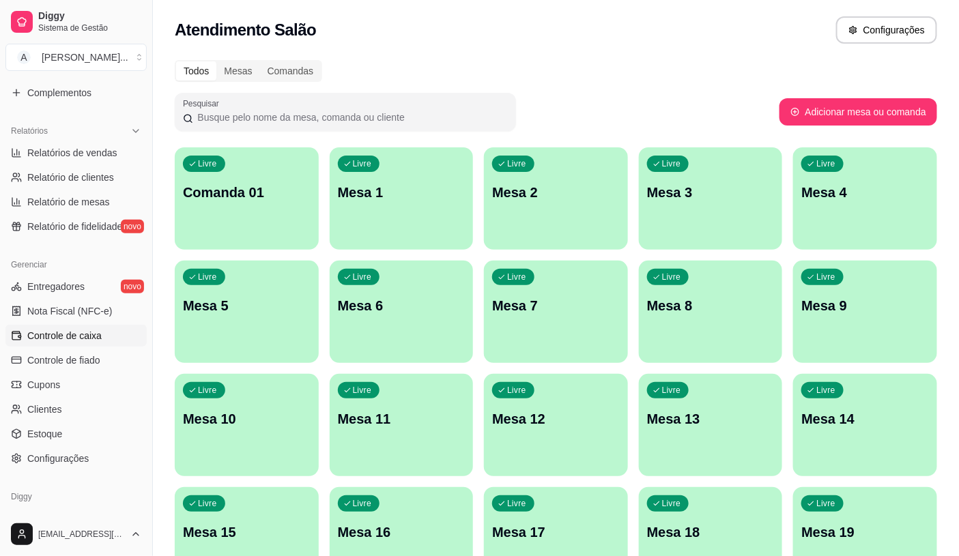
click at [83, 341] on span "Controle de caixa" at bounding box center [64, 336] width 74 height 14
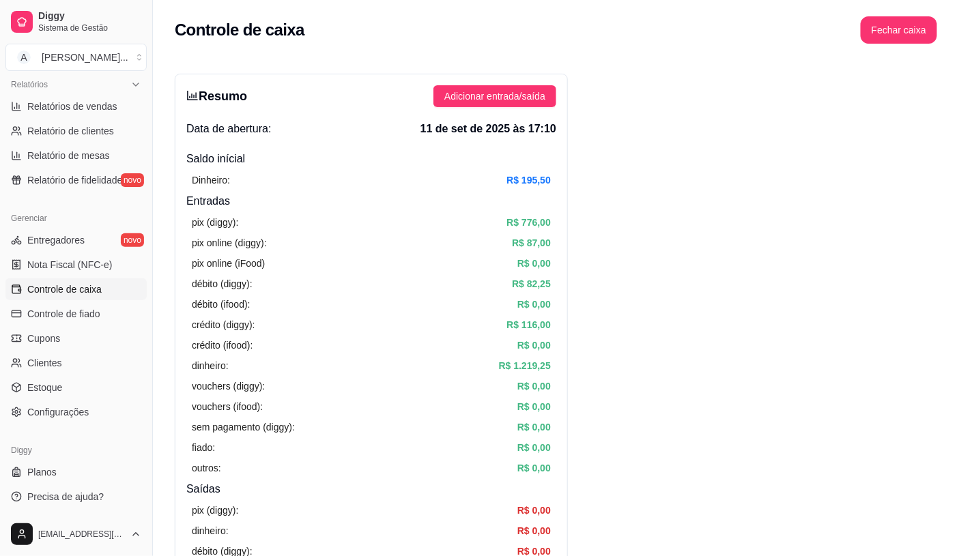
scroll to position [70, 0]
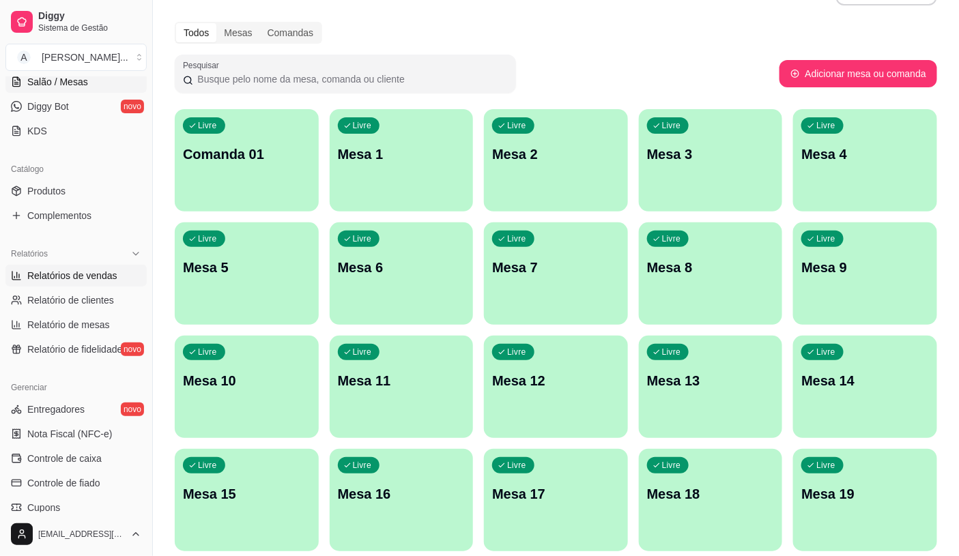
scroll to position [303, 0]
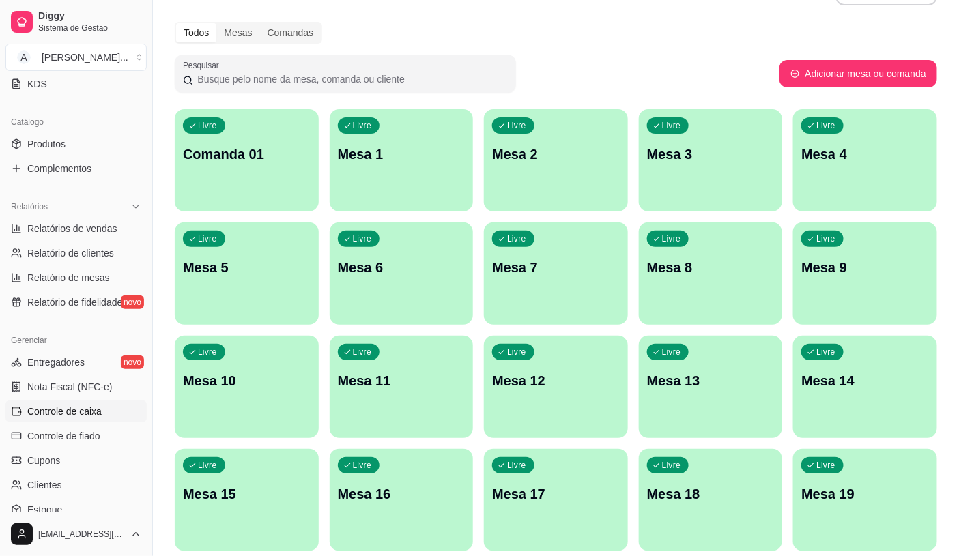
click at [76, 413] on span "Controle de caixa" at bounding box center [64, 412] width 74 height 14
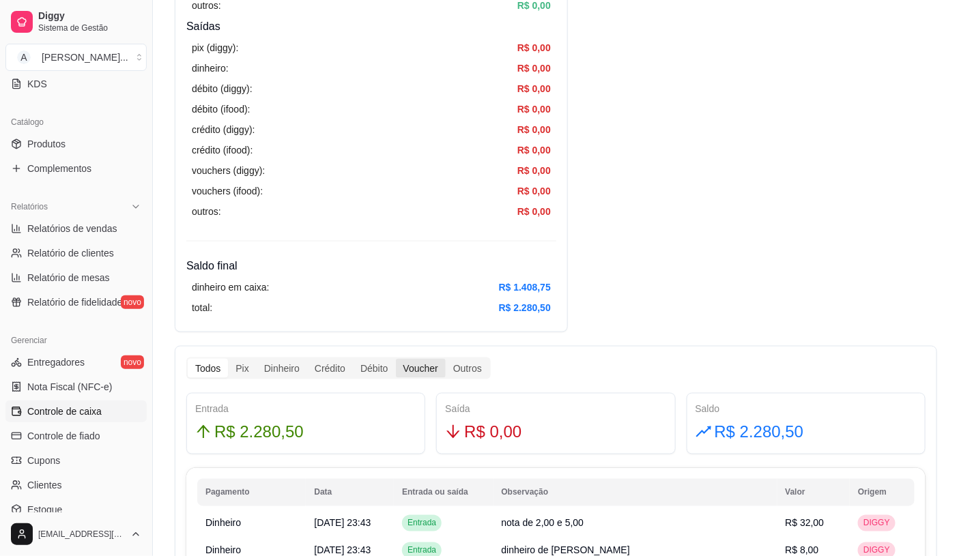
scroll to position [454, 0]
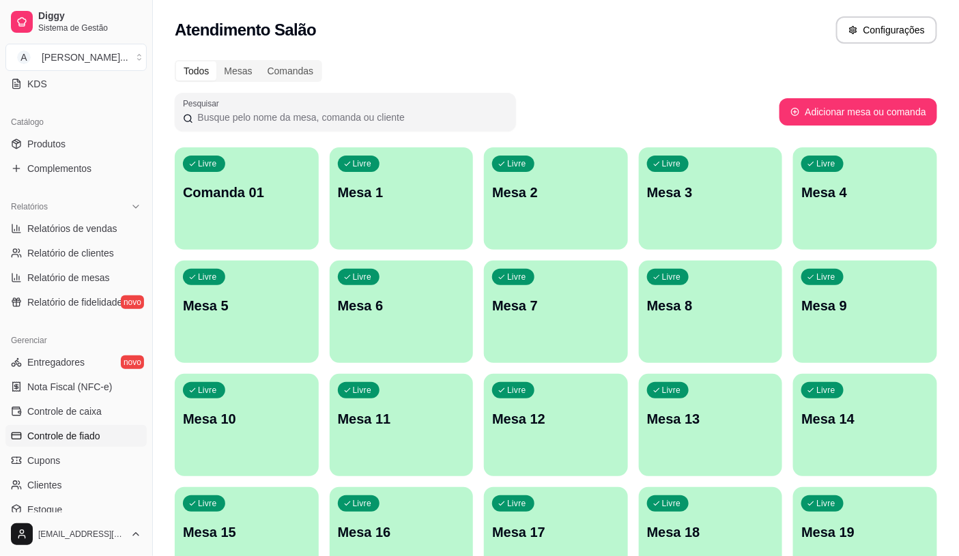
scroll to position [379, 0]
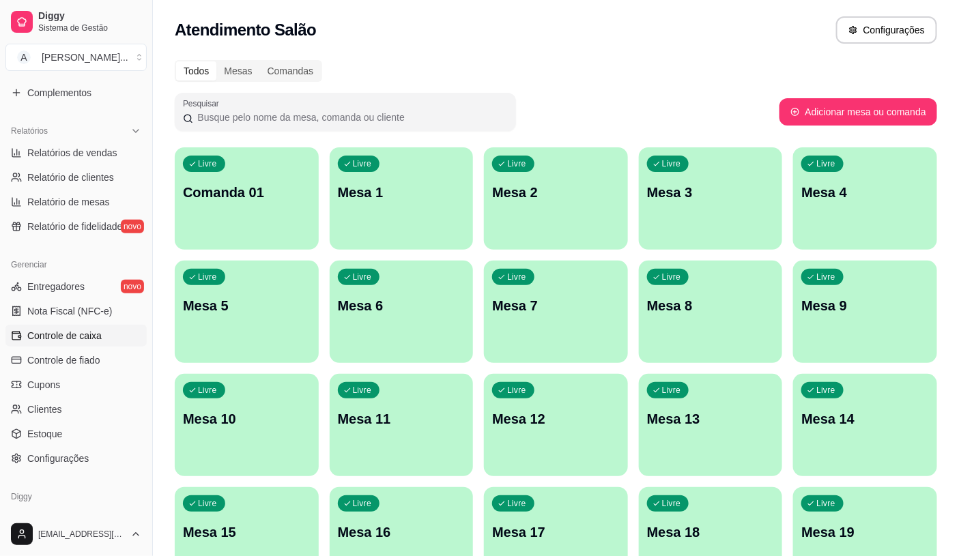
click at [97, 332] on span "Controle de caixa" at bounding box center [64, 336] width 74 height 14
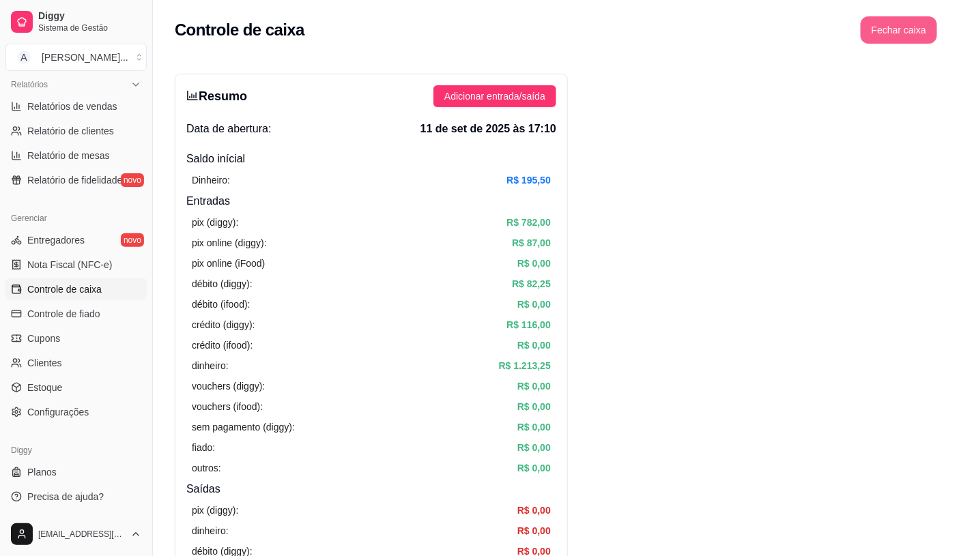
click at [923, 12] on div "Controle de caixa Fechar caixa" at bounding box center [556, 26] width 806 height 52
click at [923, 19] on button "Fechar caixa" at bounding box center [898, 29] width 76 height 27
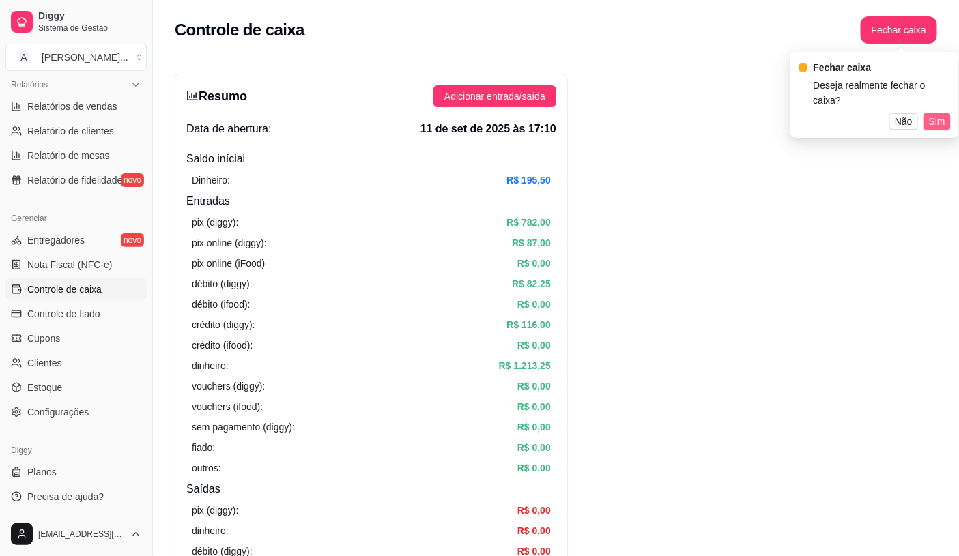
click at [933, 114] on span "Sim" at bounding box center [937, 121] width 16 height 15
